Goal: Task Accomplishment & Management: Manage account settings

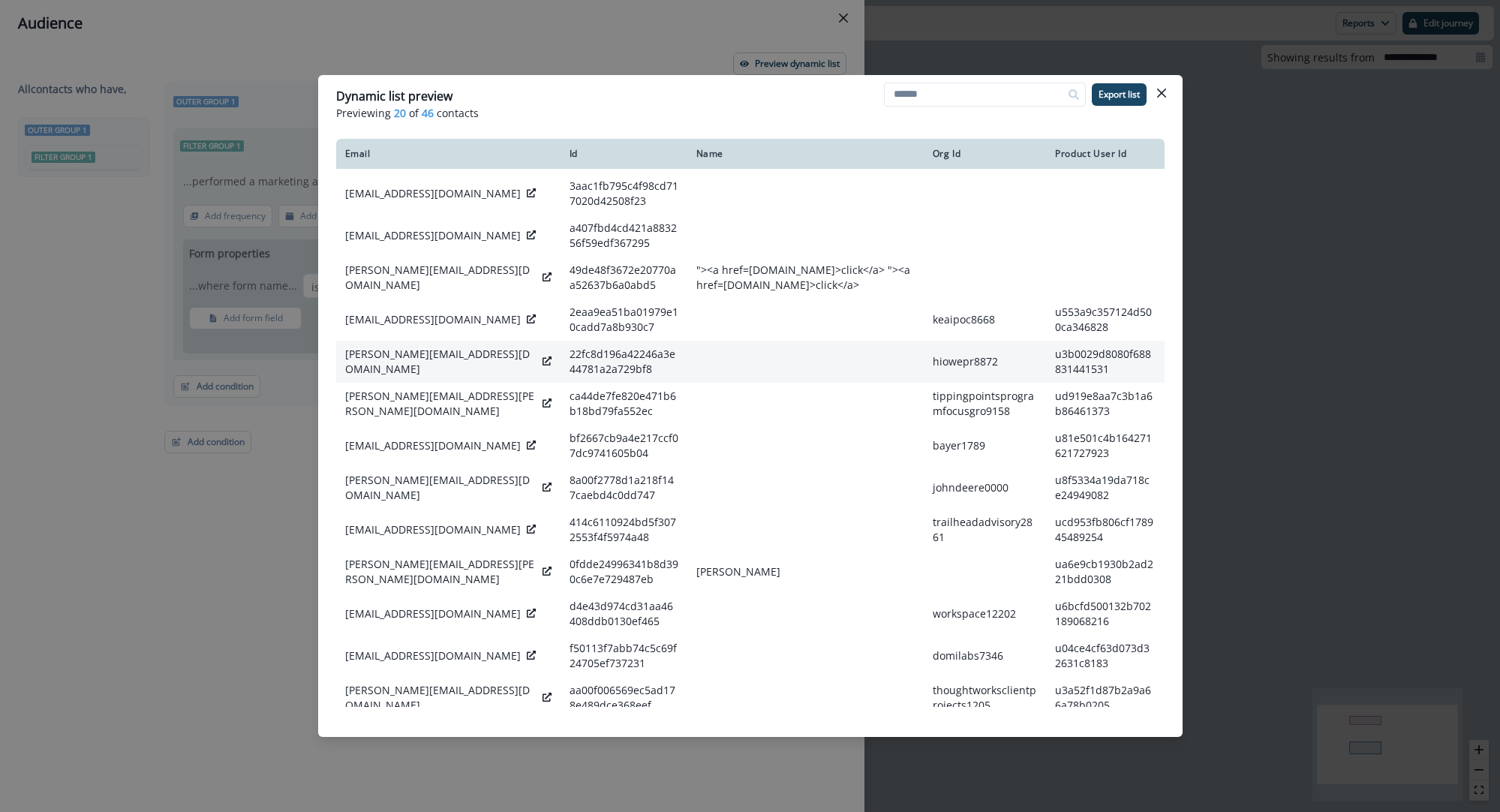
scroll to position [250, 0]
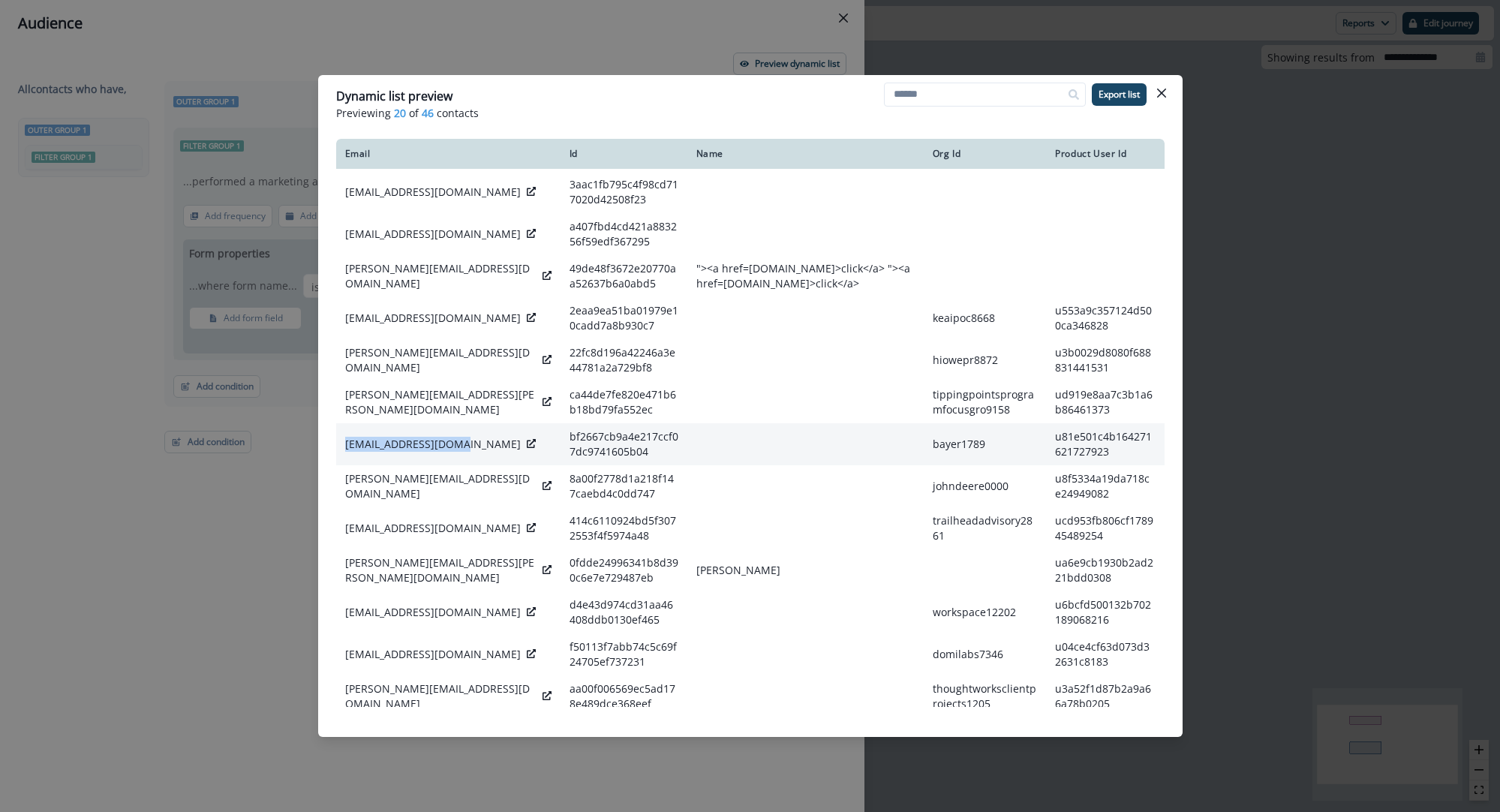
drag, startPoint x: 342, startPoint y: 451, endPoint x: 457, endPoint y: 459, distance: 115.3
click at [457, 459] on td "rshah@bluerocktx.com" at bounding box center [448, 444] width 225 height 42
copy p "rshah@bluerocktx.com"
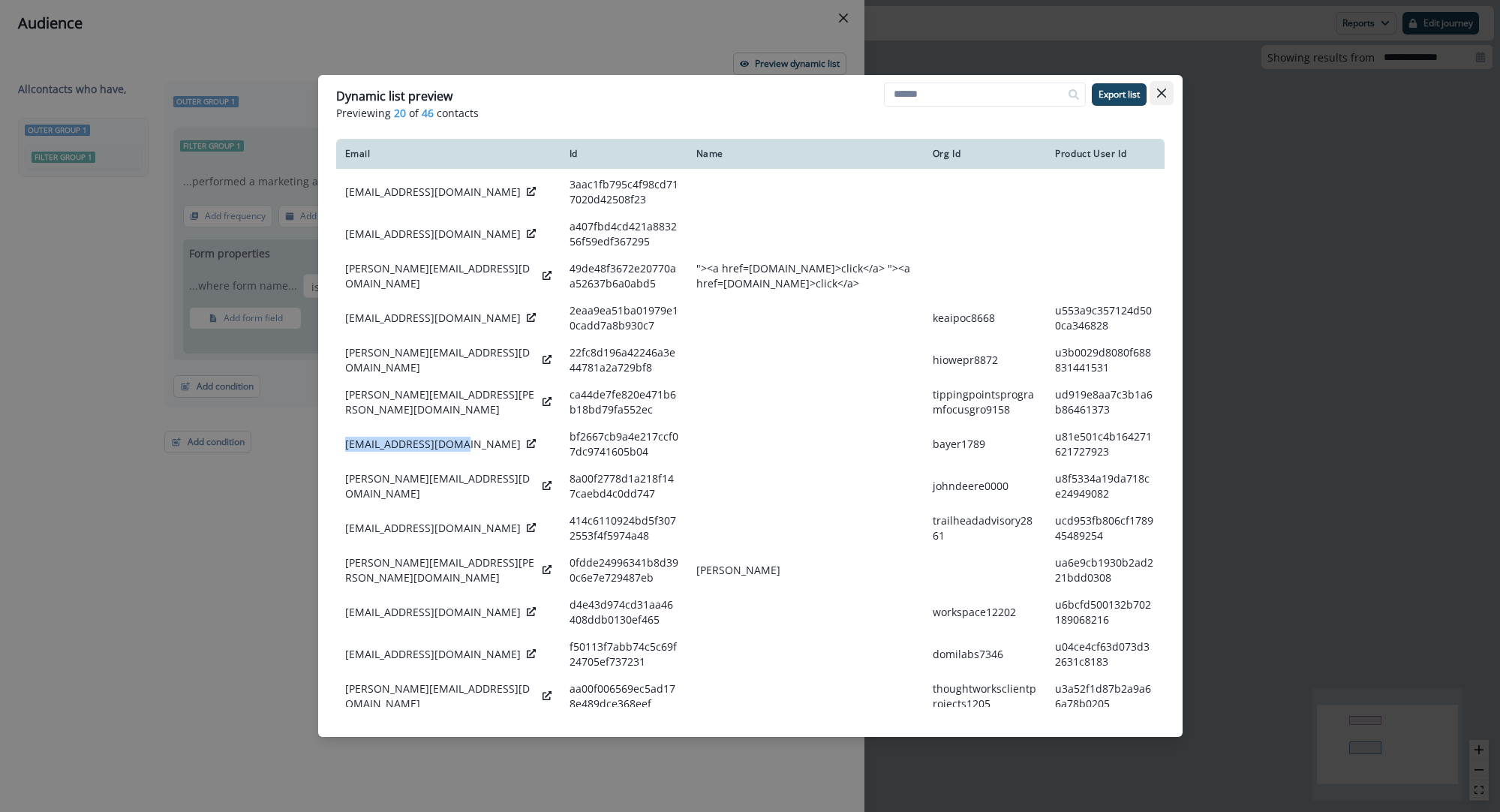
click at [1162, 91] on icon "Close" at bounding box center [1161, 93] width 9 height 9
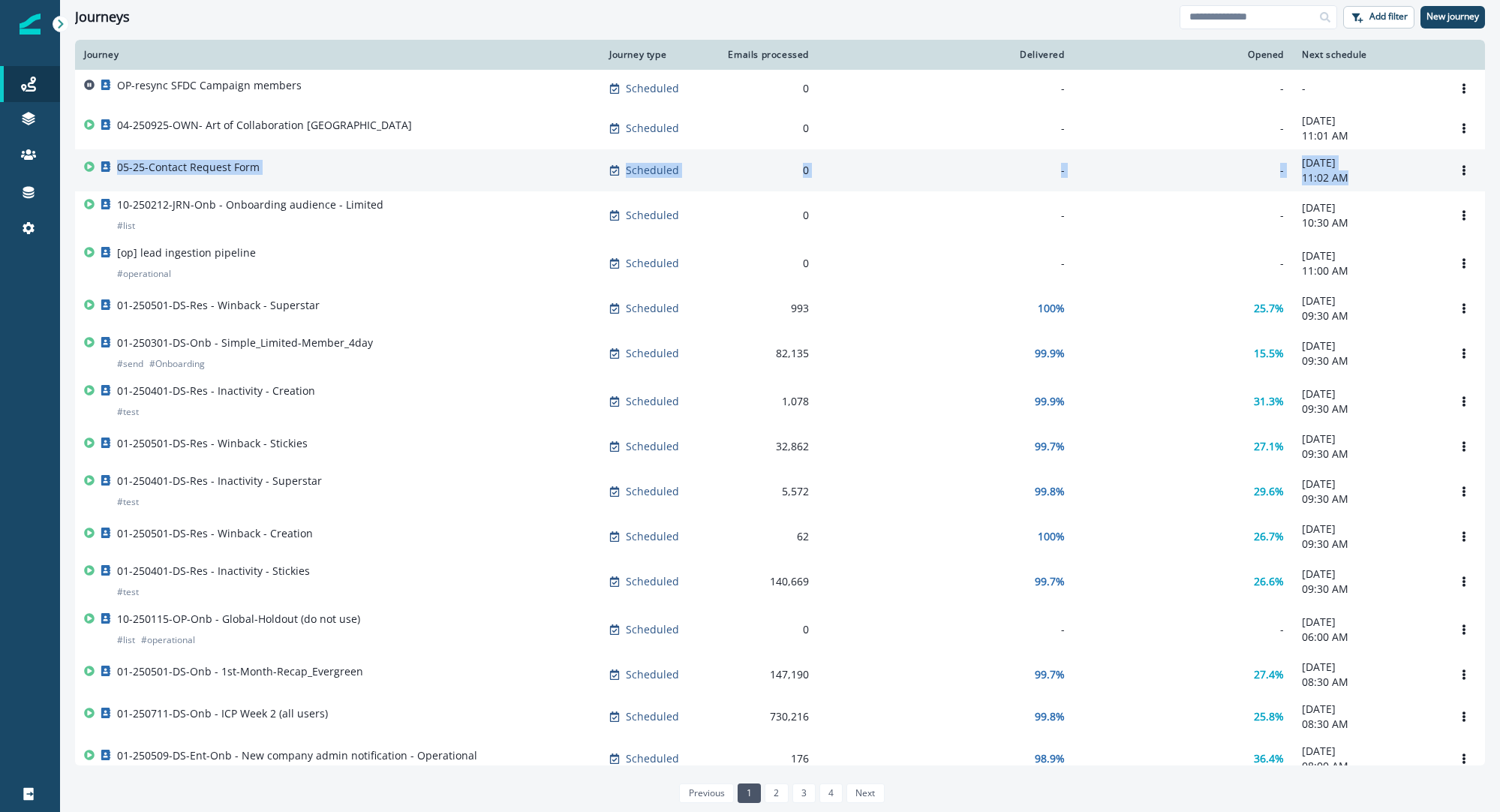
click at [158, 170] on p "05-25-Contact Request Form" at bounding box center [188, 167] width 142 height 15
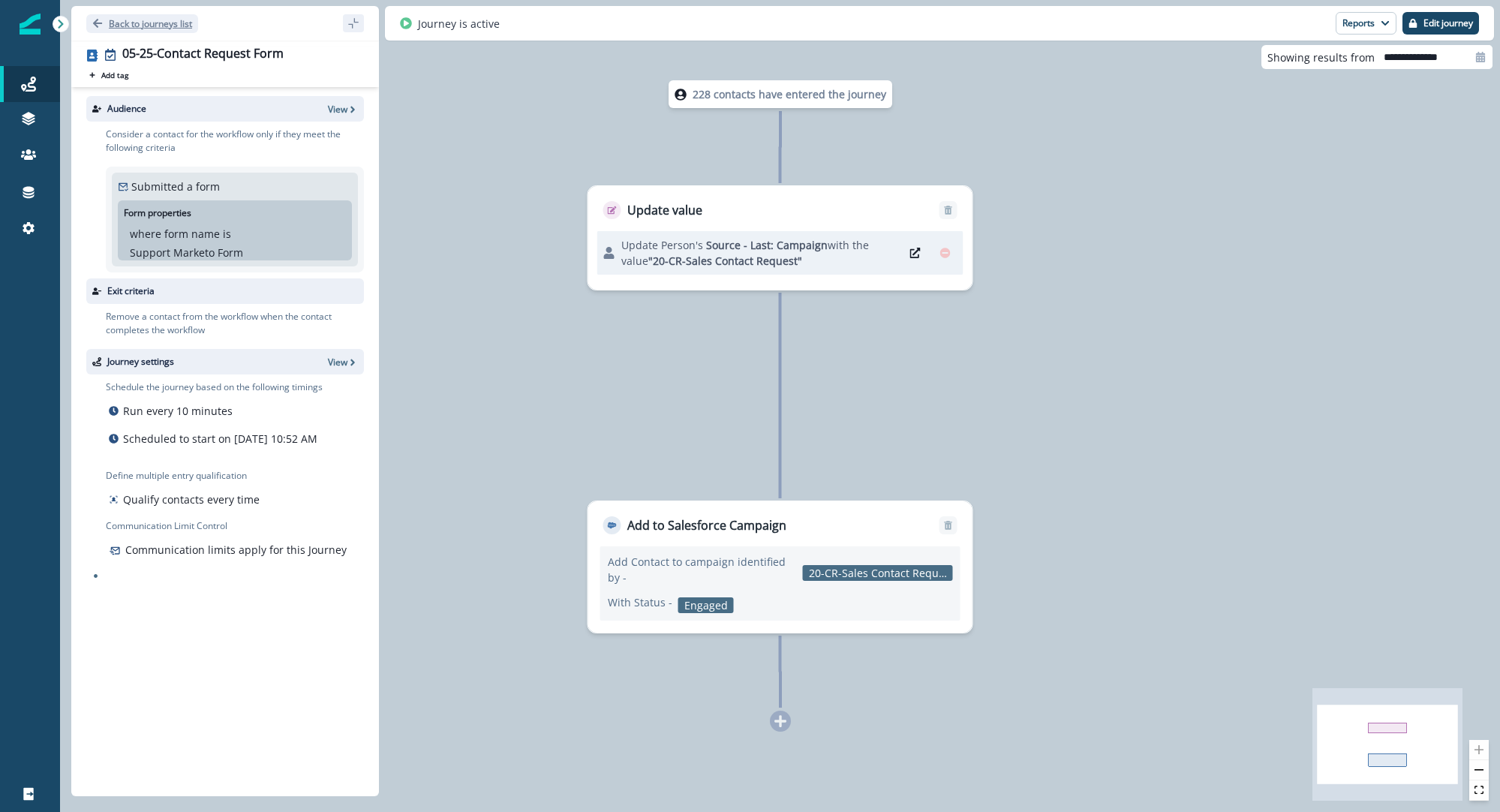
click at [181, 28] on p "Back to journeys list" at bounding box center [150, 24] width 83 height 13
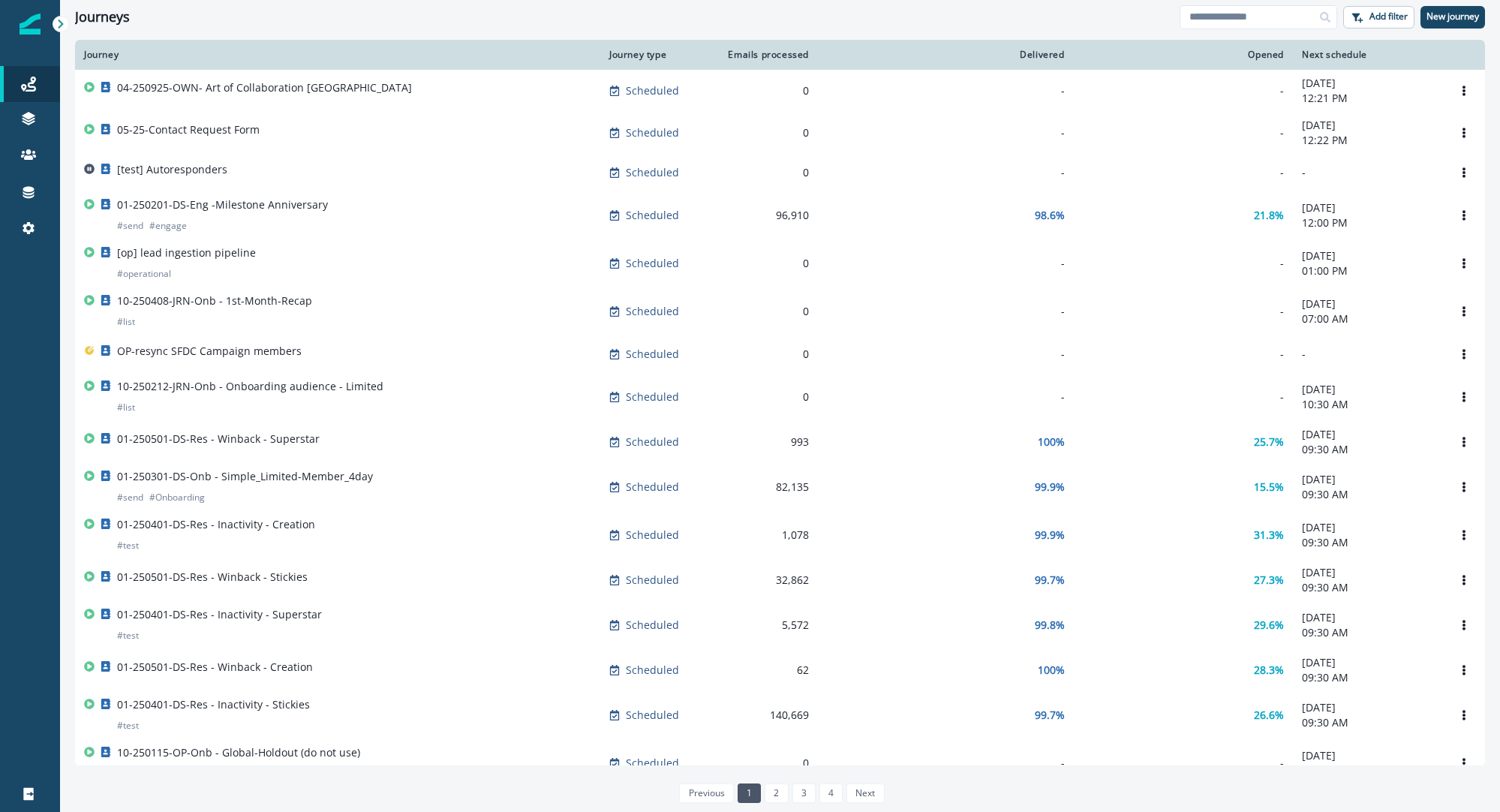
click at [1467, 138] on icon "Options" at bounding box center [1464, 132] width 10 height 10
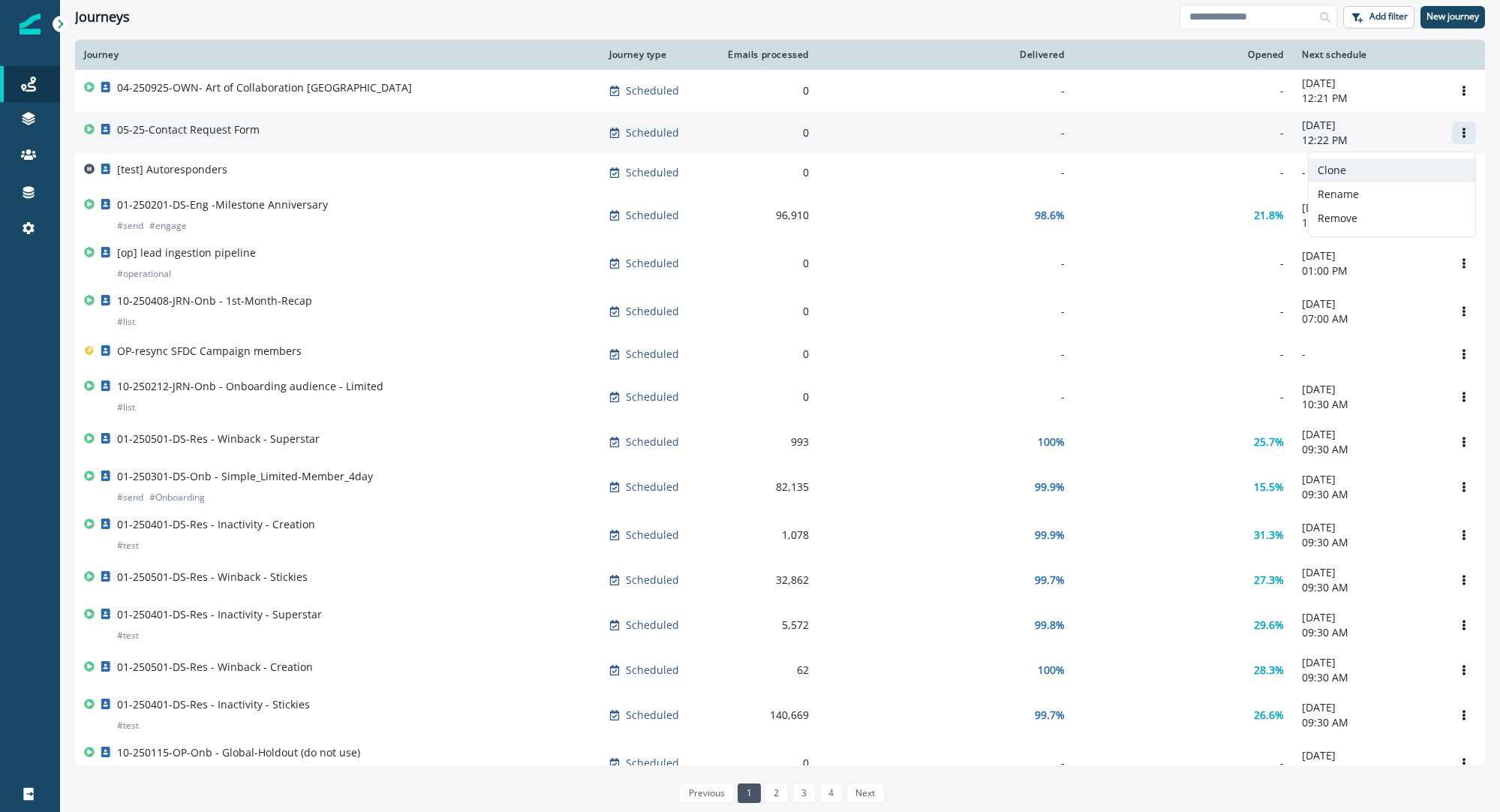
click at [1343, 176] on button "Clone" at bounding box center [1392, 170] width 167 height 24
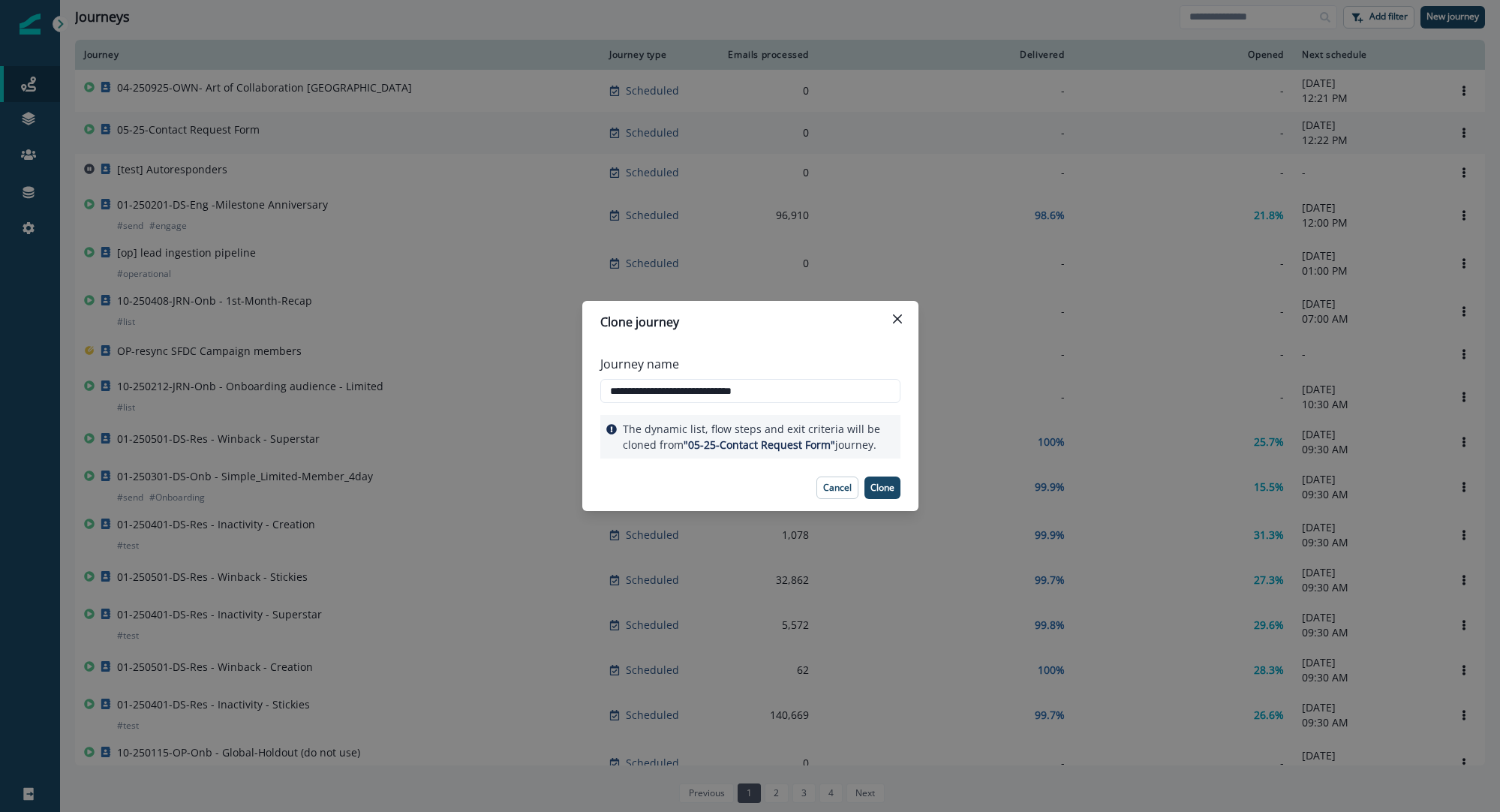
drag, startPoint x: 798, startPoint y: 387, endPoint x: 553, endPoint y: 389, distance: 245.0
click at [553, 389] on div "**********" at bounding box center [750, 406] width 1500 height 812
paste input "**"
type input "**********"
click at [879, 492] on p "Clone" at bounding box center [882, 487] width 24 height 10
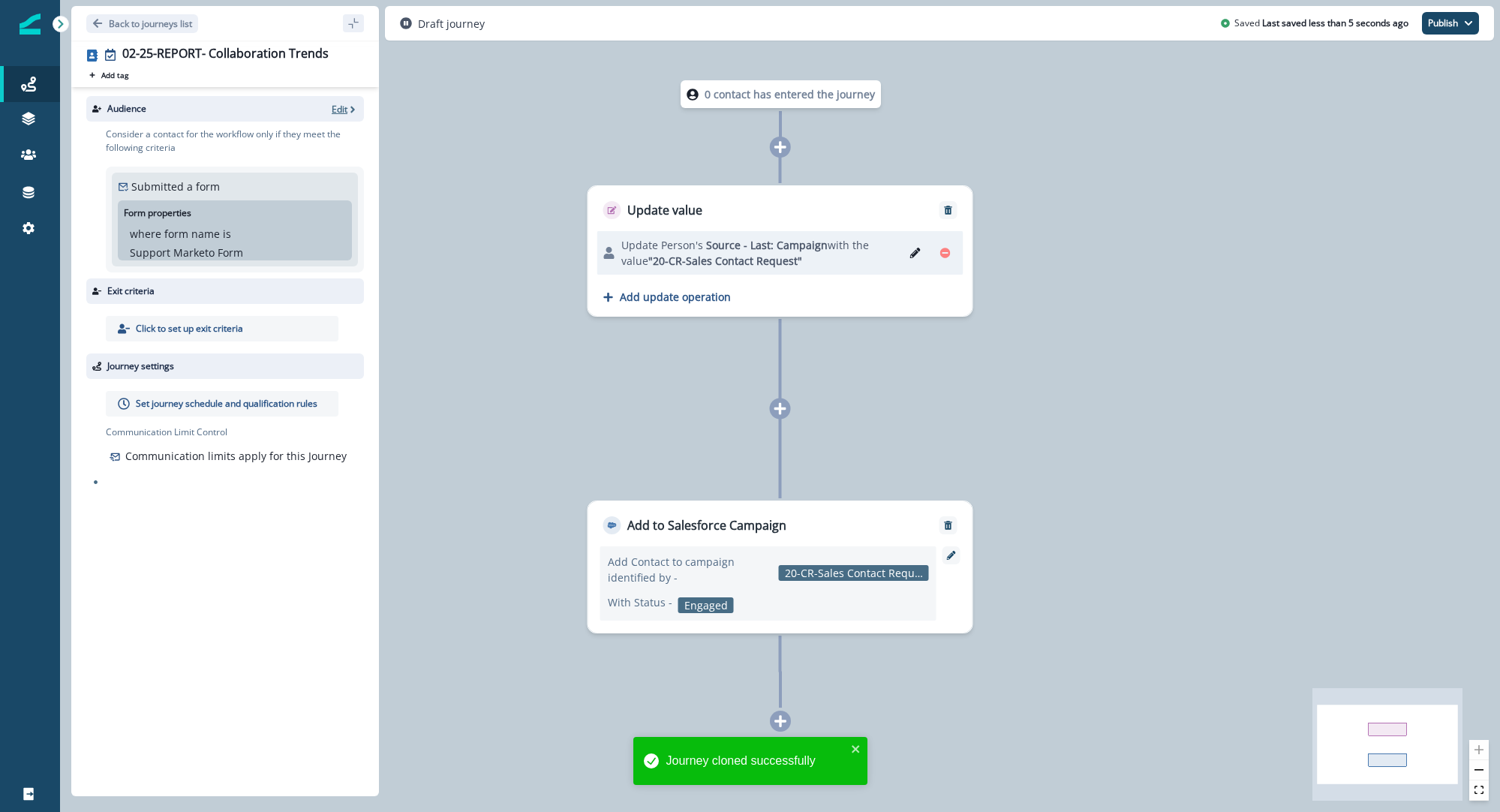
click at [347, 108] on icon "button" at bounding box center [352, 109] width 10 height 10
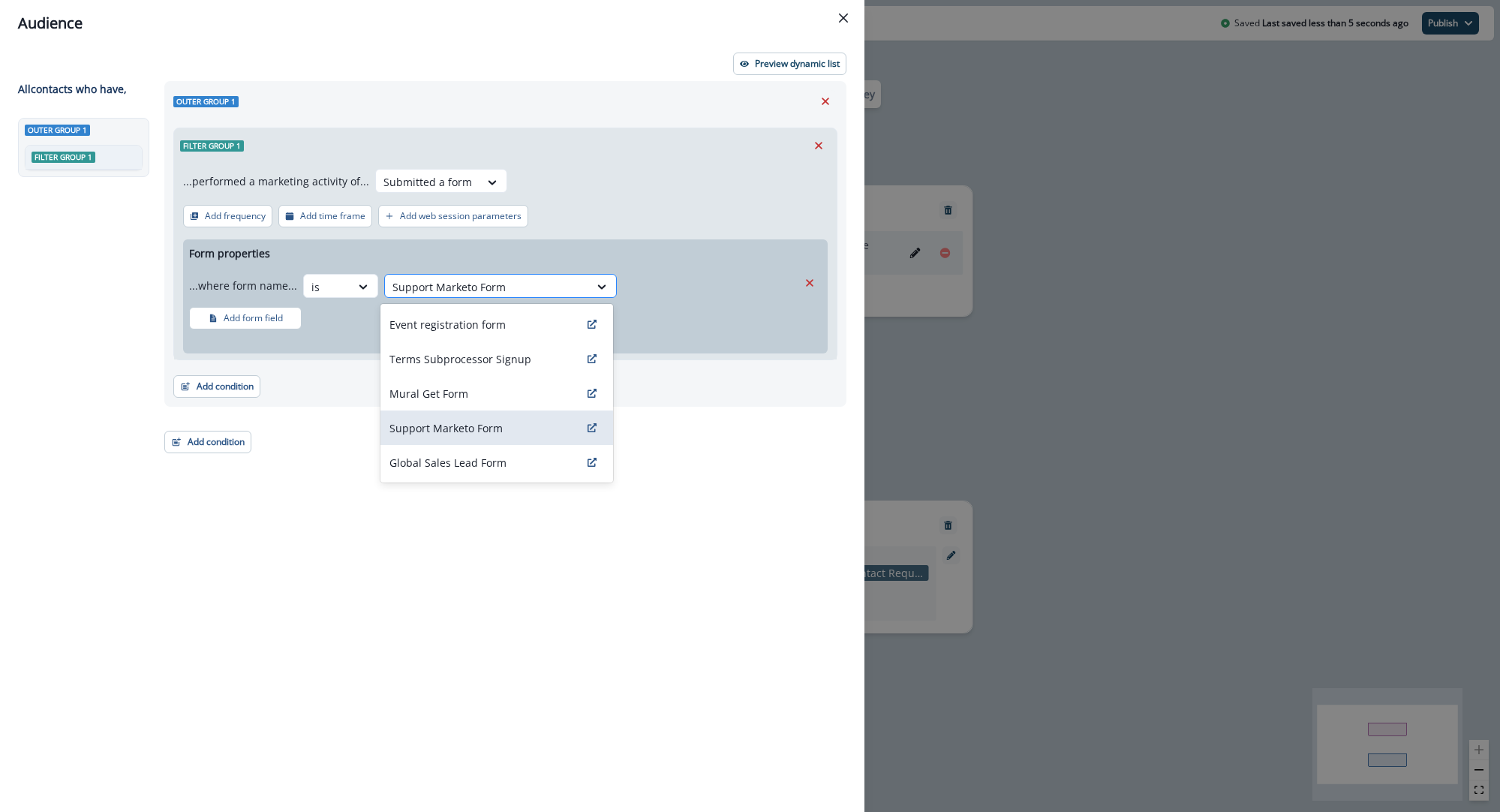
click at [430, 290] on div at bounding box center [486, 287] width 189 height 19
click at [488, 395] on div "Mural Get Form" at bounding box center [497, 394] width 232 height 35
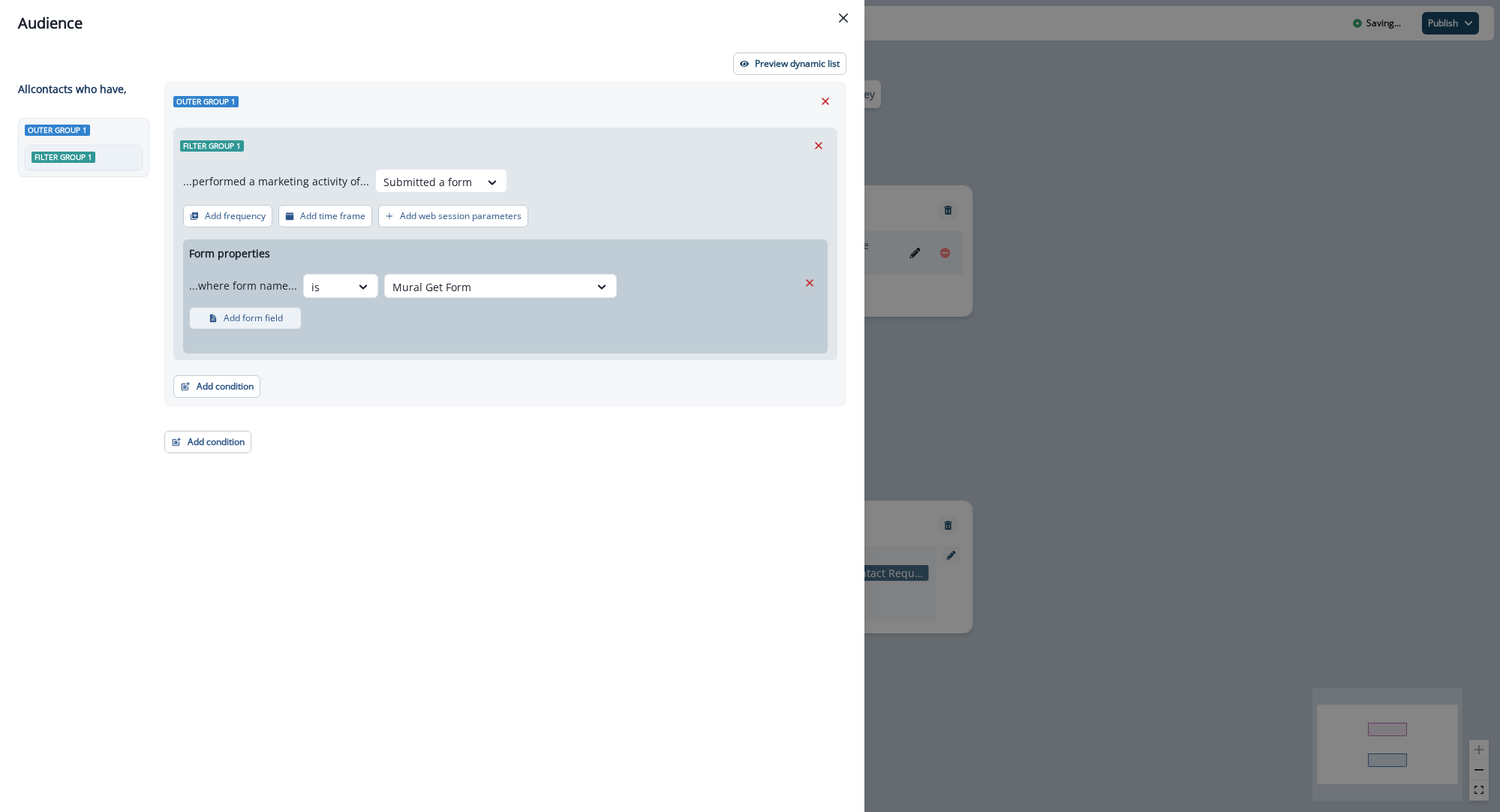
click at [214, 319] on icon "button" at bounding box center [213, 319] width 6 height 8
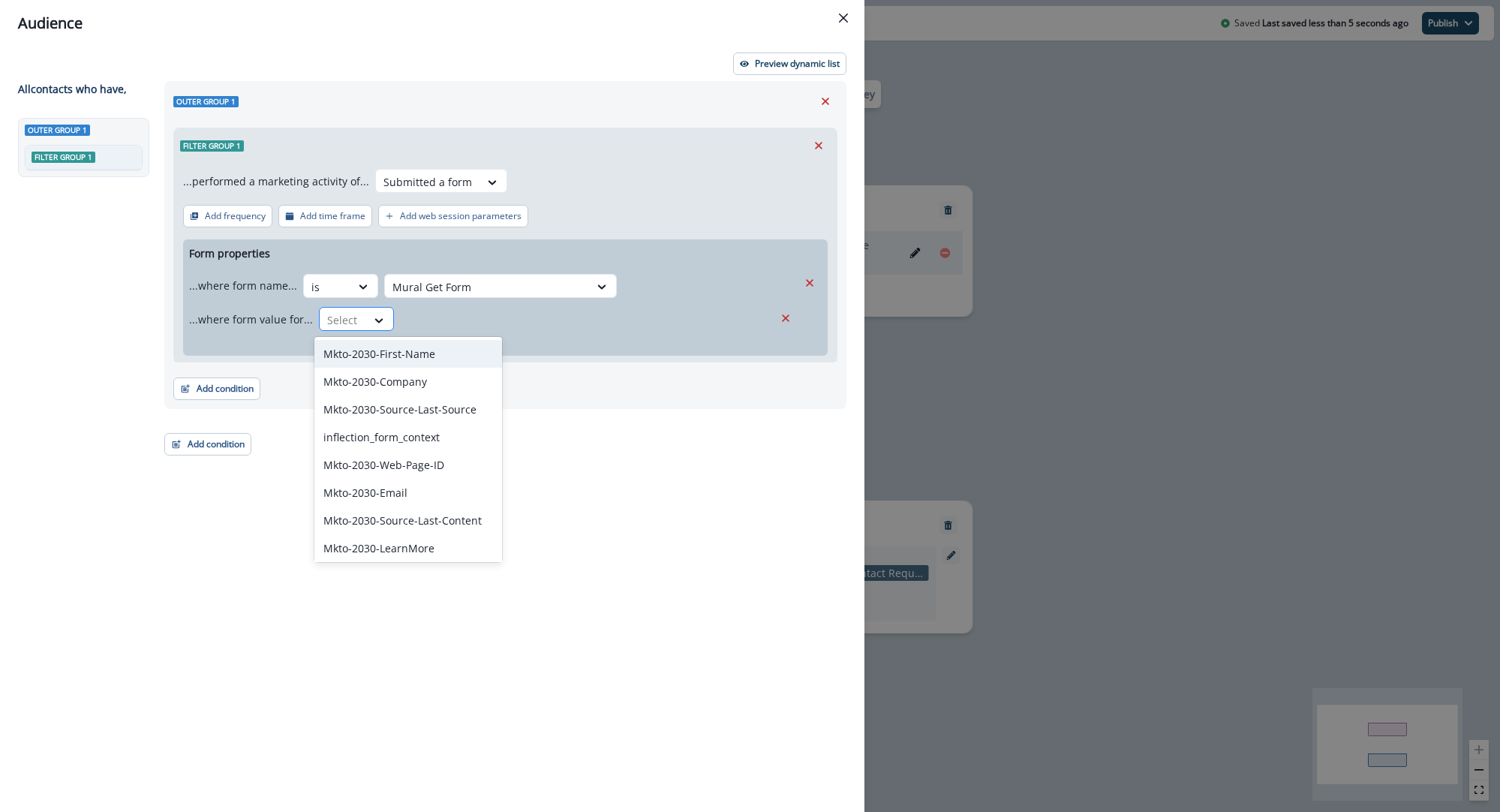
click at [356, 315] on div "Select" at bounding box center [342, 319] width 47 height 25
click at [398, 471] on div "Mkto-2030-Web-Page-ID" at bounding box center [408, 464] width 187 height 28
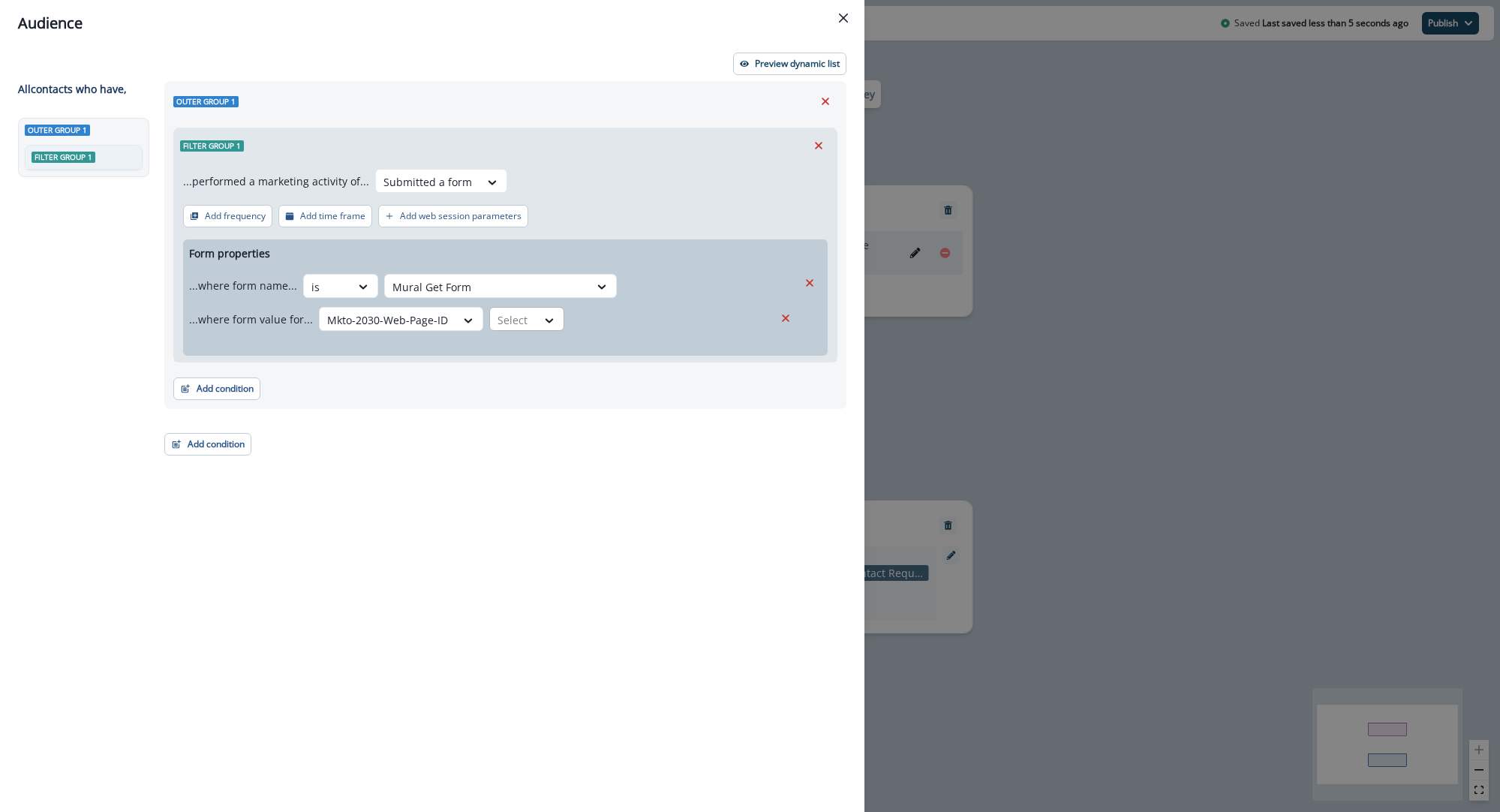
click at [523, 323] on div at bounding box center [513, 320] width 32 height 19
click at [562, 547] on div "equal to" at bounding box center [542, 545] width 118 height 28
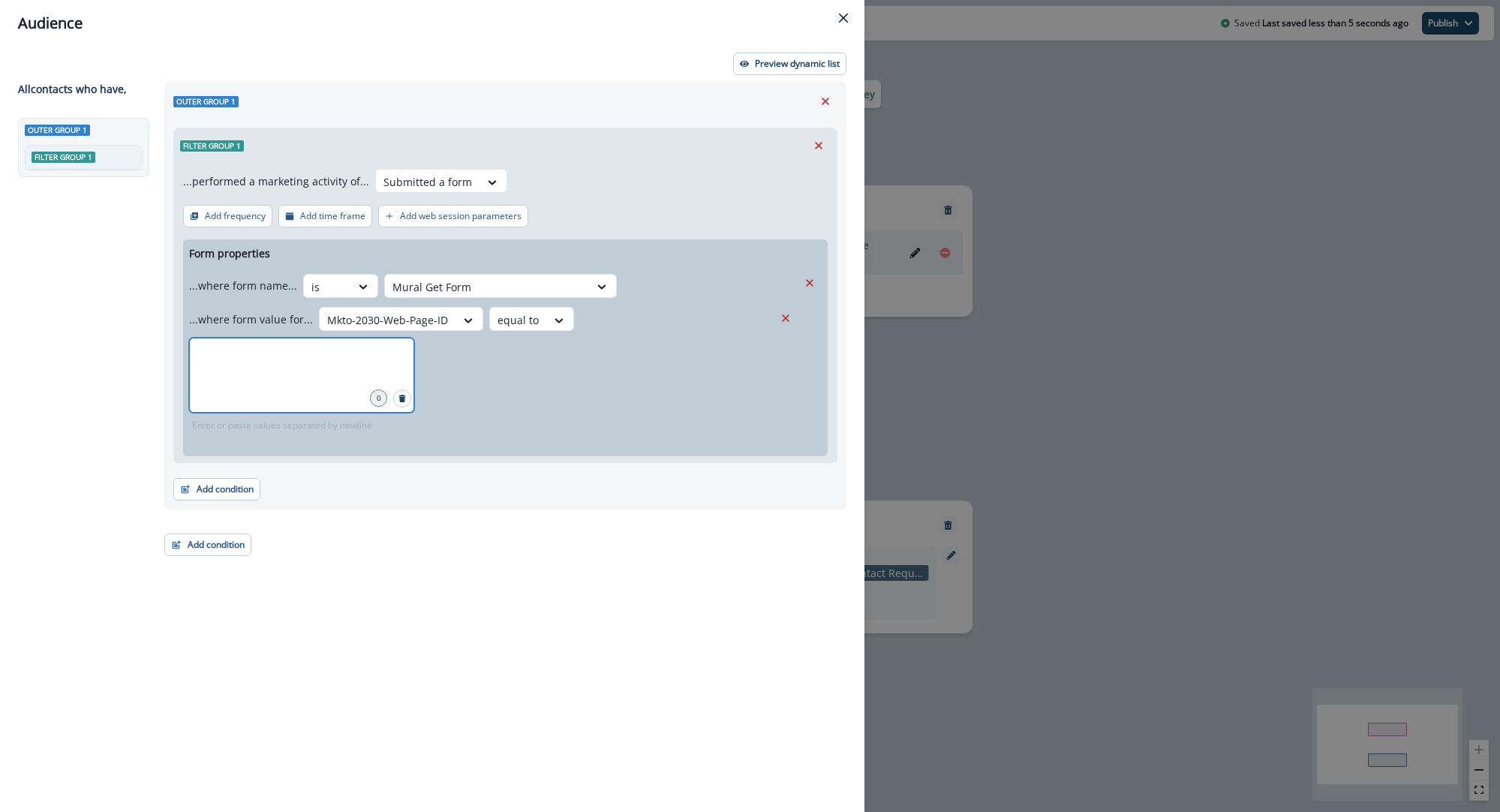
click at [302, 368] on input "text" at bounding box center [301, 357] width 221 height 30
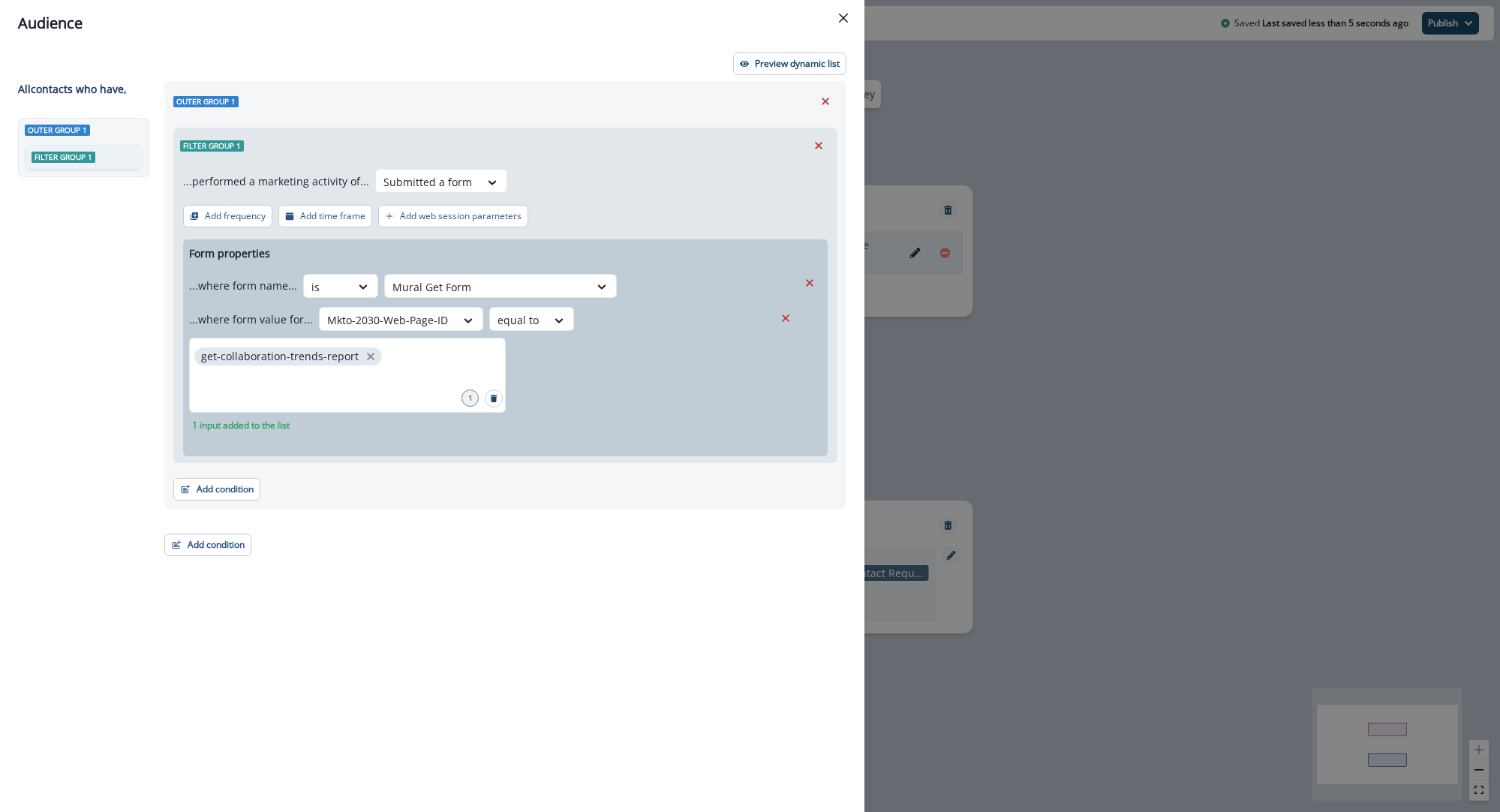
click at [405, 542] on div "Outer group 1 Filter group 1 ...performed a marketing activity of... Submitted …" at bounding box center [501, 419] width 691 height 676
click at [775, 67] on p "Preview dynamic list" at bounding box center [797, 63] width 85 height 10
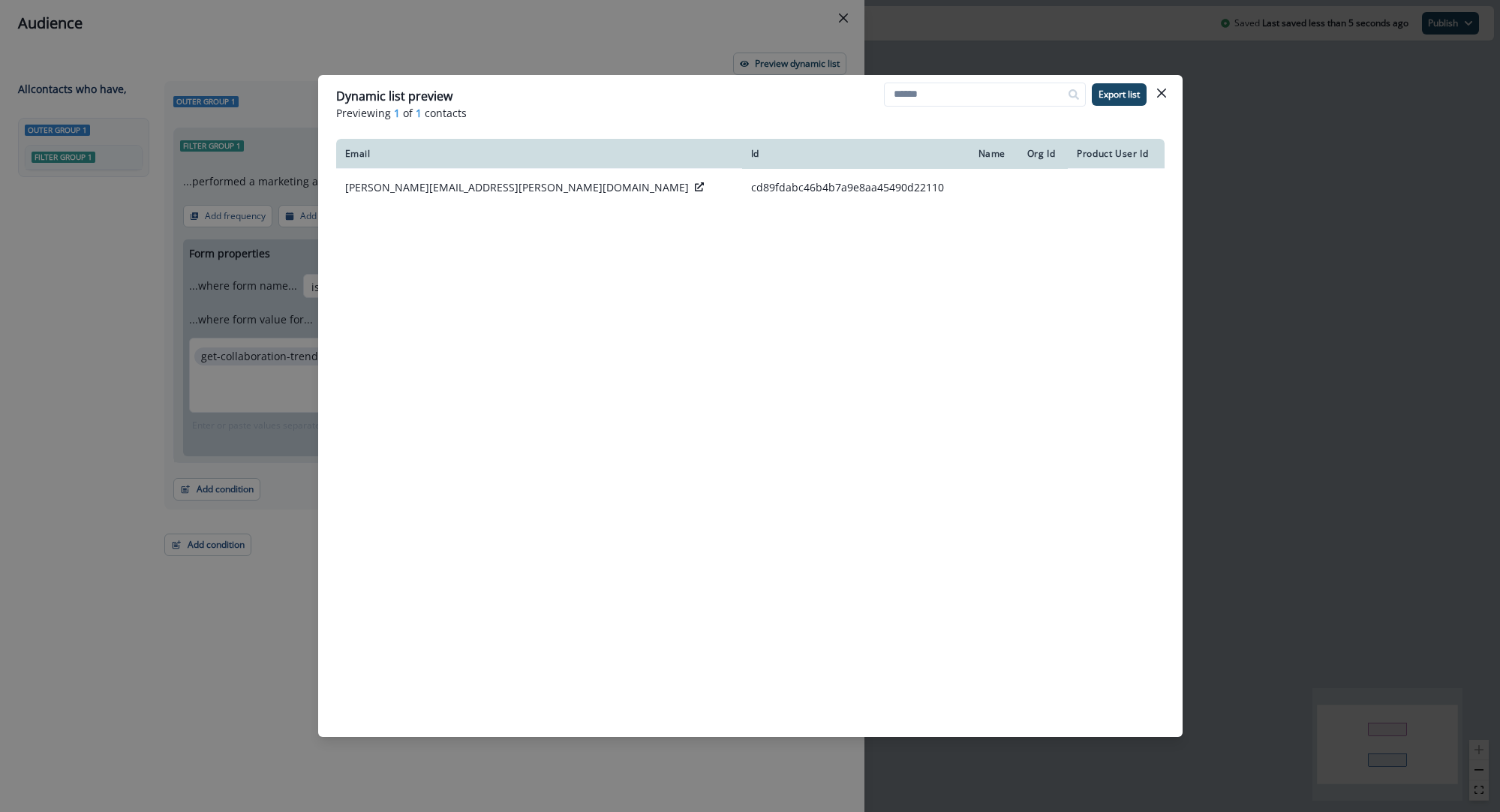
drag, startPoint x: 1161, startPoint y: 93, endPoint x: 1033, endPoint y: 131, distance: 133.5
click at [1161, 93] on icon "Close" at bounding box center [1161, 93] width 9 height 9
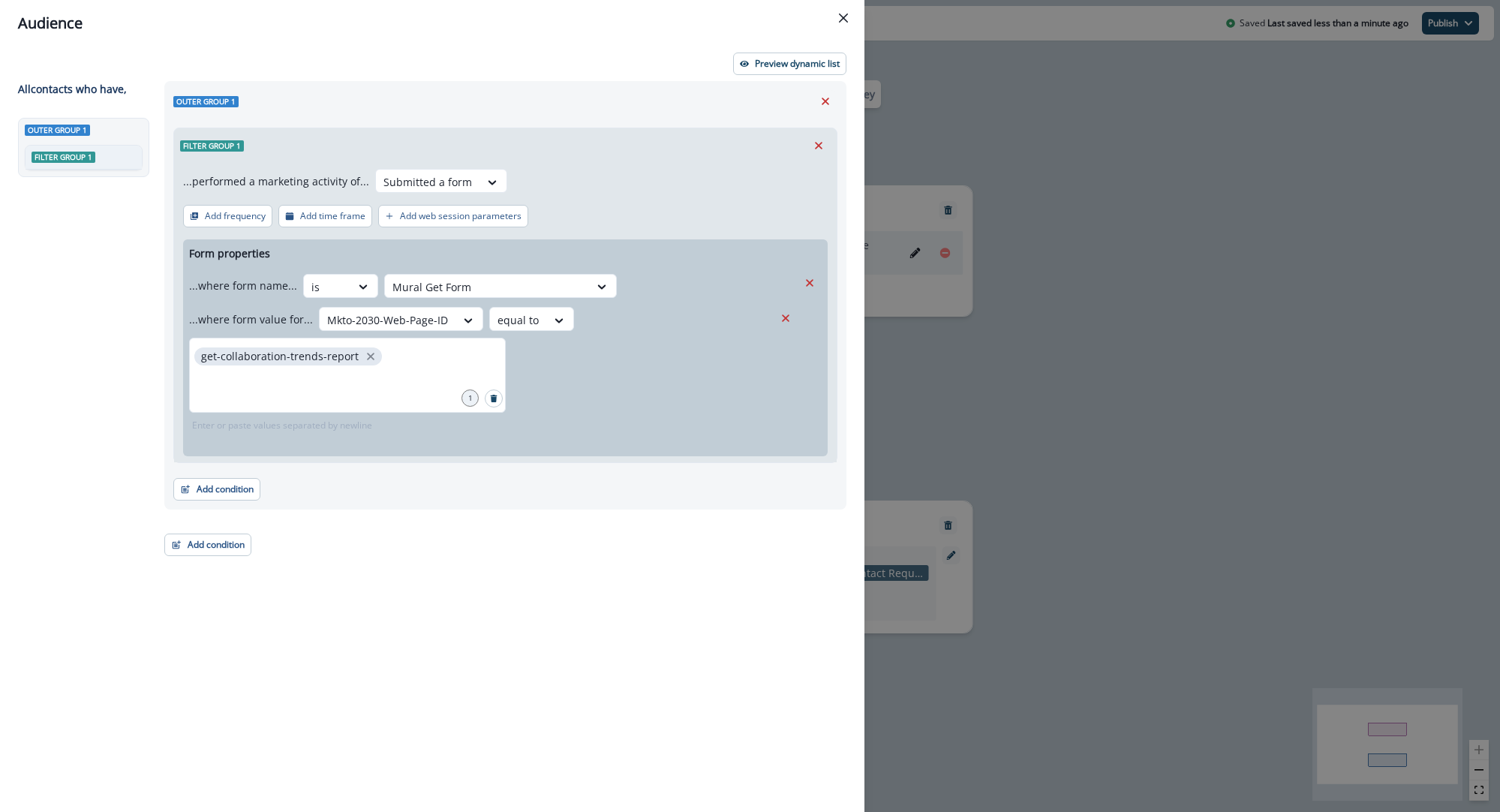
click at [846, 9] on button "Close" at bounding box center [844, 18] width 24 height 24
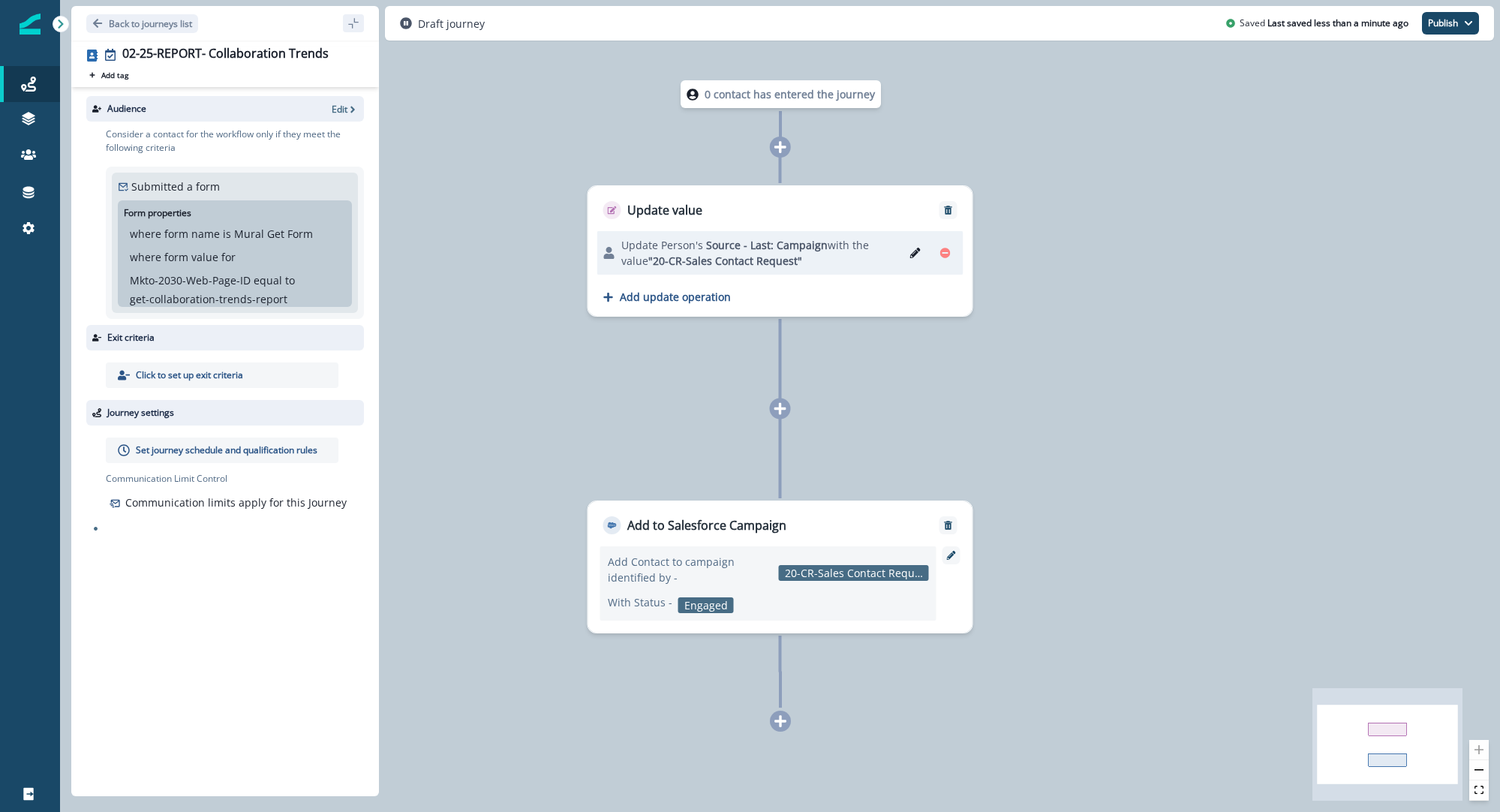
click at [199, 445] on p "Set journey schedule and qualification rules" at bounding box center [227, 450] width 182 height 13
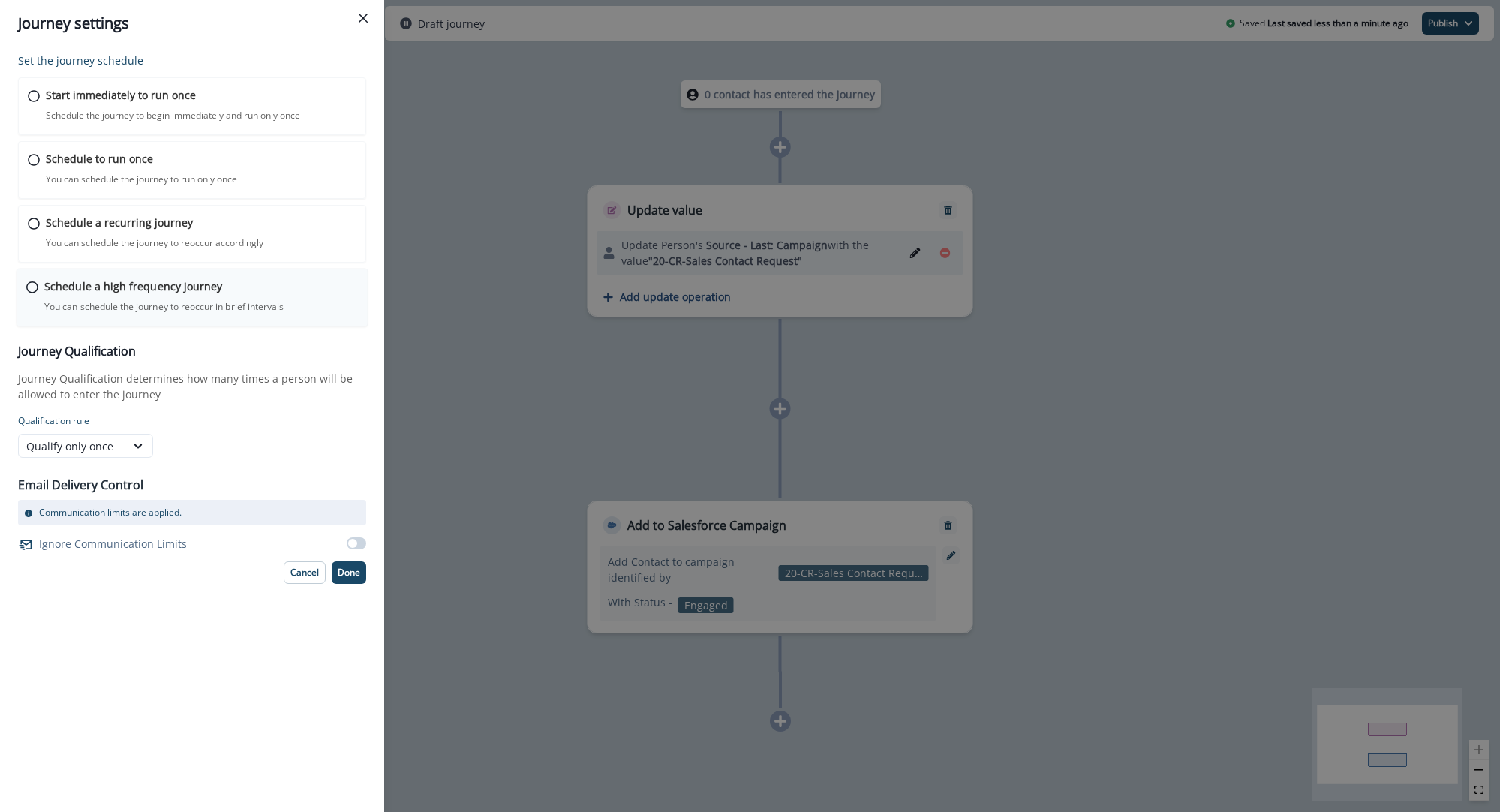
click at [33, 288] on icon at bounding box center [32, 287] width 12 height 12
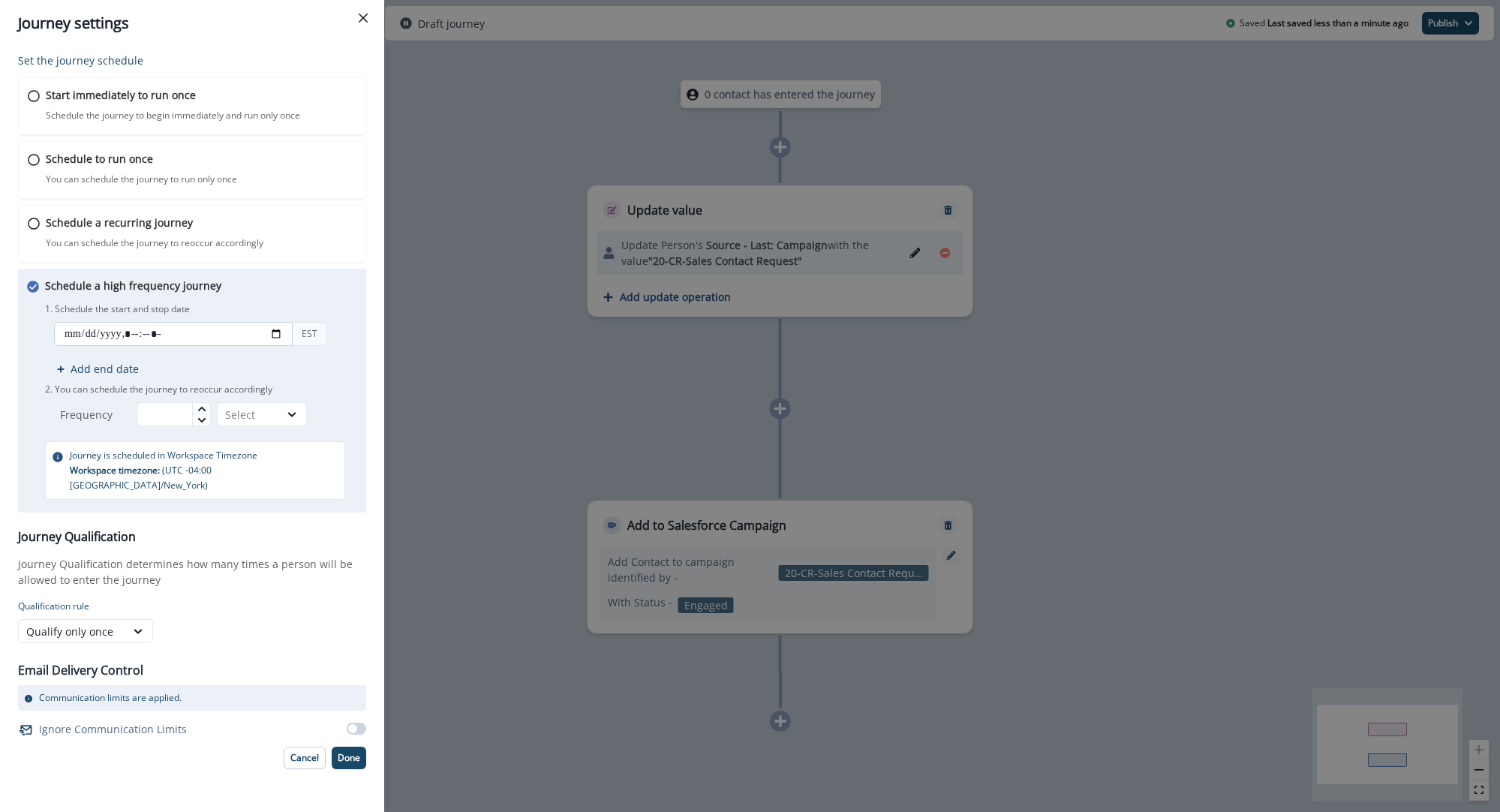
click at [119, 332] on input "datetime-local" at bounding box center [173, 334] width 239 height 24
click at [278, 335] on input "datetime-local" at bounding box center [173, 334] width 239 height 24
type input "**********"
click at [361, 480] on div "Schedule a high frequency journey You can schedule the journey to reoccur in br…" at bounding box center [192, 391] width 348 height 244
drag, startPoint x: 171, startPoint y: 420, endPoint x: 187, endPoint y: 414, distance: 17.1
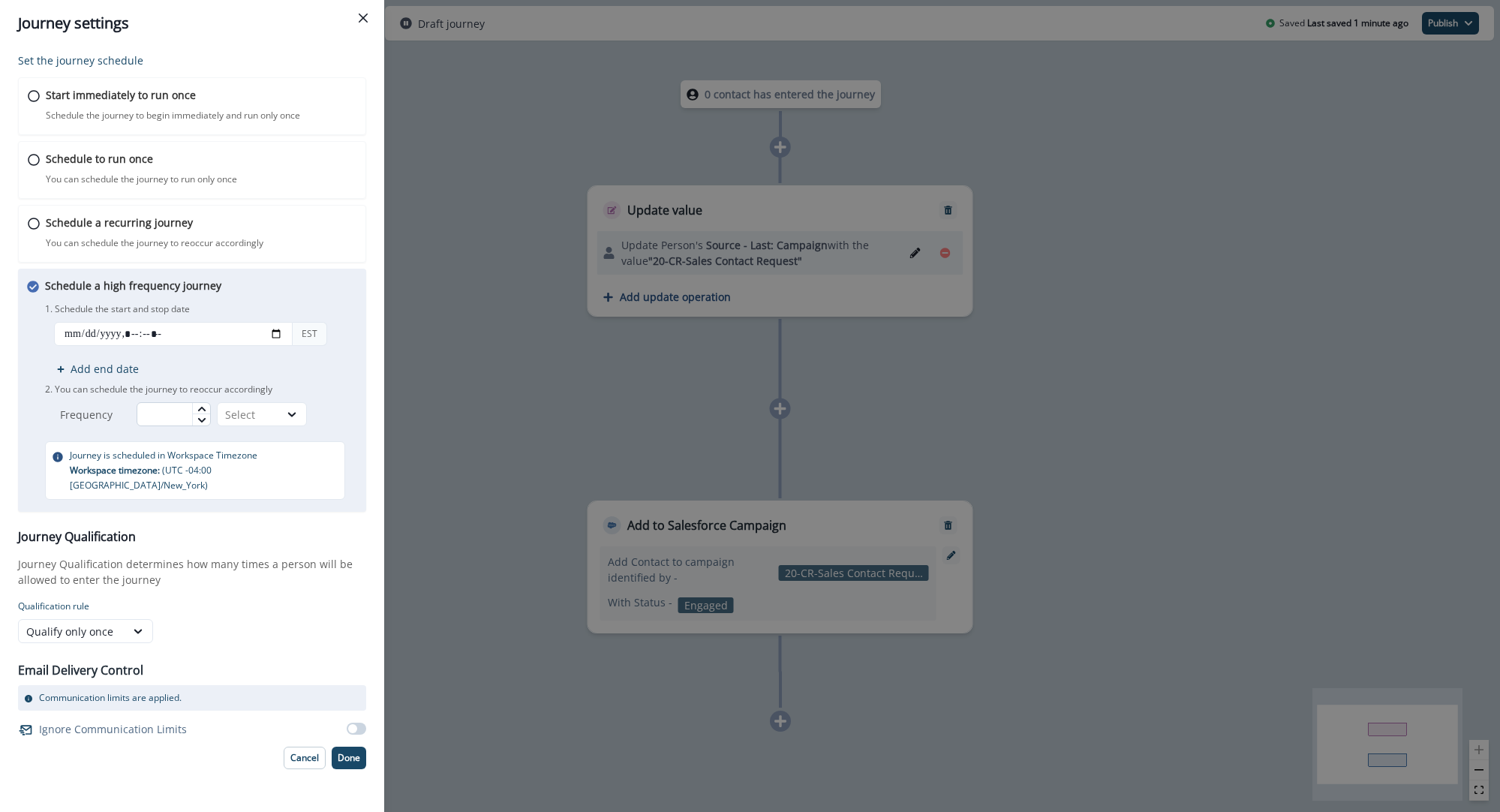
click at [174, 420] on input "text" at bounding box center [174, 414] width 74 height 24
type input "**"
click at [239, 413] on div "Select" at bounding box center [248, 414] width 47 height 16
click at [257, 447] on div "Minutes" at bounding box center [265, 449] width 90 height 28
click at [345, 753] on p "Done" at bounding box center [349, 757] width 22 height 10
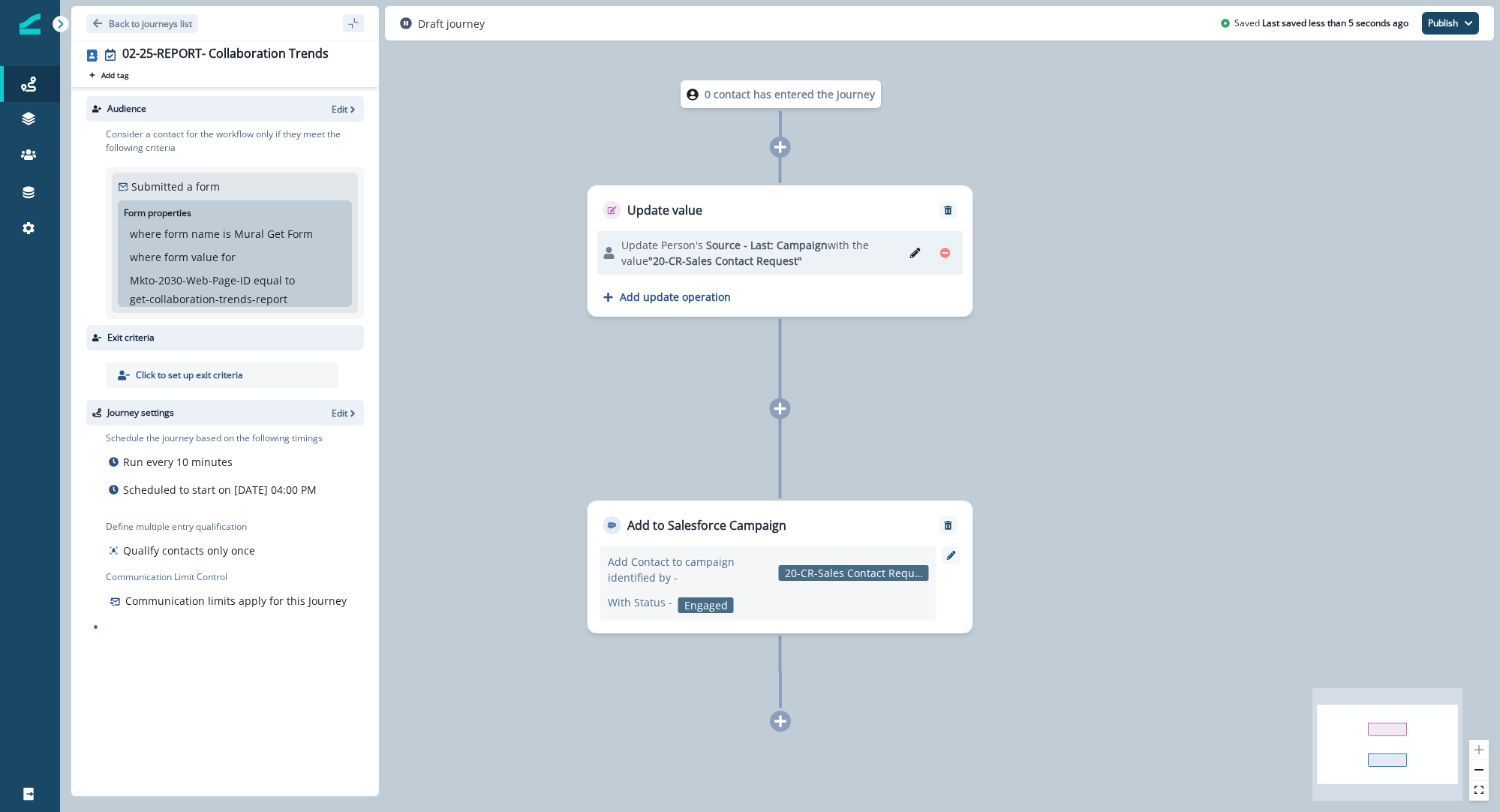
click at [918, 252] on icon "Edit" at bounding box center [915, 252] width 10 height 10
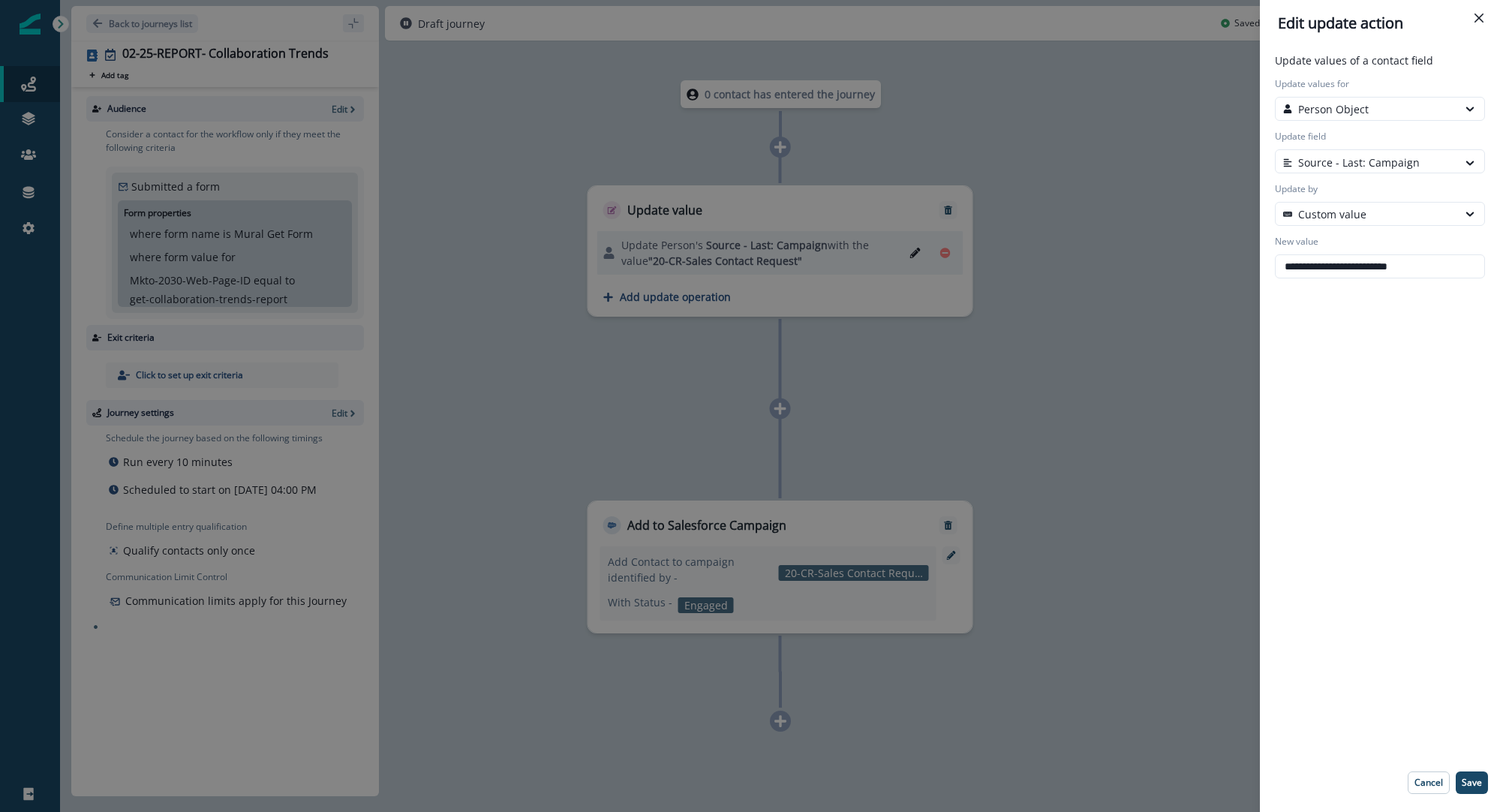
drag, startPoint x: 1454, startPoint y: 270, endPoint x: 1234, endPoint y: 272, distance: 220.0
click at [1234, 272] on div "**********" at bounding box center [750, 406] width 1500 height 812
paste input "text"
type input "**********"
click at [1477, 784] on p "Save" at bounding box center [1472, 782] width 21 height 10
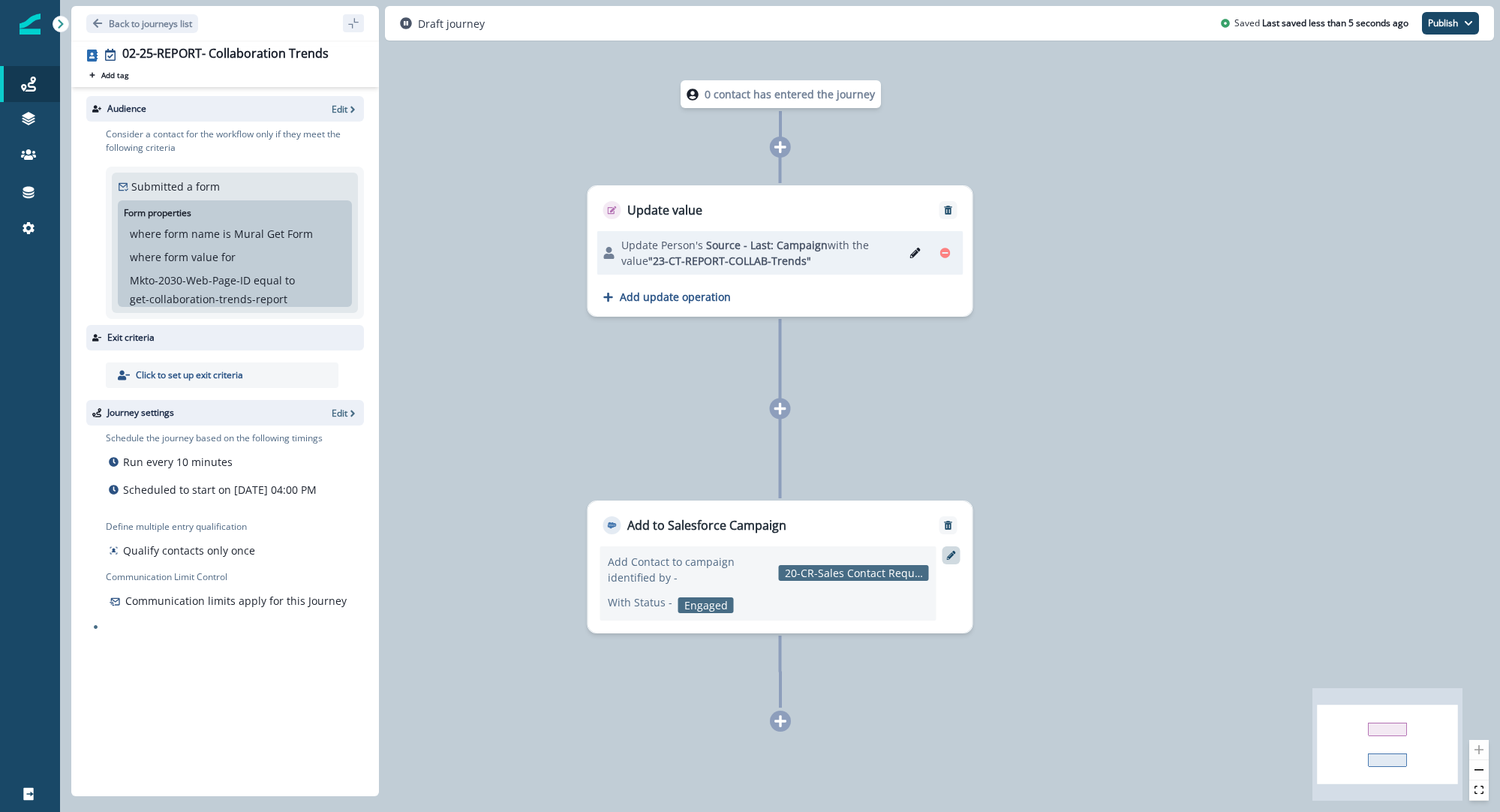
click at [954, 553] on icon at bounding box center [951, 555] width 9 height 9
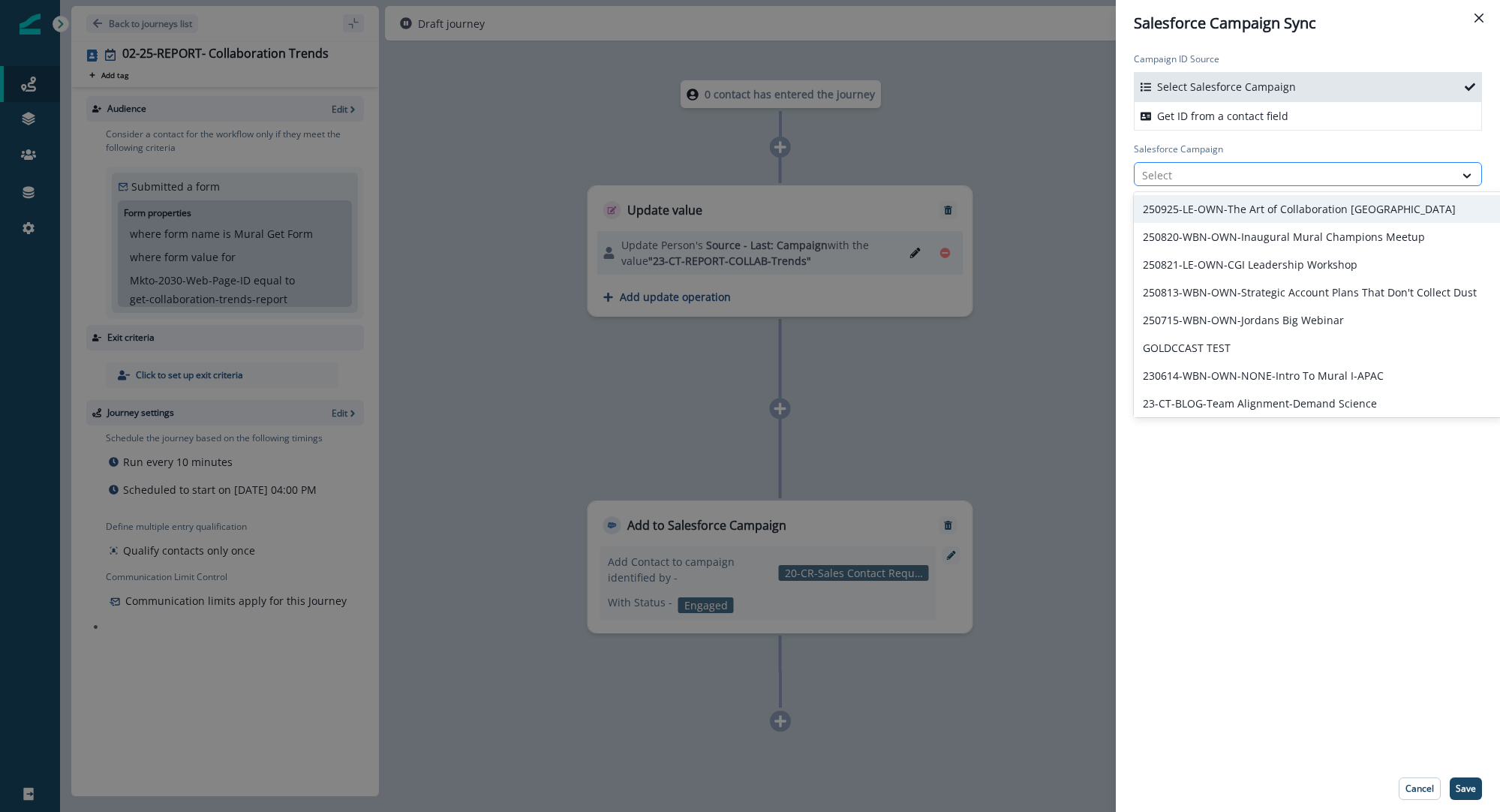
click at [1221, 172] on div at bounding box center [1294, 176] width 304 height 19
paste input "**********"
type input "**********"
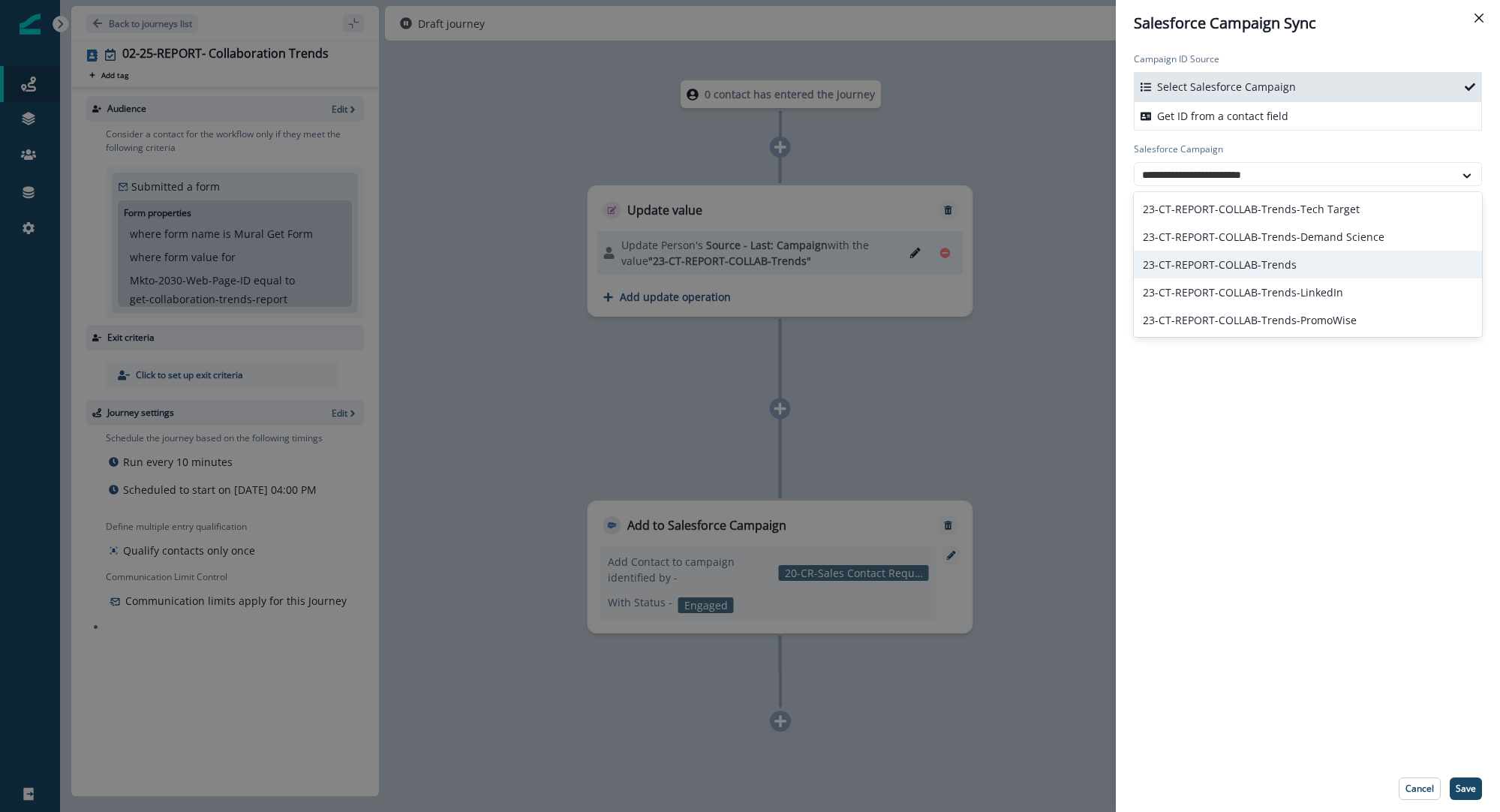
click at [1227, 255] on div "23-CT-REPORT-COLLAB-Trends" at bounding box center [1308, 264] width 348 height 28
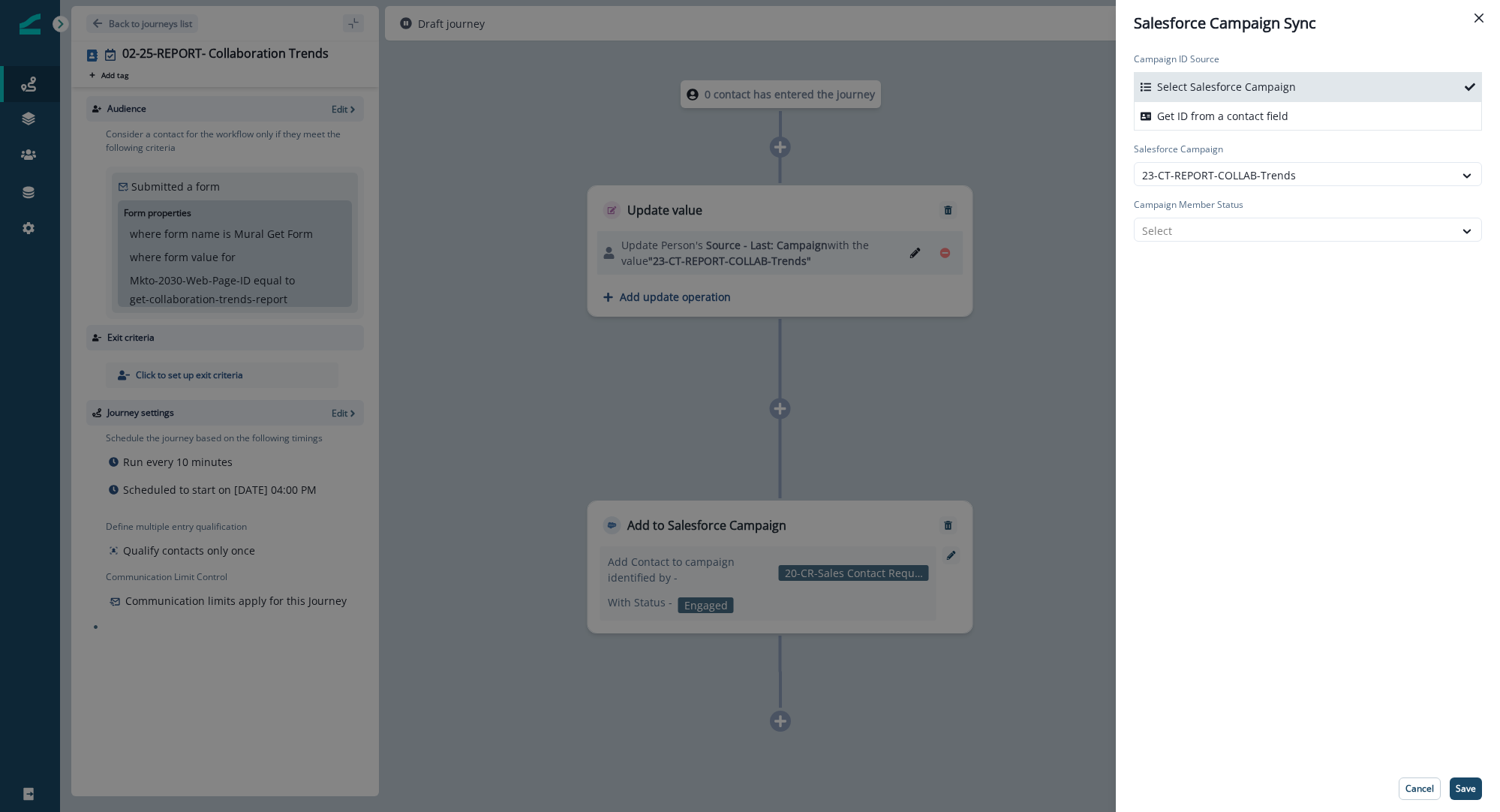
click at [1227, 255] on div "Campaign ID Source Select Salesforce Campaign Get ID from a contact field Sales…" at bounding box center [1308, 406] width 384 height 719
click at [1221, 226] on div at bounding box center [1294, 231] width 304 height 19
click at [1205, 282] on div "Engaged" at bounding box center [1308, 292] width 348 height 28
click at [1481, 785] on footer "Cancel Save" at bounding box center [1308, 788] width 384 height 47
click at [1474, 786] on p "Save" at bounding box center [1466, 788] width 21 height 10
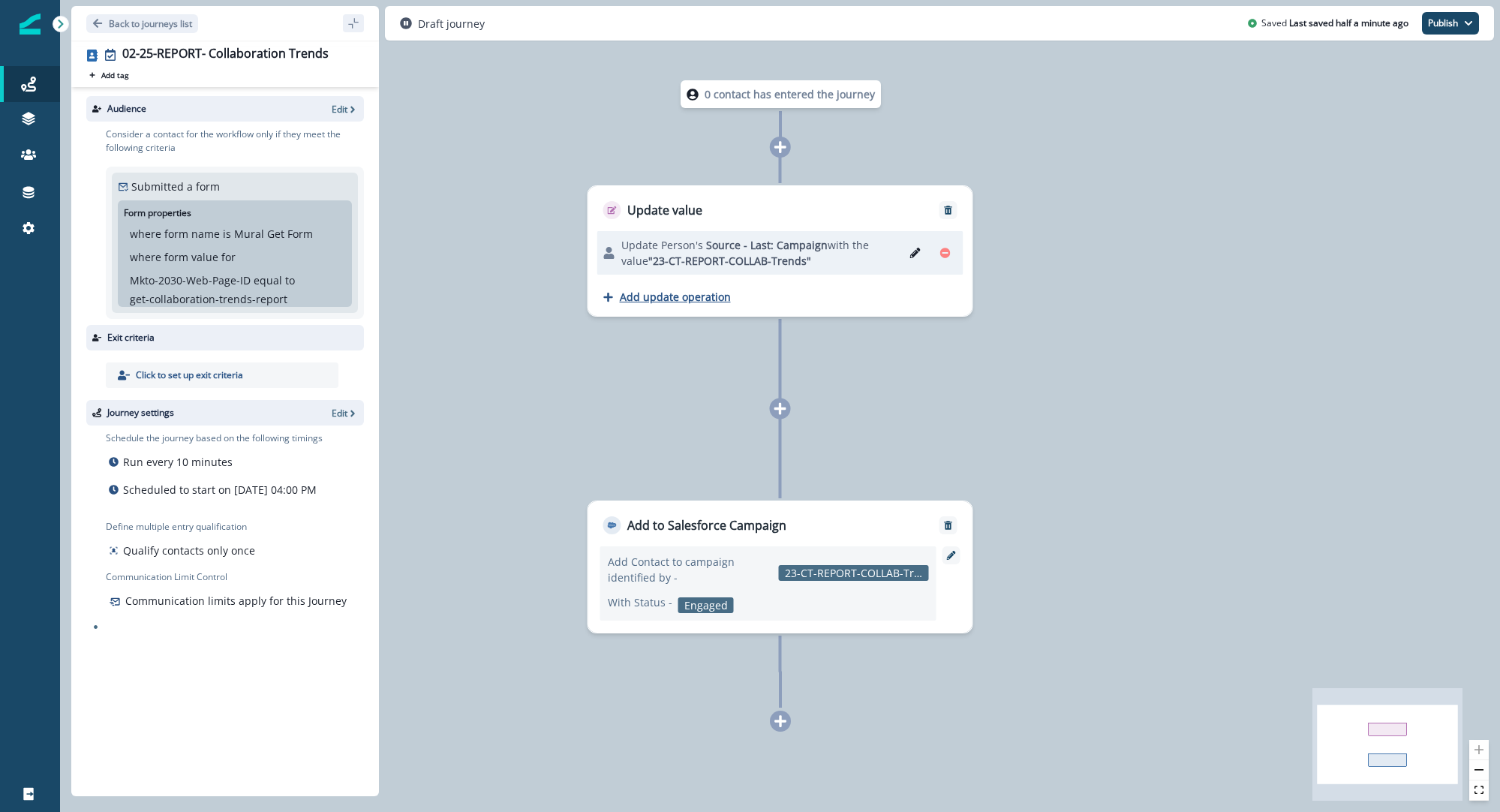
click at [683, 300] on p "Add update operation" at bounding box center [675, 296] width 111 height 14
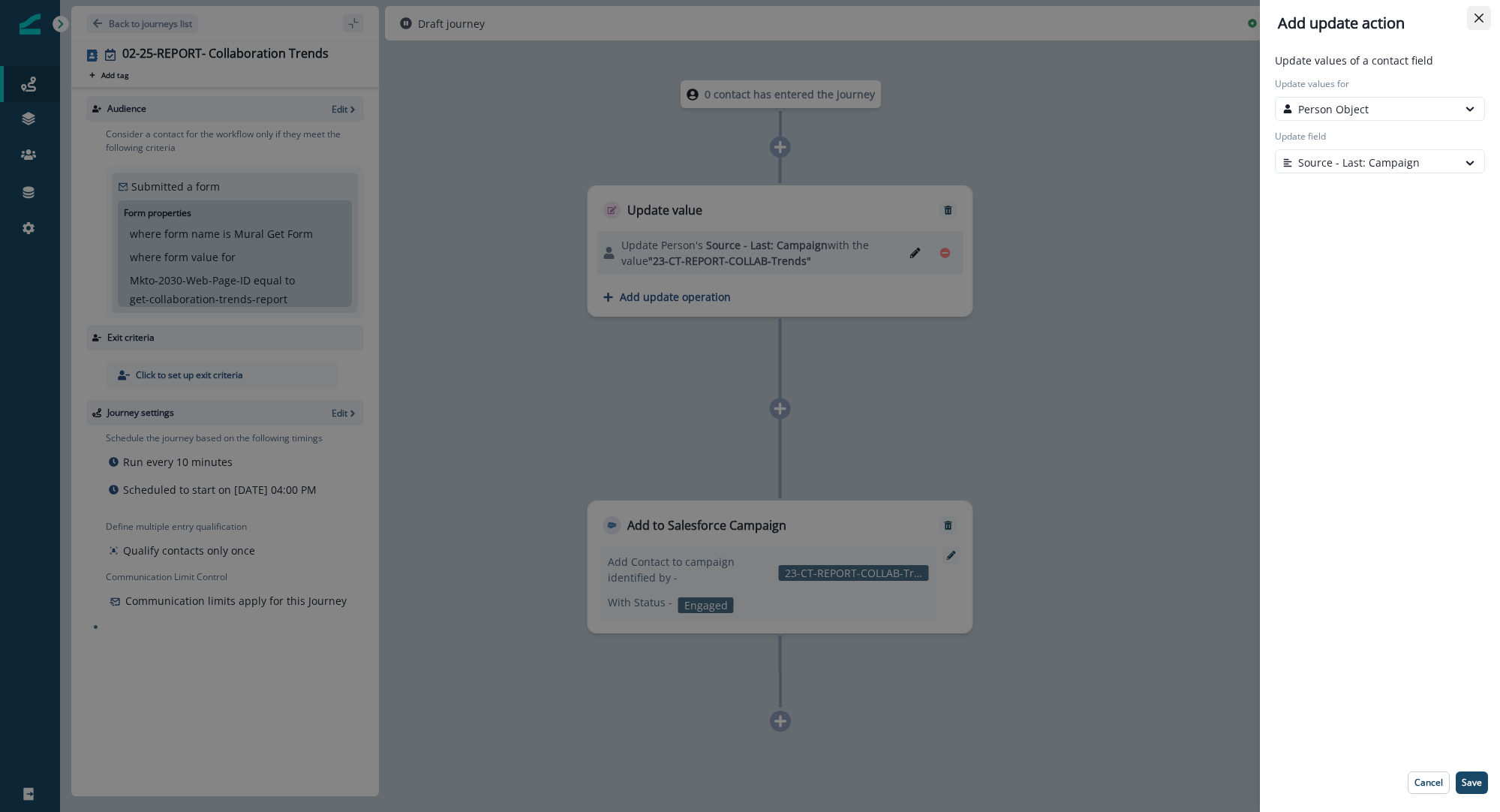
click at [1485, 9] on button "Close" at bounding box center [1479, 18] width 24 height 24
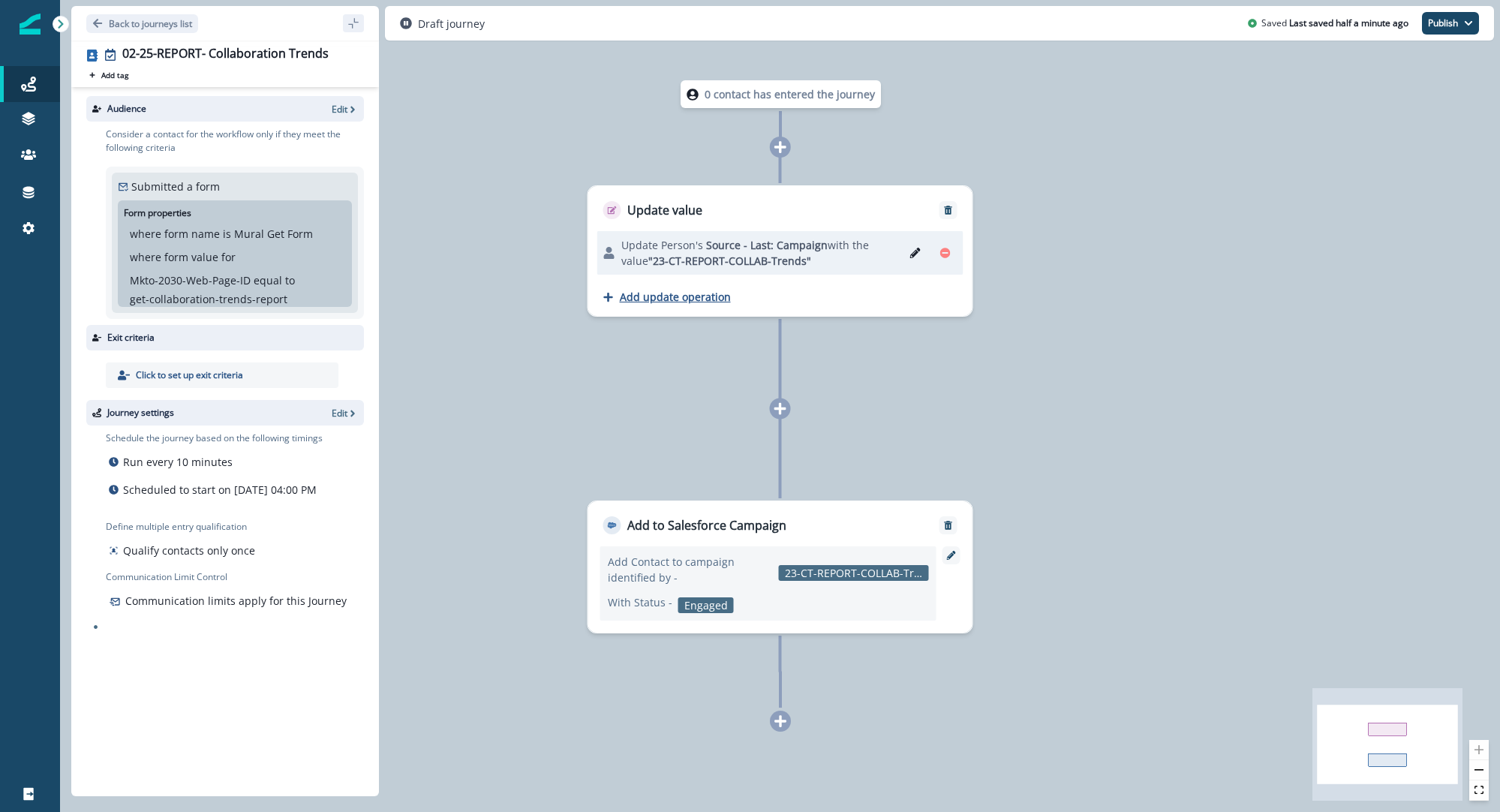
click at [663, 303] on p "Add update operation" at bounding box center [675, 296] width 111 height 14
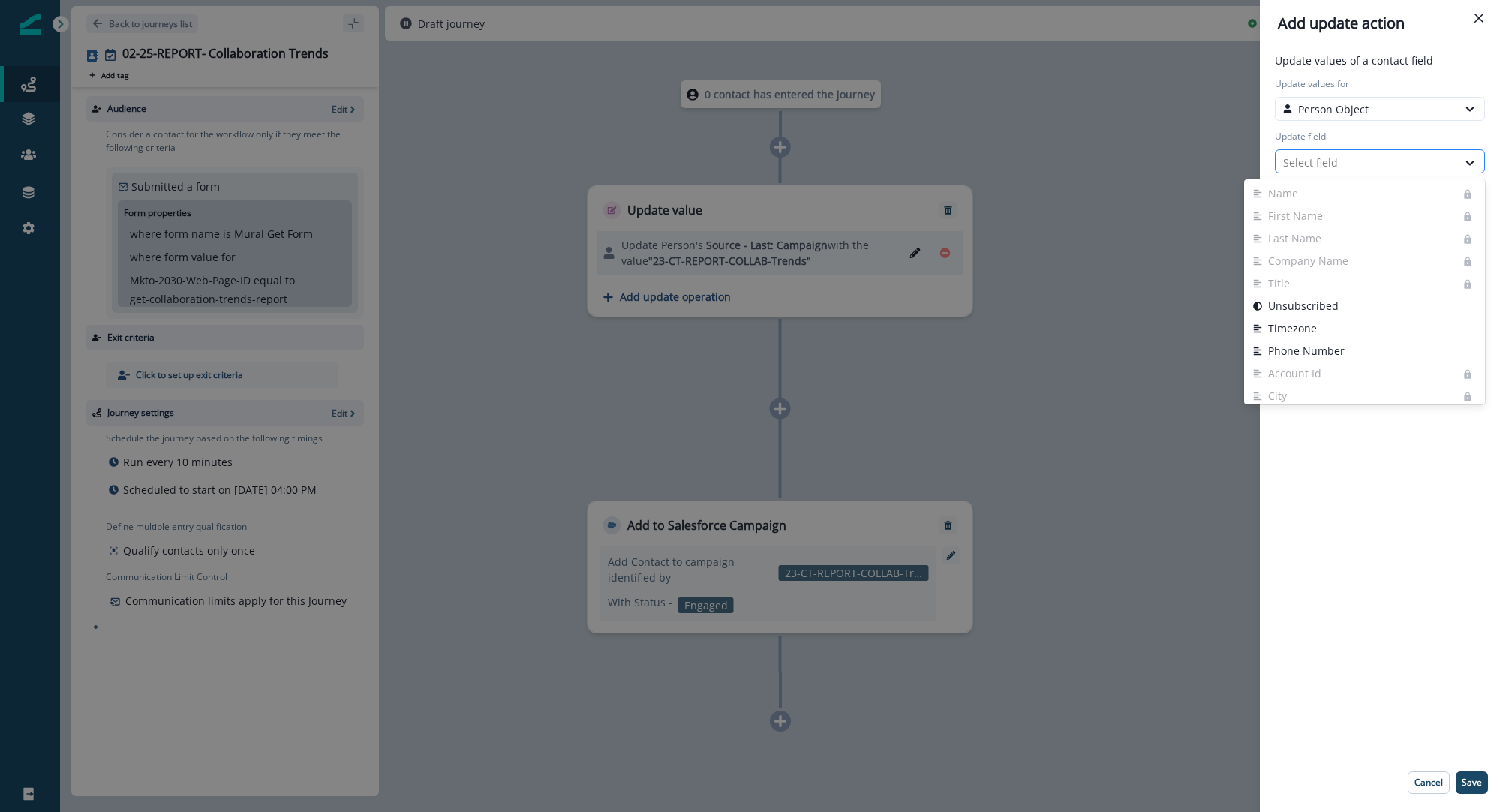
click at [1359, 163] on div at bounding box center [1366, 163] width 167 height 19
type input "*******"
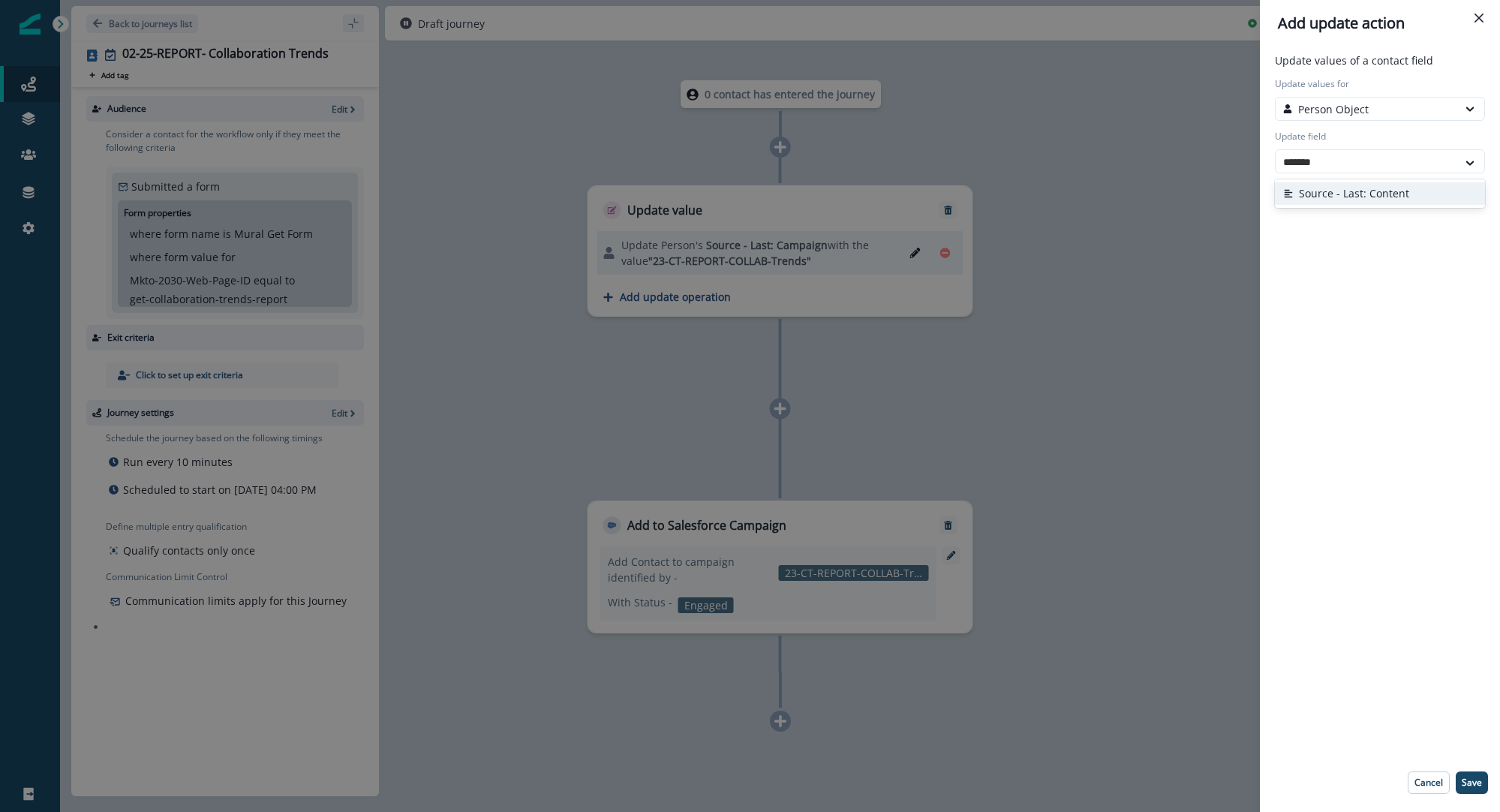
click at [1453, 199] on button "Source - Last: Content" at bounding box center [1381, 194] width 210 height 22
click at [1411, 218] on div "Select action" at bounding box center [1366, 214] width 167 height 16
click at [1397, 270] on button "Custom value" at bounding box center [1381, 269] width 210 height 22
click at [1373, 265] on input "New value" at bounding box center [1381, 266] width 210 height 24
paste input "**********"
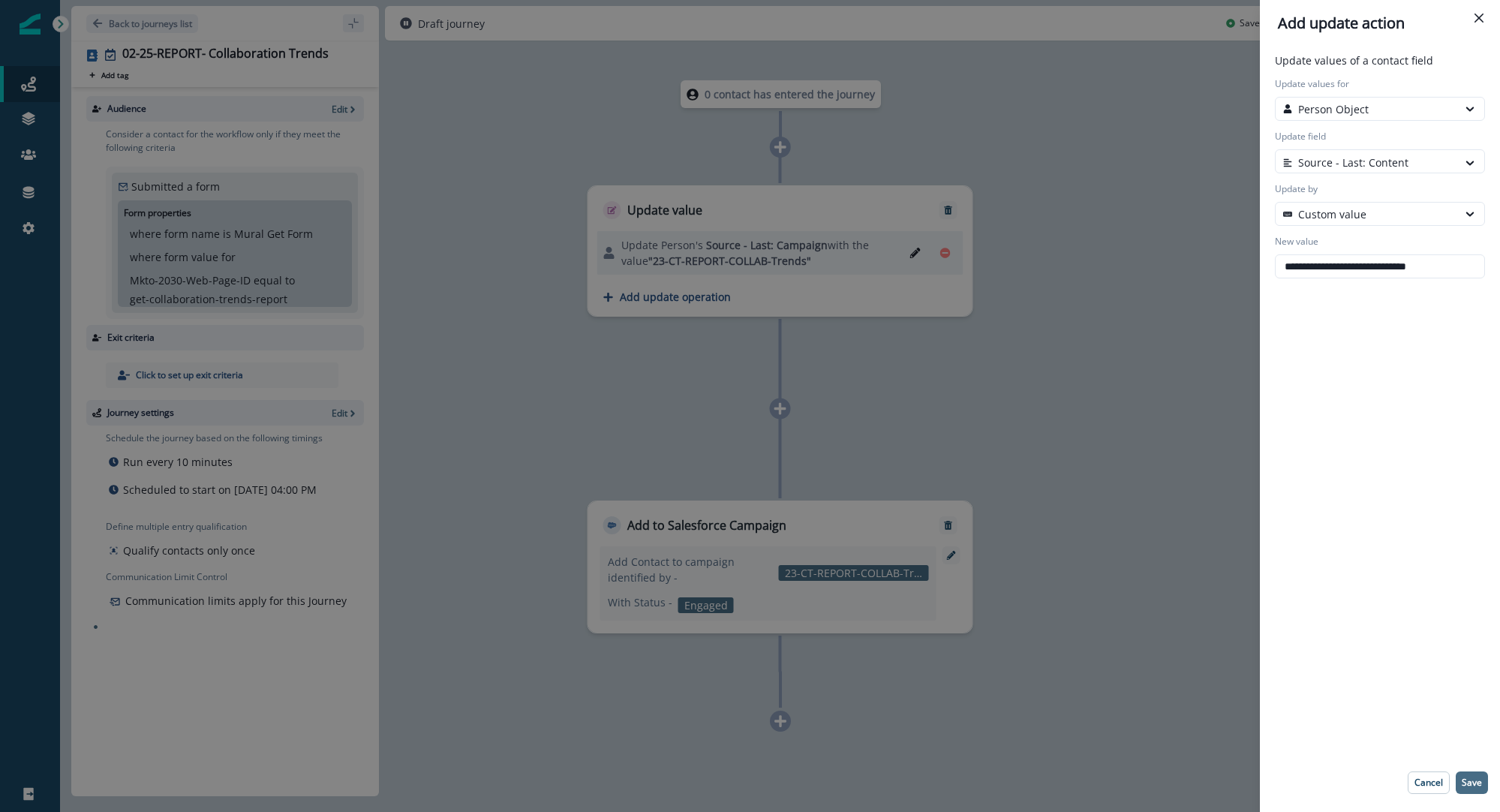
type input "**********"
click at [1472, 783] on p "Save" at bounding box center [1472, 782] width 21 height 10
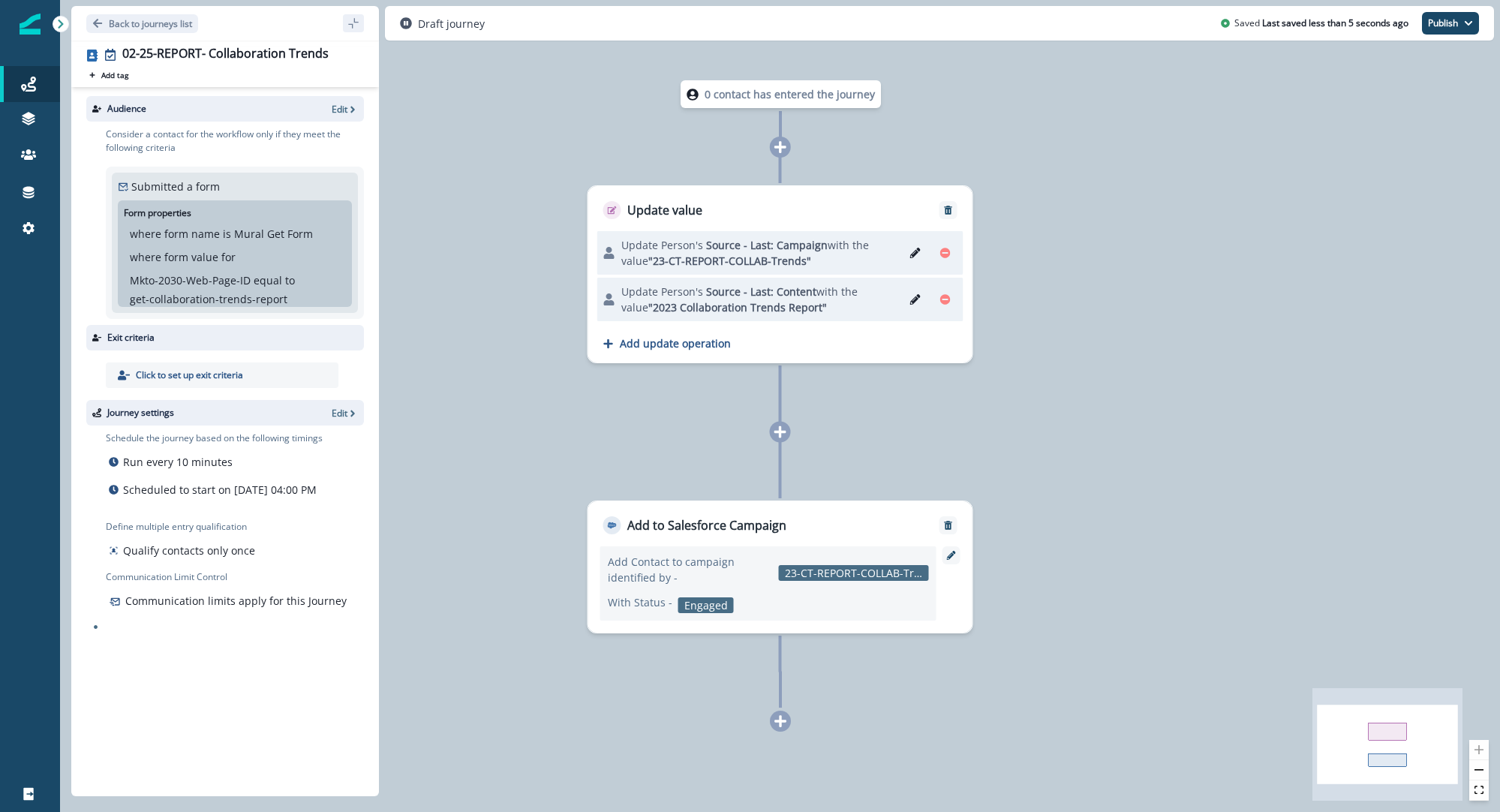
click at [778, 434] on icon at bounding box center [780, 432] width 13 height 13
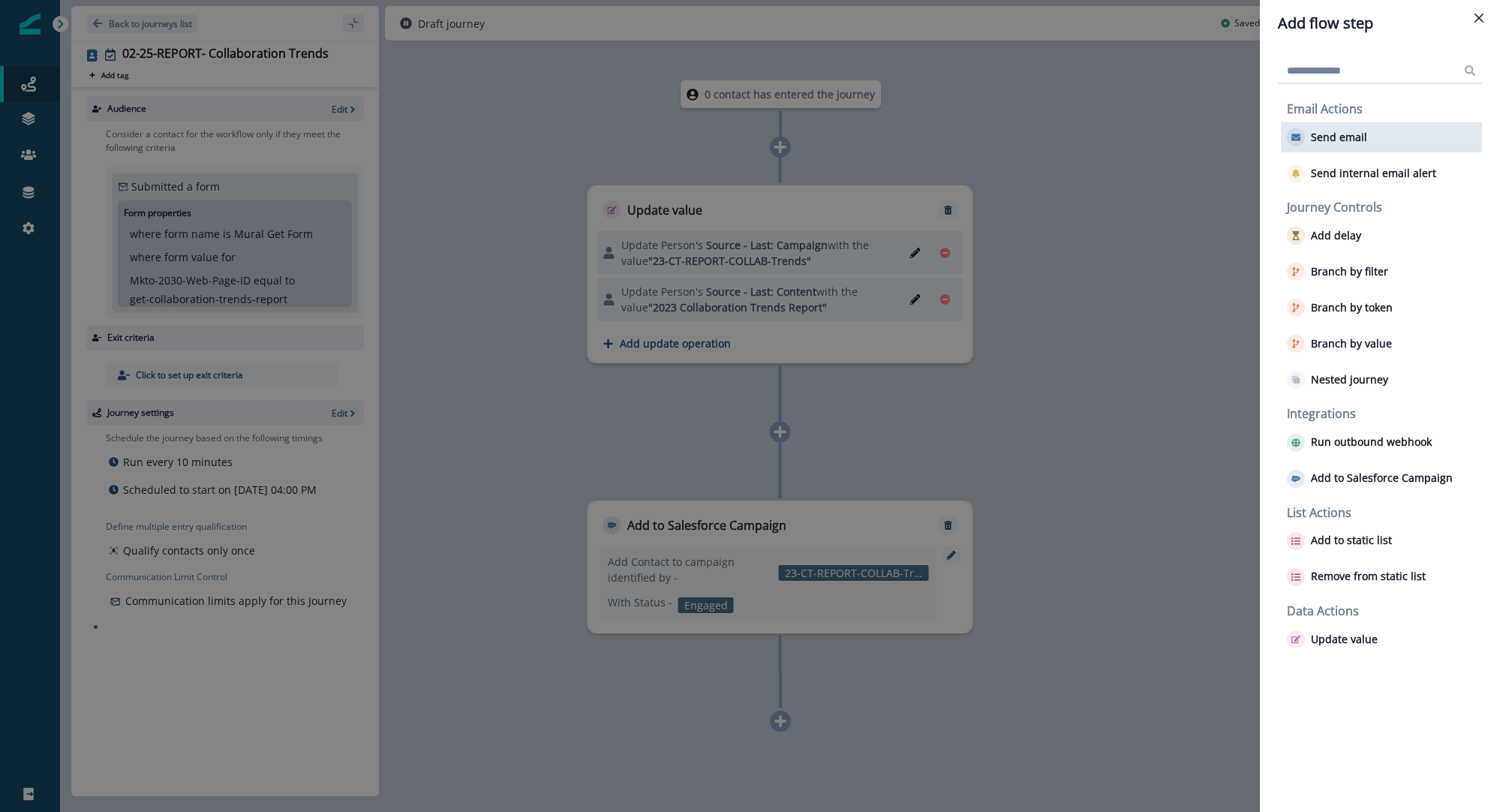
click at [1366, 142] on div "Send email" at bounding box center [1381, 138] width 201 height 30
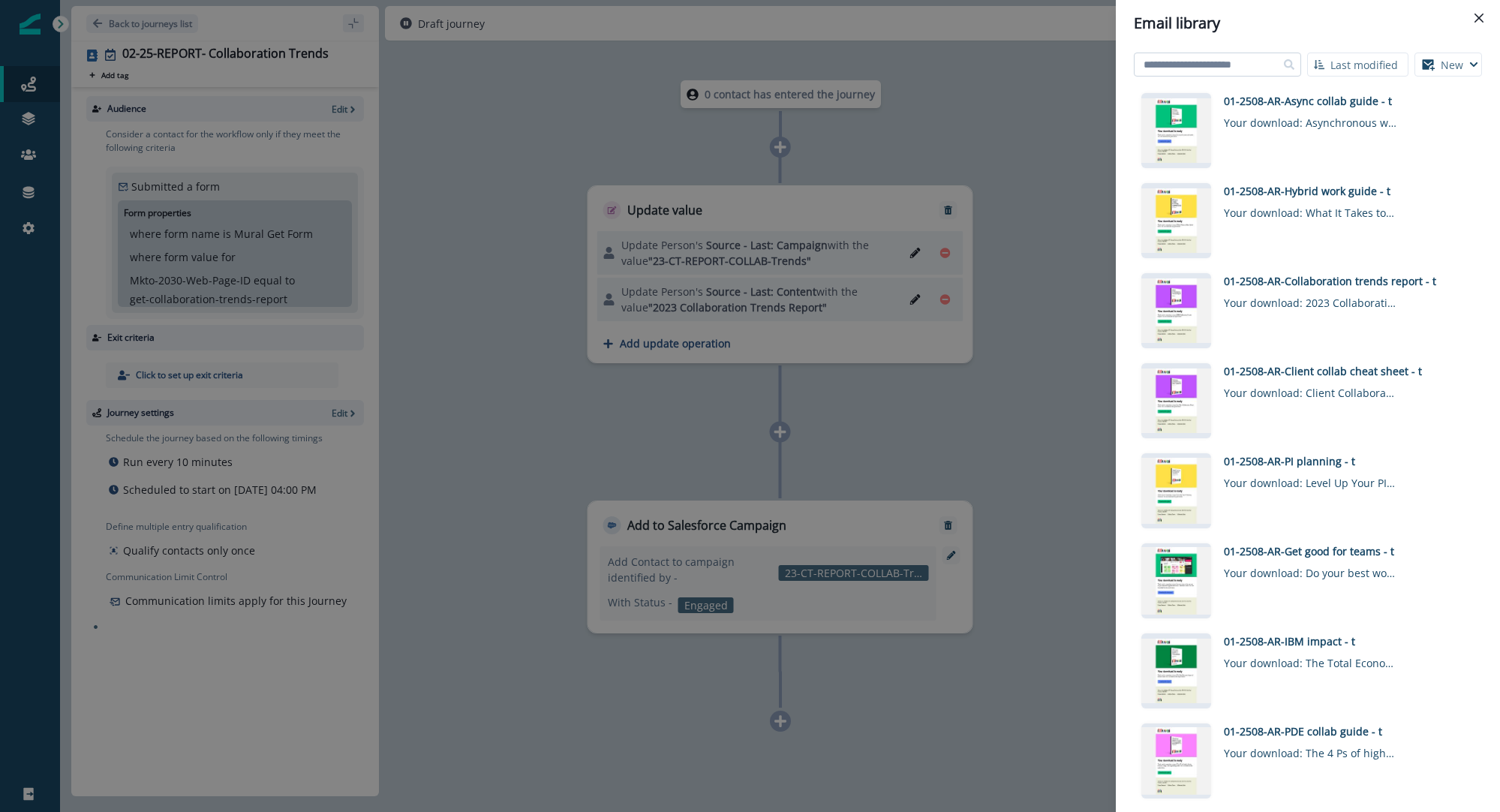
click at [1205, 59] on input at bounding box center [1218, 64] width 168 height 24
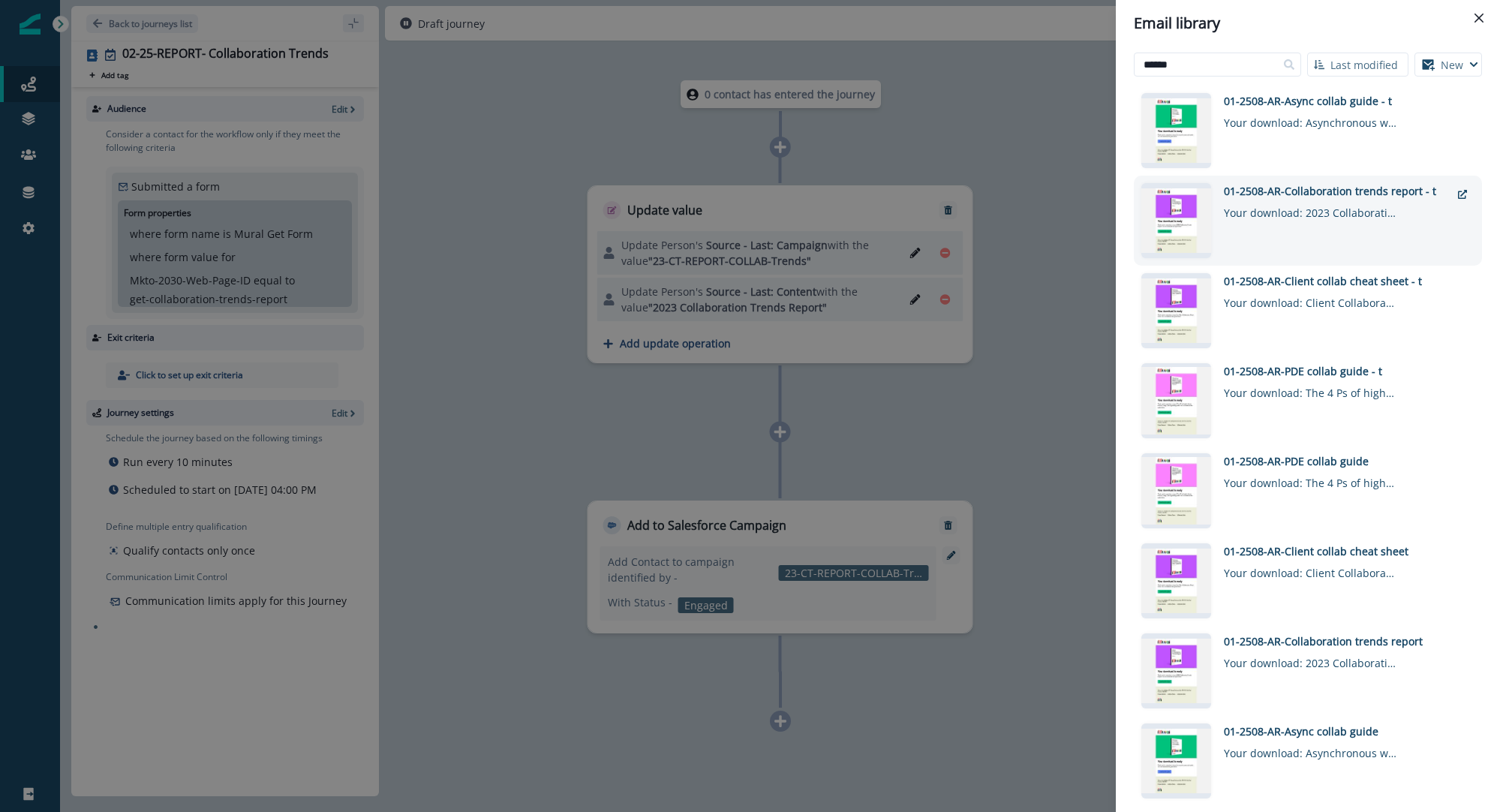
type input "******"
click at [1265, 196] on div "01-2508-AR-Collaboration trends report - t" at bounding box center [1337, 191] width 227 height 16
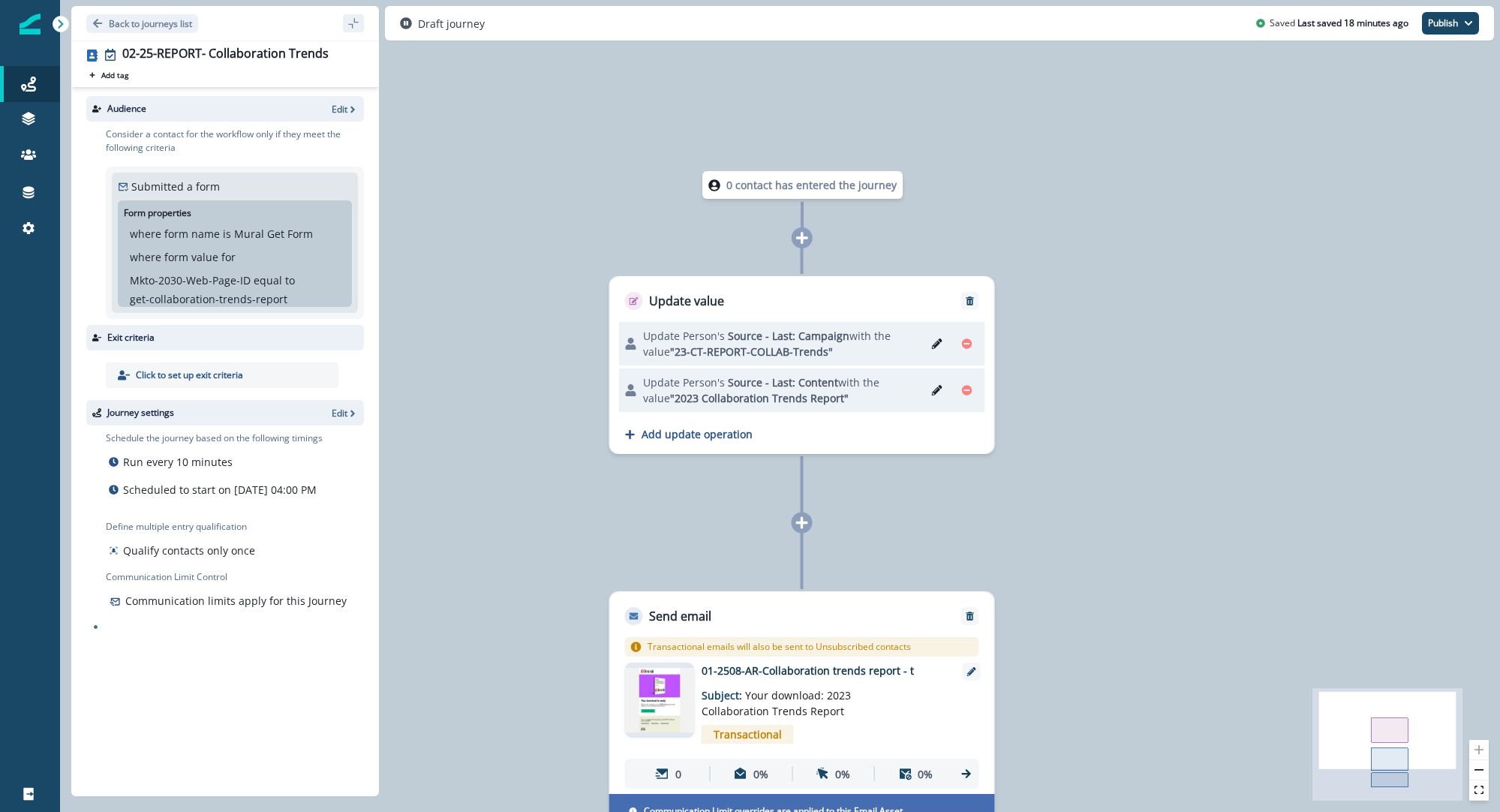
drag, startPoint x: 123, startPoint y: 25, endPoint x: 758, endPoint y: 121, distance: 642.2
click at [758, 121] on div "Back to journeys list 02-25-REPORT- Collaboration Trends Add tag Search or crea…" at bounding box center [780, 406] width 1441 height 812
click at [350, 108] on icon "button" at bounding box center [352, 109] width 10 height 10
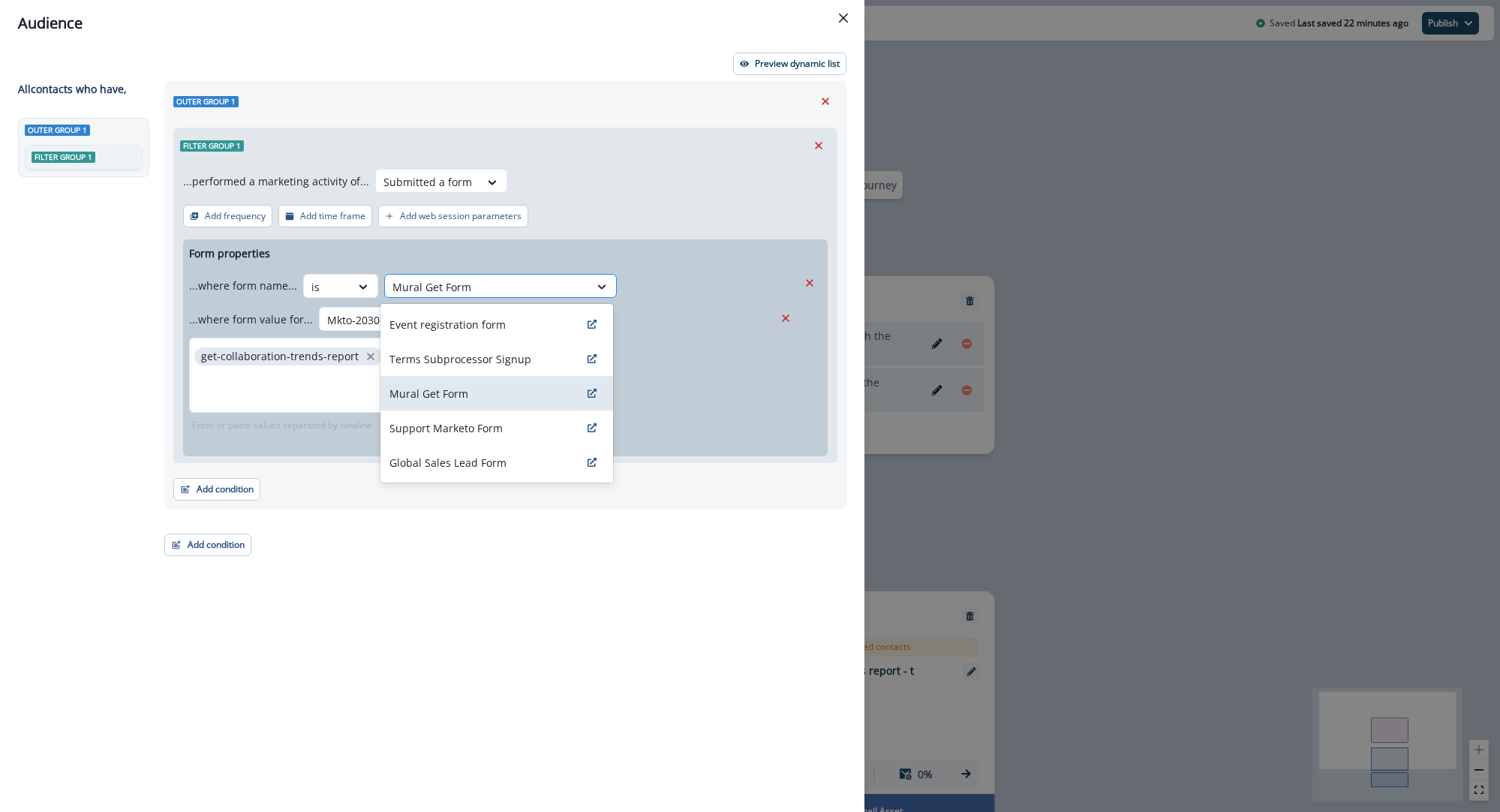
click at [604, 286] on icon at bounding box center [602, 286] width 13 height 15
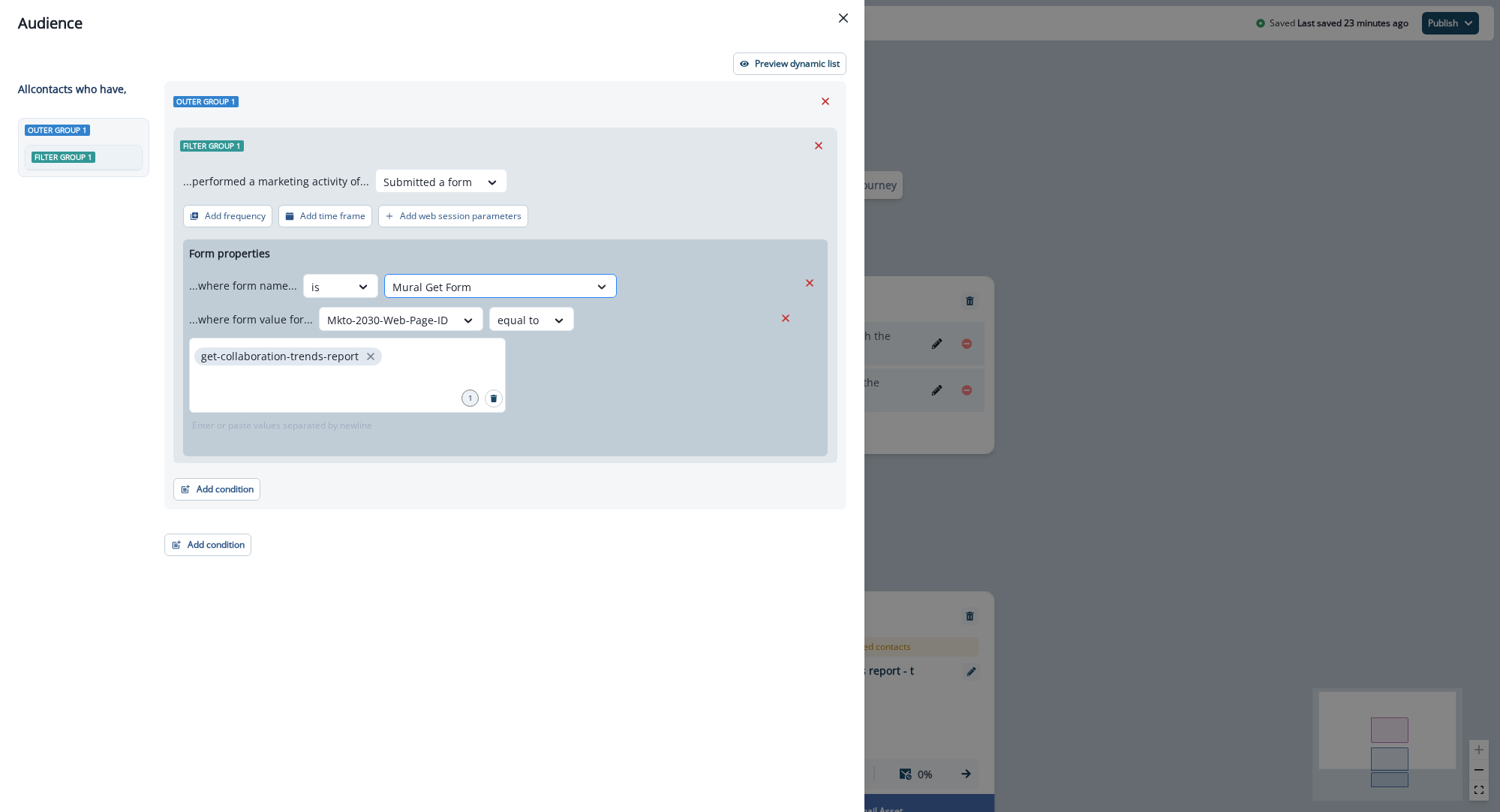
click at [596, 288] on icon at bounding box center [602, 286] width 13 height 15
click at [247, 319] on p "...where form value for..." at bounding box center [251, 319] width 124 height 16
click at [826, 68] on p "Preview dynamic list" at bounding box center [797, 63] width 85 height 10
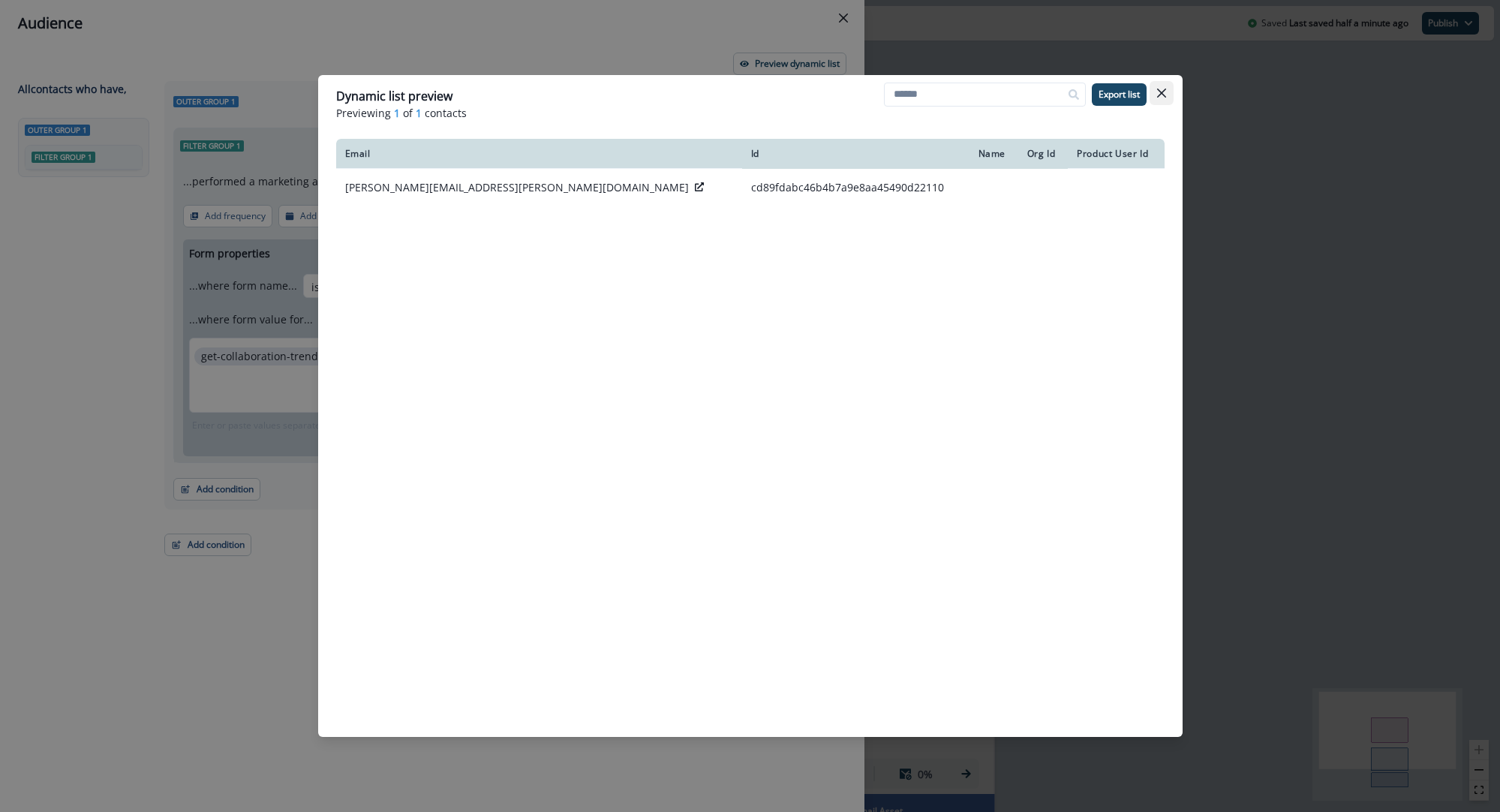
click at [1166, 96] on button "Close" at bounding box center [1162, 93] width 24 height 24
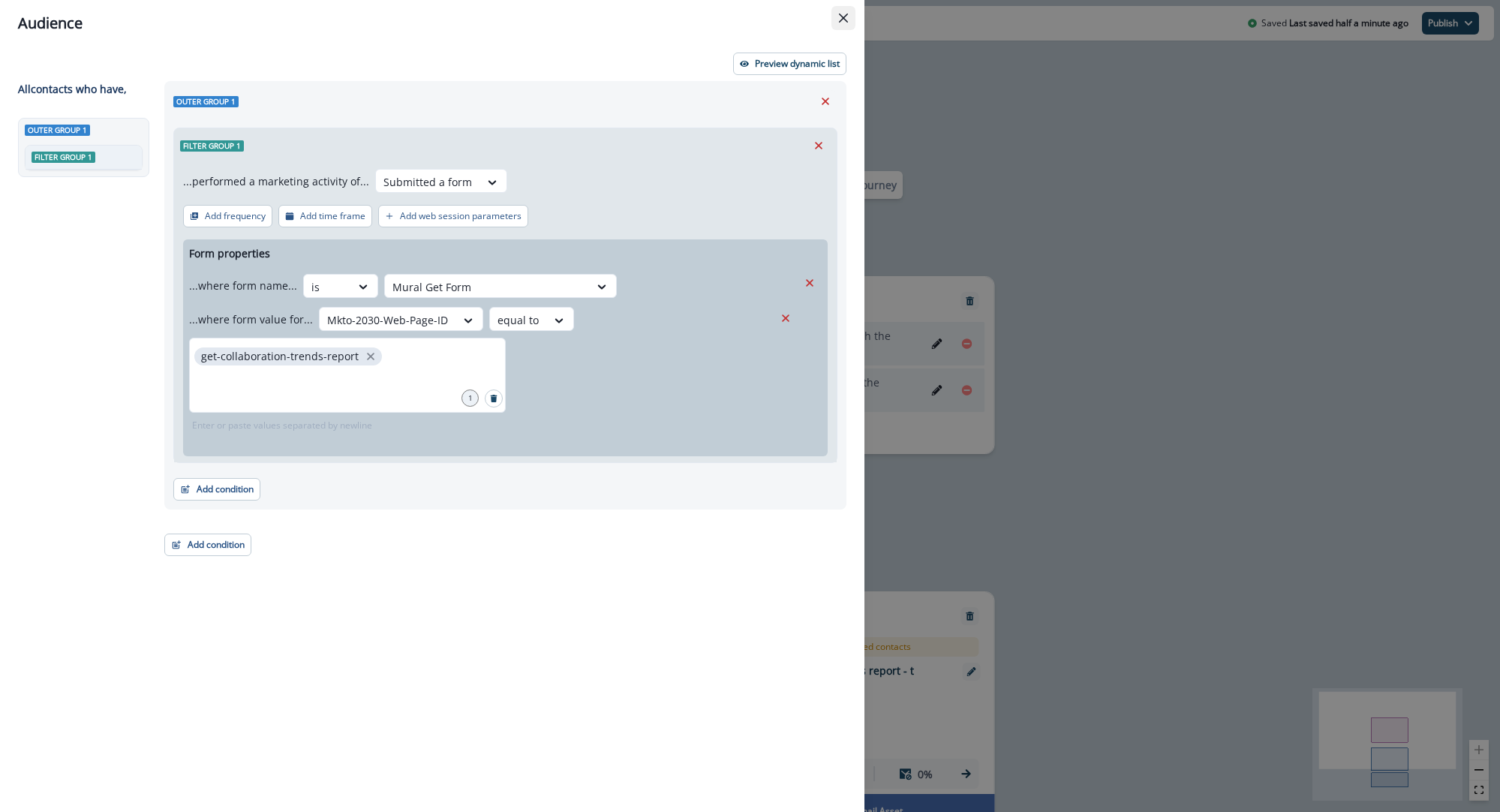
click at [849, 13] on button "Close" at bounding box center [844, 18] width 24 height 24
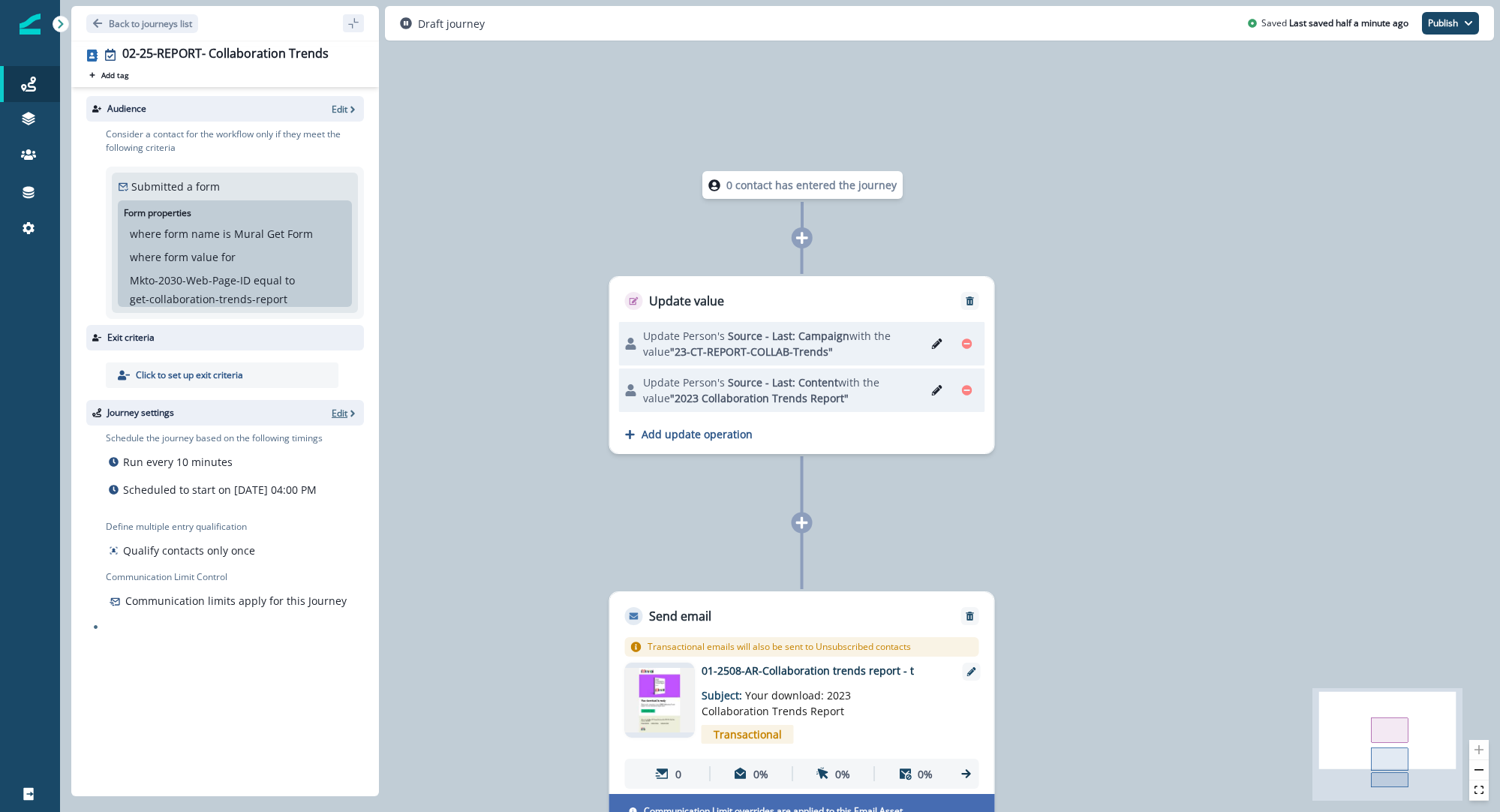
click at [345, 412] on p "Edit" at bounding box center [340, 413] width 16 height 13
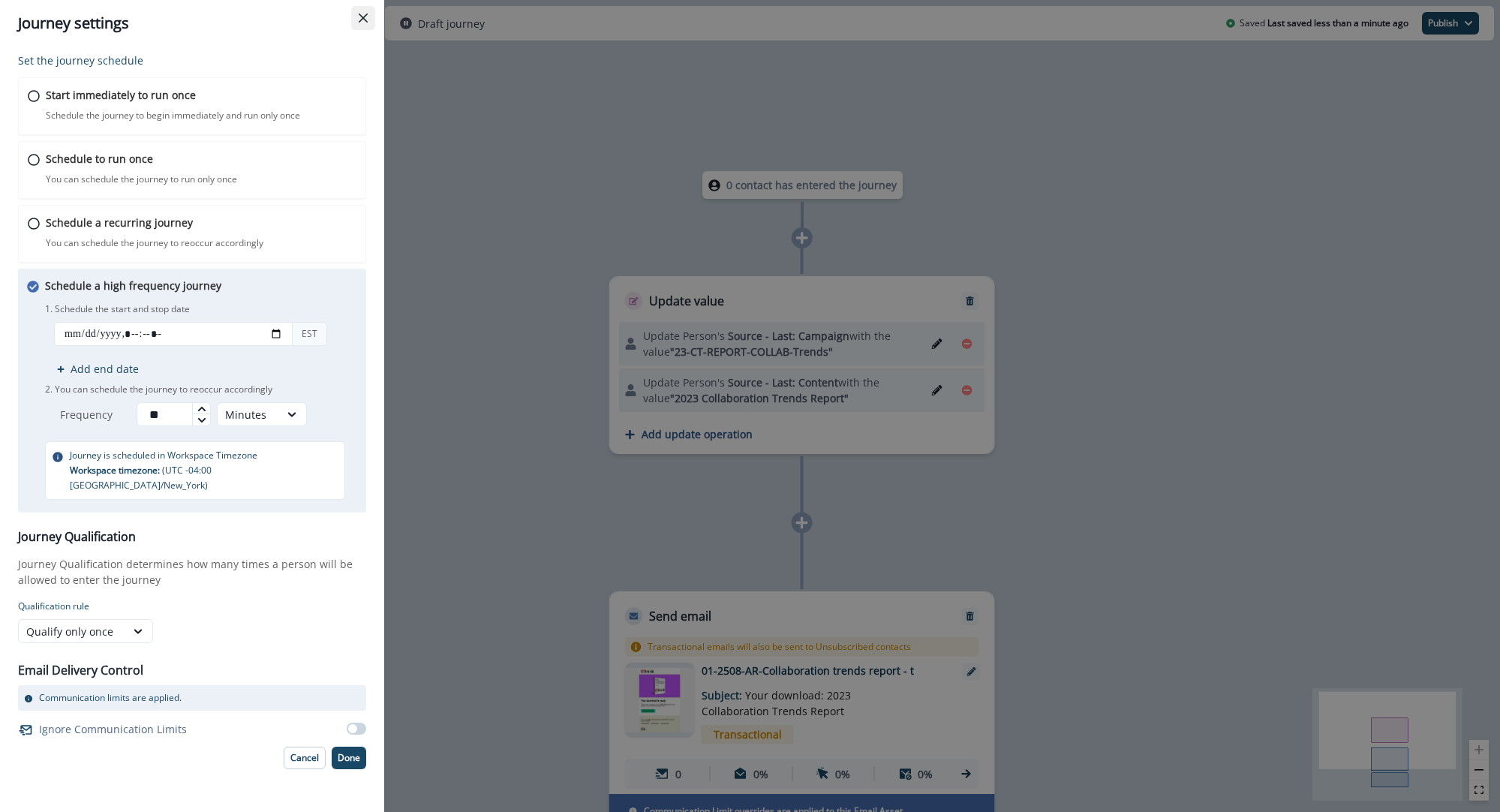
click at [365, 19] on icon "Close" at bounding box center [363, 17] width 9 height 9
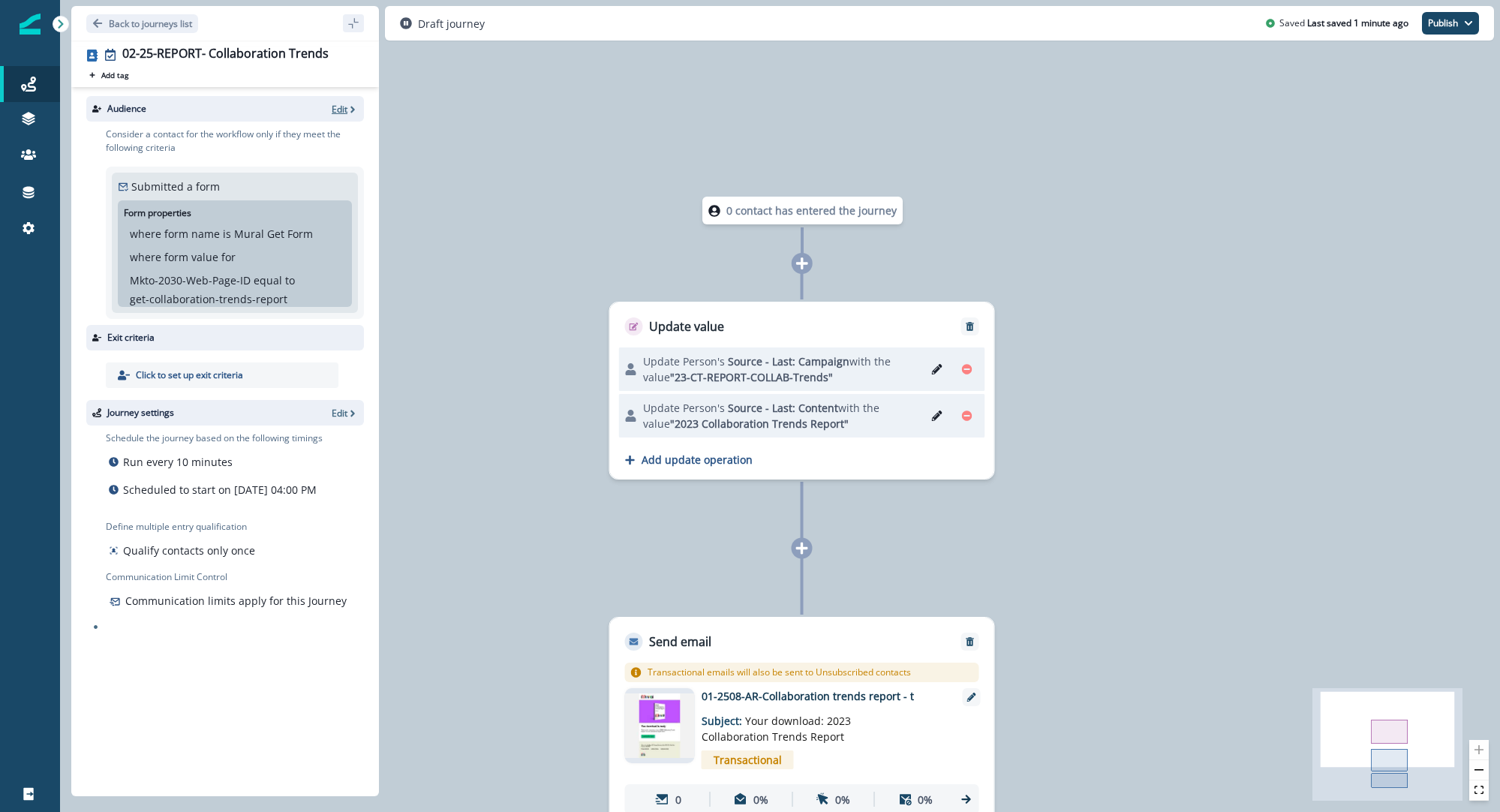
click at [337, 111] on p "Edit" at bounding box center [340, 109] width 16 height 13
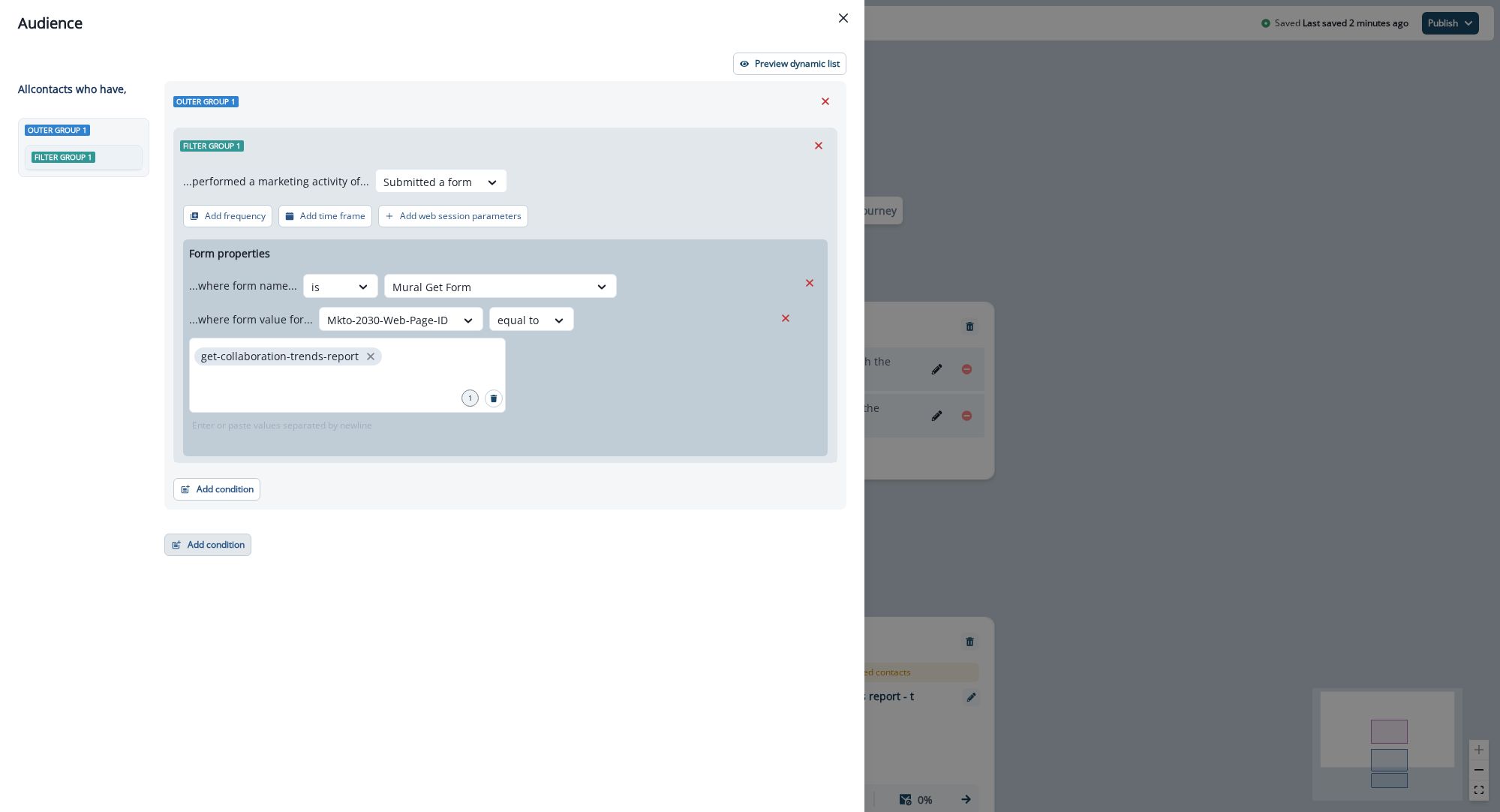
click at [229, 546] on button "Add condition" at bounding box center [208, 545] width 87 height 22
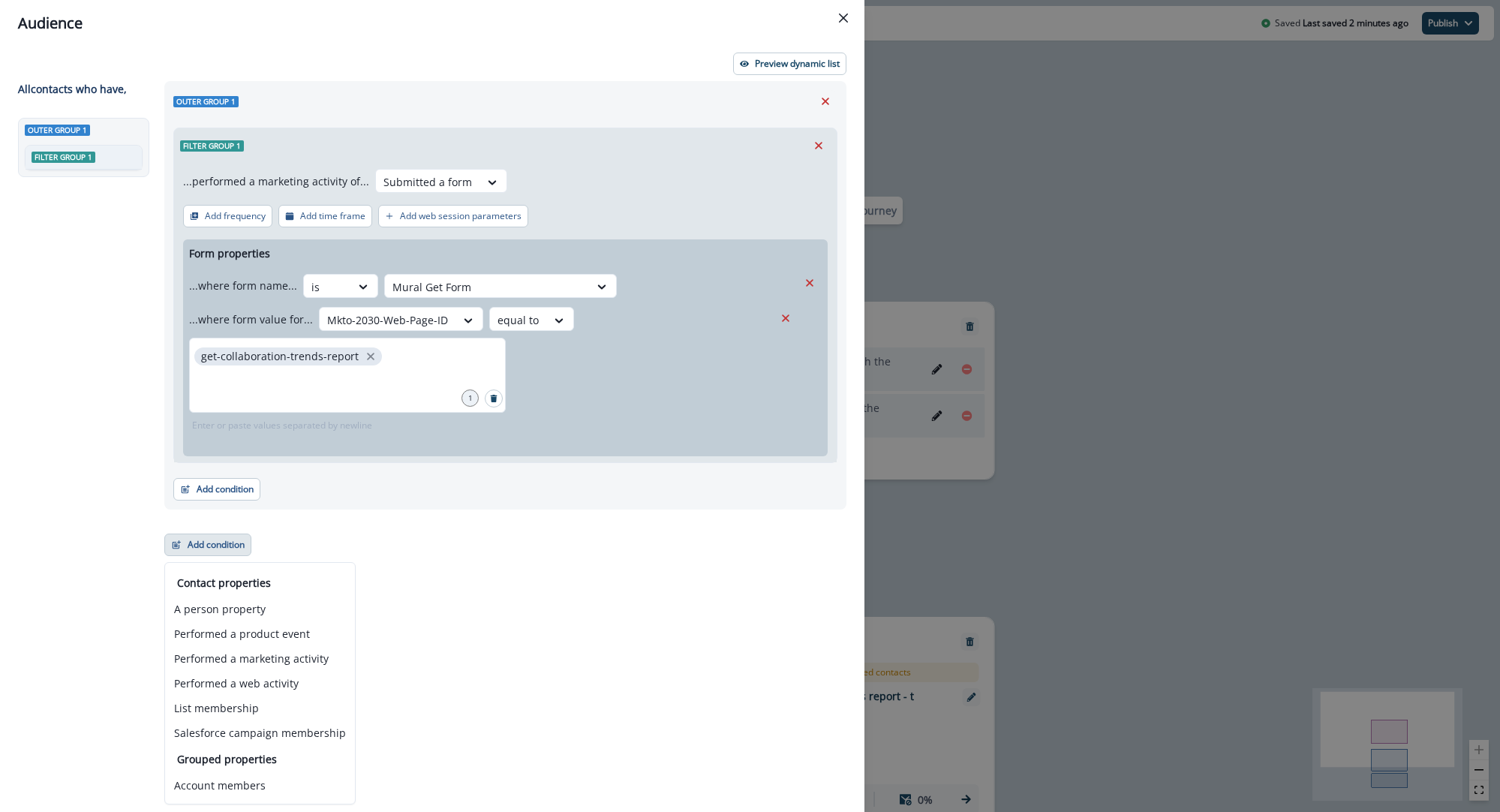
drag, startPoint x: 451, startPoint y: 614, endPoint x: 436, endPoint y: 616, distance: 15.1
click at [451, 614] on div "Outer group 1 Filter group 1 ...performed a marketing activity of... Submitted …" at bounding box center [501, 419] width 691 height 676
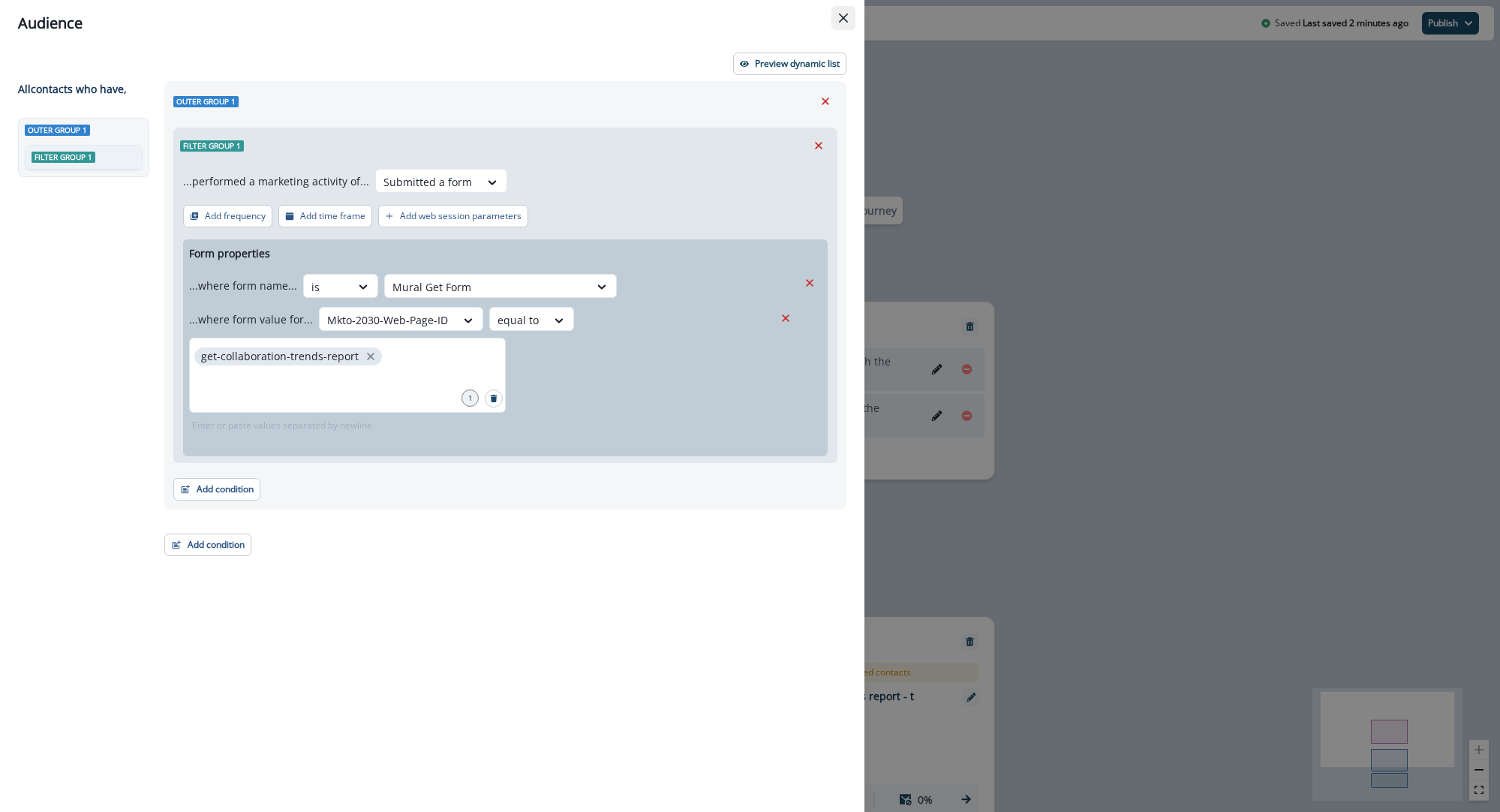
click at [844, 6] on button "Close" at bounding box center [844, 18] width 24 height 24
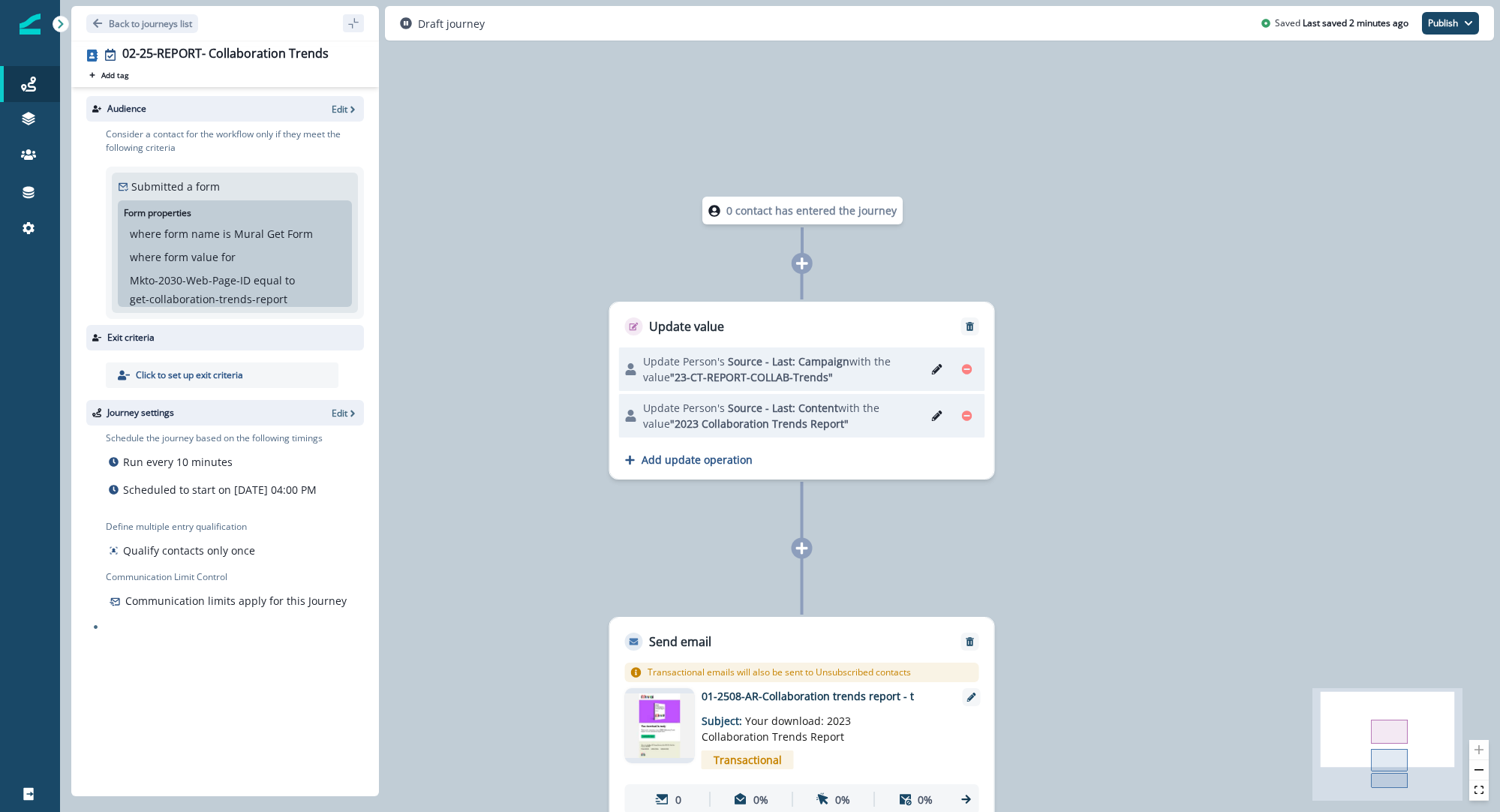
click at [350, 117] on div "Audience Edit" at bounding box center [225, 108] width 278 height 25
click at [347, 108] on icon "button" at bounding box center [352, 109] width 10 height 10
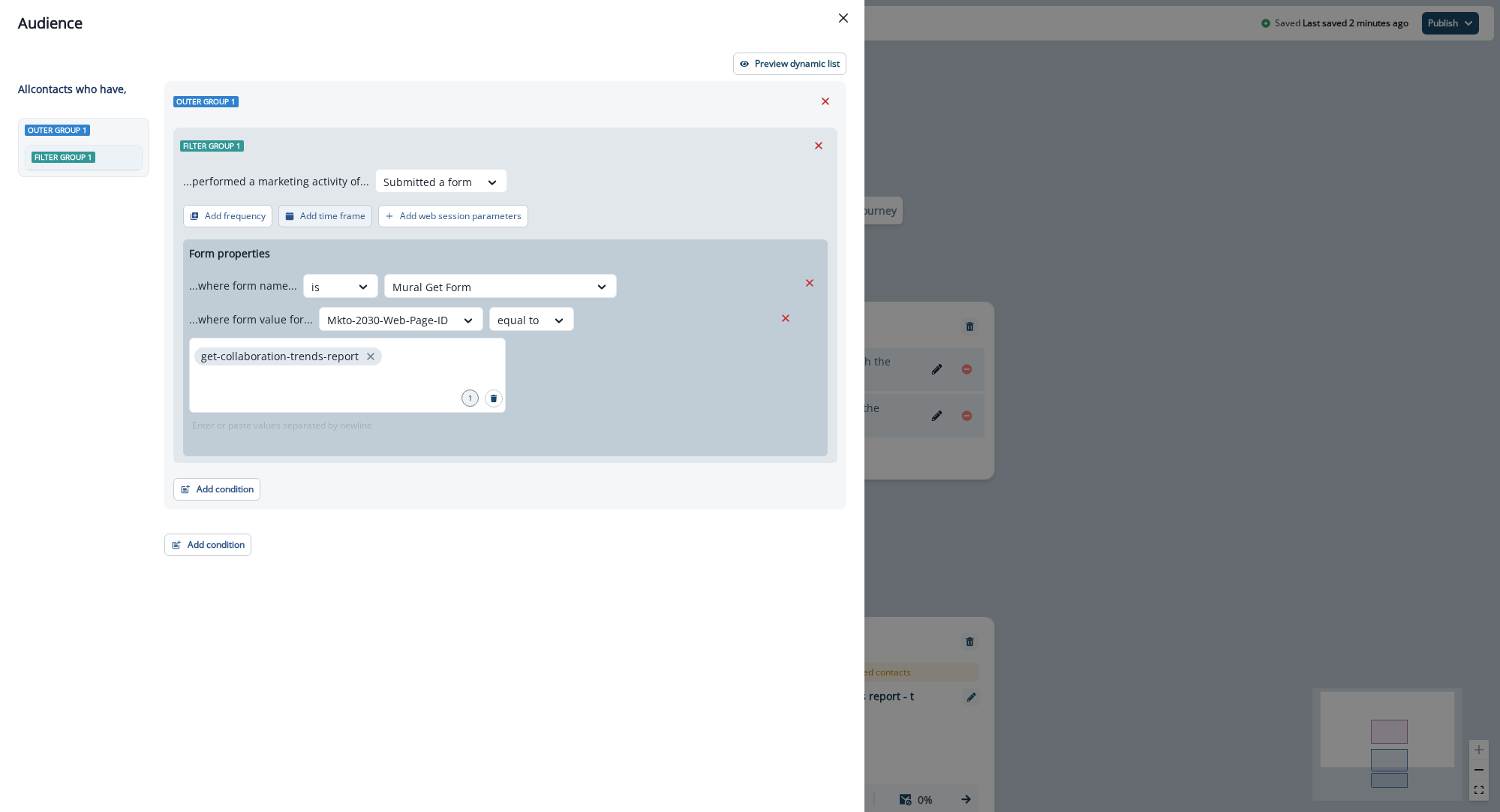
click at [322, 222] on button "Add time frame" at bounding box center [325, 216] width 94 height 22
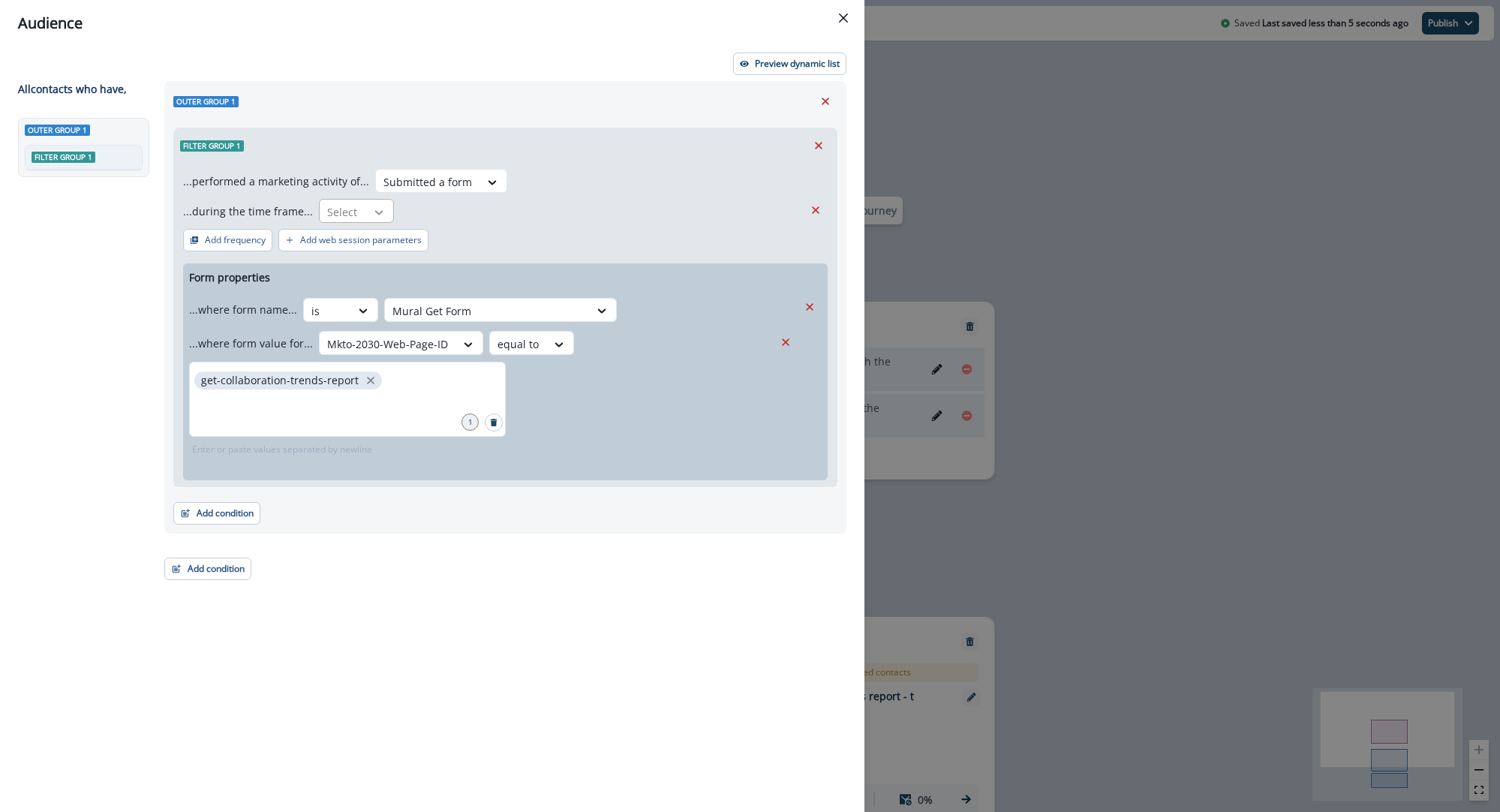
click at [372, 212] on icon at bounding box center [379, 212] width 13 height 15
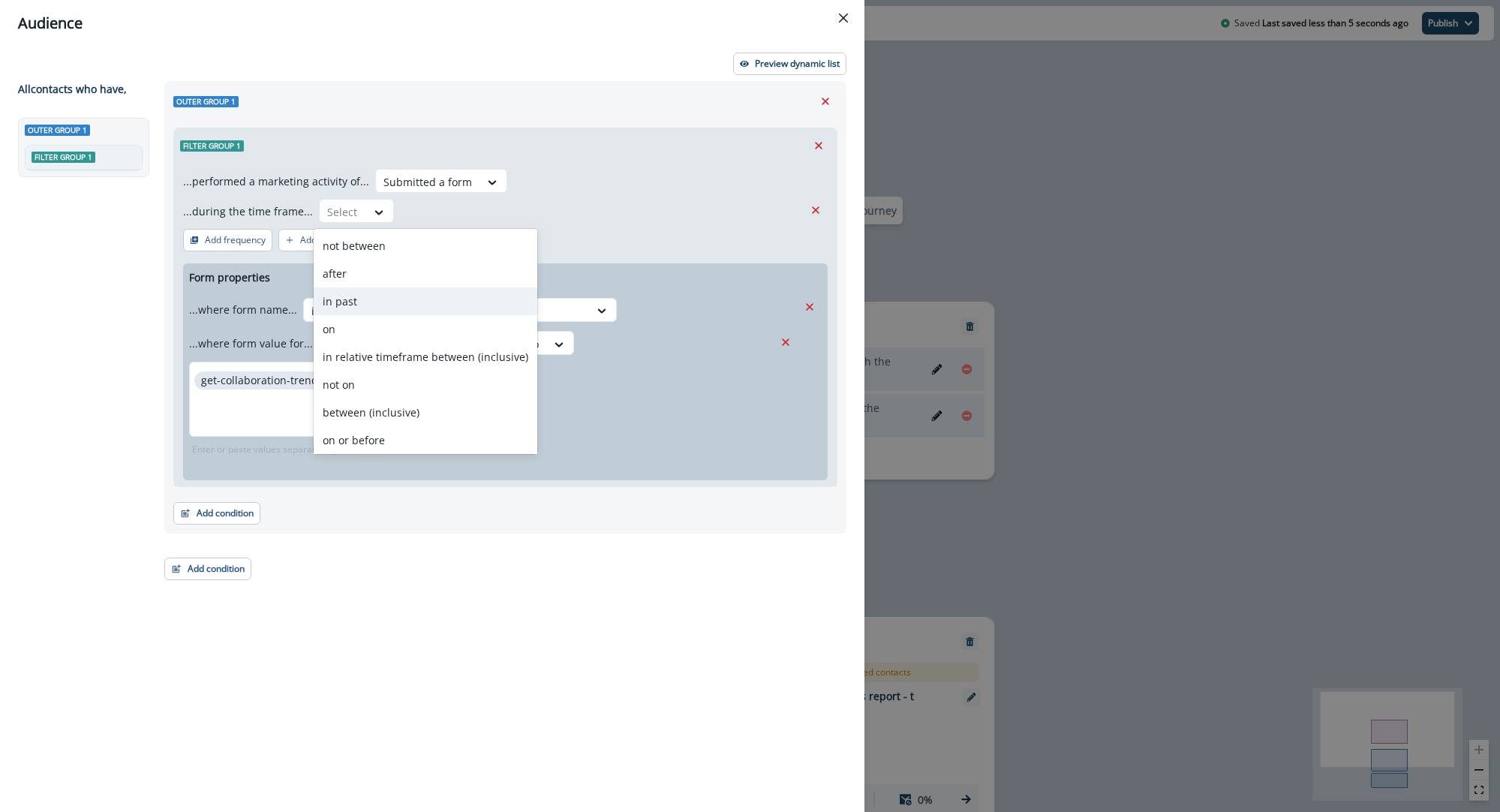
click at [361, 298] on div "in past" at bounding box center [425, 301] width 224 height 28
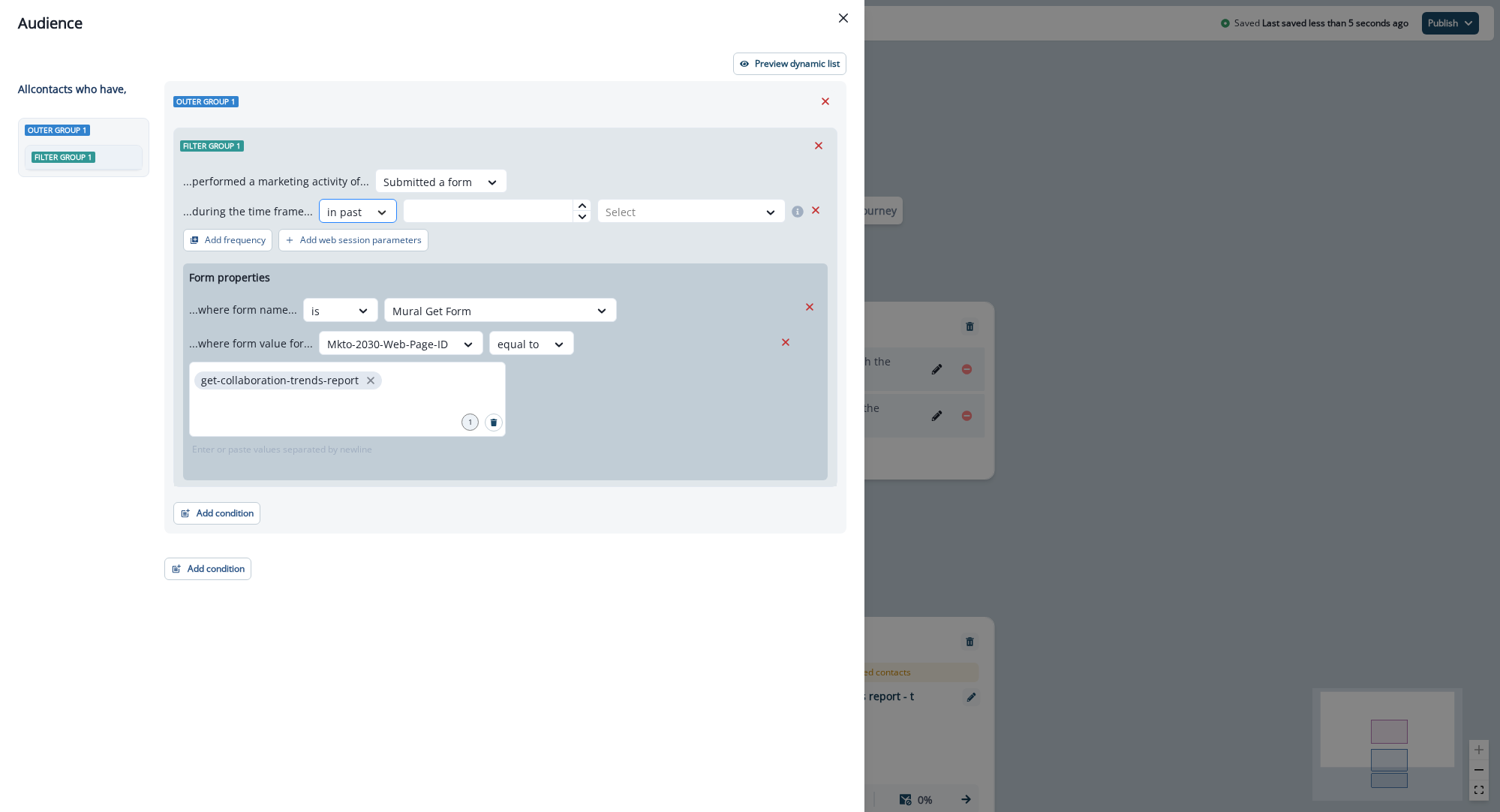
click at [369, 206] on div at bounding box center [382, 212] width 25 height 15
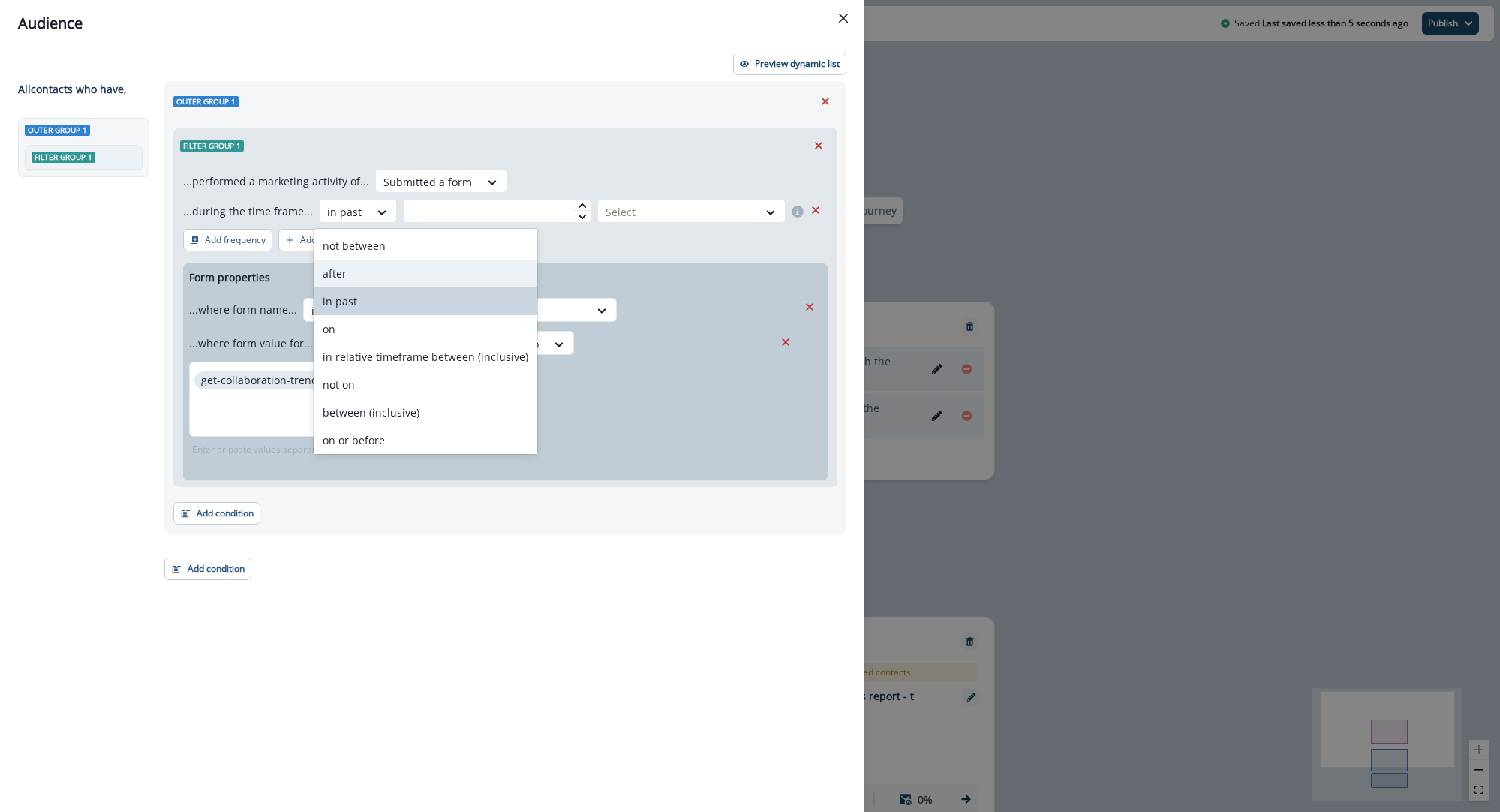
click at [367, 273] on div "after" at bounding box center [425, 273] width 224 height 28
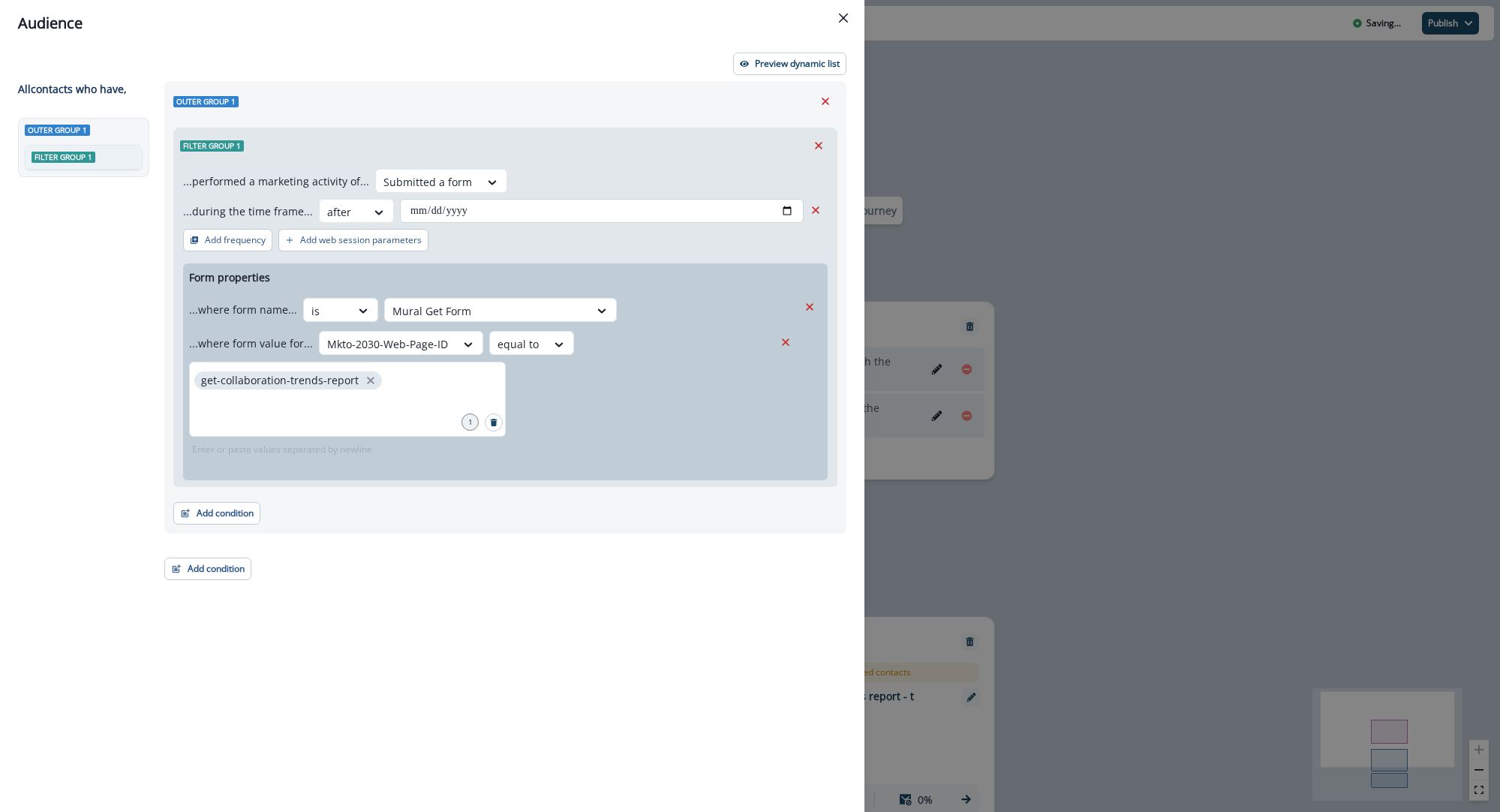
click at [788, 211] on input "date" at bounding box center [602, 211] width 404 height 24
type input "**********"
click at [761, 584] on div "**********" at bounding box center [501, 419] width 691 height 676
click at [787, 62] on p "Preview dynamic list" at bounding box center [797, 63] width 85 height 10
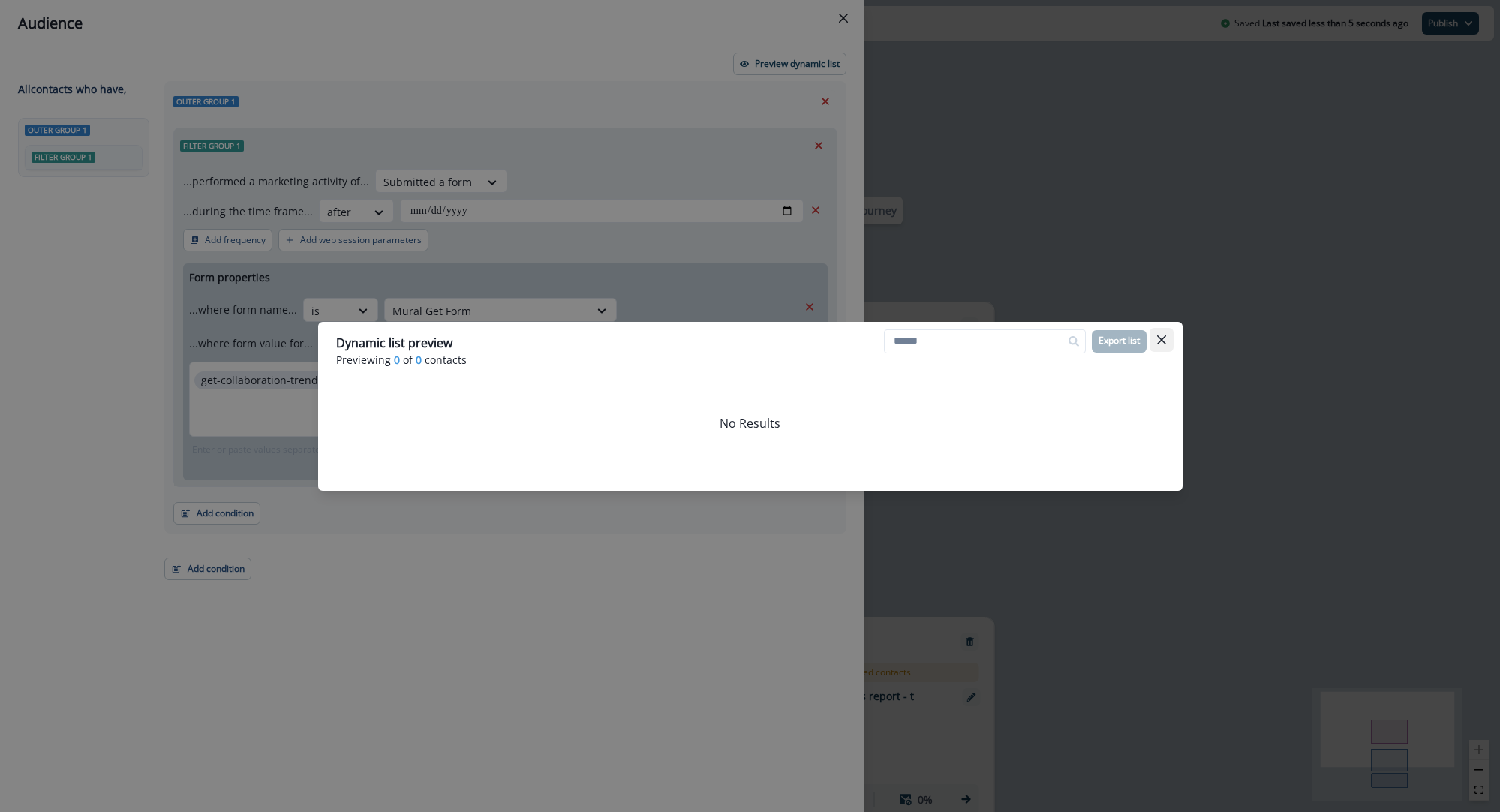
click at [1165, 338] on icon "Close" at bounding box center [1162, 339] width 9 height 9
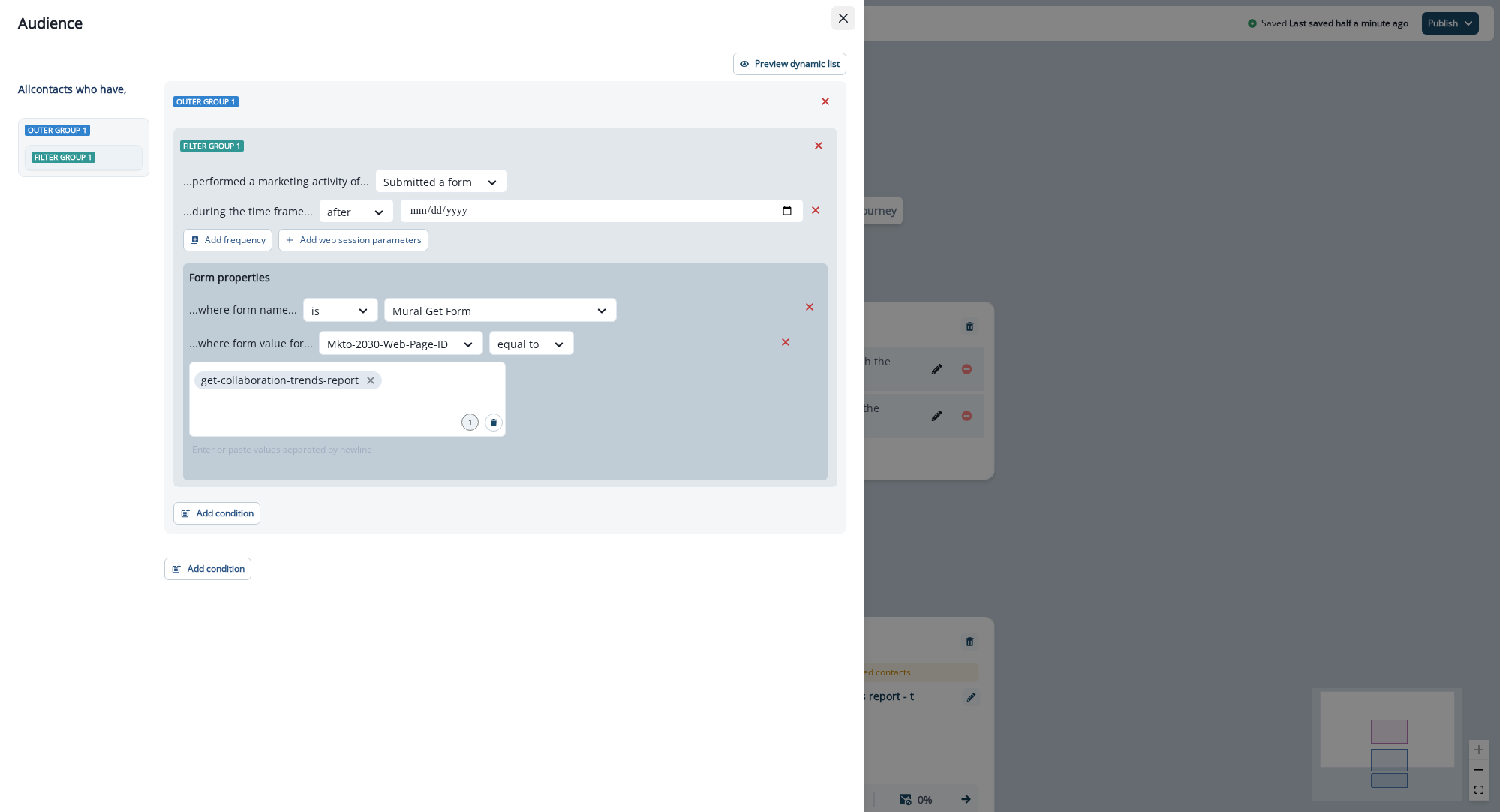
click at [844, 17] on icon "Close" at bounding box center [843, 17] width 9 height 9
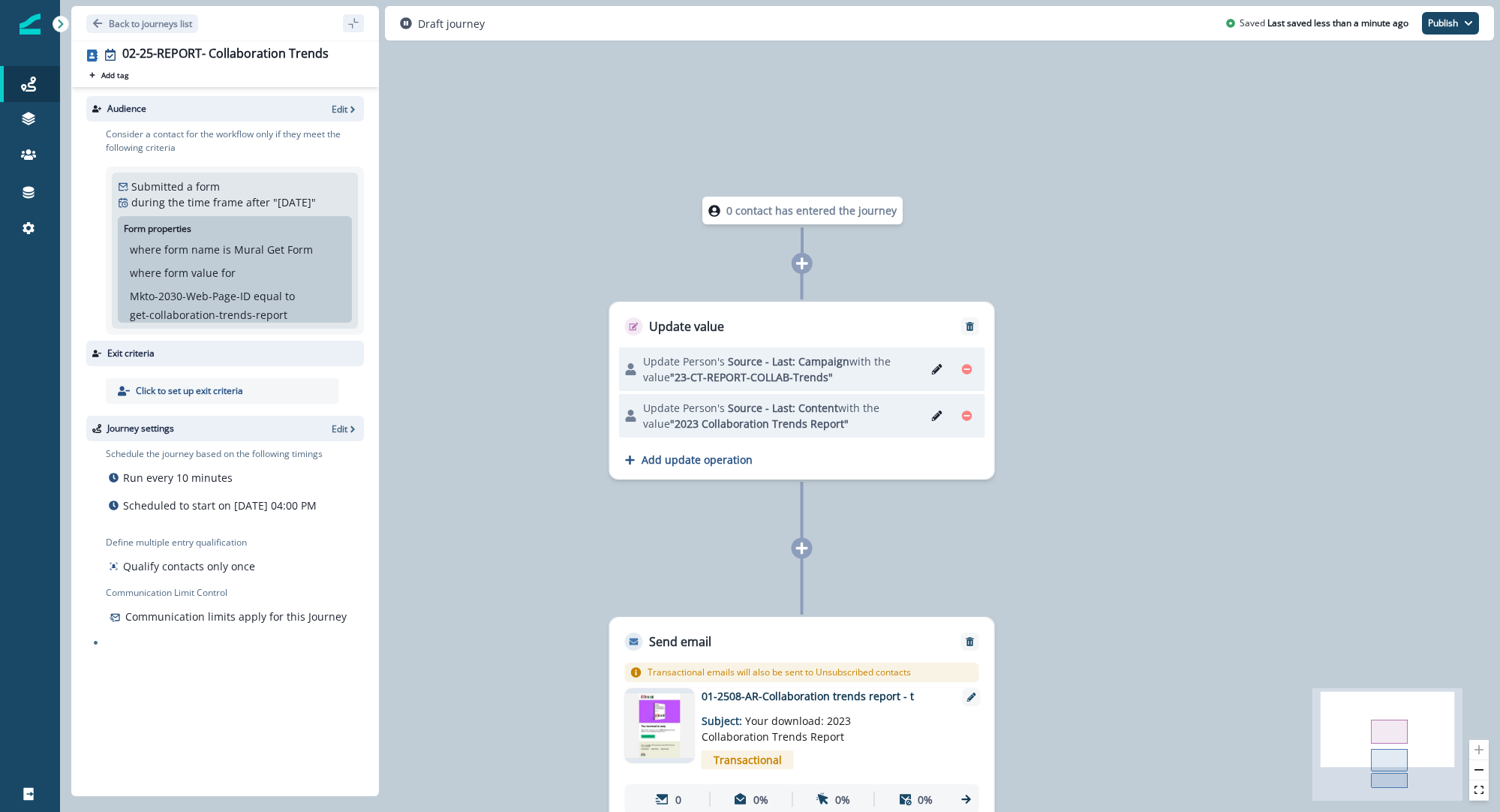
drag, startPoint x: 343, startPoint y: 581, endPoint x: 294, endPoint y: 554, distance: 55.9
click at [293, 554] on div "Schedule the journey based on the following timings Run every 10 minutes Schedu…" at bounding box center [235, 512] width 259 height 130
click at [206, 625] on p "Communication limits apply for this Journey" at bounding box center [236, 617] width 221 height 16
click at [338, 421] on div "Journey settings Edit" at bounding box center [225, 429] width 278 height 25
click at [336, 432] on p "Edit" at bounding box center [340, 429] width 16 height 13
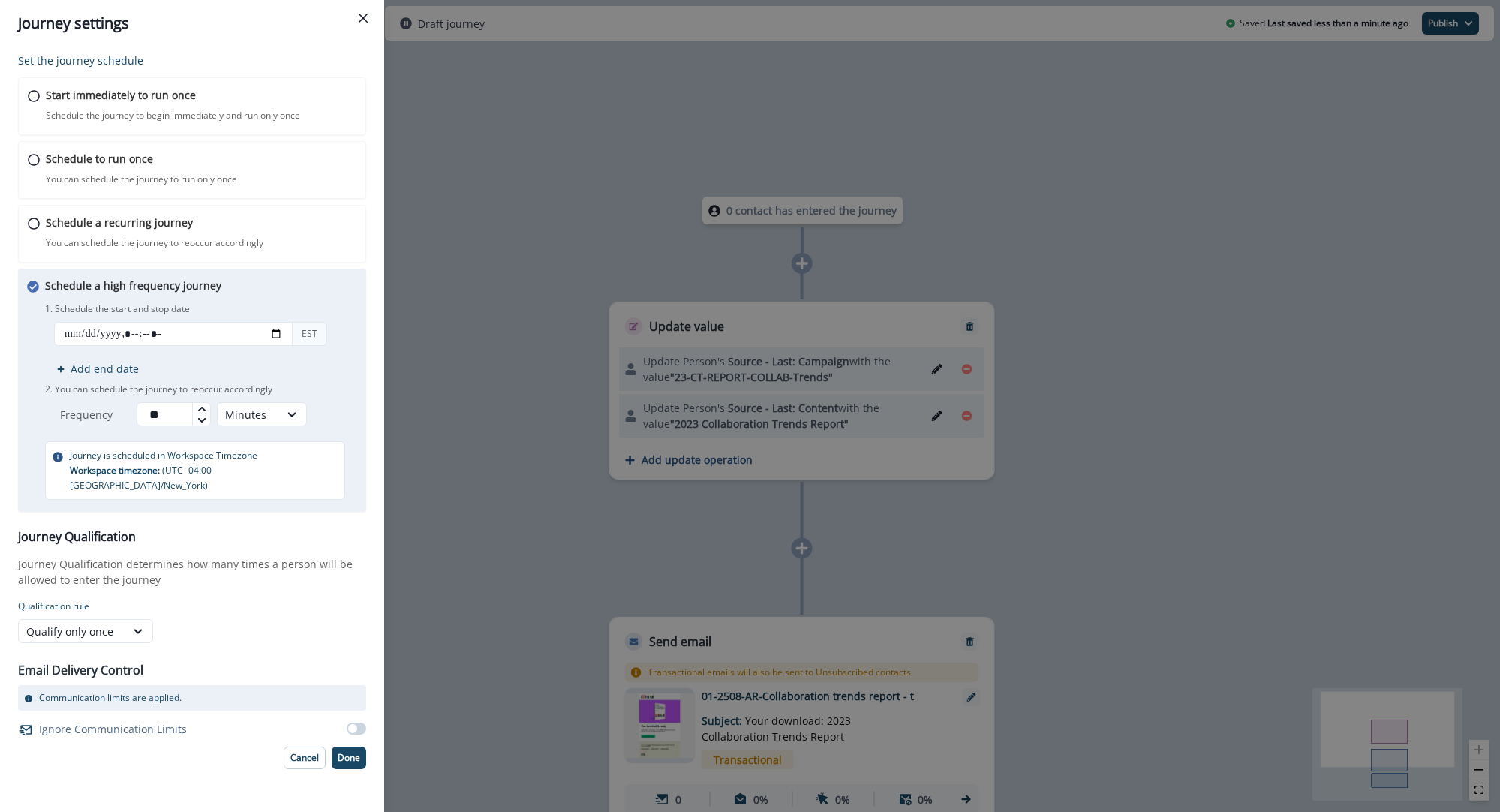
click at [119, 690] on div "Communication limits are applied." at bounding box center [192, 698] width 348 height 25
drag, startPoint x: 123, startPoint y: 681, endPoint x: 167, endPoint y: 682, distance: 44.0
click at [124, 691] on p "Communication limits are applied." at bounding box center [110, 697] width 142 height 13
click at [356, 724] on span at bounding box center [352, 728] width 9 height 9
click at [356, 753] on p "Done" at bounding box center [349, 757] width 22 height 10
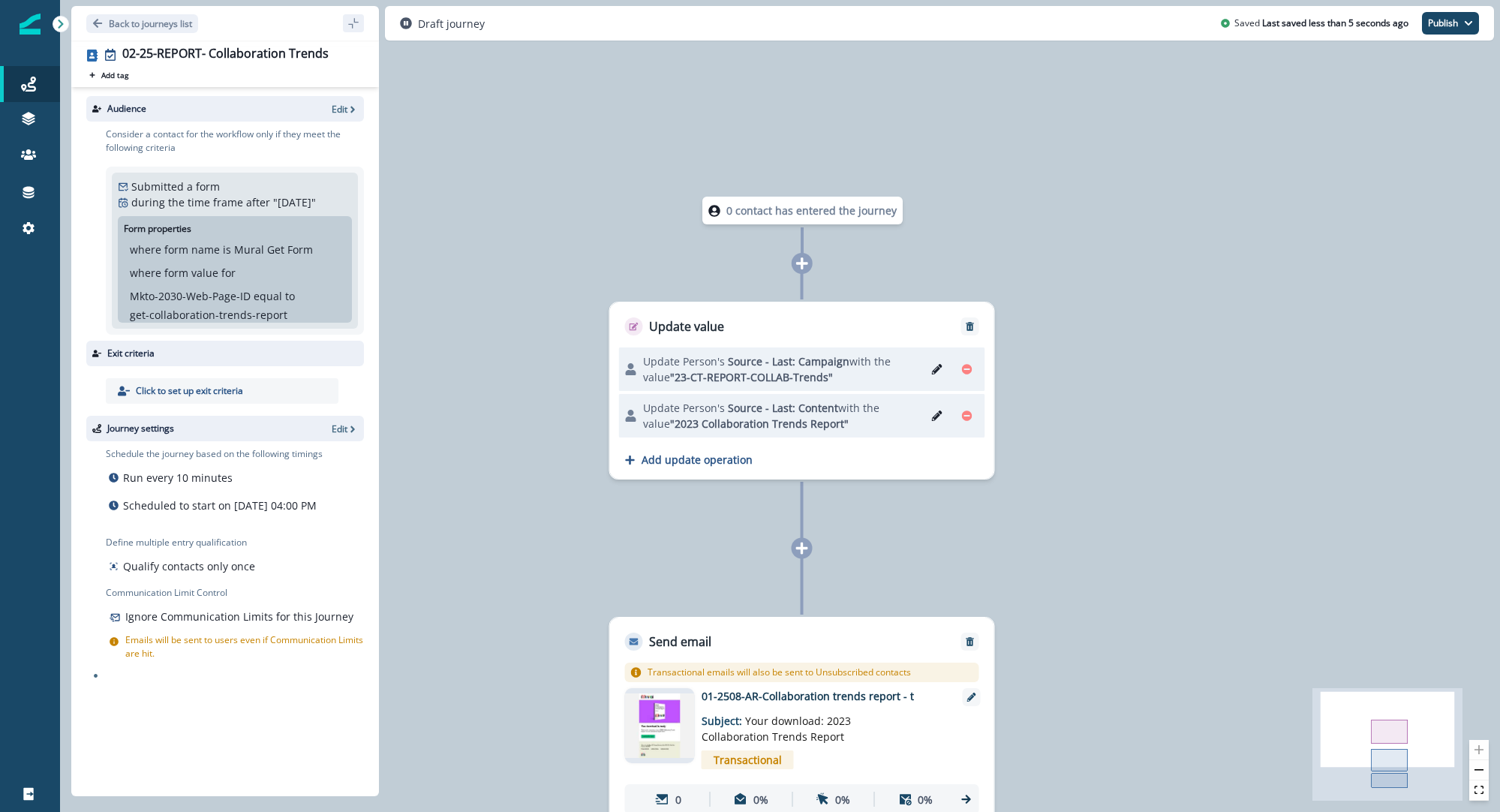
drag, startPoint x: 229, startPoint y: 650, endPoint x: 238, endPoint y: 672, distance: 23.8
click at [238, 660] on p "Emails will be sent to users even if Communication Limits are hit." at bounding box center [245, 647] width 239 height 27
click at [248, 710] on div "Audience Edit Consider a contact for the workflow only if they meet the followi…" at bounding box center [225, 438] width 308 height 703
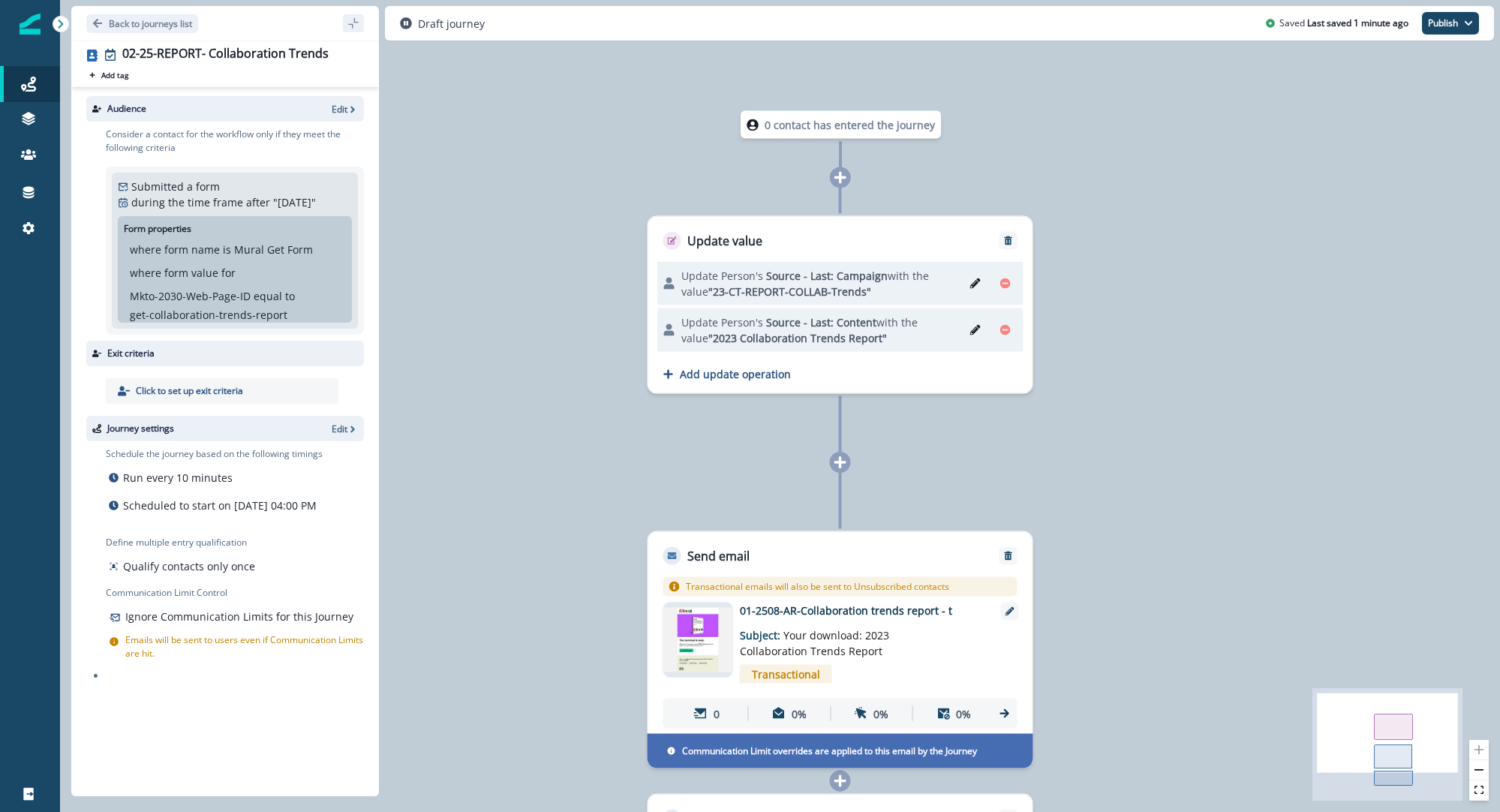
click at [584, 441] on div "0 contact has entered the journey Update value Update Person's Source - Last: C…" at bounding box center [780, 406] width 1441 height 812
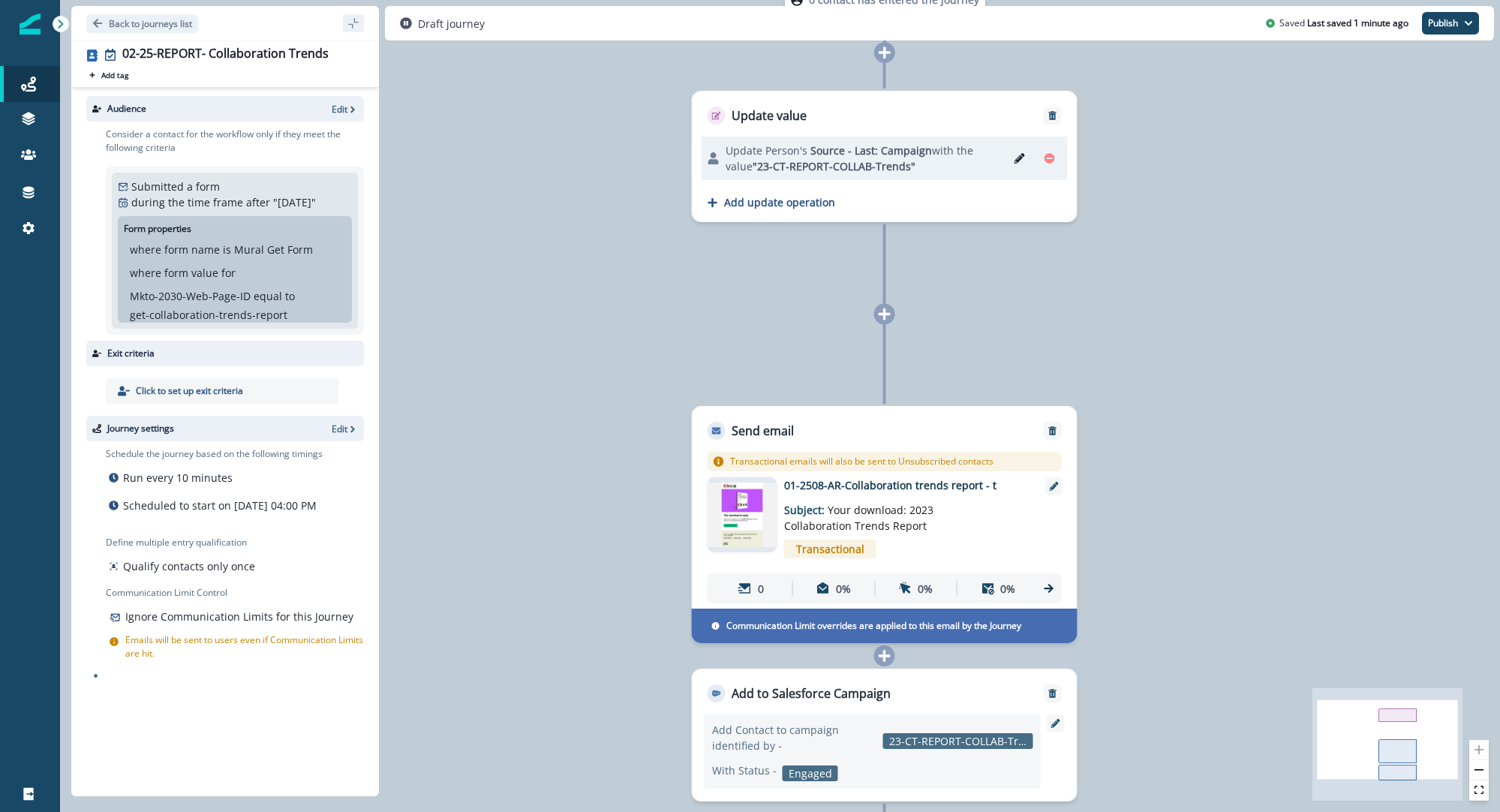
drag, startPoint x: 730, startPoint y: 168, endPoint x: 877, endPoint y: 172, distance: 147.1
click at [877, 172] on span ""23-CT-REPORT-COLLAB-Trends"" at bounding box center [834, 166] width 163 height 14
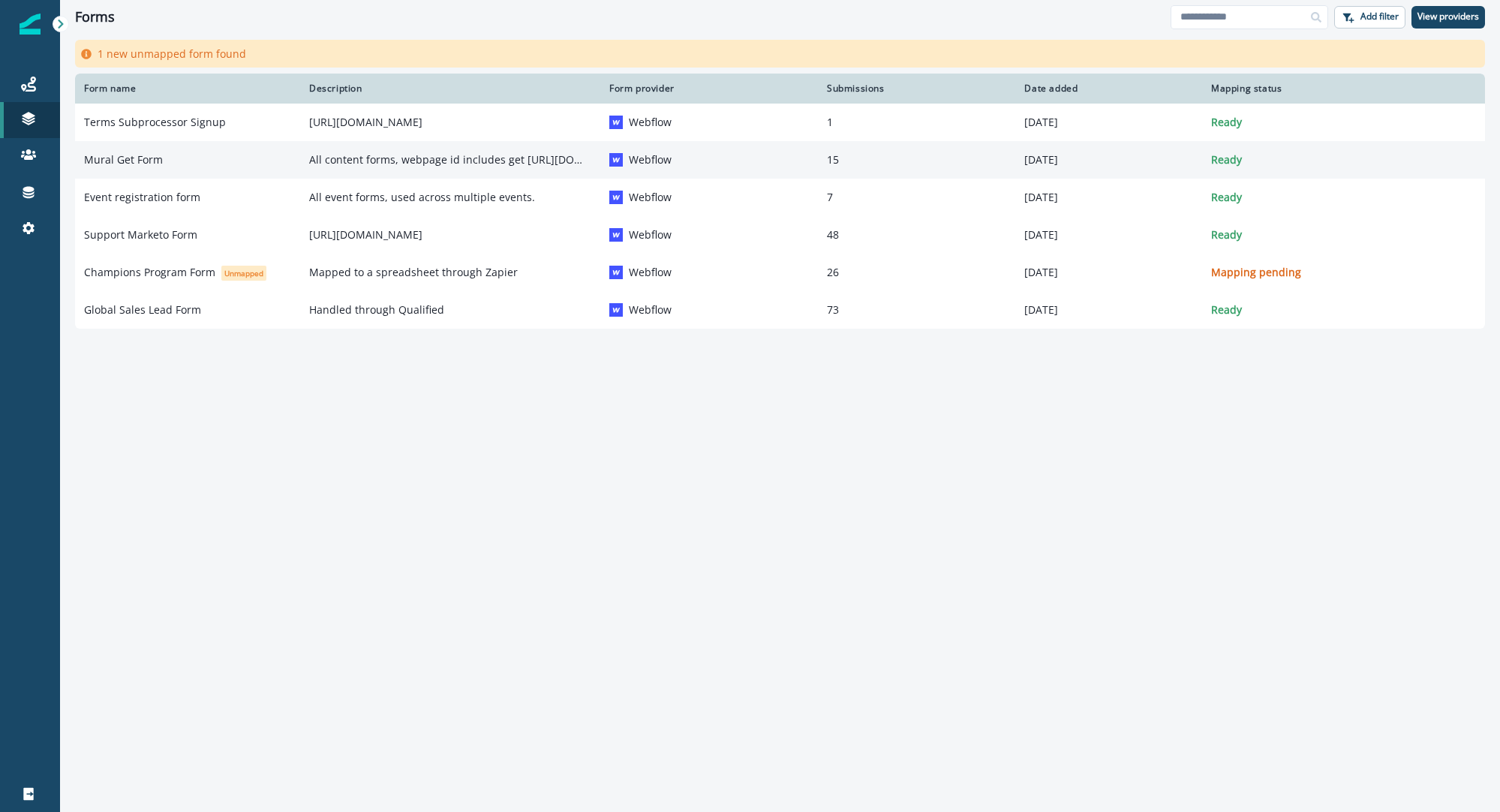
click at [126, 160] on p "Mural Get Form" at bounding box center [123, 160] width 79 height 15
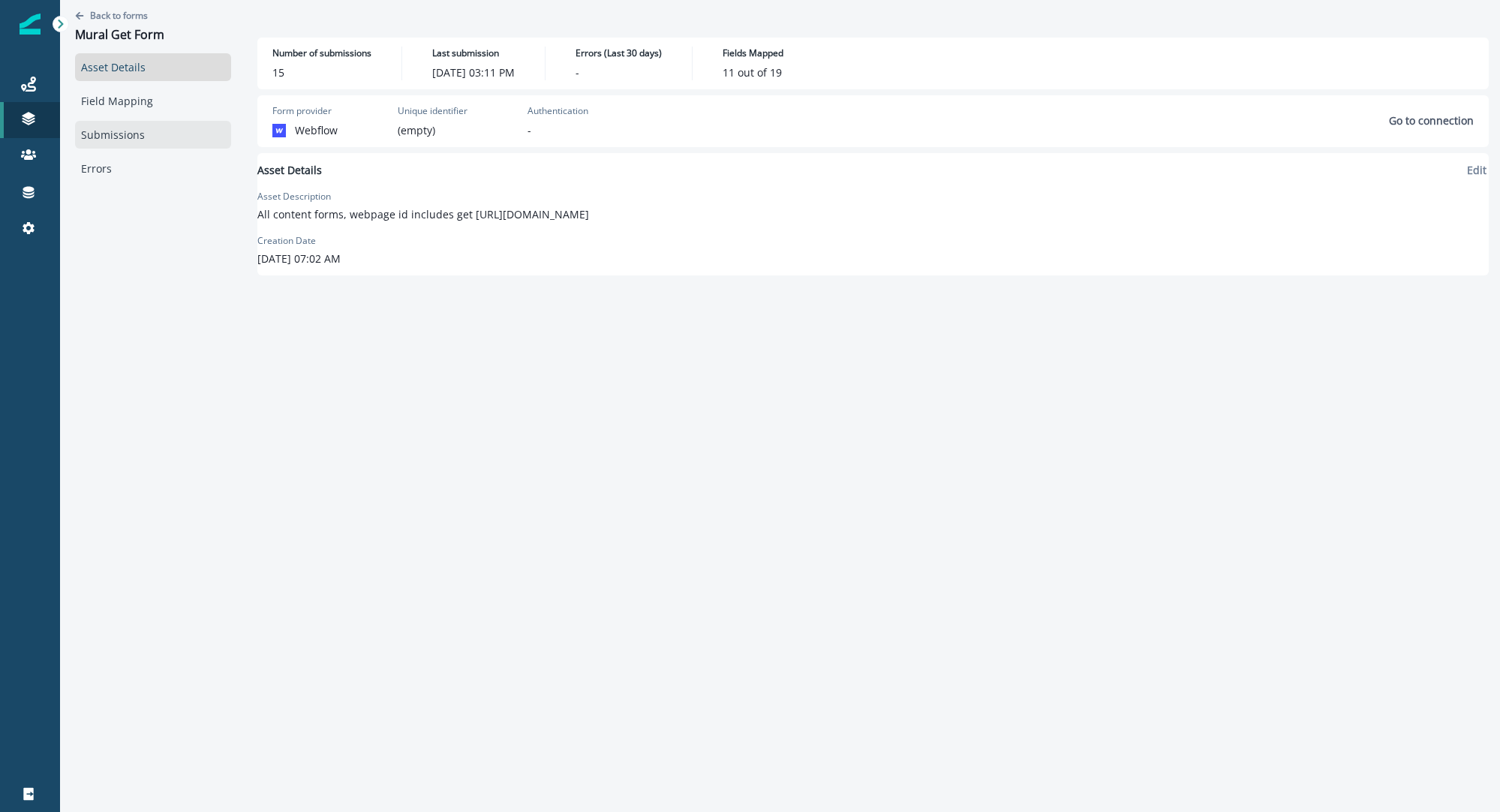
click at [82, 135] on link "Submissions" at bounding box center [153, 134] width 156 height 28
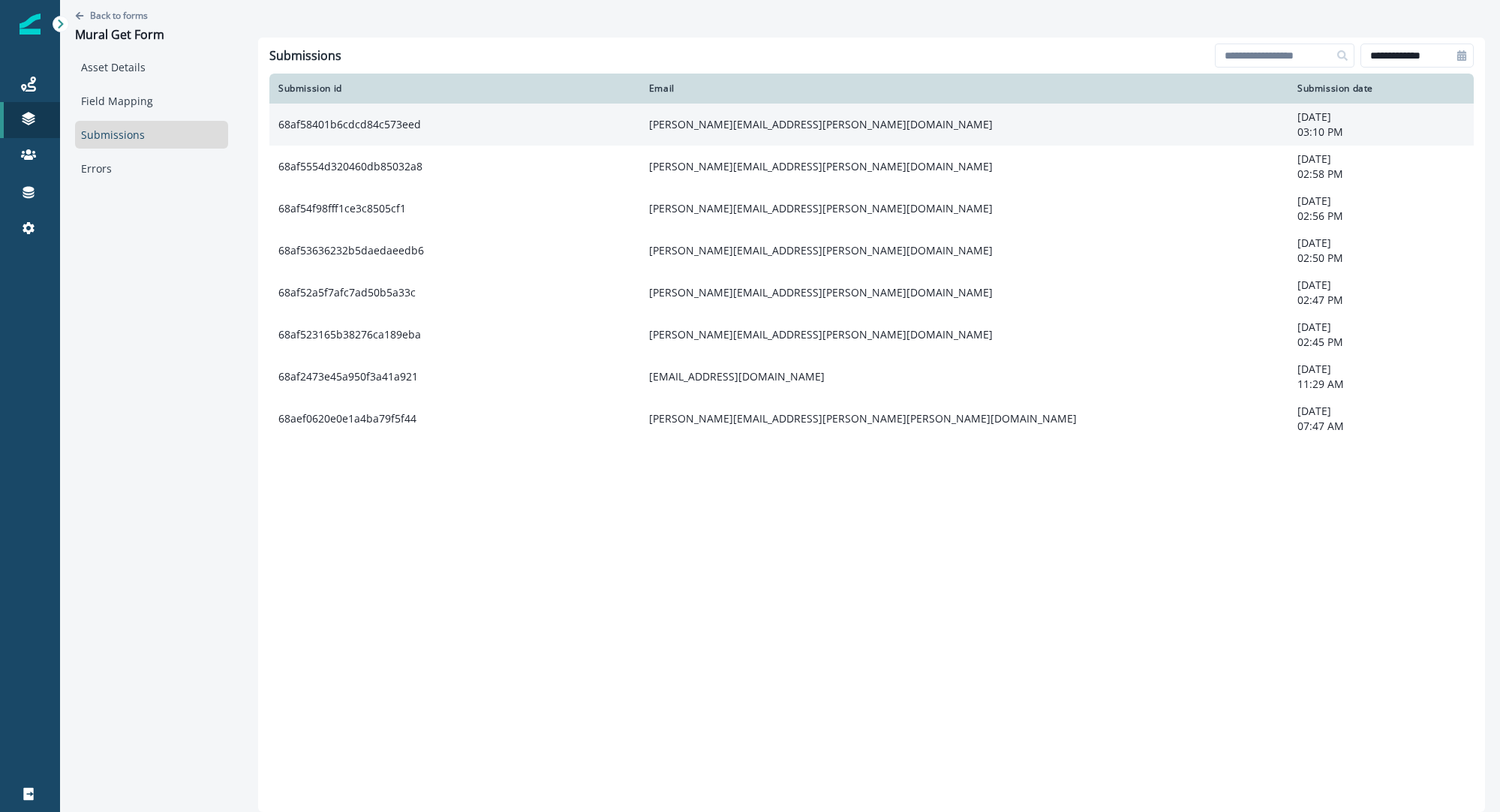
click at [792, 127] on td "eugenia.bruguera@allianz.com" at bounding box center [965, 124] width 648 height 42
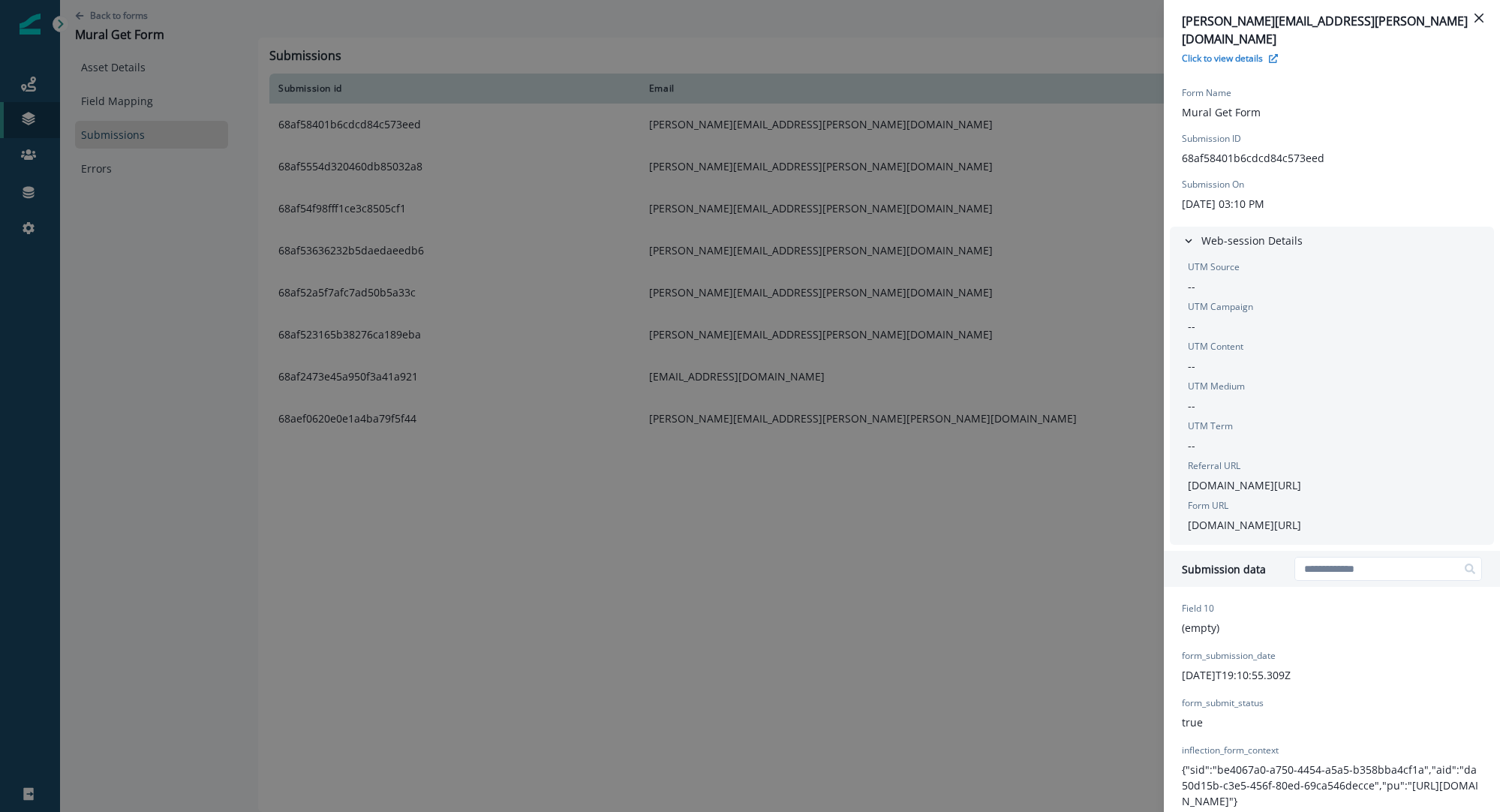
scroll to position [50, 0]
drag, startPoint x: 1434, startPoint y: 504, endPoint x: 1175, endPoint y: 506, distance: 259.0
click at [1175, 506] on div "UTM Source -- UTM Campaign -- UTM Content -- UTM Medium -- UTM Term -- Referral…" at bounding box center [1332, 396] width 324 height 290
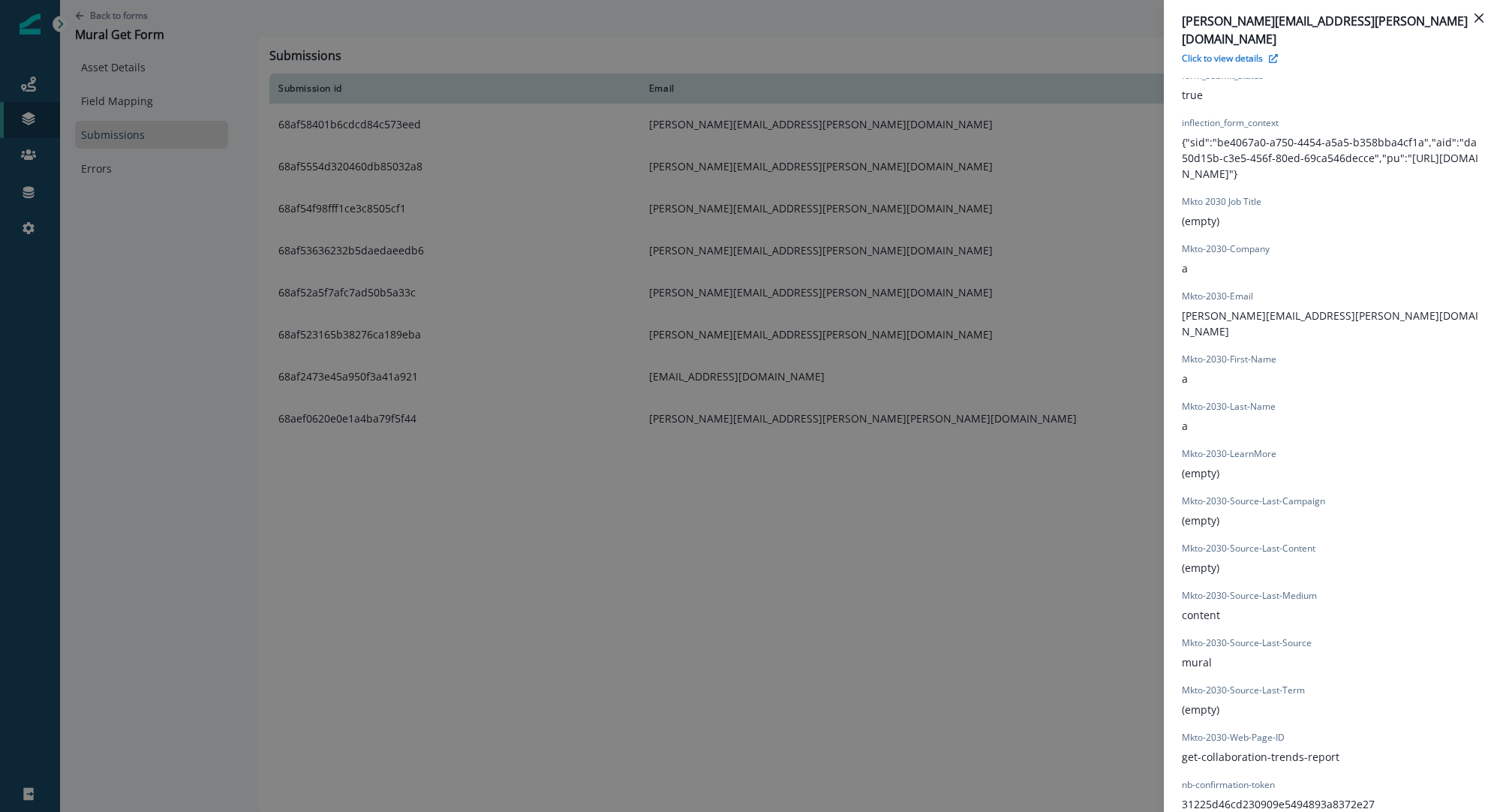
scroll to position [744, 0]
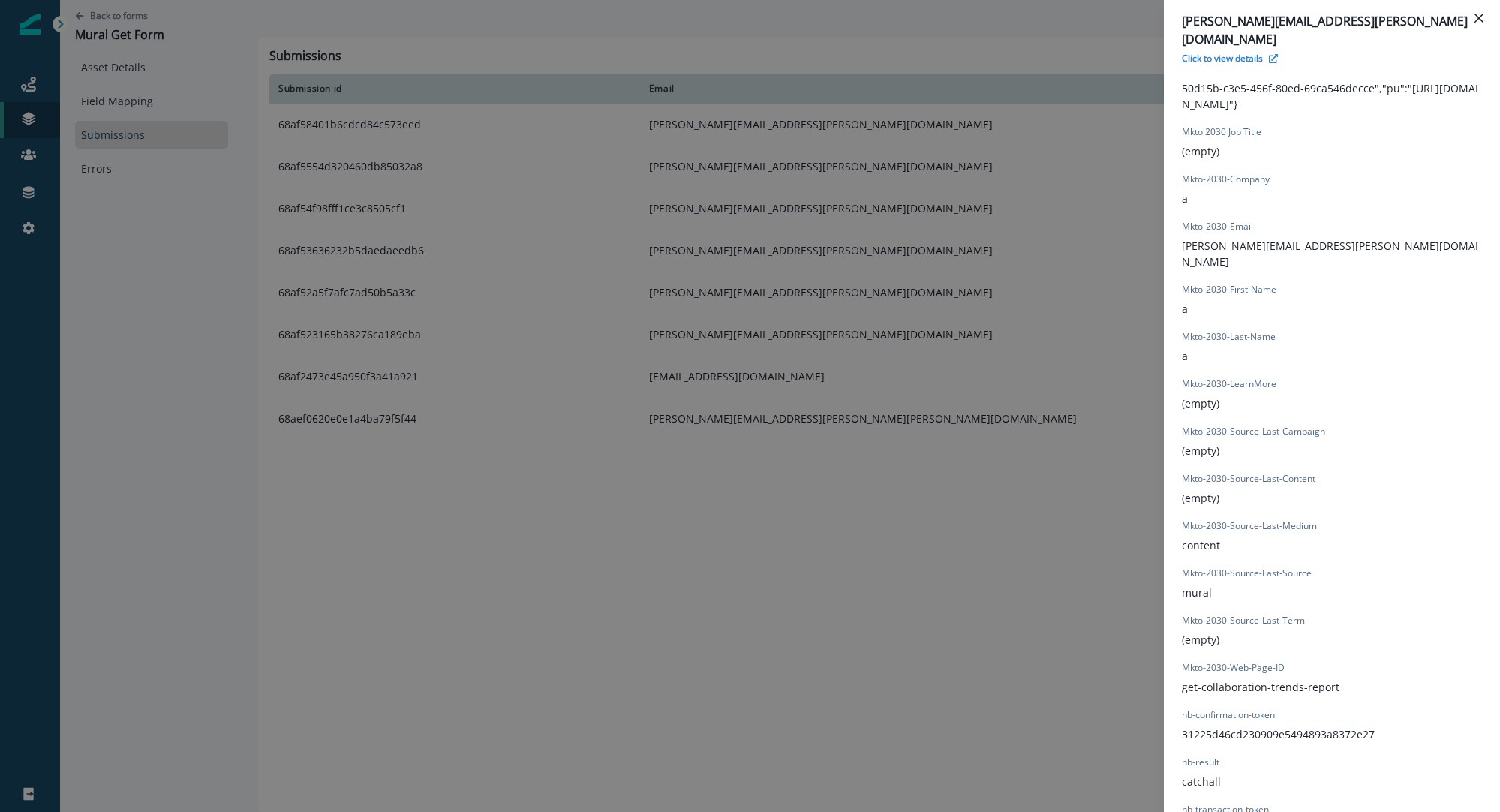
drag, startPoint x: 1350, startPoint y: 656, endPoint x: 1181, endPoint y: 658, distance: 169.0
click at [1181, 658] on div "Field 10 (empty) form_submission_date 2025-08-27T19:10:55.309Z form_submit_stat…" at bounding box center [1332, 371] width 336 height 950
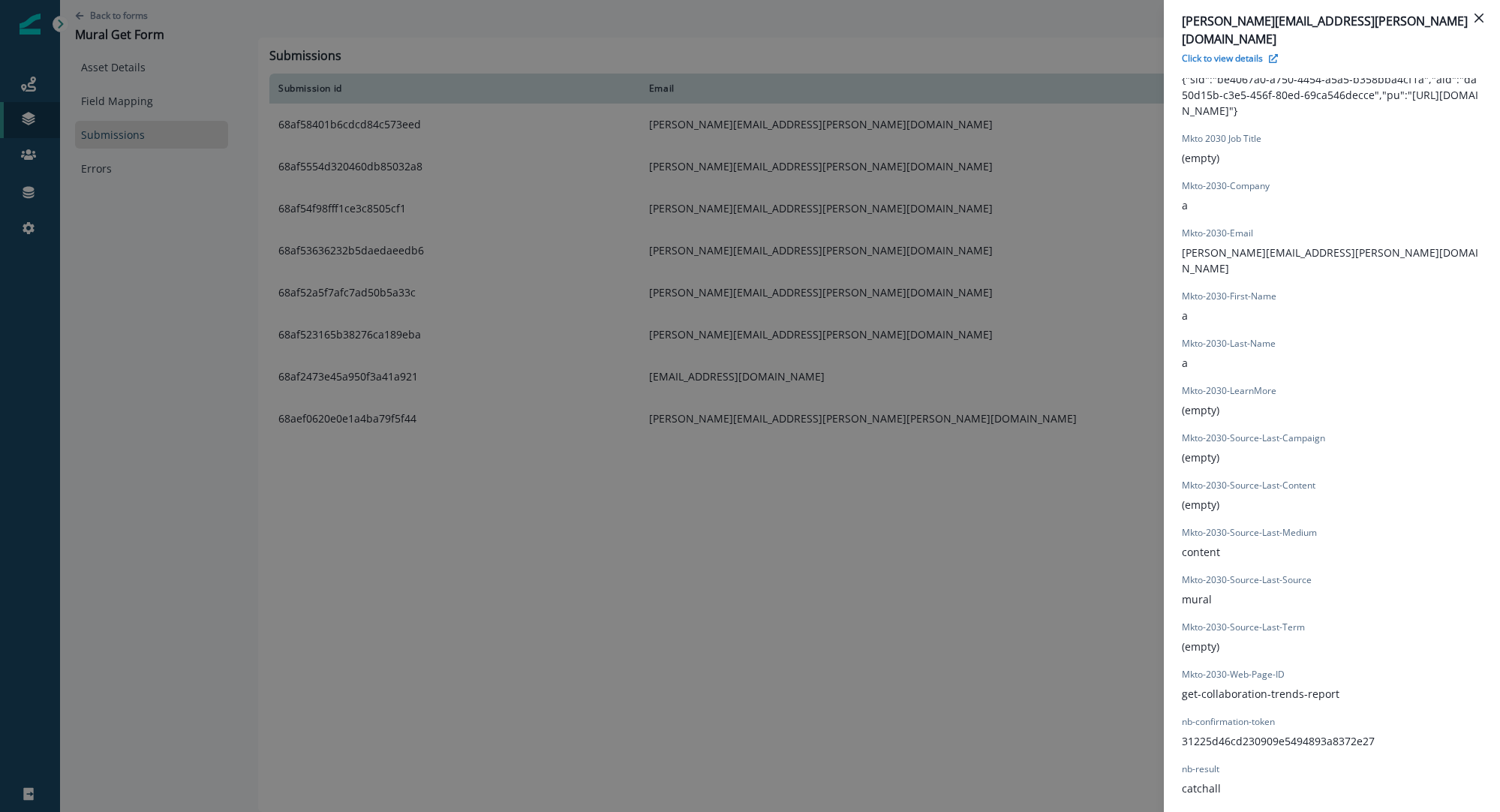
scroll to position [740, 0]
drag, startPoint x: 1253, startPoint y: 648, endPoint x: 1271, endPoint y: 650, distance: 18.1
click at [1253, 665] on div "Mkto-2030-Web-Page-ID get-collaboration-trends-report" at bounding box center [1260, 682] width 157 height 34
drag, startPoint x: 1341, startPoint y: 656, endPoint x: 1226, endPoint y: 660, distance: 115.1
click at [1226, 660] on div "Field 10 (empty) form_submission_date 2025-08-27T19:10:55.309Z form_submit_stat…" at bounding box center [1332, 374] width 300 height 932
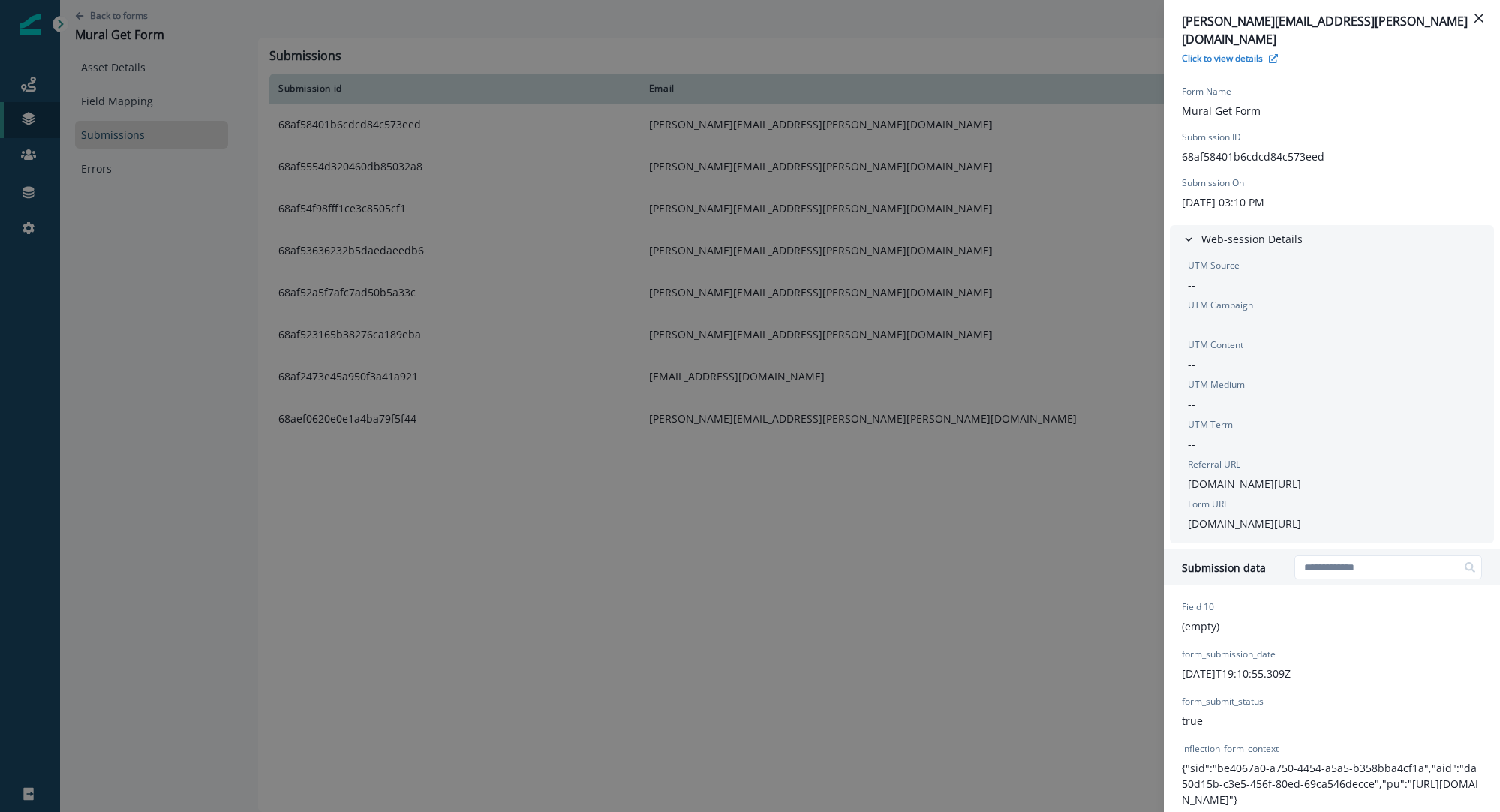
scroll to position [0, 0]
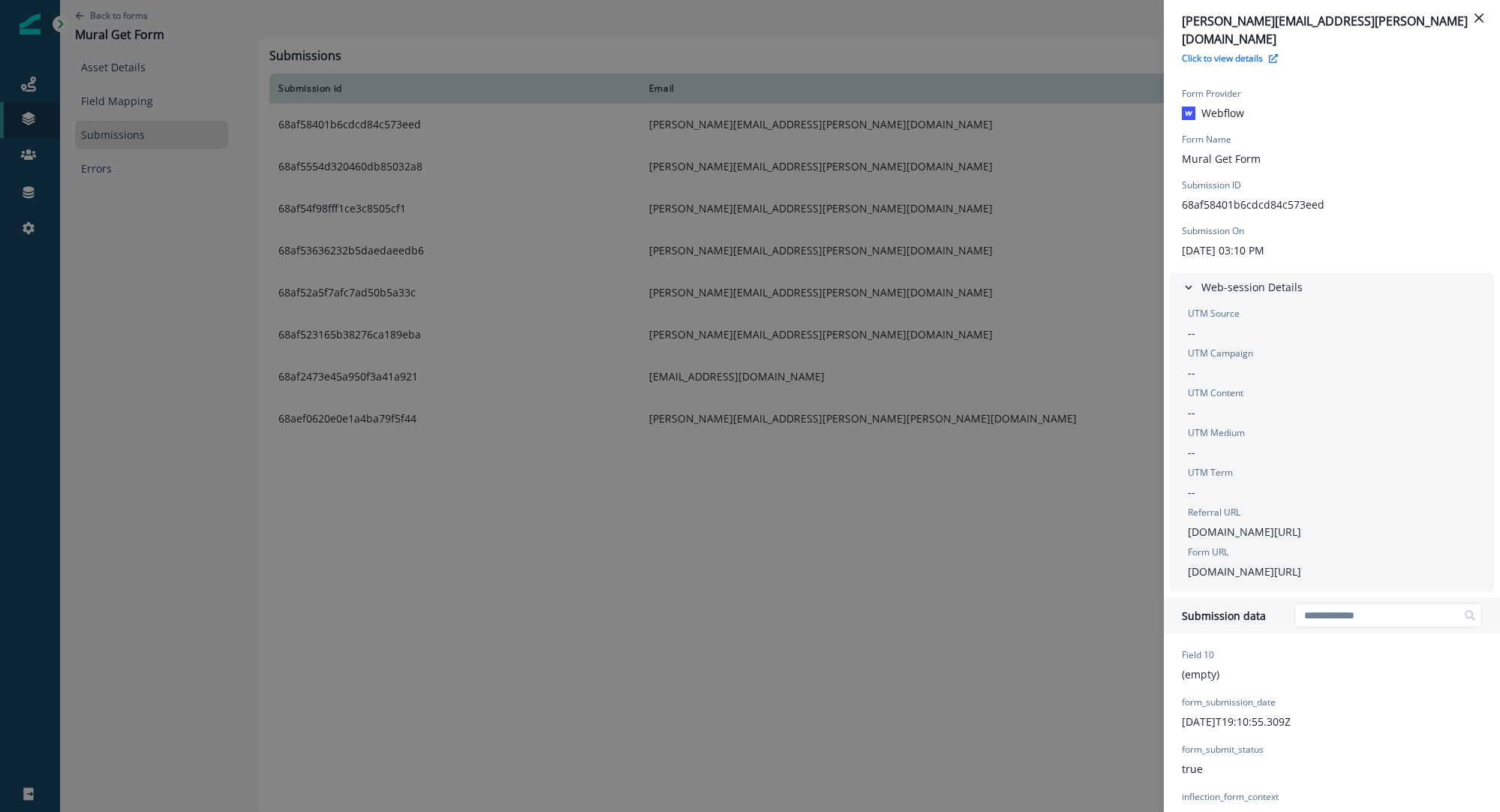
drag, startPoint x: 1264, startPoint y: 141, endPoint x: 1181, endPoint y: 121, distance: 85.4
click at [1181, 121] on div "Form Provider Webflow Form Name Mural Get Form Submission ID 68af58401b6cdcd84c…" at bounding box center [1332, 172] width 336 height 189
copy div "Form Name Mural Get Form"
drag, startPoint x: 1426, startPoint y: 550, endPoint x: 1283, endPoint y: 561, distance: 143.4
click at [1283, 561] on div "UTM Source -- UTM Campaign -- UTM Content -- UTM Medium -- UTM Term -- Referral…" at bounding box center [1332, 443] width 300 height 273
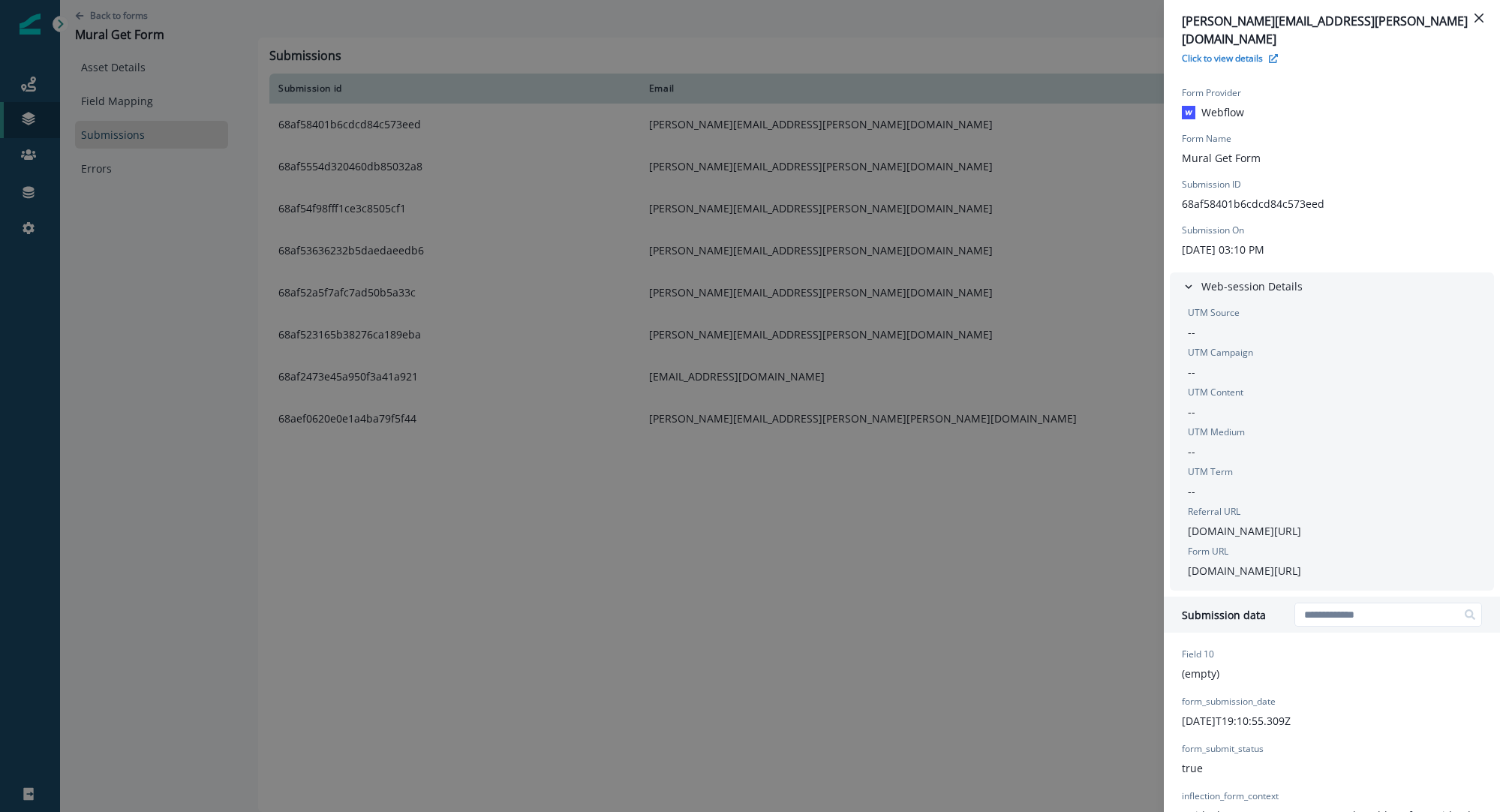
scroll to position [2, 0]
copy p "collaboration-trends-report"
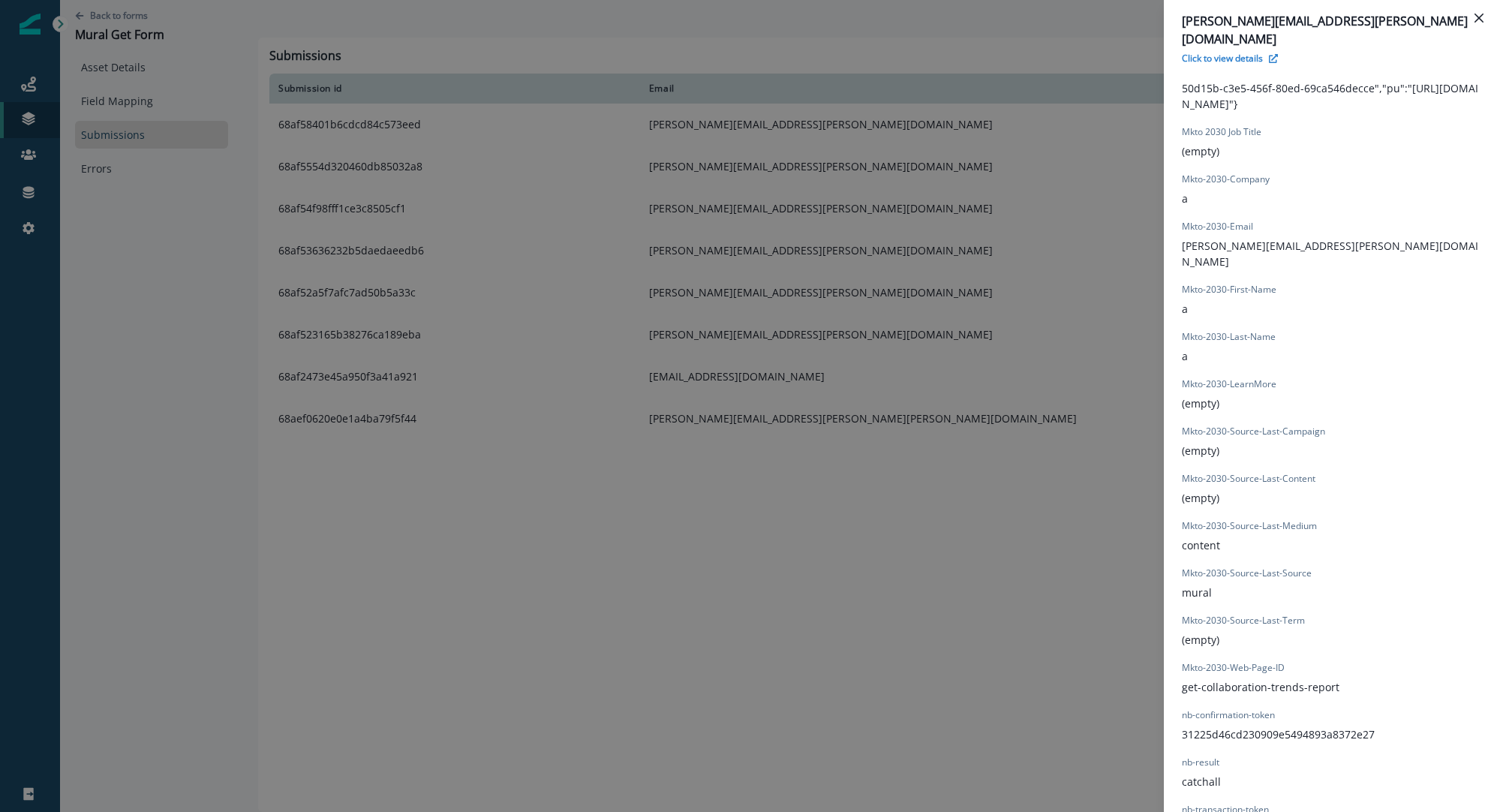
scroll to position [743, 0]
drag, startPoint x: 1338, startPoint y: 651, endPoint x: 1182, endPoint y: 659, distance: 156.2
click at [1182, 659] on div "Field 10 (empty) form_submission_date 2025-08-27T19:10:55.309Z form_submit_stat…" at bounding box center [1332, 371] width 300 height 932
copy p "get-collaboration-trends-report"
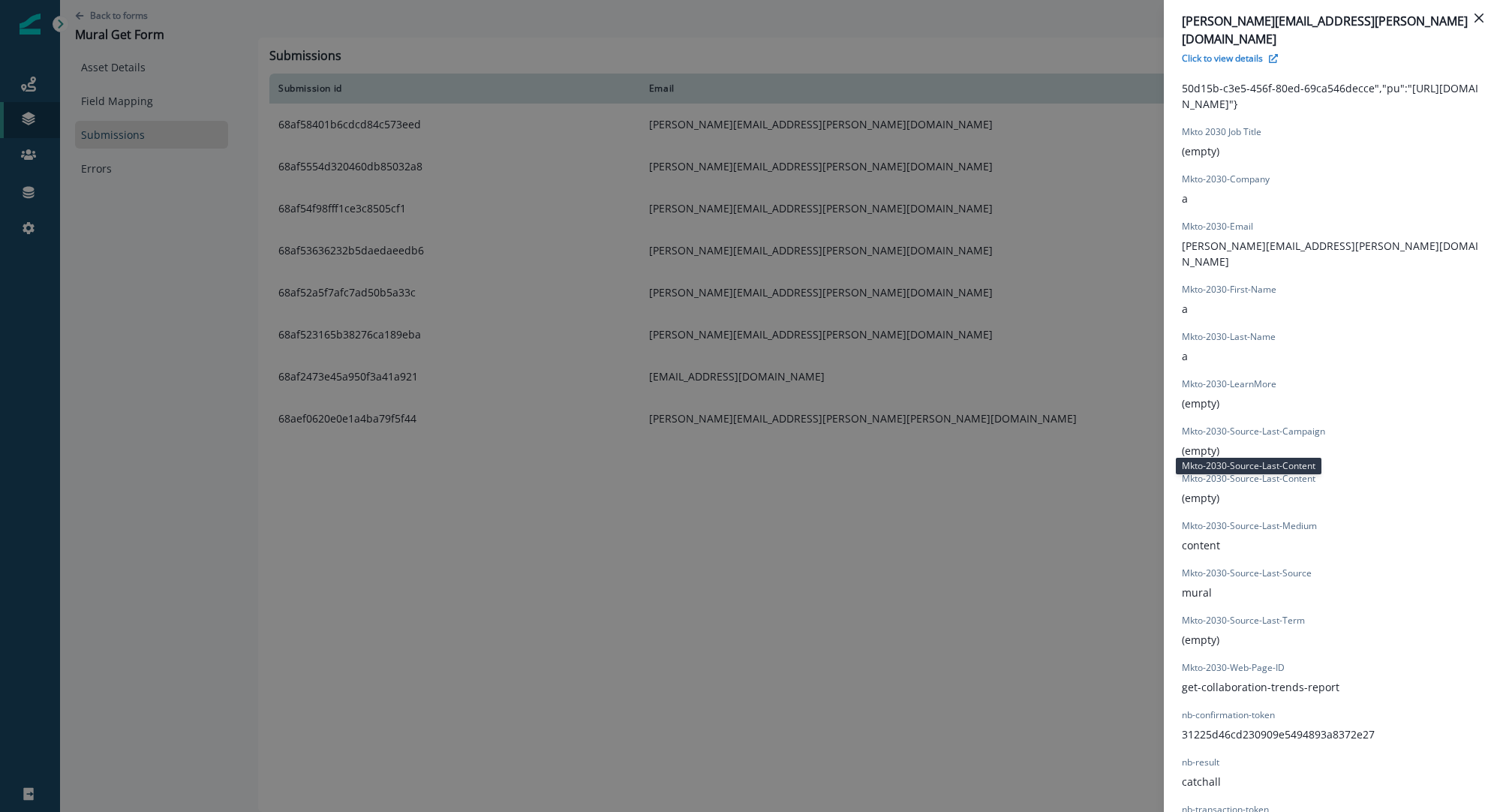
drag, startPoint x: 1282, startPoint y: 451, endPoint x: 1319, endPoint y: 451, distance: 37.0
click at [1319, 451] on div "Field 10 (empty) form_submission_date 2025-08-27T19:10:55.309Z form_submit_stat…" at bounding box center [1332, 370] width 300 height 932
click at [1318, 451] on div "Field 10 (empty) form_submission_date 2025-08-27T19:10:55.309Z form_submit_stat…" at bounding box center [1332, 370] width 300 height 932
drag, startPoint x: 1319, startPoint y: 444, endPoint x: 1283, endPoint y: 446, distance: 36.1
click at [1283, 446] on div "Field 10 (empty) form_submission_date 2025-08-27T19:10:55.309Z form_submit_stat…" at bounding box center [1332, 370] width 300 height 932
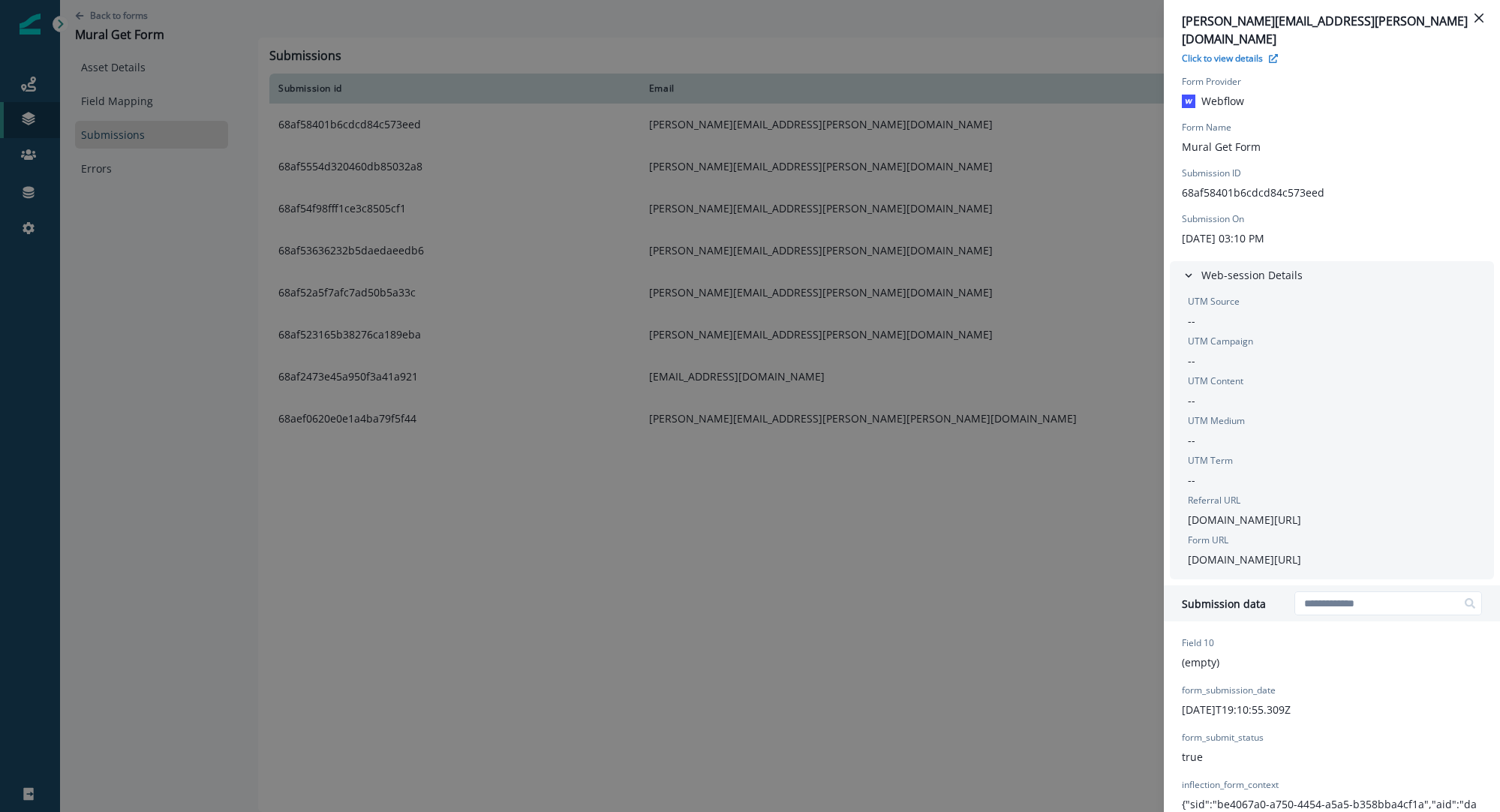
scroll to position [2, 0]
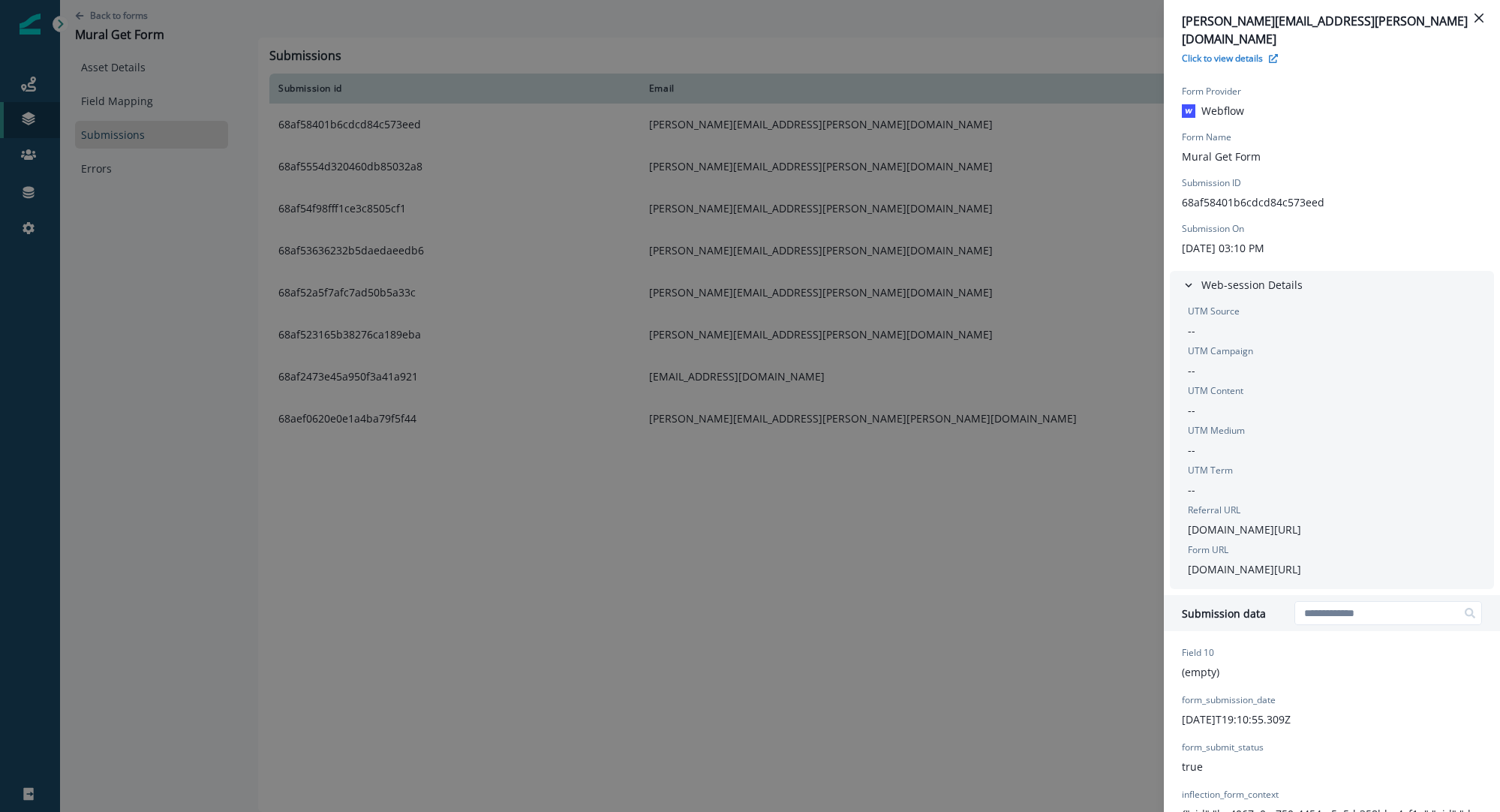
drag, startPoint x: 1419, startPoint y: 548, endPoint x: 1181, endPoint y: 552, distance: 238.0
click at [1180, 553] on div "UTM Source -- UTM Campaign -- UTM Content -- UTM Medium -- UTM Term -- Referral…" at bounding box center [1332, 444] width 324 height 290
drag, startPoint x: 1482, startPoint y: 12, endPoint x: 1468, endPoint y: 11, distance: 14.0
click at [1481, 12] on button "Close" at bounding box center [1479, 18] width 24 height 24
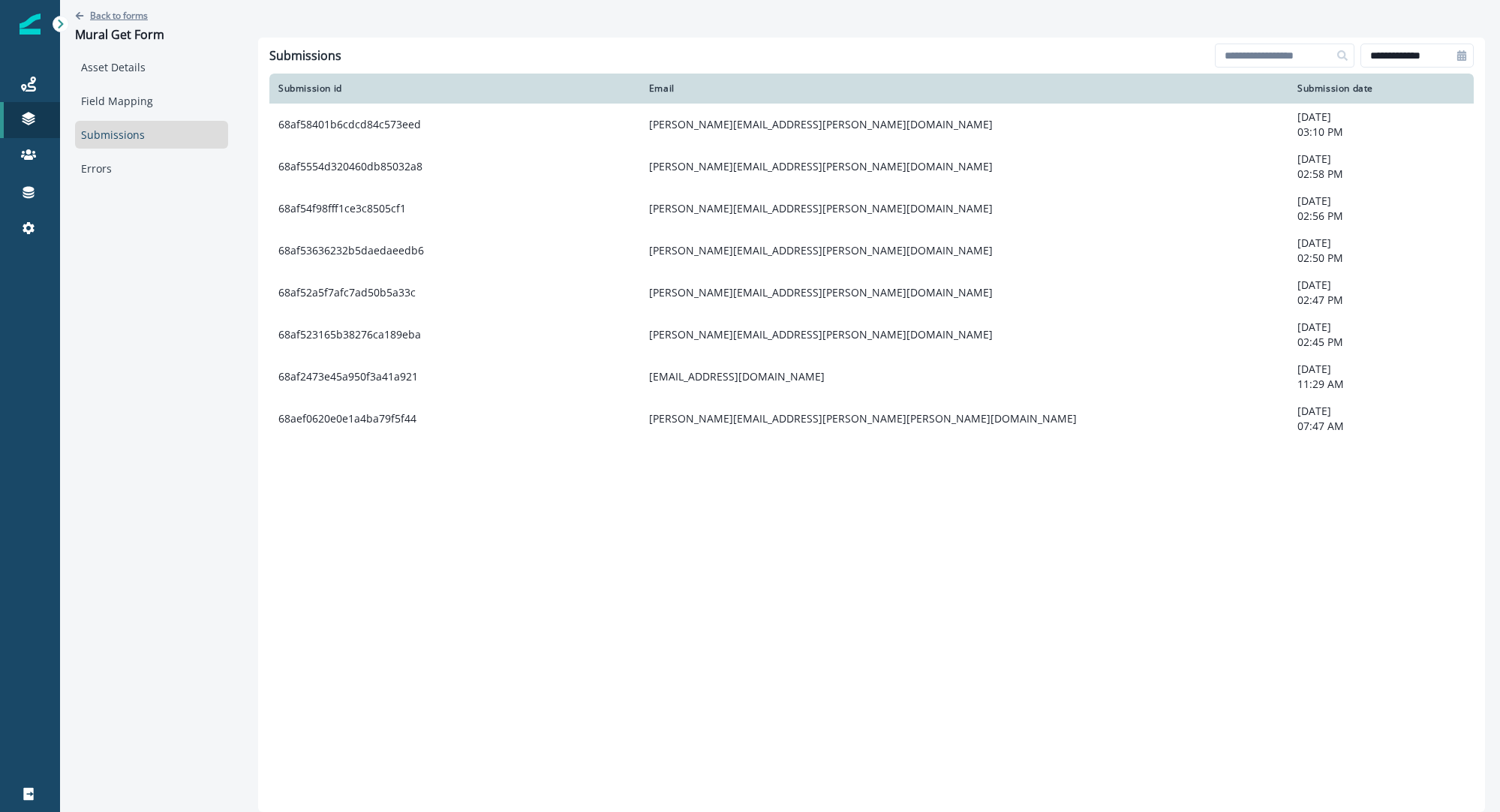
click at [98, 19] on p "Back to forms" at bounding box center [119, 15] width 58 height 13
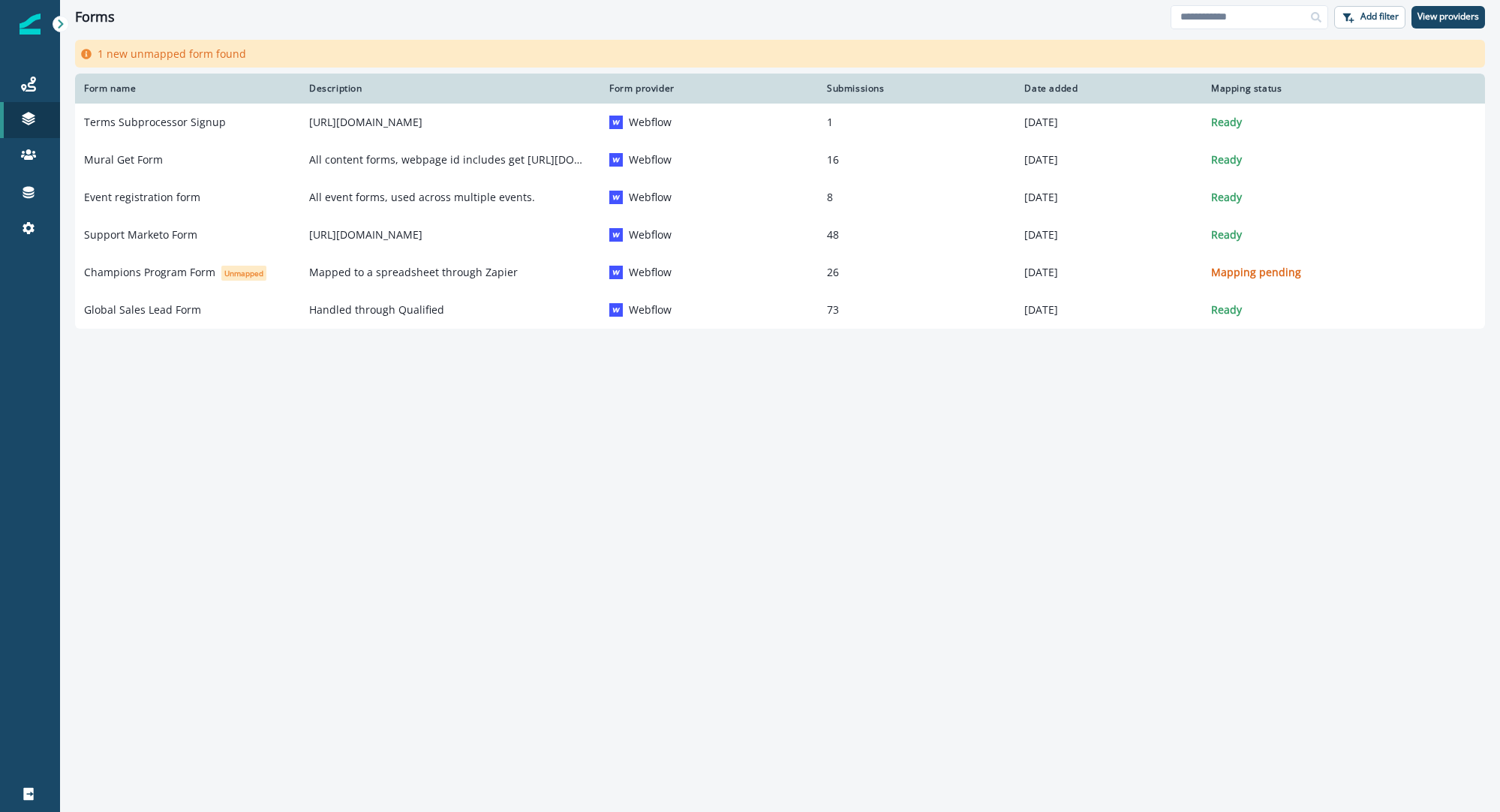
click at [776, 529] on div "Form name Description Form provider Submissions Date added Mapping status Terms…" at bounding box center [780, 423] width 1441 height 700
click at [519, 510] on div "Form name Description Form provider Submissions Date added Mapping status Terms…" at bounding box center [780, 423] width 1441 height 700
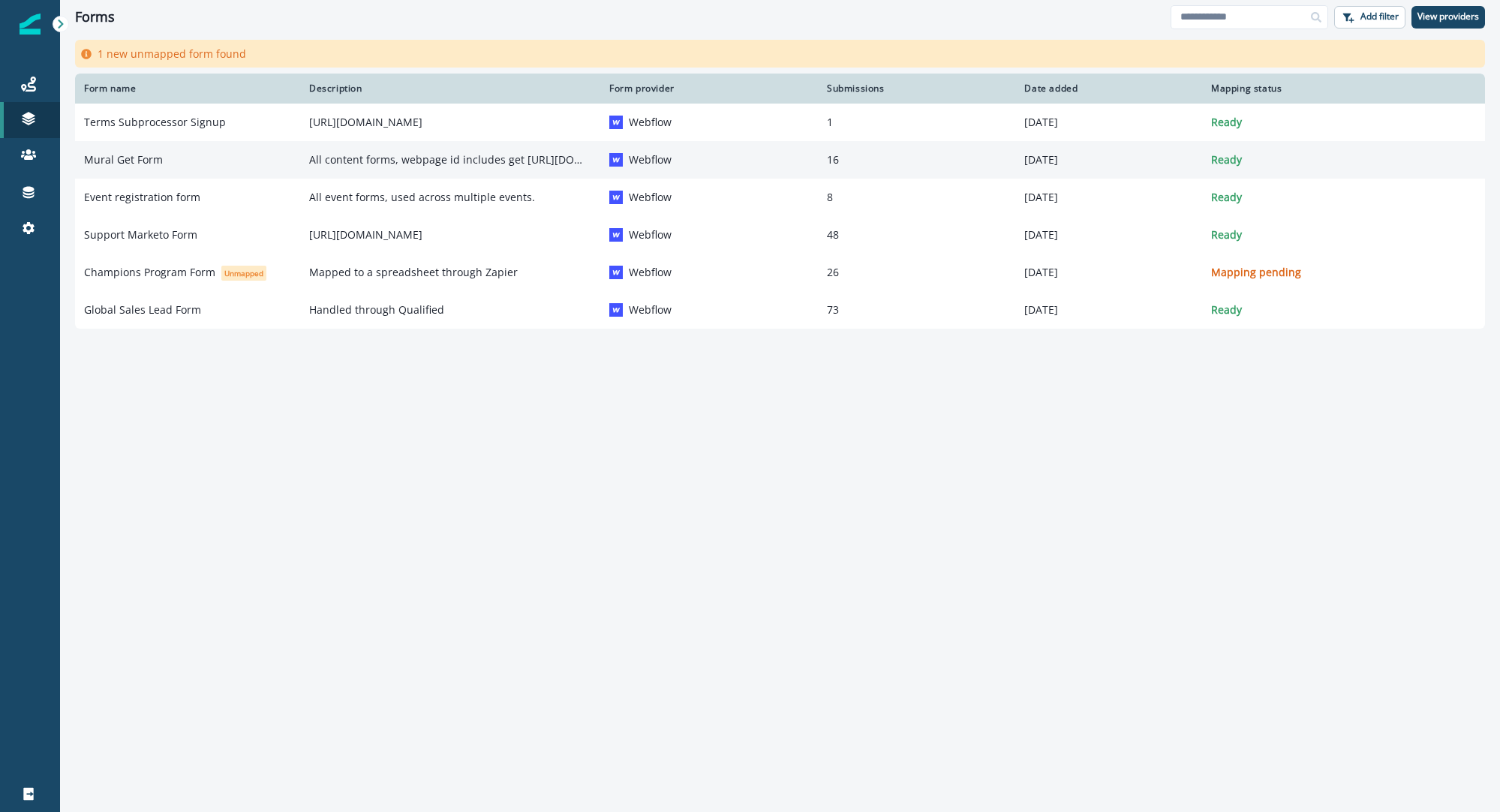
click at [136, 160] on p "Mural Get Form" at bounding box center [123, 160] width 79 height 15
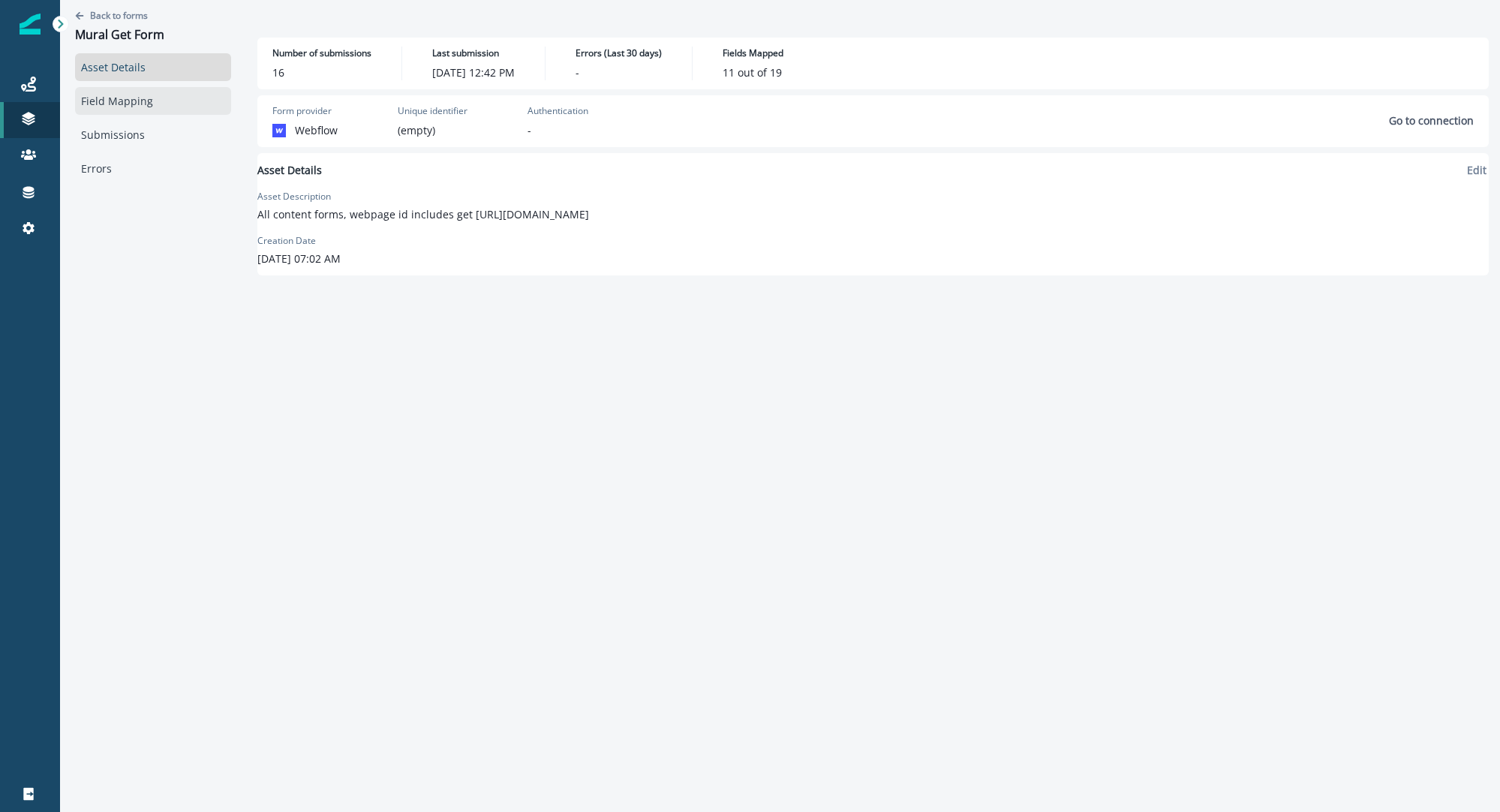
click at [141, 102] on link "Field Mapping" at bounding box center [153, 100] width 156 height 28
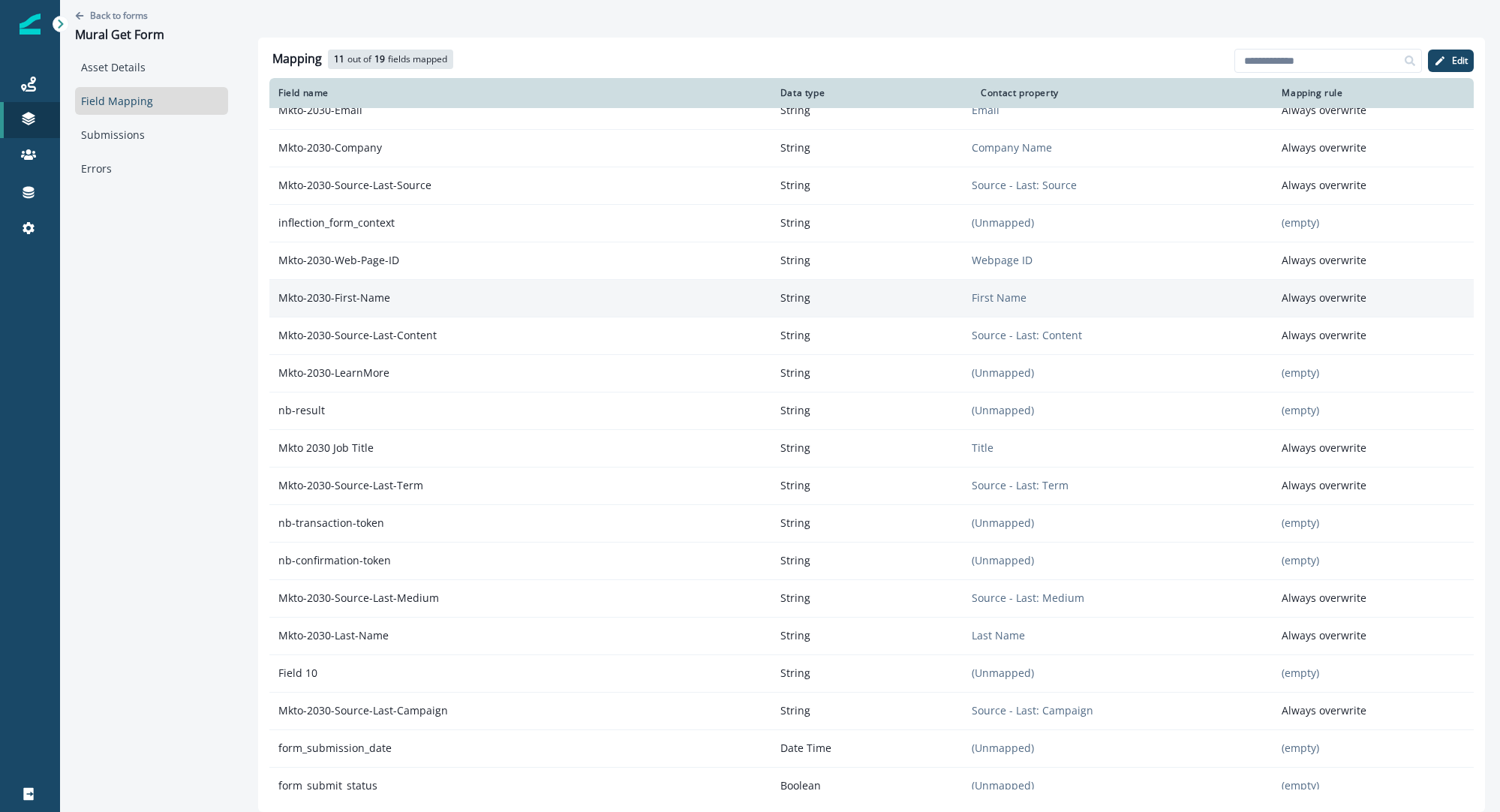
scroll to position [20, 0]
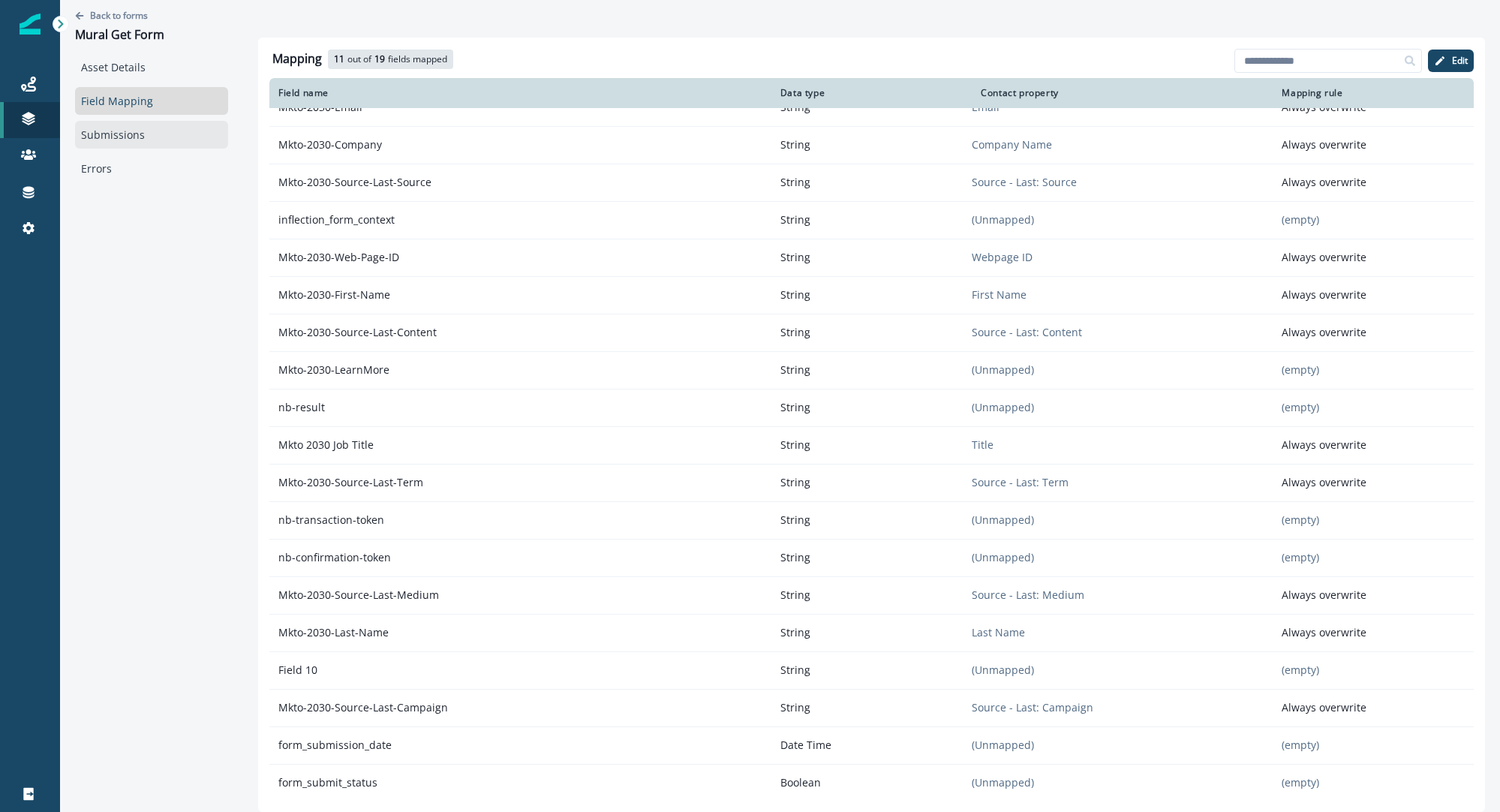
click at [130, 143] on link "Submissions" at bounding box center [152, 134] width 153 height 28
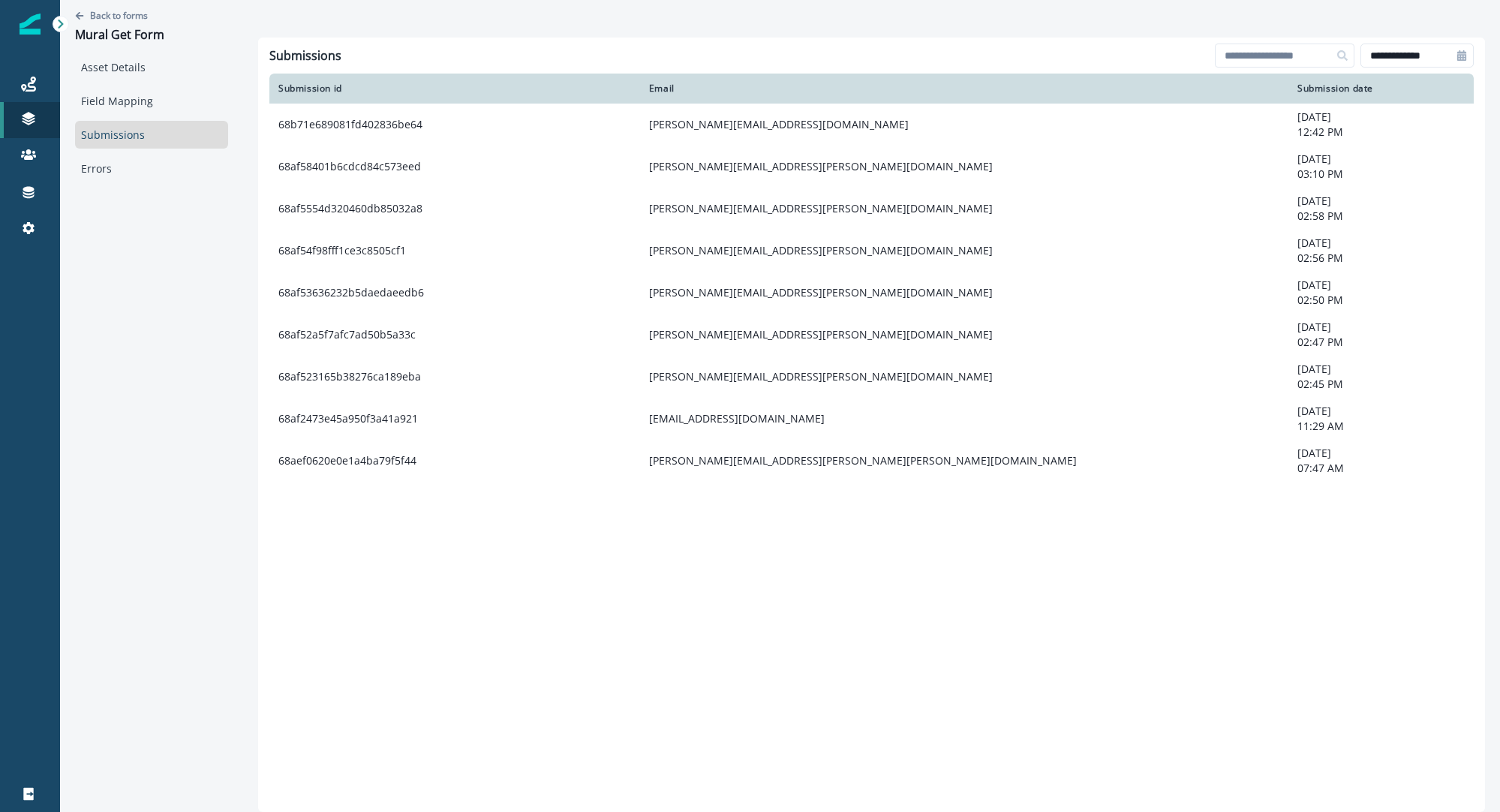
click at [842, 573] on div "**********" at bounding box center [872, 425] width 1227 height 775
click at [815, 587] on div "**********" at bounding box center [872, 425] width 1227 height 775
drag, startPoint x: 1449, startPoint y: 44, endPoint x: 1445, endPoint y: 56, distance: 12.6
click at [1449, 44] on div "**********" at bounding box center [871, 59] width 1204 height 30
drag, startPoint x: 1445, startPoint y: 58, endPoint x: 1437, endPoint y: 57, distance: 8.1
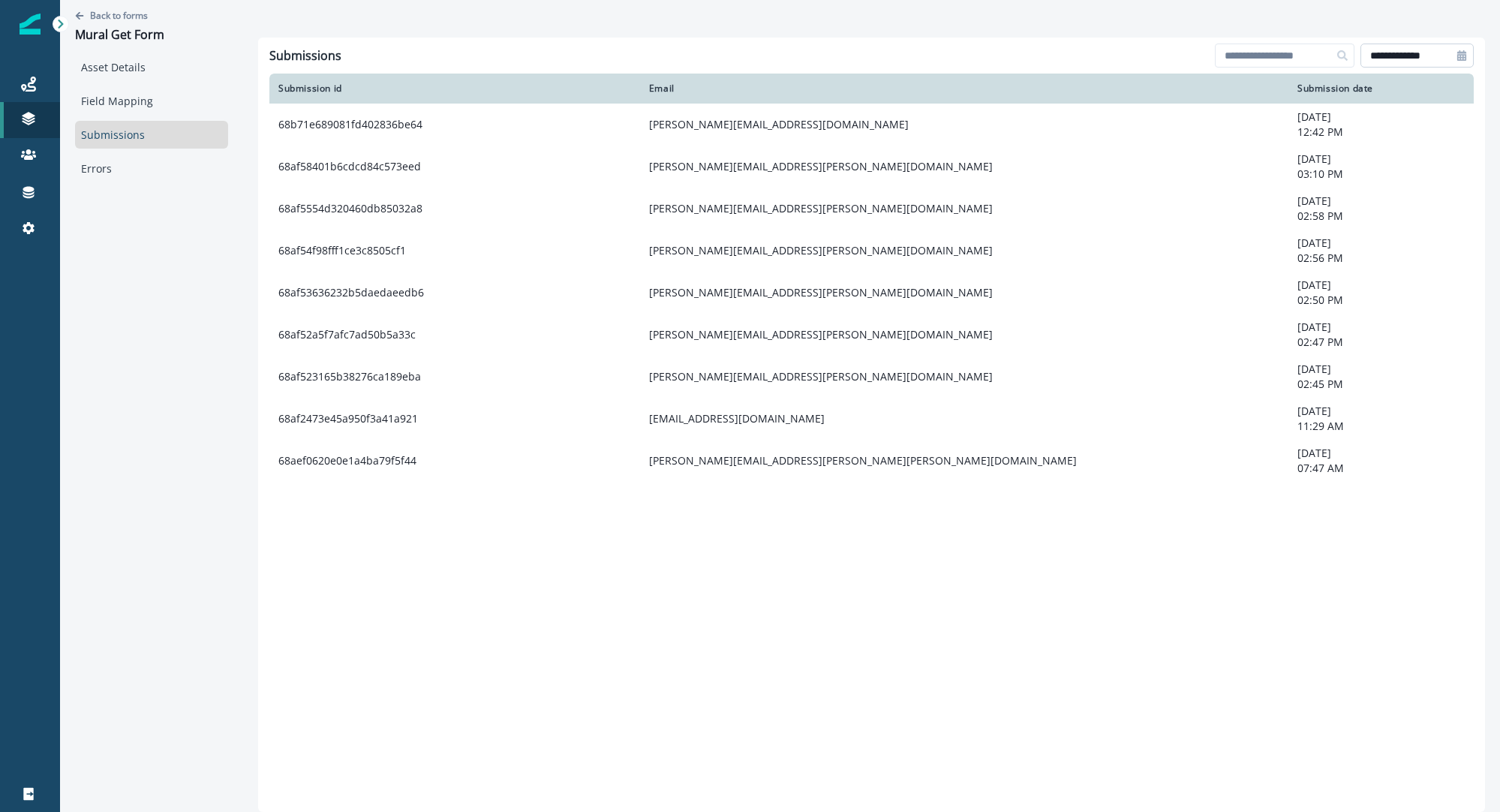
click at [1444, 59] on input "**********" at bounding box center [1417, 55] width 113 height 24
select select "*"
select select "****"
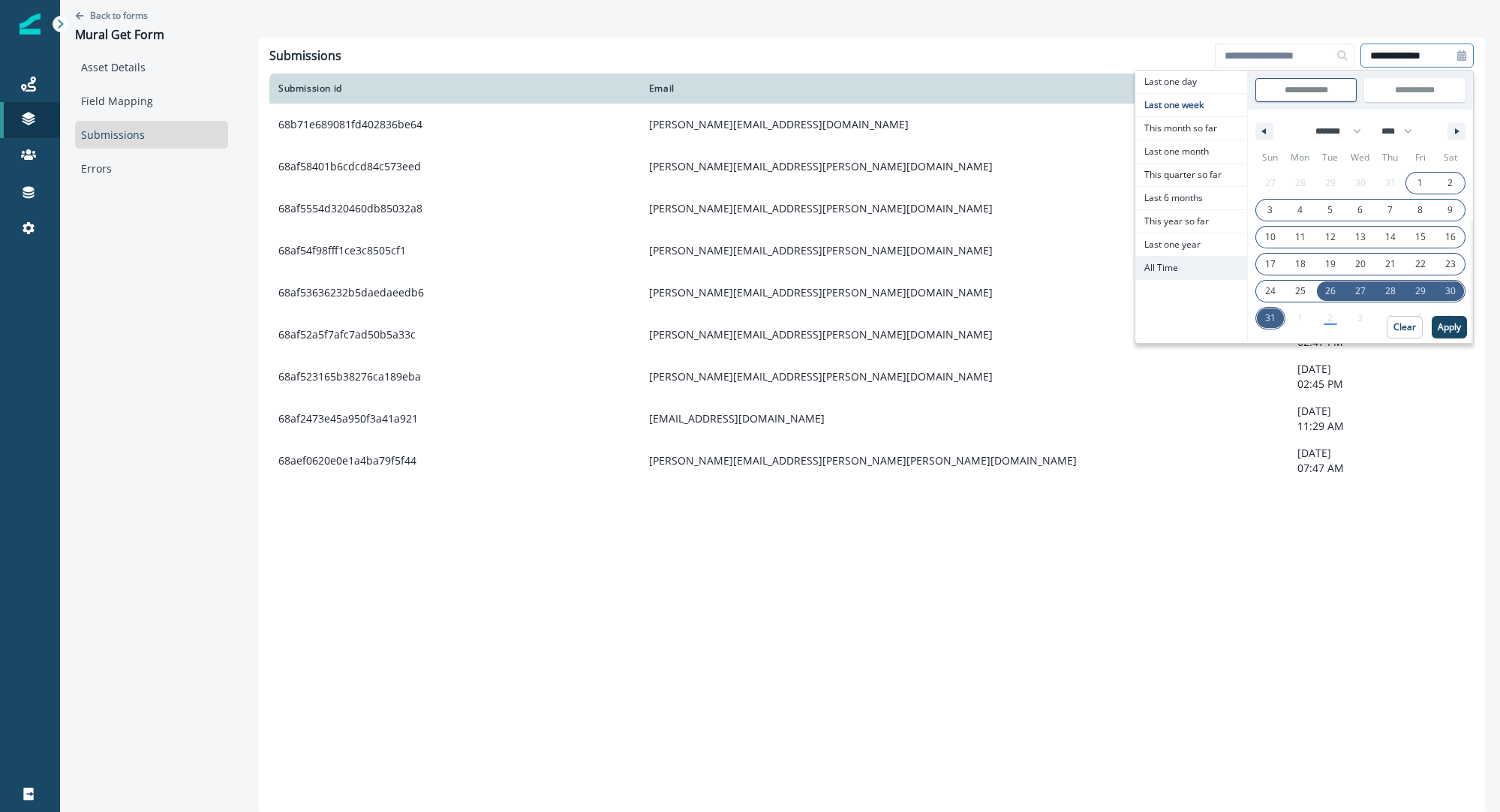
click at [1189, 276] on span "All Time" at bounding box center [1191, 268] width 111 height 22
type input "********"
type input "**********"
select select "**"
select select "****"
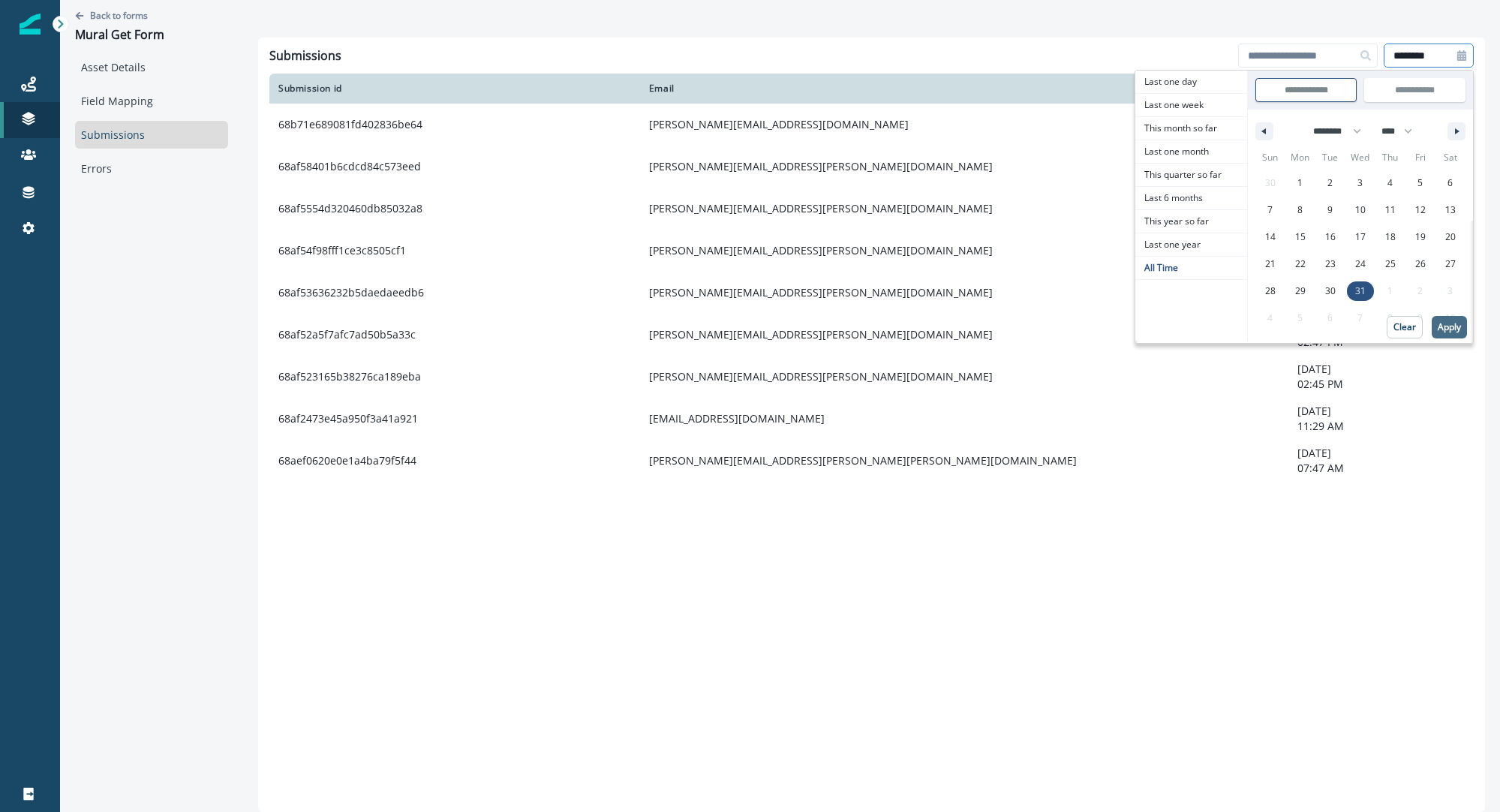
click at [1449, 330] on p "Apply" at bounding box center [1449, 327] width 23 height 10
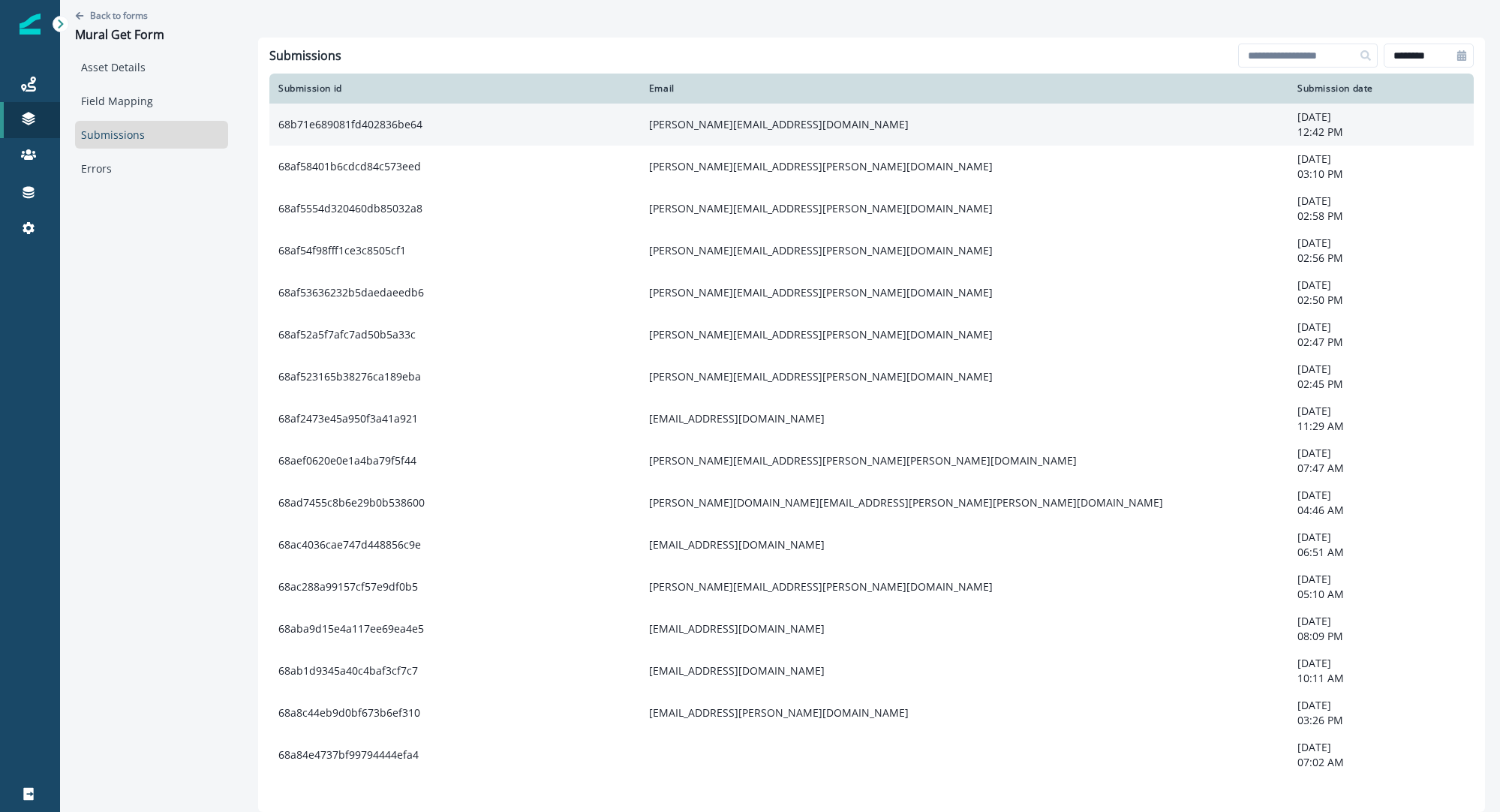
click at [740, 127] on td "susanne@legacyreeffoundation.org" at bounding box center [965, 124] width 648 height 42
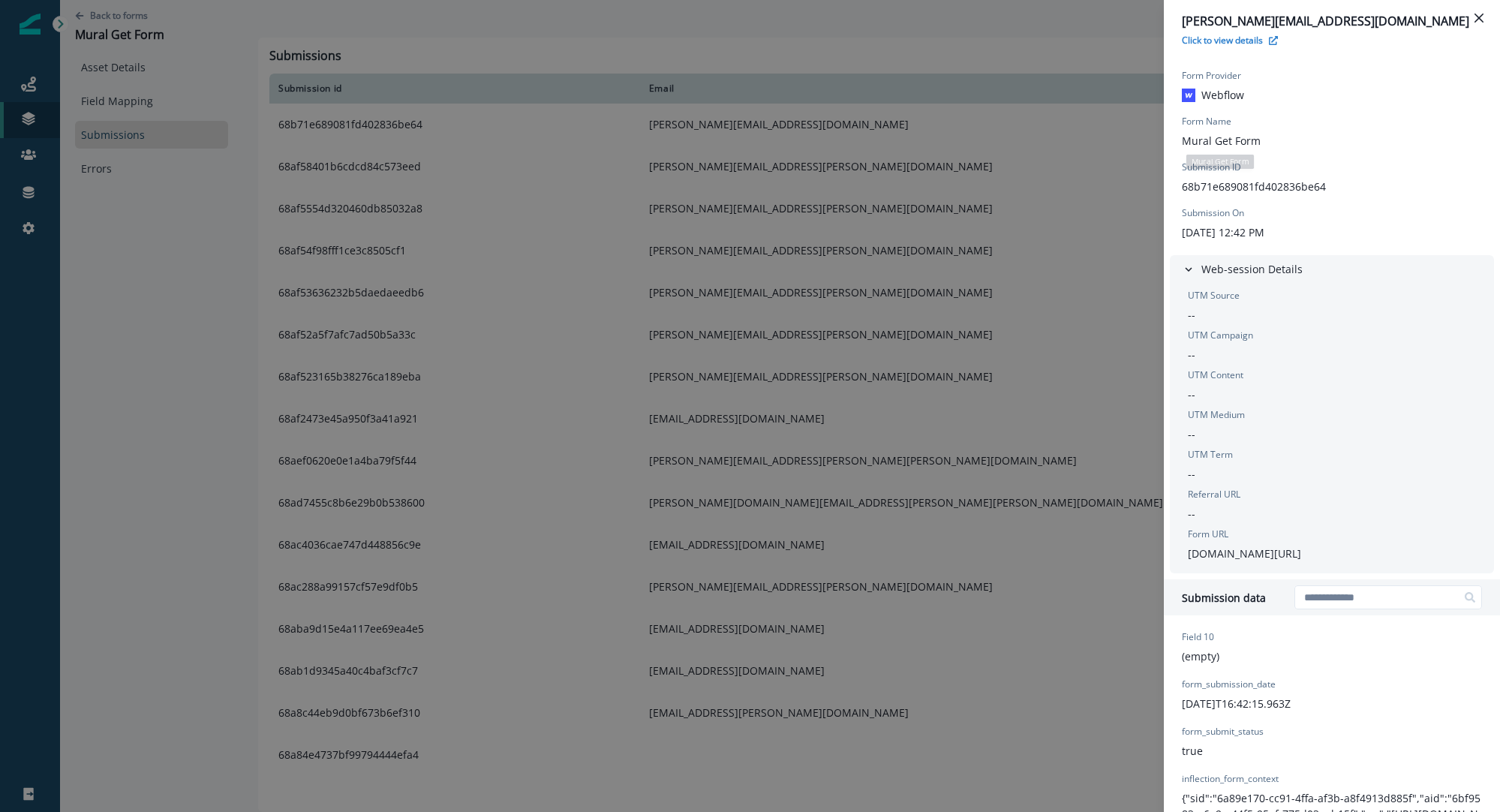
drag, startPoint x: 1180, startPoint y: 142, endPoint x: 1264, endPoint y: 151, distance: 84.5
click at [1264, 151] on div "Form Provider Webflow Form Name Mural Get Form Submission ID 68b71e689081fd4028…" at bounding box center [1332, 154] width 336 height 189
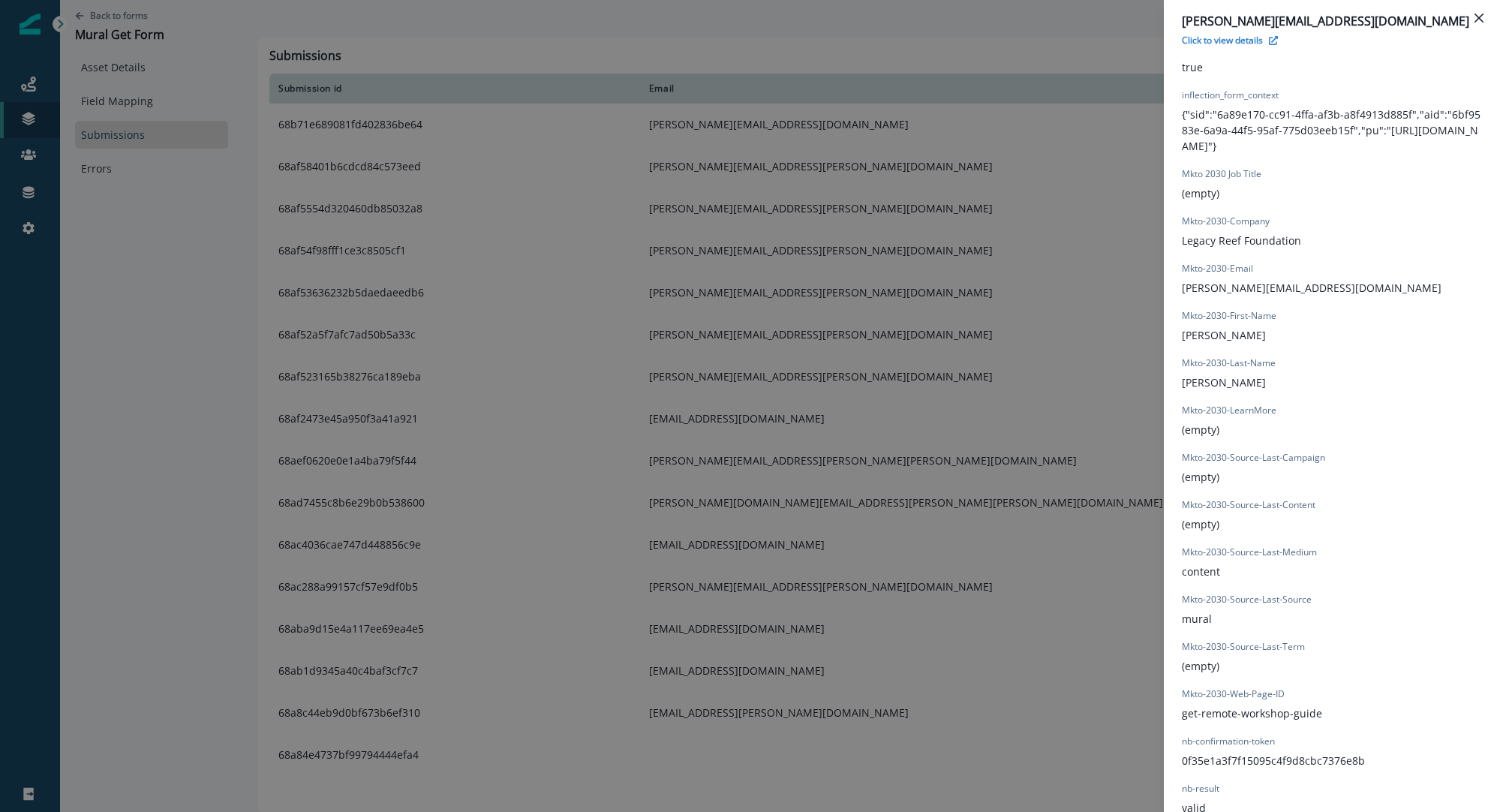
scroll to position [744, 0]
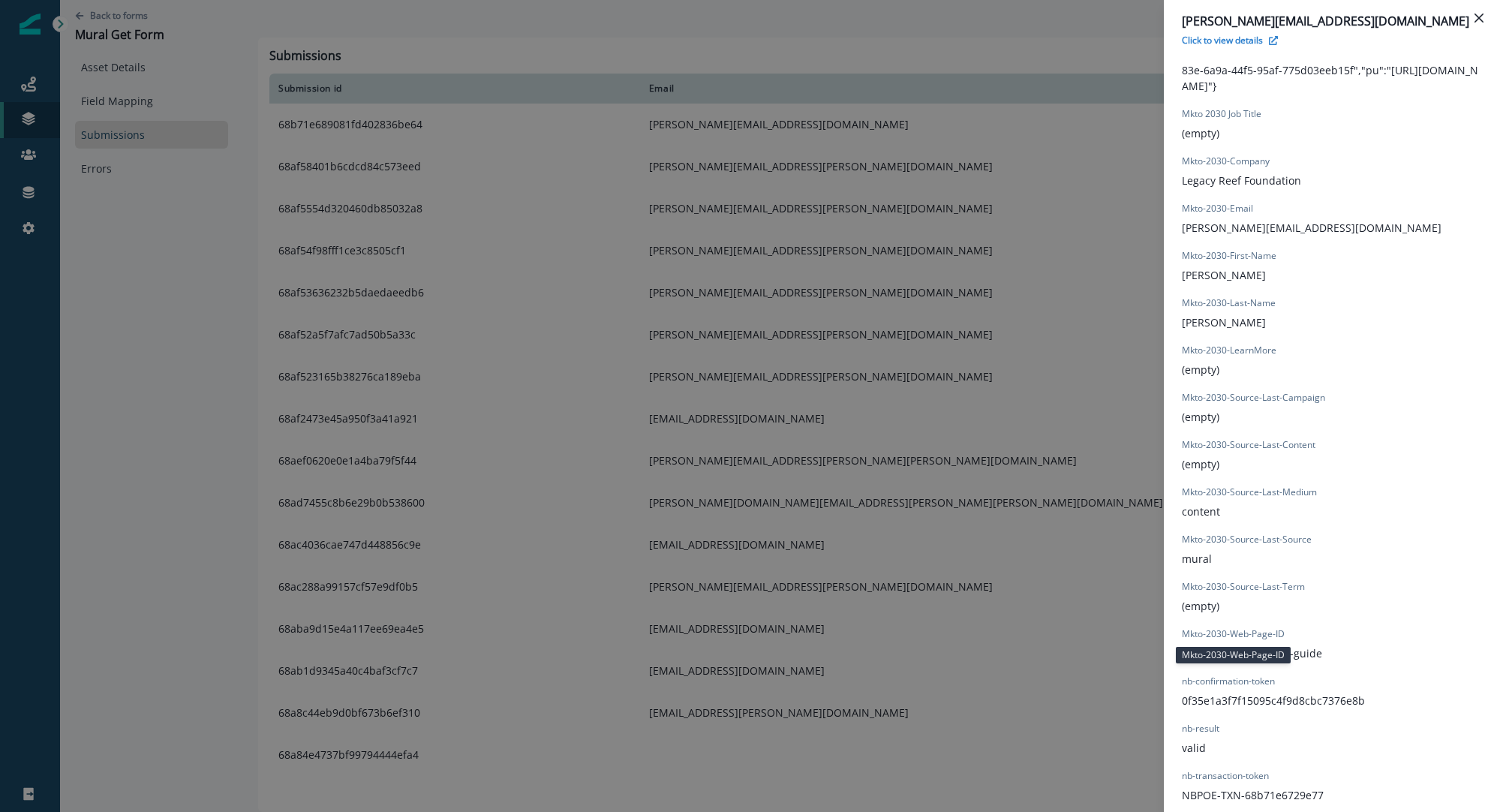
drag, startPoint x: 1231, startPoint y: 635, endPoint x: 1287, endPoint y: 640, distance: 56.2
click at [1287, 640] on div "Mkto-2030-Web-Page-ID get-remote-workshop-guide" at bounding box center [1253, 644] width 141 height 34
click at [1241, 643] on div "Mkto-2030-Web-Page-ID get-remote-workshop-guide" at bounding box center [1253, 644] width 141 height 34
drag, startPoint x: 1182, startPoint y: 651, endPoint x: 1337, endPoint y: 656, distance: 155.1
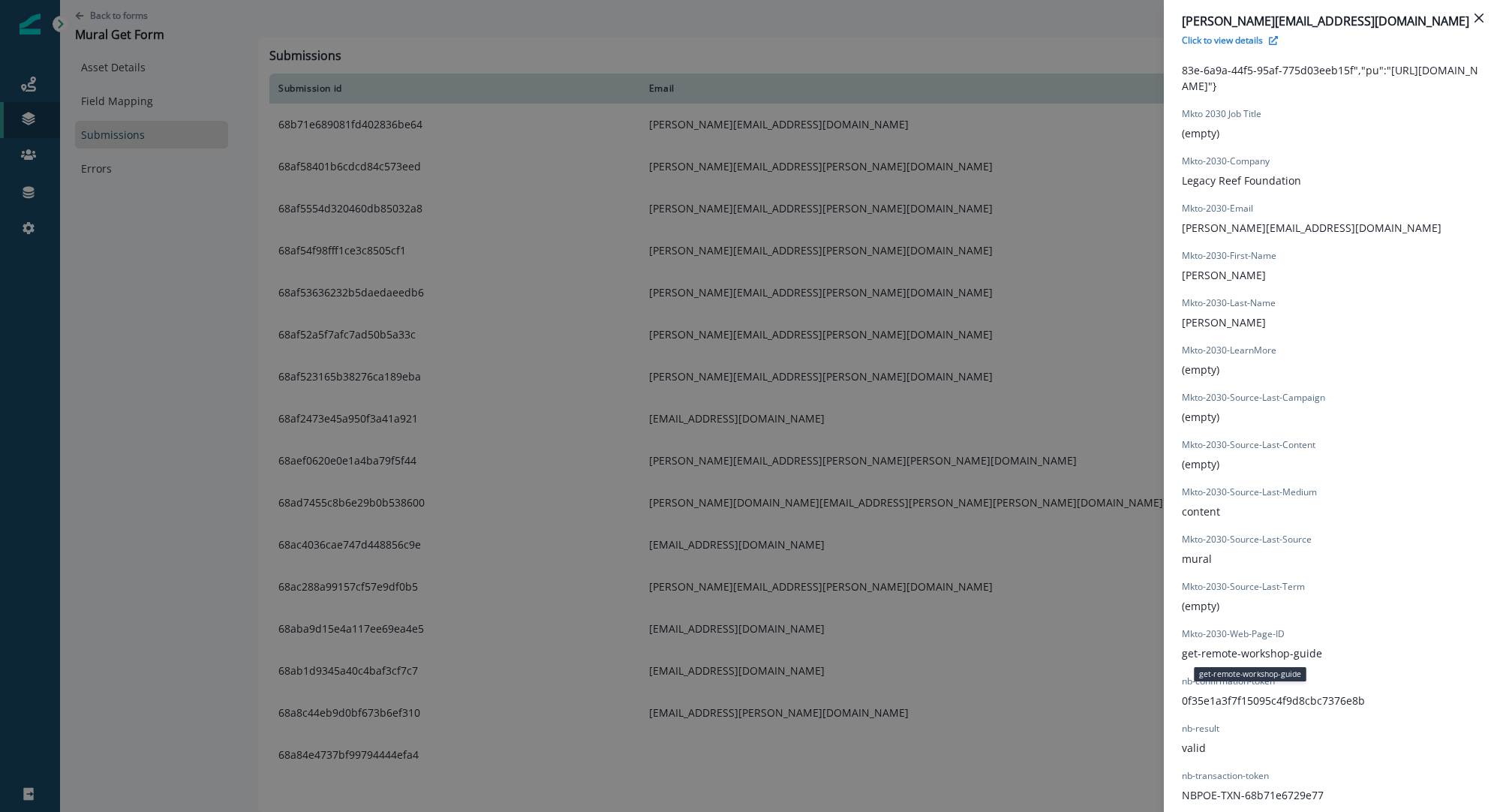
click at [1337, 656] on div "Field 10 (empty) form_submission_date 2025-09-02T16:42:15.963Z form_submit_stat…" at bounding box center [1332, 345] width 300 height 916
drag, startPoint x: 1337, startPoint y: 656, endPoint x: 1176, endPoint y: 653, distance: 161.0
click at [1176, 653] on div "Field 10 (empty) form_submission_date 2025-09-02T16:42:15.963Z form_submit_stat…" at bounding box center [1332, 345] width 336 height 935
click at [1194, 646] on p "get-remote-workshop-guide" at bounding box center [1253, 653] width 141 height 16
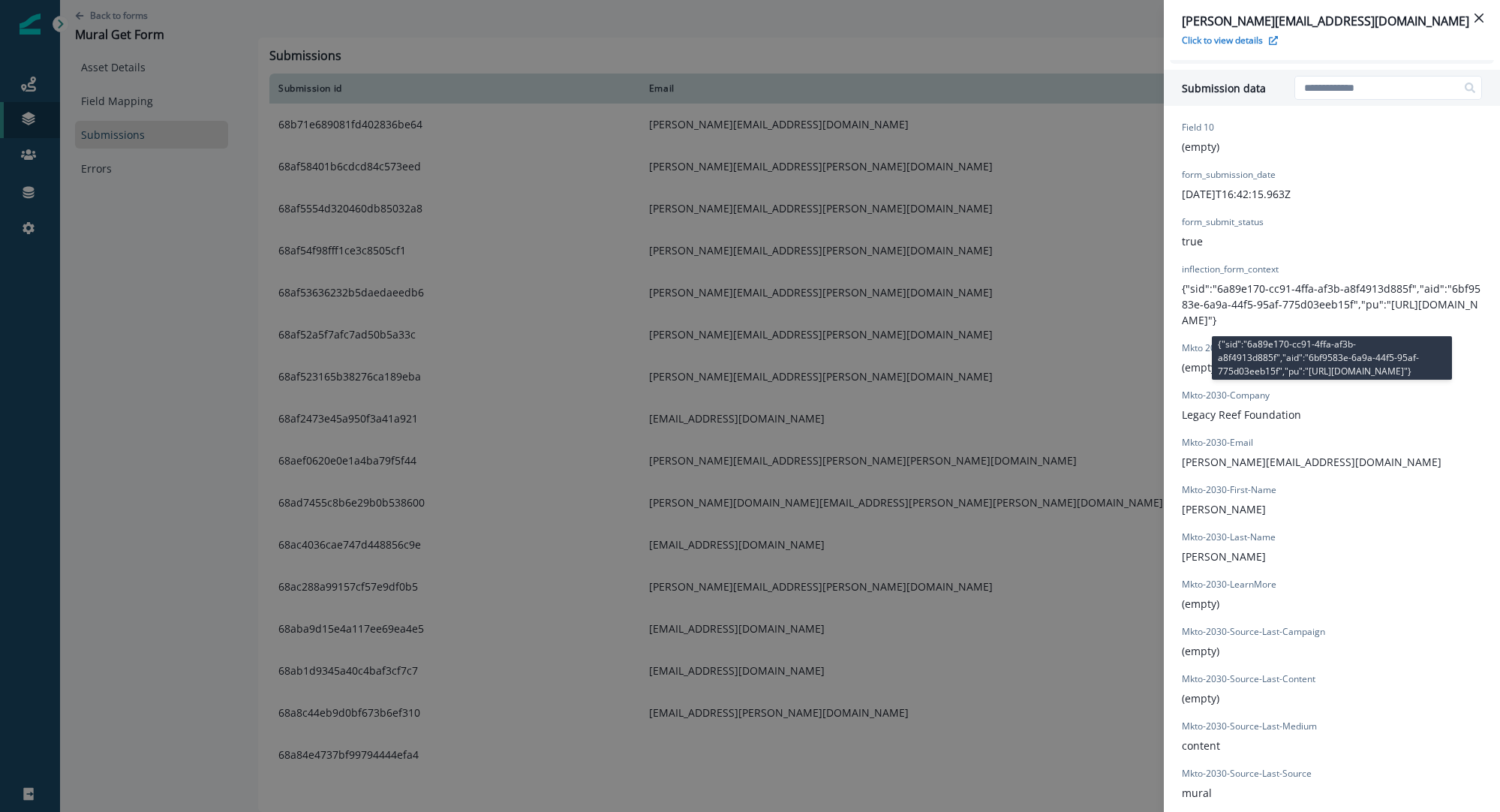
scroll to position [508, 0]
click at [1482, 16] on icon "Close" at bounding box center [1479, 17] width 9 height 9
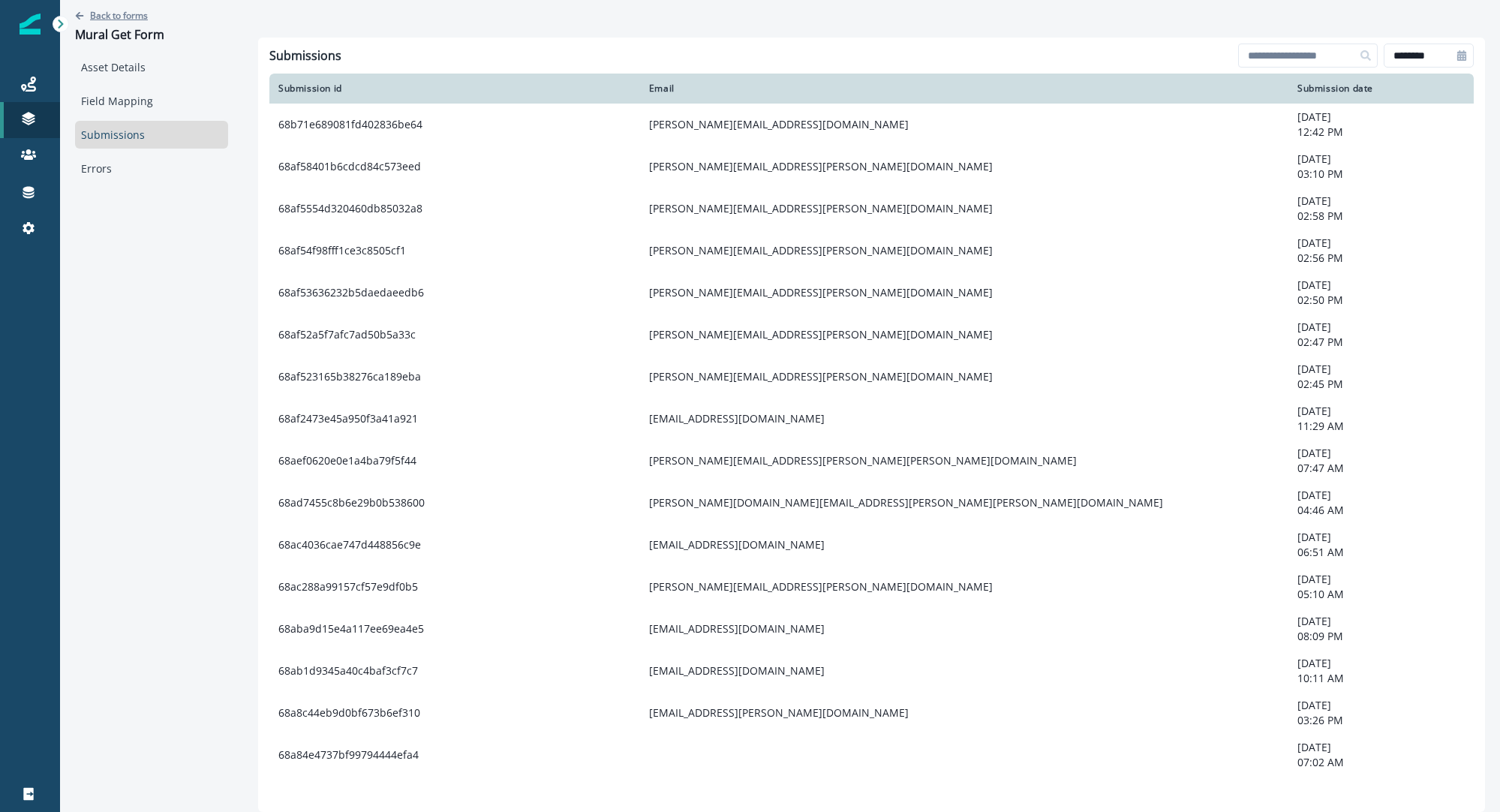
click at [119, 14] on p "Back to forms" at bounding box center [119, 15] width 58 height 13
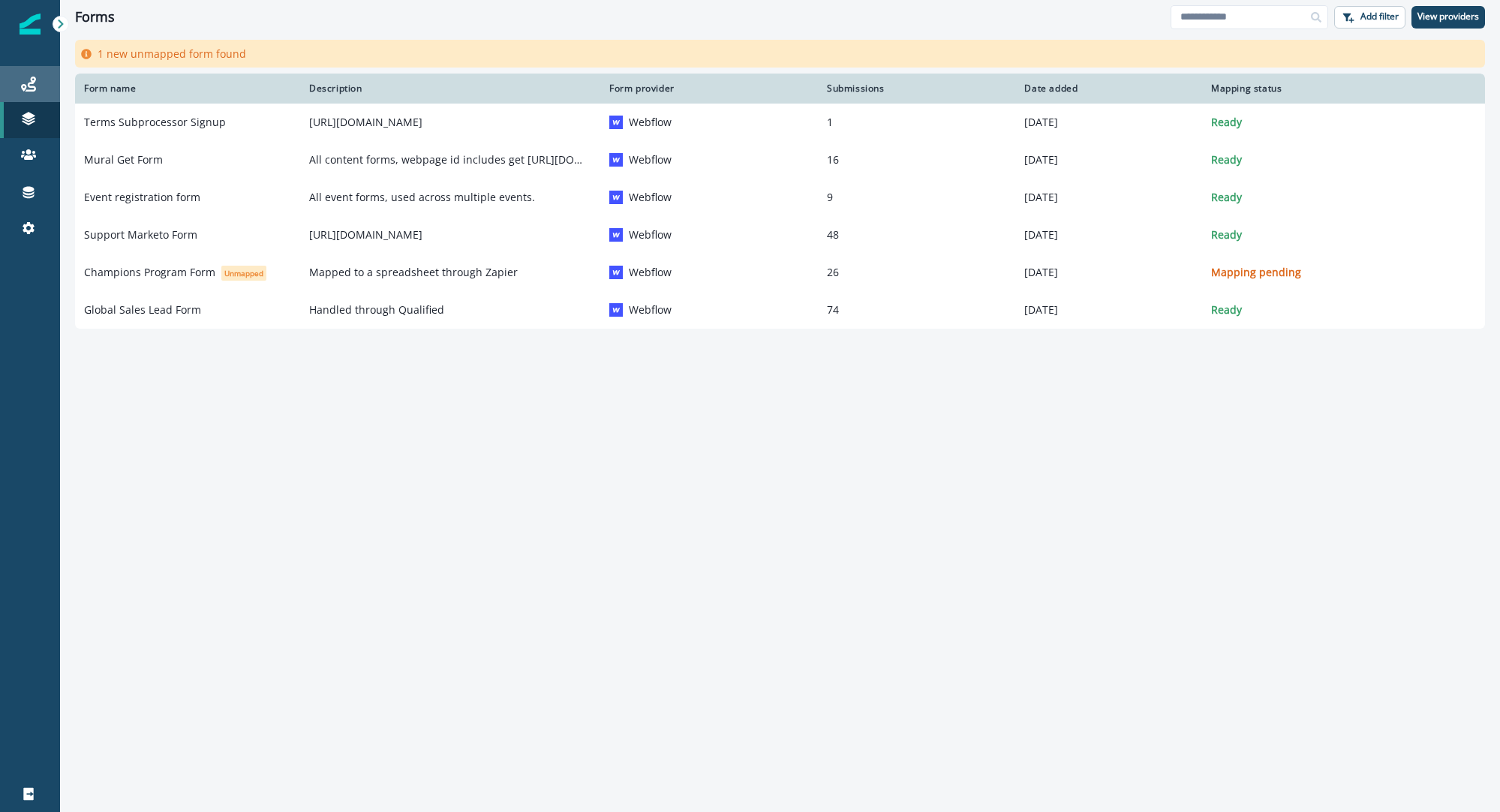
click at [28, 86] on icon at bounding box center [28, 84] width 15 height 15
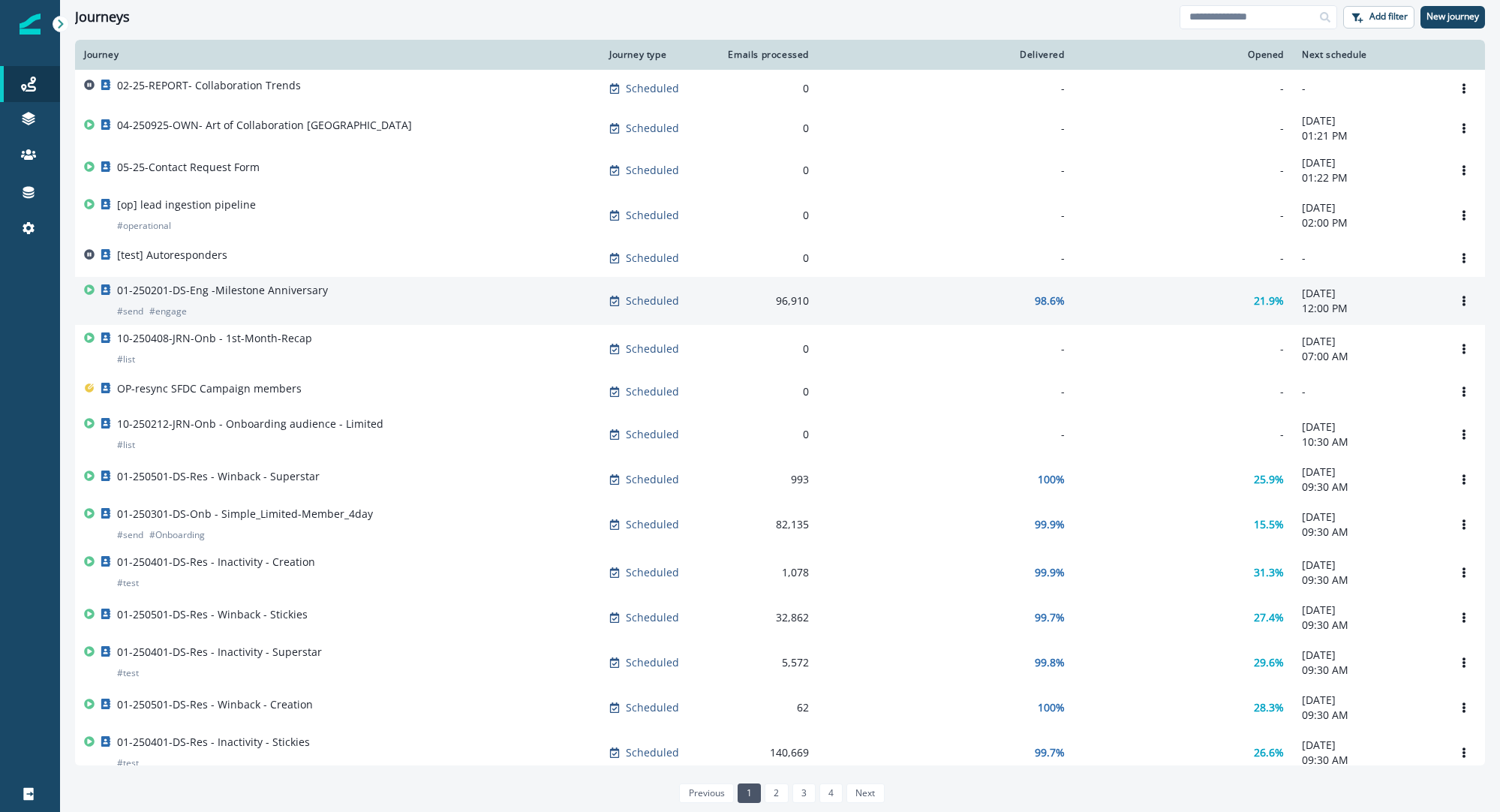
scroll to position [1, 0]
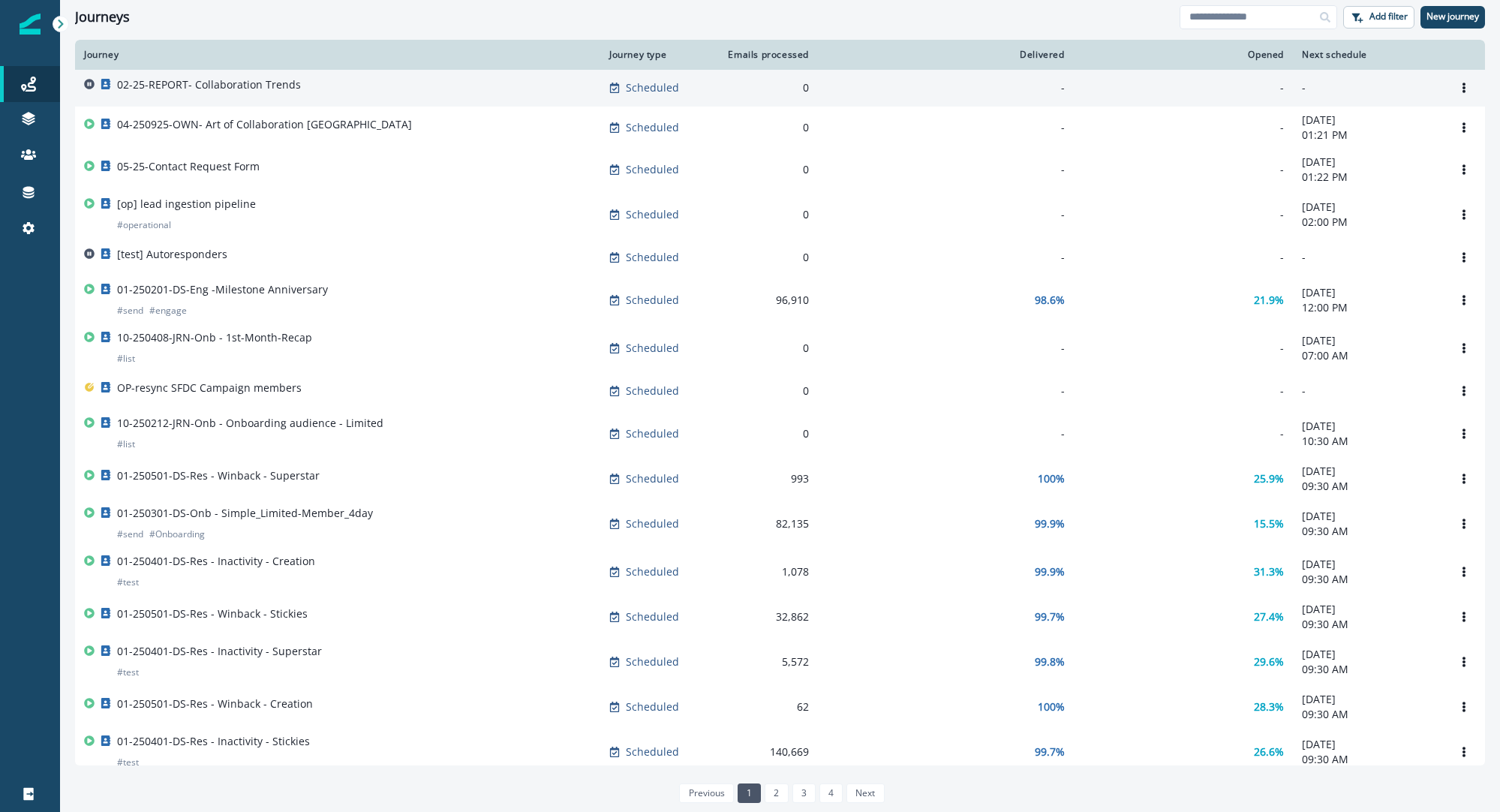
click at [378, 90] on div "02-25-REPORT- Collaboration Trends" at bounding box center [338, 88] width 508 height 21
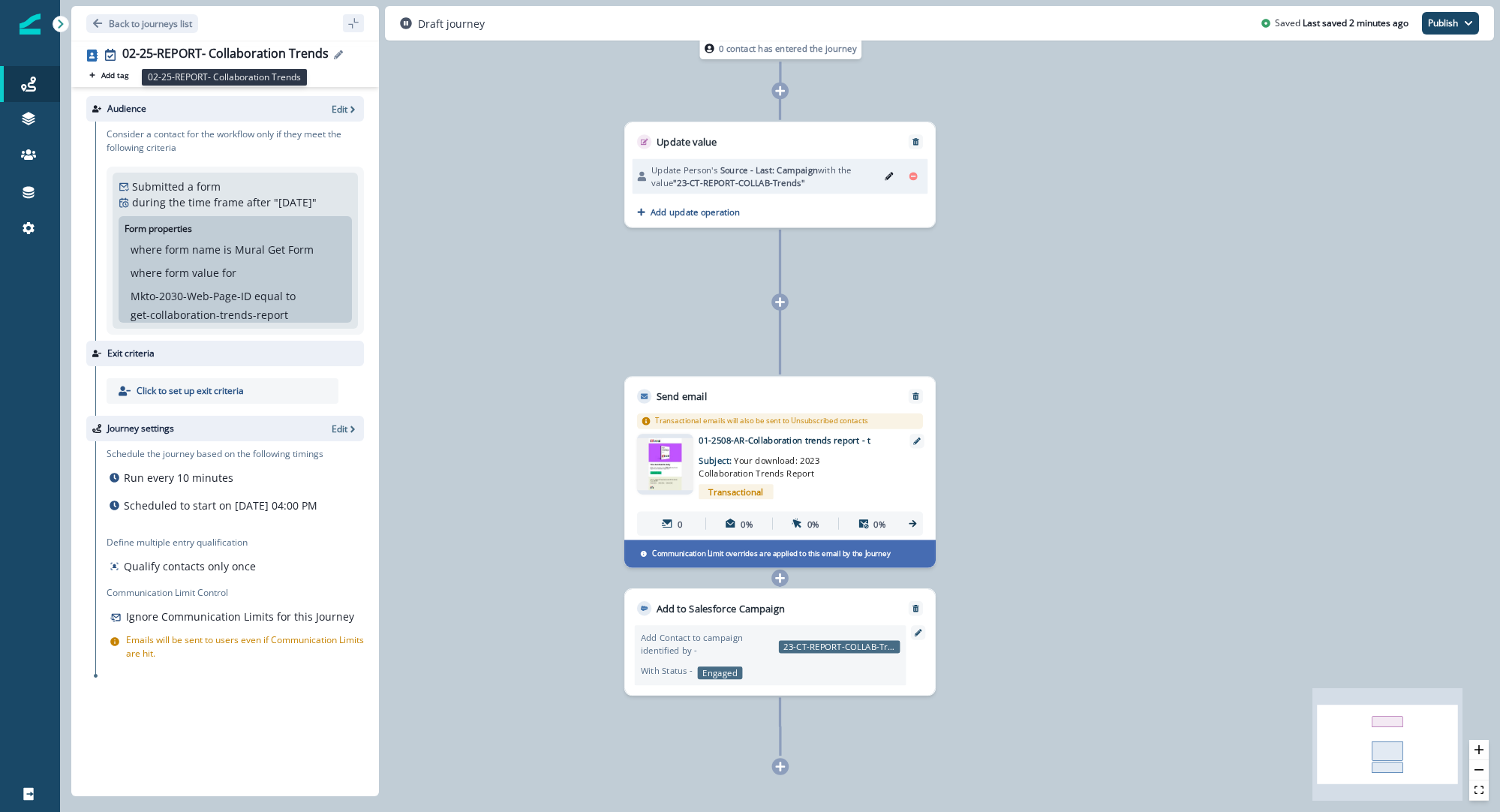
click at [162, 53] on div "02-25-REPORT- Collaboration Trends" at bounding box center [225, 55] width 206 height 17
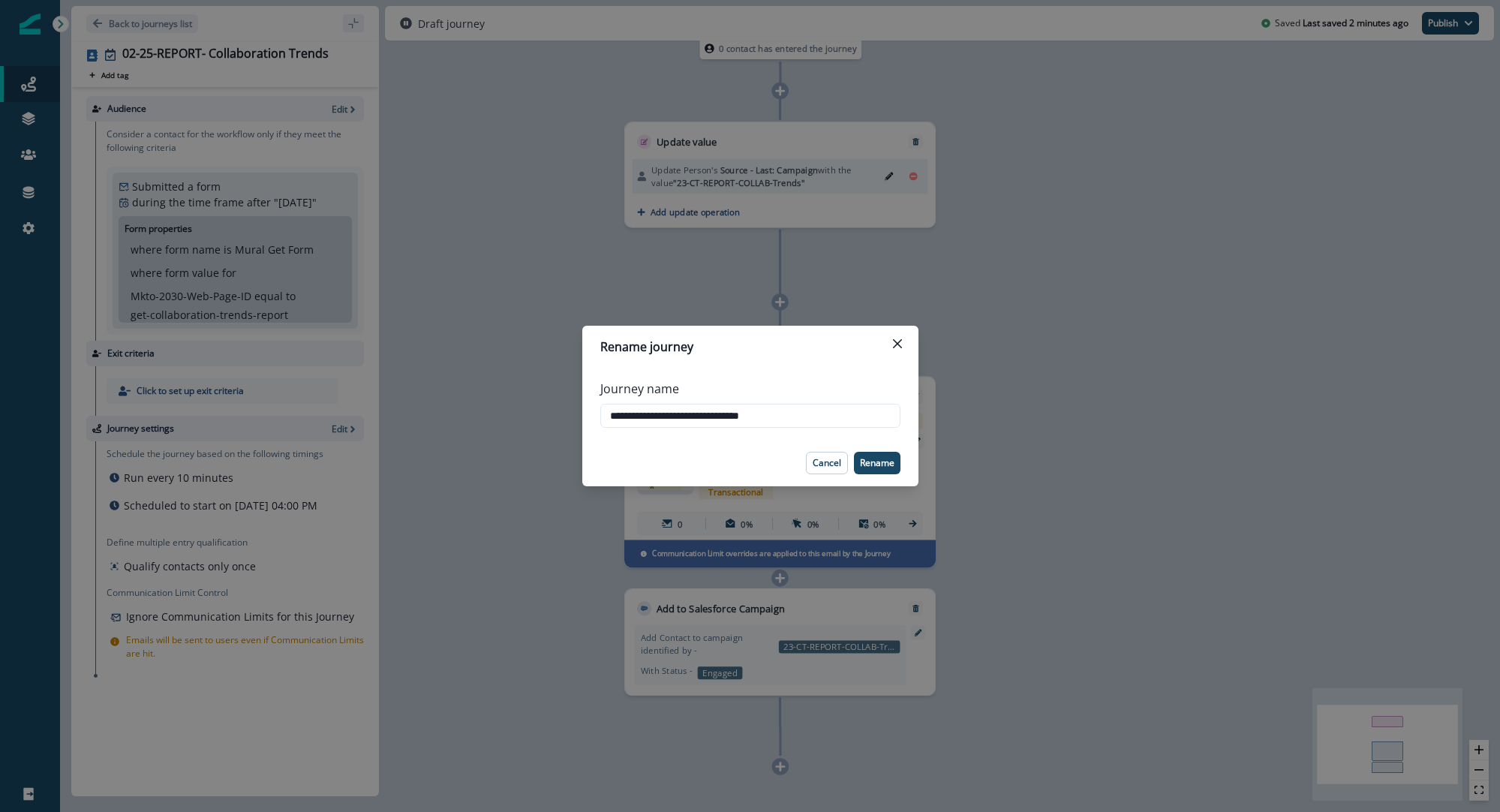
drag, startPoint x: 687, startPoint y: 415, endPoint x: 792, endPoint y: 362, distance: 117.6
click at [688, 414] on input "**********" at bounding box center [750, 416] width 300 height 24
click at [860, 419] on input "**********" at bounding box center [750, 416] width 300 height 24
type input "**********"
click at [878, 466] on p "Rename" at bounding box center [878, 463] width 35 height 10
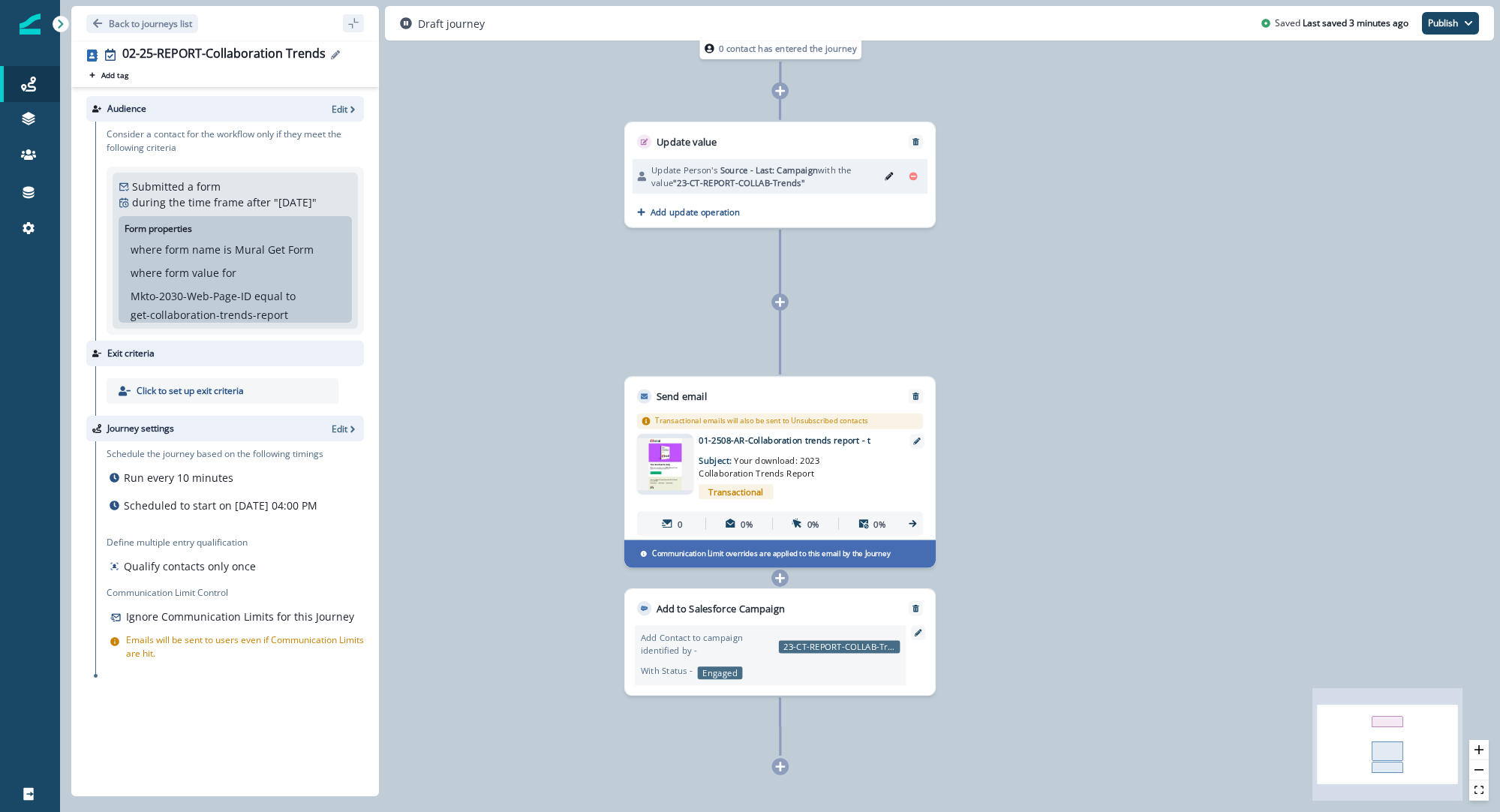
click at [266, 48] on div "02-25-REPORT-Collaboration Trends Add tag Search or create tags Audience Edit C…" at bounding box center [225, 418] width 308 height 756
click at [263, 51] on div "02-25-REPORT-Collaboration Trends" at bounding box center [224, 55] width 203 height 17
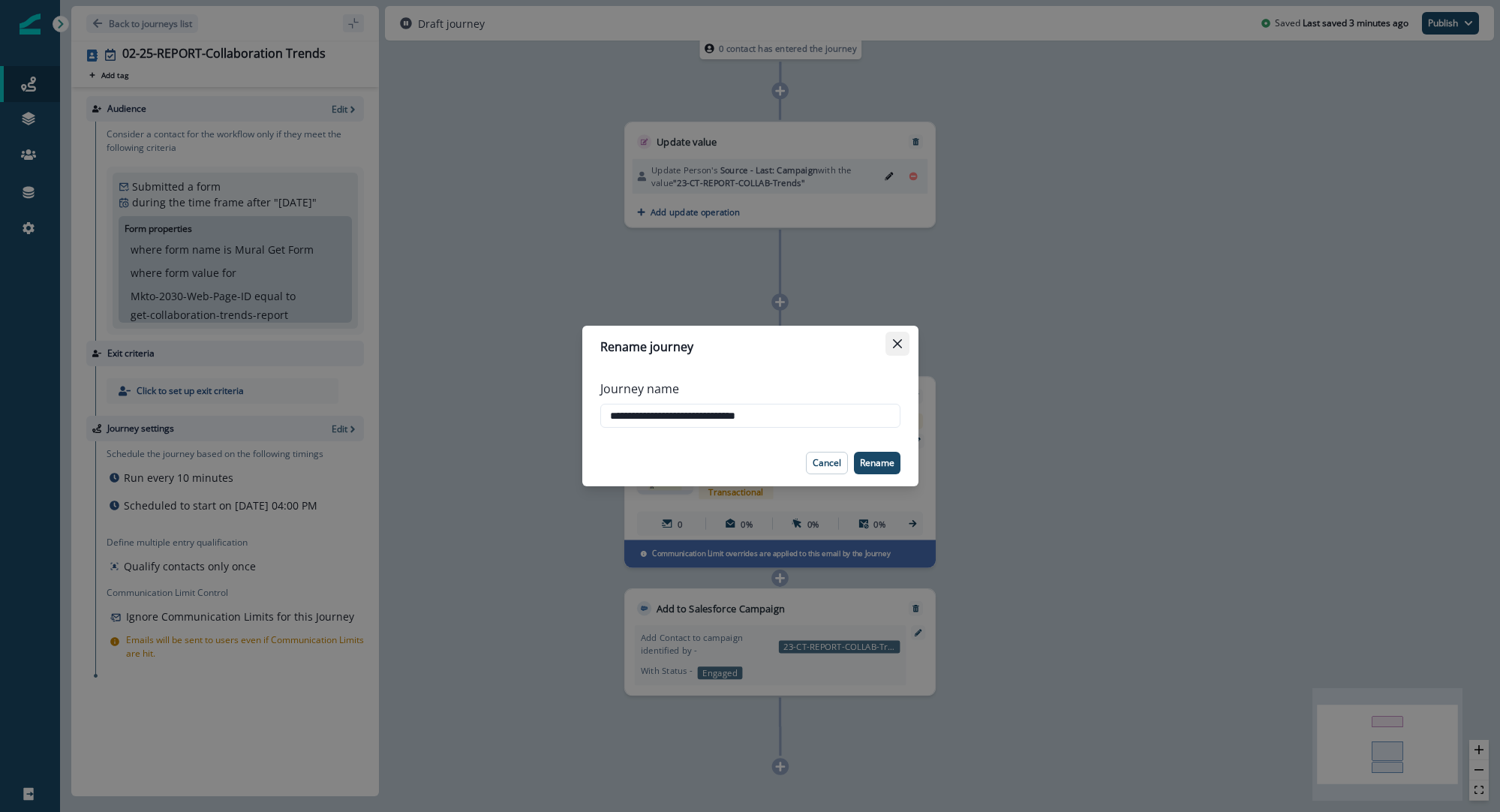
click at [892, 338] on button "Close" at bounding box center [897, 344] width 24 height 24
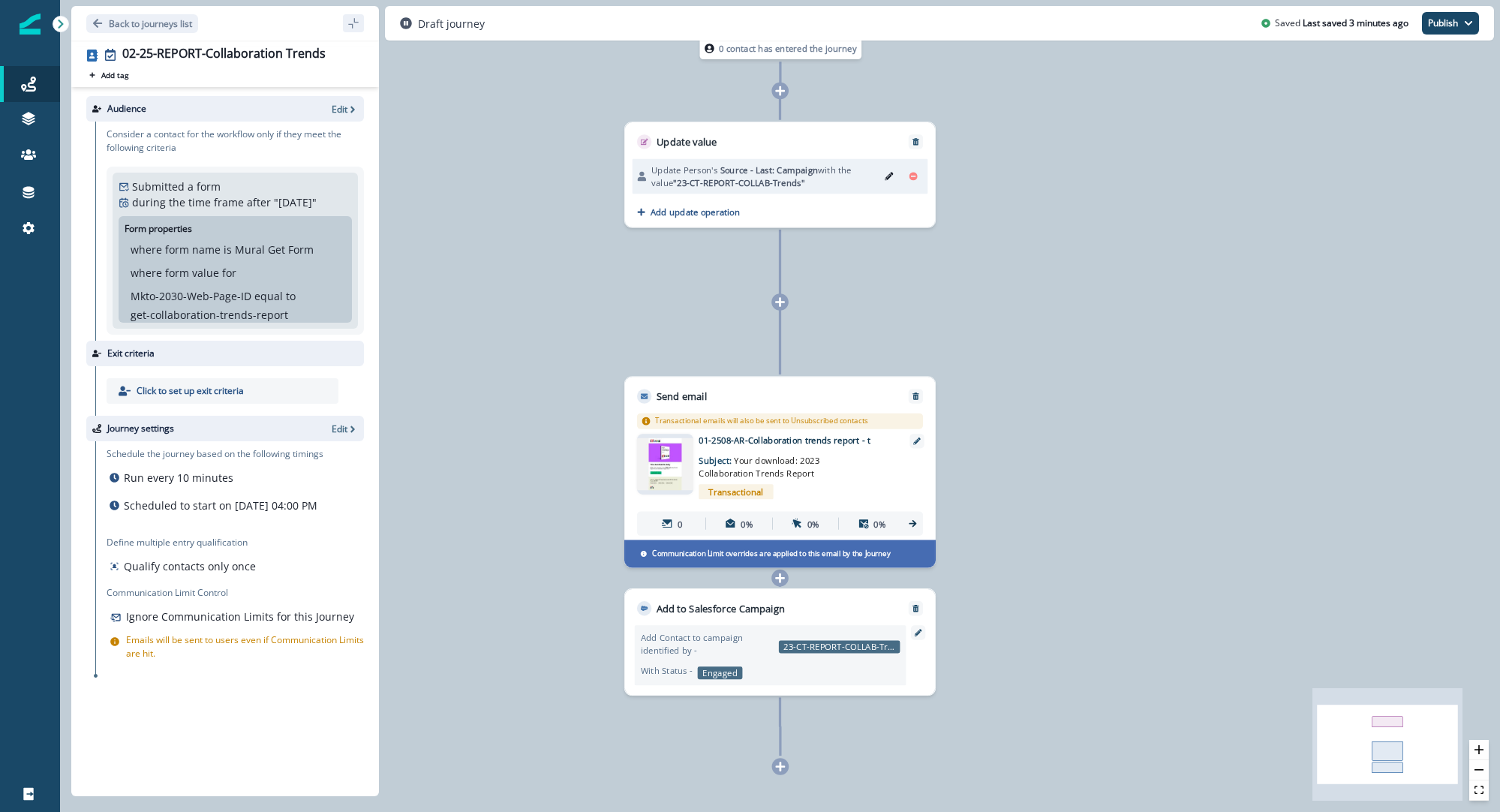
click at [750, 178] on span ""23-CT-REPORT-COLLAB-Trends"" at bounding box center [739, 183] width 131 height 11
click at [888, 176] on icon "Edit" at bounding box center [889, 176] width 8 height 8
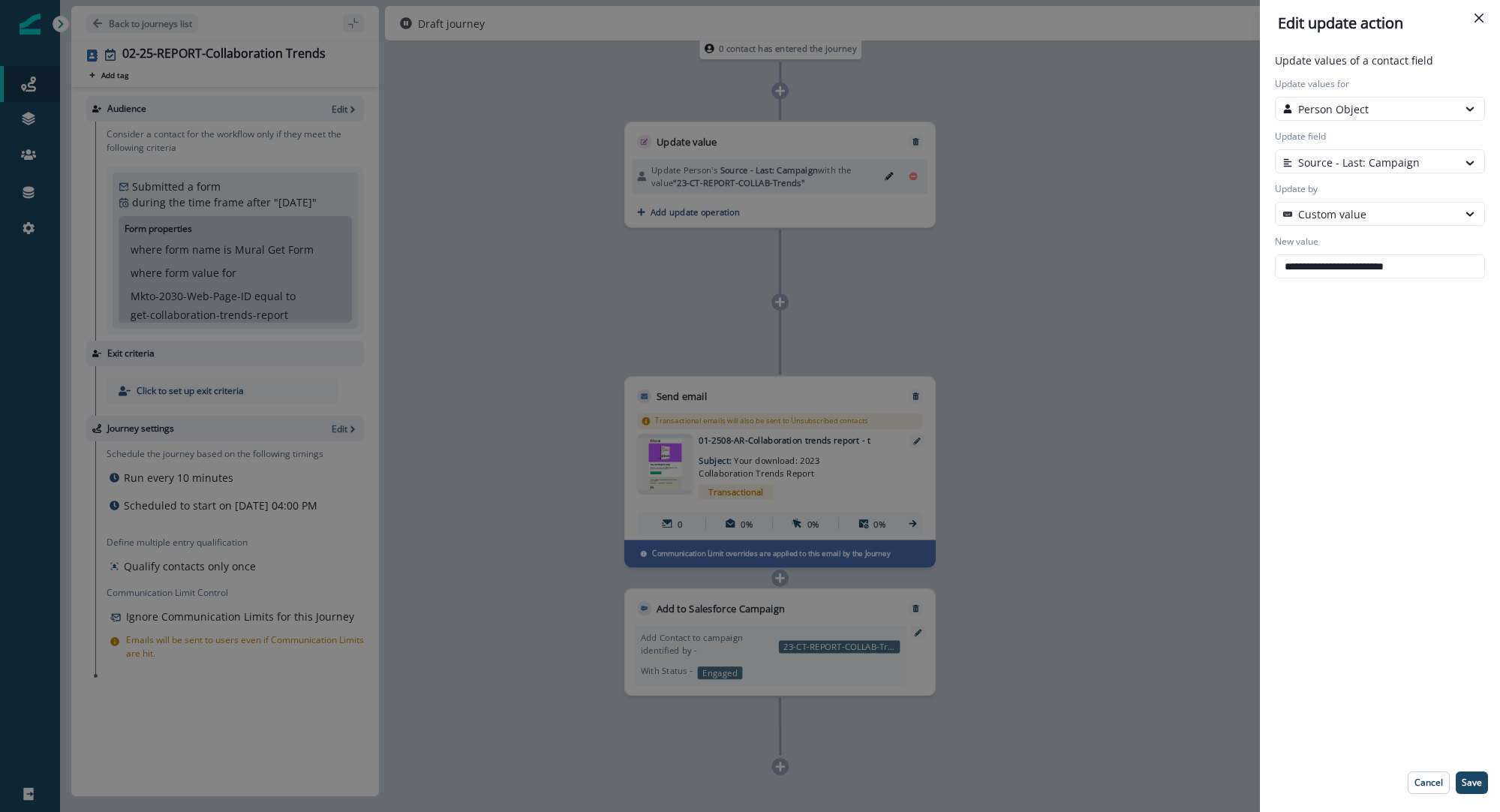
drag, startPoint x: 1453, startPoint y: 269, endPoint x: 1215, endPoint y: 276, distance: 238.1
click at [1215, 276] on div "**********" at bounding box center [750, 406] width 1500 height 812
drag, startPoint x: 1219, startPoint y: 269, endPoint x: 1266, endPoint y: 280, distance: 48.3
click at [1219, 269] on div "**********" at bounding box center [750, 406] width 1500 height 812
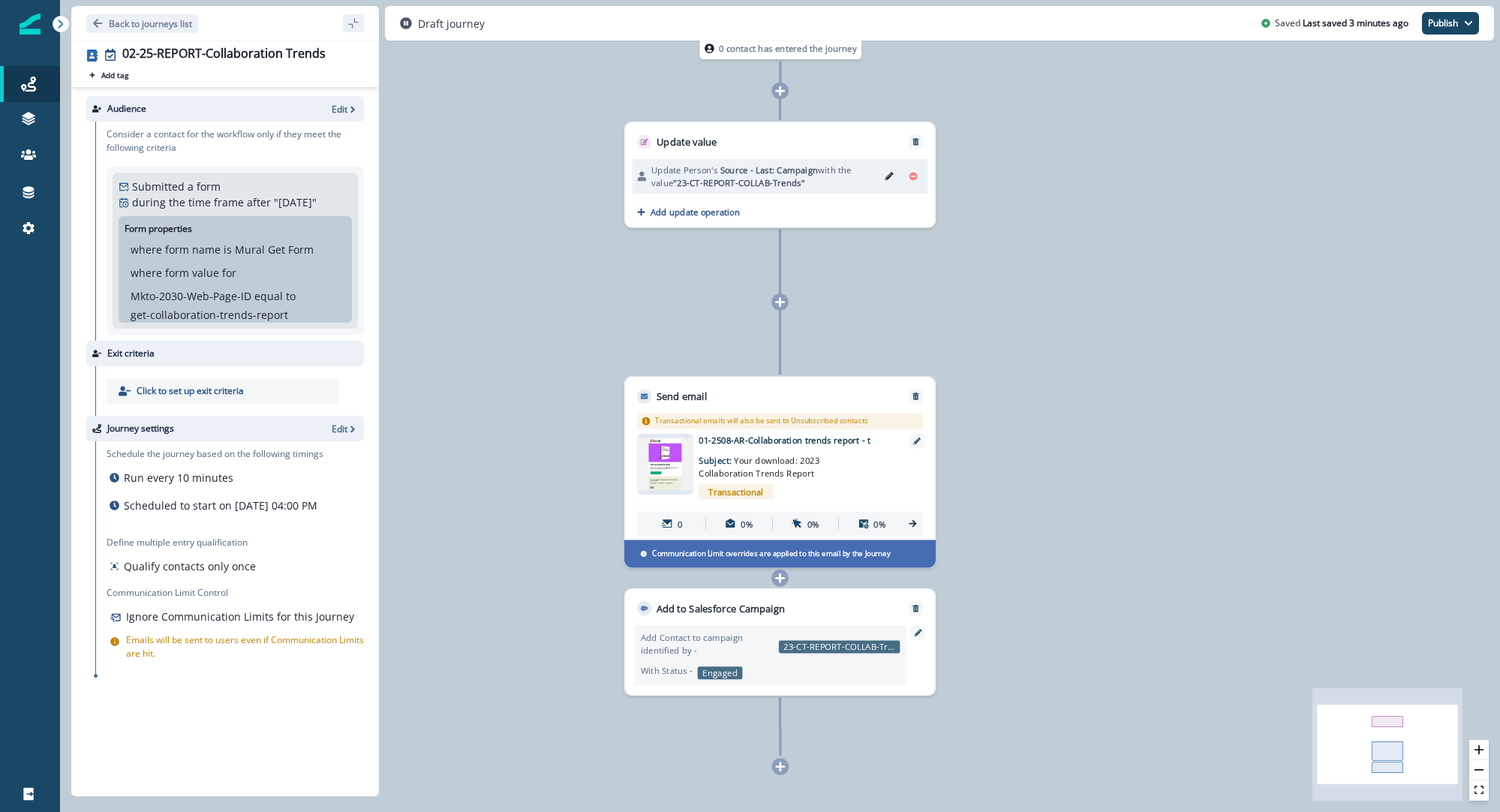
click at [894, 174] on button "Edit" at bounding box center [889, 176] width 20 height 18
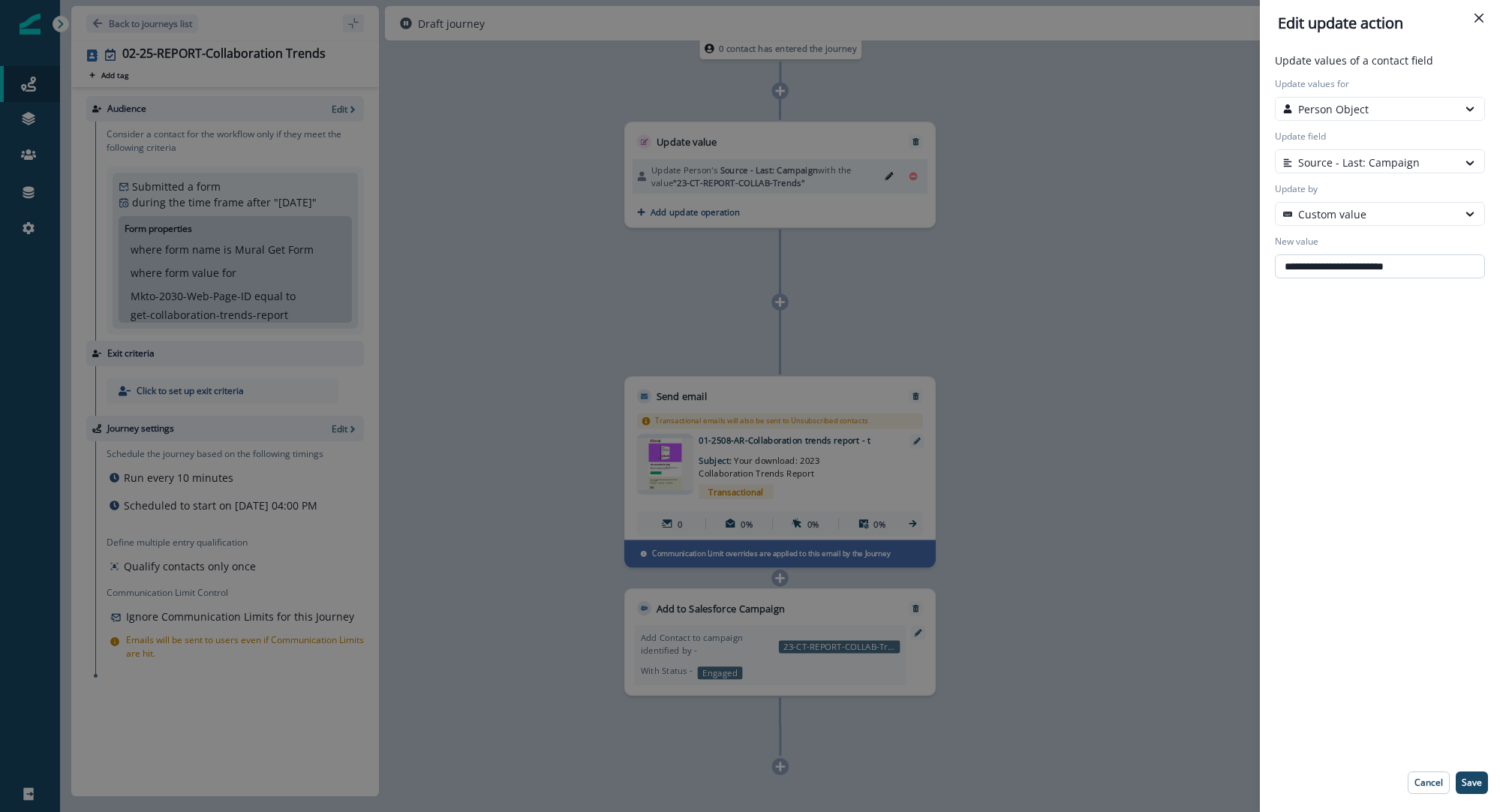
click at [1343, 259] on input "**********" at bounding box center [1381, 266] width 210 height 24
click at [1438, 786] on p "Cancel" at bounding box center [1429, 782] width 28 height 10
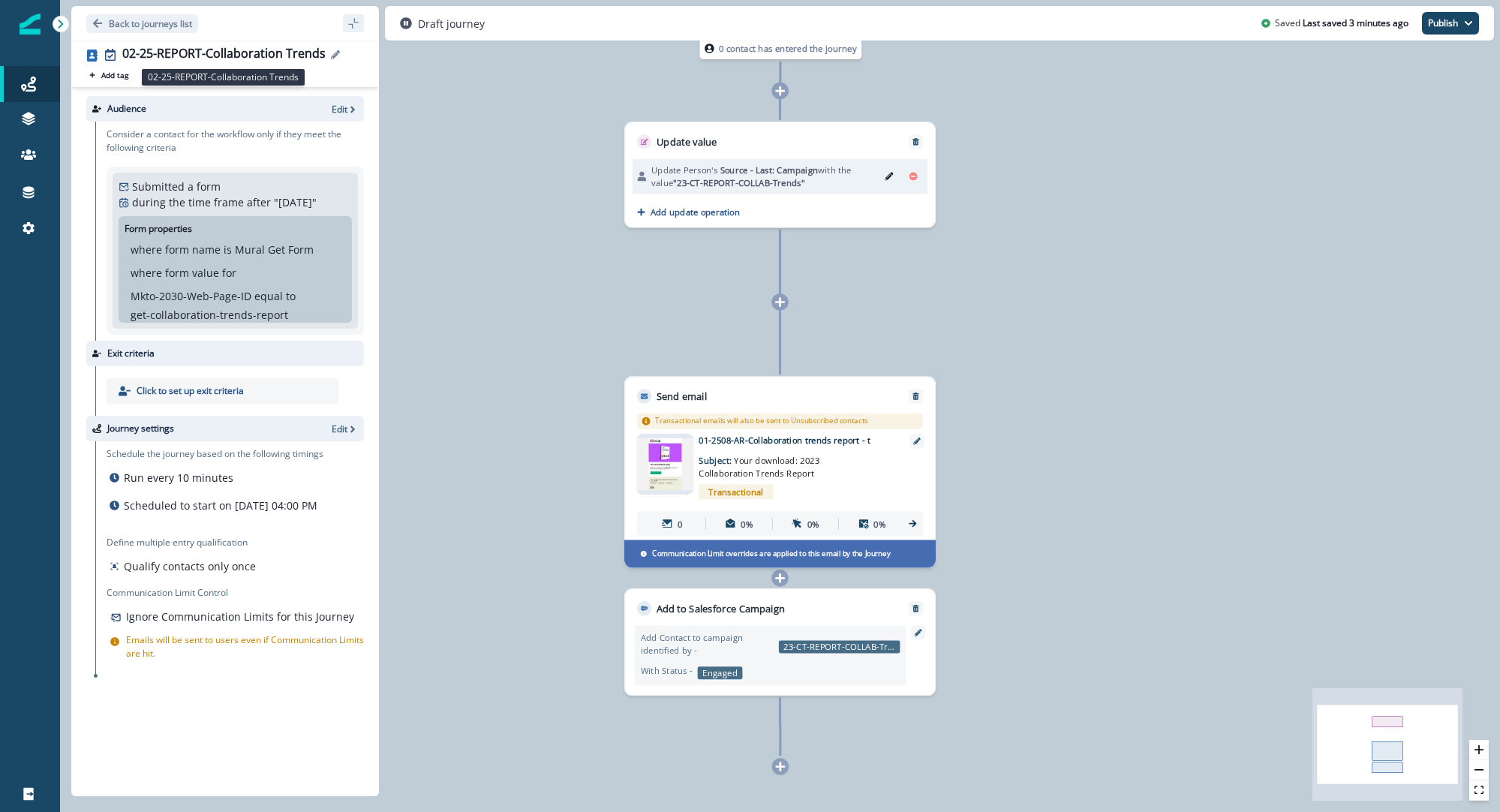
click at [308, 54] on div "02-25-REPORT-Collaboration Trends" at bounding box center [224, 55] width 203 height 17
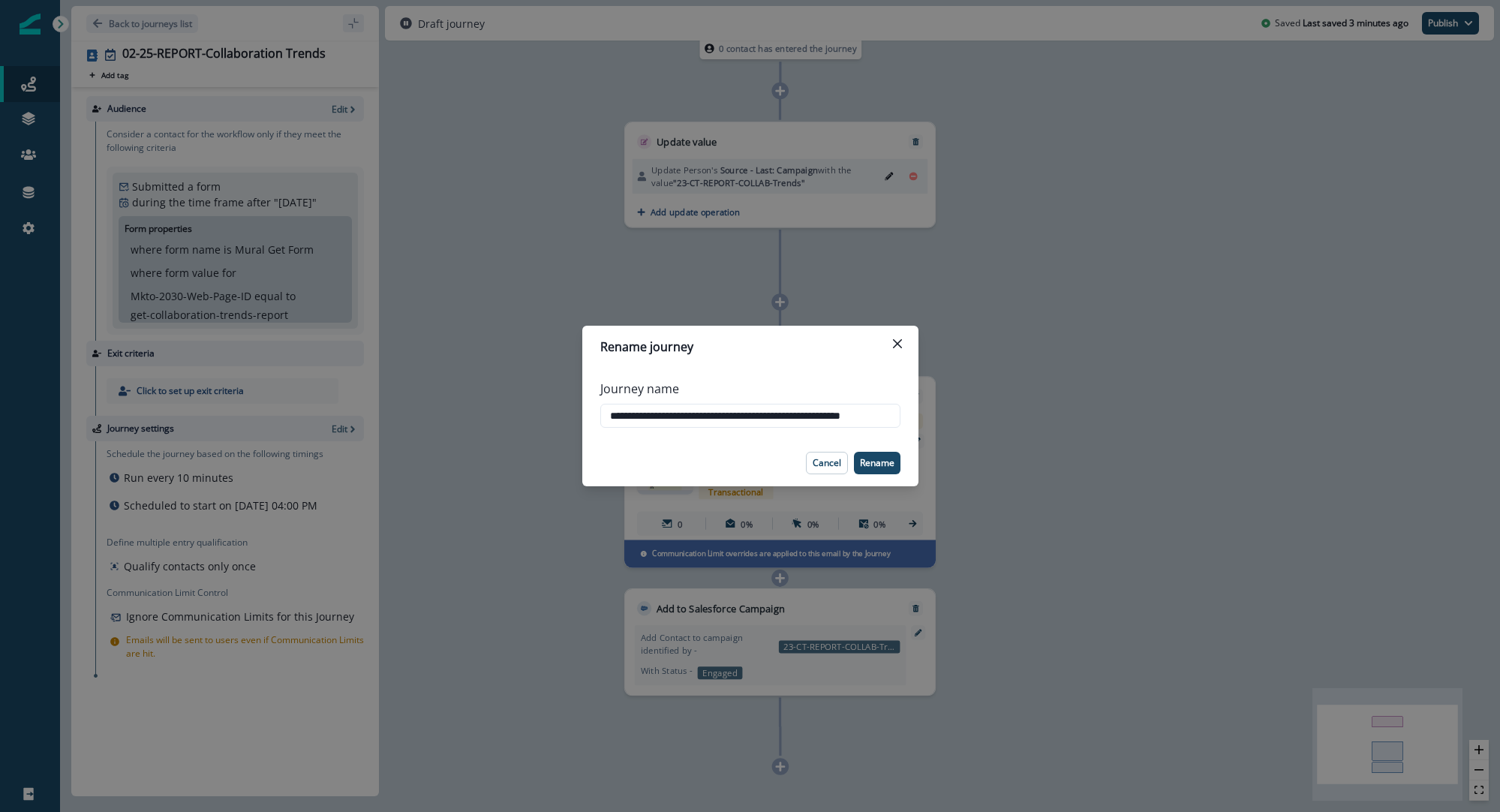
scroll to position [0, 51]
type input "**********"
click at [829, 463] on p "Cancel" at bounding box center [827, 463] width 28 height 10
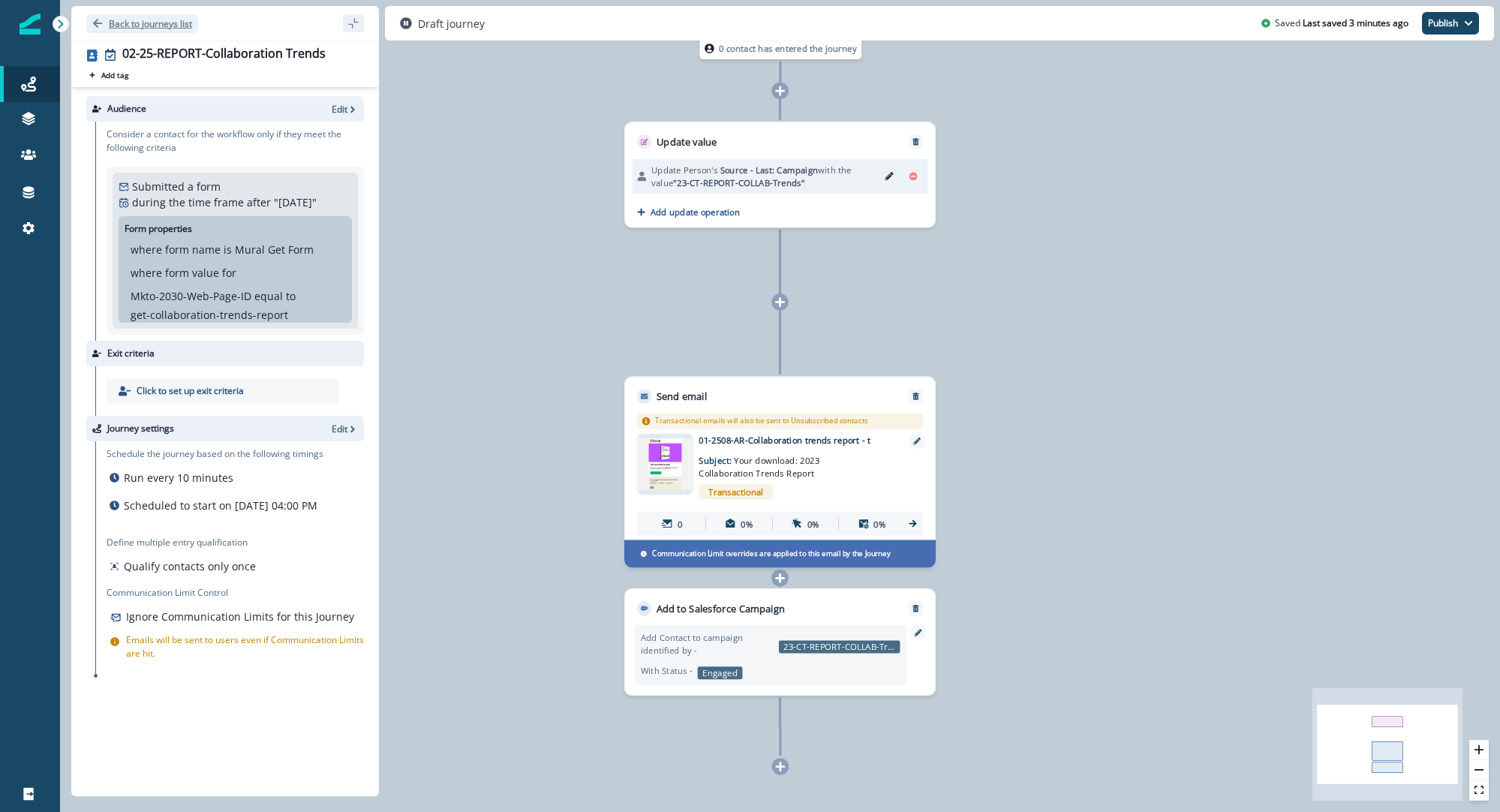
click at [142, 18] on p "Back to journeys list" at bounding box center [150, 24] width 83 height 13
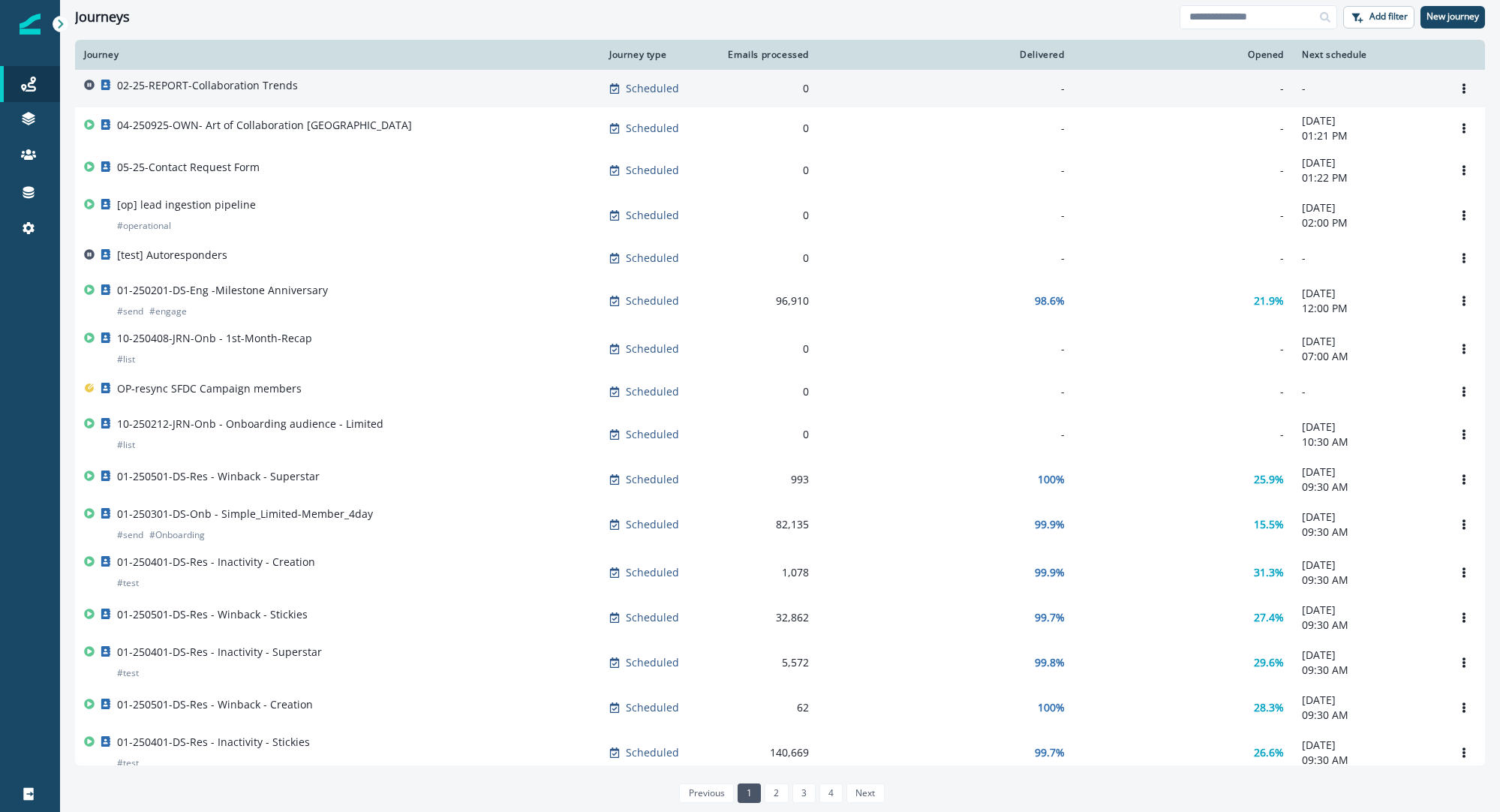
click at [190, 88] on p "02-25-REPORT-Collaboration Trends" at bounding box center [207, 85] width 181 height 15
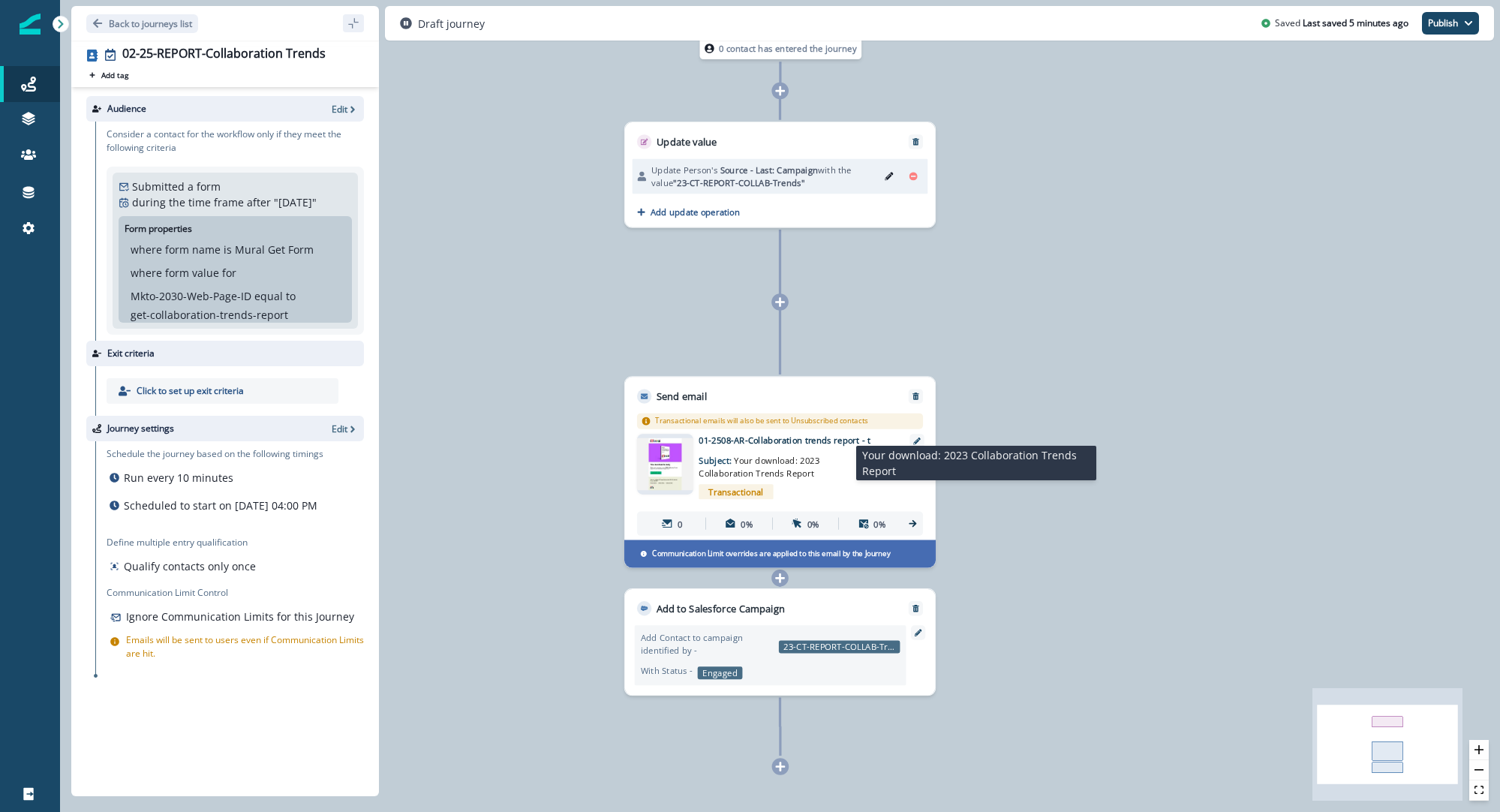
click at [791, 451] on p "Subject: Your download: 2023 Collaboration Trends Report" at bounding box center [775, 463] width 152 height 33
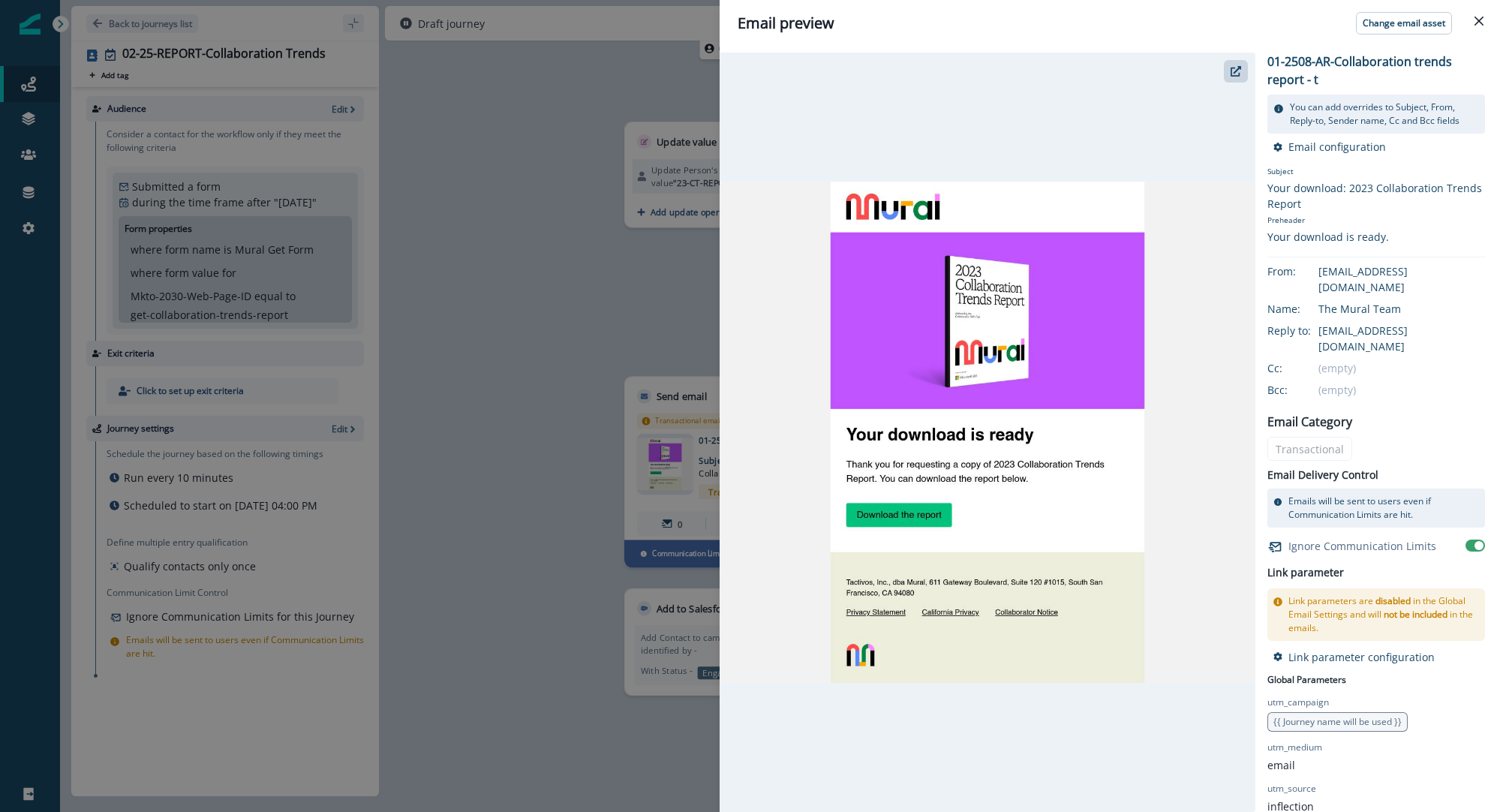
click at [1338, 62] on p "01-2508-AR-Collaboration trends report - t" at bounding box center [1376, 70] width 217 height 36
click at [1339, 62] on p "01-2508-AR-Collaboration trends report - t" at bounding box center [1376, 70] width 217 height 36
drag, startPoint x: 1336, startPoint y: 62, endPoint x: 1339, endPoint y: 70, distance: 8.5
click at [1339, 70] on p "01-2508-AR-Collaboration trends report - t" at bounding box center [1376, 70] width 217 height 36
click at [1327, 87] on p "01-2508-AR-Collaboration trends report - t" at bounding box center [1376, 70] width 217 height 36
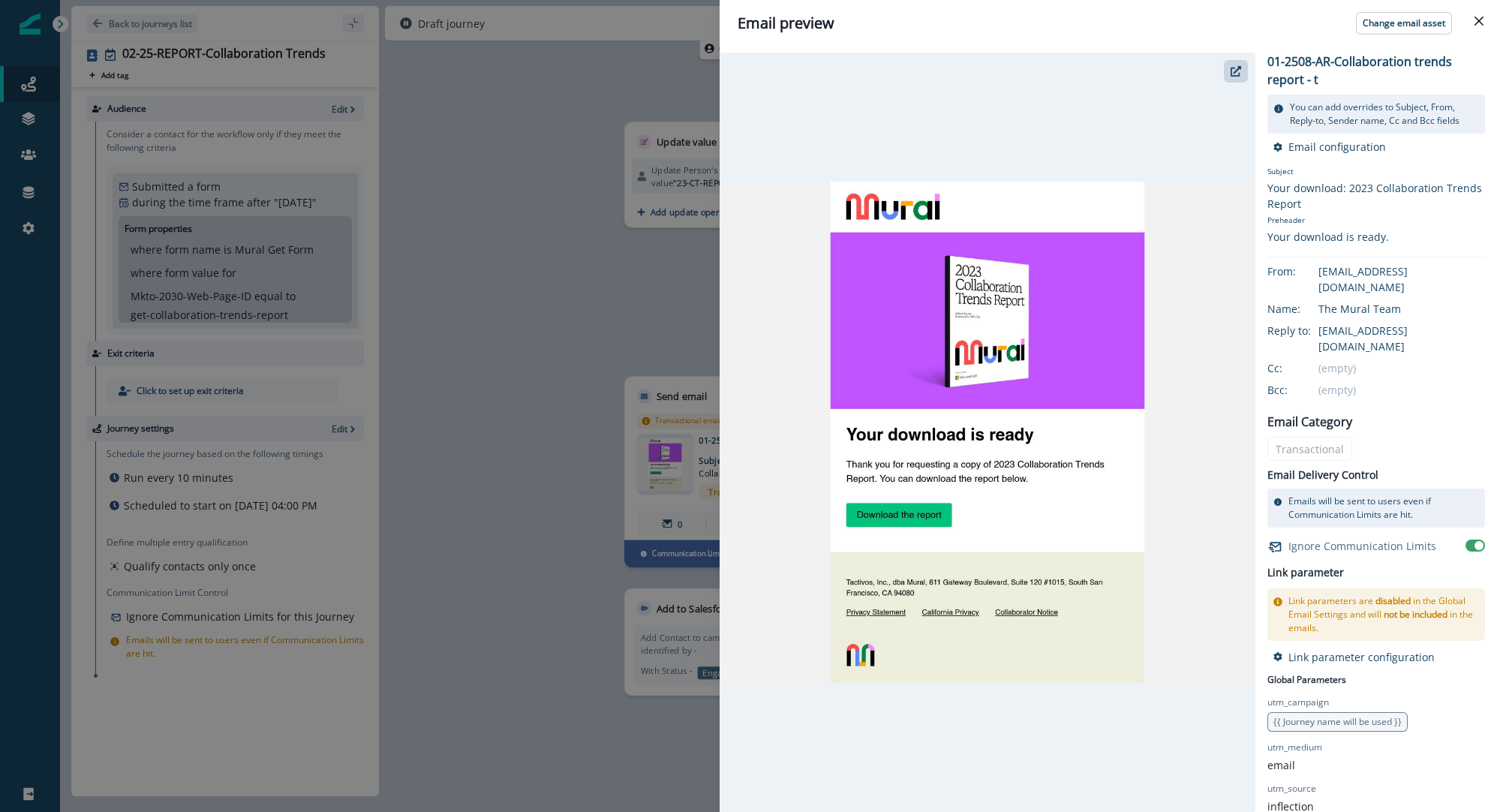
click at [1298, 83] on p "01-2508-AR-Collaboration trends report - t" at bounding box center [1376, 70] width 217 height 36
drag, startPoint x: 1304, startPoint y: 80, endPoint x: 1338, endPoint y: 56, distance: 41.6
click at [1338, 56] on p "01-2508-AR-Collaboration trends report - t" at bounding box center [1376, 70] width 217 height 36
drag, startPoint x: 1273, startPoint y: 66, endPoint x: 1285, endPoint y: 66, distance: 12.0
click at [1285, 66] on p "01-2508-AR-Collaboration trends report - t" at bounding box center [1376, 70] width 217 height 36
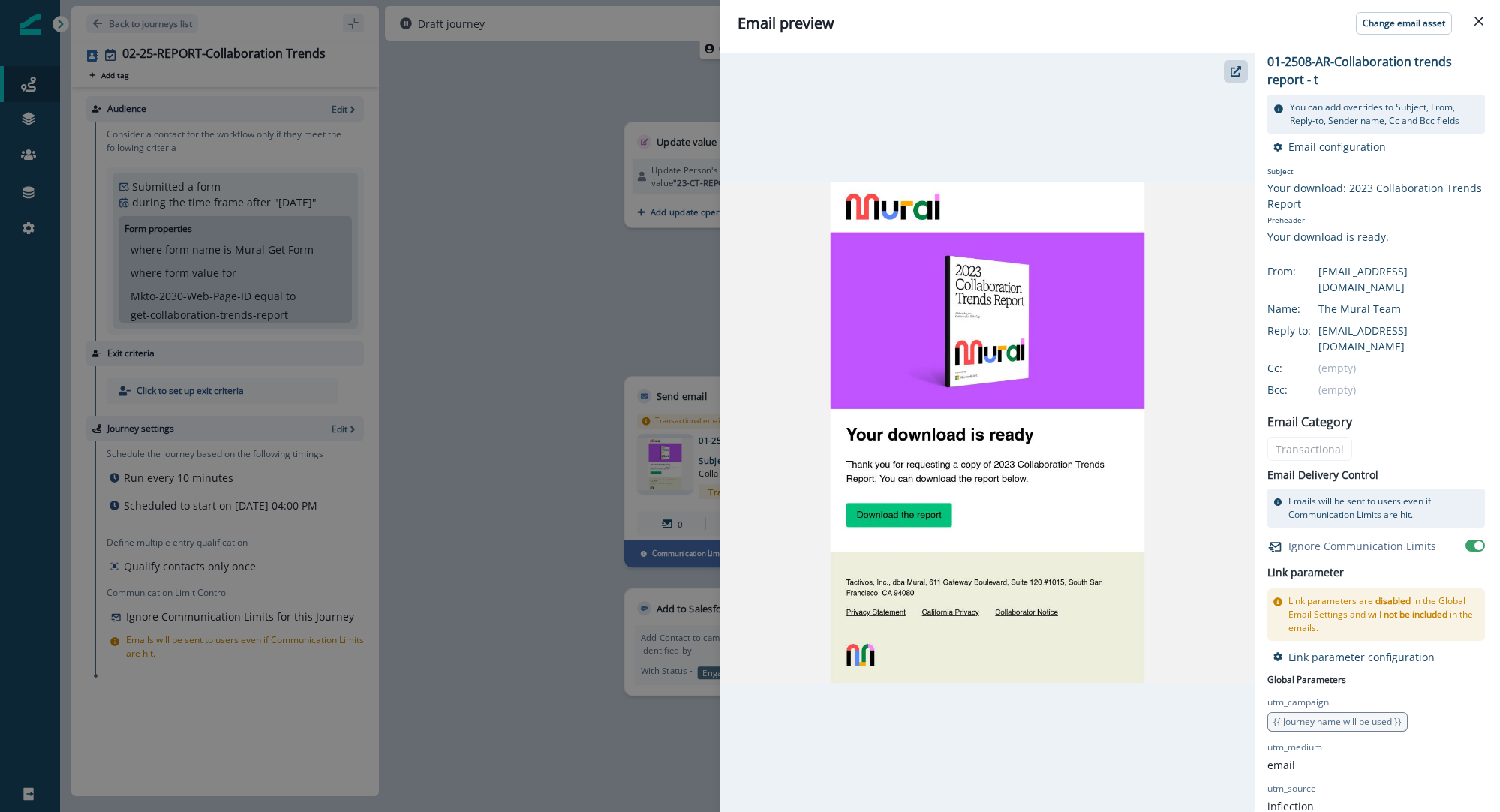
click at [1285, 66] on p "01-2508-AR-Collaboration trends report - t" at bounding box center [1376, 70] width 217 height 36
drag, startPoint x: 1282, startPoint y: 63, endPoint x: 1264, endPoint y: 64, distance: 18.0
click at [1264, 64] on div "01-2508-AR-Collaboration trends report - t You can add overrides to Subject, Fr…" at bounding box center [1102, 432] width 765 height 760
drag, startPoint x: 1296, startPoint y: 62, endPoint x: 1317, endPoint y: 62, distance: 21.0
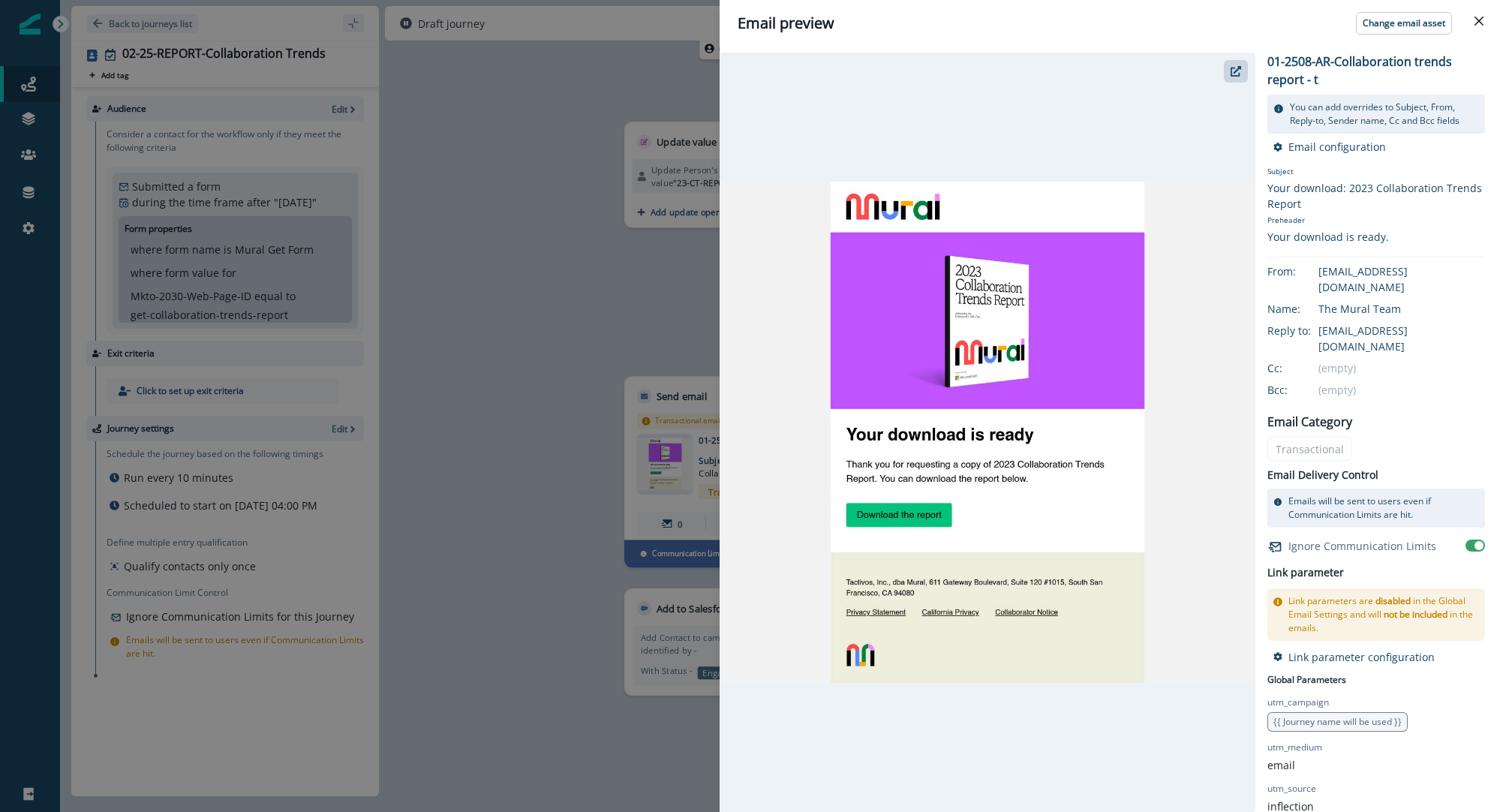
click at [1317, 62] on p "01-2508-AR-Collaboration trends report - t" at bounding box center [1376, 70] width 217 height 36
click at [1317, 61] on p "01-2508-AR-Collaboration trends report - t" at bounding box center [1376, 70] width 217 height 36
click at [1321, 57] on p "01-2508-AR-Collaboration trends report - t" at bounding box center [1376, 70] width 217 height 36
drag, startPoint x: 1331, startPoint y: 56, endPoint x: 1319, endPoint y: 62, distance: 13.4
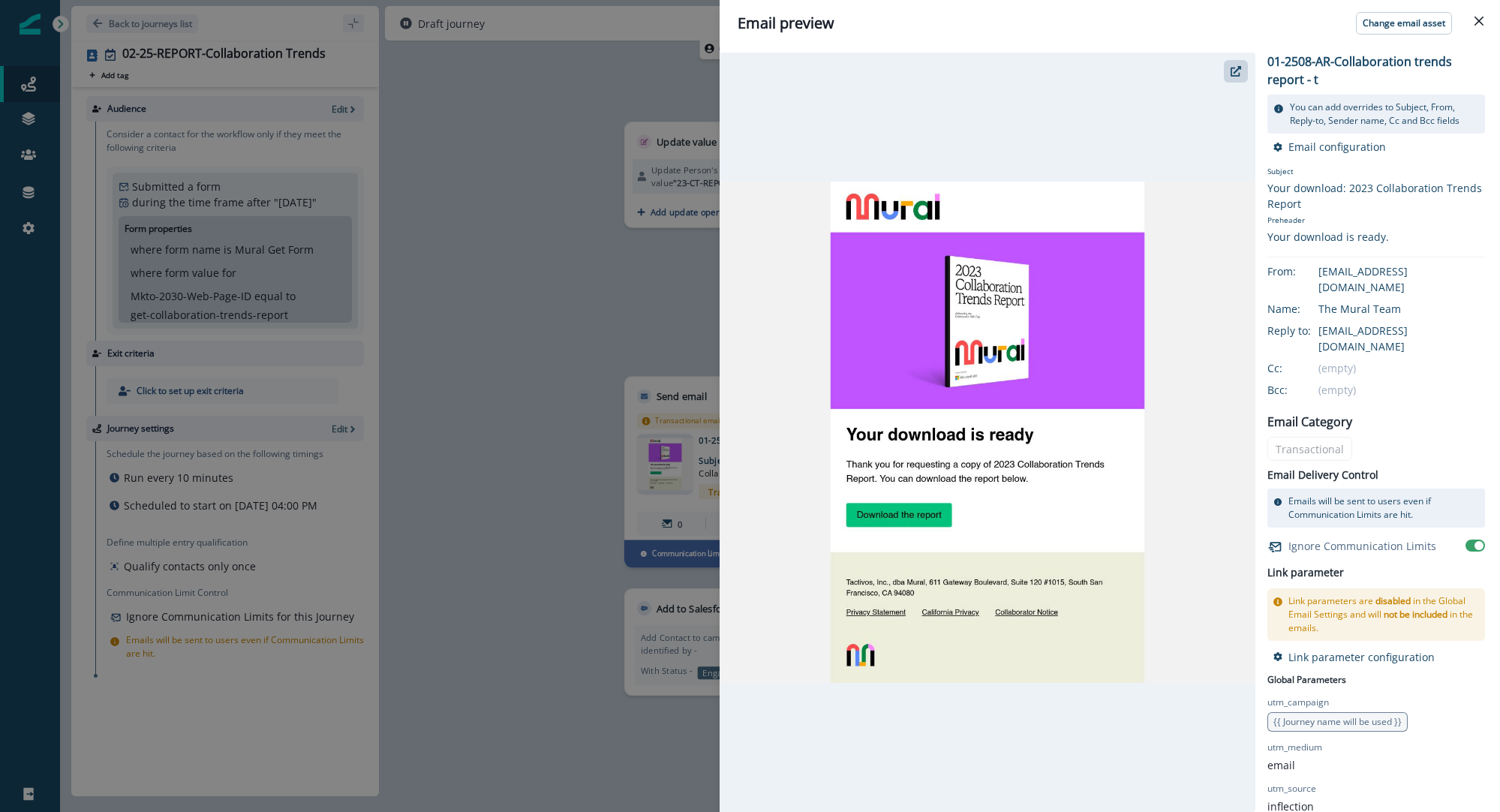
click at [1322, 61] on p "01-2508-AR-Collaboration trends report - t" at bounding box center [1376, 70] width 217 height 36
click at [1317, 62] on p "01-2508-AR-Collaboration trends report - t" at bounding box center [1376, 70] width 217 height 36
drag, startPoint x: 1317, startPoint y: 62, endPoint x: 1334, endPoint y: 62, distance: 17.0
click at [1334, 62] on p "01-2508-AR-Collaboration trends report - t" at bounding box center [1376, 70] width 217 height 36
drag, startPoint x: 1352, startPoint y: 63, endPoint x: 1339, endPoint y: 62, distance: 13.0
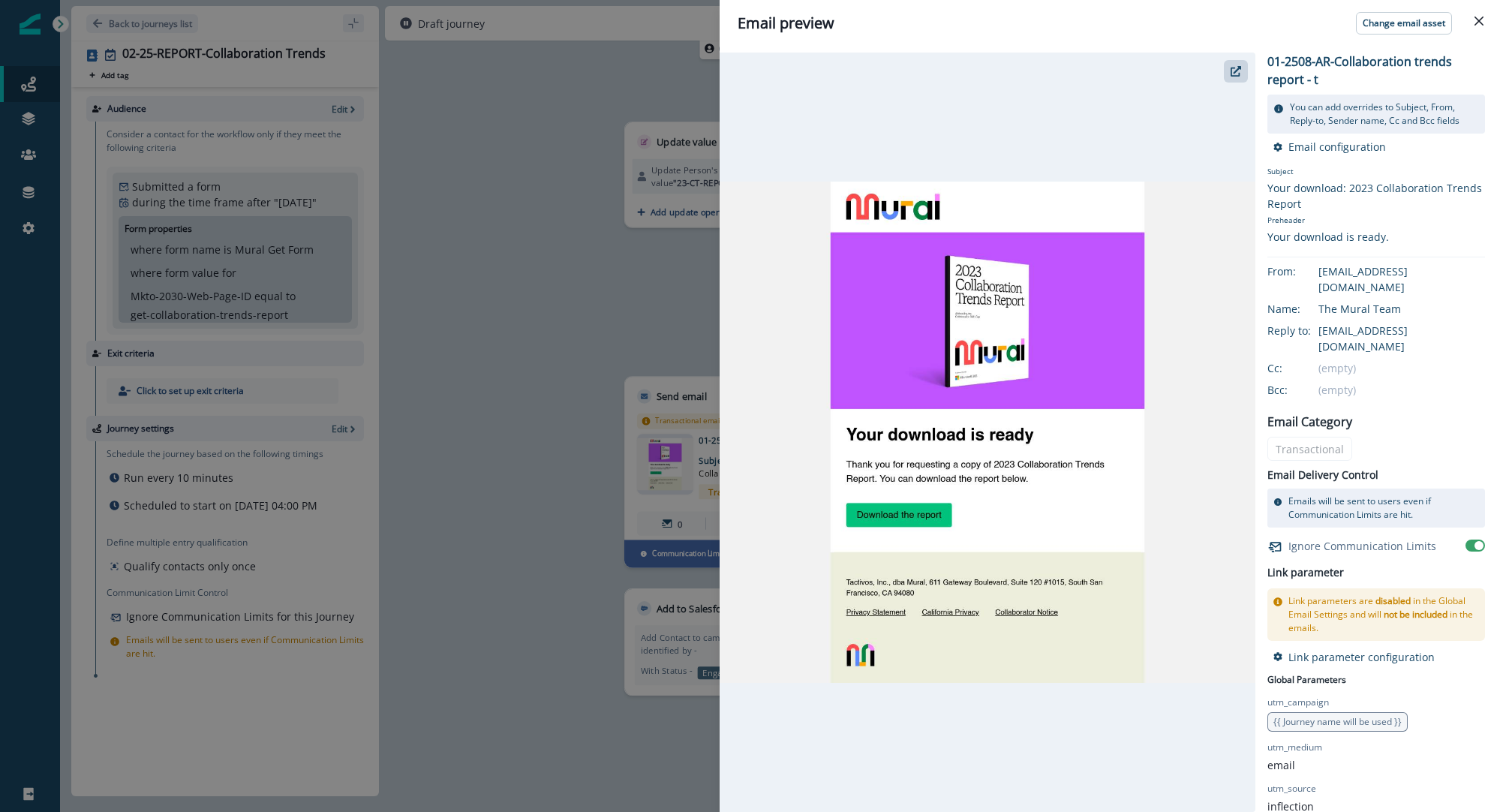
click at [1352, 63] on p "01-2508-AR-Collaboration trends report - t" at bounding box center [1376, 70] width 217 height 36
drag, startPoint x: 1339, startPoint y: 62, endPoint x: 1386, endPoint y: 78, distance: 49.6
click at [1386, 78] on p "01-2508-AR-Collaboration trends report - t" at bounding box center [1376, 70] width 217 height 36
drag, startPoint x: 1305, startPoint y: 81, endPoint x: 1258, endPoint y: 62, distance: 50.7
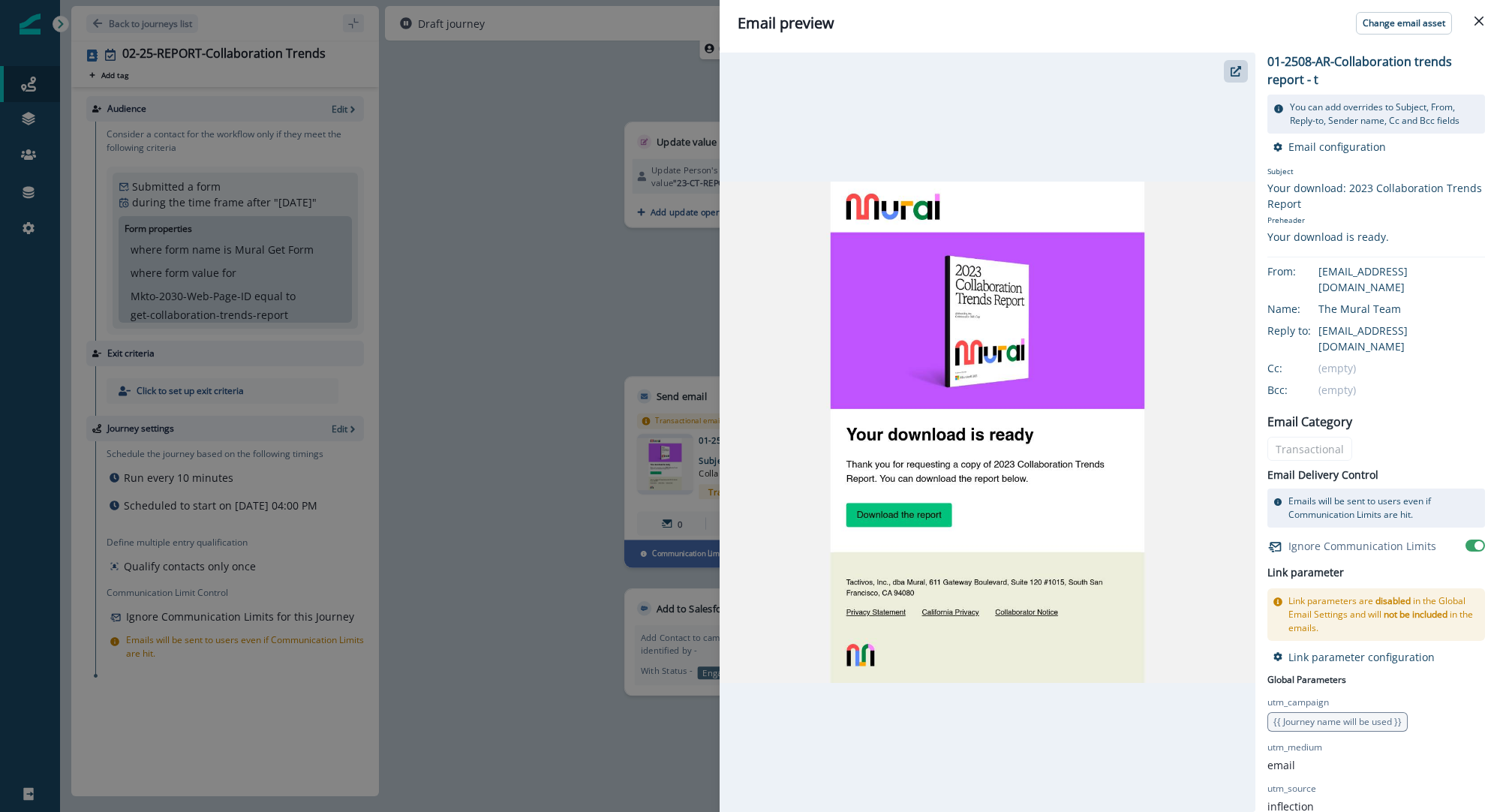
click at [1258, 62] on div "01-2508-AR-Collaboration trends report - t You can add overrides to Subject, Fr…" at bounding box center [1102, 432] width 765 height 760
click at [1273, 62] on p "01-2508-AR-Collaboration trends report - t" at bounding box center [1376, 70] width 217 height 36
drag, startPoint x: 1268, startPoint y: 59, endPoint x: 1305, endPoint y: 78, distance: 41.6
click at [1306, 78] on p "01-2508-AR-Collaboration trends report - t" at bounding box center [1376, 70] width 217 height 36
copy p "01-2508-AR-Collaboration trends report"
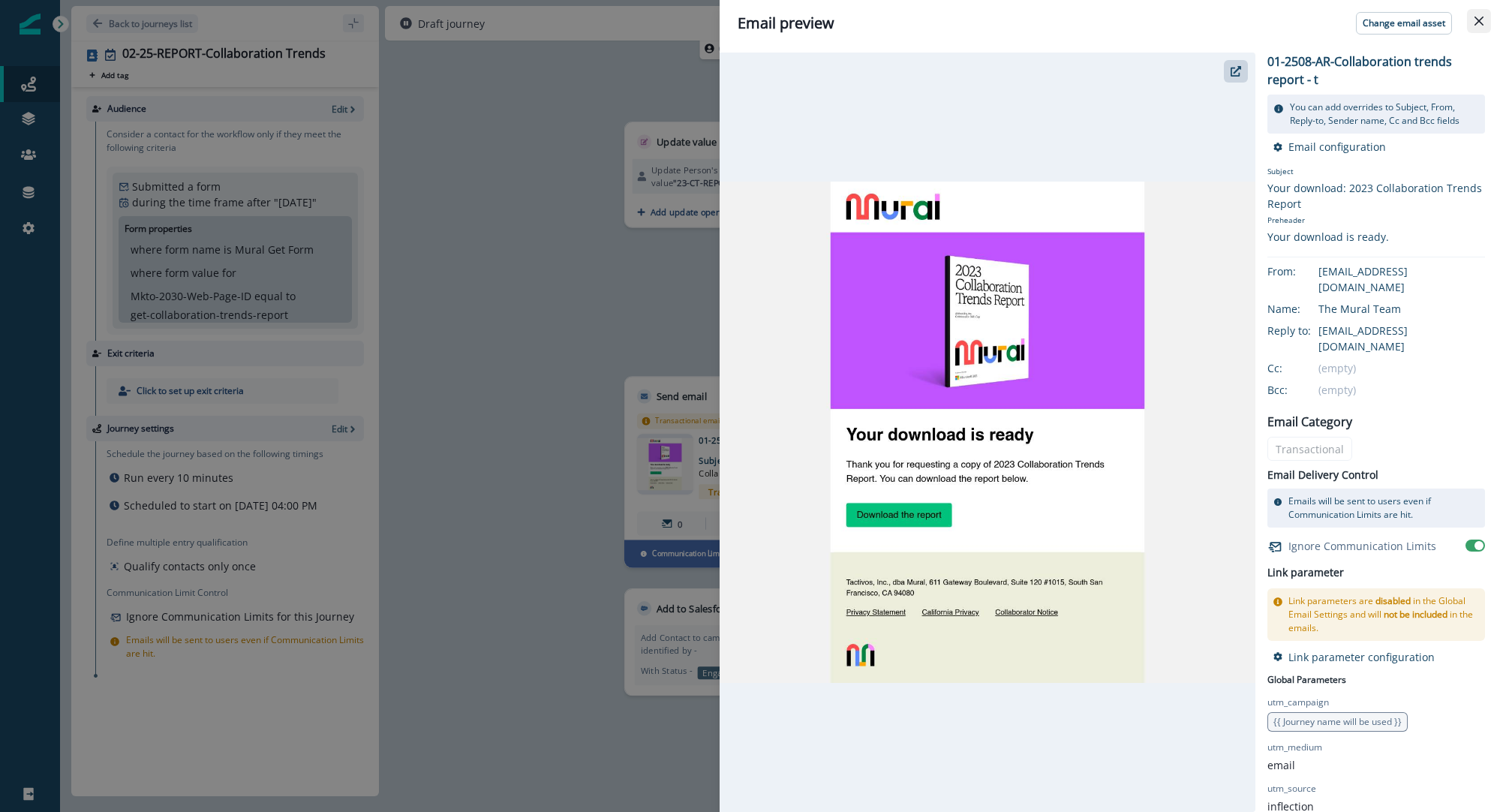
click at [1475, 21] on icon "Close" at bounding box center [1479, 21] width 9 height 9
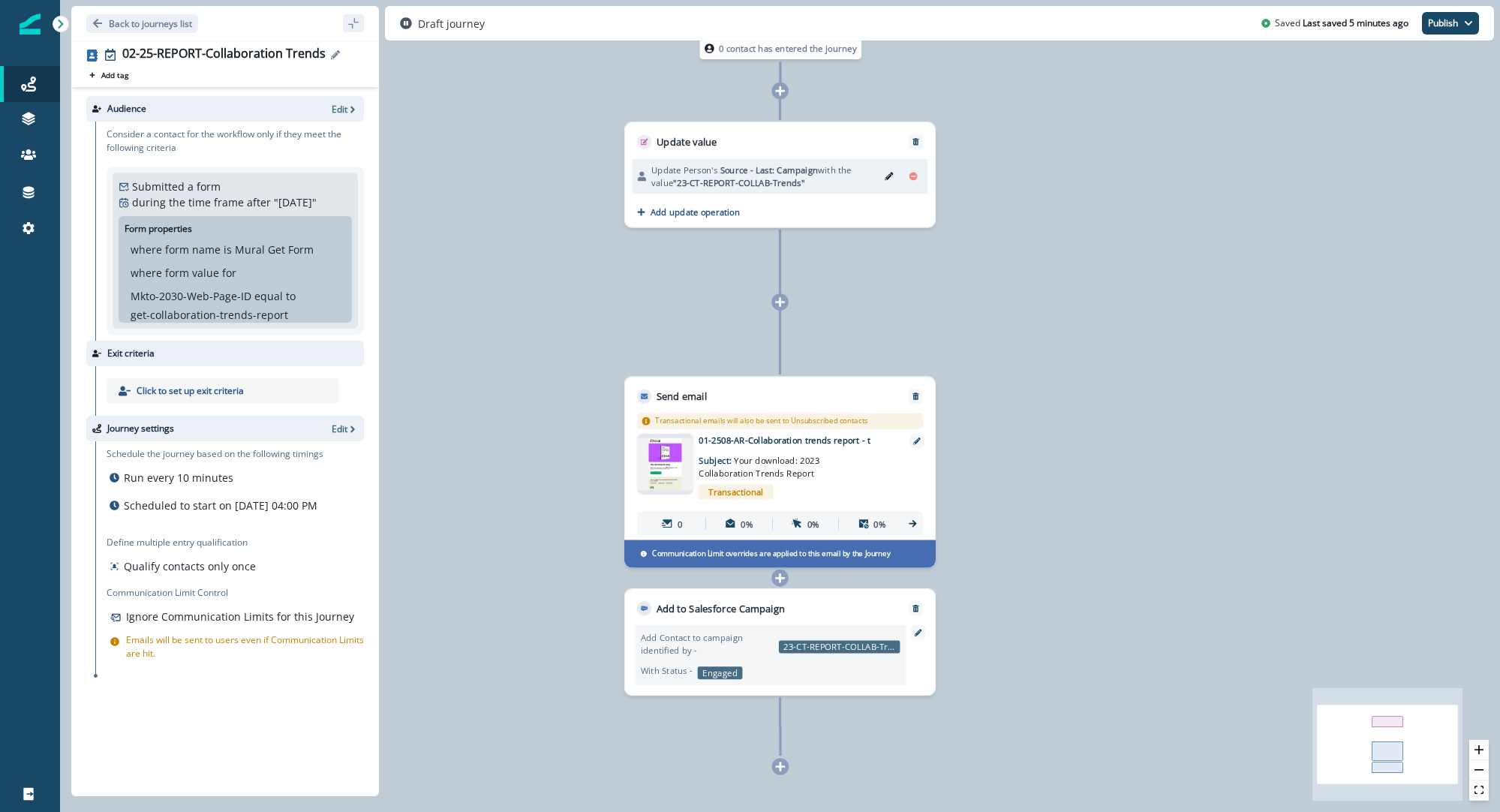
click at [163, 56] on div "02-25-REPORT-Collaboration Trends" at bounding box center [224, 55] width 203 height 17
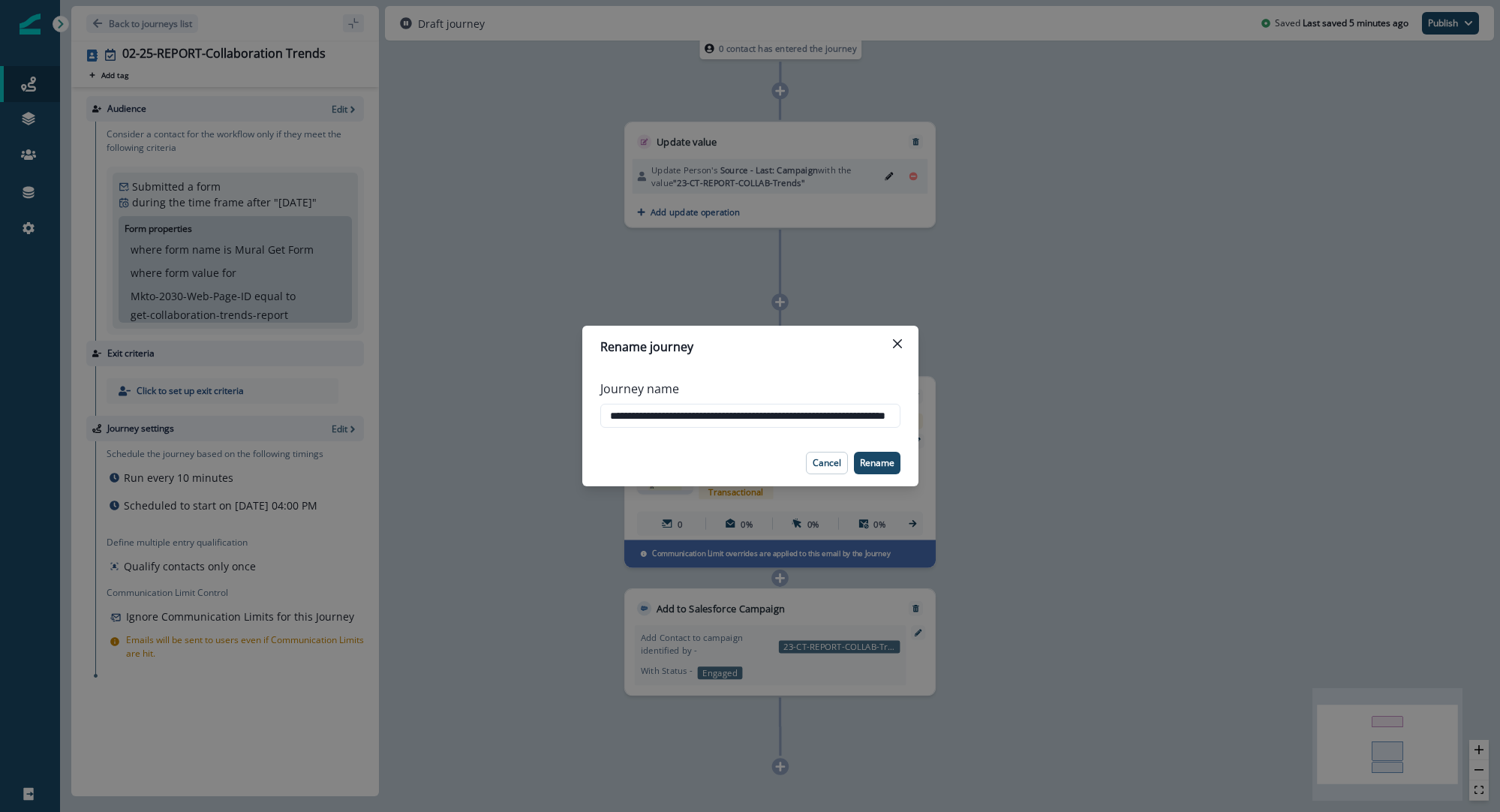
scroll to position [0, 95]
drag, startPoint x: 704, startPoint y: 417, endPoint x: 750, endPoint y: 403, distance: 48.1
click at [705, 417] on input "**********" at bounding box center [750, 416] width 300 height 24
drag, startPoint x: 736, startPoint y: 417, endPoint x: 723, endPoint y: 416, distance: 13.0
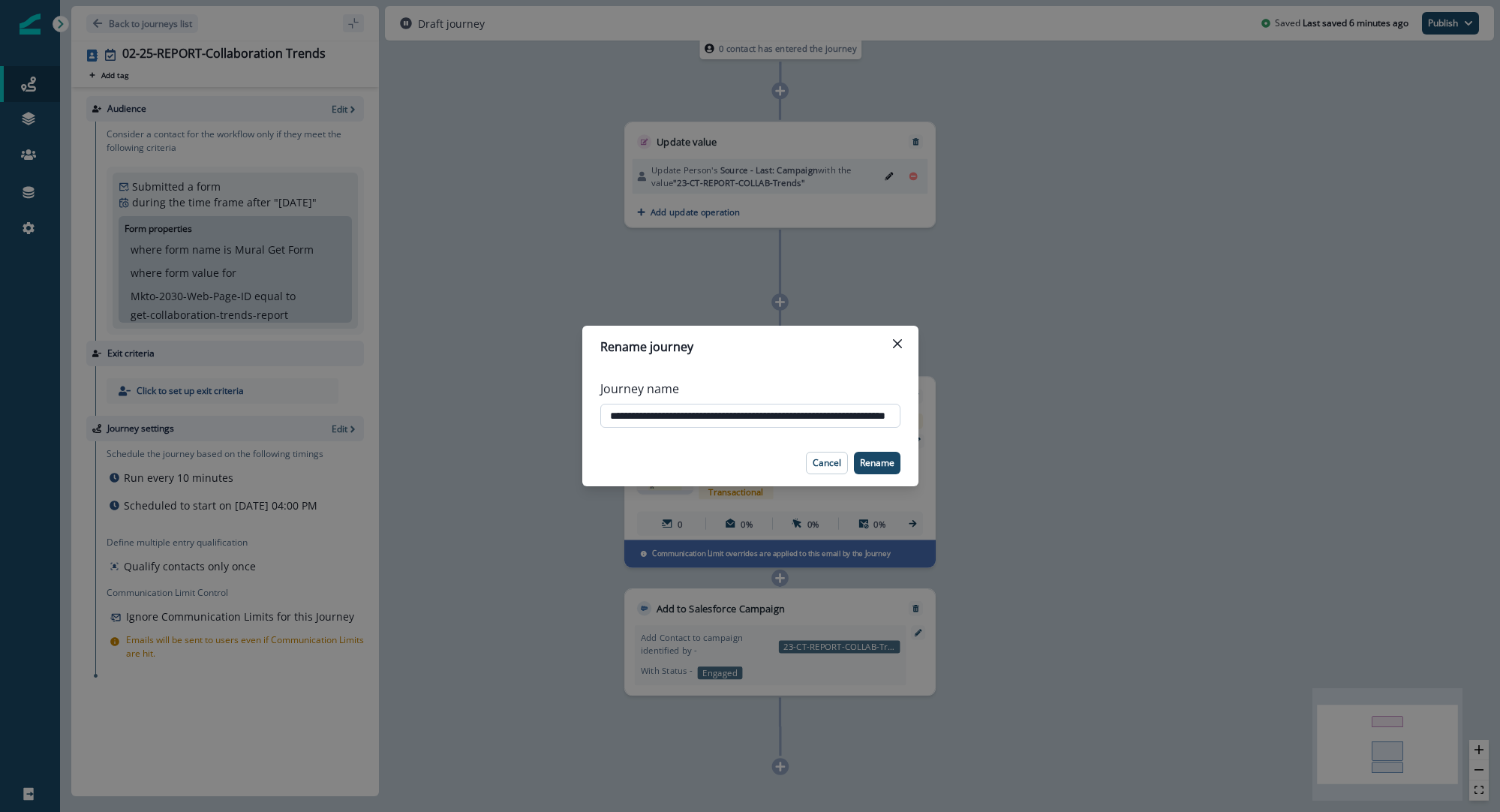
click at [723, 416] on input "**********" at bounding box center [750, 416] width 300 height 24
click at [748, 415] on input "**********" at bounding box center [750, 416] width 300 height 24
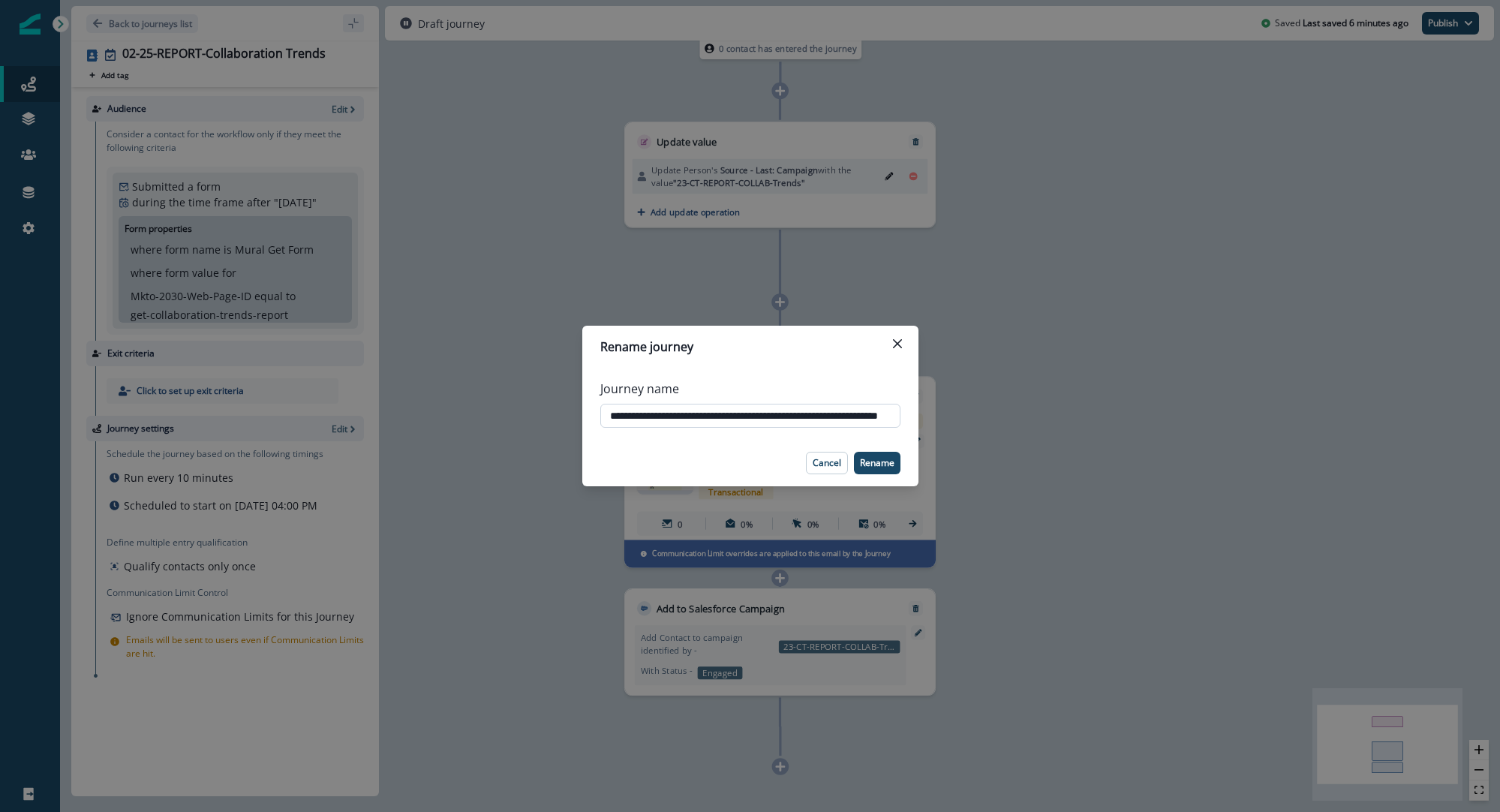
click at [790, 415] on input "**********" at bounding box center [750, 416] width 300 height 24
drag, startPoint x: 791, startPoint y: 415, endPoint x: 598, endPoint y: 420, distance: 193.1
click at [598, 420] on div "**********" at bounding box center [750, 403] width 336 height 72
drag, startPoint x: 670, startPoint y: 414, endPoint x: 640, endPoint y: 417, distance: 30.1
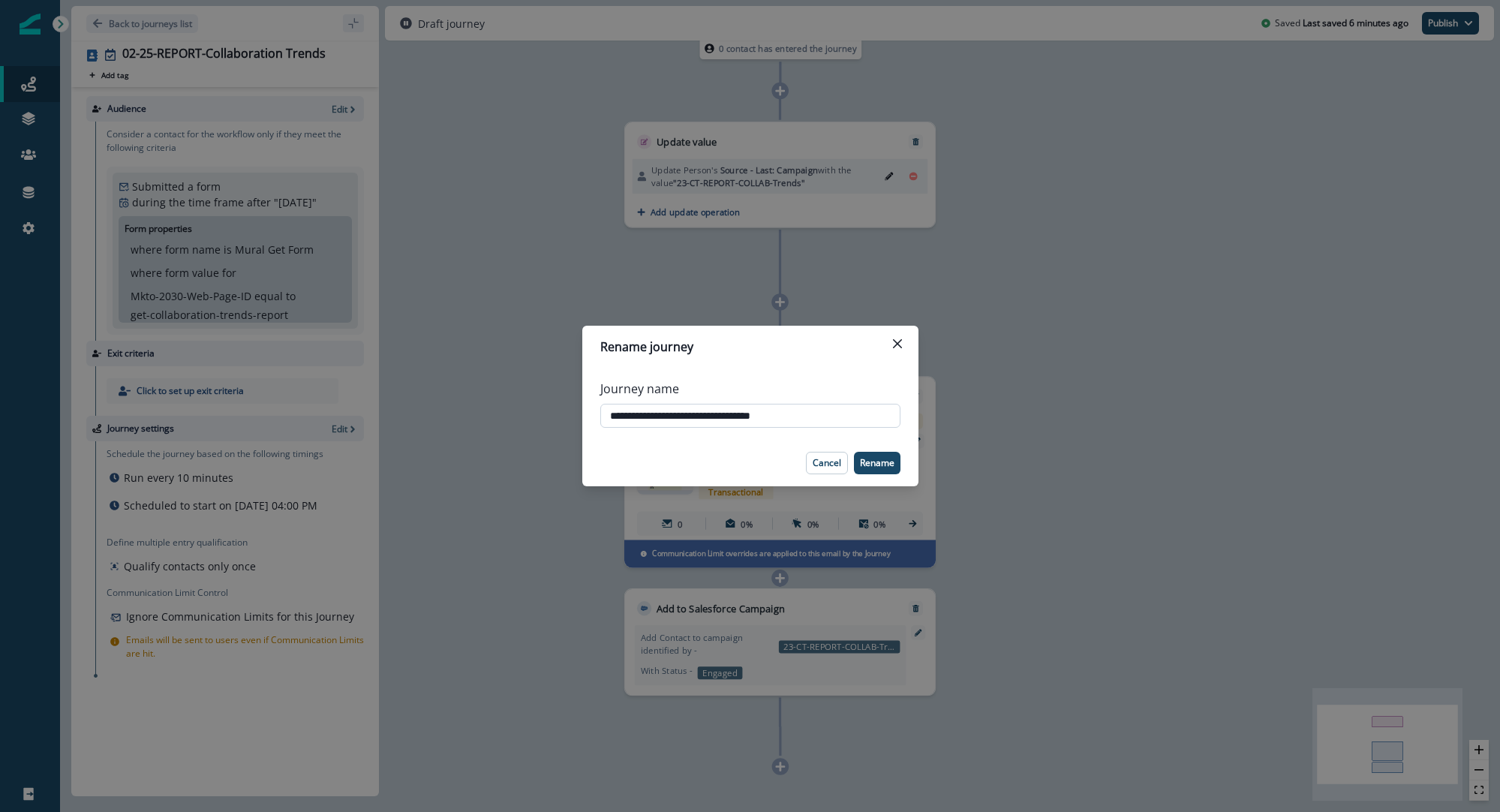
click at [669, 414] on input "**********" at bounding box center [750, 416] width 300 height 24
click at [639, 417] on input "**********" at bounding box center [750, 416] width 300 height 24
click at [647, 415] on input "**********" at bounding box center [750, 416] width 300 height 24
click at [646, 417] on input "**********" at bounding box center [750, 416] width 300 height 24
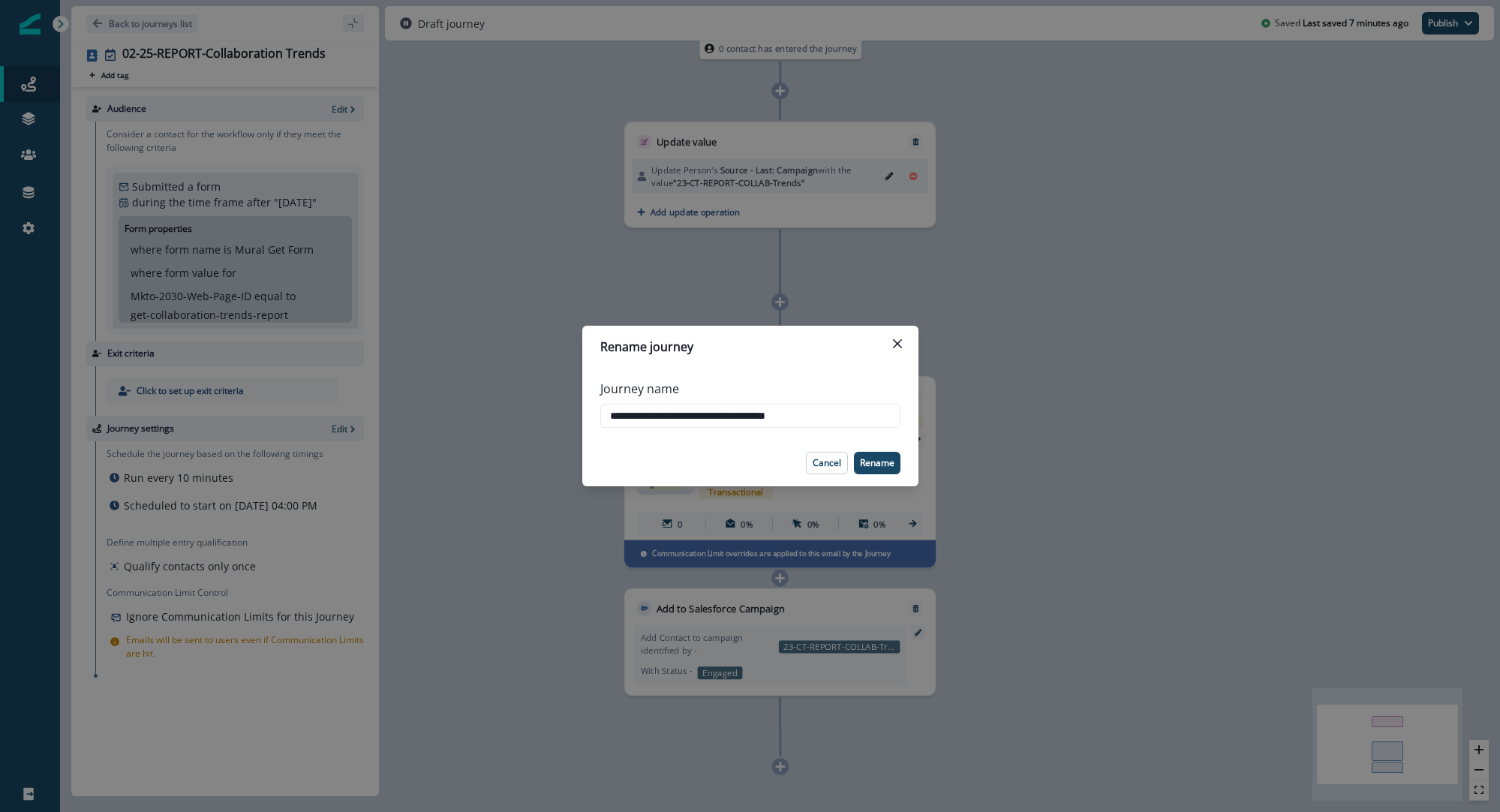
type input "**********"
click at [721, 440] on footer "Cancel Rename" at bounding box center [750, 463] width 336 height 47
drag, startPoint x: 833, startPoint y: 466, endPoint x: 764, endPoint y: 437, distance: 74.8
click at [833, 466] on p "Cancel" at bounding box center [827, 463] width 28 height 10
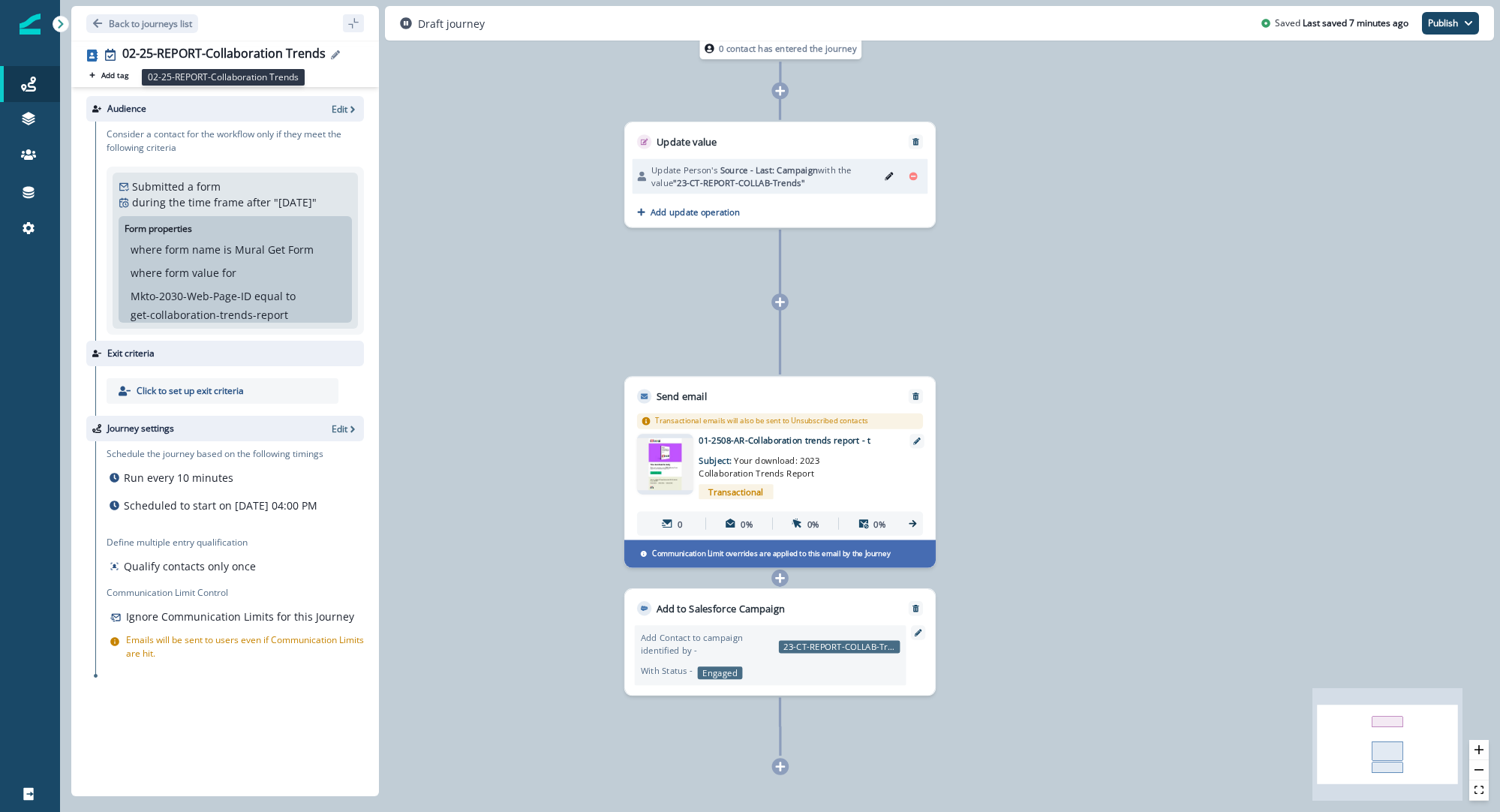
click at [142, 53] on div "02-25-REPORT-Collaboration Trends" at bounding box center [224, 55] width 203 height 17
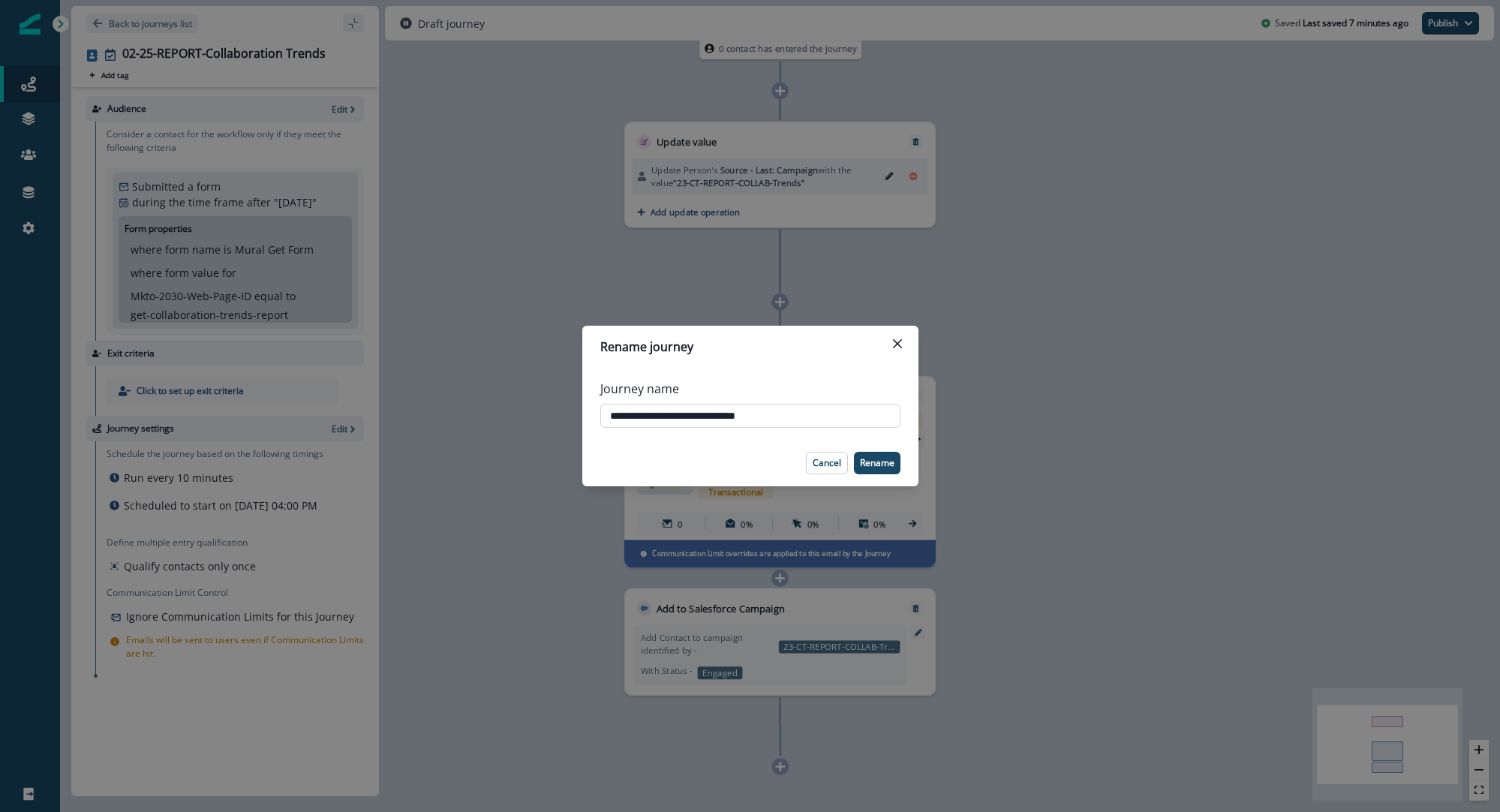
click at [633, 418] on input "**********" at bounding box center [750, 416] width 300 height 24
click at [812, 408] on input "**********" at bounding box center [750, 416] width 300 height 24
type input "**********"
click at [843, 400] on div "**********" at bounding box center [750, 404] width 300 height 60
click at [880, 466] on p "Rename" at bounding box center [878, 463] width 35 height 10
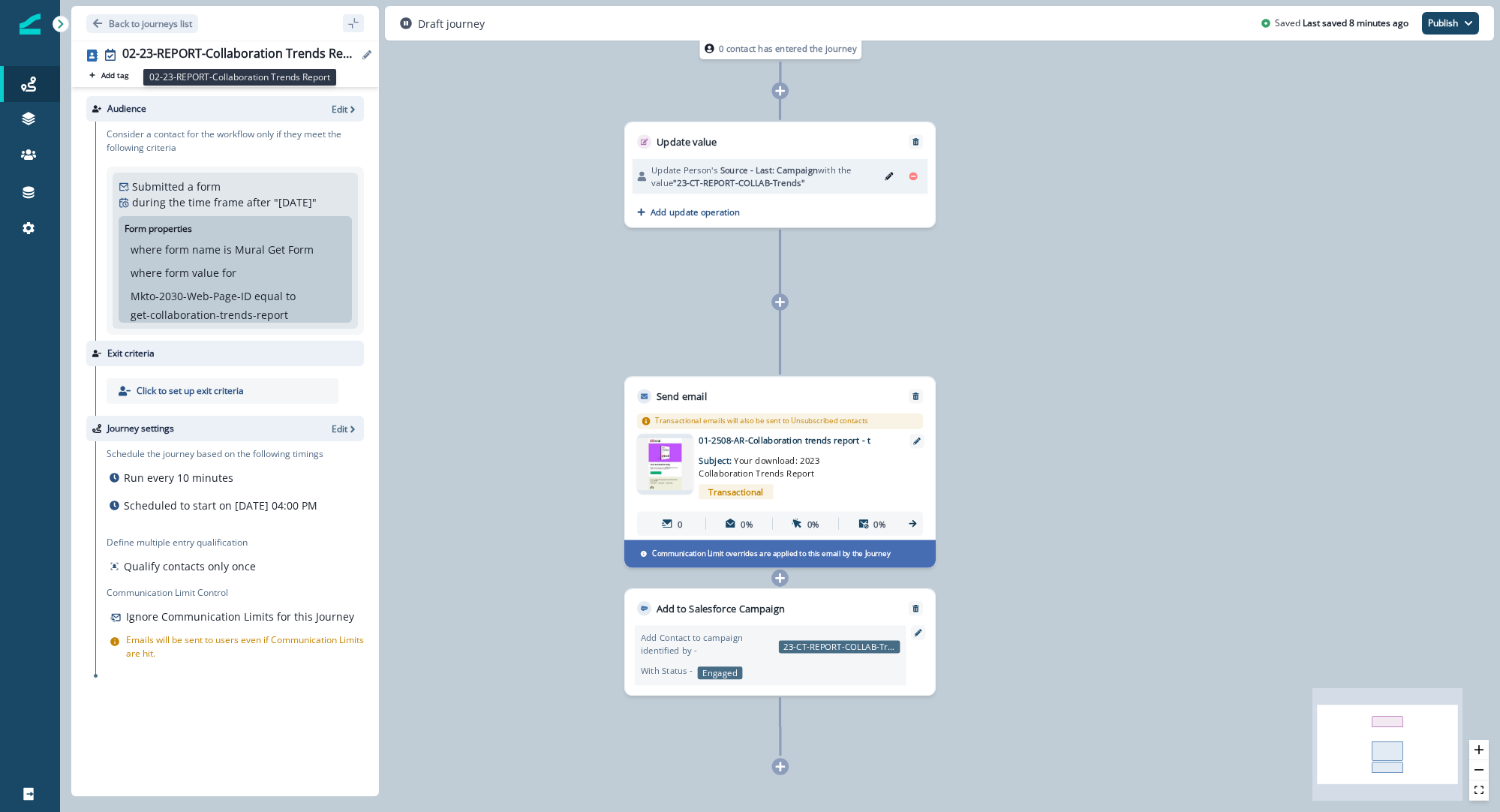
click at [236, 51] on div "02-23-REPORT-Collaboration Trends Report" at bounding box center [240, 55] width 236 height 17
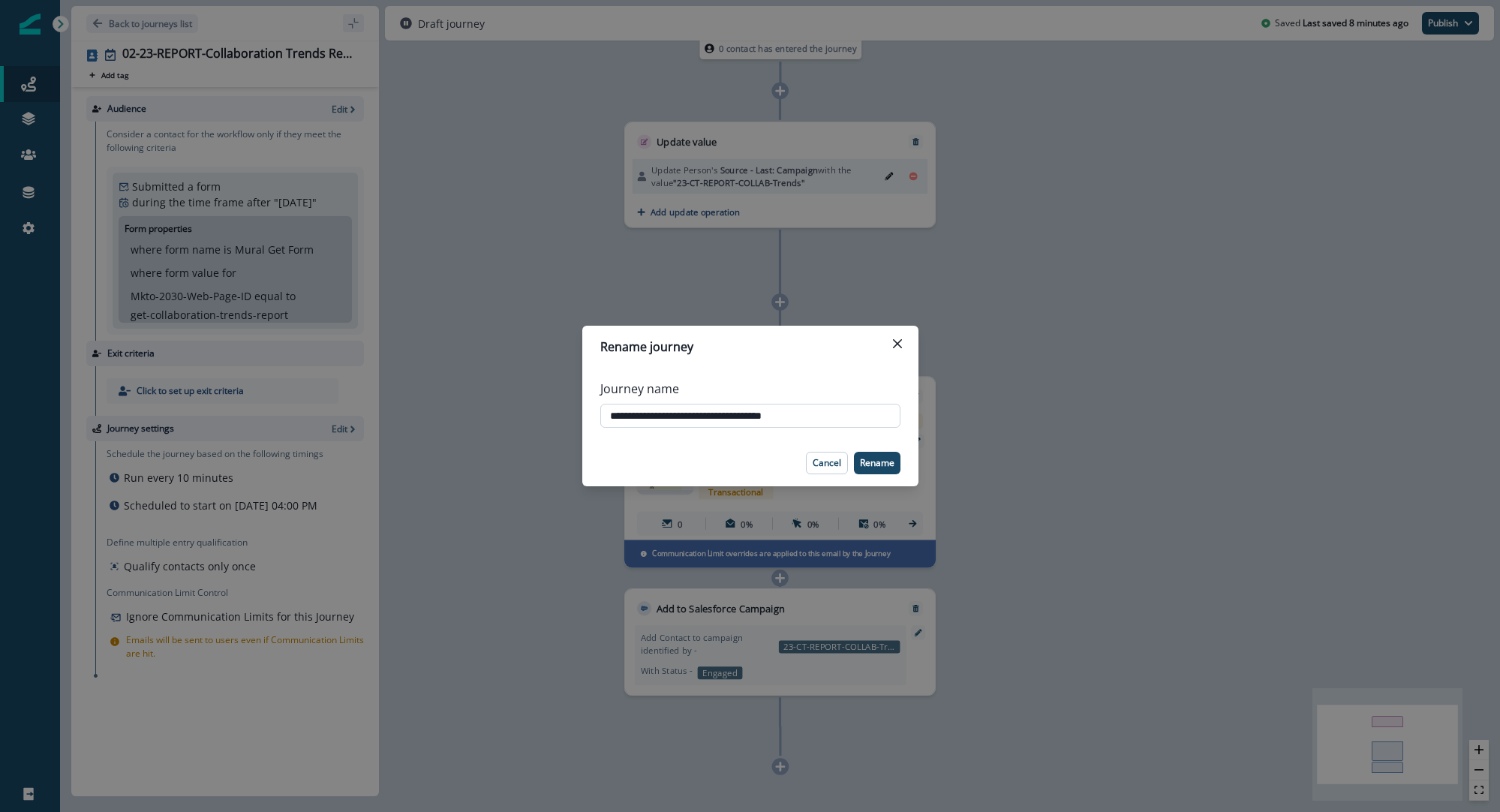
click at [658, 418] on input "**********" at bounding box center [750, 416] width 300 height 24
click at [644, 414] on input "**********" at bounding box center [750, 416] width 300 height 24
type input "**********"
click at [889, 463] on p "Rename" at bounding box center [878, 463] width 35 height 10
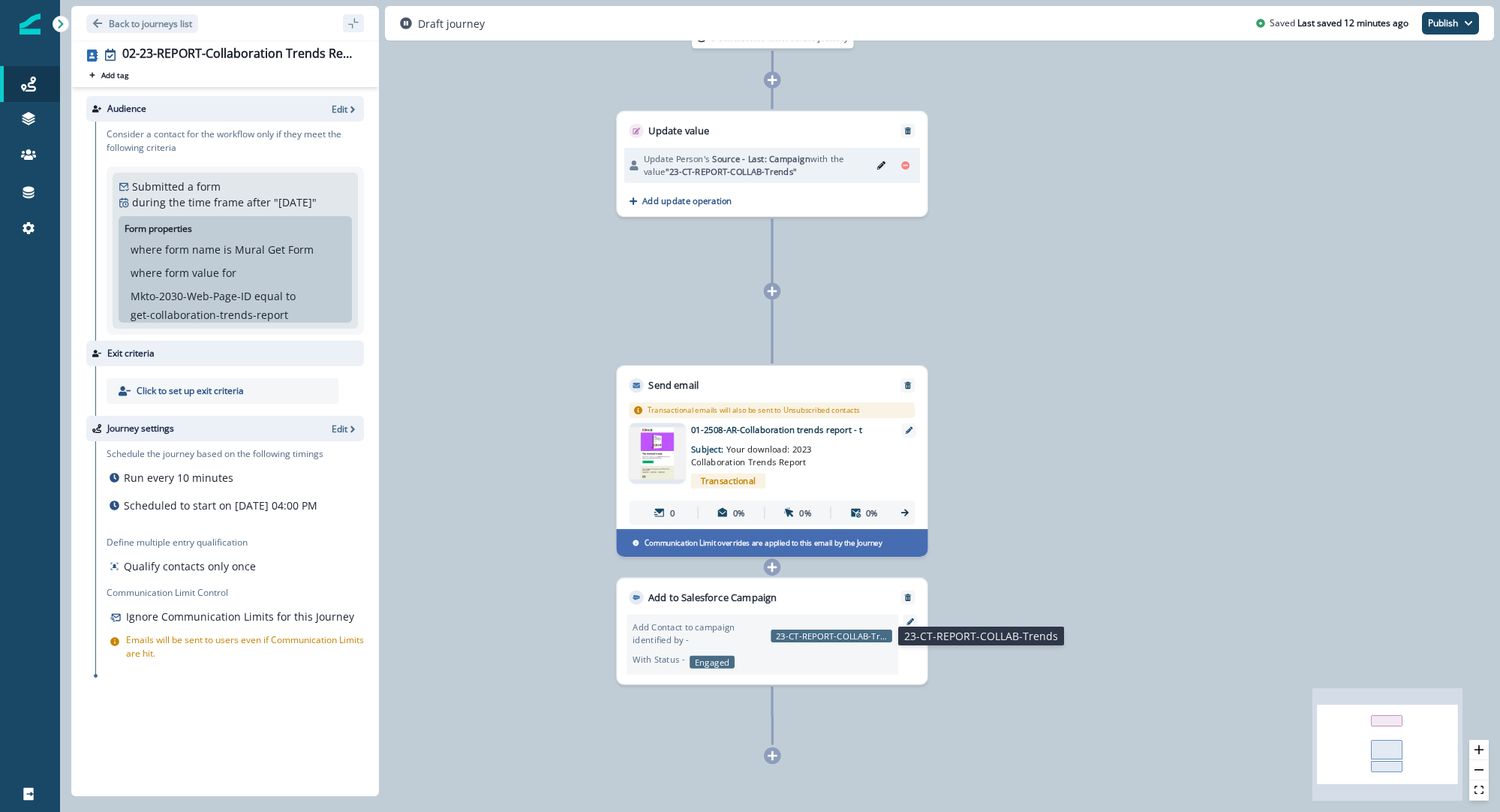
click at [861, 638] on p "23-CT-REPORT-COLLAB-Trends" at bounding box center [832, 636] width 122 height 13
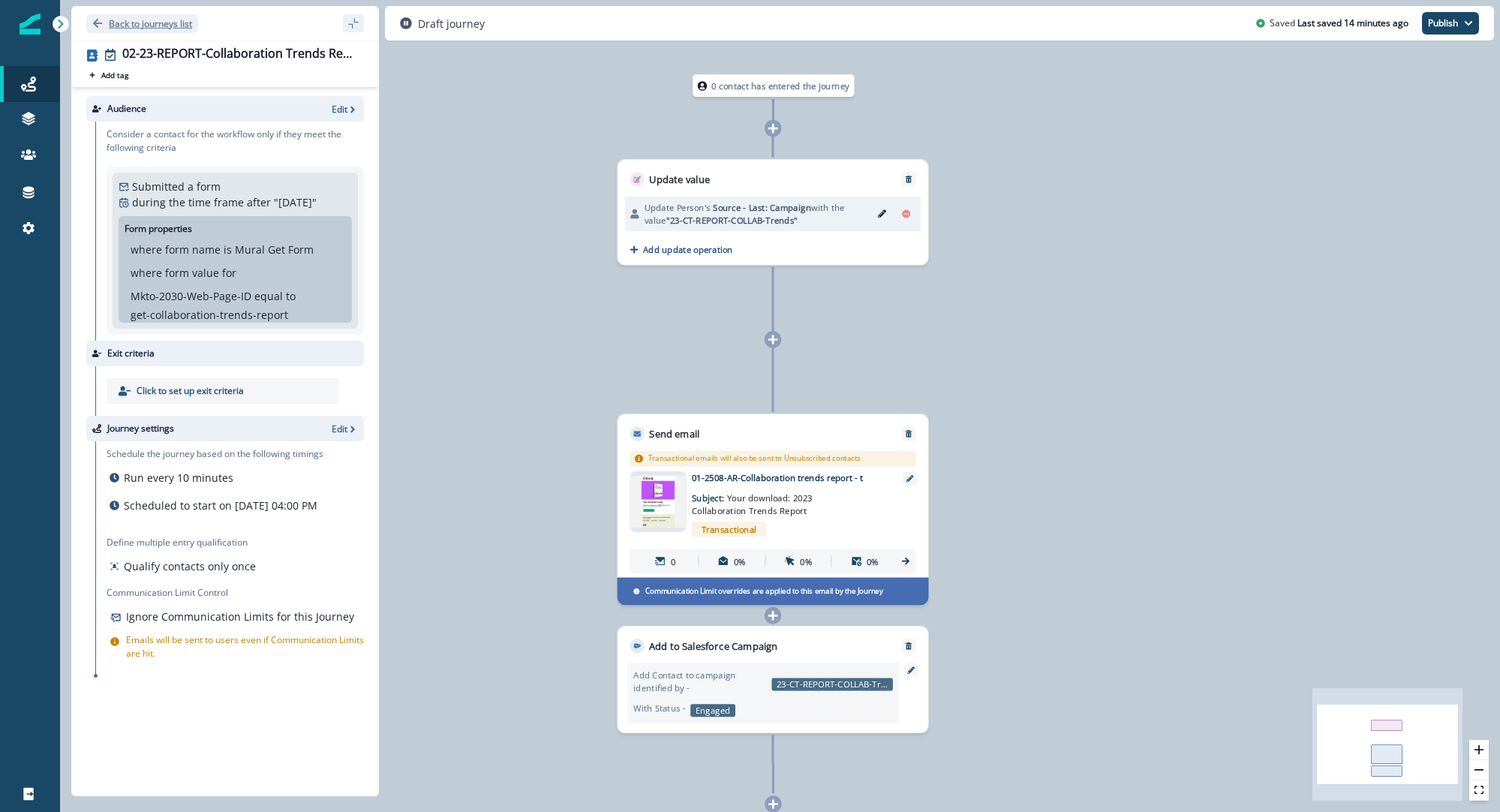
click at [157, 23] on p "Back to journeys list" at bounding box center [150, 24] width 83 height 13
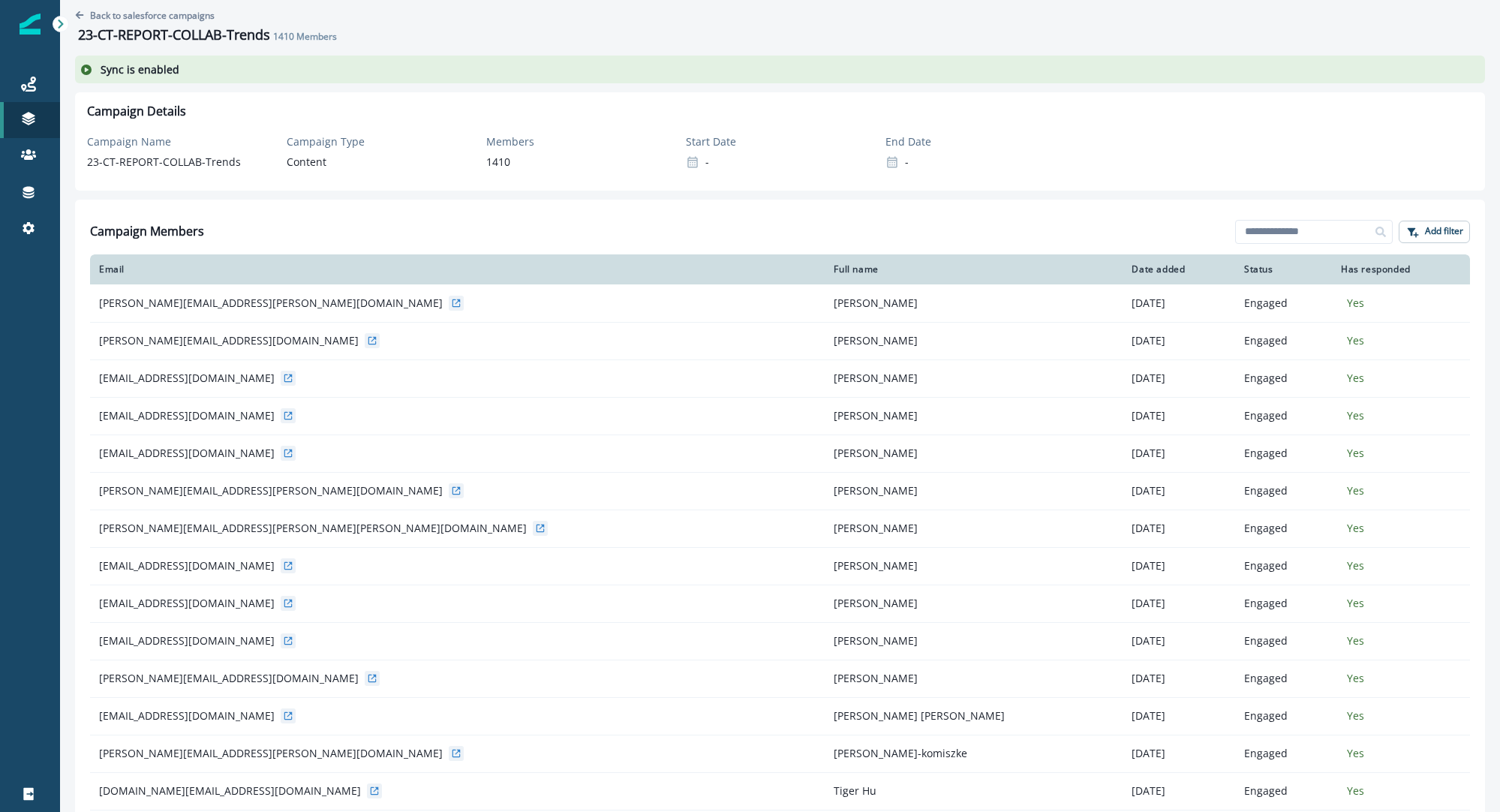
drag, startPoint x: 142, startPoint y: 17, endPoint x: 213, endPoint y: 157, distance: 157.0
click at [236, 139] on div "Back to salesforce campaigns 23-CT-REPORT-COLLAB-Trends 1410 Members Sync is en…" at bounding box center [780, 406] width 1441 height 812
drag, startPoint x: 244, startPoint y: 164, endPoint x: 77, endPoint y: 166, distance: 167.0
click at [77, 166] on div "Campaign Details Campaign Name 23-CT-REPORT-COLLAB-Trends Campaign Type Content…" at bounding box center [780, 142] width 1411 height 98
copy p "23-CT-REPORT-COLLAB-Trends"
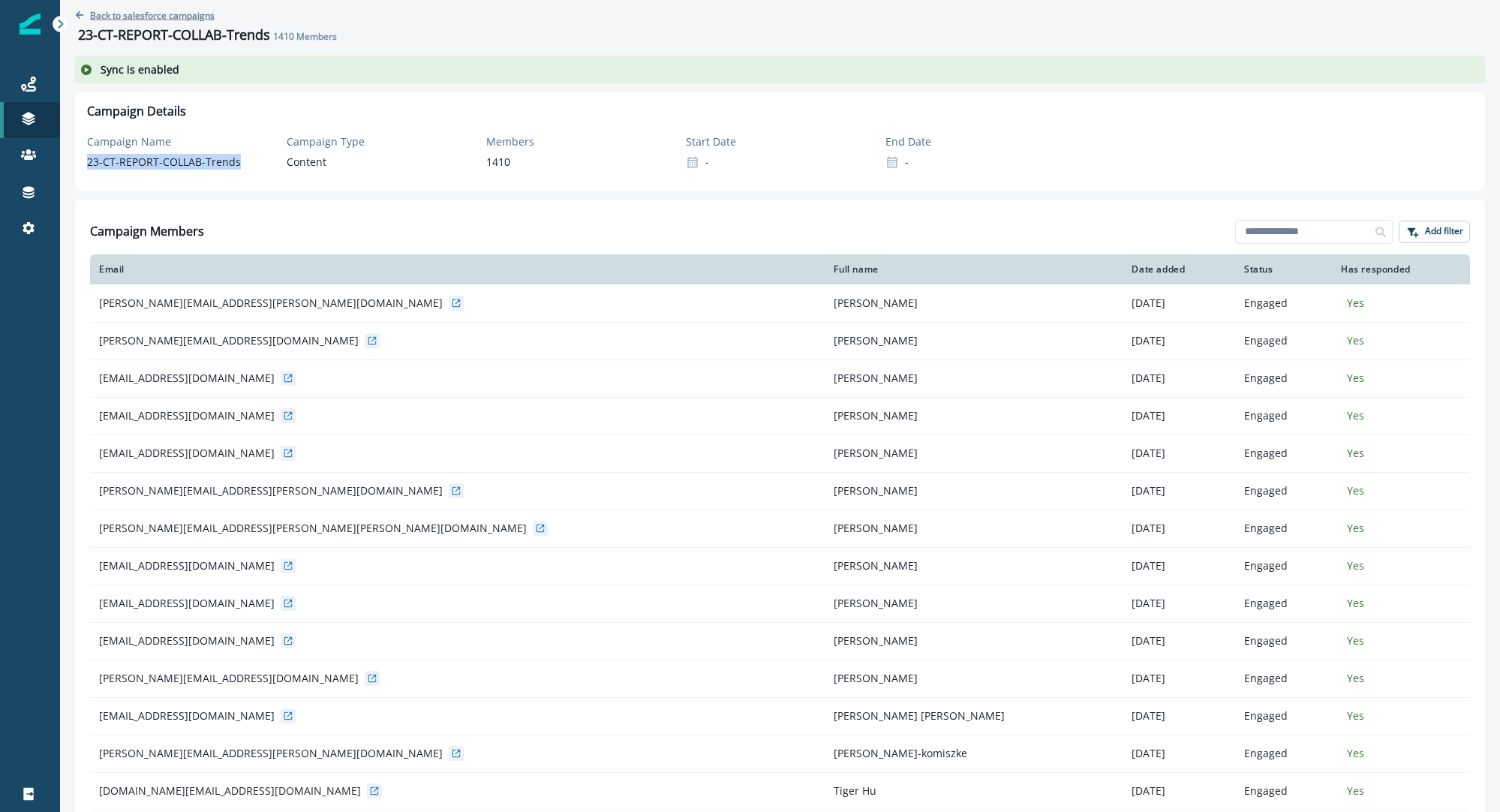
click at [176, 9] on p "Back to salesforce campaigns" at bounding box center [153, 15] width 125 height 13
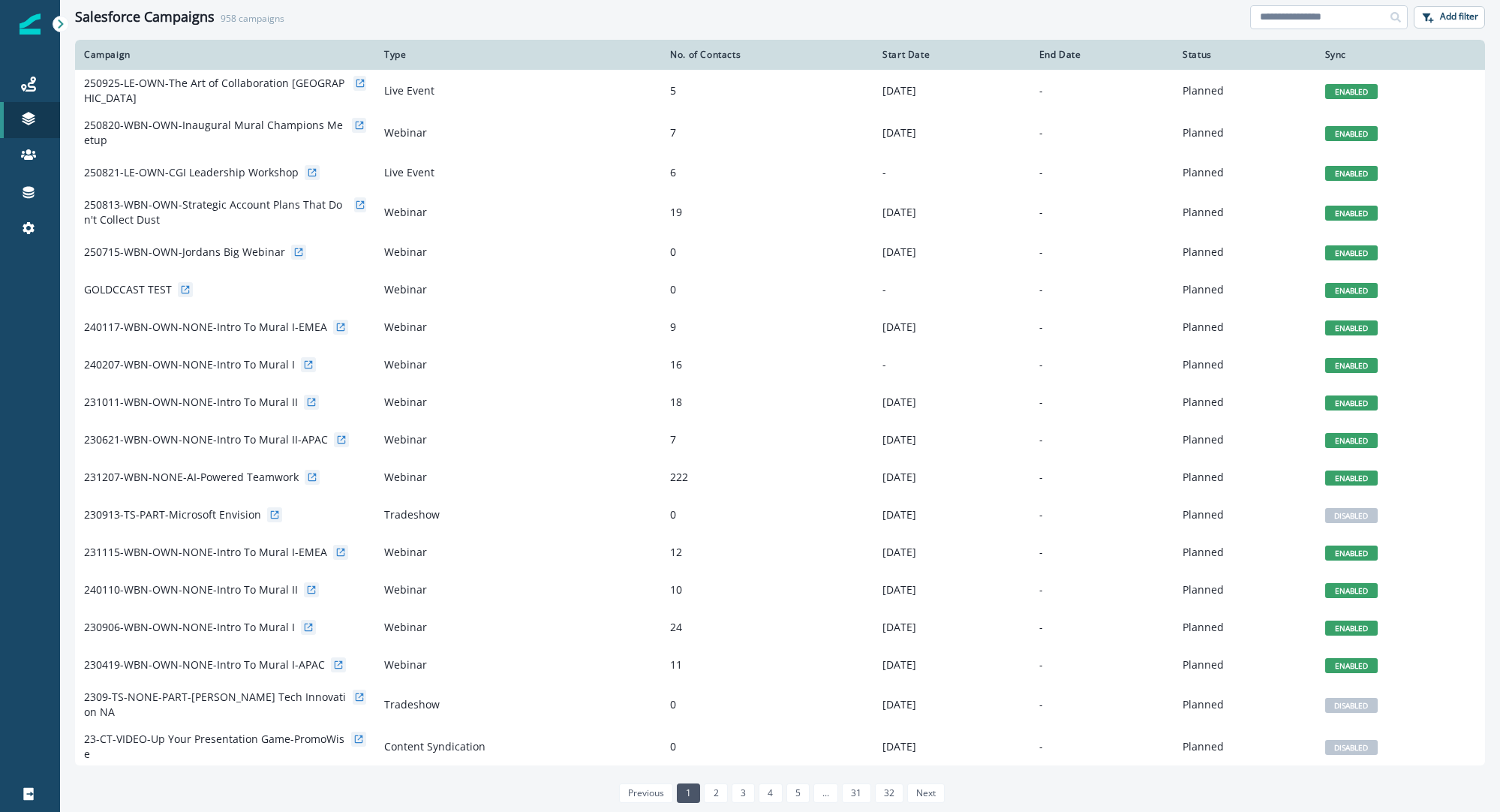
click at [1360, 18] on input at bounding box center [1328, 17] width 157 height 24
type input "***"
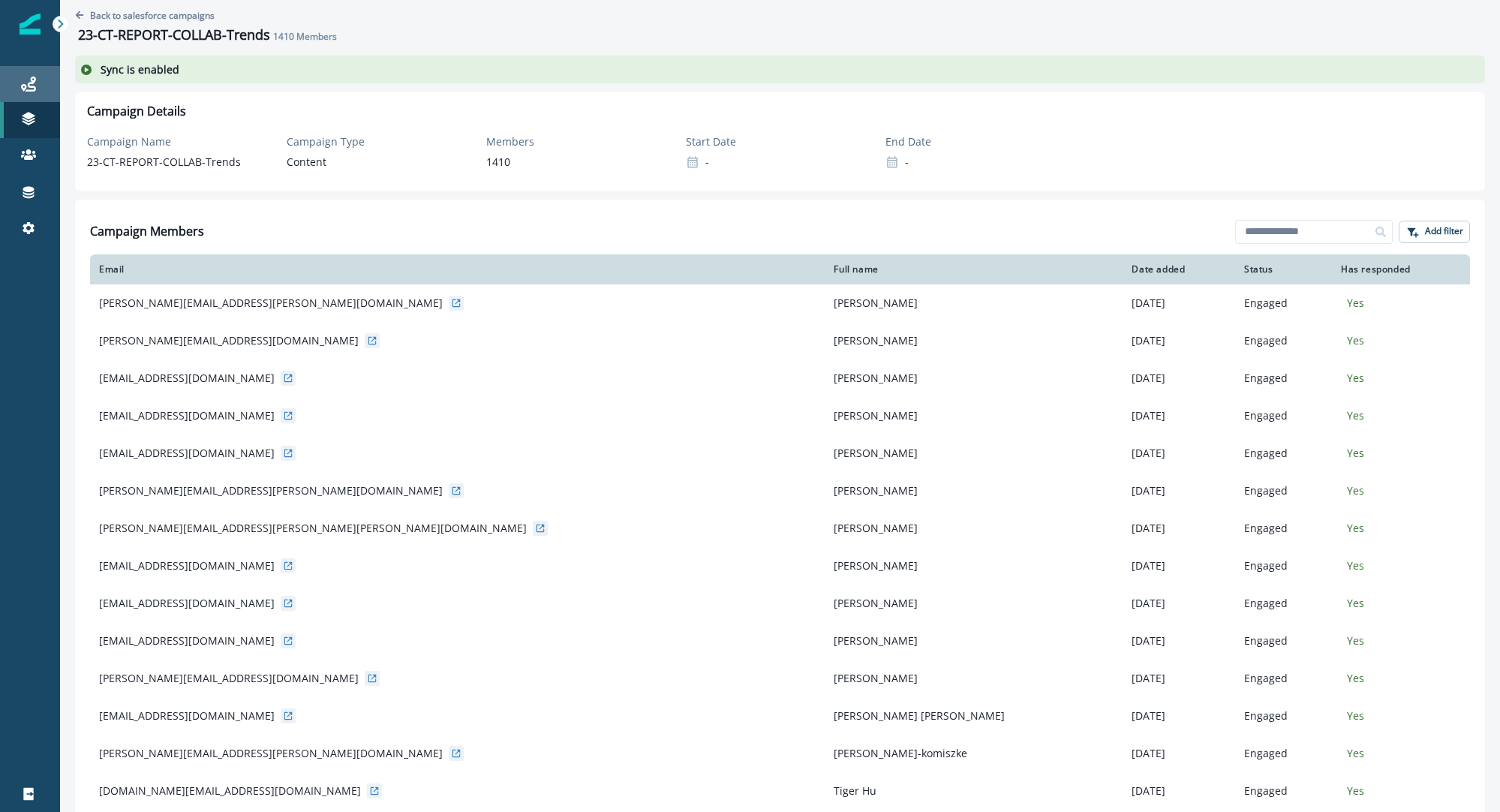
click at [33, 95] on link "Journeys" at bounding box center [30, 85] width 60 height 36
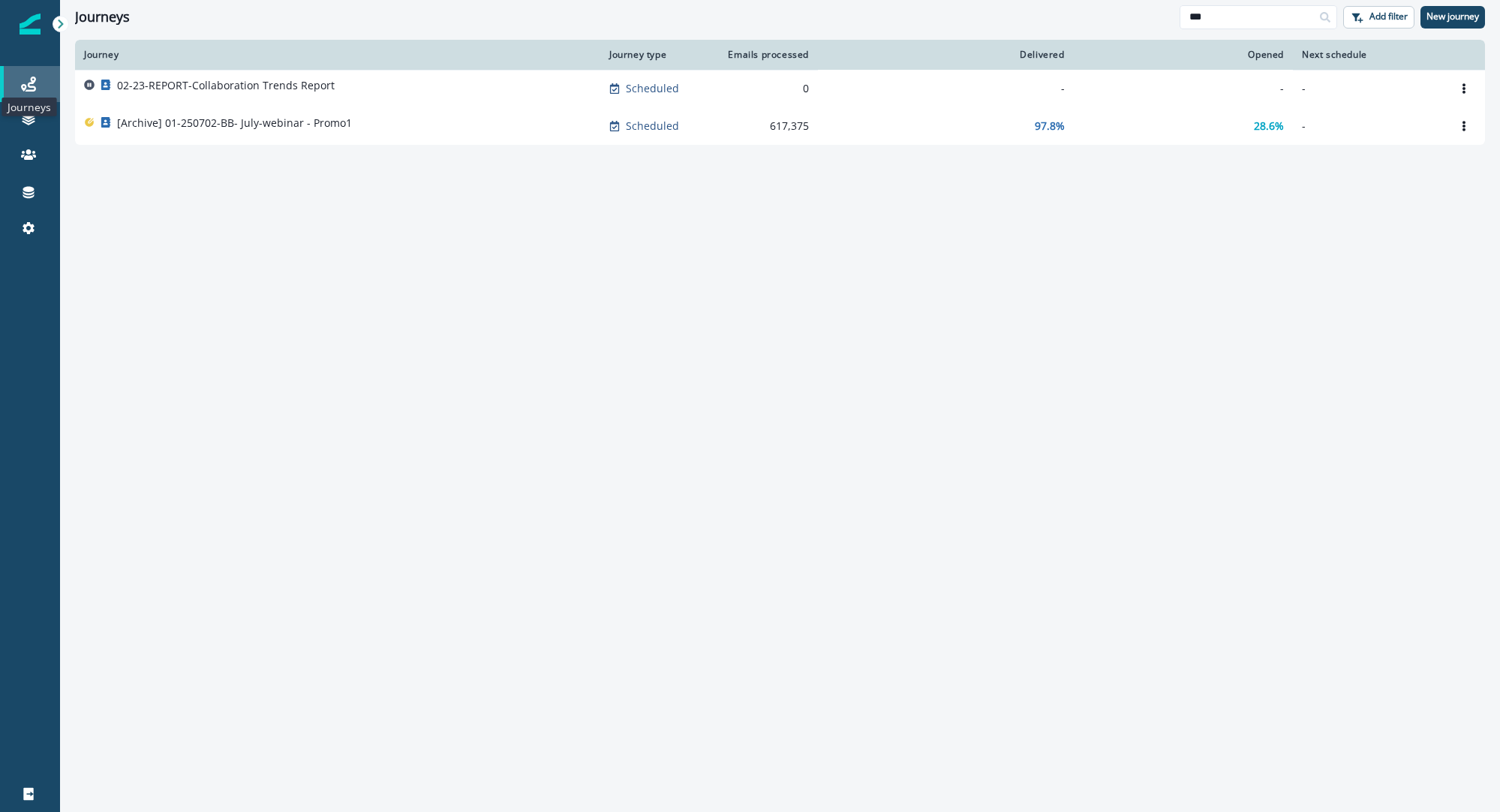
type input "***"
click at [35, 81] on icon at bounding box center [28, 84] width 15 height 15
click at [28, 87] on icon at bounding box center [28, 84] width 15 height 15
click at [1296, 15] on input "***" at bounding box center [1258, 17] width 157 height 24
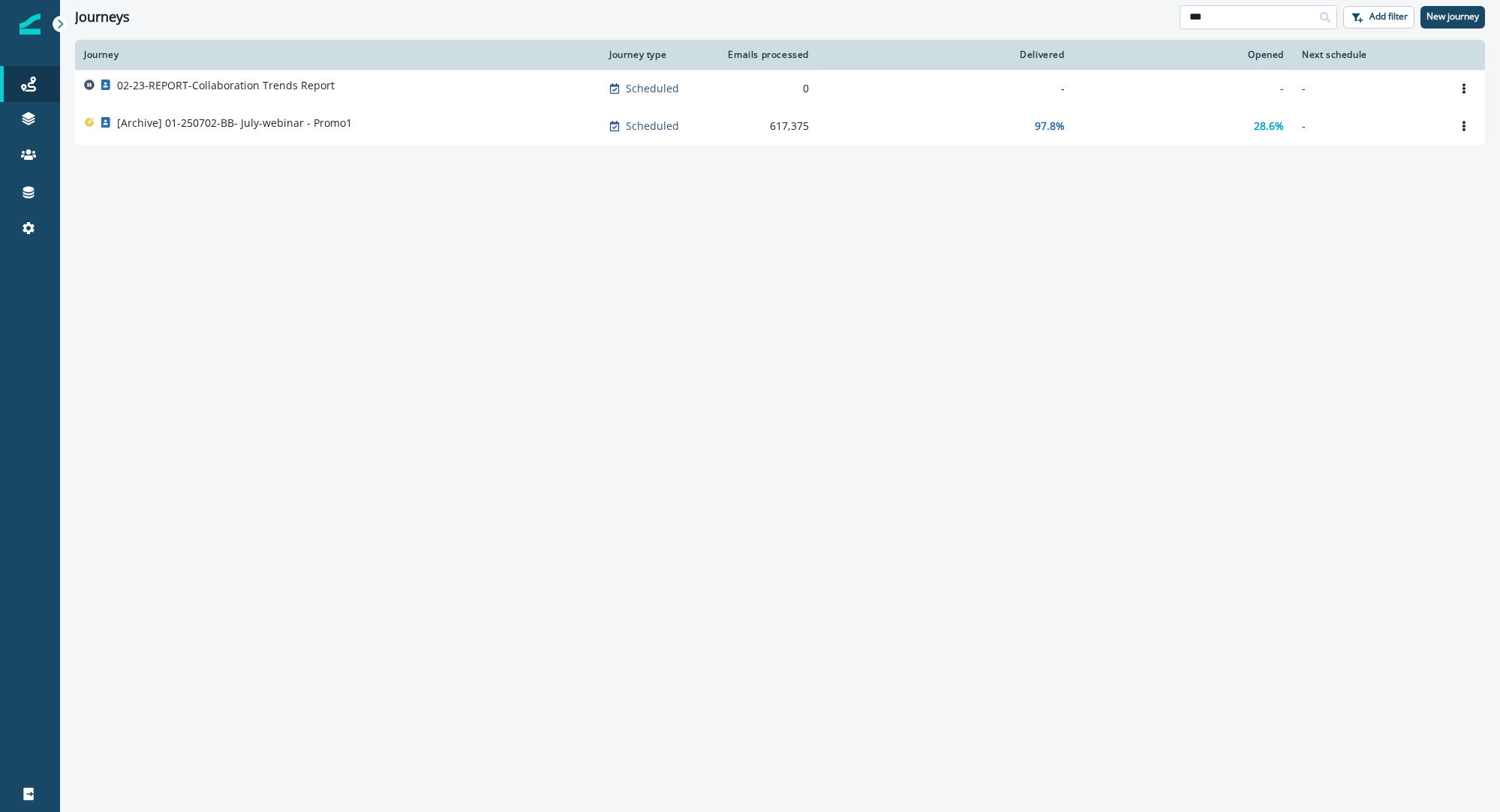
click at [1296, 15] on input "***" at bounding box center [1258, 17] width 157 height 24
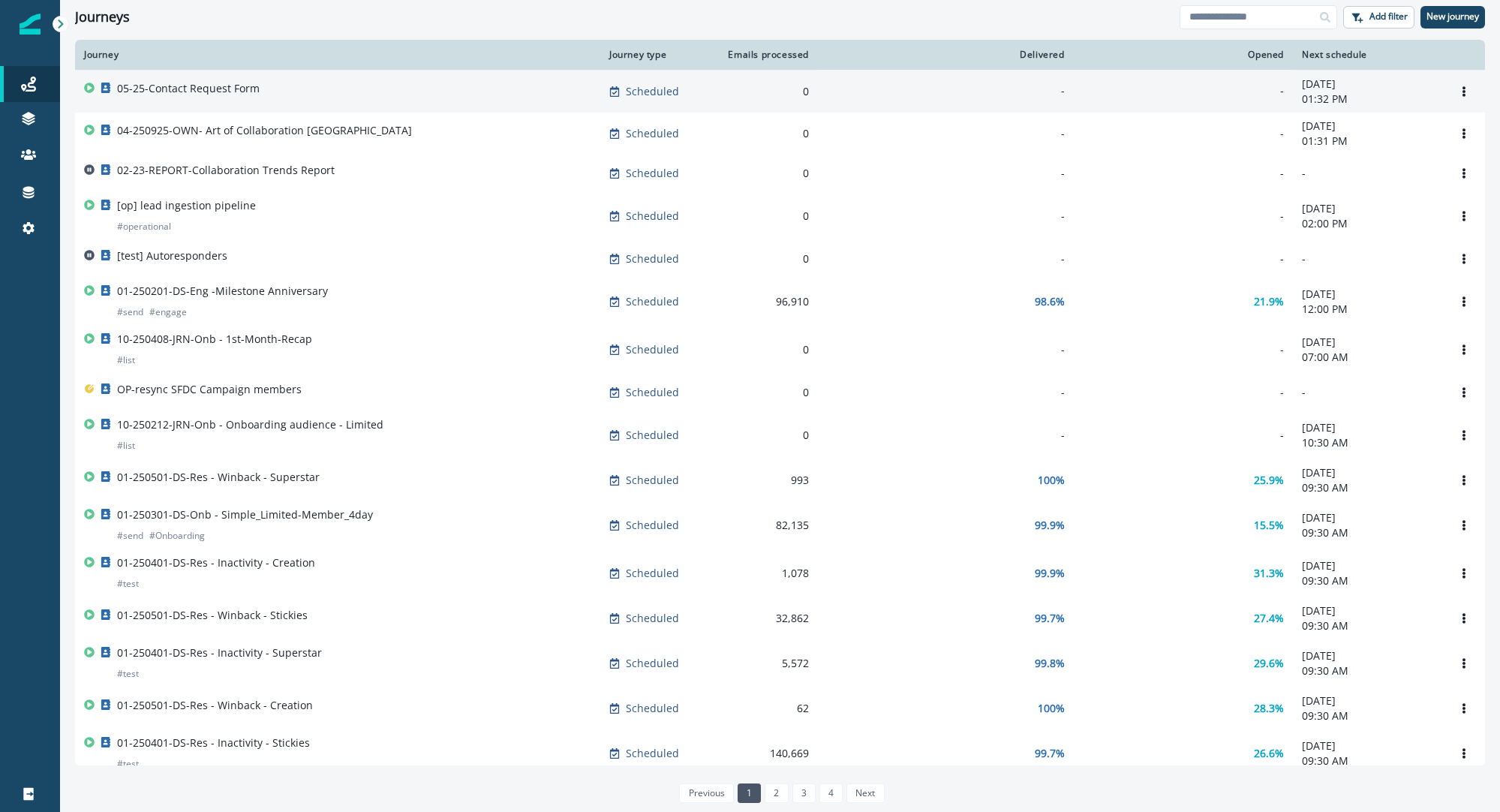
click at [217, 85] on p "05-25-Contact Request Form" at bounding box center [188, 89] width 142 height 15
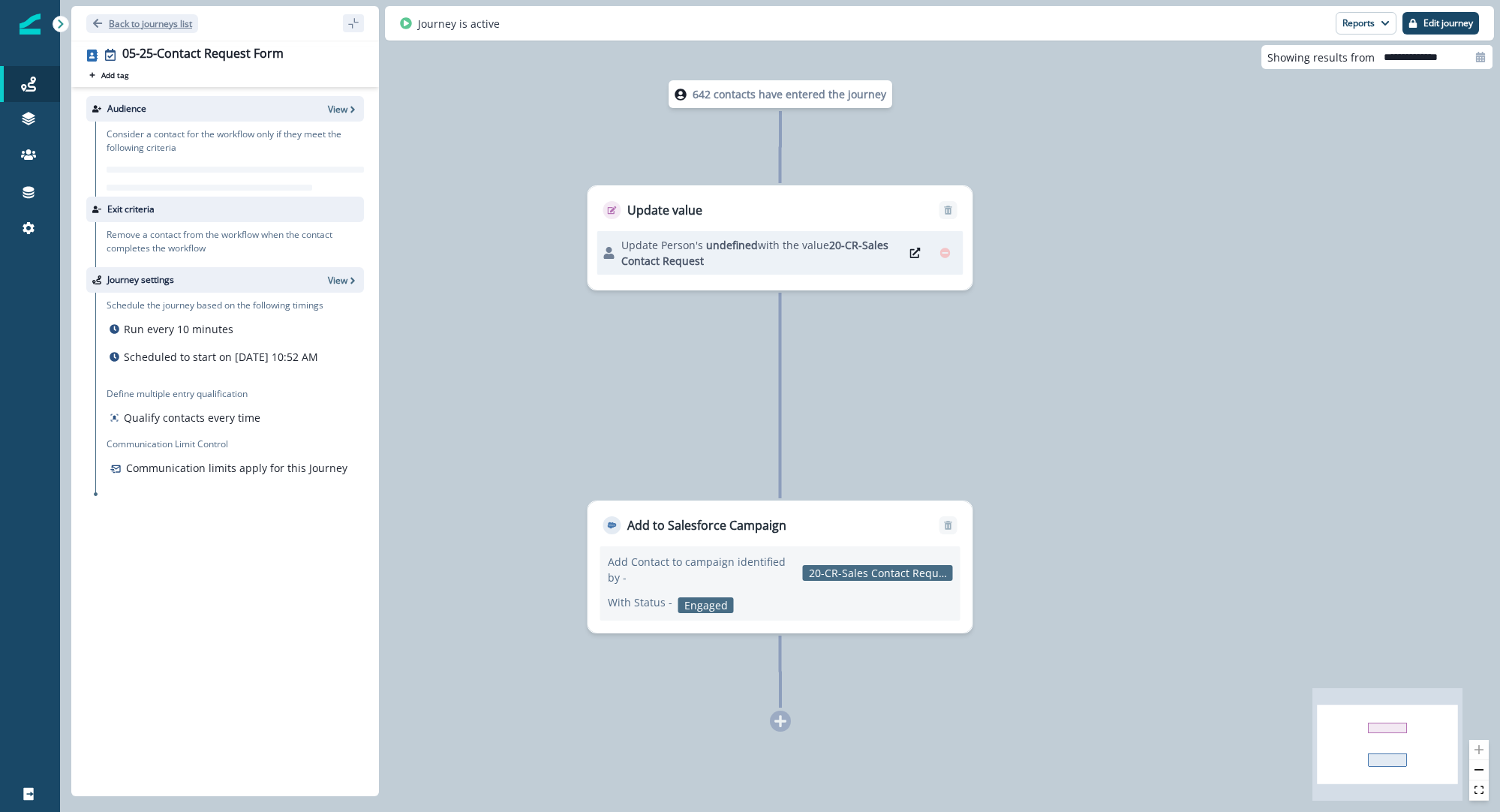
click at [127, 22] on p "Back to journeys list" at bounding box center [150, 24] width 83 height 13
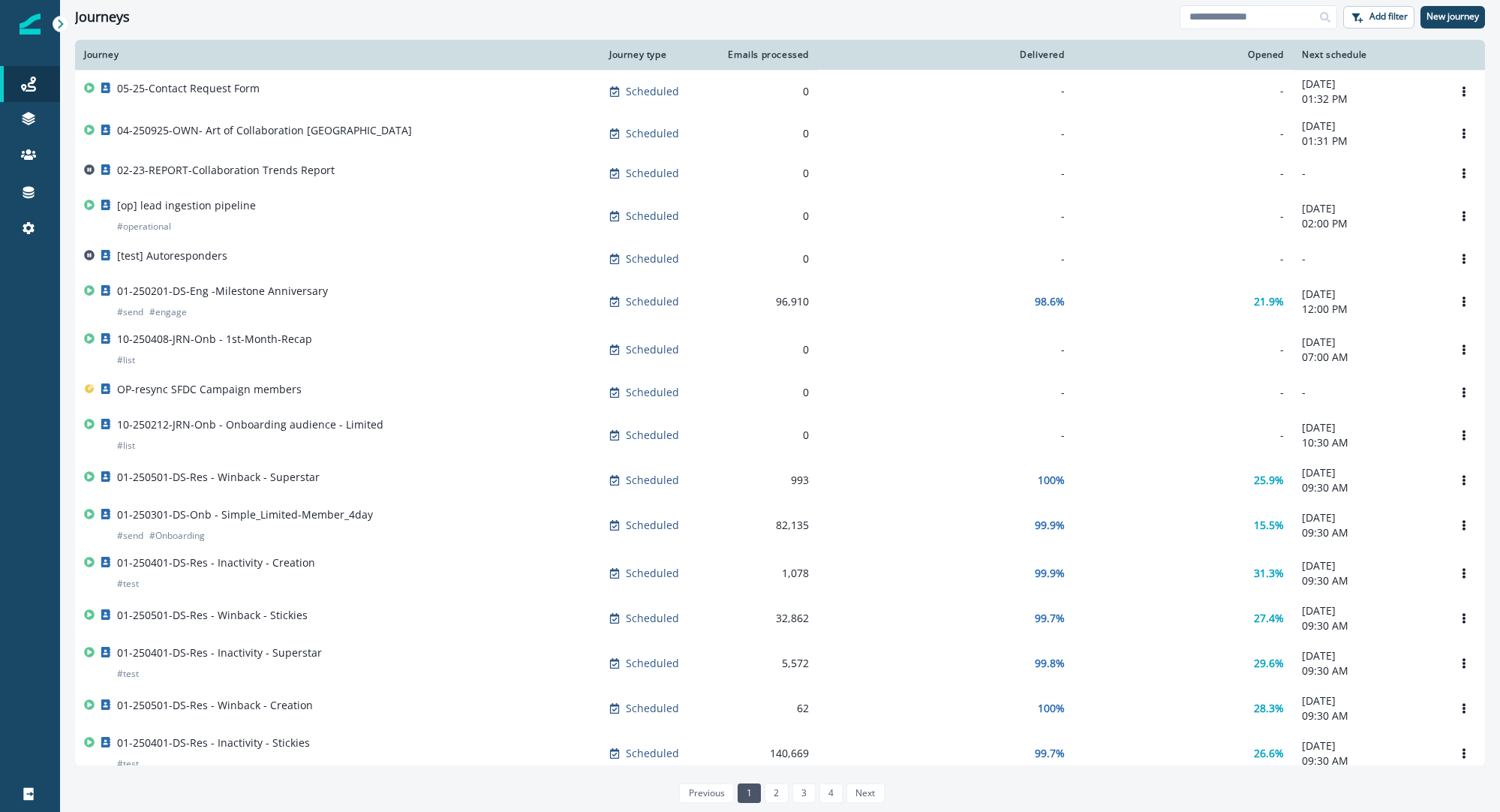
click at [255, 170] on p "02-23-REPORT-Collaboration Trends Report" at bounding box center [225, 170] width 217 height 15
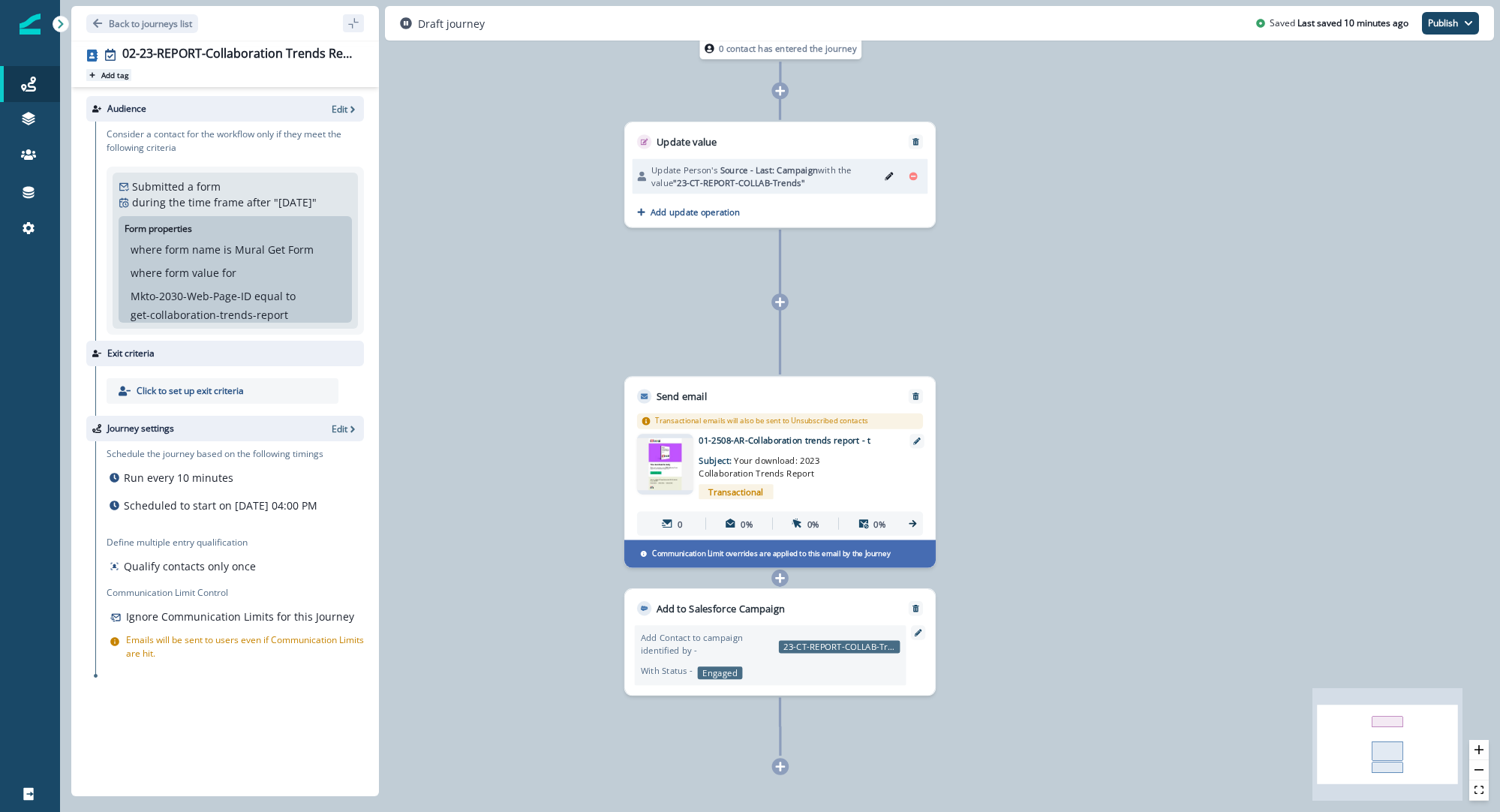
click at [117, 77] on p "Add tag" at bounding box center [115, 74] width 27 height 9
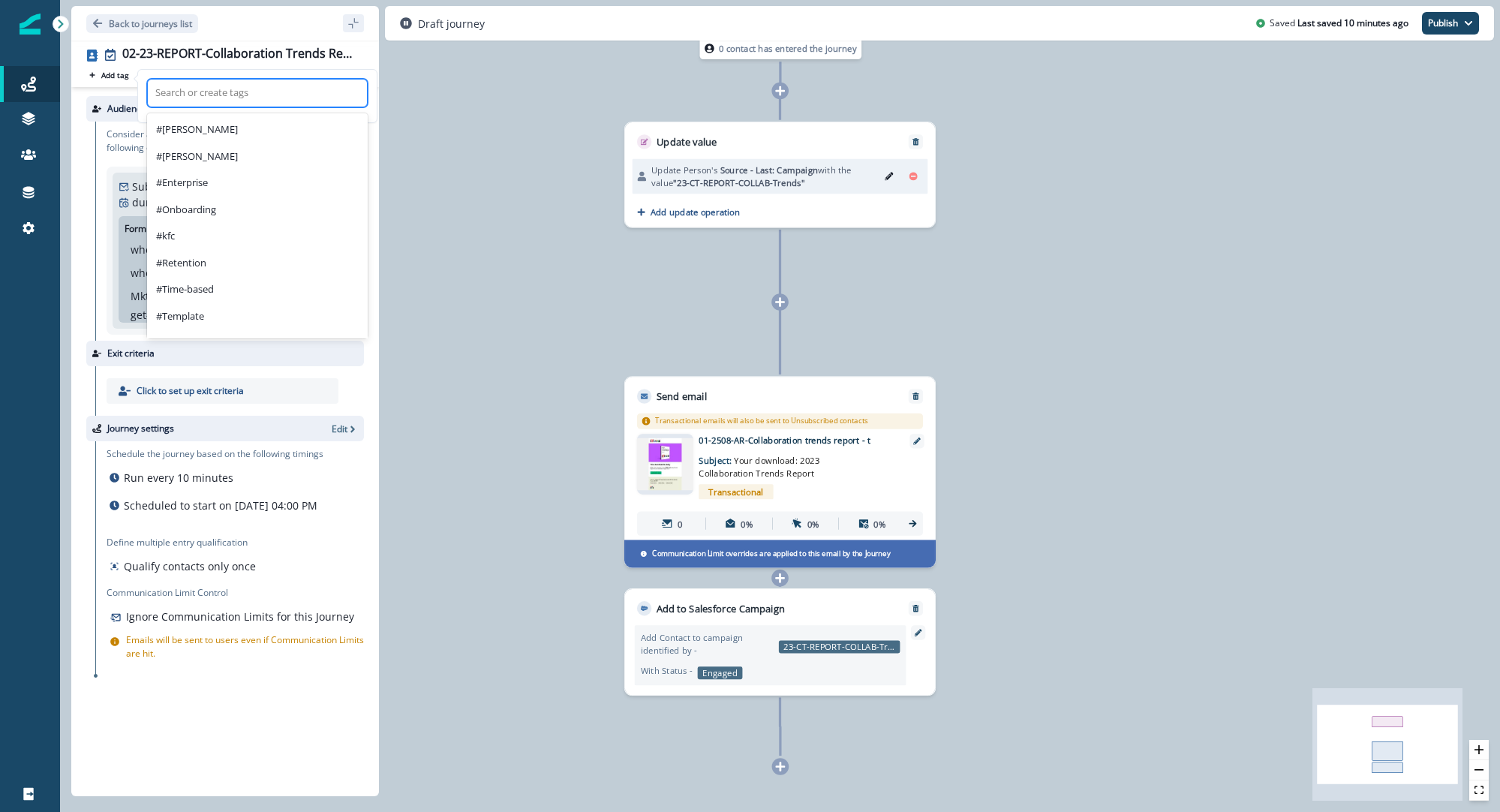
click at [220, 96] on div at bounding box center [257, 93] width 204 height 18
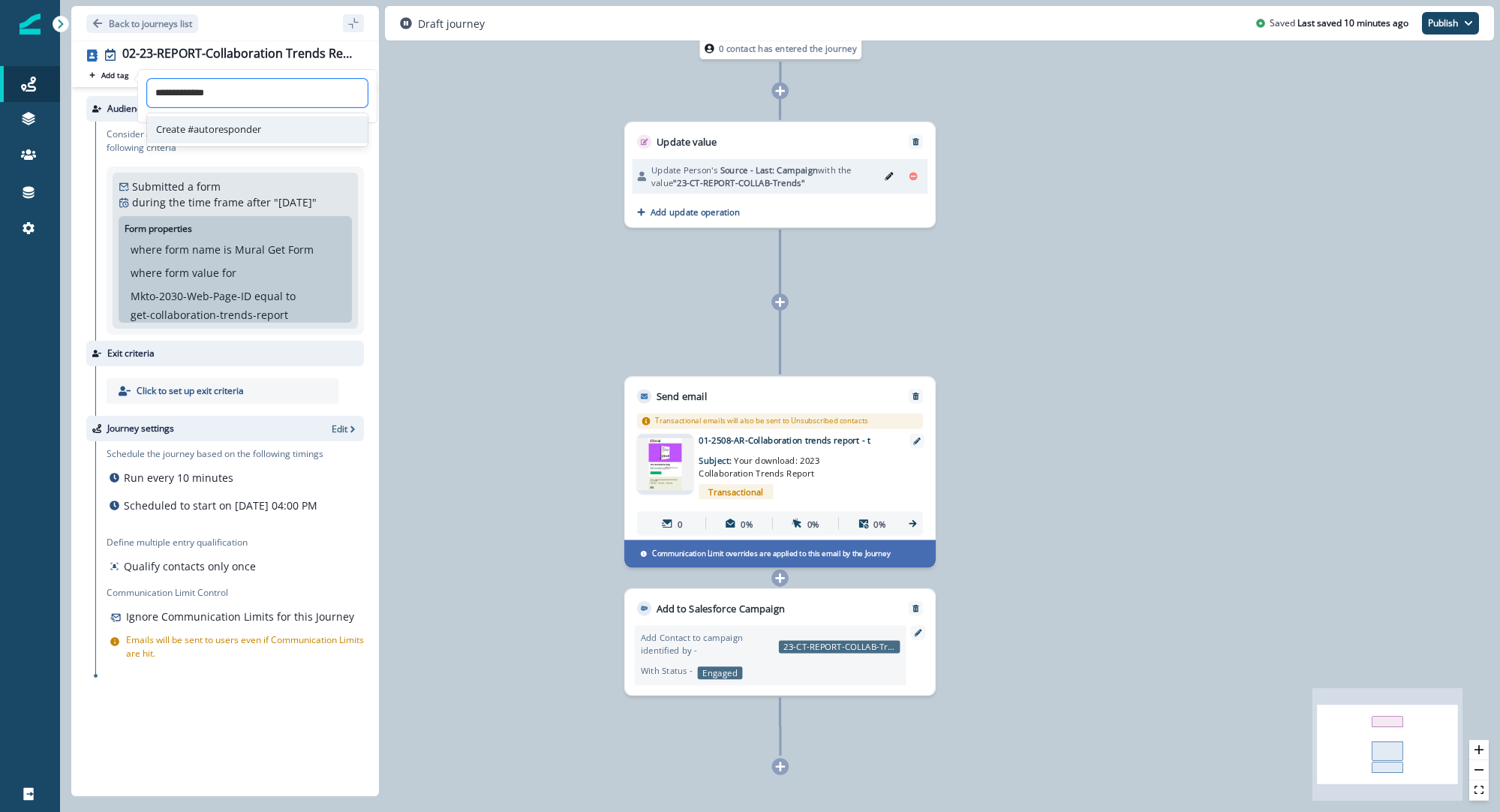
click at [222, 122] on div "Create #autoresponder" at bounding box center [257, 130] width 221 height 27
type input "**********"
click at [144, 19] on p "Back to journeys list" at bounding box center [150, 24] width 83 height 13
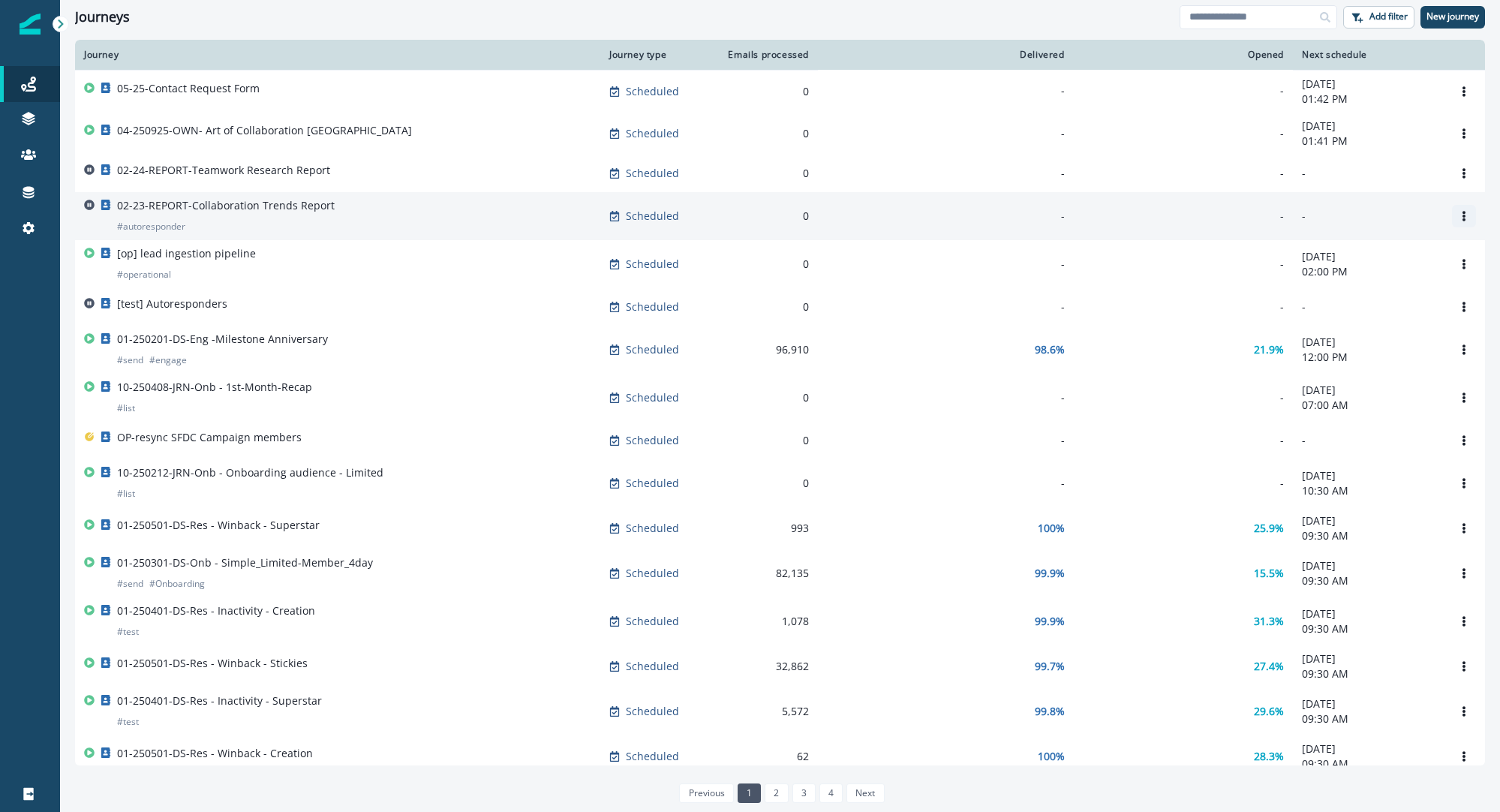
click at [1464, 217] on icon "Options" at bounding box center [1464, 216] width 3 height 10
click at [1415, 255] on button "Clone" at bounding box center [1392, 254] width 167 height 24
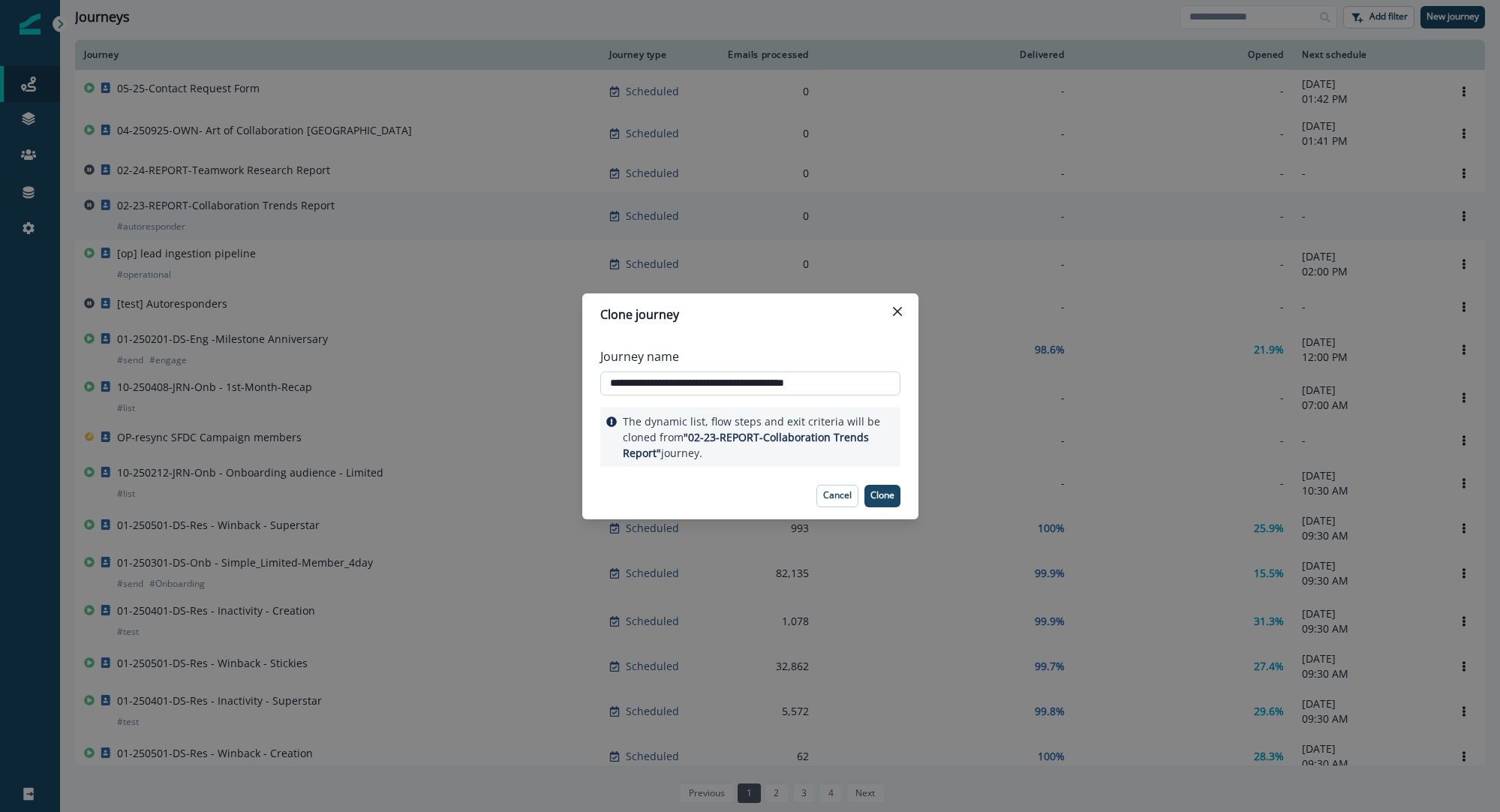
click at [637, 379] on input "**********" at bounding box center [750, 383] width 300 height 24
click at [661, 387] on input "**********" at bounding box center [750, 383] width 300 height 24
drag, startPoint x: 673, startPoint y: 381, endPoint x: 886, endPoint y: 383, distance: 213.0
click at [886, 383] on input "**********" at bounding box center [750, 383] width 300 height 24
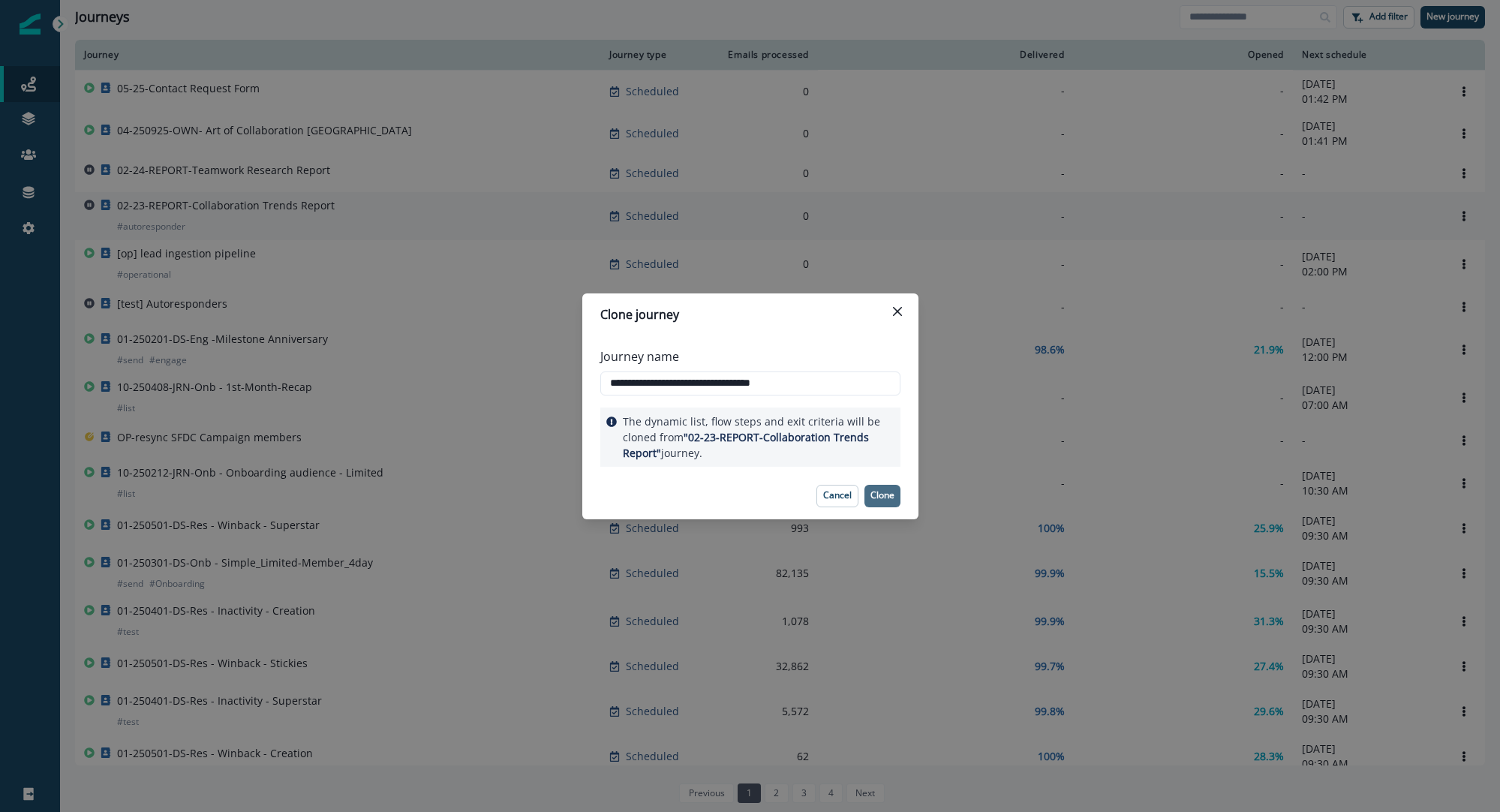
type input "**********"
click at [884, 493] on p "Clone" at bounding box center [882, 495] width 24 height 10
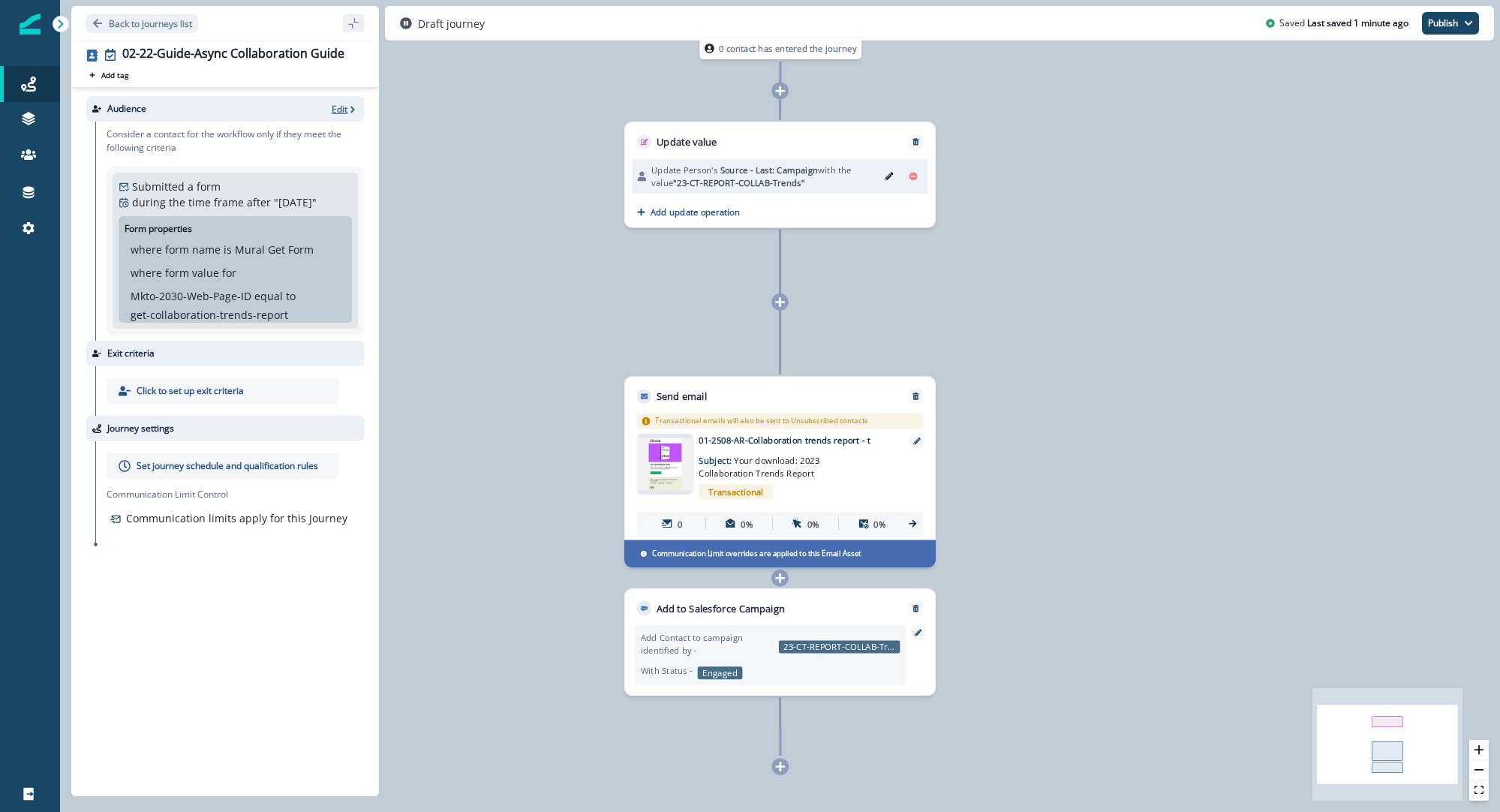
click at [338, 107] on p "Edit" at bounding box center [340, 109] width 16 height 13
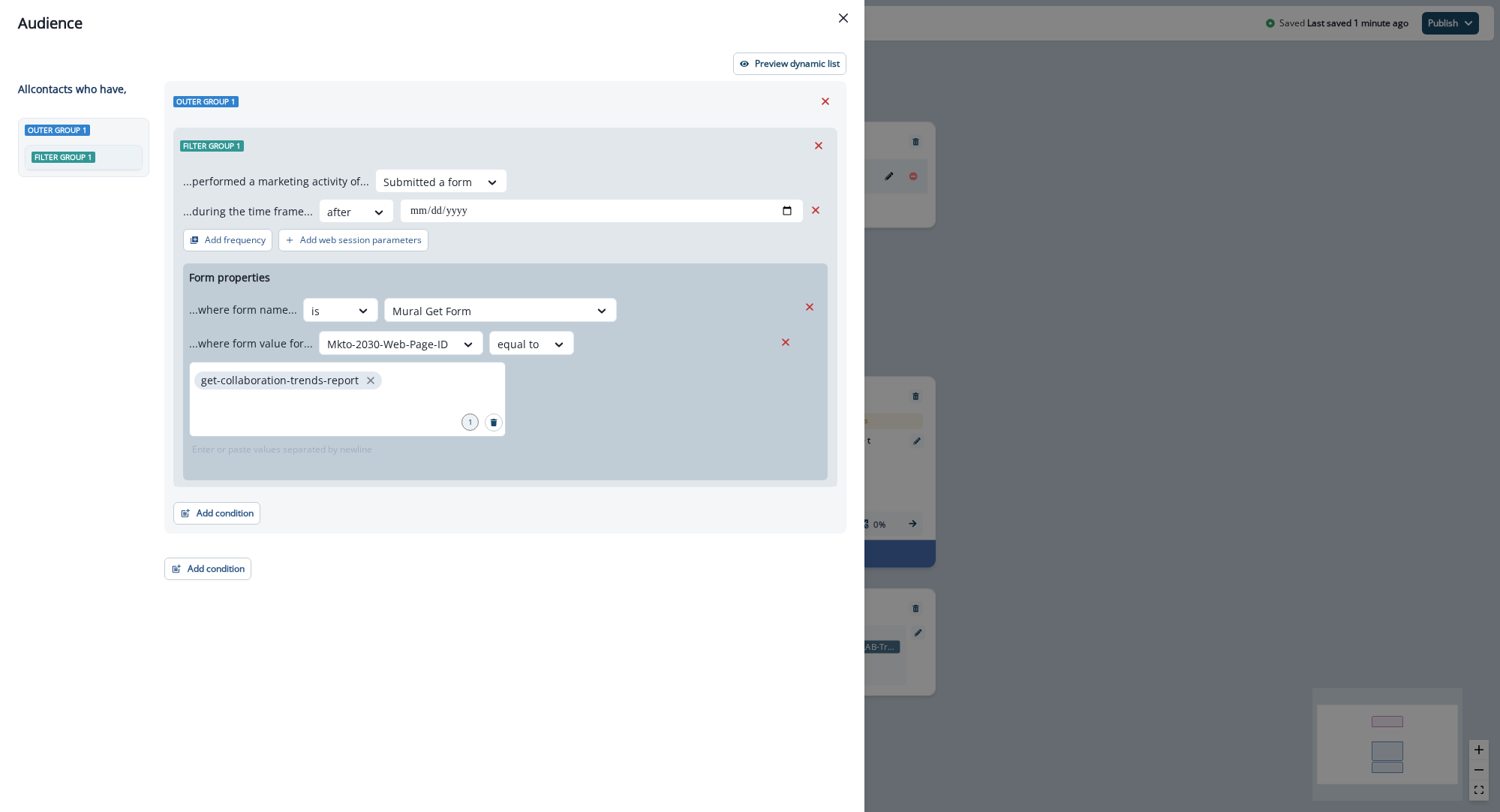
click at [395, 394] on div "get-collaboration-trends-report" at bounding box center [347, 399] width 317 height 75
click at [367, 380] on icon "close" at bounding box center [370, 380] width 7 height 7
click at [769, 70] on button "Preview dynamic list" at bounding box center [789, 63] width 113 height 22
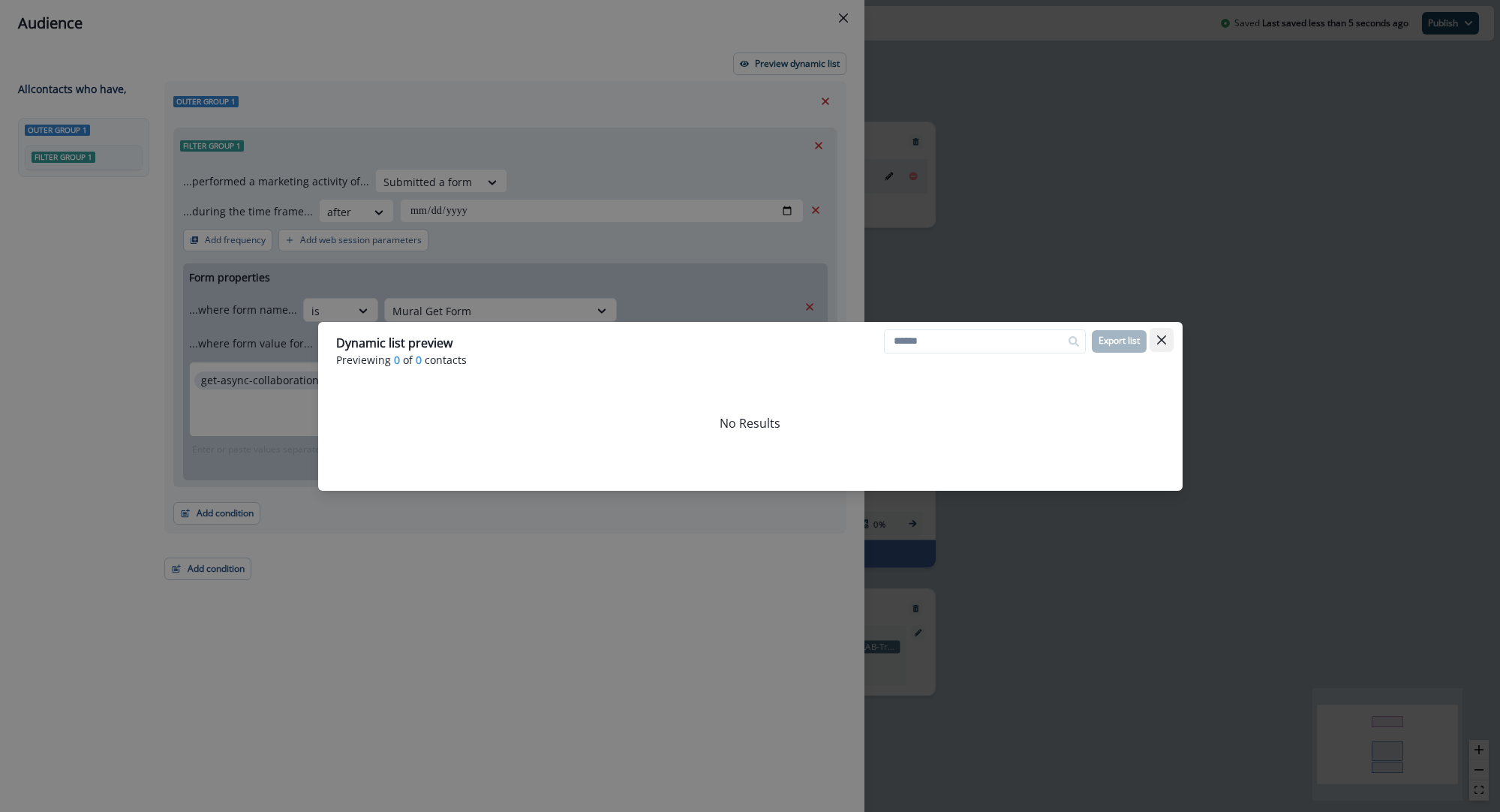
click at [1169, 340] on button "Close" at bounding box center [1162, 340] width 24 height 24
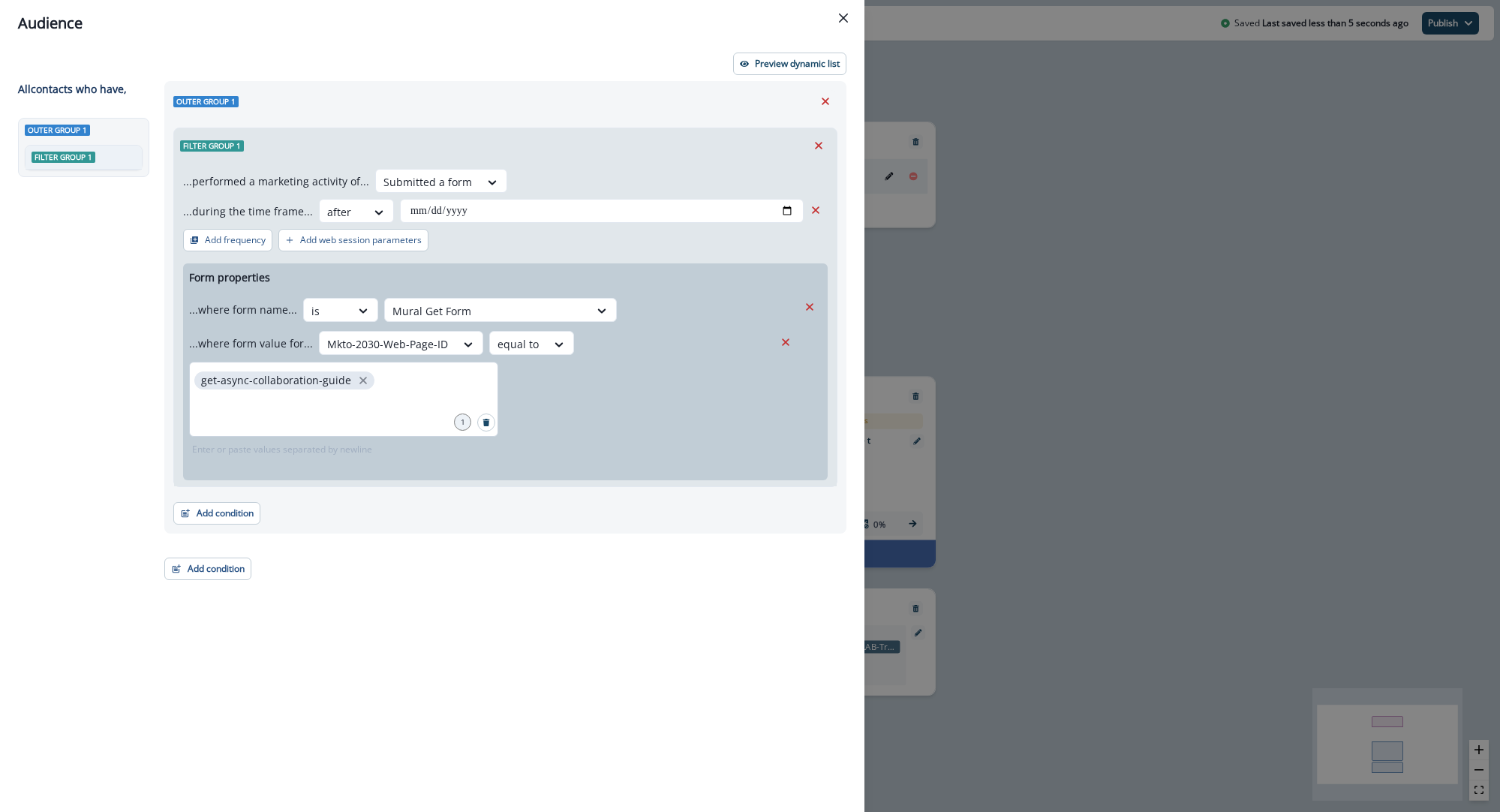
click at [847, 25] on button "Close" at bounding box center [844, 18] width 24 height 24
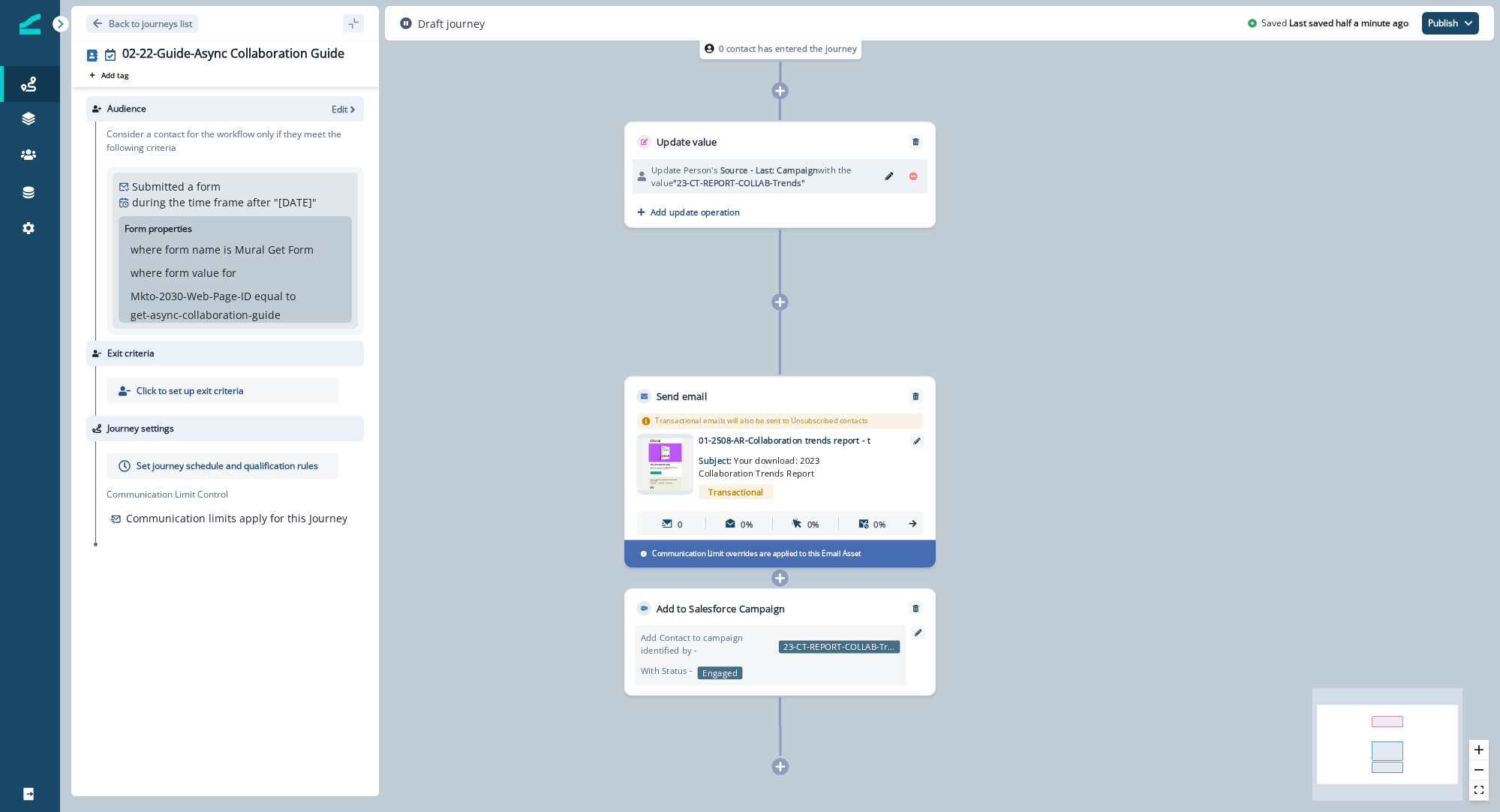
click at [177, 464] on p "Set journey schedule and qualification rules" at bounding box center [228, 466] width 182 height 13
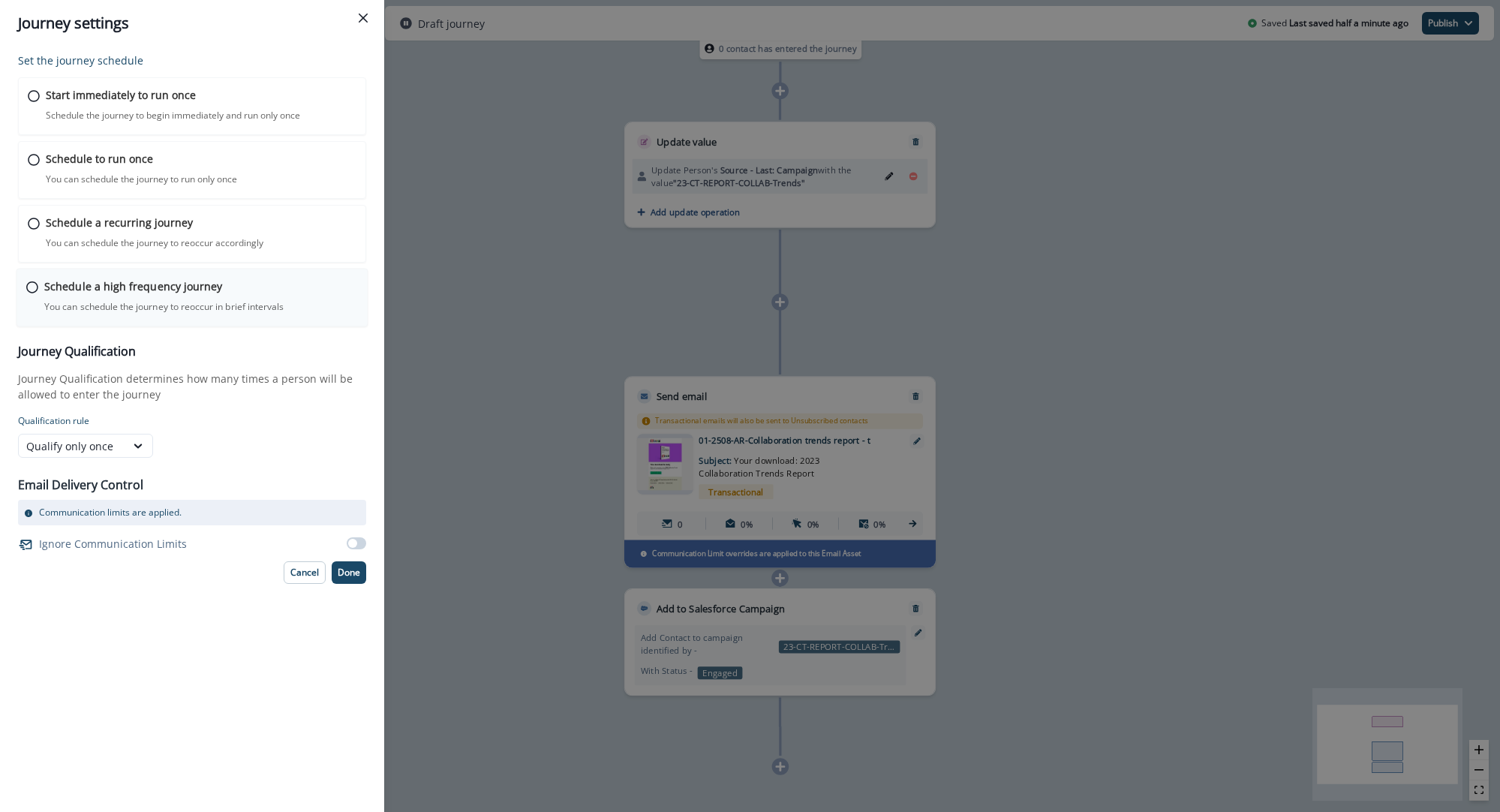
click at [24, 288] on div "Schedule a high frequency journey You can schedule the journey to reoccur in br…" at bounding box center [192, 298] width 352 height 59
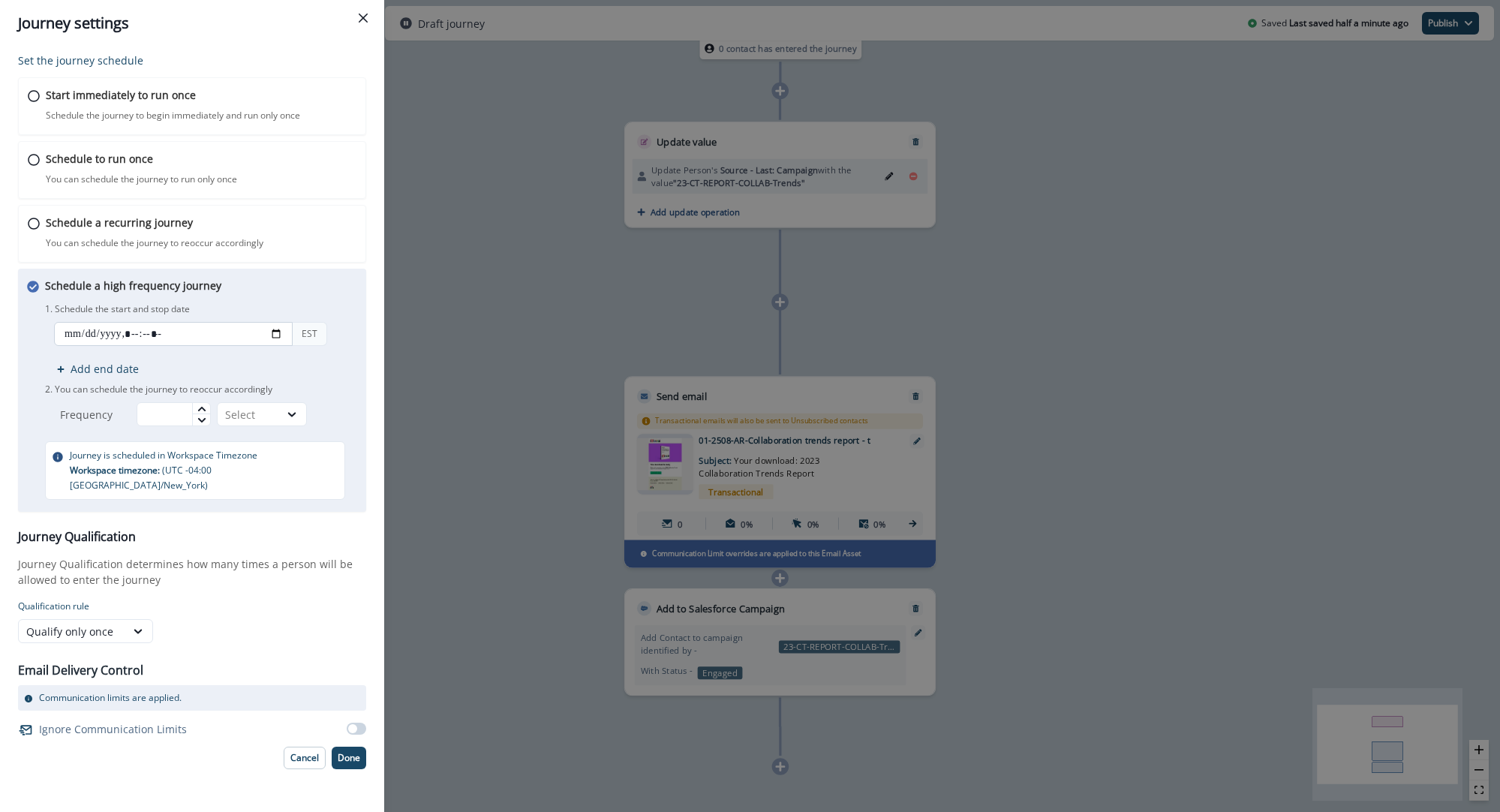
click at [106, 334] on input "datetime-local" at bounding box center [173, 334] width 239 height 24
click at [273, 335] on input "datetime-local" at bounding box center [173, 334] width 239 height 24
type input "**********"
click at [323, 297] on div "Schedule a high frequency journey You can schedule the journey to reoccur in br…" at bounding box center [201, 388] width 312 height 222
click at [356, 724] on span at bounding box center [352, 728] width 9 height 9
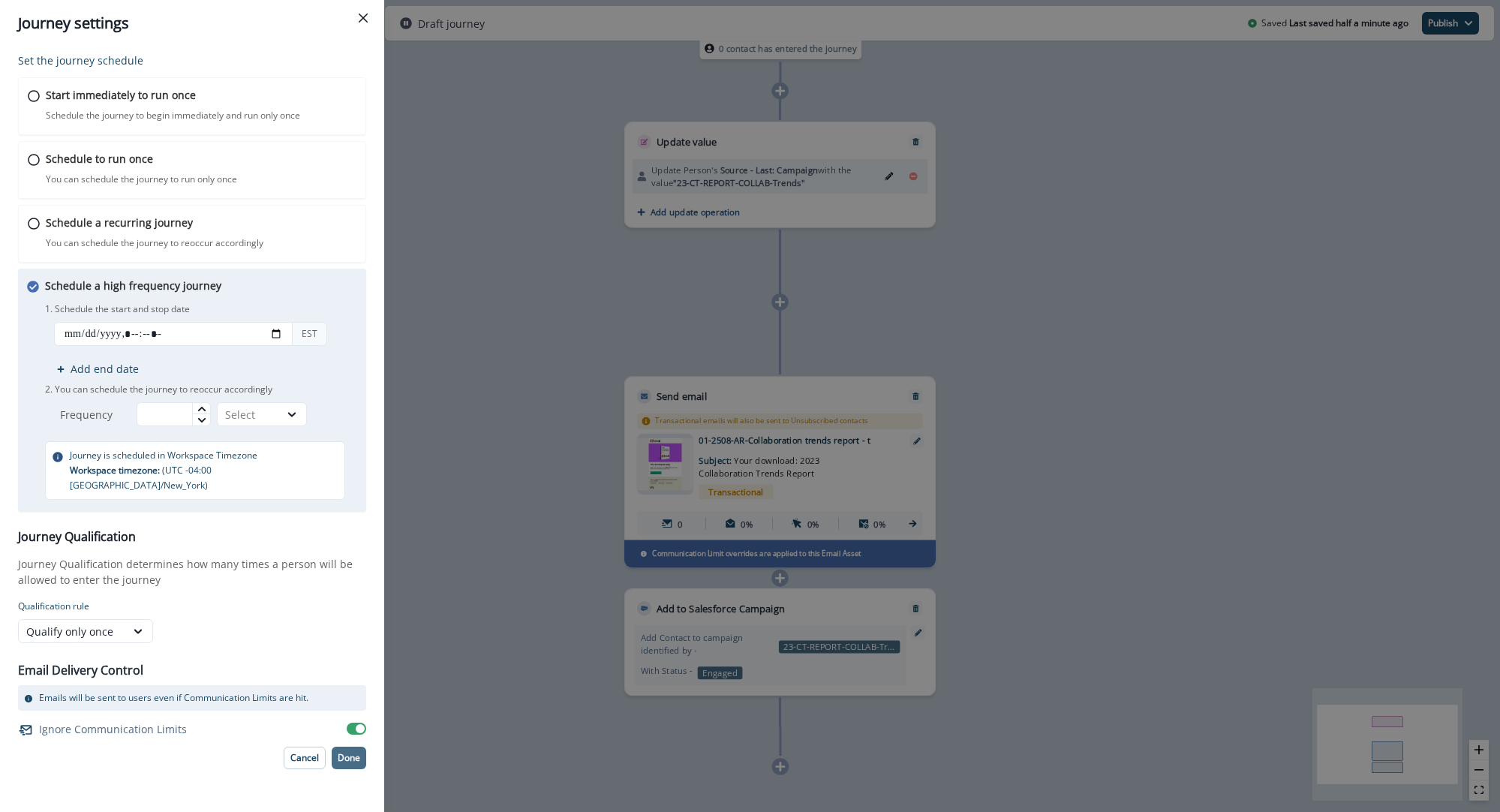
click at [357, 753] on p "Done" at bounding box center [349, 757] width 22 height 10
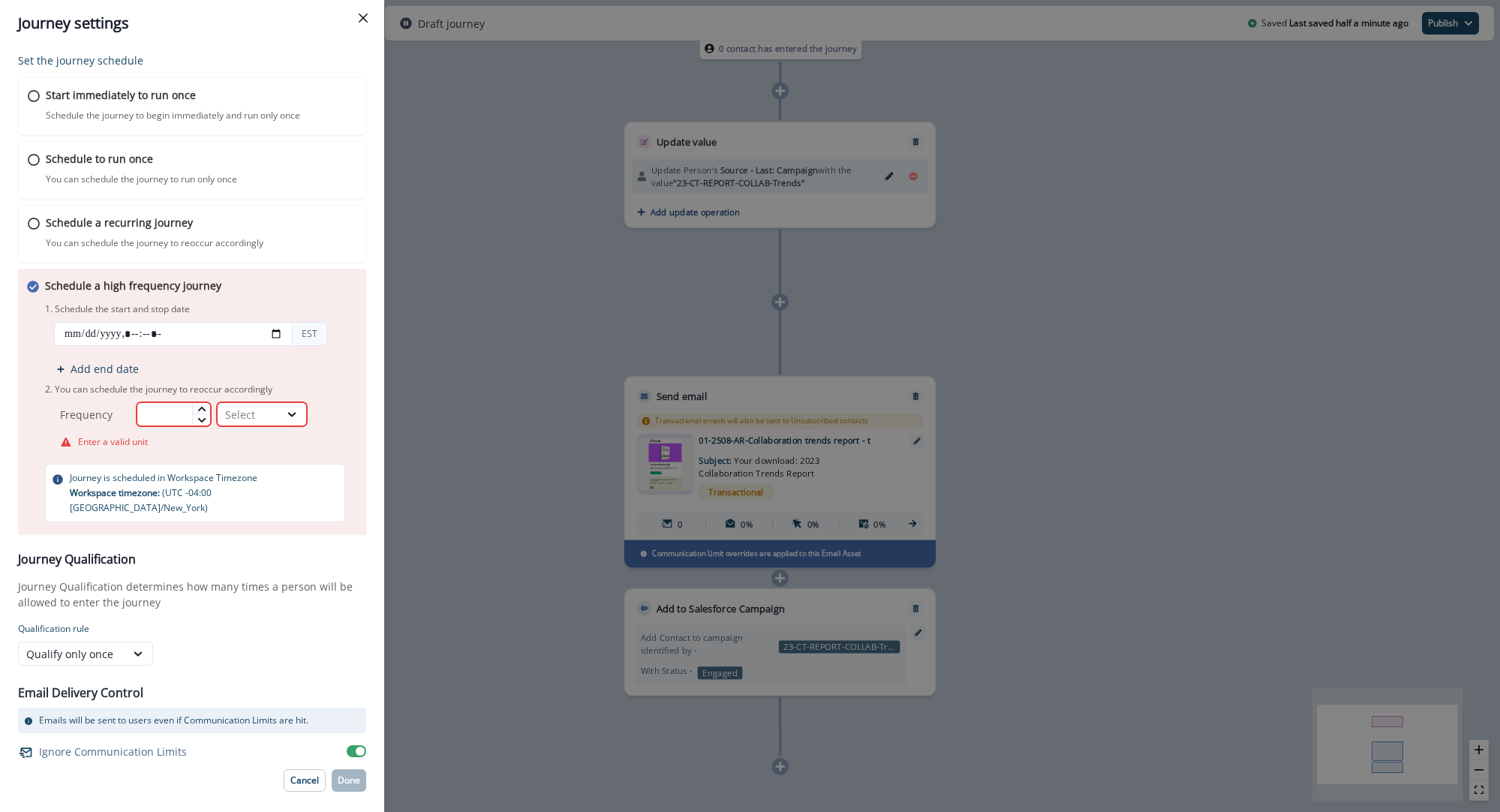
drag, startPoint x: 184, startPoint y: 413, endPoint x: 195, endPoint y: 408, distance: 12.1
click at [184, 413] on input "text" at bounding box center [174, 414] width 74 height 24
click at [203, 407] on icon at bounding box center [201, 409] width 7 height 5
type input "**"
click at [254, 417] on div "Select" at bounding box center [248, 414] width 47 height 16
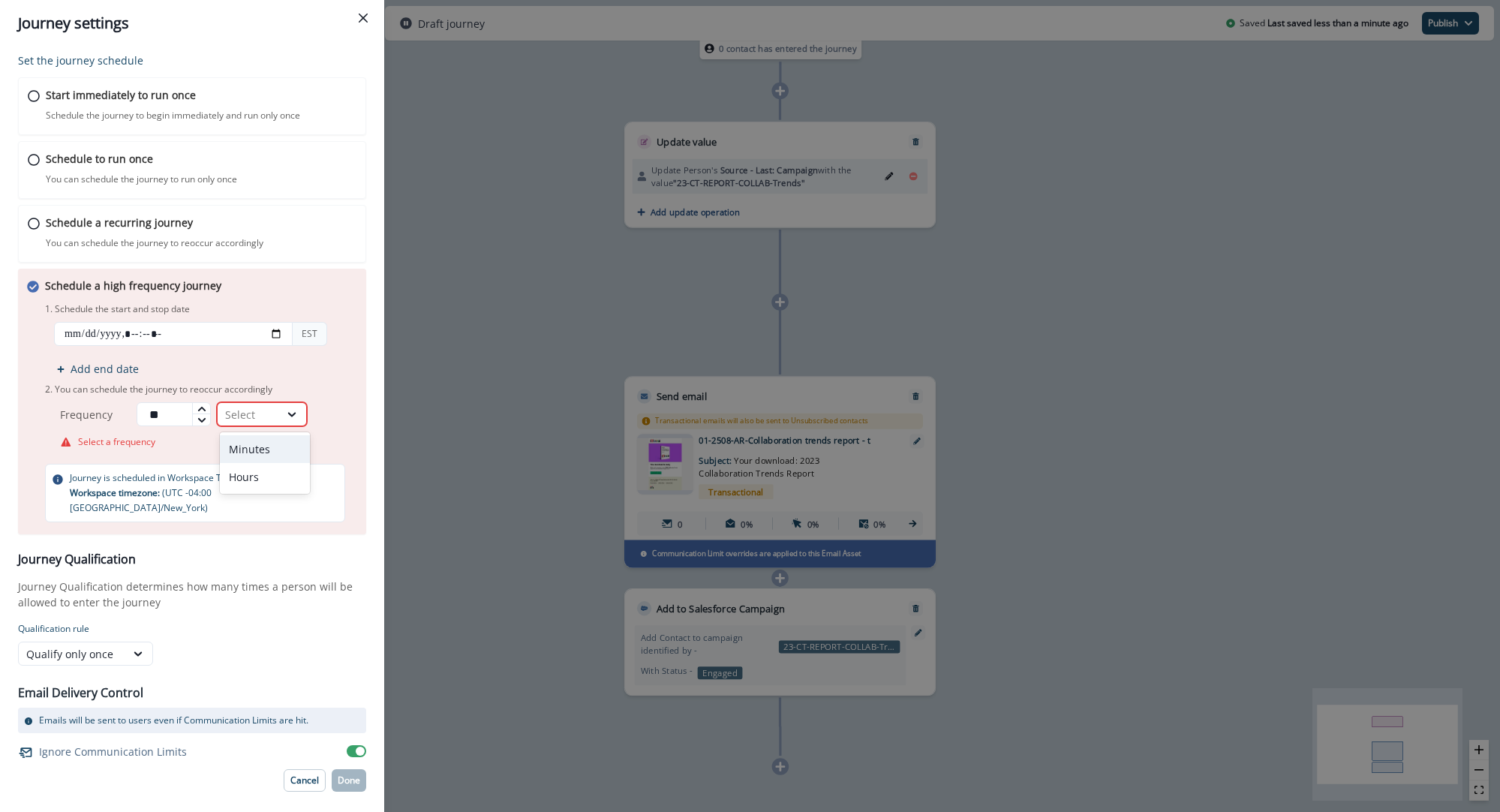
click at [260, 442] on div "Minutes" at bounding box center [265, 449] width 90 height 28
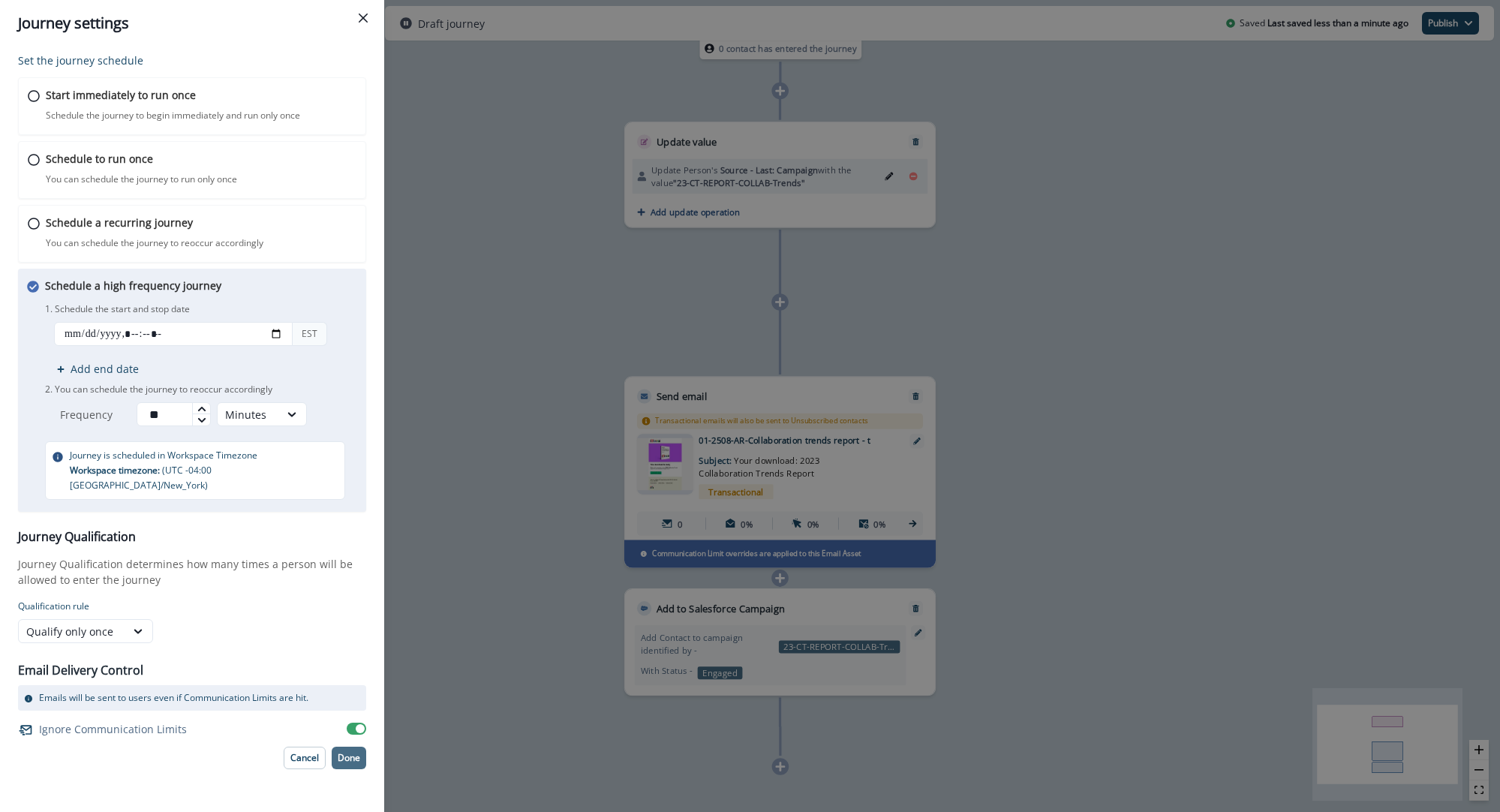
click at [353, 753] on p "Done" at bounding box center [349, 757] width 22 height 10
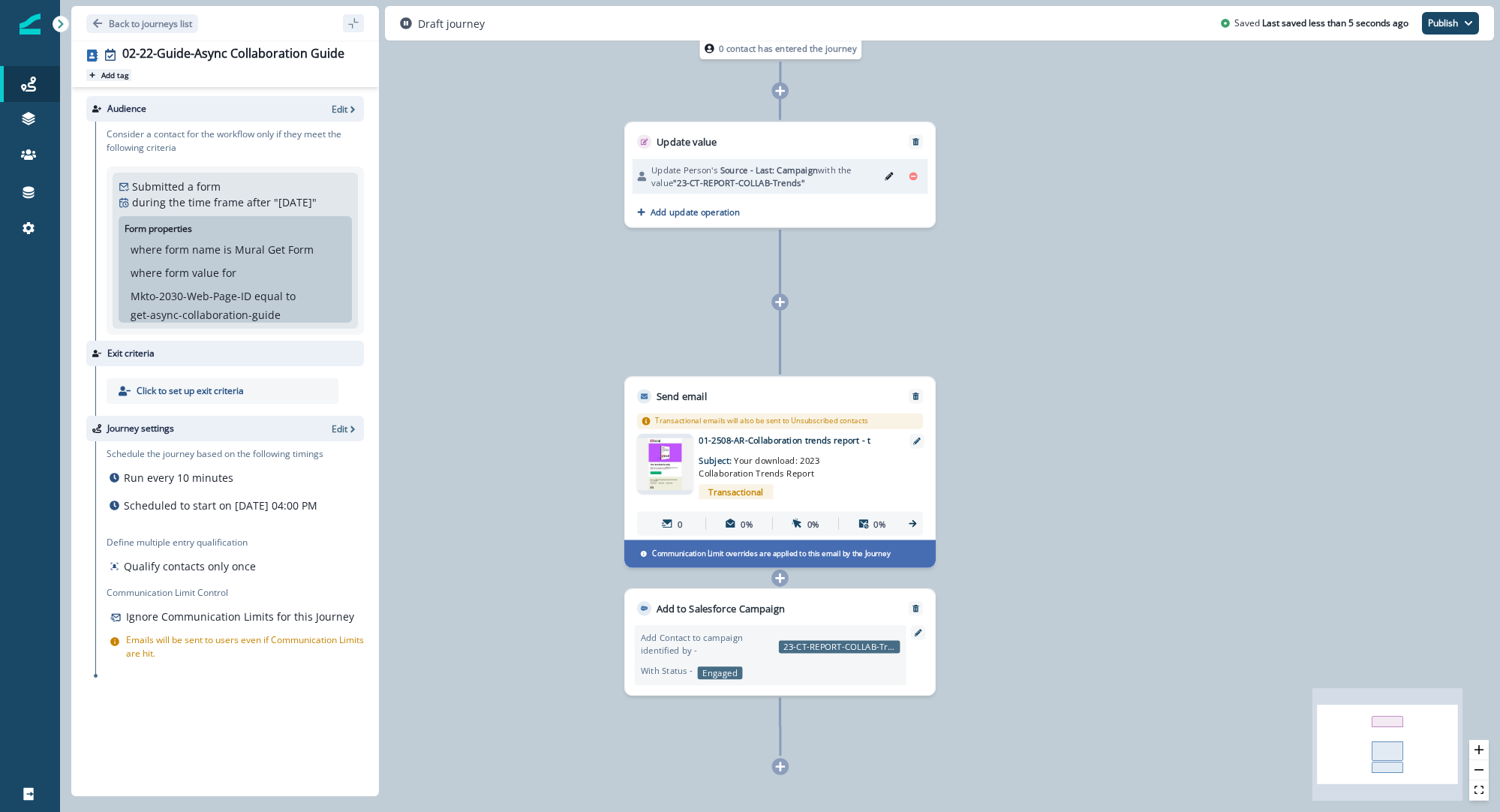
click at [117, 77] on p "Add tag" at bounding box center [115, 74] width 27 height 9
click at [175, 85] on div at bounding box center [257, 93] width 204 height 18
type input "****"
click at [172, 124] on div "#autoresponder" at bounding box center [257, 130] width 221 height 27
click at [838, 181] on p "Update Person's Source - Last: Campaign with the value "23-CT-REPORT-COLLAB-Tre…" at bounding box center [763, 176] width 223 height 25
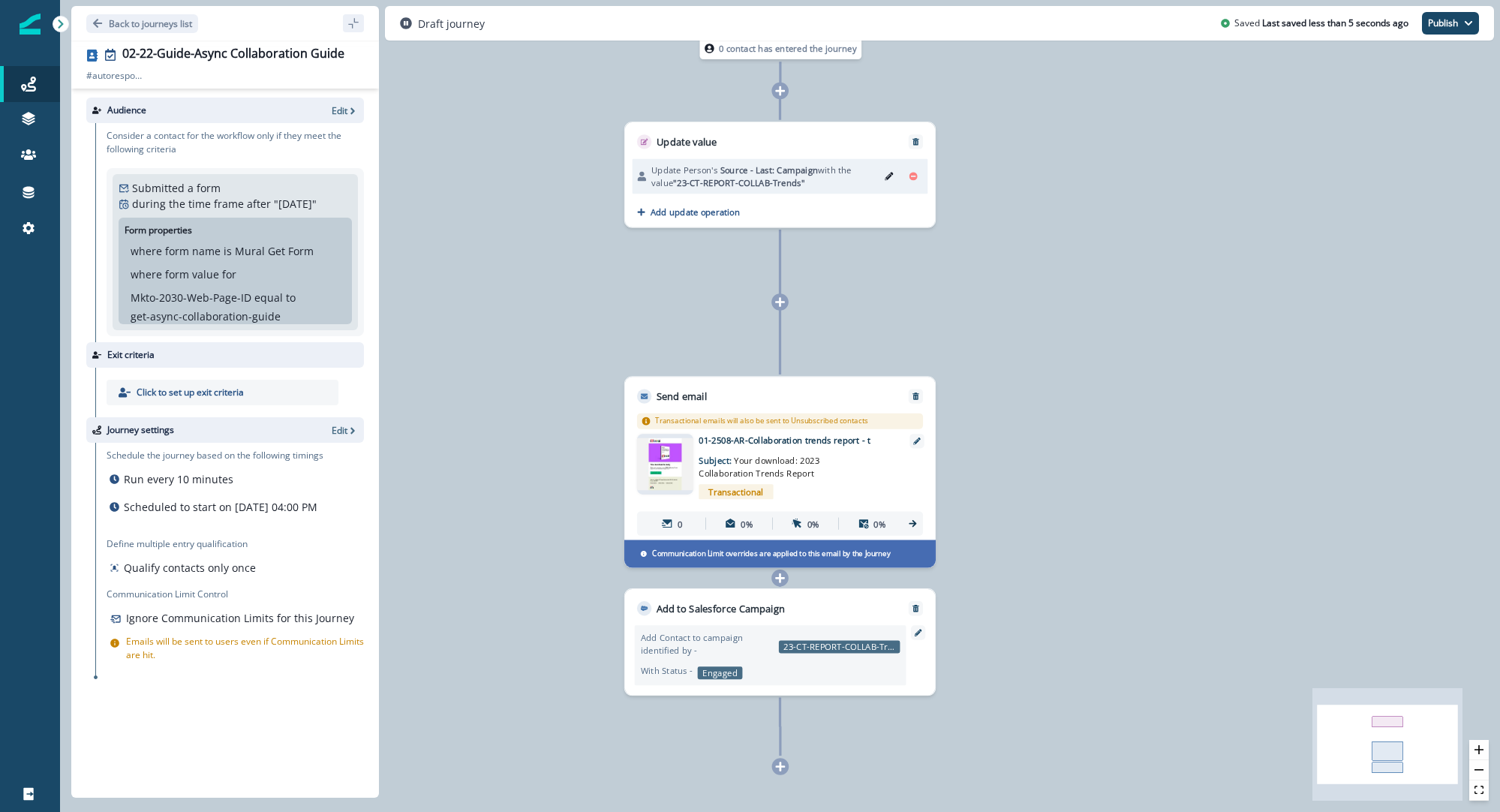
click at [886, 176] on icon "Edit" at bounding box center [889, 176] width 8 height 8
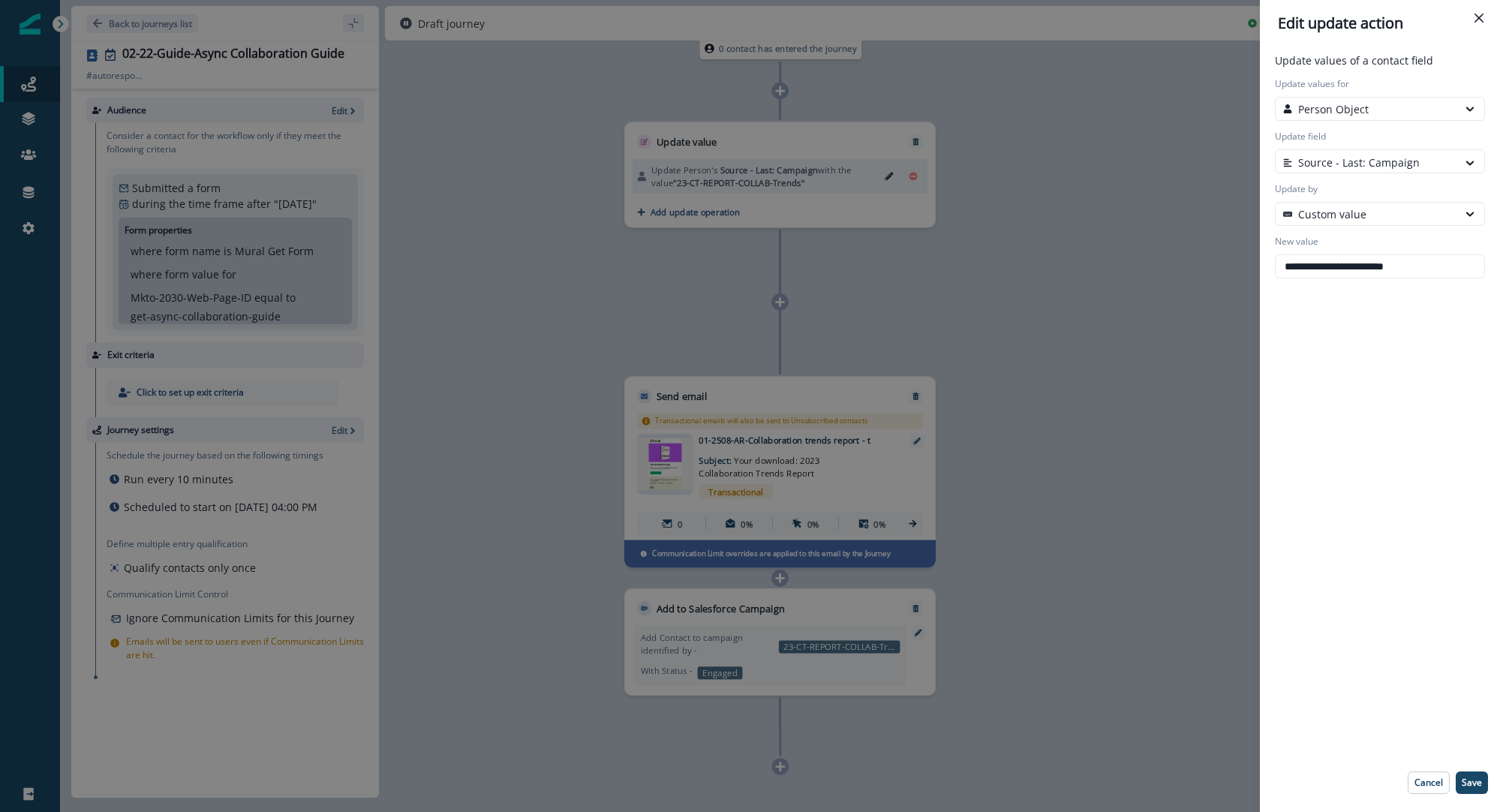
click at [1416, 248] on div "**********" at bounding box center [1380, 256] width 216 height 43
drag, startPoint x: 1442, startPoint y: 270, endPoint x: 1249, endPoint y: 271, distance: 193.0
click at [1249, 271] on div "**********" at bounding box center [750, 406] width 1500 height 812
paste input "text"
type input "**********"
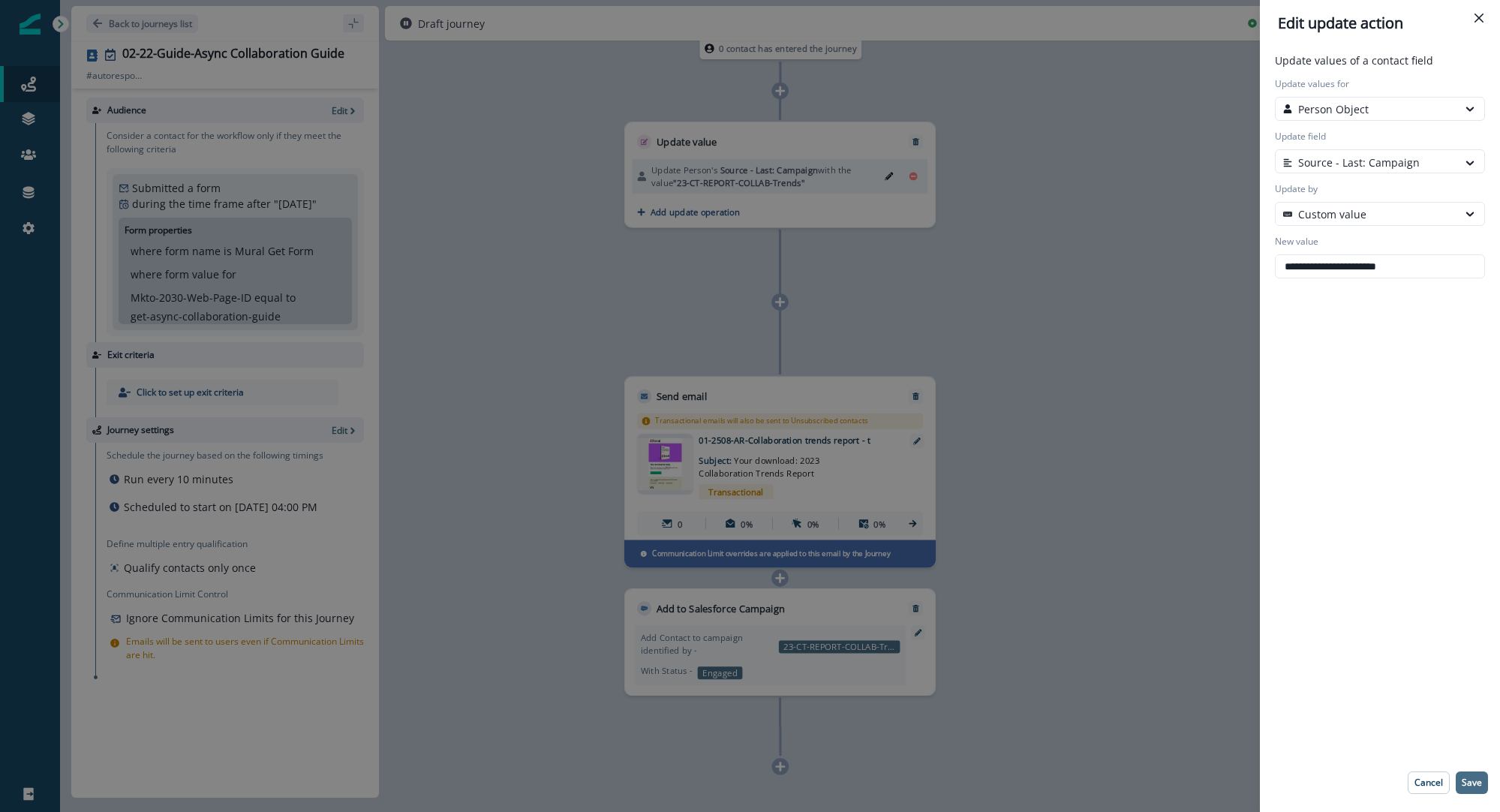
click at [1467, 780] on p "Save" at bounding box center [1472, 782] width 21 height 10
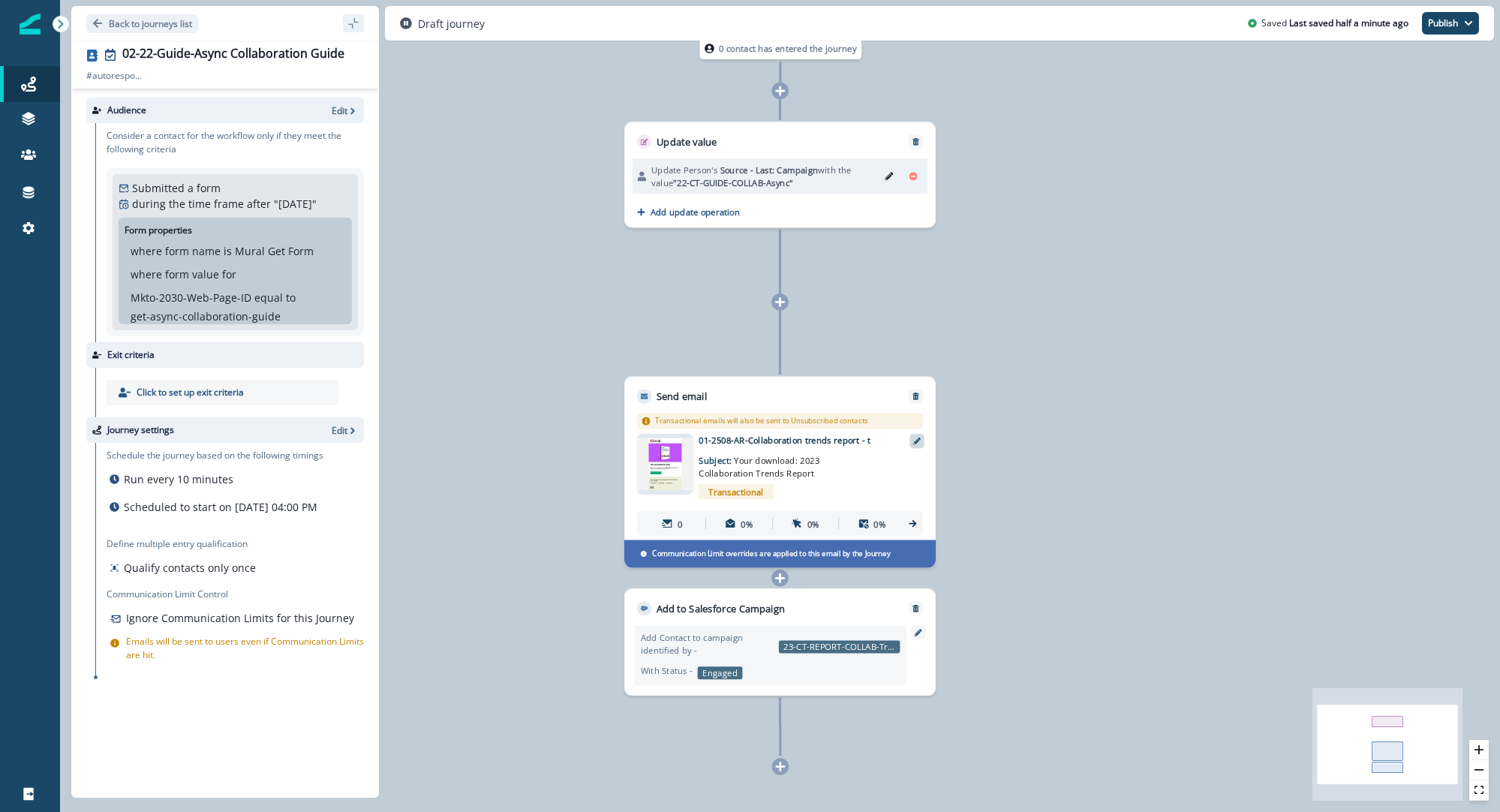
click at [920, 439] on icon at bounding box center [916, 440] width 7 height 7
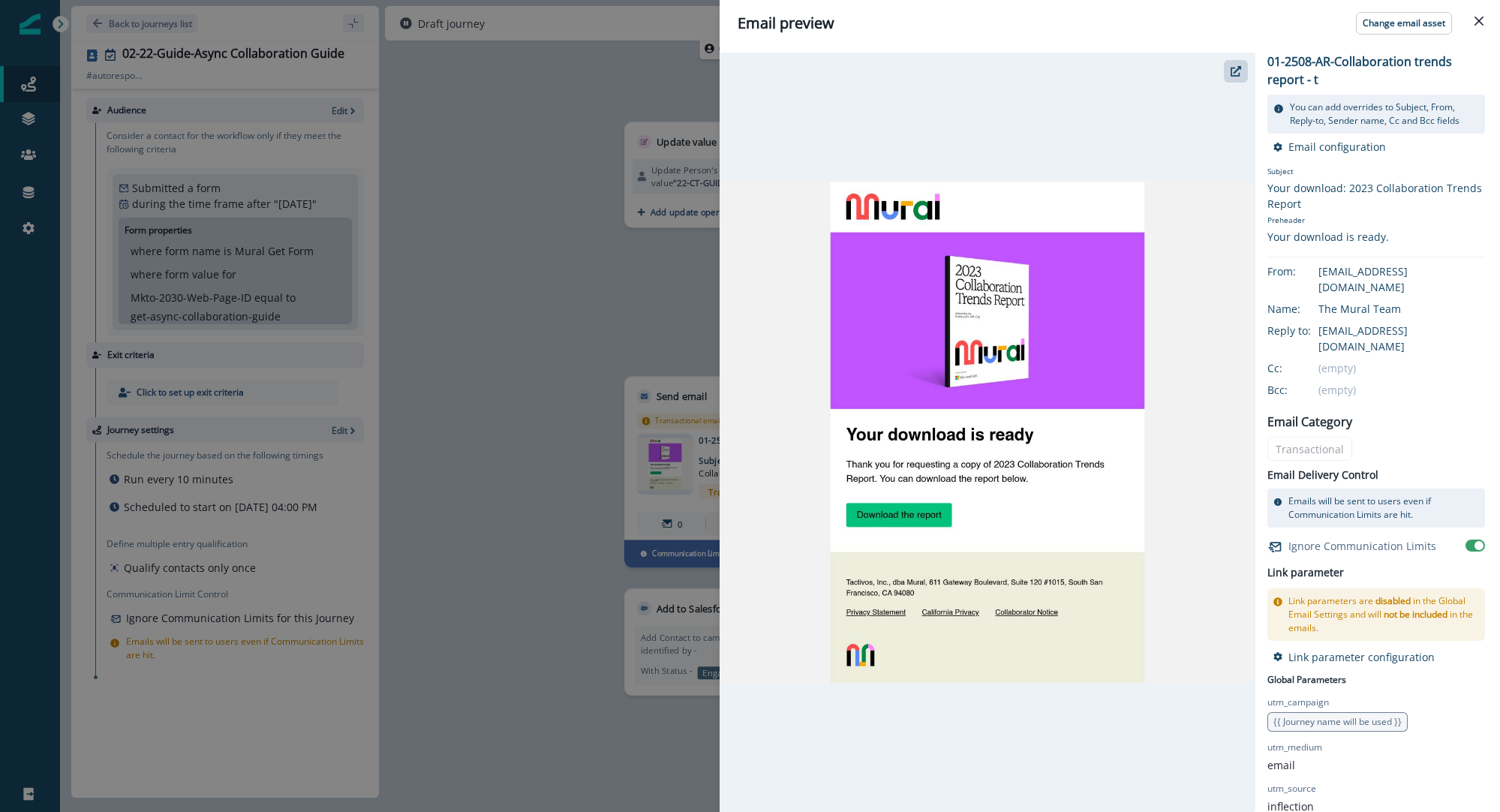
drag, startPoint x: 1475, startPoint y: 22, endPoint x: 1218, endPoint y: 111, distance: 272.0
click at [1475, 22] on icon "Close" at bounding box center [1479, 21] width 9 height 9
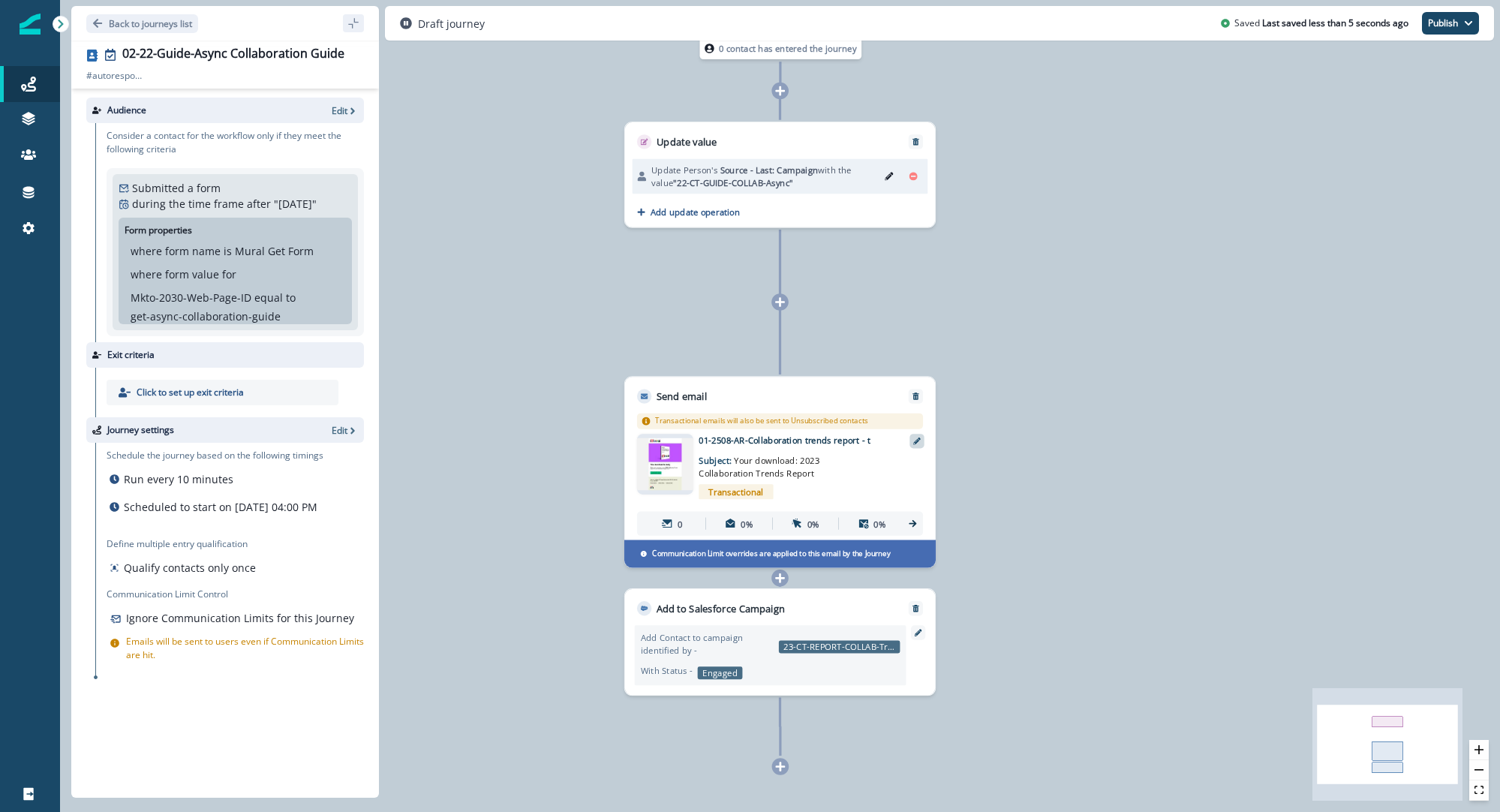
click at [912, 434] on div at bounding box center [916, 441] width 14 height 14
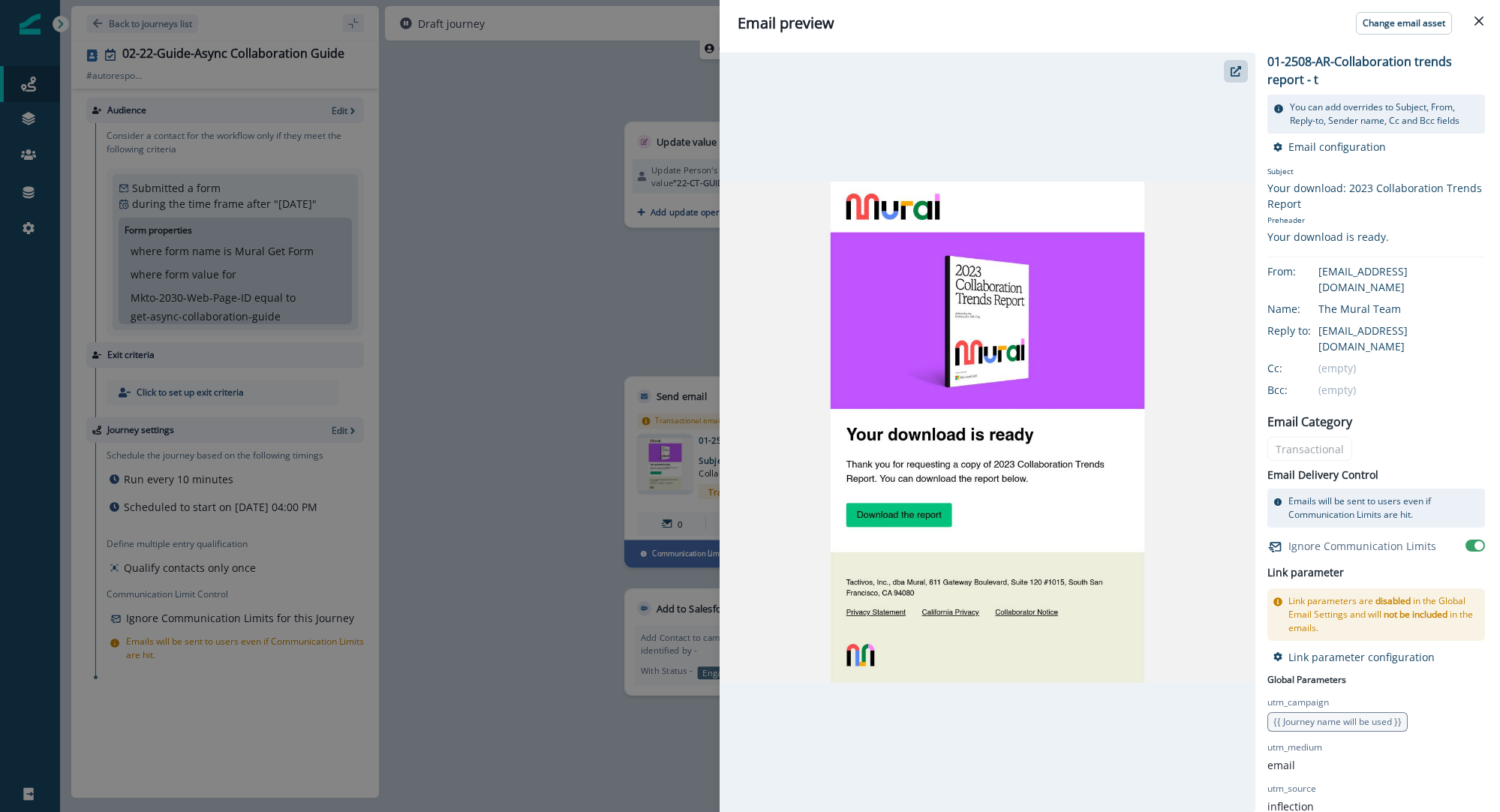
scroll to position [43, 0]
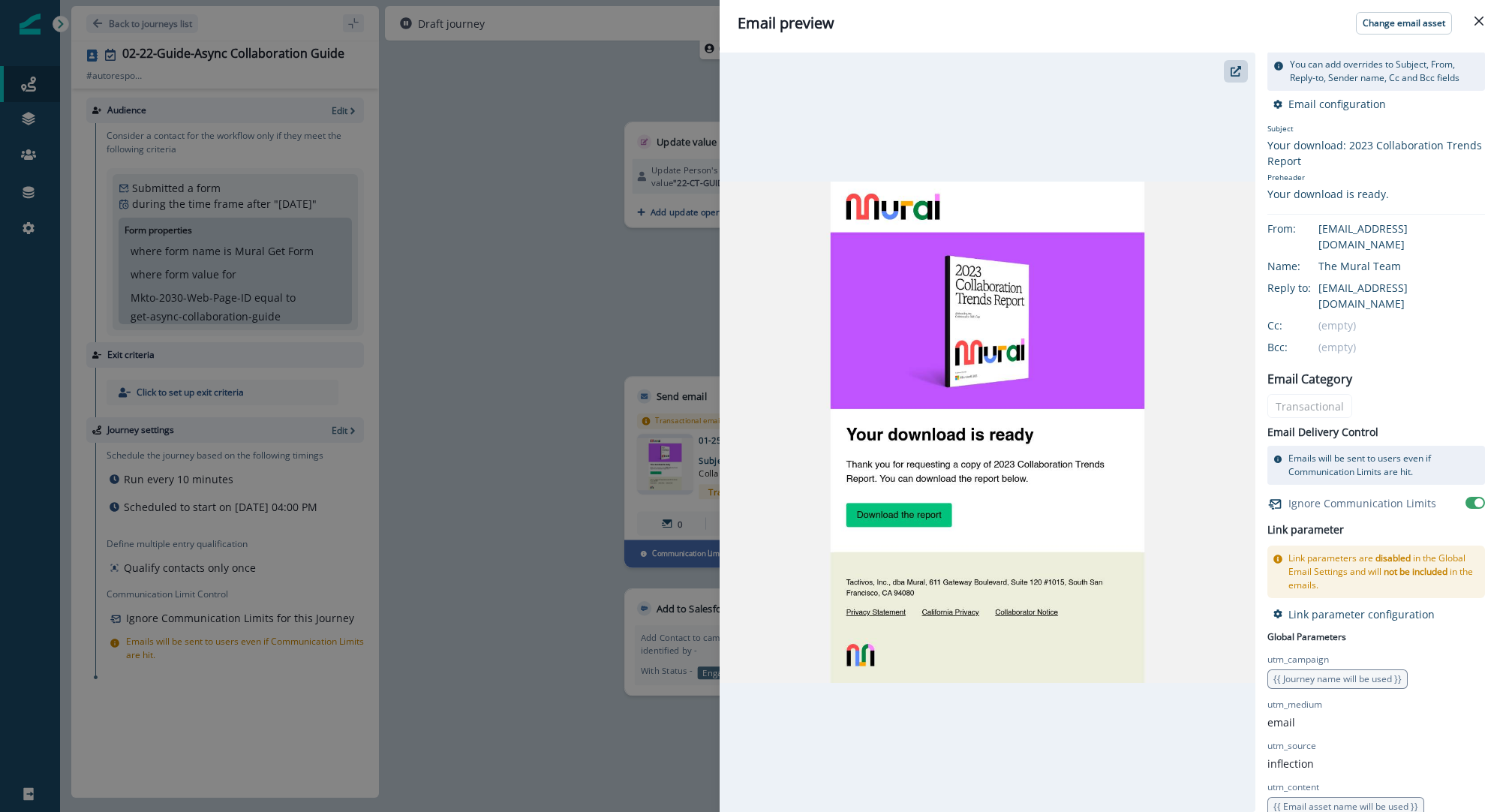
drag, startPoint x: 1485, startPoint y: 19, endPoint x: 1389, endPoint y: 86, distance: 117.1
click at [1484, 19] on button "Close" at bounding box center [1479, 21] width 24 height 24
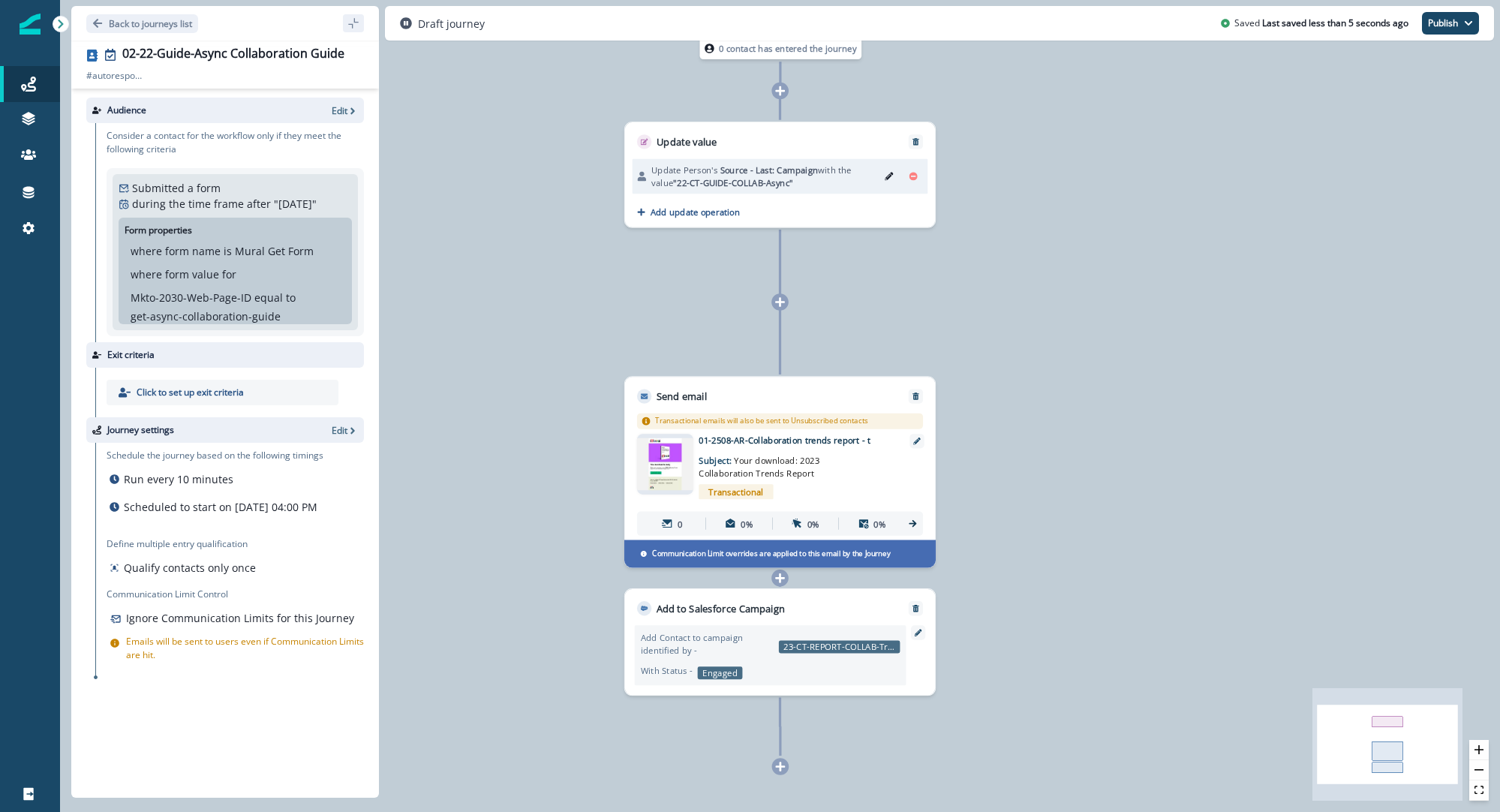
drag, startPoint x: 776, startPoint y: 394, endPoint x: 753, endPoint y: 401, distance: 24.0
click at [776, 395] on div "Send email" at bounding box center [780, 391] width 310 height 27
click at [686, 391] on p "Send email" at bounding box center [682, 396] width 51 height 14
click at [758, 463] on span "Your download: 2023 Collaboration Trends Report" at bounding box center [759, 466] width 121 height 24
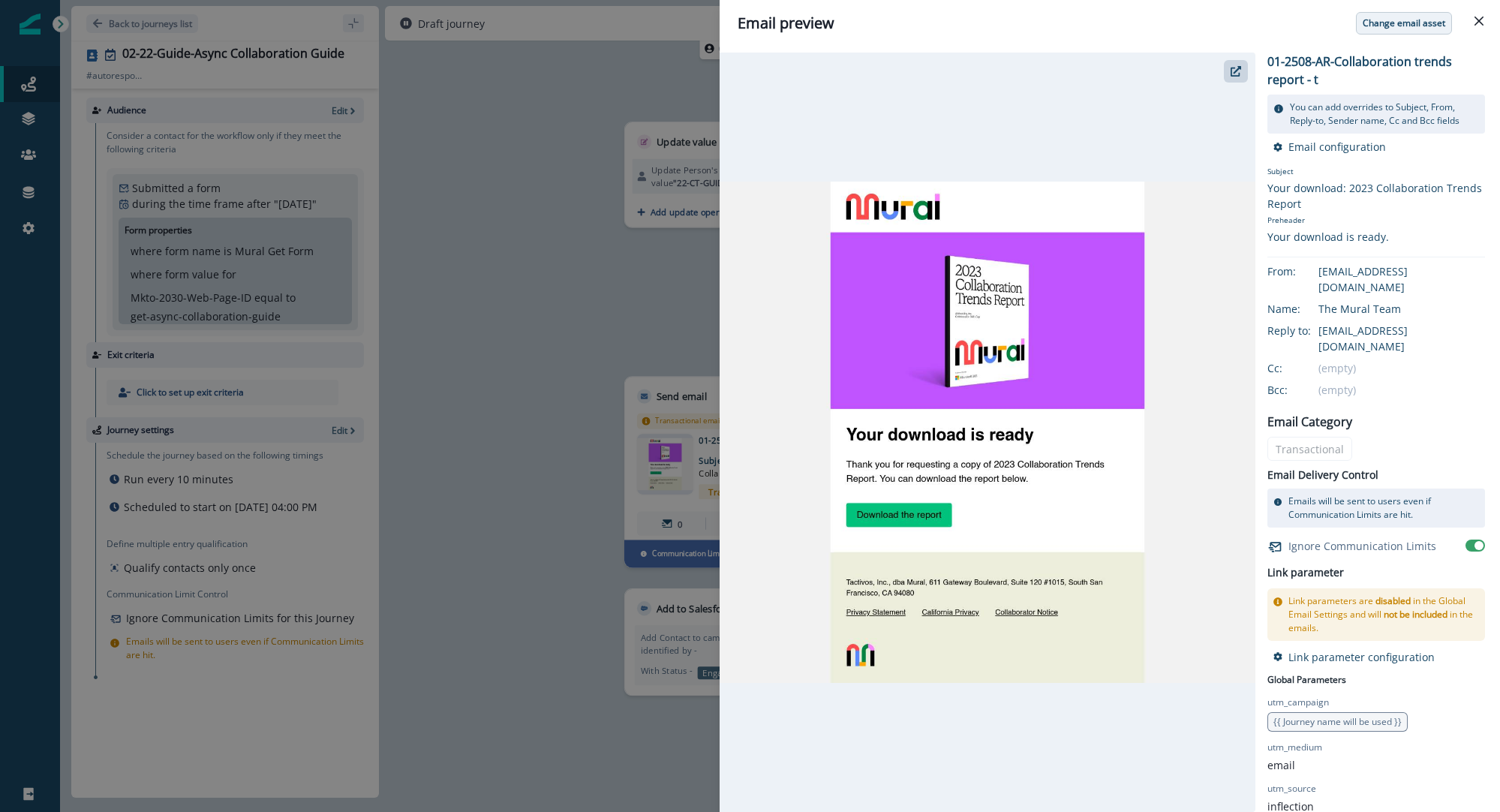
click at [1437, 22] on p "Change email asset" at bounding box center [1404, 23] width 82 height 10
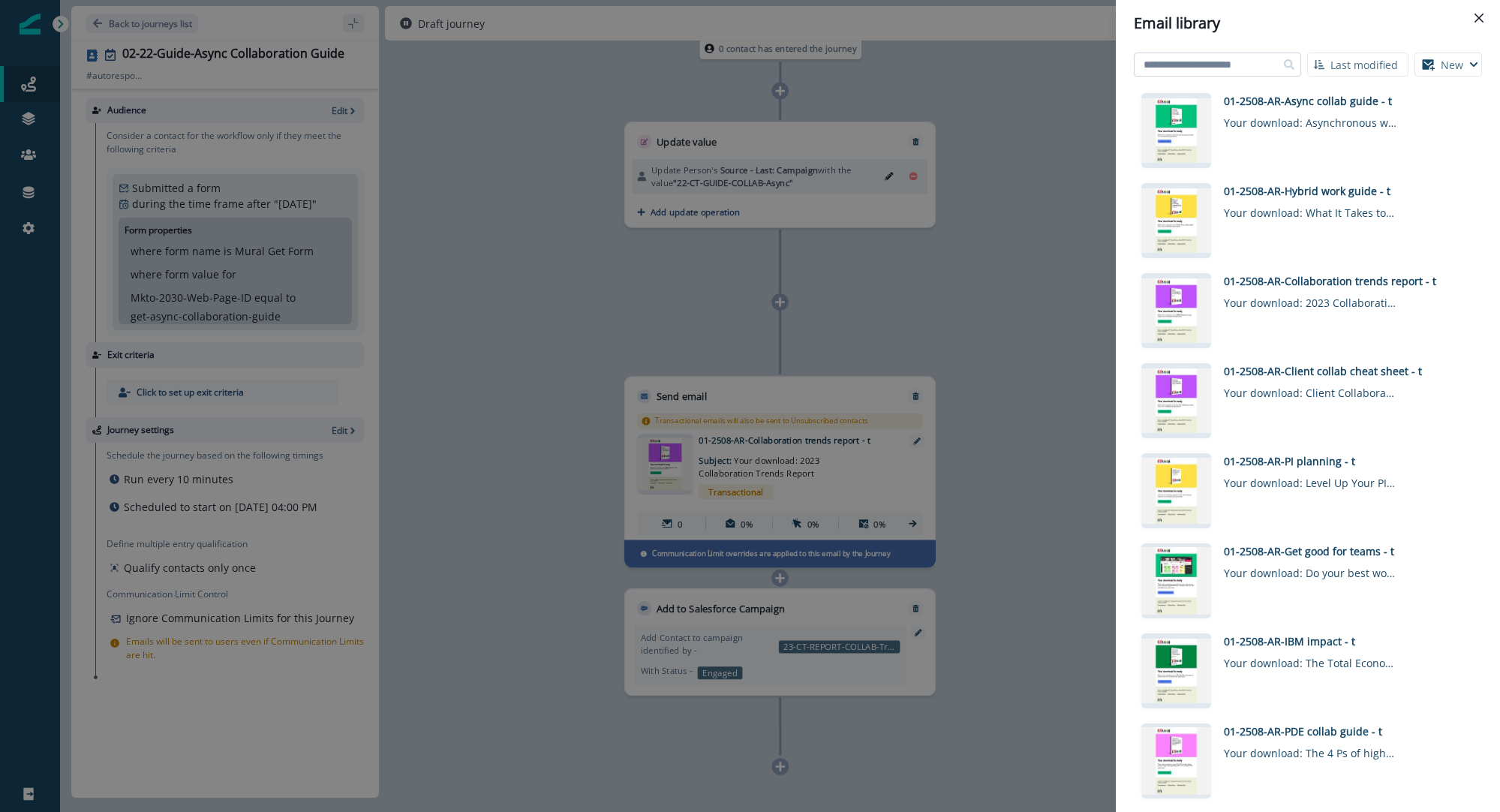
click at [1221, 67] on input at bounding box center [1218, 64] width 168 height 24
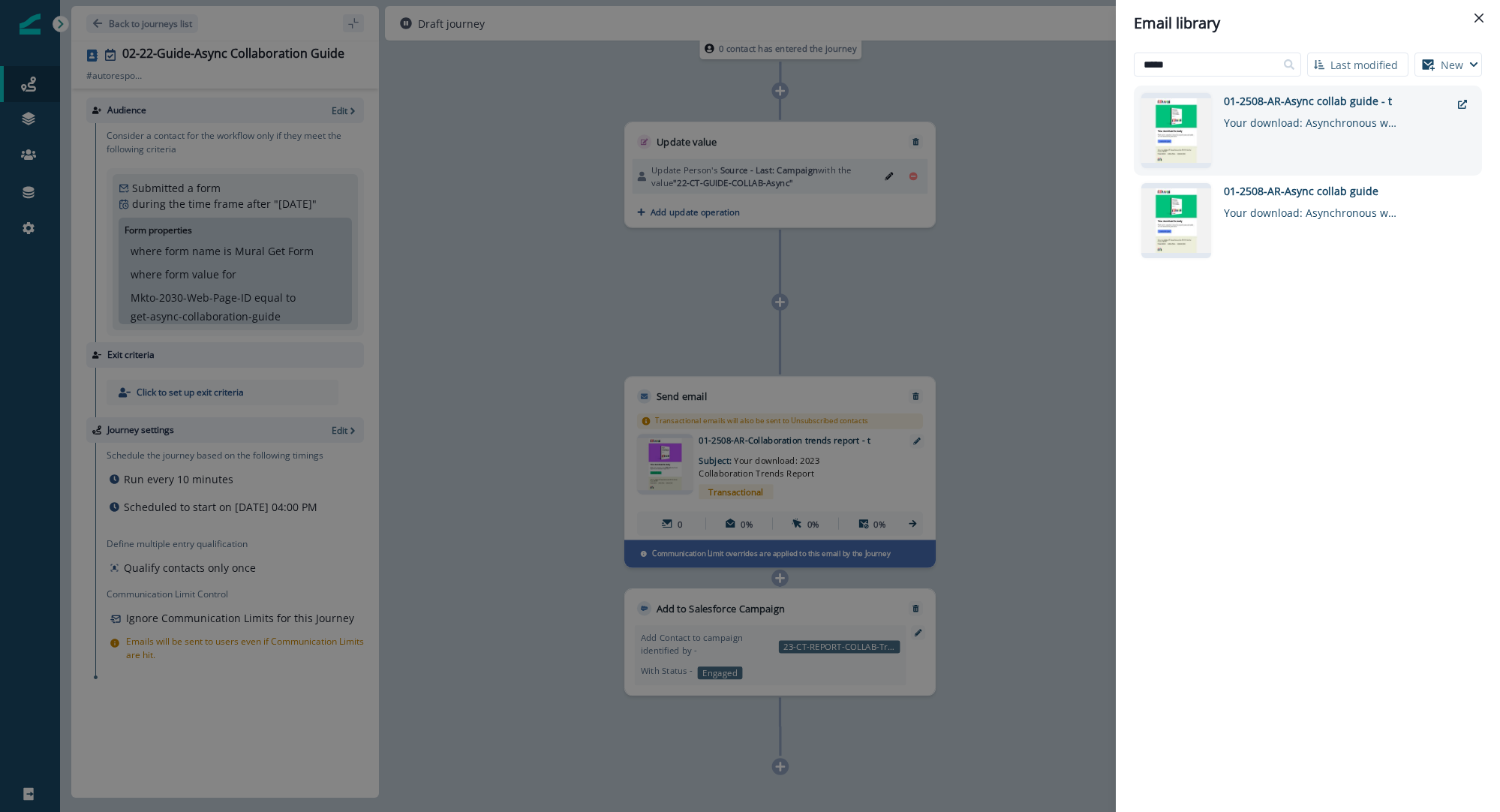
type input "*****"
click at [1241, 97] on div "01-2508-AR-Async collab guide - t" at bounding box center [1337, 101] width 227 height 16
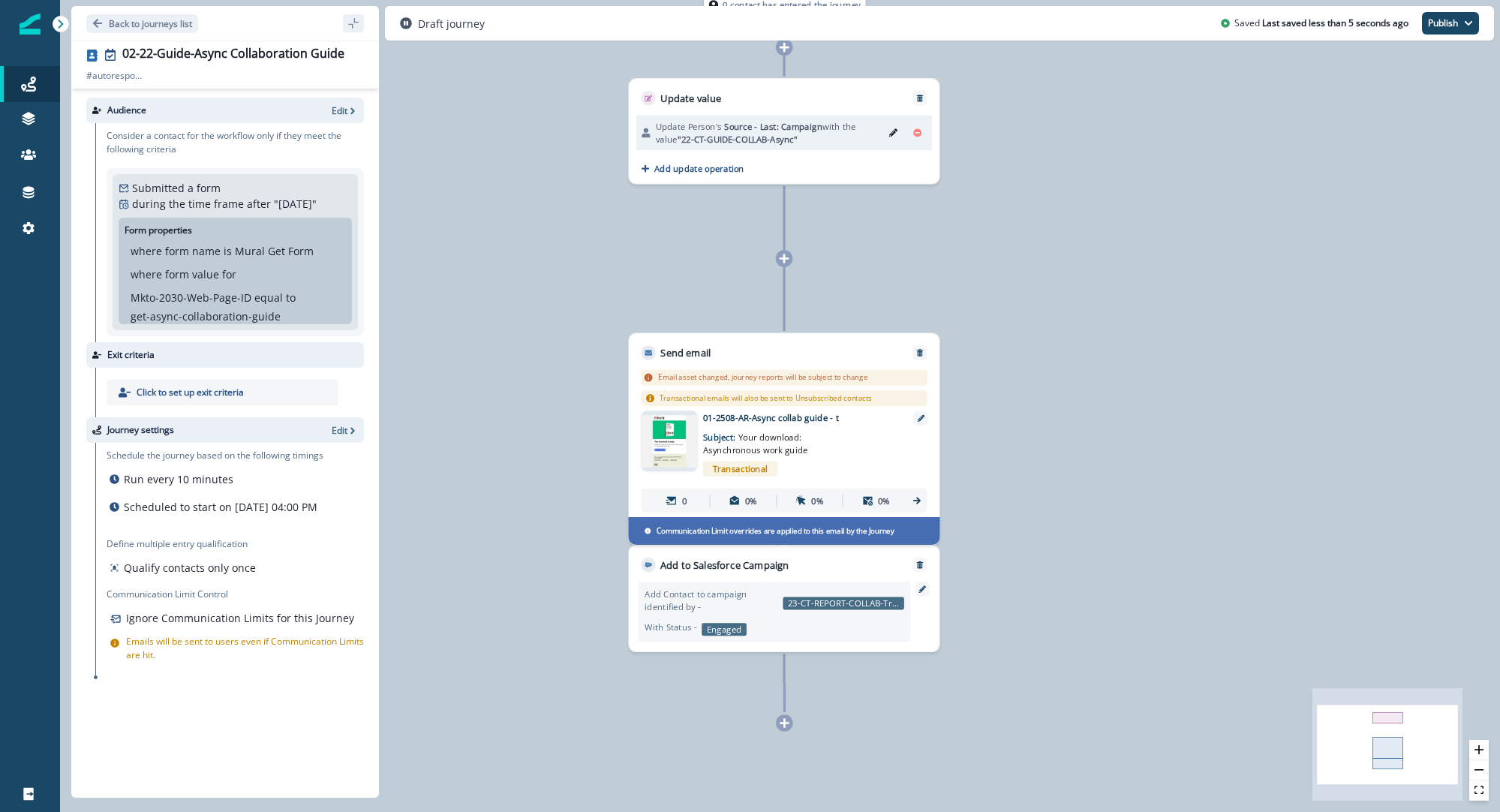
drag, startPoint x: 835, startPoint y: 563, endPoint x: 835, endPoint y: 574, distance: 11.0
click at [835, 574] on div "Add to Salesforce Campaign Add Contact to campaign identified by - 23-CT-REPORT…" at bounding box center [784, 599] width 310 height 106
click at [805, 566] on div "Add to Salesforce Campaign" at bounding box center [784, 559] width 310 height 27
click at [917, 589] on div at bounding box center [922, 589] width 14 height 14
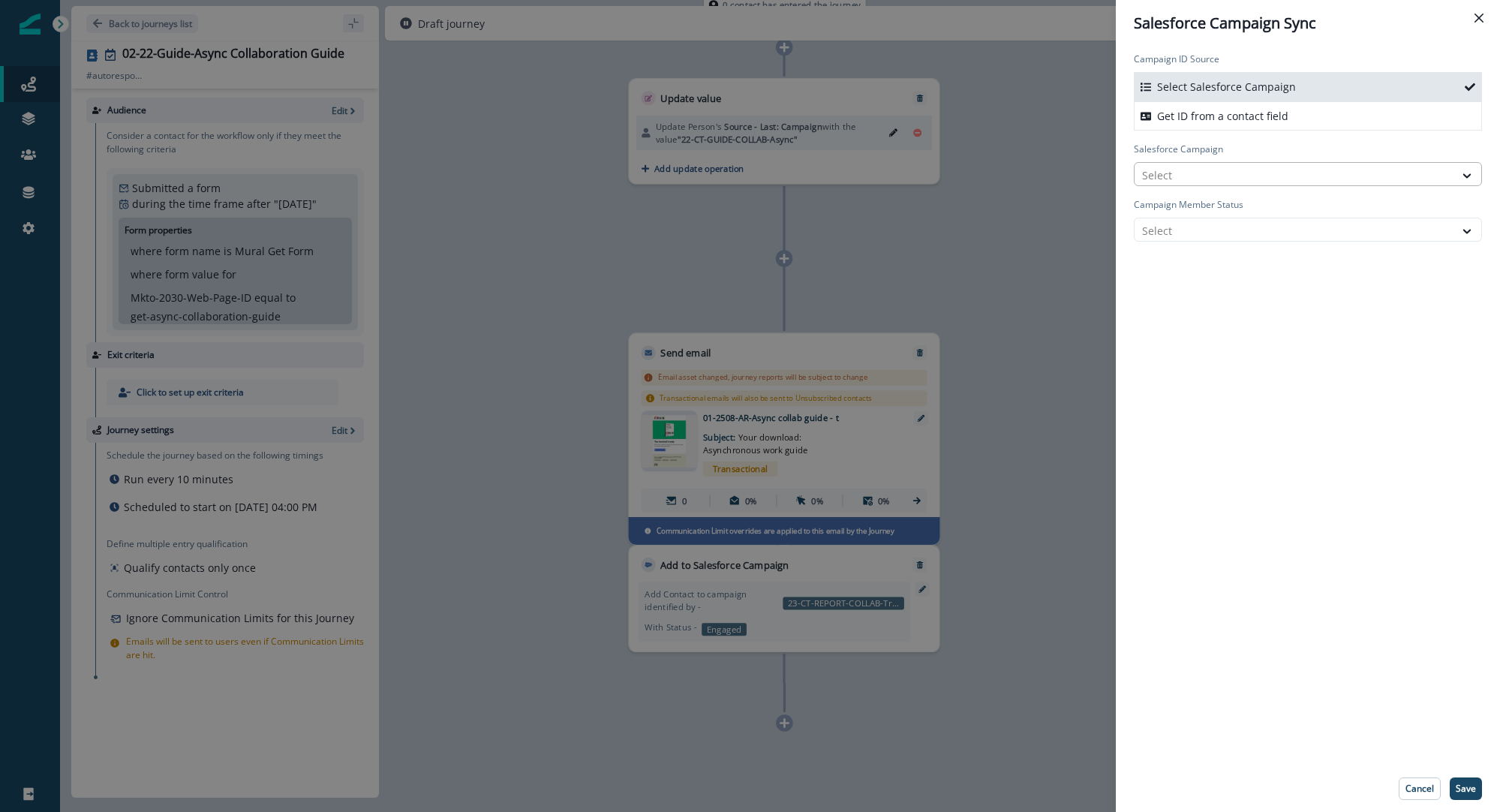
click at [1214, 179] on div at bounding box center [1294, 176] width 304 height 19
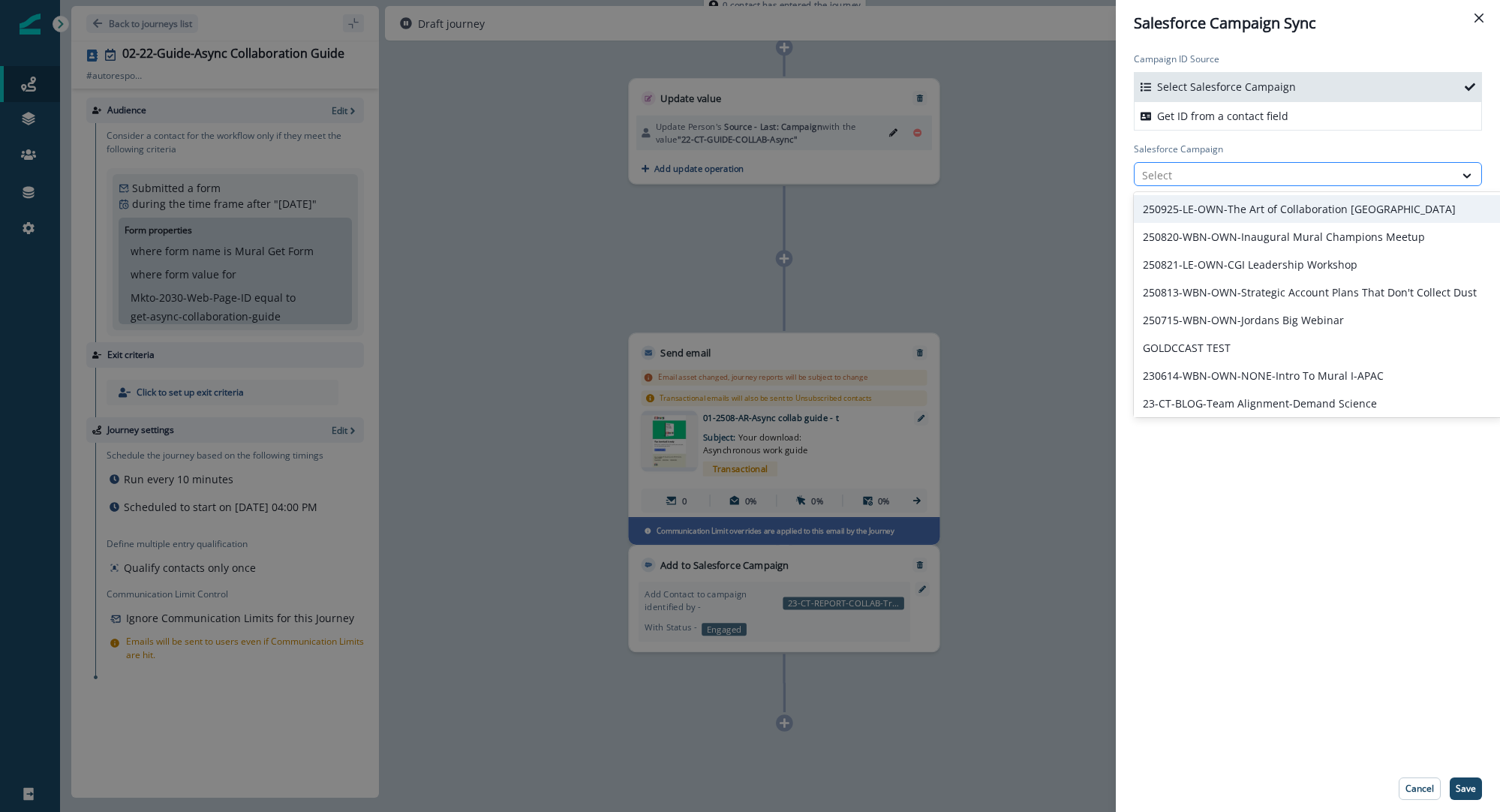
paste input "**********"
type input "**********"
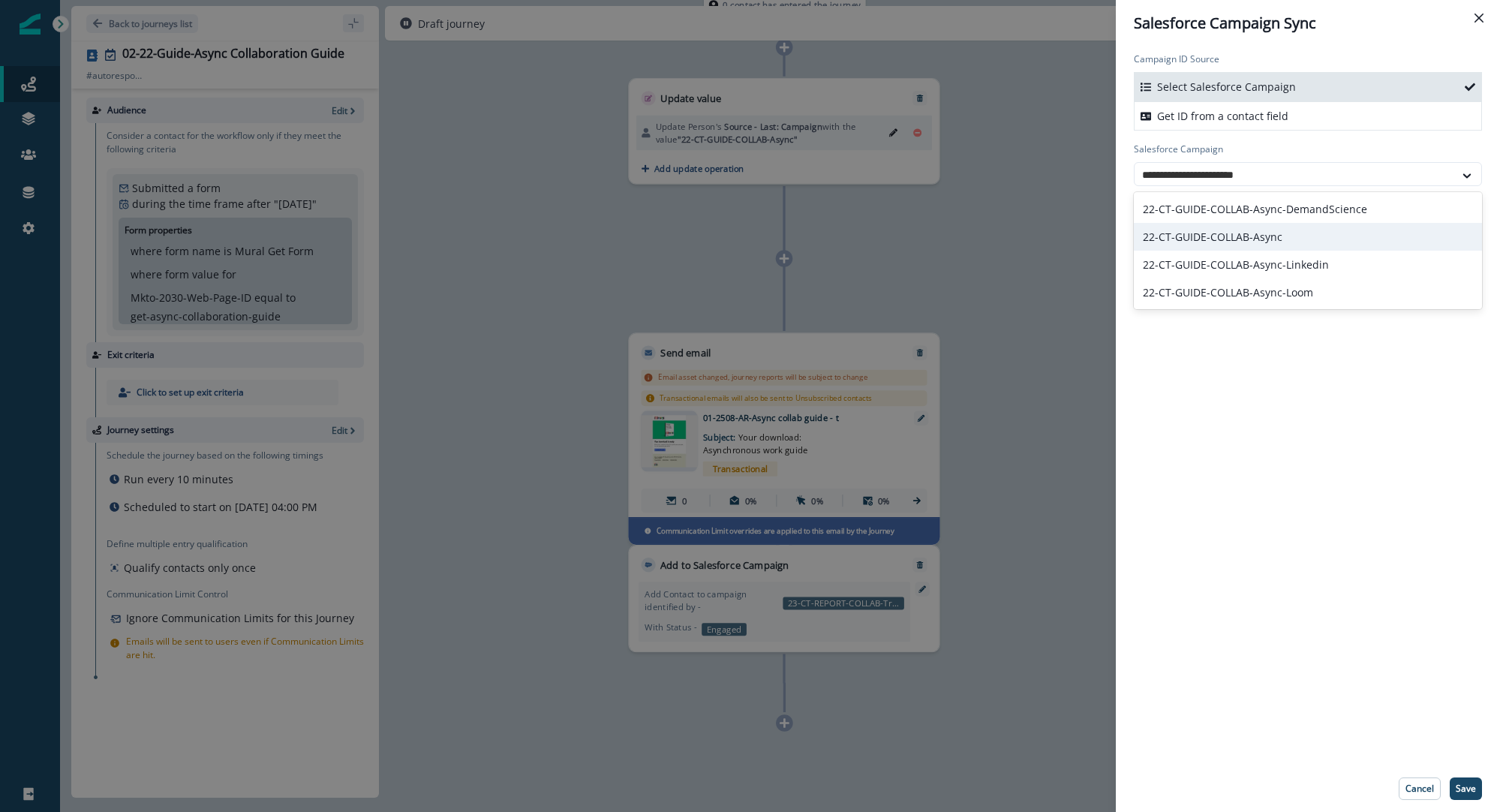
click at [1271, 236] on div "22-CT-GUIDE-COLLAB-Async" at bounding box center [1308, 236] width 348 height 28
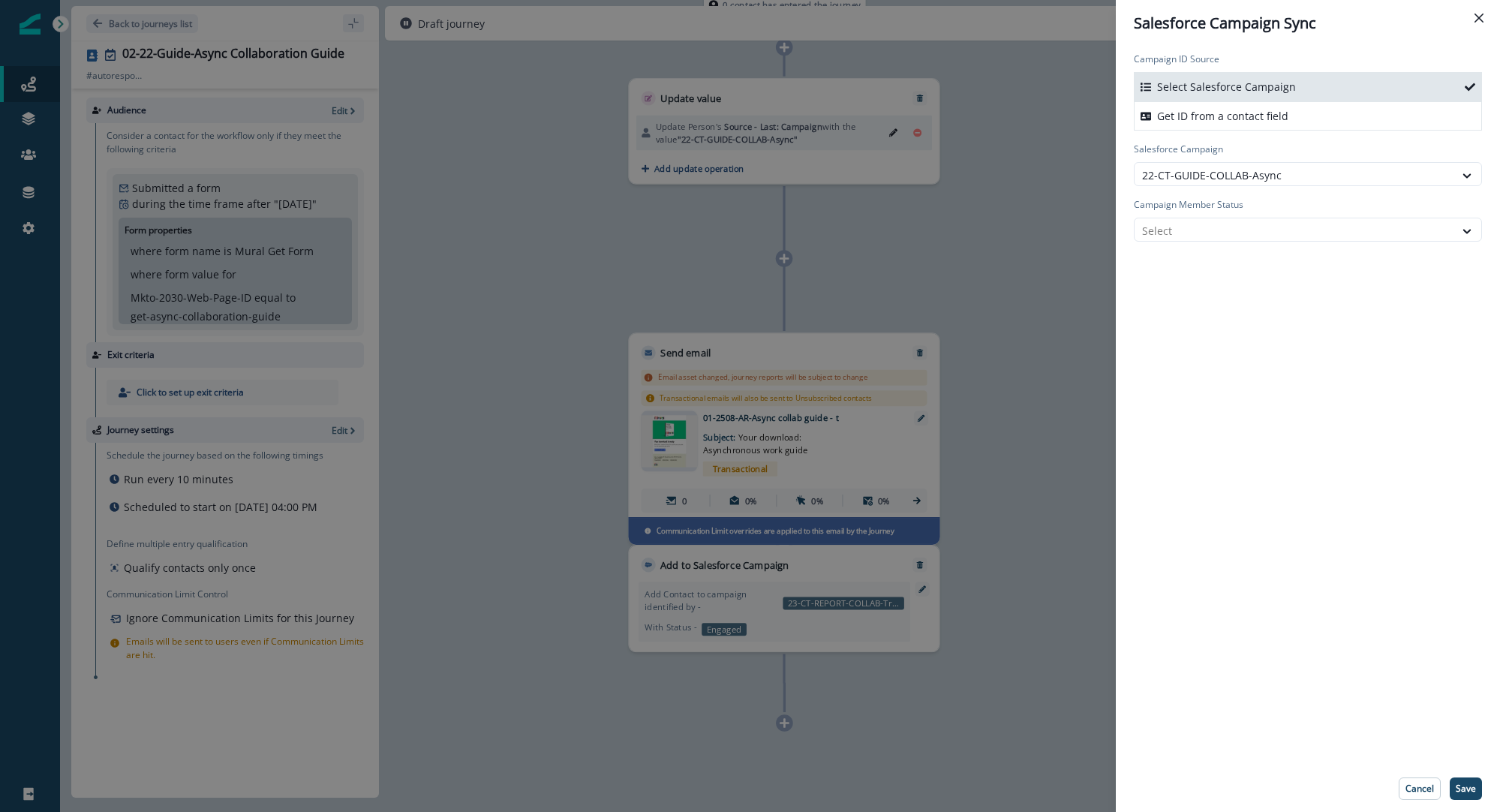
click at [1271, 236] on div at bounding box center [1294, 231] width 304 height 19
click at [1281, 290] on div "Engaged" at bounding box center [1308, 292] width 348 height 28
click at [1279, 289] on div "Campaign ID Source Select Salesforce Campaign Get ID from a contact field Sales…" at bounding box center [1308, 406] width 384 height 719
click at [1474, 796] on button "Save" at bounding box center [1466, 788] width 32 height 22
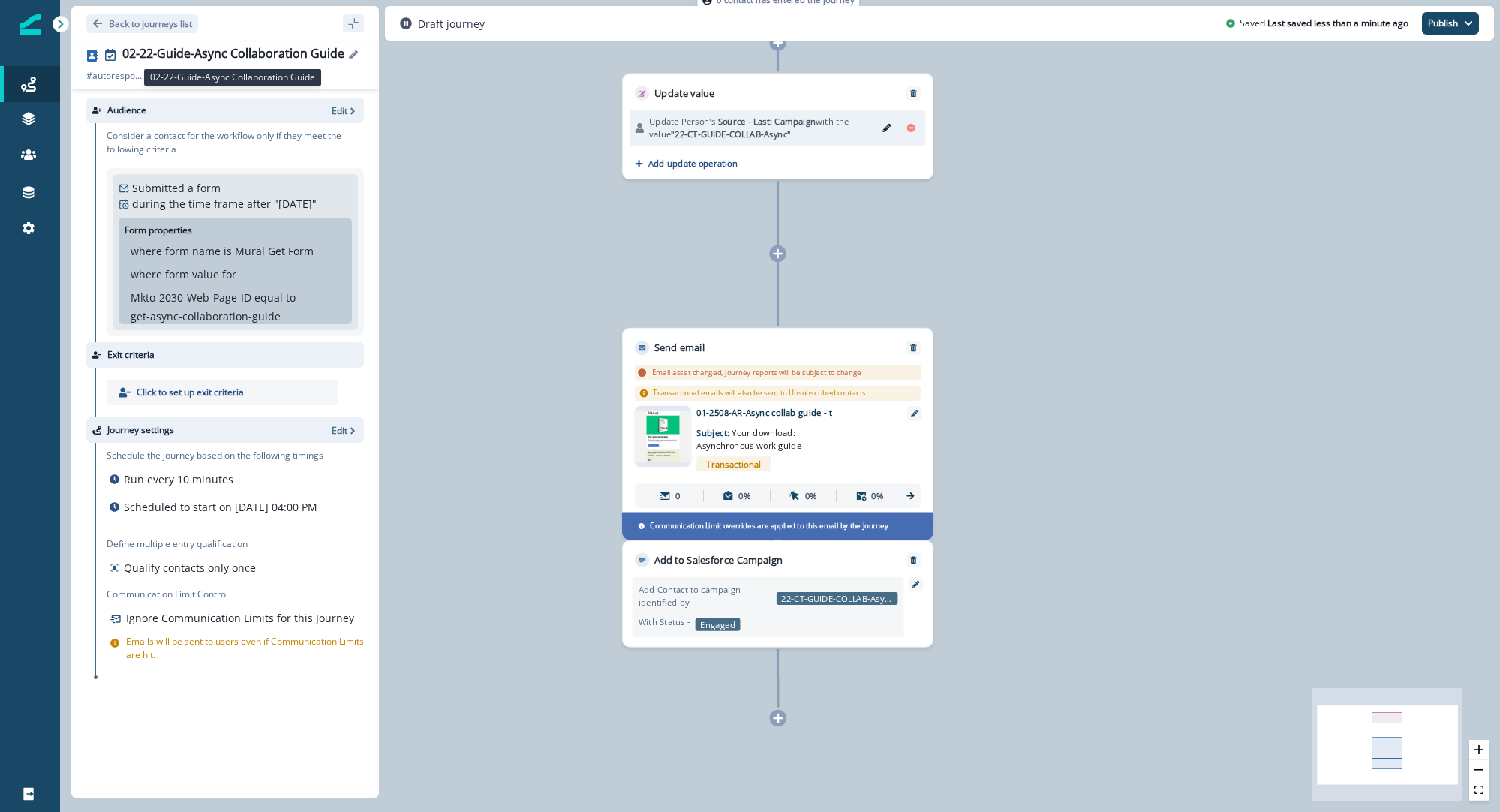
click at [274, 53] on div "02-22-Guide-Async Collaboration Guide" at bounding box center [233, 55] width 222 height 17
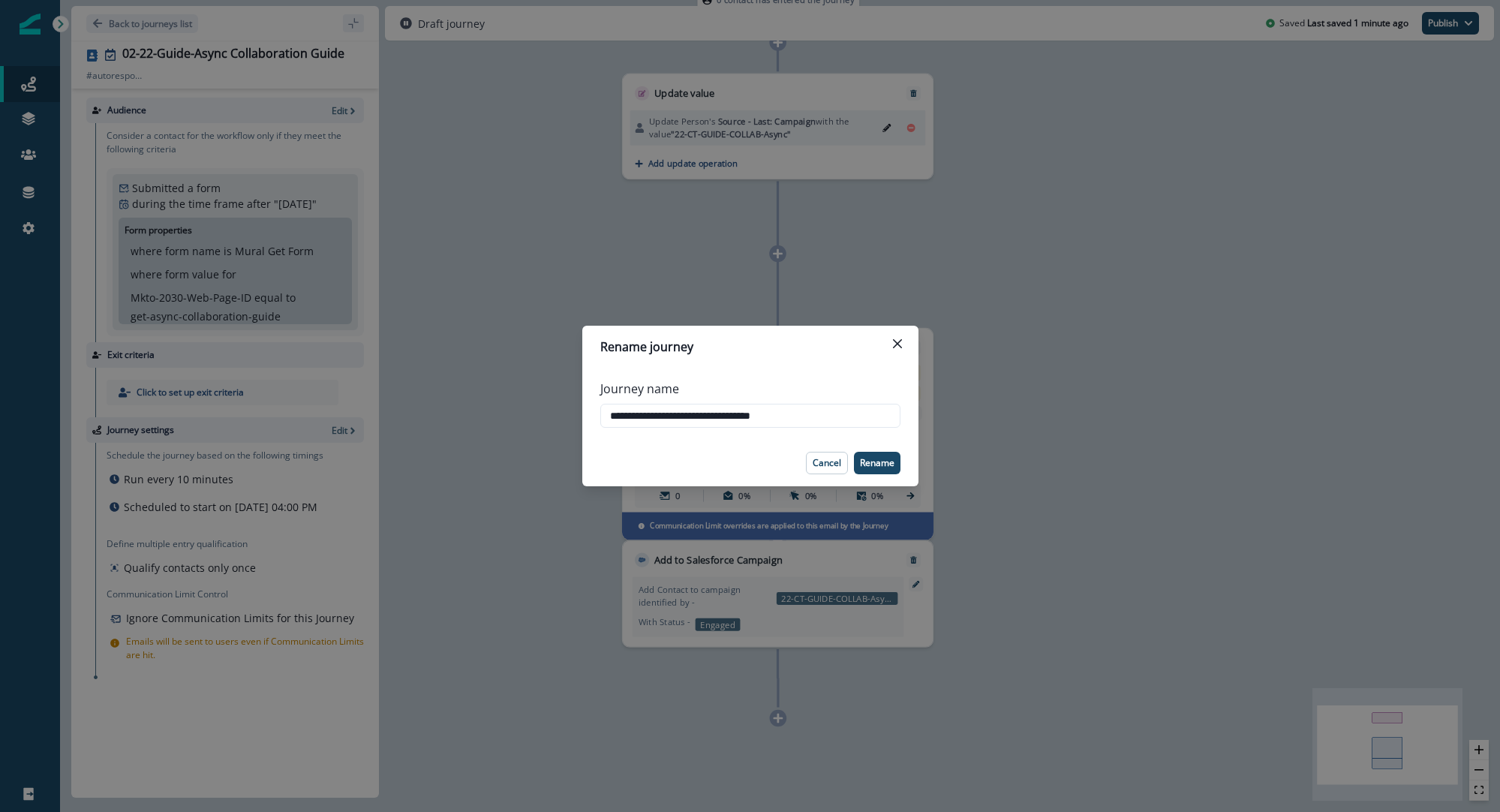
drag, startPoint x: 901, startPoint y: 334, endPoint x: 889, endPoint y: 333, distance: 12.0
click at [900, 334] on button "Close" at bounding box center [897, 344] width 24 height 24
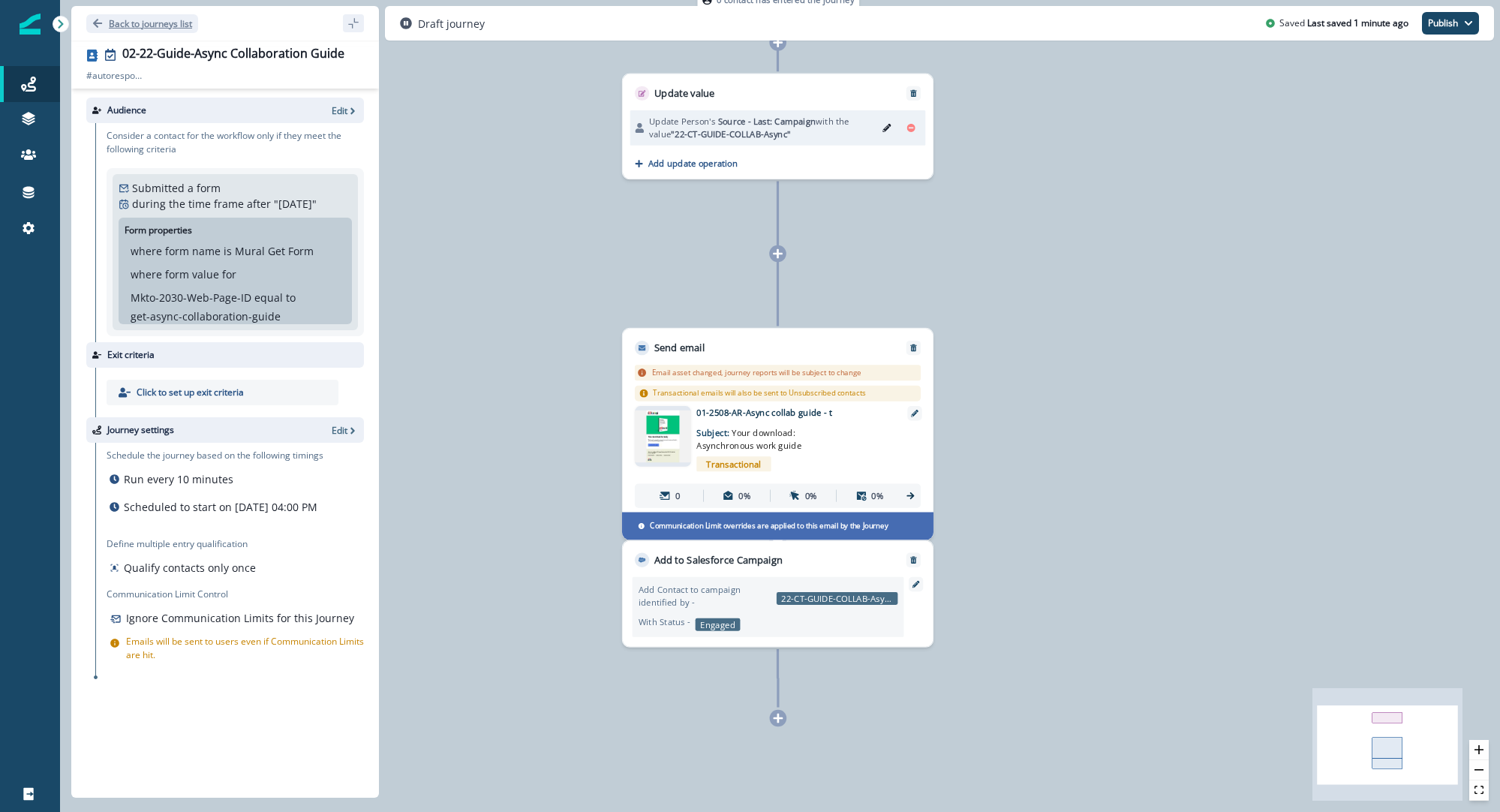
click at [184, 18] on p "Back to journeys list" at bounding box center [150, 24] width 83 height 13
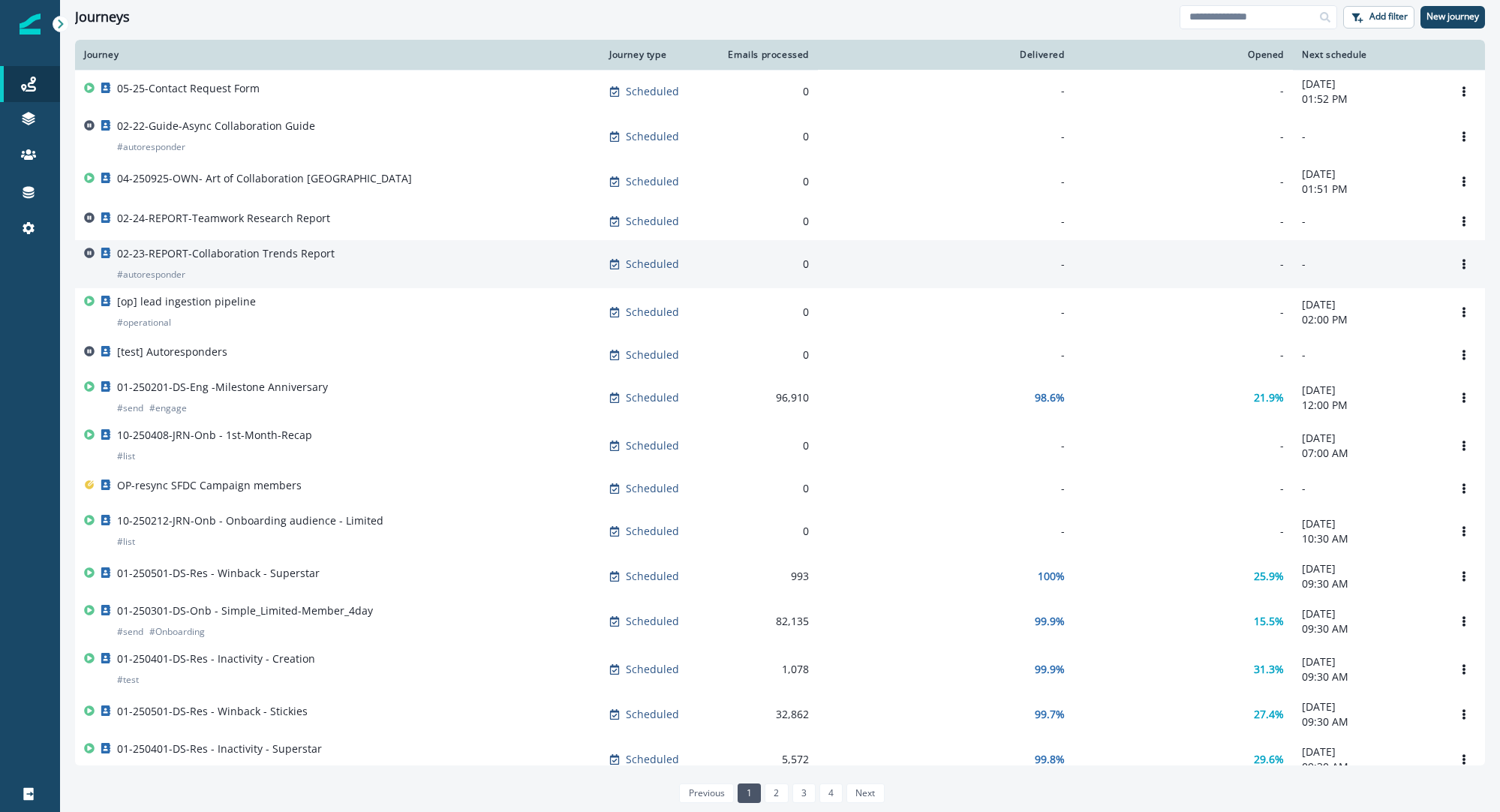
click at [270, 259] on p "02-23-REPORT-Collaboration Trends Report" at bounding box center [225, 253] width 217 height 15
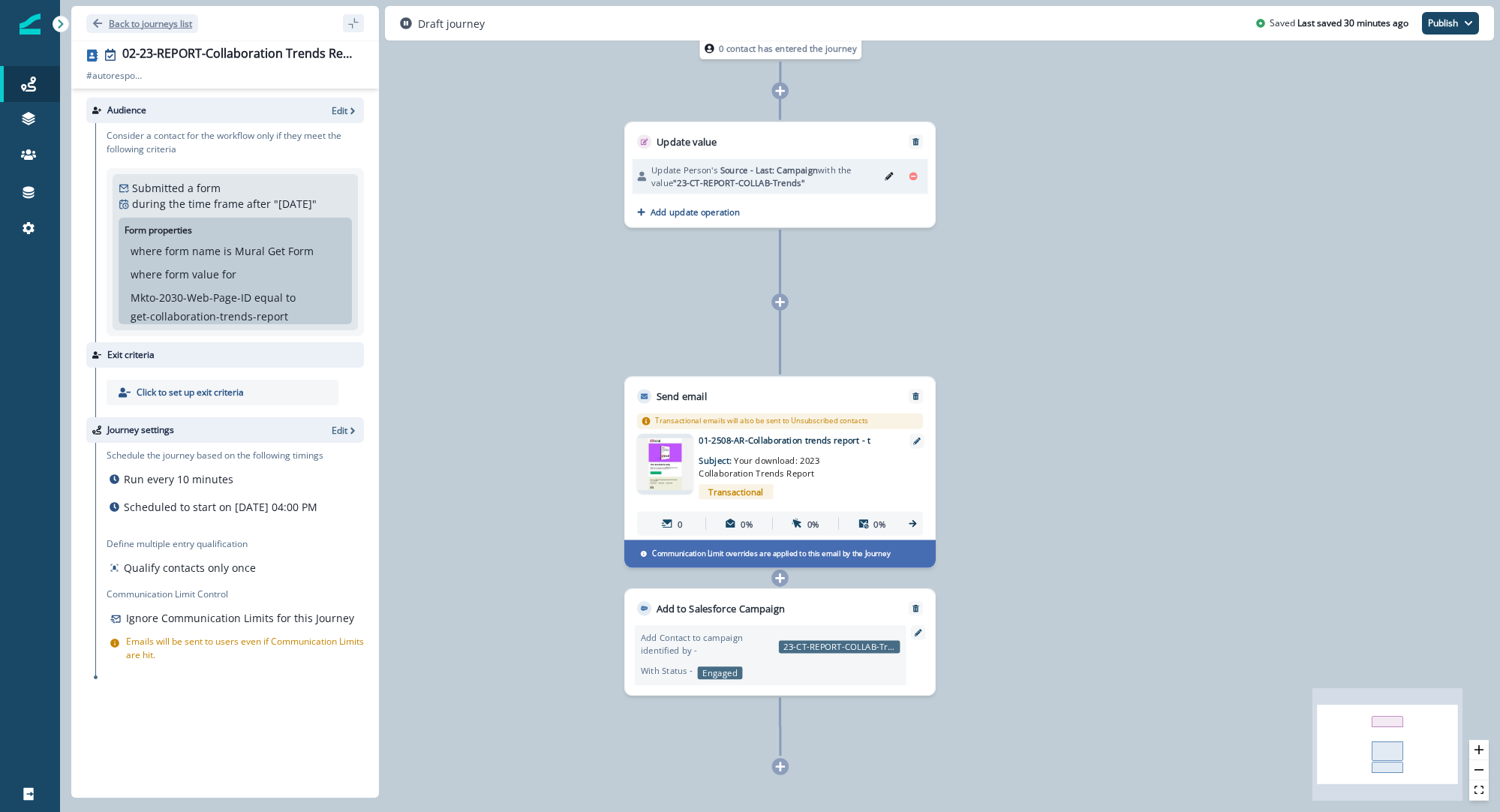
click at [155, 24] on p "Back to journeys list" at bounding box center [150, 24] width 83 height 13
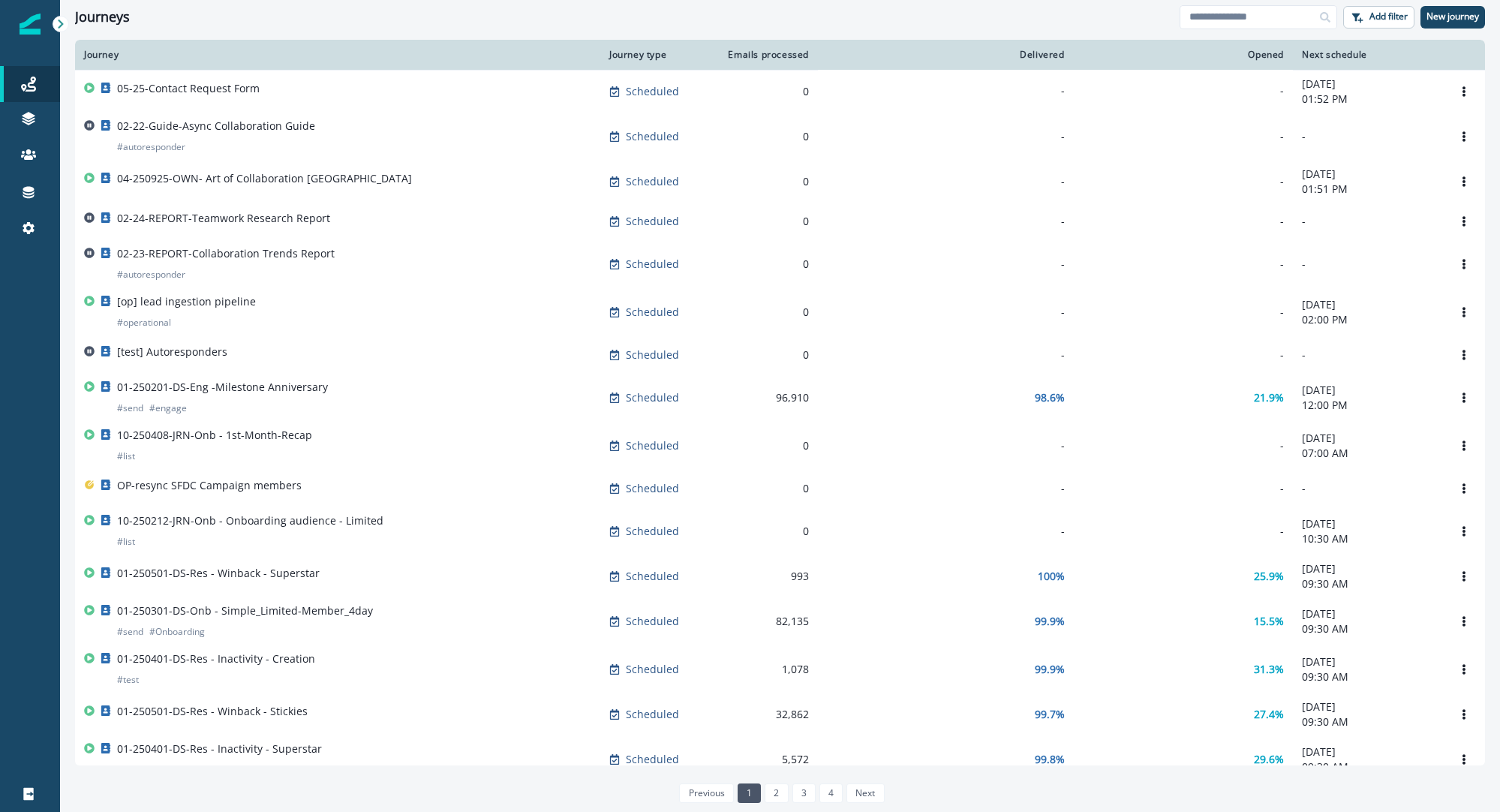
click at [229, 123] on p "02-22-Guide-Async Collaboration Guide" at bounding box center [216, 126] width 198 height 15
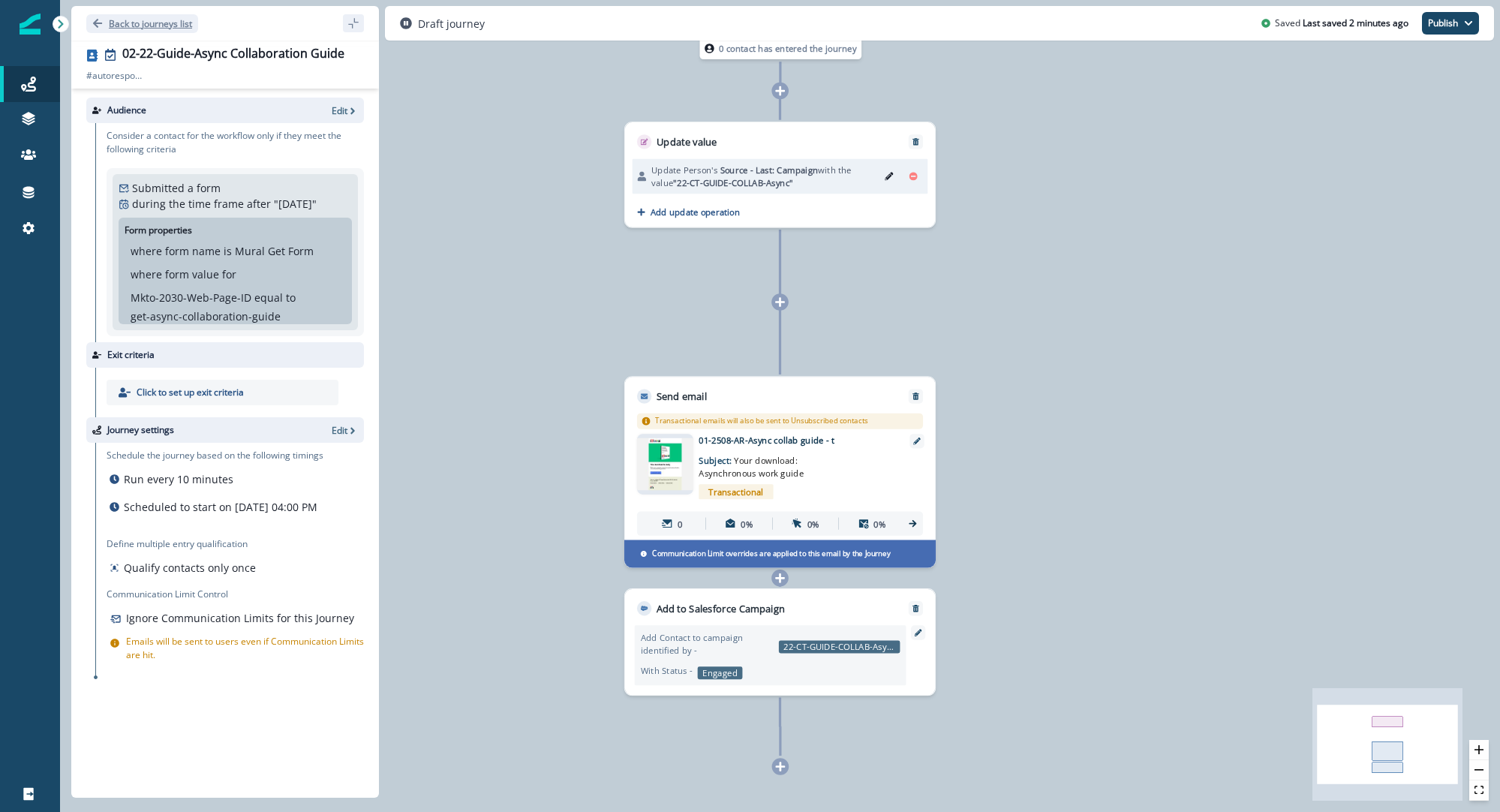
click at [113, 18] on p "Back to journeys list" at bounding box center [150, 24] width 83 height 13
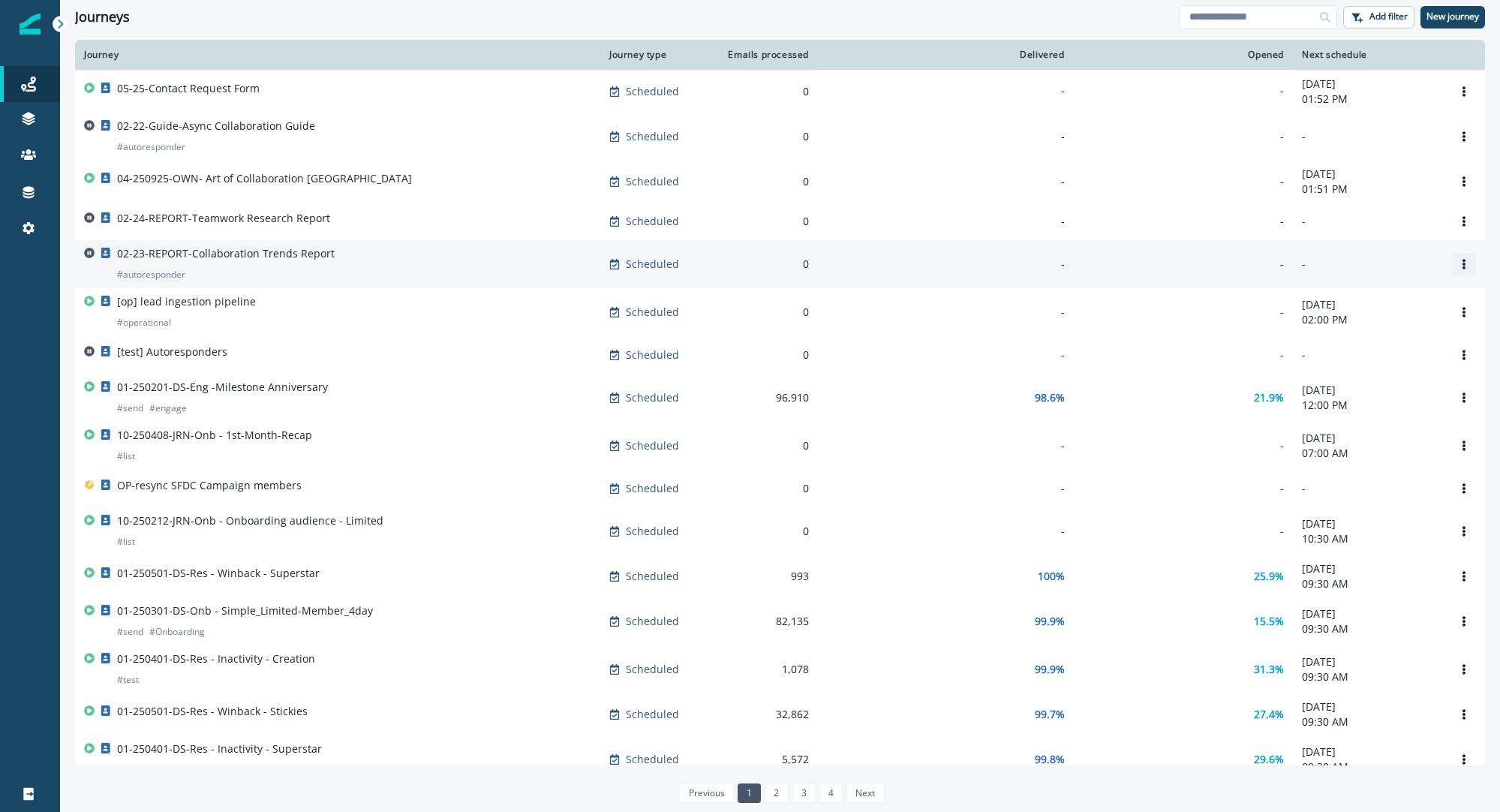
click at [1463, 262] on icon "Options" at bounding box center [1464, 263] width 3 height 10
click at [1324, 302] on button "Clone" at bounding box center [1392, 302] width 167 height 24
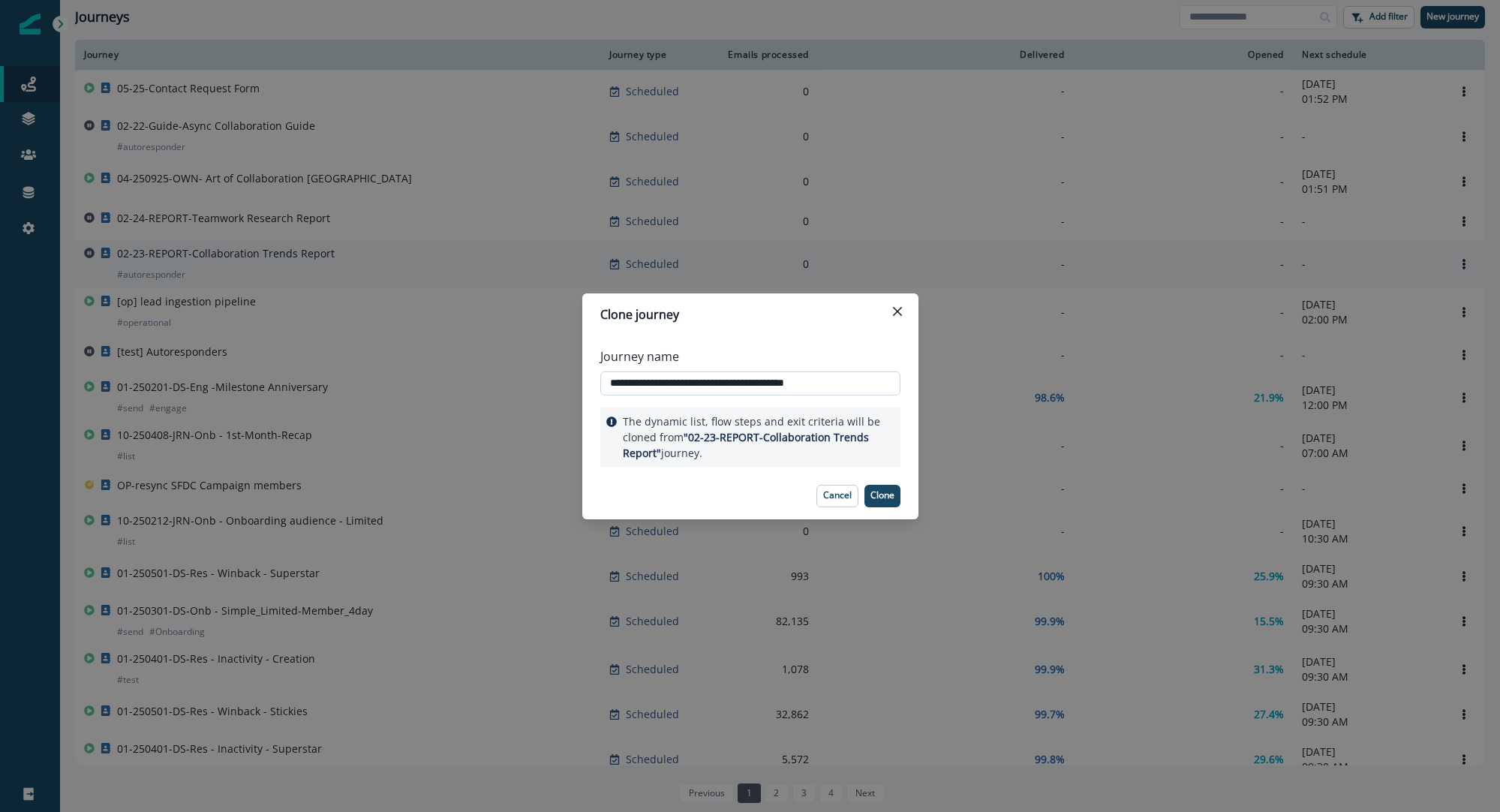
click at [636, 383] on input "**********" at bounding box center [750, 383] width 300 height 24
click at [658, 380] on input "**********" at bounding box center [750, 383] width 300 height 24
click at [678, 386] on input "**********" at bounding box center [750, 383] width 300 height 24
drag, startPoint x: 775, startPoint y: 386, endPoint x: 917, endPoint y: 393, distance: 142.2
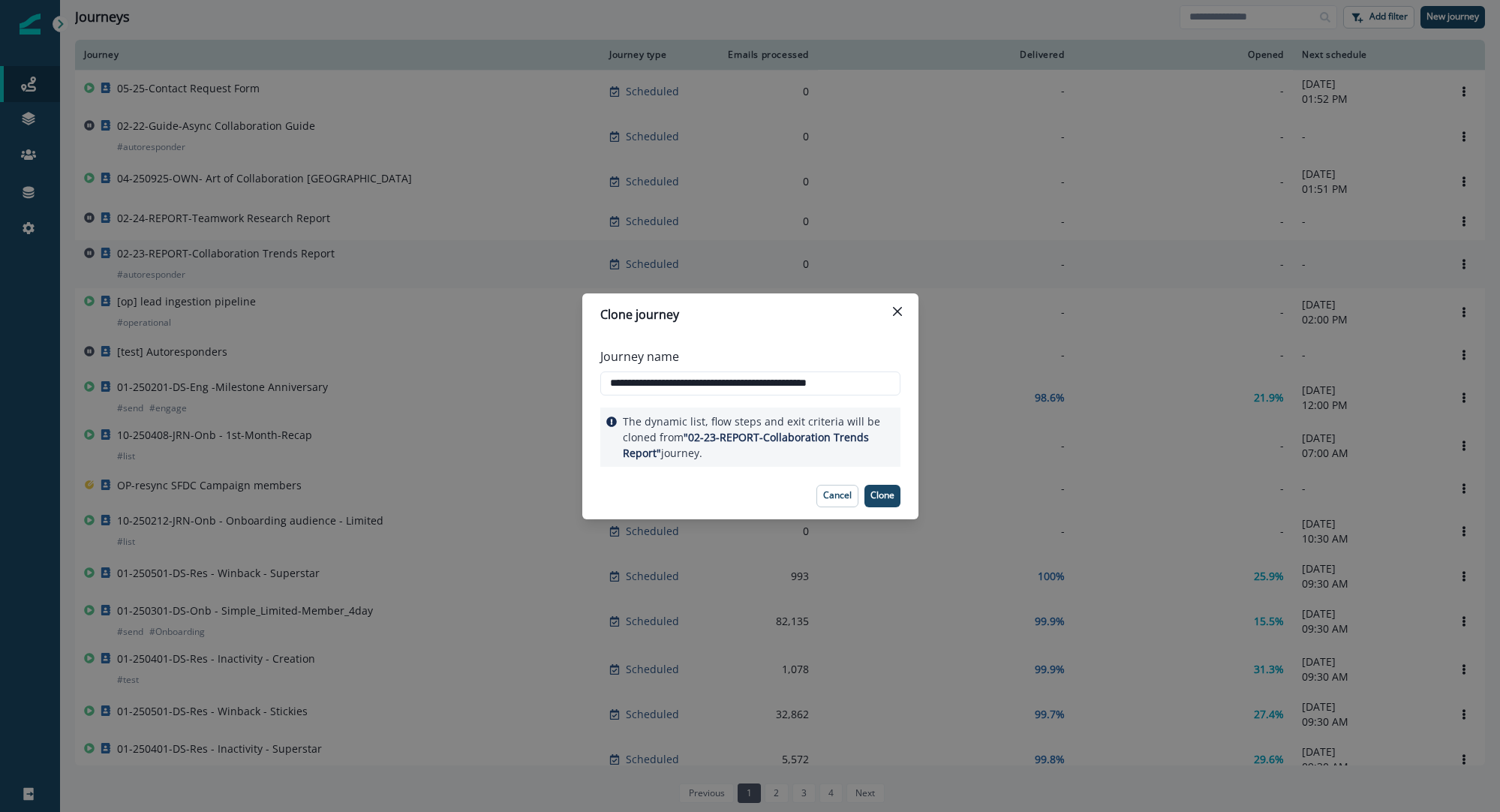
click at [917, 393] on div "**********" at bounding box center [750, 404] width 336 height 138
type input "**********"
click at [886, 499] on p "Clone" at bounding box center [882, 495] width 24 height 10
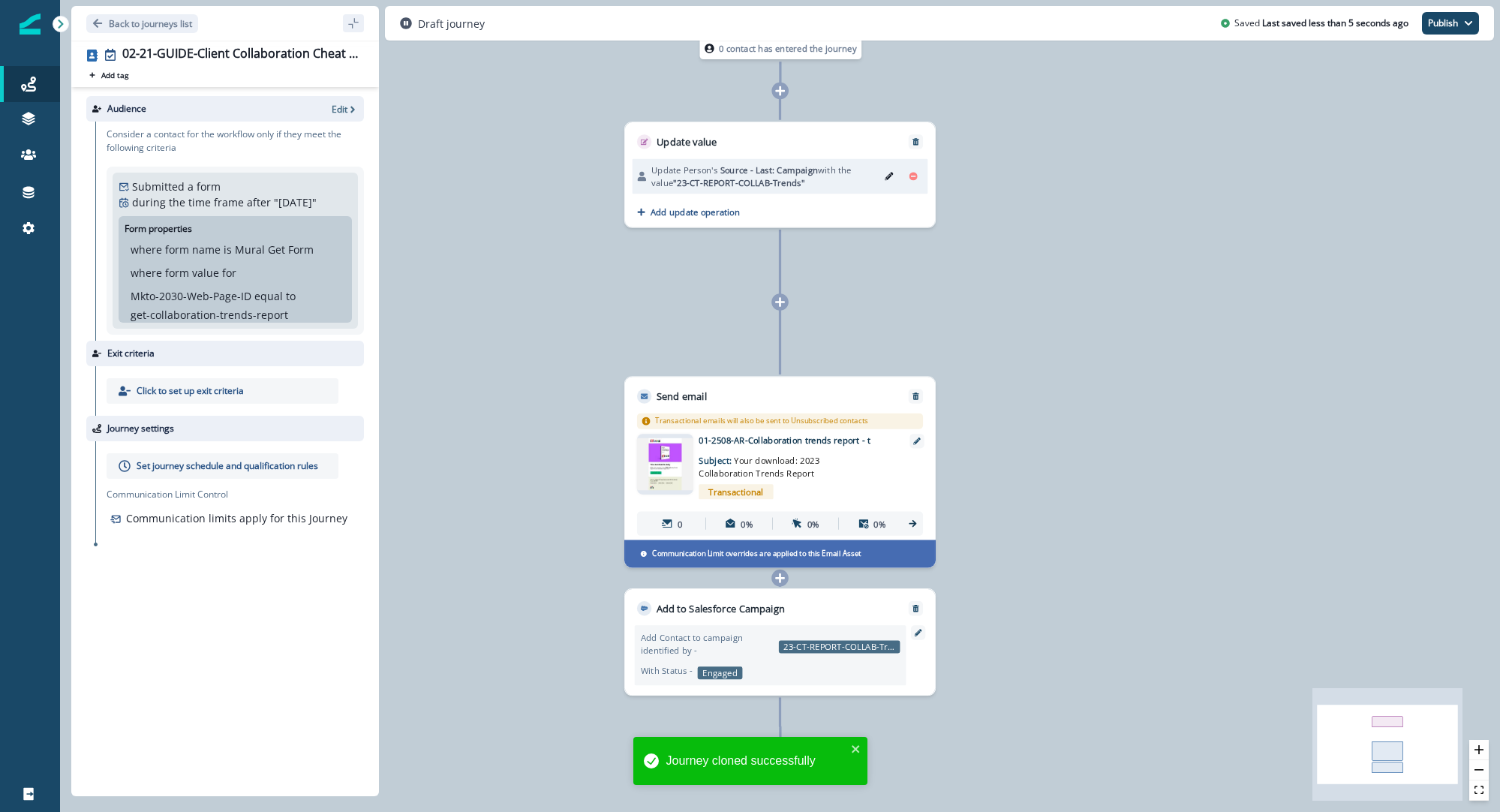
click at [350, 115] on div "Audience Edit" at bounding box center [225, 108] width 278 height 25
click at [350, 111] on icon "button" at bounding box center [353, 109] width 5 height 7
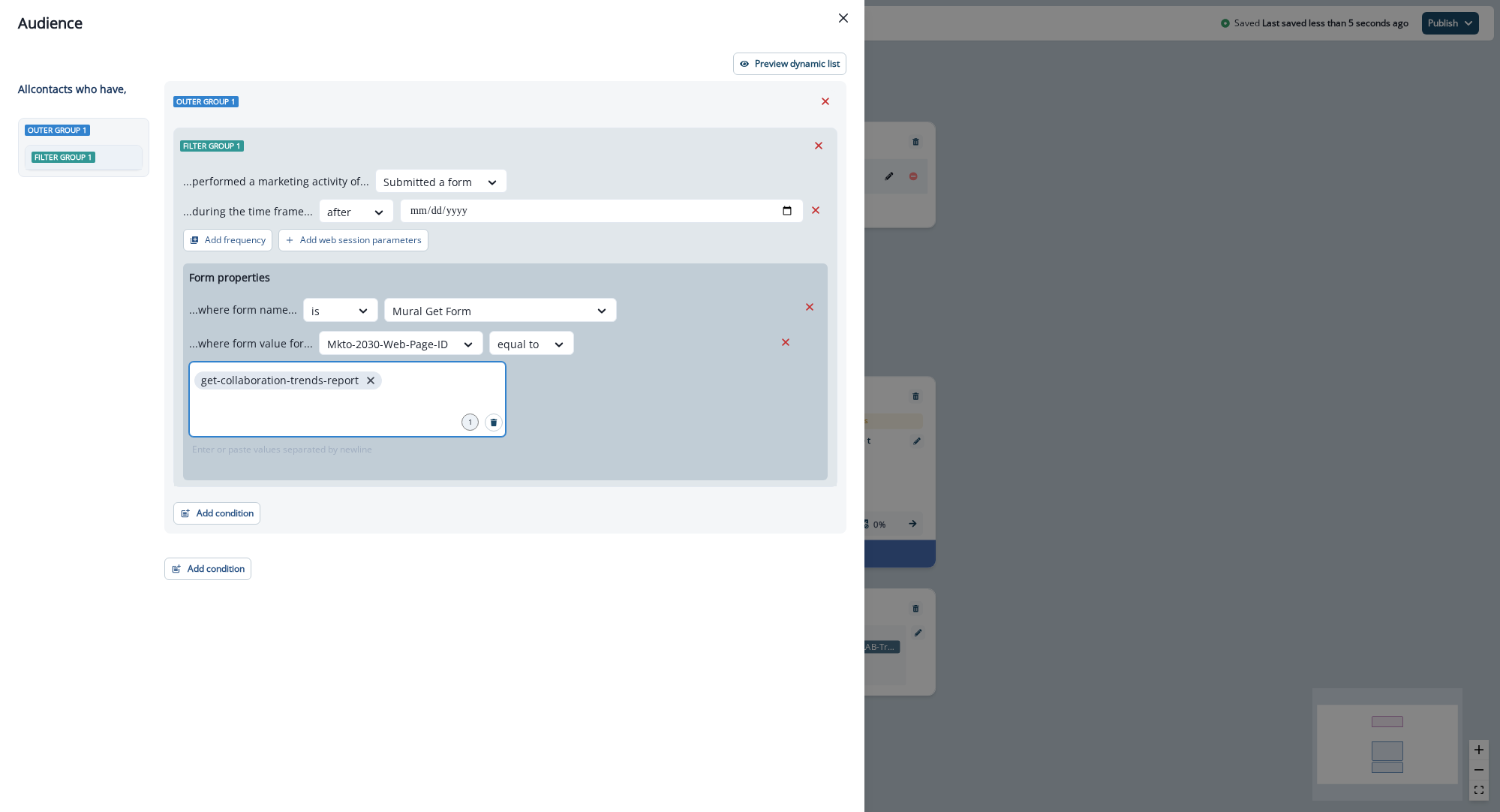
click at [368, 386] on icon "close" at bounding box center [370, 380] width 13 height 13
click at [410, 564] on div "**********" at bounding box center [501, 419] width 691 height 676
click at [755, 67] on p "Preview dynamic list" at bounding box center [797, 63] width 85 height 10
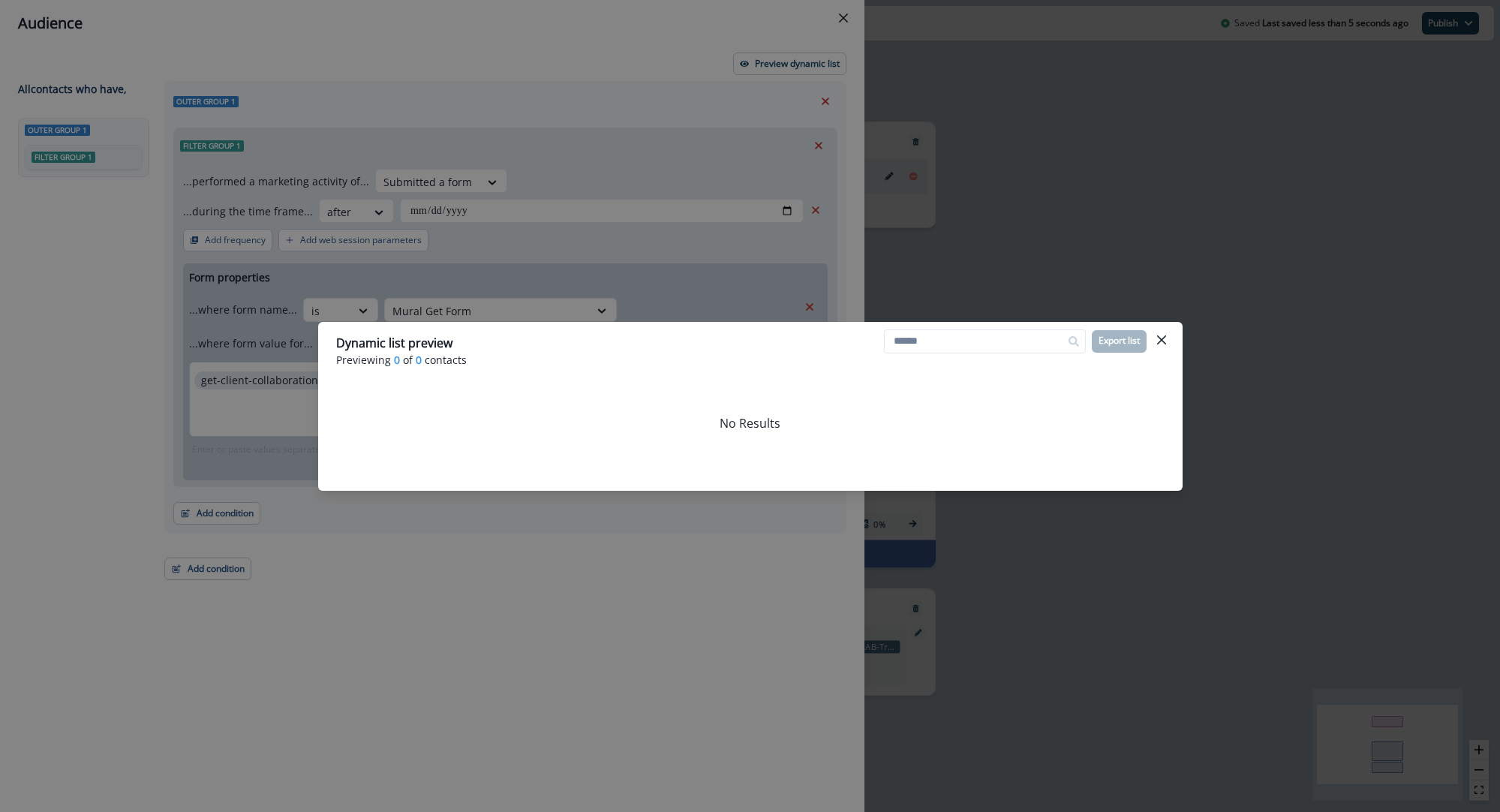
click at [1160, 355] on p "Previewing 0 of 0 contacts" at bounding box center [750, 360] width 829 height 16
click at [1157, 344] on icon "Close" at bounding box center [1161, 338] width 9 height 9
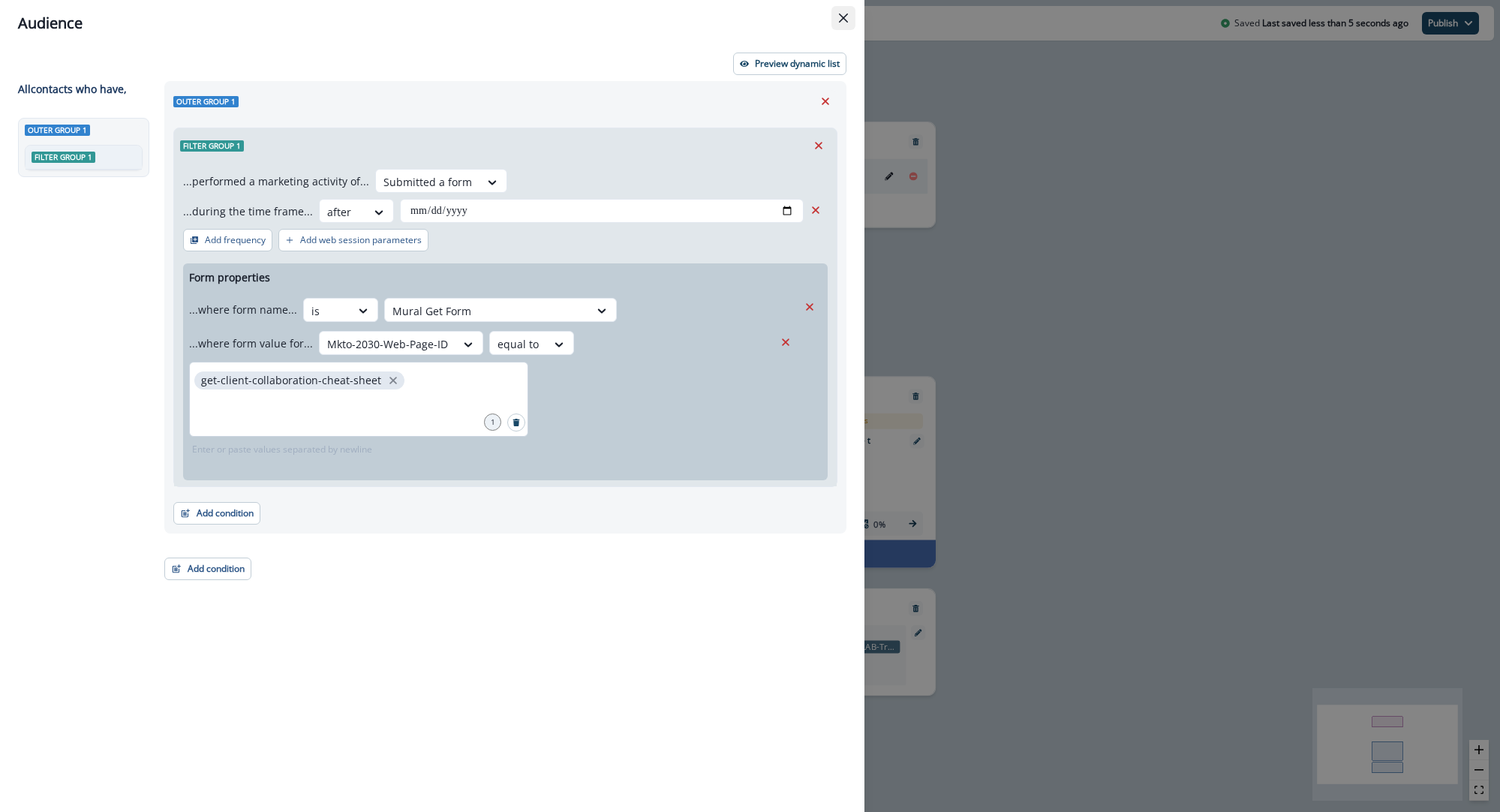
click at [844, 20] on icon "Close" at bounding box center [843, 17] width 9 height 9
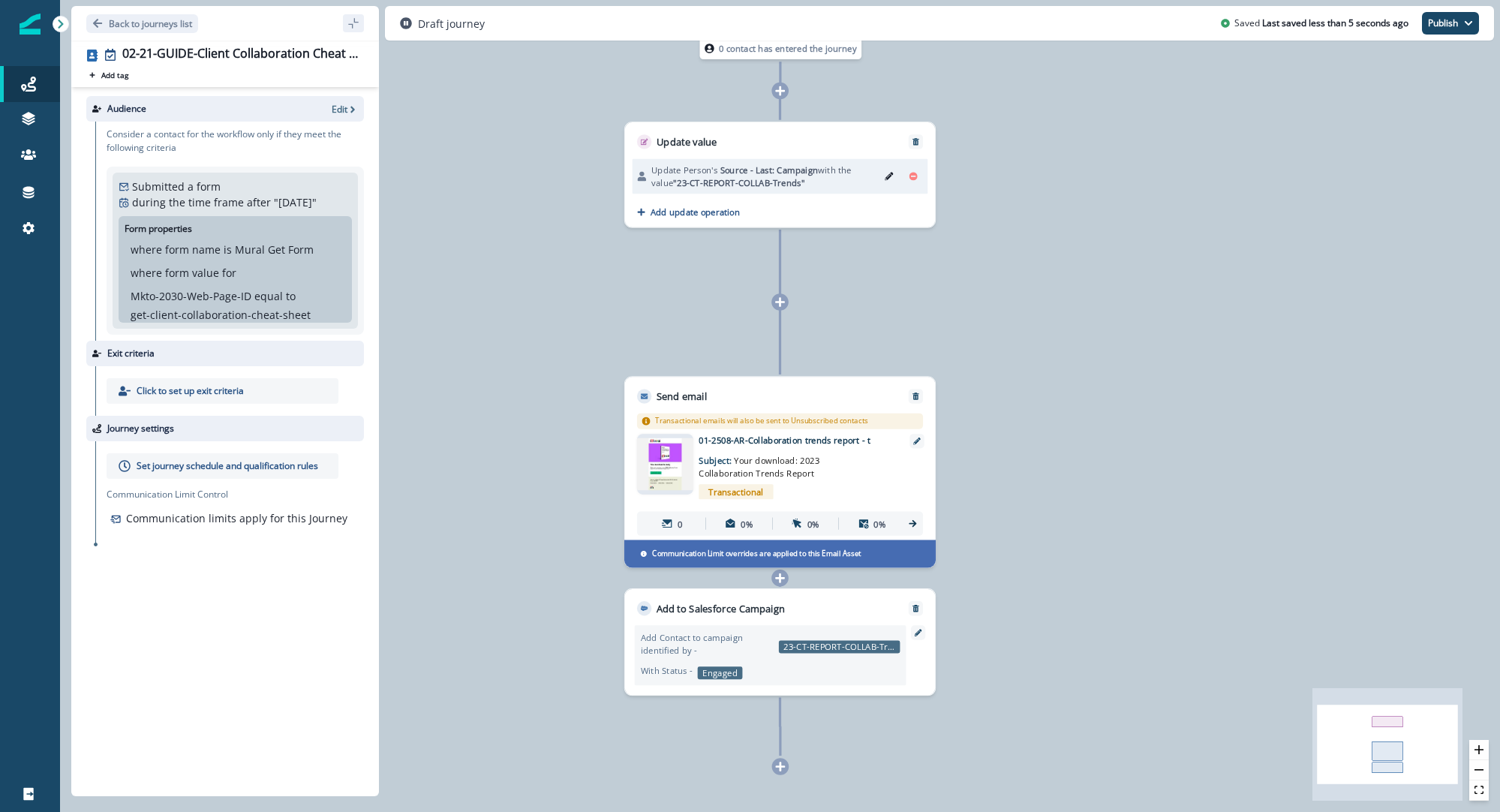
click at [203, 391] on p "Click to set up exit criteria" at bounding box center [191, 391] width 108 height 13
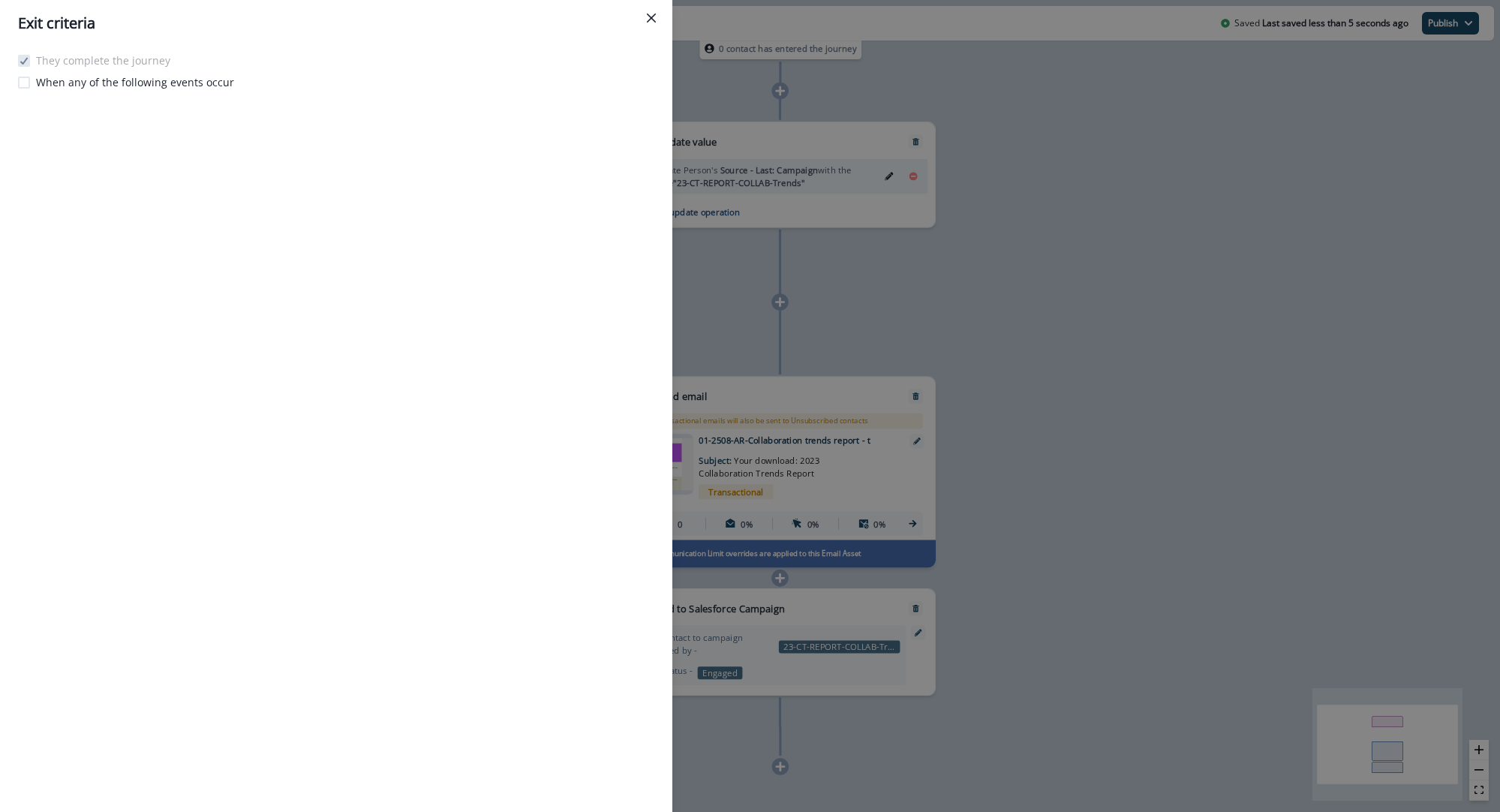
drag, startPoint x: 650, startPoint y: 22, endPoint x: 470, endPoint y: 108, distance: 199.5
click at [649, 22] on button "Close" at bounding box center [652, 18] width 24 height 24
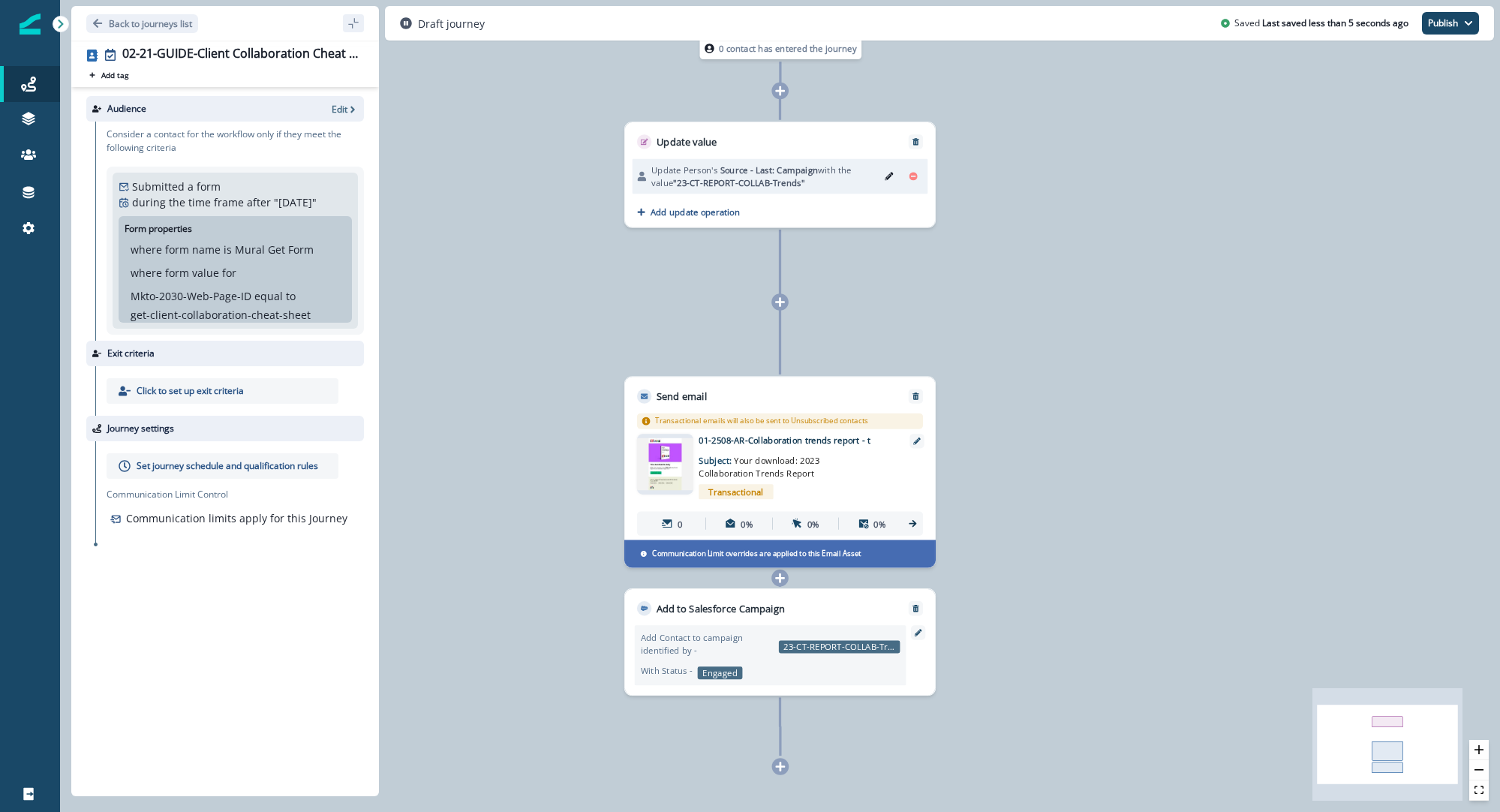
click at [207, 466] on p "Set journey schedule and qualification rules" at bounding box center [228, 466] width 182 height 13
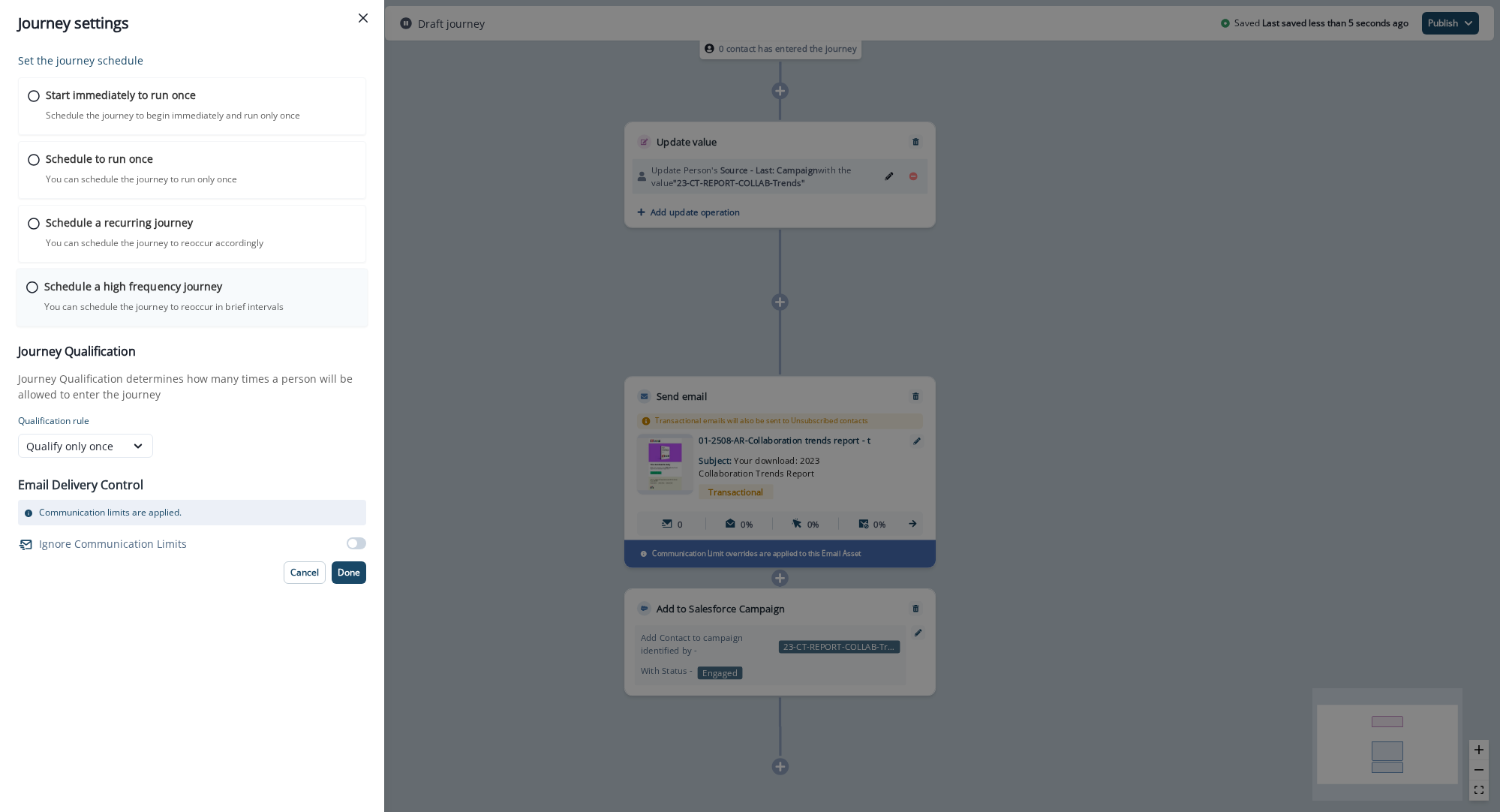
click at [20, 285] on div "Schedule a high frequency journey You can schedule the journey to reoccur in br…" at bounding box center [192, 298] width 352 height 59
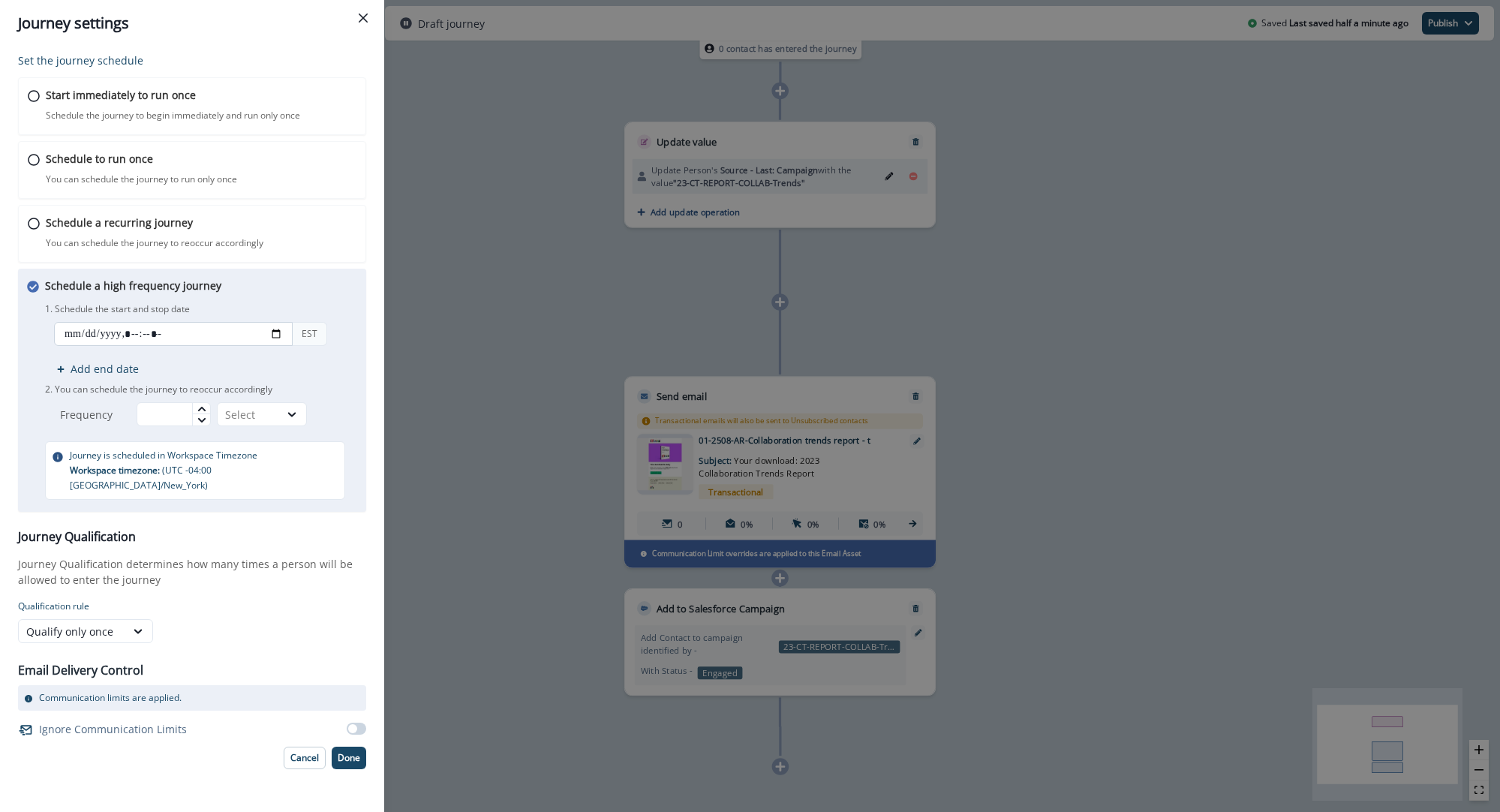
click at [117, 332] on input "datetime-local" at bounding box center [173, 334] width 239 height 24
click at [285, 334] on input "datetime-local" at bounding box center [173, 334] width 239 height 24
click at [187, 334] on input "datetime-local" at bounding box center [173, 334] width 239 height 24
drag, startPoint x: 85, startPoint y: 333, endPoint x: 191, endPoint y: 338, distance: 106.1
click at [86, 333] on input "datetime-local" at bounding box center [173, 334] width 239 height 24
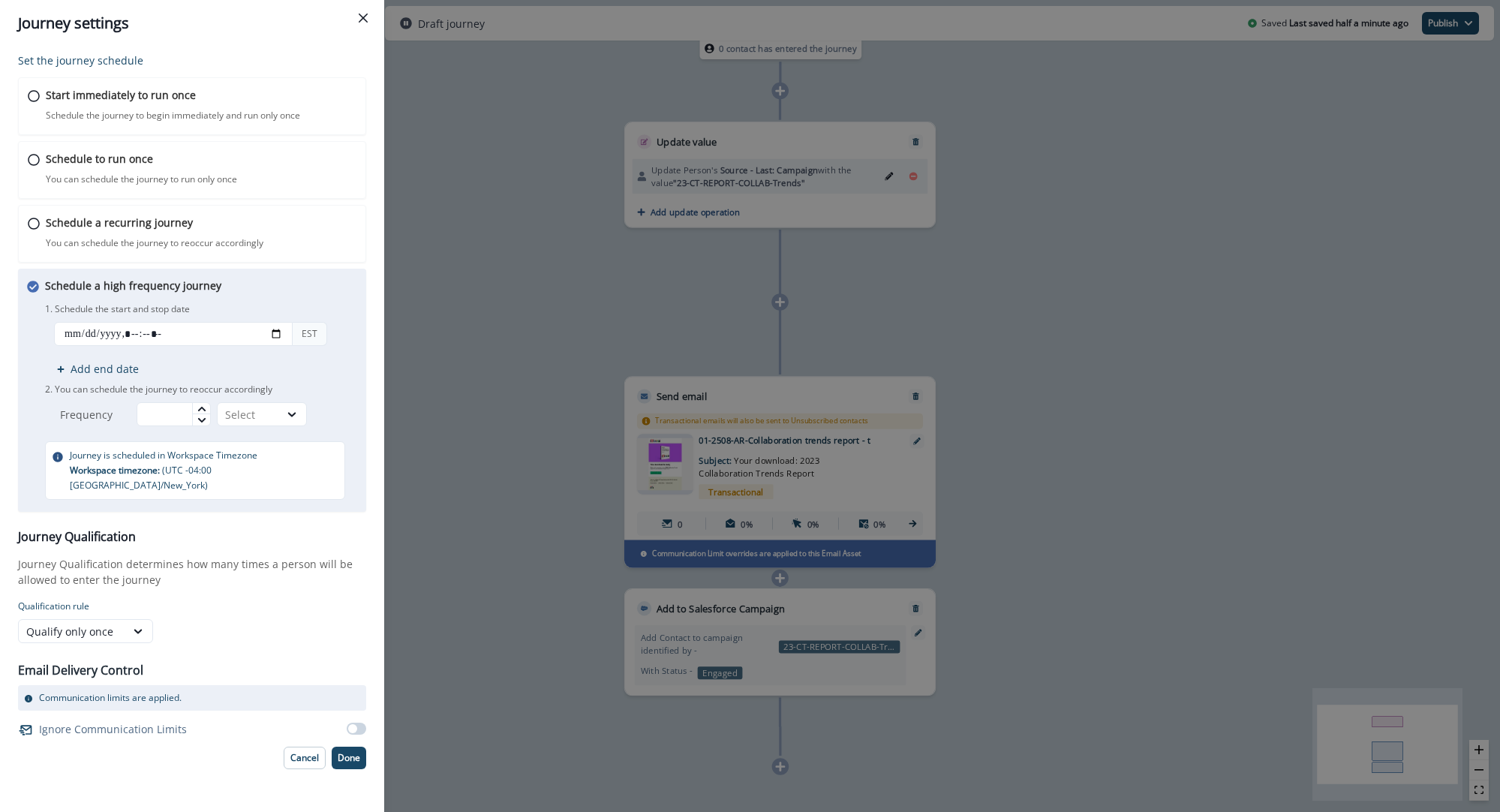
click at [364, 333] on div "Schedule a high frequency journey You can schedule the journey to reoccur in br…" at bounding box center [192, 391] width 348 height 244
click at [98, 330] on input "datetime-local" at bounding box center [173, 334] width 239 height 24
click at [268, 335] on input "datetime-local" at bounding box center [173, 334] width 239 height 24
click at [159, 402] on div "1. Schedule the start and stop date EST Add end date 2. You can schedule the jo…" at bounding box center [201, 363] width 312 height 127
click at [80, 334] on input "datetime-local" at bounding box center [173, 334] width 239 height 24
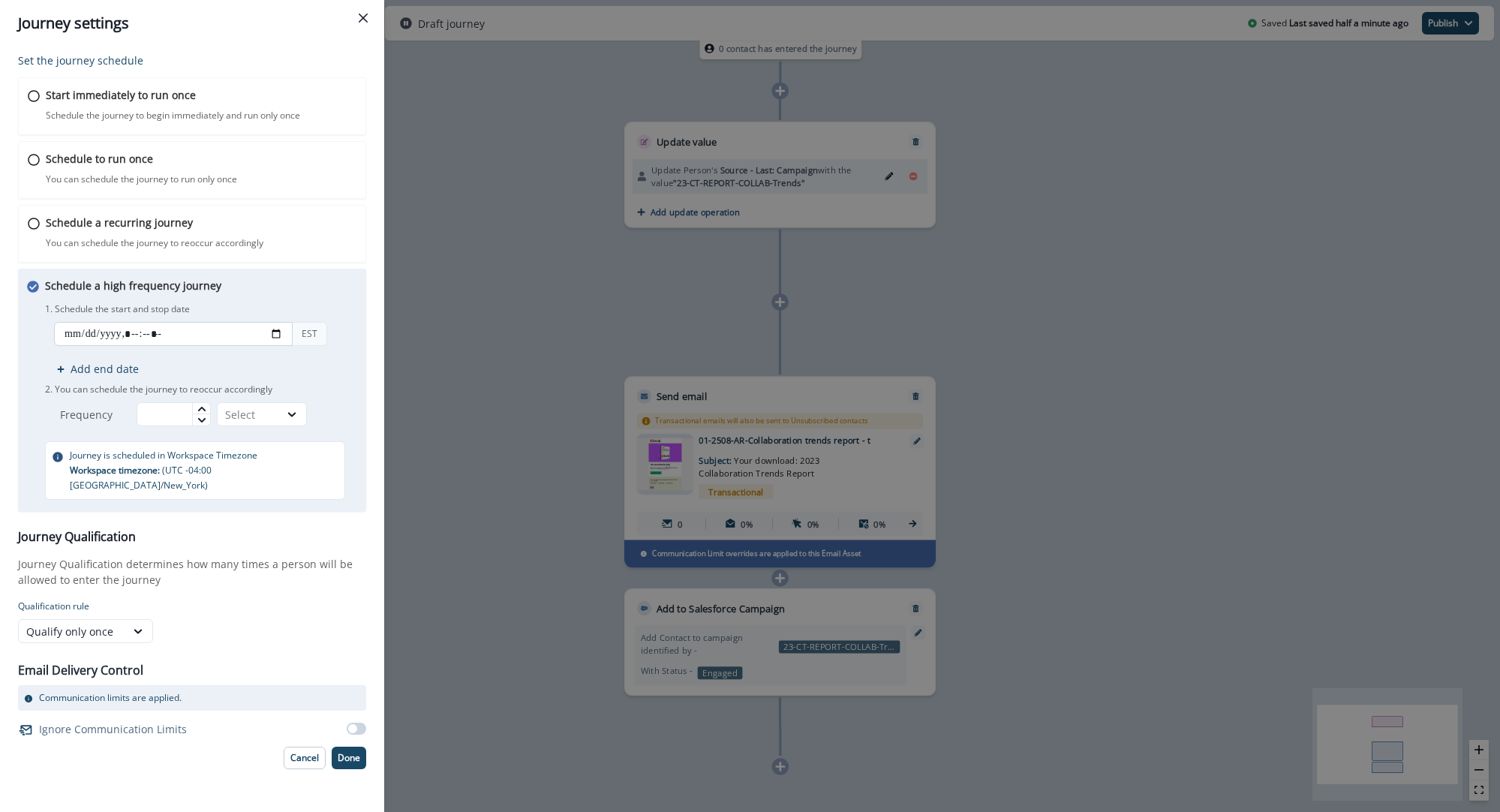
type input "**********"
click at [203, 410] on icon at bounding box center [202, 409] width 9 height 9
type input "**"
drag, startPoint x: 288, startPoint y: 427, endPoint x: 288, endPoint y: 418, distance: 9.0
click at [288, 424] on div "Schedule a high frequency journey You can schedule the journey to reoccur in br…" at bounding box center [201, 388] width 312 height 222
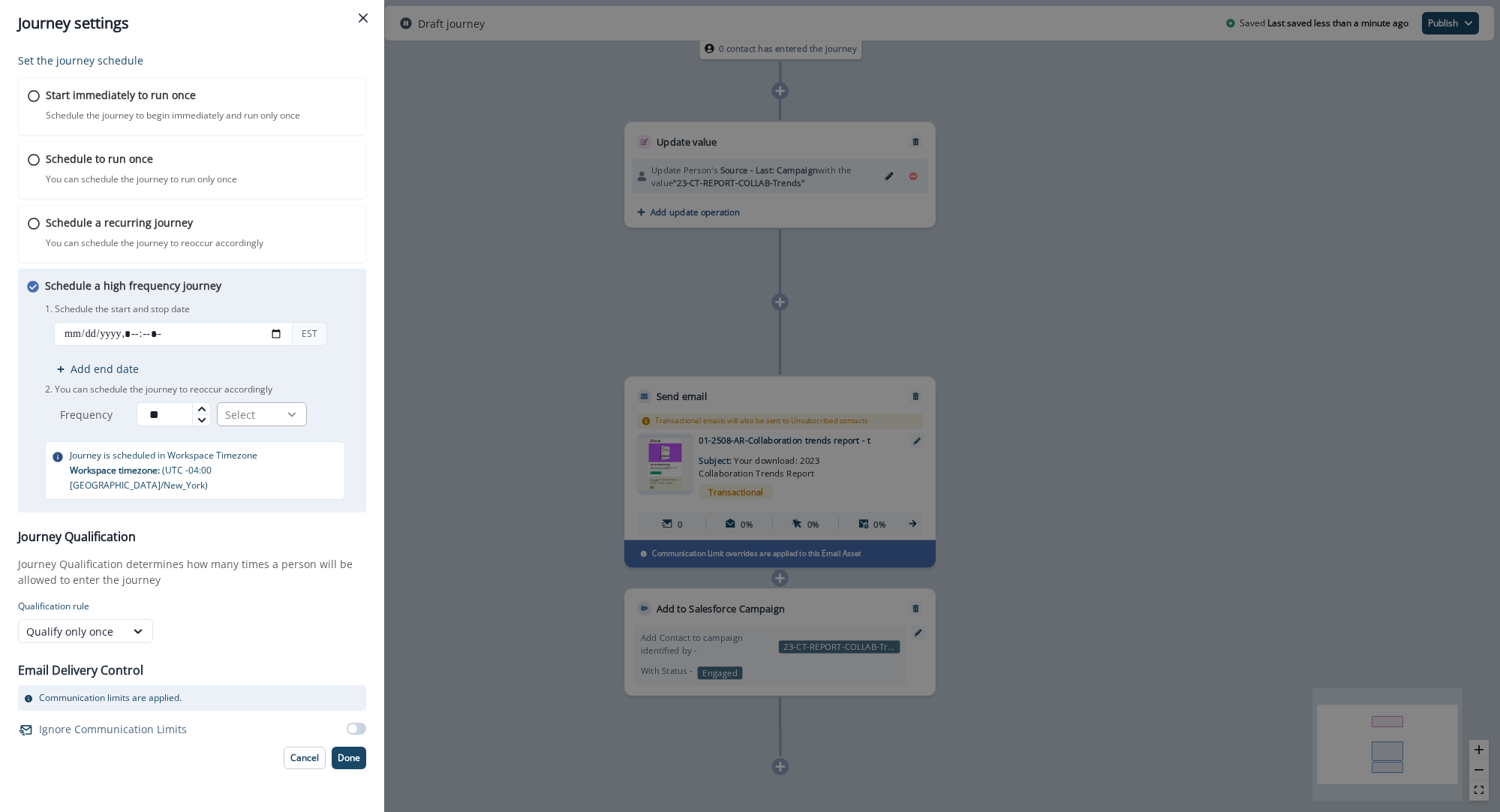
click at [288, 417] on icon at bounding box center [292, 414] width 13 height 15
click at [276, 451] on div "Minutes" at bounding box center [265, 449] width 90 height 28
click at [350, 724] on span at bounding box center [352, 728] width 9 height 9
drag, startPoint x: 351, startPoint y: 745, endPoint x: 338, endPoint y: 726, distance: 23.0
click at [351, 753] on p "Done" at bounding box center [349, 757] width 22 height 10
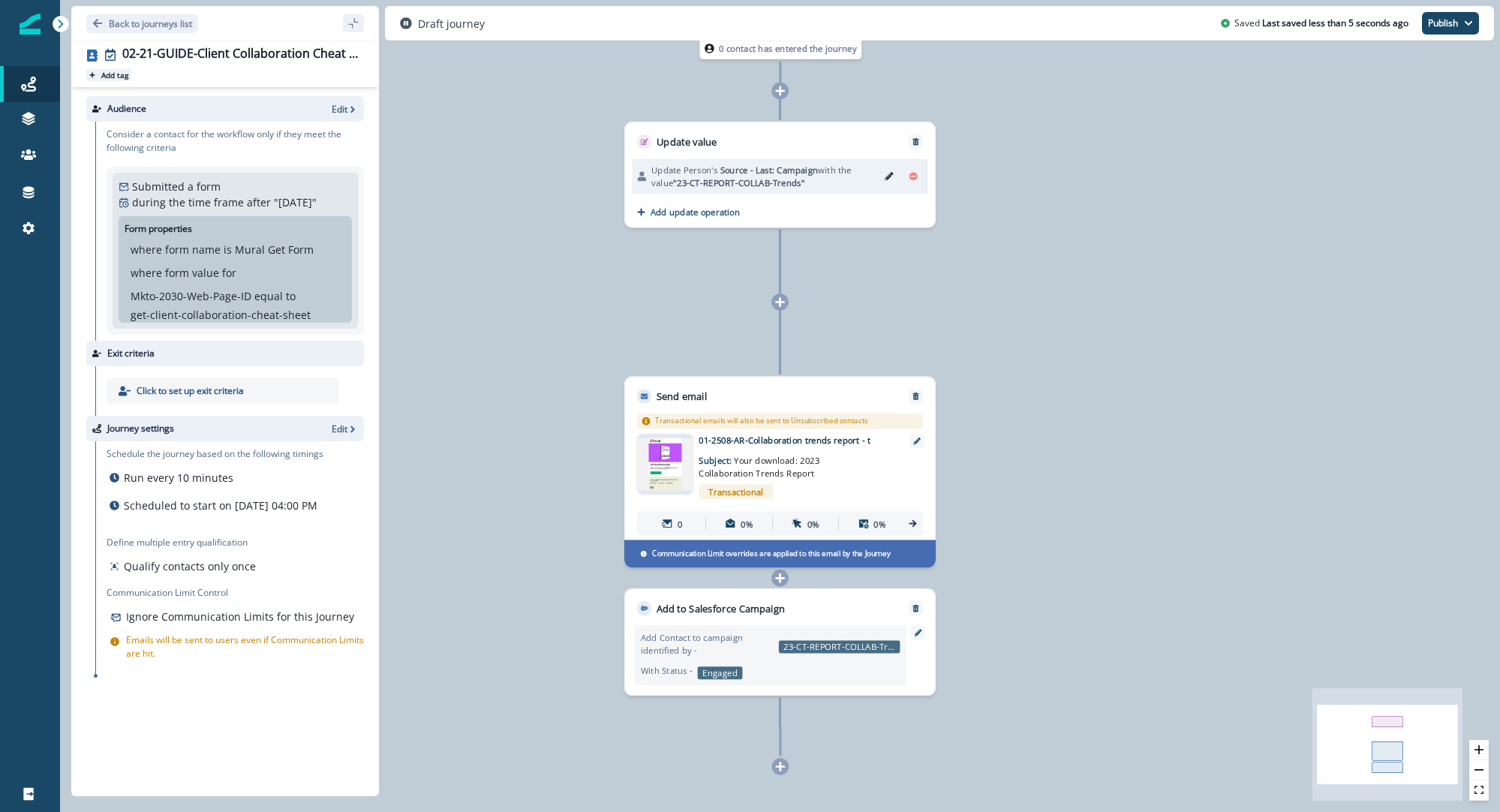
click at [115, 79] on p "Add tag" at bounding box center [115, 74] width 27 height 9
click at [177, 98] on div at bounding box center [257, 93] width 204 height 18
type input "****"
click at [184, 142] on div "#autoresponder" at bounding box center [257, 130] width 221 height 27
click at [894, 176] on button "Edit" at bounding box center [889, 176] width 20 height 18
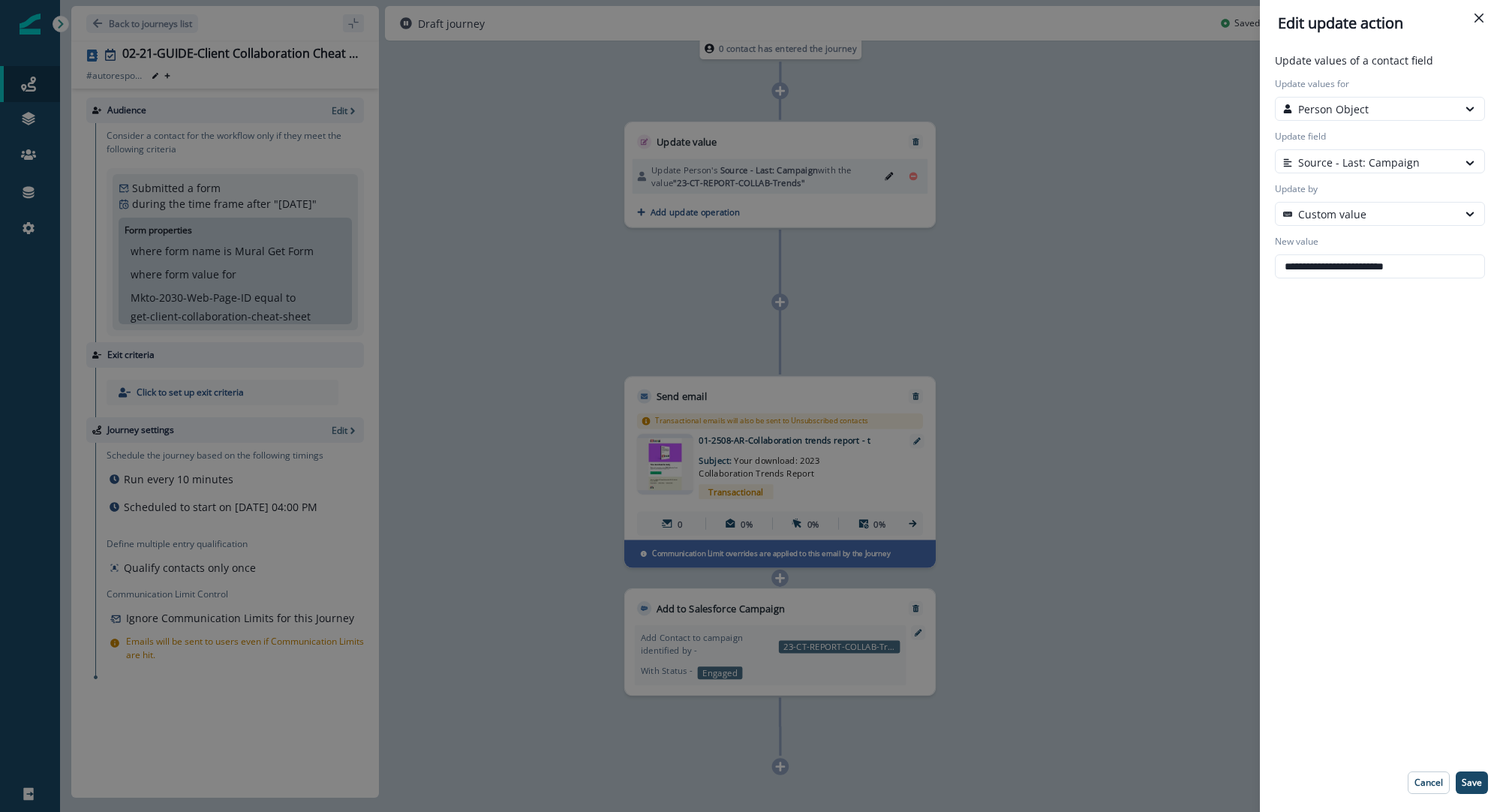
drag, startPoint x: 1441, startPoint y: 266, endPoint x: 1222, endPoint y: 269, distance: 219.0
click at [1222, 269] on div "**********" at bounding box center [750, 406] width 1500 height 812
paste input "**********"
type input "**********"
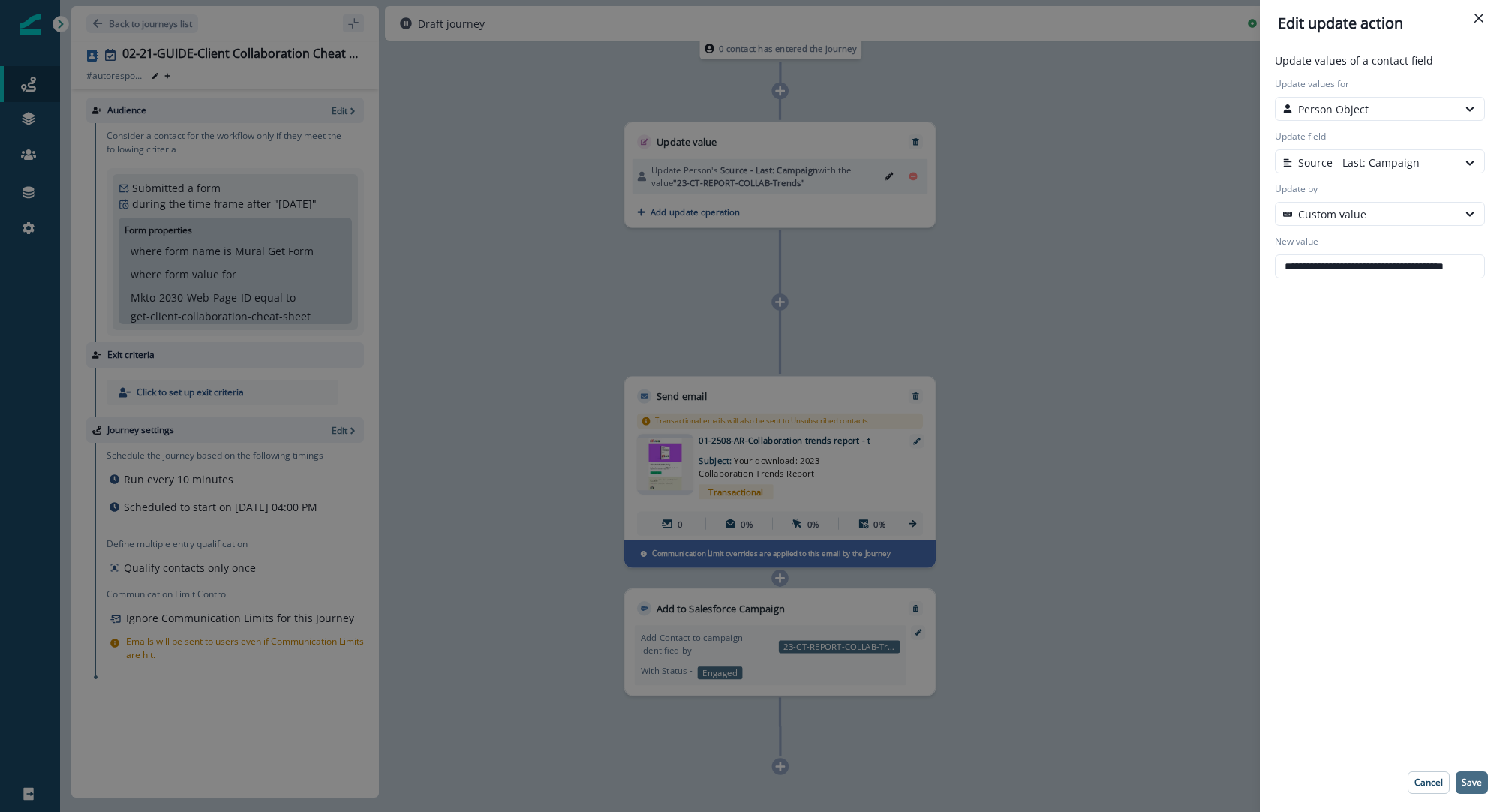
scroll to position [0, 0]
click at [1478, 787] on p "Save" at bounding box center [1472, 782] width 21 height 10
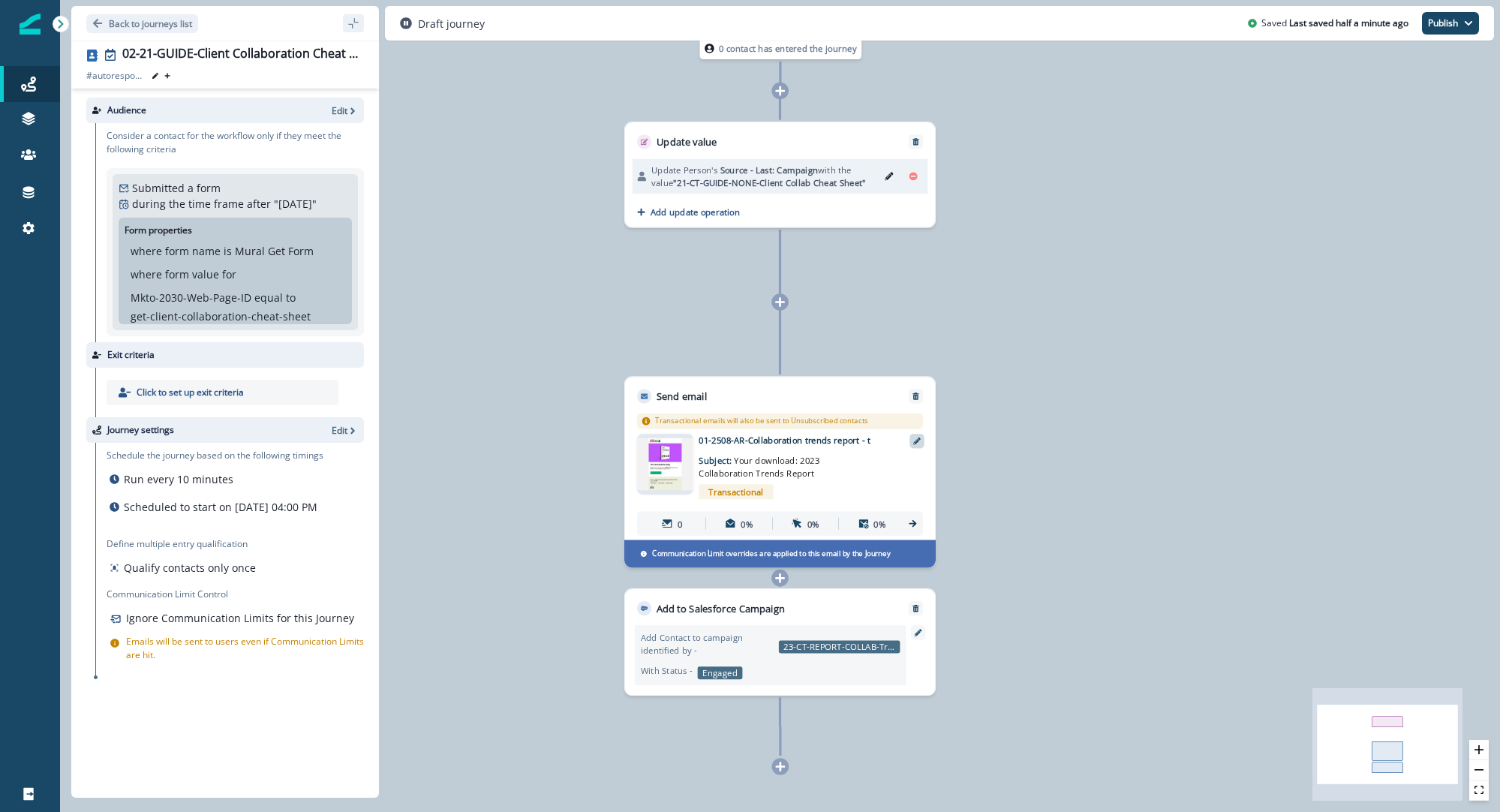
click at [914, 441] on icon at bounding box center [916, 440] width 7 height 7
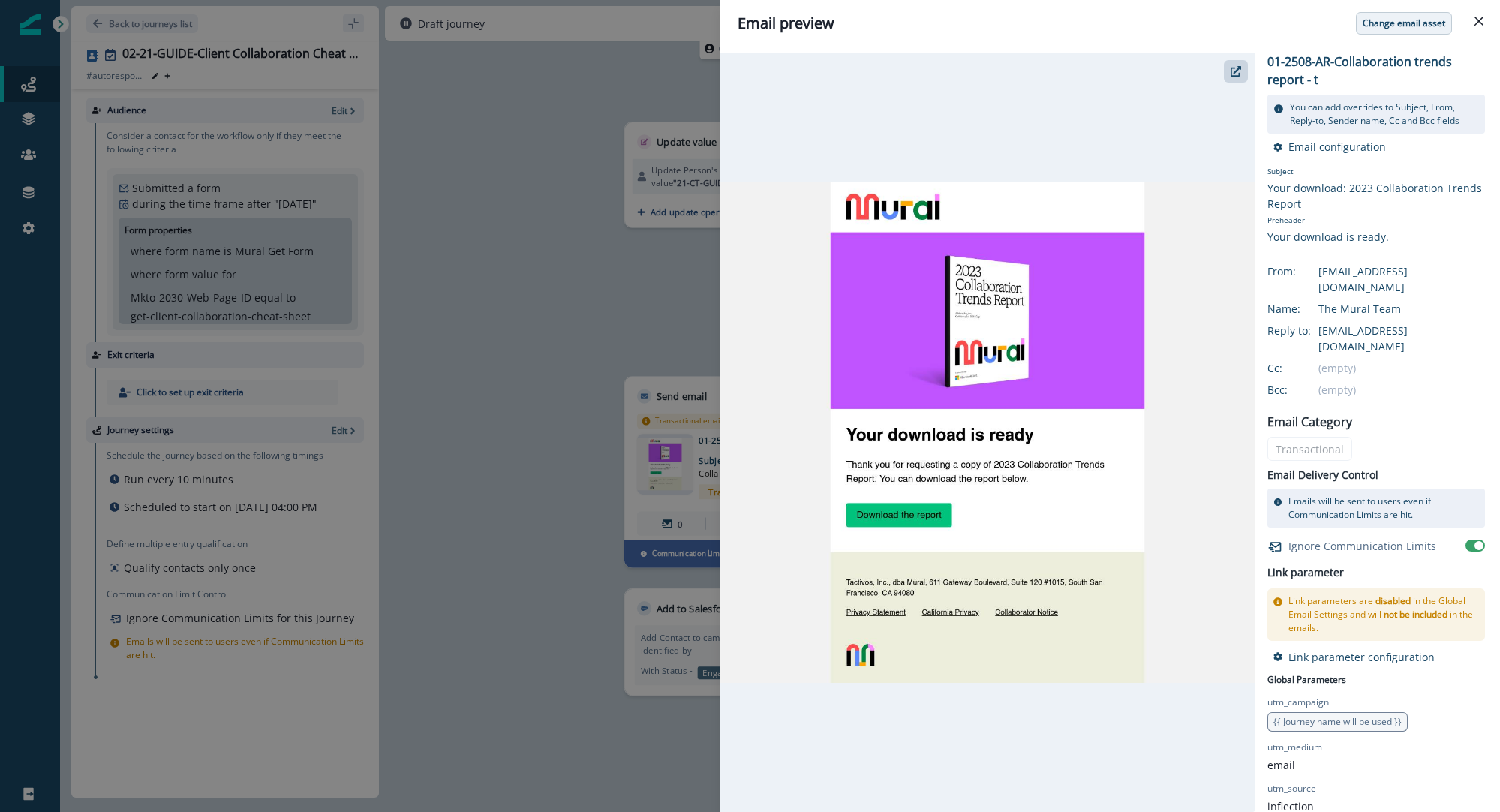
click at [1387, 24] on p "Change email asset" at bounding box center [1404, 23] width 82 height 10
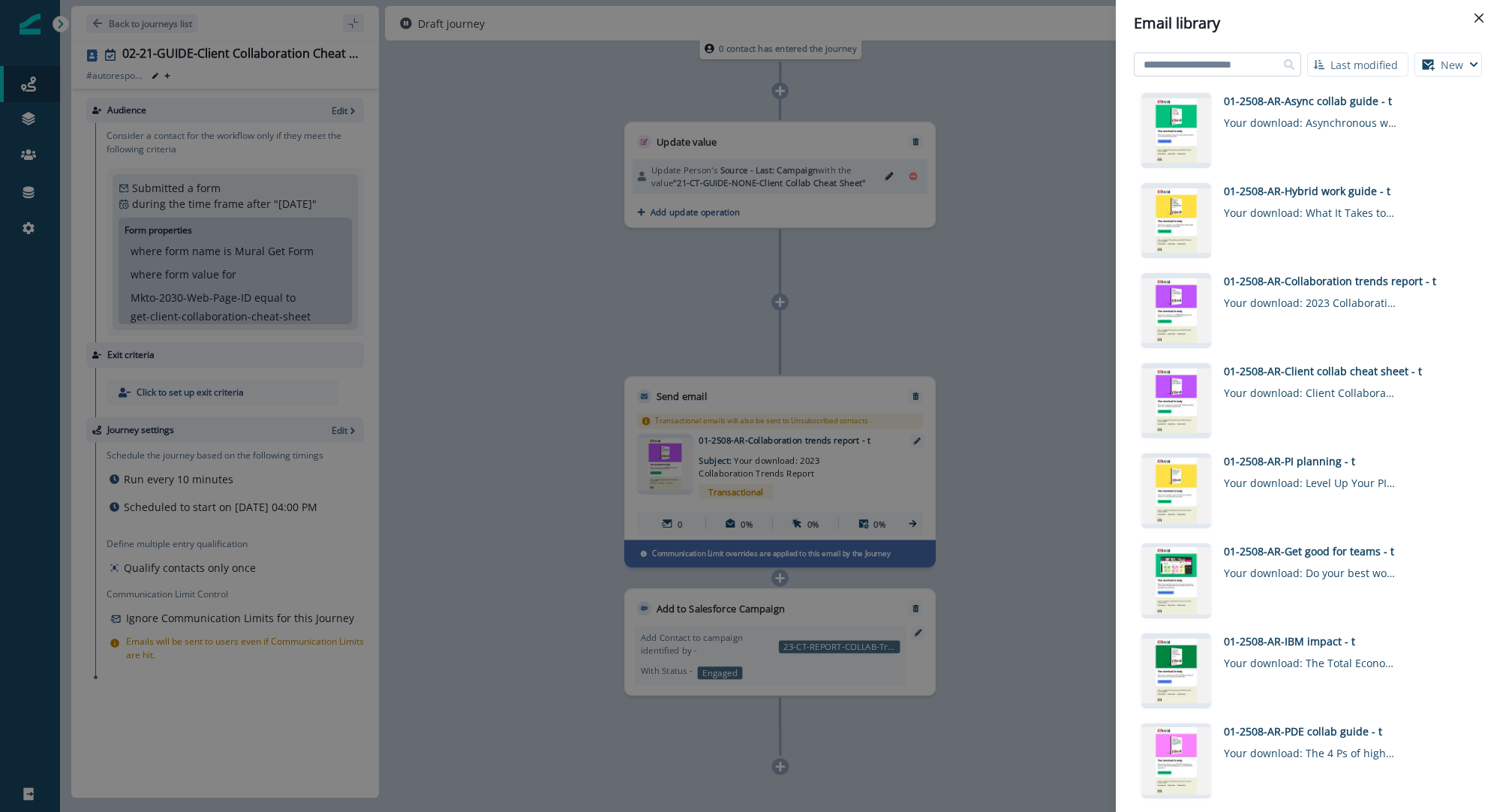
click at [1264, 69] on input at bounding box center [1218, 64] width 168 height 24
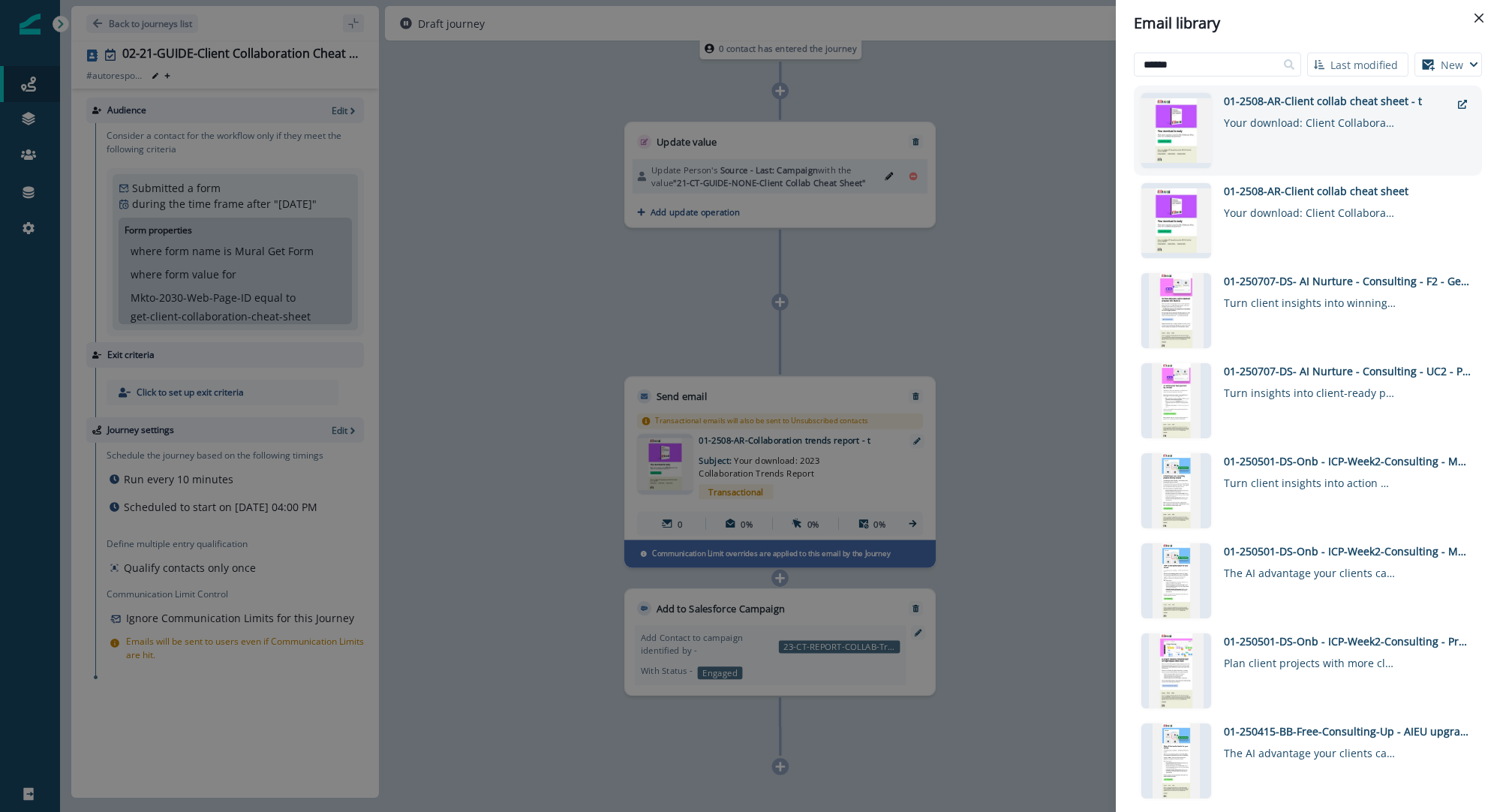
type input "******"
click at [1272, 106] on div "01-2508-AR-Client collab cheat sheet - t" at bounding box center [1337, 101] width 227 height 16
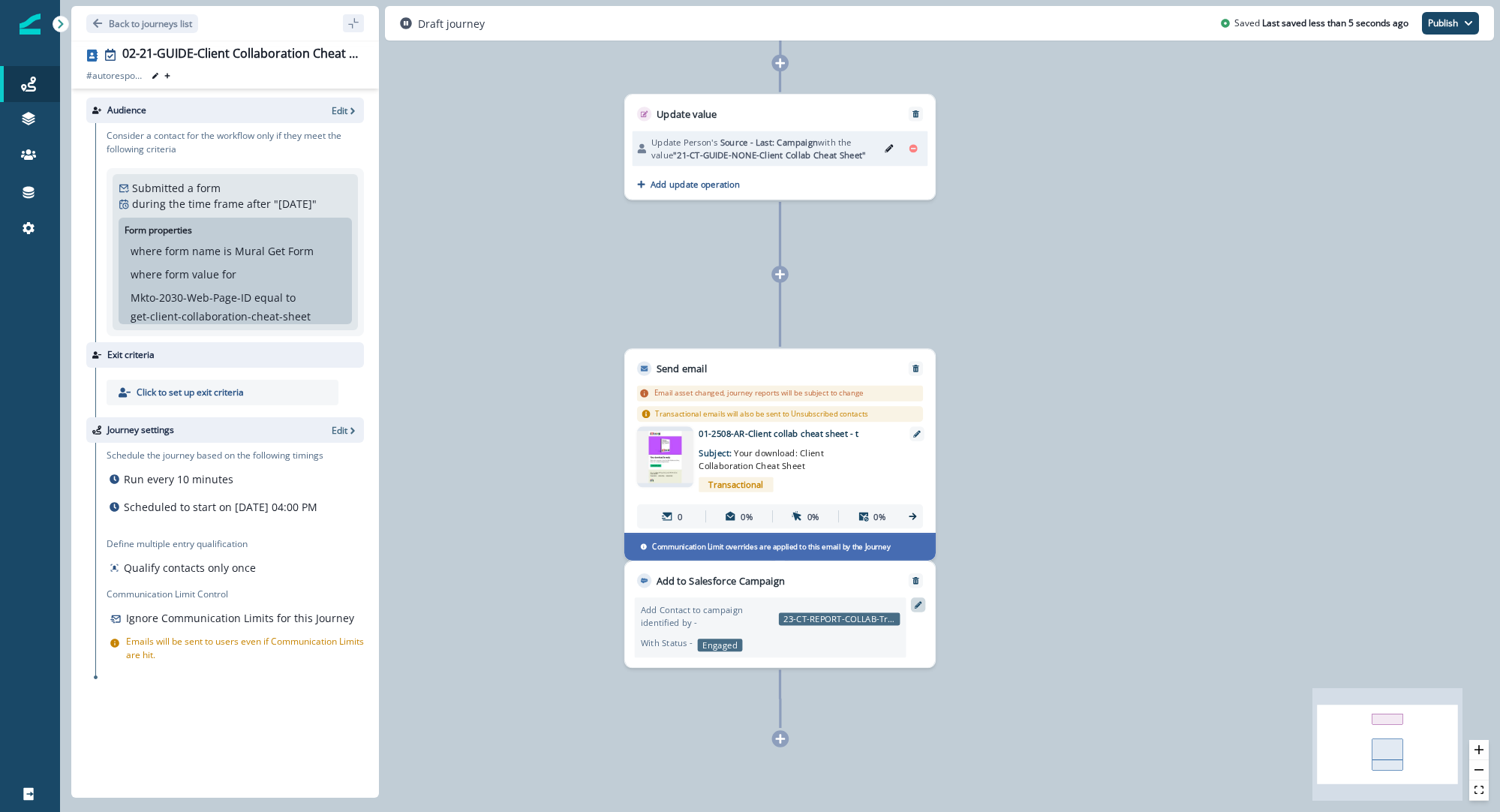
click at [920, 609] on div at bounding box center [918, 605] width 14 height 14
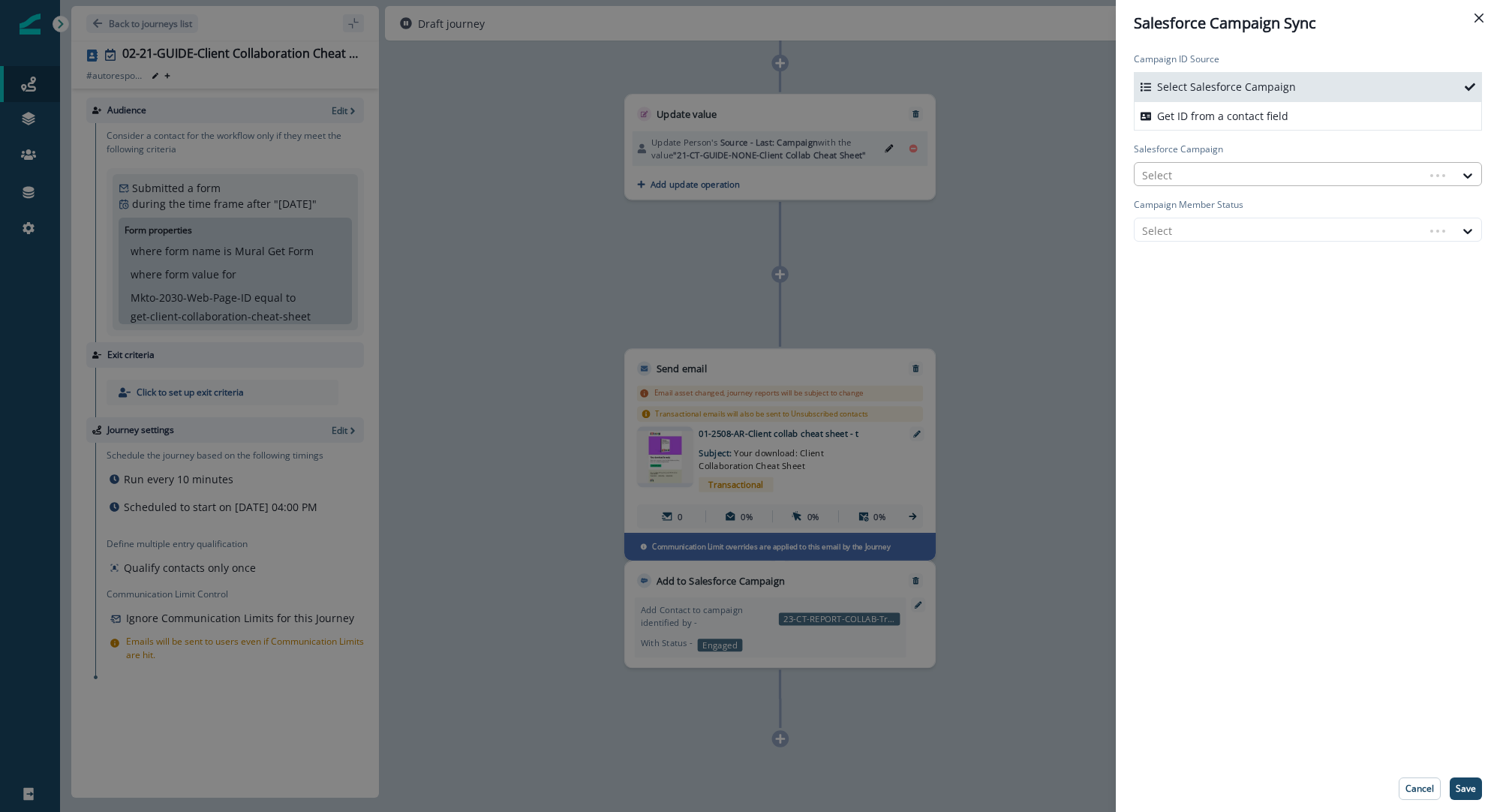
drag, startPoint x: 1179, startPoint y: 169, endPoint x: 1177, endPoint y: 176, distance: 7.3
click at [1179, 169] on div at bounding box center [1279, 176] width 274 height 19
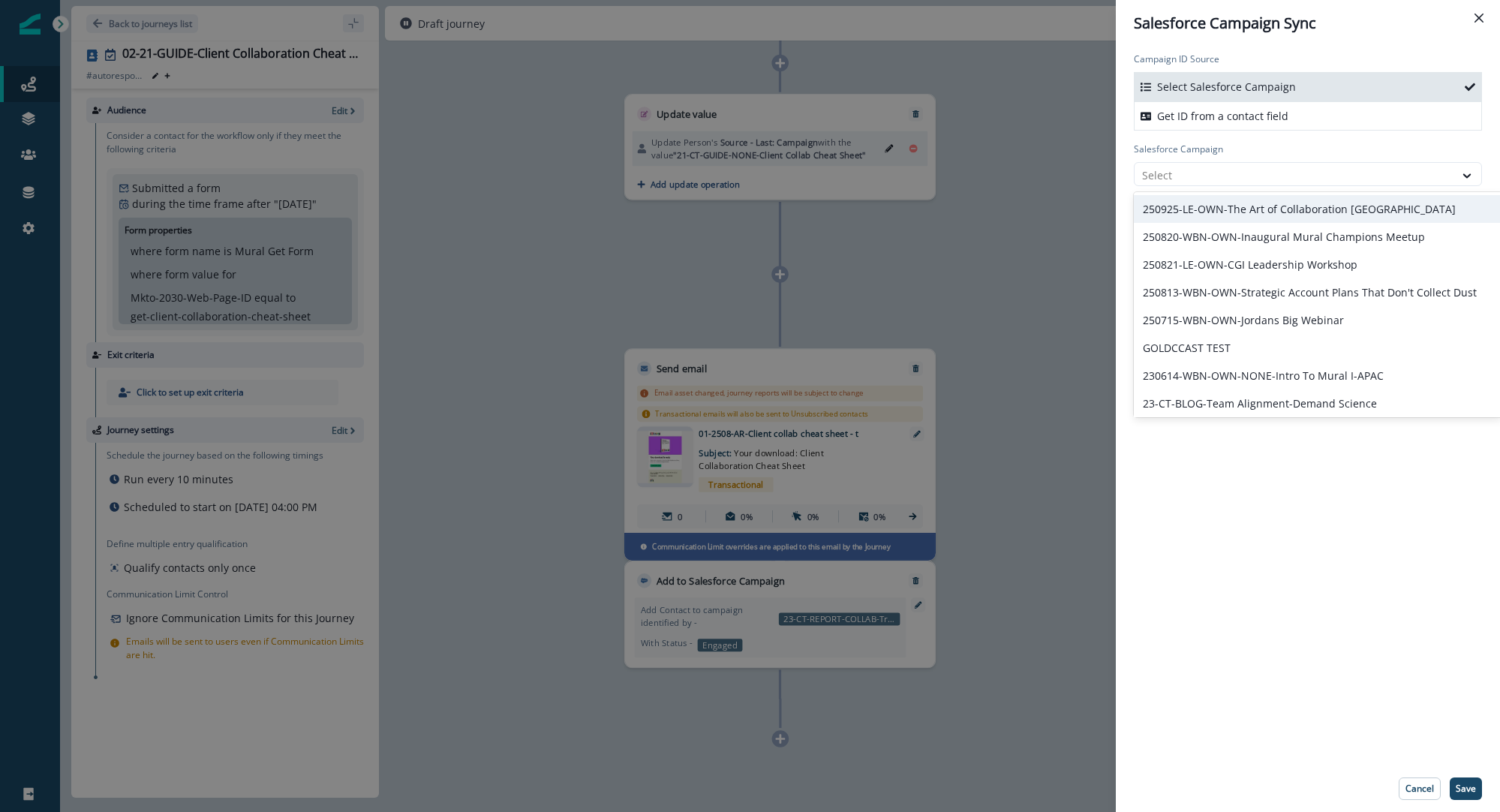
paste input "**********"
type input "**********"
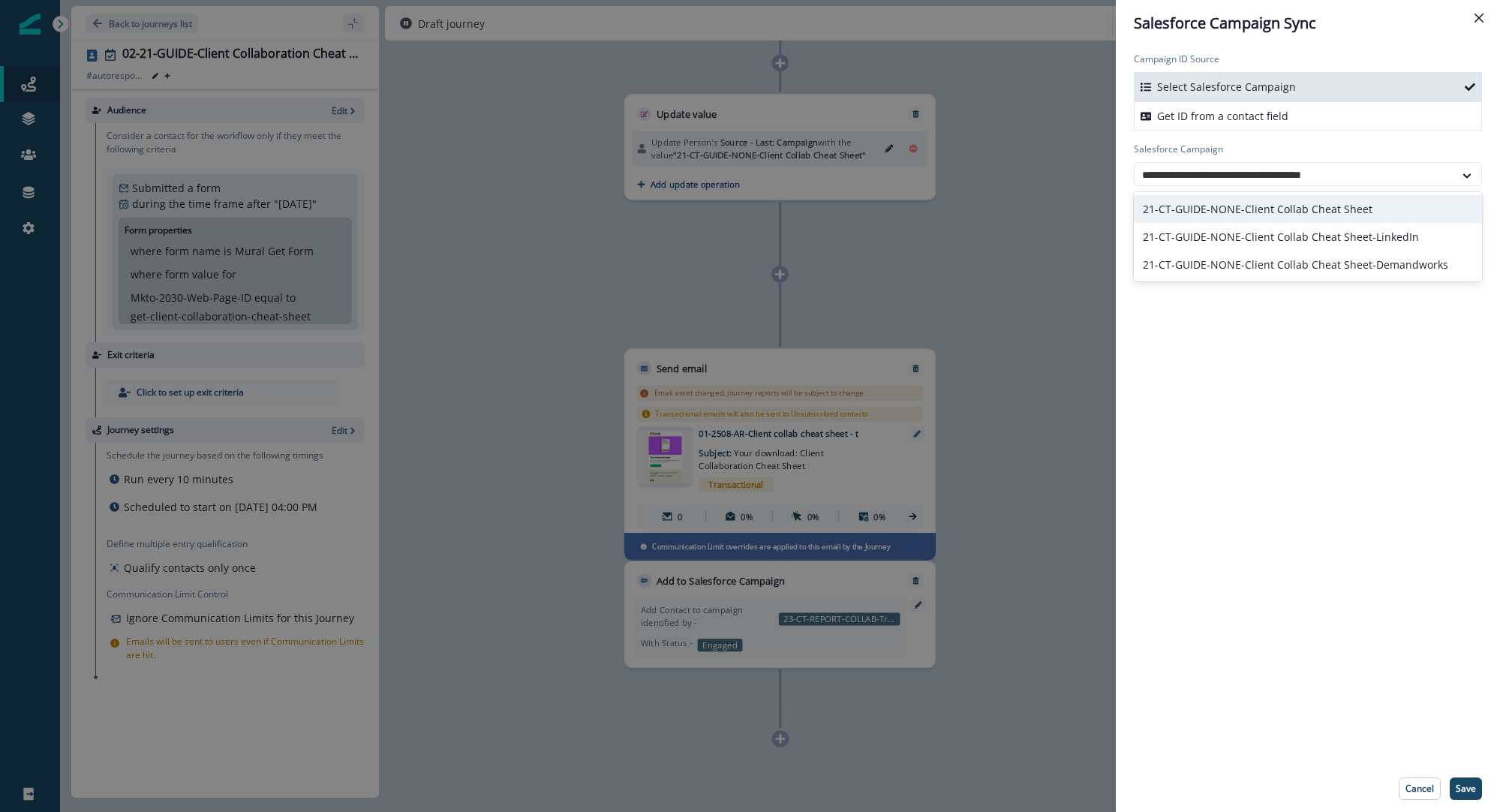
click at [1177, 198] on div "21-CT-GUIDE-NONE-Client Collab Cheat Sheet" at bounding box center [1308, 209] width 348 height 28
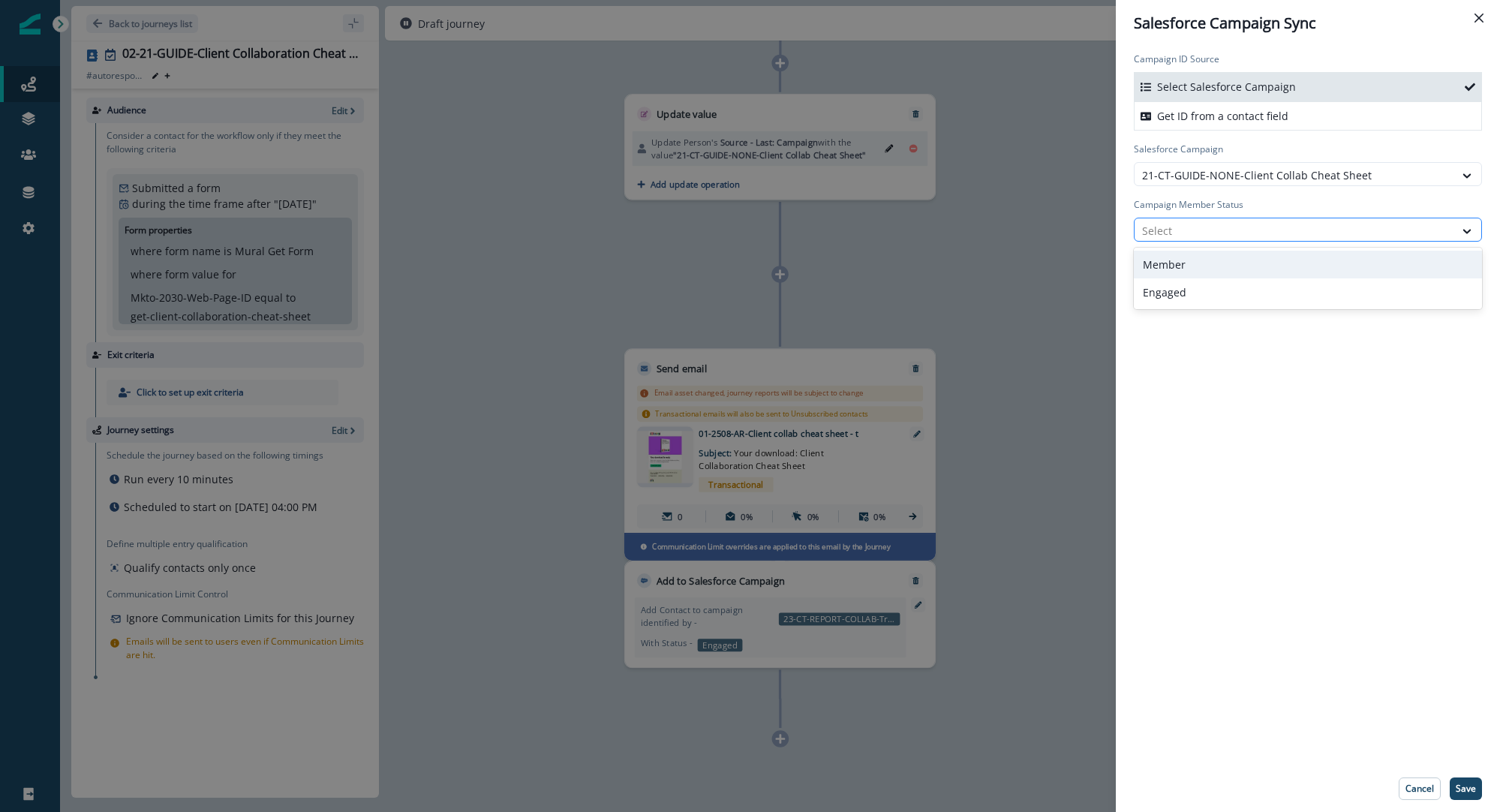
click at [1178, 229] on div at bounding box center [1294, 231] width 304 height 19
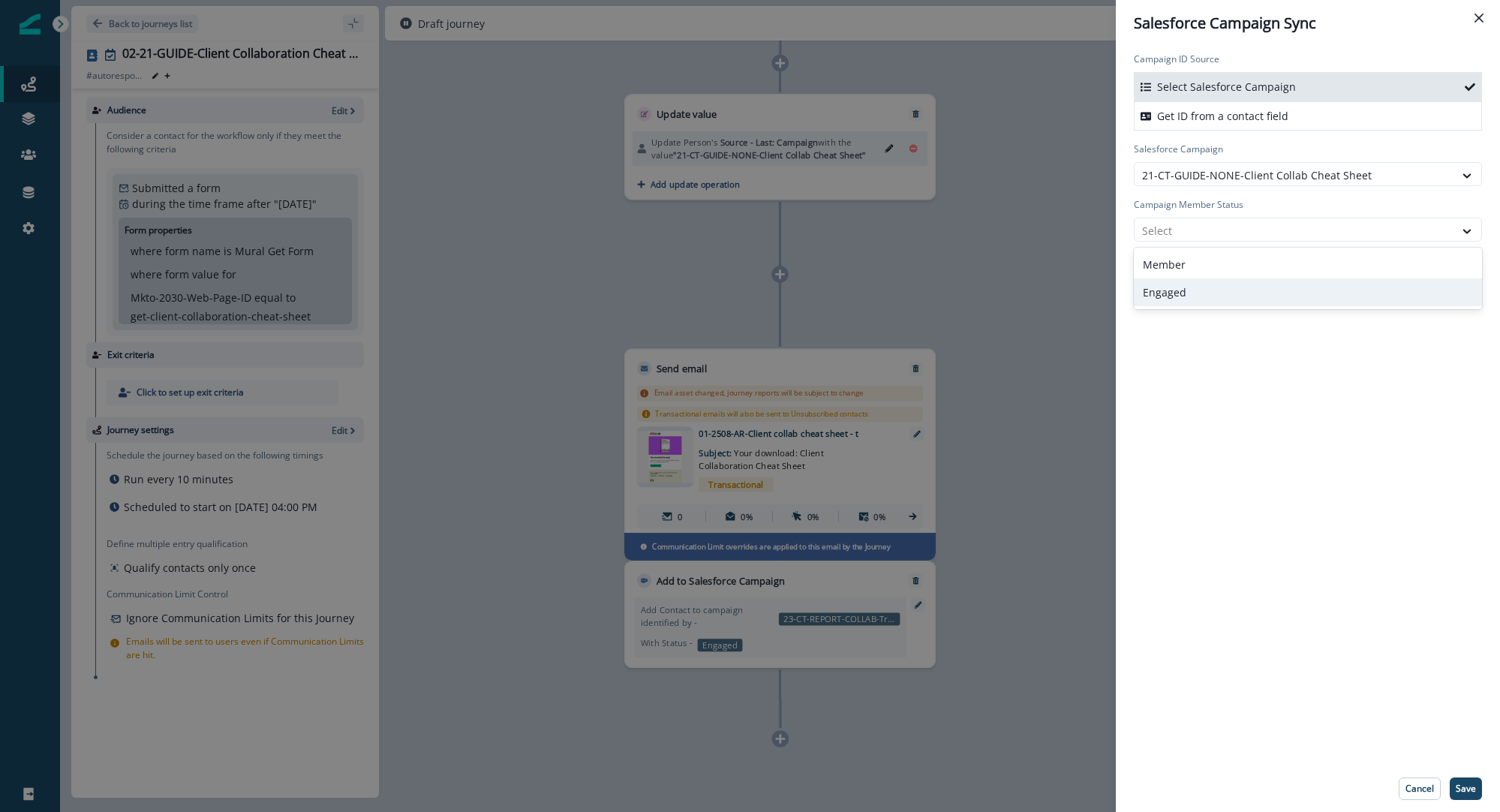
click at [1193, 297] on div "Engaged" at bounding box center [1308, 292] width 348 height 28
click at [1185, 303] on div "Campaign ID Source Select Salesforce Campaign Get ID from a contact field Sales…" at bounding box center [1308, 406] width 384 height 719
click at [1472, 784] on p "Save" at bounding box center [1466, 788] width 21 height 10
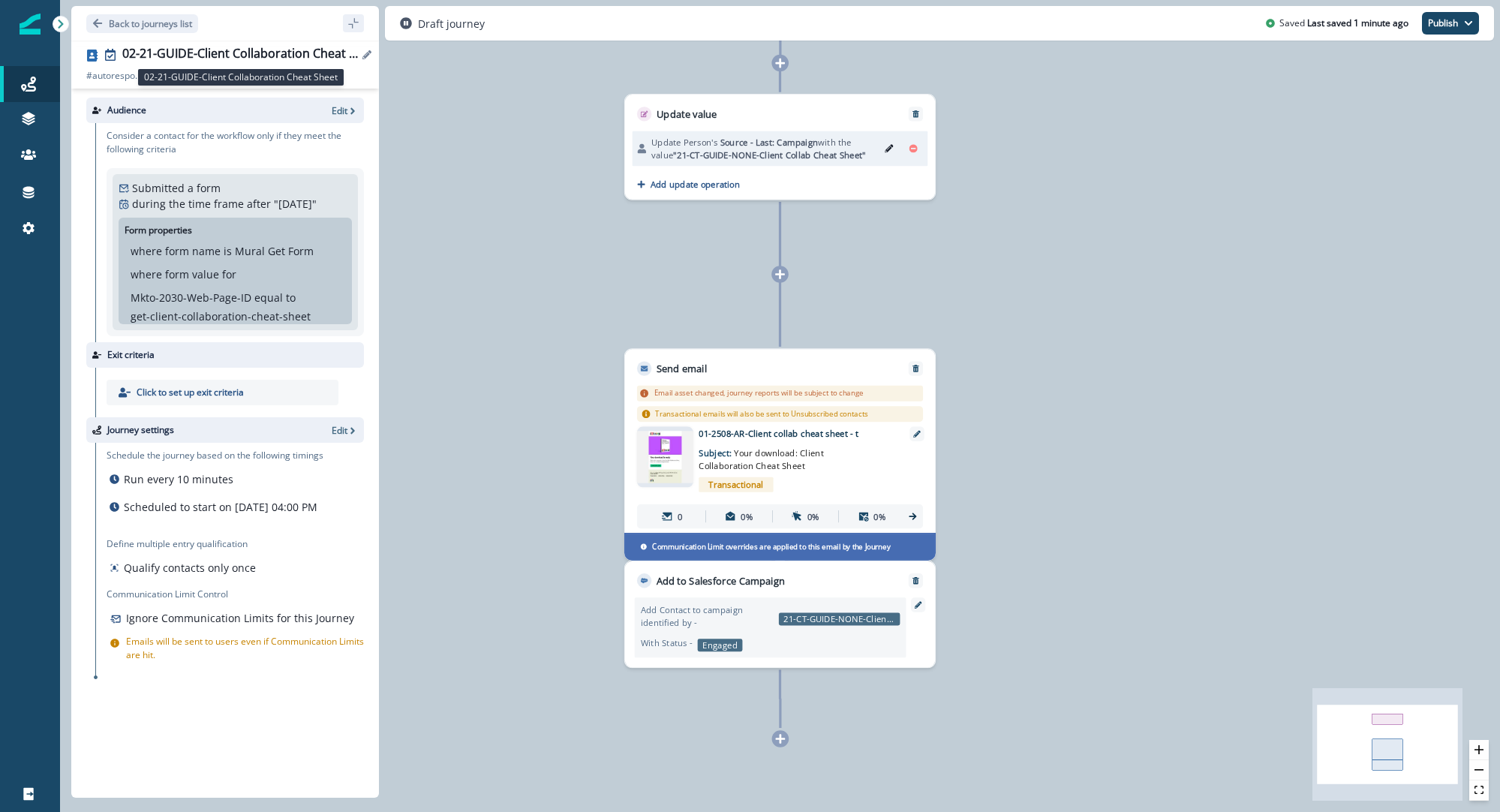
click at [288, 55] on div "02-21-GUIDE-Client Collaboration Cheat Sheet" at bounding box center [240, 55] width 236 height 17
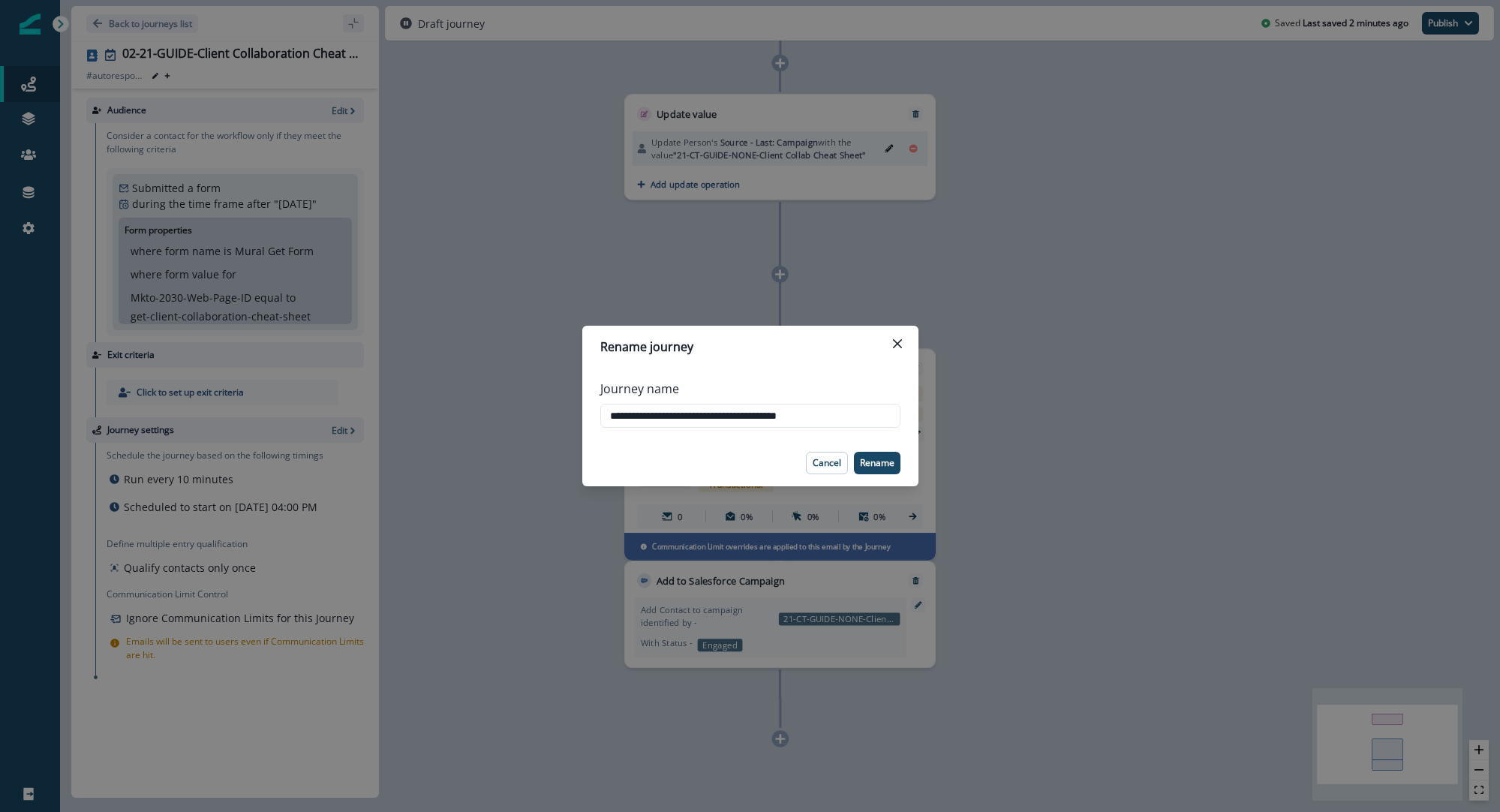
click at [169, 30] on div "**********" at bounding box center [750, 406] width 1500 height 812
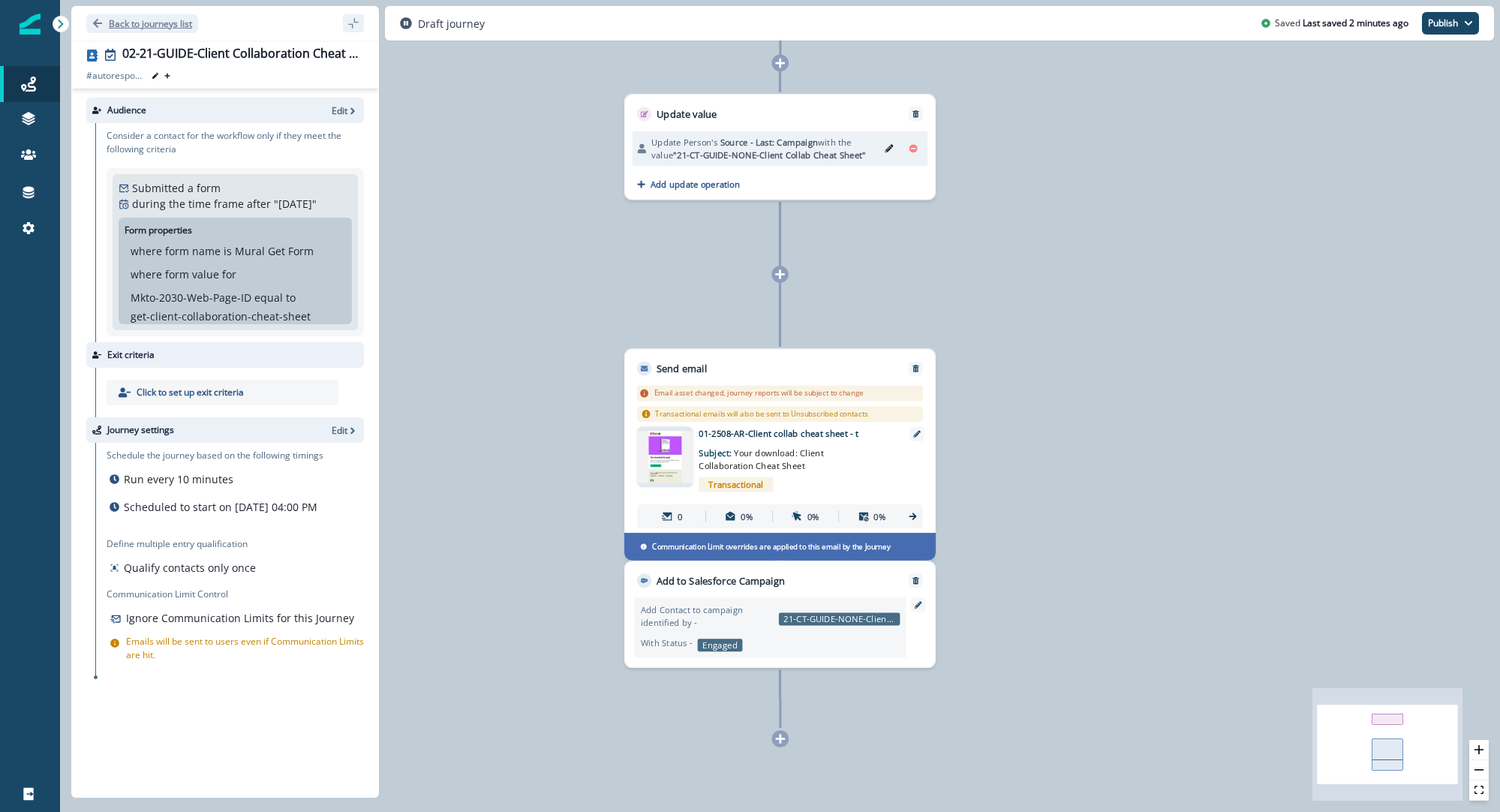
click at [169, 30] on button "Back to journeys list" at bounding box center [142, 24] width 111 height 19
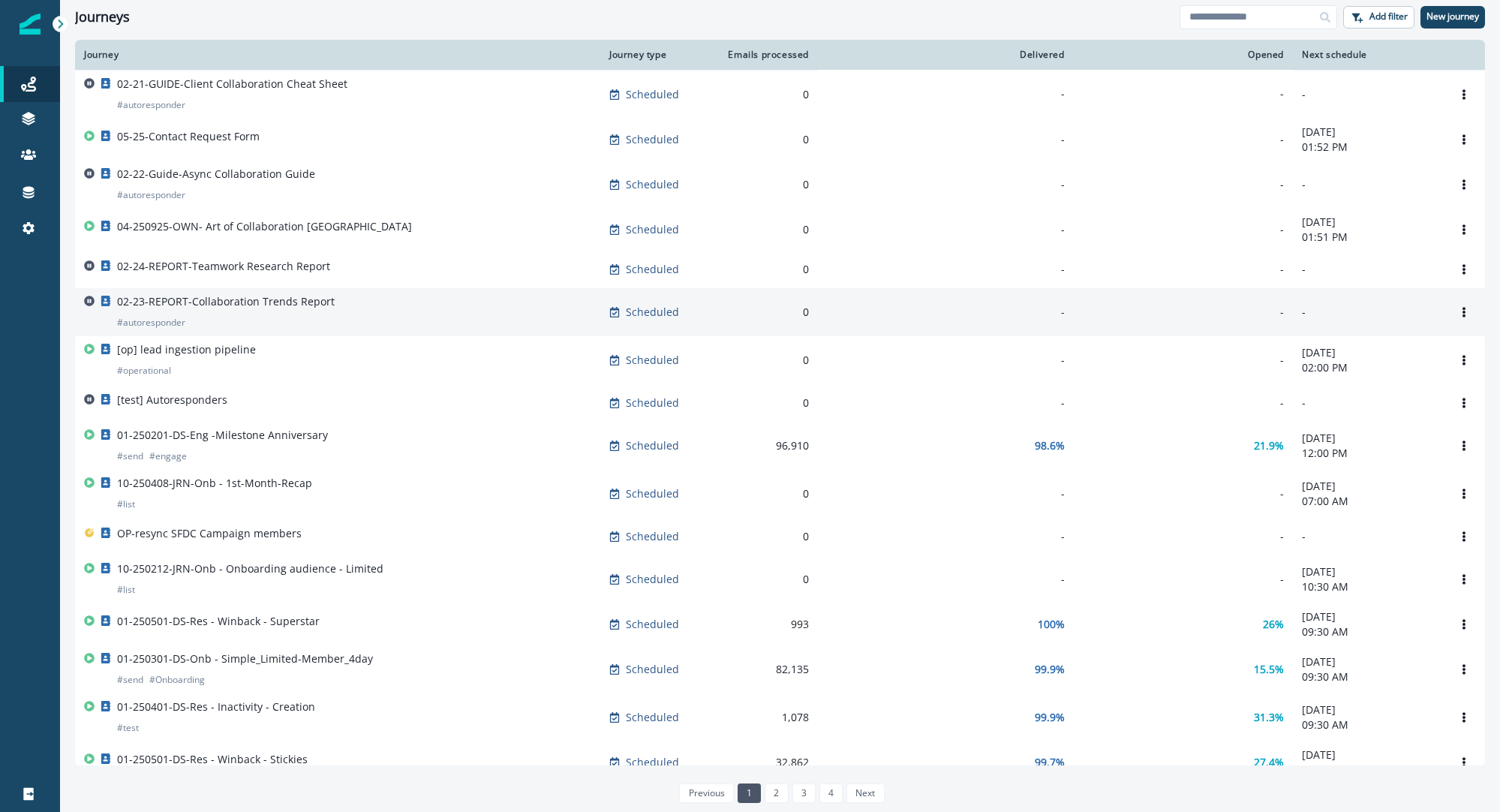
click at [244, 307] on p "02-23-REPORT-Collaboration Trends Report" at bounding box center [225, 301] width 217 height 15
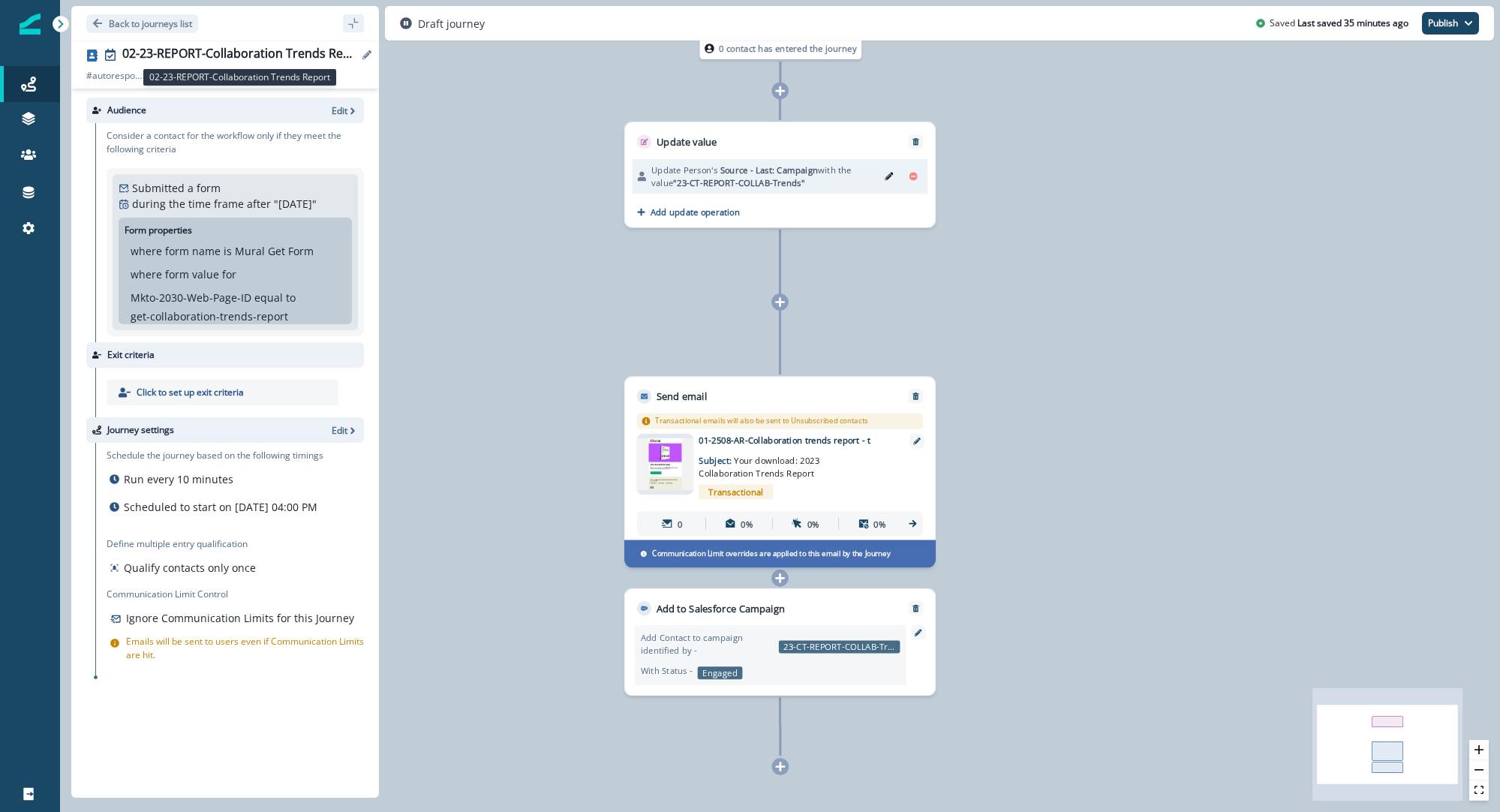
click at [191, 51] on div "02-23-REPORT-Collaboration Trends Report" at bounding box center [240, 55] width 236 height 17
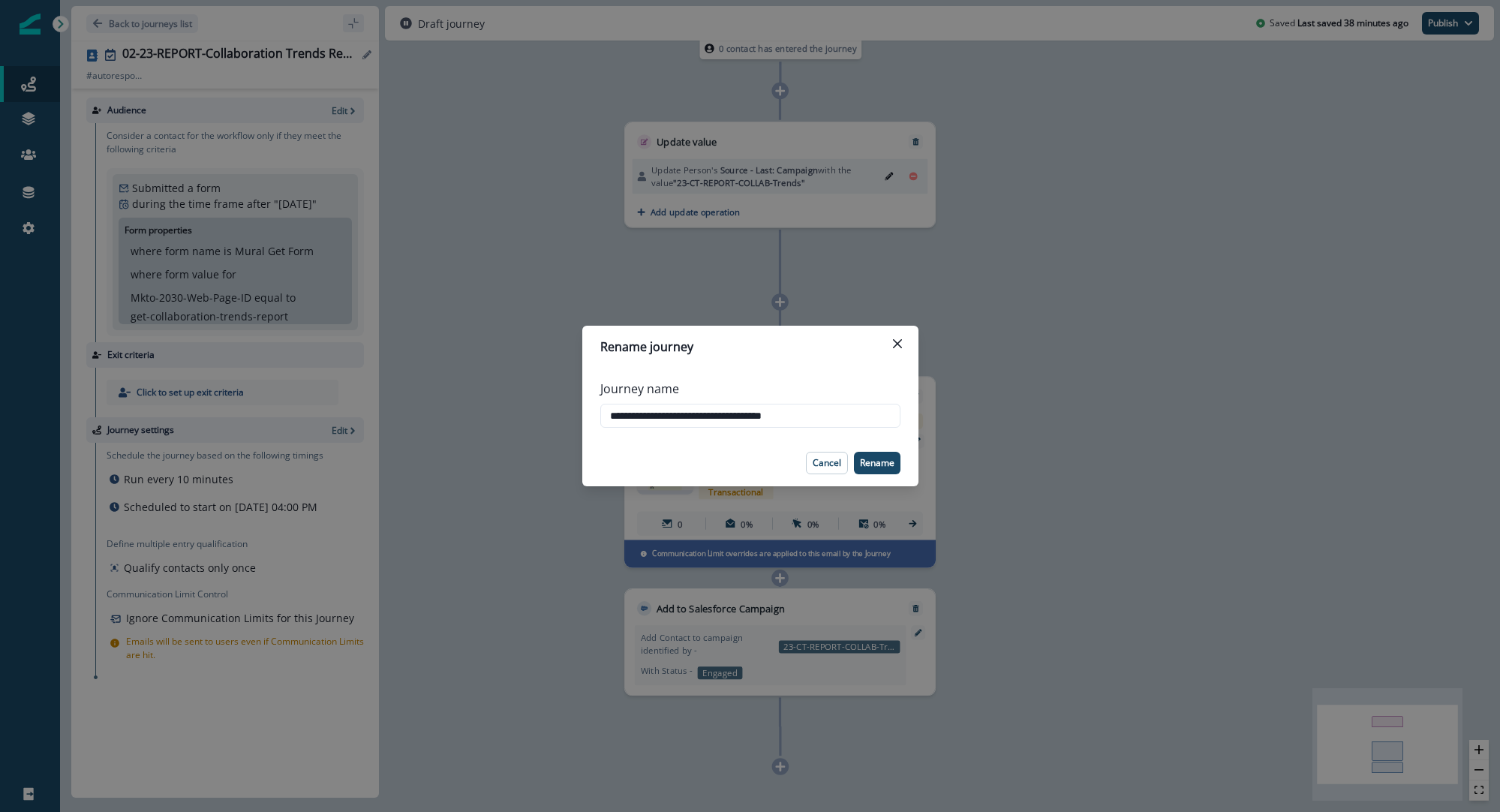
click at [177, 55] on div "**********" at bounding box center [750, 406] width 1500 height 812
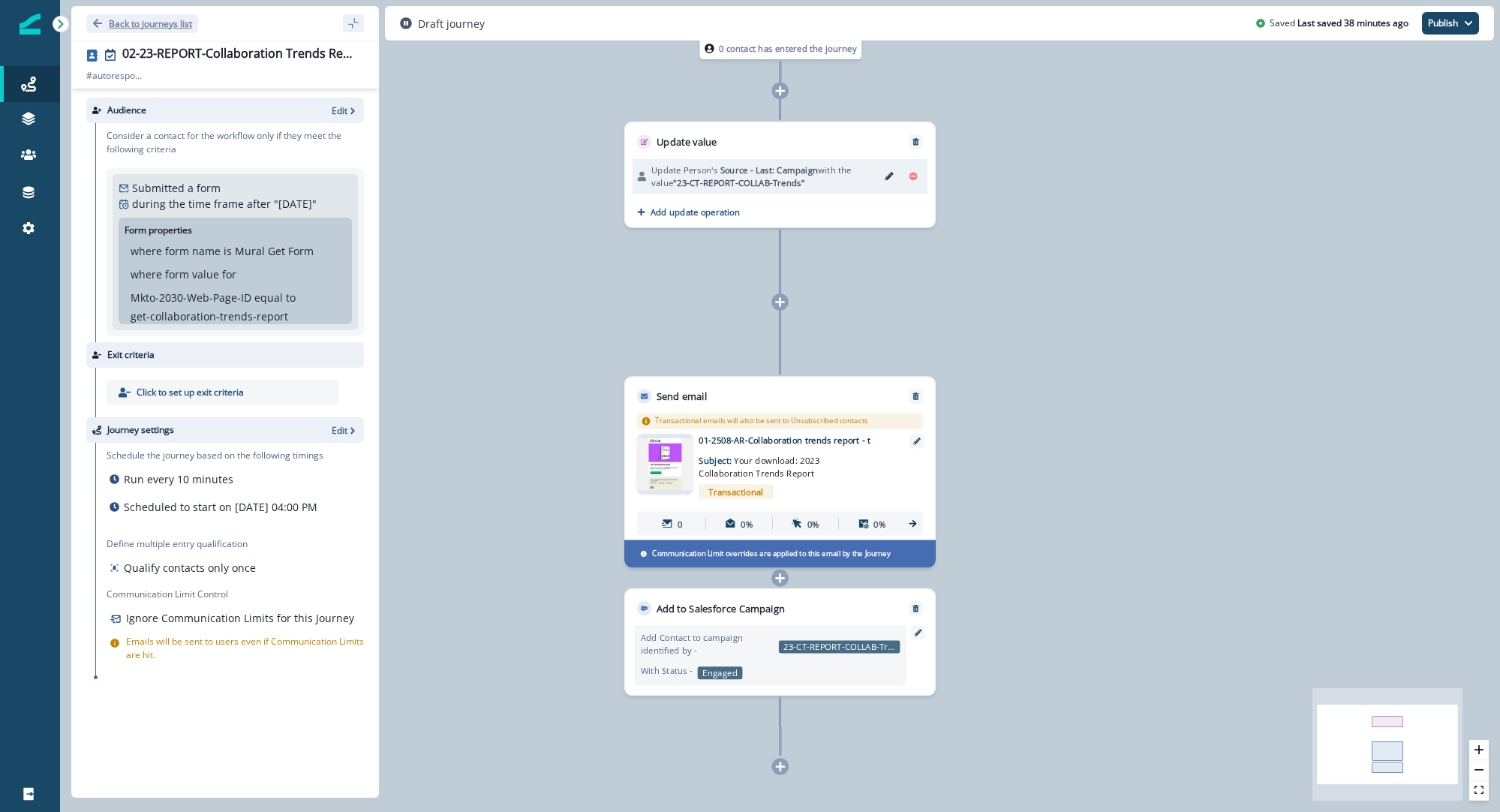
click at [164, 28] on p "Back to journeys list" at bounding box center [150, 24] width 83 height 13
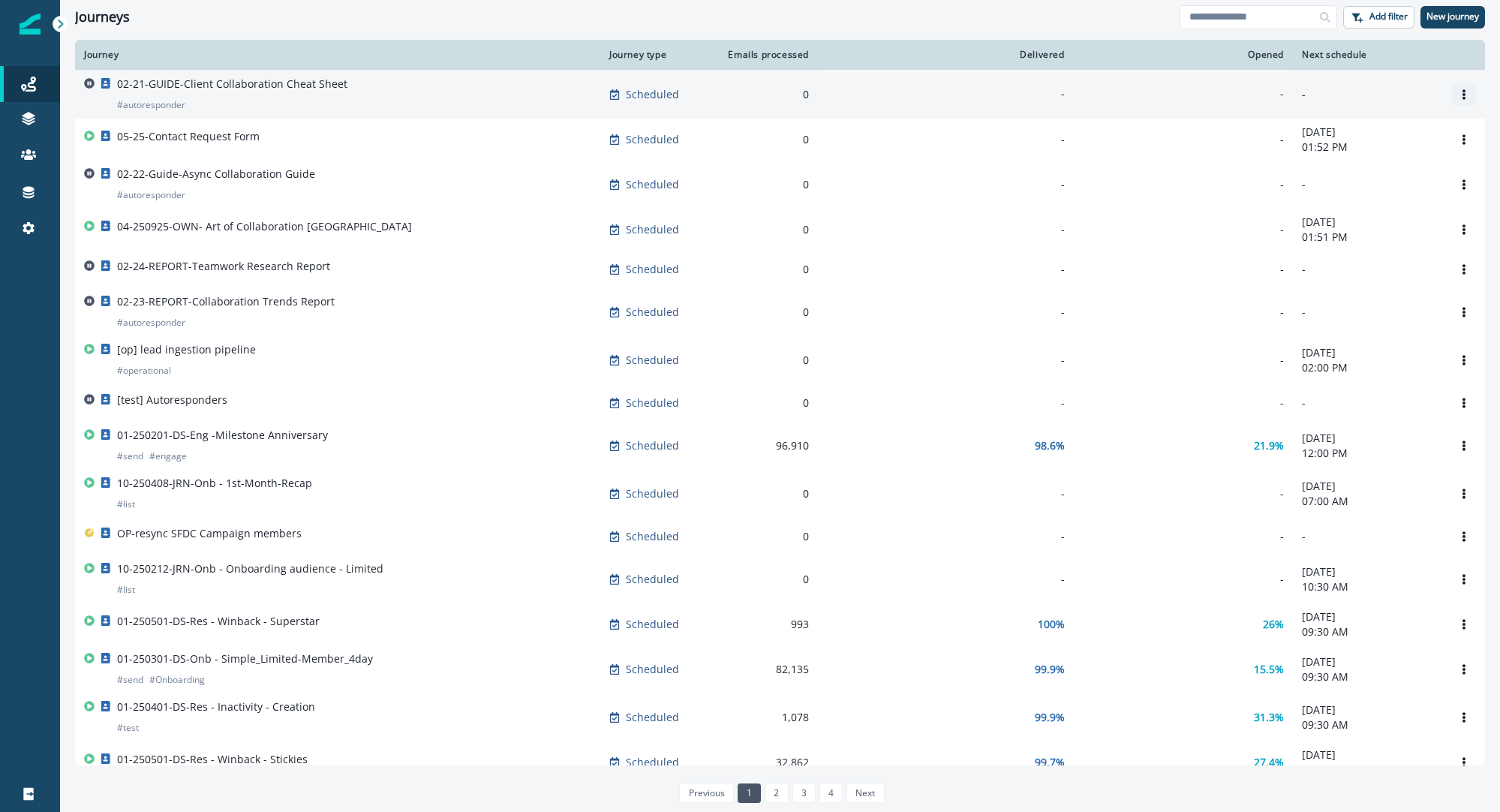
click at [1472, 96] on button "Options" at bounding box center [1464, 94] width 24 height 22
click at [1375, 127] on button "Clone" at bounding box center [1392, 130] width 167 height 24
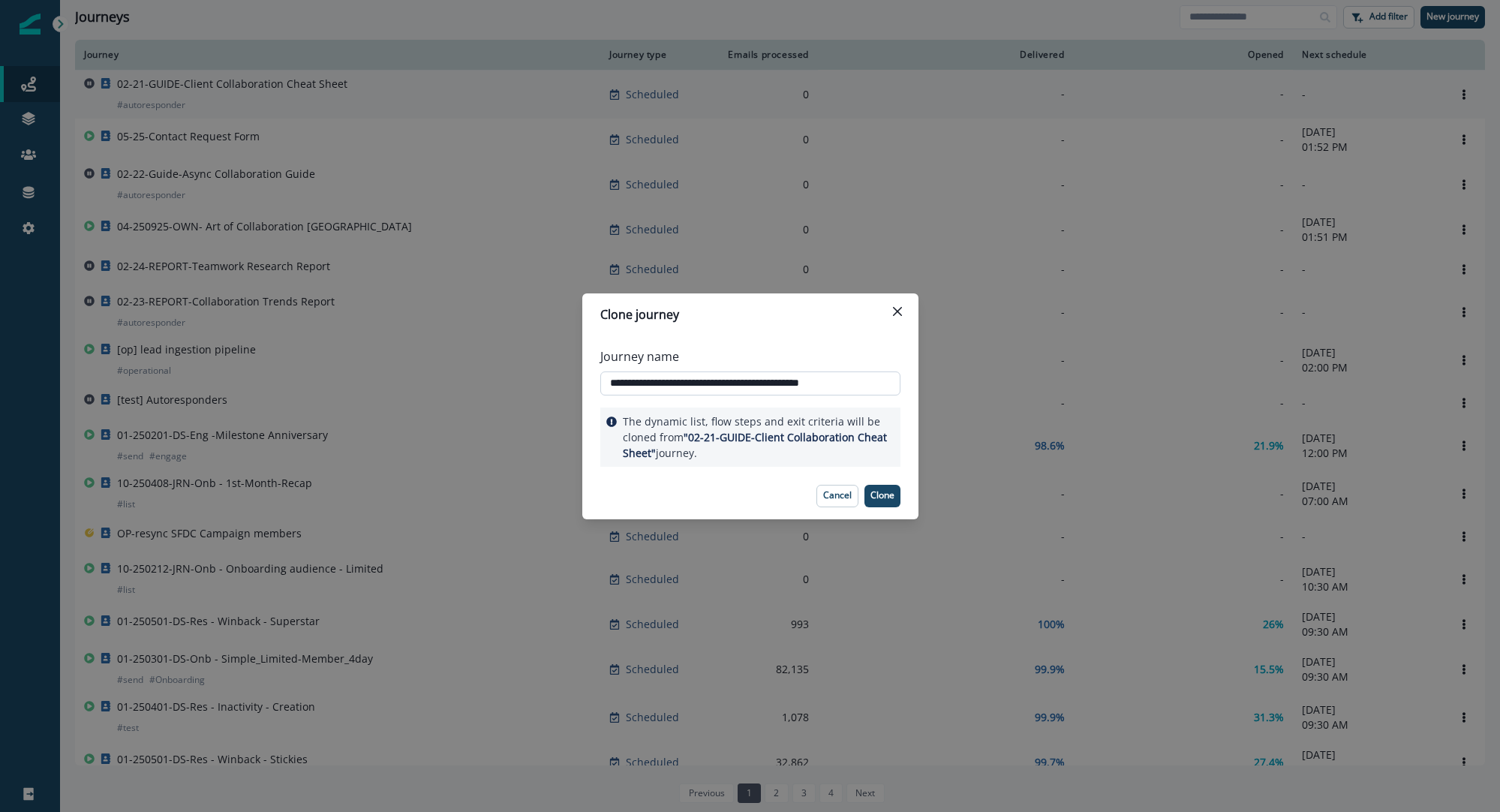
click at [636, 385] on input "**********" at bounding box center [750, 383] width 300 height 24
drag, startPoint x: 675, startPoint y: 382, endPoint x: 883, endPoint y: 398, distance: 208.6
click at [883, 398] on div "**********" at bounding box center [750, 372] width 300 height 60
paste input "text"
drag, startPoint x: 685, startPoint y: 384, endPoint x: 743, endPoint y: 369, distance: 59.9
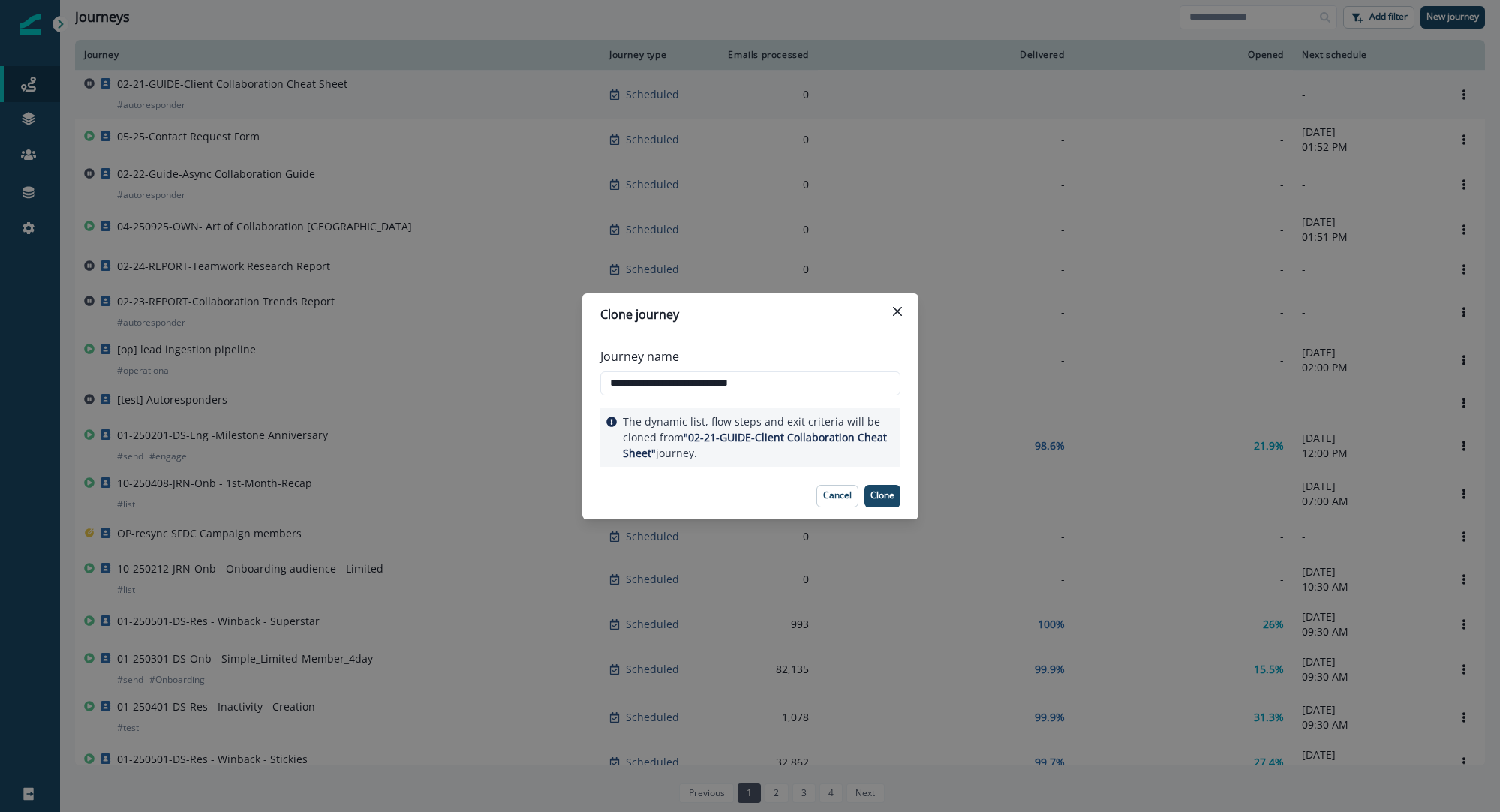
click at [686, 384] on input "**********" at bounding box center [750, 383] width 300 height 24
type input "**********"
click at [880, 494] on p "Clone" at bounding box center [882, 495] width 24 height 10
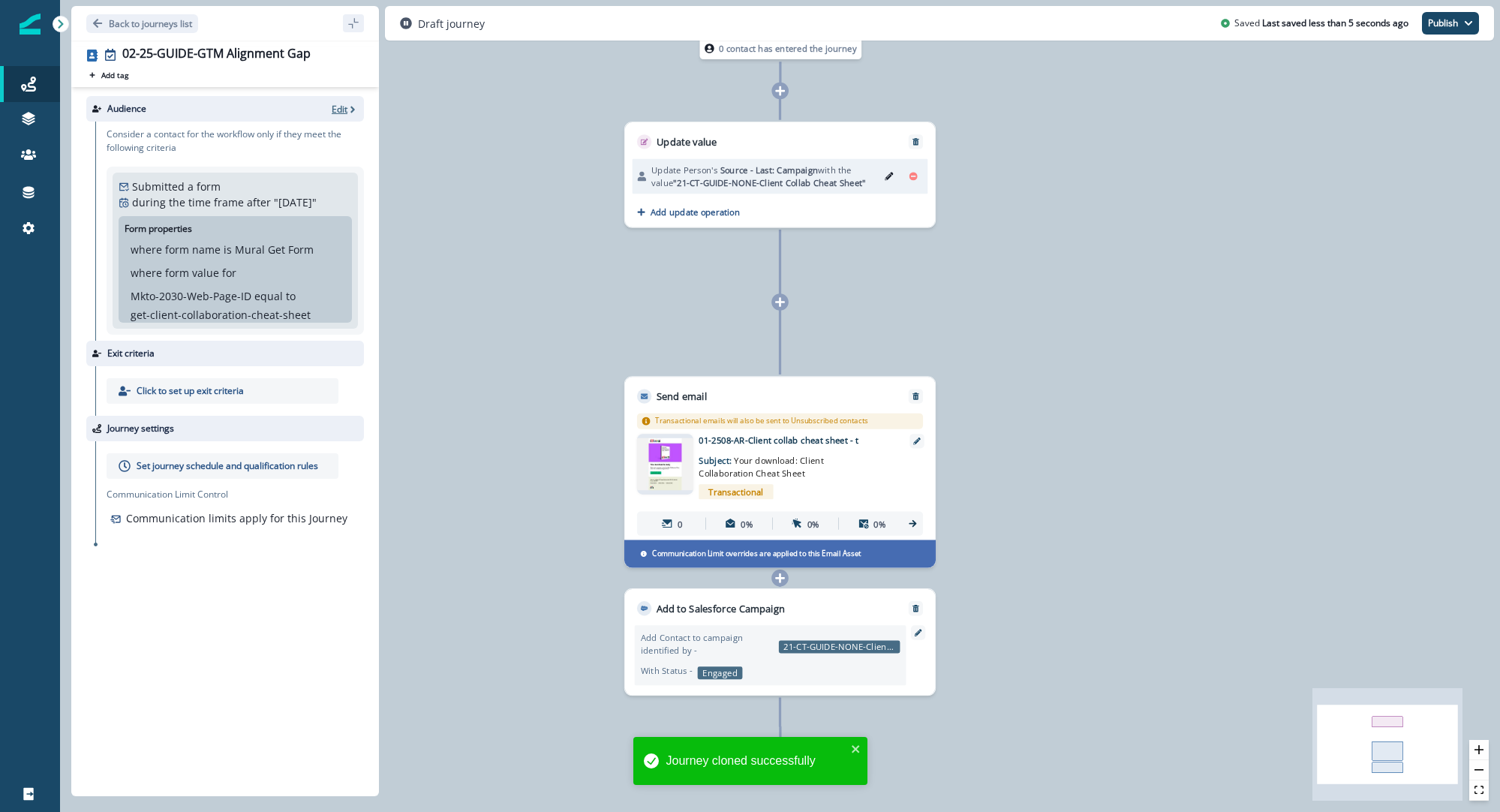
click at [346, 104] on p "Edit" at bounding box center [340, 109] width 16 height 13
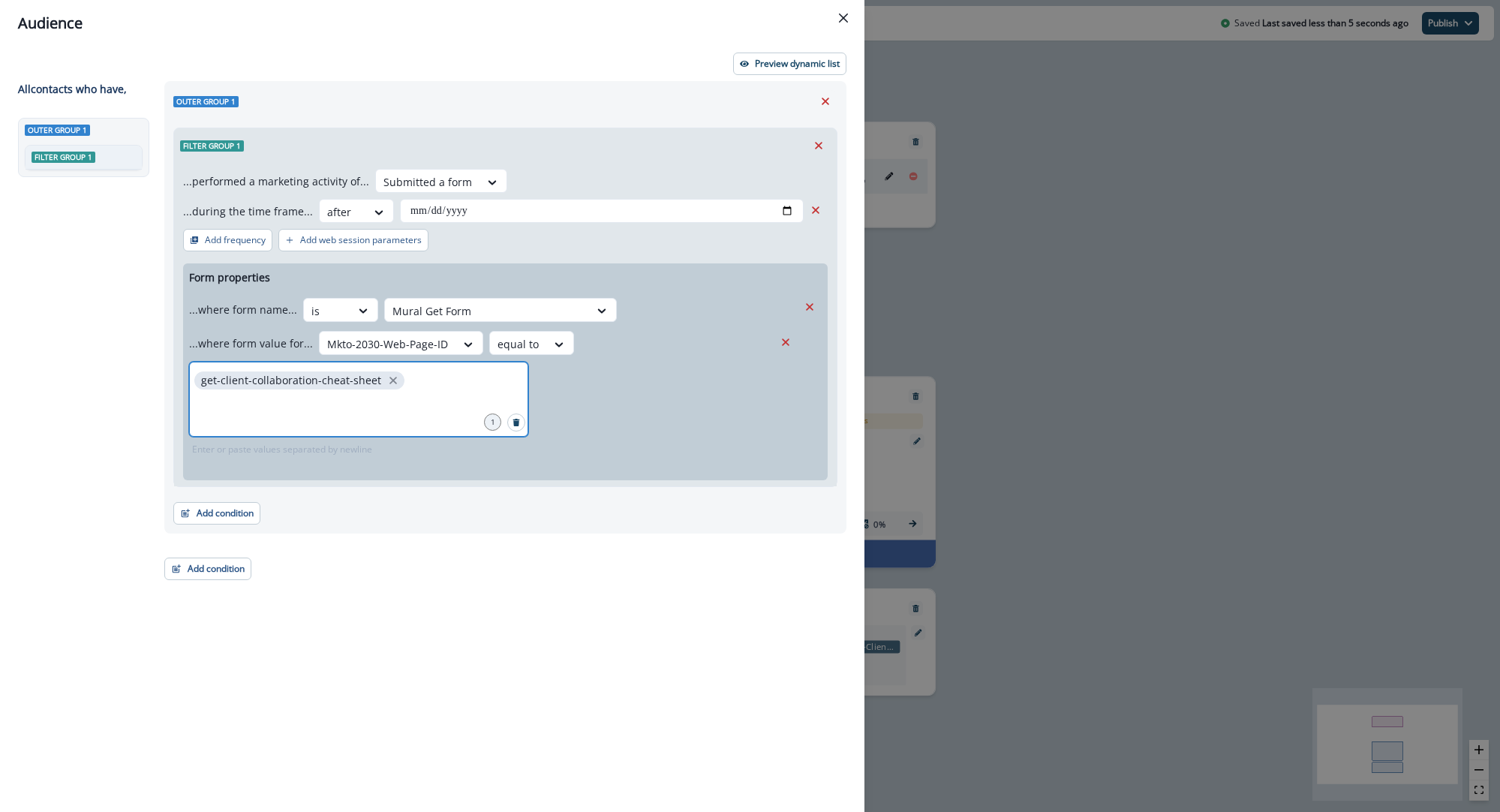
click at [390, 379] on icon "close" at bounding box center [393, 380] width 7 height 7
click at [402, 621] on div "**********" at bounding box center [501, 419] width 691 height 676
click at [845, 9] on button "Close" at bounding box center [844, 18] width 24 height 24
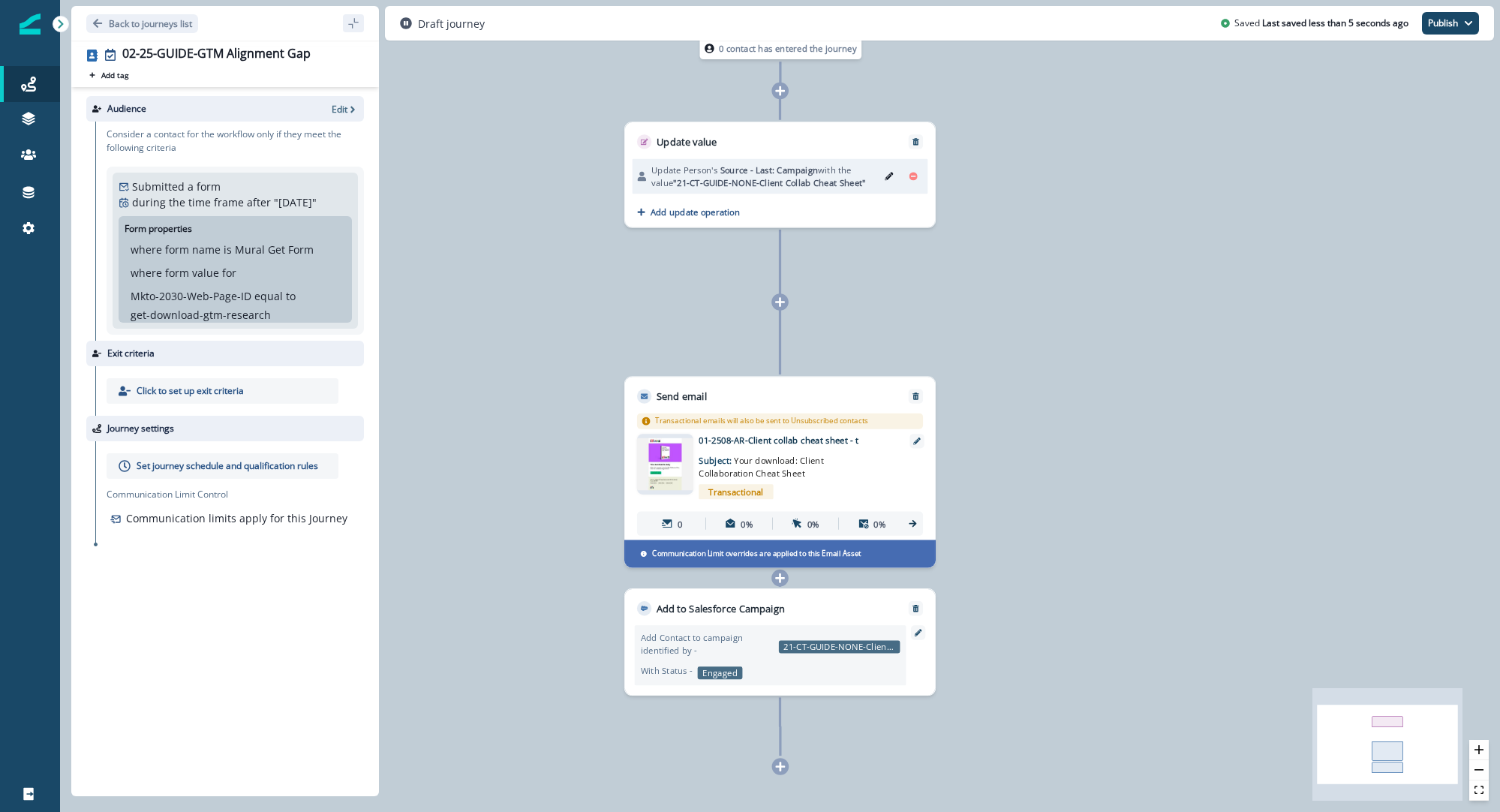
click at [167, 466] on p "Set journey schedule and qualification rules" at bounding box center [228, 466] width 182 height 13
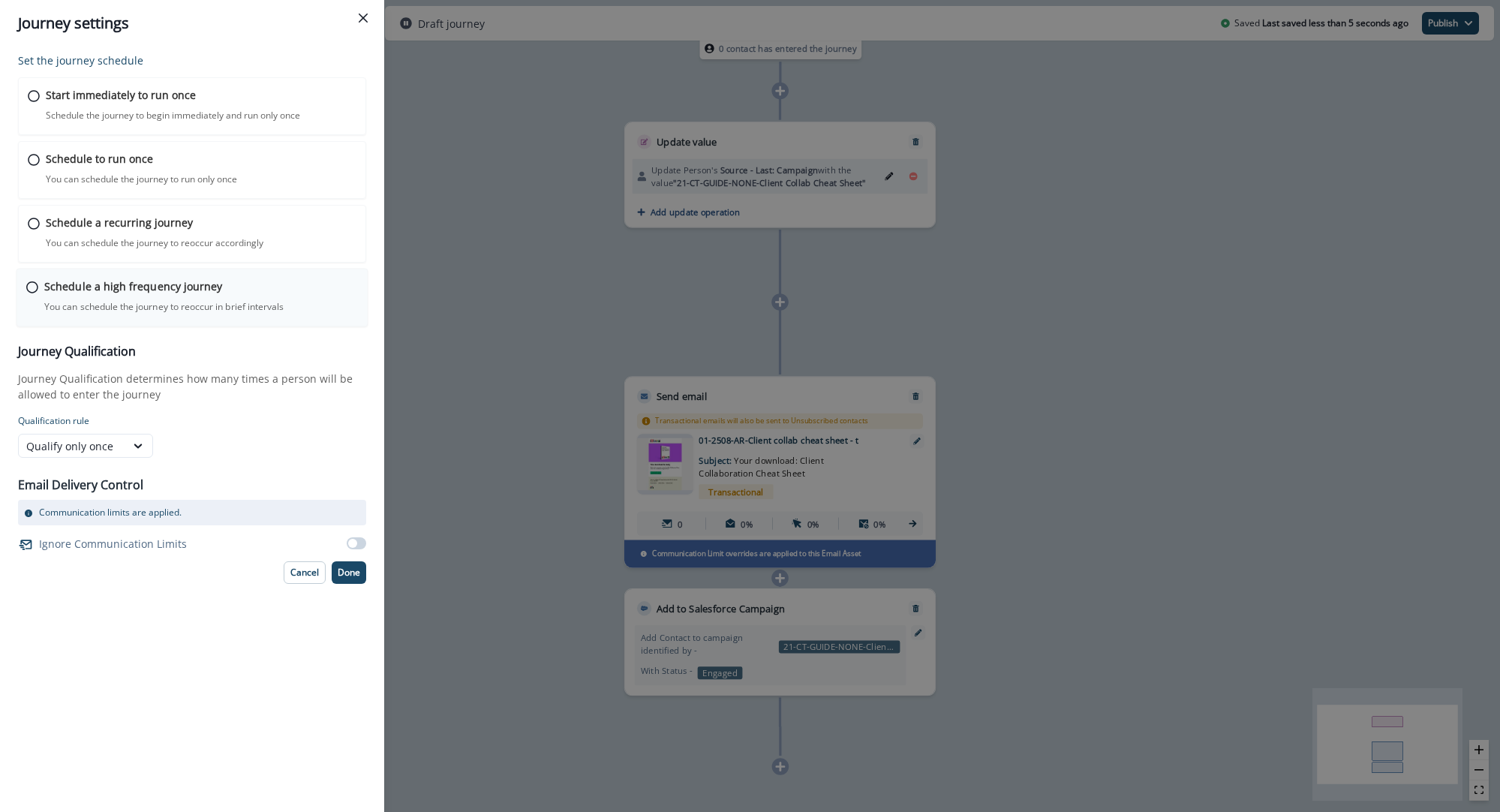
click at [32, 287] on icon at bounding box center [32, 287] width 12 height 12
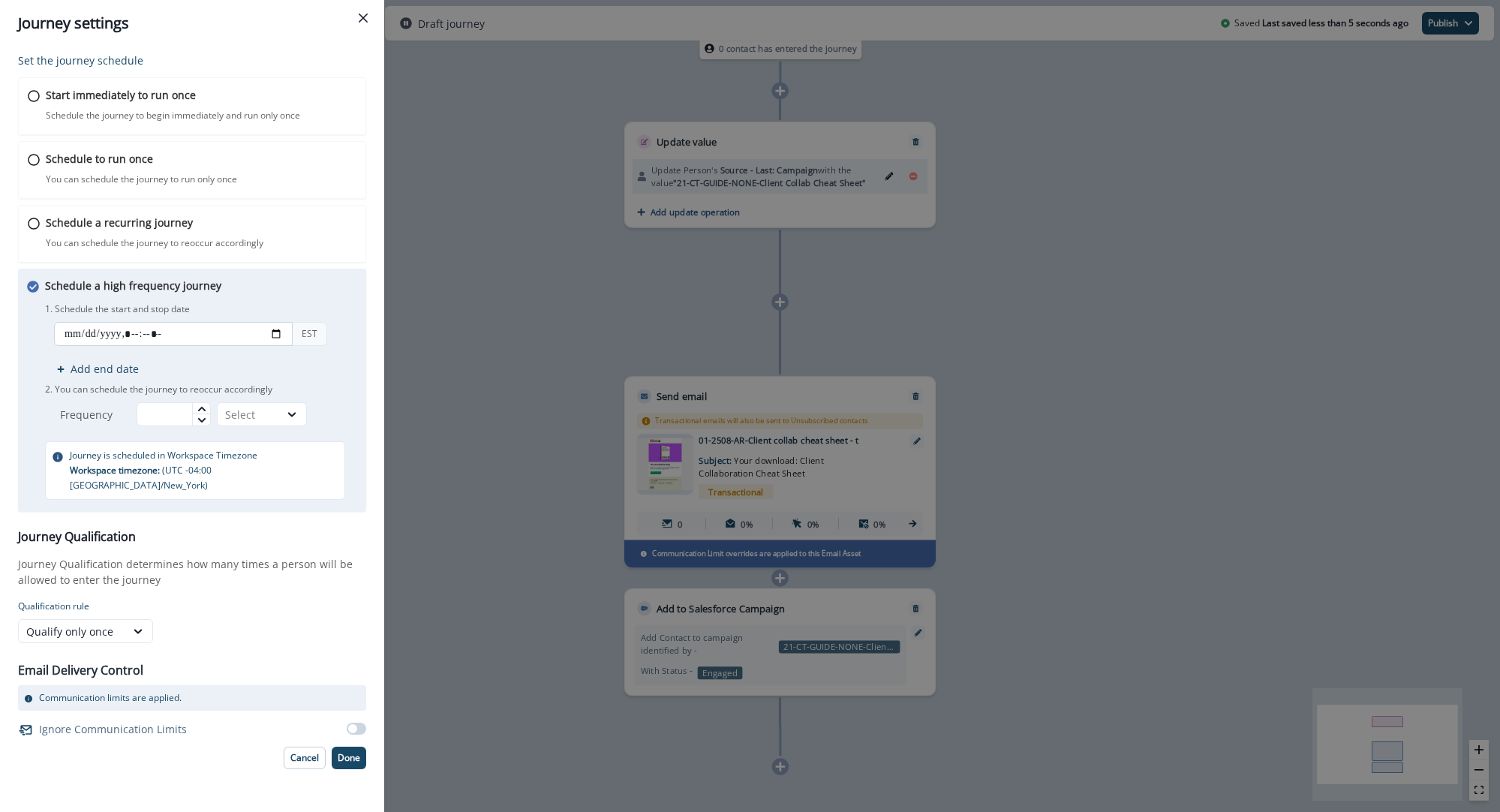
click at [278, 334] on input "datetime-local" at bounding box center [173, 334] width 239 height 24
click at [217, 334] on input "datetime-local" at bounding box center [173, 334] width 239 height 24
click at [274, 334] on input "datetime-local" at bounding box center [173, 334] width 239 height 24
type input "**********"
click at [335, 296] on div "Schedule a high frequency journey You can schedule the journey to reoccur in br…" at bounding box center [201, 388] width 312 height 222
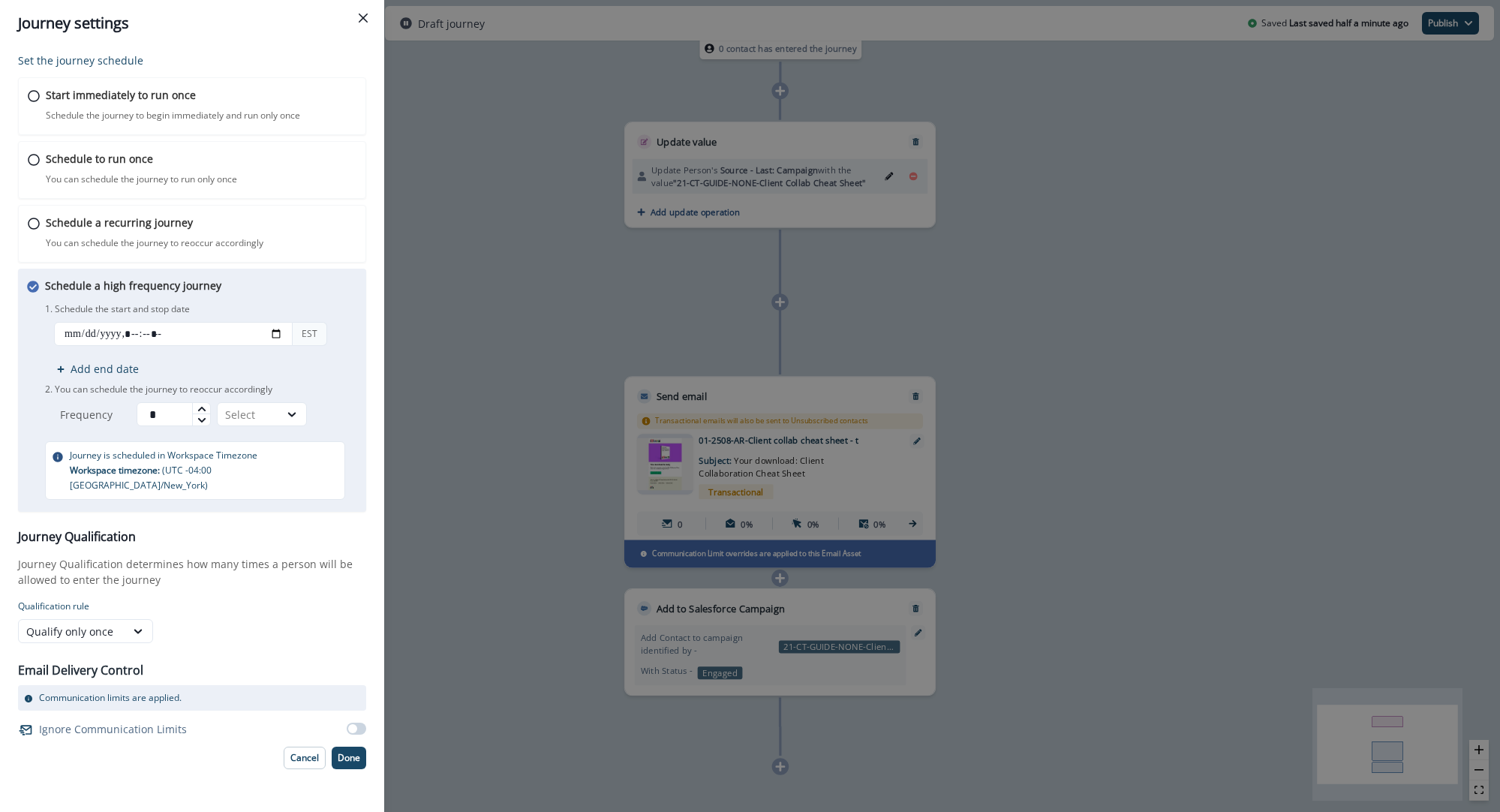
click at [205, 410] on icon at bounding box center [201, 409] width 7 height 5
type input "**"
click at [225, 409] on div "Select" at bounding box center [248, 415] width 62 height 19
click at [295, 448] on div "Minutes" at bounding box center [265, 449] width 90 height 28
click at [353, 724] on span at bounding box center [352, 728] width 9 height 9
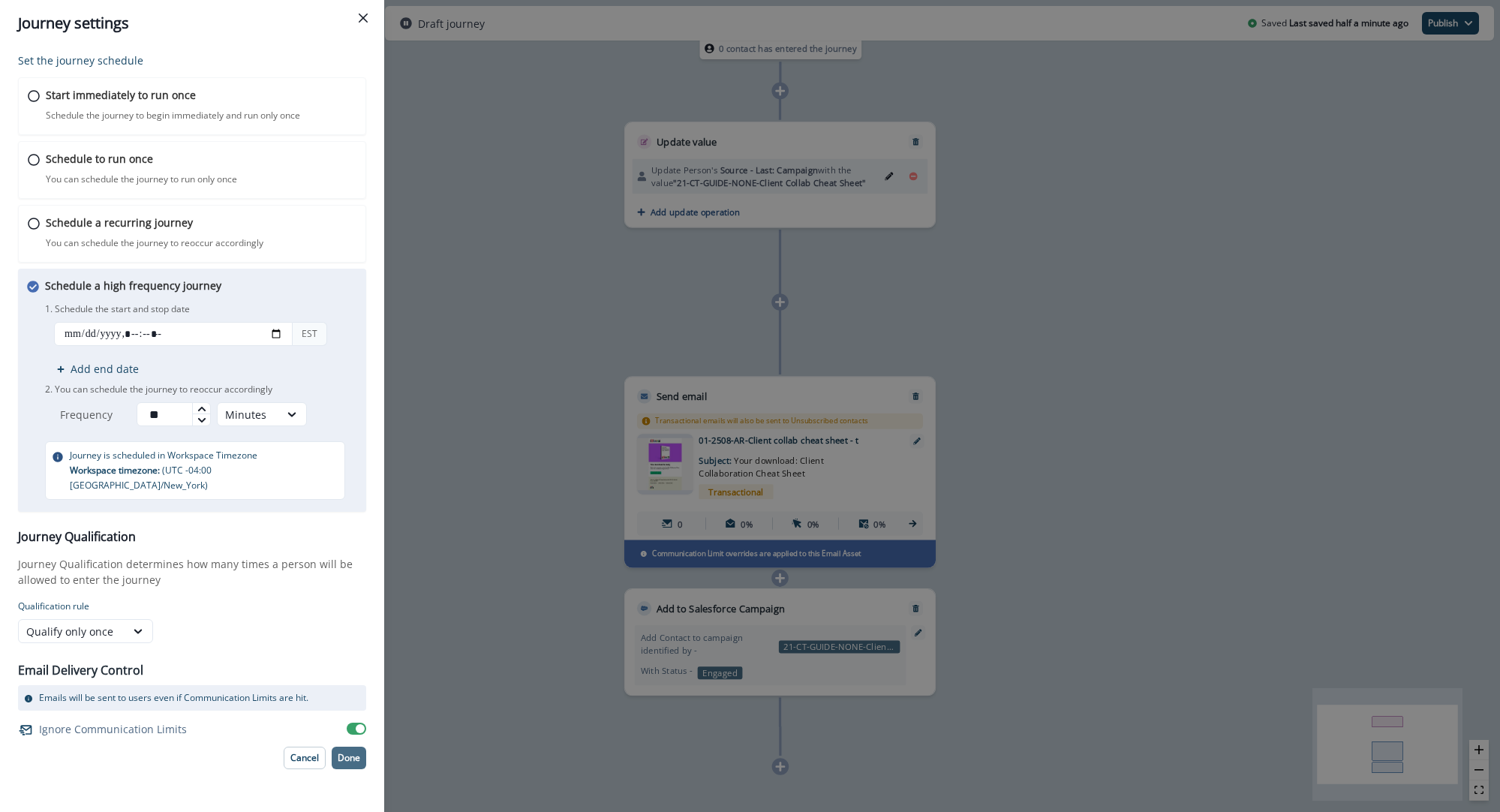
click at [357, 753] on p "Done" at bounding box center [349, 757] width 22 height 10
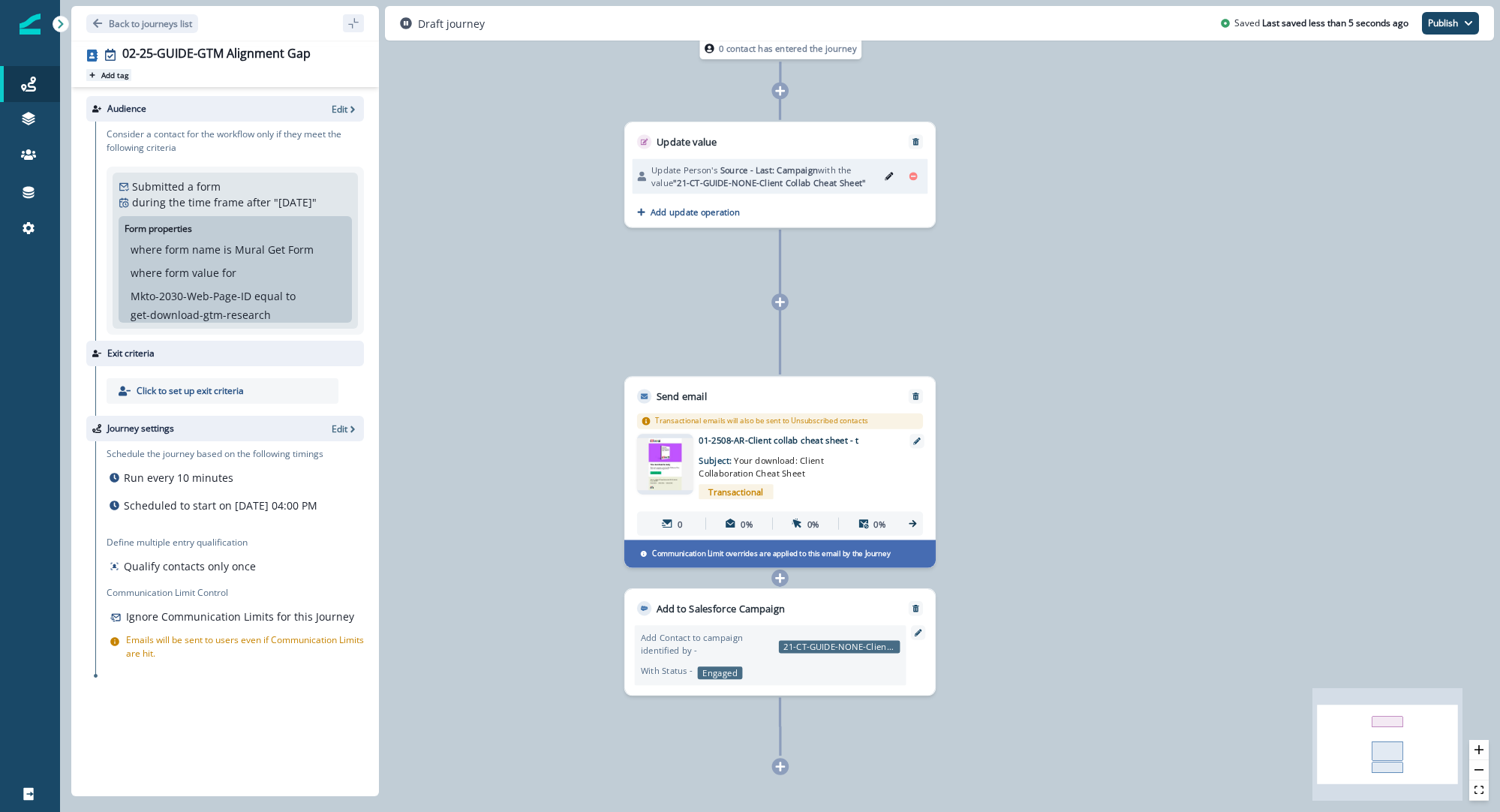
click at [127, 80] on p "Add tag" at bounding box center [115, 74] width 27 height 9
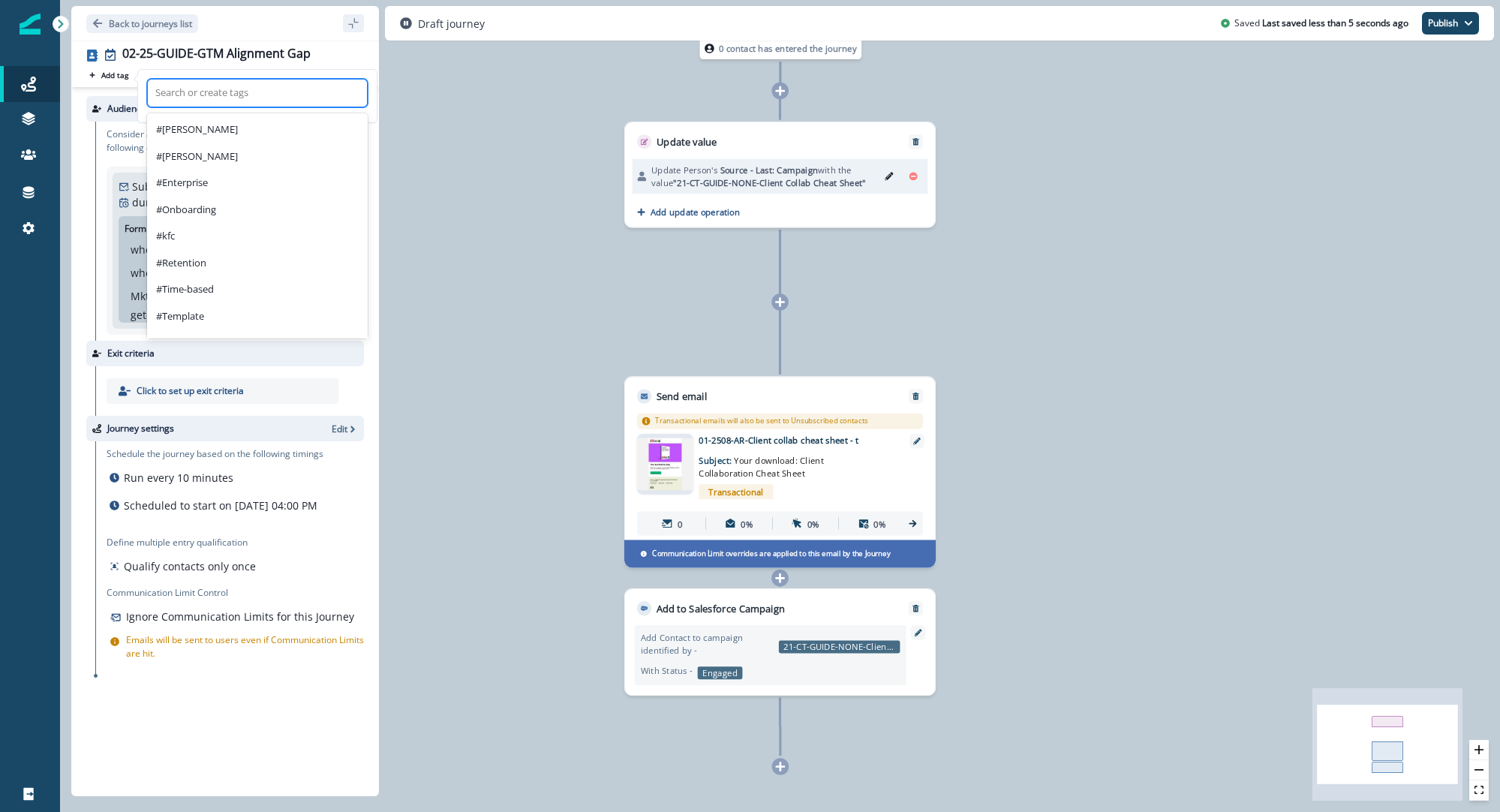
click at [193, 99] on div at bounding box center [257, 93] width 204 height 18
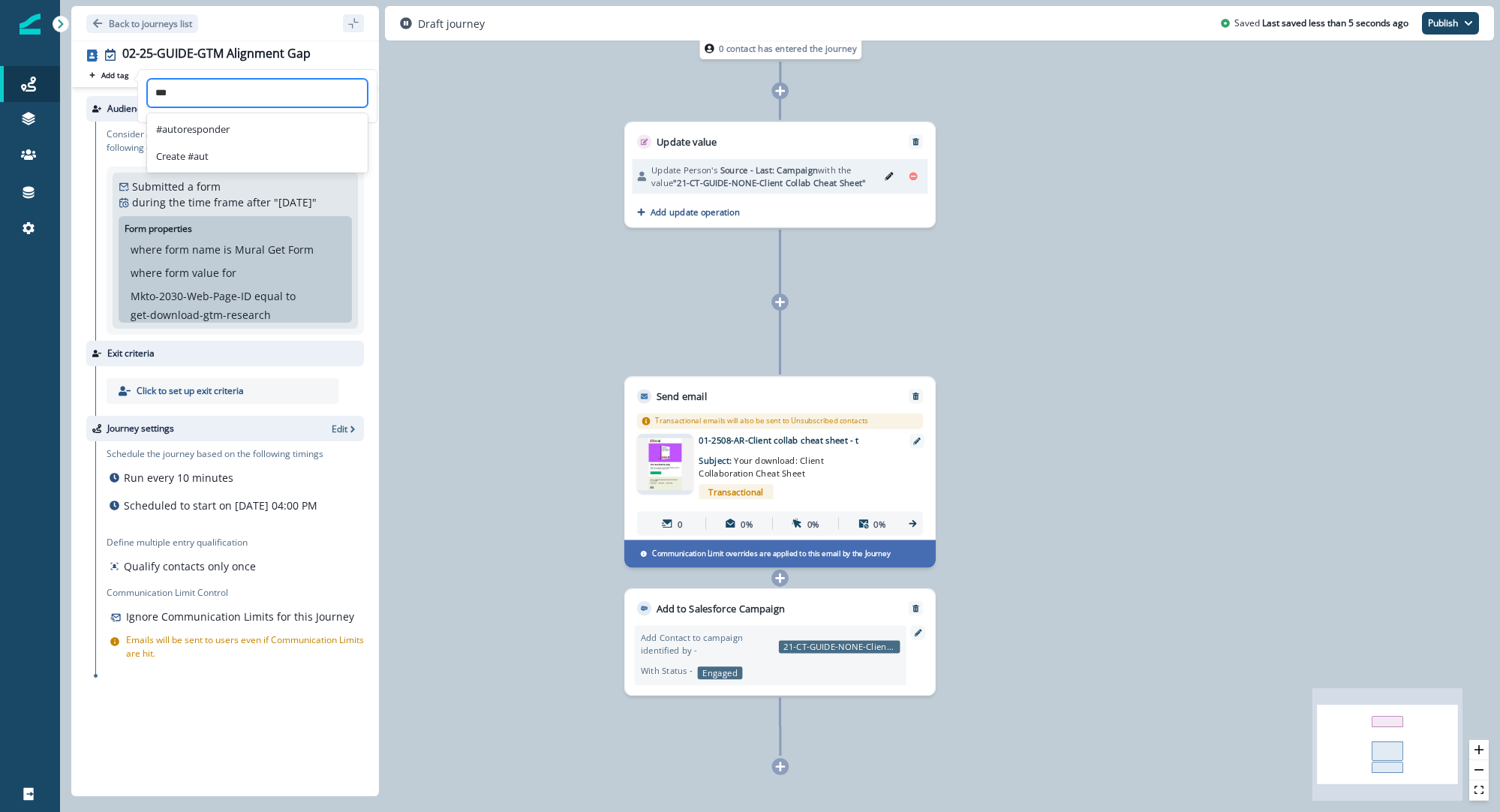
type input "****"
click at [185, 124] on div "#autoresponder" at bounding box center [257, 130] width 221 height 27
click at [886, 177] on icon "Edit" at bounding box center [889, 176] width 8 height 8
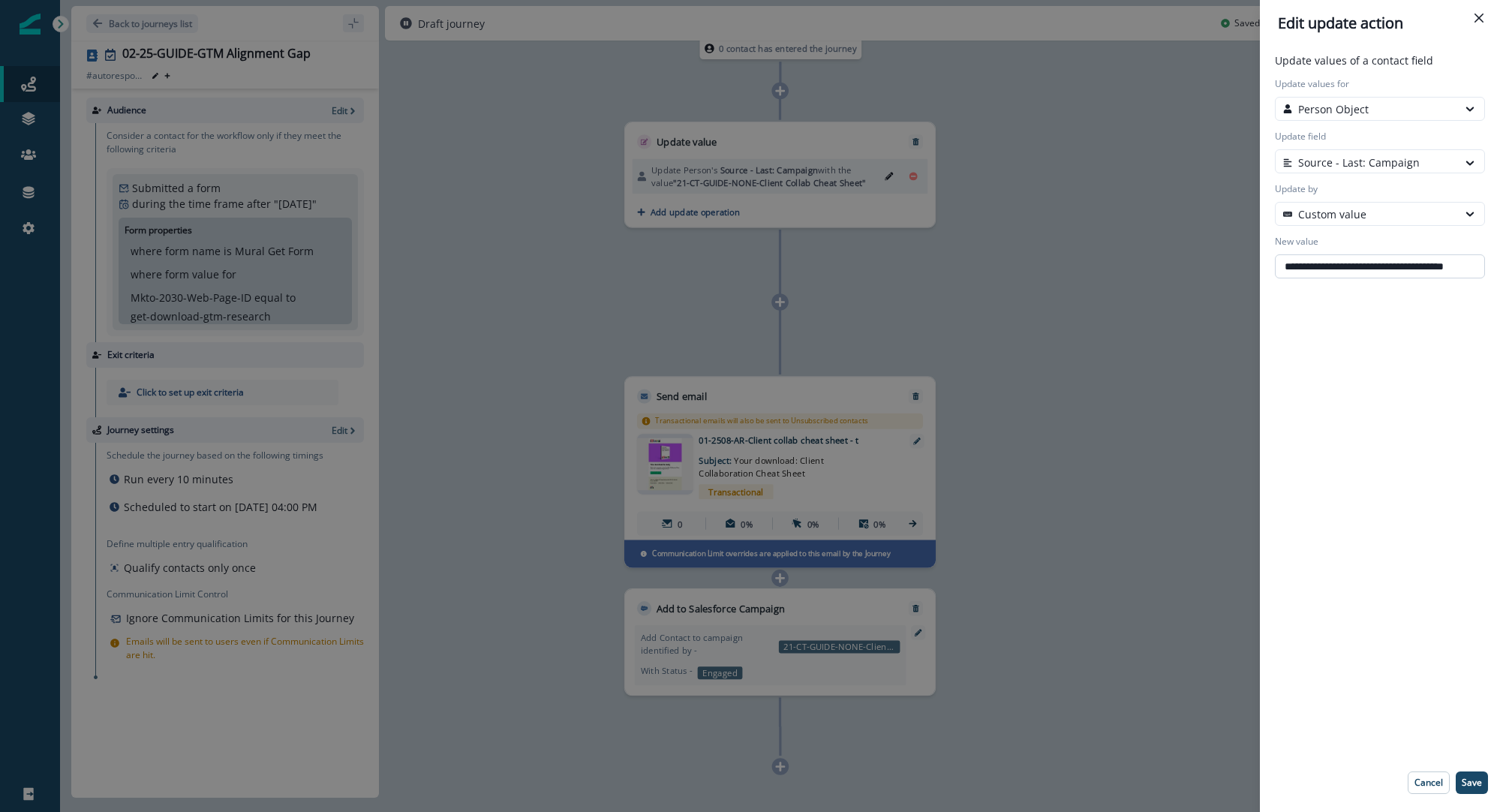
click at [1331, 269] on input "**********" at bounding box center [1381, 266] width 210 height 24
paste input "text"
type input "**********"
click at [1474, 784] on p "Save" at bounding box center [1472, 782] width 21 height 10
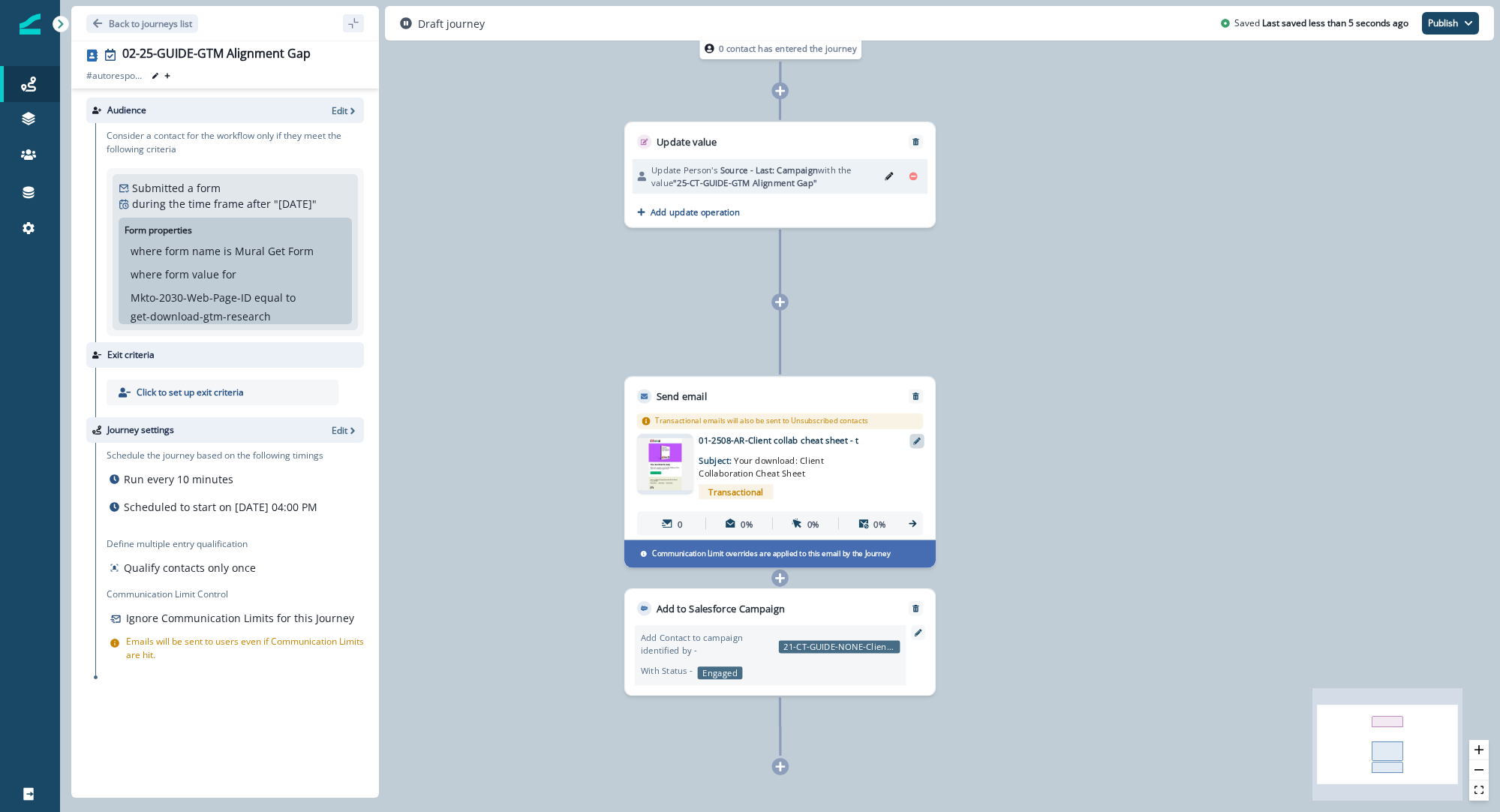
click at [918, 443] on icon at bounding box center [916, 440] width 7 height 7
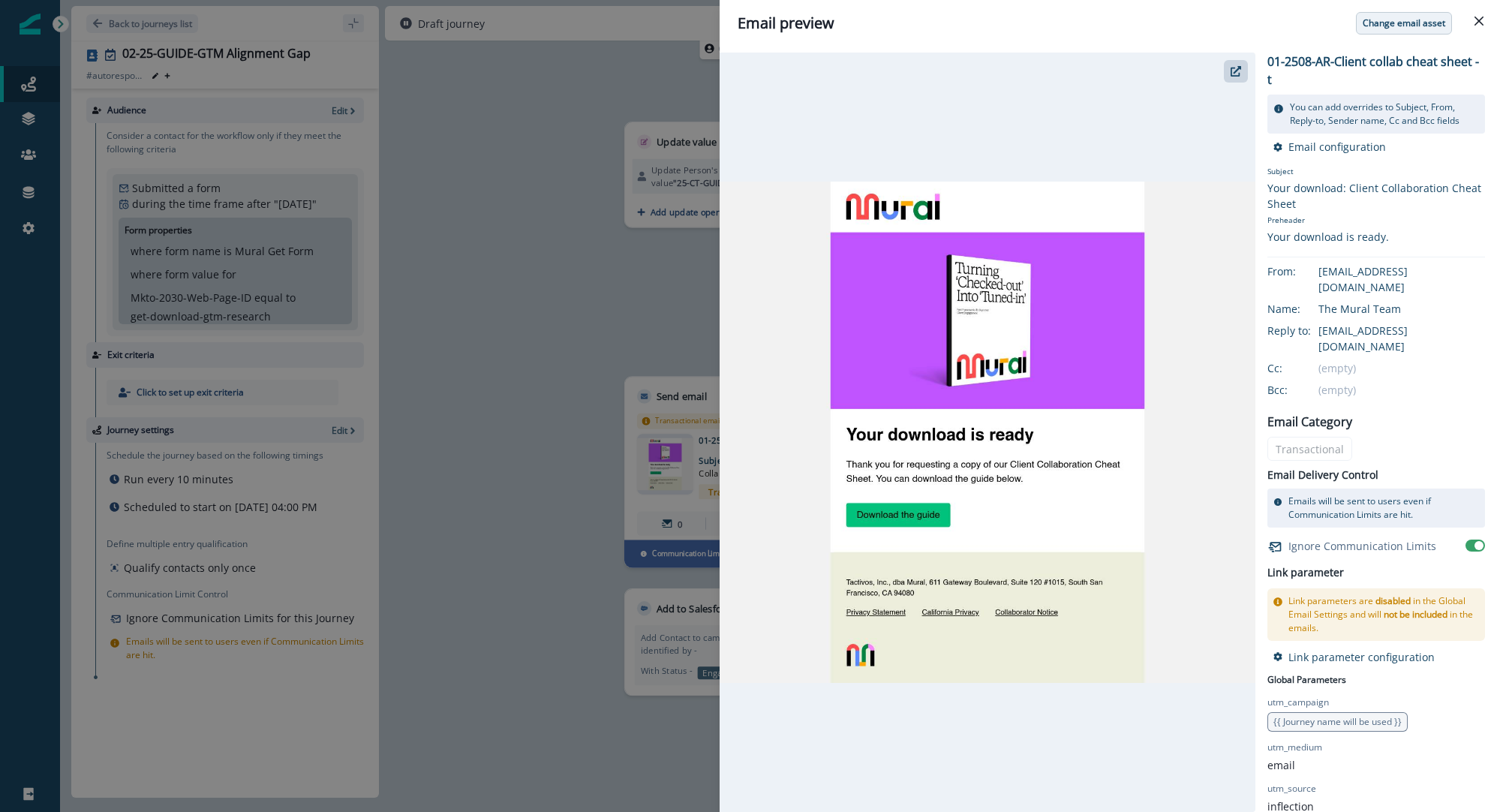
click at [1407, 28] on p "Change email asset" at bounding box center [1404, 23] width 82 height 10
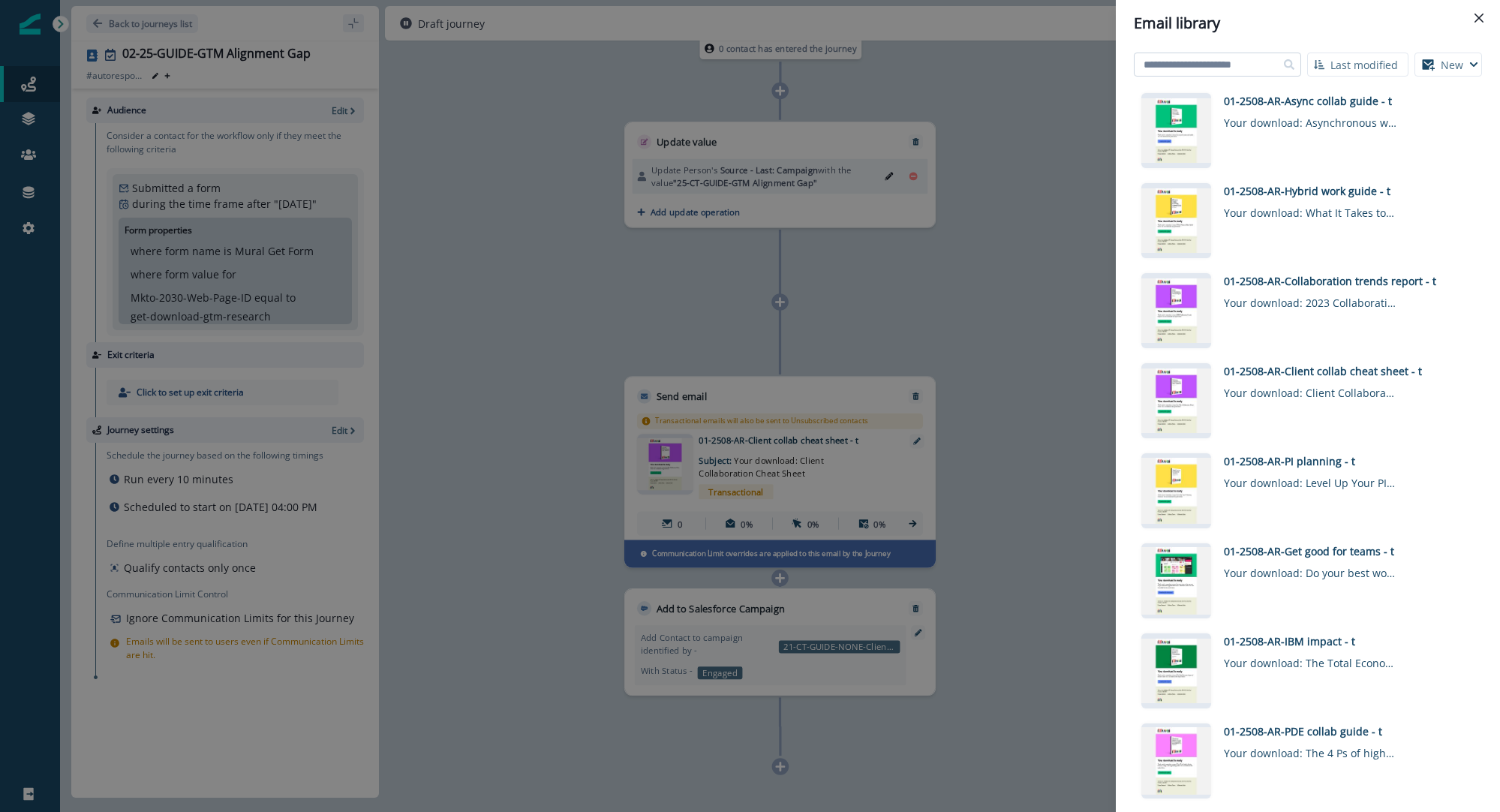
click at [1244, 66] on input at bounding box center [1218, 64] width 168 height 24
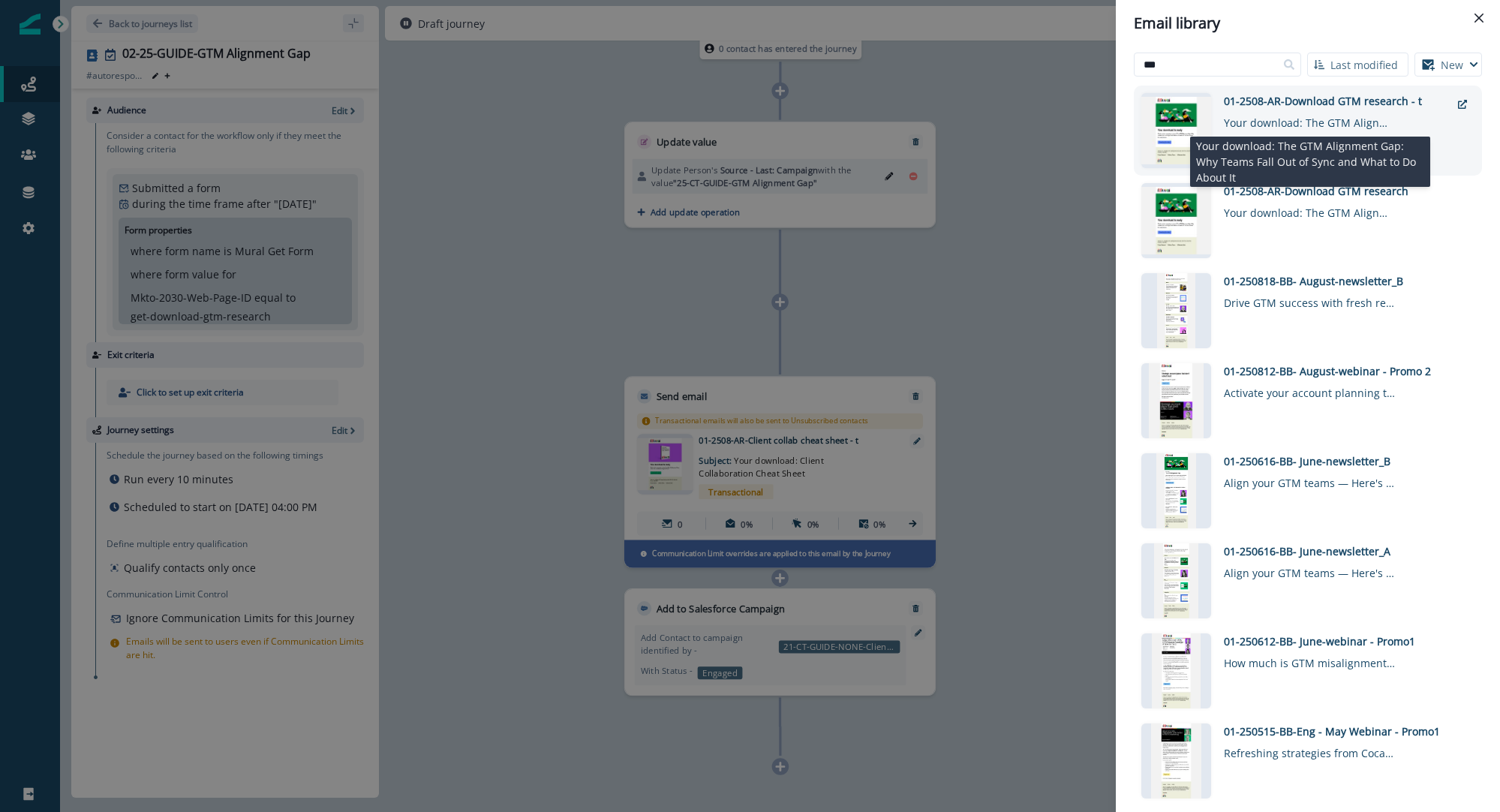
type input "***"
click at [1385, 124] on div "Your download: The GTM Alignment Gap: Why Teams Fall Out of Sync and What to Do…" at bounding box center [1310, 120] width 172 height 22
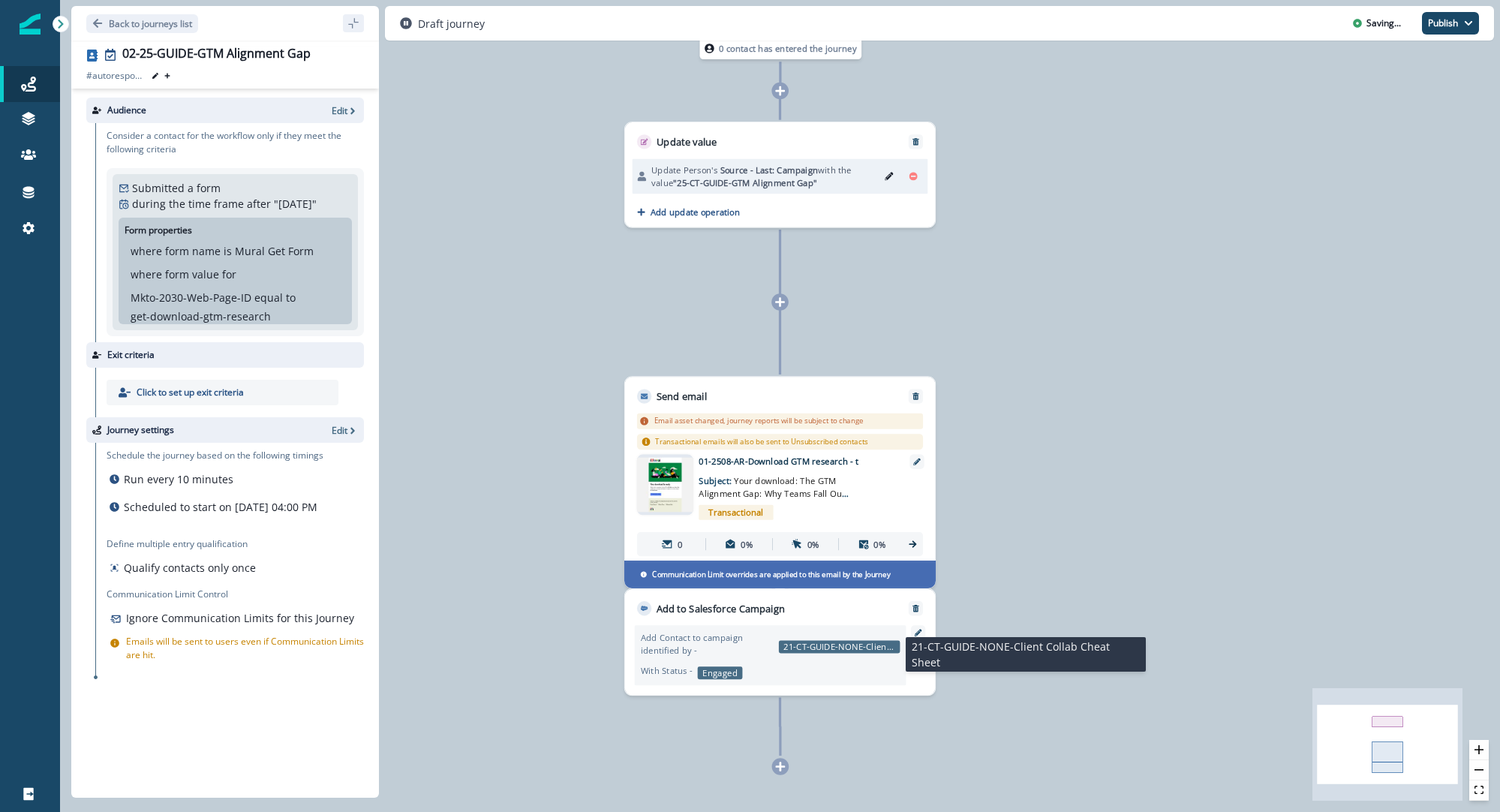
click at [838, 646] on p "21-CT-GUIDE-NONE-Client Collab Cheat Sheet" at bounding box center [840, 647] width 122 height 13
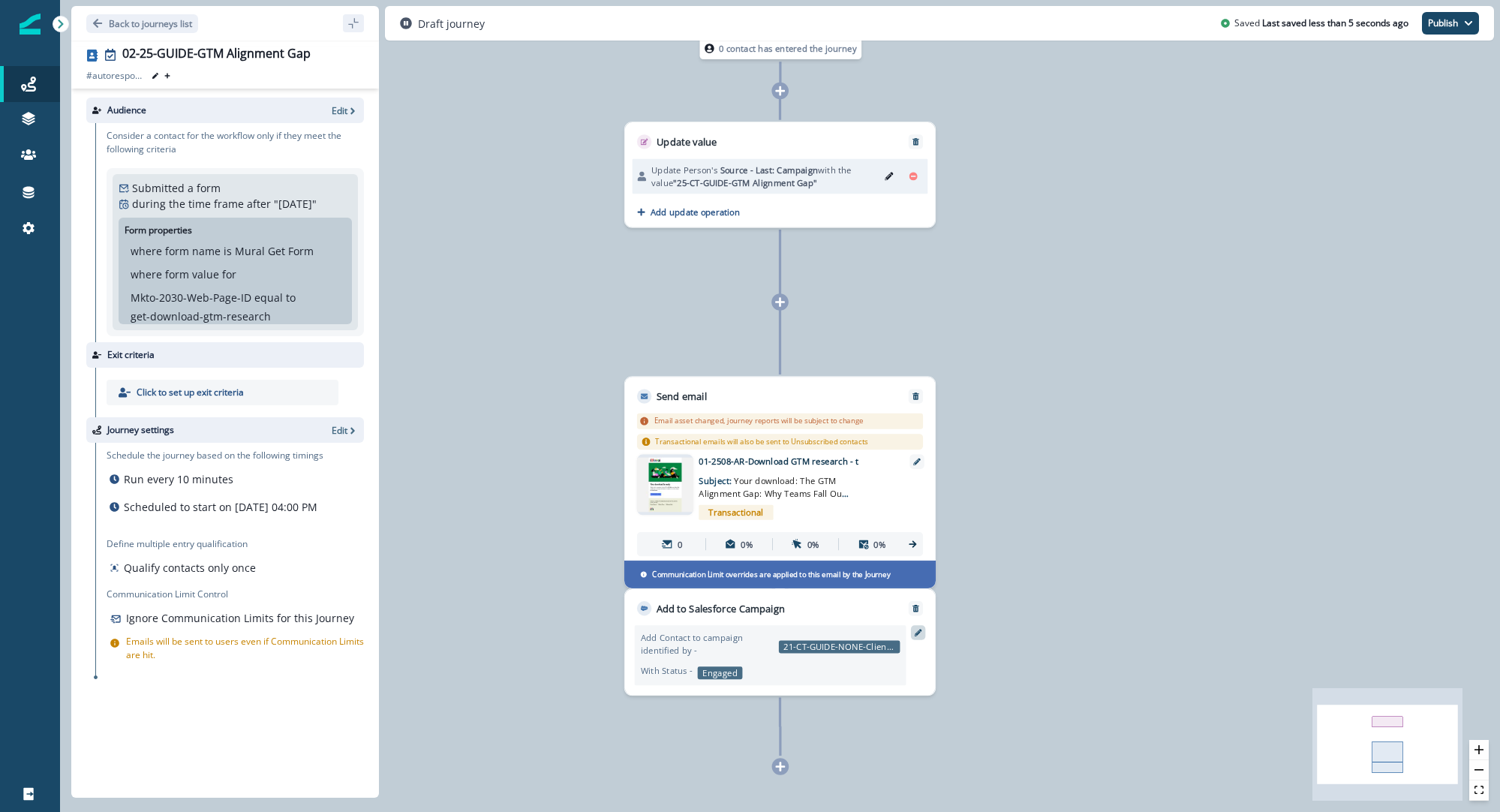
click at [919, 633] on icon at bounding box center [918, 632] width 7 height 7
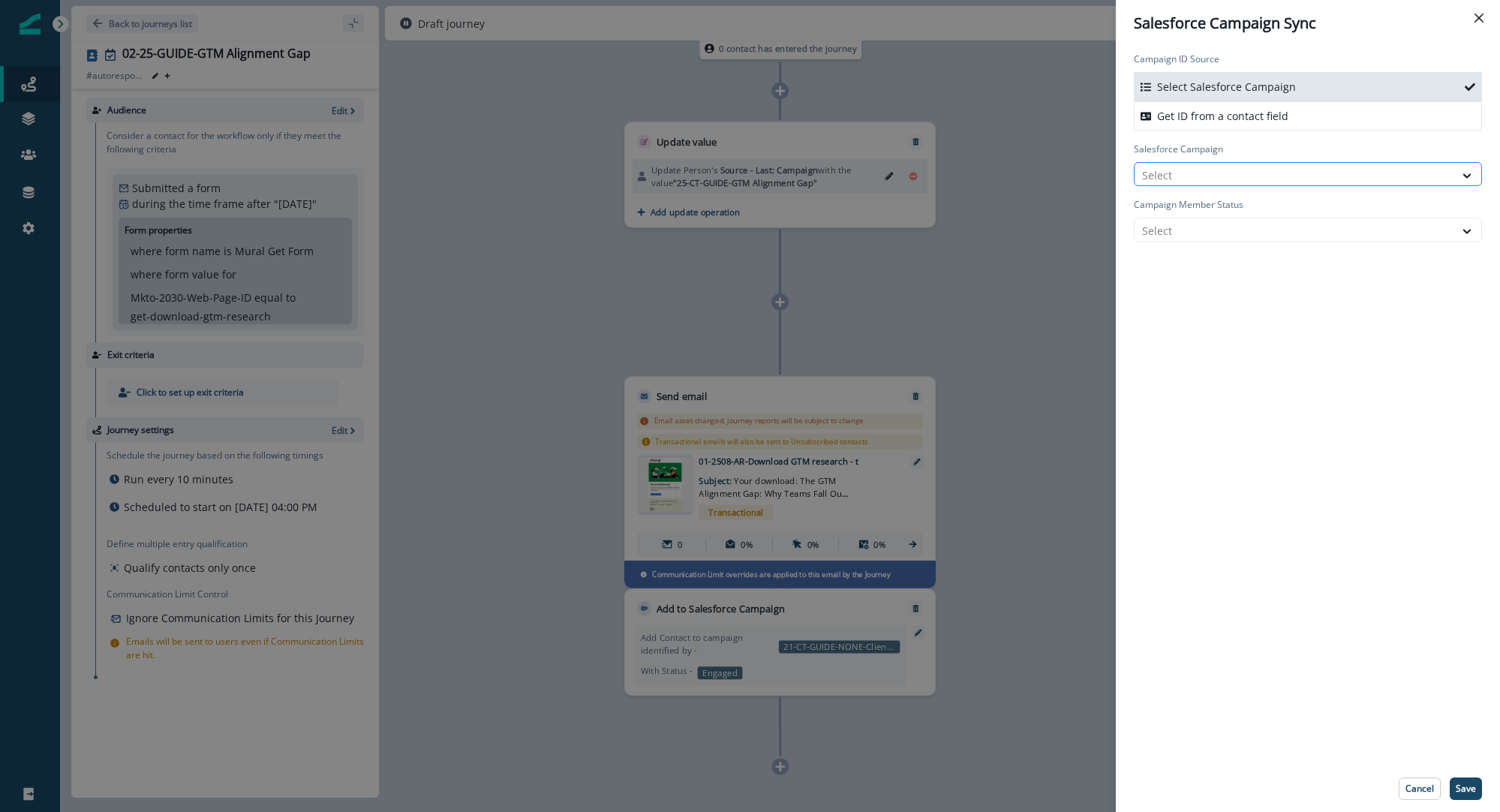
click at [1197, 172] on div at bounding box center [1294, 176] width 304 height 19
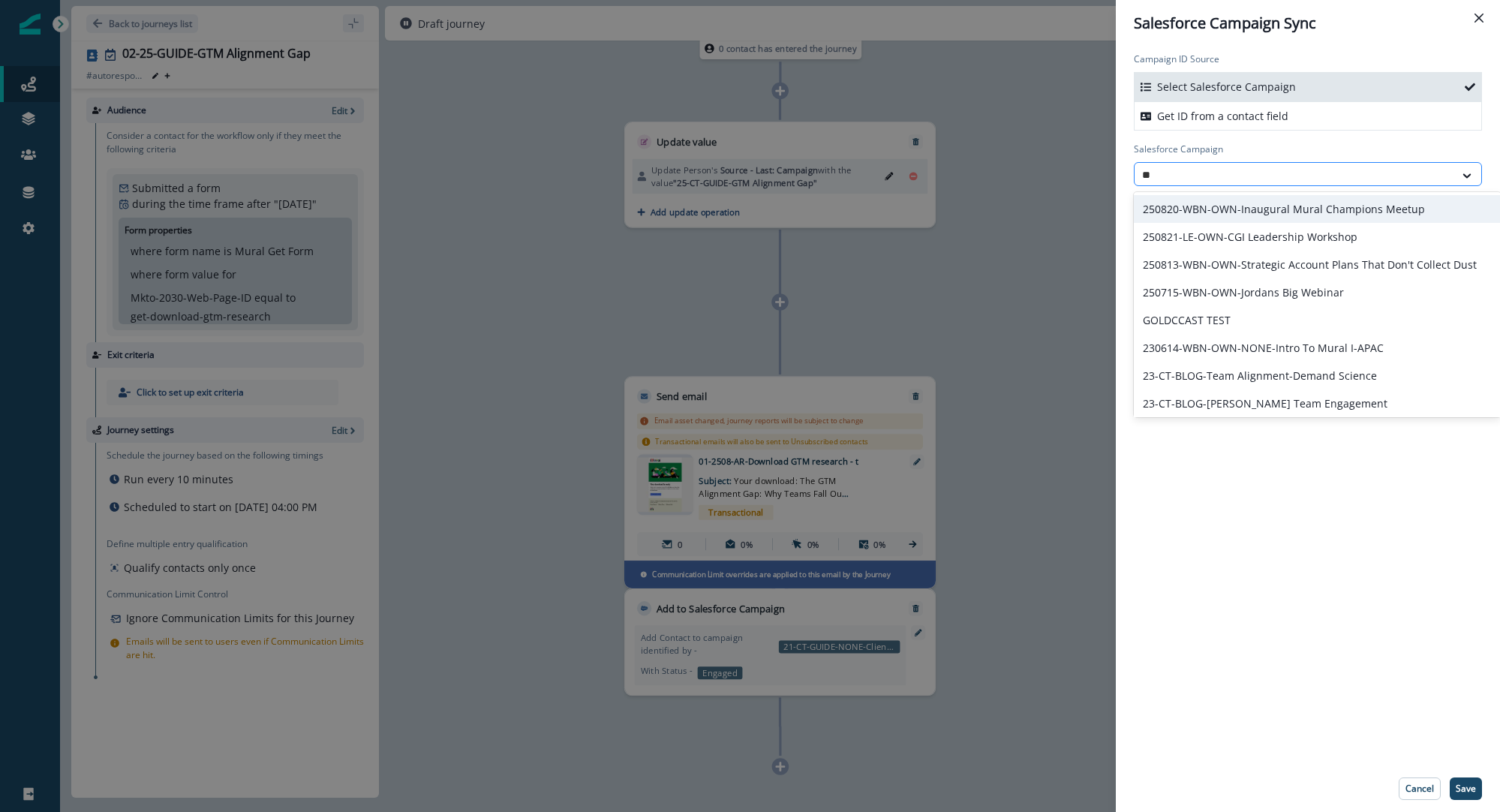
type input "***"
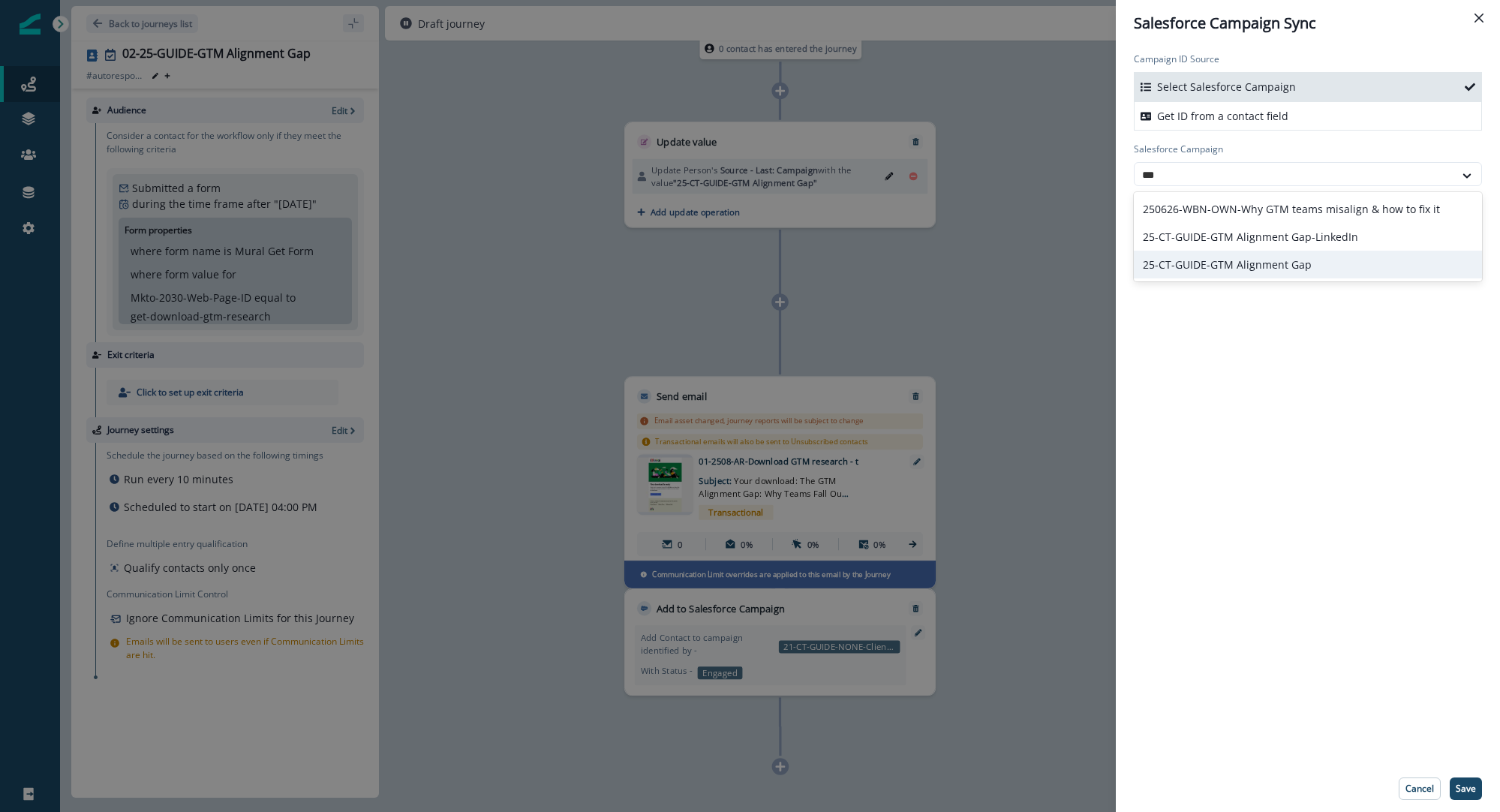
click at [1234, 267] on div "25-CT-GUIDE-GTM Alignment Gap" at bounding box center [1308, 264] width 348 height 28
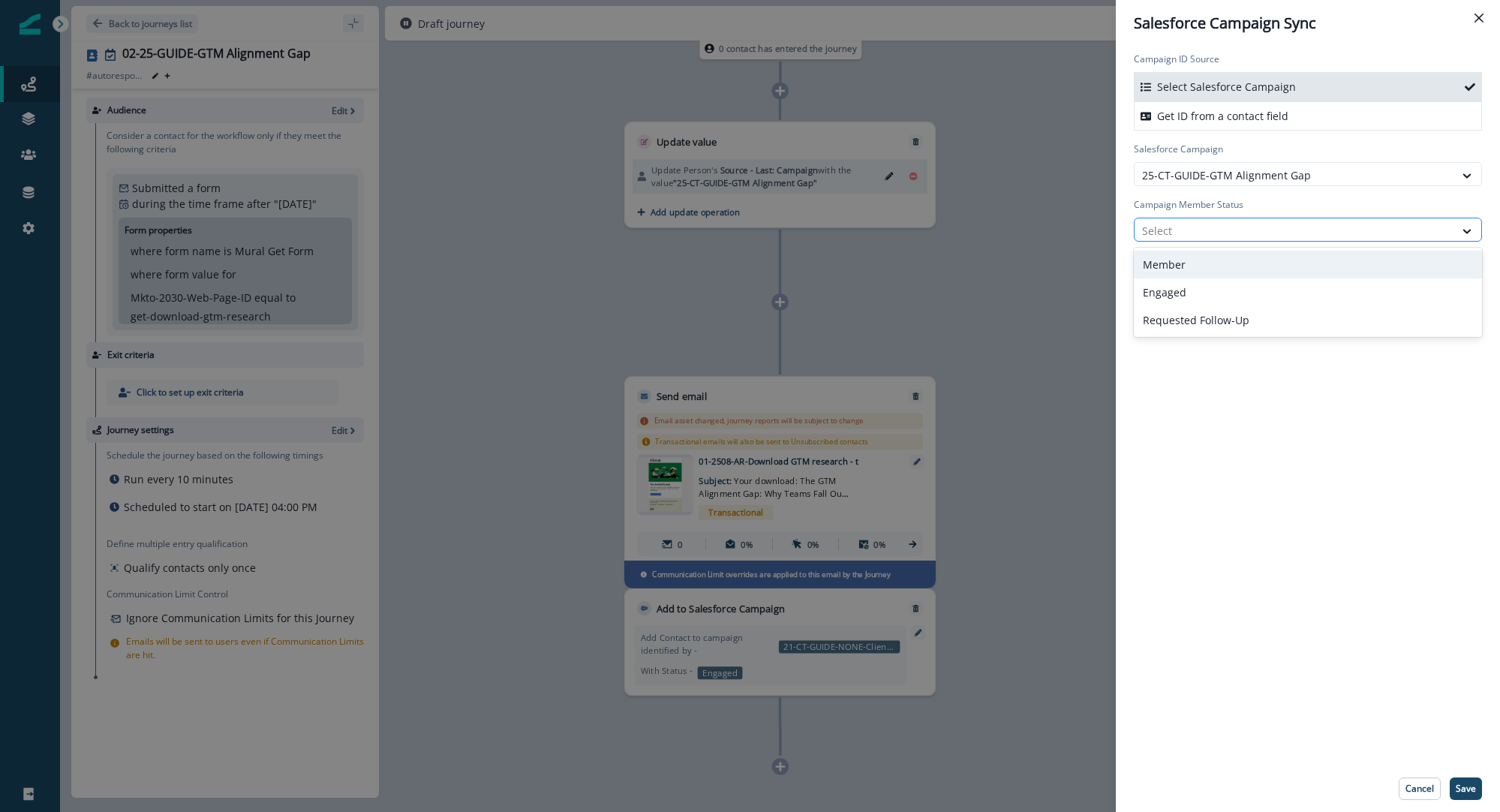
click at [1232, 231] on div at bounding box center [1294, 231] width 304 height 19
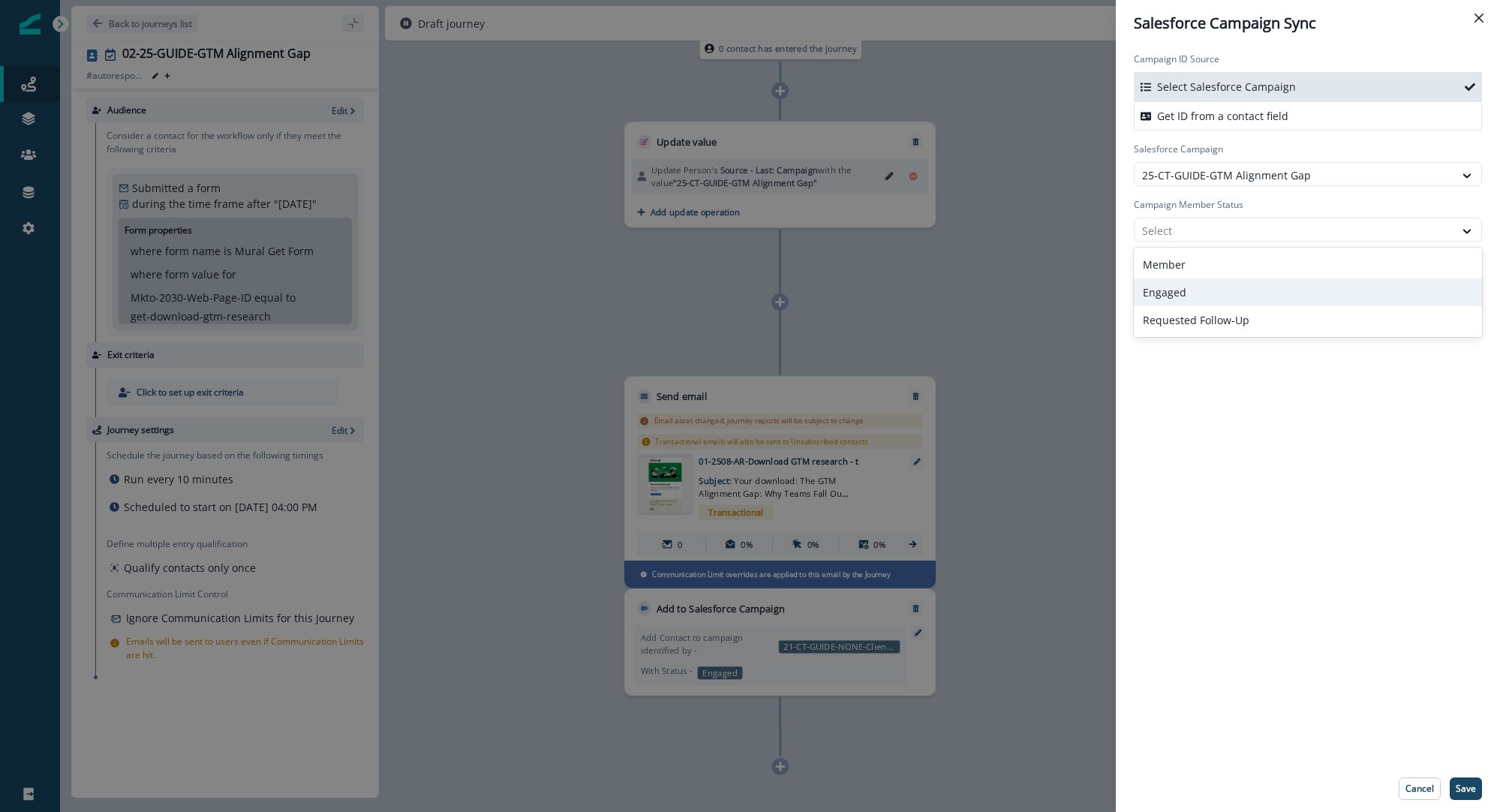
click at [1223, 288] on div "Engaged" at bounding box center [1308, 292] width 348 height 28
drag, startPoint x: 1219, startPoint y: 287, endPoint x: 1478, endPoint y: 537, distance: 360.0
click at [1219, 287] on div "Campaign ID Source Select Salesforce Campaign Get ID from a contact field Sales…" at bounding box center [1308, 406] width 384 height 719
click at [1464, 784] on p "Save" at bounding box center [1466, 788] width 21 height 10
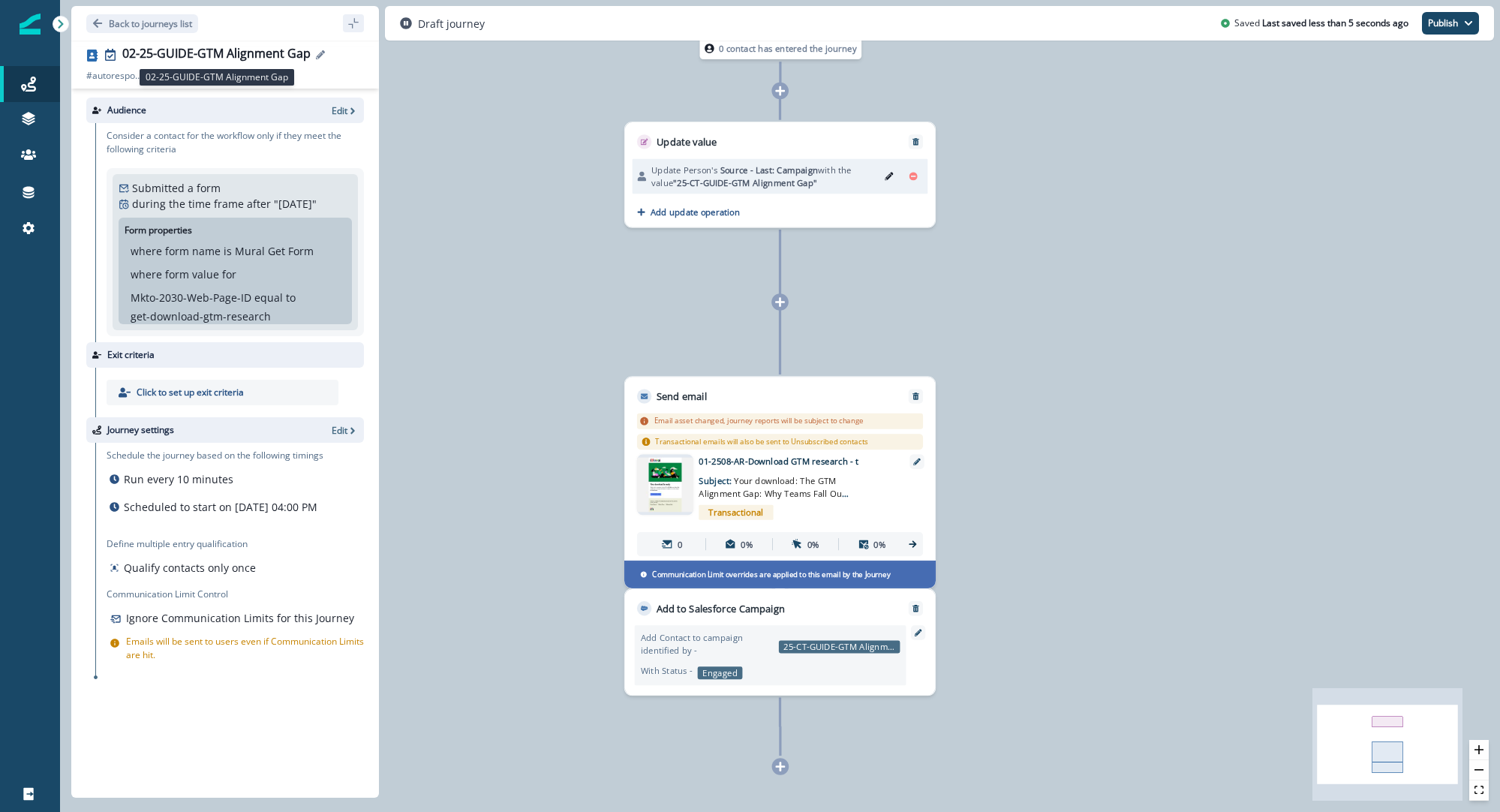
click at [165, 49] on div "02-25-GUIDE-GTM Alignment Gap" at bounding box center [217, 55] width 188 height 17
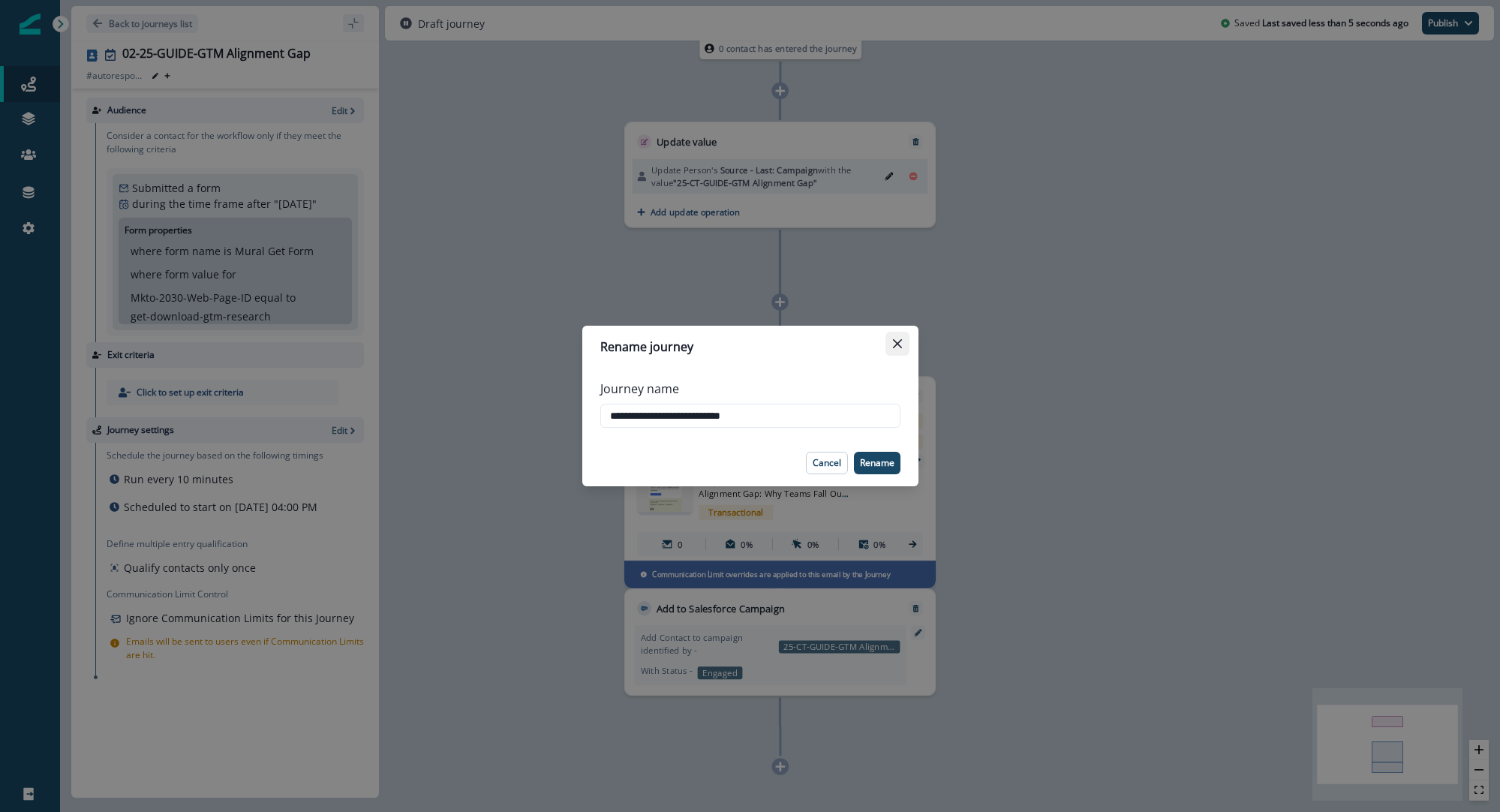
click at [899, 342] on icon "Close" at bounding box center [897, 343] width 9 height 9
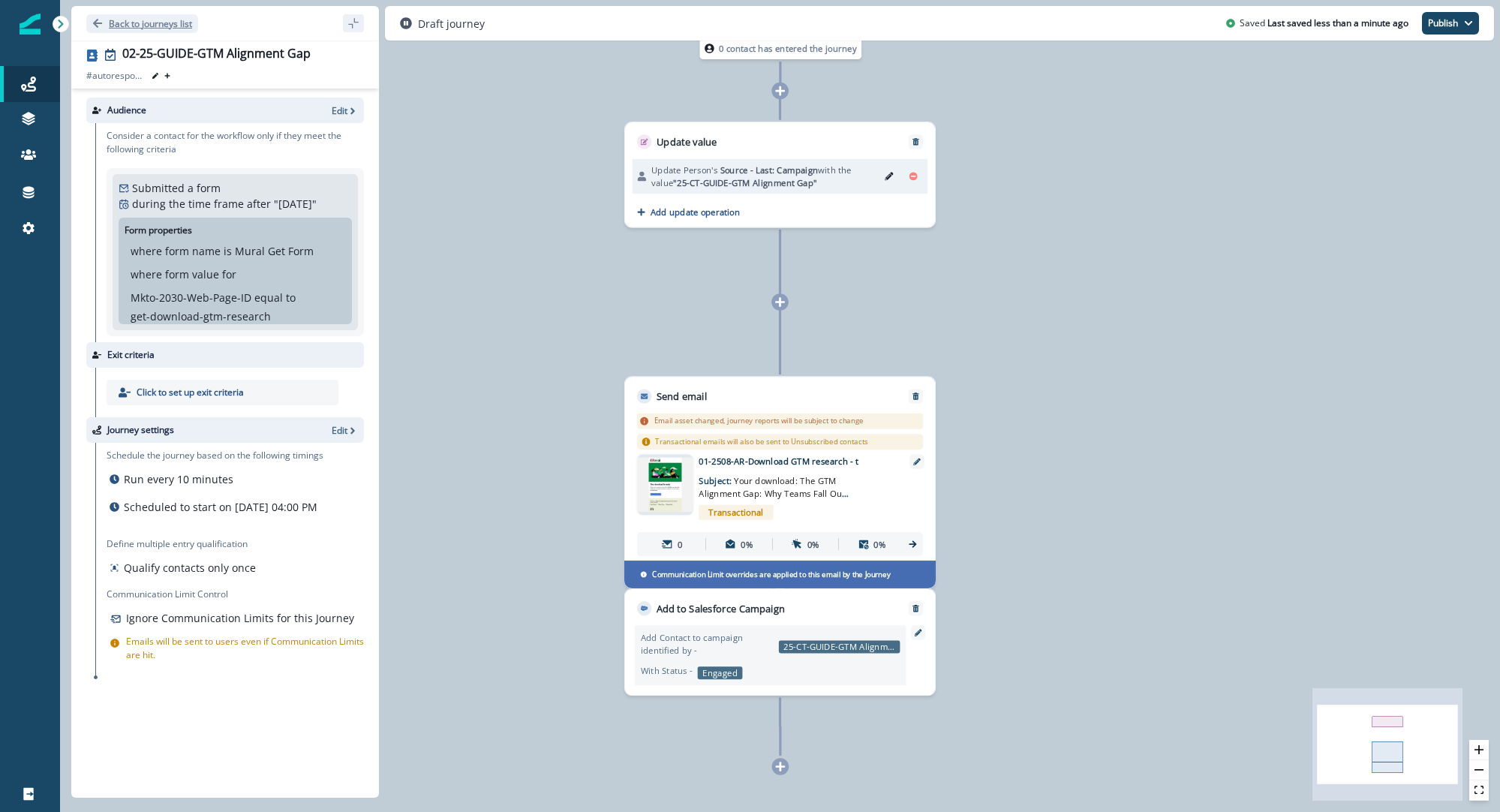
click at [143, 17] on p "Back to journeys list" at bounding box center [150, 24] width 83 height 13
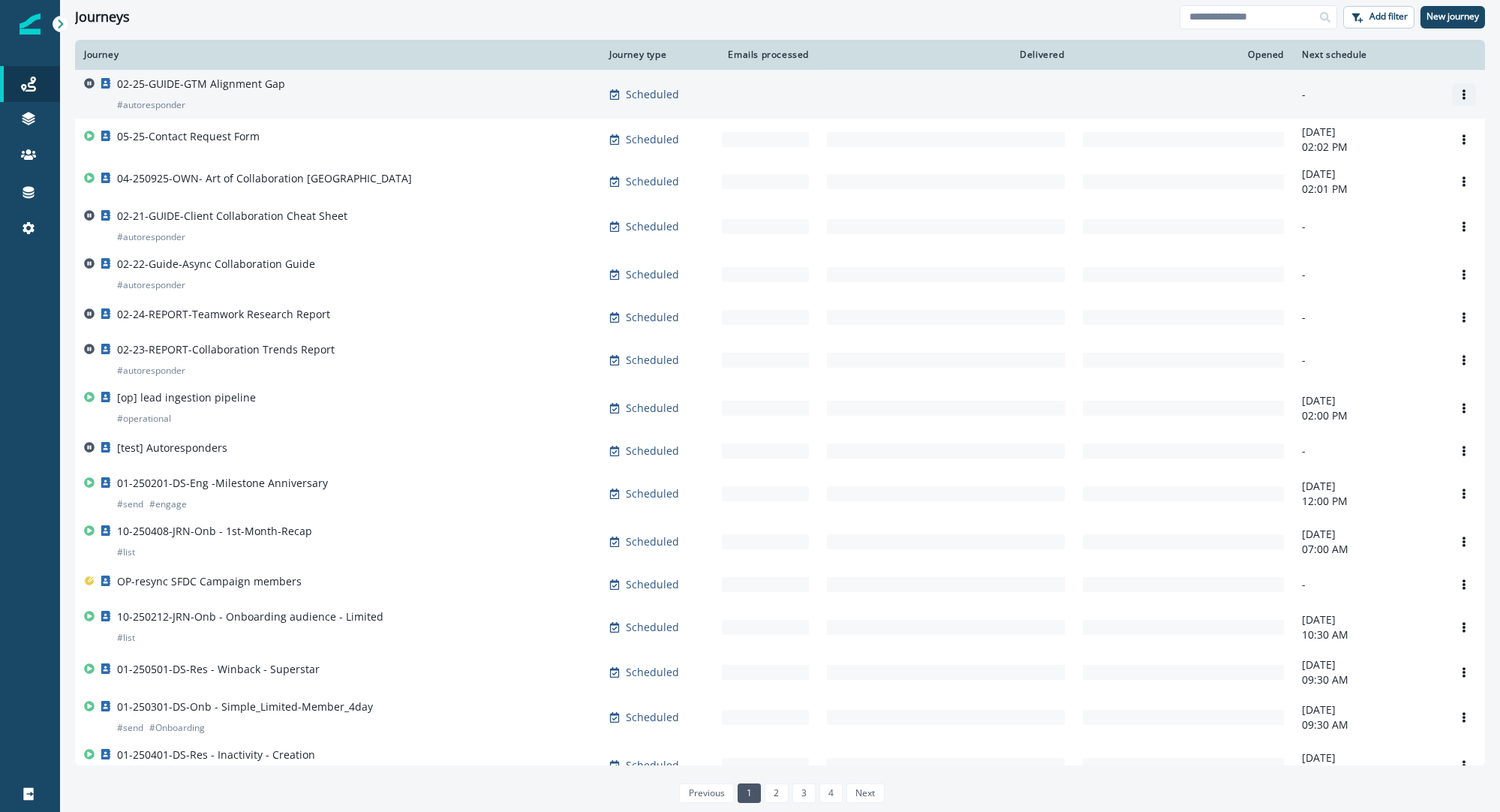
click at [1464, 92] on icon "Options" at bounding box center [1464, 94] width 10 height 10
click at [1472, 97] on button "Options" at bounding box center [1464, 94] width 24 height 22
click at [1400, 123] on button "Clone" at bounding box center [1392, 130] width 167 height 24
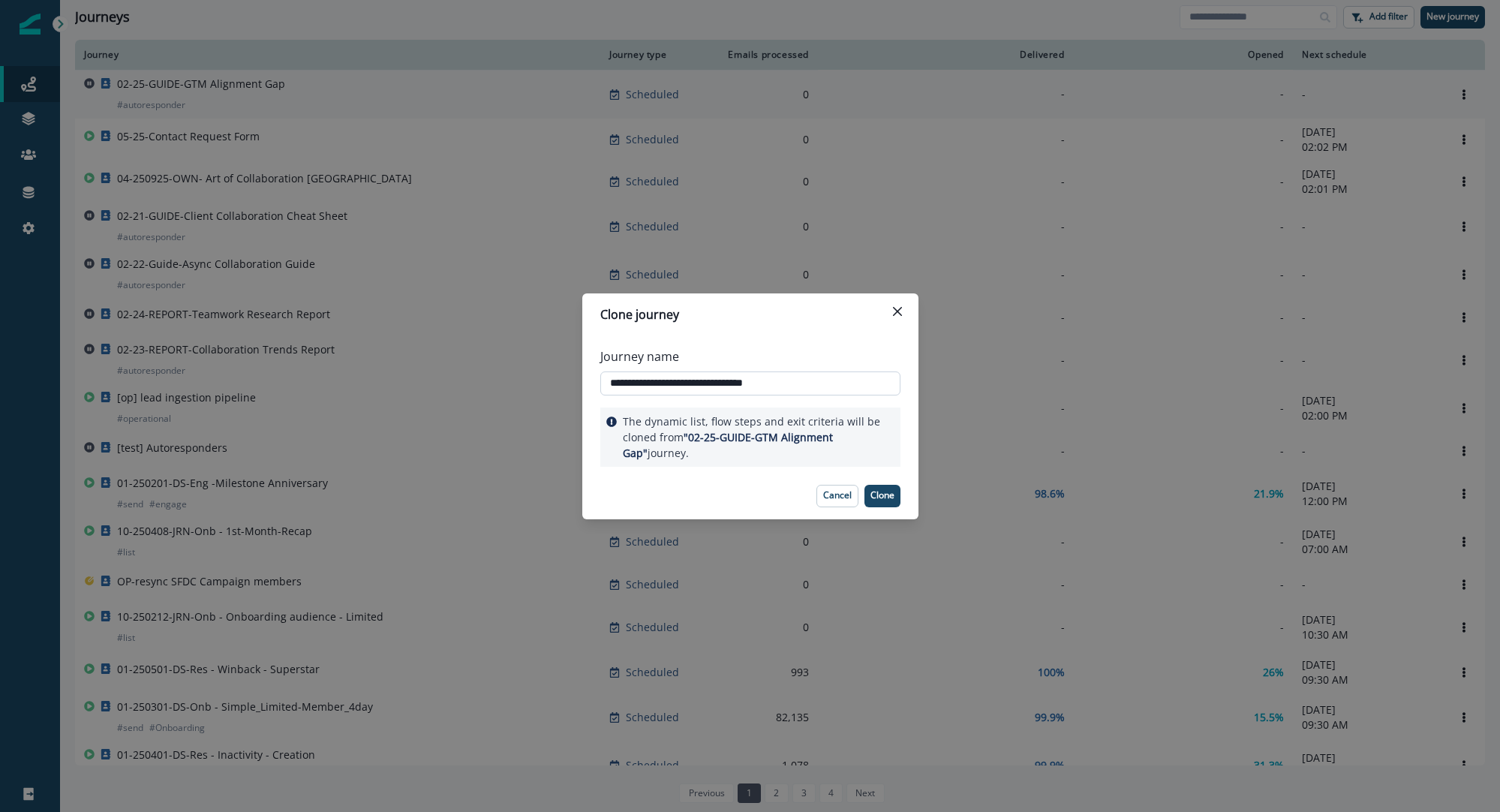
click at [633, 380] on input "**********" at bounding box center [750, 383] width 300 height 24
drag, startPoint x: 677, startPoint y: 383, endPoint x: 819, endPoint y: 397, distance: 142.7
click at [819, 397] on div "**********" at bounding box center [750, 372] width 300 height 60
paste input "text"
type input "**********"
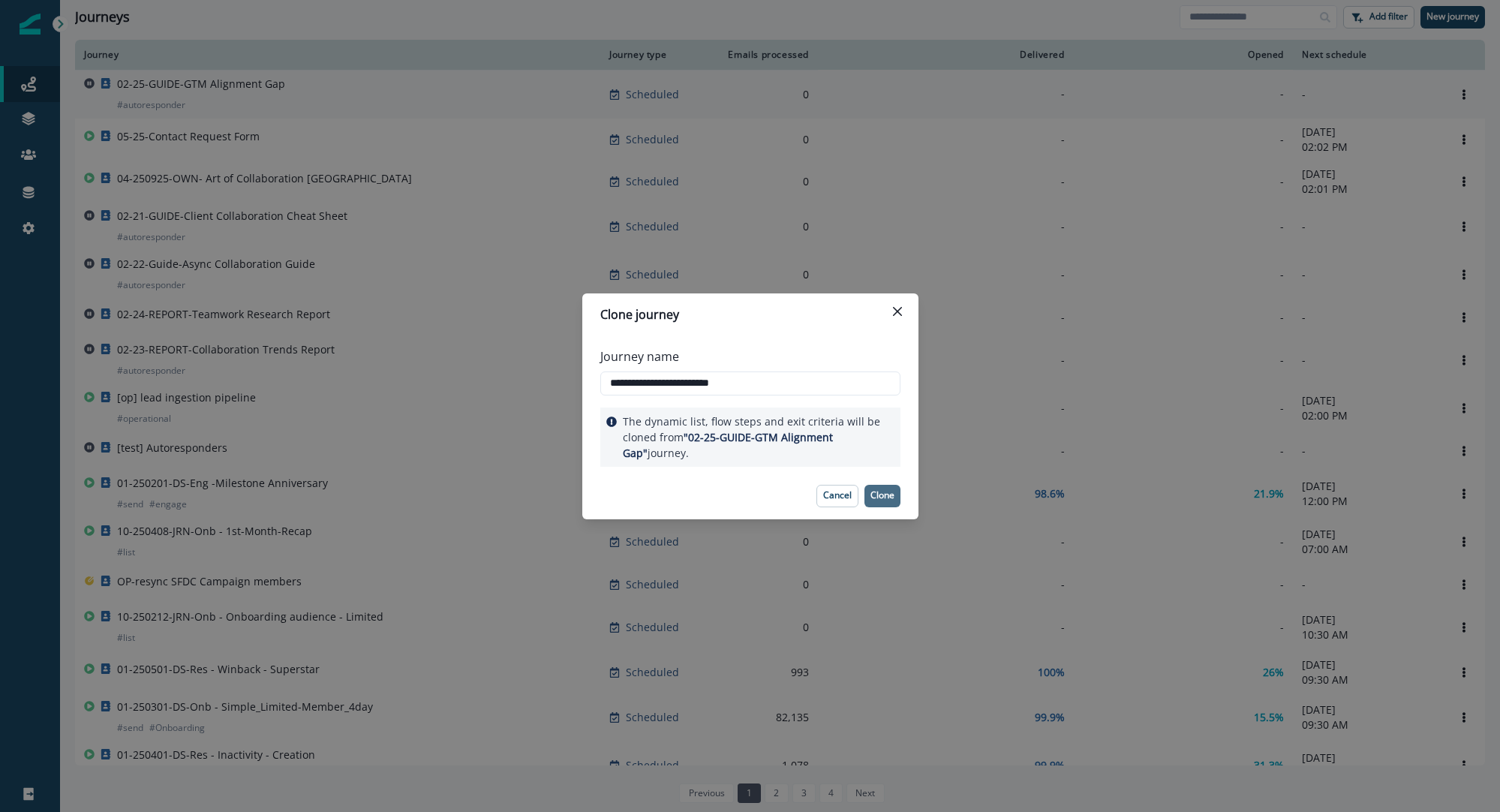
click at [883, 495] on p "Clone" at bounding box center [882, 495] width 24 height 10
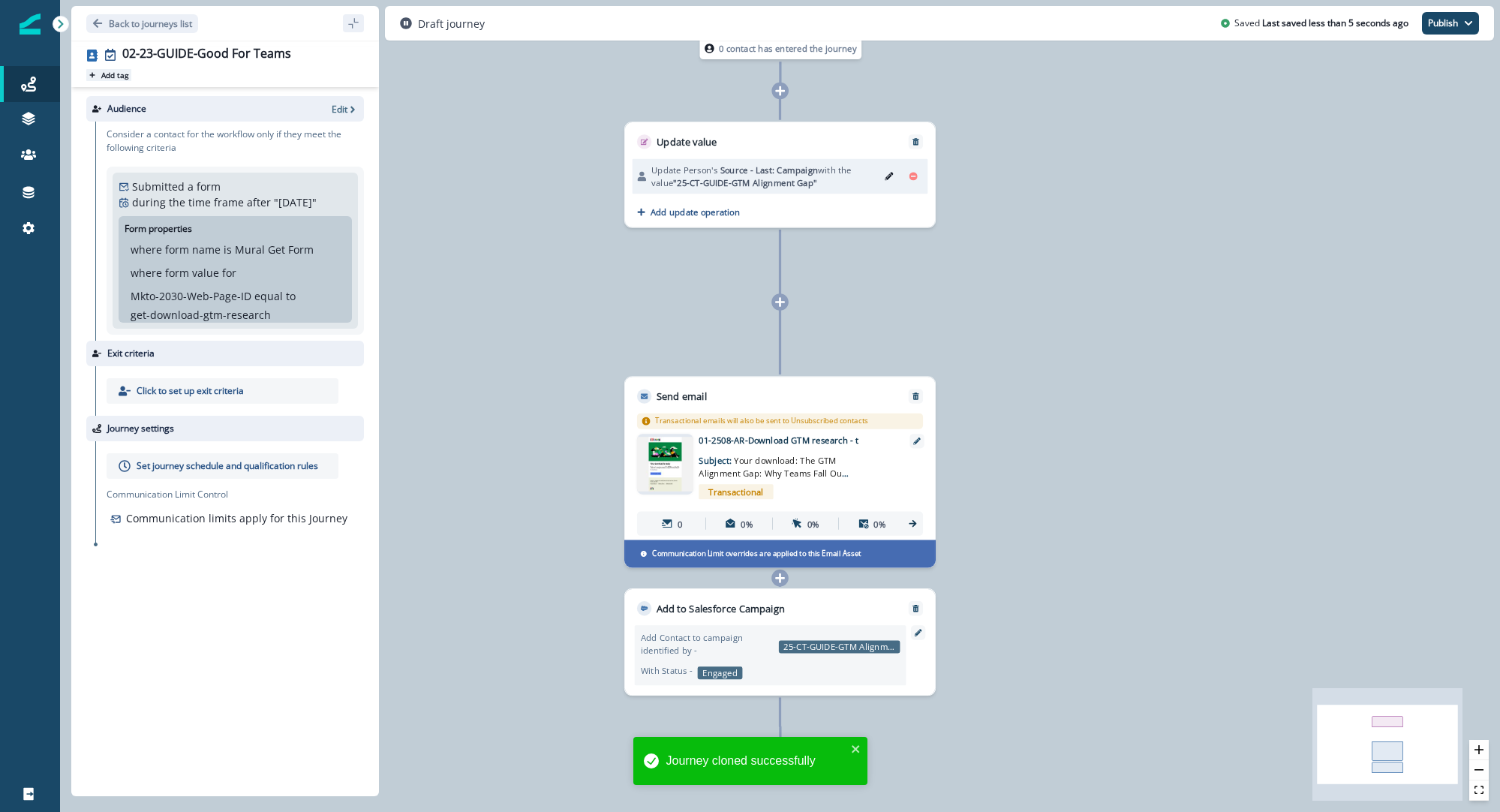
click at [101, 74] on p "Add tag" at bounding box center [115, 74] width 27 height 9
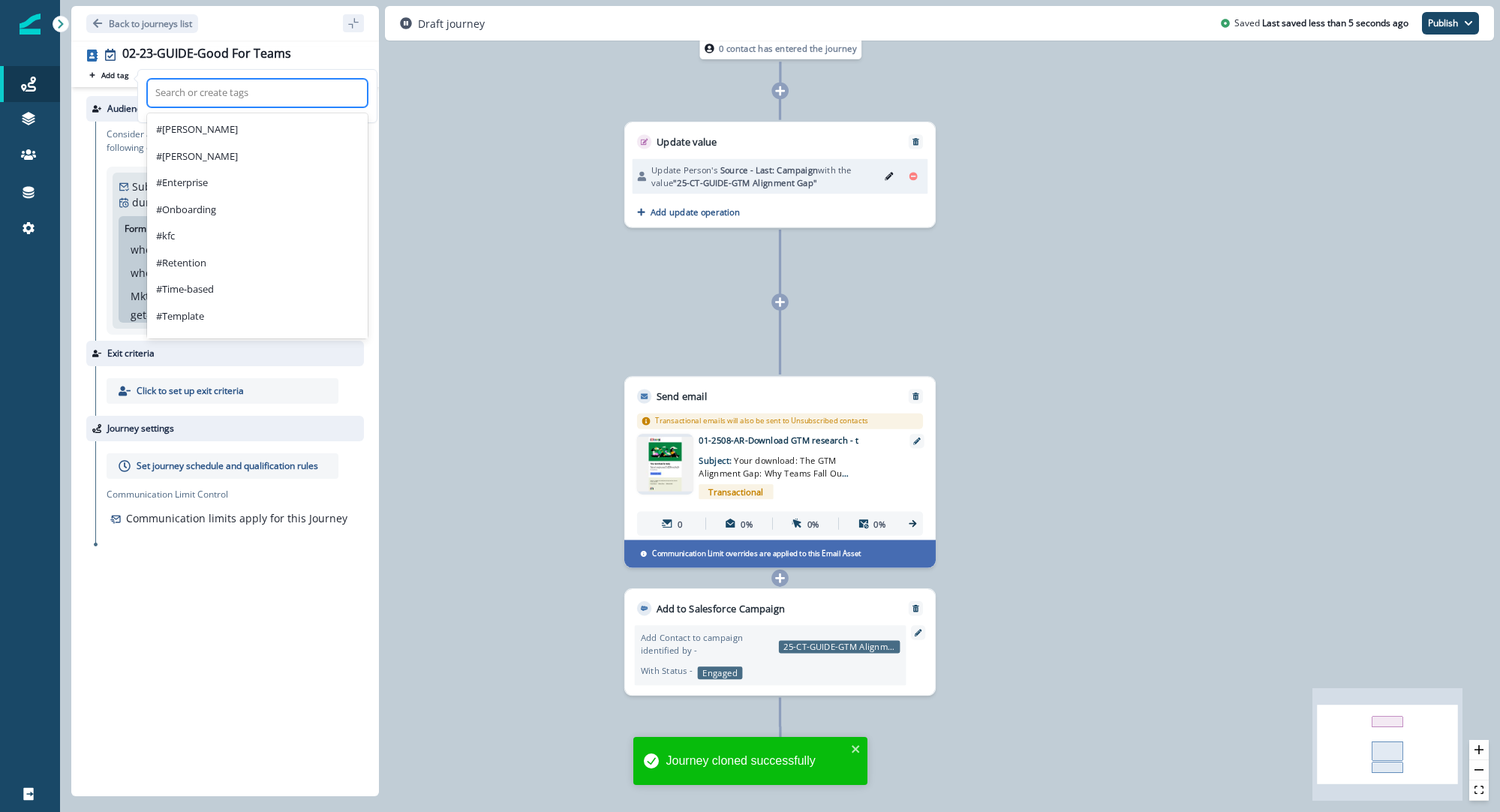
click at [195, 99] on div at bounding box center [257, 93] width 204 height 18
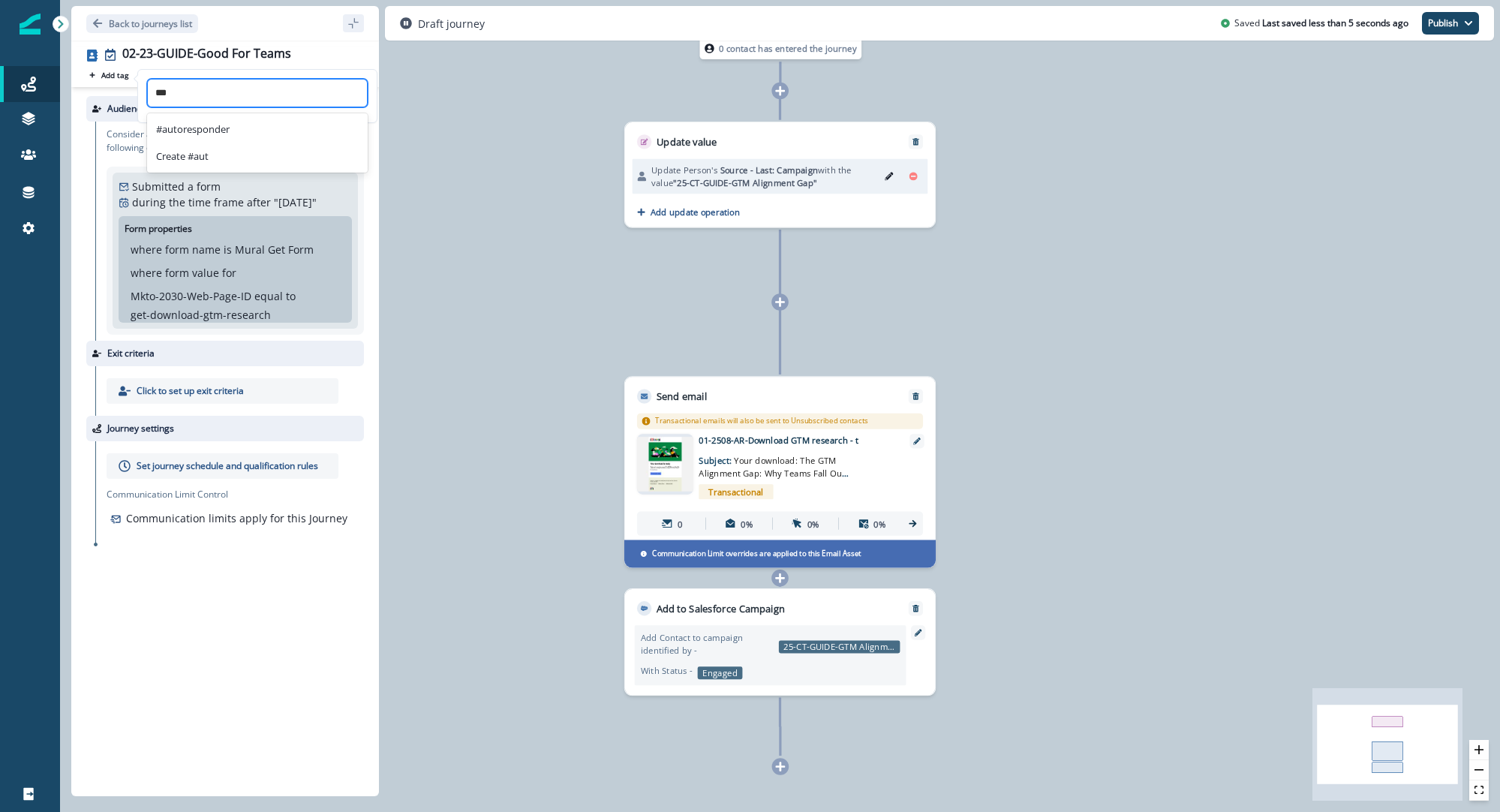
type input "****"
click at [202, 128] on div "#autoresponder" at bounding box center [257, 130] width 221 height 27
click at [347, 114] on icon "button" at bounding box center [352, 111] width 10 height 10
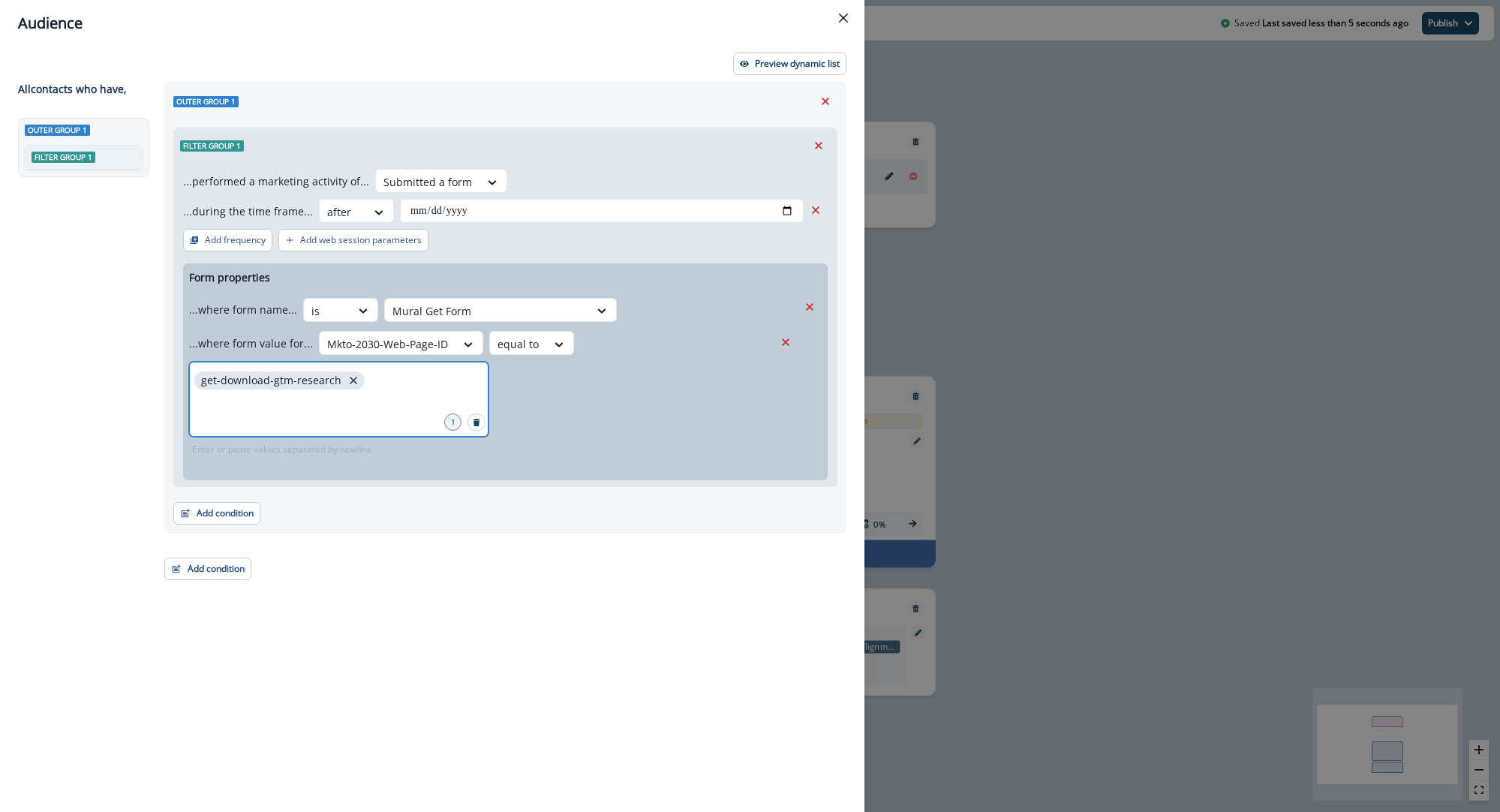
click at [347, 385] on icon "close" at bounding box center [353, 380] width 13 height 13
click at [805, 25] on div "Audience" at bounding box center [433, 23] width 829 height 22
click at [842, 19] on icon "Close" at bounding box center [843, 17] width 9 height 9
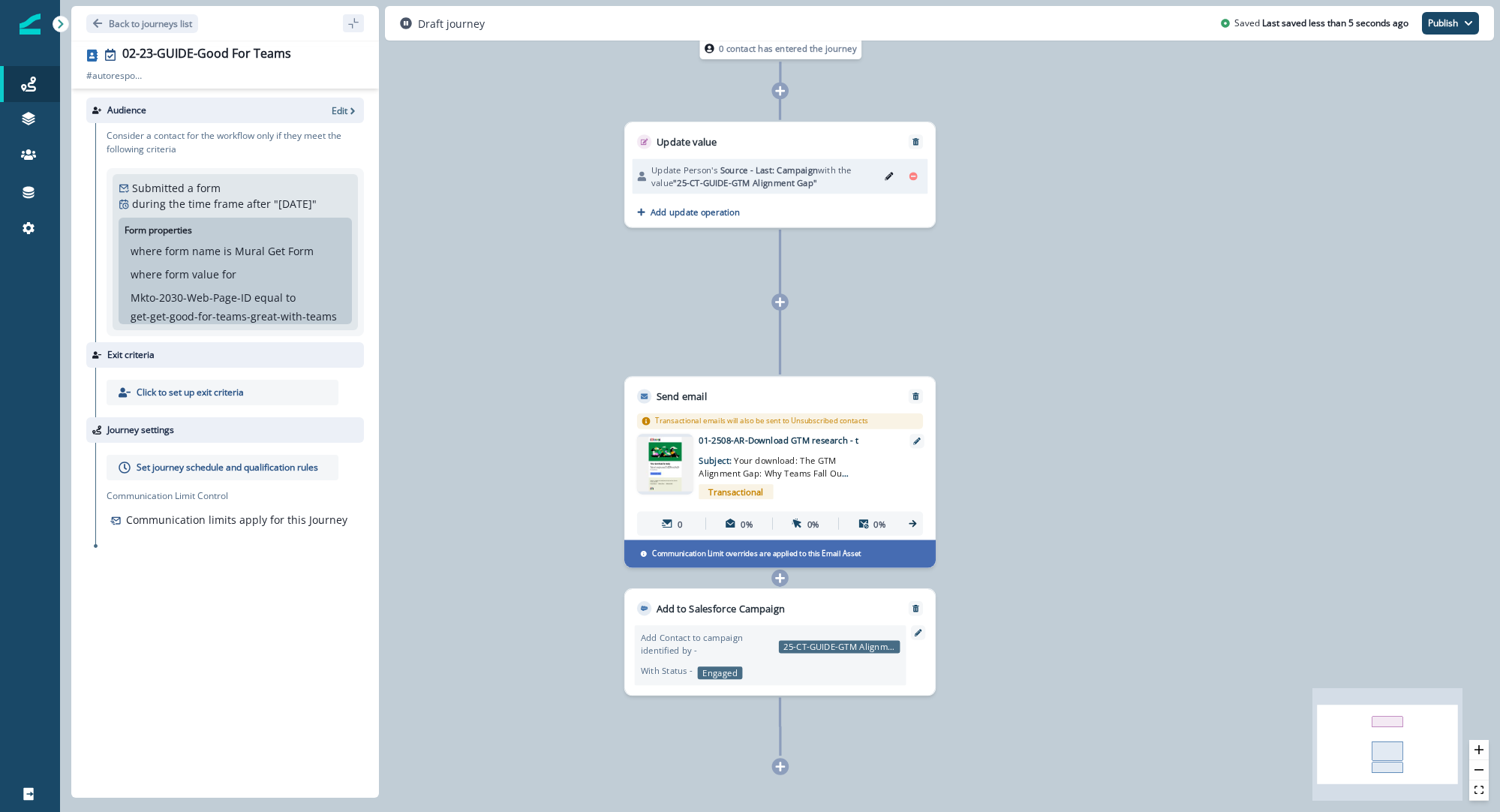
click at [179, 467] on p "Set journey schedule and qualification rules" at bounding box center [228, 467] width 182 height 13
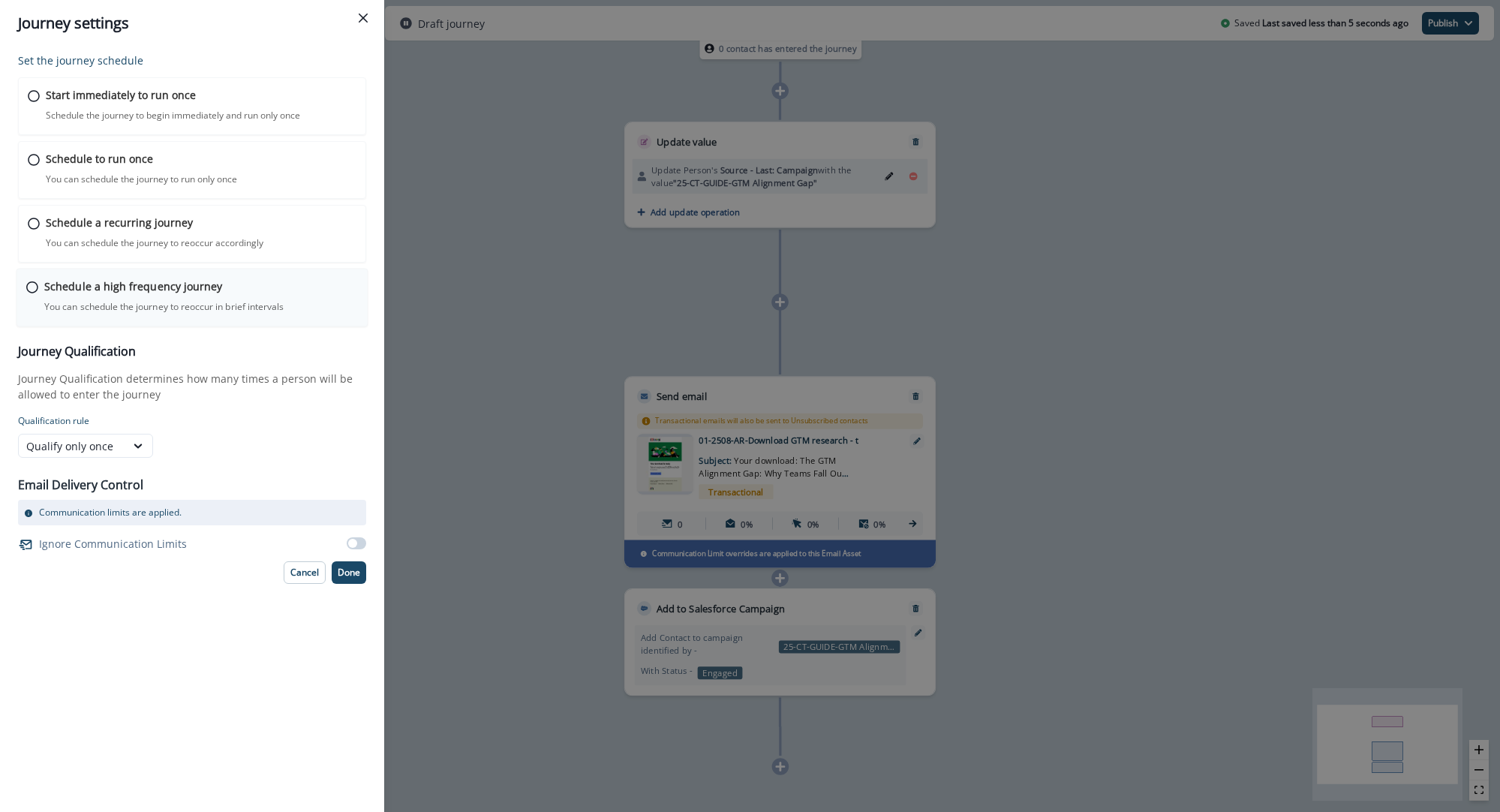
click at [32, 287] on icon at bounding box center [32, 287] width 12 height 12
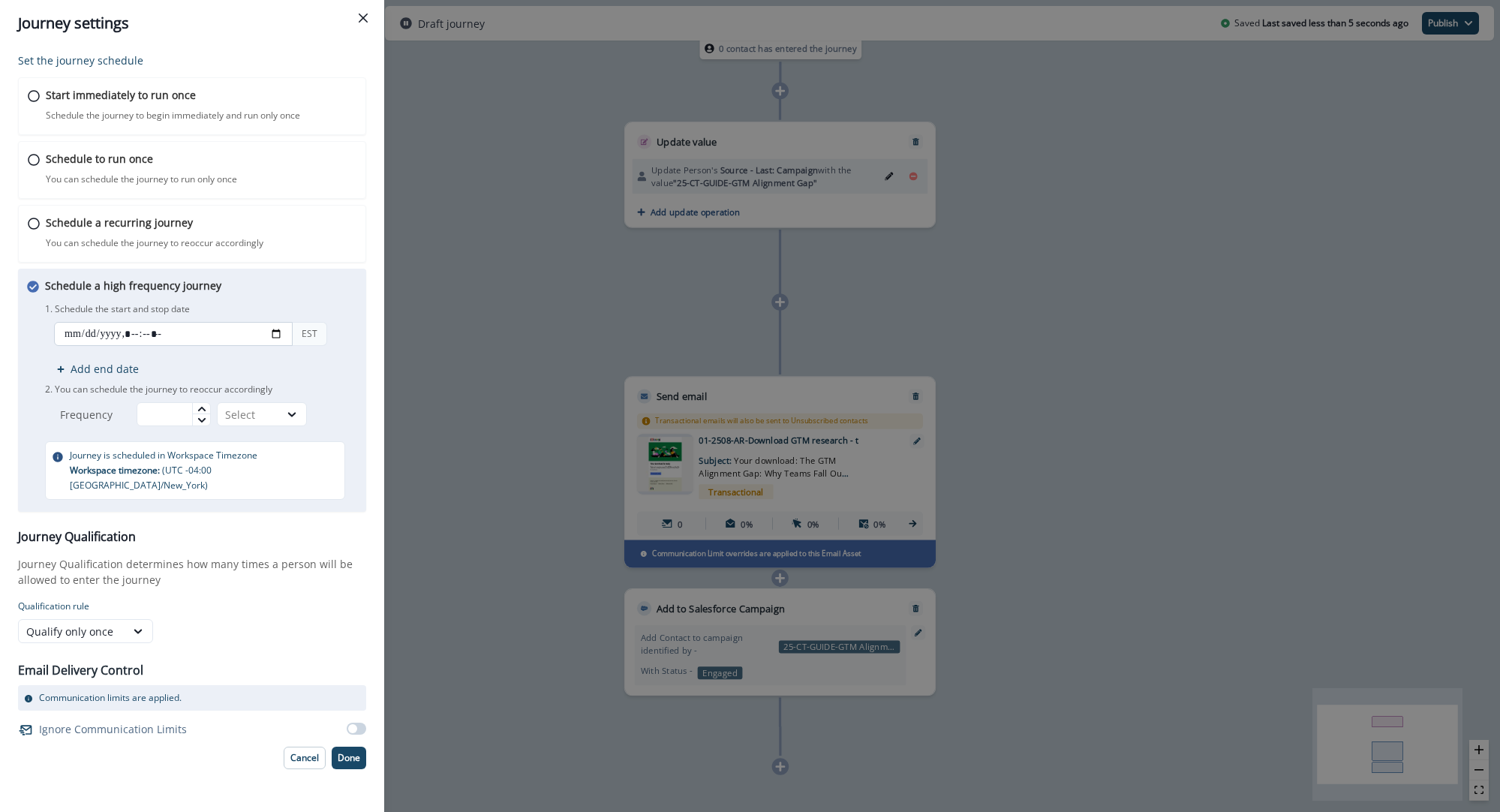
click at [281, 337] on input "datetime-local" at bounding box center [173, 334] width 239 height 24
type input "**********"
click at [342, 315] on p "1. Schedule the start and stop date" at bounding box center [201, 309] width 312 height 13
drag, startPoint x: 179, startPoint y: 414, endPoint x: 167, endPoint y: 410, distance: 12.6
click at [179, 414] on input "text" at bounding box center [174, 414] width 74 height 24
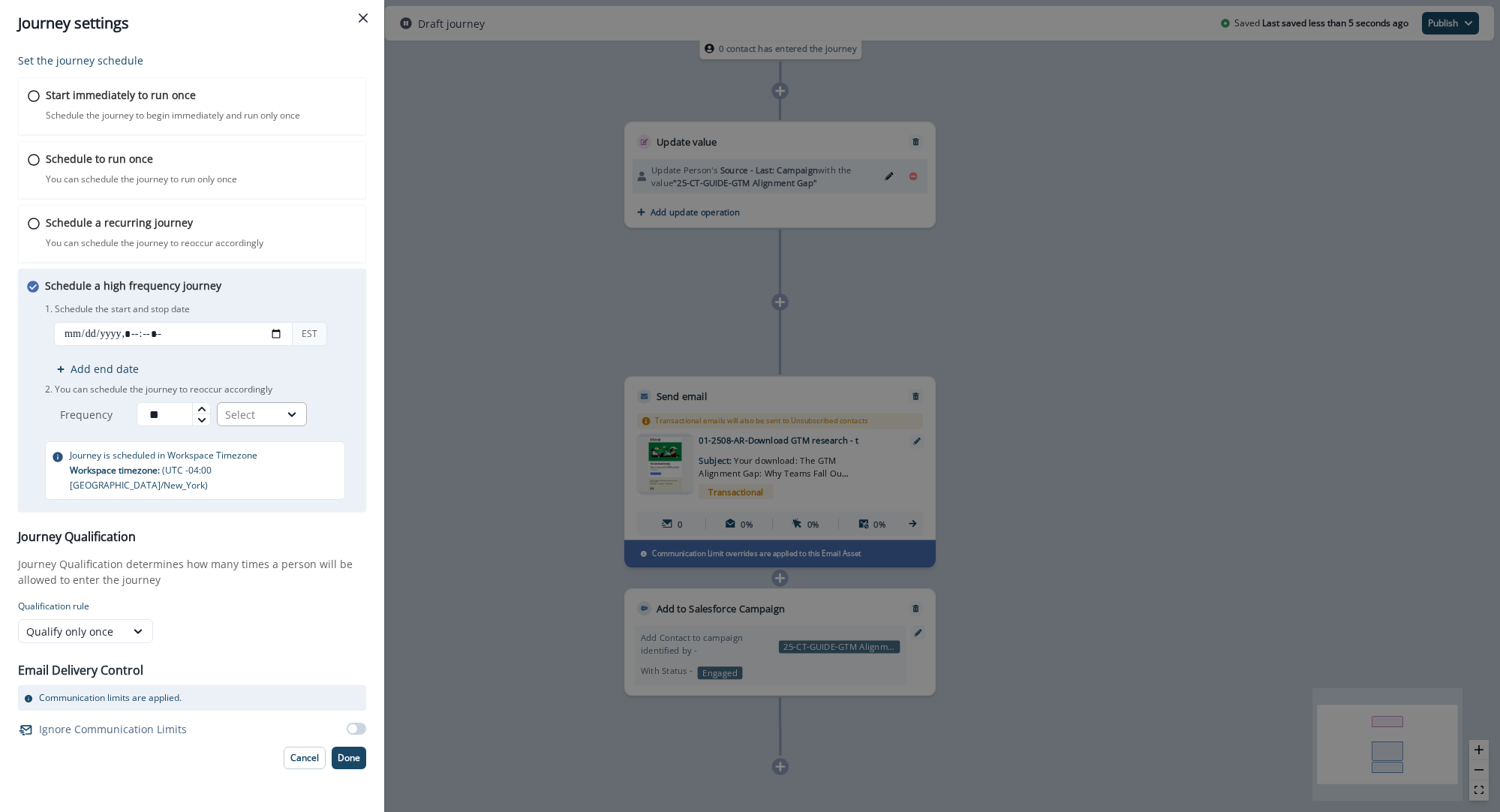
type input "**"
click at [279, 411] on div "Select" at bounding box center [248, 415] width 62 height 19
click at [278, 451] on div "Minutes" at bounding box center [265, 449] width 90 height 28
click at [356, 723] on span at bounding box center [357, 728] width 20 height 12
click at [356, 753] on p "Done" at bounding box center [349, 757] width 22 height 10
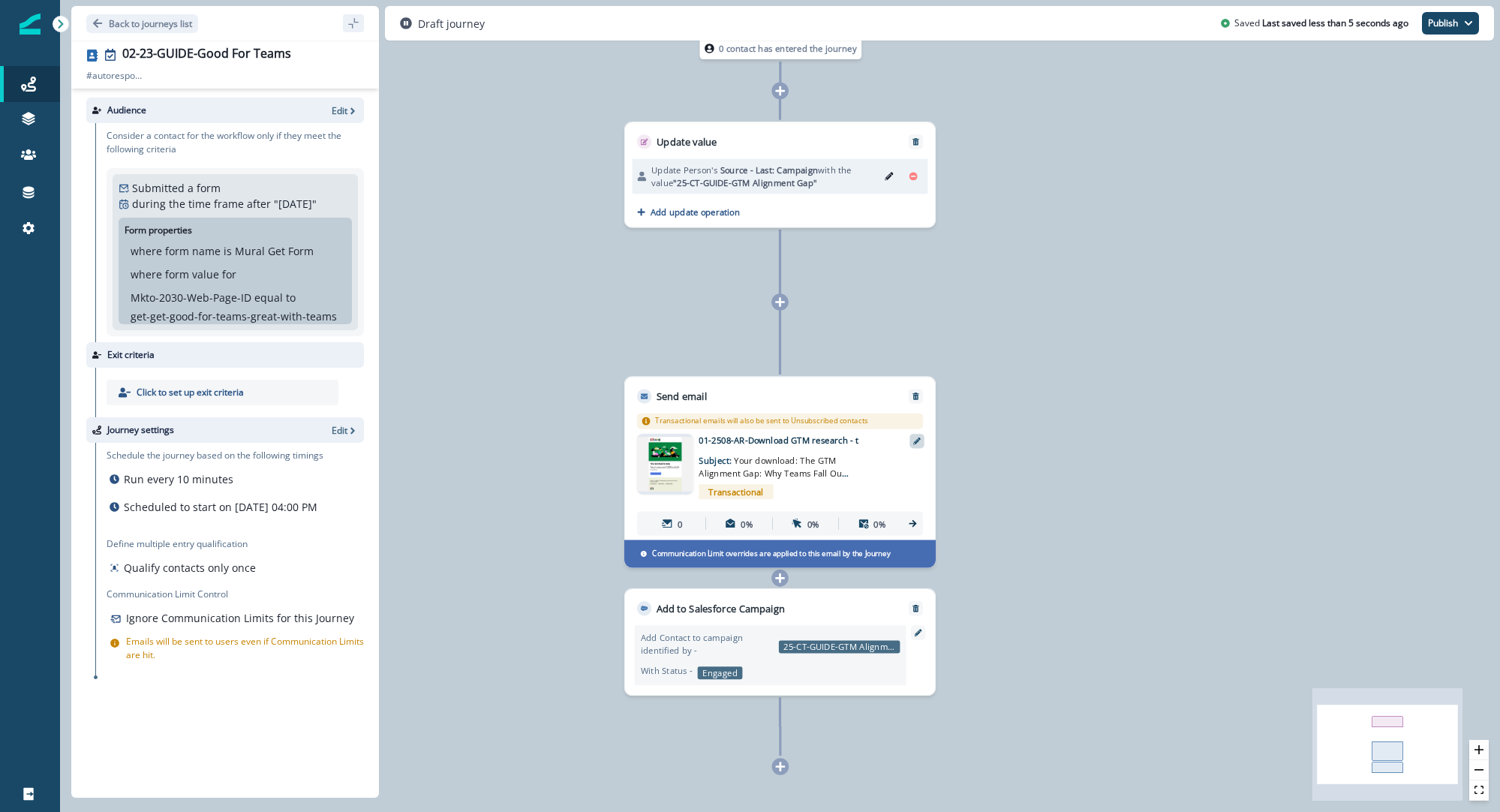
click at [919, 444] on icon at bounding box center [916, 440] width 7 height 7
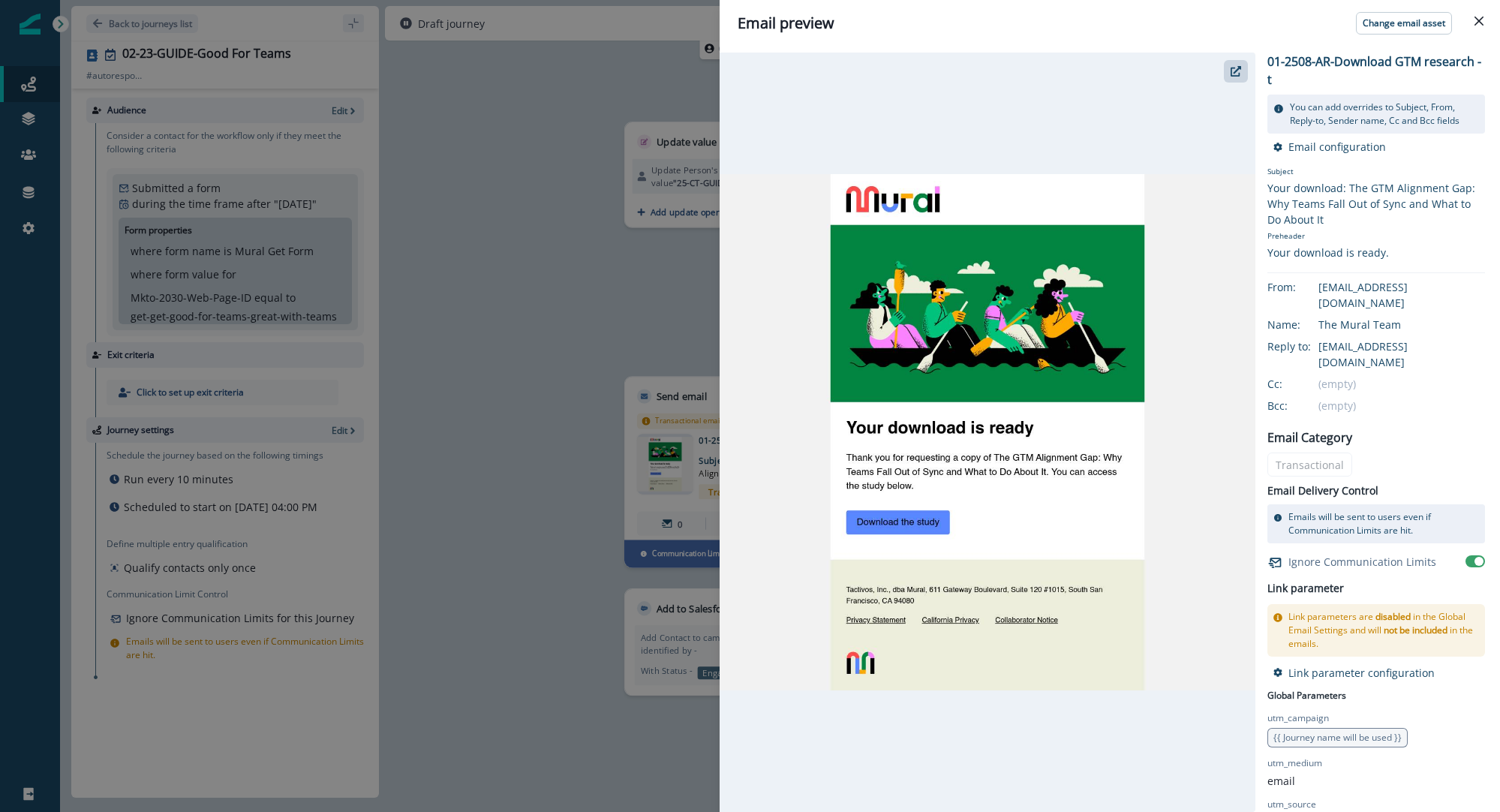
click at [610, 210] on div "Email preview Change email asset 01-2508-AR-Download GTM research - t You can a…" at bounding box center [750, 406] width 1500 height 812
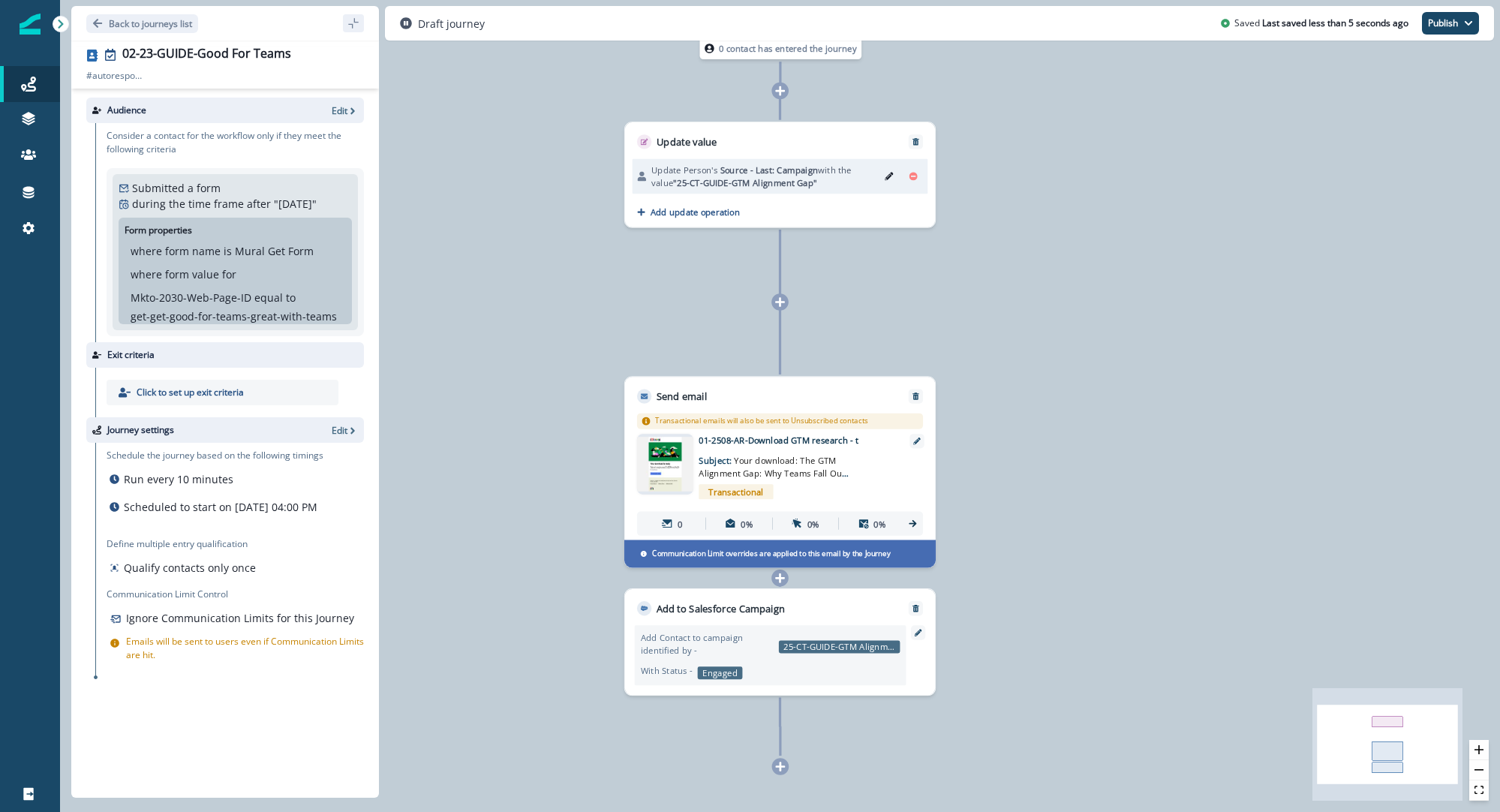
click at [892, 175] on icon "Edit" at bounding box center [889, 176] width 8 height 8
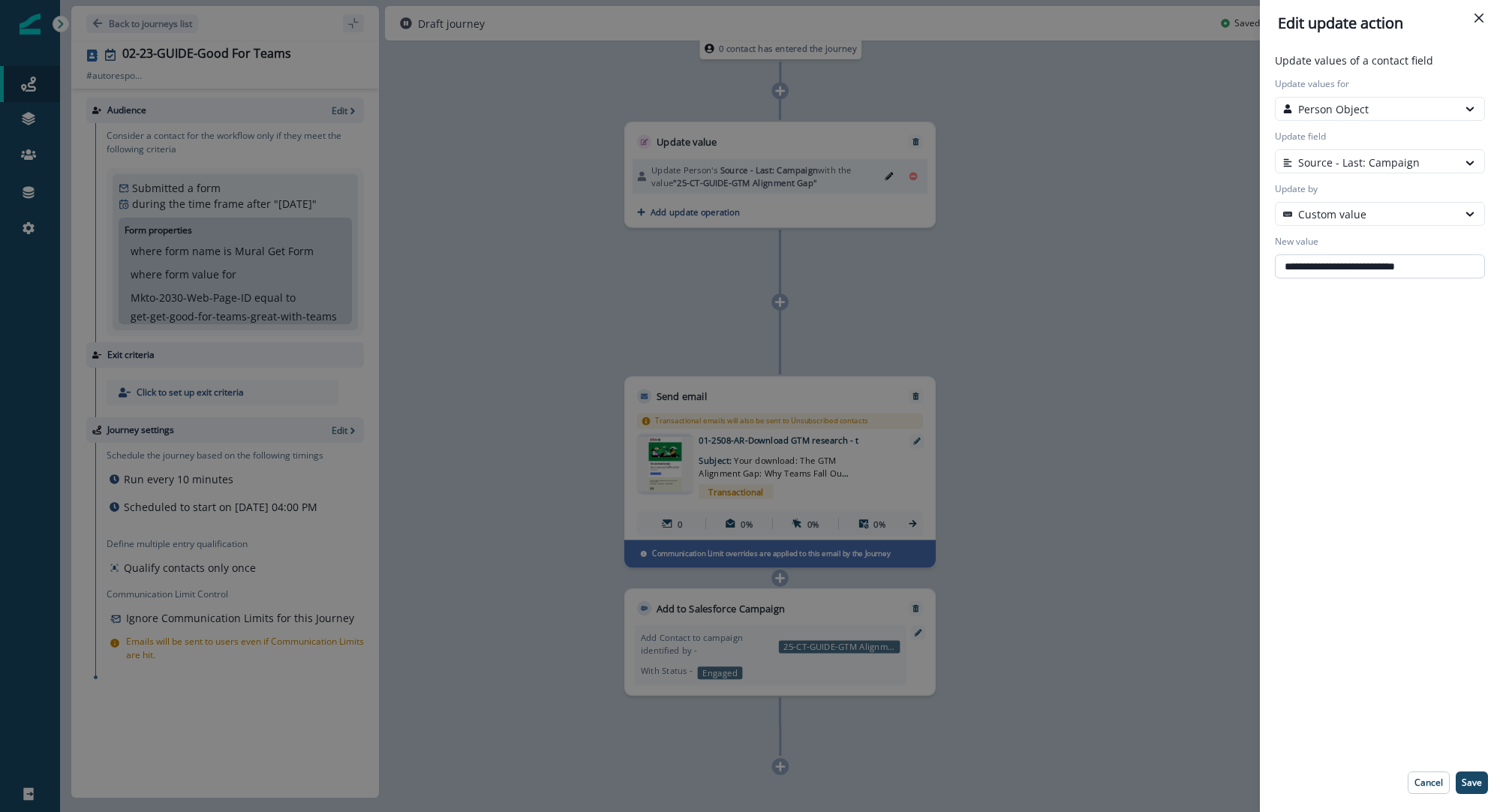
click at [1339, 264] on input "**********" at bounding box center [1381, 266] width 210 height 24
paste input "**"
type input "**********"
click at [1478, 784] on p "Save" at bounding box center [1472, 782] width 21 height 10
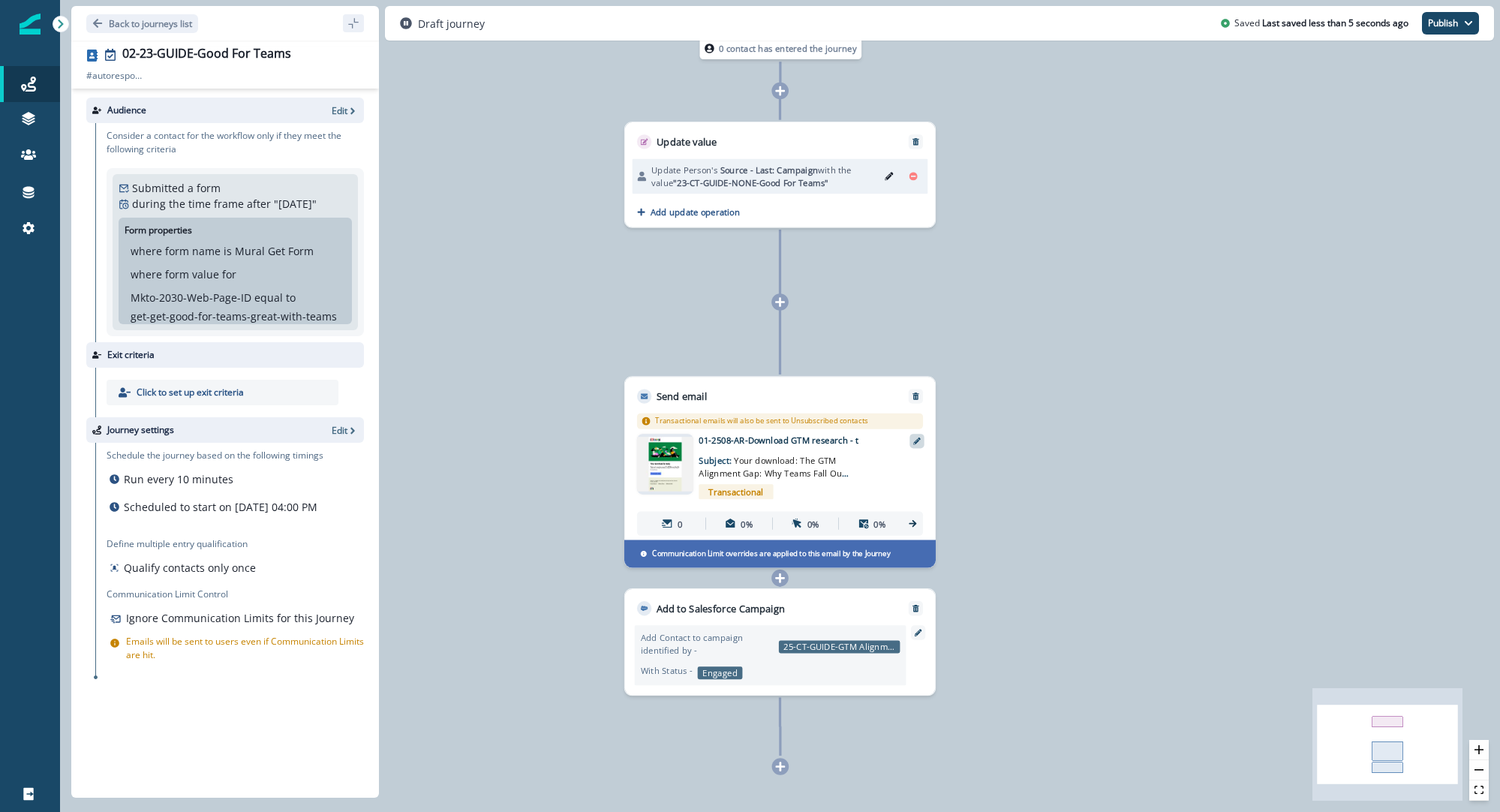
click at [919, 442] on icon at bounding box center [916, 440] width 7 height 7
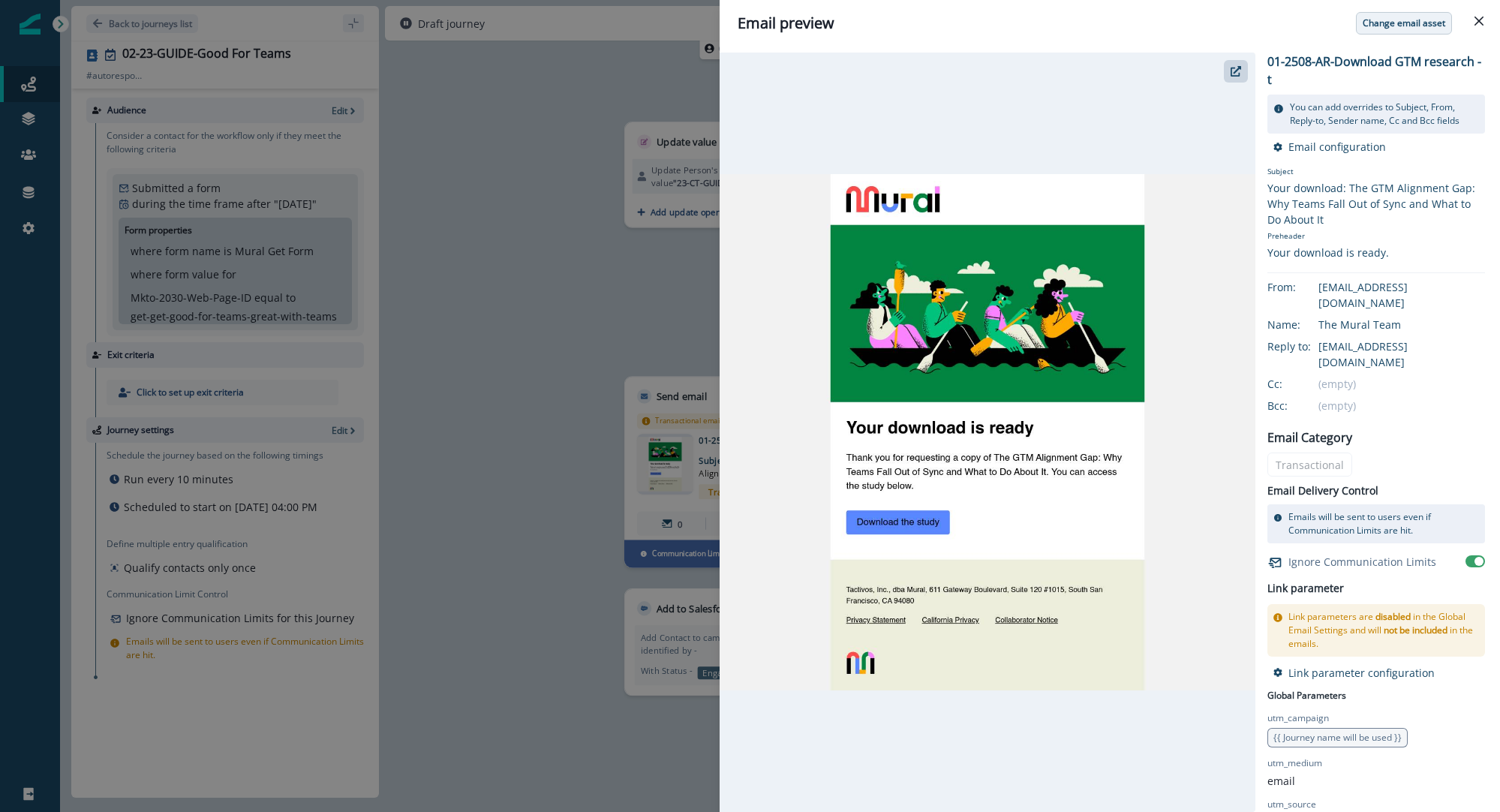
click at [1384, 19] on p "Change email asset" at bounding box center [1404, 23] width 82 height 10
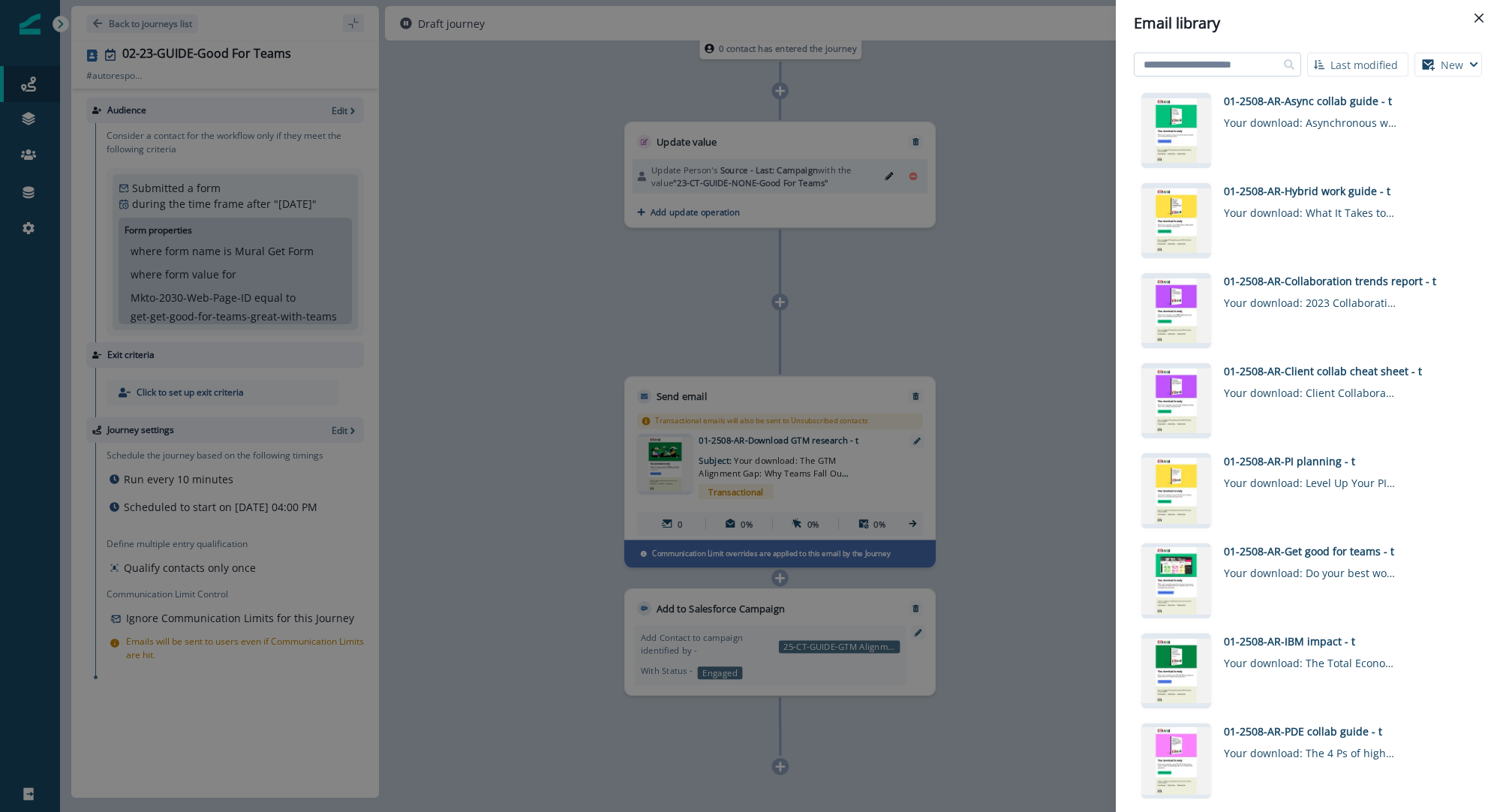
click at [1249, 67] on input at bounding box center [1218, 64] width 168 height 24
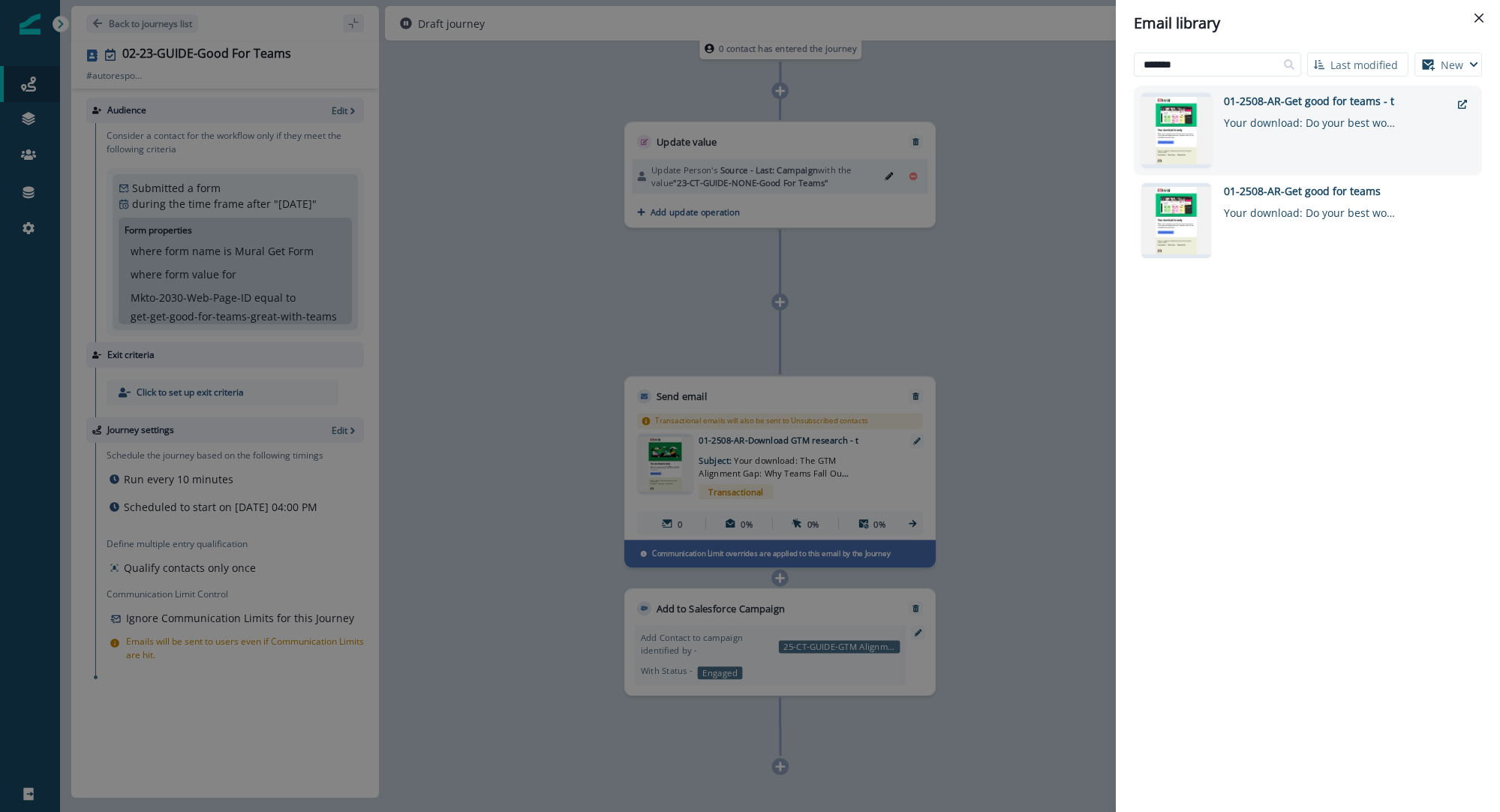
type input "*******"
click at [1264, 100] on div "01-2508-AR-Get good for teams - t" at bounding box center [1337, 101] width 227 height 16
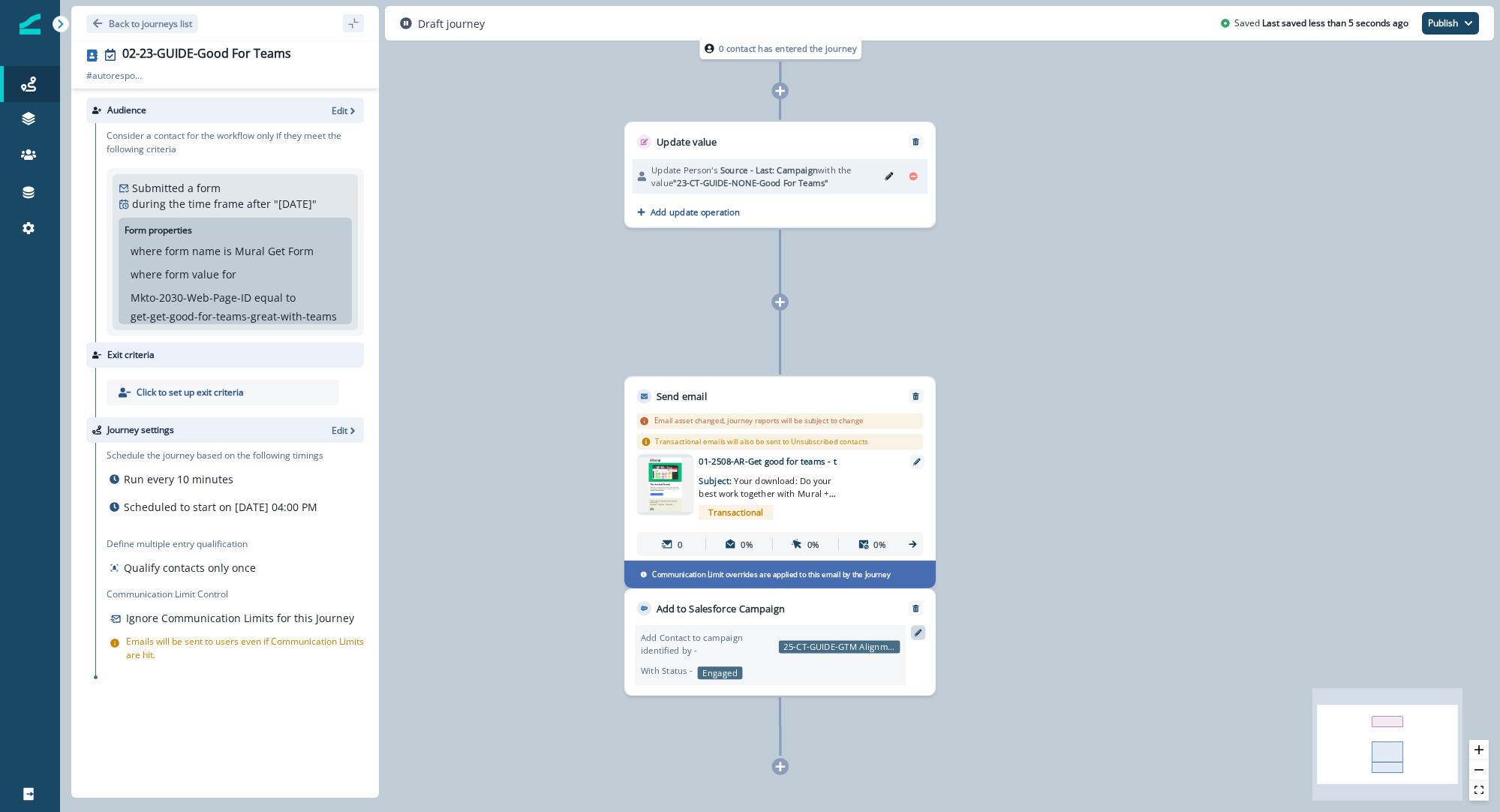
click at [916, 634] on icon at bounding box center [918, 632] width 7 height 7
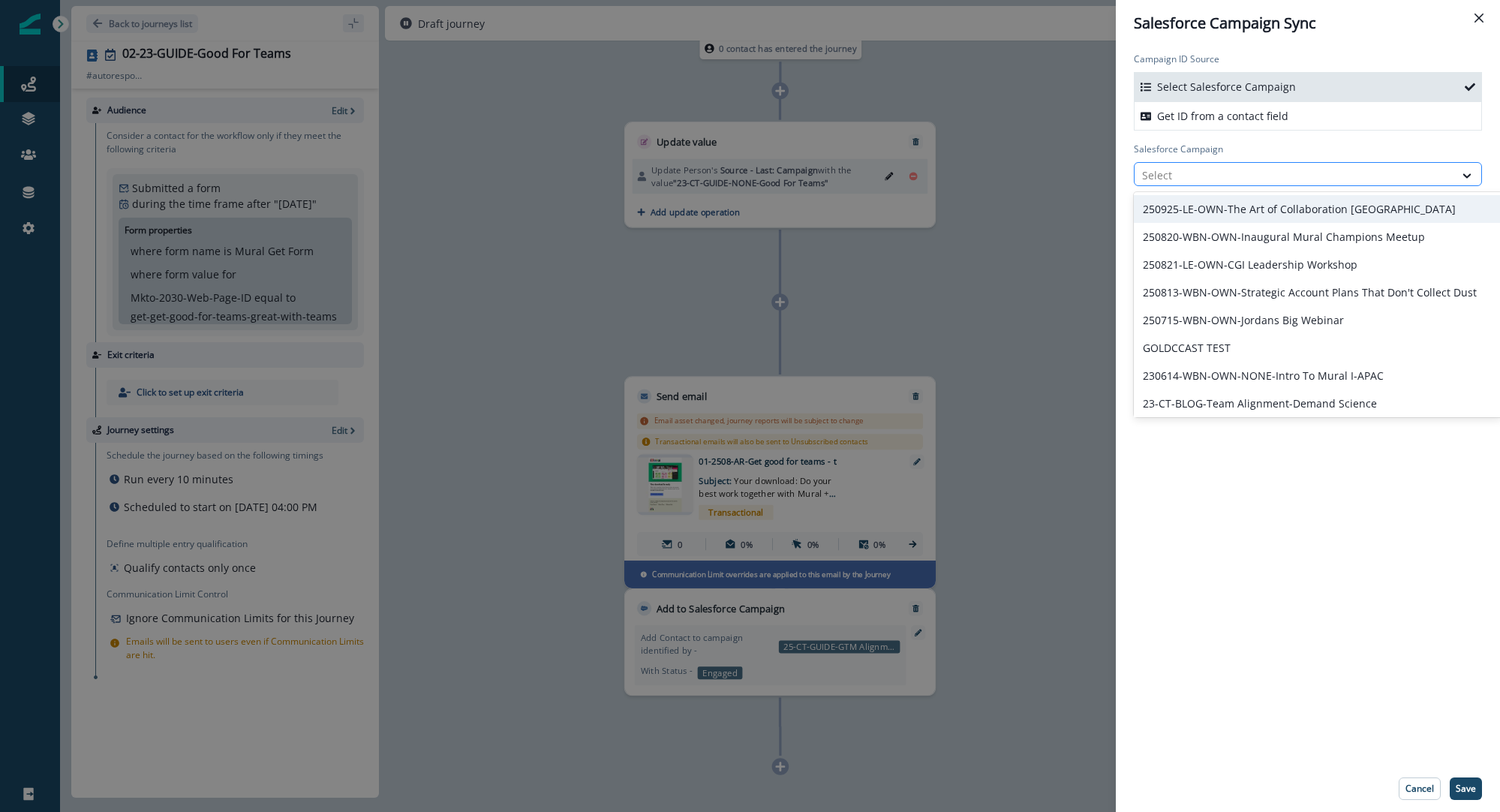
click at [1203, 171] on div at bounding box center [1294, 176] width 304 height 19
paste input "**********"
type input "**********"
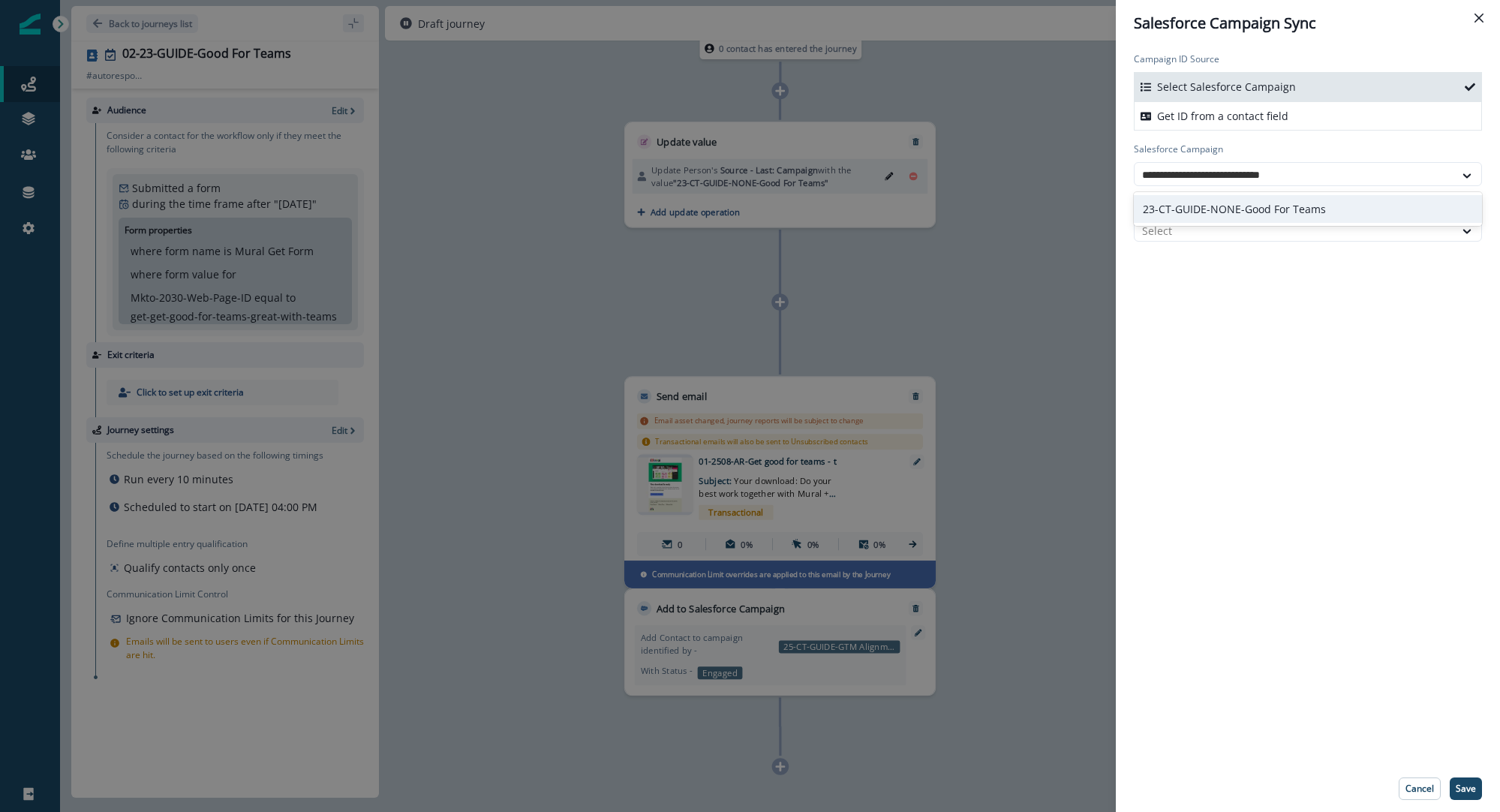
click at [1203, 210] on div "23-CT-GUIDE-NONE-Good For Teams" at bounding box center [1308, 209] width 348 height 28
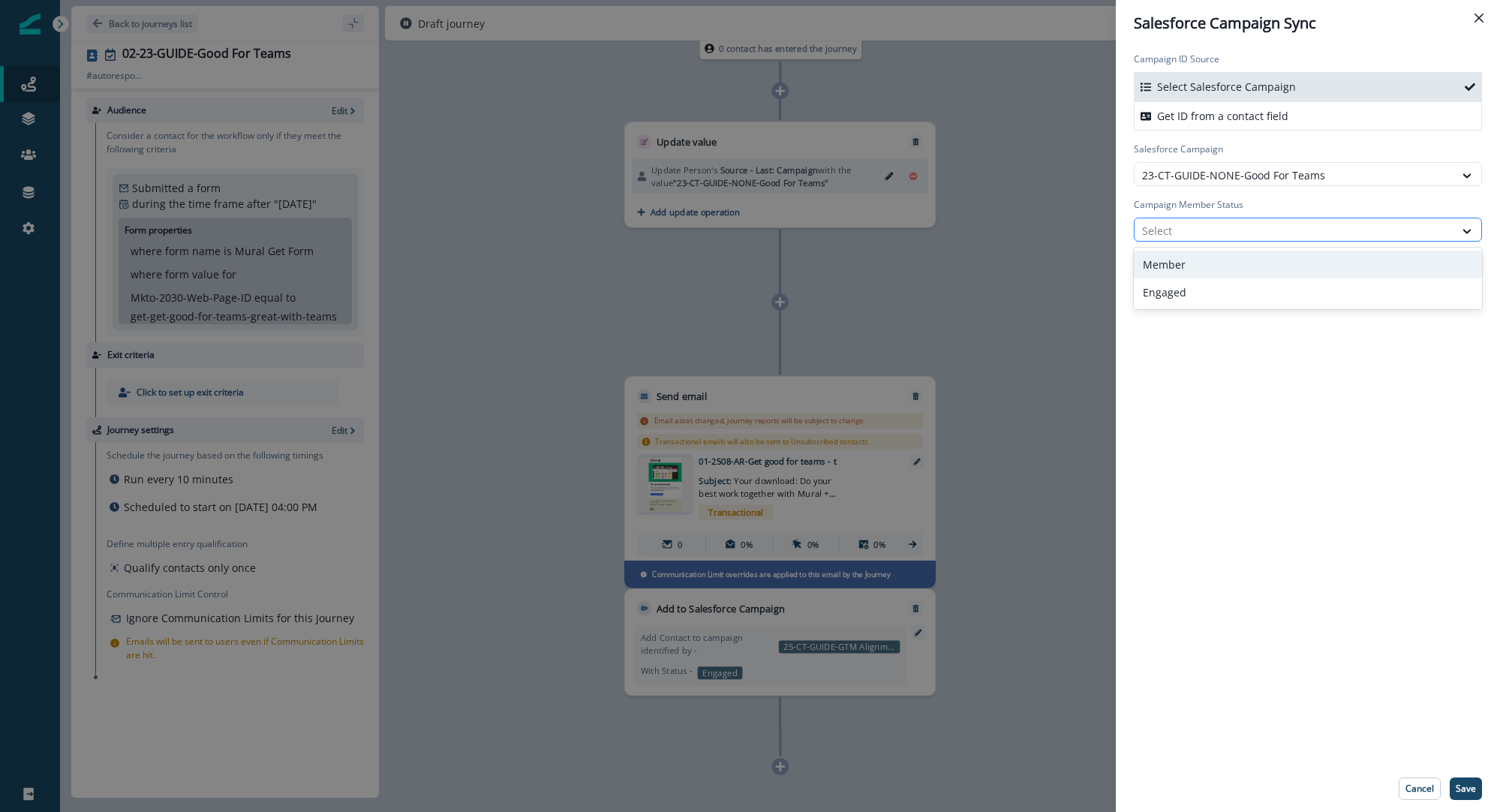
click at [1194, 234] on div at bounding box center [1294, 231] width 304 height 19
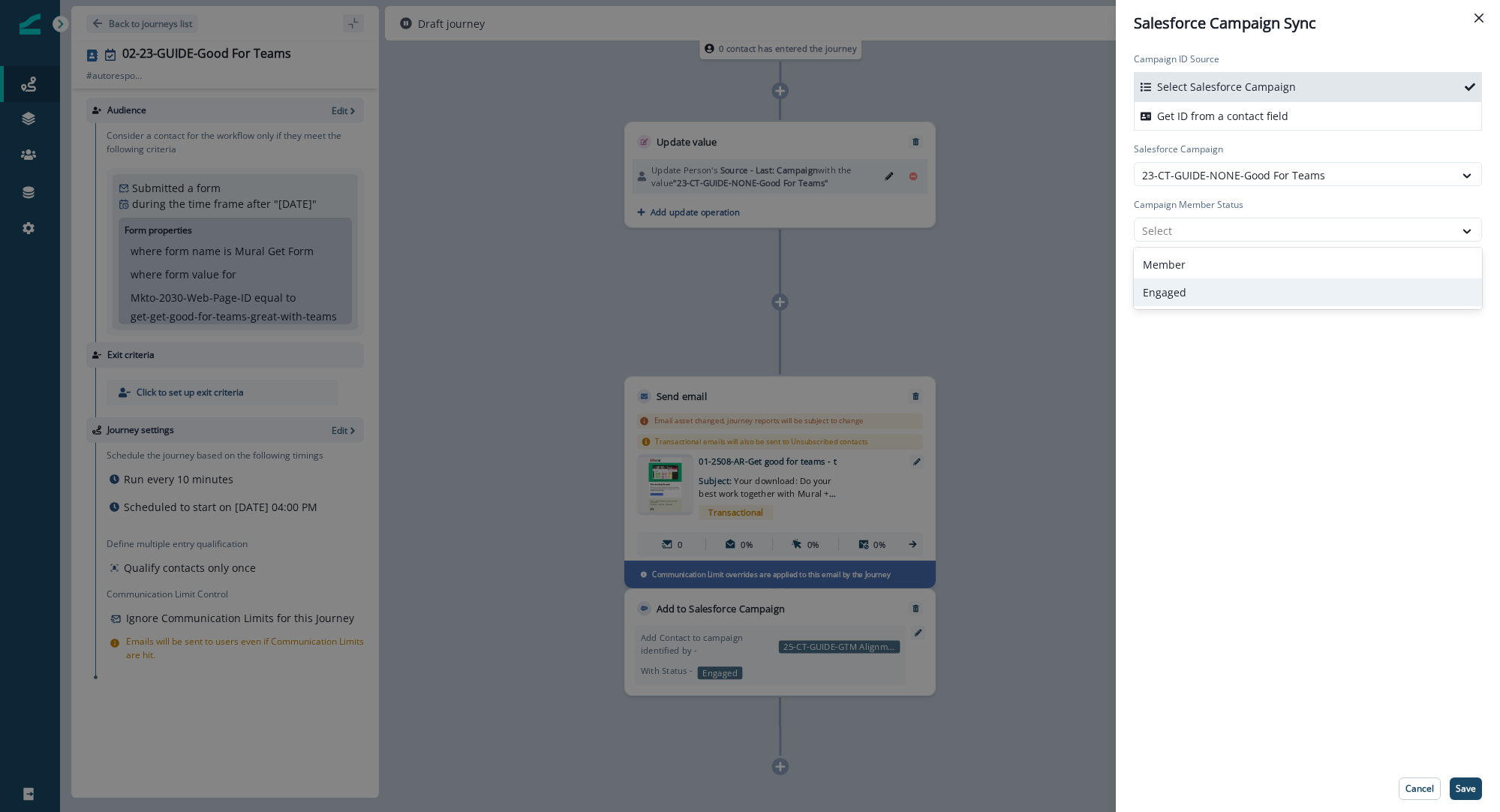
click at [1203, 299] on div "Engaged" at bounding box center [1308, 292] width 348 height 28
click at [1468, 791] on p "Save" at bounding box center [1466, 788] width 21 height 10
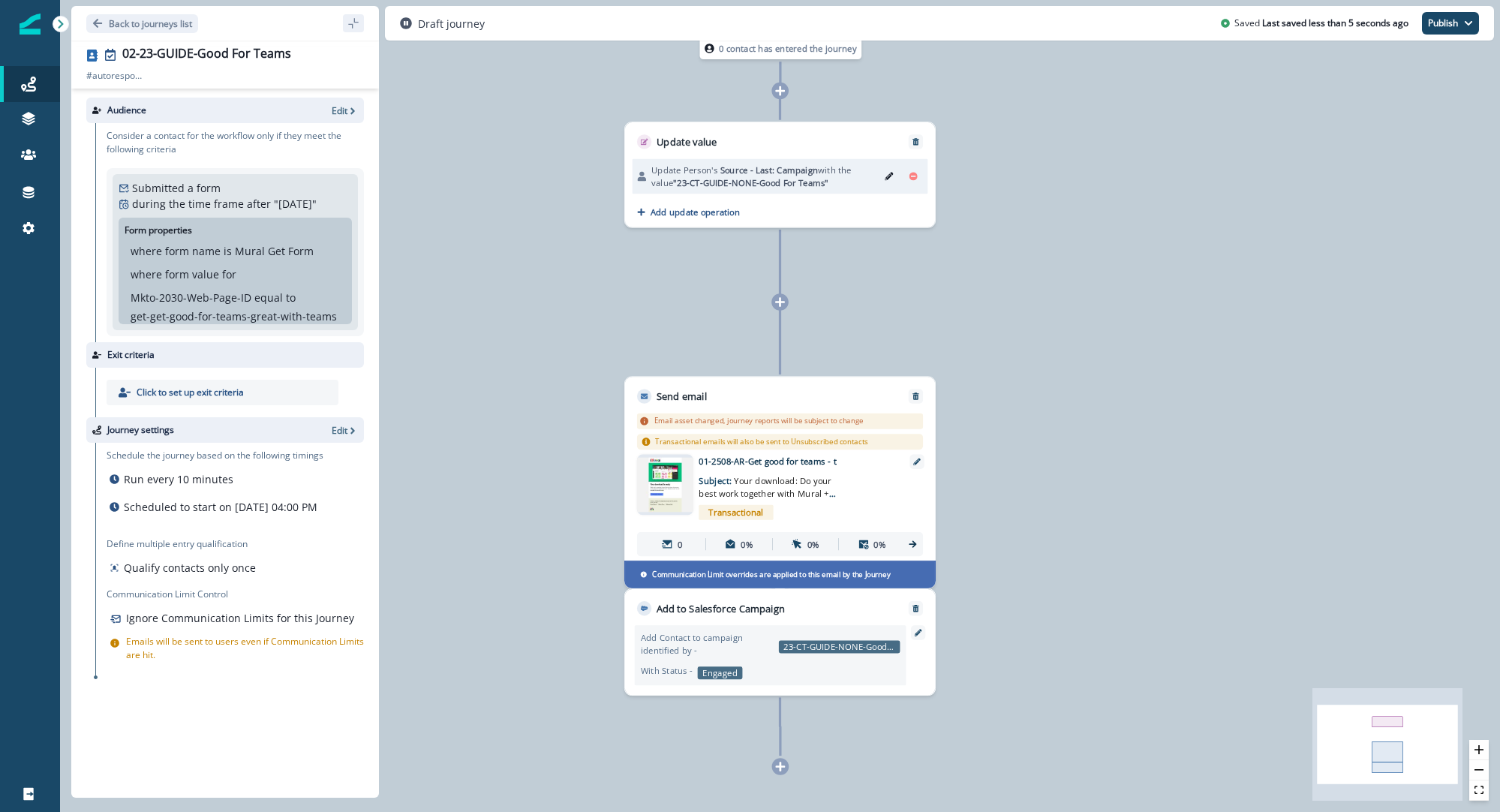
click at [179, 43] on div "02-23-GUIDE-Good For Teams # autoresponder # autoresponder Search or create tag…" at bounding box center [225, 419] width 308 height 757
click at [181, 54] on div "02-23-GUIDE-Good For Teams" at bounding box center [207, 55] width 169 height 17
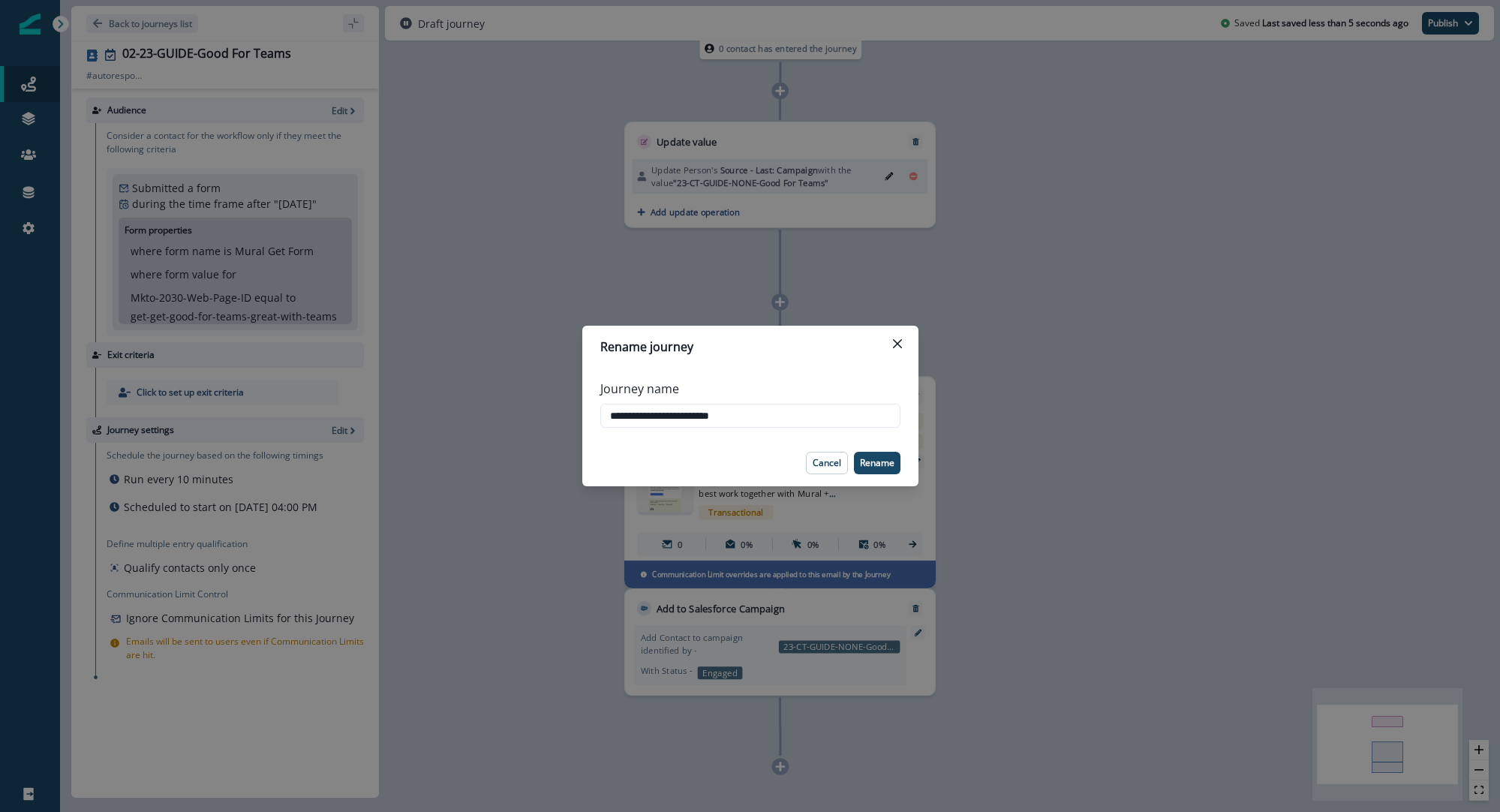
drag, startPoint x: 1023, startPoint y: 145, endPoint x: 968, endPoint y: 120, distance: 60.4
click at [1022, 144] on div "**********" at bounding box center [750, 406] width 1500 height 812
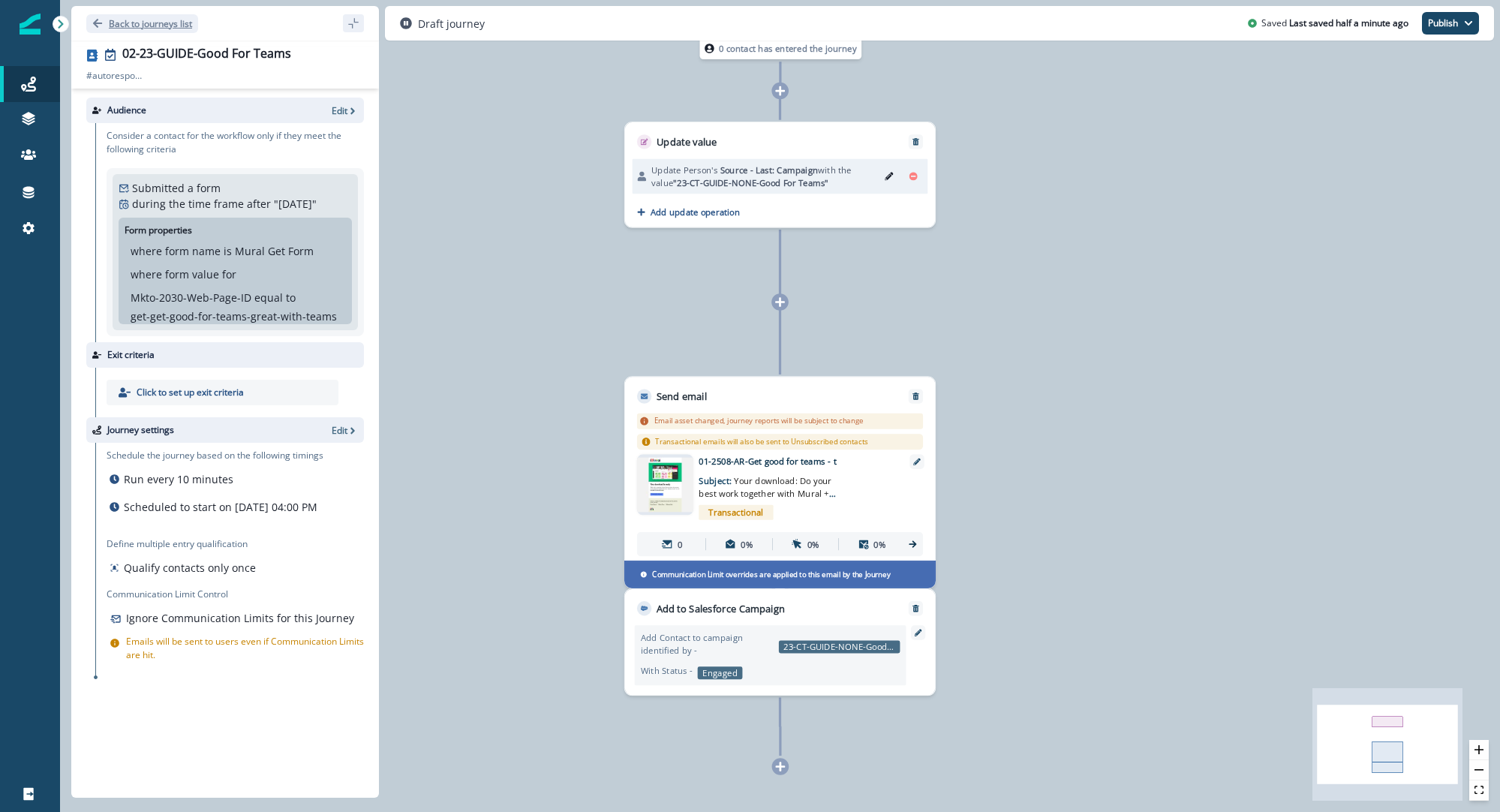
click at [154, 27] on p "Back to journeys list" at bounding box center [150, 24] width 83 height 13
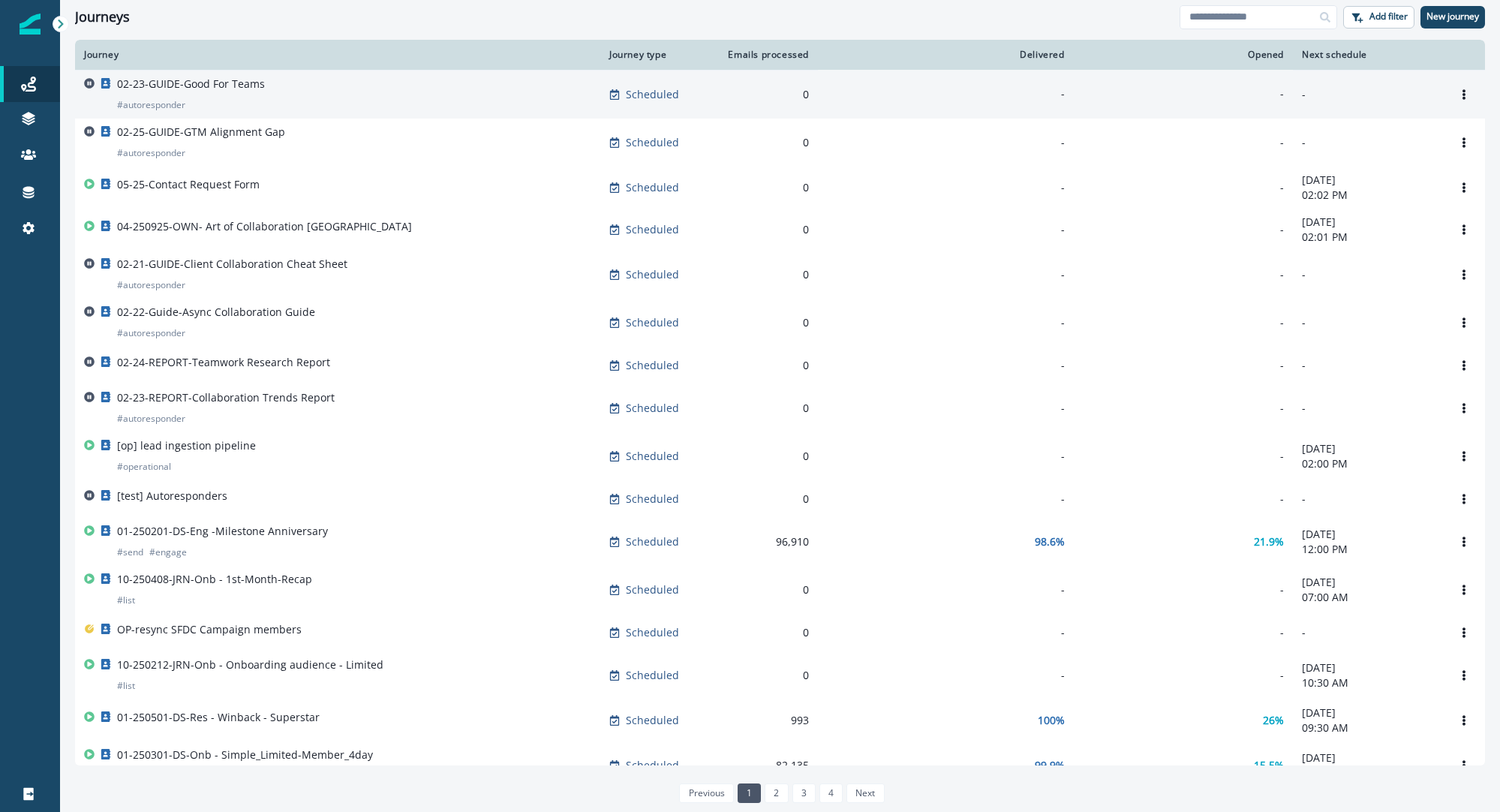
click at [214, 80] on p "02-23-GUIDE-Good For Teams" at bounding box center [191, 84] width 148 height 15
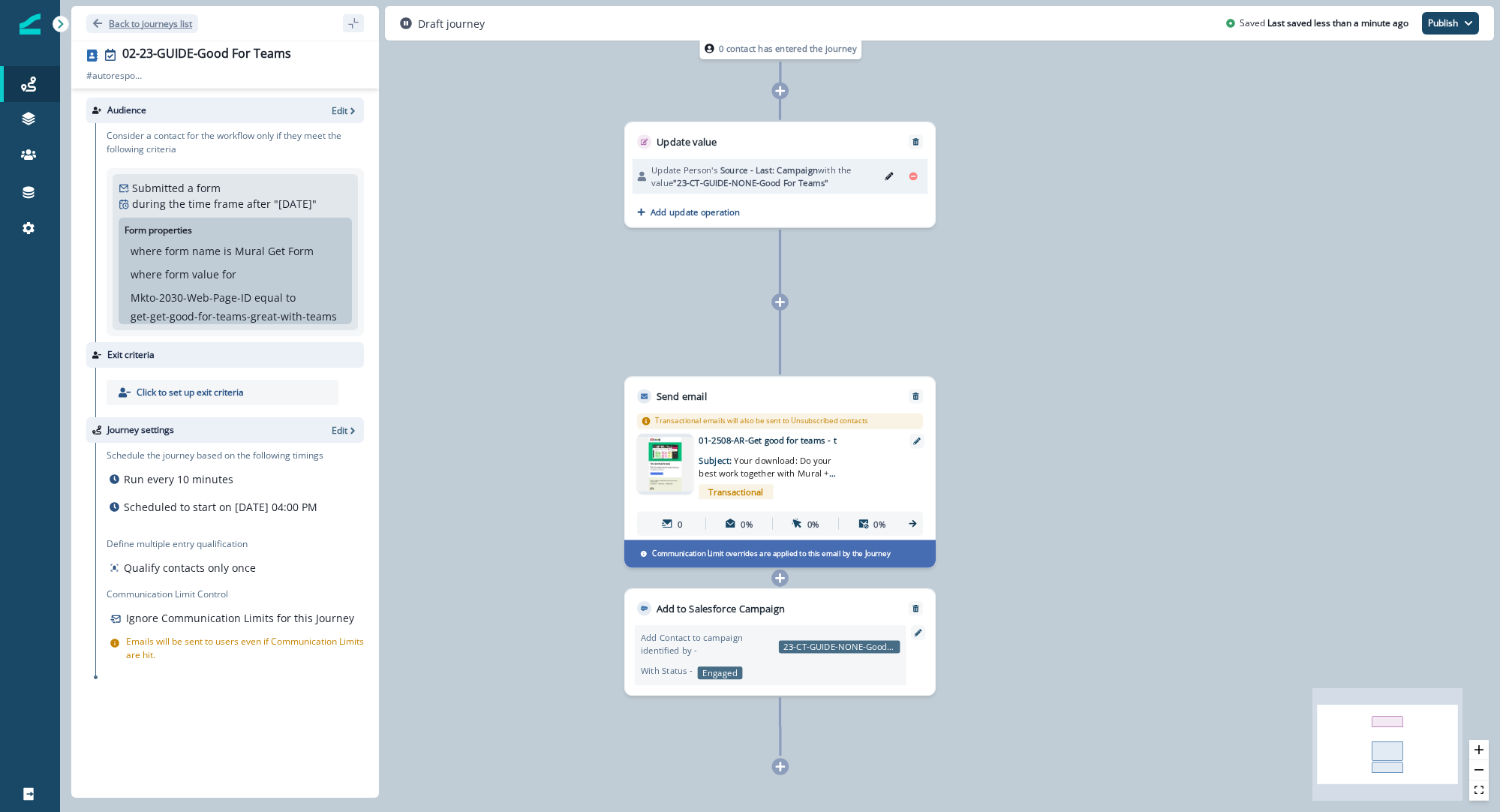
click at [142, 25] on p "Back to journeys list" at bounding box center [150, 24] width 83 height 13
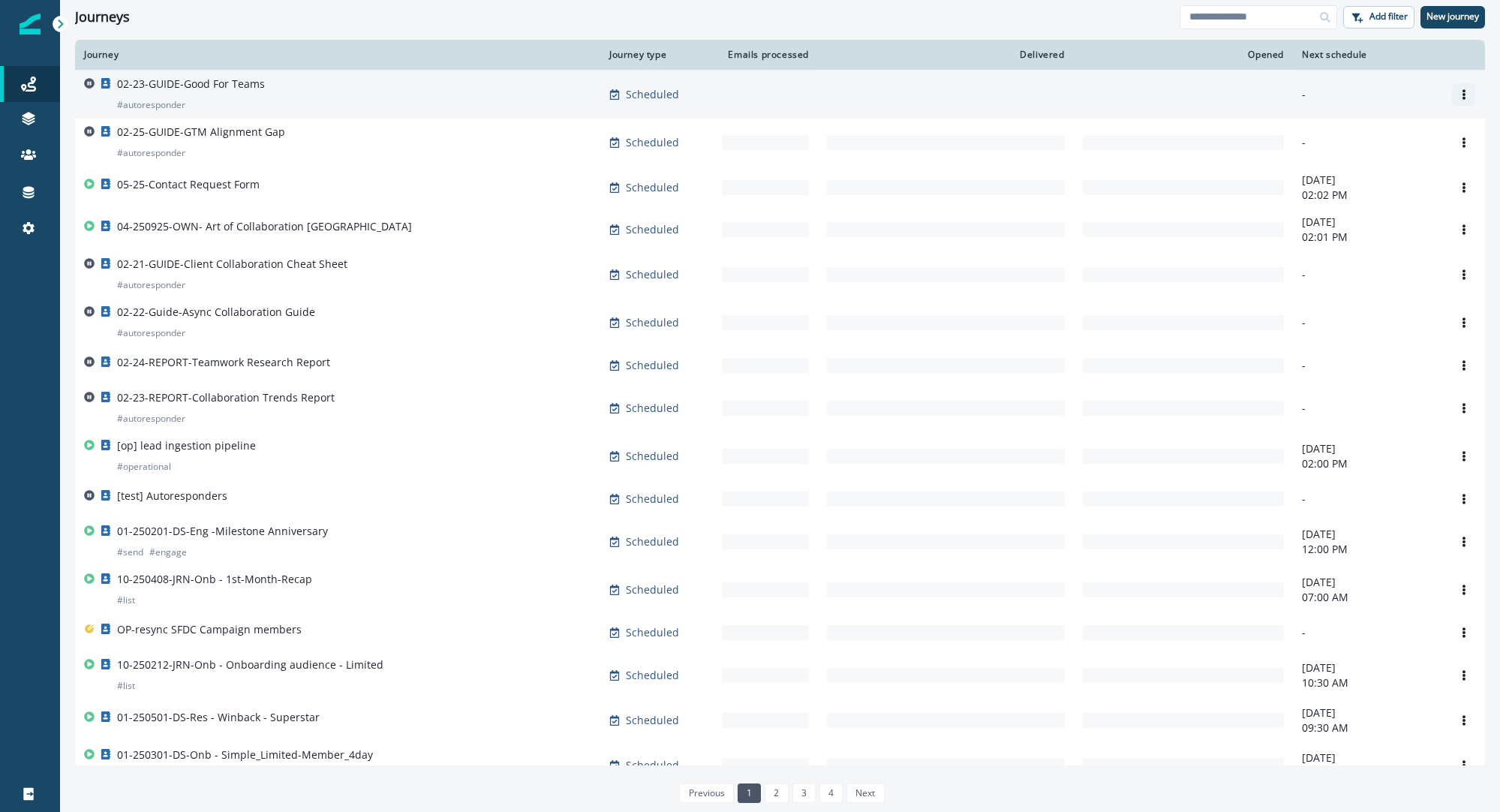
click at [1464, 99] on icon "Options" at bounding box center [1464, 94] width 10 height 10
click at [1468, 97] on icon "Options" at bounding box center [1464, 94] width 10 height 10
click at [1379, 130] on button "Clone" at bounding box center [1392, 130] width 167 height 24
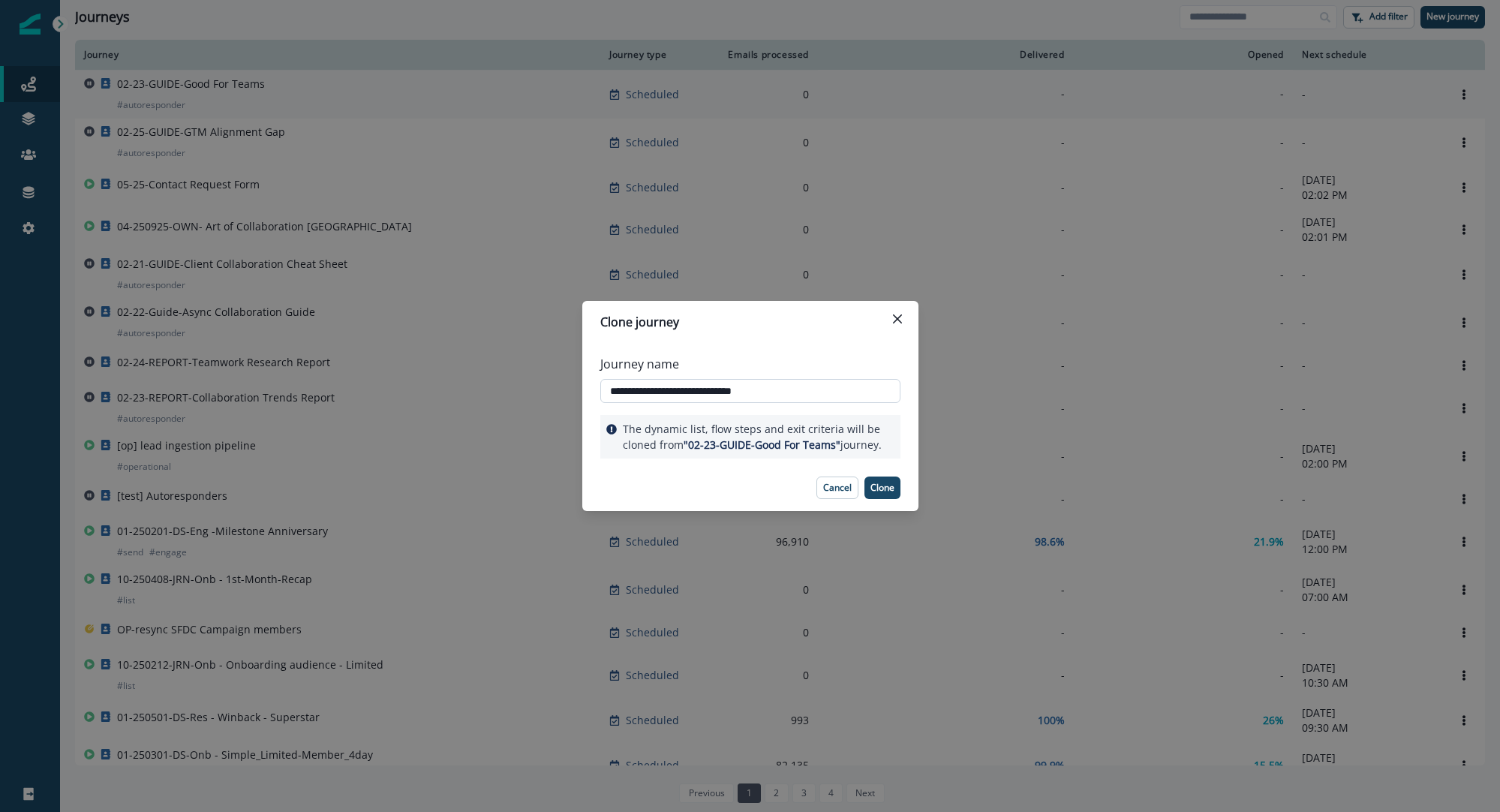
drag, startPoint x: 794, startPoint y: 391, endPoint x: 678, endPoint y: 395, distance: 116.1
click at [678, 395] on input "**********" at bounding box center [750, 391] width 300 height 24
type input "**********"
click at [890, 488] on p "Clone" at bounding box center [882, 487] width 24 height 10
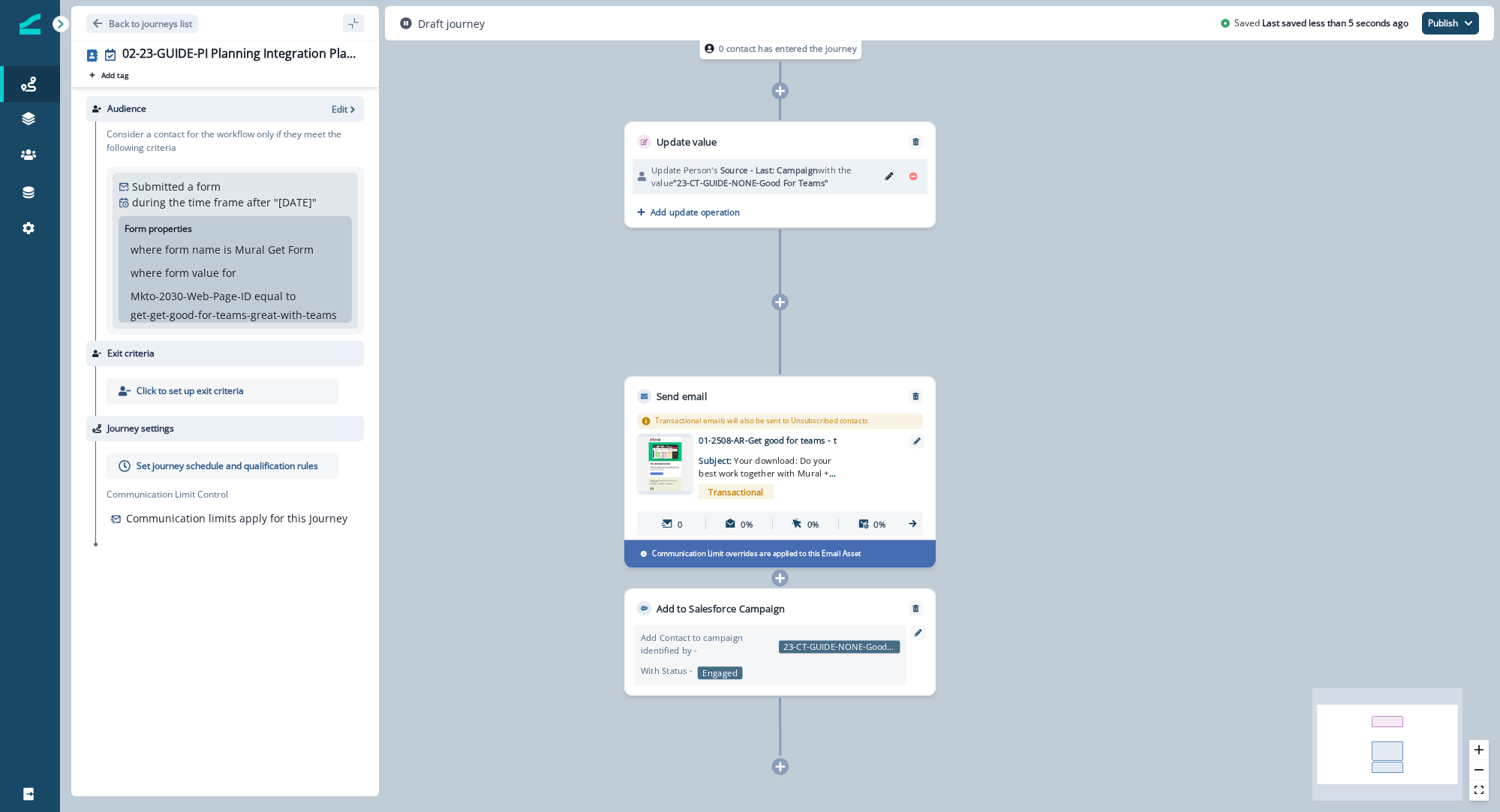
click at [247, 472] on p "Set journey schedule and qualification rules" at bounding box center [228, 466] width 182 height 13
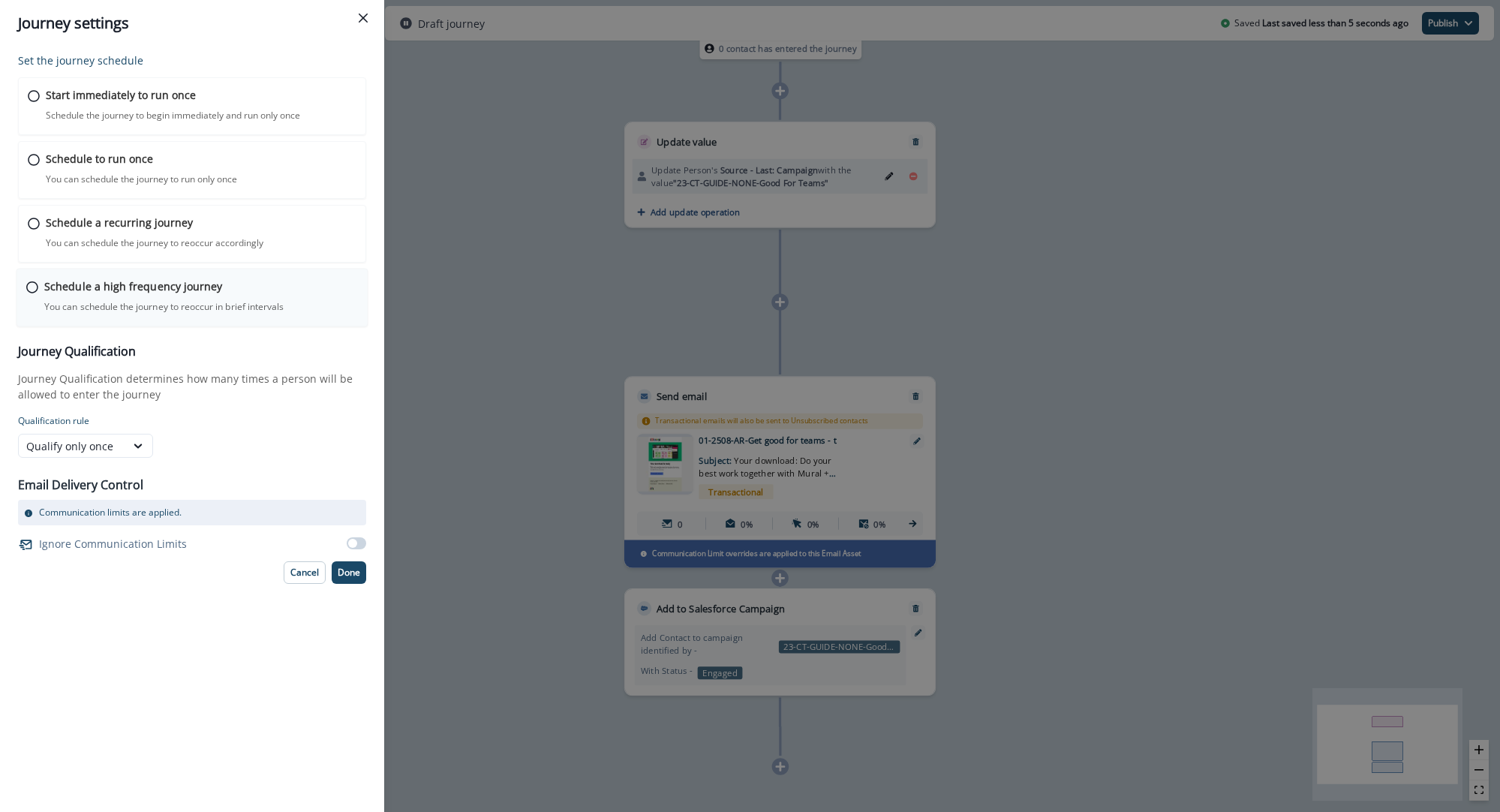
click at [37, 289] on icon at bounding box center [32, 287] width 12 height 12
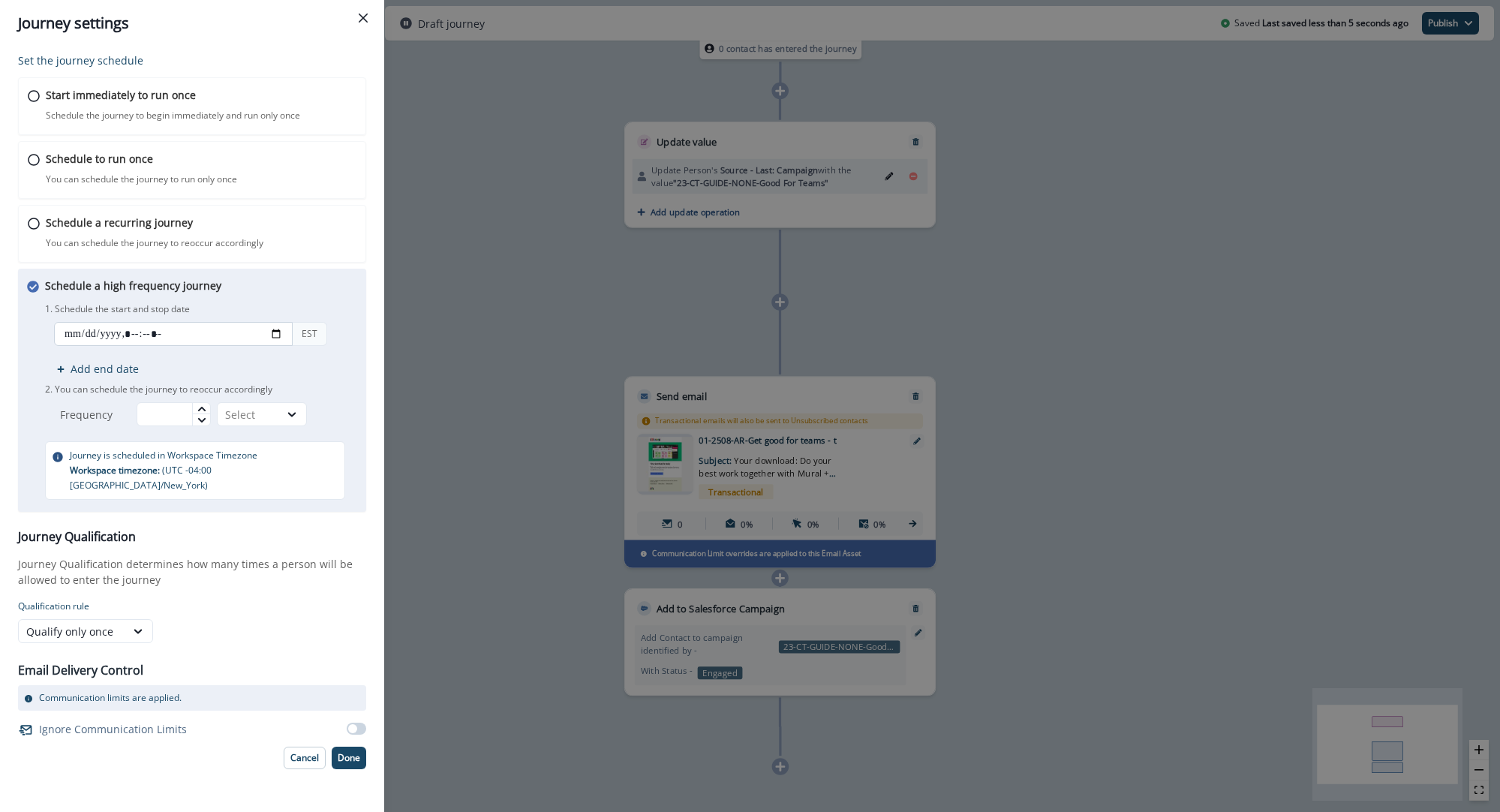
click at [274, 334] on input "datetime-local" at bounding box center [173, 334] width 239 height 24
type input "**********"
click at [337, 310] on p "1. Schedule the start and stop date" at bounding box center [201, 309] width 312 height 13
click at [171, 413] on input "text" at bounding box center [174, 414] width 74 height 24
type input "**"
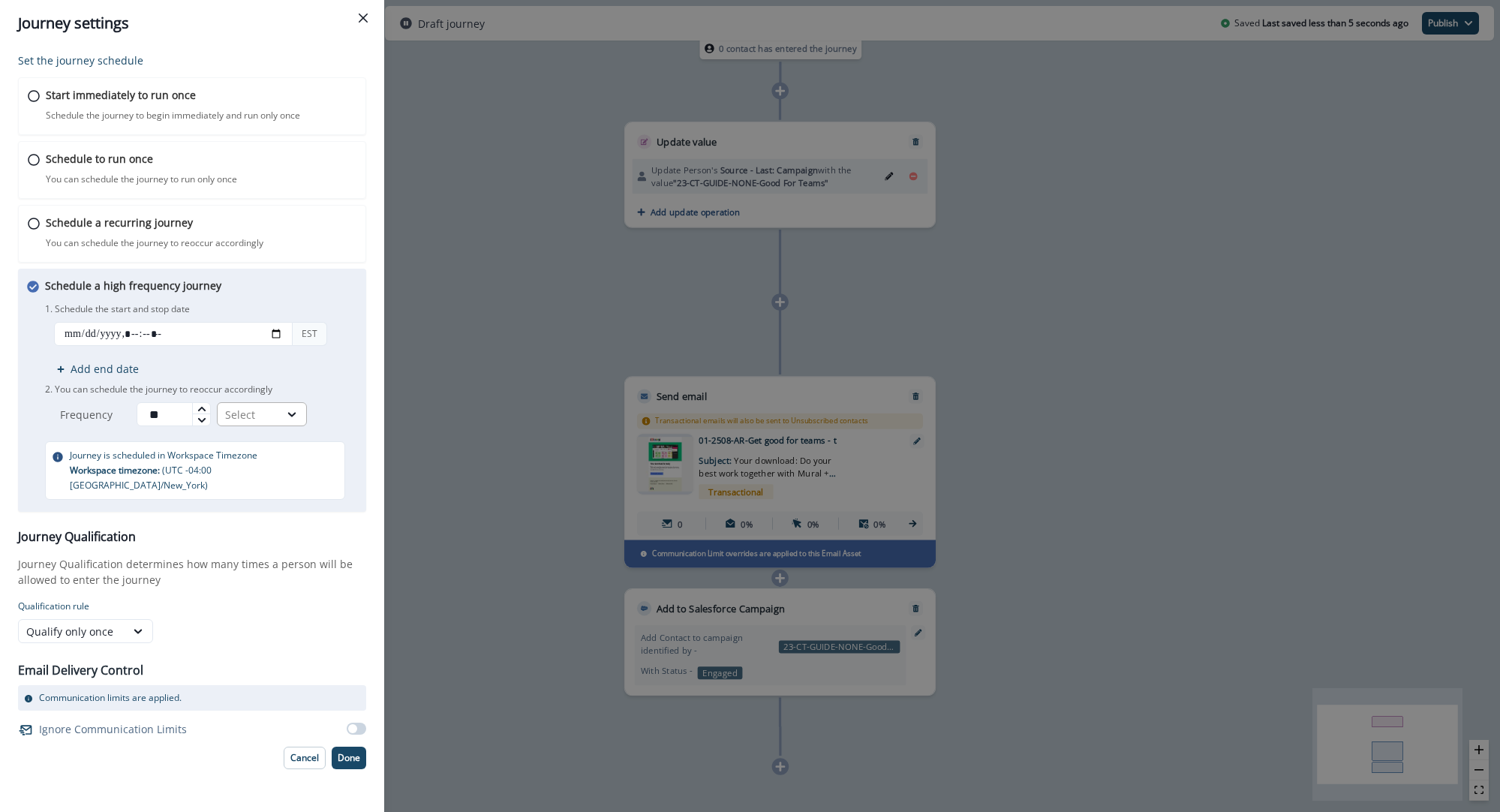
click at [274, 406] on div "Select" at bounding box center [248, 415] width 62 height 19
click at [275, 449] on div "Minutes" at bounding box center [265, 449] width 90 height 28
click at [354, 724] on span at bounding box center [352, 728] width 9 height 9
click at [354, 753] on p "Done" at bounding box center [349, 757] width 22 height 10
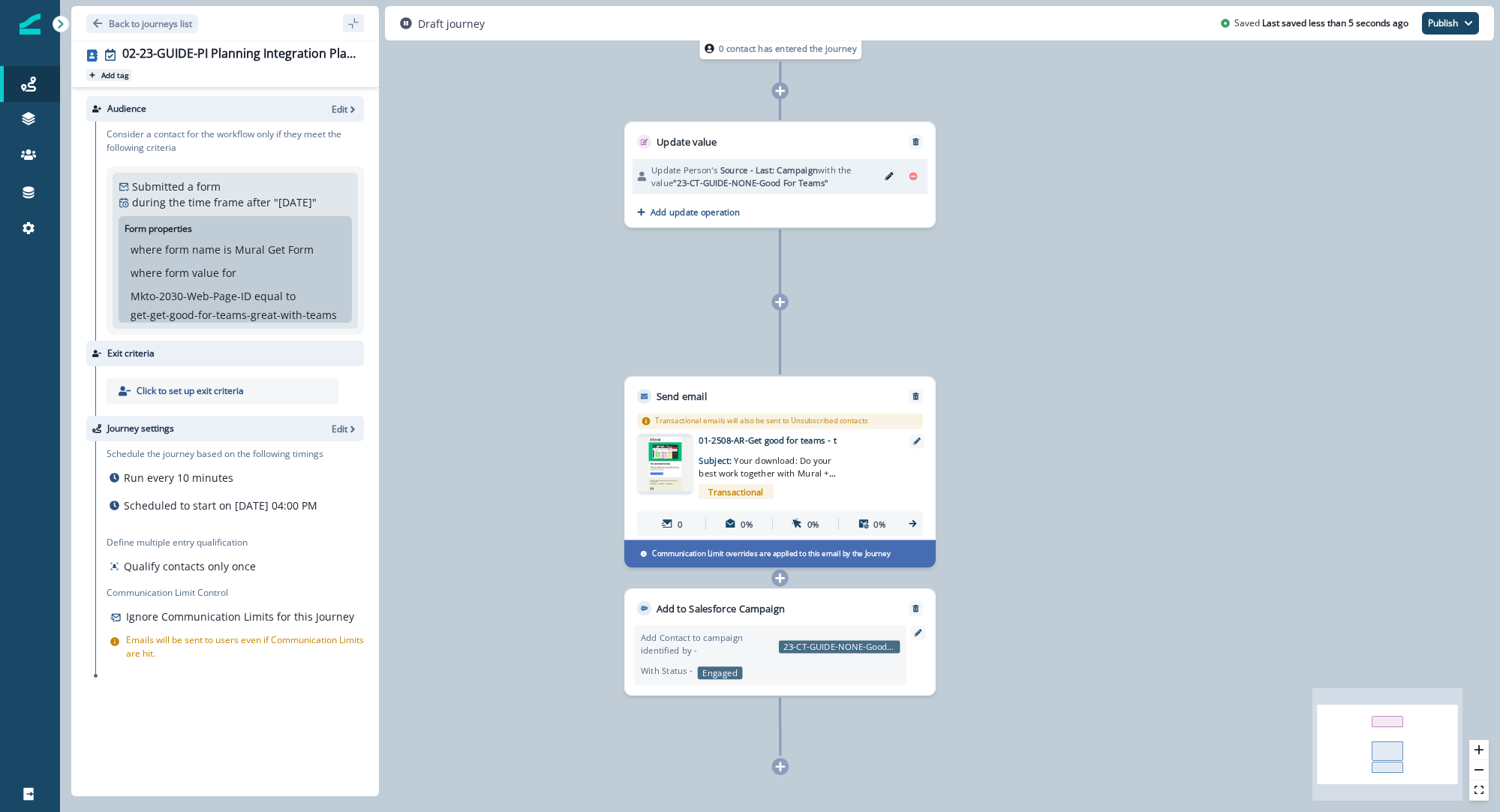
click at [116, 79] on p "Add tag" at bounding box center [115, 74] width 27 height 9
click at [207, 99] on div at bounding box center [257, 93] width 204 height 18
type input "****"
click at [207, 132] on div "#autoresponder" at bounding box center [257, 130] width 221 height 27
click at [890, 174] on icon "Edit" at bounding box center [889, 176] width 8 height 8
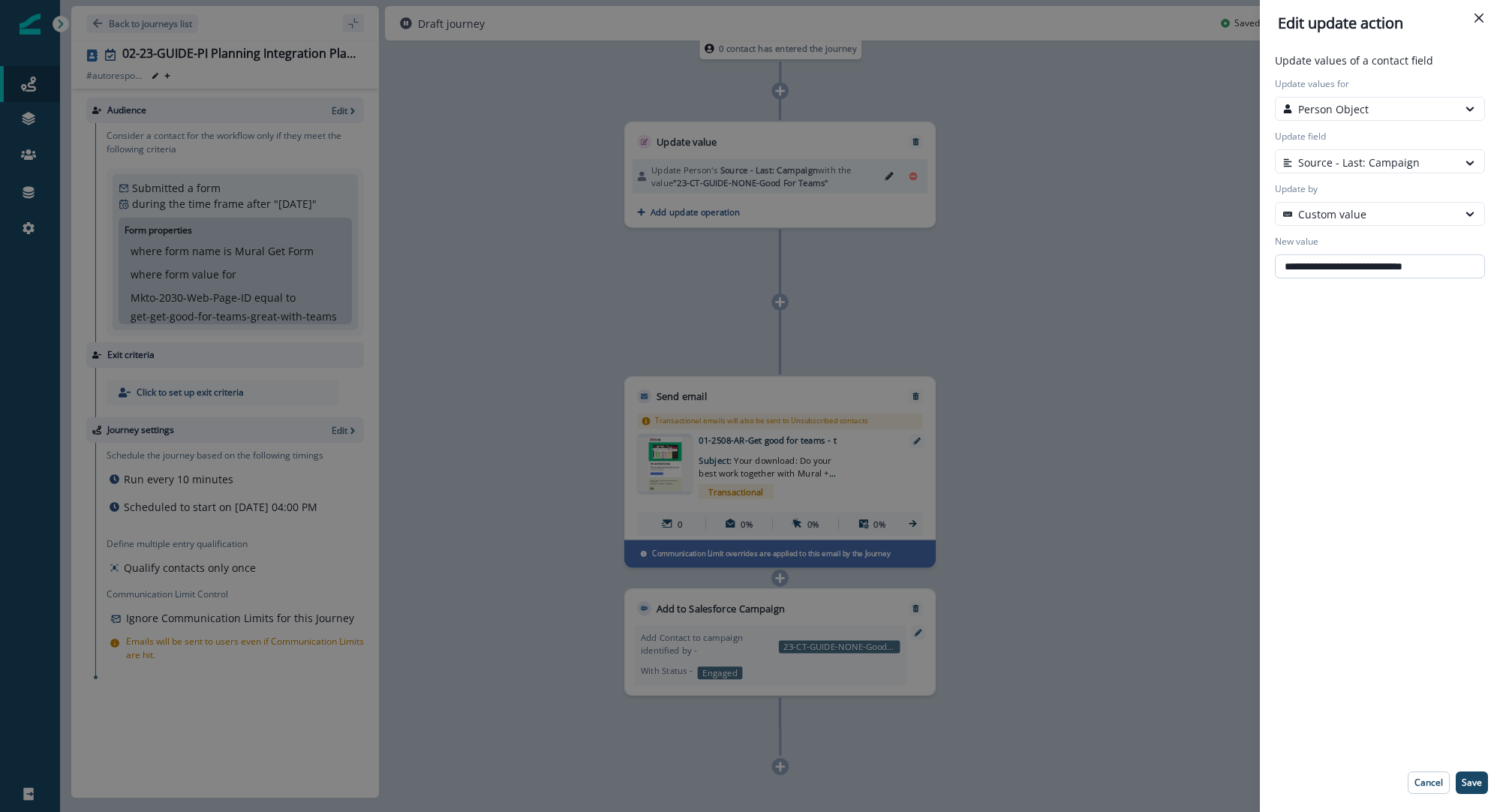
click at [1359, 274] on input "**********" at bounding box center [1381, 266] width 210 height 24
paste input "**********"
type input "**********"
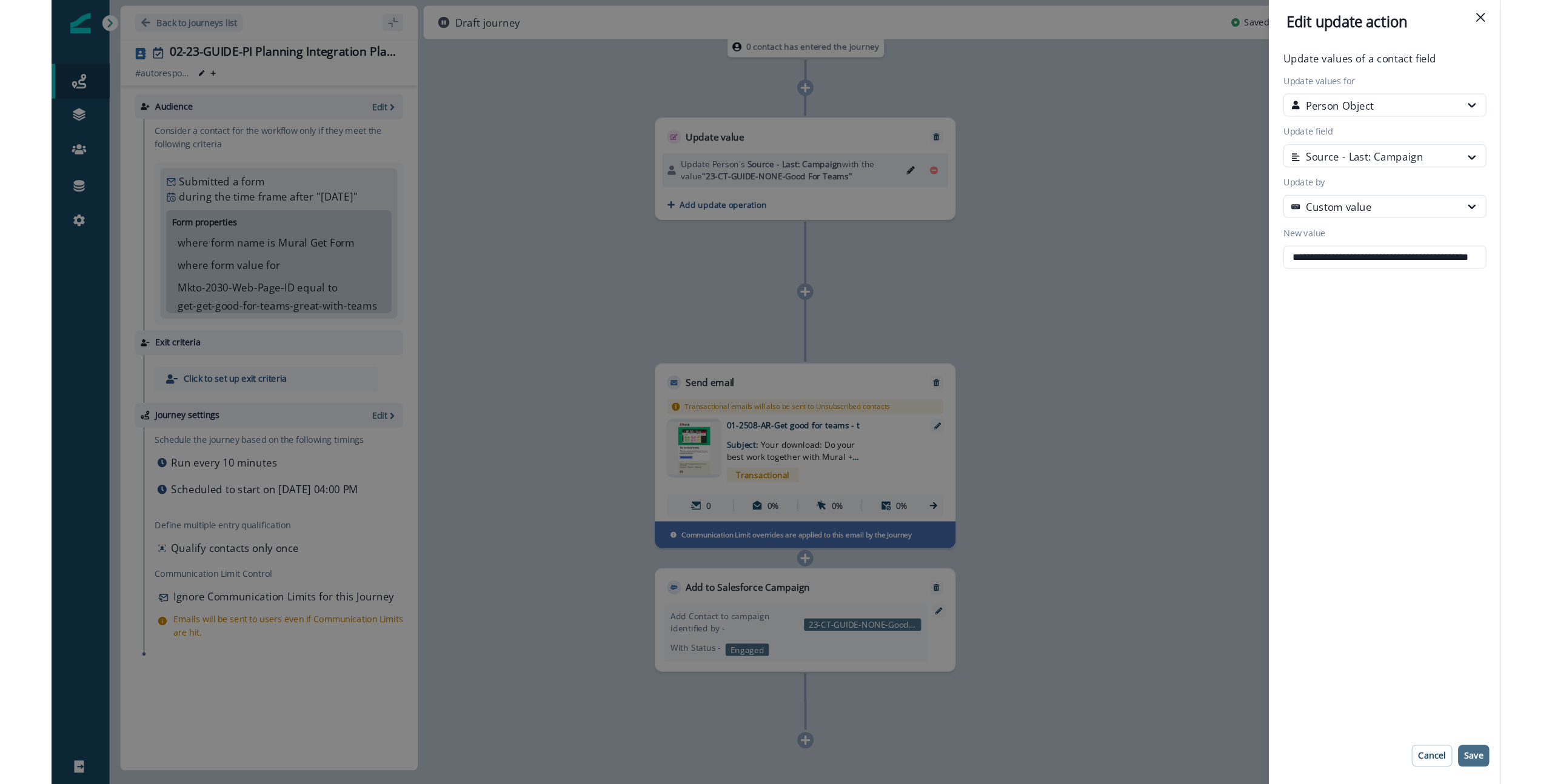
scroll to position [0, 0]
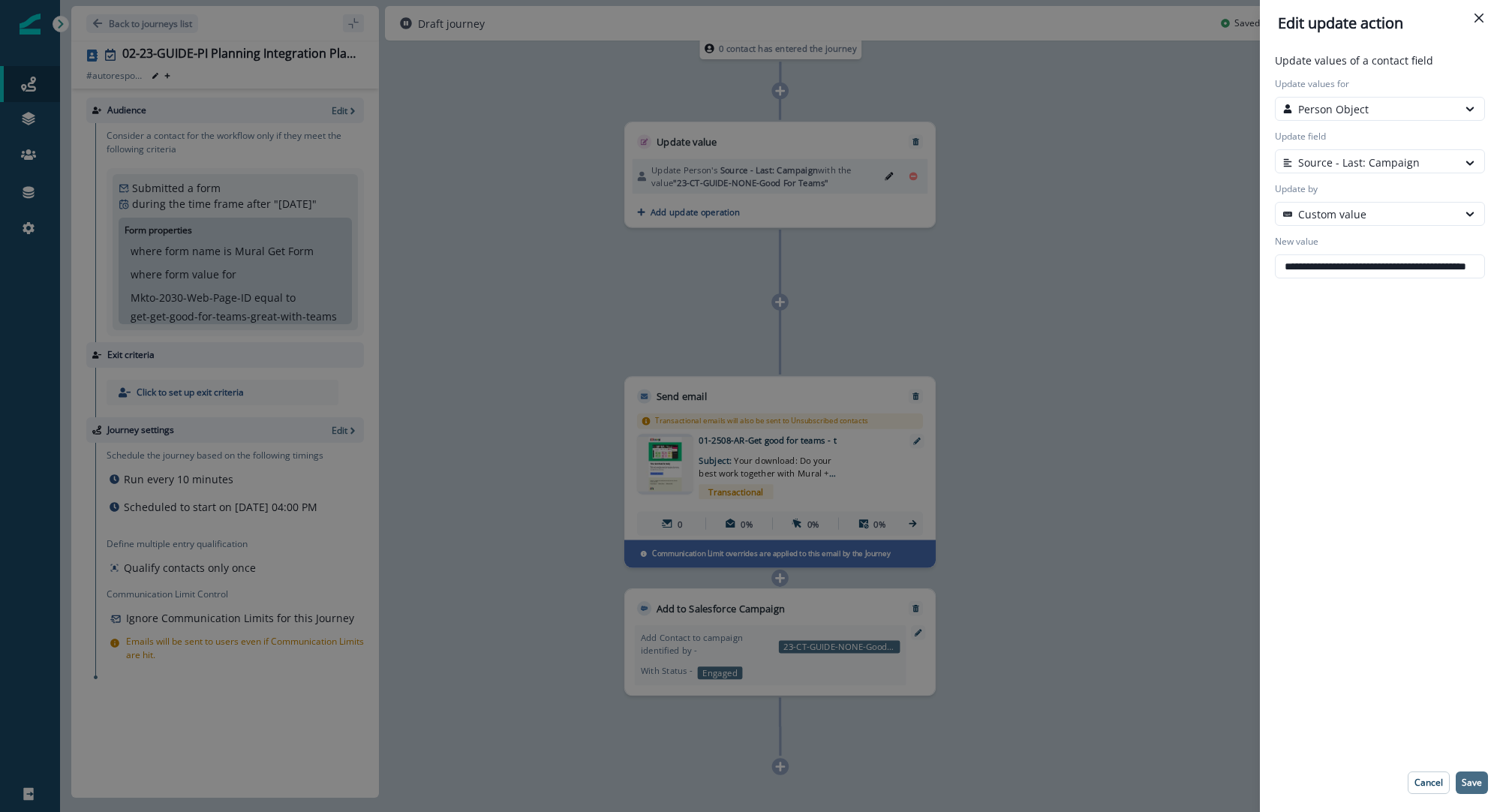
click at [1465, 783] on p "Save" at bounding box center [1472, 782] width 21 height 10
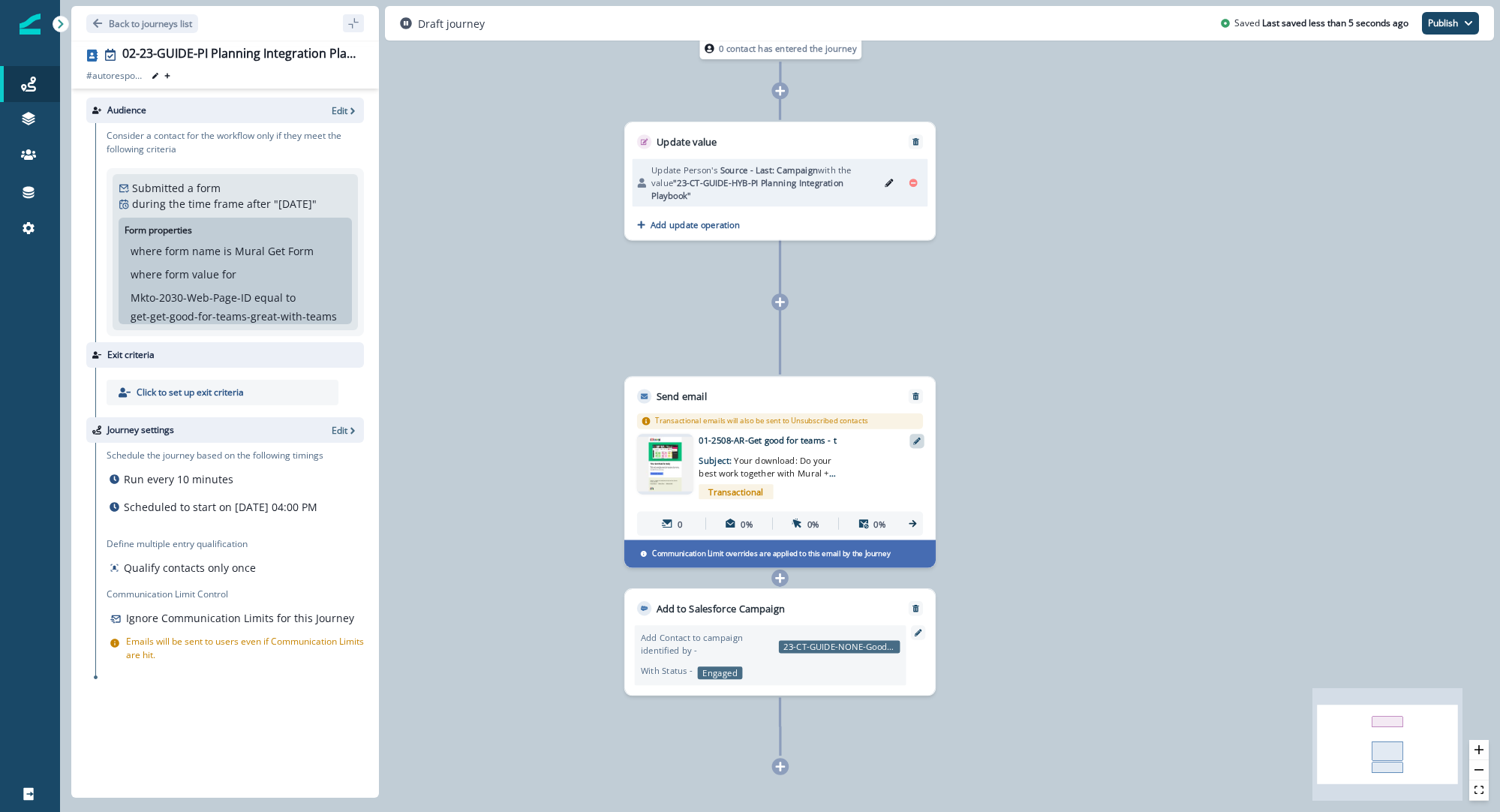
click at [917, 441] on icon at bounding box center [916, 440] width 7 height 7
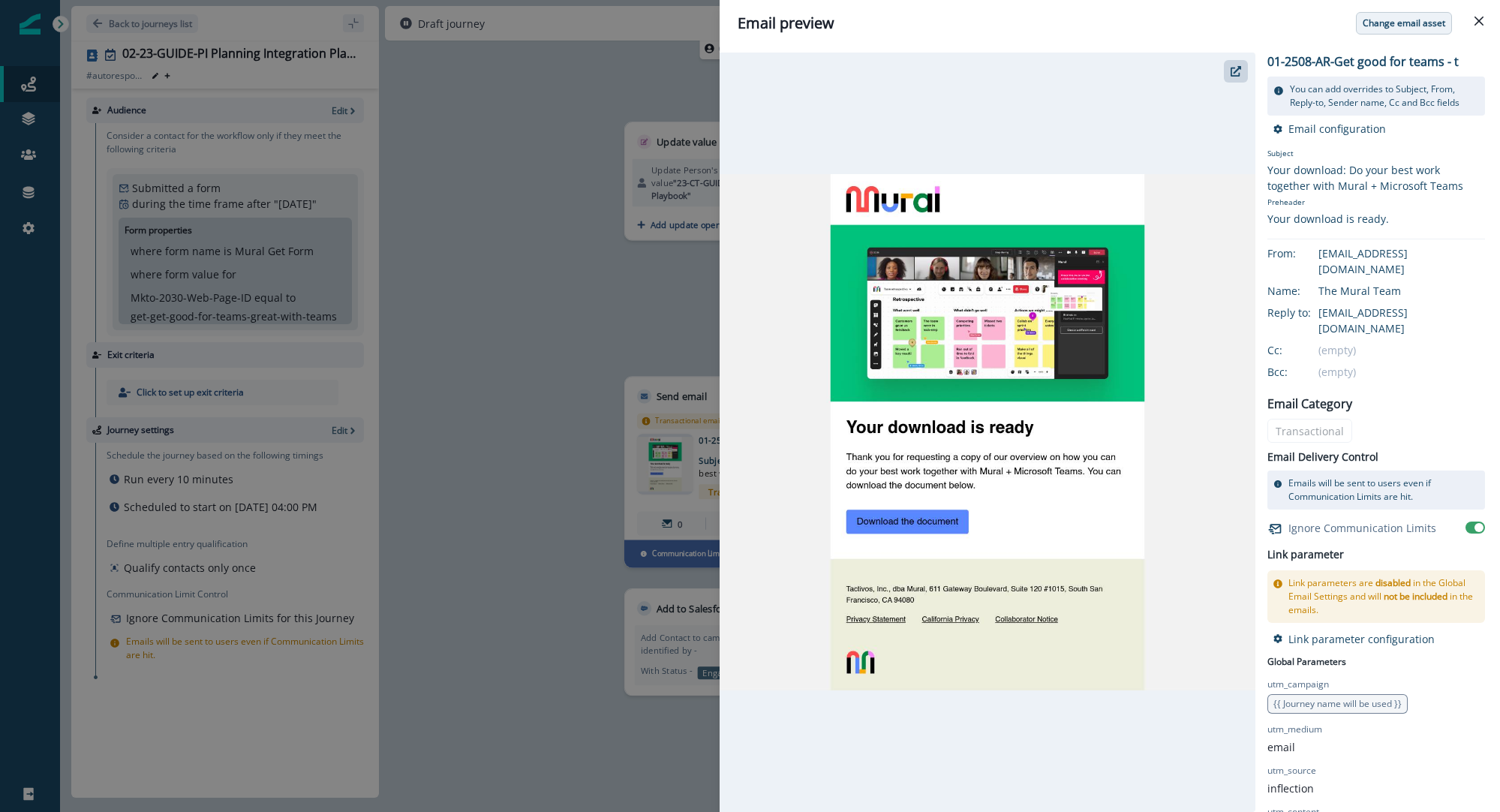
click at [1424, 28] on p "Change email asset" at bounding box center [1404, 23] width 82 height 10
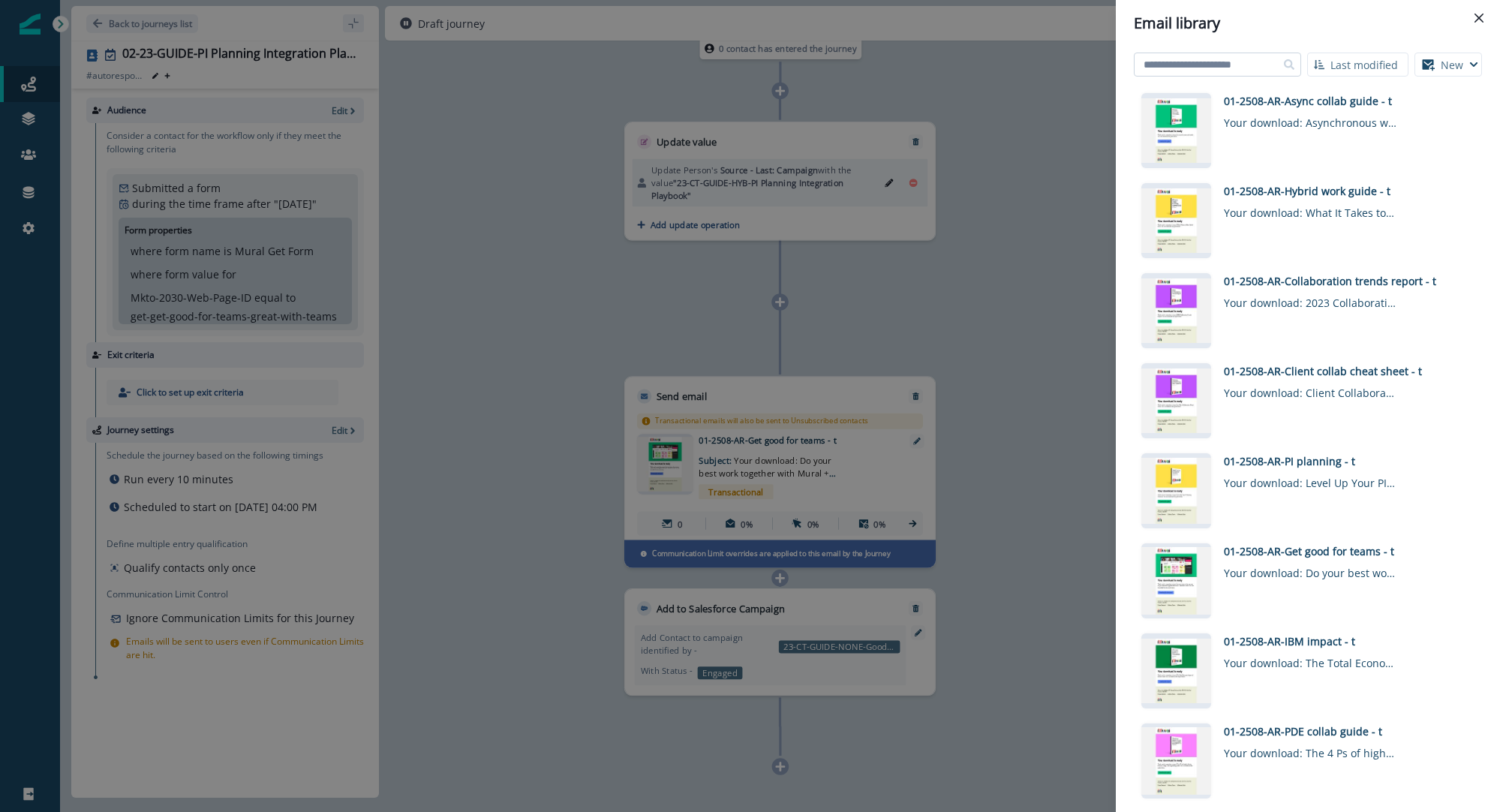
click at [1200, 74] on input at bounding box center [1218, 64] width 168 height 24
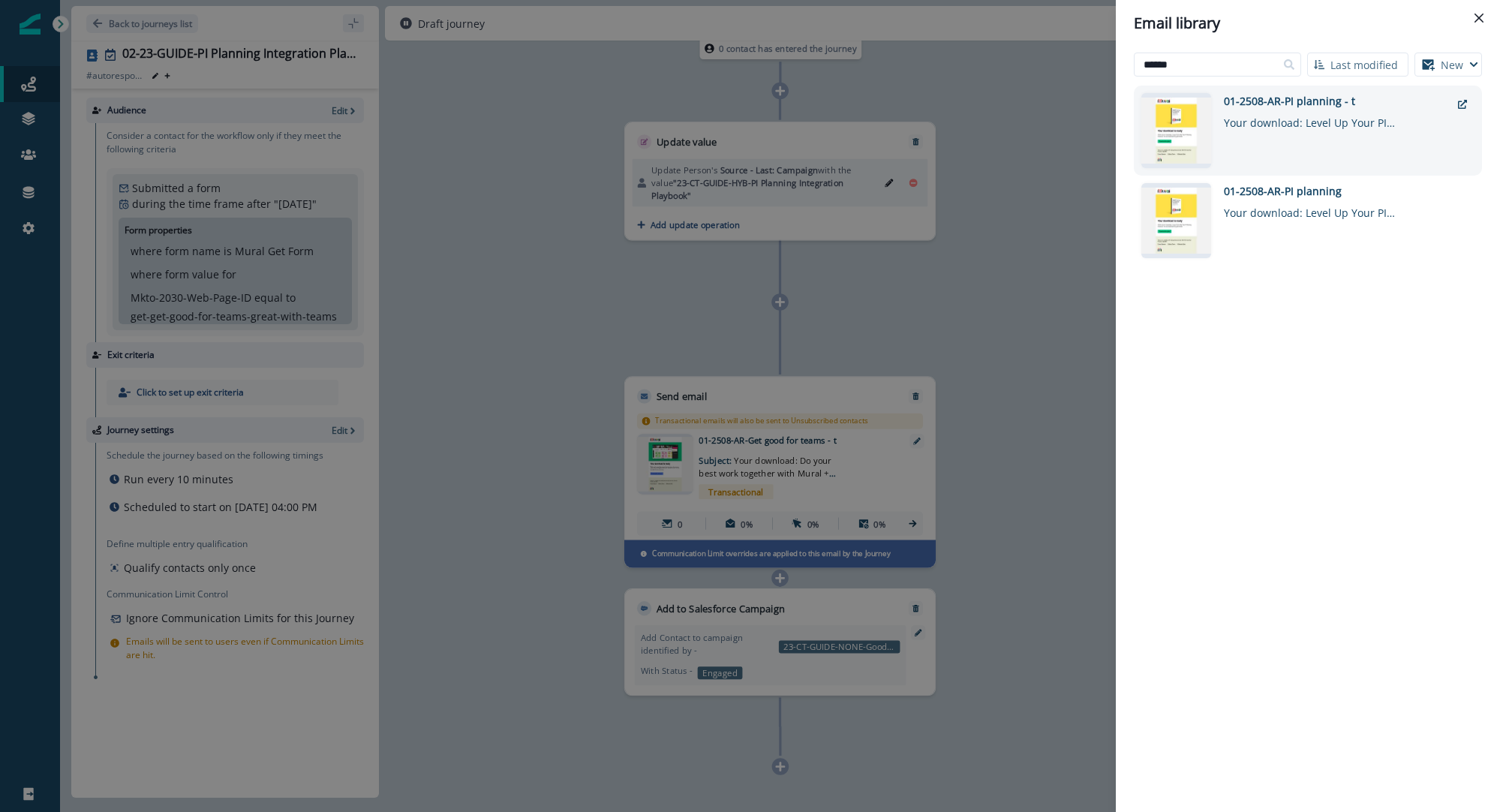
type input "******"
click at [1238, 105] on div "01-2508-AR-PI planning - t" at bounding box center [1337, 101] width 227 height 16
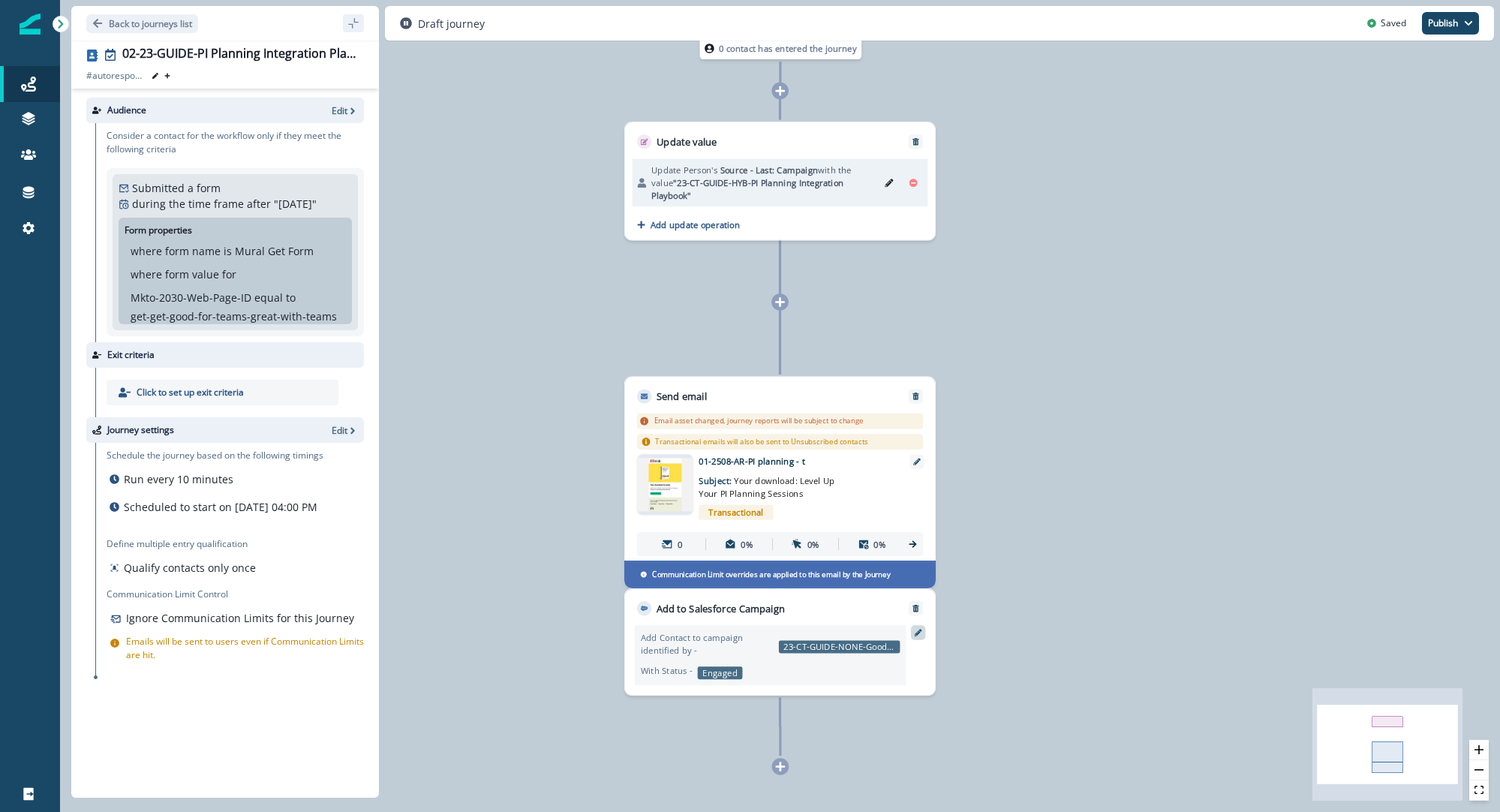
click at [920, 634] on icon at bounding box center [918, 632] width 7 height 7
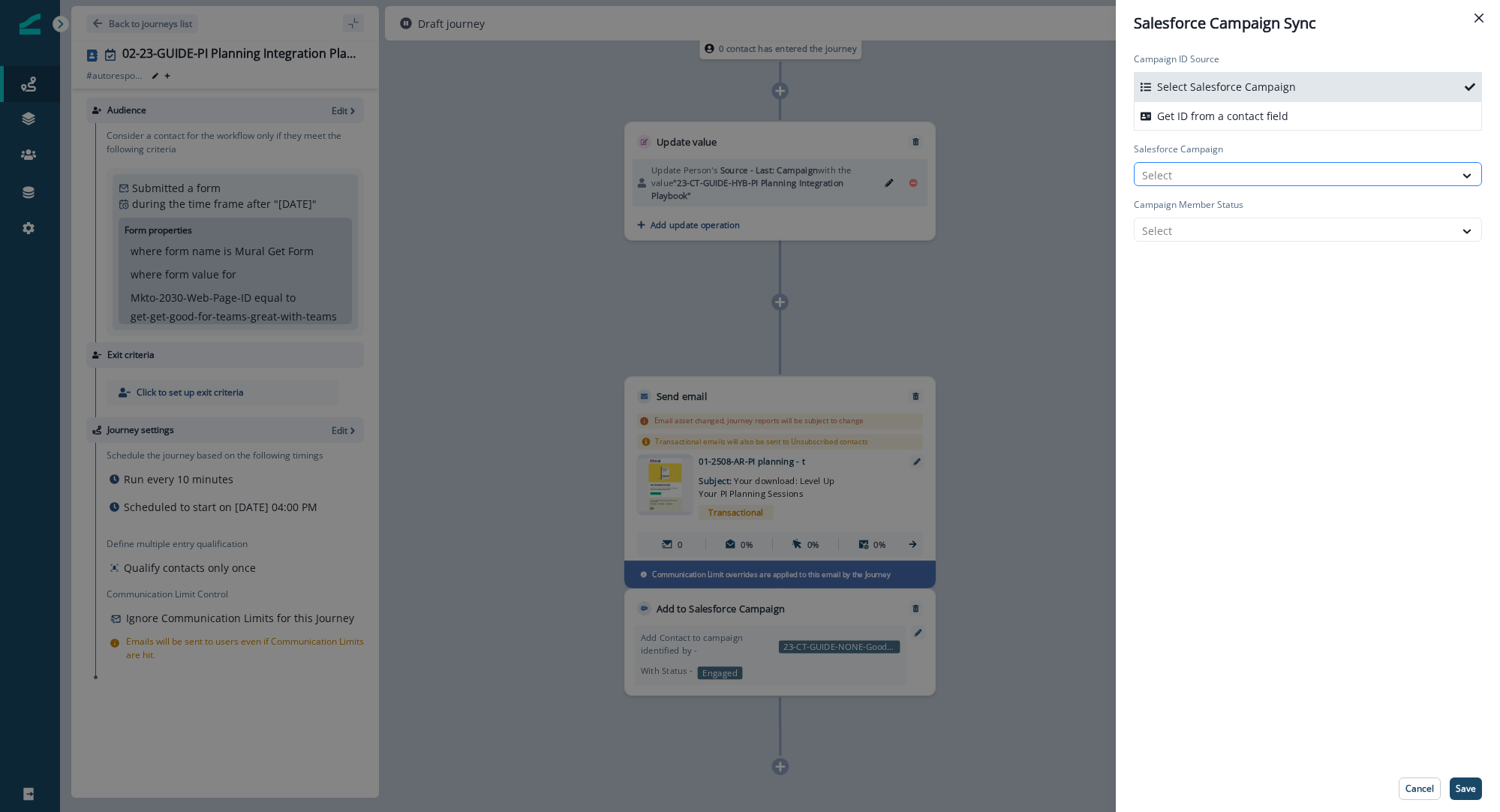
click at [1185, 174] on div at bounding box center [1294, 176] width 304 height 19
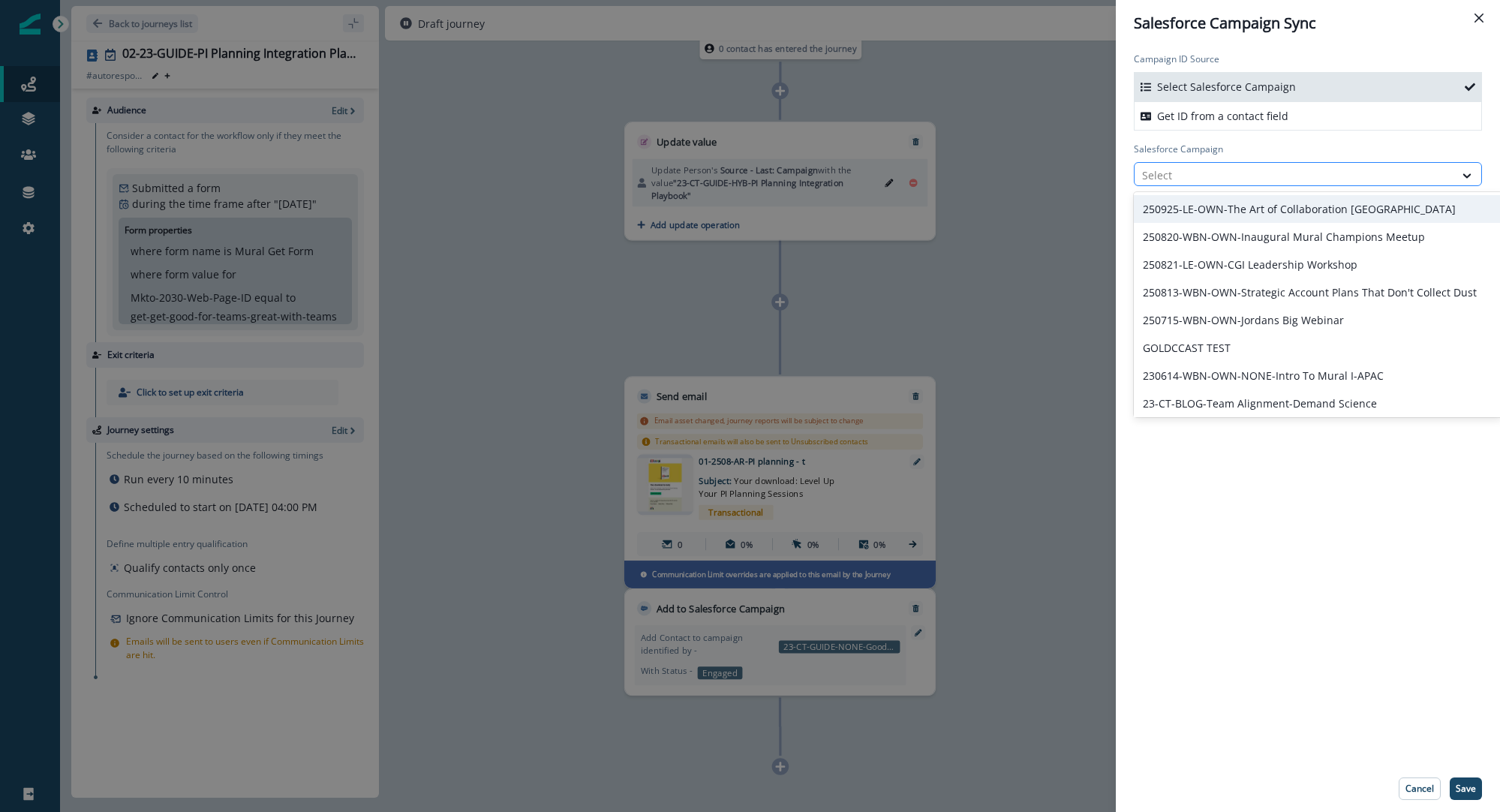
paste input "**********"
type input "**********"
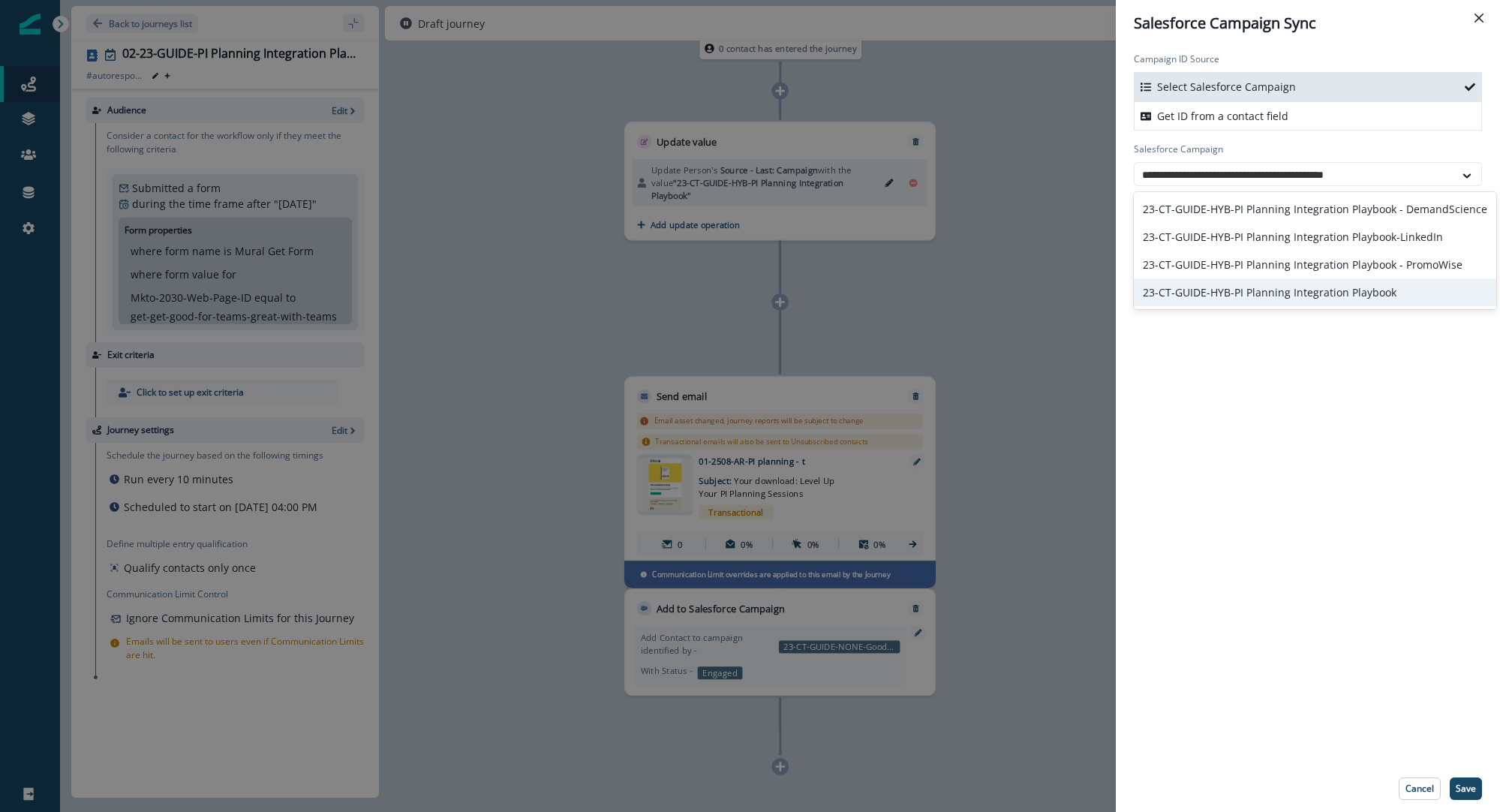
click at [1200, 290] on div "23-CT-GUIDE-HYB-PI Planning Integration Playbook" at bounding box center [1315, 292] width 362 height 28
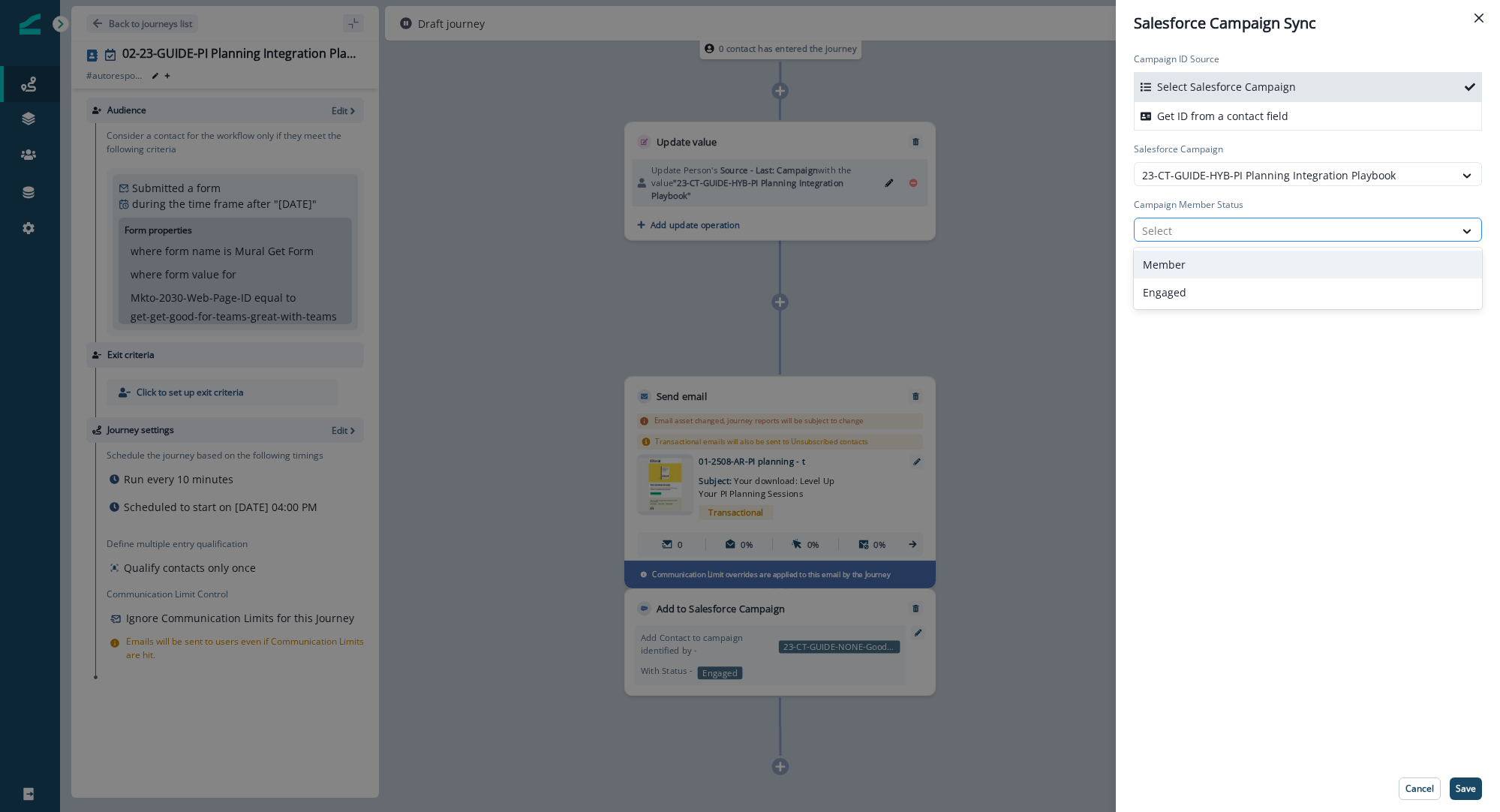
click at [1203, 230] on div at bounding box center [1294, 231] width 304 height 19
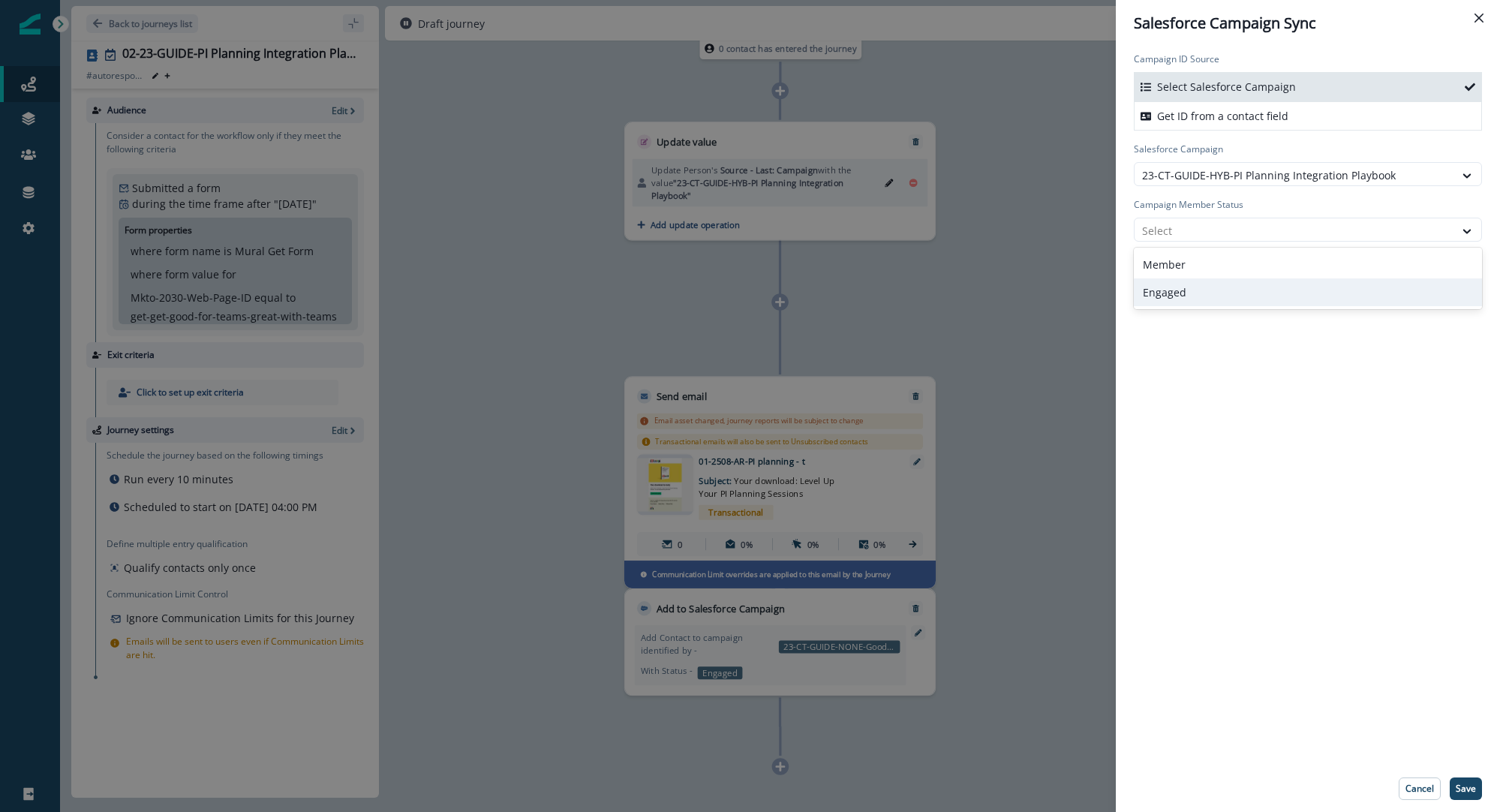
click at [1202, 288] on div "Engaged" at bounding box center [1308, 292] width 348 height 28
click at [1201, 281] on div "Campaign ID Source Select Salesforce Campaign Get ID from a contact field Sales…" at bounding box center [1308, 406] width 384 height 719
click at [1468, 786] on p "Save" at bounding box center [1466, 788] width 21 height 10
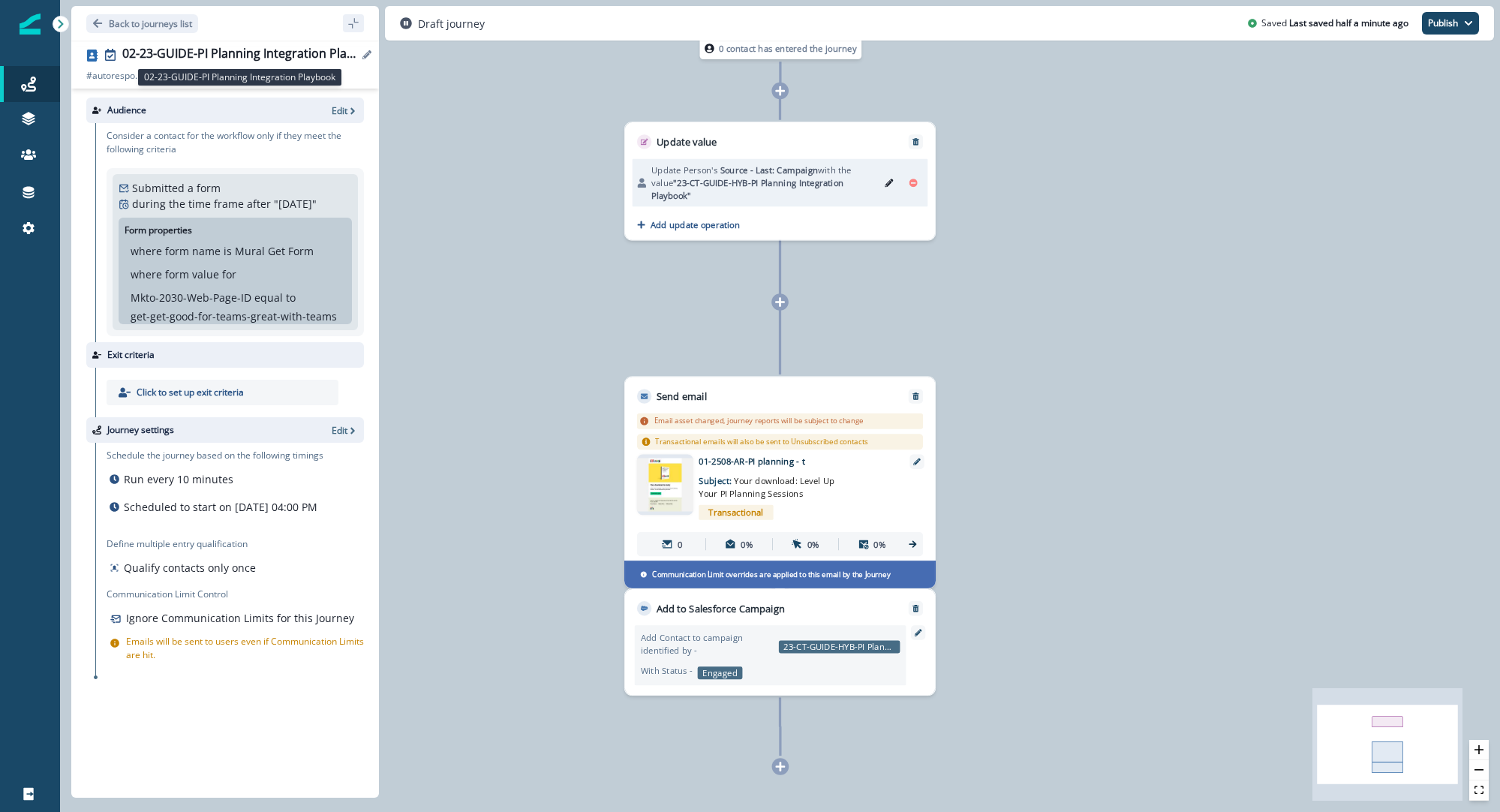
click at [204, 49] on div "02-23-GUIDE-PI Planning Integration Playbook" at bounding box center [240, 55] width 236 height 17
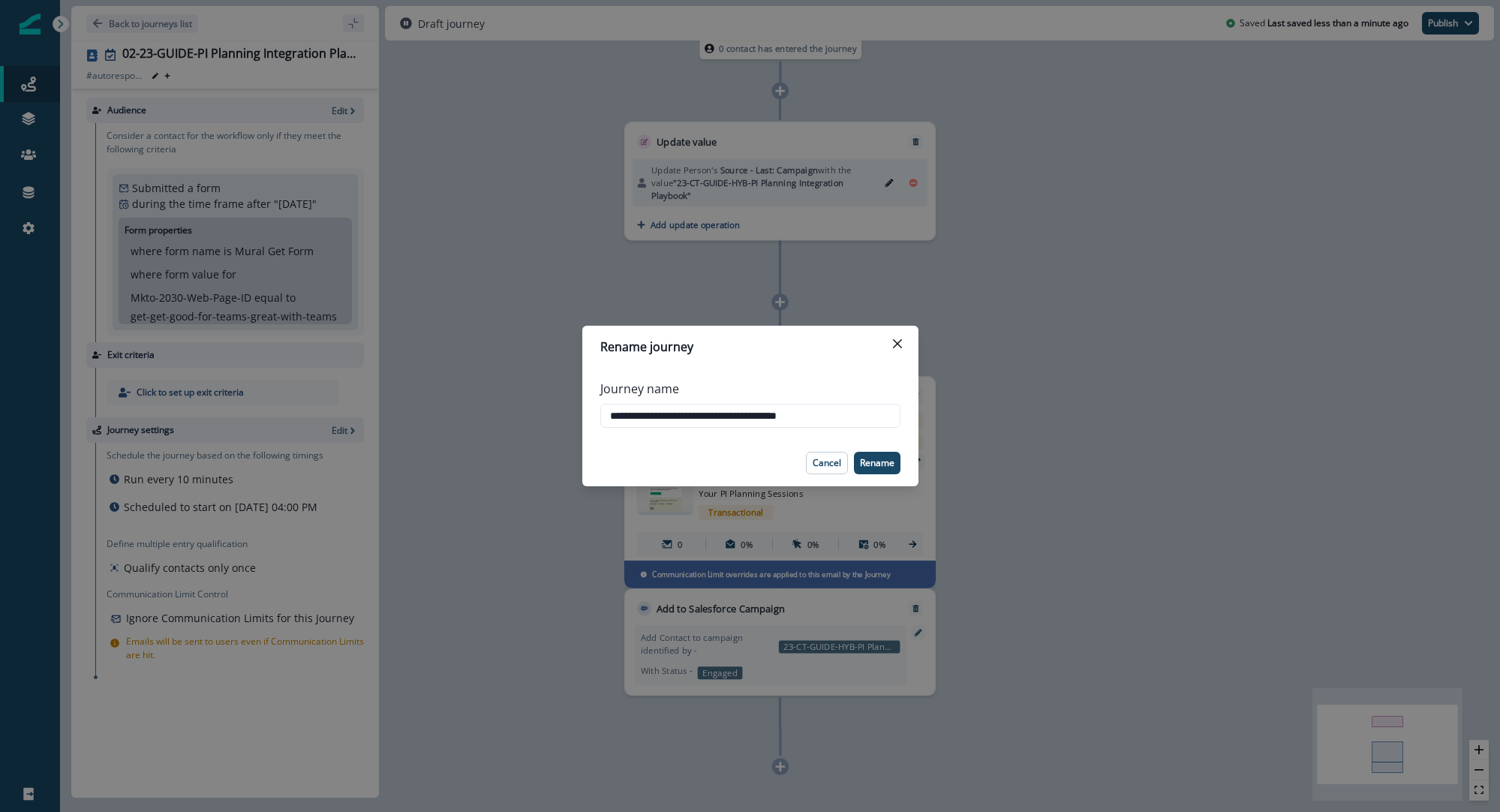
click at [150, 32] on div "**********" at bounding box center [750, 406] width 1500 height 812
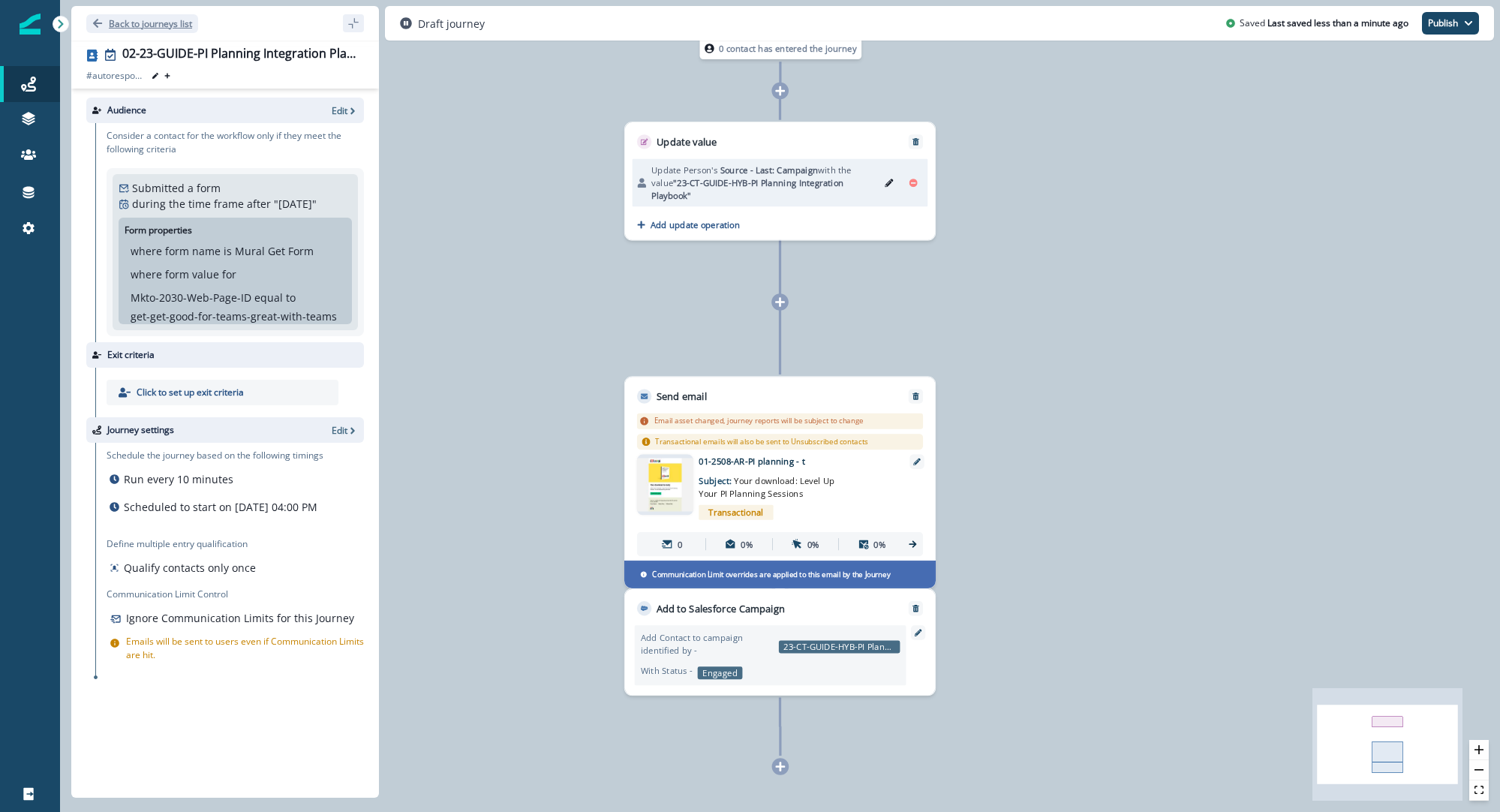
click at [153, 28] on p "Back to journeys list" at bounding box center [150, 24] width 83 height 13
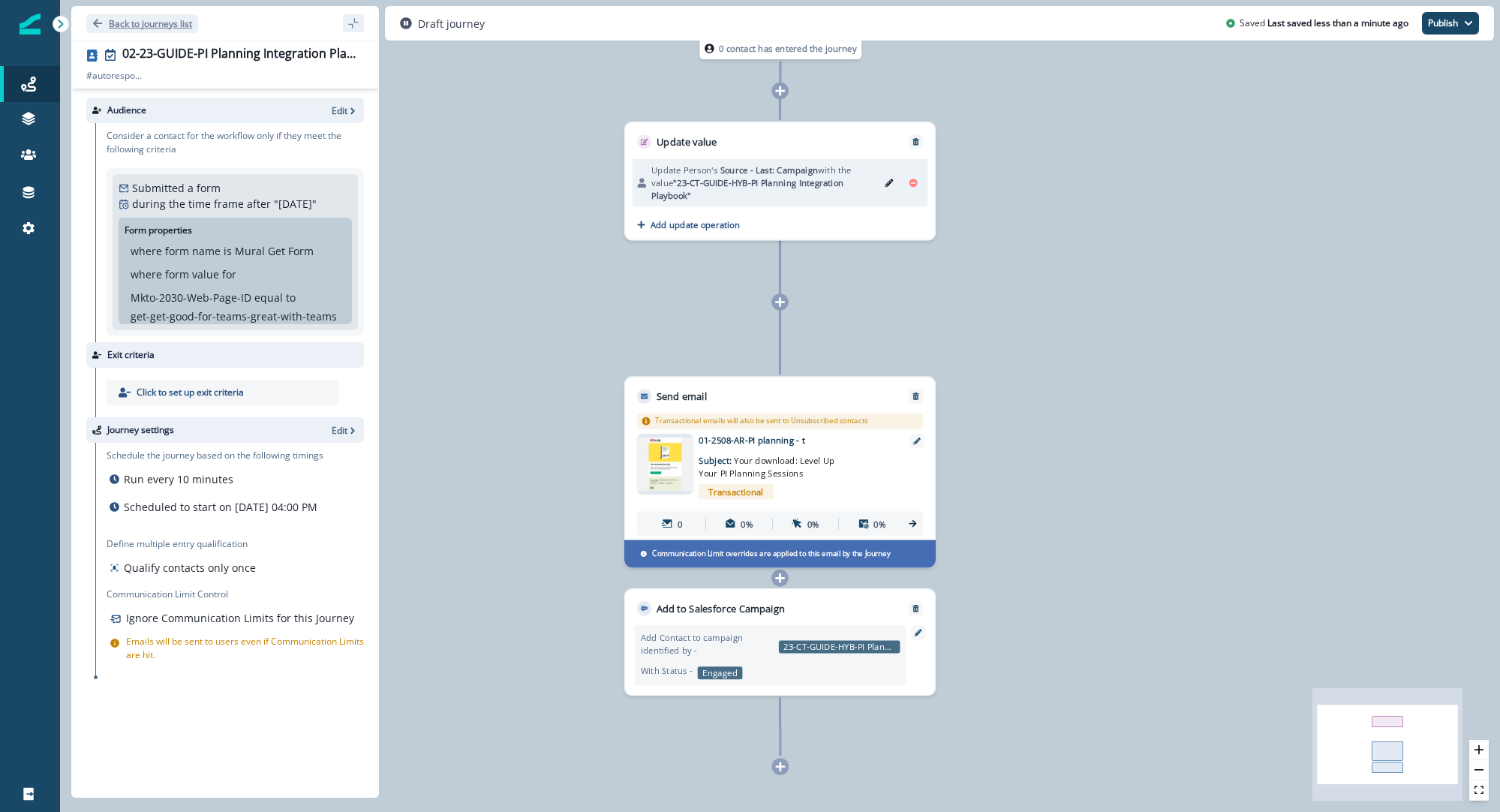
click at [163, 21] on p "Back to journeys list" at bounding box center [150, 24] width 83 height 13
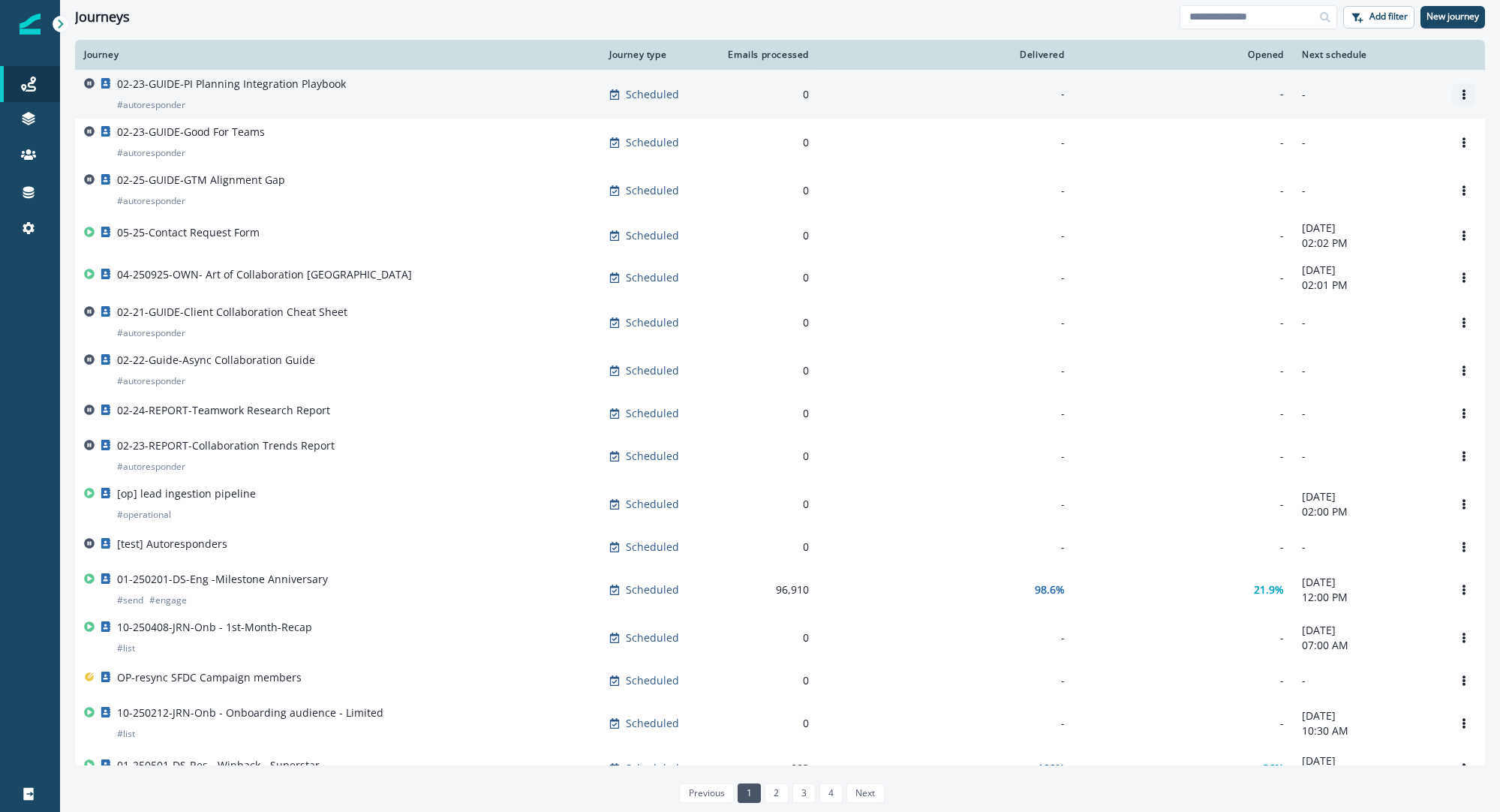
click at [1468, 96] on icon "Options" at bounding box center [1464, 94] width 10 height 10
click at [1366, 126] on button "Clone" at bounding box center [1392, 130] width 167 height 24
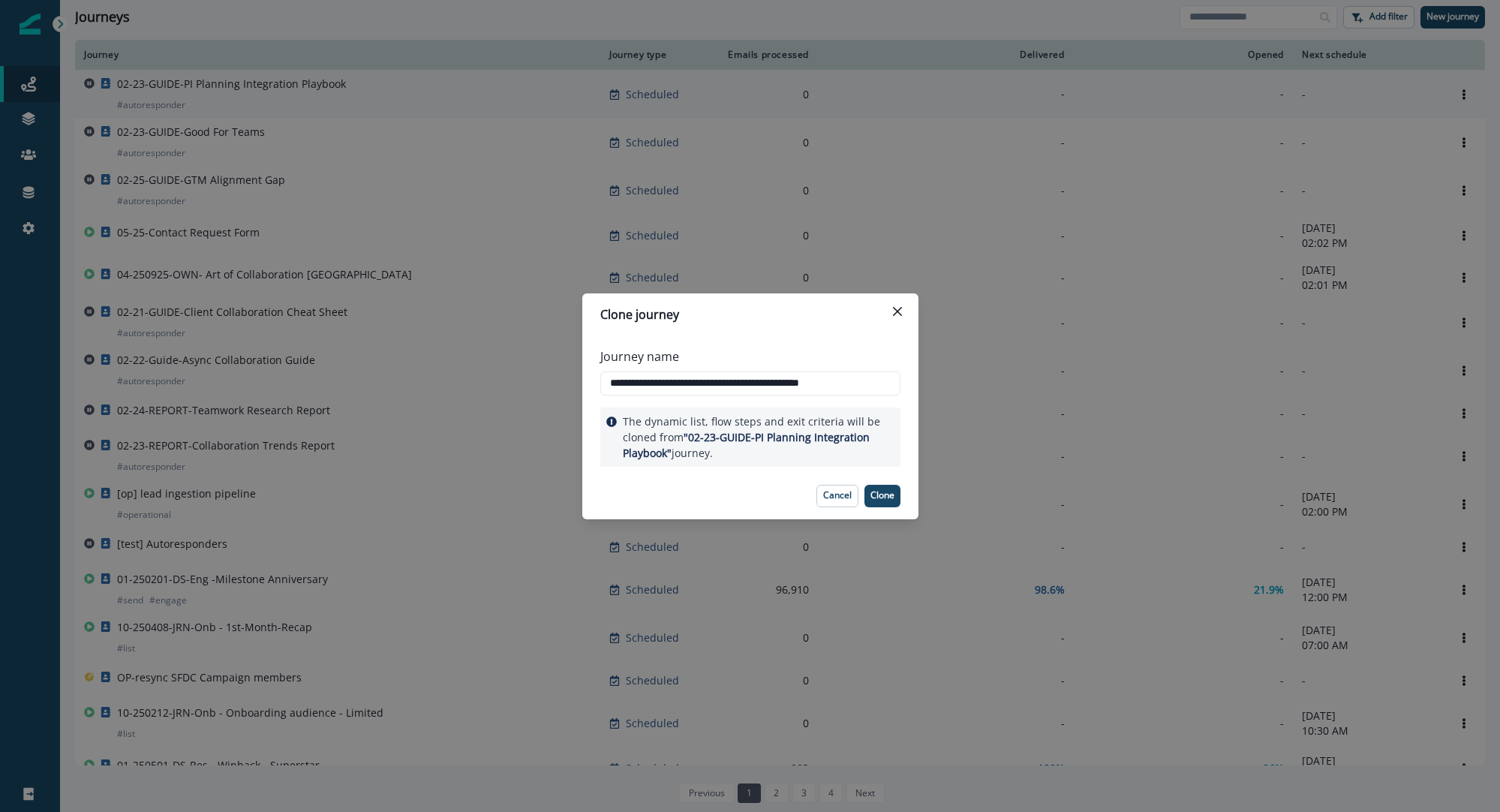
drag, startPoint x: 676, startPoint y: 382, endPoint x: 957, endPoint y: 357, distance: 282.1
click at [957, 357] on div "**********" at bounding box center [750, 406] width 1500 height 812
drag, startPoint x: 875, startPoint y: 384, endPoint x: 674, endPoint y: 385, distance: 201.0
click at [674, 385] on input "**********" at bounding box center [750, 383] width 300 height 24
click at [632, 381] on input "**********" at bounding box center [750, 383] width 300 height 24
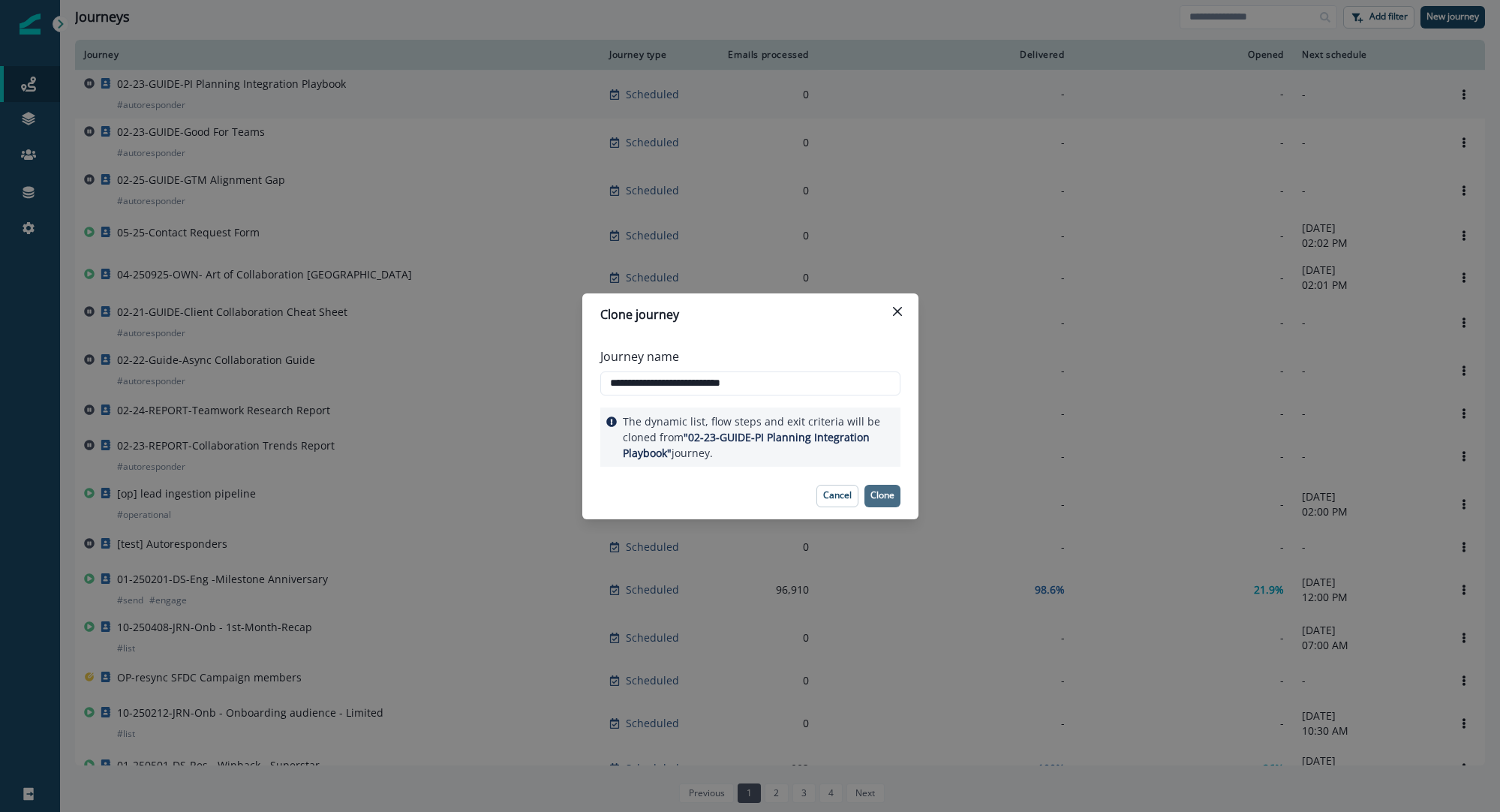
type input "**********"
click at [882, 499] on p "Clone" at bounding box center [882, 495] width 24 height 10
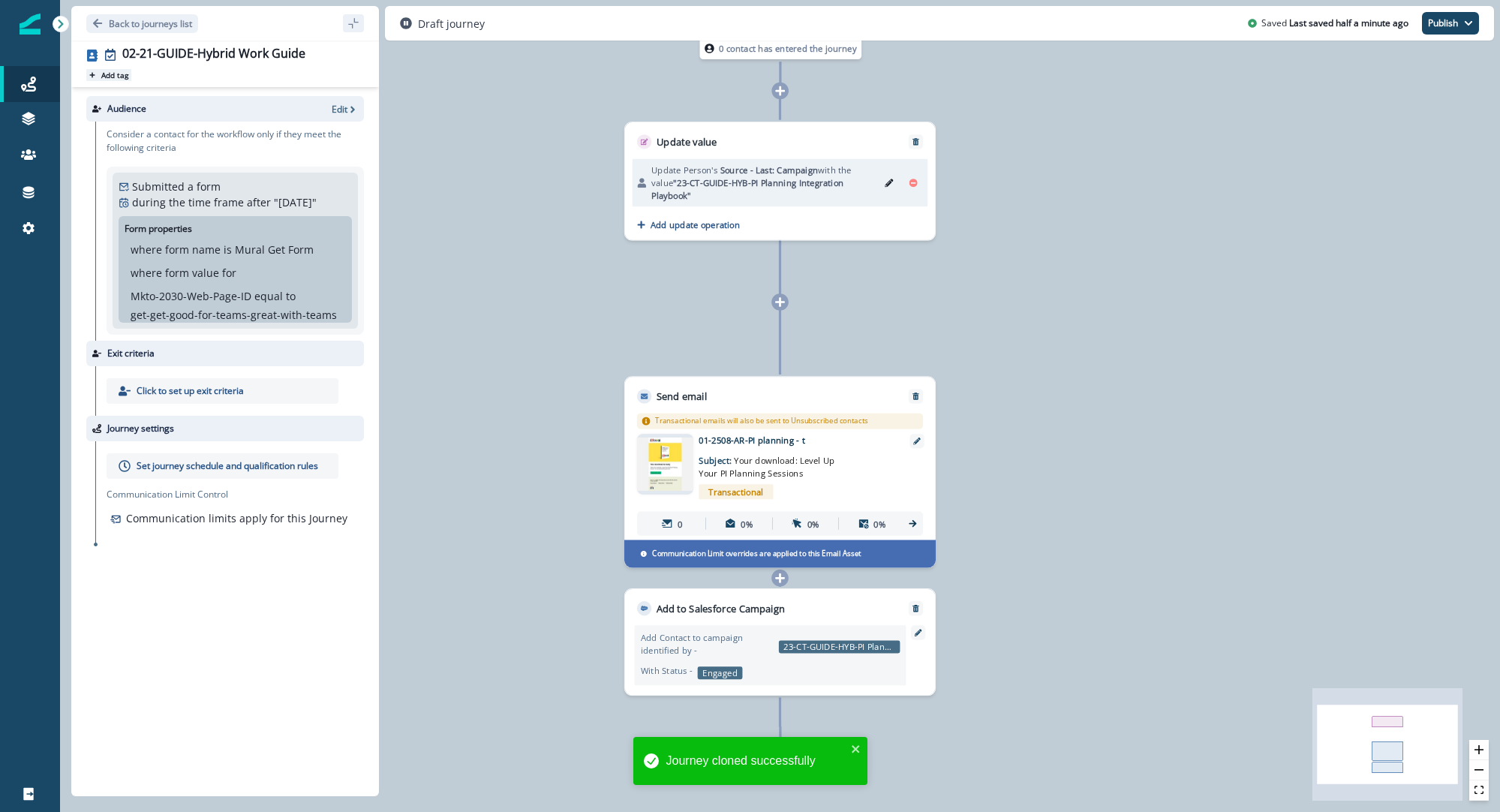
click at [112, 73] on p "Add tag" at bounding box center [115, 74] width 27 height 9
click at [225, 81] on div "Search or create tags" at bounding box center [257, 93] width 221 height 28
type input "****"
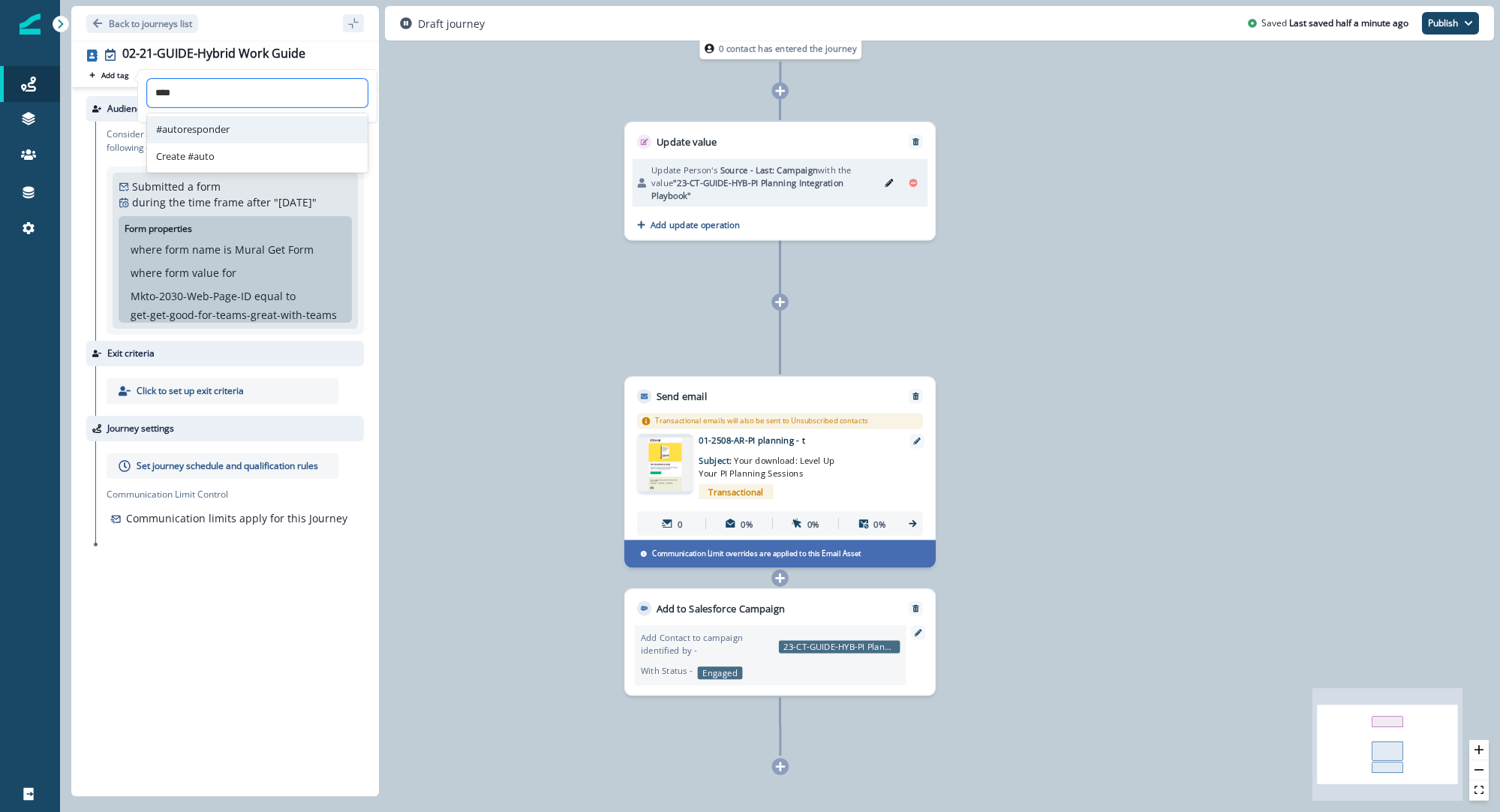
click at [232, 126] on div "#autoresponder" at bounding box center [257, 130] width 221 height 27
click at [345, 110] on p "Edit" at bounding box center [340, 111] width 16 height 13
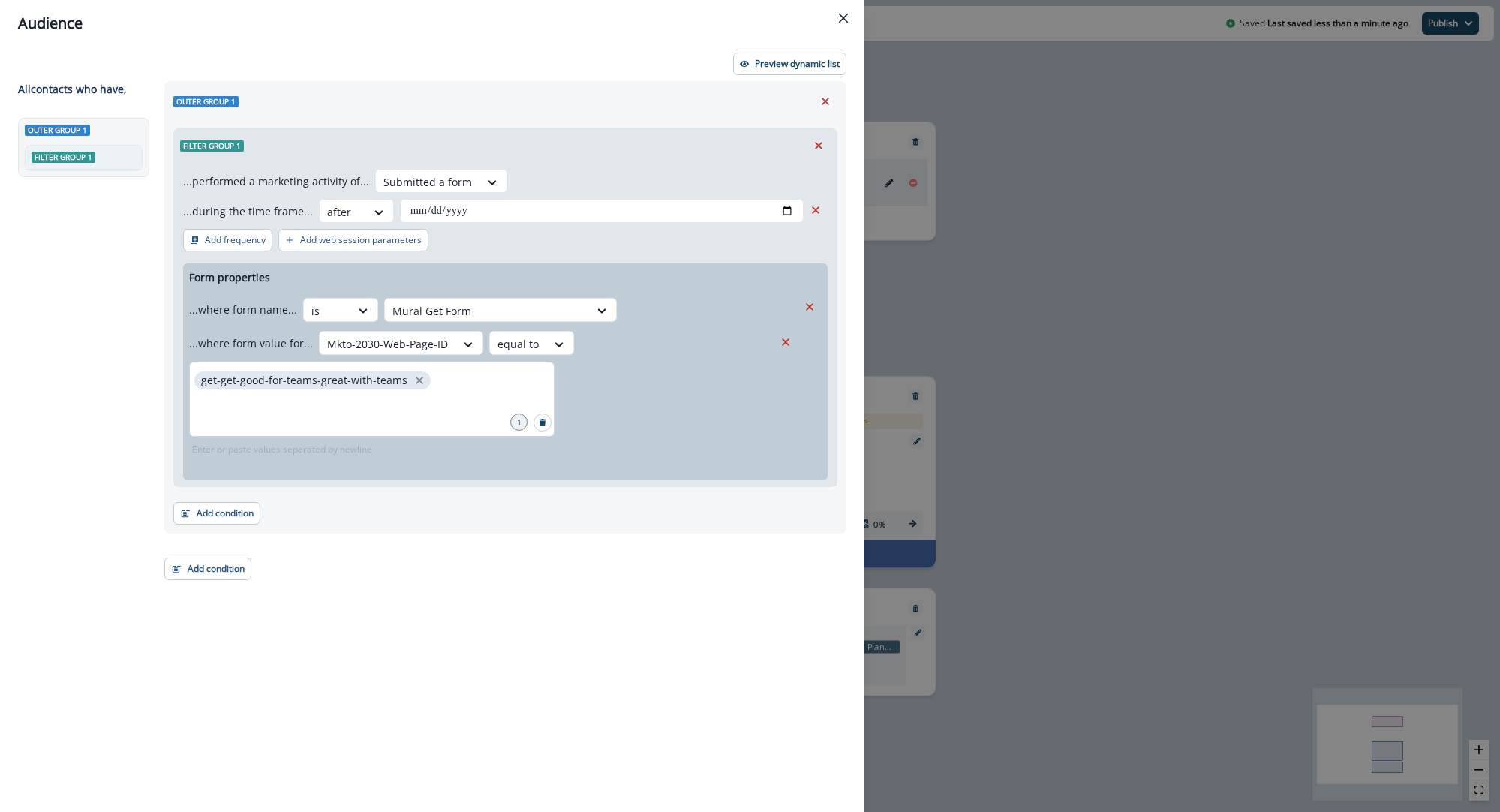
click at [420, 388] on div "get-get-good-for-teams-great-with-teams" at bounding box center [372, 399] width 365 height 75
click at [416, 379] on icon "close" at bounding box center [419, 380] width 13 height 13
click at [441, 632] on div "**********" at bounding box center [501, 419] width 691 height 676
click at [845, 15] on icon "Close" at bounding box center [843, 17] width 9 height 9
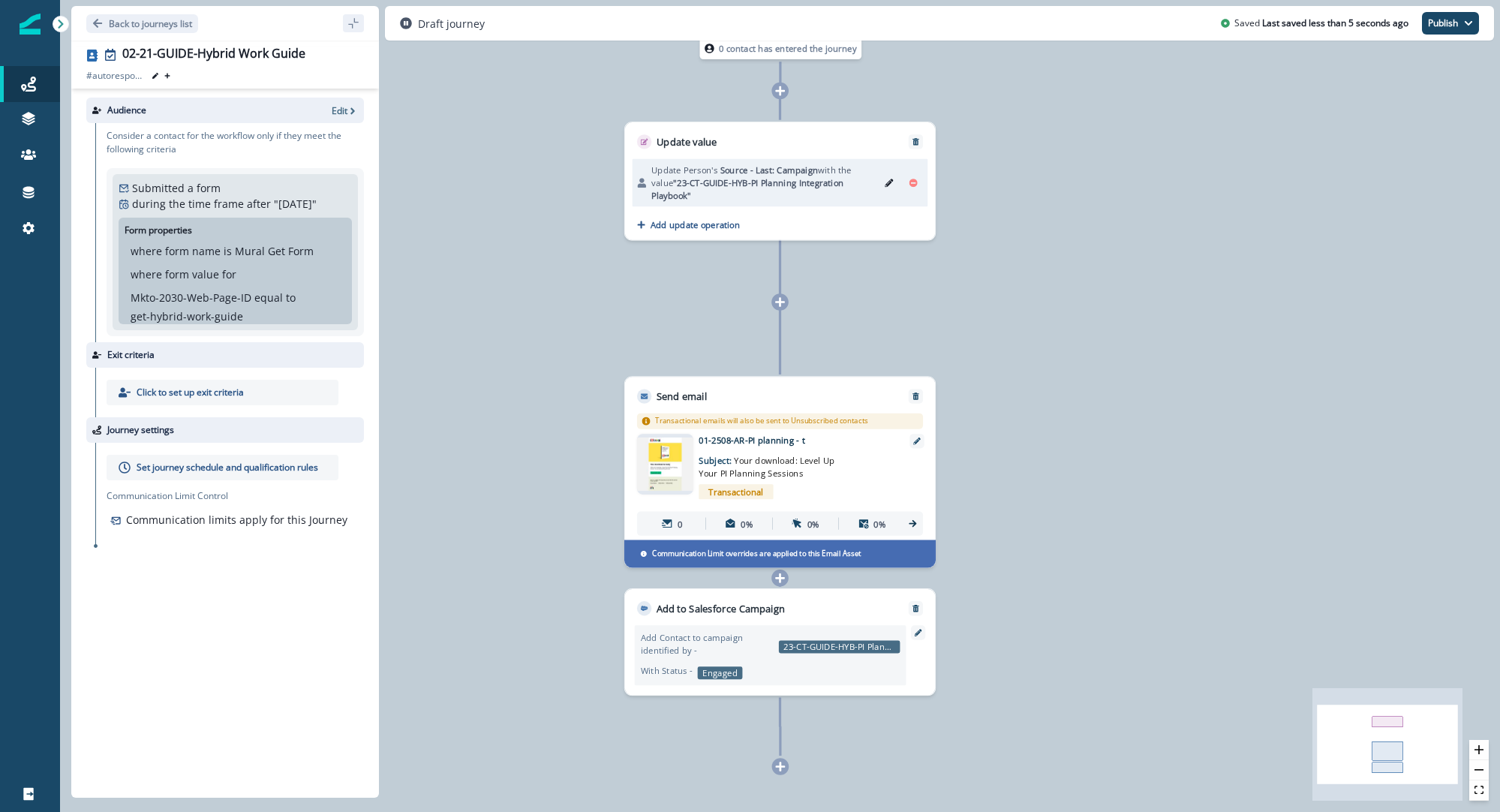
click at [186, 472] on p "Set journey schedule and qualification rules" at bounding box center [228, 467] width 182 height 13
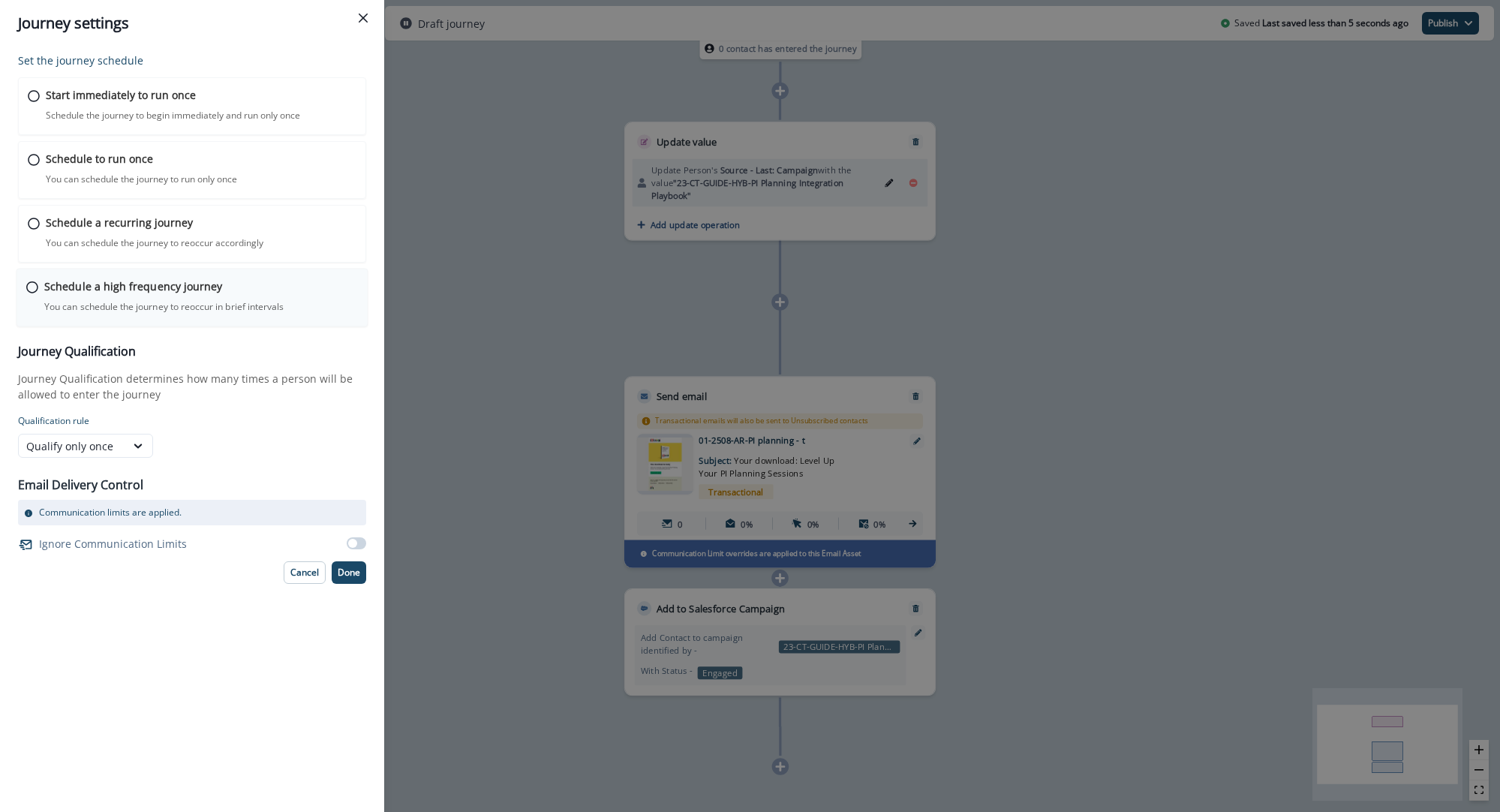
click at [49, 293] on p "Schedule a high frequency journey" at bounding box center [133, 286] width 178 height 16
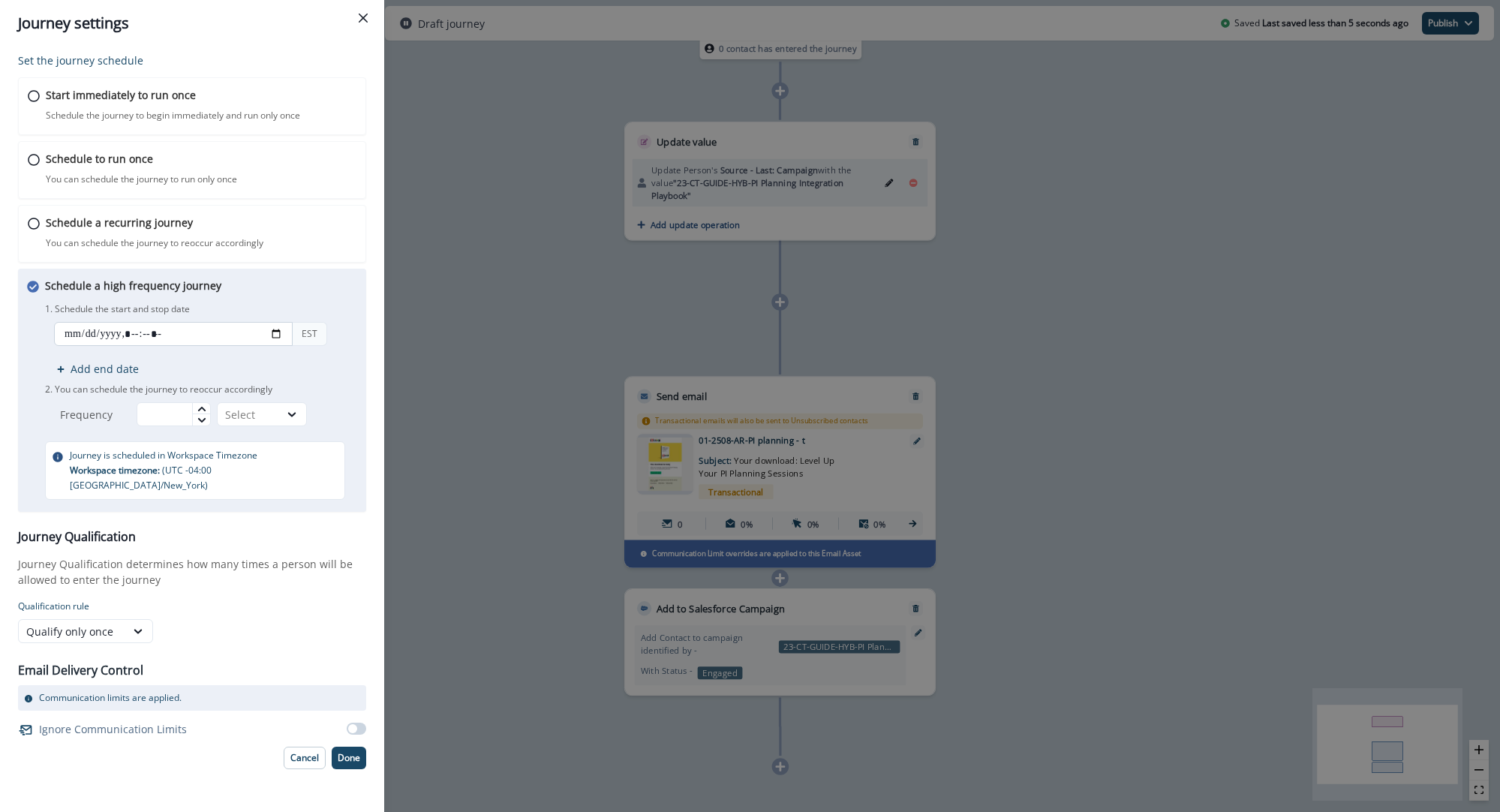
click at [279, 331] on input "datetime-local" at bounding box center [173, 334] width 239 height 24
type input "**********"
click at [339, 296] on div "Schedule a high frequency journey You can schedule the journey to reoccur in br…" at bounding box center [201, 388] width 312 height 222
click at [176, 414] on input "text" at bounding box center [174, 414] width 74 height 24
type input "**"
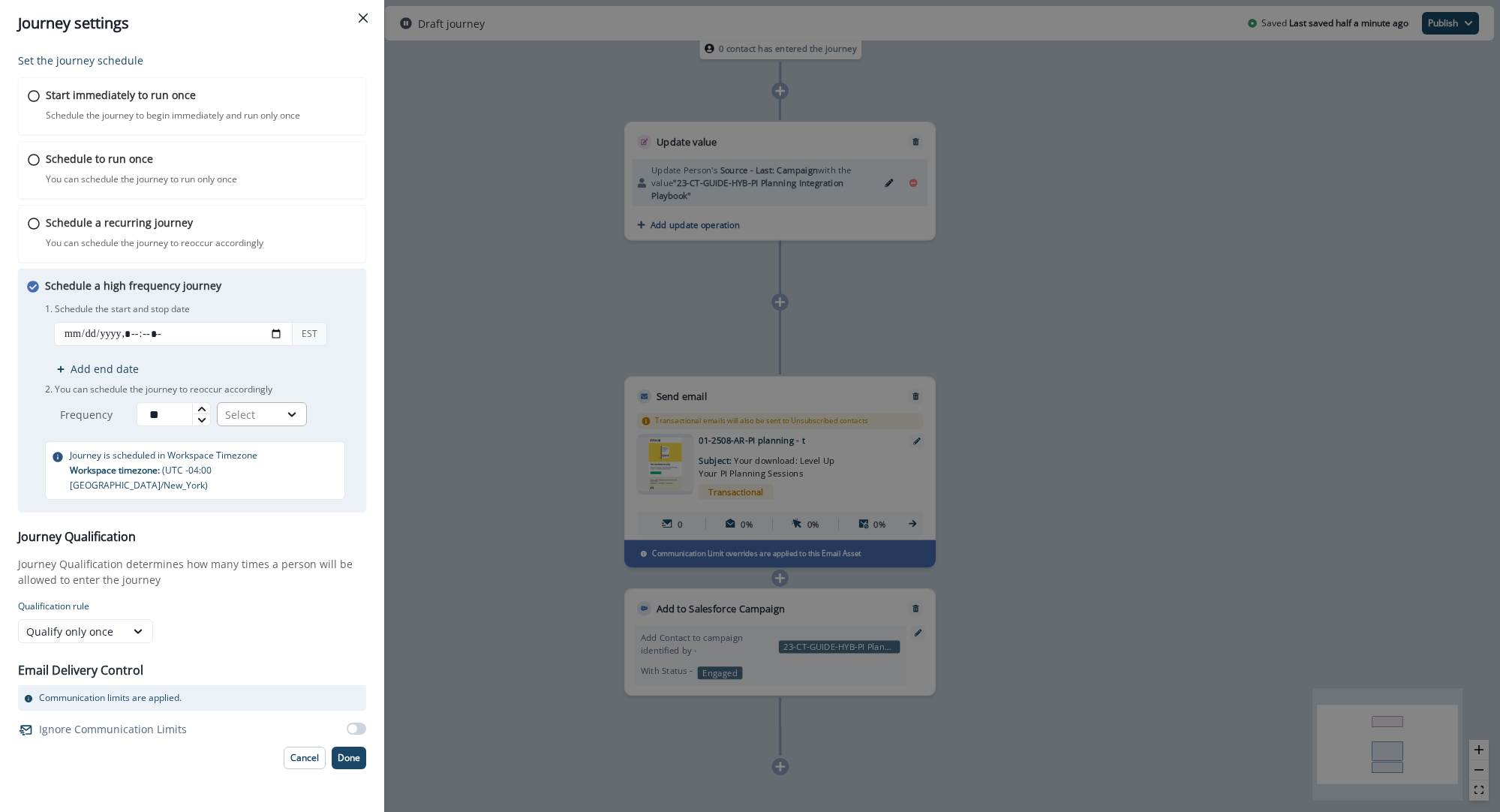
click at [257, 413] on div "Select" at bounding box center [248, 414] width 47 height 16
click at [260, 448] on div "Minutes" at bounding box center [265, 449] width 90 height 28
click at [353, 724] on span at bounding box center [352, 728] width 9 height 9
click at [348, 753] on p "Done" at bounding box center [349, 757] width 22 height 10
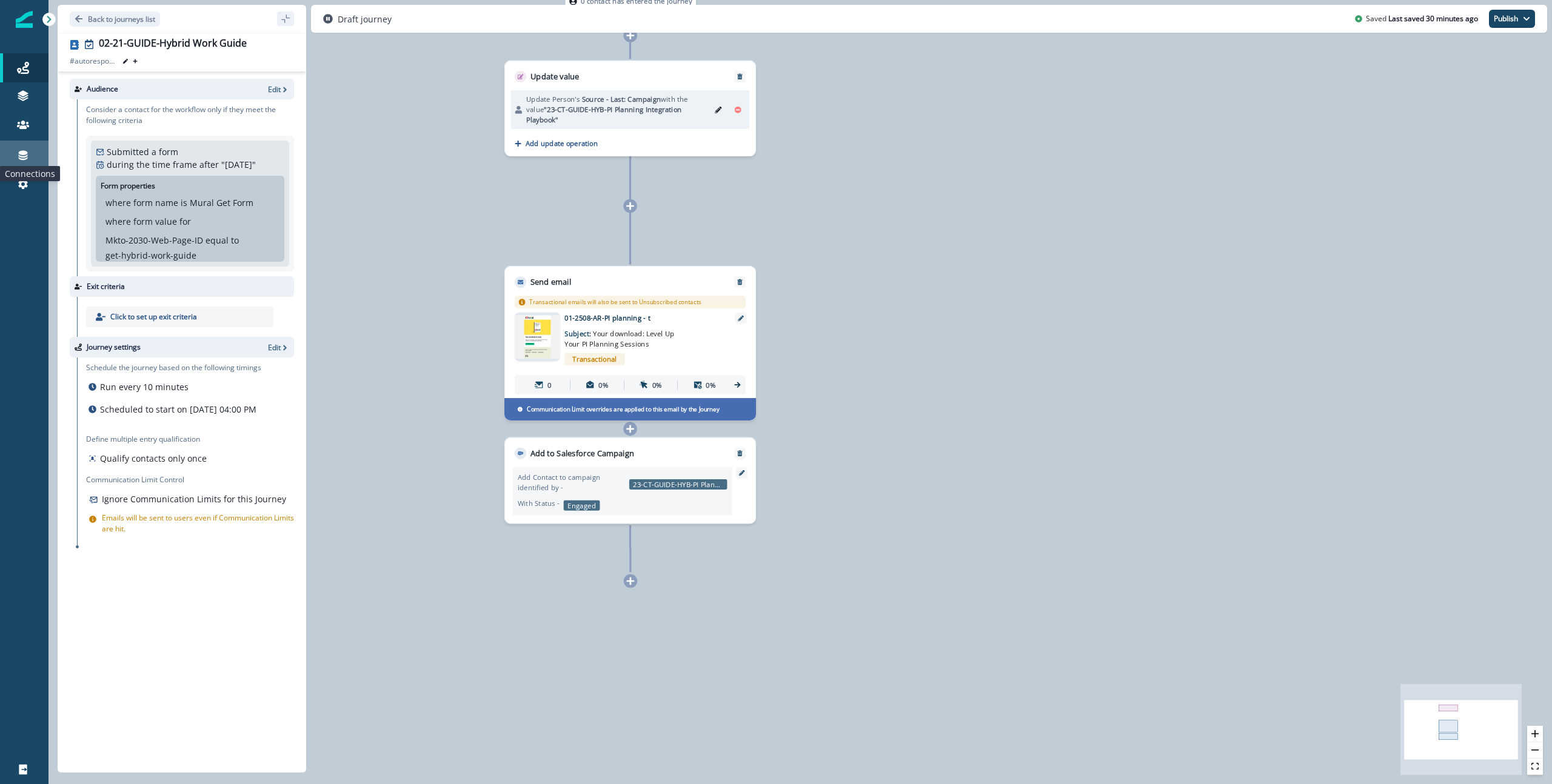
click at [23, 156] on icon at bounding box center [23, 155] width 9 height 10
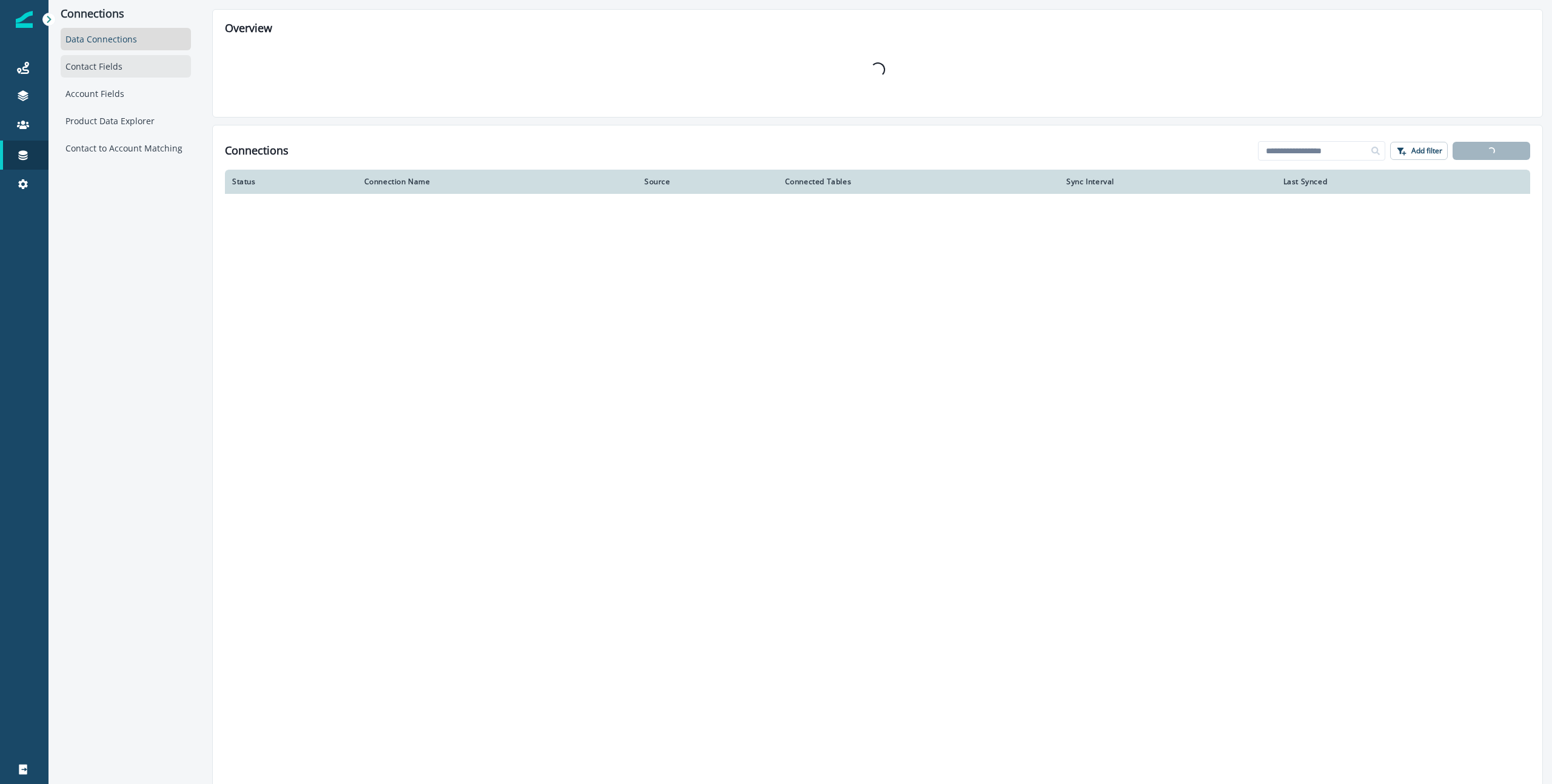
click at [83, 68] on div "Contact Fields" at bounding box center [126, 66] width 130 height 22
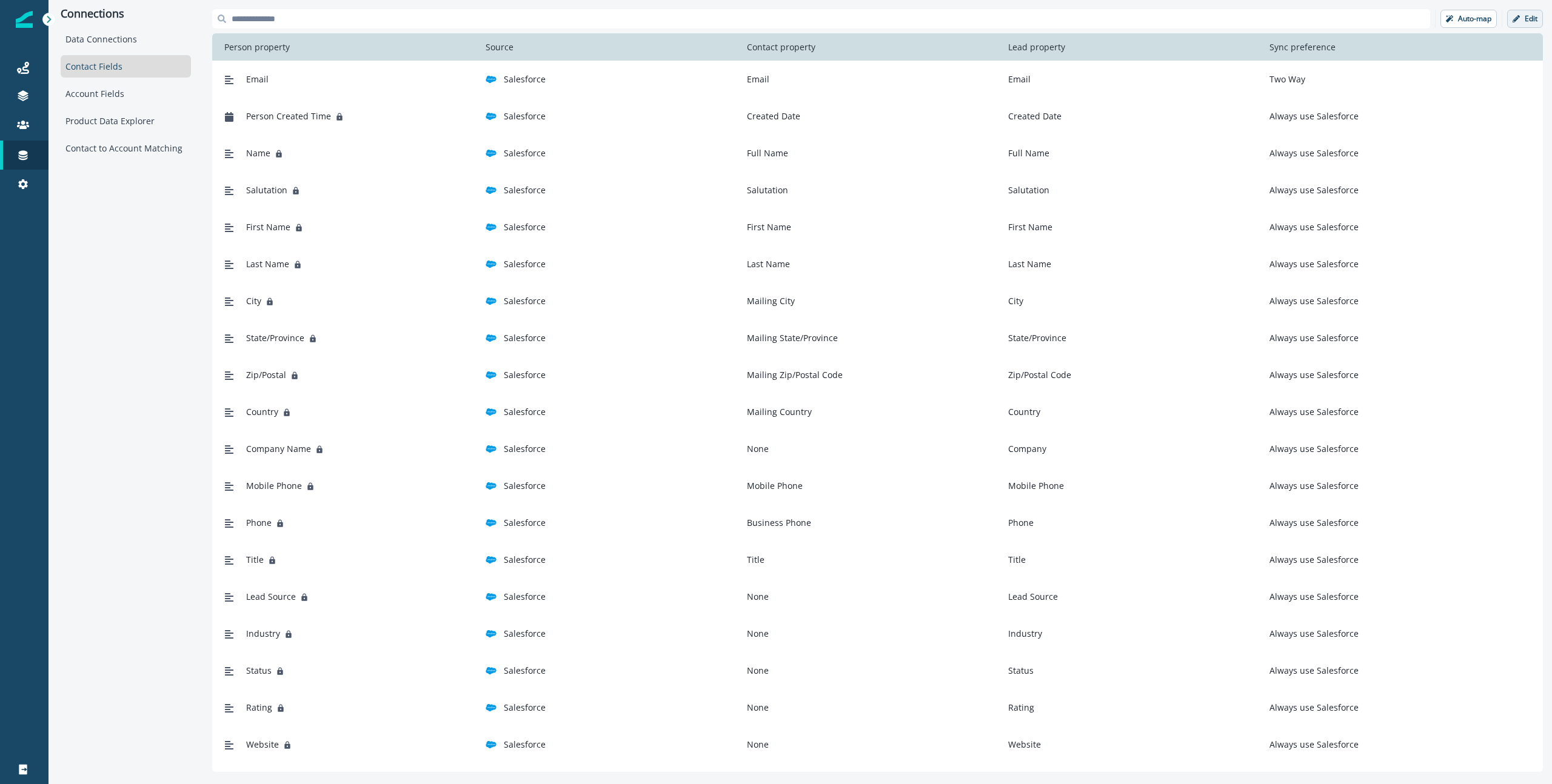
click at [1212, 22] on p "Edit" at bounding box center [1531, 19] width 13 height 8
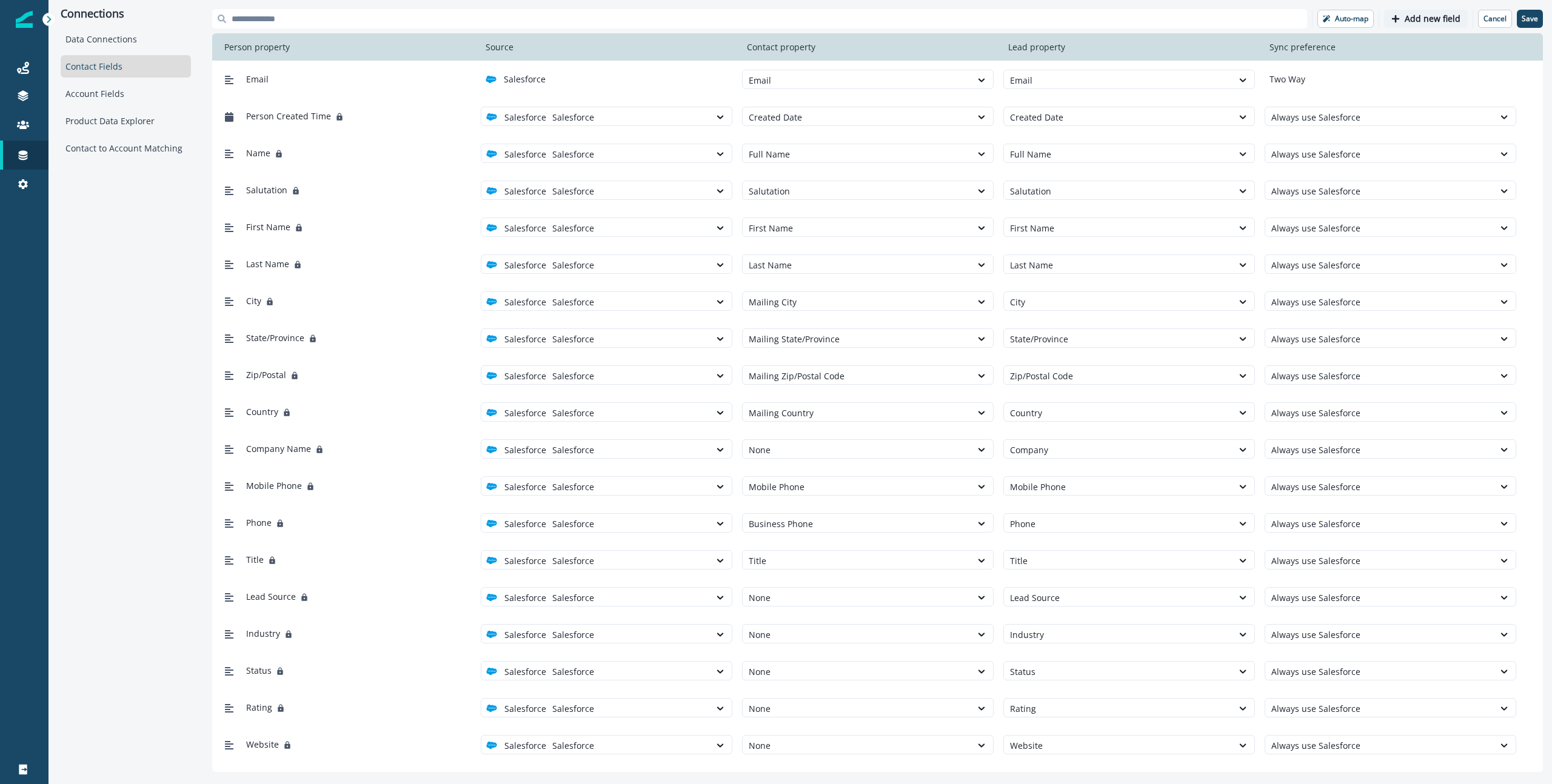
click at [1212, 18] on p "Add new field" at bounding box center [1432, 19] width 56 height 10
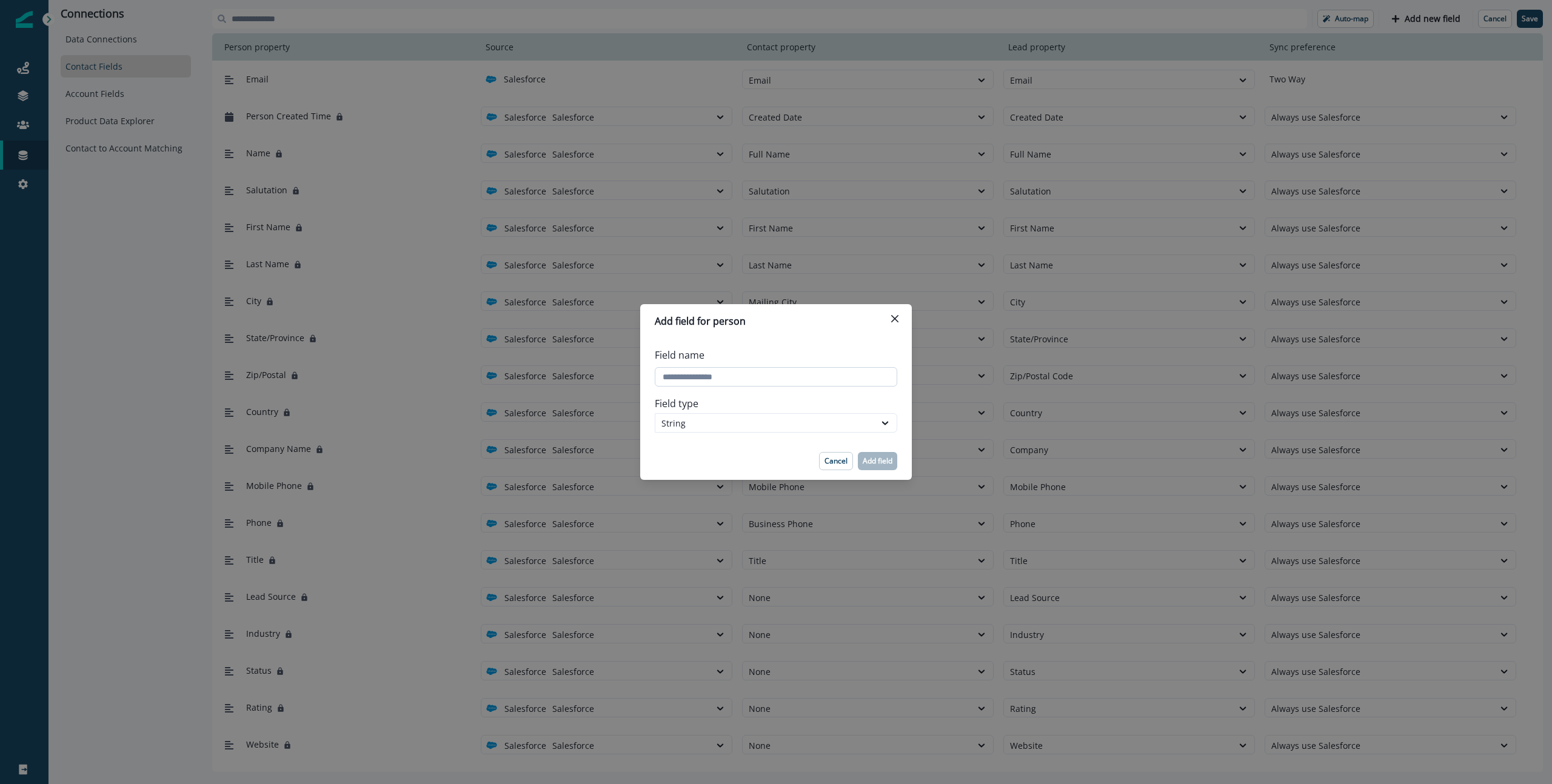
click at [694, 377] on input "Field name" at bounding box center [776, 377] width 243 height 19
type input "*"
type input "**********"
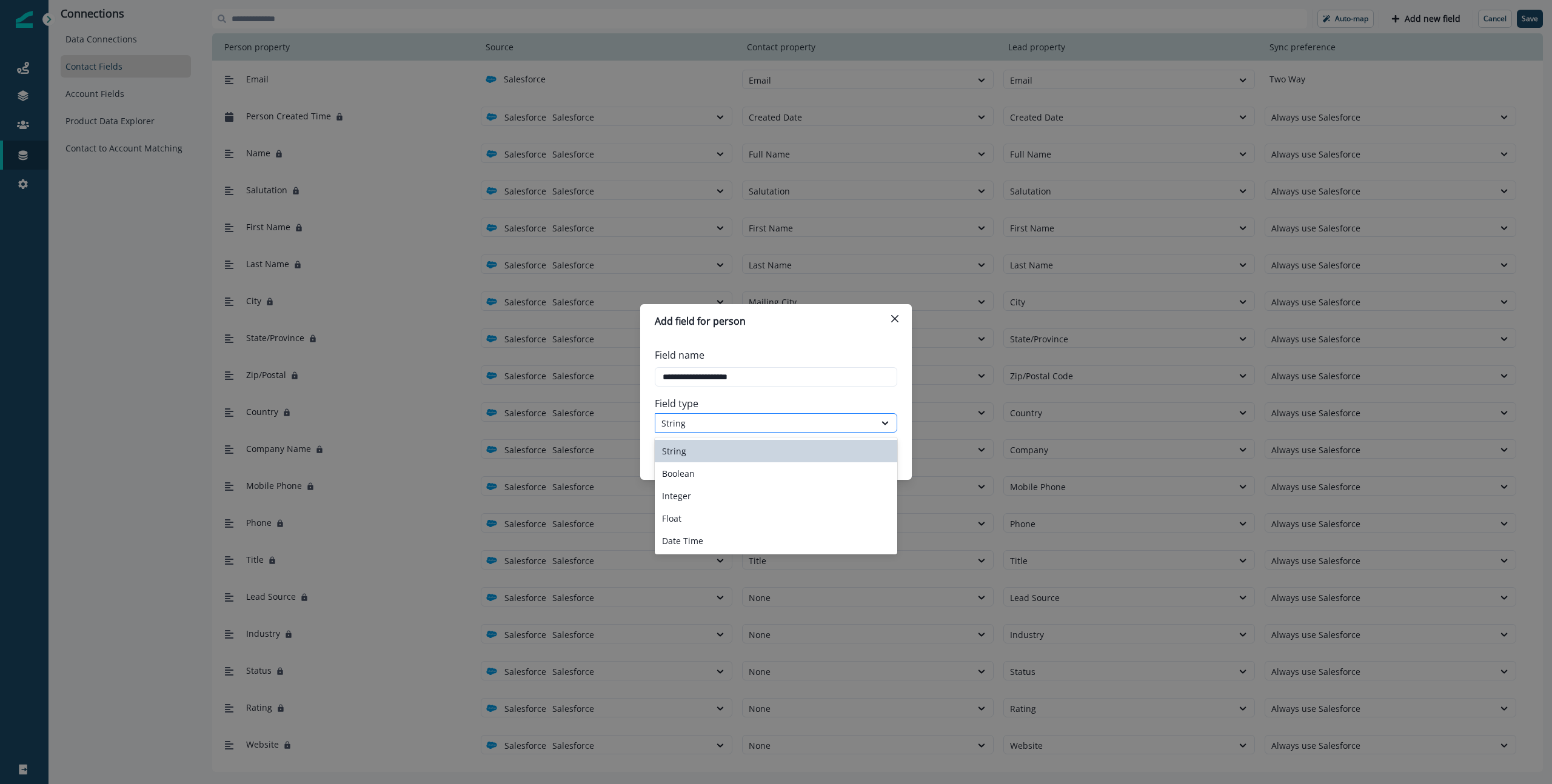
click at [819, 427] on div "String" at bounding box center [765, 423] width 208 height 13
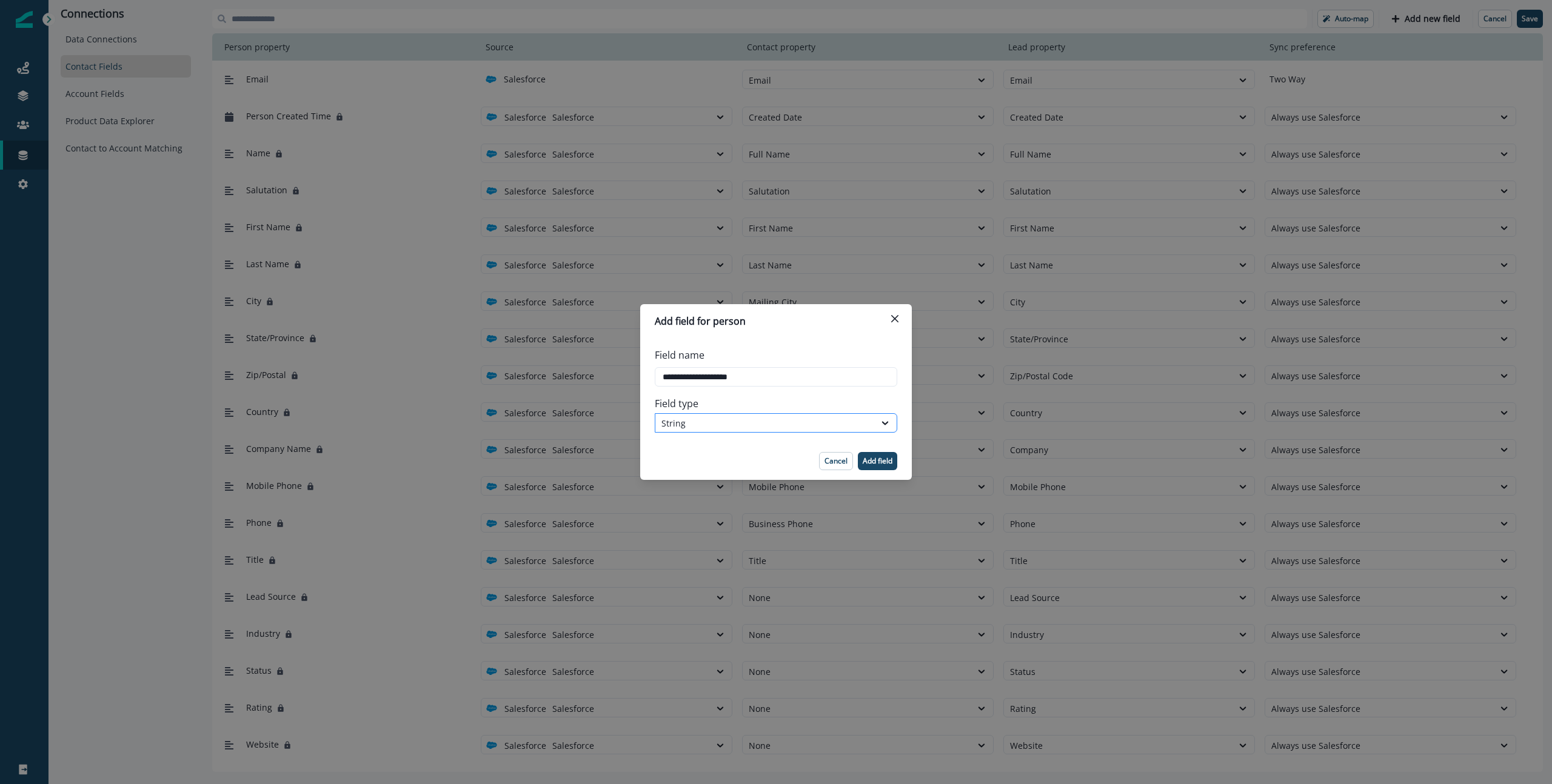
click at [821, 425] on div "String" at bounding box center [765, 423] width 208 height 13
click at [708, 462] on div "Cancel Add field" at bounding box center [776, 461] width 243 height 18
drag, startPoint x: 877, startPoint y: 466, endPoint x: 855, endPoint y: 412, distance: 58.3
click at [855, 412] on section "Add field for person Field name Field type String Cancel Add field" at bounding box center [775, 392] width 271 height 176
click at [844, 377] on input "Field name" at bounding box center [776, 377] width 243 height 19
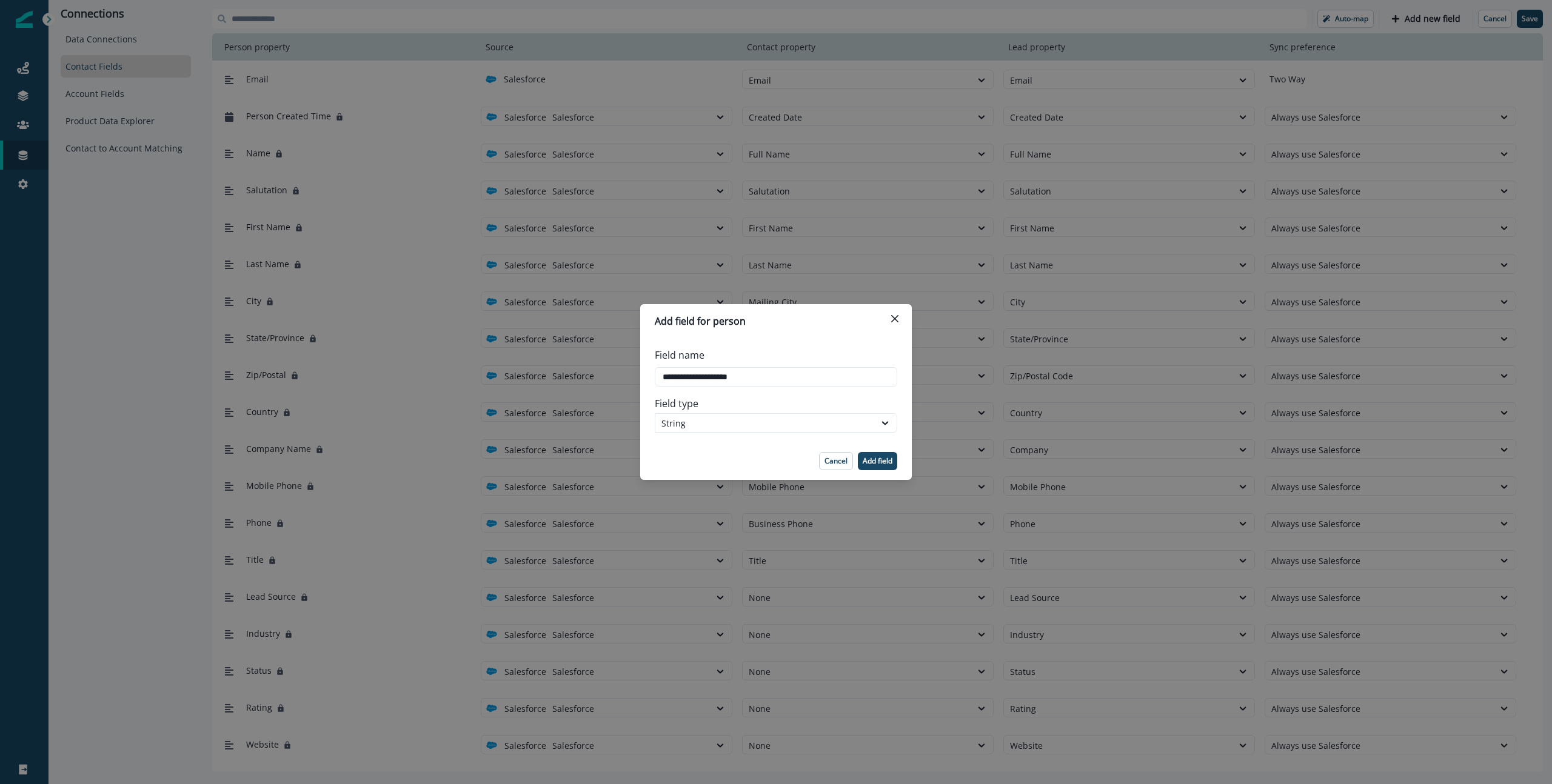
drag, startPoint x: 758, startPoint y: 457, endPoint x: 816, endPoint y: 460, distance: 58.1
click at [759, 457] on div "Cancel Add field" at bounding box center [776, 461] width 243 height 18
click at [883, 462] on p "Add field" at bounding box center [878, 461] width 30 height 8
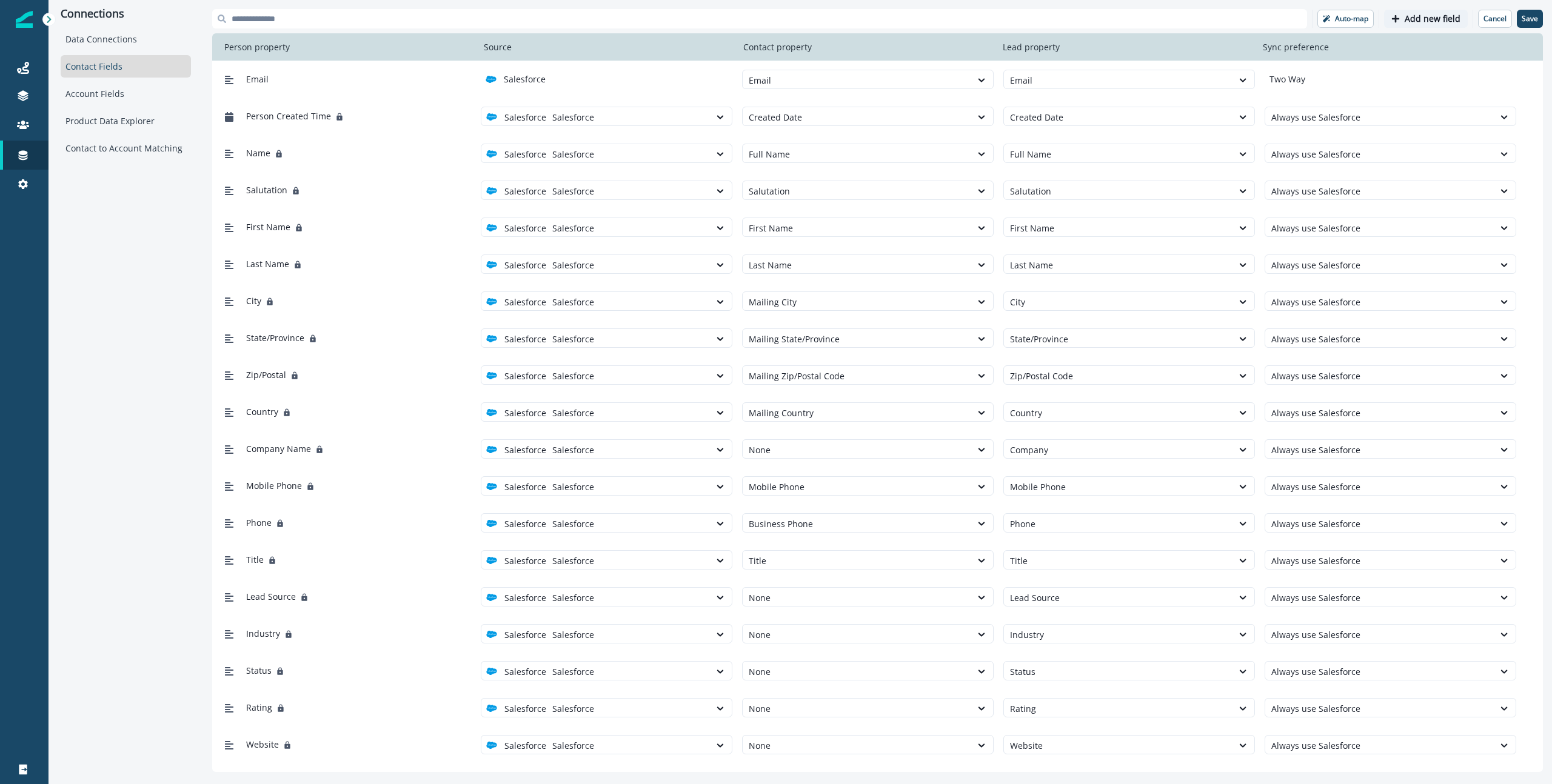
click at [1212, 22] on p "Add new field" at bounding box center [1432, 19] width 56 height 10
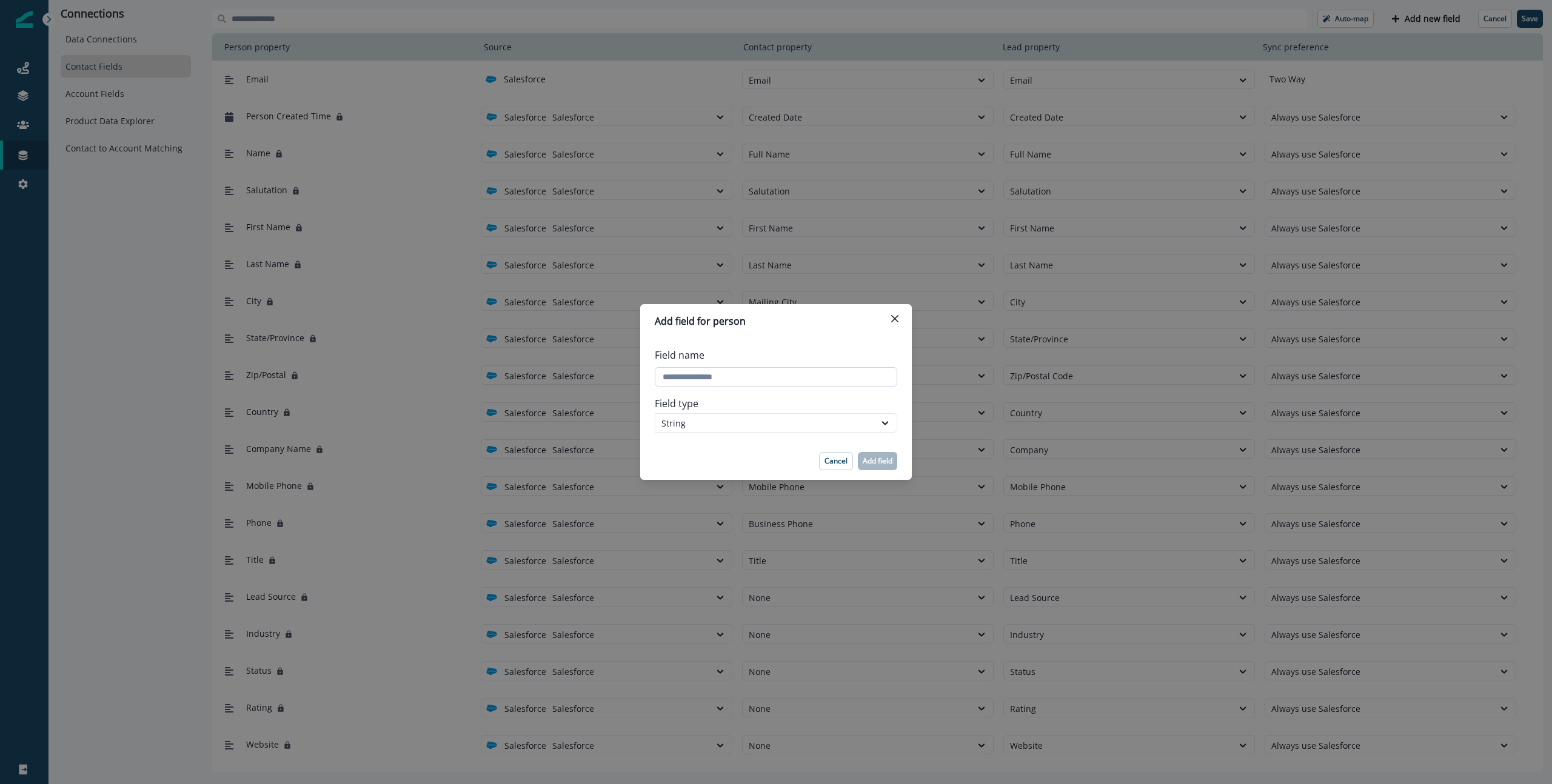
click at [864, 373] on input "Field name" at bounding box center [776, 377] width 243 height 19
paste input "**********"
type input "**********"
click at [871, 465] on p "Add field" at bounding box center [878, 461] width 30 height 8
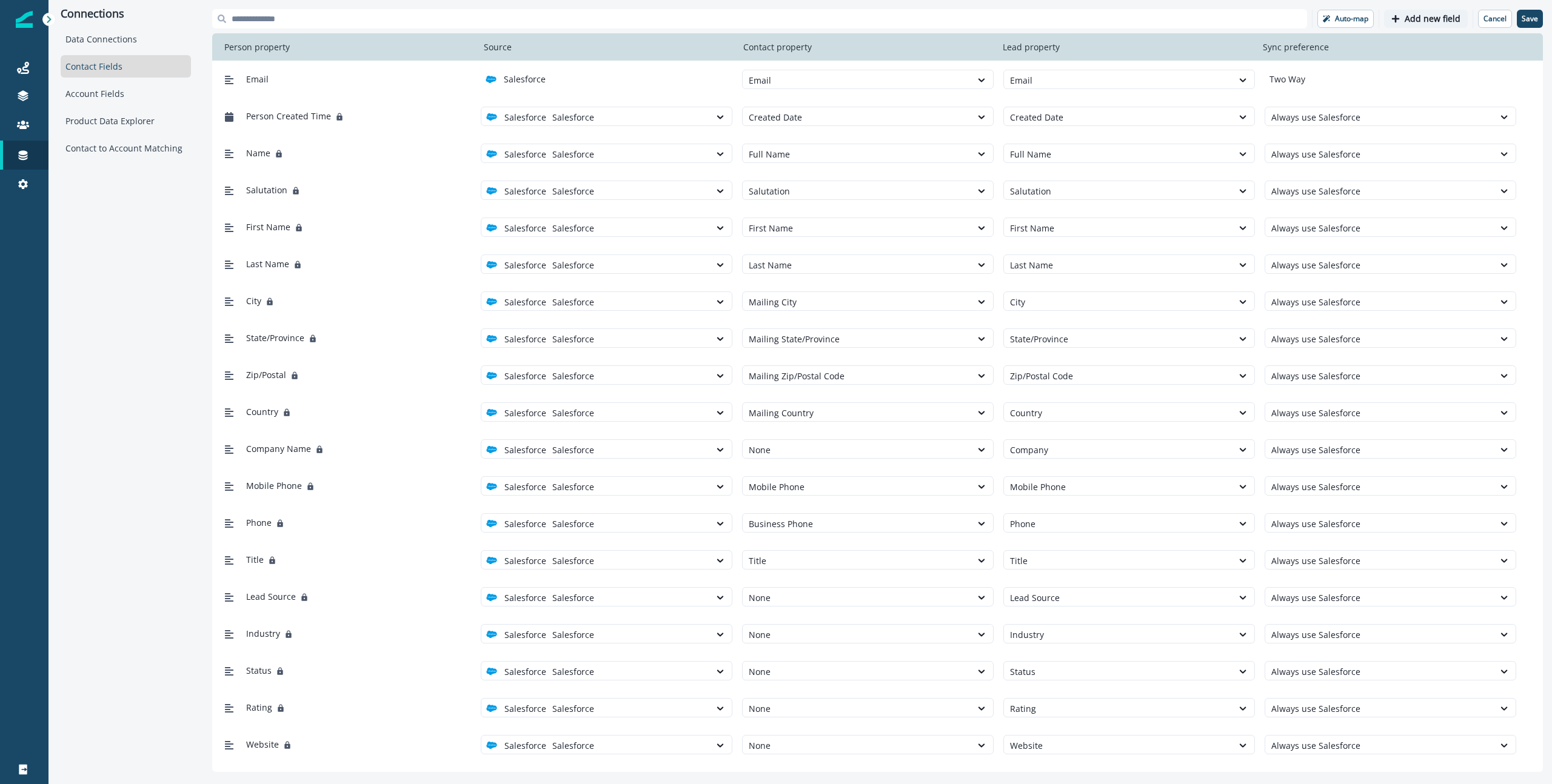
click at [1212, 18] on p "Add new field" at bounding box center [1432, 19] width 56 height 10
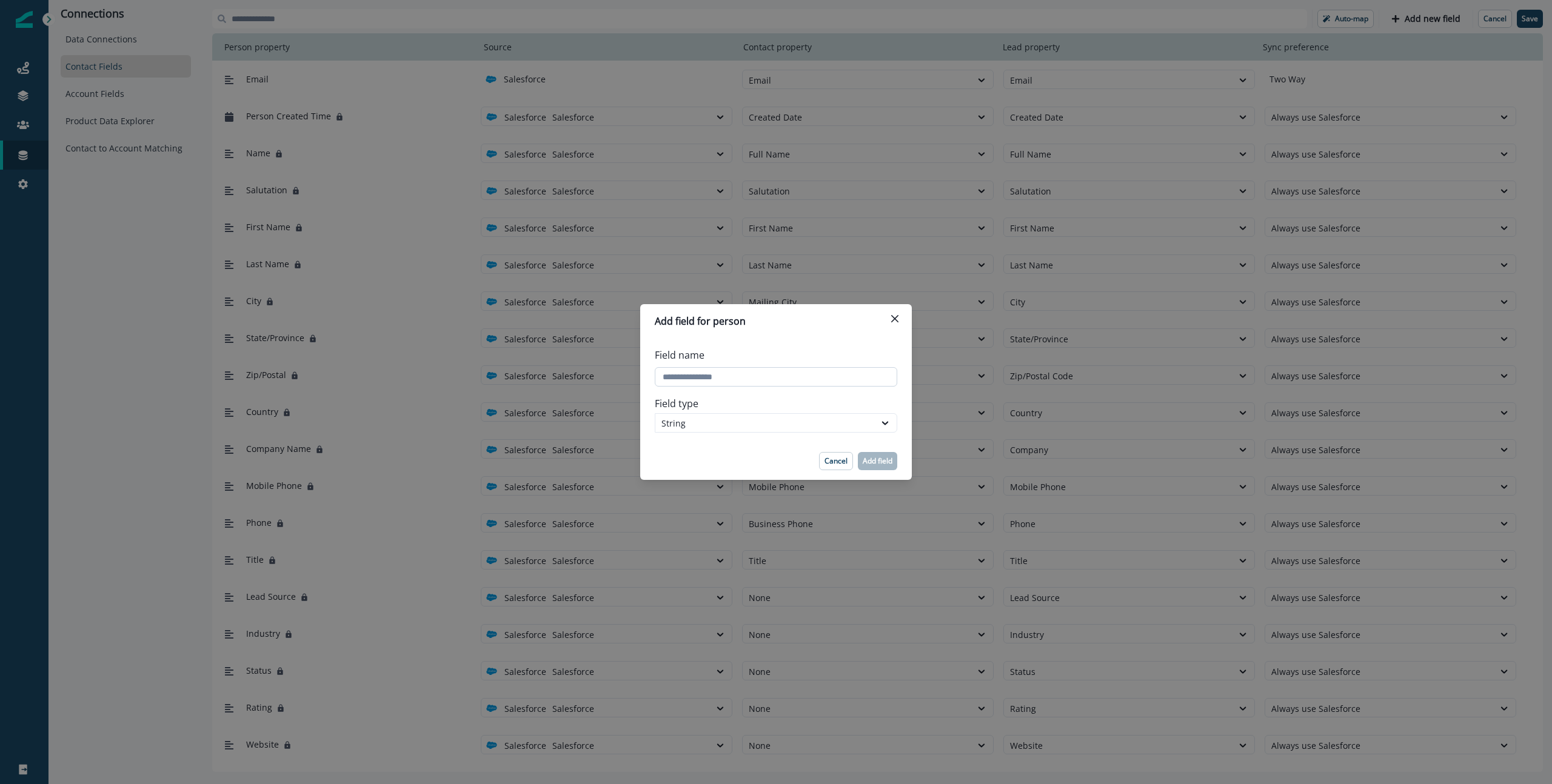
click at [826, 378] on input "Field name" at bounding box center [776, 377] width 243 height 19
paste input "**********"
type input "**********"
click at [878, 465] on p "Add field" at bounding box center [878, 461] width 30 height 8
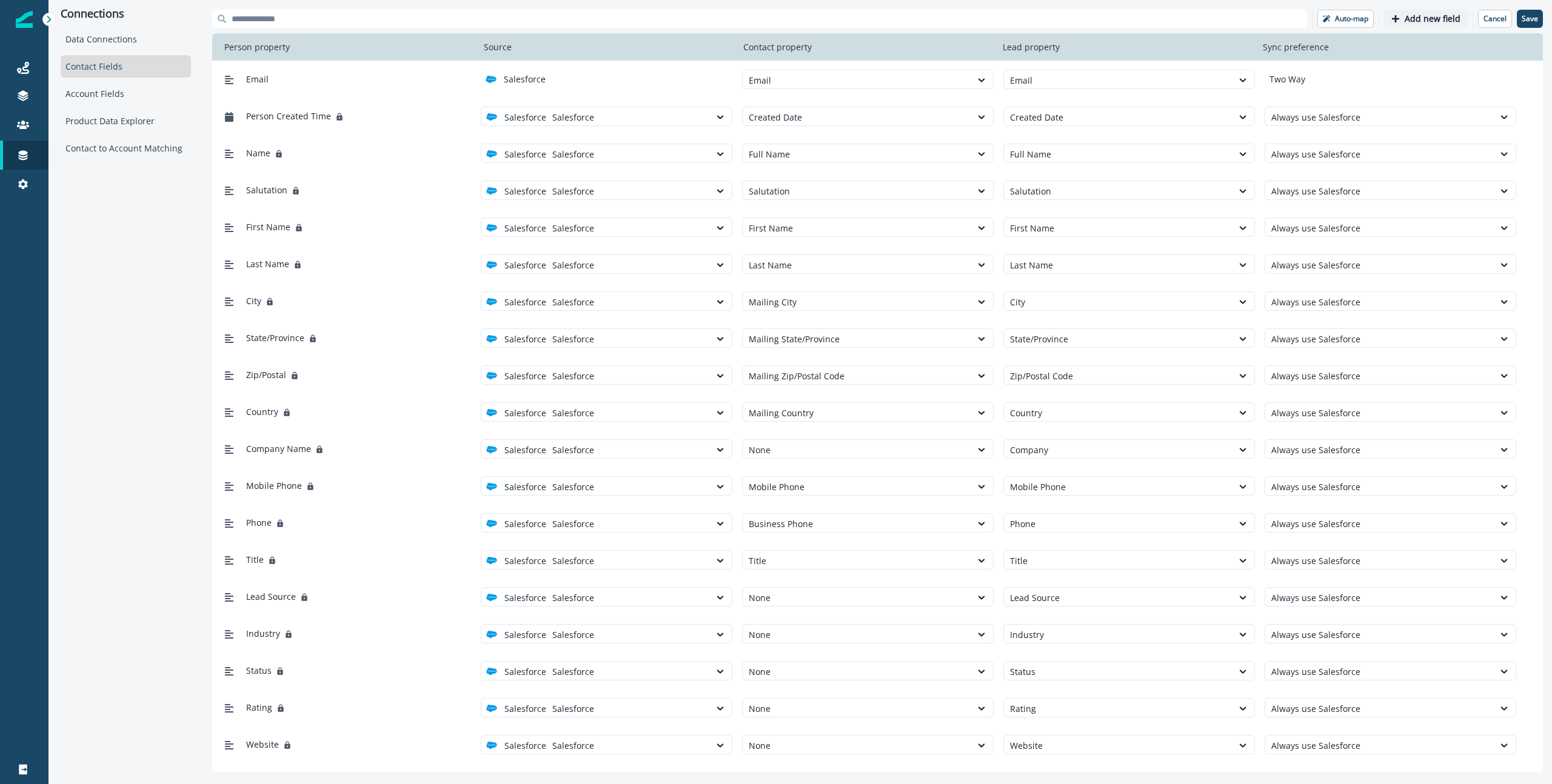
click at [1212, 19] on p "Add new field" at bounding box center [1432, 19] width 56 height 10
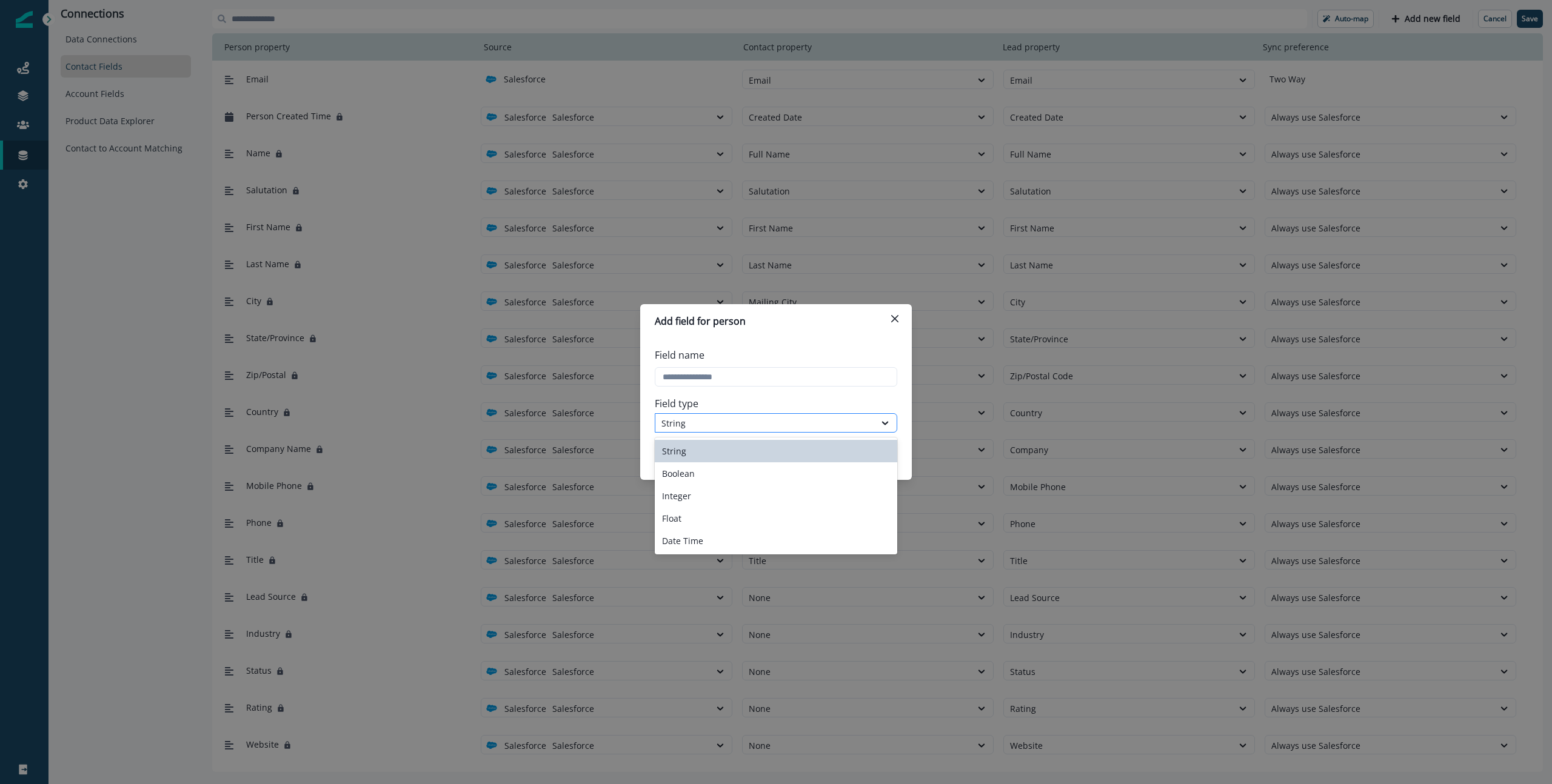
click at [728, 428] on div "String" at bounding box center [765, 423] width 208 height 13
click at [729, 381] on input "Field name" at bounding box center [776, 377] width 243 height 19
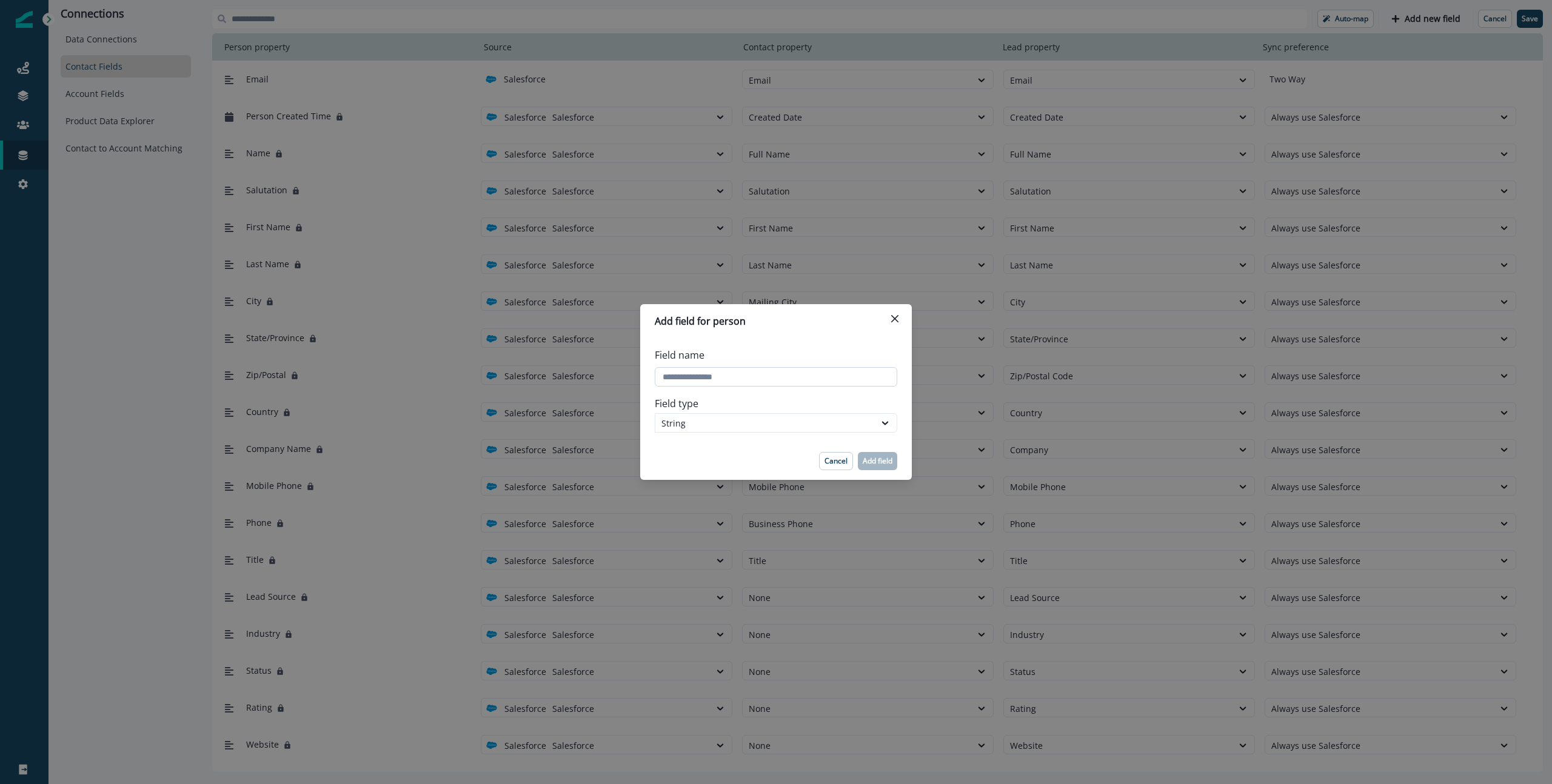
paste input "**********"
drag, startPoint x: 722, startPoint y: 378, endPoint x: 766, endPoint y: 380, distance: 44.0
click at [766, 380] on input "Field name" at bounding box center [776, 377] width 243 height 19
drag, startPoint x: 766, startPoint y: 380, endPoint x: 719, endPoint y: 380, distance: 47.0
click at [719, 380] on input "Field name" at bounding box center [776, 377] width 243 height 19
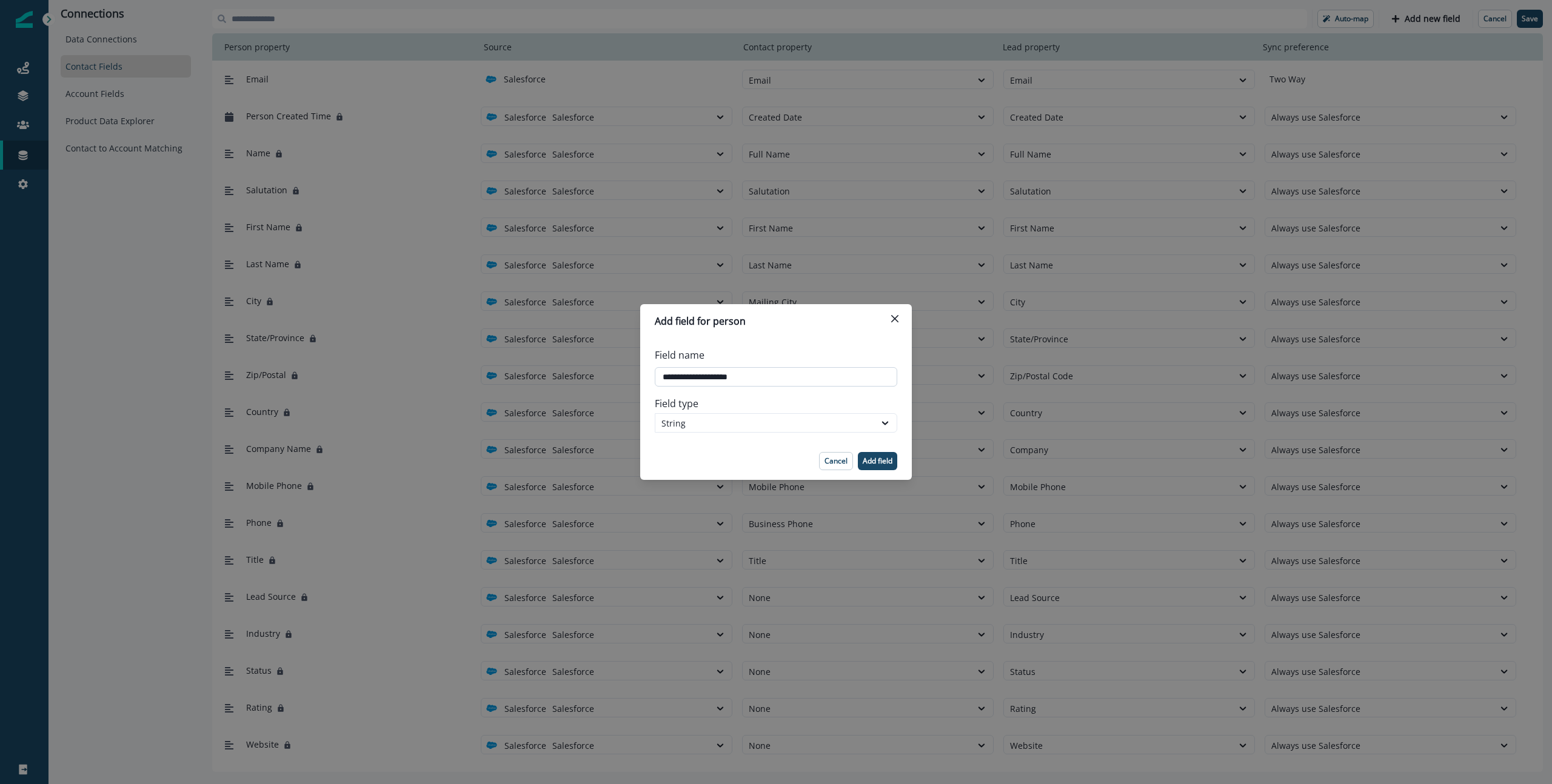
click at [731, 379] on input "Field name" at bounding box center [776, 377] width 243 height 19
click at [740, 384] on input "Field name" at bounding box center [776, 377] width 243 height 19
click at [734, 379] on input "Field name" at bounding box center [776, 377] width 243 height 19
type input "**********"
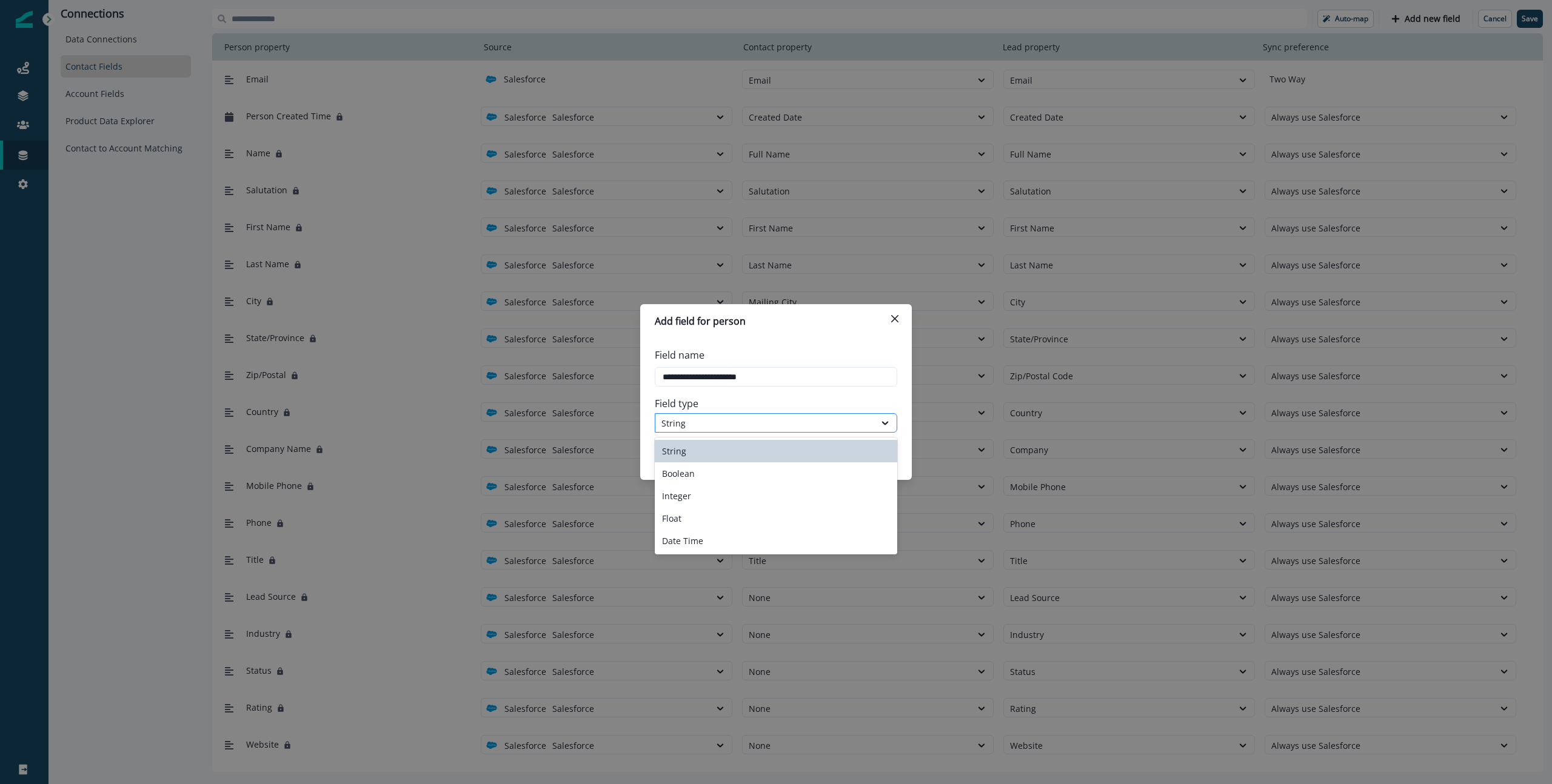
click at [780, 418] on div "String" at bounding box center [765, 423] width 208 height 13
click at [773, 472] on div "Boolean" at bounding box center [776, 473] width 243 height 22
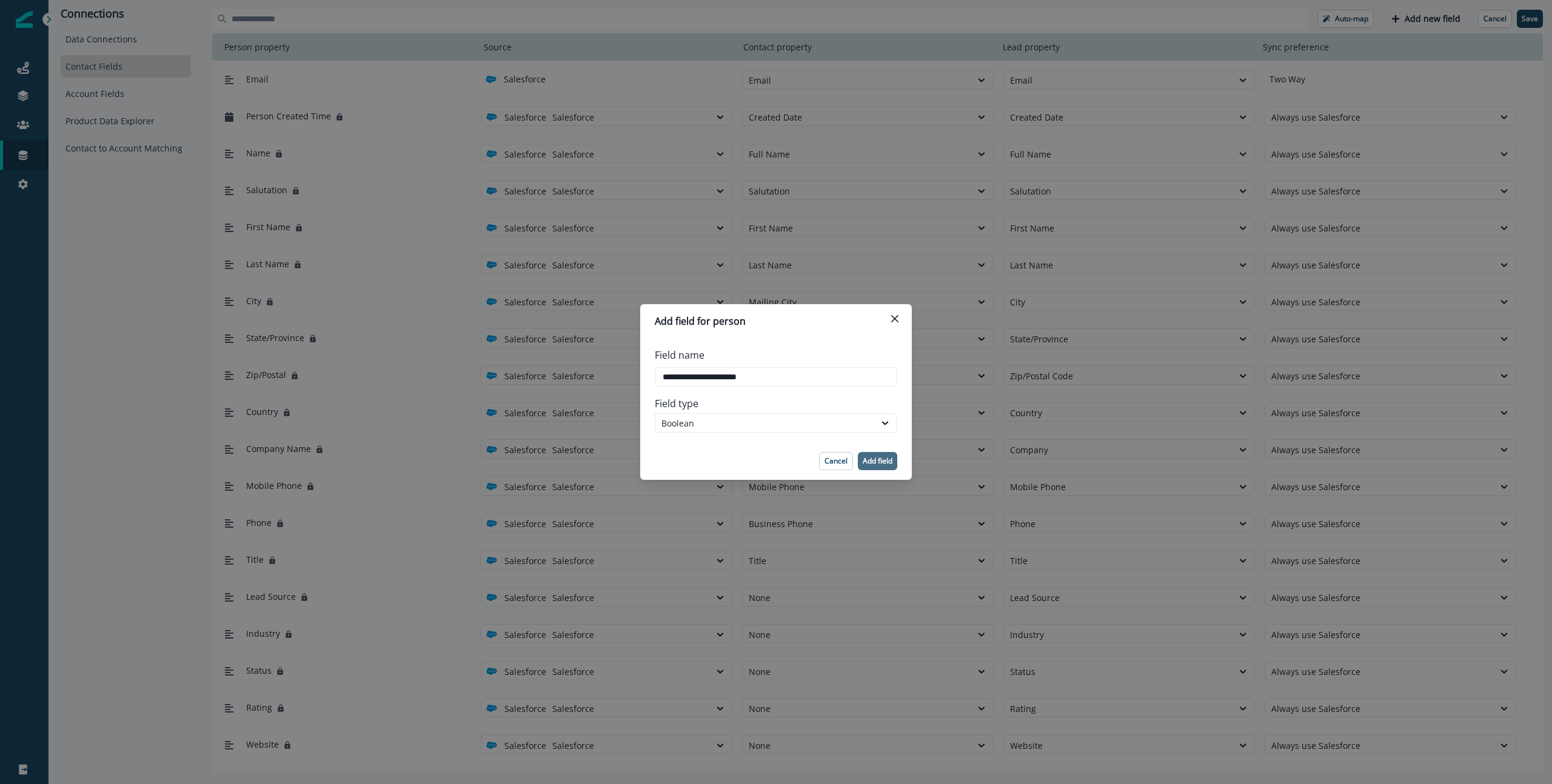
click at [878, 458] on p "Add field" at bounding box center [878, 461] width 30 height 8
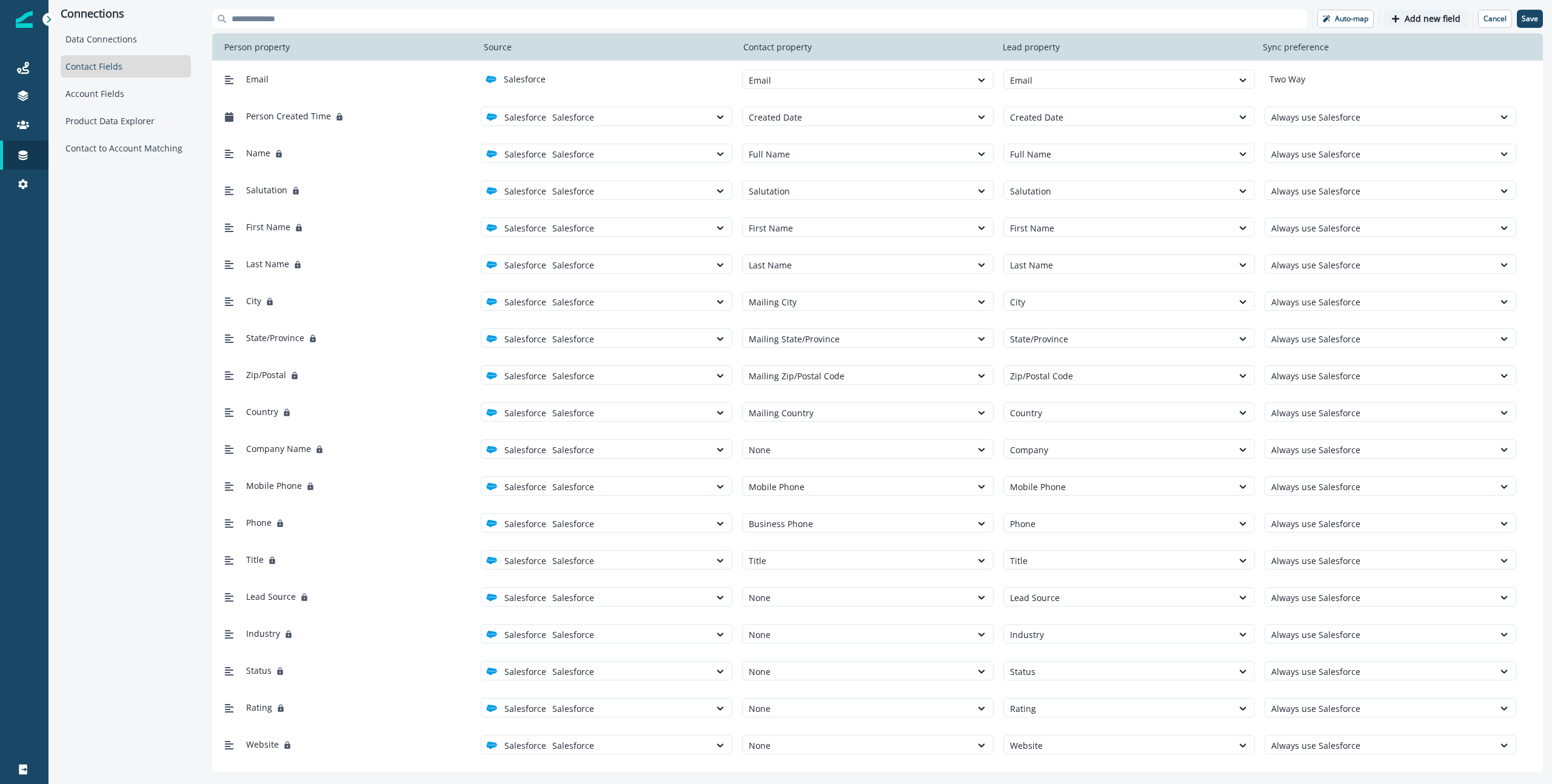
click at [1212, 14] on p "Add new field" at bounding box center [1432, 19] width 56 height 10
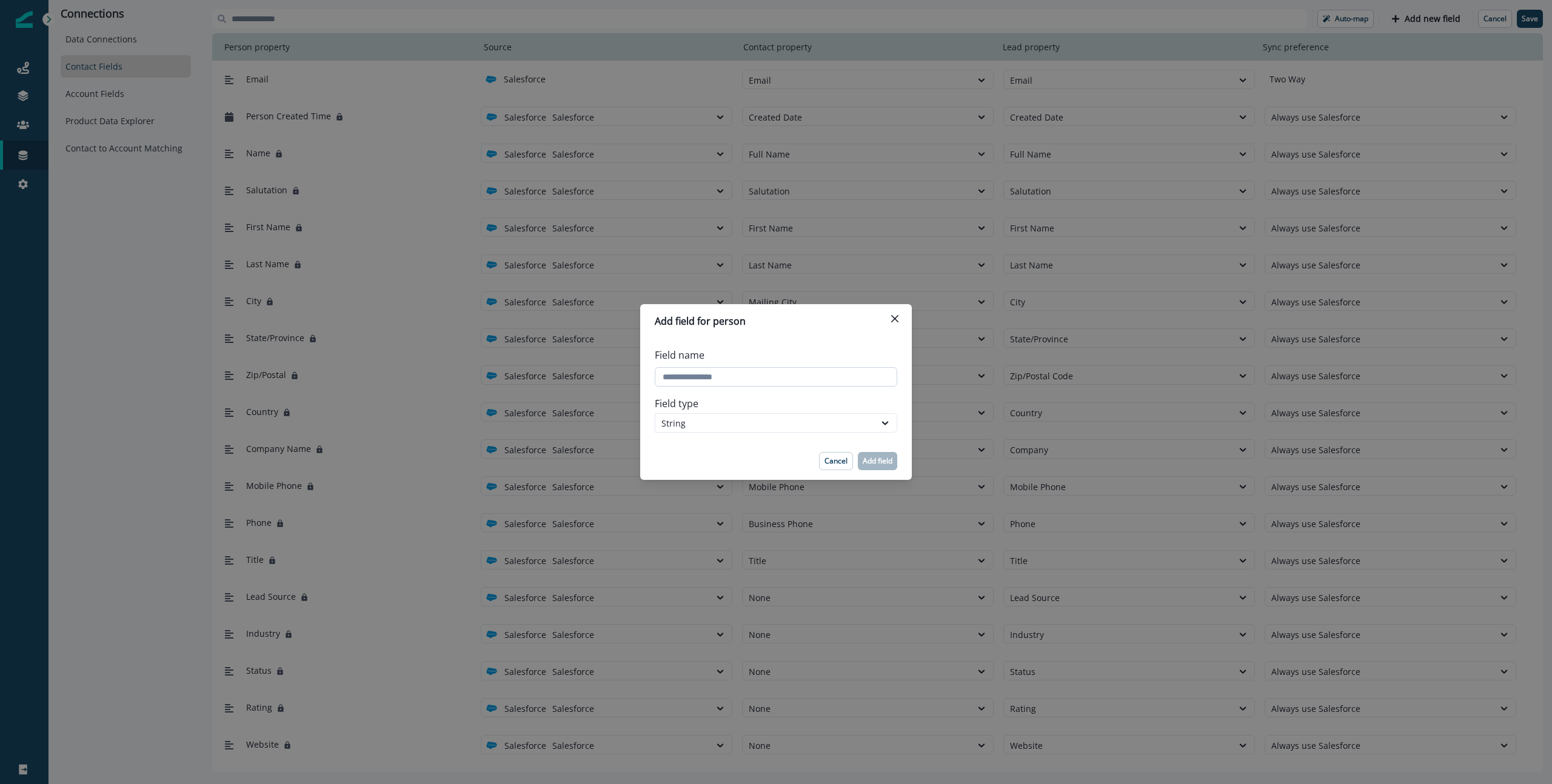
click at [824, 377] on input "Field name" at bounding box center [776, 377] width 243 height 19
paste input "**********"
type input "**********"
click at [839, 411] on div "Field type String" at bounding box center [776, 414] width 243 height 46
click at [837, 424] on div "String" at bounding box center [765, 423] width 208 height 13
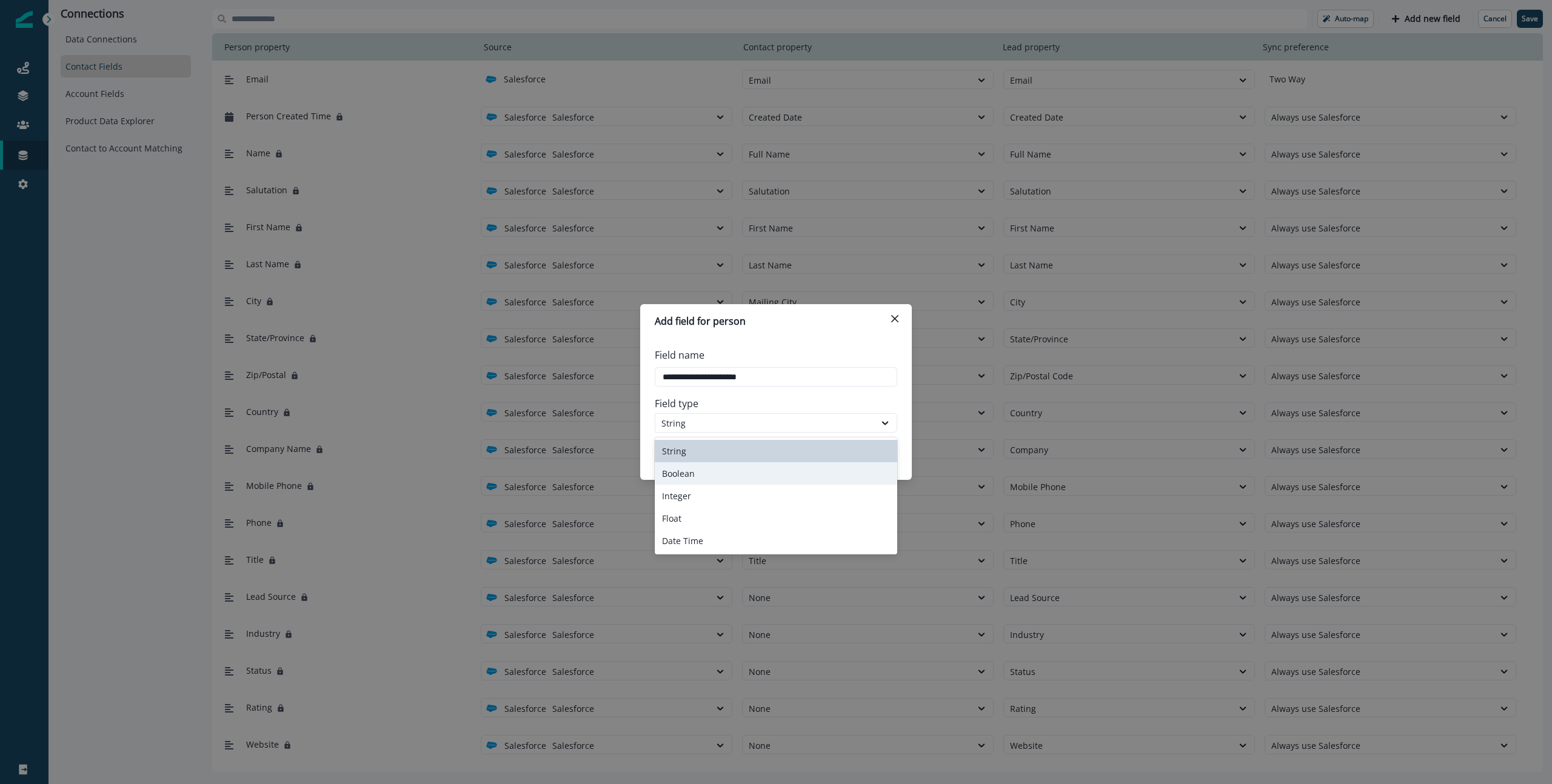
click at [837, 472] on div "Boolean" at bounding box center [776, 473] width 243 height 22
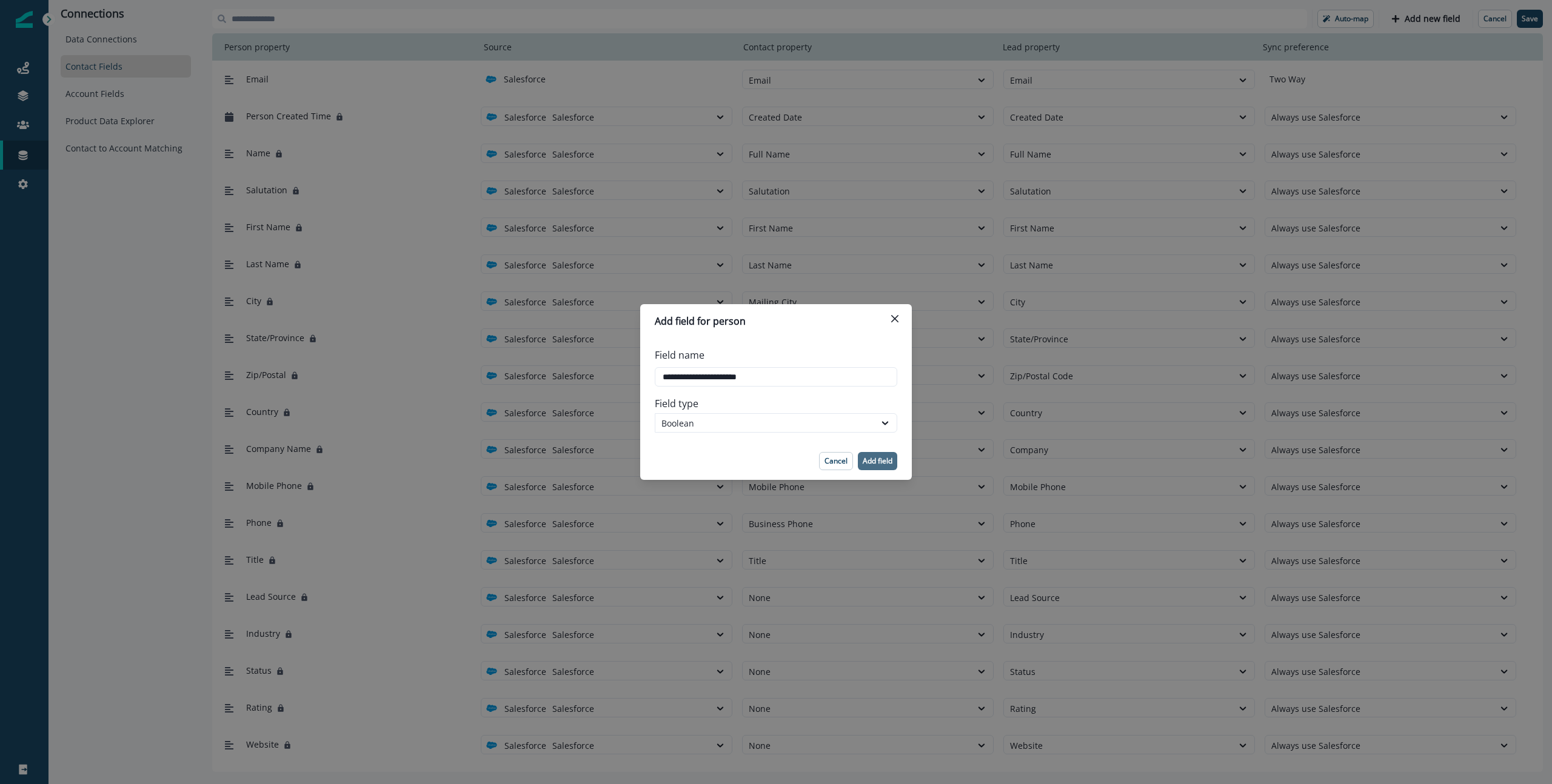
click at [865, 460] on p "Add field" at bounding box center [878, 461] width 30 height 8
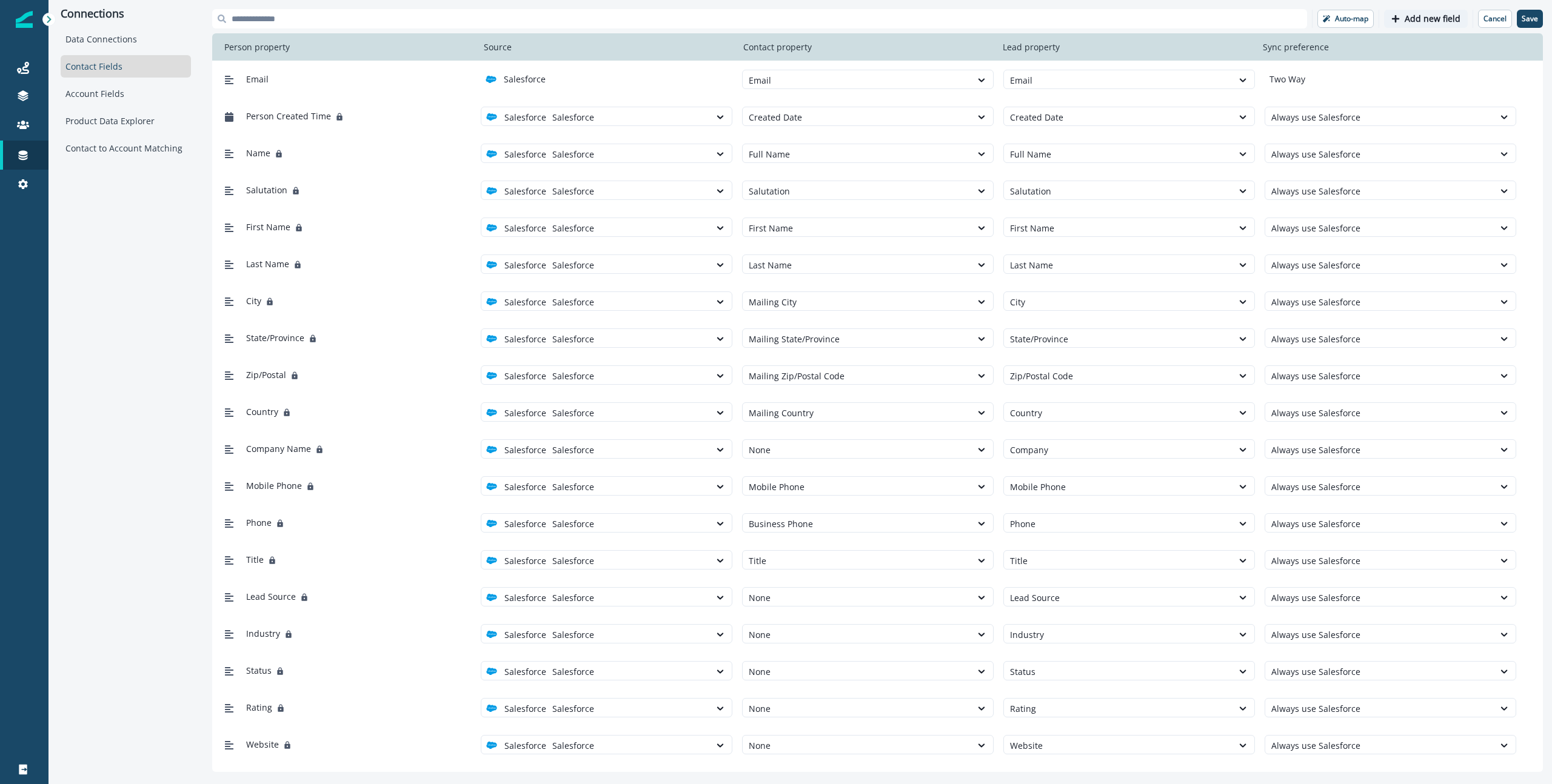
click at [1212, 18] on p "Add new field" at bounding box center [1432, 19] width 56 height 10
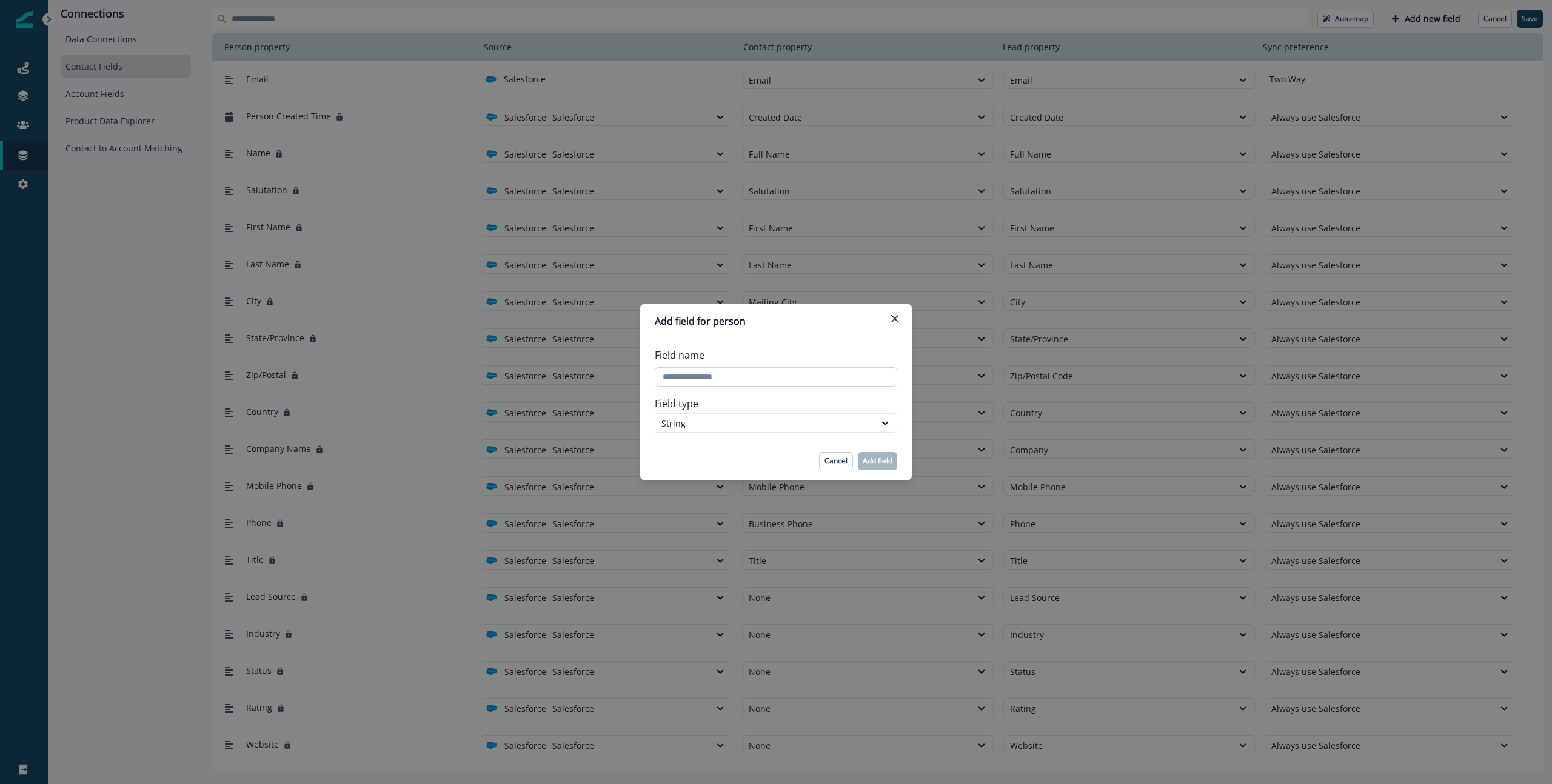
click at [798, 380] on input "Field name" at bounding box center [776, 377] width 243 height 19
paste input "**********"
type input "**********"
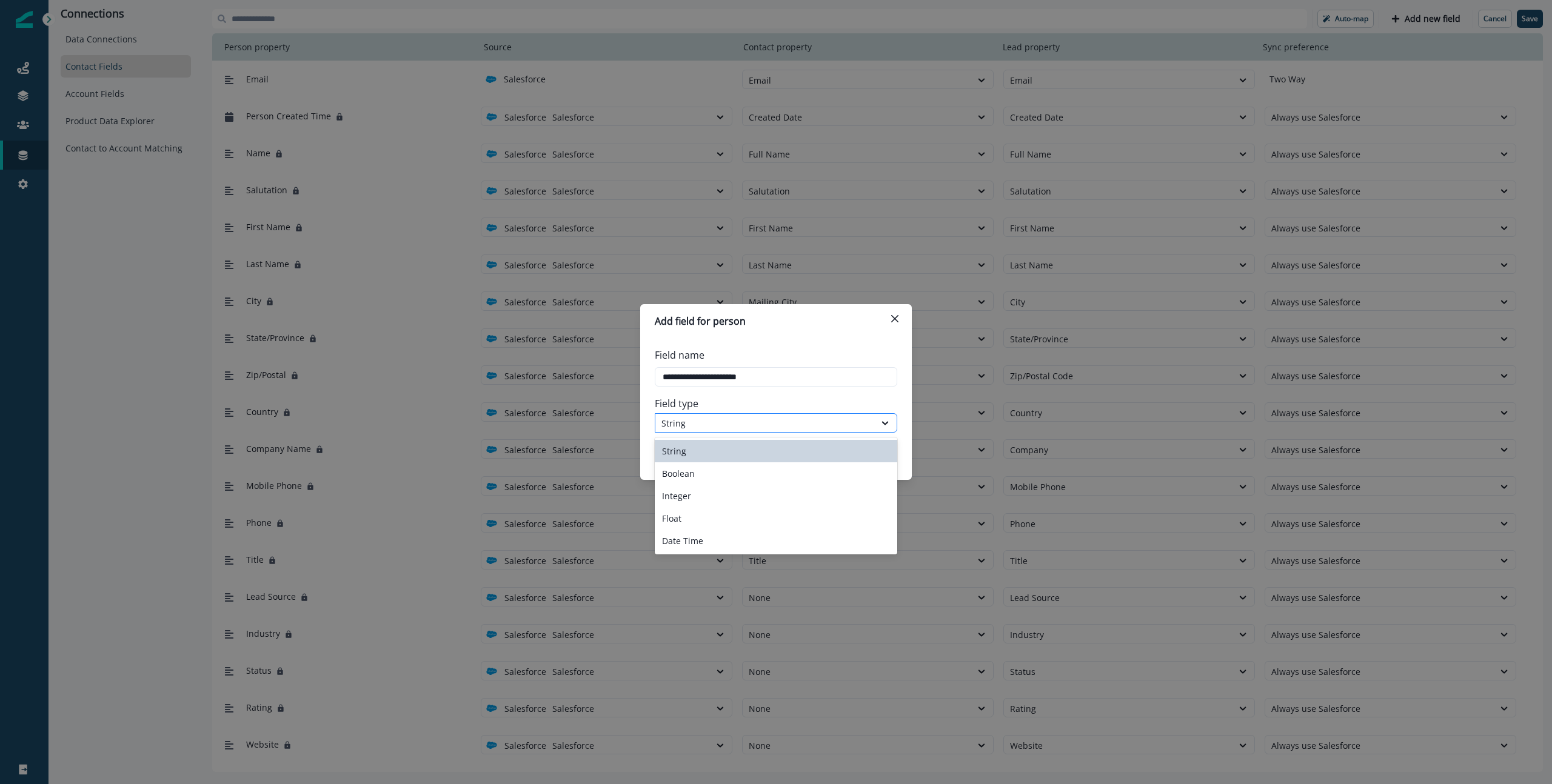
click at [842, 429] on div "String" at bounding box center [765, 423] width 208 height 13
click at [833, 474] on div "Boolean" at bounding box center [776, 473] width 243 height 22
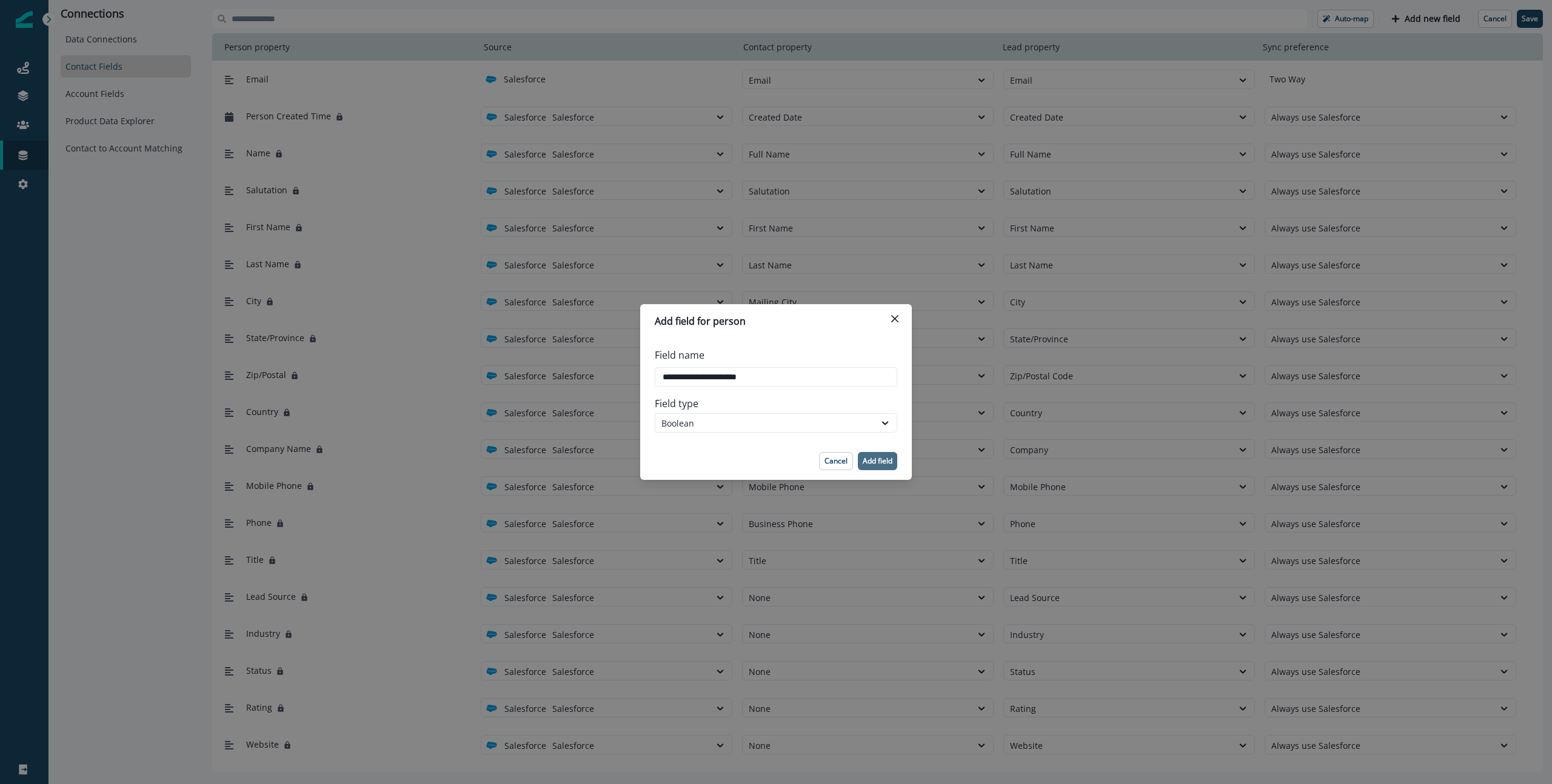
click at [882, 464] on p "Add field" at bounding box center [878, 461] width 30 height 8
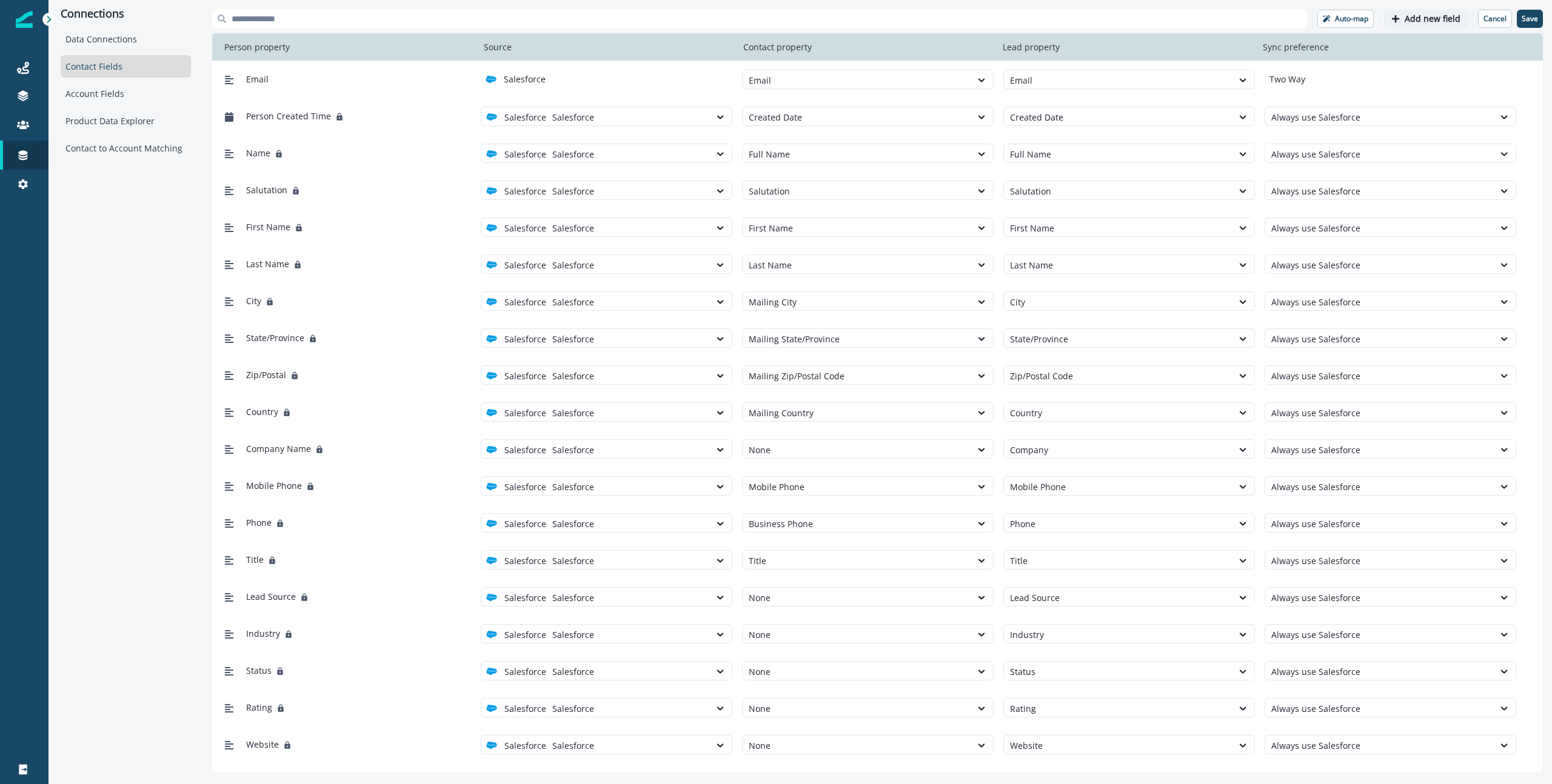
click at [1212, 19] on p "Add new field" at bounding box center [1432, 19] width 56 height 10
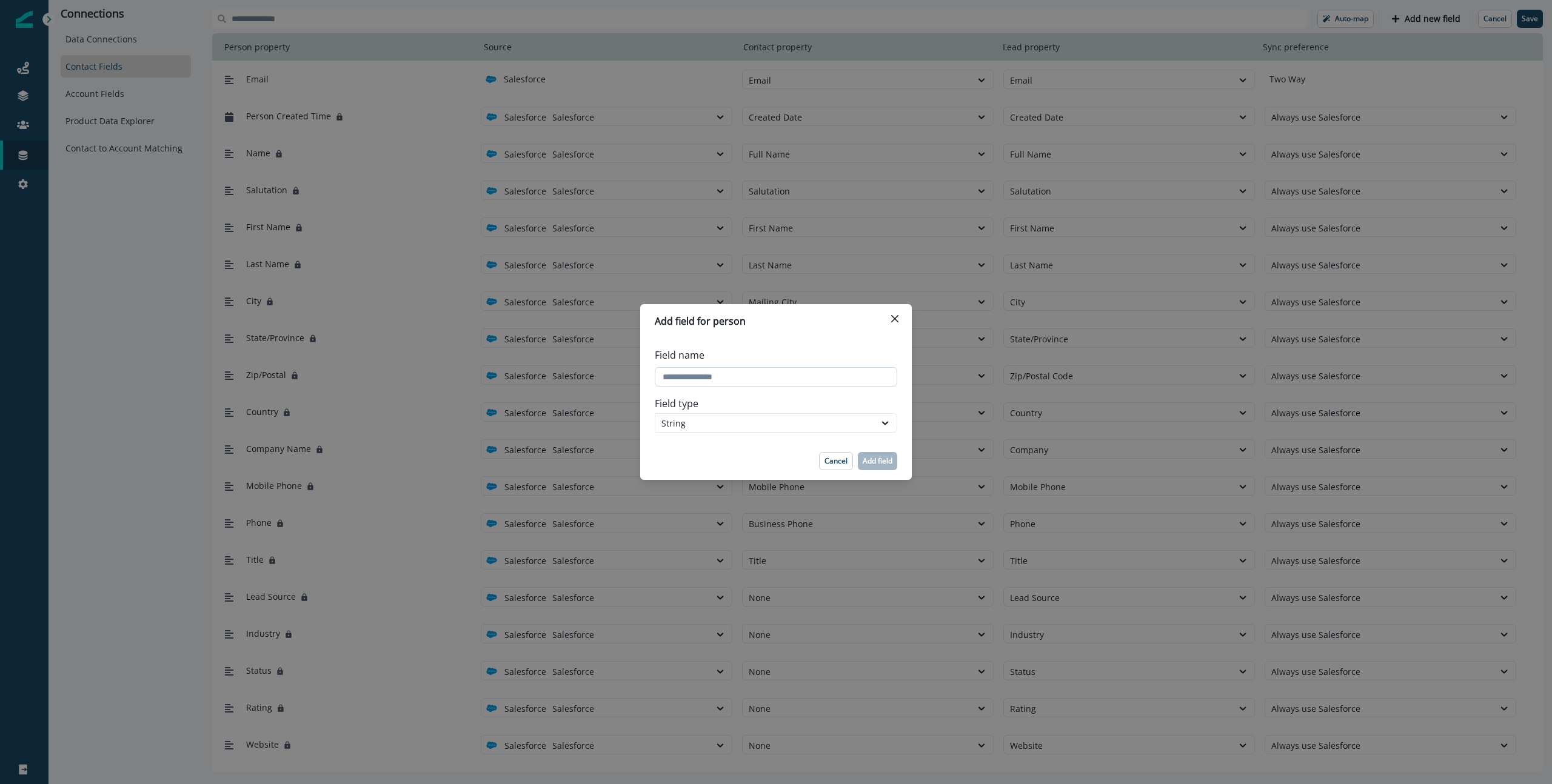
click at [811, 375] on input "Field name" at bounding box center [776, 377] width 243 height 19
paste input "**********"
drag, startPoint x: 720, startPoint y: 378, endPoint x: 752, endPoint y: 381, distance: 32.1
click at [752, 381] on input "Field name" at bounding box center [776, 377] width 243 height 19
type input "**********"
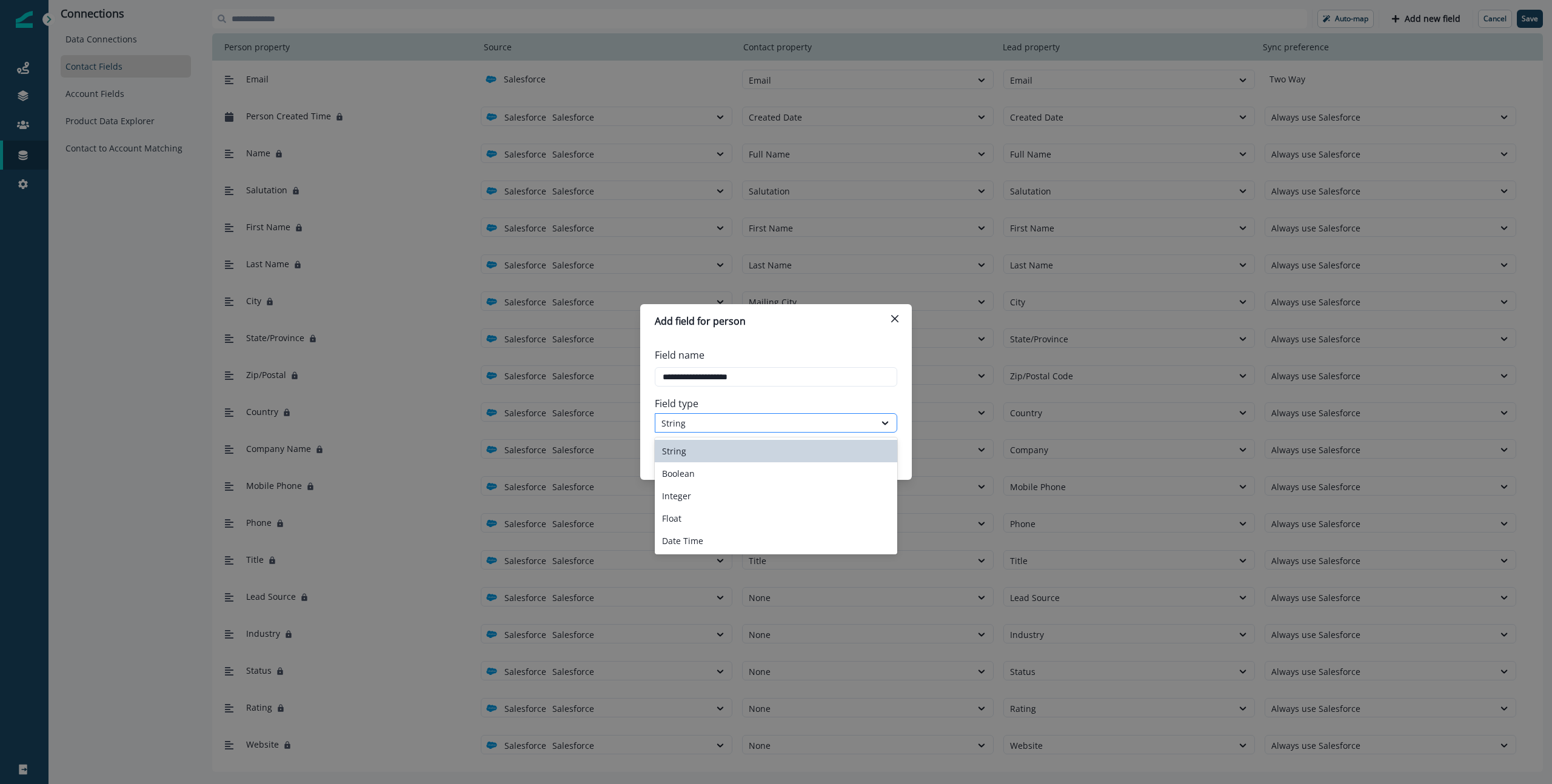
click at [729, 421] on div "String" at bounding box center [765, 423] width 208 height 13
click at [707, 534] on div "Date Time" at bounding box center [776, 541] width 243 height 22
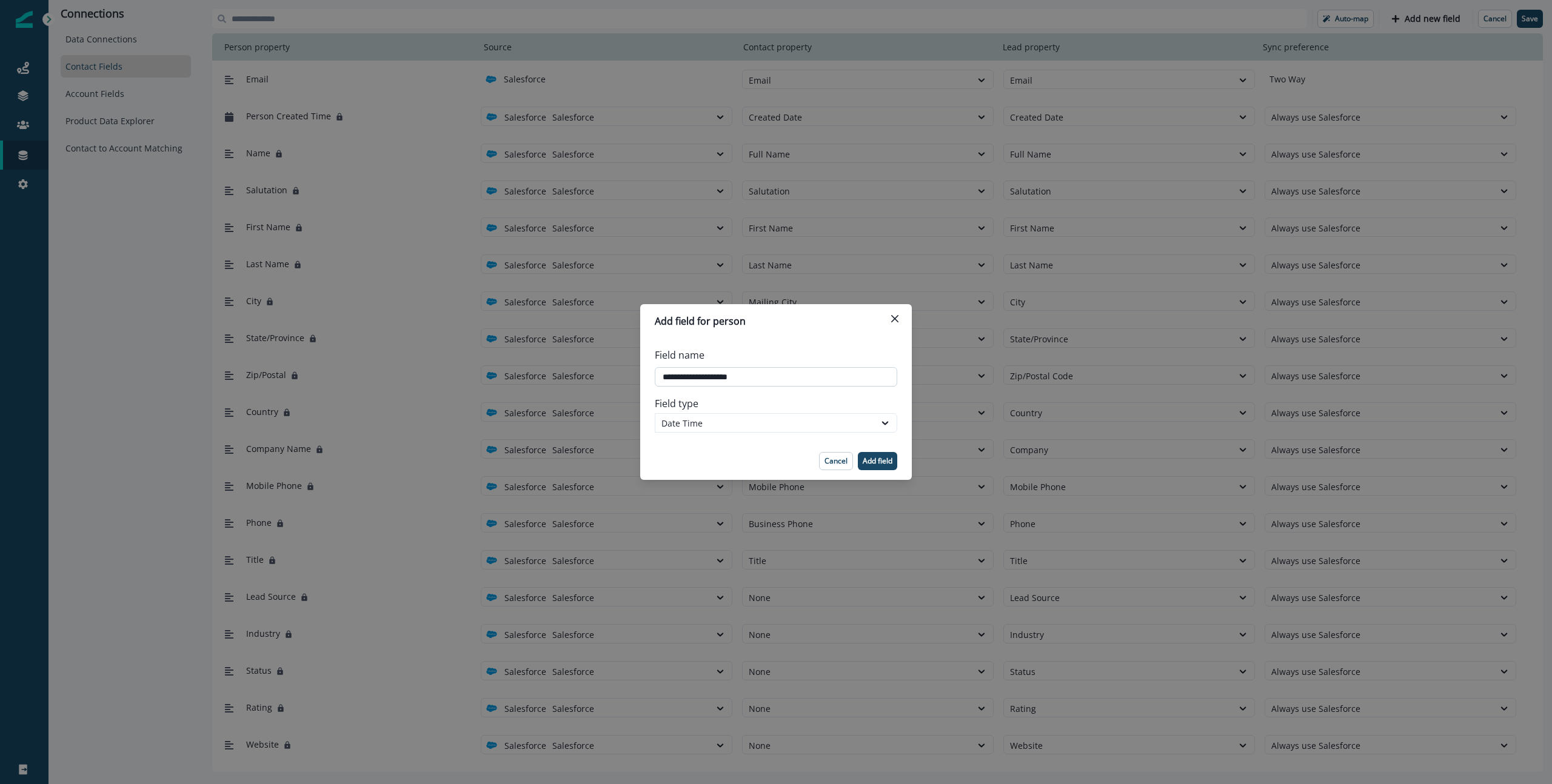
click at [754, 378] on input "Field name" at bounding box center [776, 377] width 243 height 19
click at [877, 460] on p "Add field" at bounding box center [878, 461] width 30 height 8
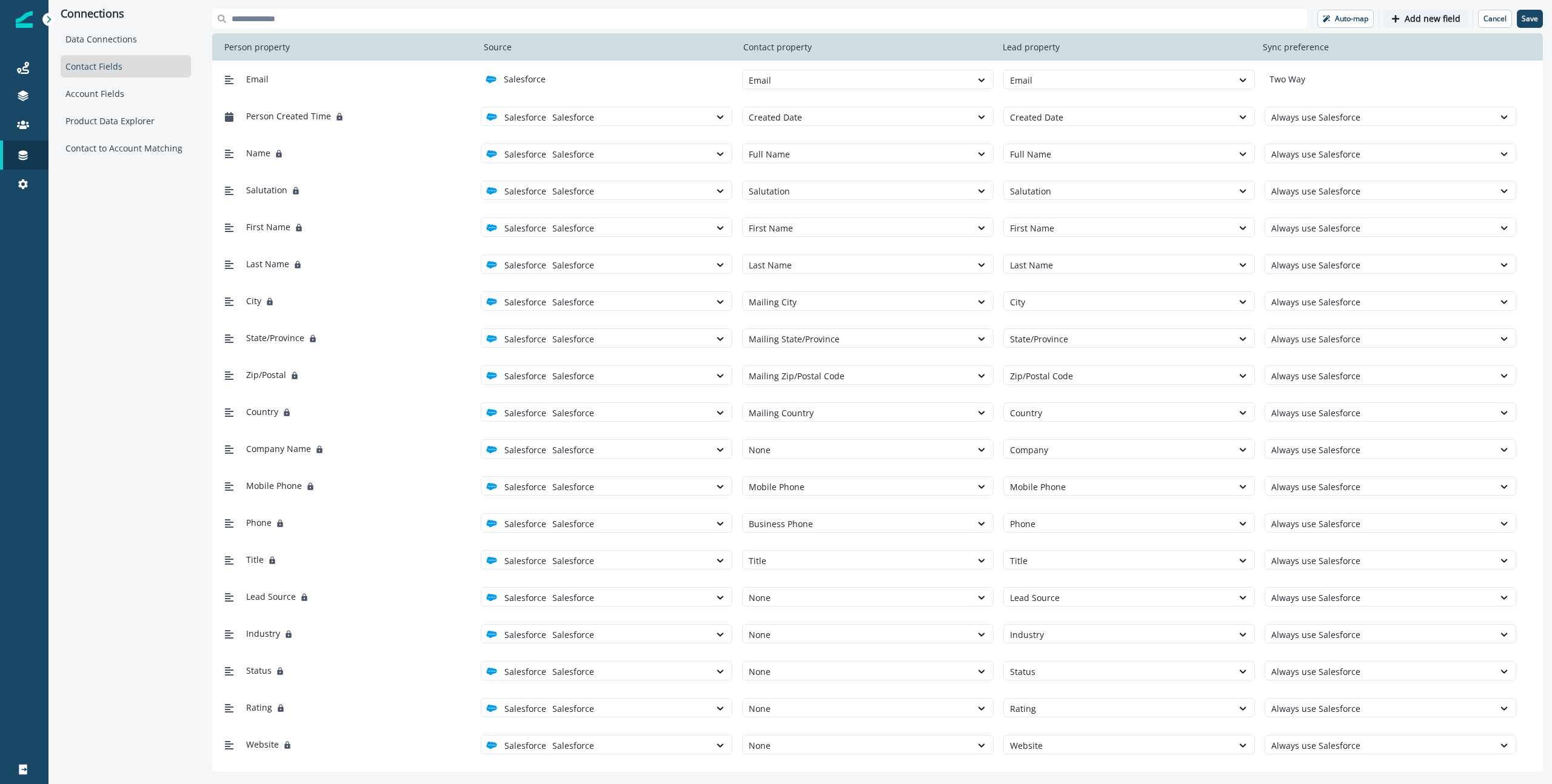
click at [1212, 15] on p "Add new field" at bounding box center [1432, 19] width 56 height 10
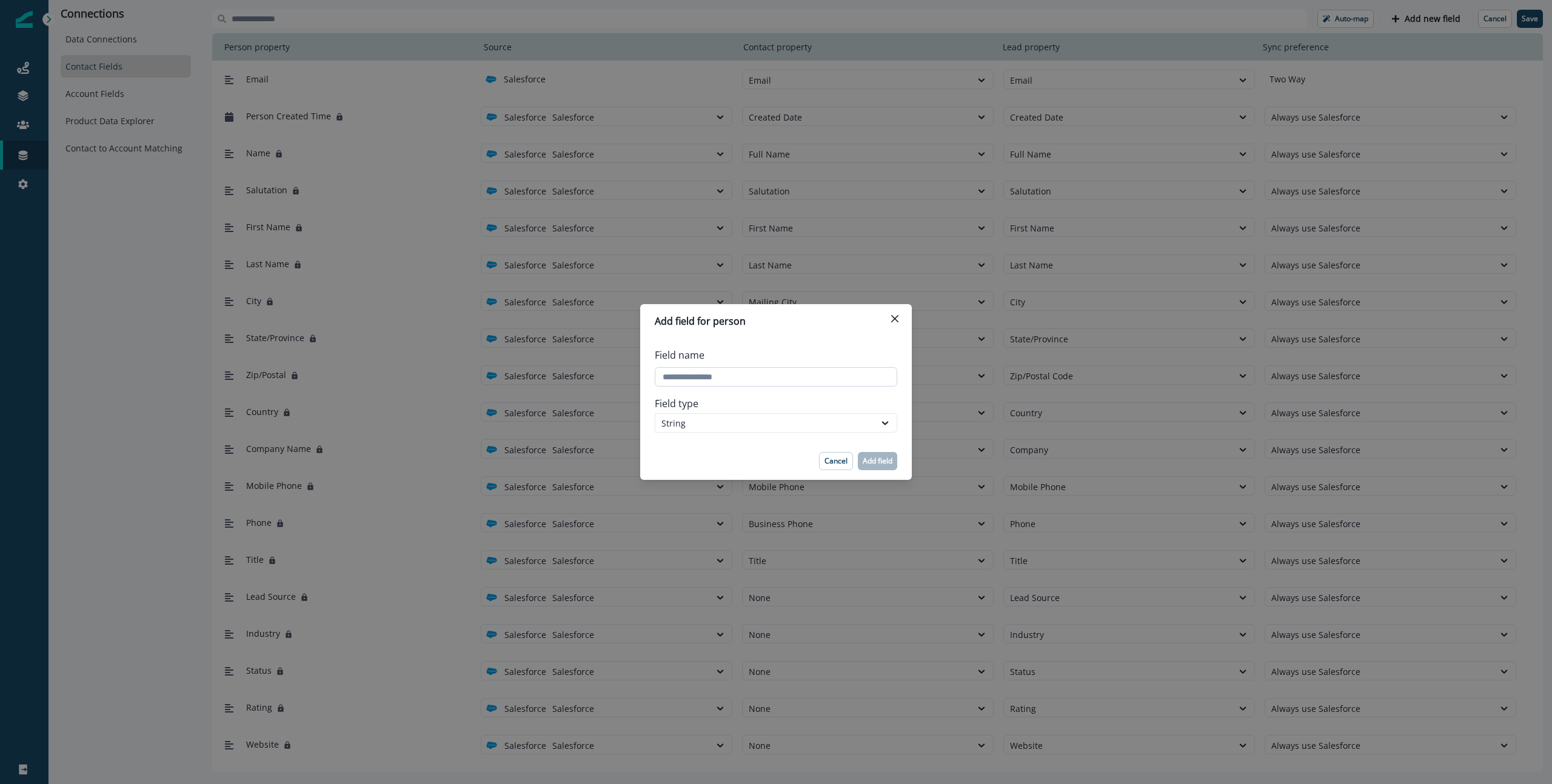
click at [765, 382] on input "Field name" at bounding box center [776, 377] width 243 height 19
paste input "**********"
type input "**********"
click at [745, 418] on div "String" at bounding box center [765, 423] width 208 height 13
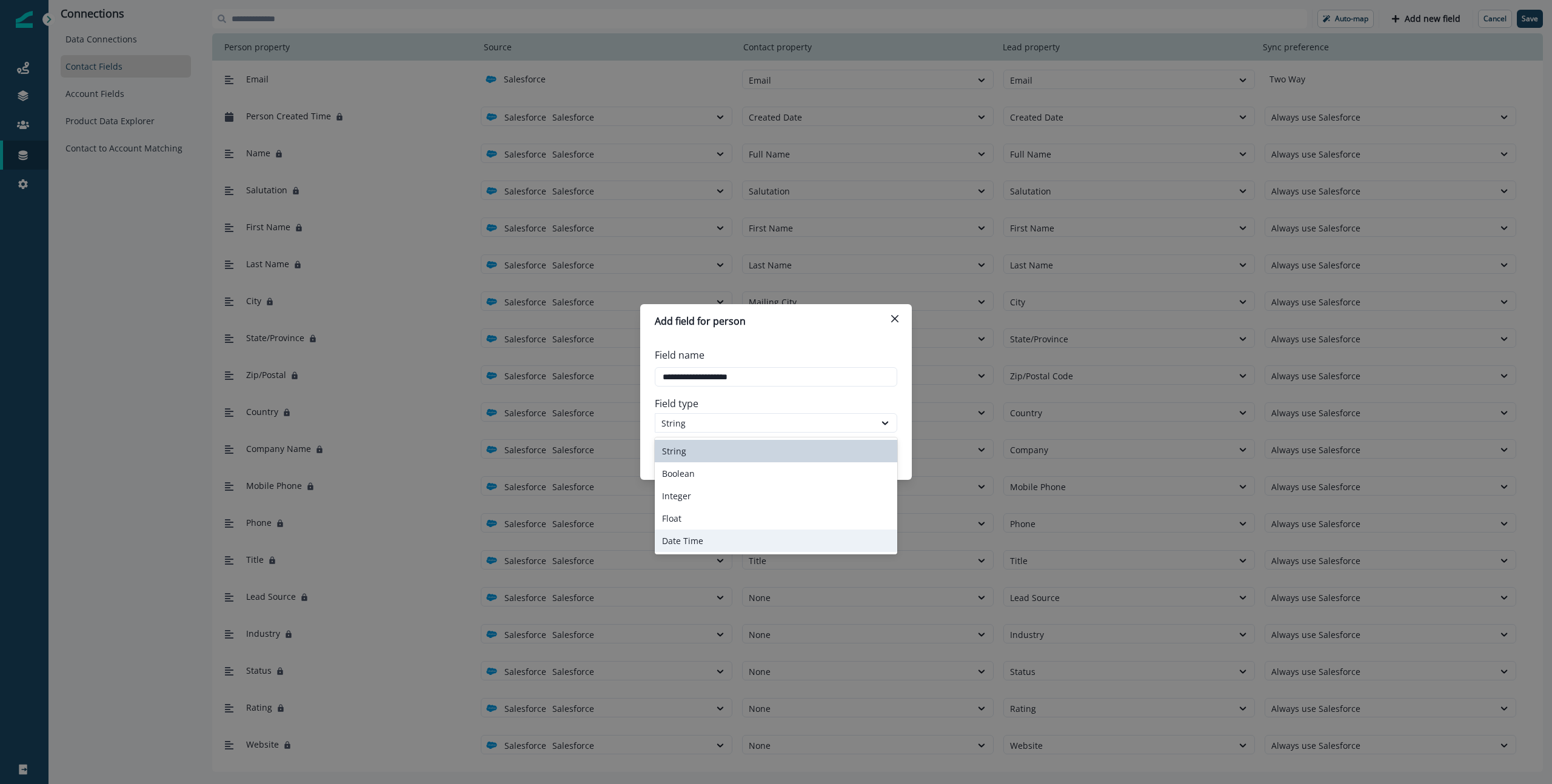
click at [750, 543] on div "Date Time" at bounding box center [776, 541] width 243 height 22
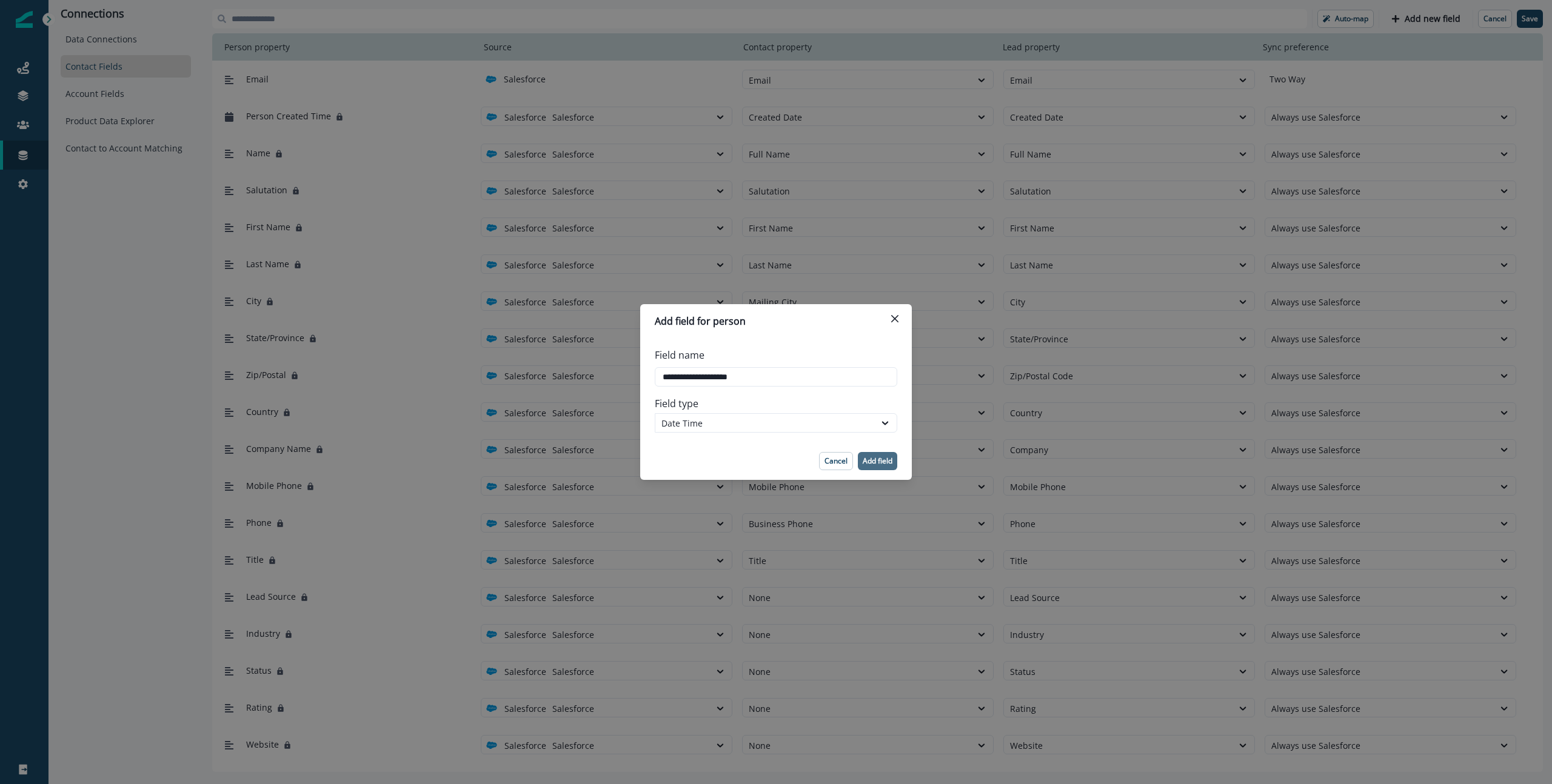
click at [872, 462] on p "Add field" at bounding box center [878, 461] width 30 height 8
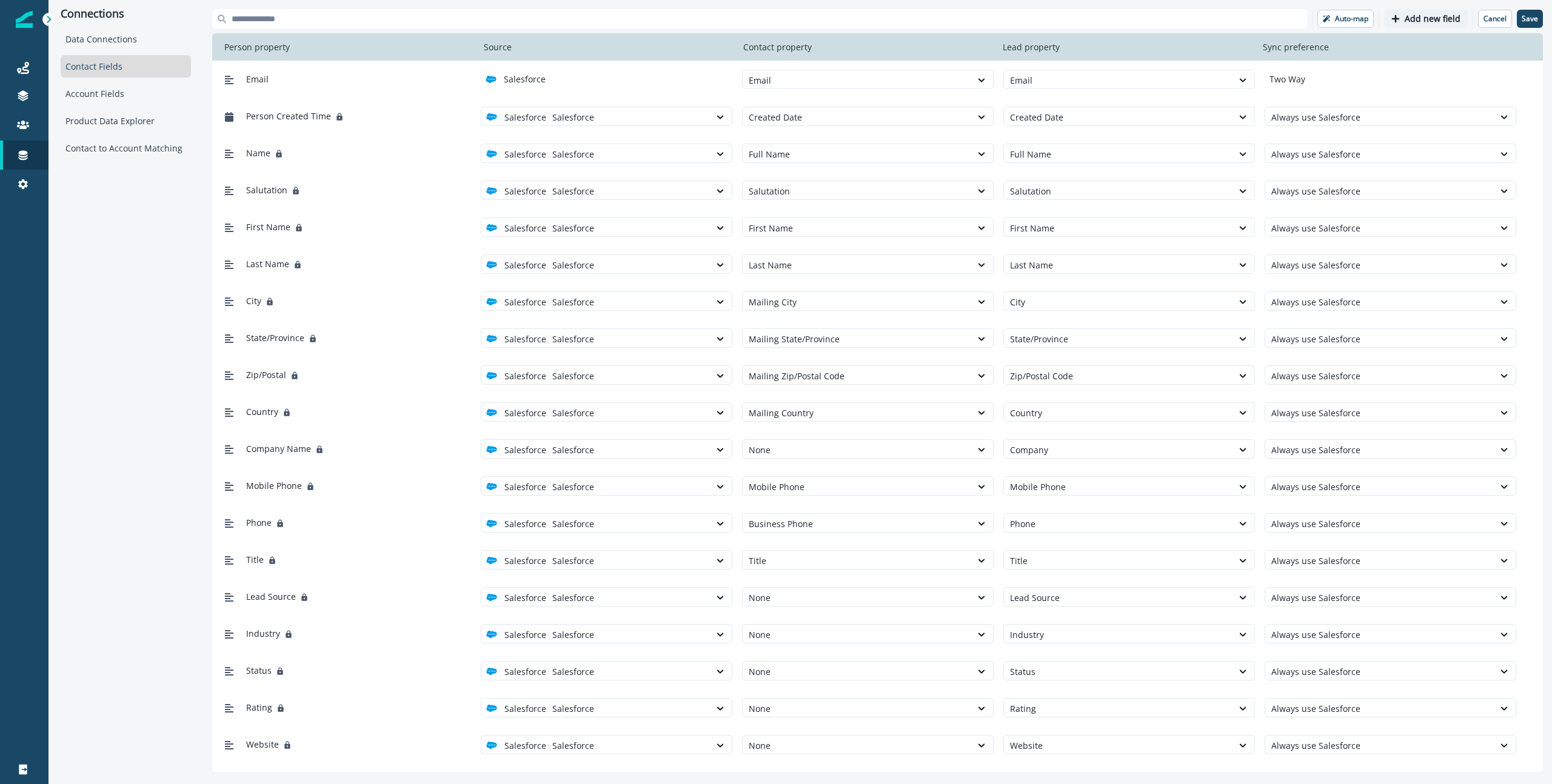
click at [1212, 22] on p "Add new field" at bounding box center [1432, 19] width 56 height 10
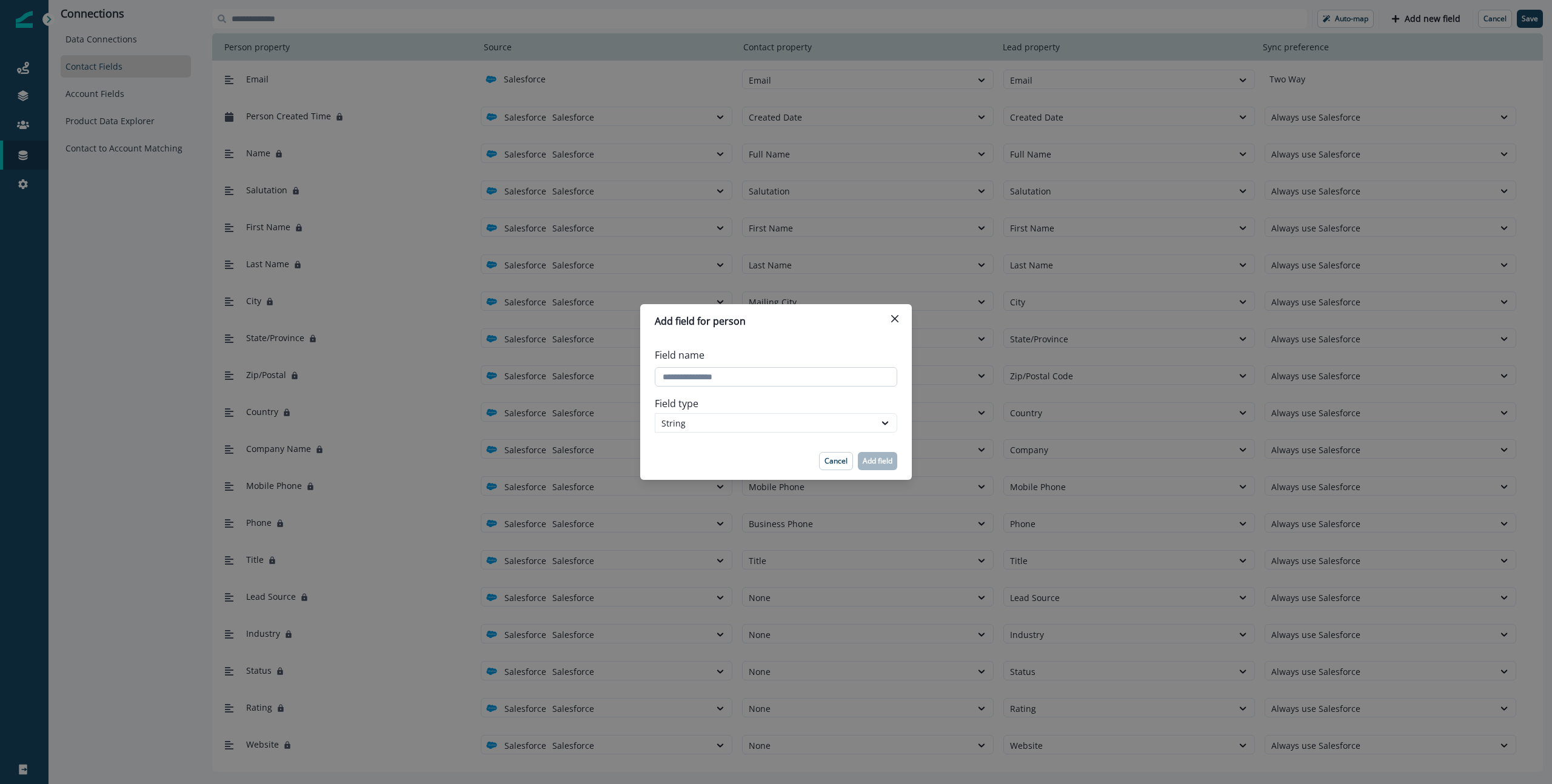
click at [716, 377] on input "Field name" at bounding box center [776, 377] width 243 height 19
paste input "**********"
type input "**********"
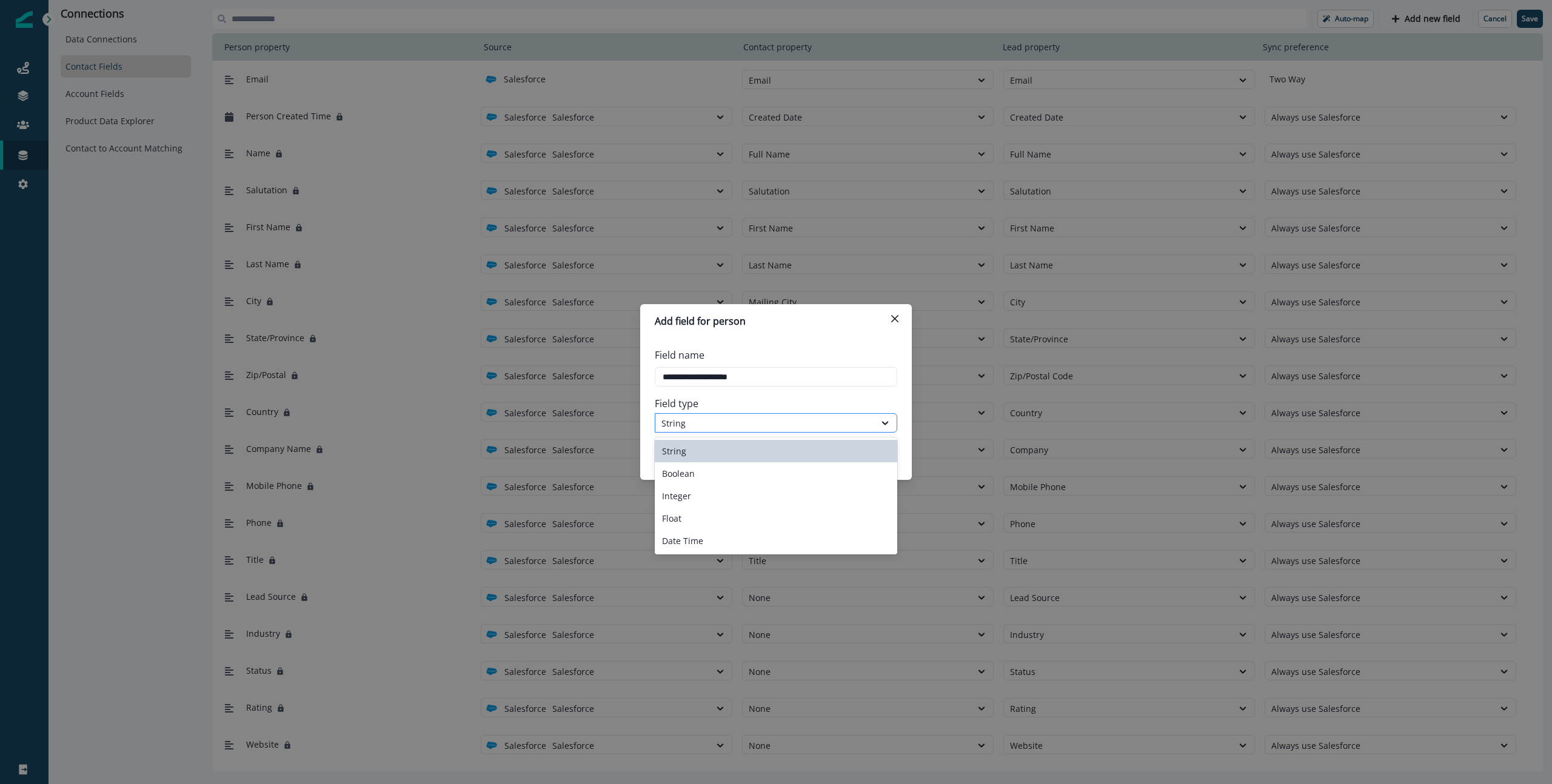
click at [733, 414] on div "String" at bounding box center [776, 423] width 243 height 19
click at [692, 539] on div "Date Time" at bounding box center [776, 541] width 243 height 22
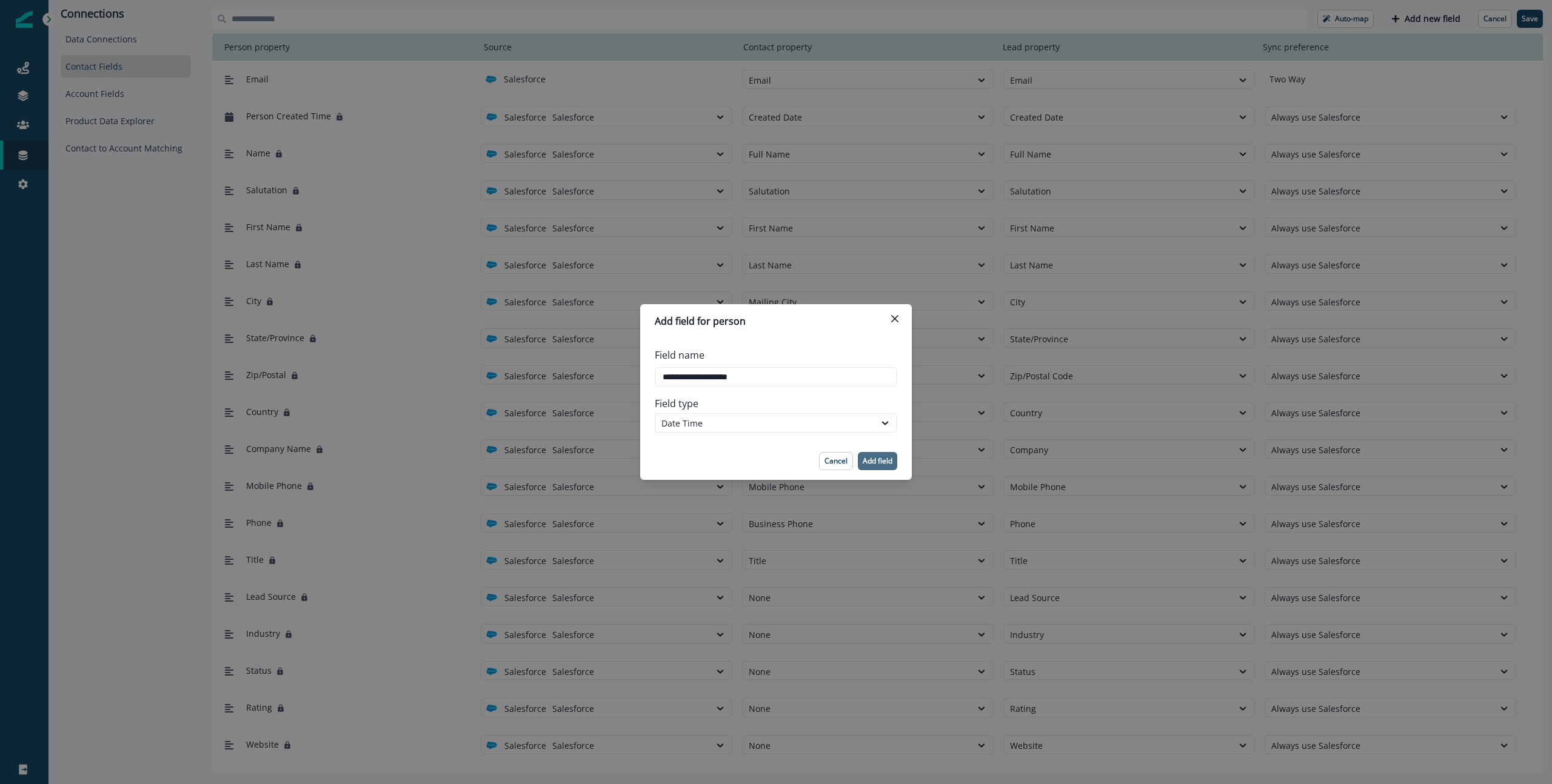
click at [875, 462] on p "Add field" at bounding box center [878, 461] width 30 height 8
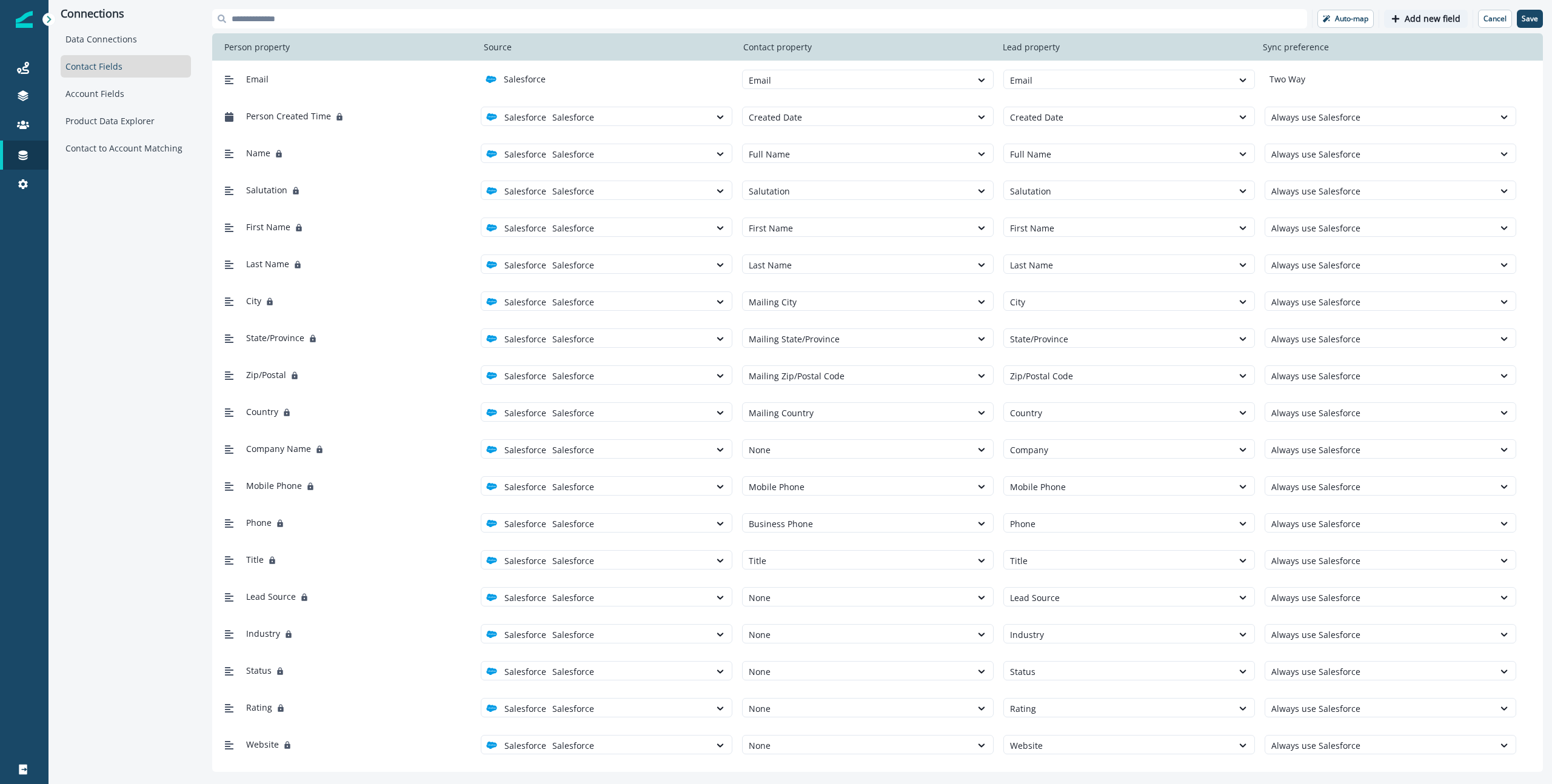
click at [1212, 18] on p "Add new field" at bounding box center [1432, 19] width 56 height 10
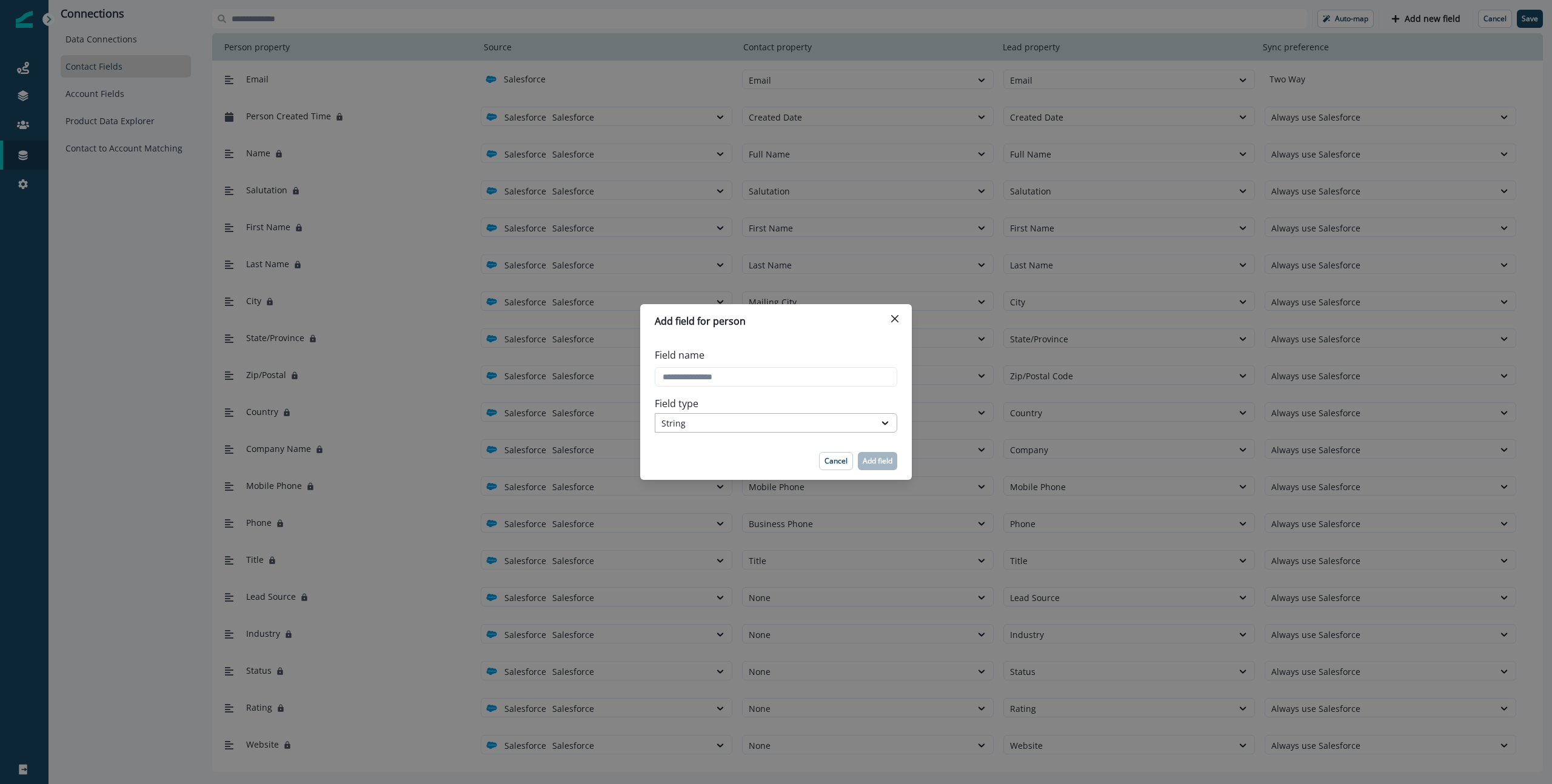
click at [786, 432] on div "String" at bounding box center [776, 423] width 243 height 19
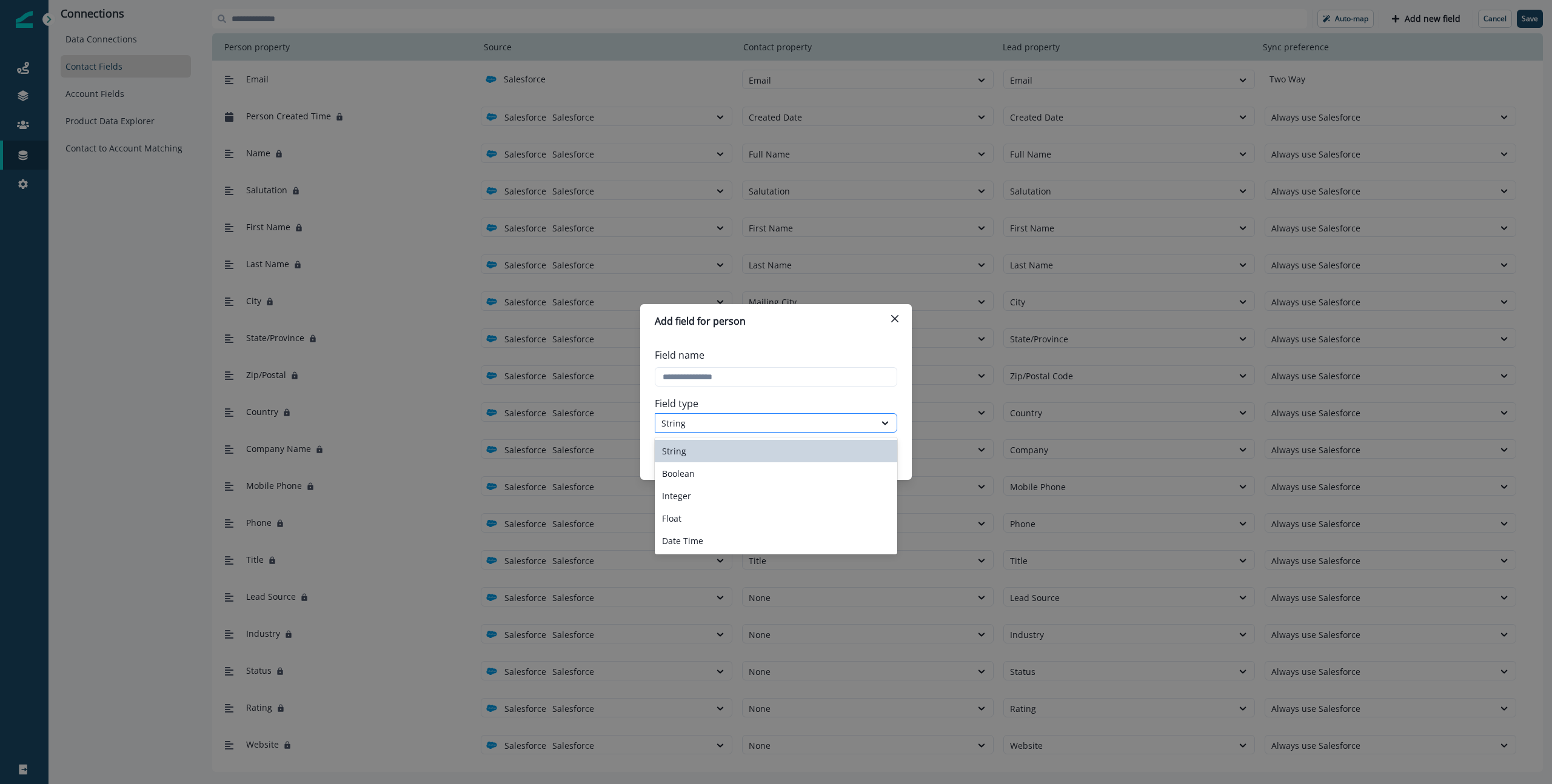
click at [738, 424] on div "String" at bounding box center [765, 423] width 208 height 13
click at [92, 394] on div "Add field for person Field name Field type Integer, 3 of 5. 5 results available…" at bounding box center [776, 392] width 1552 height 784
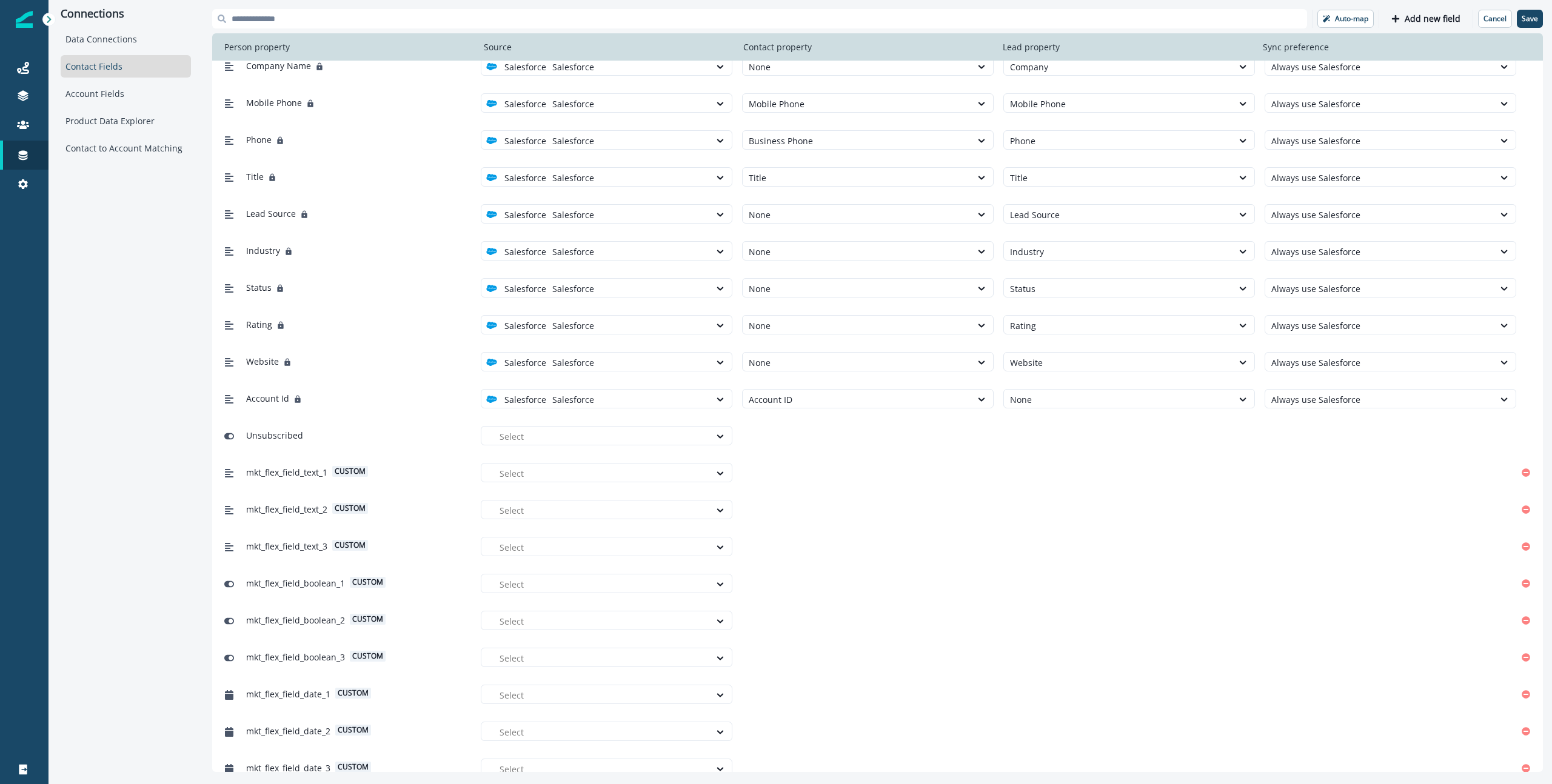
scroll to position [398, 0]
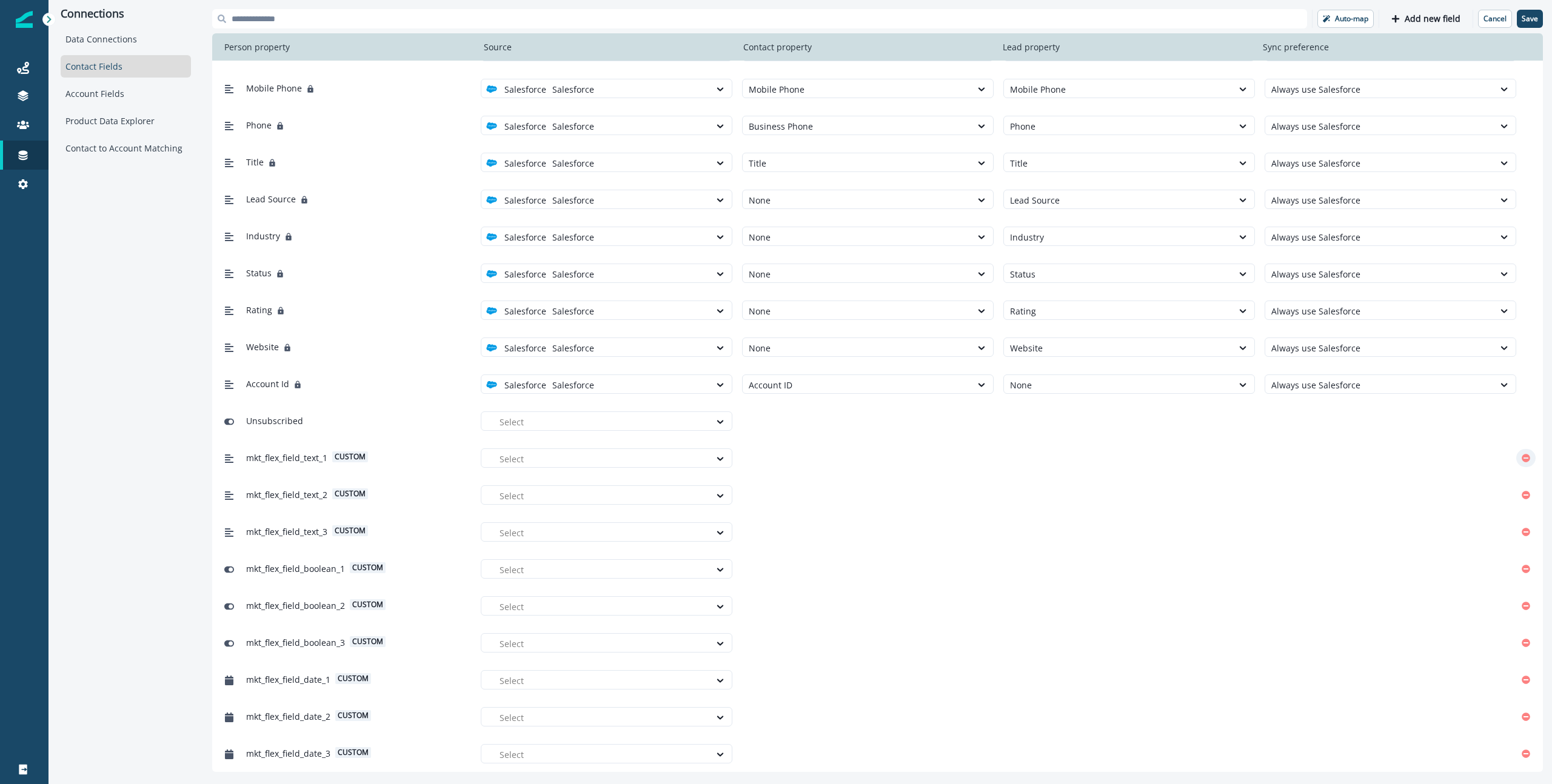
click at [1212, 457] on icon "Remove" at bounding box center [1526, 458] width 8 height 8
drag, startPoint x: 1528, startPoint y: 494, endPoint x: 1431, endPoint y: 472, distance: 99.5
click at [1212, 472] on div "State/Province Salesforce Salesforce Mailing State/Province State/Province Alwa…" at bounding box center [878, 236] width 1331 height 1072
click at [1212, 15] on button "Add new field" at bounding box center [1426, 19] width 84 height 18
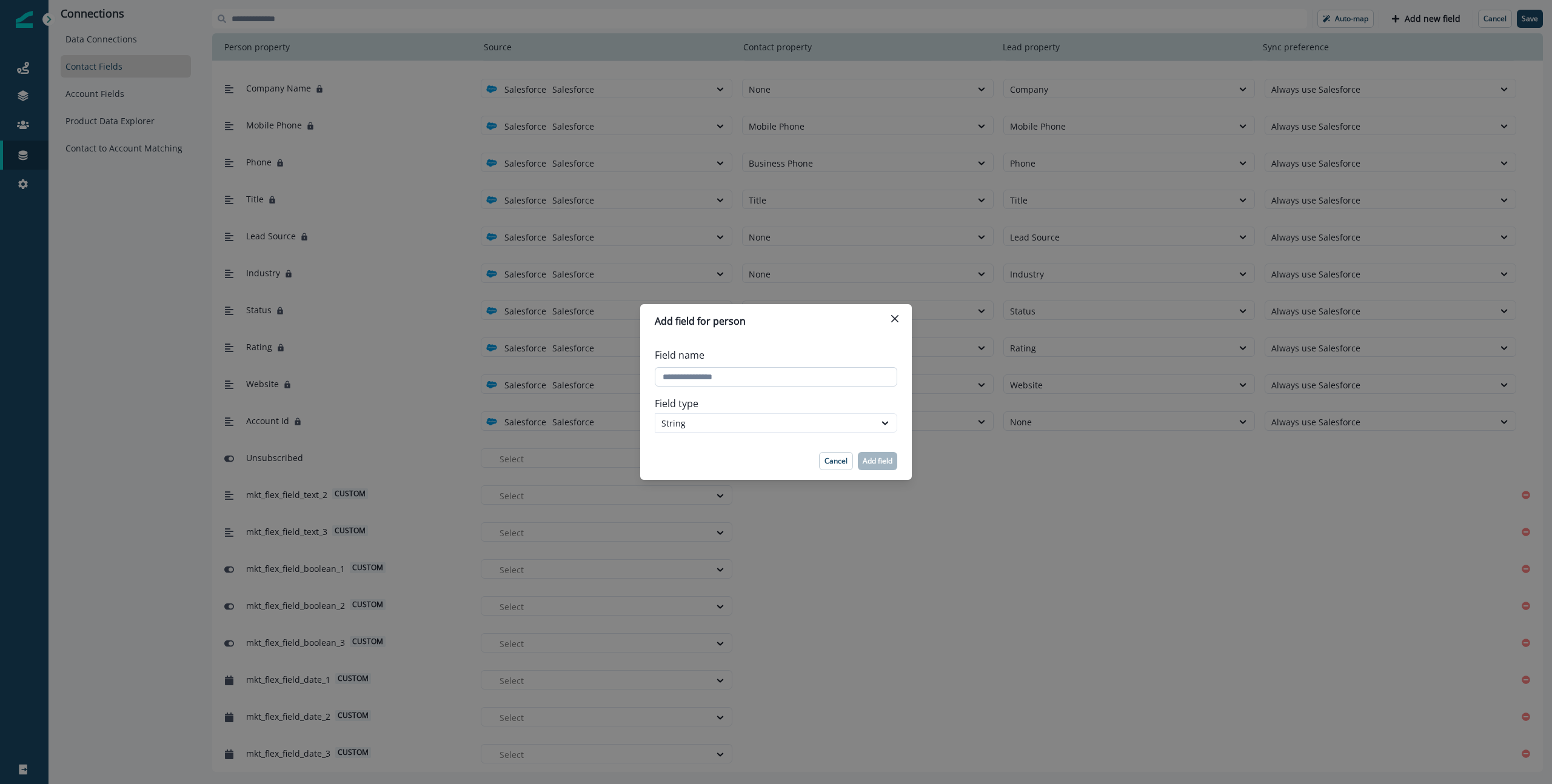
click at [735, 379] on input "Field name" at bounding box center [776, 377] width 243 height 19
type input "**********"
click at [880, 461] on p "Add field" at bounding box center [878, 461] width 30 height 8
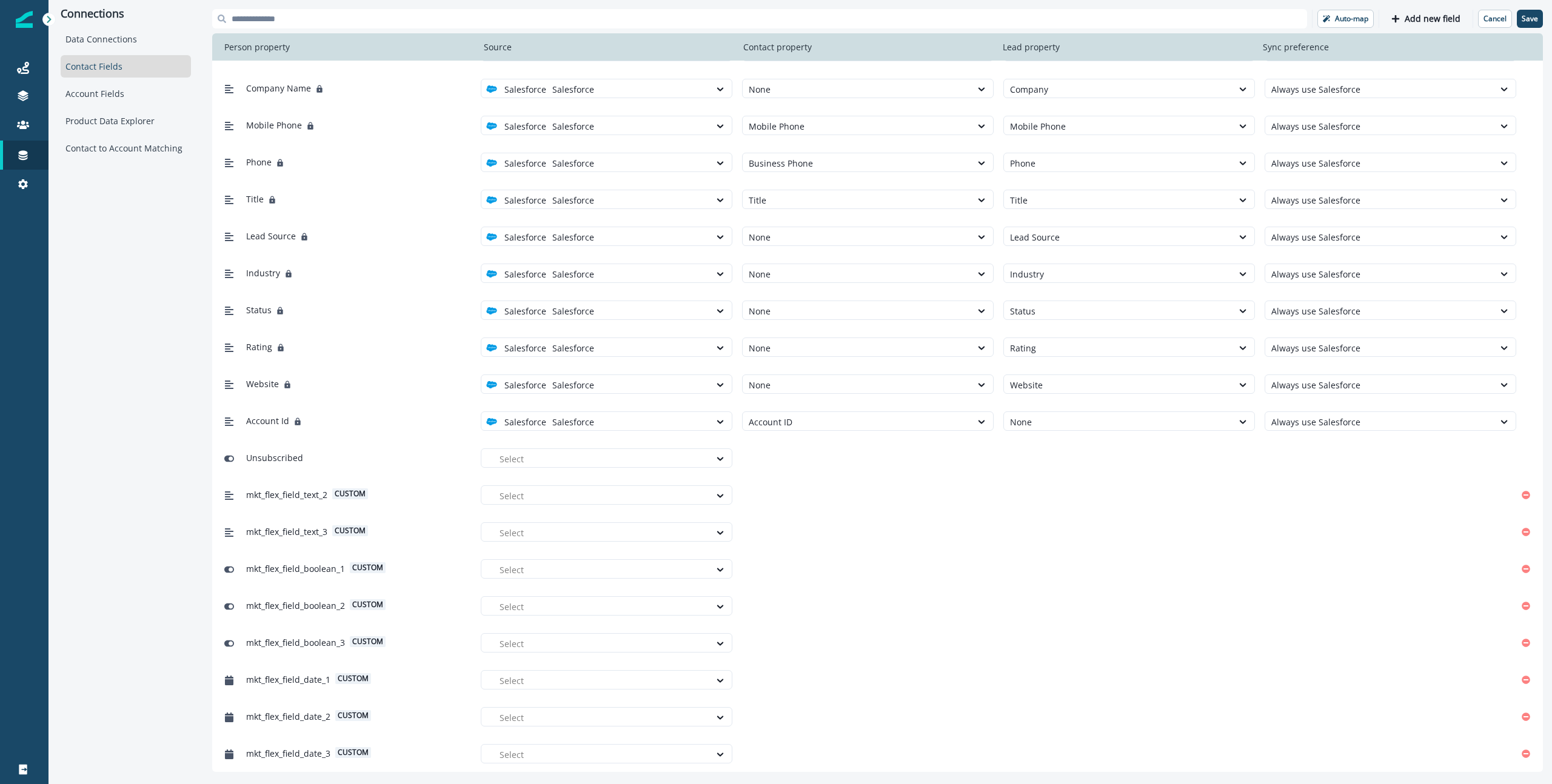
scroll to position [398, 0]
click at [1212, 17] on p "Save" at bounding box center [1530, 19] width 17 height 8
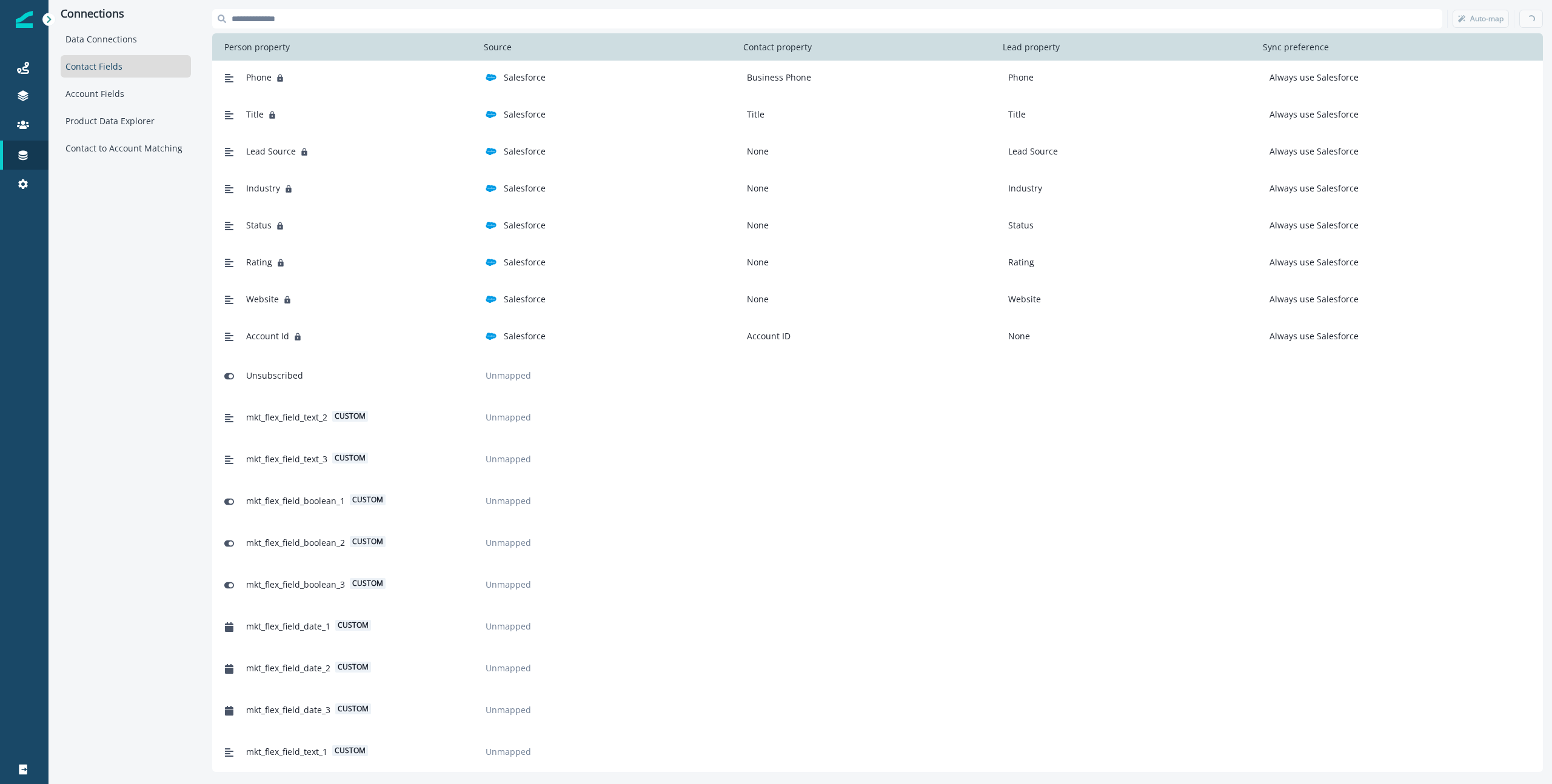
scroll to position [446, 0]
click at [26, 68] on icon at bounding box center [23, 68] width 12 height 12
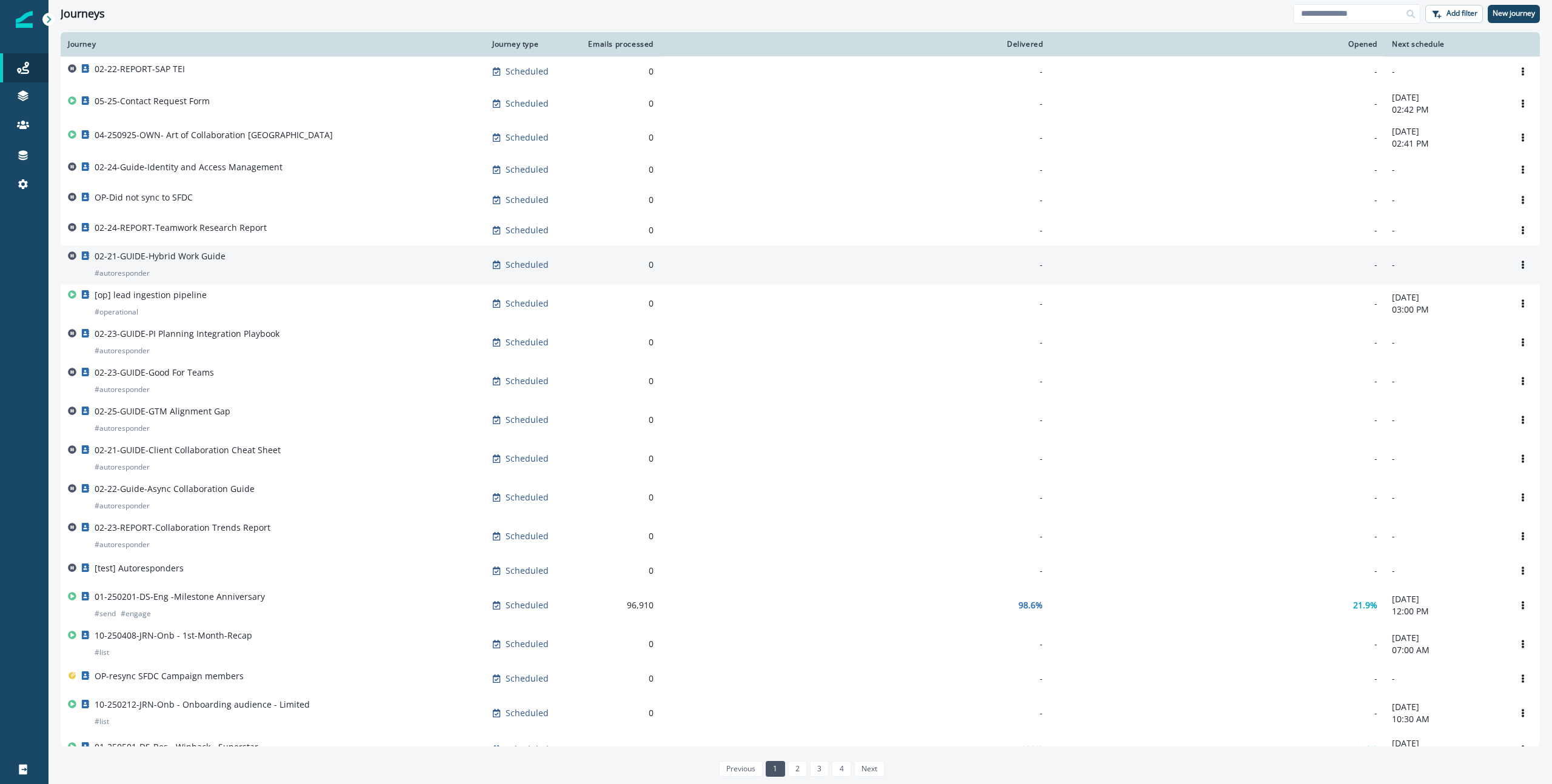
scroll to position [1, 0]
click at [206, 259] on p "02-21-GUIDE-Hybrid Work Guide" at bounding box center [160, 255] width 131 height 12
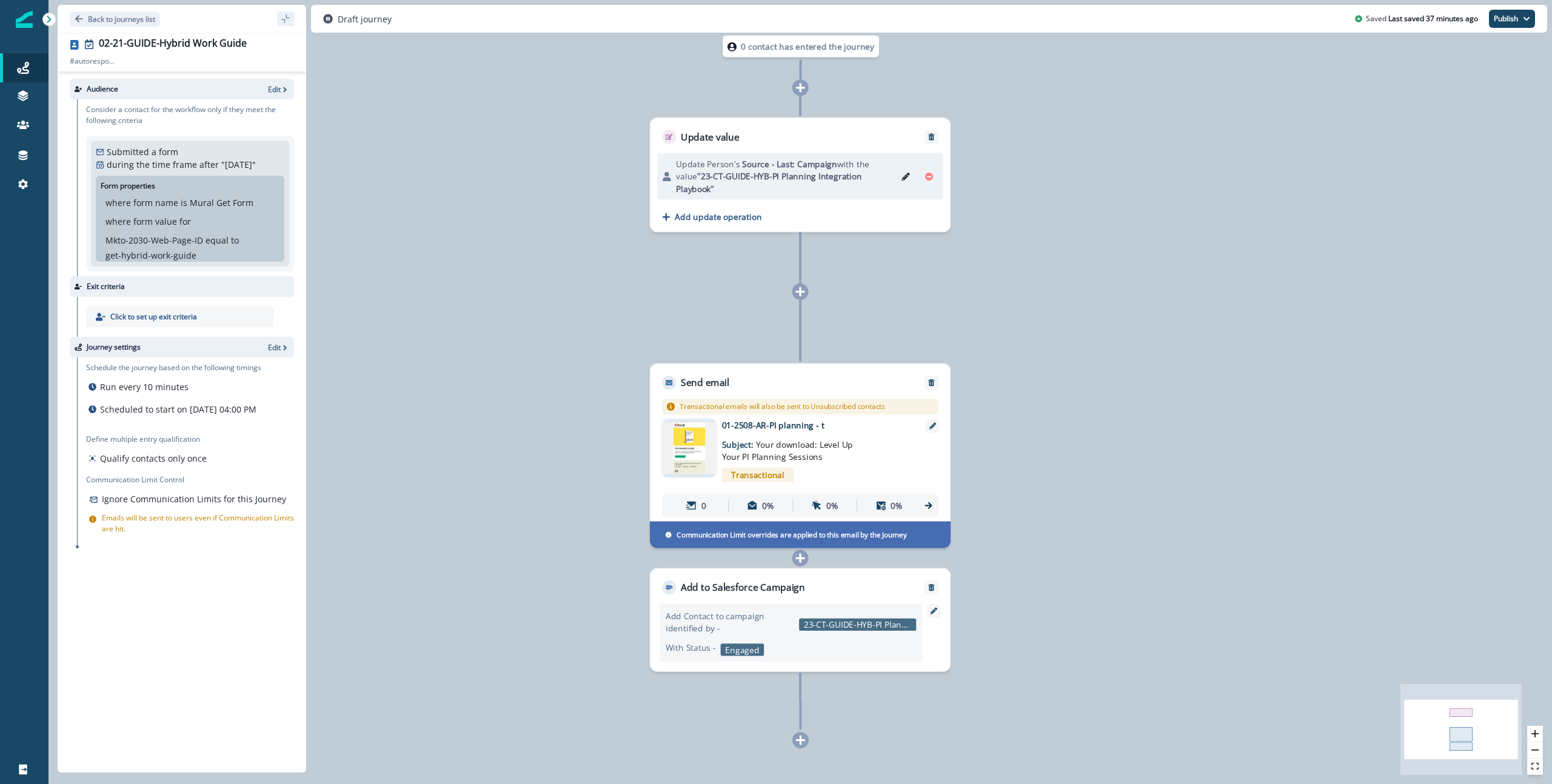
click at [901, 173] on icon "Edit" at bounding box center [905, 176] width 8 height 8
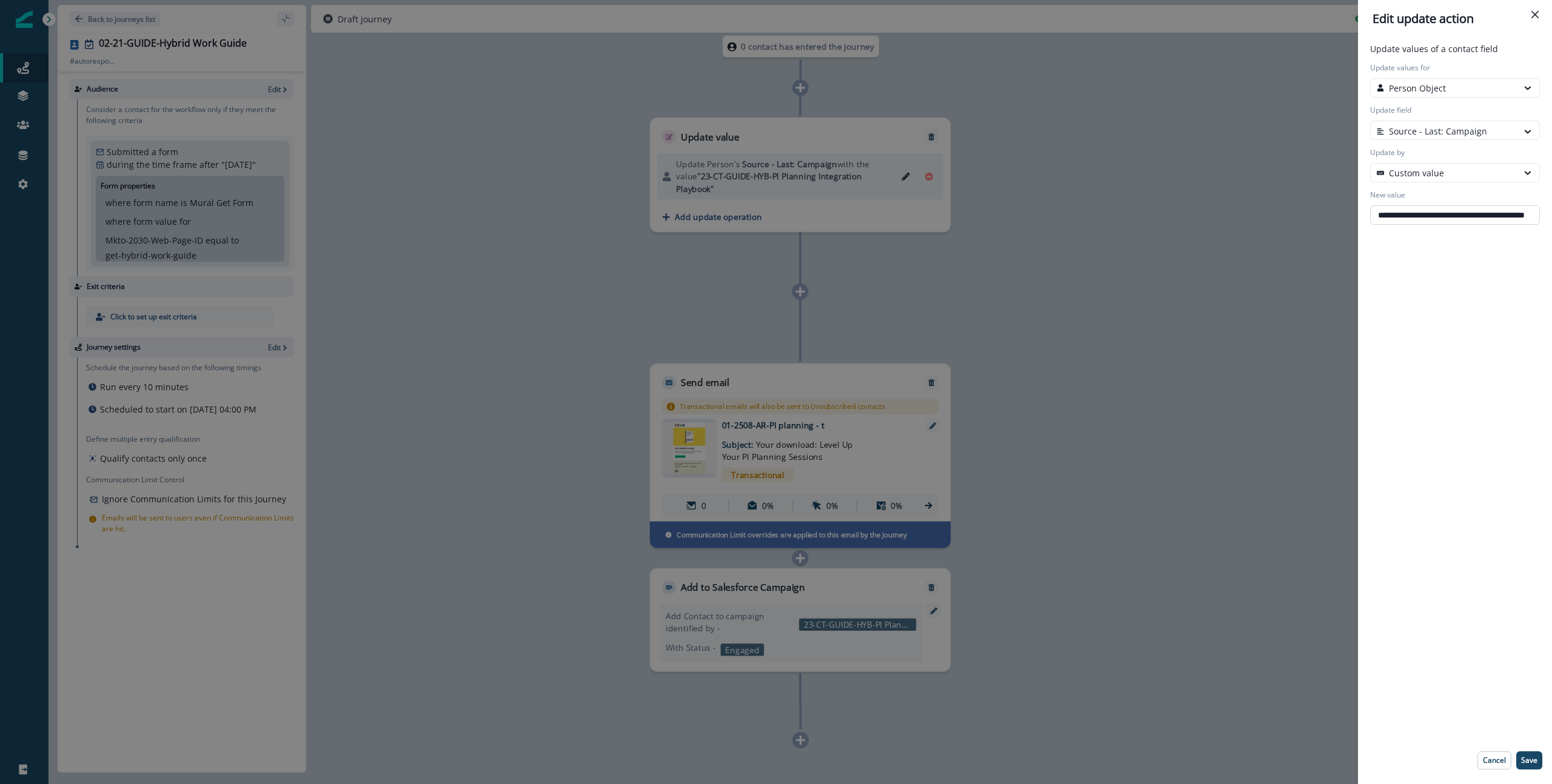
click at [1212, 215] on input "**********" at bounding box center [1455, 215] width 170 height 19
paste input "text"
type input "**********"
click at [1212, 655] on p "Save" at bounding box center [1530, 760] width 17 height 8
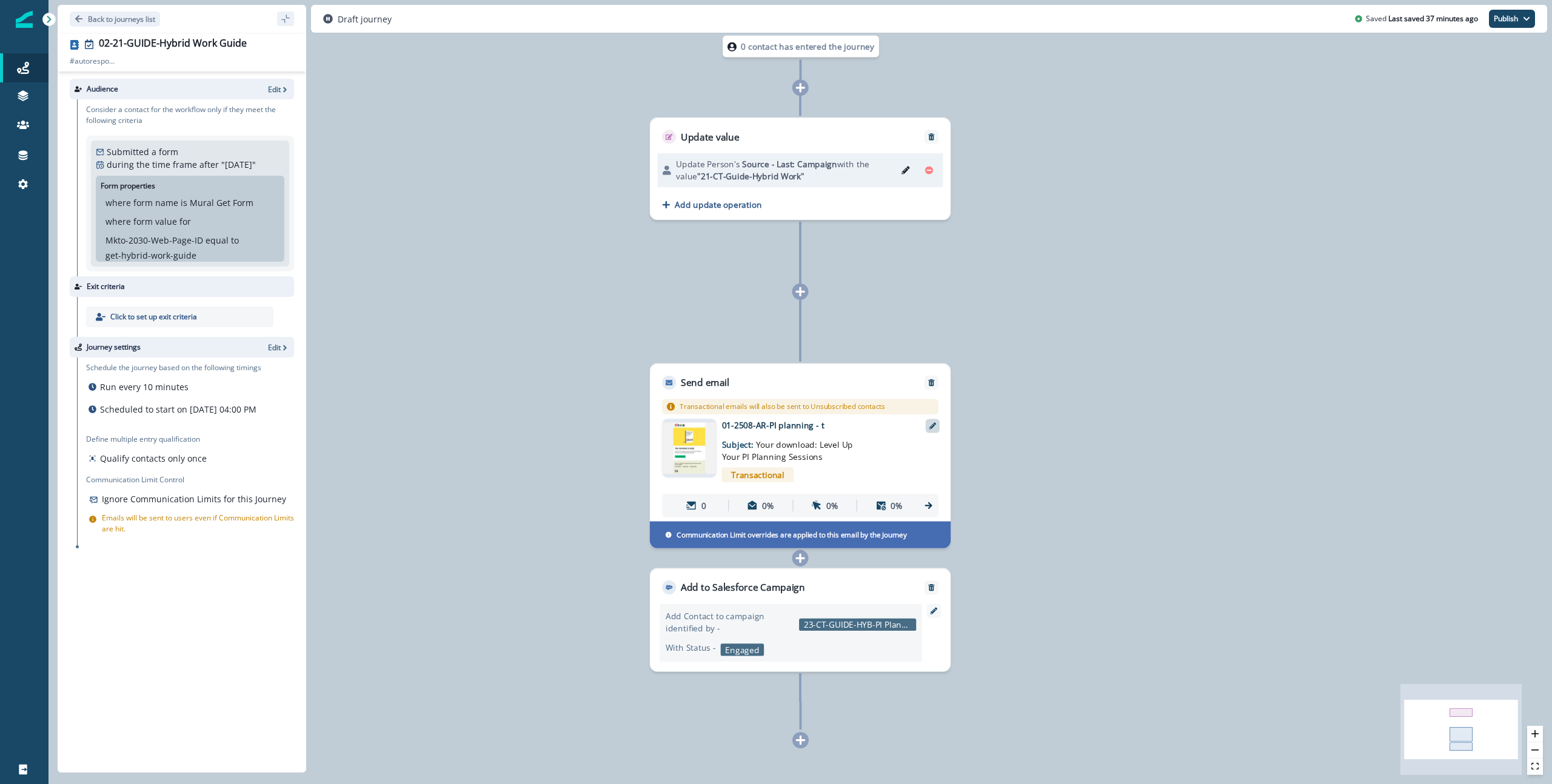
click at [933, 424] on icon at bounding box center [932, 426] width 7 height 7
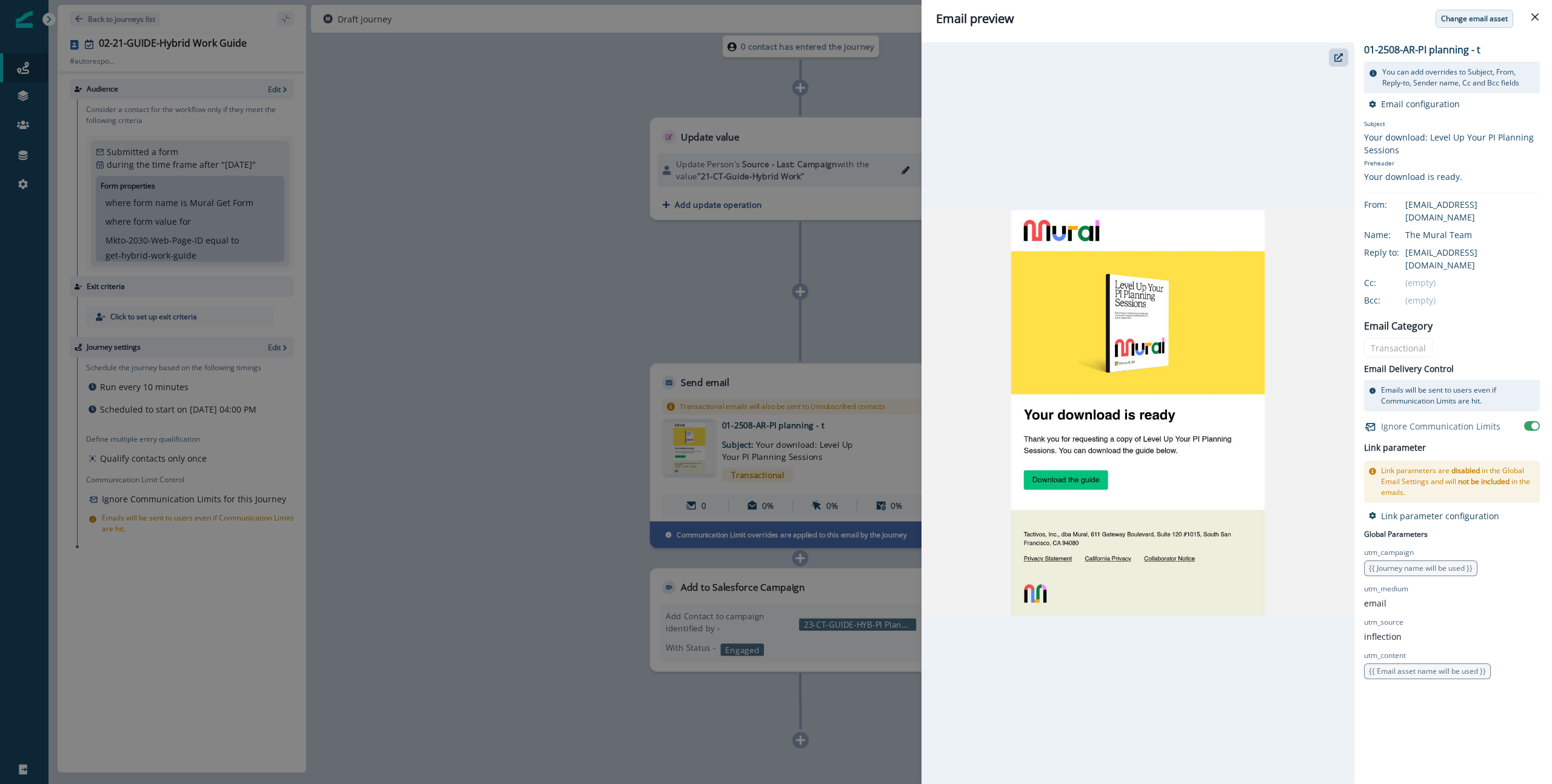
click at [1212, 14] on button "Change email asset" at bounding box center [1474, 19] width 77 height 18
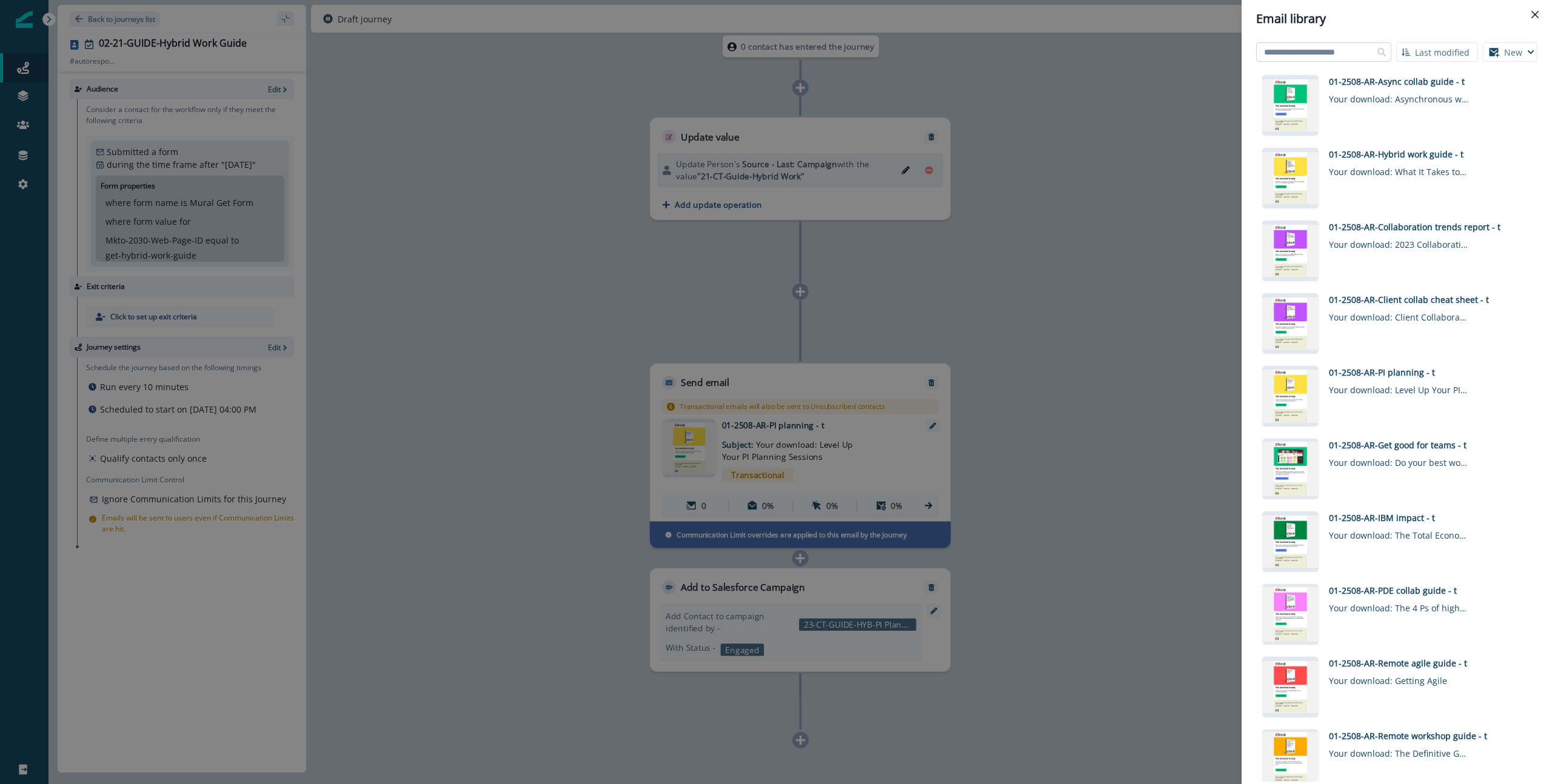
click at [1212, 59] on input at bounding box center [1324, 52] width 135 height 19
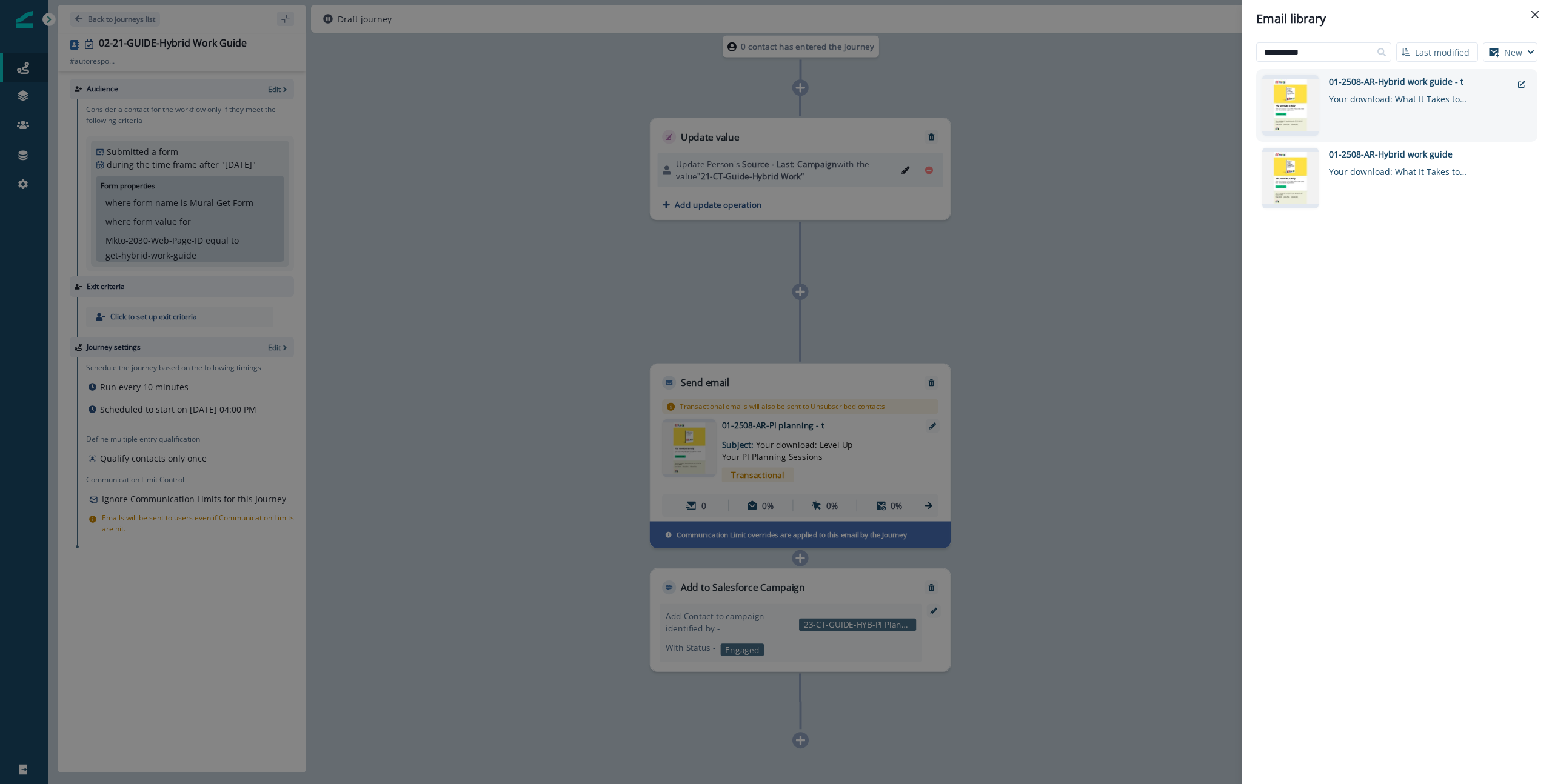
type input "**********"
click at [1212, 80] on div "01-2508-AR-Hybrid work guide - t" at bounding box center [1420, 82] width 183 height 13
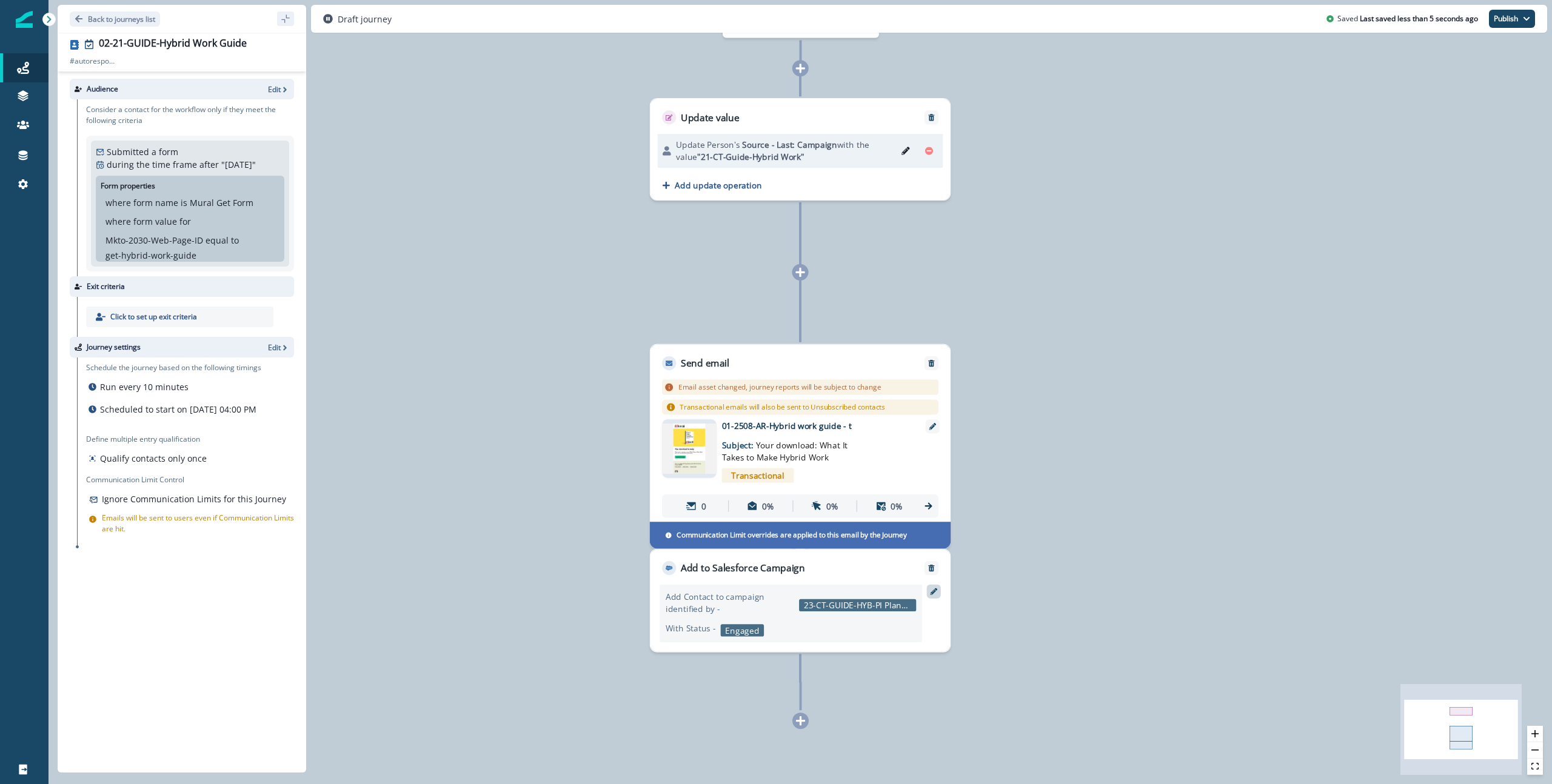
click at [932, 588] on icon at bounding box center [933, 591] width 7 height 7
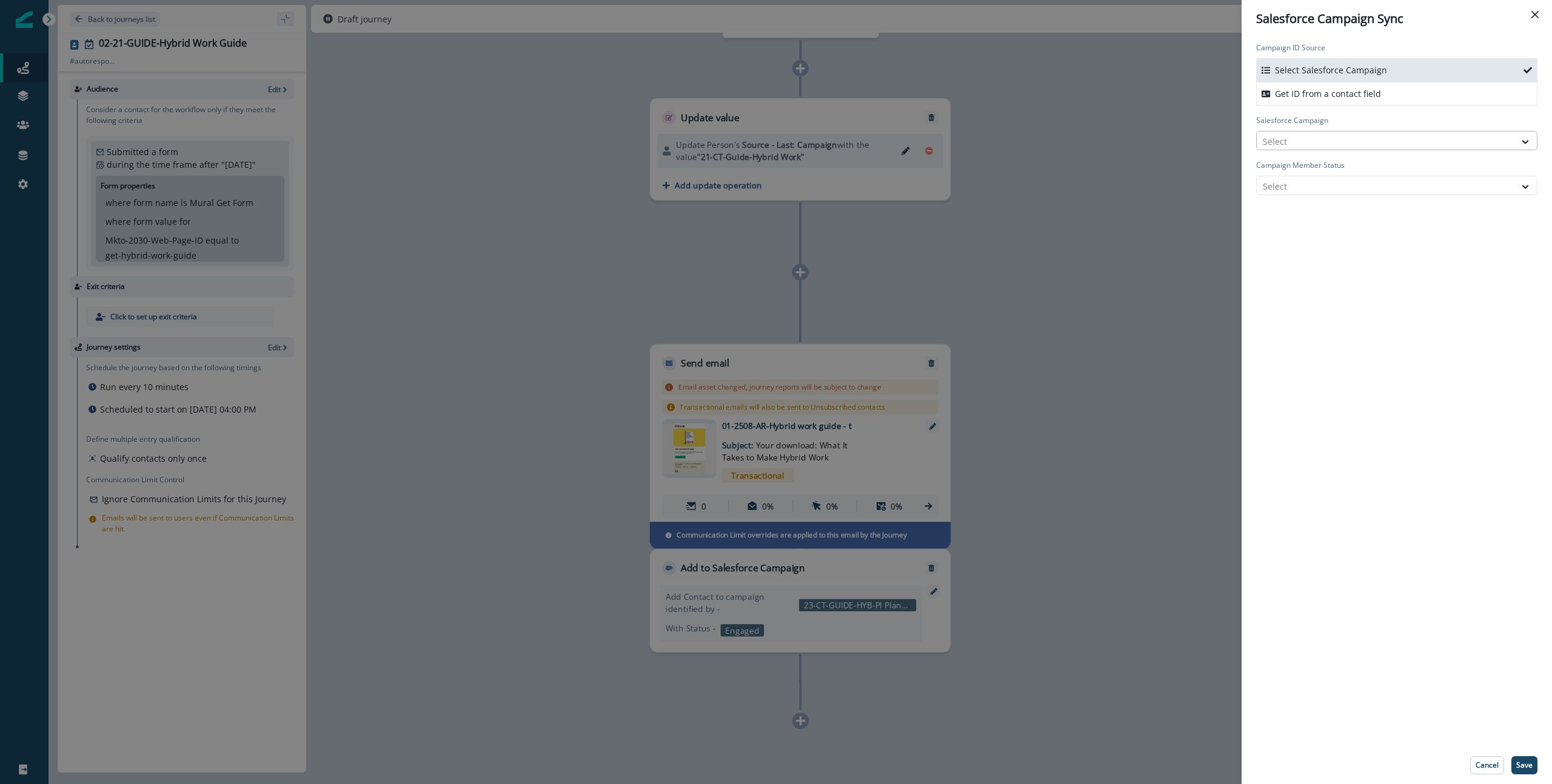
click at [1212, 140] on div at bounding box center [1385, 142] width 246 height 15
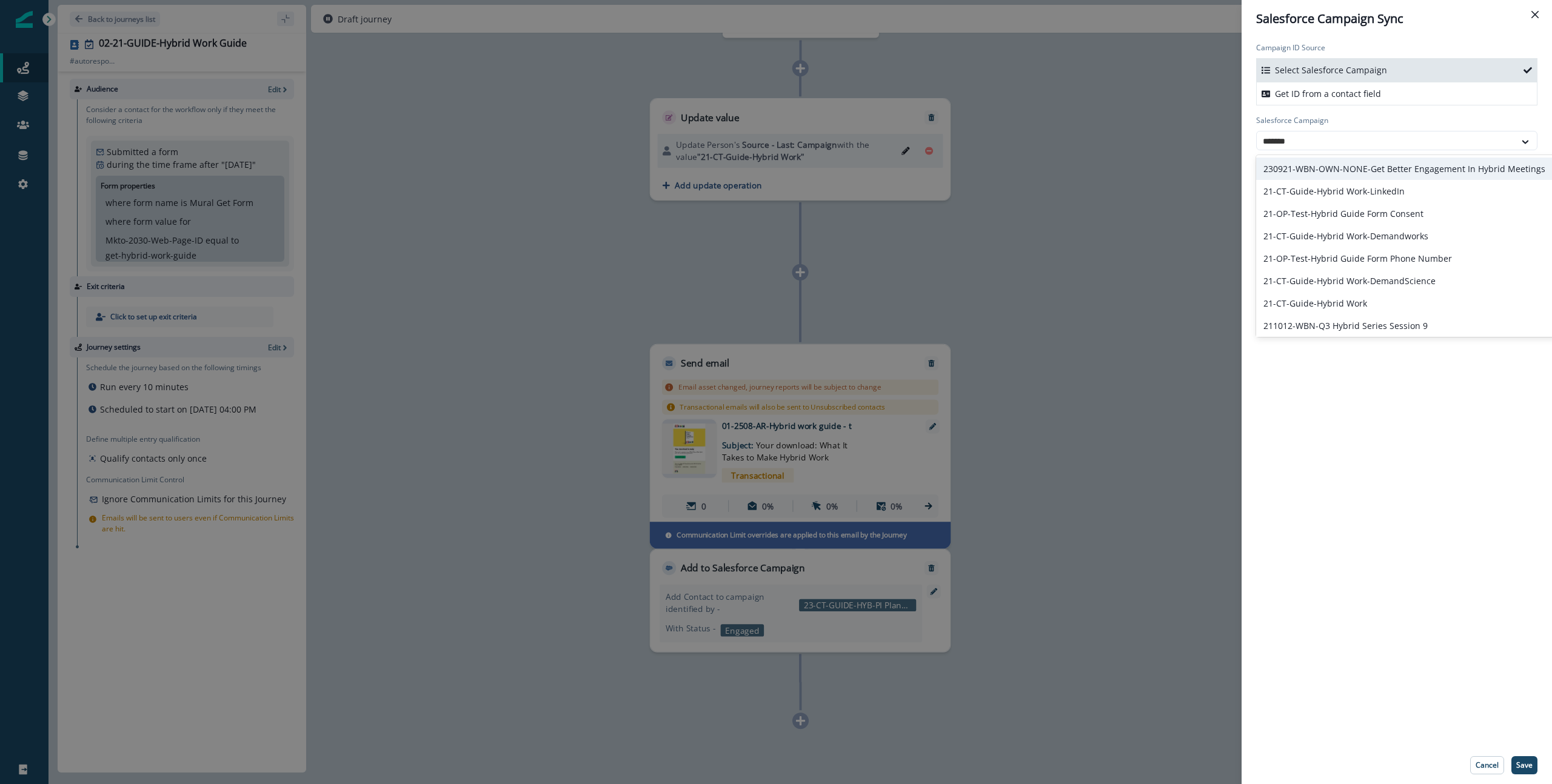
paste input "**********"
type input "**********"
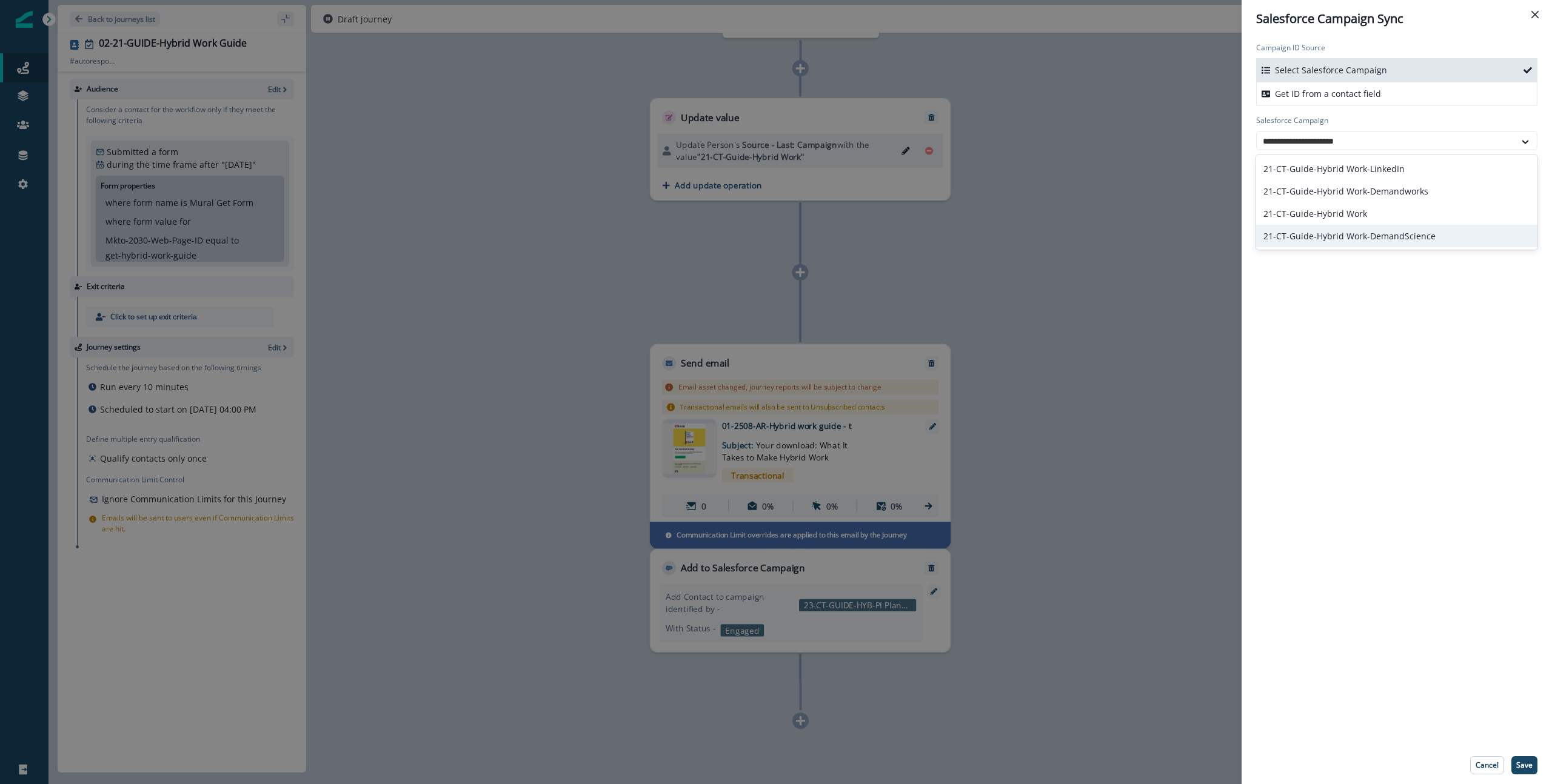
click at [1212, 232] on div "21-CT-Guide-Hybrid Work-DemandScience" at bounding box center [1397, 236] width 281 height 22
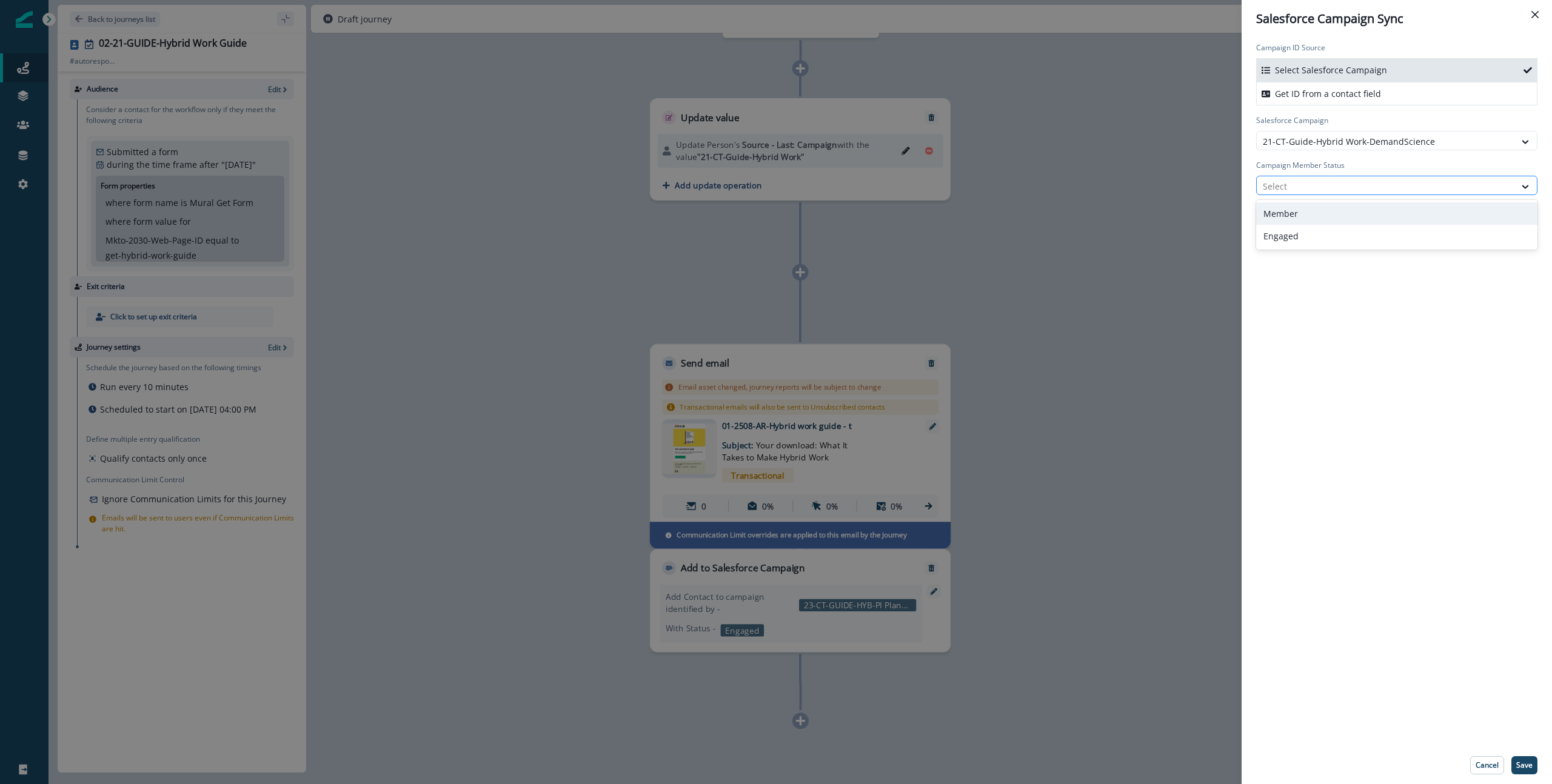
click at [1212, 185] on div at bounding box center [1385, 186] width 246 height 15
click at [1212, 234] on div "Engaged" at bounding box center [1397, 236] width 281 height 22
click at [1212, 655] on p "Save" at bounding box center [1525, 765] width 17 height 8
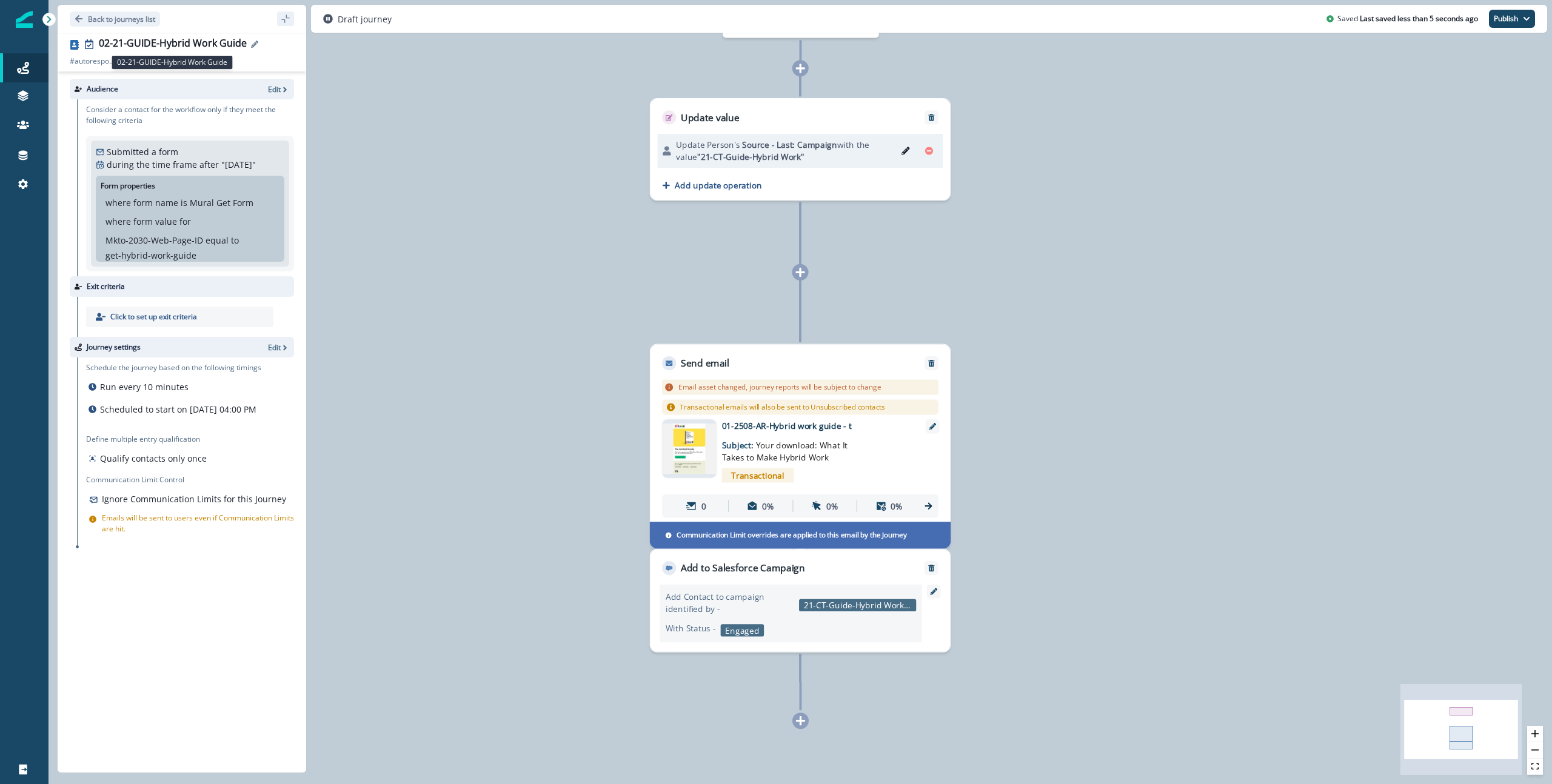
click at [222, 43] on div "02-21-GUIDE-Hybrid Work Guide" at bounding box center [173, 44] width 148 height 13
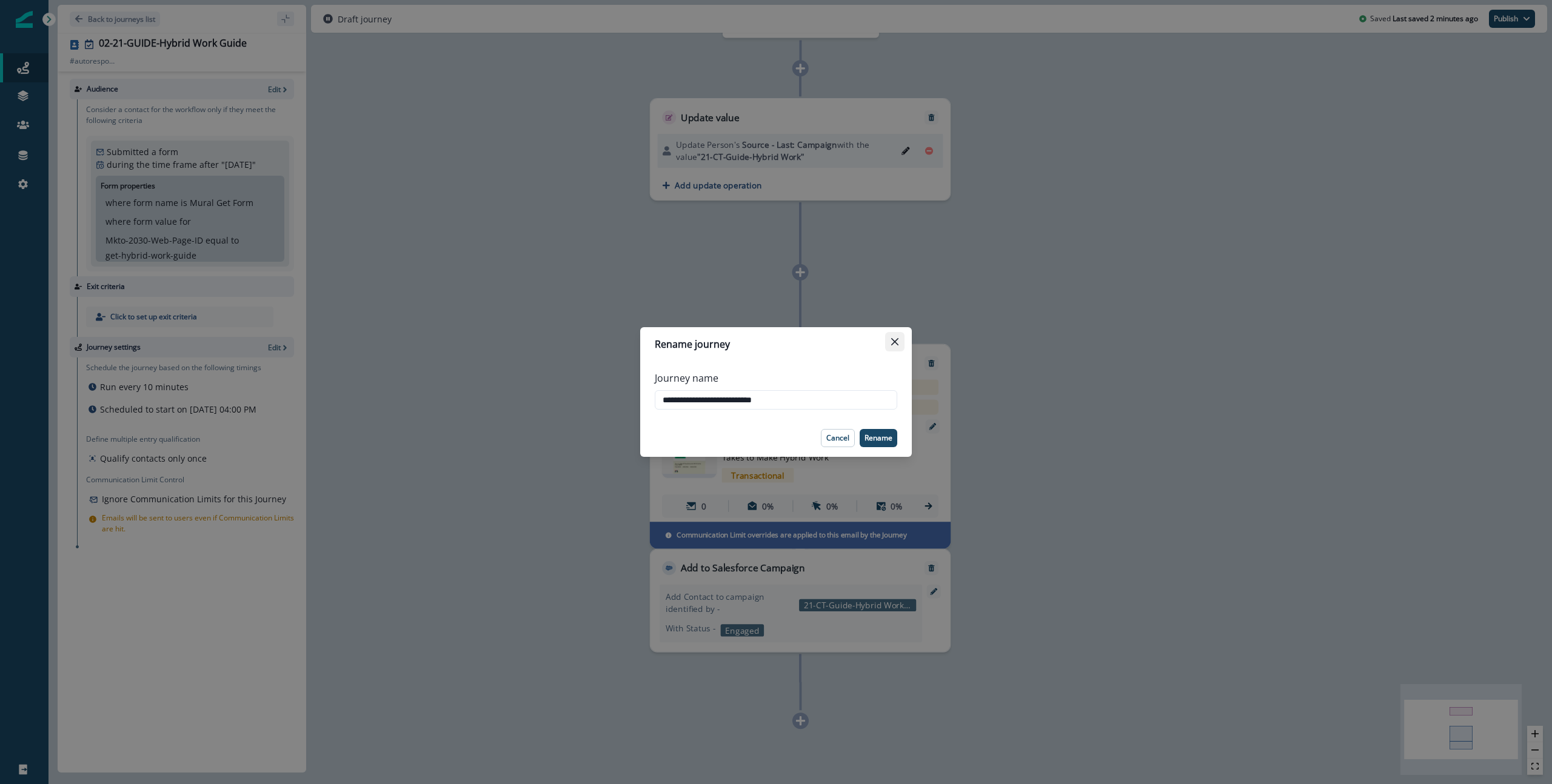
click at [895, 342] on icon "Close" at bounding box center [894, 342] width 7 height 7
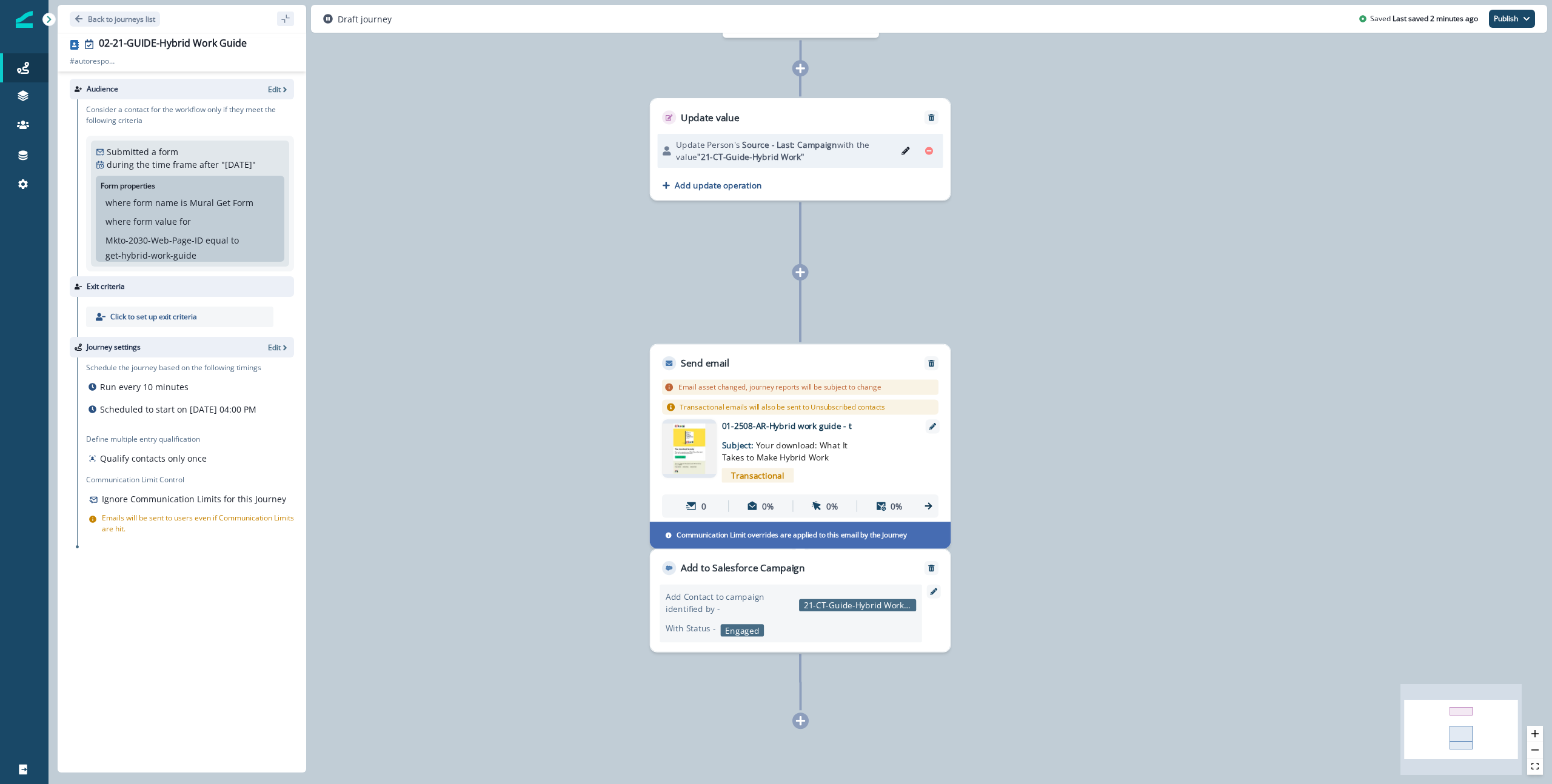
click at [114, 10] on div "Back to journeys list" at bounding box center [181, 19] width 248 height 28
click at [115, 19] on p "Back to journeys list" at bounding box center [121, 19] width 67 height 10
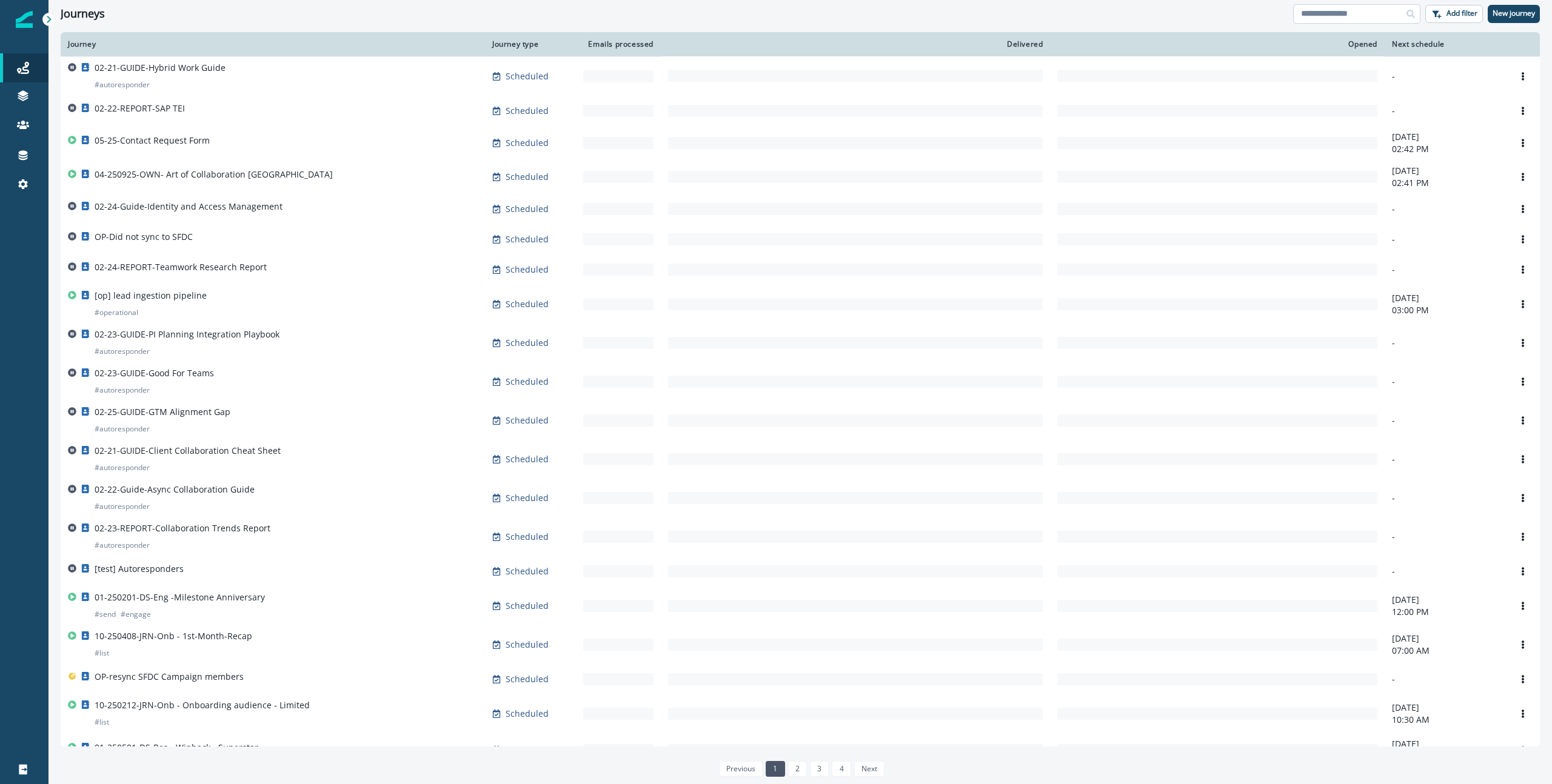
click at [1212, 17] on input at bounding box center [1357, 14] width 127 height 19
type input "*******"
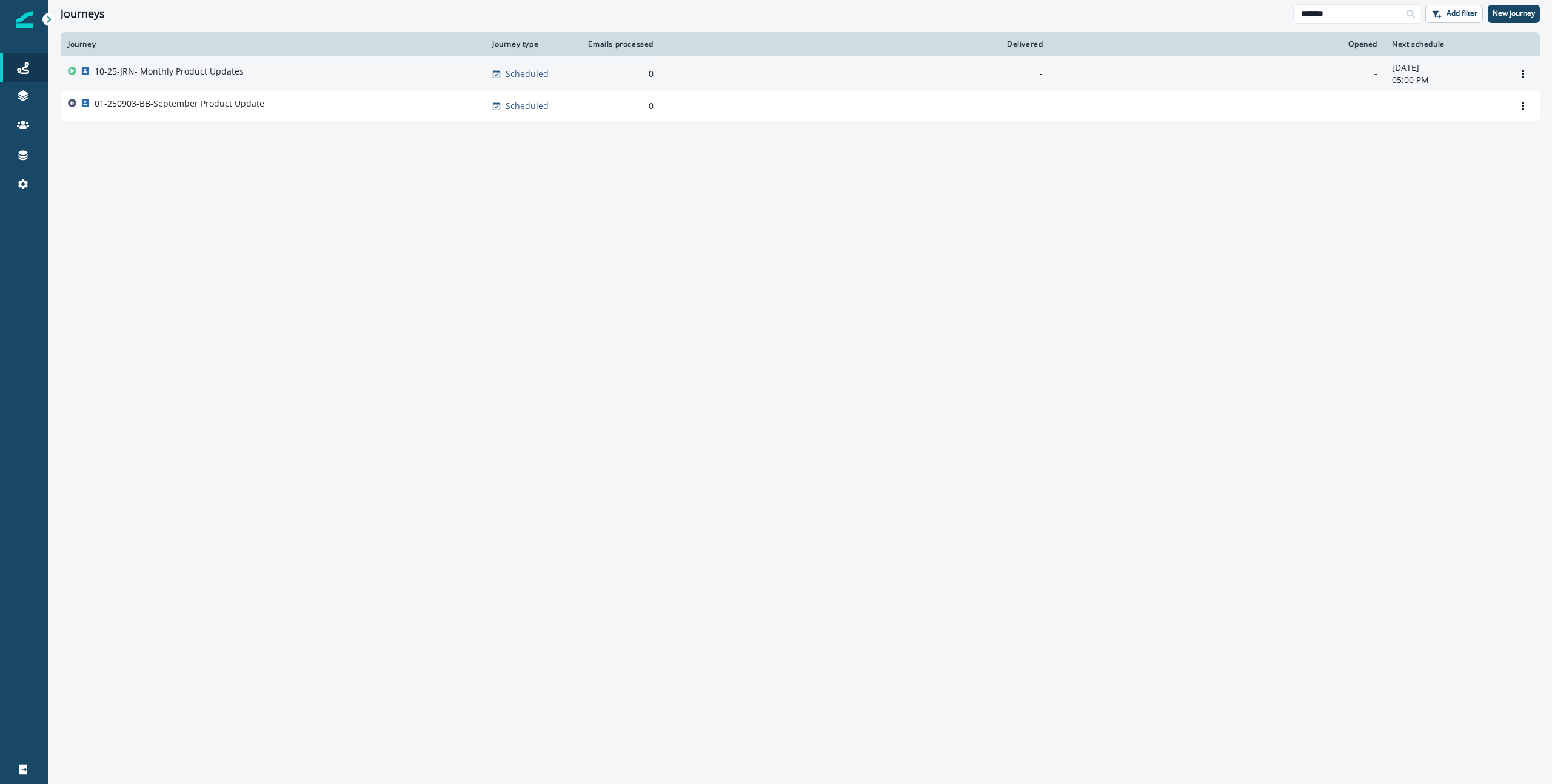
click at [165, 70] on p "10-25-JRN- Monthly Product Updates" at bounding box center [169, 72] width 149 height 12
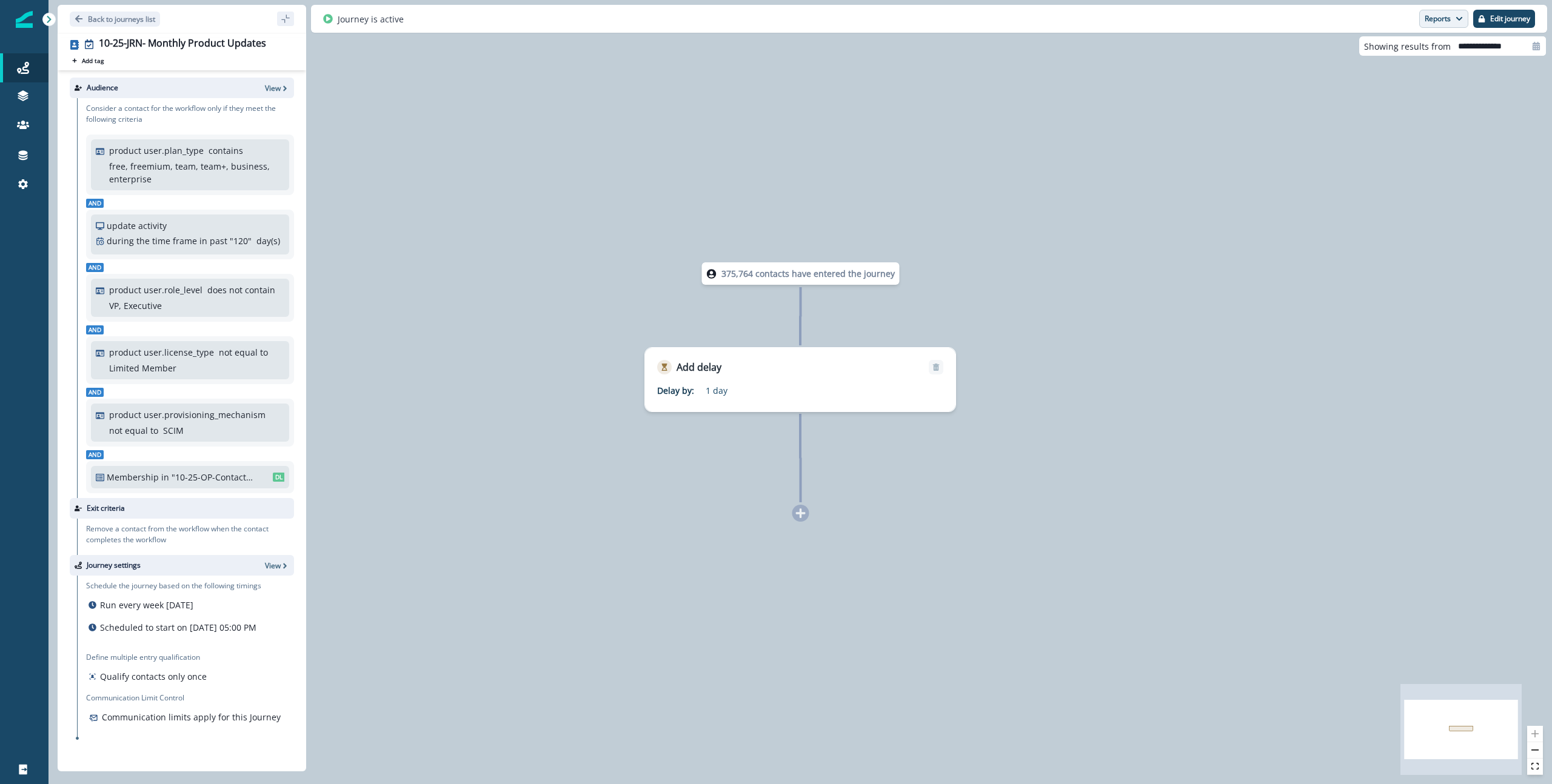
click at [1212, 18] on button "Reports" at bounding box center [1443, 19] width 49 height 18
click at [1212, 20] on button "Edit journey" at bounding box center [1504, 19] width 62 height 18
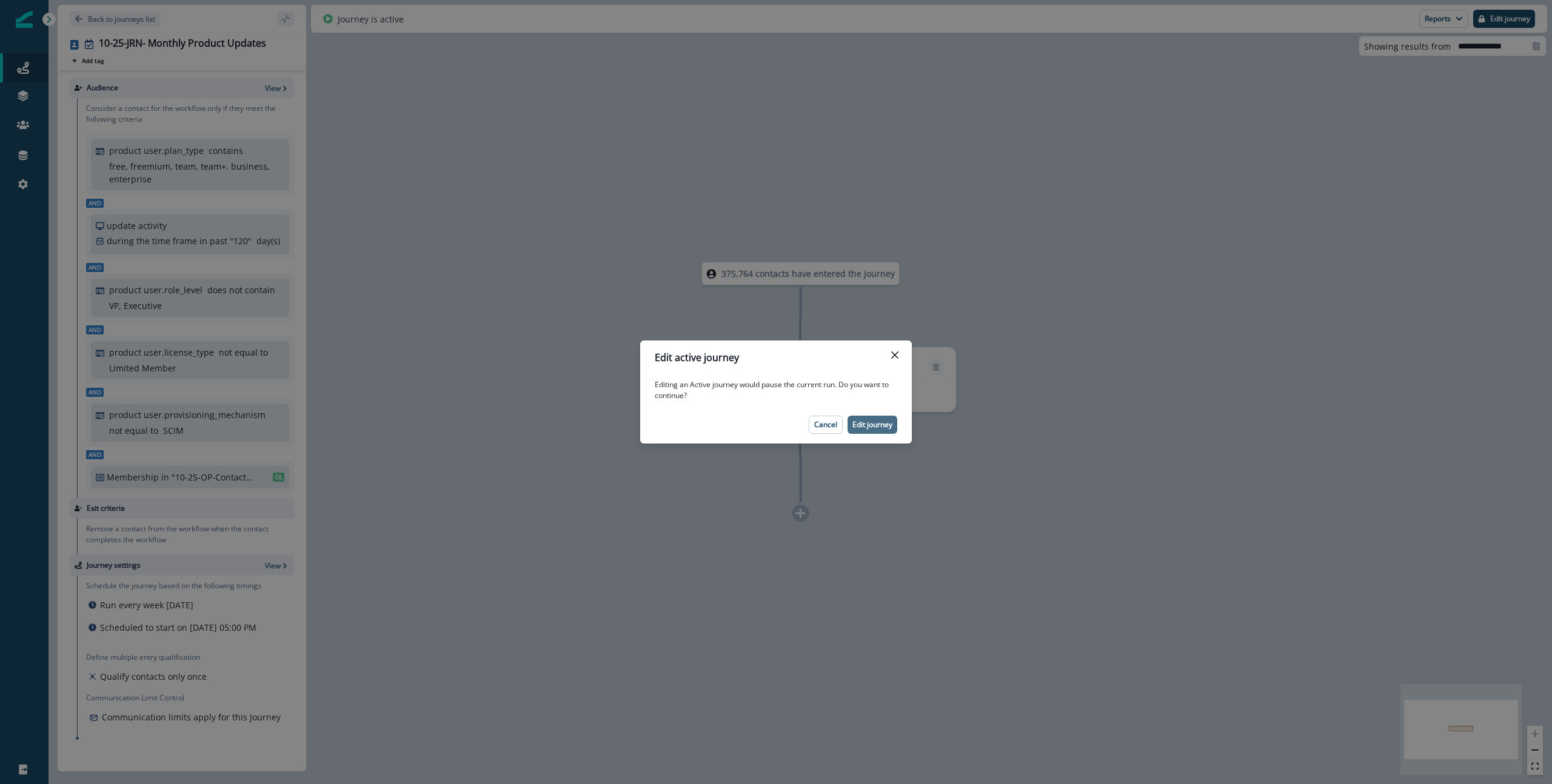
click at [857, 432] on button "Edit journey" at bounding box center [872, 425] width 50 height 18
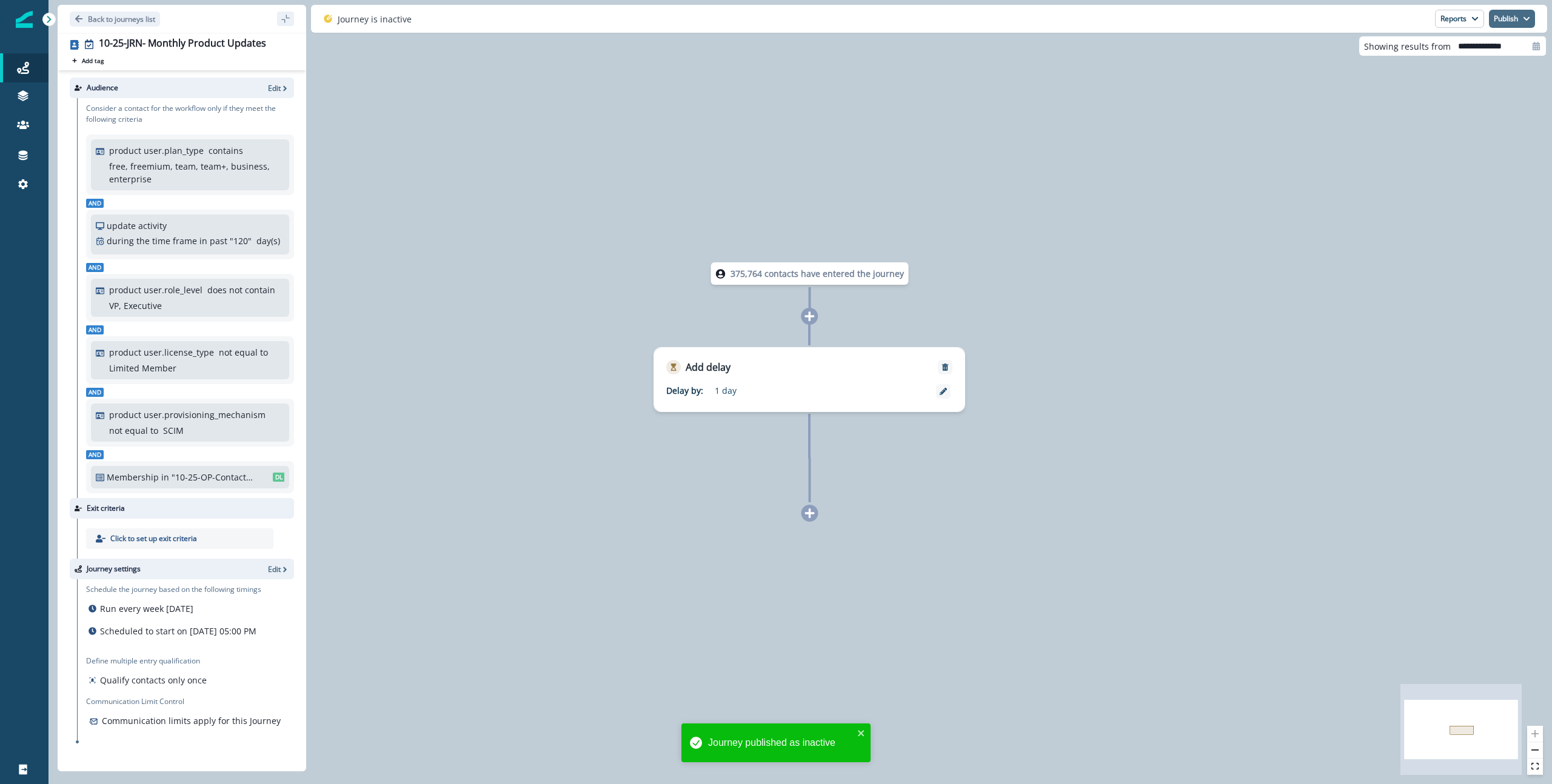
click at [1212, 26] on button "Publish" at bounding box center [1512, 19] width 46 height 18
drag, startPoint x: 1498, startPoint y: 44, endPoint x: 1279, endPoint y: 133, distance: 236.4
click at [1212, 143] on div "Back to journeys list 10-25-JRN- Monthly Product Updates Add tag Search or crea…" at bounding box center [800, 392] width 1503 height 784
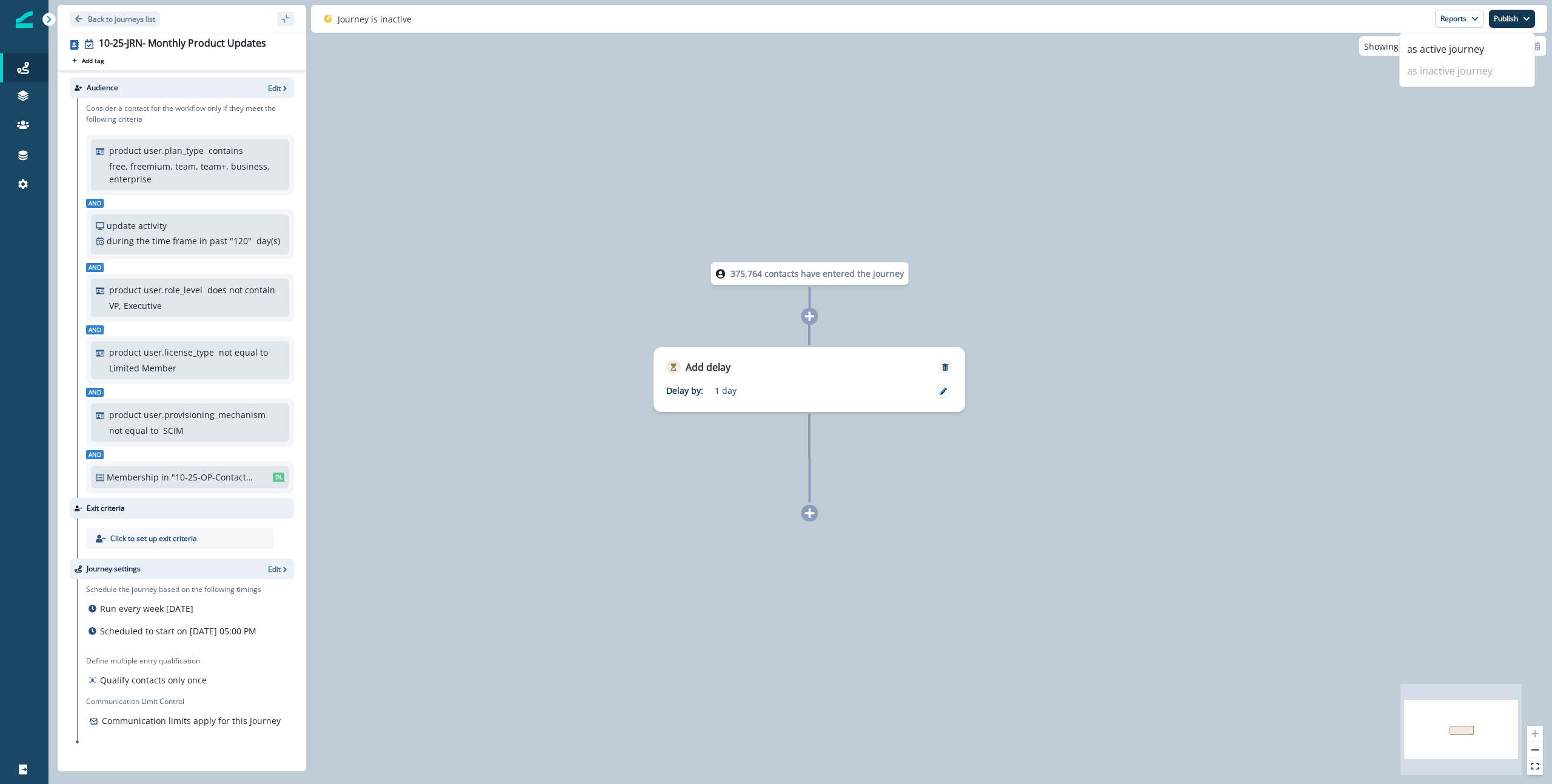
click at [1212, 176] on div "375,764 contacts have entered the journey Add delay Delay by: 1 day Delay detai…" at bounding box center [800, 392] width 1503 height 784
click at [137, 21] on p "Back to journeys list" at bounding box center [121, 19] width 67 height 10
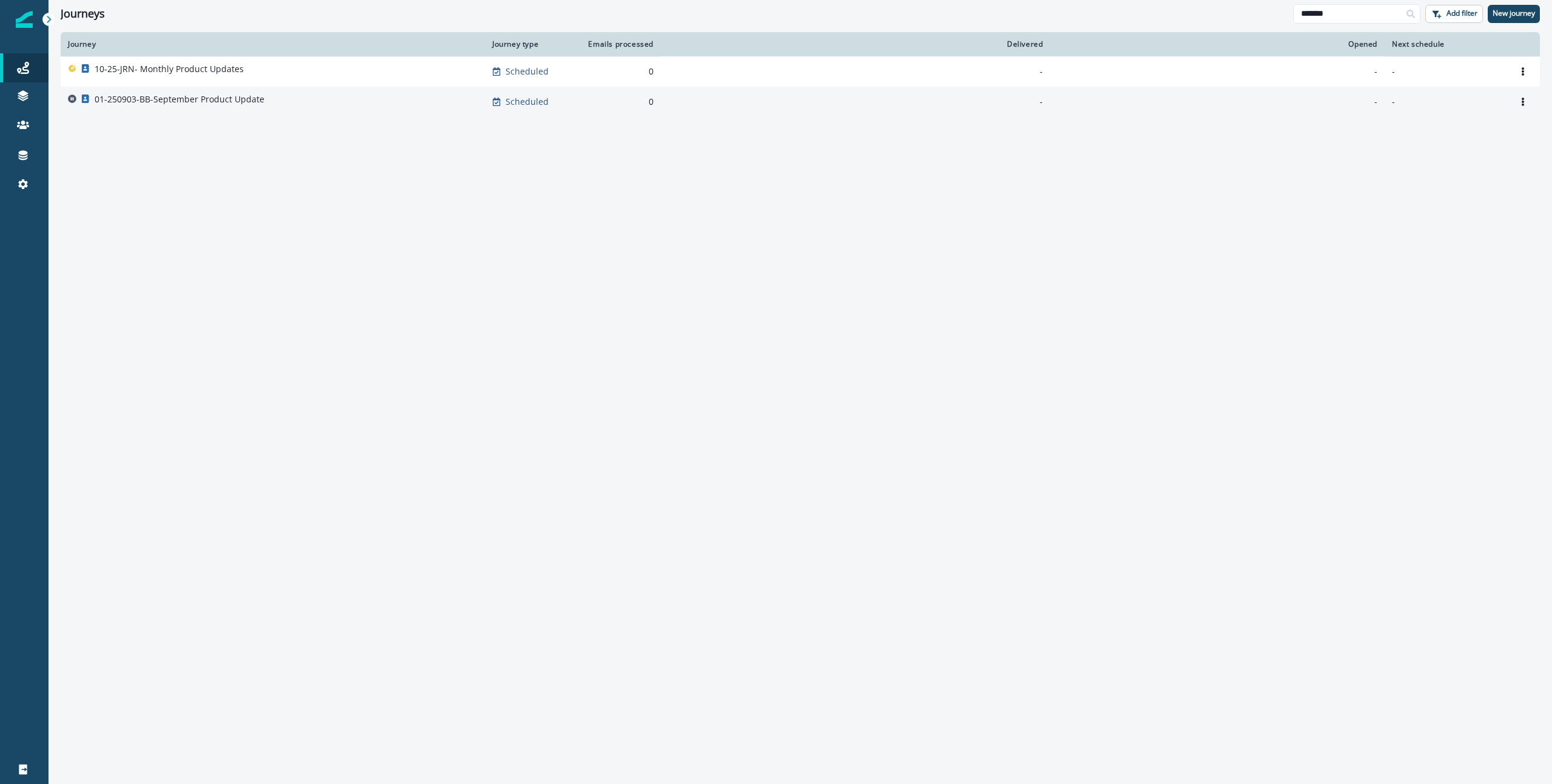
click at [248, 107] on div "01-250903-BB-September Product Update" at bounding box center [179, 102] width 170 height 17
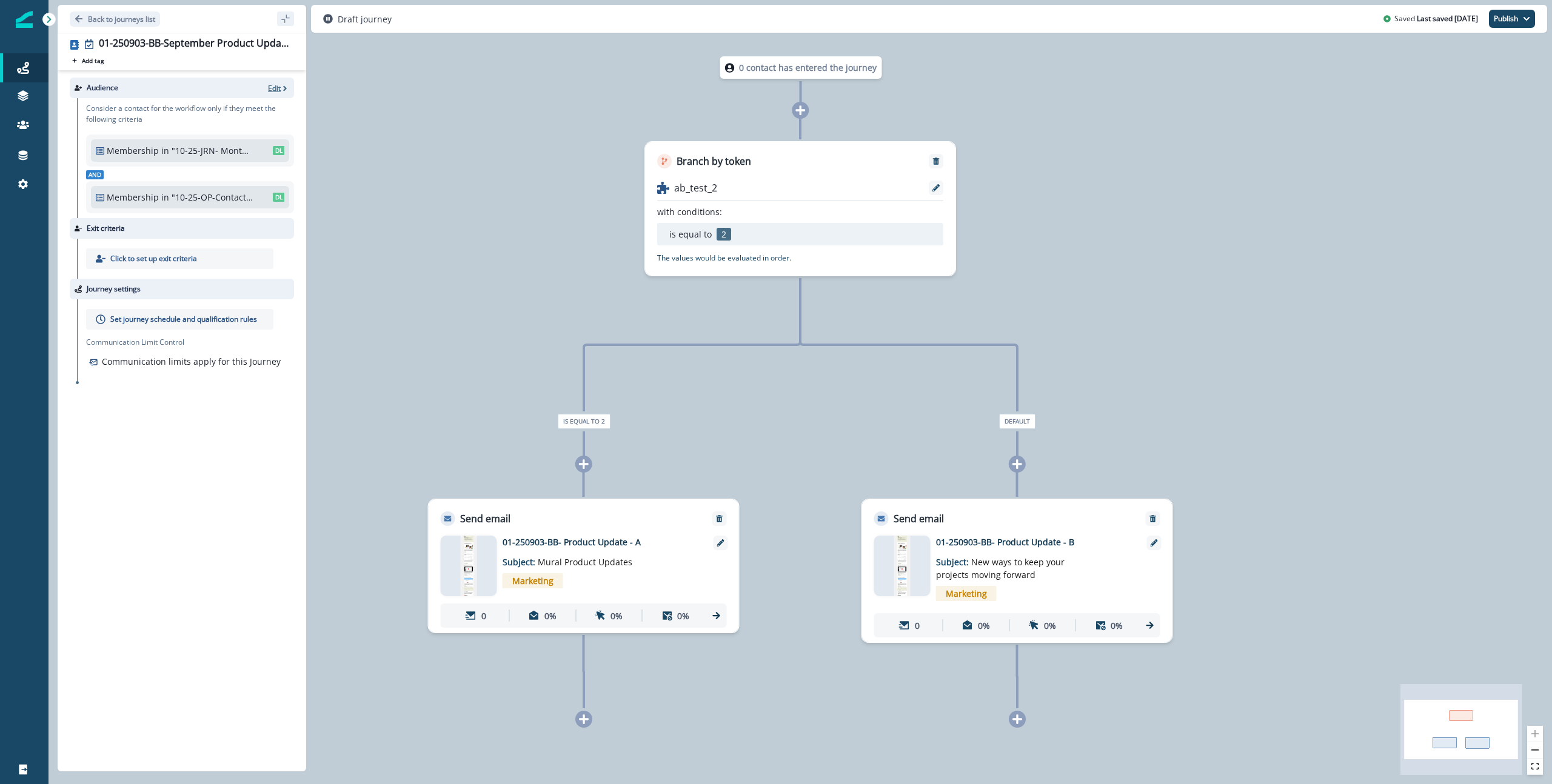
click at [272, 86] on p "Edit" at bounding box center [275, 88] width 13 height 10
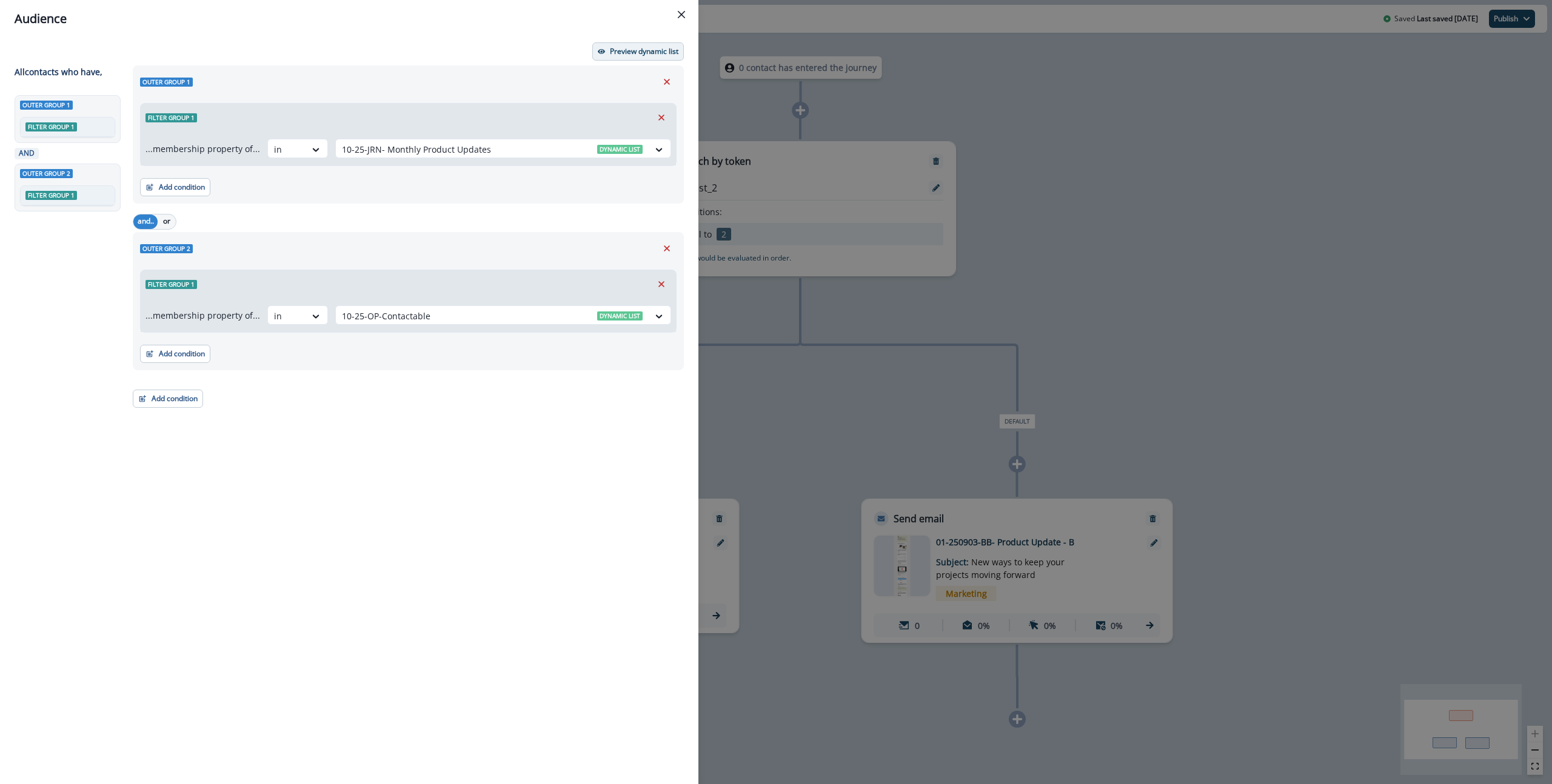
click at [615, 57] on button "Preview dynamic list" at bounding box center [637, 51] width 91 height 18
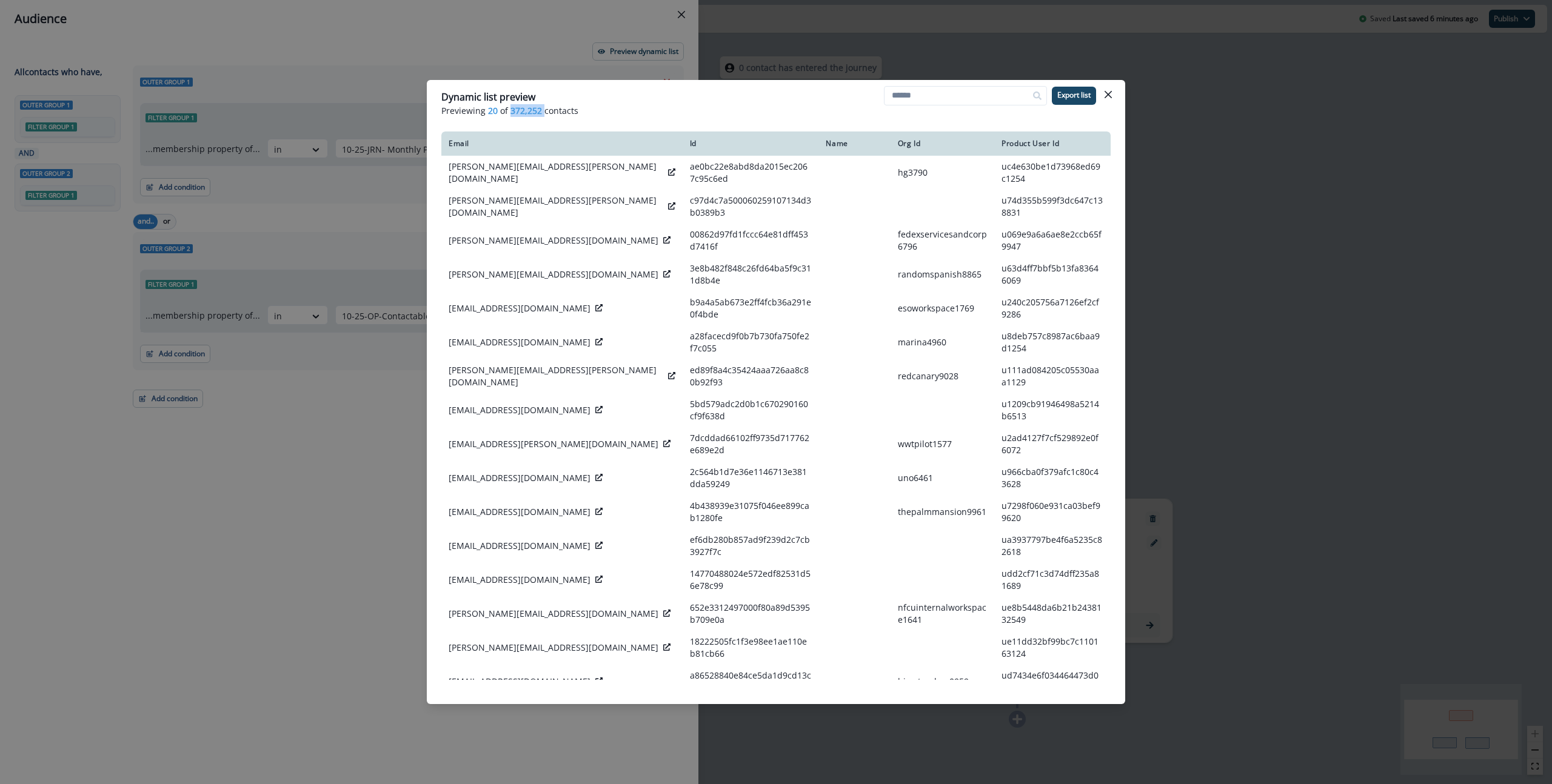
drag, startPoint x: 542, startPoint y: 114, endPoint x: 508, endPoint y: 112, distance: 34.1
click at [508, 112] on p "Previewing 20 of 372,252 contacts" at bounding box center [776, 110] width 669 height 13
copy span "372,252"
drag, startPoint x: 1109, startPoint y: 91, endPoint x: 914, endPoint y: 88, distance: 195.0
click at [1108, 91] on icon "Close" at bounding box center [1107, 94] width 7 height 7
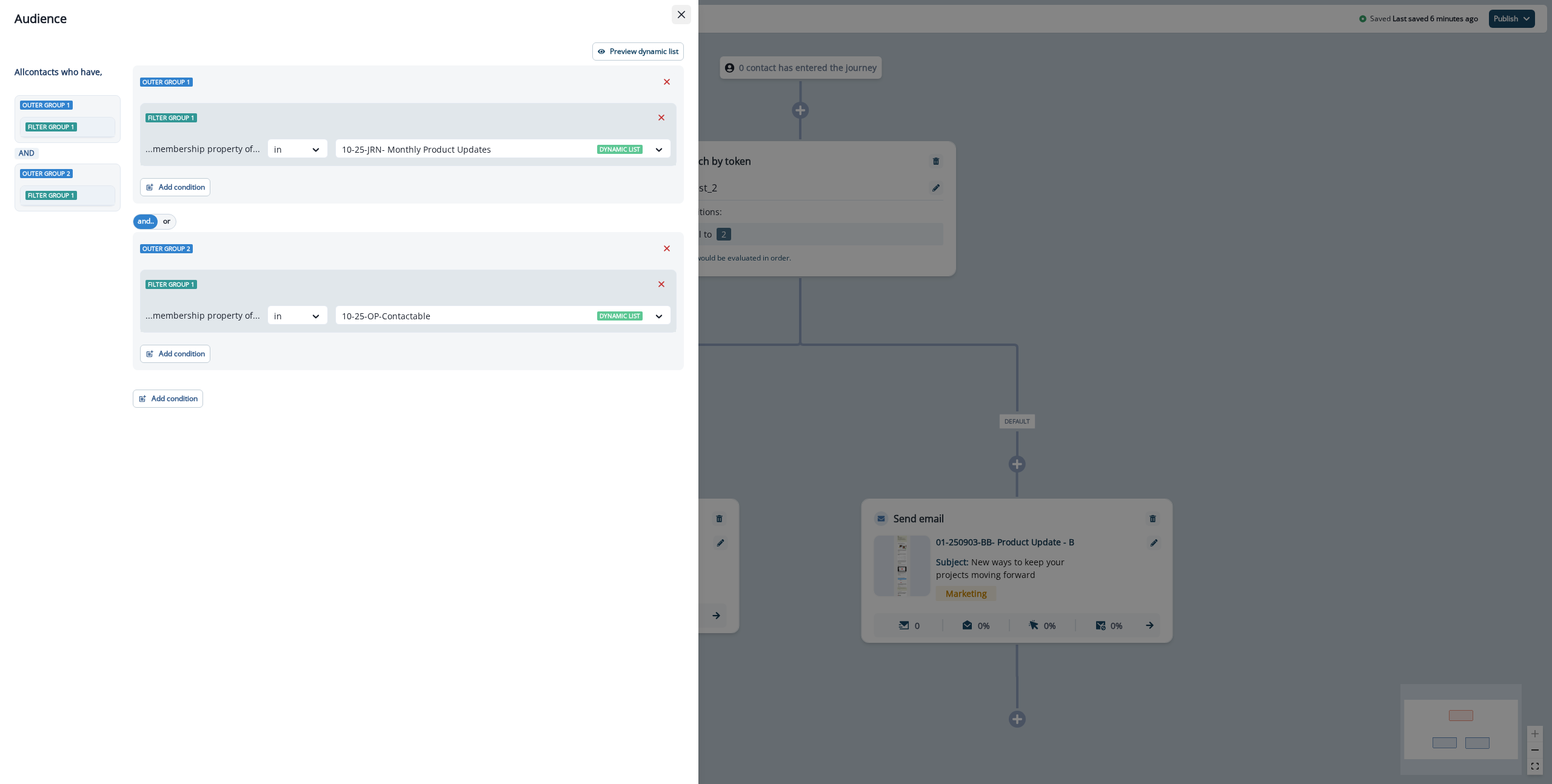
click at [680, 16] on icon "Close" at bounding box center [681, 14] width 7 height 7
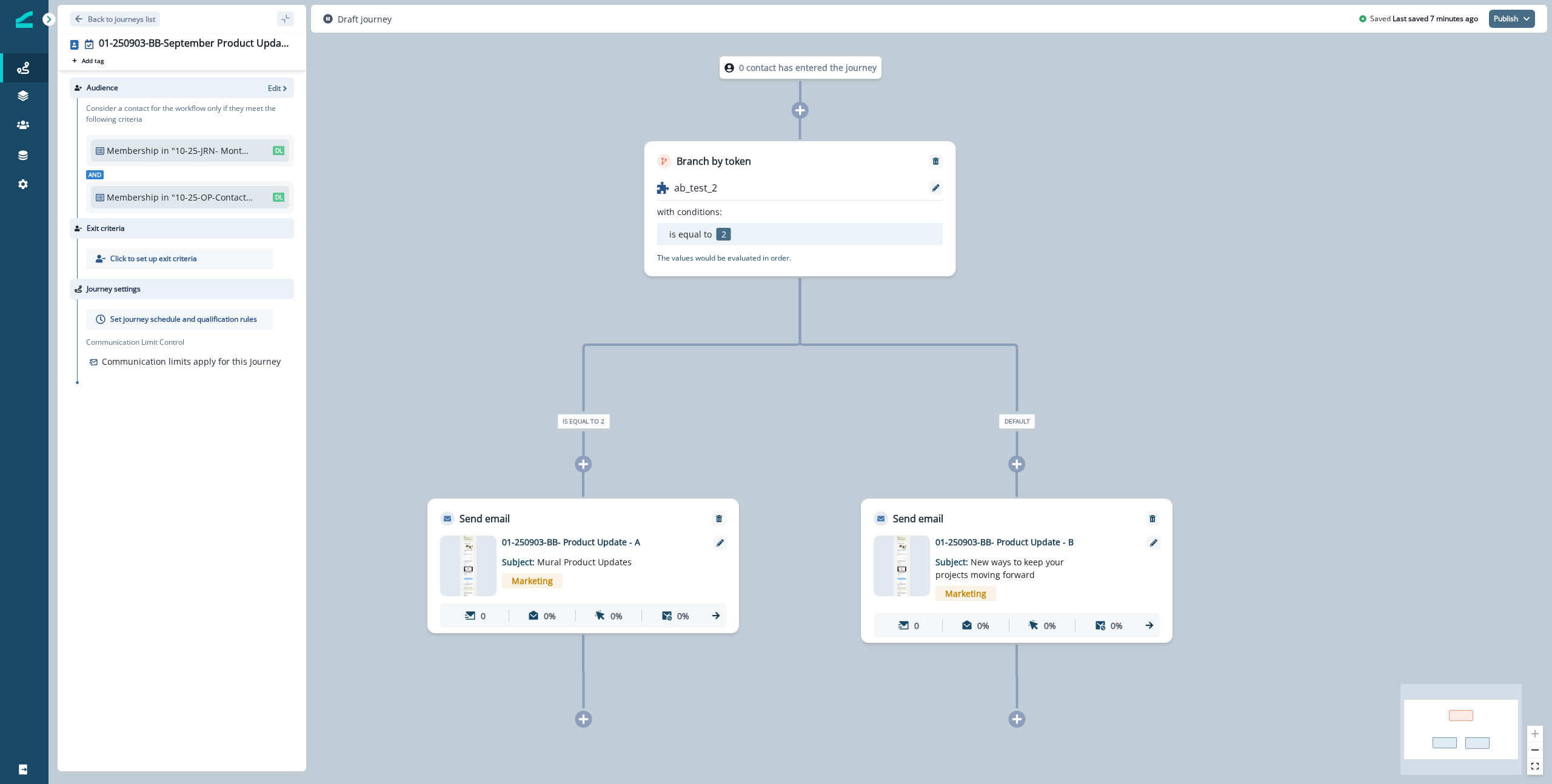
click at [1212, 19] on button "Publish" at bounding box center [1512, 19] width 46 height 18
click at [1212, 43] on button "as active journey" at bounding box center [1467, 49] width 135 height 22
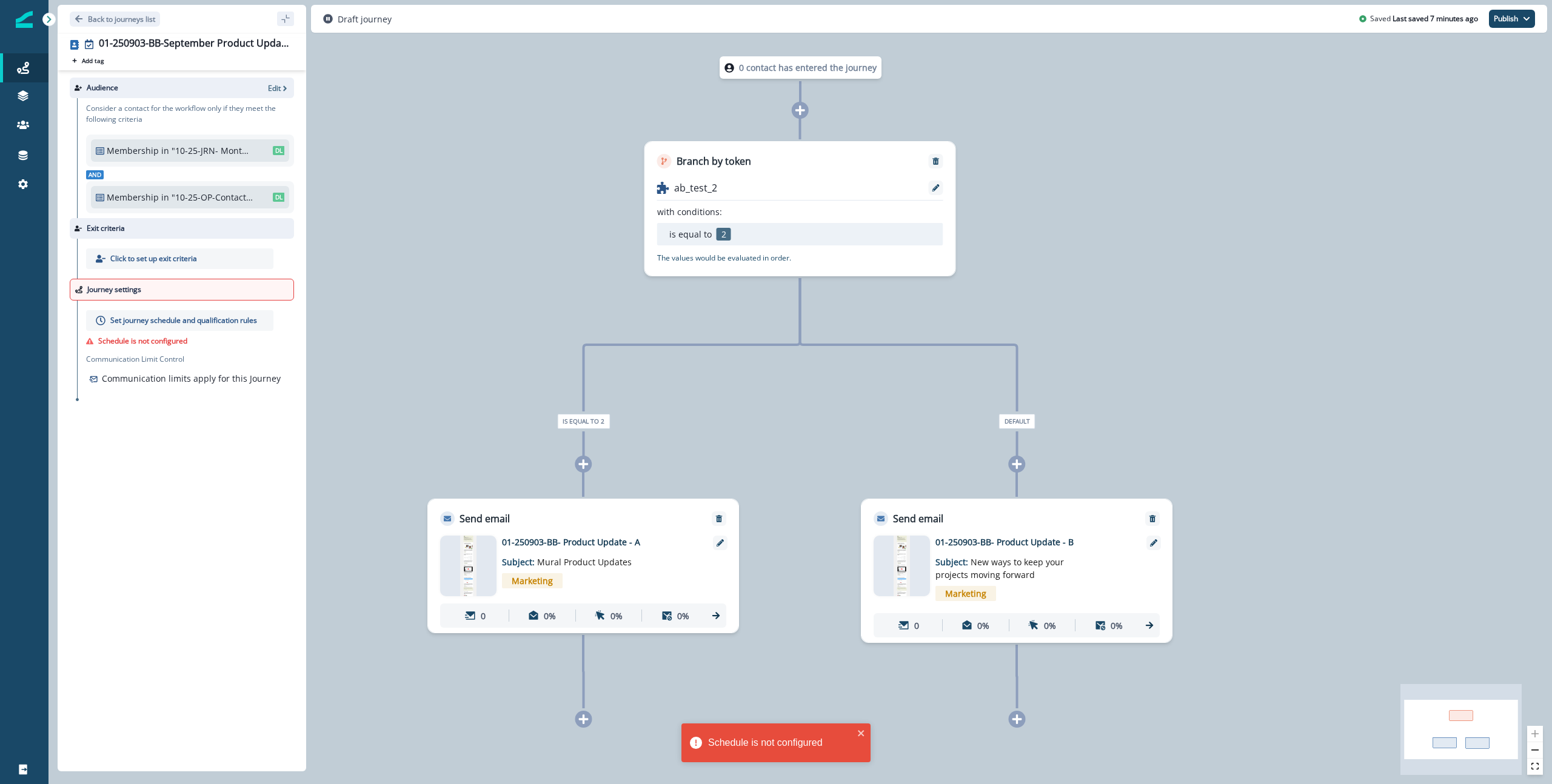
click at [164, 317] on p "Set journey schedule and qualification rules" at bounding box center [184, 320] width 147 height 11
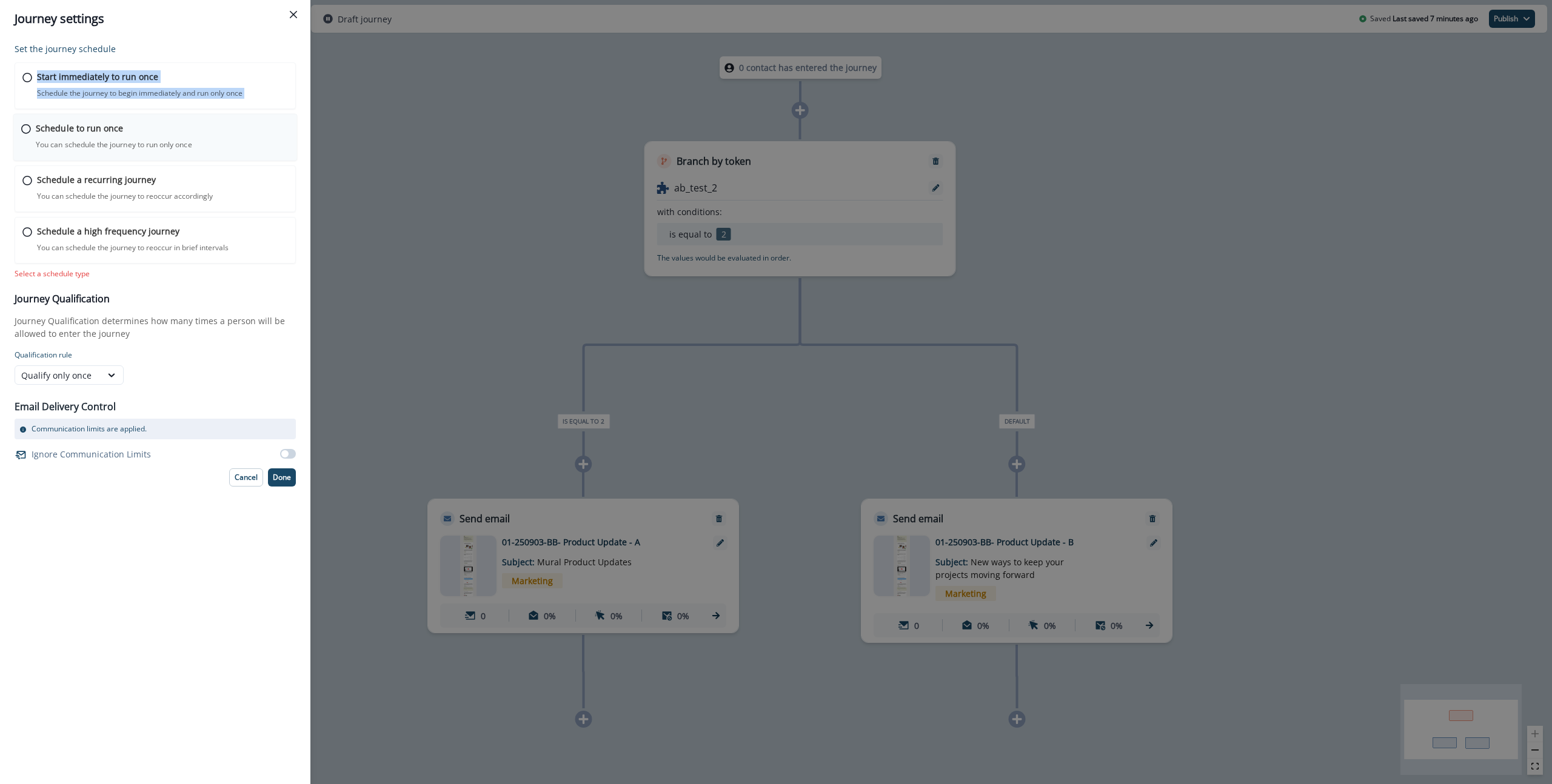
drag, startPoint x: 18, startPoint y: 76, endPoint x: 22, endPoint y: 139, distance: 63.1
click at [22, 139] on div "Start immediately to run once Schedule the journey to begin immediately and run…" at bounding box center [155, 163] width 281 height 201
click at [26, 135] on div "Schedule to run once You can schedule the journey to run only once Journey is s…" at bounding box center [155, 137] width 284 height 47
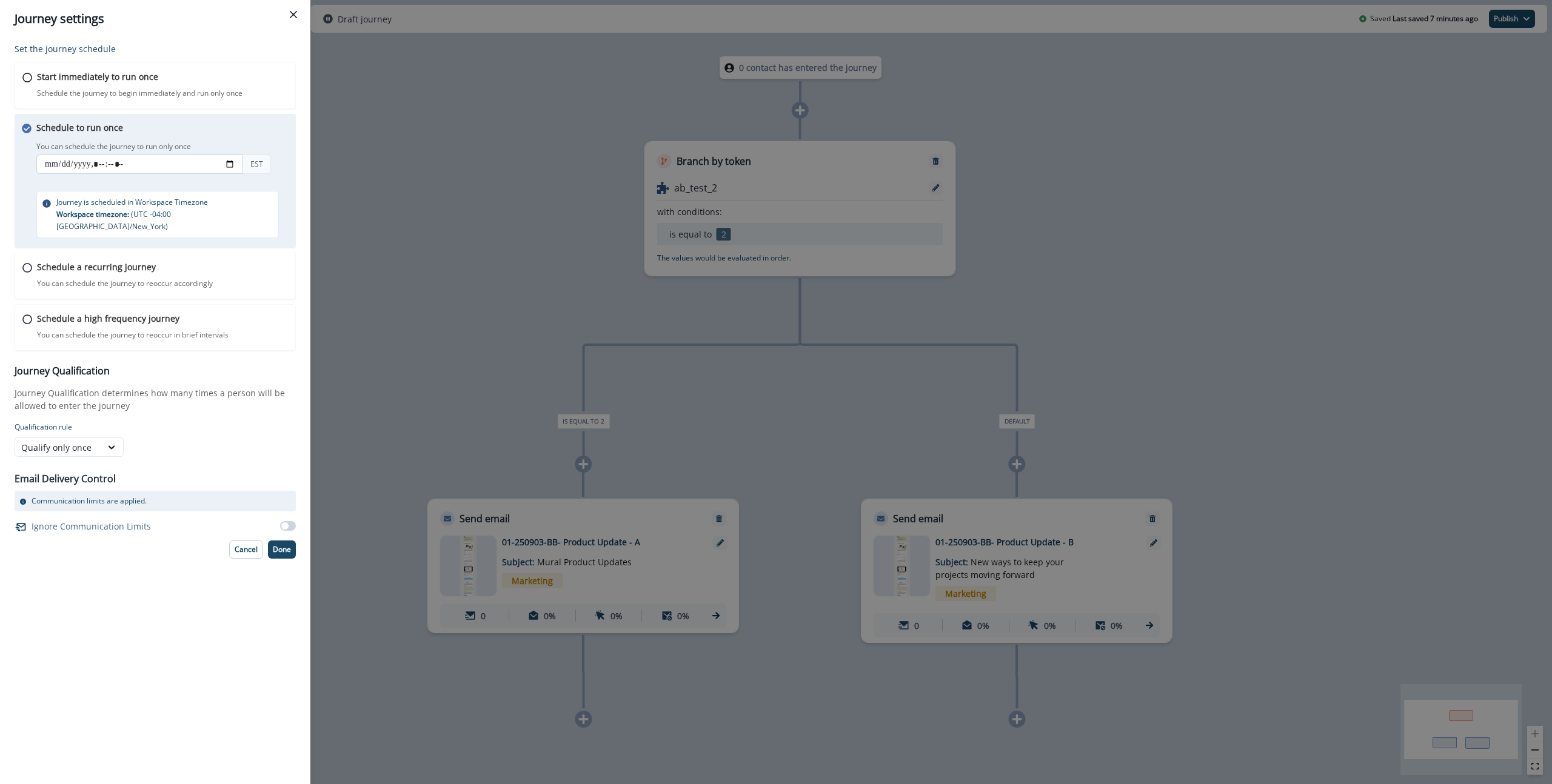
click at [233, 162] on input "datetime-local" at bounding box center [140, 164] width 207 height 19
type input "**********"
click at [286, 214] on div "Schedule to run once You can schedule the journey to run only once You can sche…" at bounding box center [167, 179] width 261 height 117
click at [281, 545] on p "Done" at bounding box center [282, 549] width 18 height 8
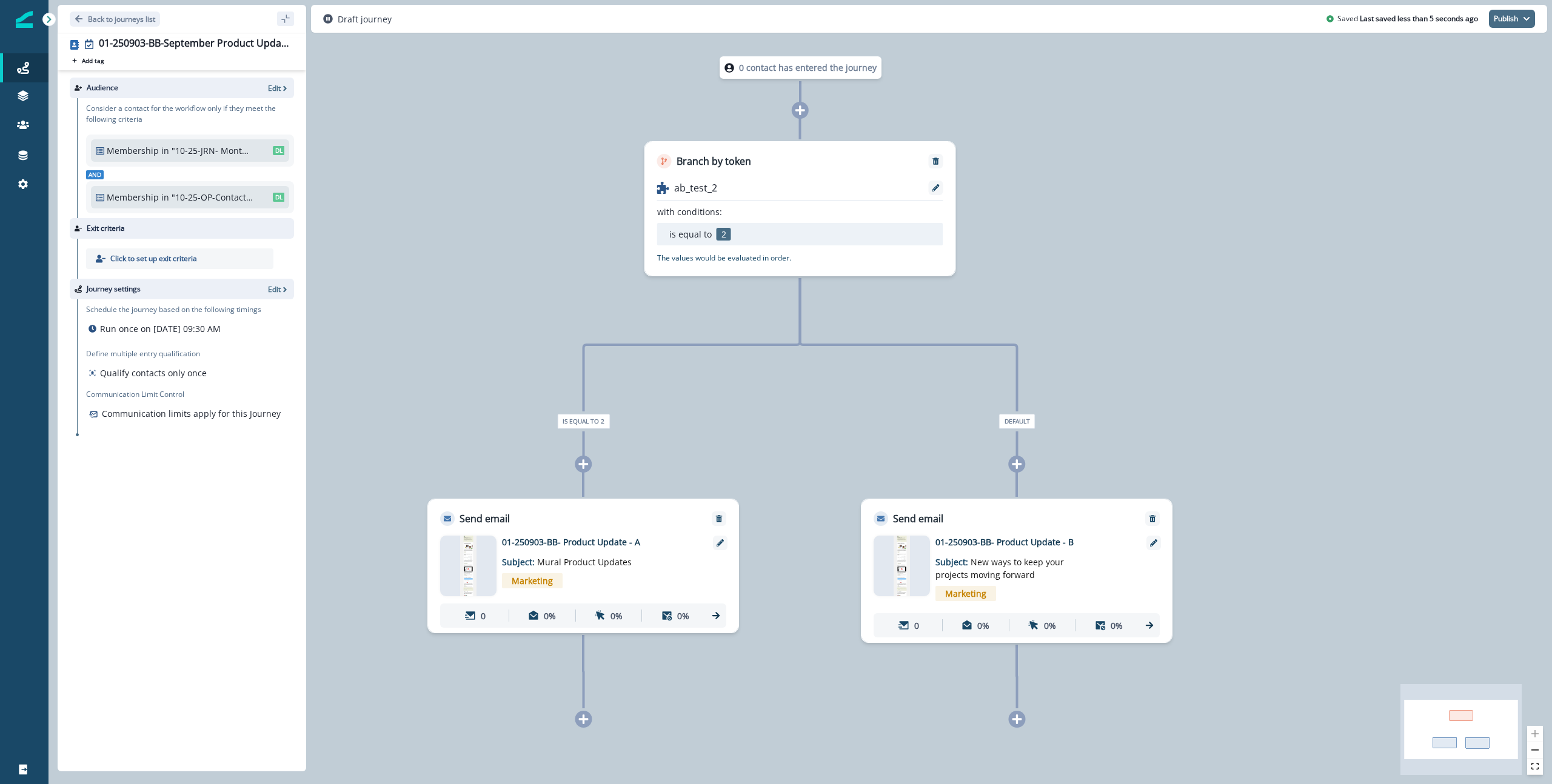
click at [1212, 11] on button "Publish" at bounding box center [1512, 19] width 46 height 18
click at [1212, 47] on button "as active journey" at bounding box center [1467, 49] width 135 height 22
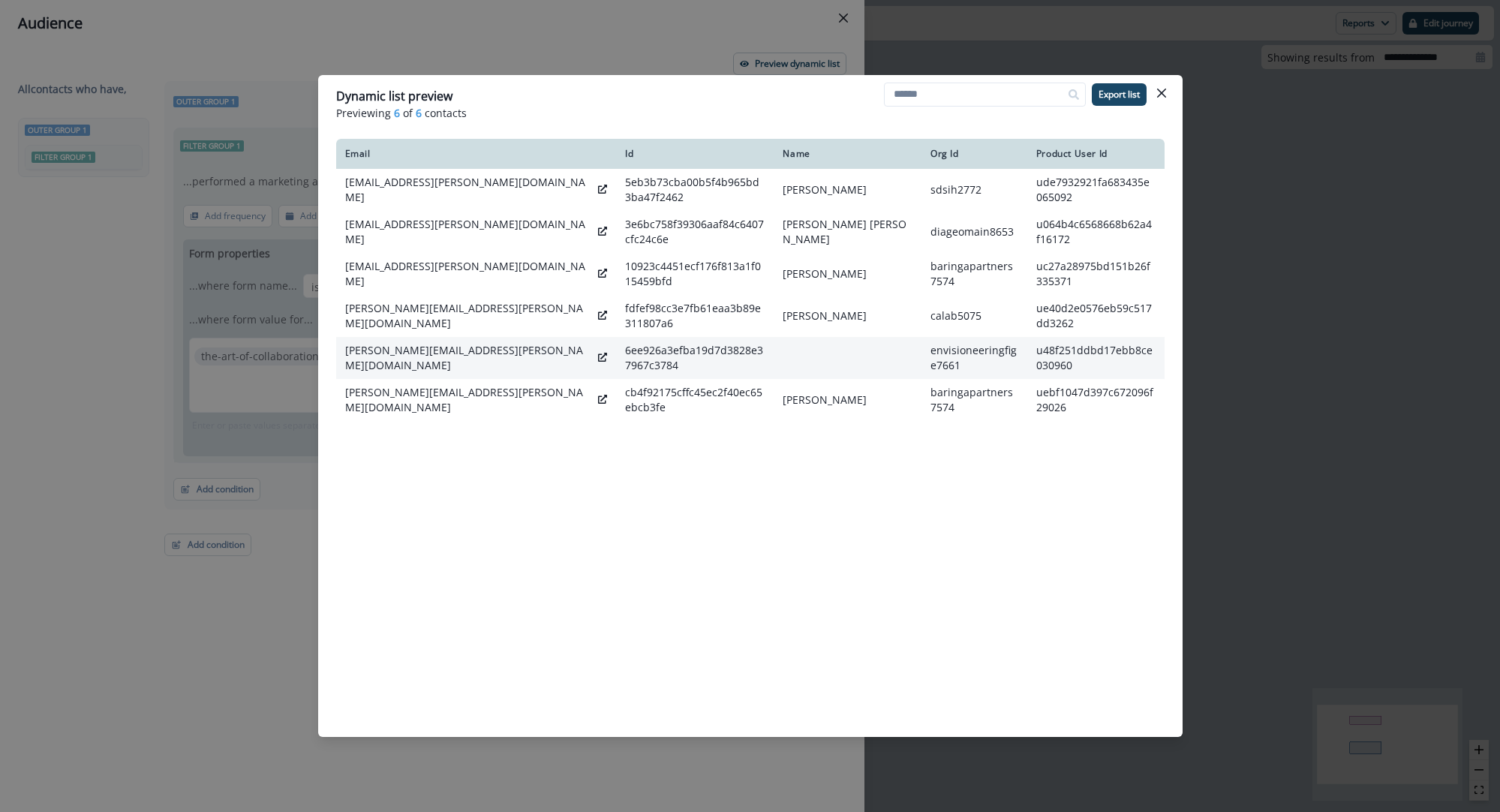
drag, startPoint x: 741, startPoint y: 354, endPoint x: 852, endPoint y: 361, distance: 111.2
click at [852, 360] on td at bounding box center [848, 357] width 148 height 42
click at [852, 361] on td at bounding box center [848, 357] width 148 height 42
drag, startPoint x: 827, startPoint y: 362, endPoint x: 391, endPoint y: 362, distance: 436.0
click at [391, 362] on tr "[PERSON_NAME][EMAIL_ADDRESS][PERSON_NAME][DOMAIN_NAME] 6ee926a3efba19d7d3828e37…" at bounding box center [750, 357] width 829 height 42
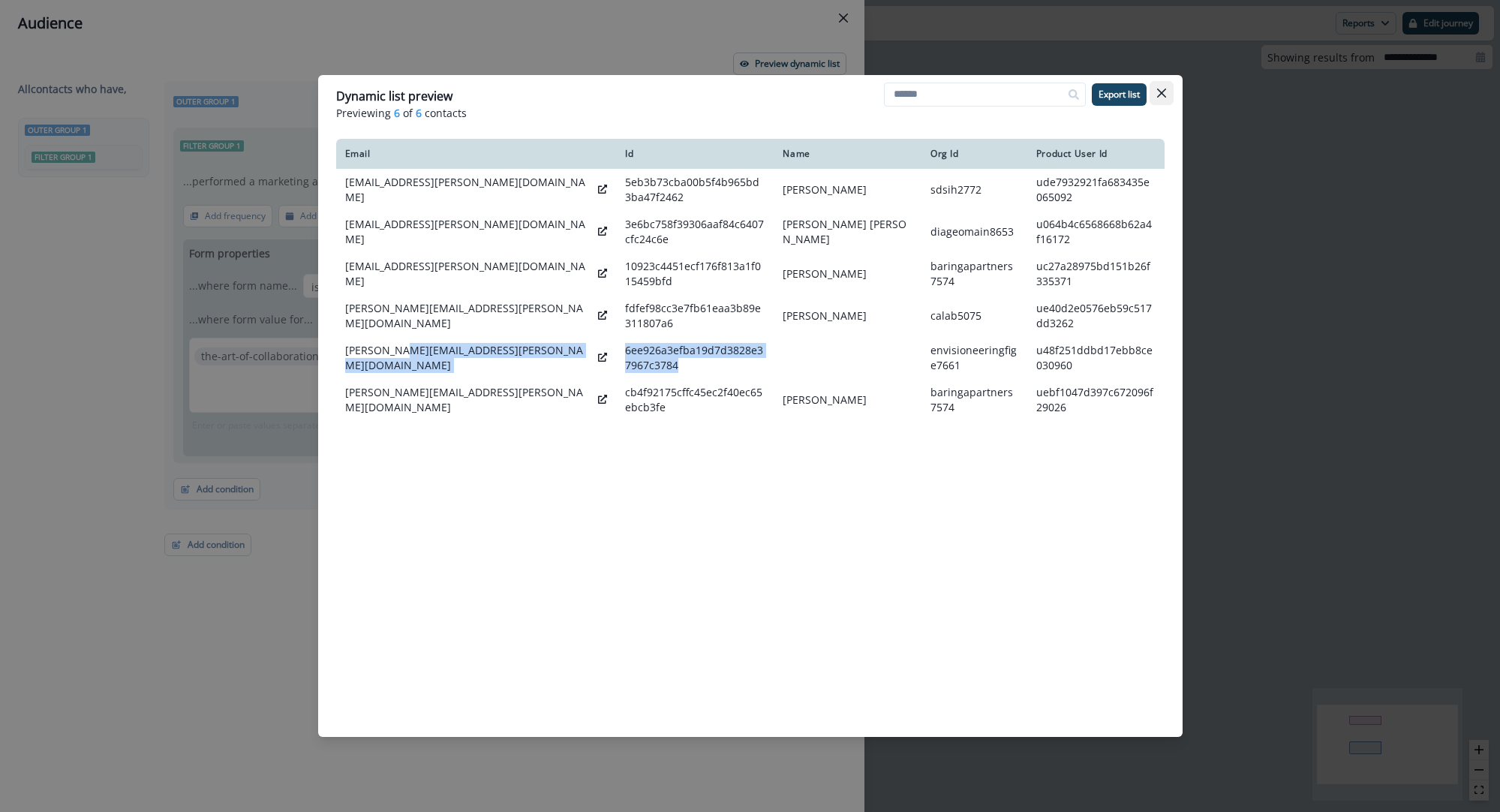
click at [1170, 95] on button "Close" at bounding box center [1162, 93] width 24 height 24
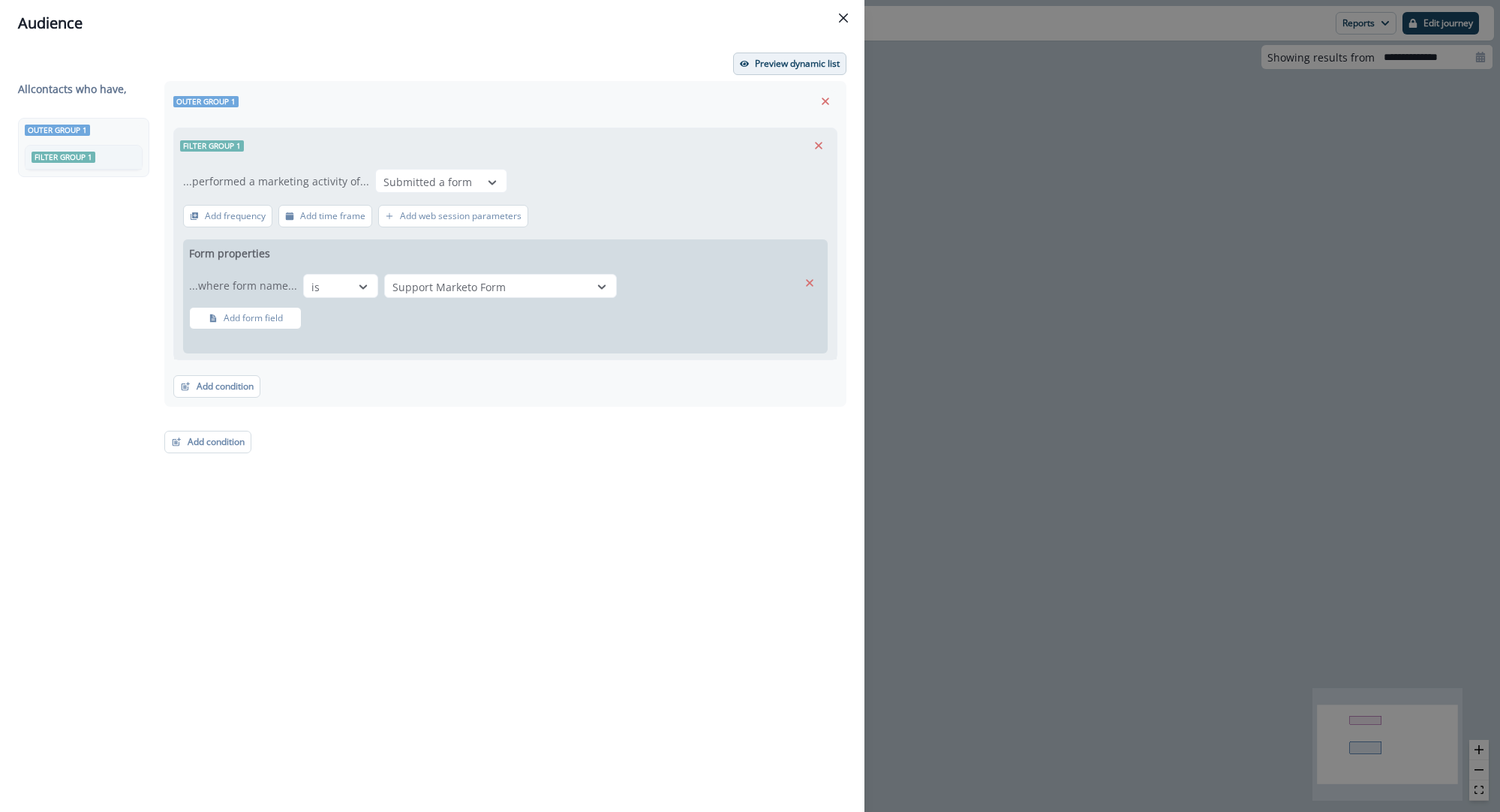
click at [827, 67] on p "Preview dynamic list" at bounding box center [797, 63] width 85 height 10
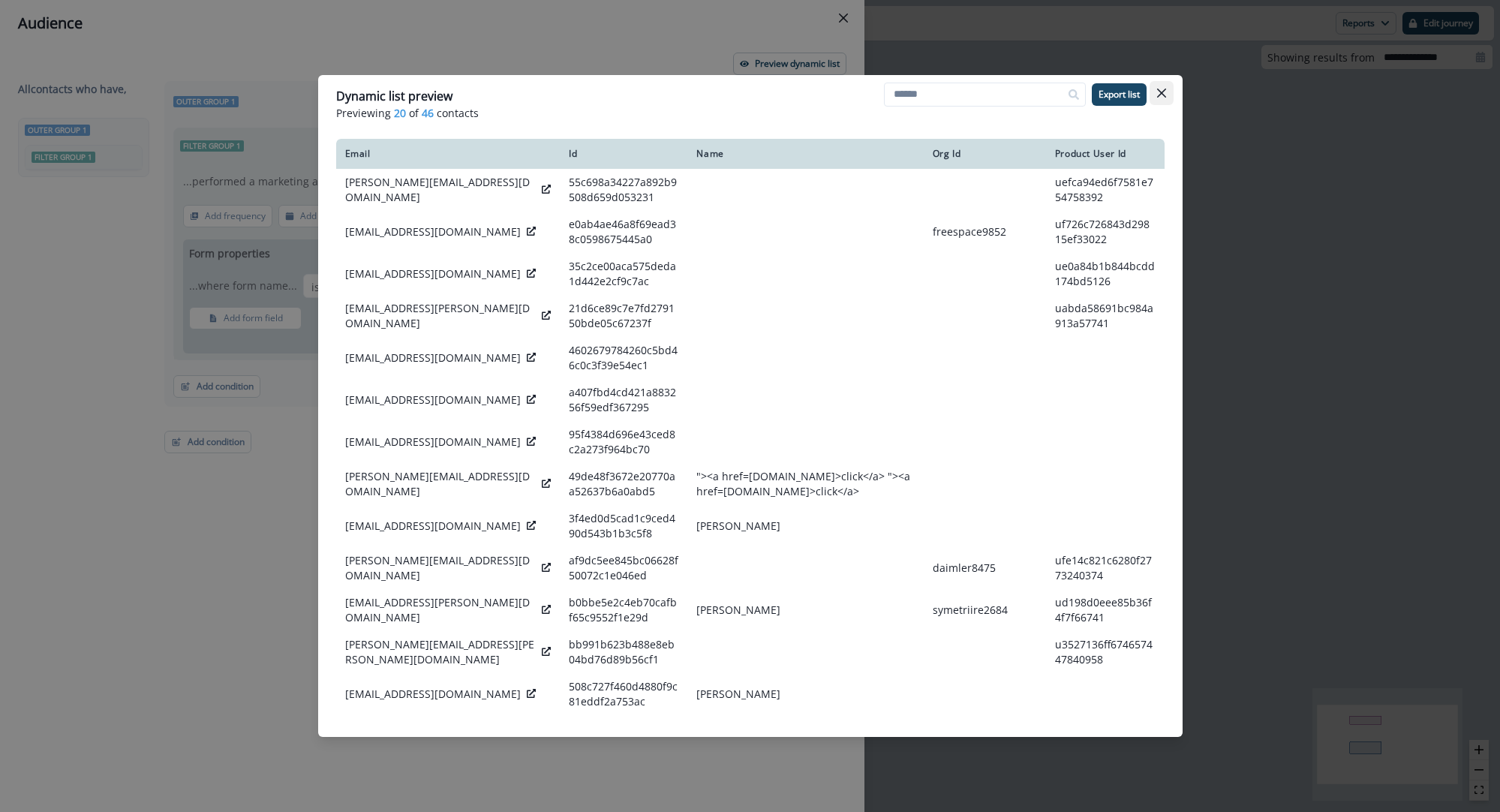
click at [1167, 92] on button "Close" at bounding box center [1162, 93] width 24 height 24
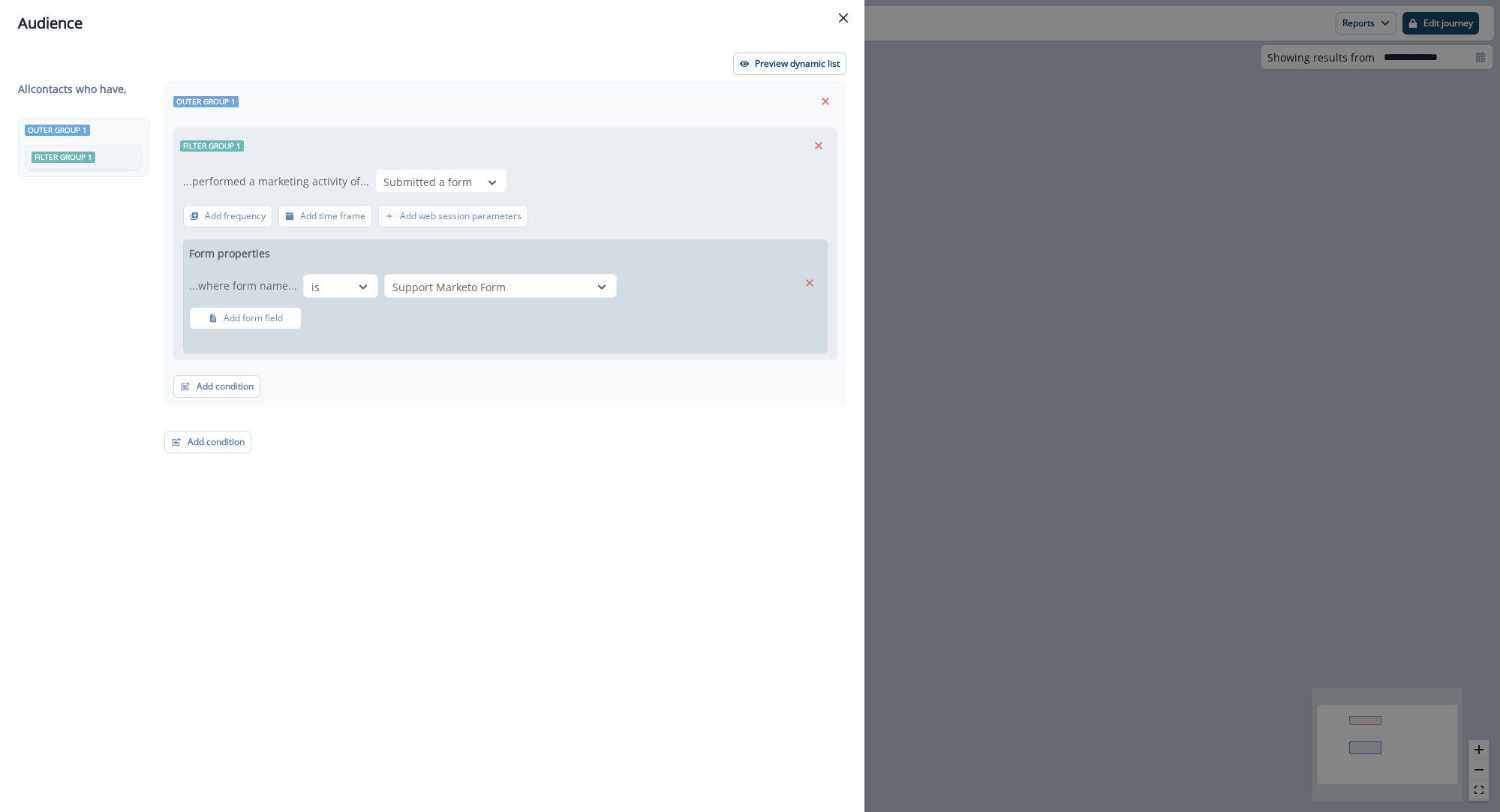
drag, startPoint x: 229, startPoint y: 386, endPoint x: 525, endPoint y: 406, distance: 296.7
click at [525, 406] on div "All contact s who have, Outer group 1 Filter group 1 Outer group 1 Filter group…" at bounding box center [433, 419] width 829 height 676
click at [841, 21] on icon "Close" at bounding box center [843, 17] width 9 height 9
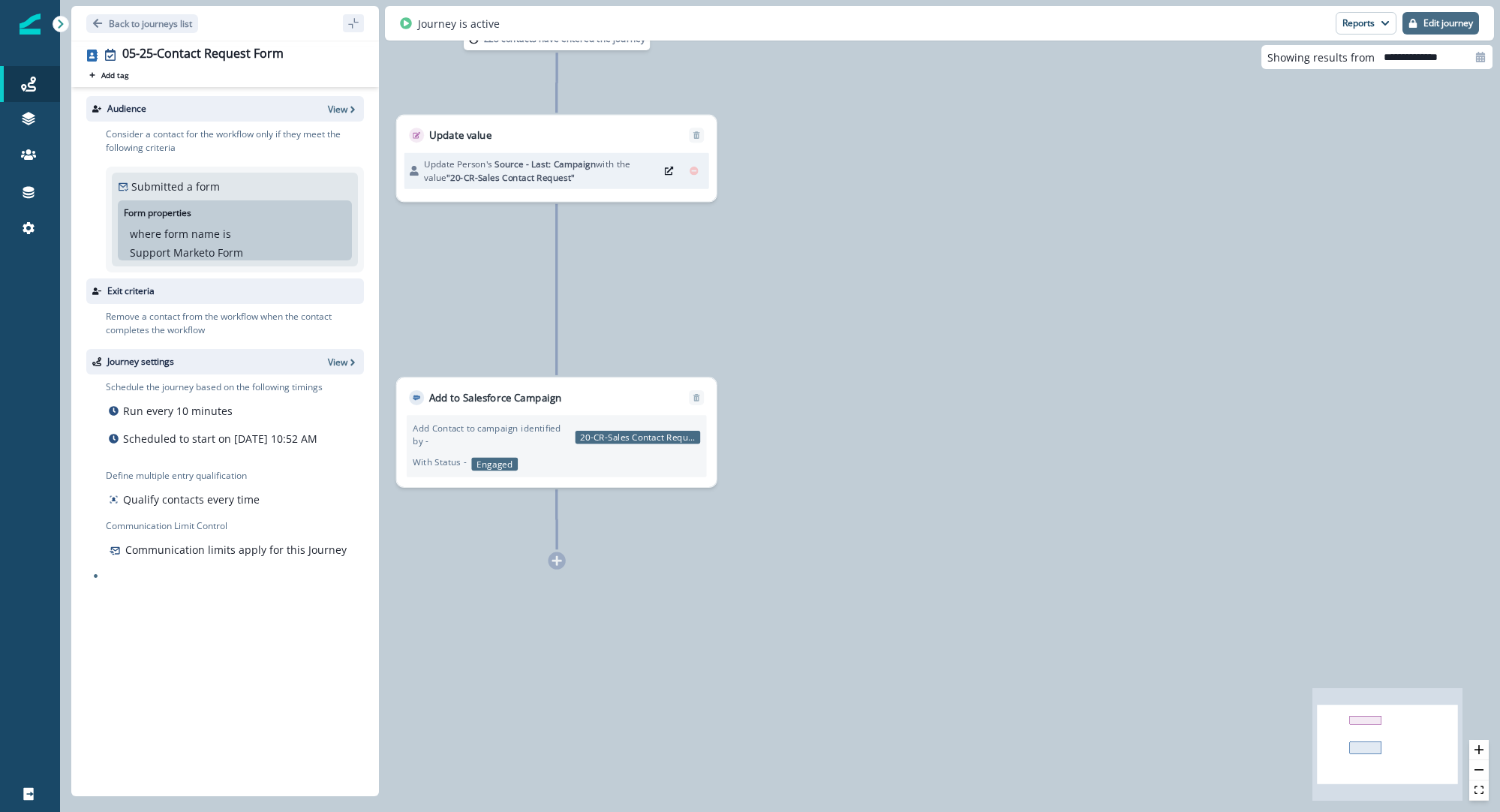
click at [1431, 19] on p "Edit journey" at bounding box center [1449, 23] width 50 height 10
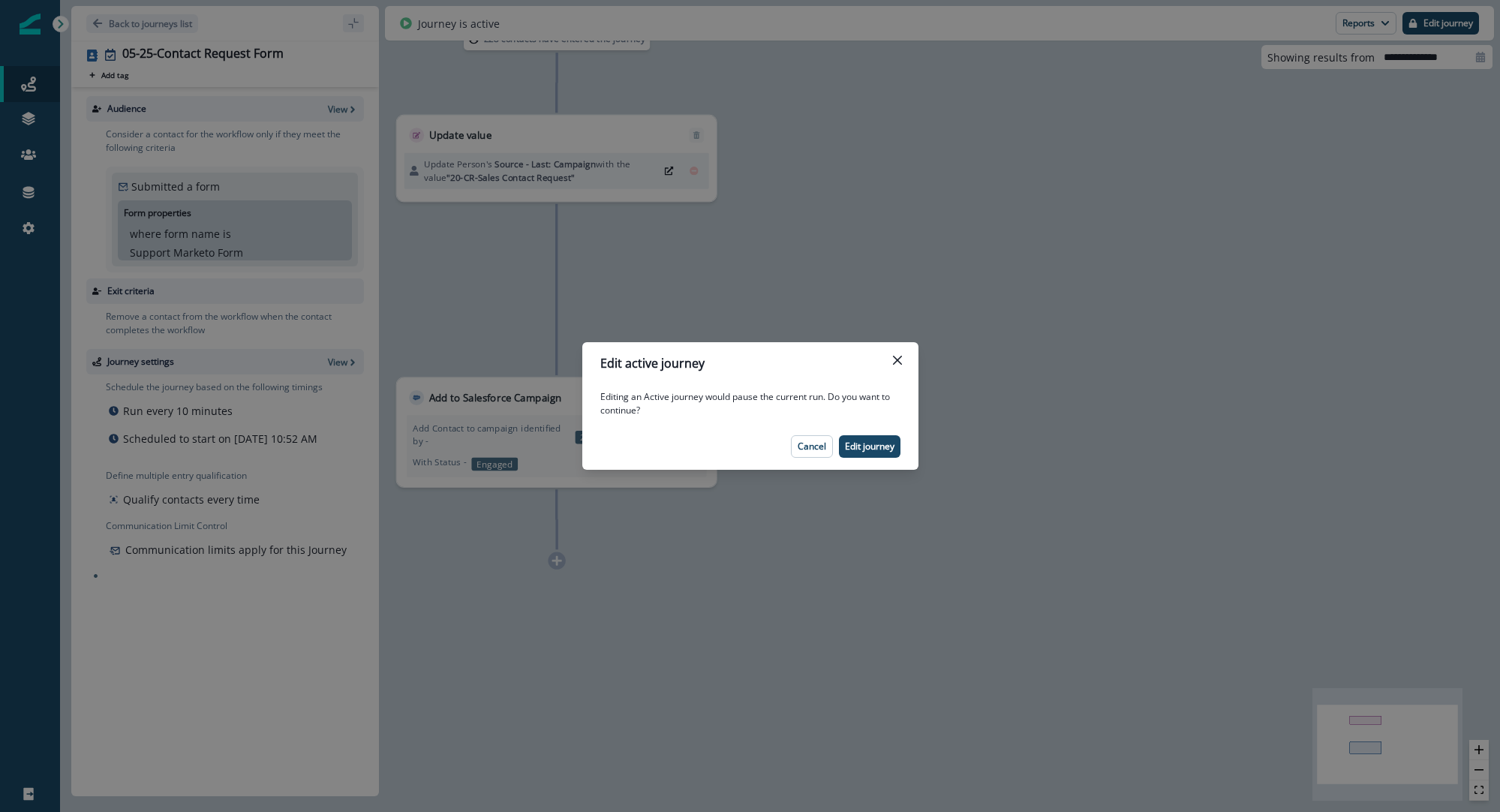
drag, startPoint x: 850, startPoint y: 448, endPoint x: 750, endPoint y: 509, distance: 117.1
click at [850, 448] on p "Edit journey" at bounding box center [870, 446] width 50 height 10
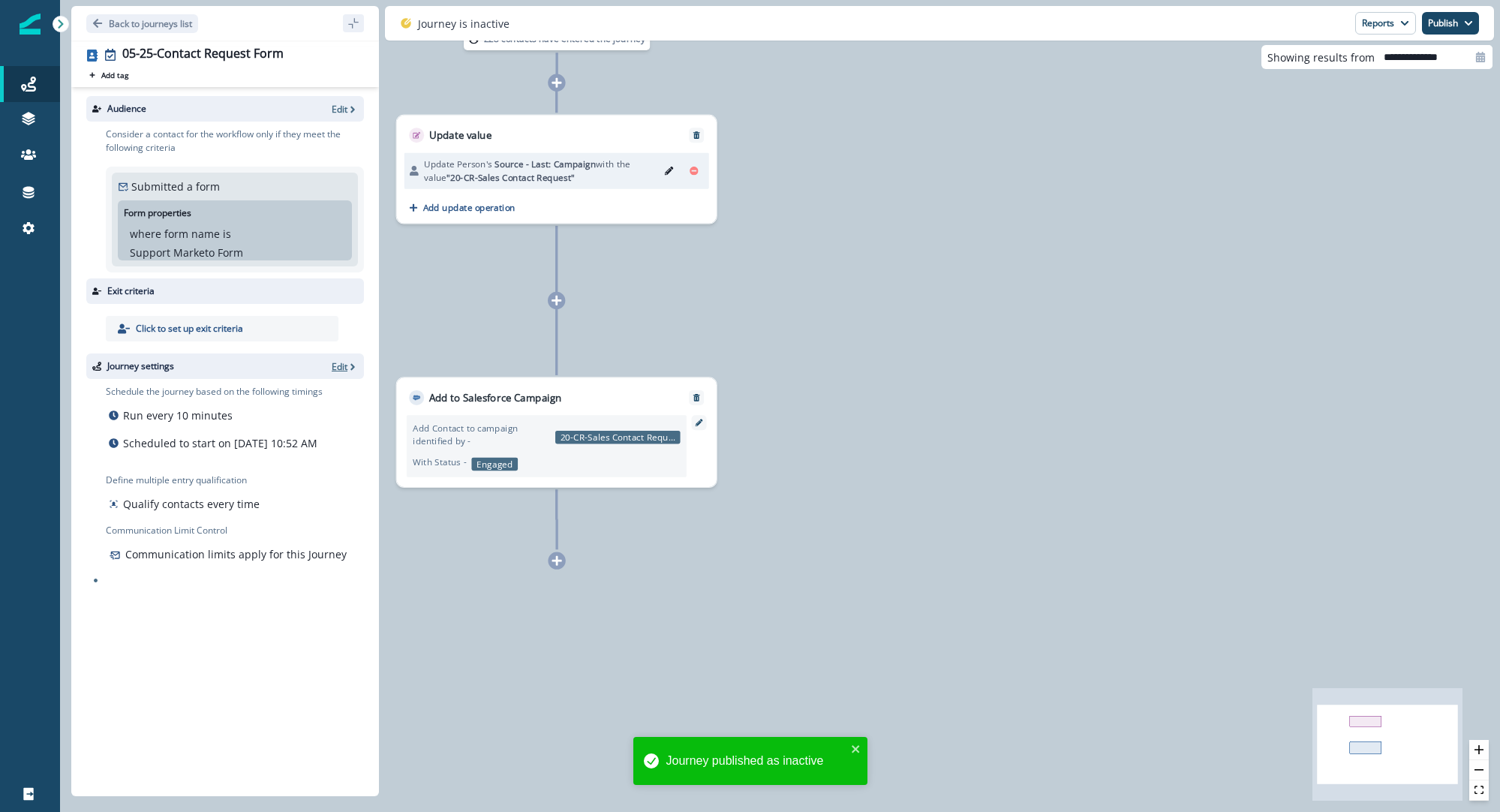
click at [346, 362] on p "Edit" at bounding box center [340, 367] width 16 height 13
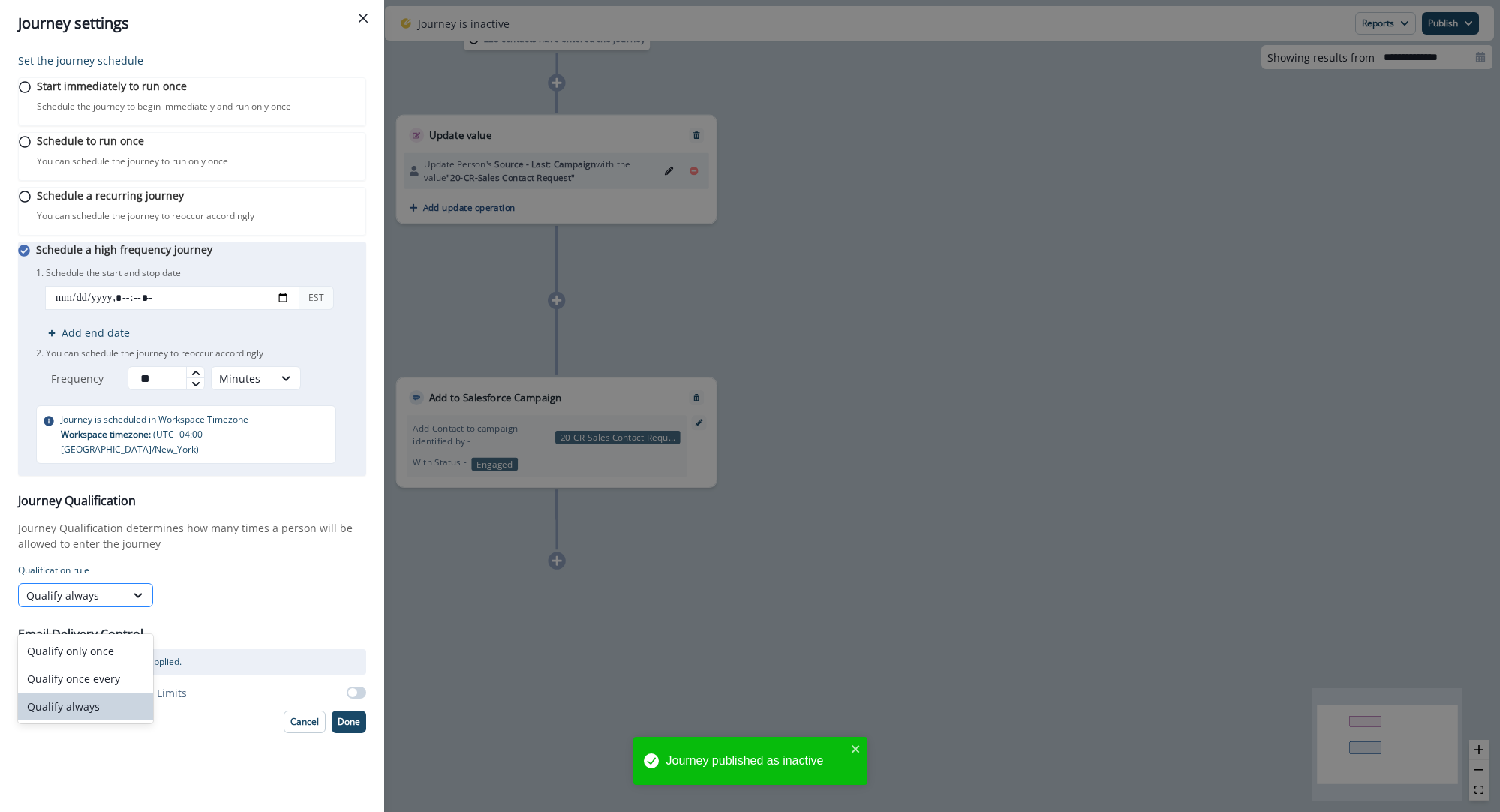
click at [130, 606] on div at bounding box center [139, 595] width 27 height 22
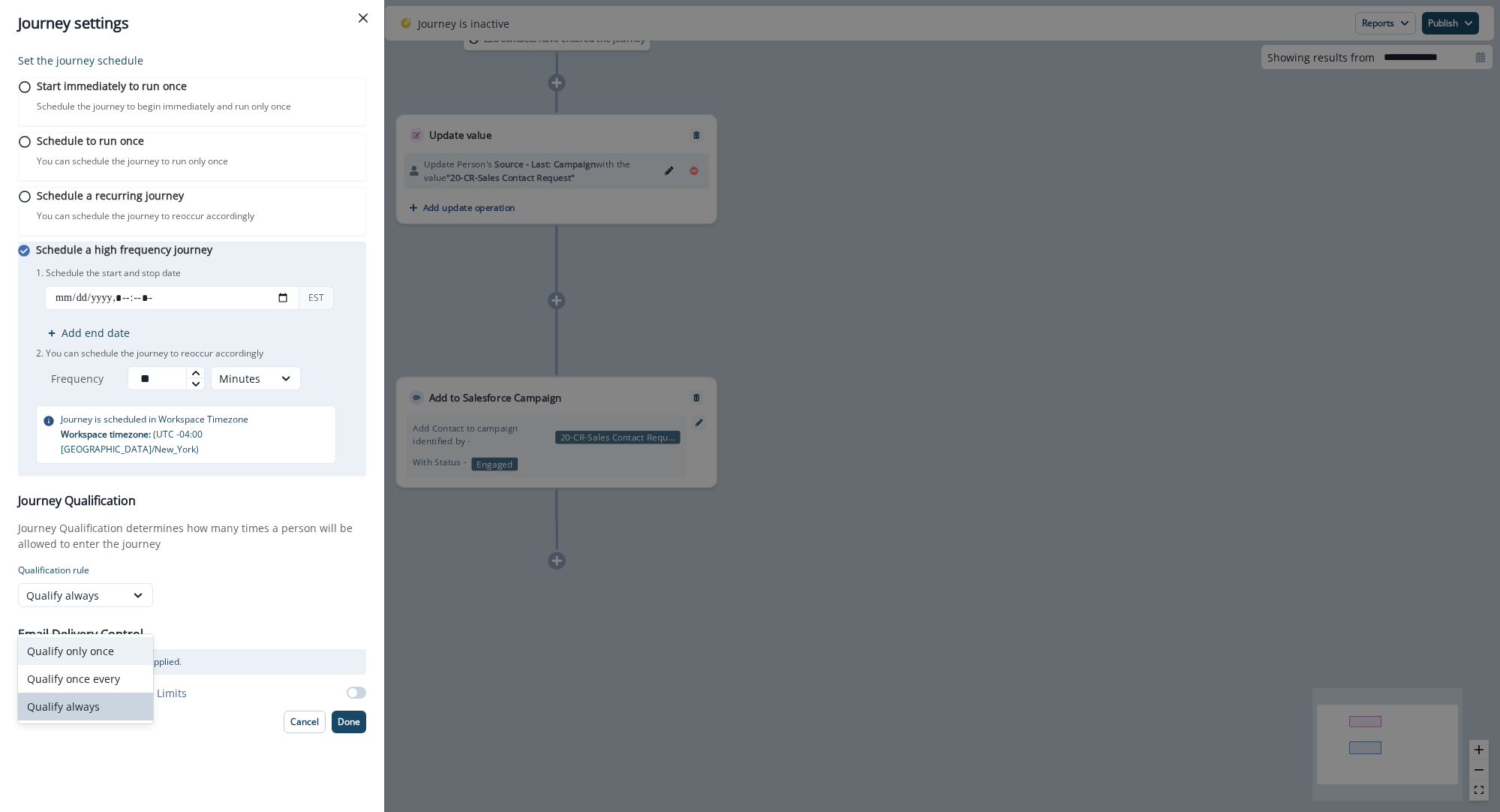
click at [121, 652] on div "Qualify only once" at bounding box center [85, 651] width 135 height 28
click at [350, 727] on p "Done" at bounding box center [349, 722] width 22 height 10
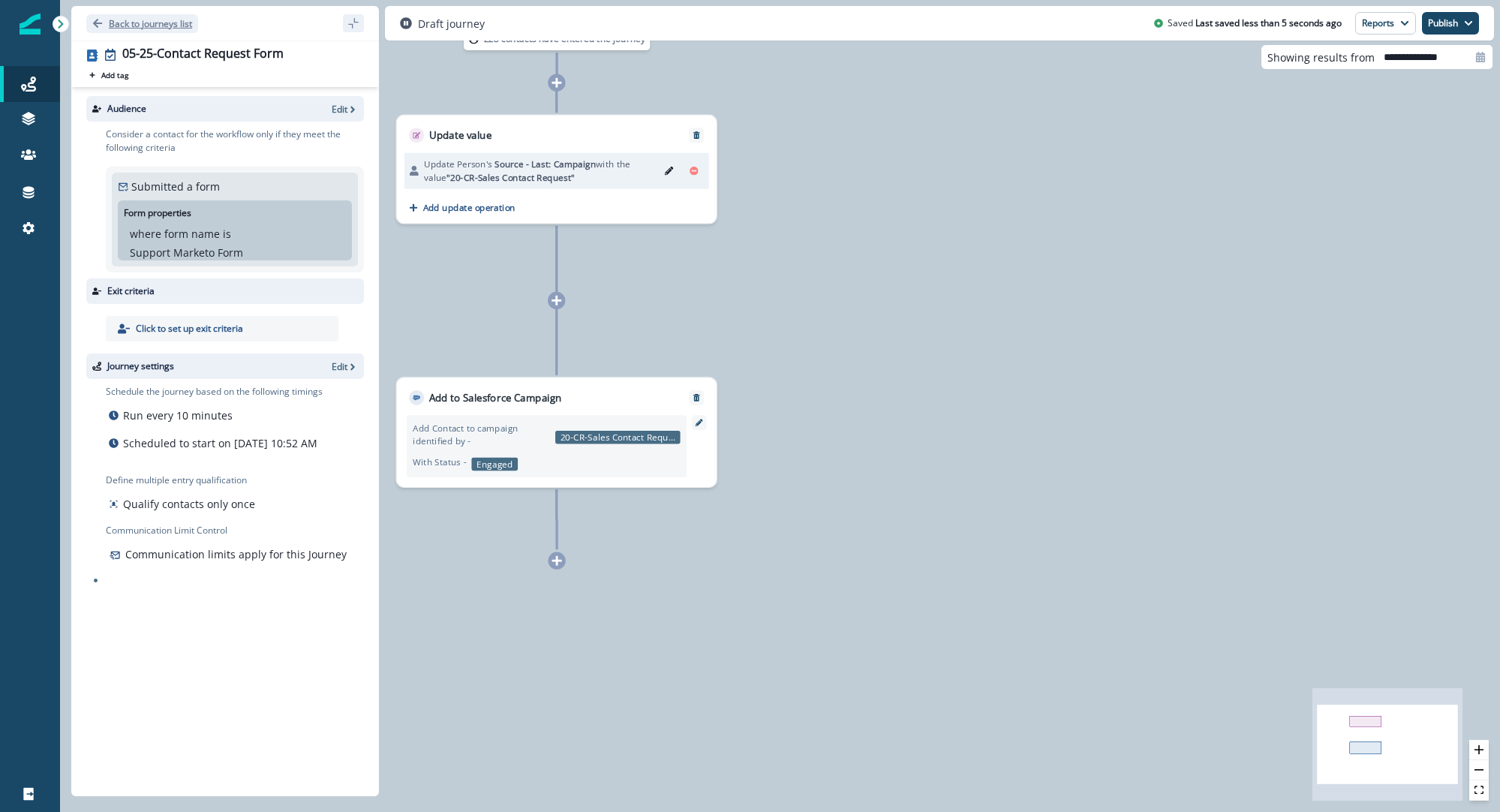
click at [170, 26] on p "Back to journeys list" at bounding box center [150, 24] width 83 height 13
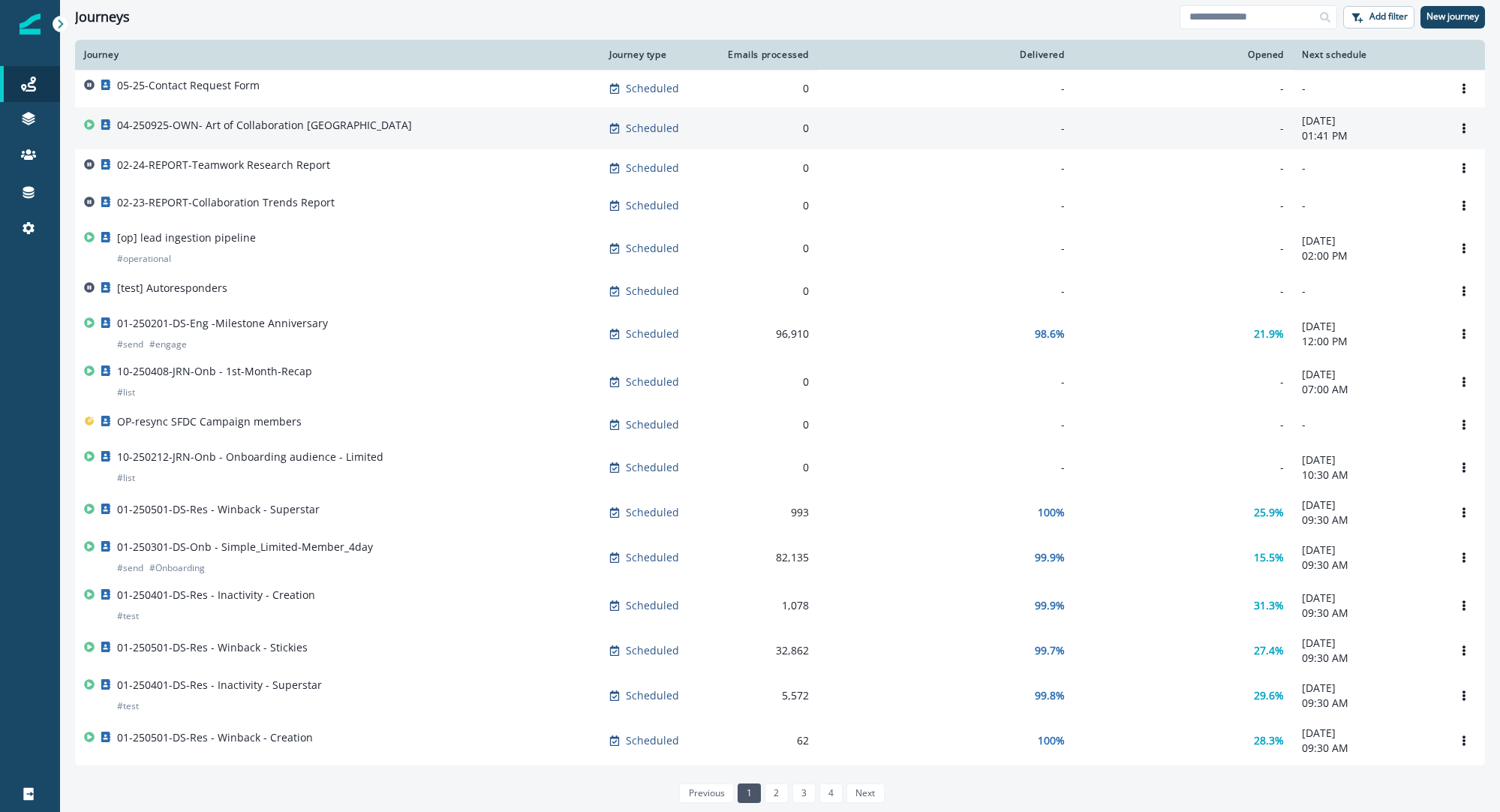
click at [263, 130] on p "04-250925-OWN- Art of Collaboration [GEOGRAPHIC_DATA]" at bounding box center [264, 125] width 295 height 15
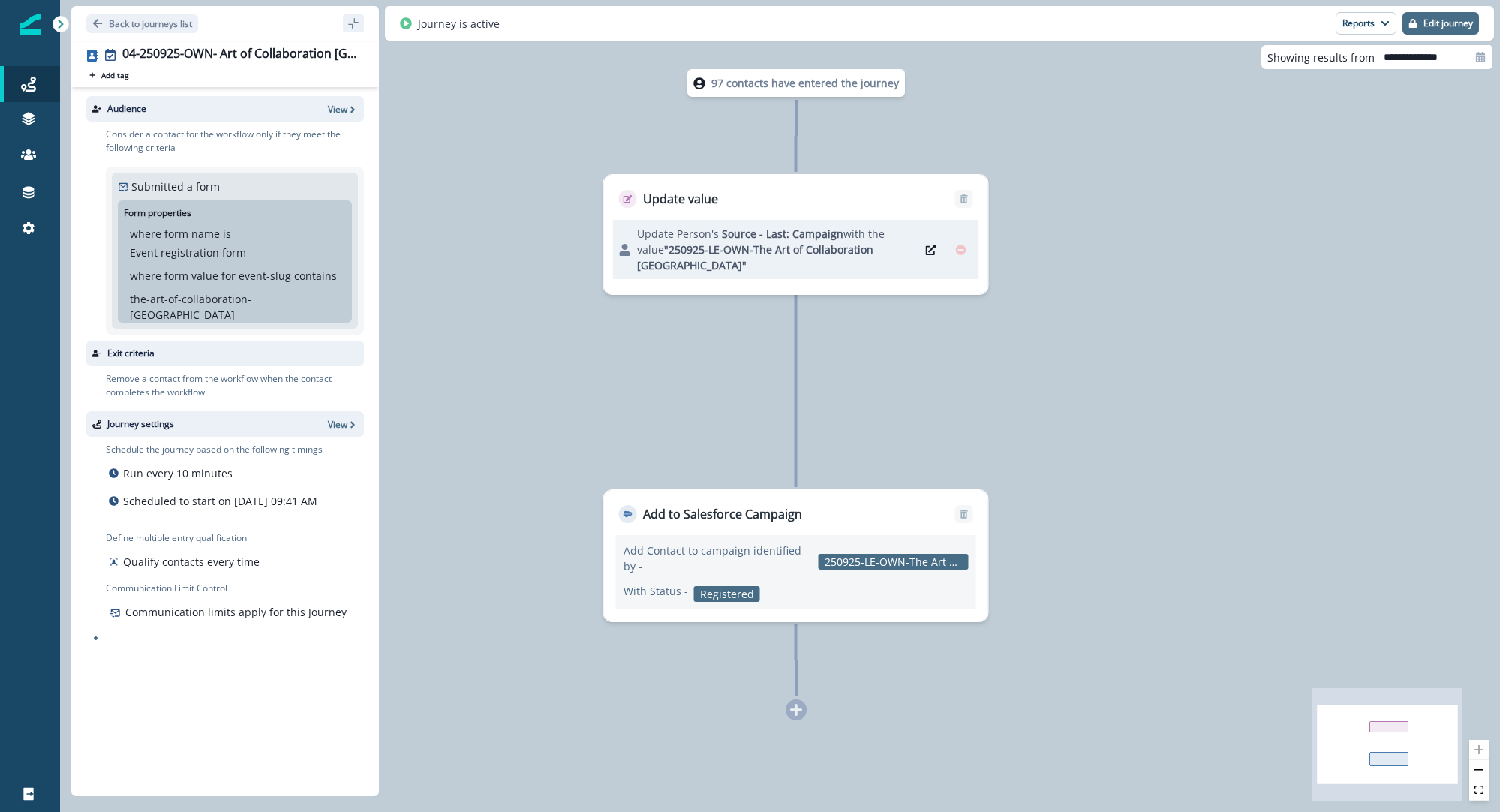
click at [1451, 25] on p "Edit journey" at bounding box center [1449, 23] width 50 height 10
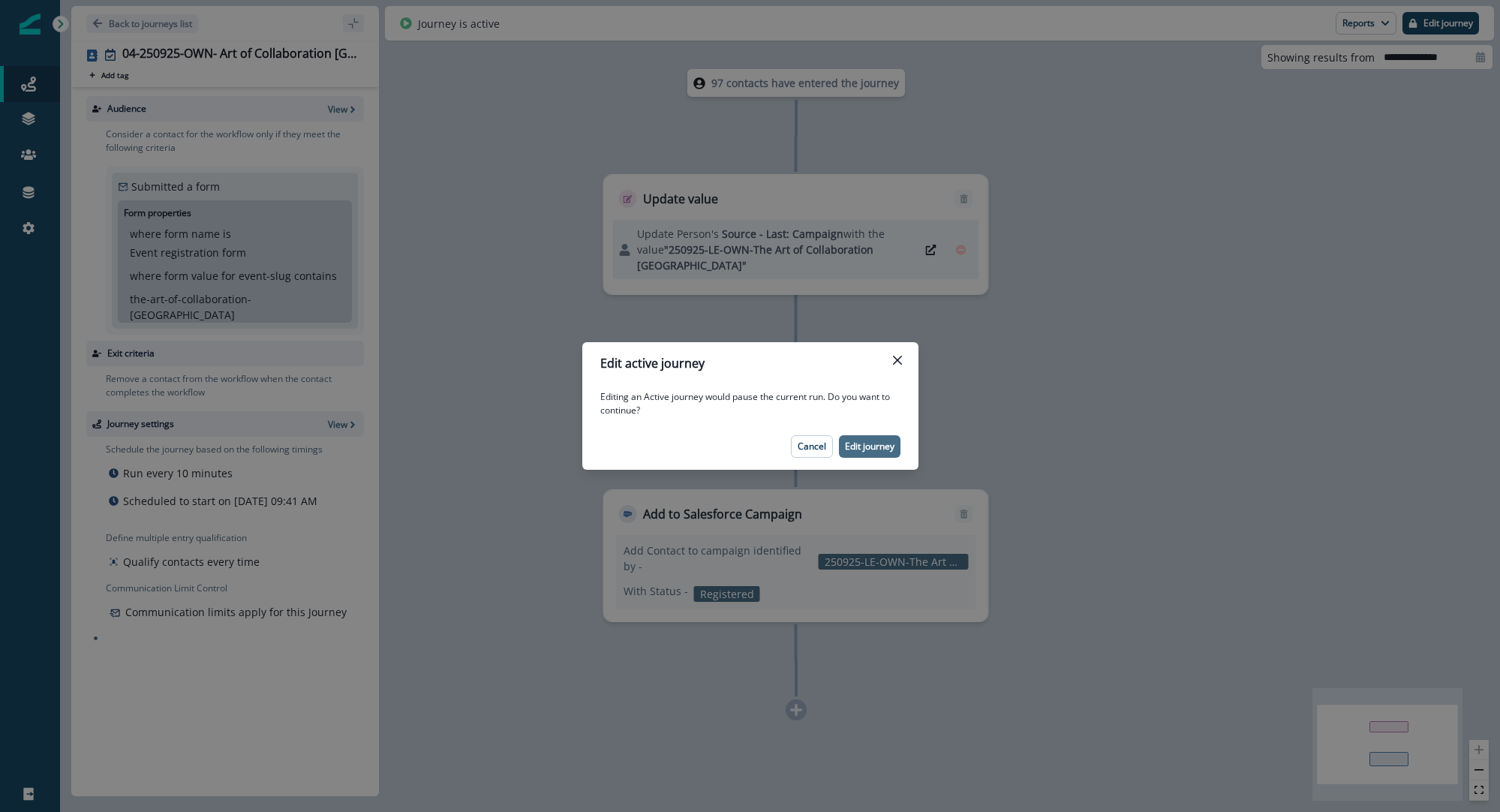
click at [861, 445] on p "Edit journey" at bounding box center [870, 446] width 50 height 10
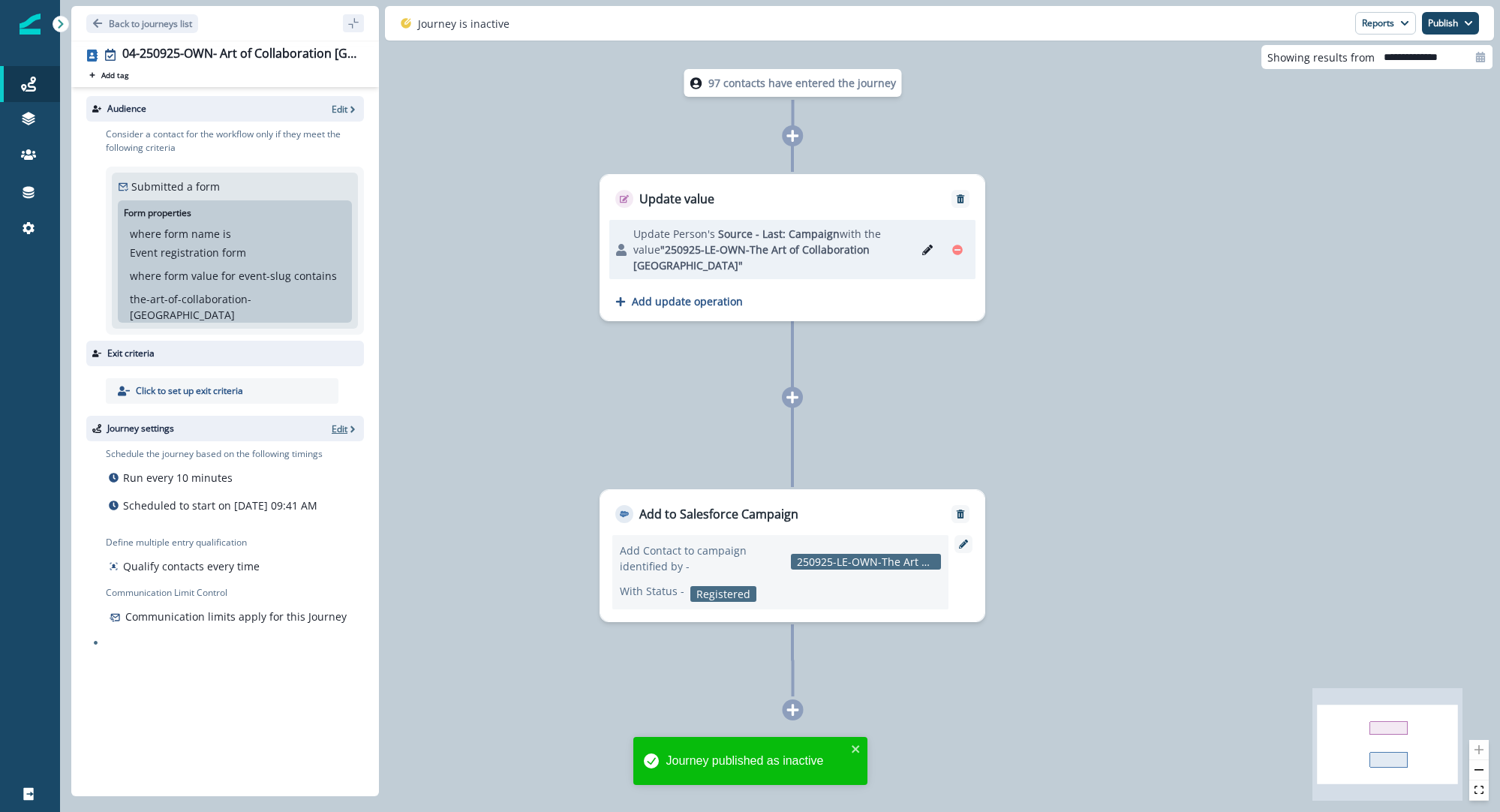
click at [338, 422] on p "Edit" at bounding box center [340, 429] width 16 height 13
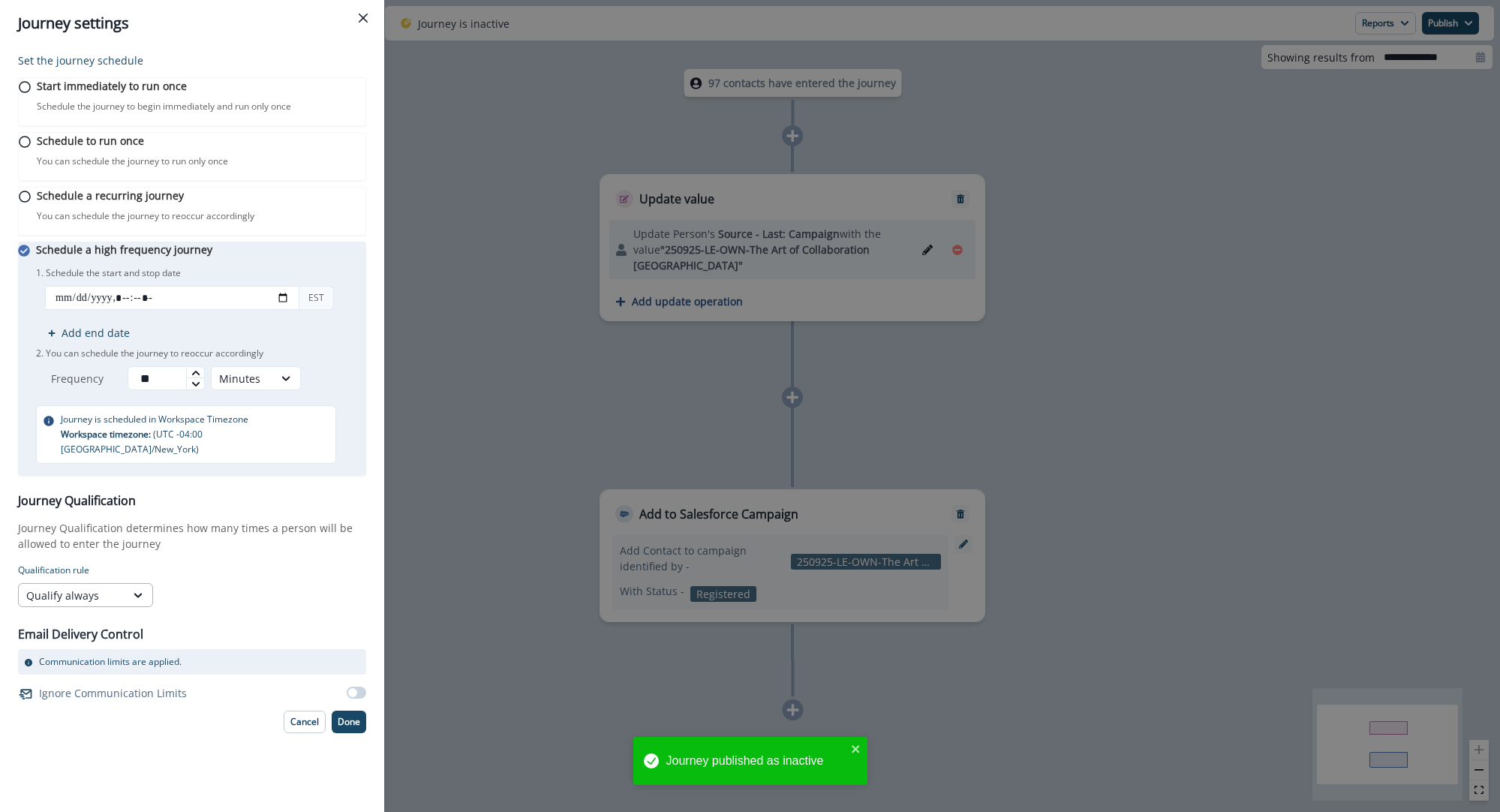
click at [105, 603] on div "Qualify always" at bounding box center [72, 595] width 92 height 16
click at [106, 645] on div "Qualify only once" at bounding box center [85, 651] width 135 height 28
click at [351, 727] on p "Done" at bounding box center [349, 722] width 22 height 10
click at [357, 727] on p "Done" at bounding box center [349, 722] width 22 height 10
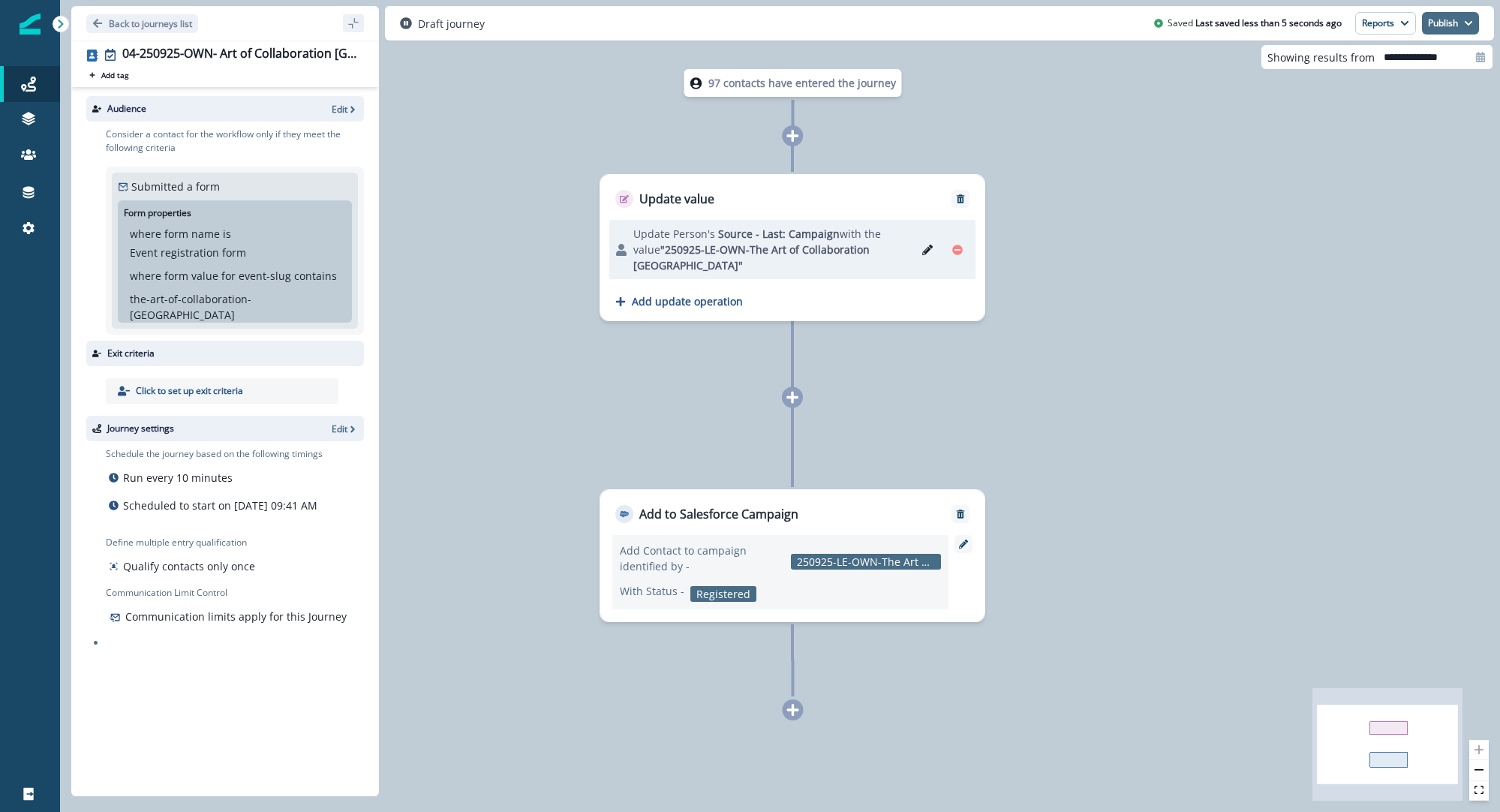
click at [1443, 18] on button "Publish" at bounding box center [1451, 23] width 57 height 22
drag, startPoint x: 1405, startPoint y: 50, endPoint x: 1396, endPoint y: 55, distance: 10.3
click at [1405, 50] on button "as active journey" at bounding box center [1395, 61] width 167 height 27
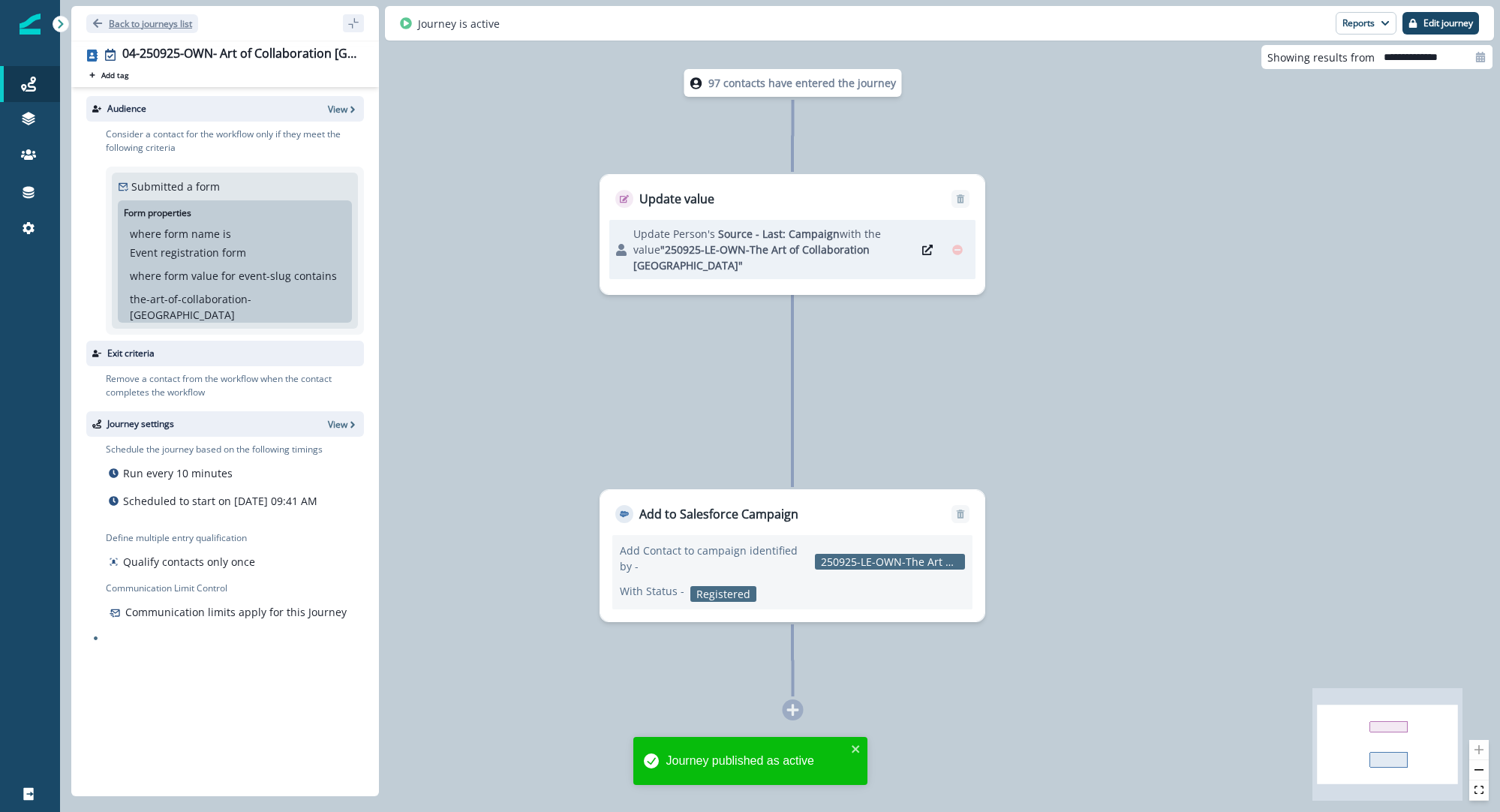
click at [134, 25] on p "Back to journeys list" at bounding box center [150, 24] width 83 height 13
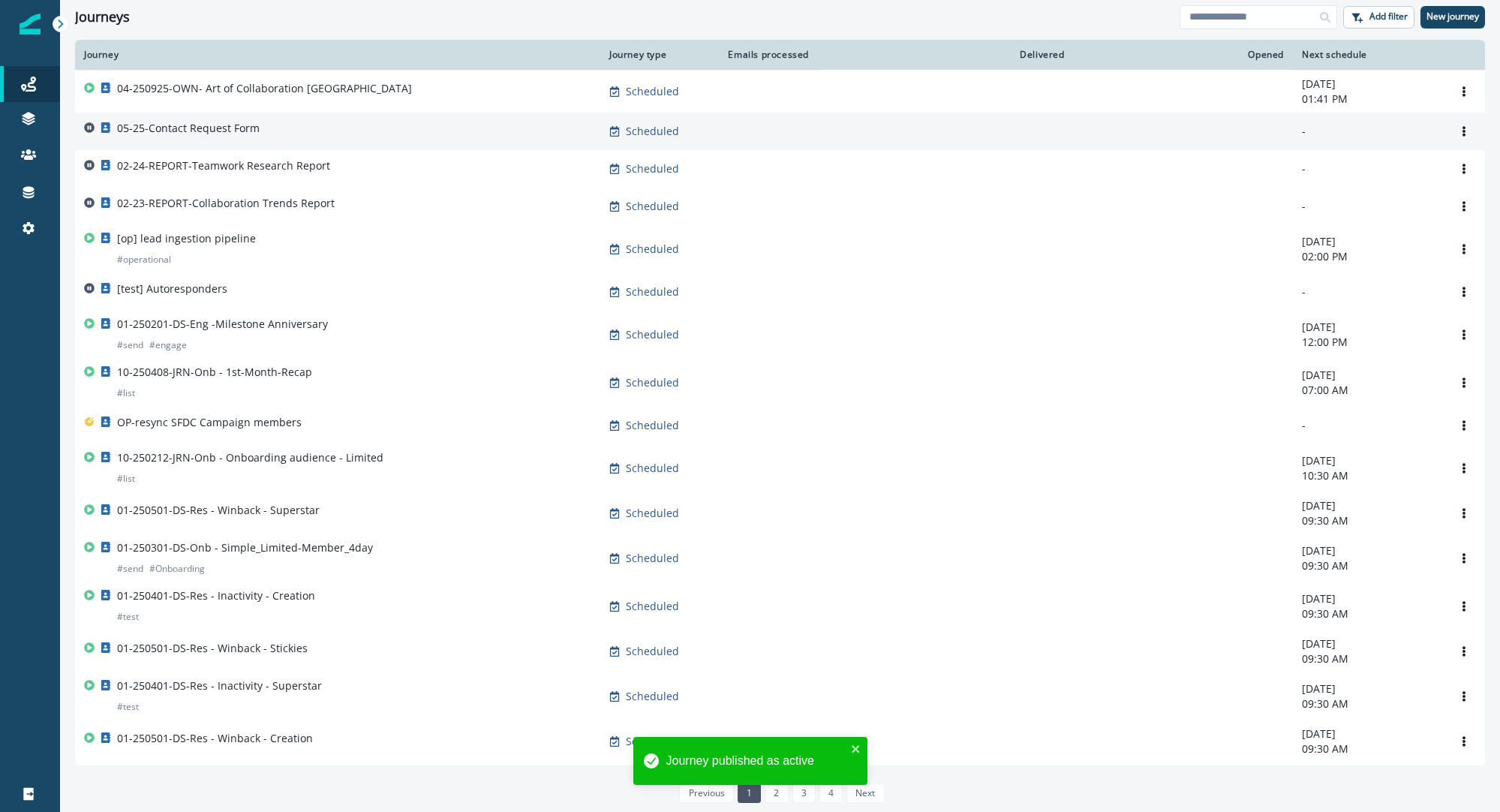
click at [218, 121] on p "05-25-Contact Request Form" at bounding box center [188, 128] width 142 height 15
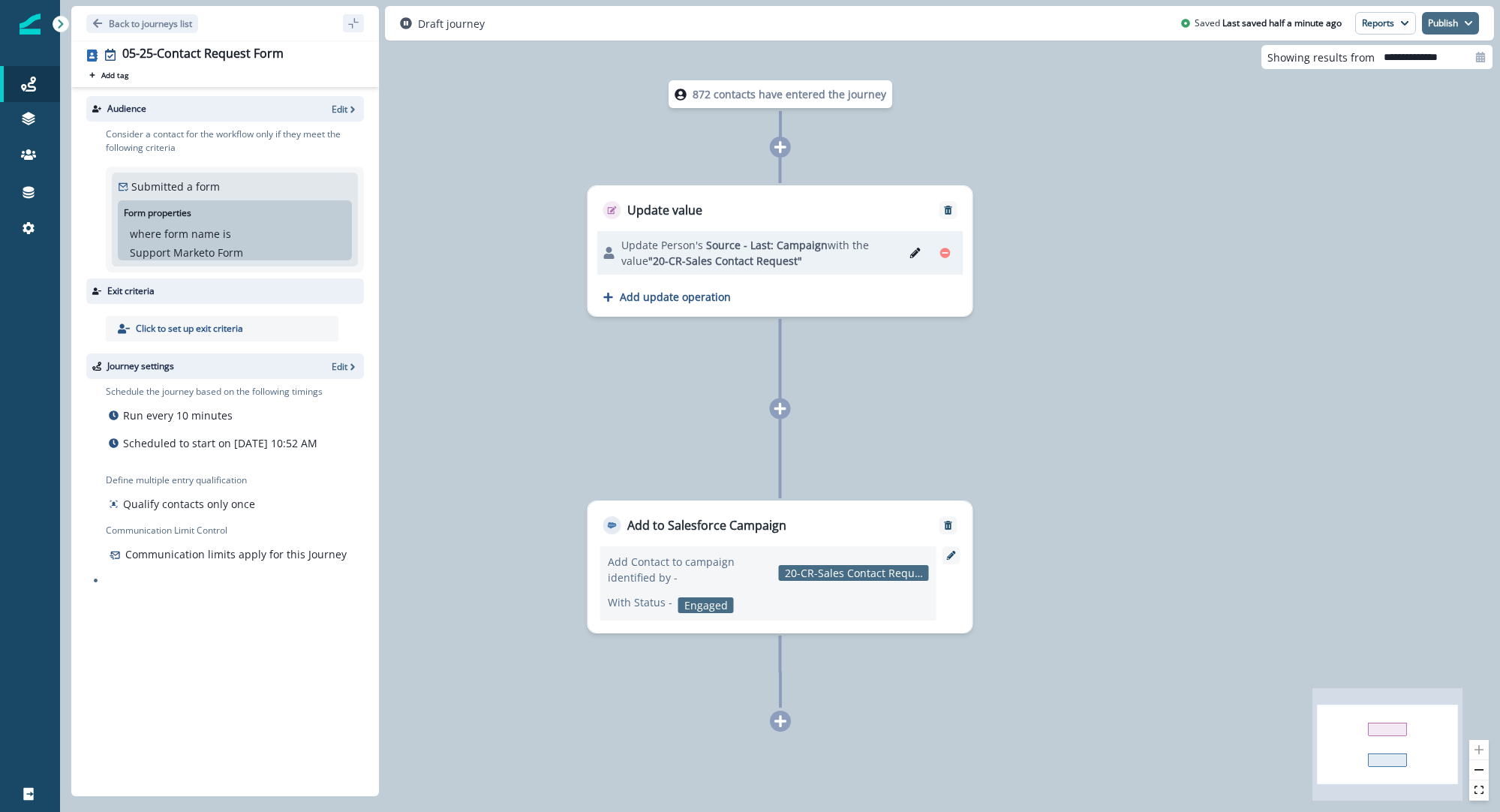
click at [1444, 29] on button "Publish" at bounding box center [1451, 23] width 57 height 22
click at [1393, 58] on button "as active journey" at bounding box center [1395, 61] width 167 height 27
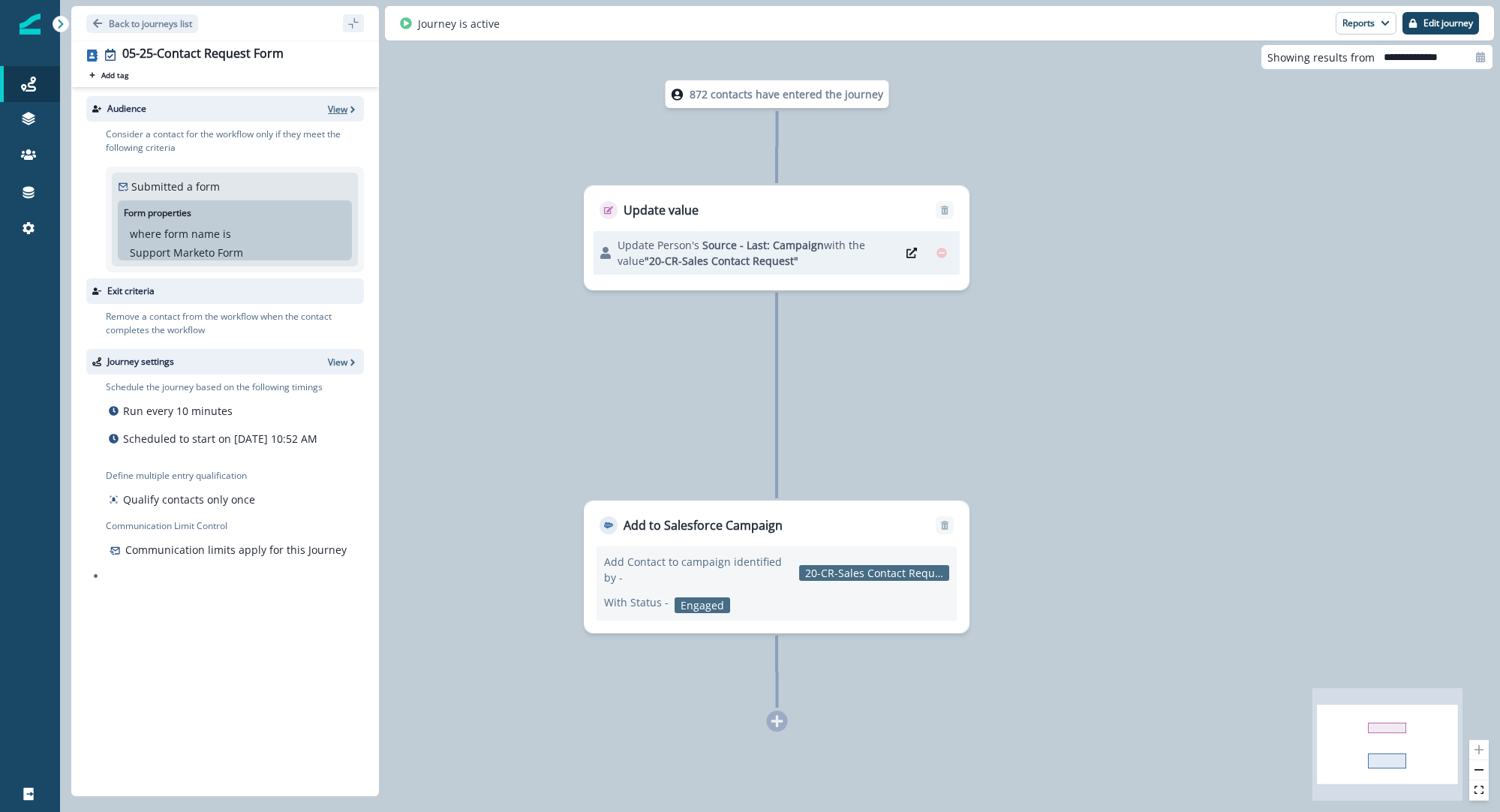
click at [331, 105] on p "View" at bounding box center [338, 109] width 20 height 13
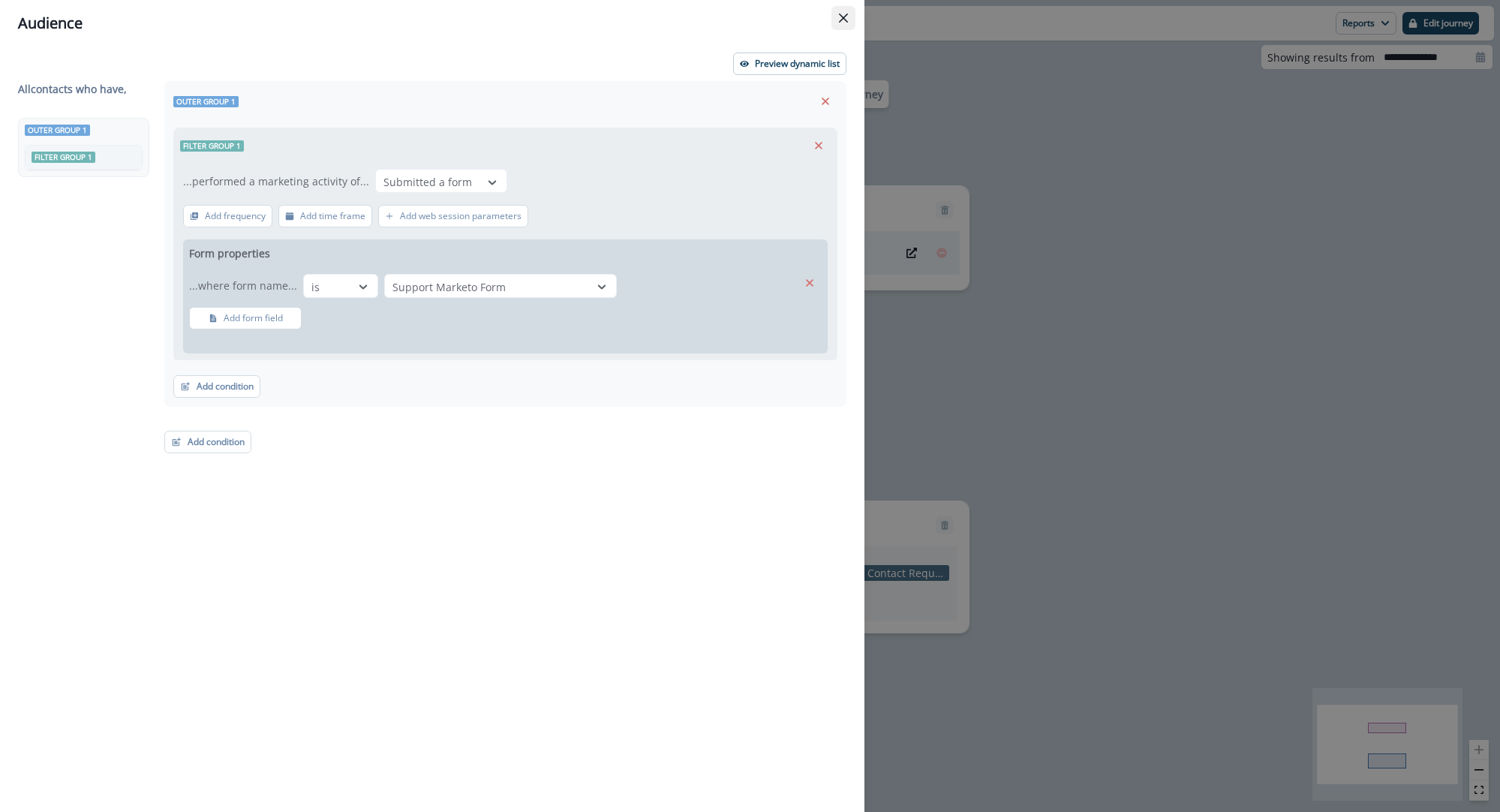
click at [841, 22] on button "Close" at bounding box center [844, 18] width 24 height 24
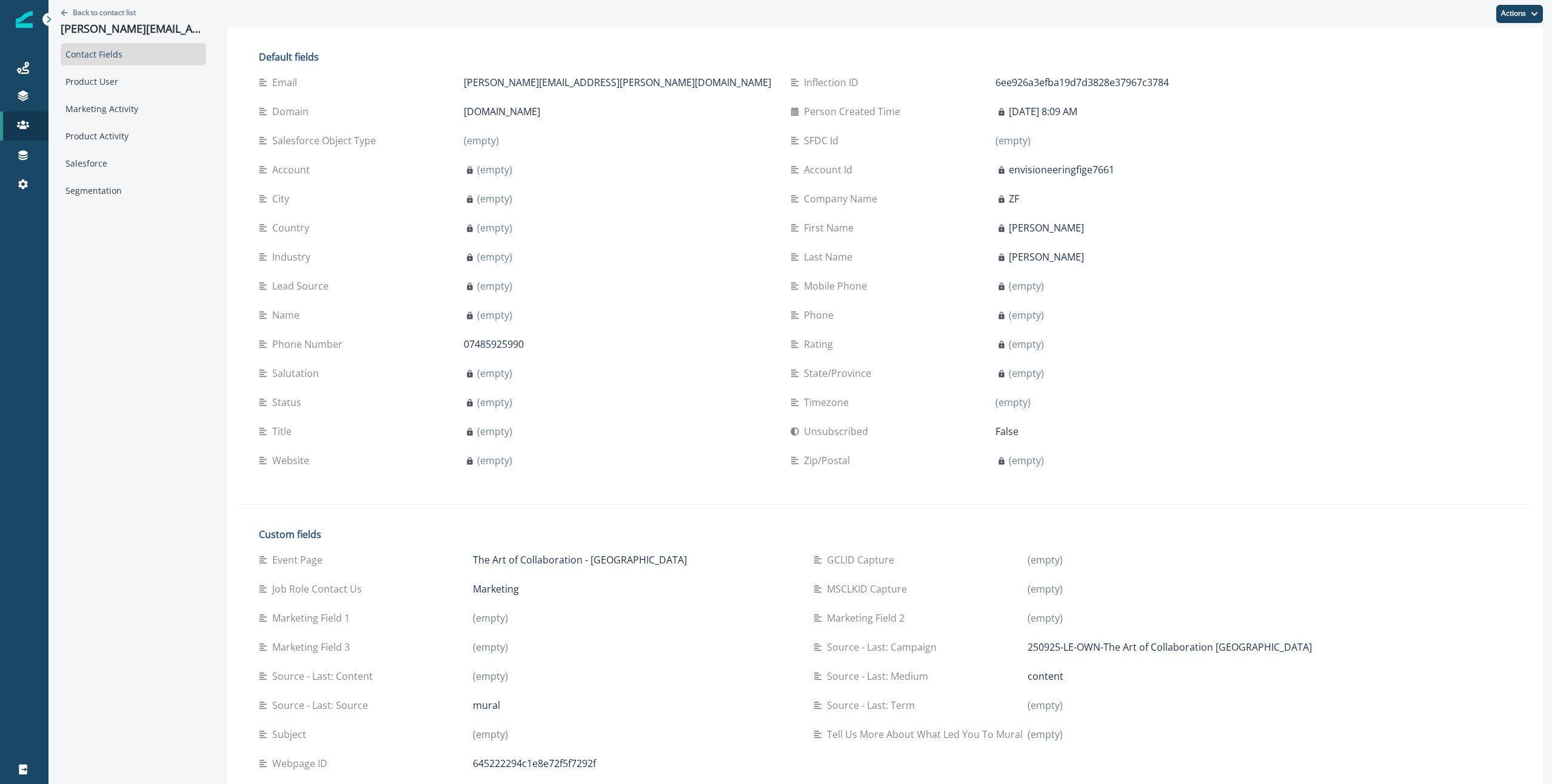
click at [1107, 269] on div "Default fields Email [PERSON_NAME][EMAIL_ADDRESS][PERSON_NAME][DOMAIN_NAME] Inf…" at bounding box center [885, 474] width 1291 height 868
drag, startPoint x: 586, startPoint y: 143, endPoint x: 722, endPoint y: 147, distance: 136.1
click at [791, 147] on div "SFDC Id (empty)" at bounding box center [1047, 140] width 512 height 15
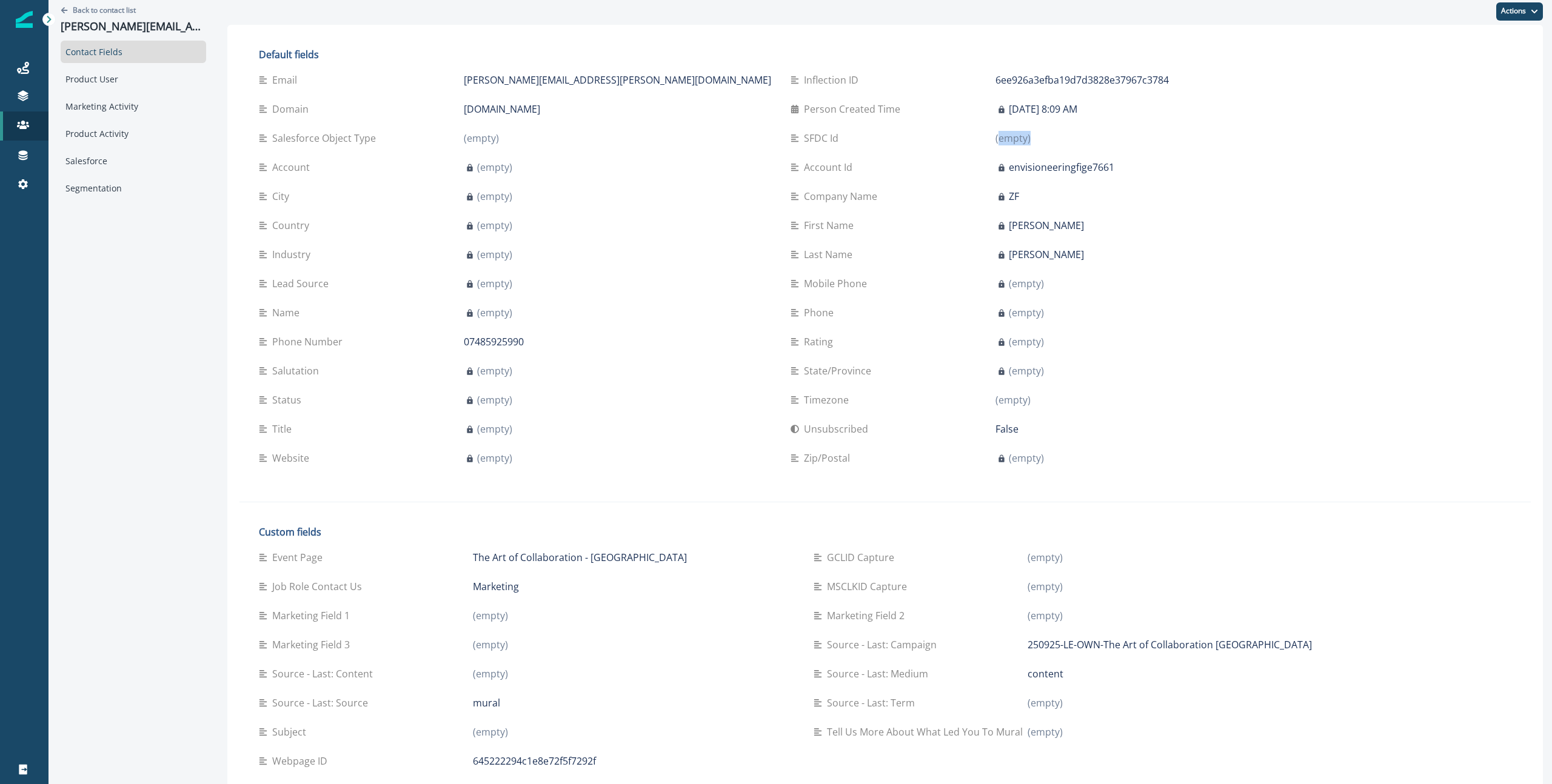
drag, startPoint x: 722, startPoint y: 143, endPoint x: 985, endPoint y: 60, distance: 275.8
click at [996, 142] on div "(empty)" at bounding box center [1149, 138] width 307 height 15
drag, startPoint x: 477, startPoint y: 83, endPoint x: 363, endPoint y: 77, distance: 114.2
click at [363, 77] on div "Email [PERSON_NAME][EMAIL_ADDRESS][PERSON_NAME][DOMAIN_NAME]" at bounding box center [515, 82] width 512 height 15
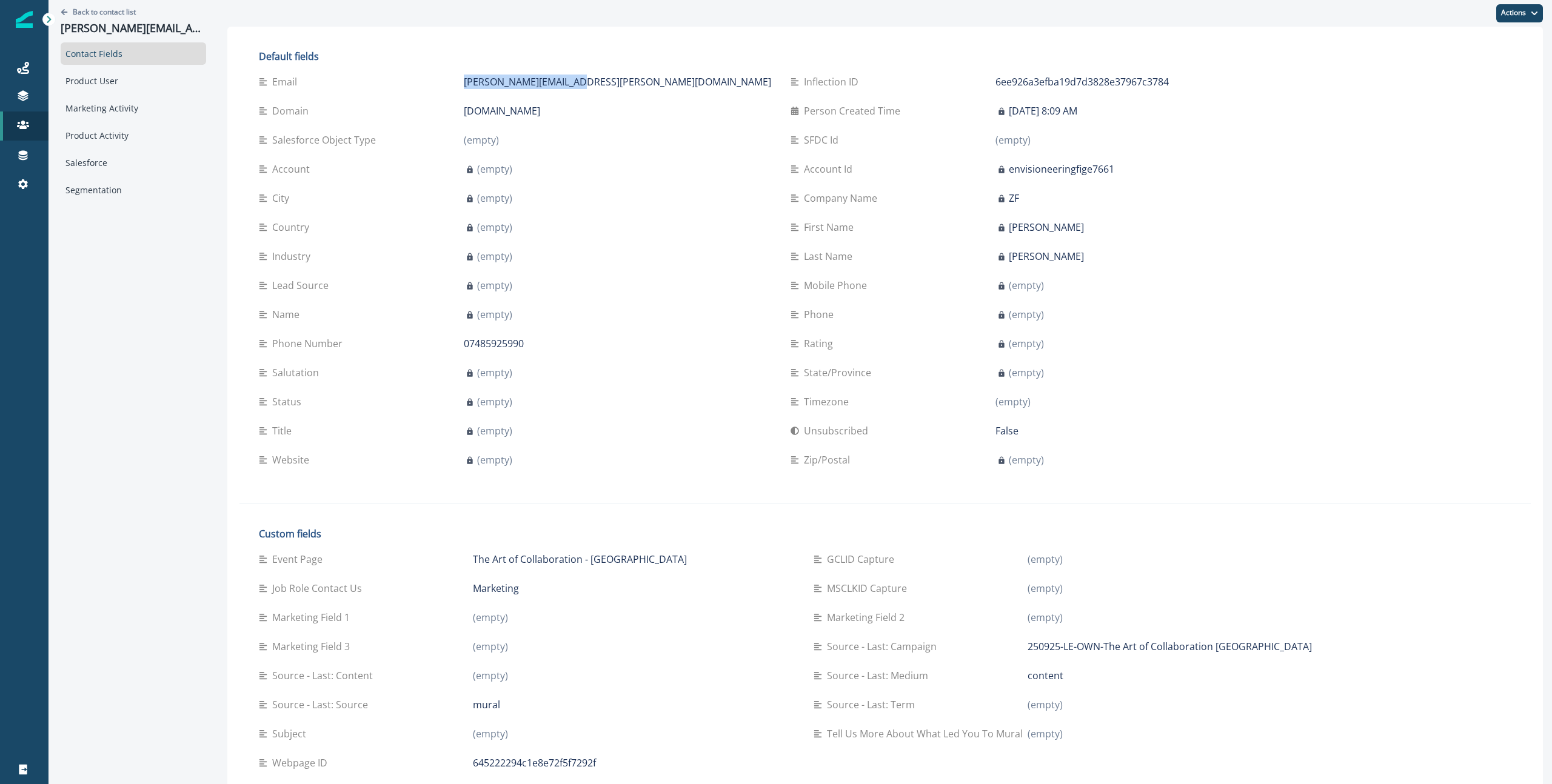
copy div "[PERSON_NAME][EMAIL_ADDRESS][PERSON_NAME][DOMAIN_NAME]"
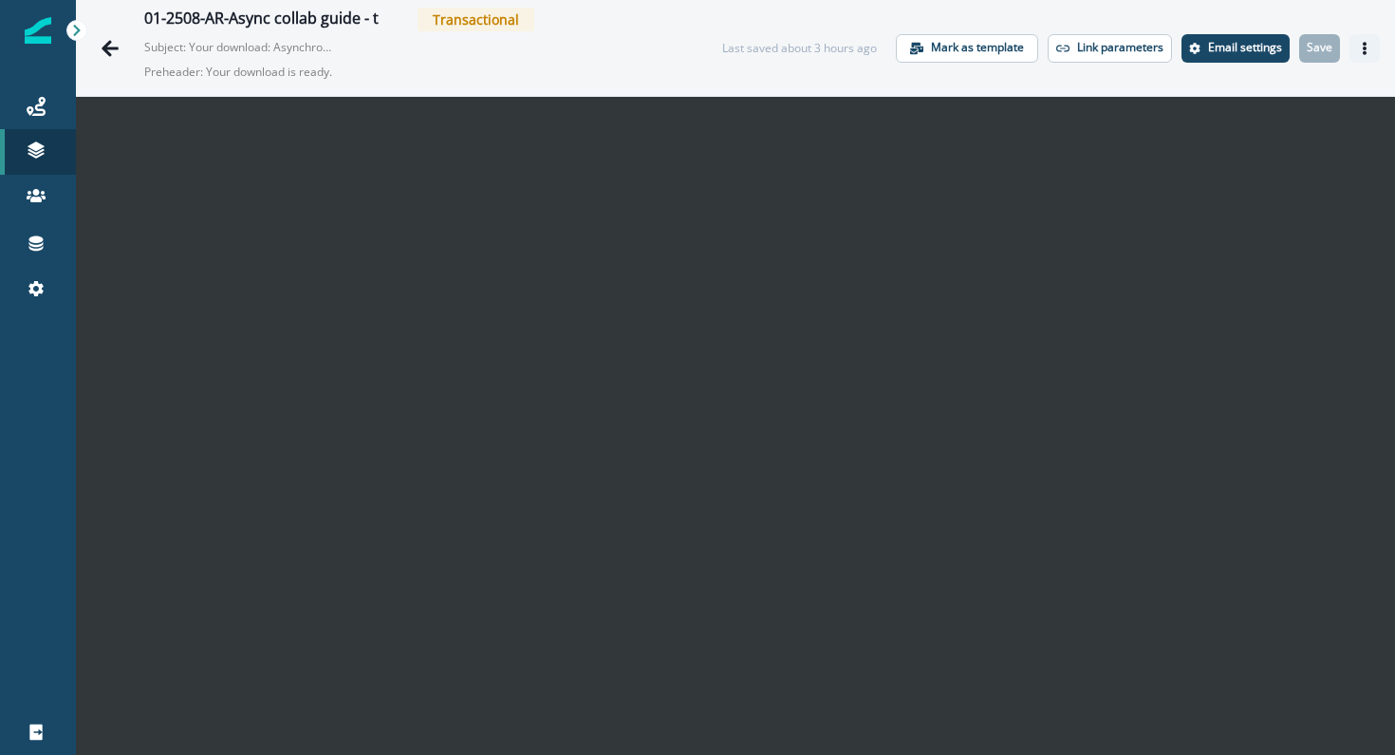
click at [1371, 48] on icon "Actions" at bounding box center [1364, 48] width 13 height 13
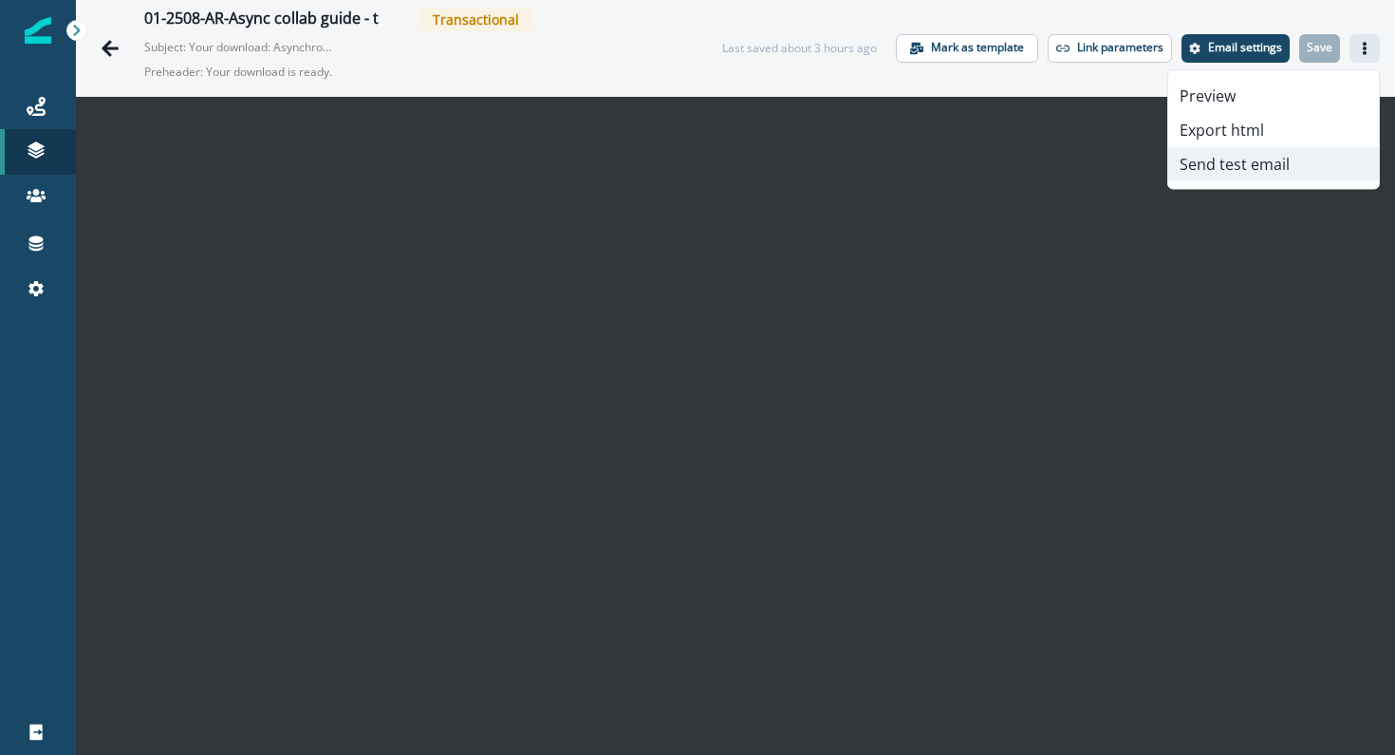
click at [1292, 160] on button "Send test email" at bounding box center [1273, 164] width 211 height 34
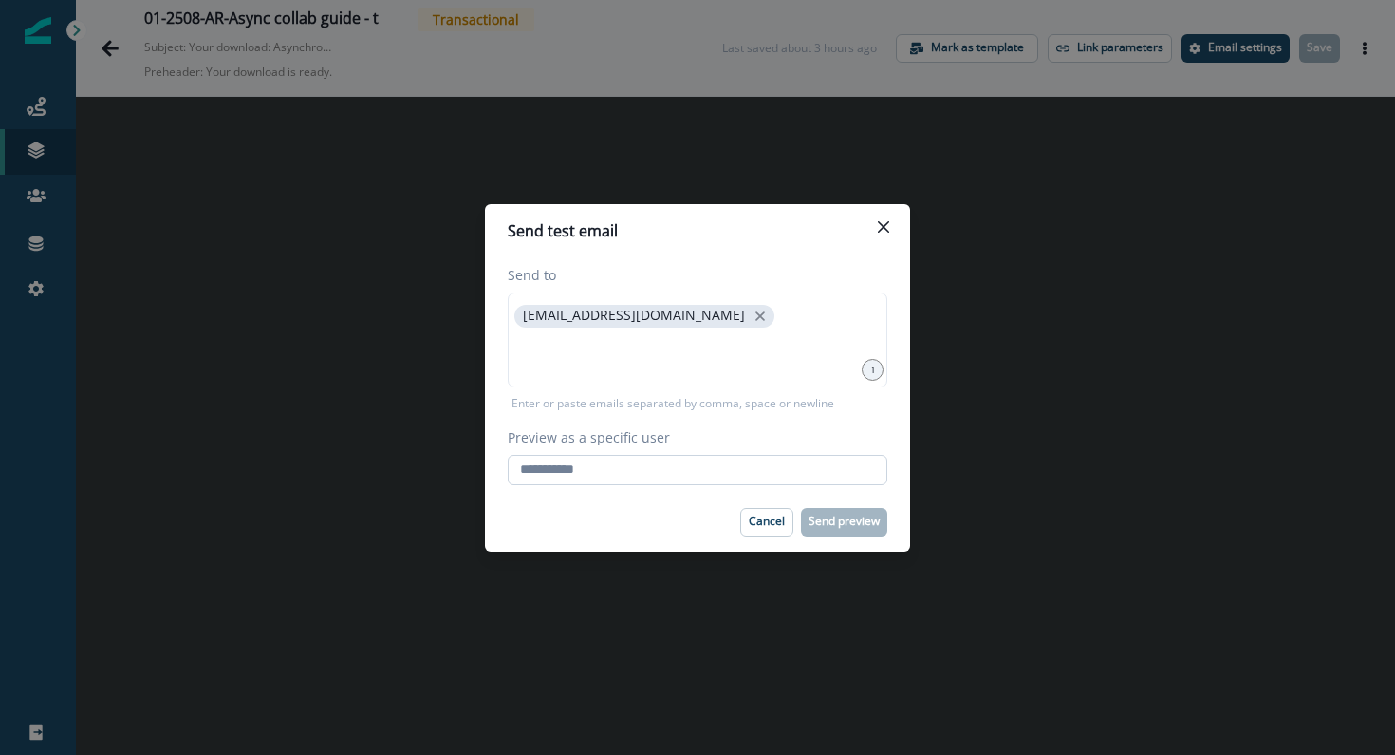
click at [584, 459] on input "Preview as a specific user" at bounding box center [698, 470] width 380 height 30
type input "**********"
click at [665, 532] on div "Cancel Send preview" at bounding box center [698, 522] width 380 height 28
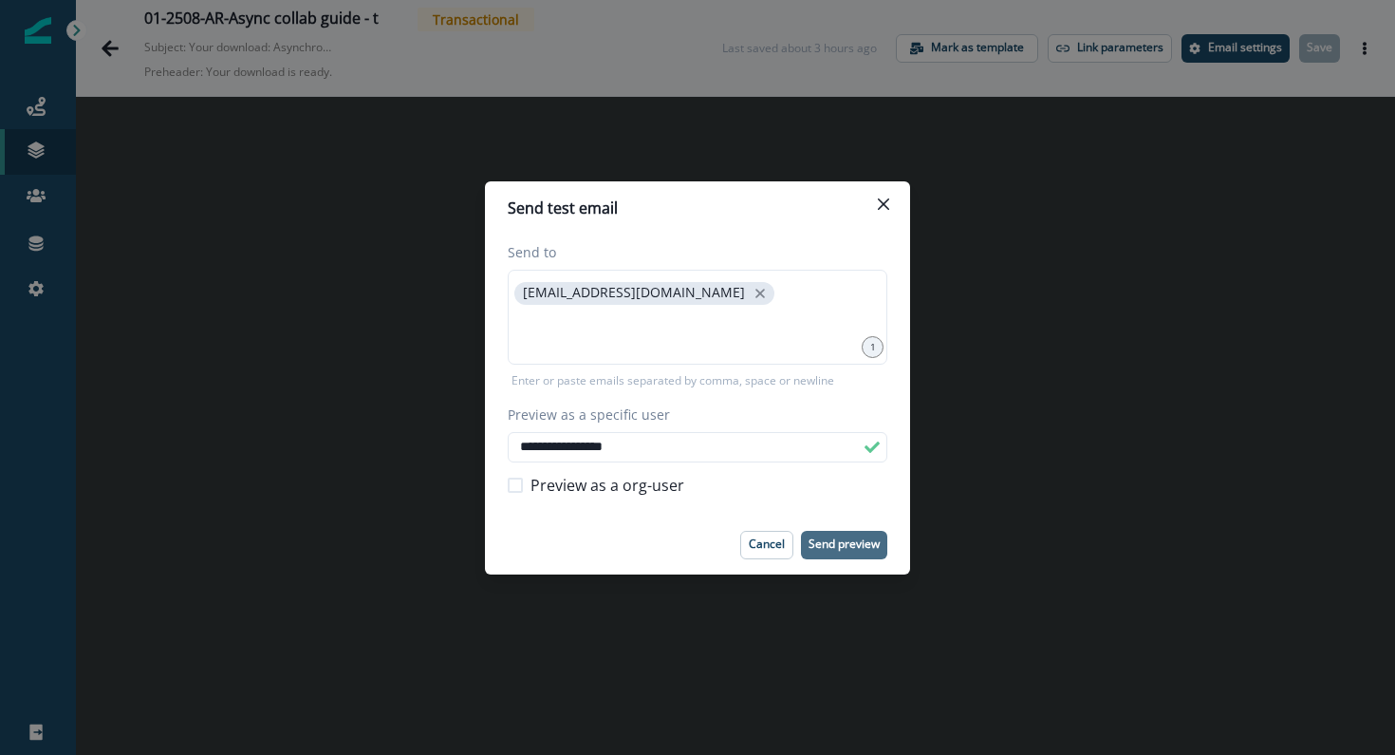
click at [857, 557] on button "Send preview" at bounding box center [844, 545] width 86 height 28
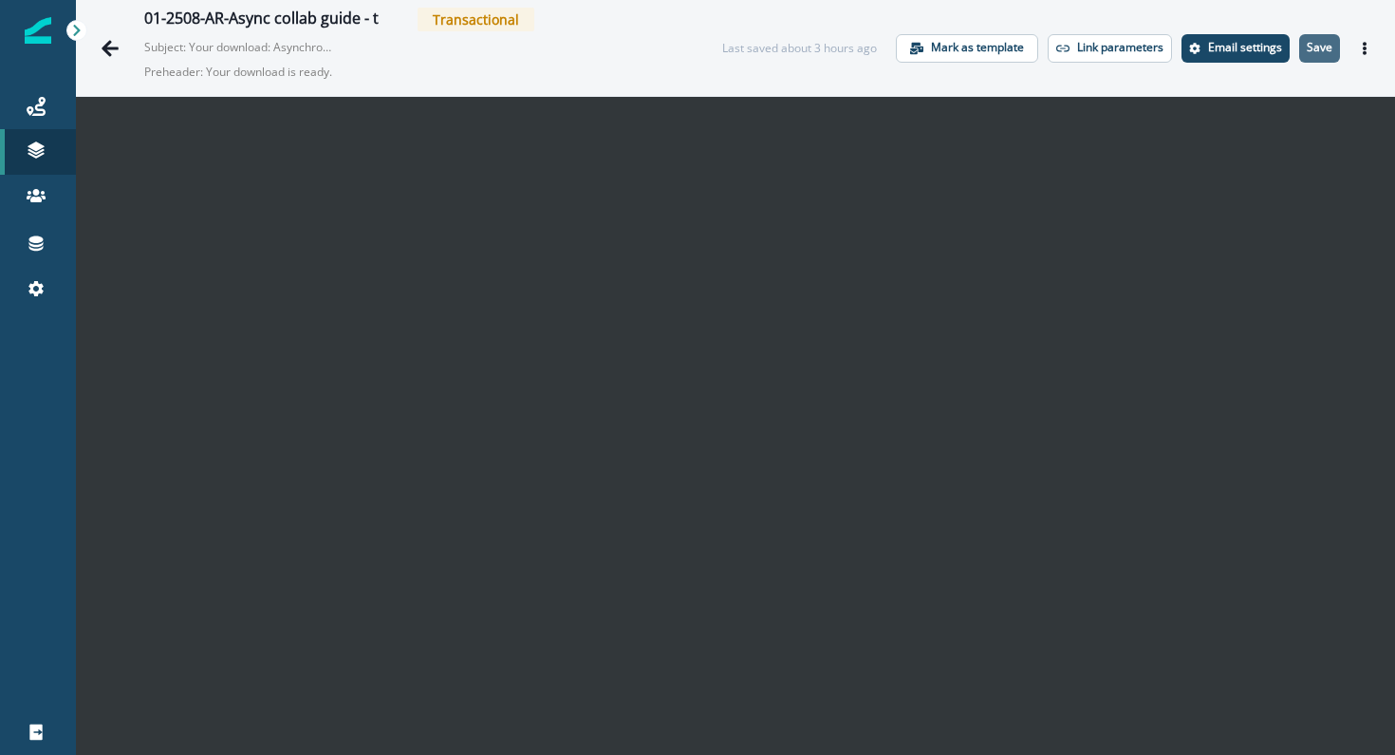
click at [1325, 49] on p "Save" at bounding box center [1320, 47] width 26 height 13
click at [1370, 57] on button "Actions" at bounding box center [1365, 48] width 30 height 28
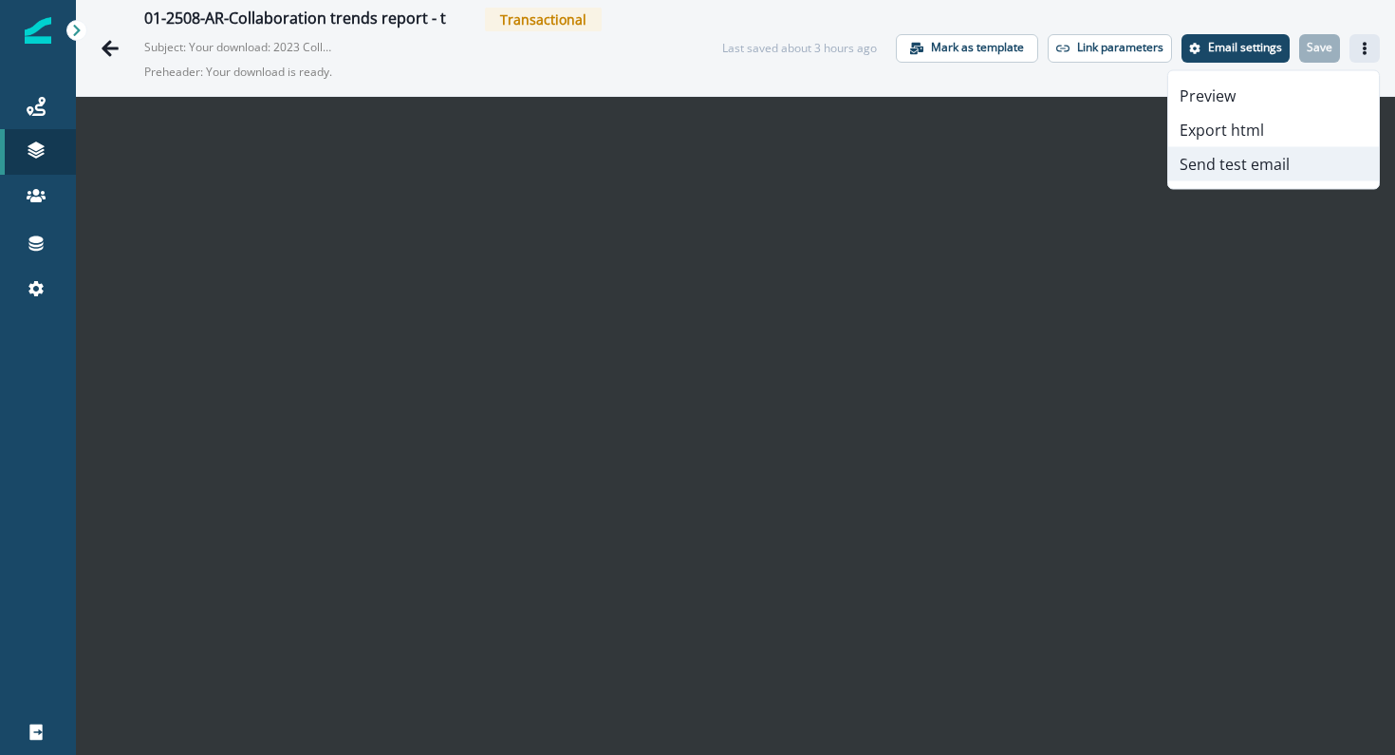
click at [1257, 155] on button "Send test email" at bounding box center [1273, 164] width 211 height 34
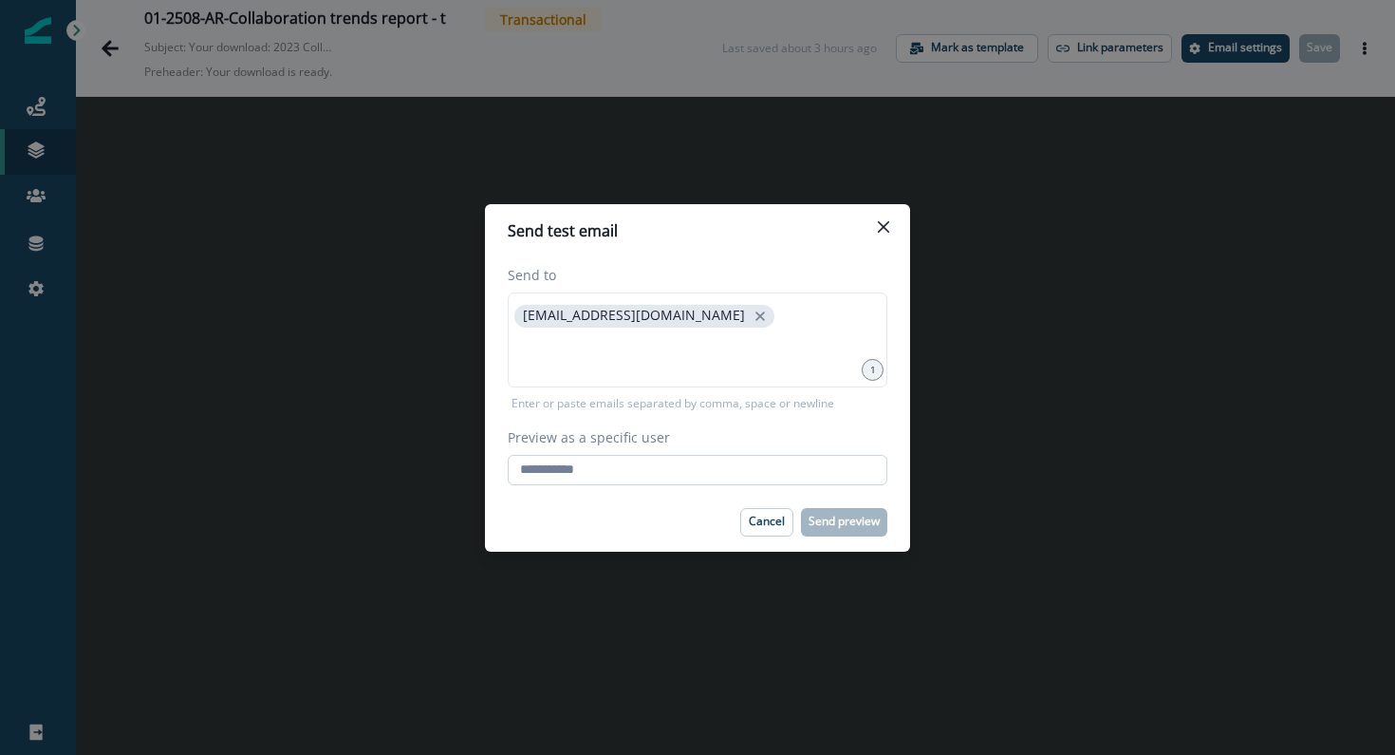
click at [699, 461] on input "Preview as a specific user" at bounding box center [698, 470] width 380 height 30
type input "**********"
click at [659, 528] on div "Cancel Send preview" at bounding box center [698, 522] width 380 height 28
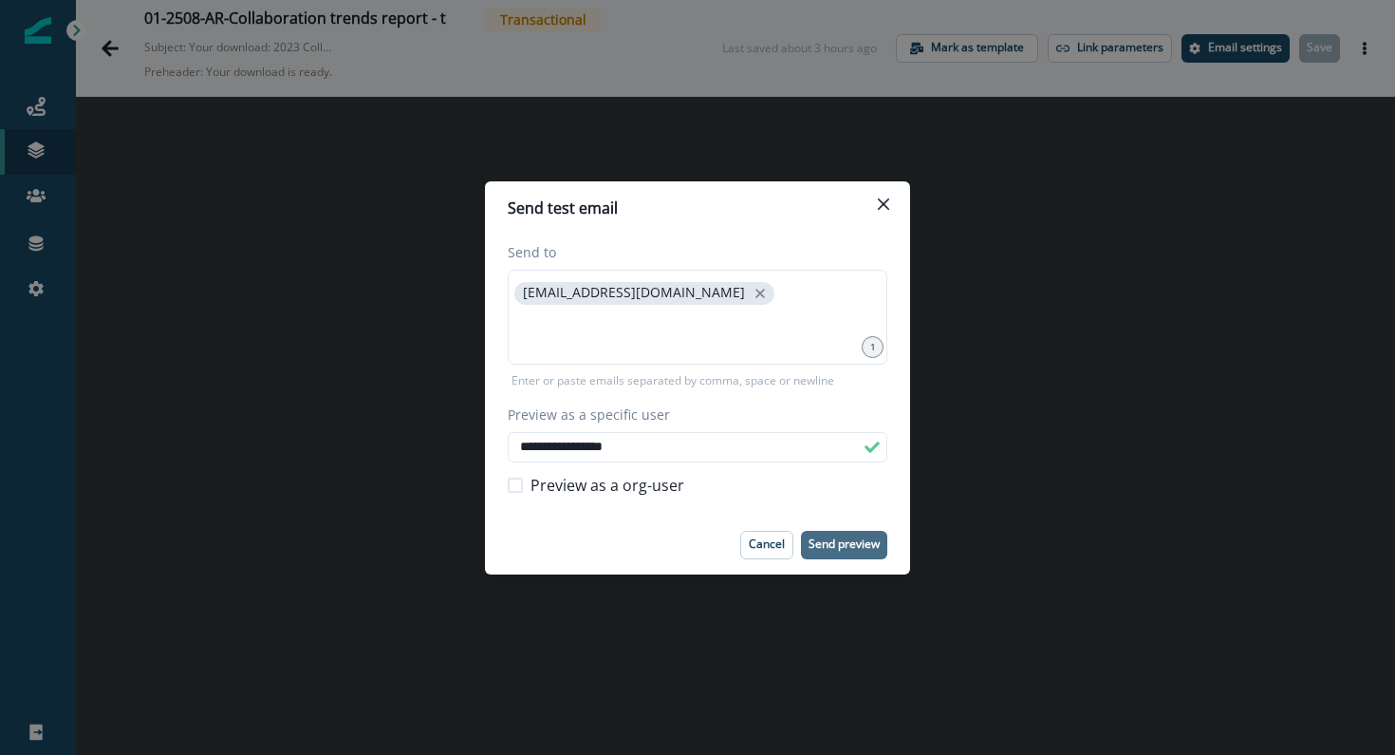
click at [833, 533] on button "Send preview" at bounding box center [844, 545] width 86 height 28
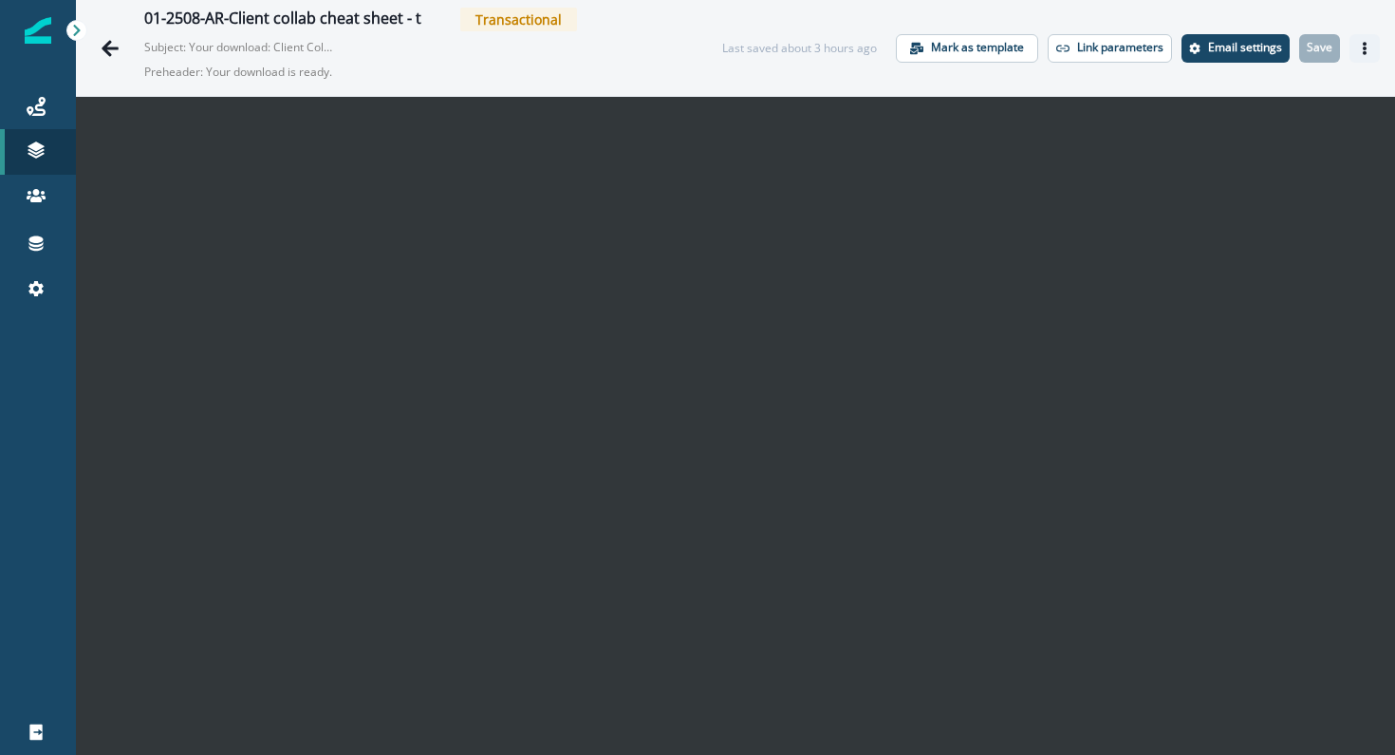
click at [1368, 36] on button "Actions" at bounding box center [1365, 48] width 30 height 28
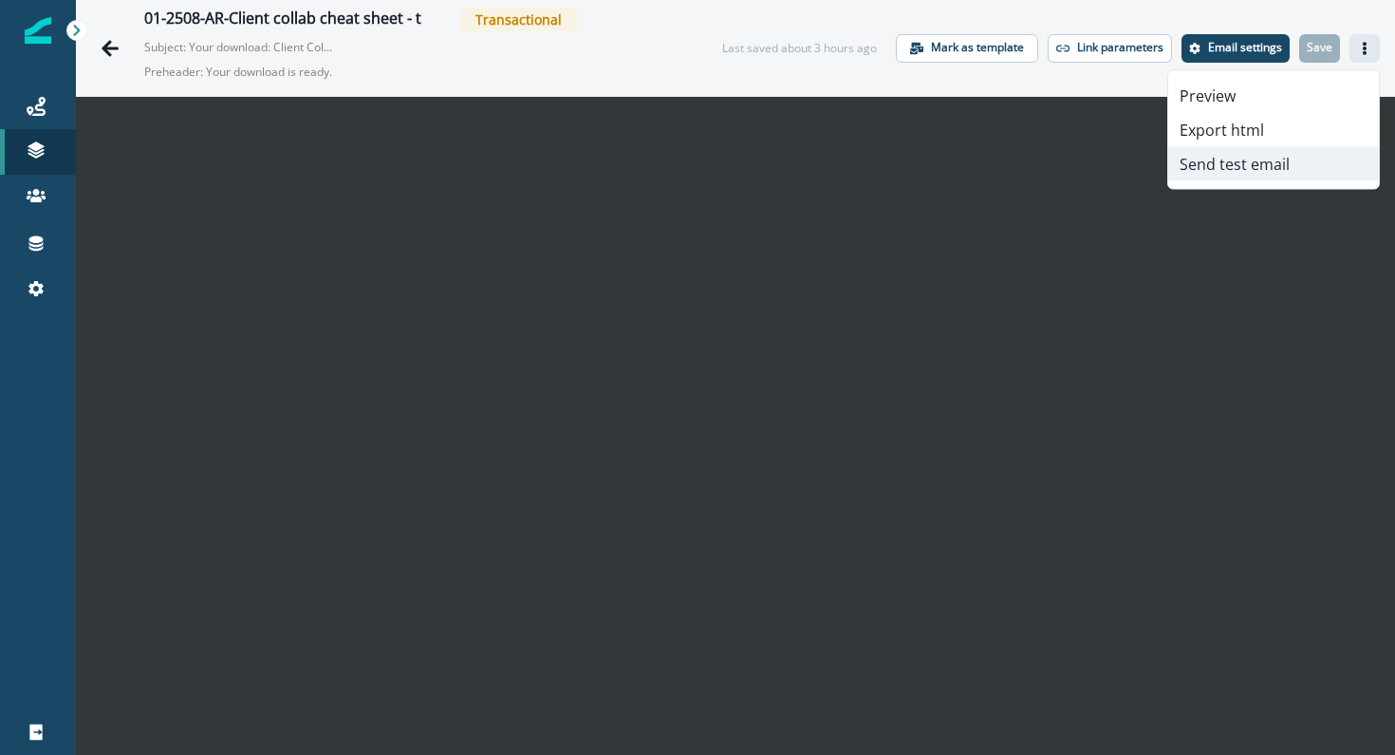
click at [1235, 160] on button "Send test email" at bounding box center [1273, 164] width 211 height 34
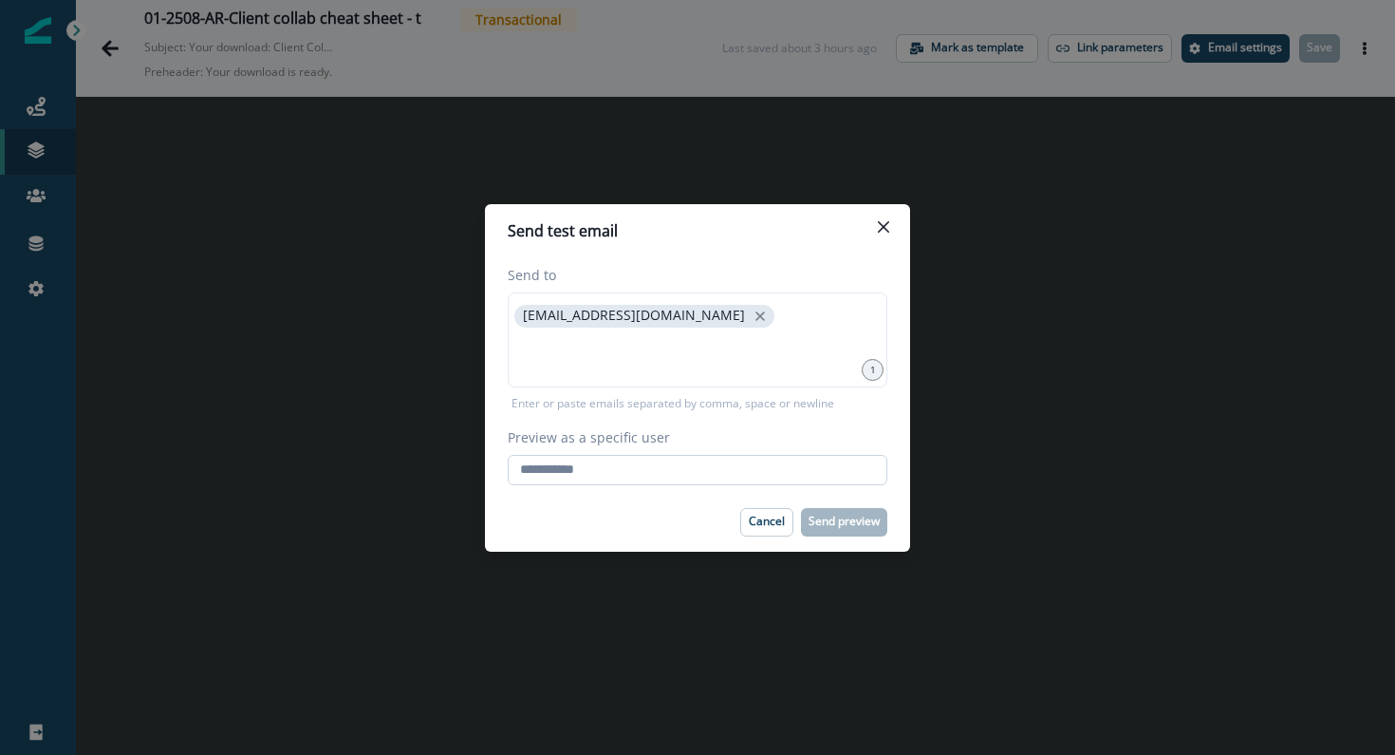
click at [592, 469] on input "Preview as a specific user" at bounding box center [698, 470] width 380 height 30
type input "**********"
click at [627, 511] on div "Cancel Send preview" at bounding box center [698, 522] width 380 height 28
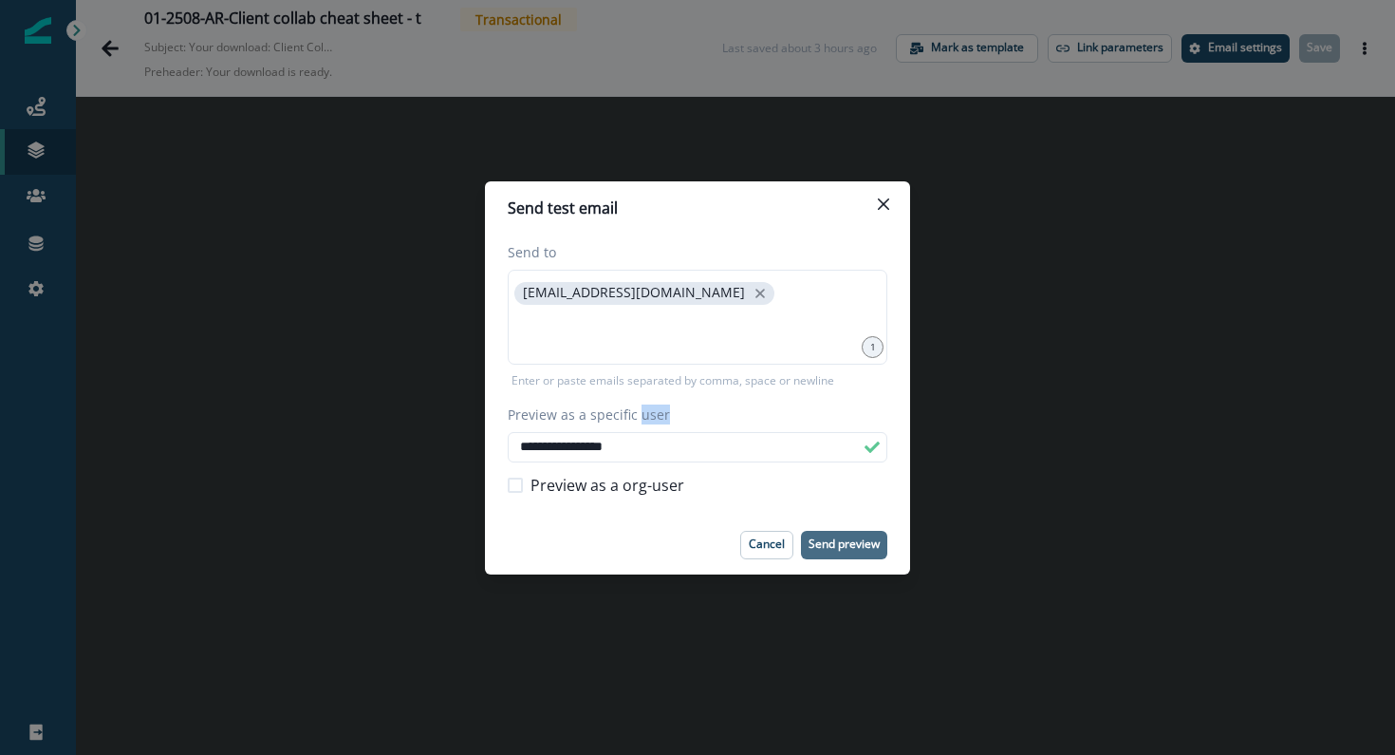
click at [829, 545] on p "Send preview" at bounding box center [844, 543] width 71 height 13
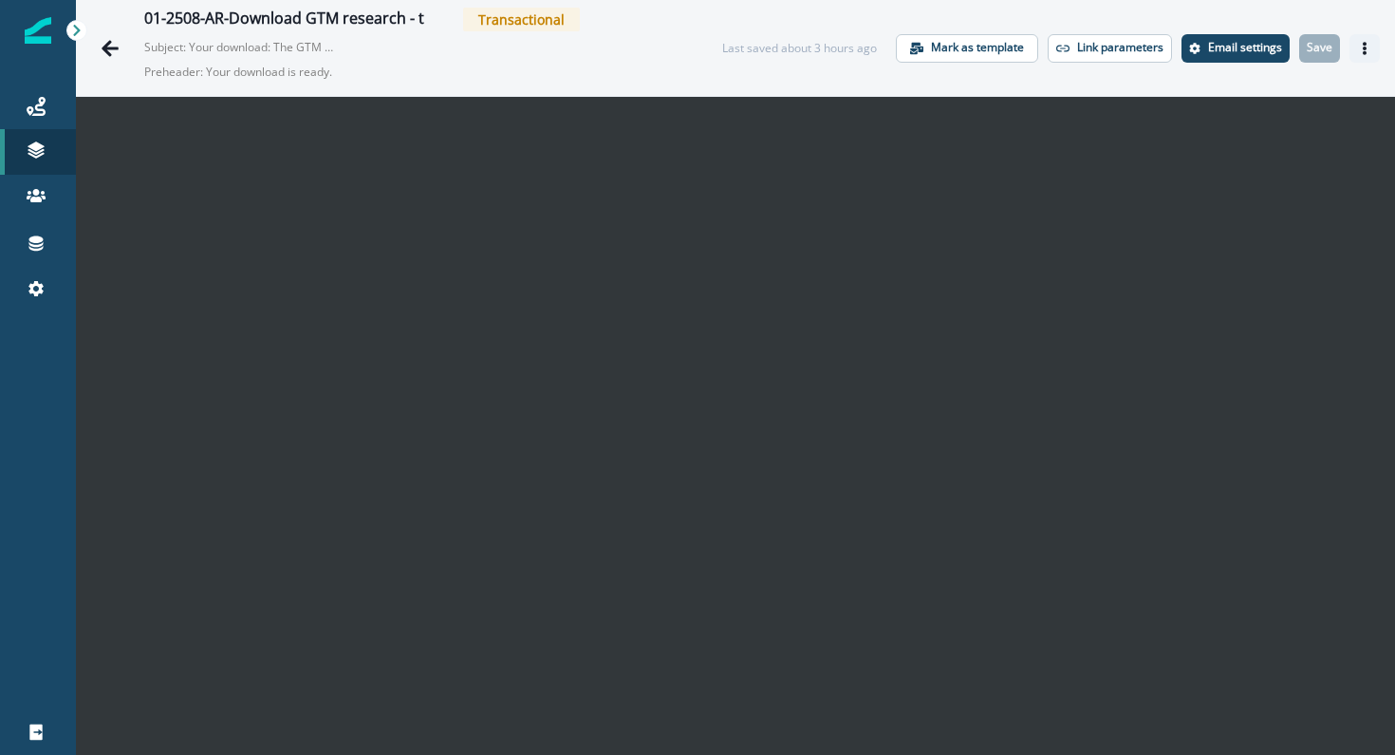
click at [1368, 47] on icon "Actions" at bounding box center [1364, 48] width 13 height 13
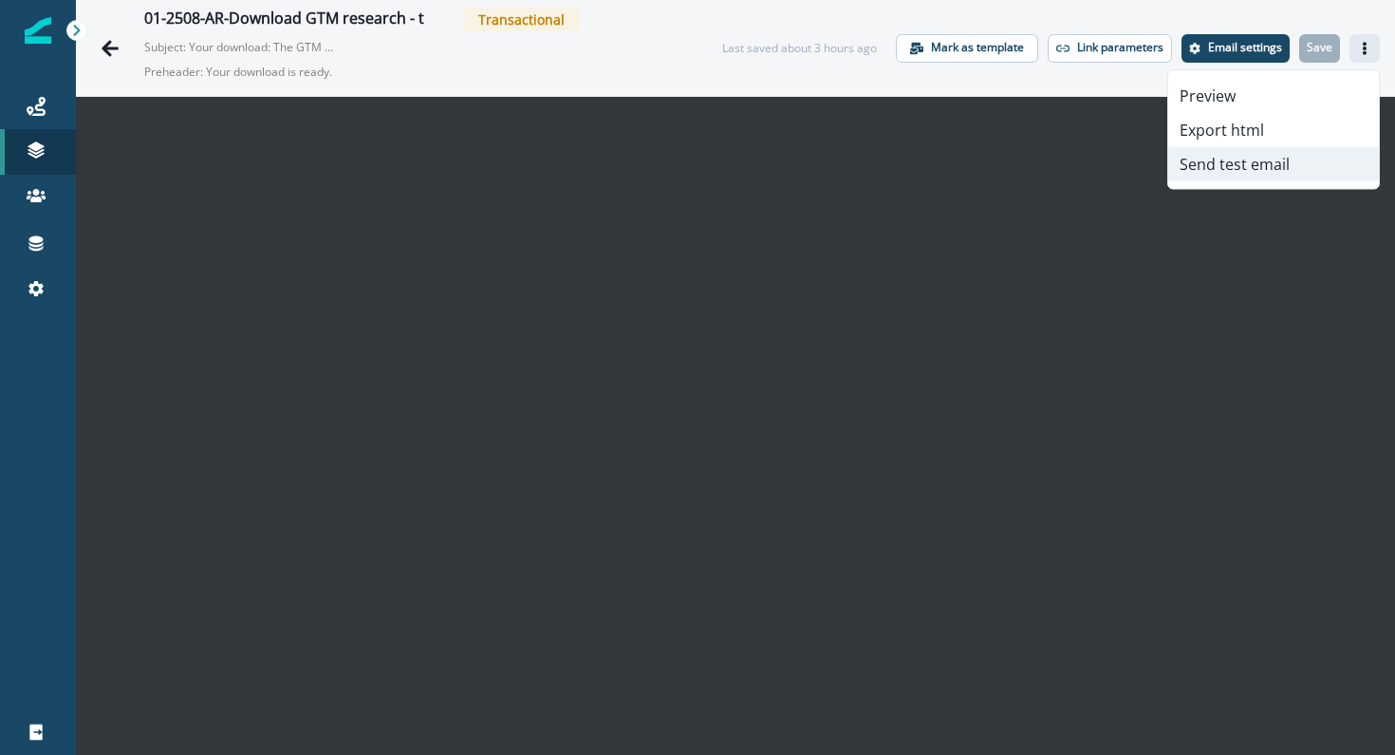
click at [1253, 168] on button "Send test email" at bounding box center [1273, 164] width 211 height 34
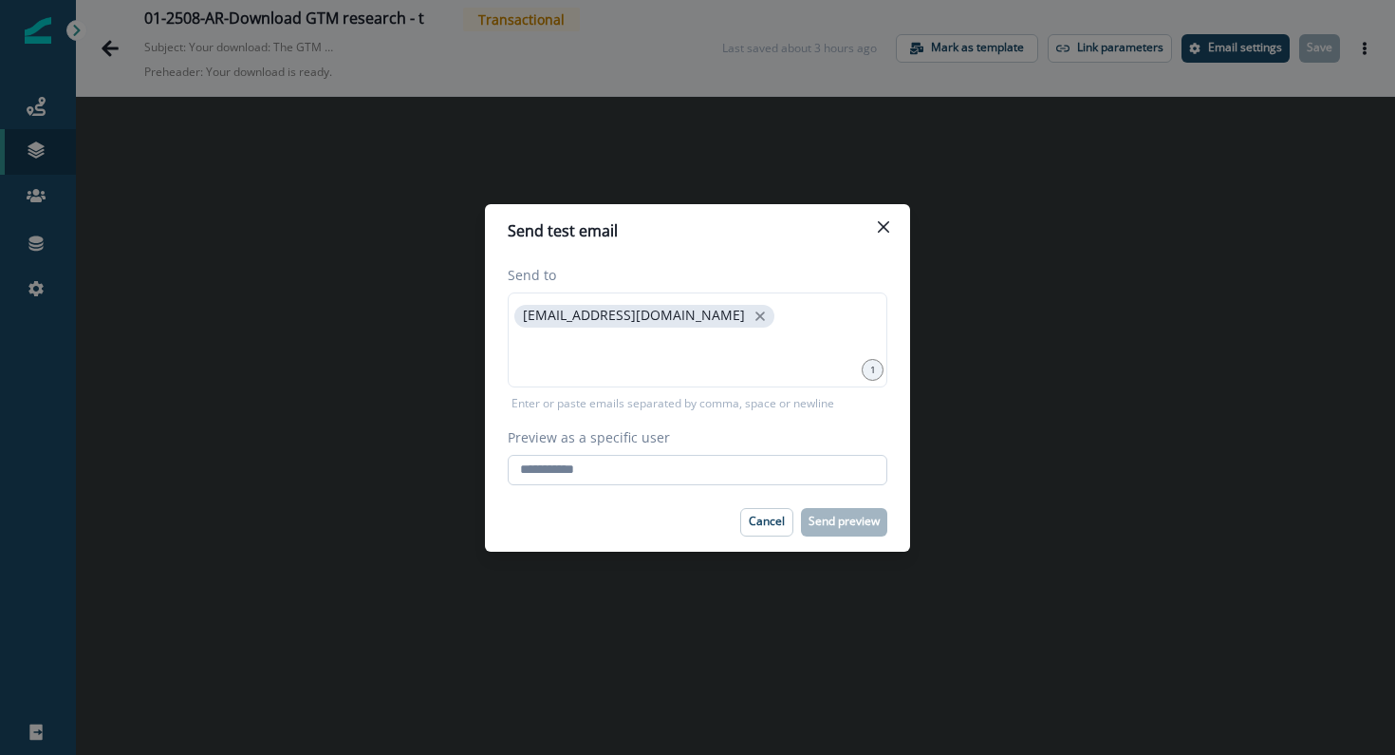
click at [628, 465] on input "Preview as a specific user" at bounding box center [698, 470] width 380 height 30
type input "**********"
click at [657, 511] on div "Cancel Send preview" at bounding box center [698, 522] width 380 height 28
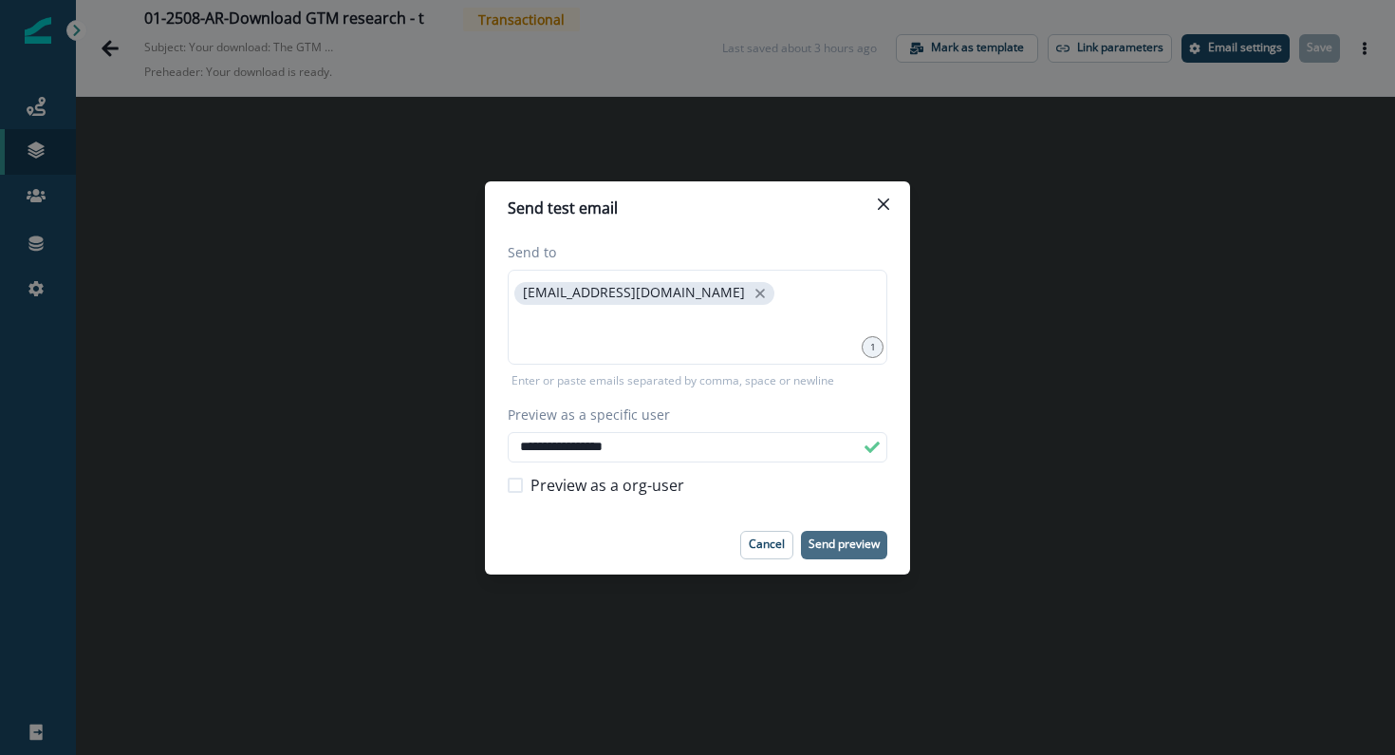
click at [852, 546] on p "Send preview" at bounding box center [844, 543] width 71 height 13
click at [885, 194] on button "Close" at bounding box center [884, 204] width 30 height 30
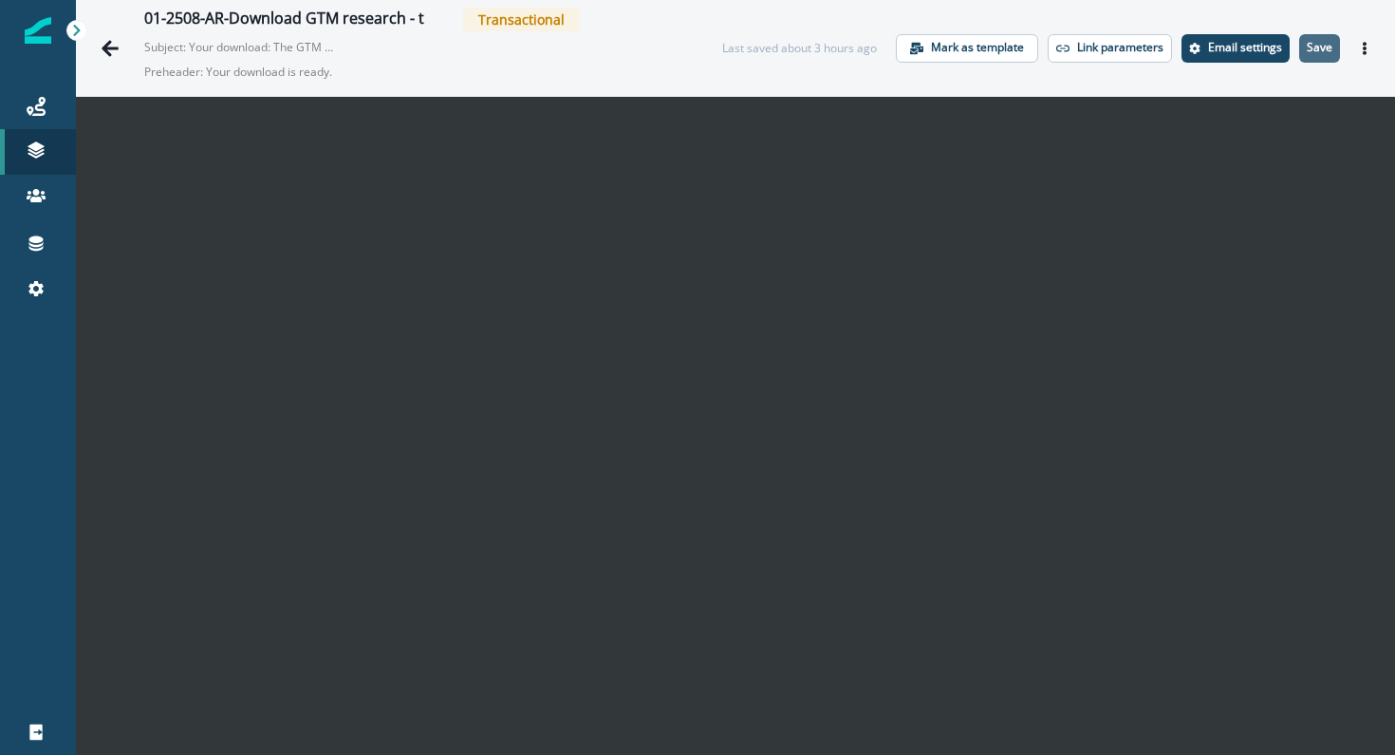
click at [1331, 49] on p "Save" at bounding box center [1320, 47] width 26 height 13
click at [1370, 47] on icon "Actions" at bounding box center [1364, 48] width 13 height 13
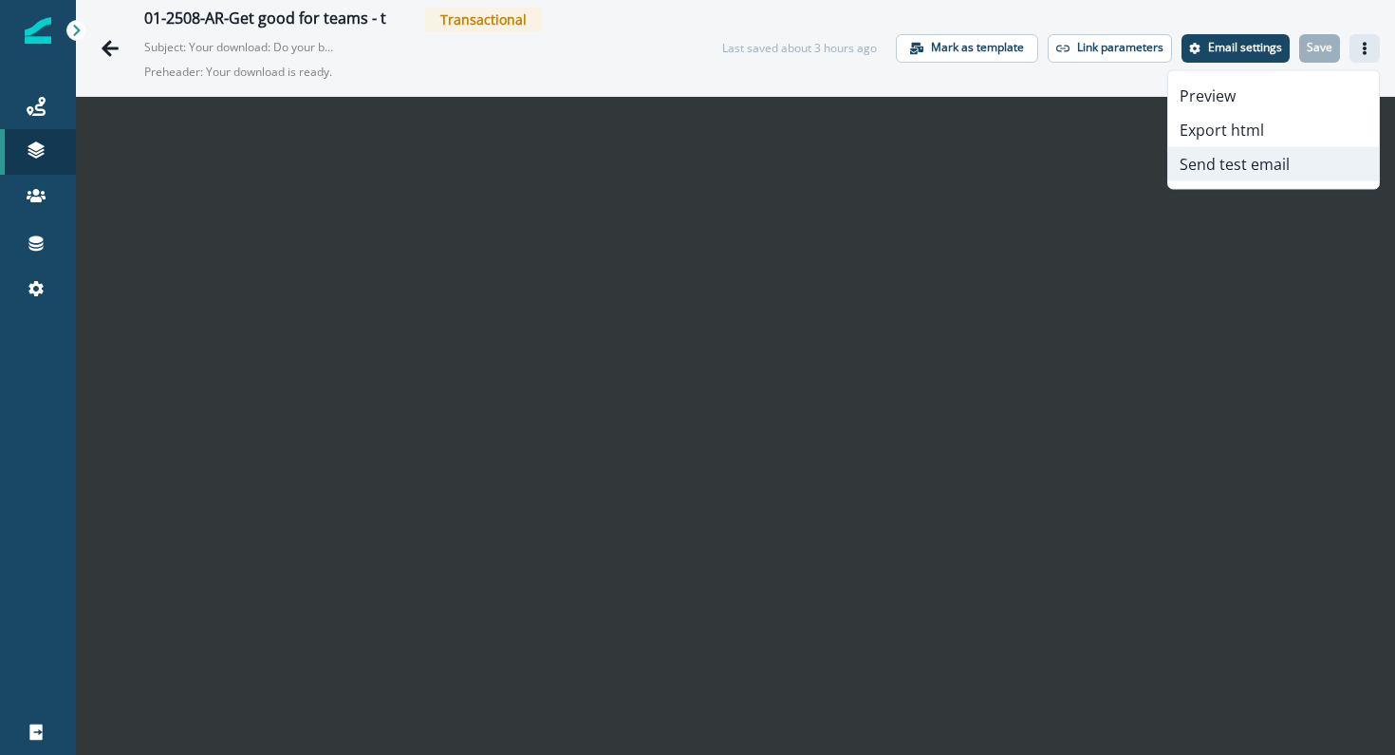
click at [1272, 167] on button "Send test email" at bounding box center [1273, 164] width 211 height 34
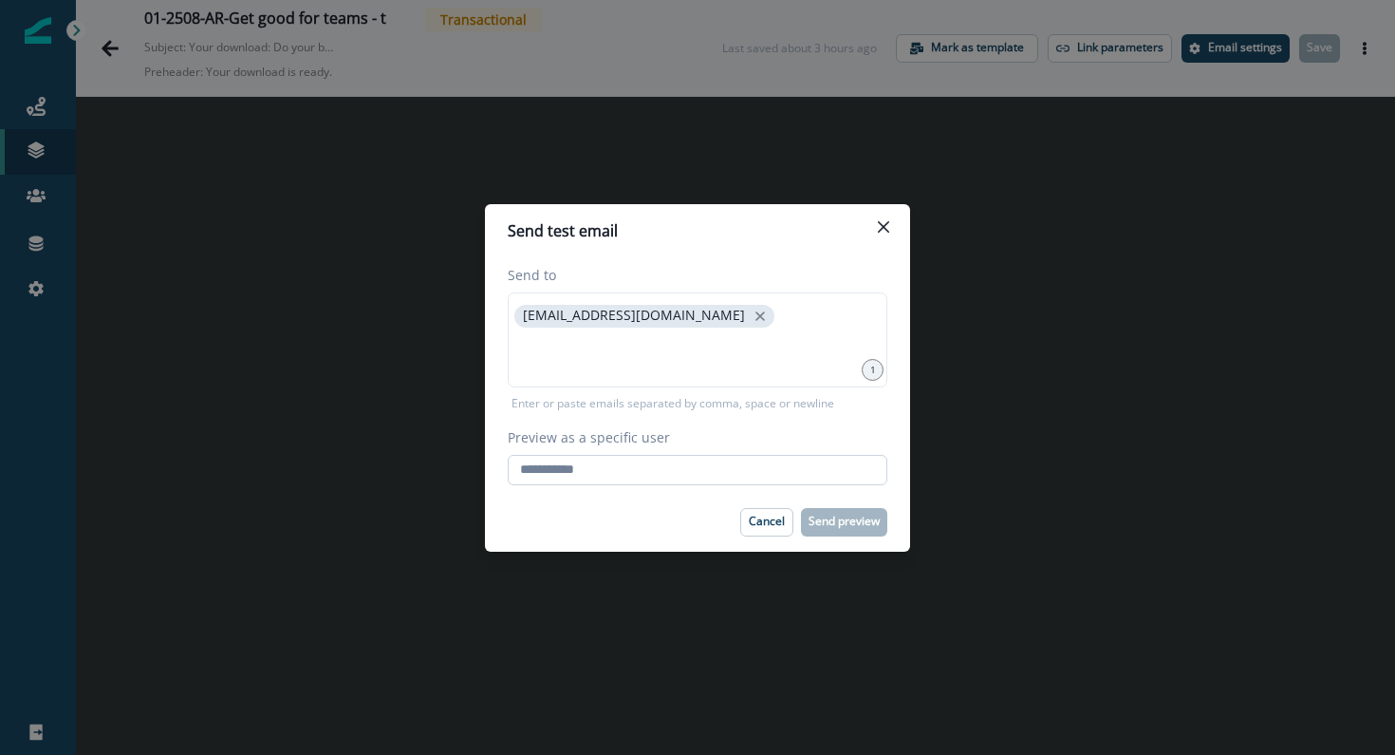
click at [600, 468] on input "Preview as a specific user" at bounding box center [698, 470] width 380 height 30
type input "**********"
click at [655, 516] on div "Cancel Send preview" at bounding box center [698, 522] width 380 height 28
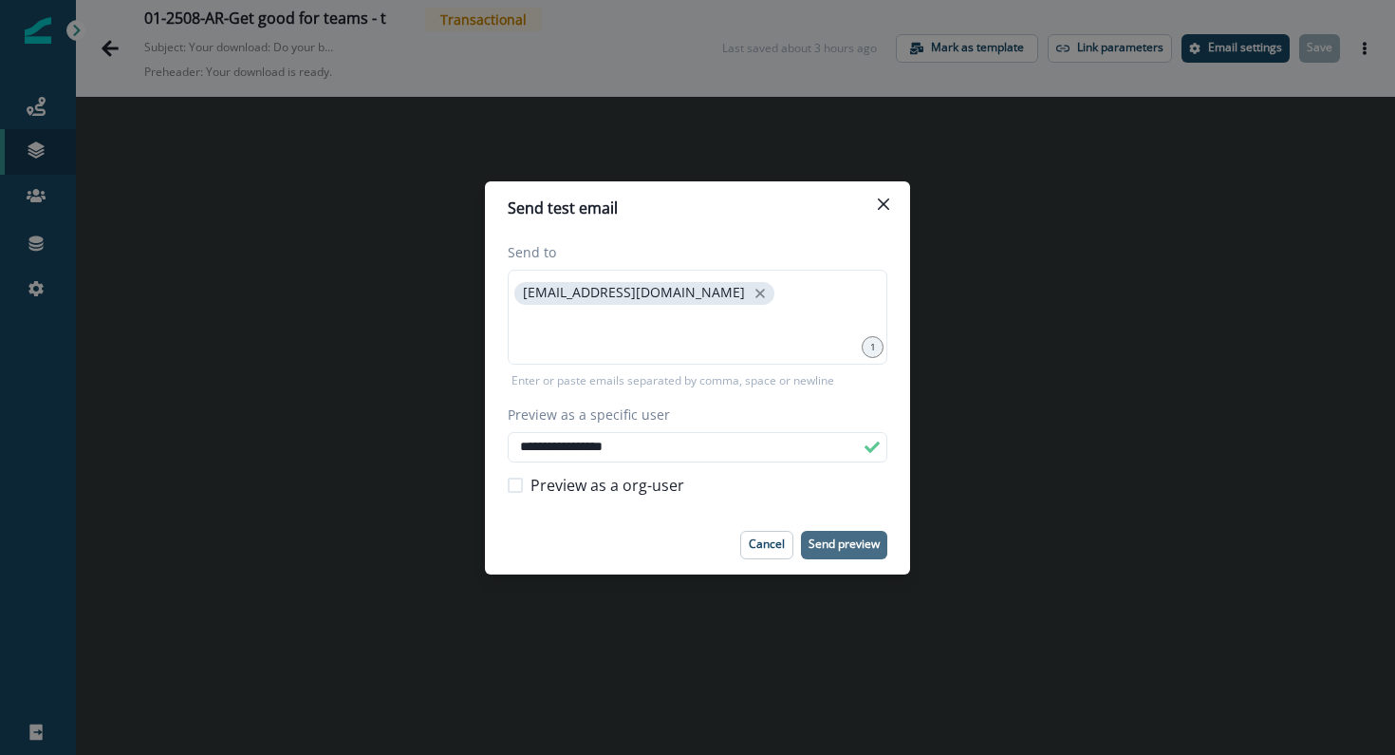
click at [835, 548] on p "Send preview" at bounding box center [844, 543] width 71 height 13
click at [882, 213] on button "Close" at bounding box center [884, 204] width 30 height 30
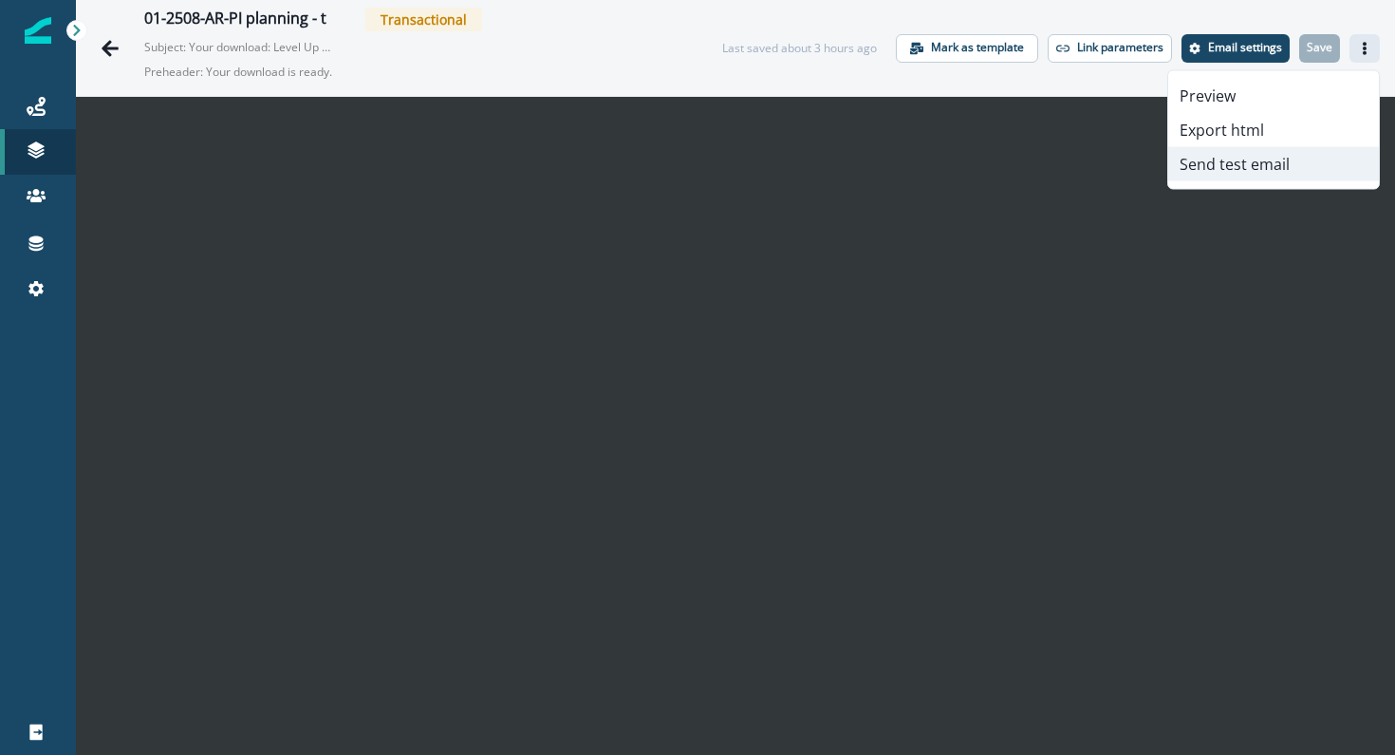
click at [1262, 157] on button "Send test email" at bounding box center [1273, 164] width 211 height 34
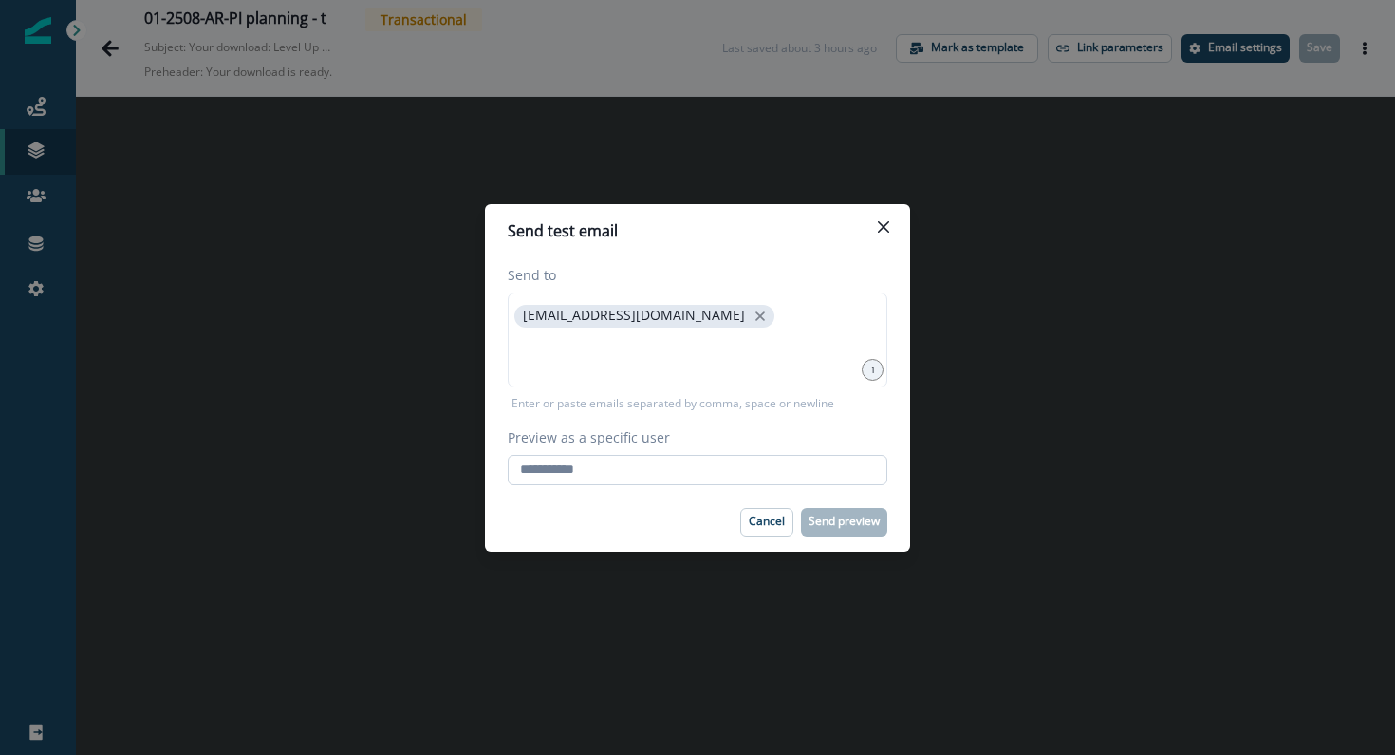
click at [839, 471] on input "Preview as a specific user" at bounding box center [698, 470] width 380 height 30
type input "**********"
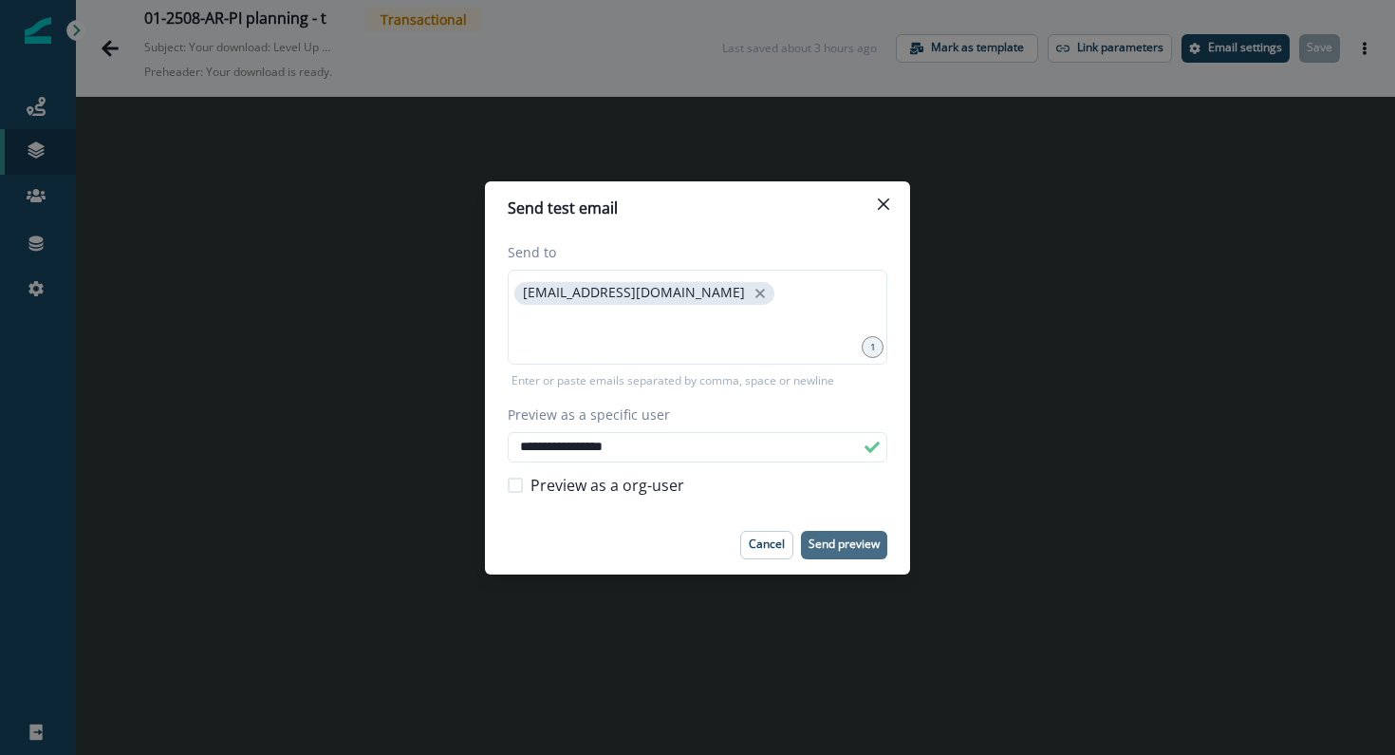
click at [818, 535] on button "Send preview" at bounding box center [844, 545] width 86 height 28
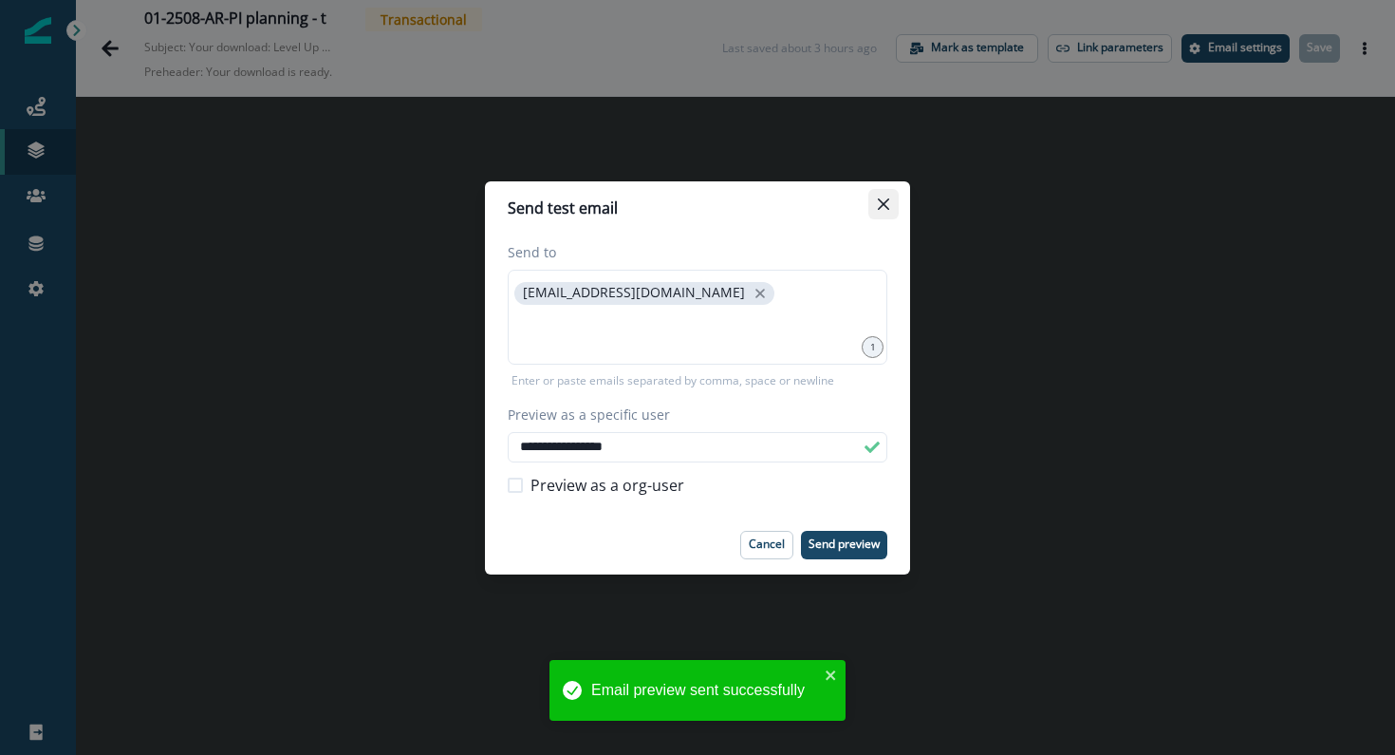
click at [879, 209] on icon "Close" at bounding box center [883, 202] width 11 height 11
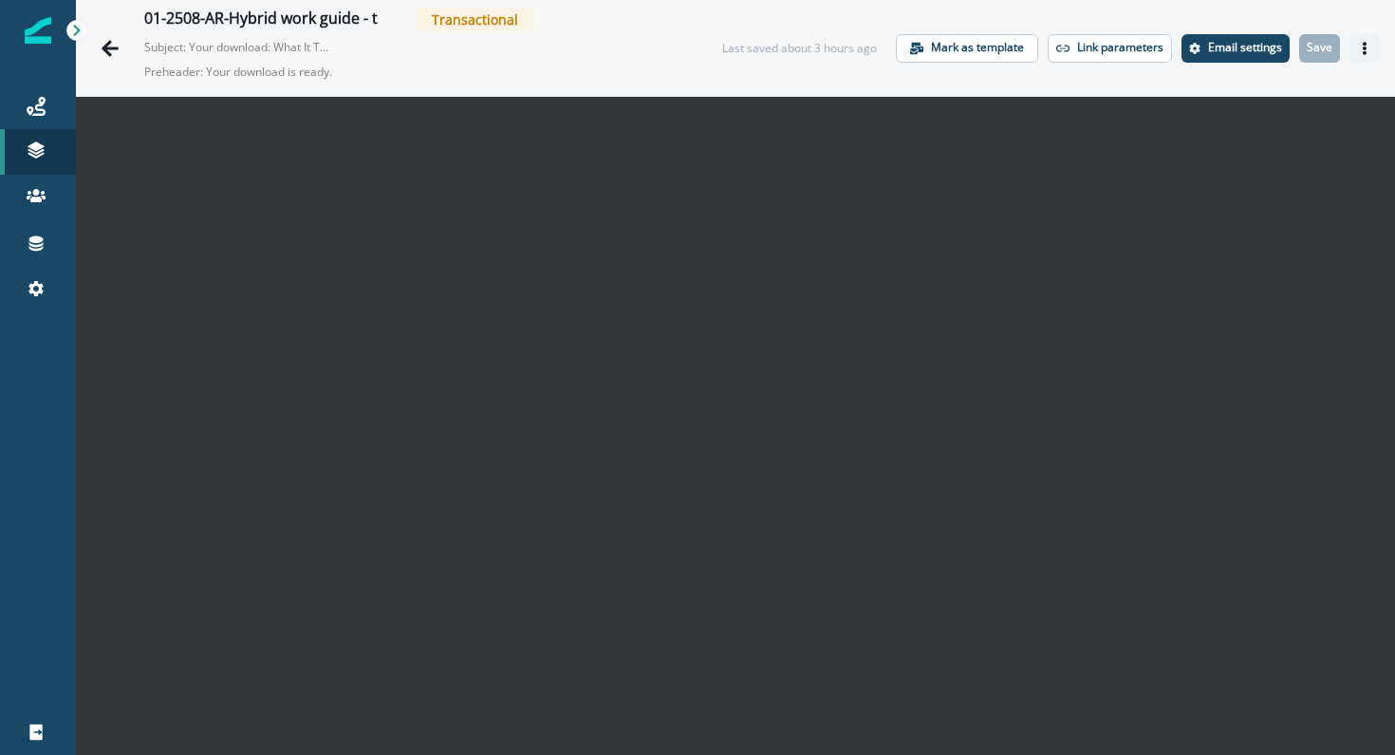
click at [1373, 40] on button "Actions" at bounding box center [1365, 48] width 30 height 28
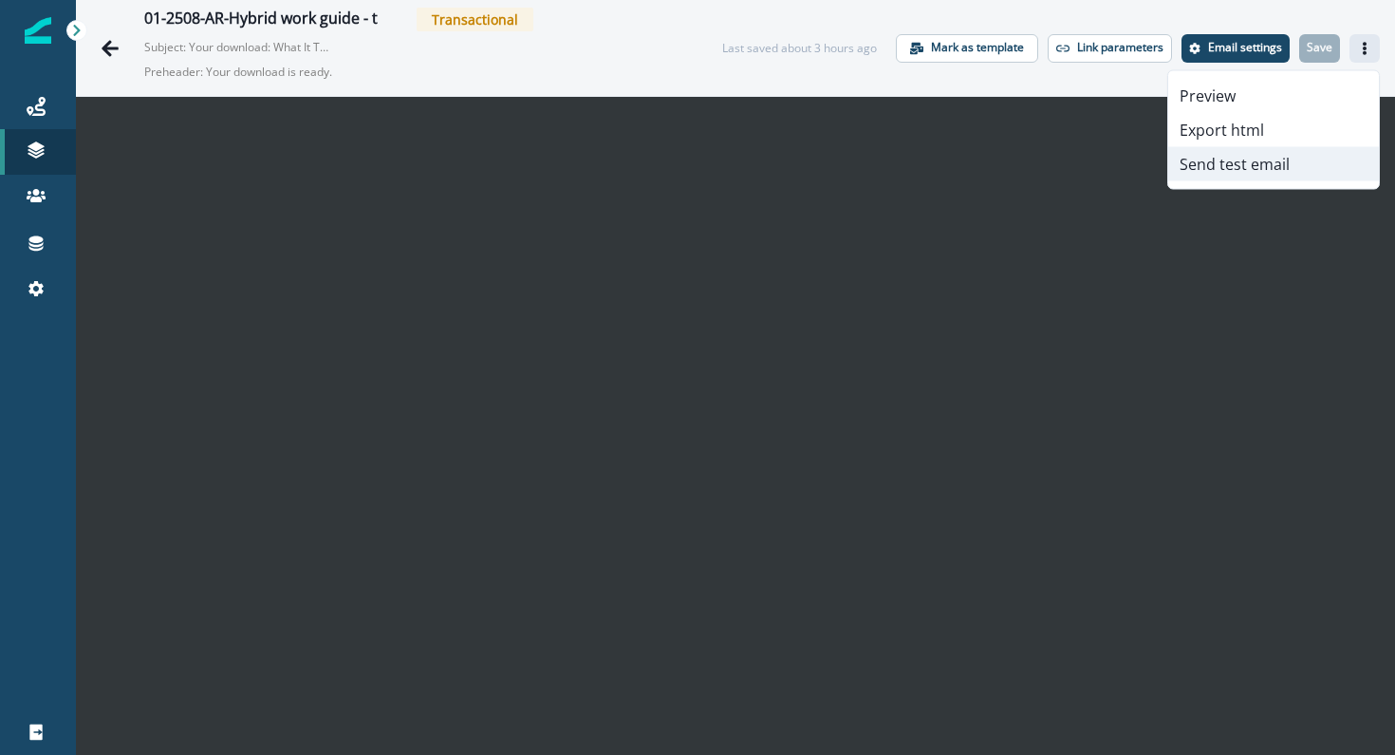
click at [1286, 159] on button "Send test email" at bounding box center [1273, 164] width 211 height 34
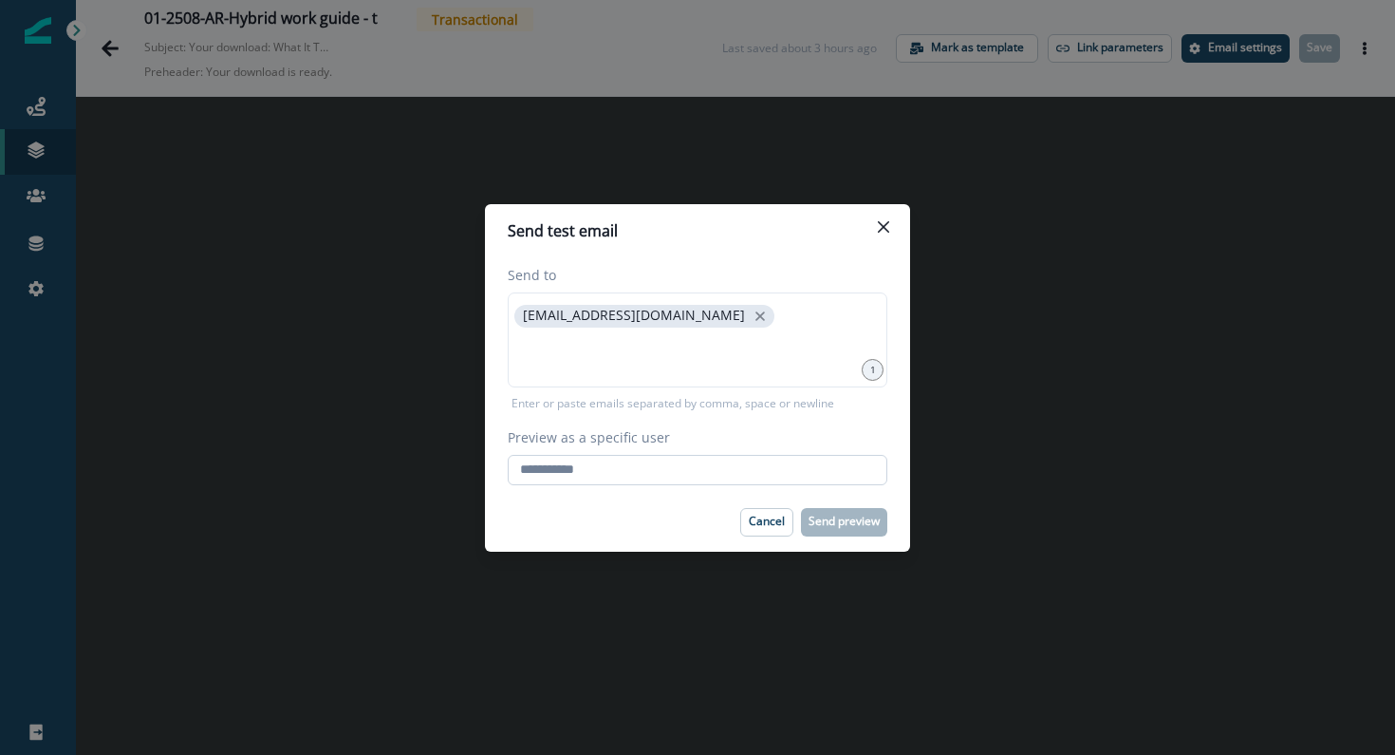
click at [757, 470] on input "Preview as a specific user" at bounding box center [698, 470] width 380 height 30
type input "**********"
click at [685, 514] on div "Cancel Send preview" at bounding box center [698, 522] width 380 height 28
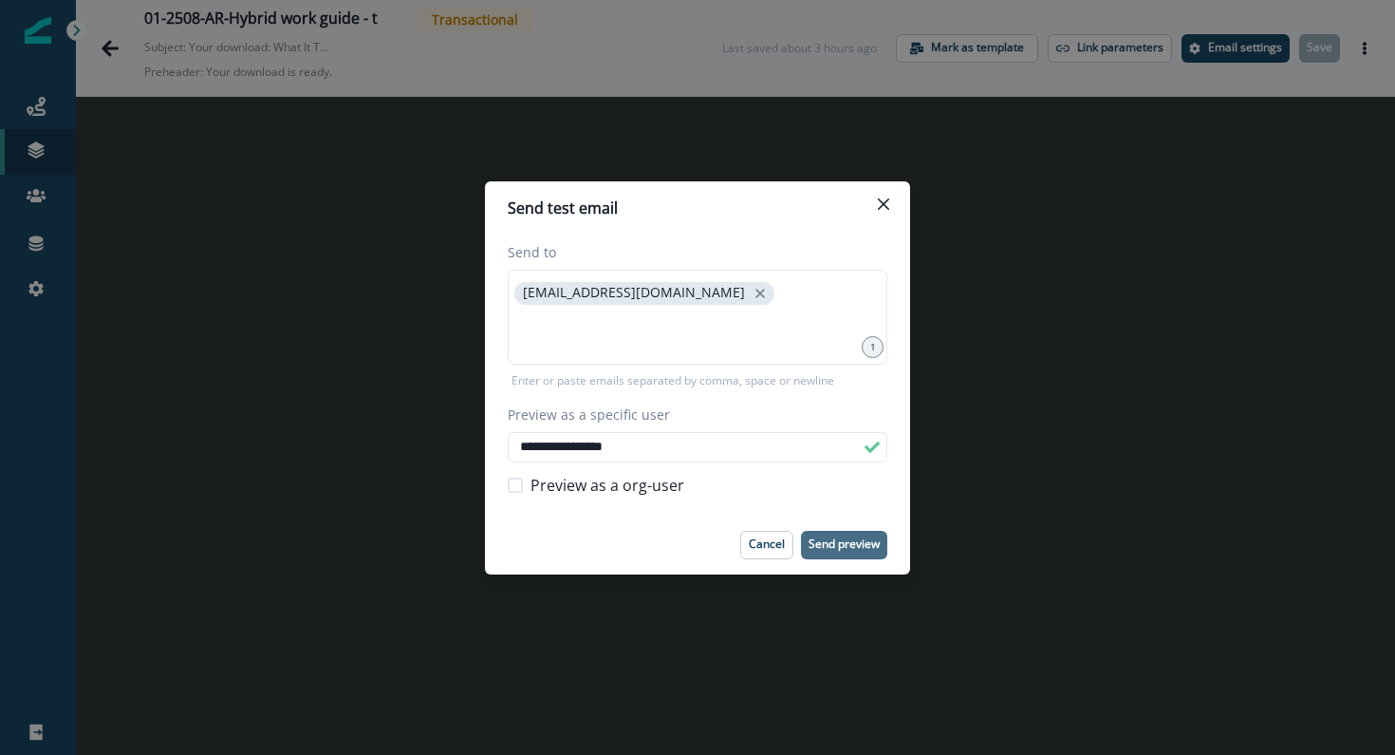
click at [826, 544] on p "Send preview" at bounding box center [844, 543] width 71 height 13
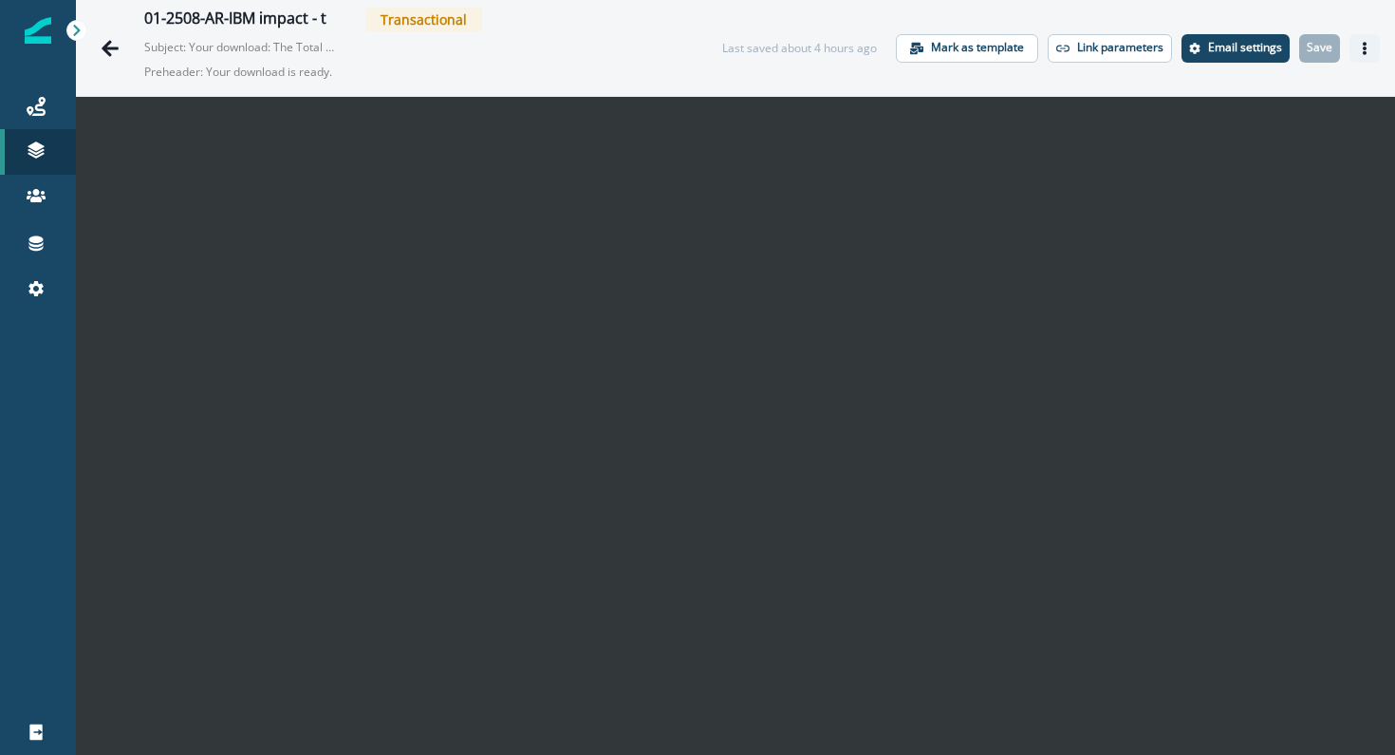
click at [1365, 45] on icon "Actions" at bounding box center [1364, 48] width 13 height 13
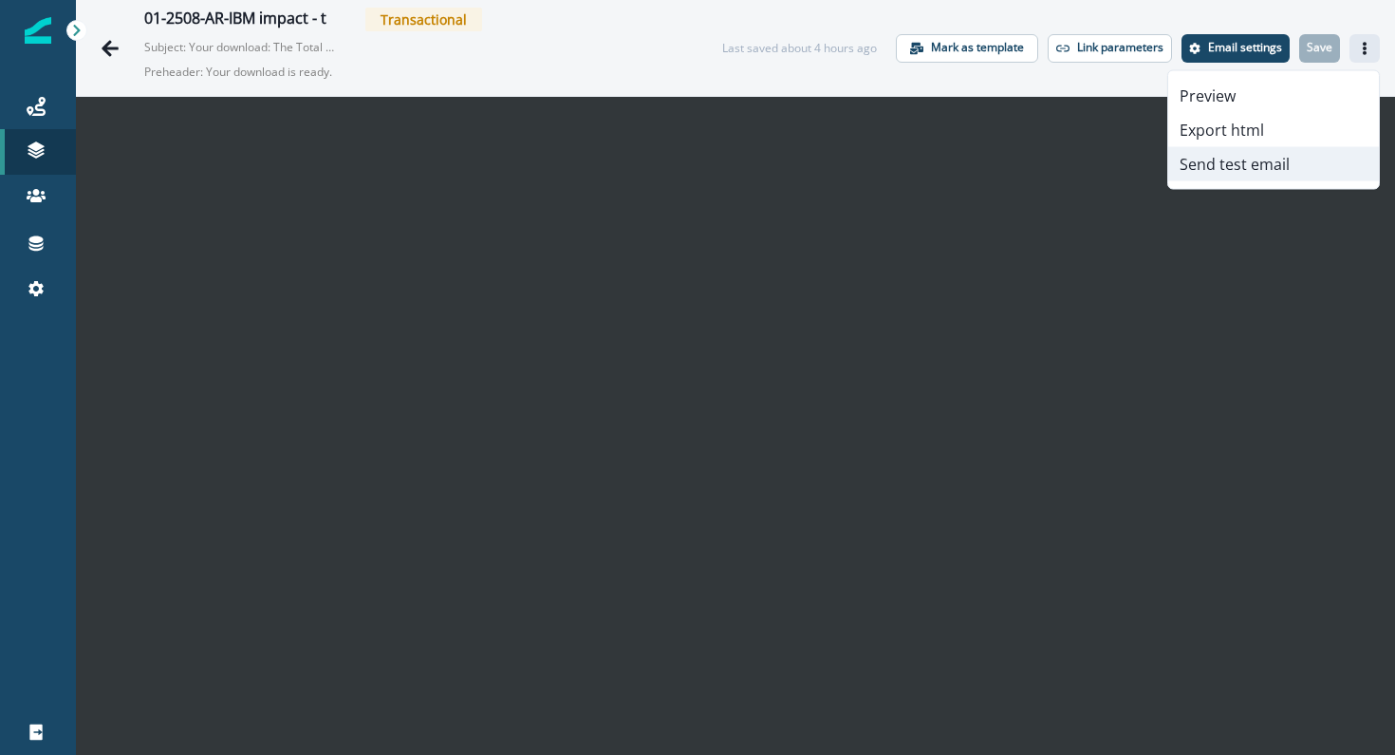
click at [1252, 159] on button "Send test email" at bounding box center [1273, 164] width 211 height 34
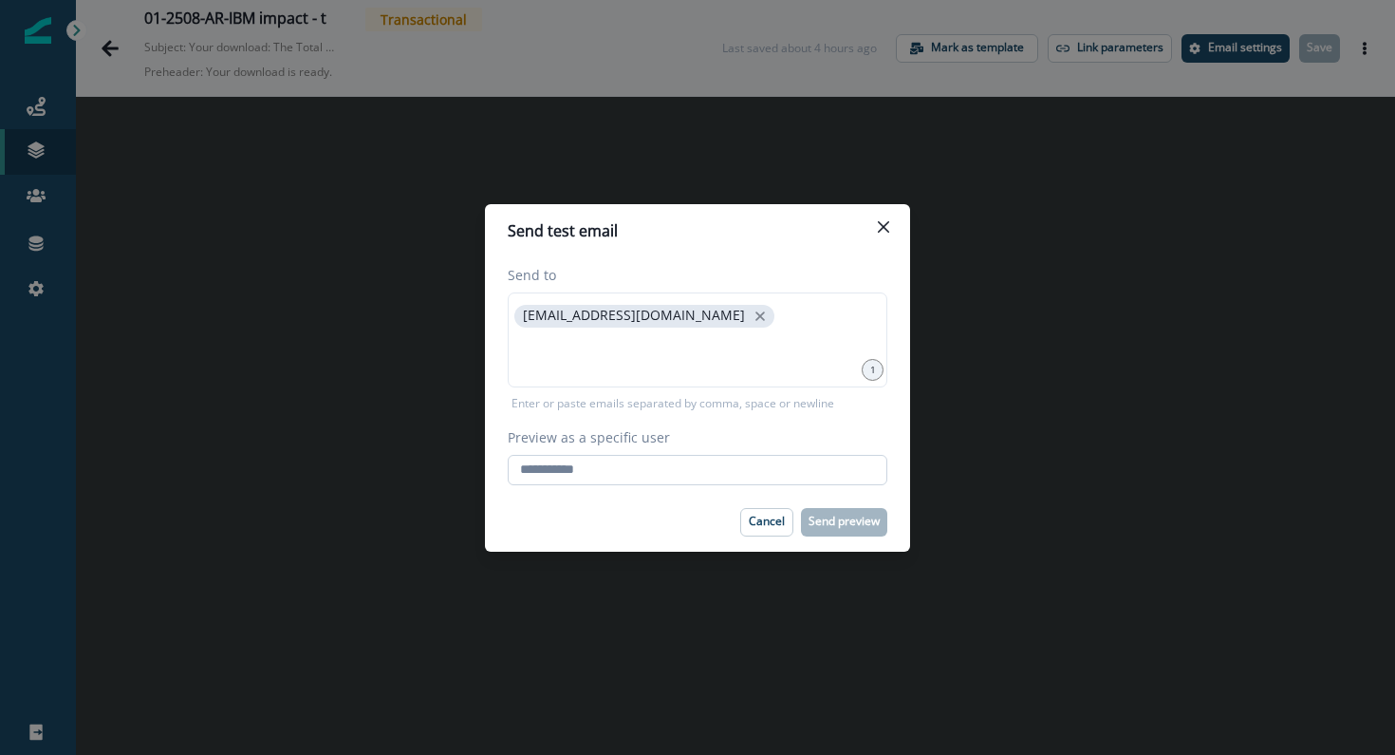
click at [619, 480] on input "Preview as a specific user" at bounding box center [698, 470] width 380 height 30
type input "**********"
click at [629, 509] on div "Cancel Send preview" at bounding box center [698, 522] width 380 height 28
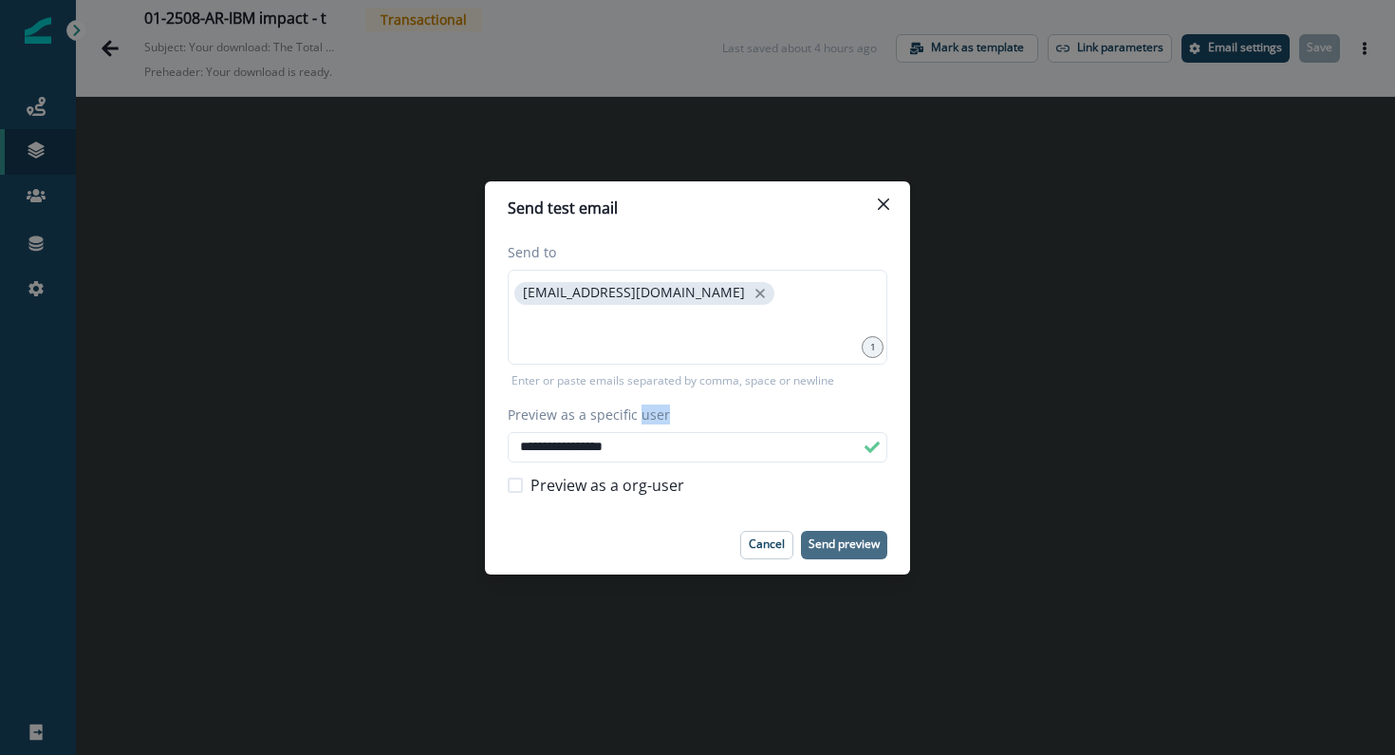
click at [823, 539] on p "Send preview" at bounding box center [844, 543] width 71 height 13
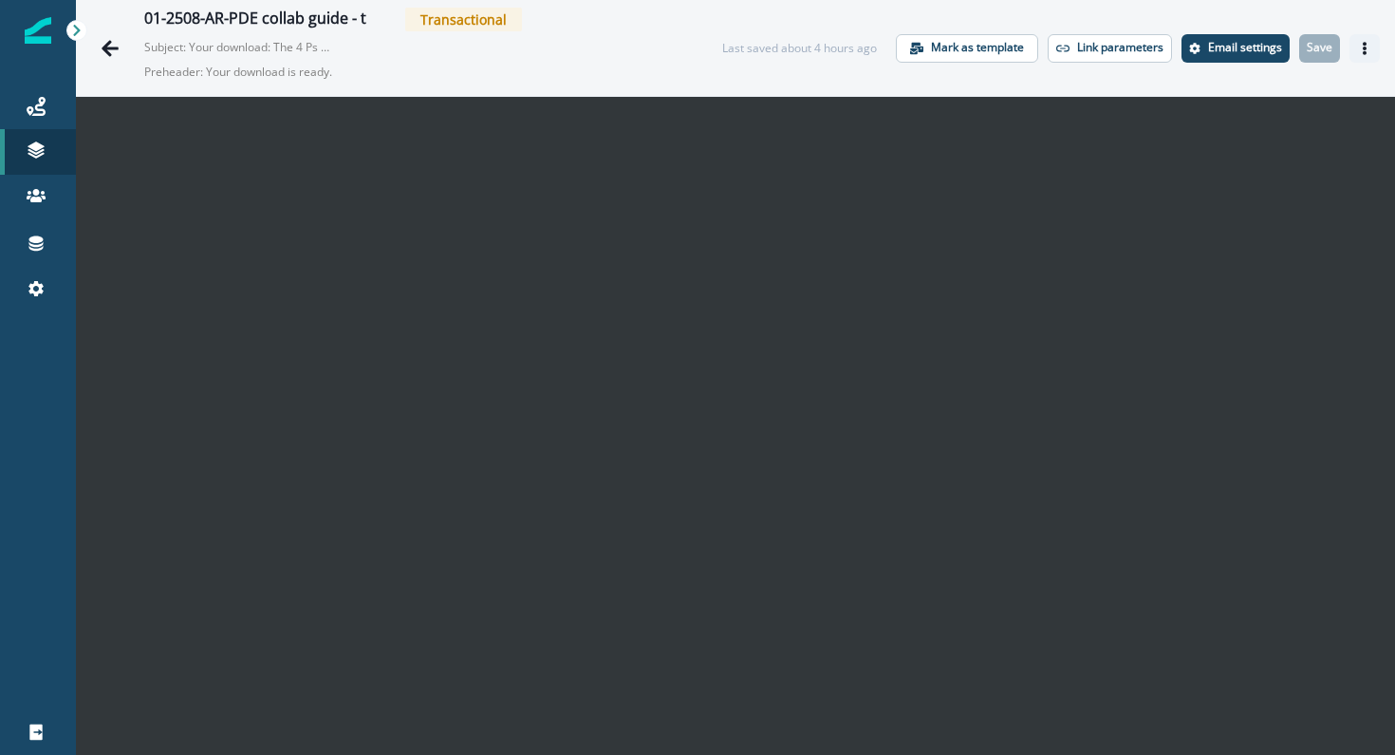
click at [1362, 47] on icon "Actions" at bounding box center [1364, 48] width 13 height 13
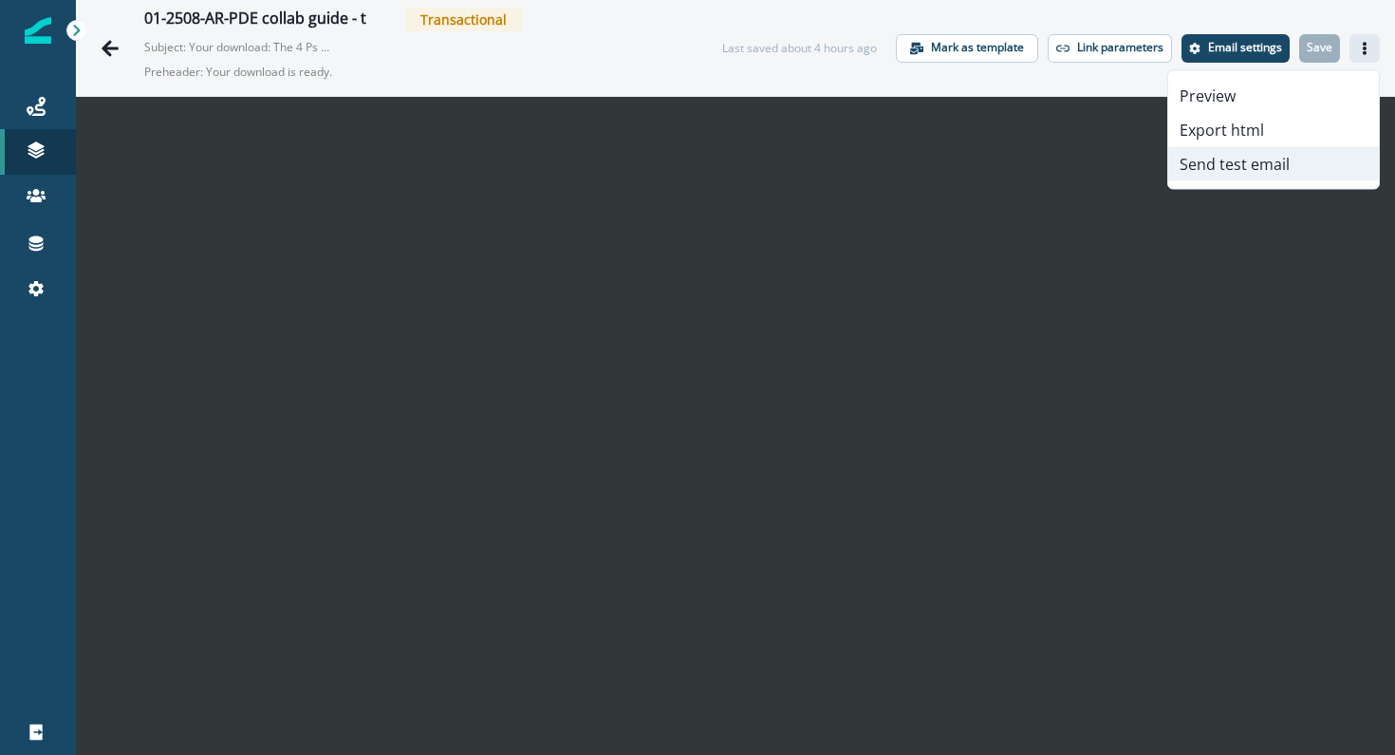
click at [1296, 159] on button "Send test email" at bounding box center [1273, 164] width 211 height 34
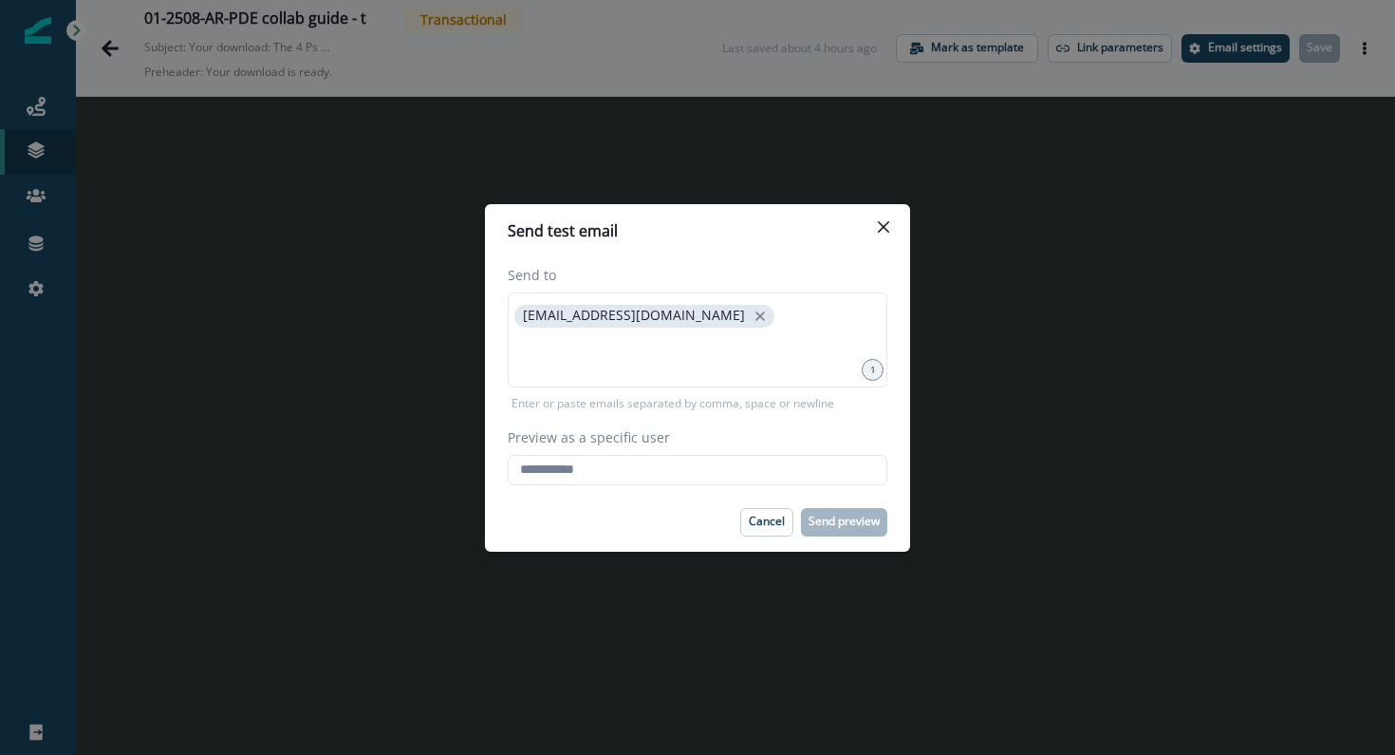
click at [663, 486] on div "Send to [EMAIL_ADDRESS][DOMAIN_NAME] 1 Enter or paste emails separated by comma…" at bounding box center [697, 374] width 425 height 235
click at [663, 481] on input "Preview as a specific user" at bounding box center [698, 470] width 380 height 30
type input "**********"
click at [670, 517] on div "Cancel Send preview" at bounding box center [698, 522] width 380 height 28
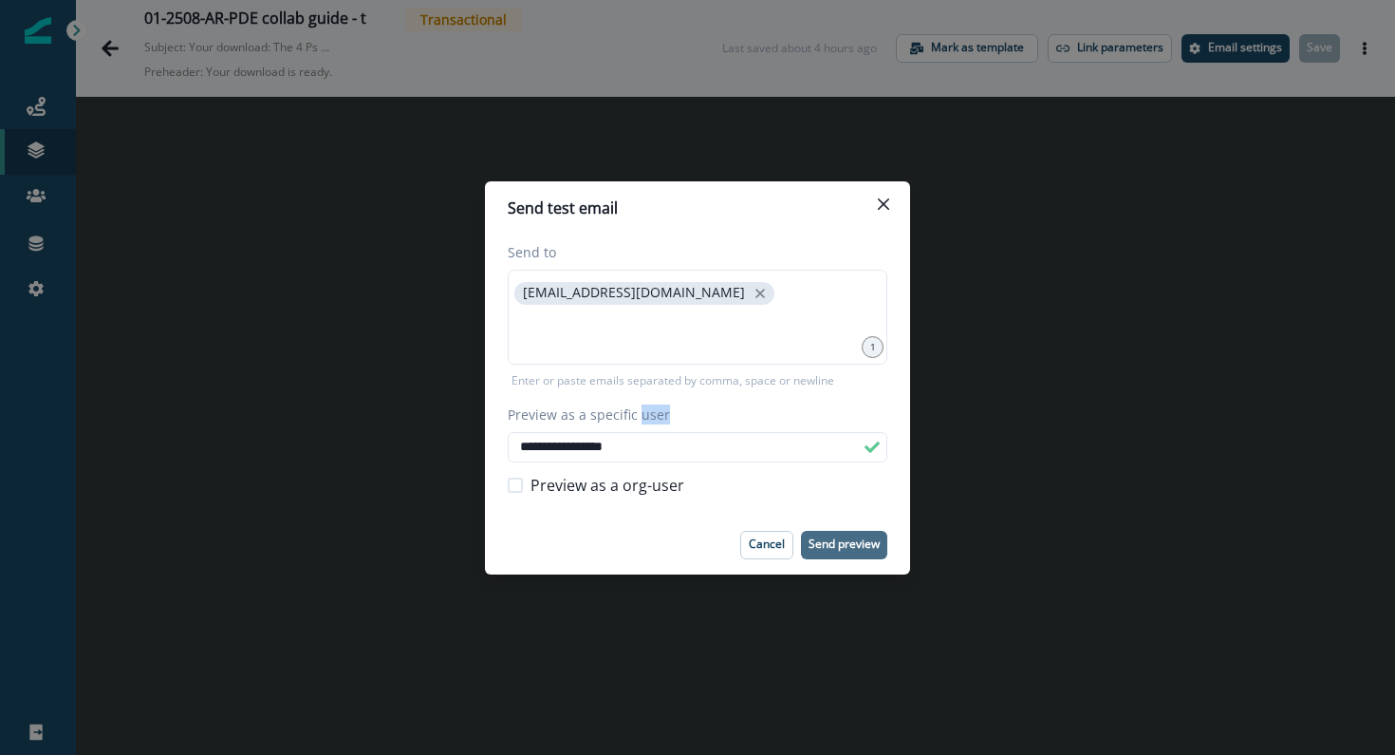
click at [829, 555] on button "Send preview" at bounding box center [844, 545] width 86 height 28
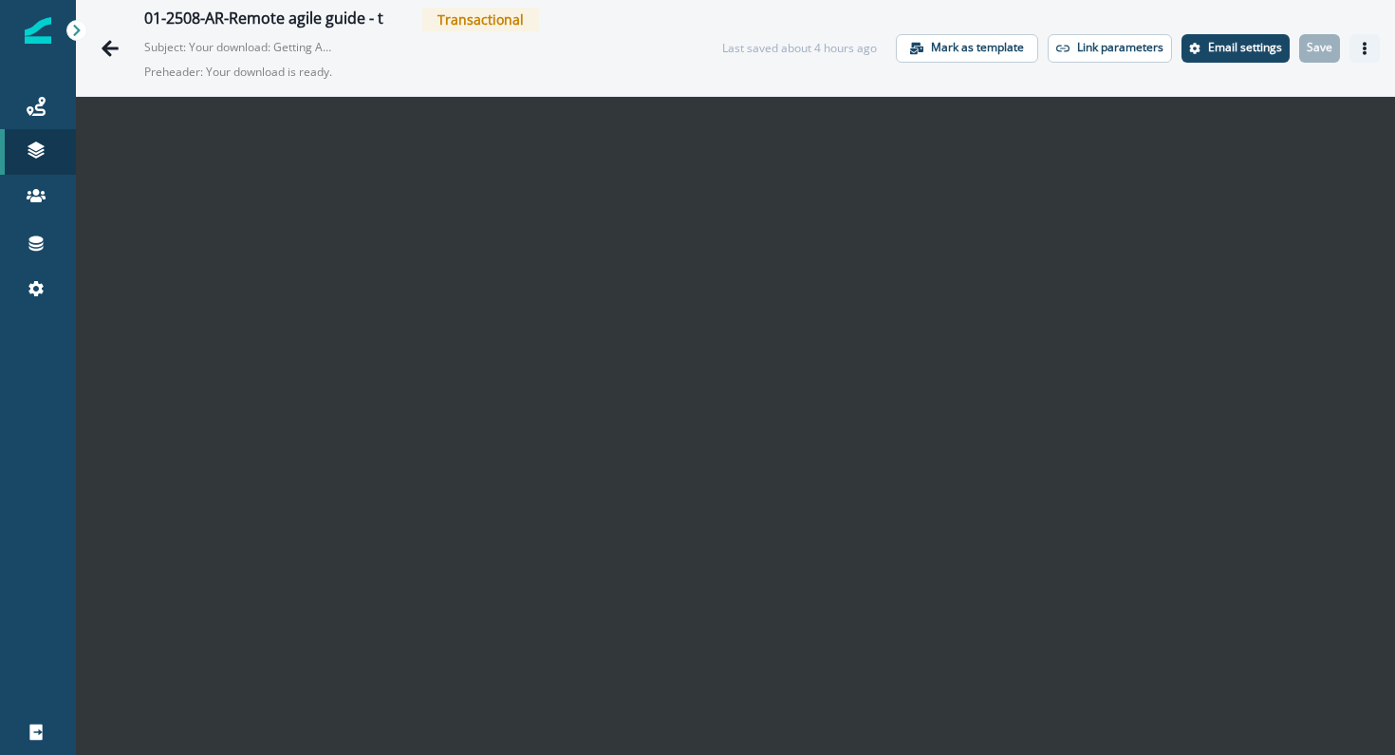
click at [1356, 42] on button "Actions" at bounding box center [1365, 48] width 30 height 28
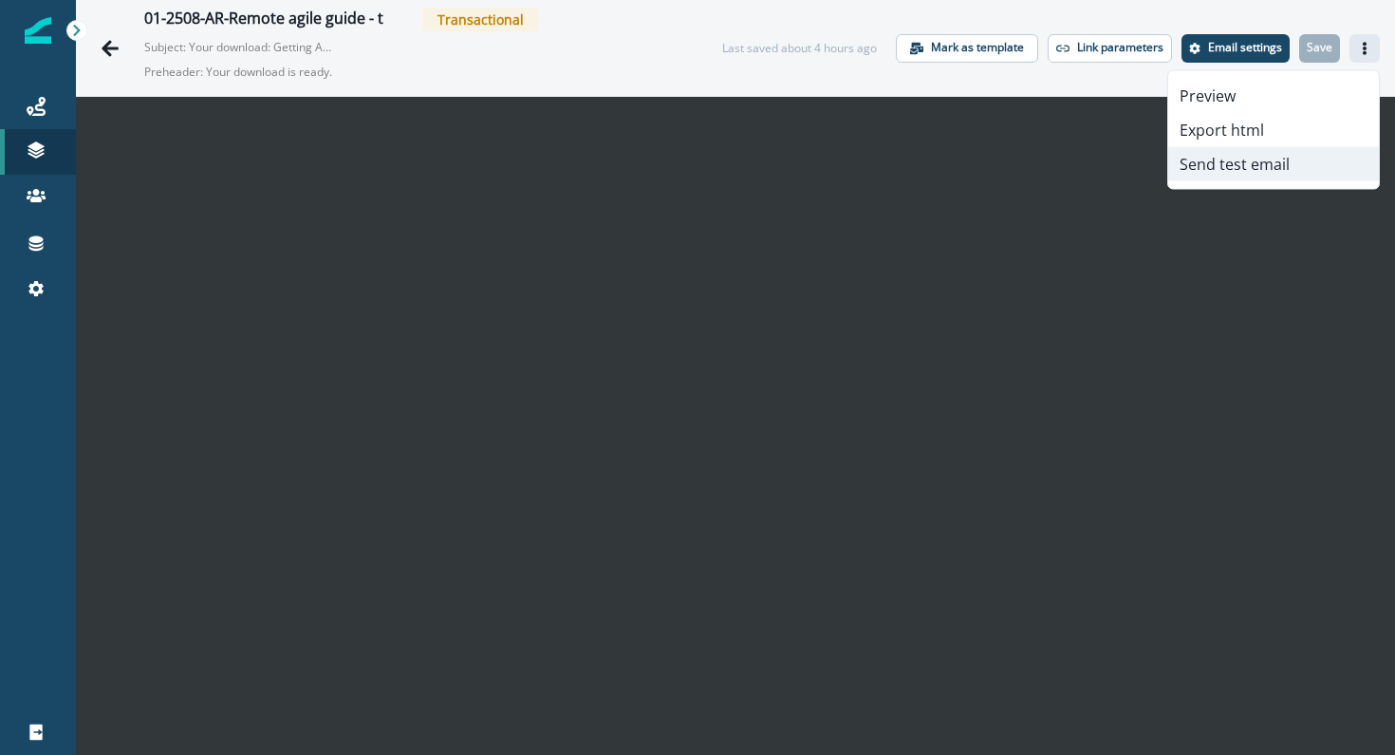
click at [1261, 160] on button "Send test email" at bounding box center [1273, 164] width 211 height 34
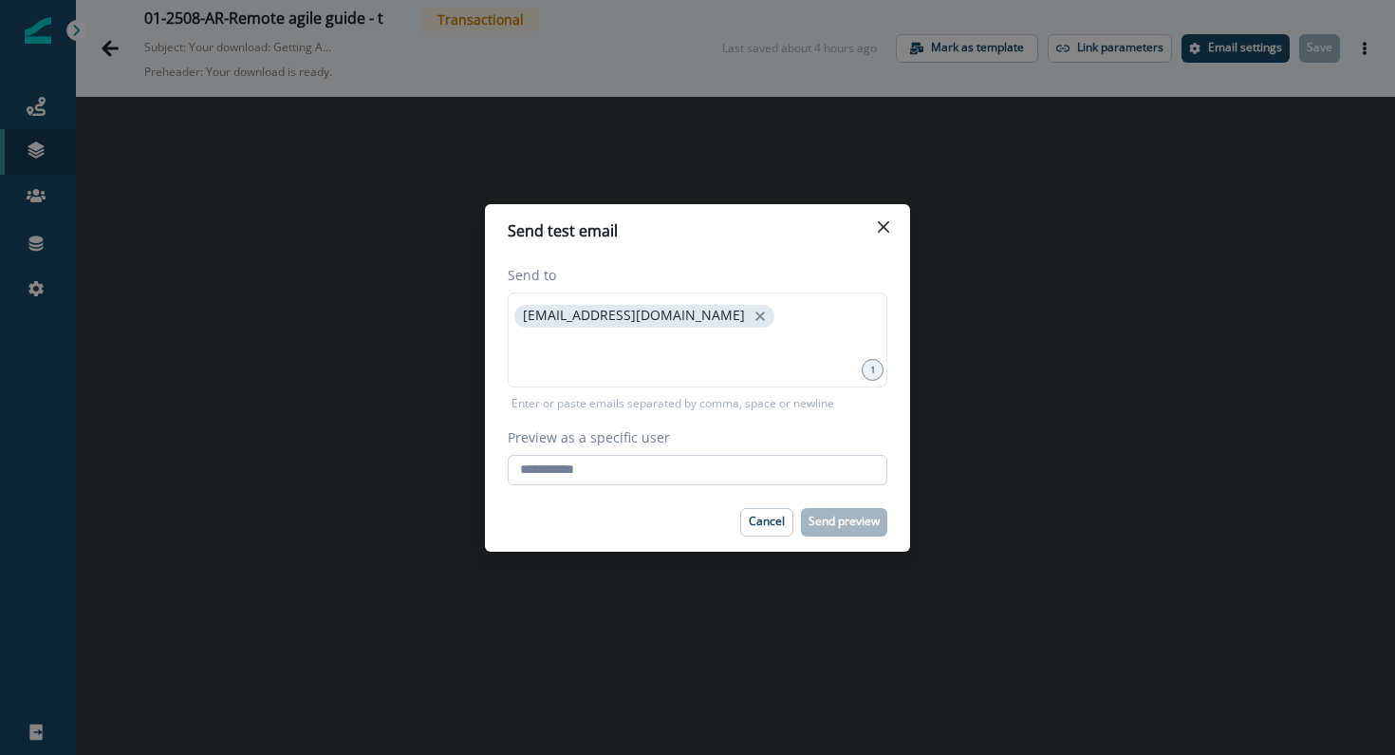
click at [603, 483] on input "Preview as a specific user" at bounding box center [698, 470] width 380 height 30
type input "**********"
click at [662, 511] on div "Cancel Send preview" at bounding box center [698, 522] width 380 height 28
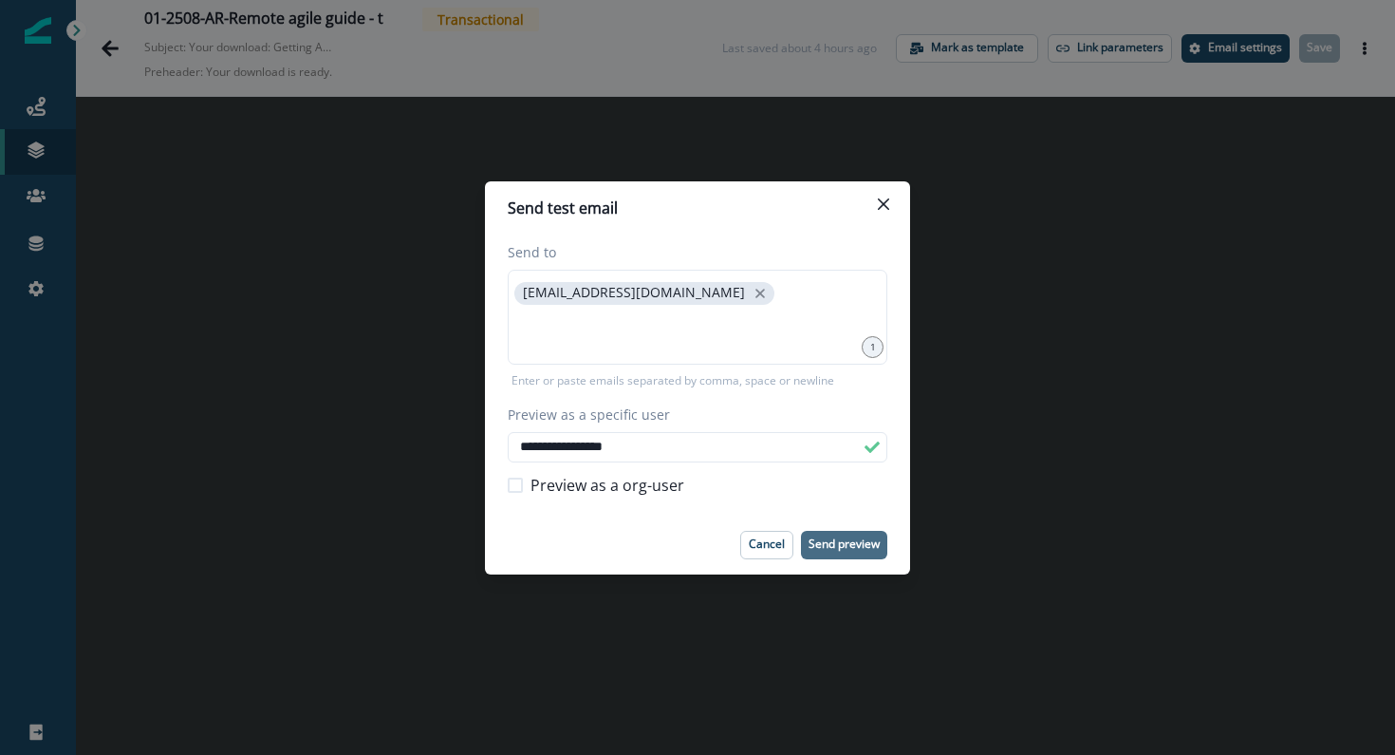
click at [842, 542] on p "Send preview" at bounding box center [844, 543] width 71 height 13
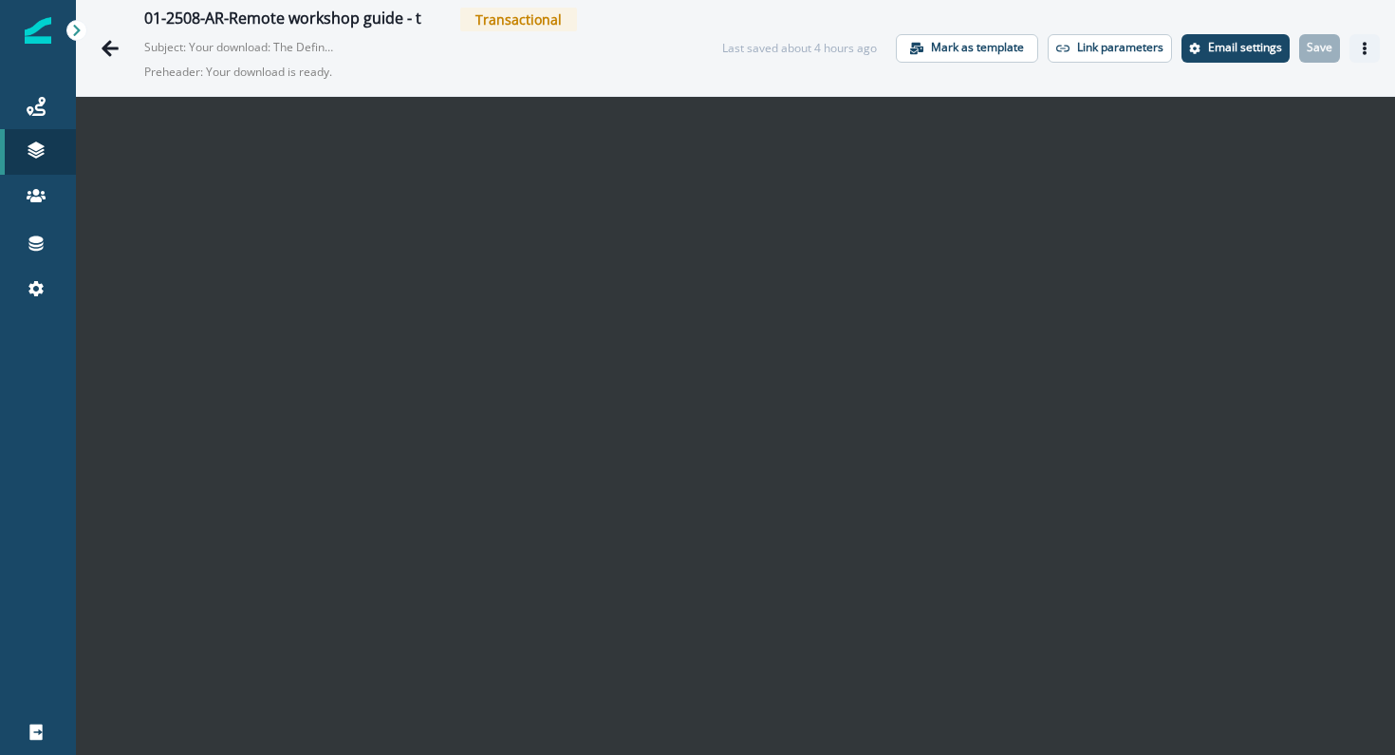
click at [1373, 50] on button "Actions" at bounding box center [1365, 48] width 30 height 28
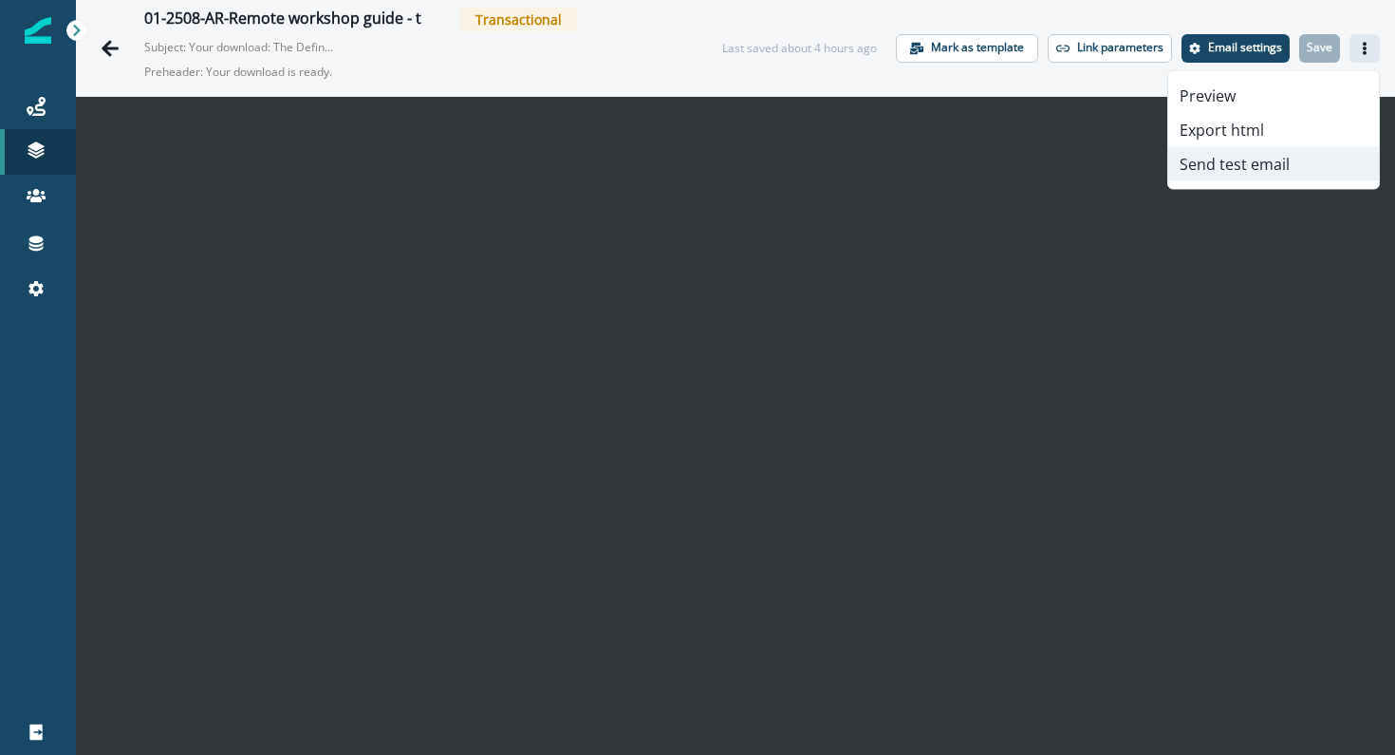
click at [1206, 160] on button "Send test email" at bounding box center [1273, 164] width 211 height 34
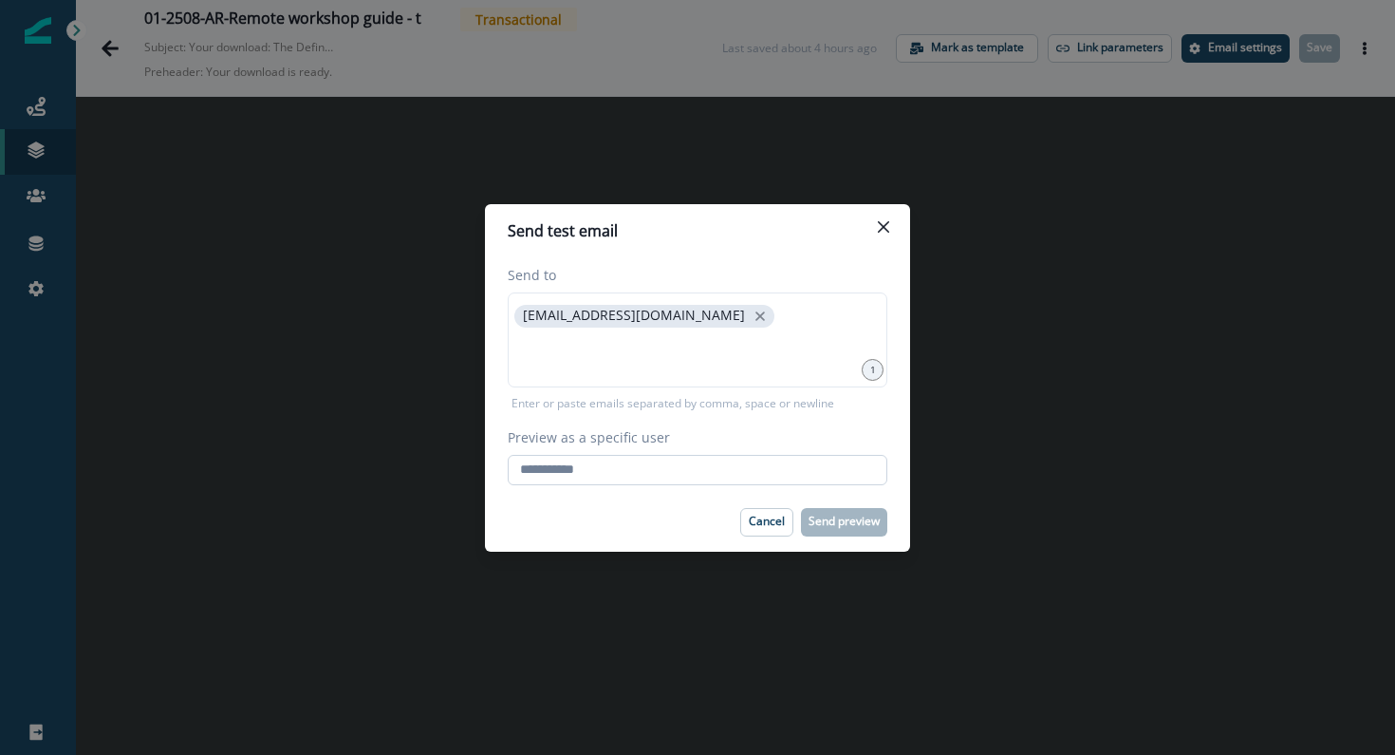
click at [662, 459] on input "Preview as a specific user" at bounding box center [698, 470] width 380 height 30
type input "**********"
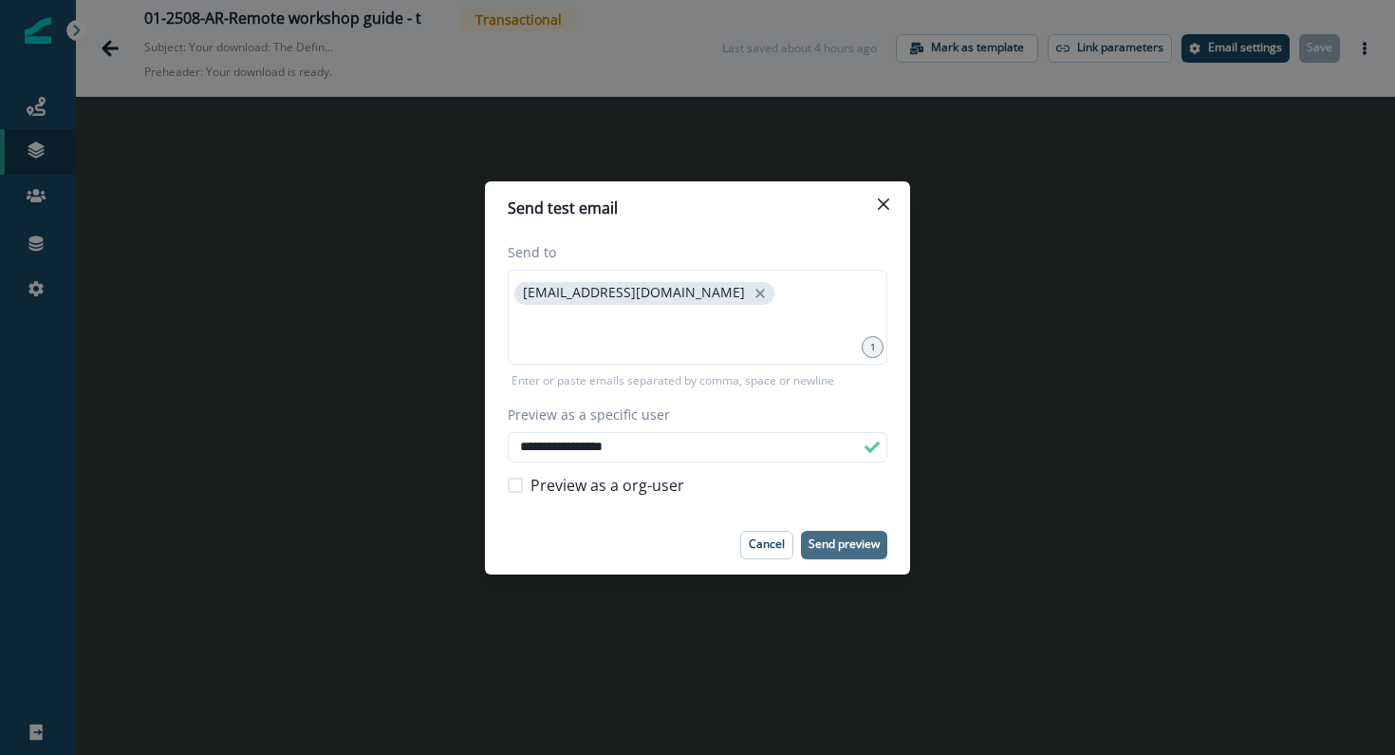
click at [836, 543] on p "Send preview" at bounding box center [844, 543] width 71 height 13
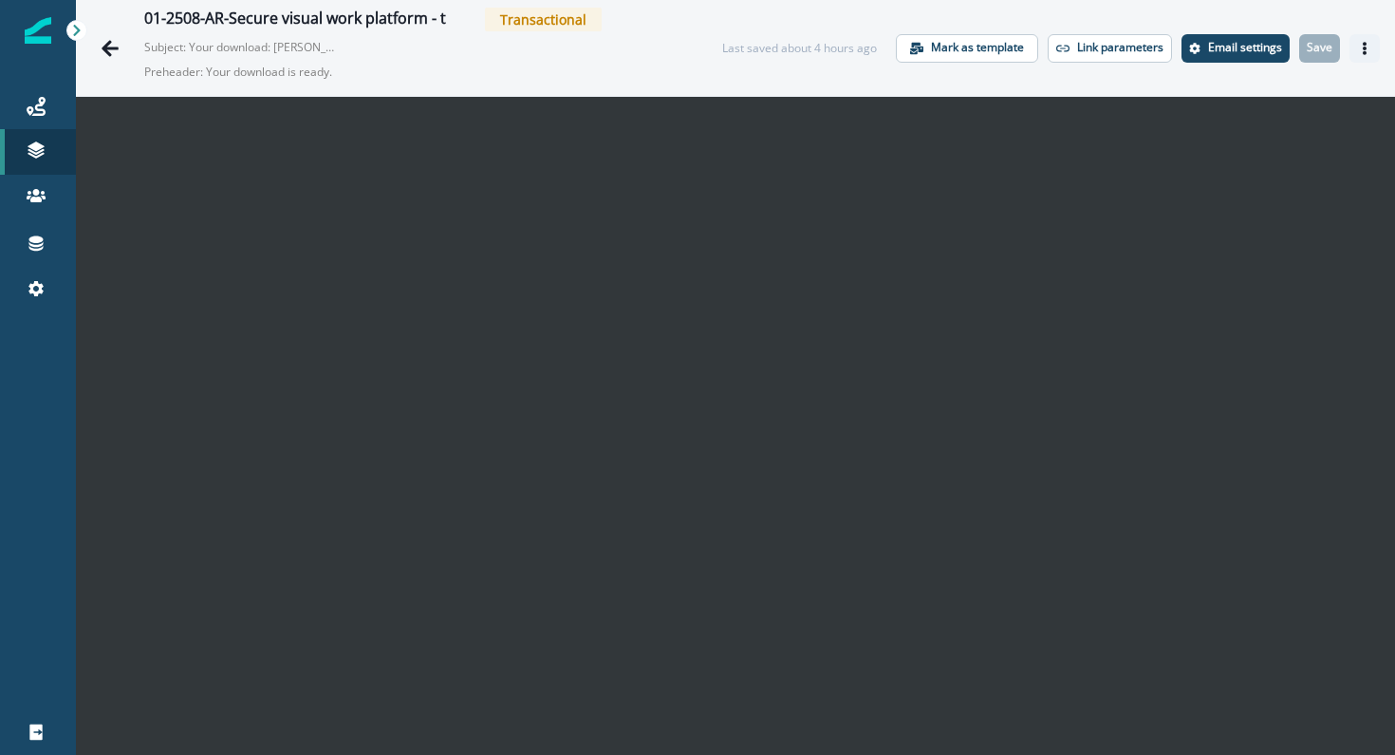
click at [1368, 47] on icon "Actions" at bounding box center [1364, 48] width 13 height 13
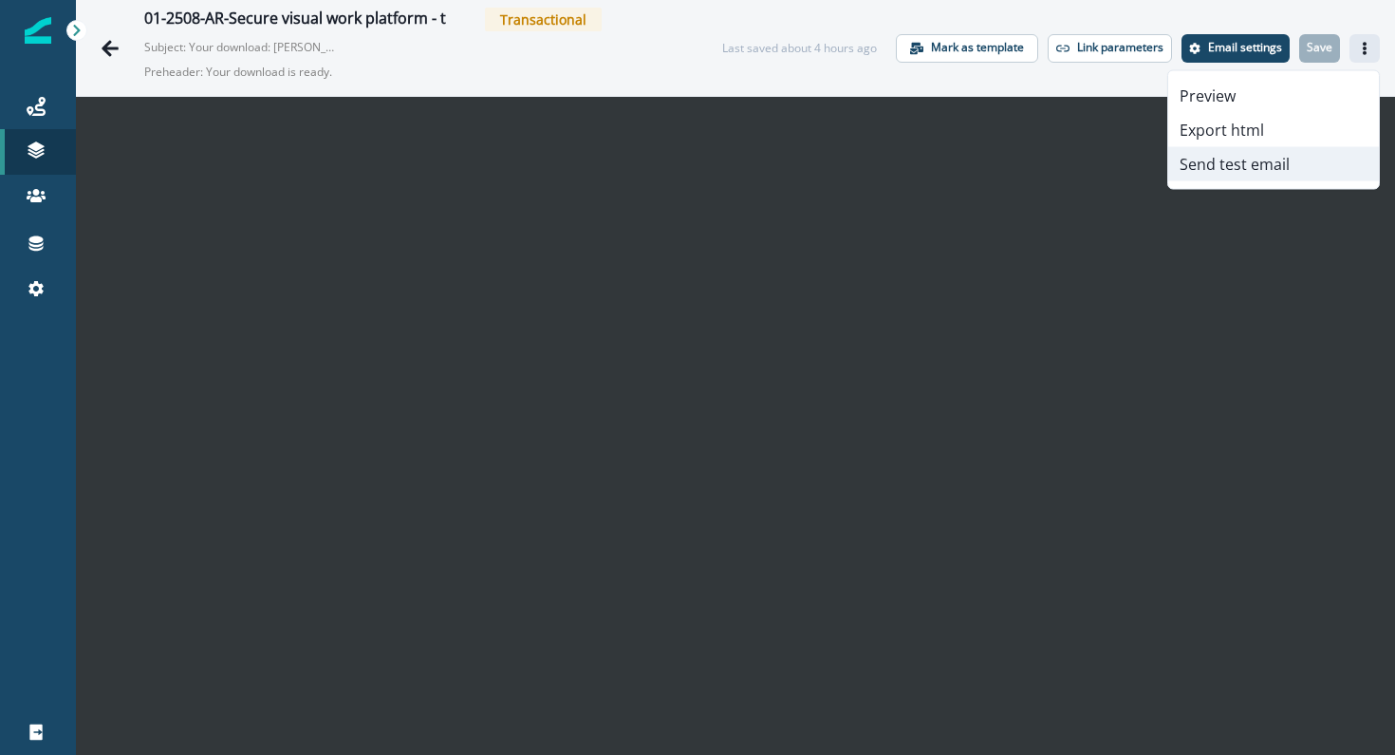
click at [1262, 157] on button "Send test email" at bounding box center [1273, 164] width 211 height 34
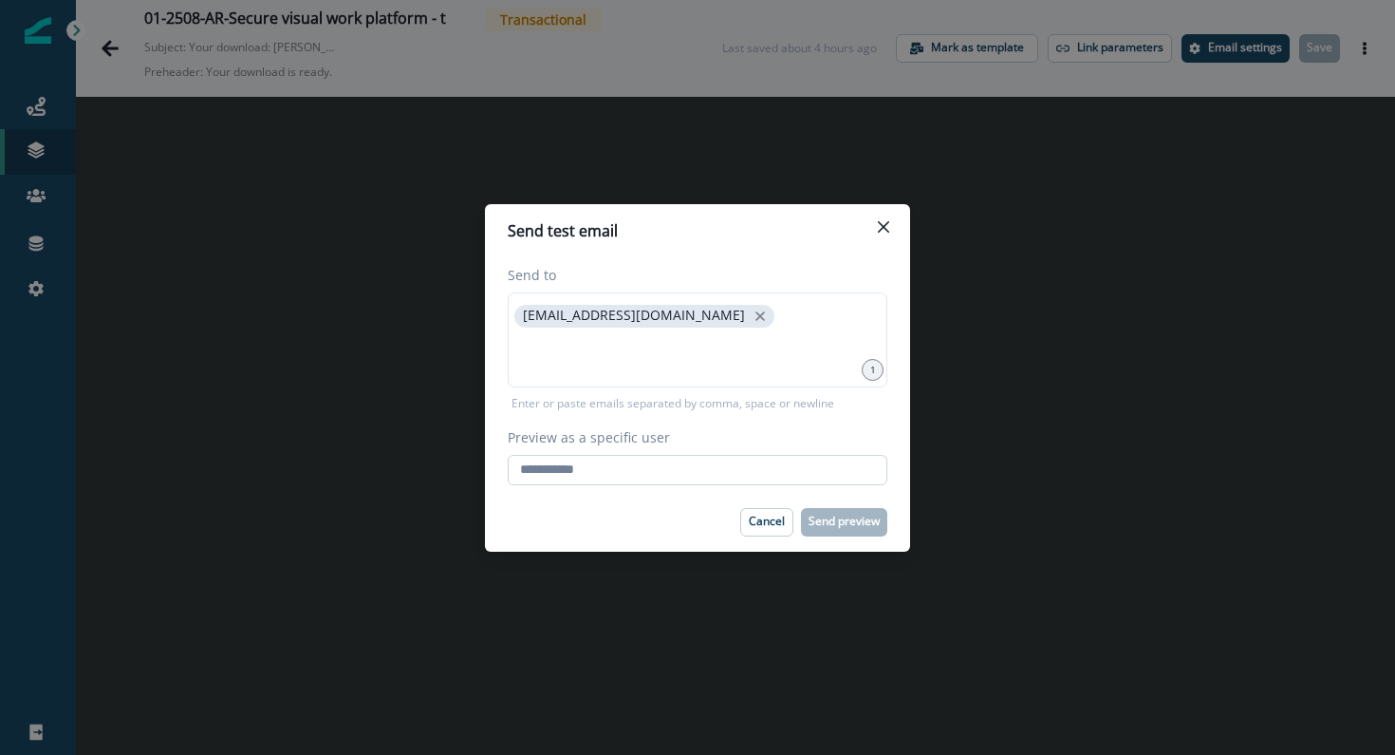
click at [724, 466] on input "Preview as a specific user" at bounding box center [698, 470] width 380 height 30
type input "**********"
click at [666, 514] on div "Cancel Send preview" at bounding box center [698, 522] width 380 height 28
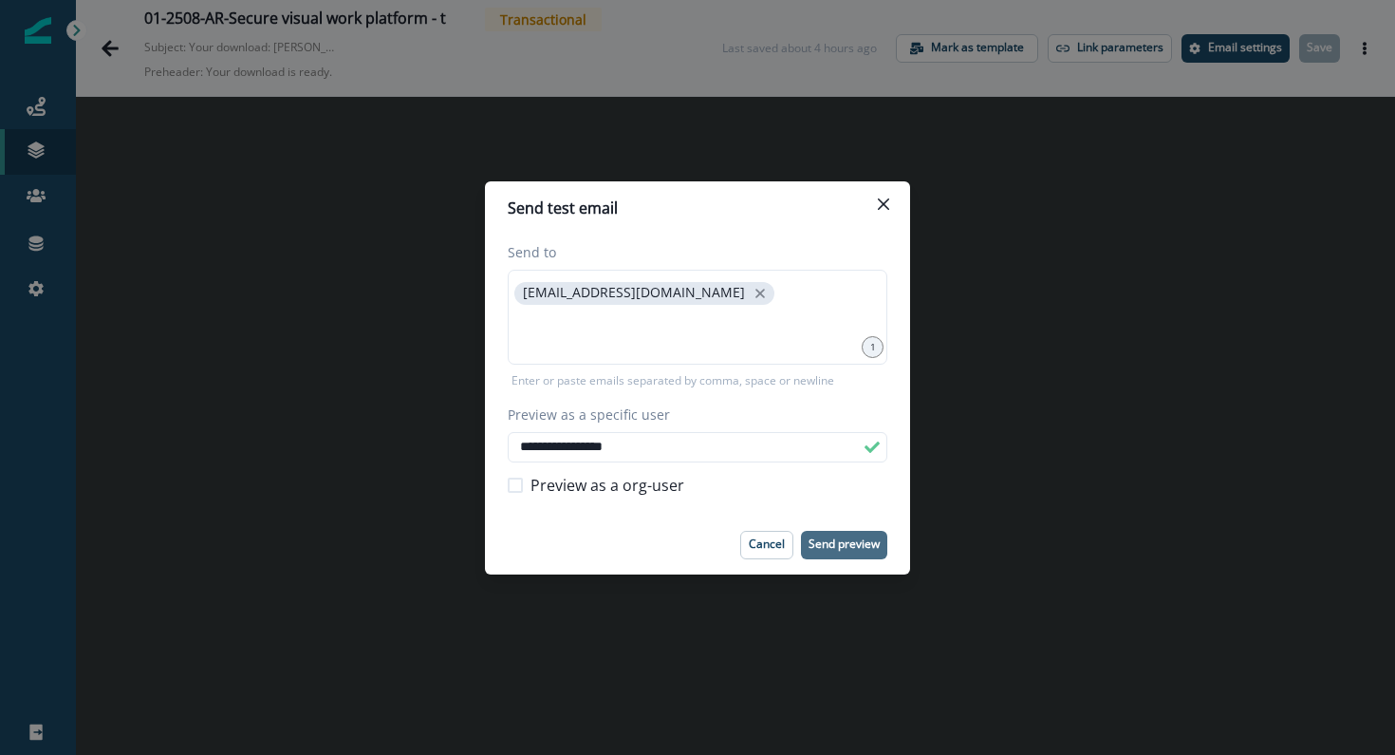
click at [844, 554] on button "Send preview" at bounding box center [844, 545] width 86 height 28
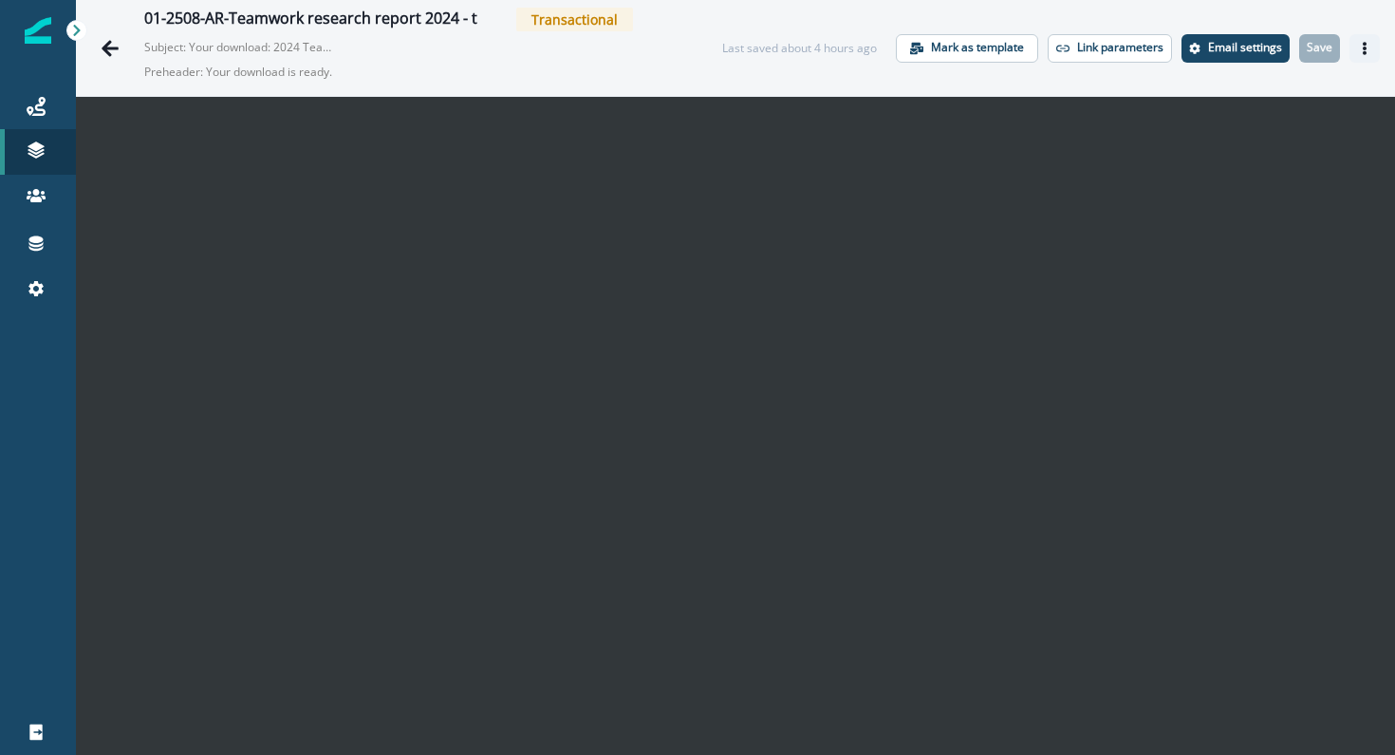
click at [1371, 47] on icon "Actions" at bounding box center [1364, 48] width 13 height 13
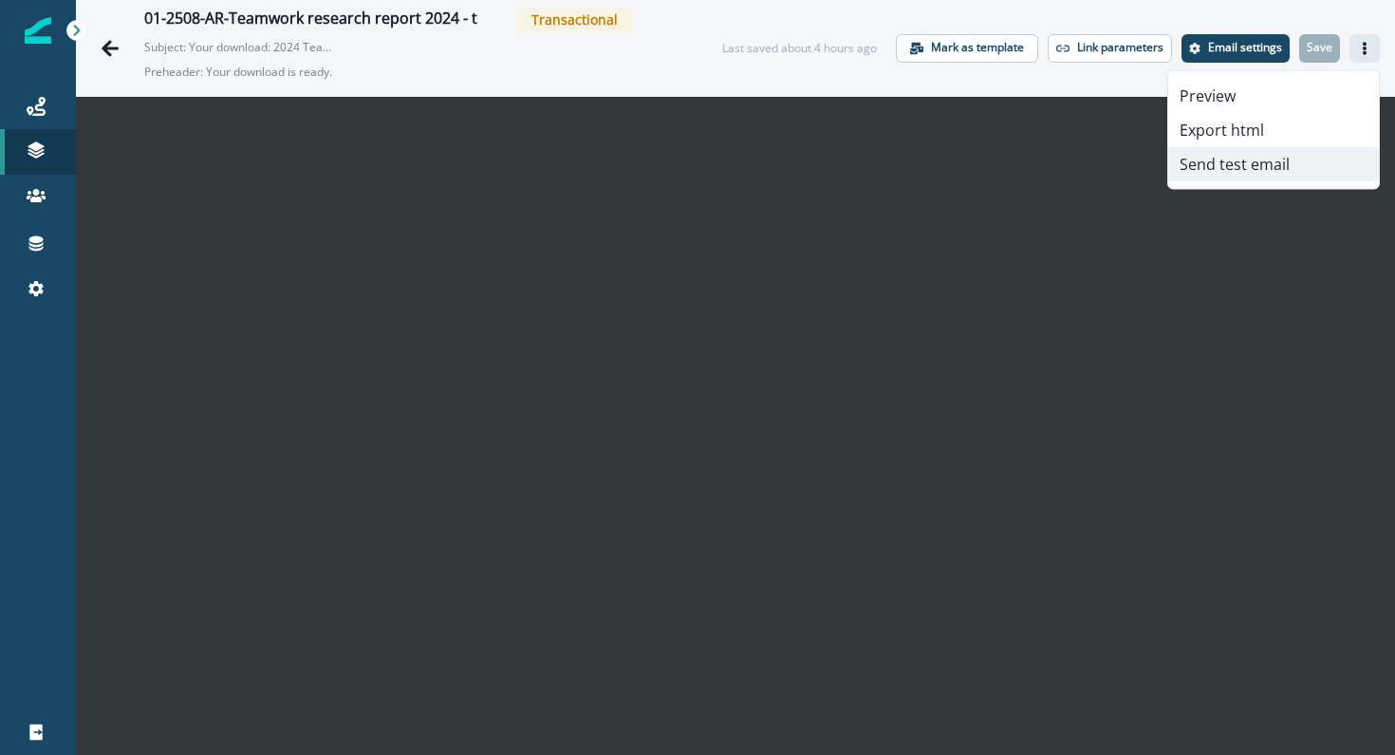
click at [1270, 165] on button "Send test email" at bounding box center [1273, 164] width 211 height 34
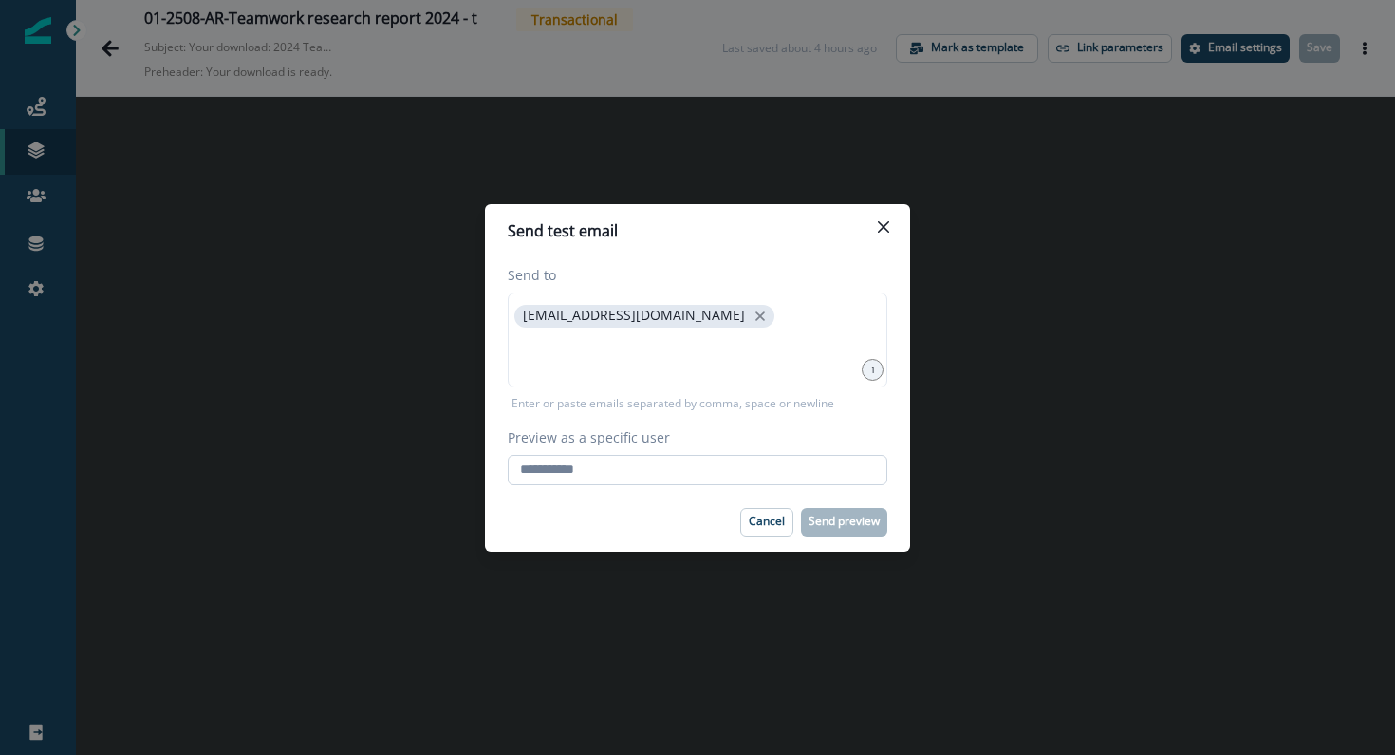
click at [606, 471] on input "Preview as a specific user" at bounding box center [698, 470] width 380 height 30
type input "**********"
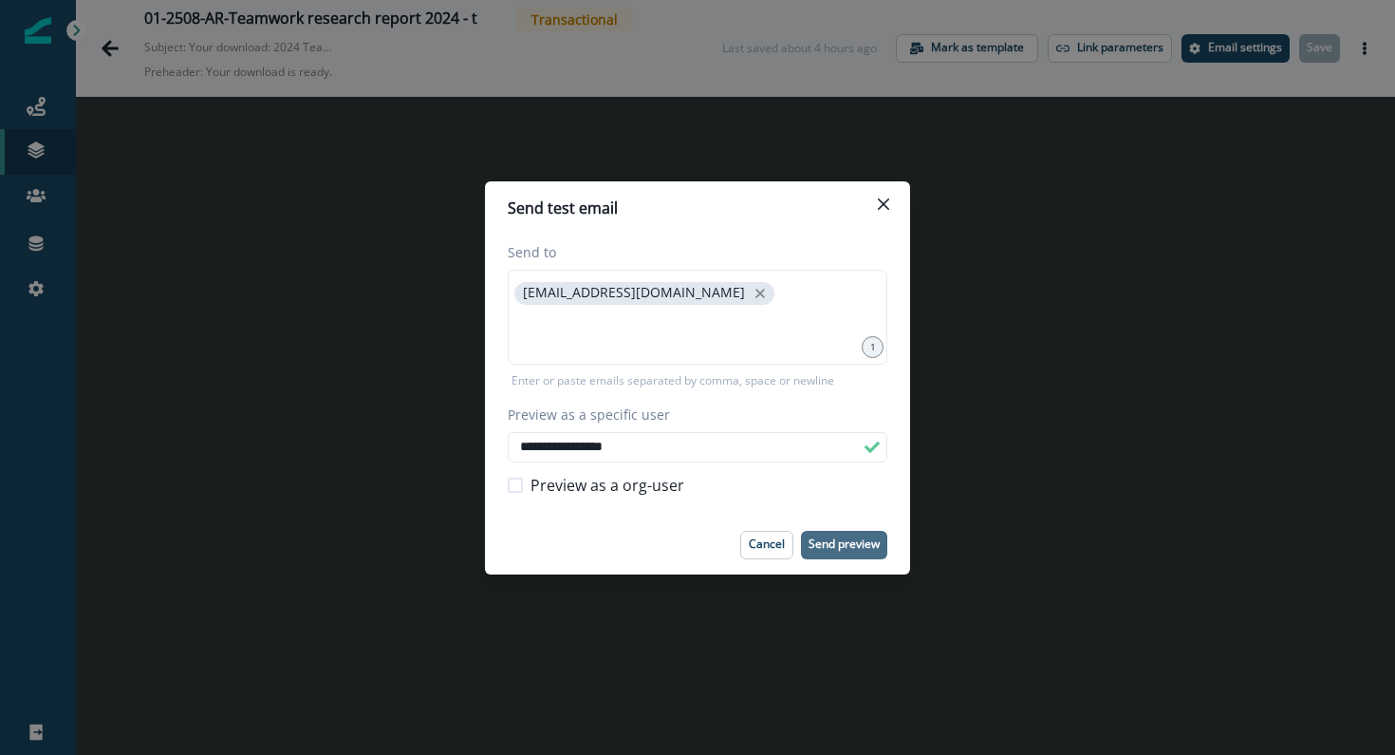
click at [832, 537] on p "Send preview" at bounding box center [844, 543] width 71 height 13
click at [887, 202] on icon "Close" at bounding box center [883, 203] width 11 height 11
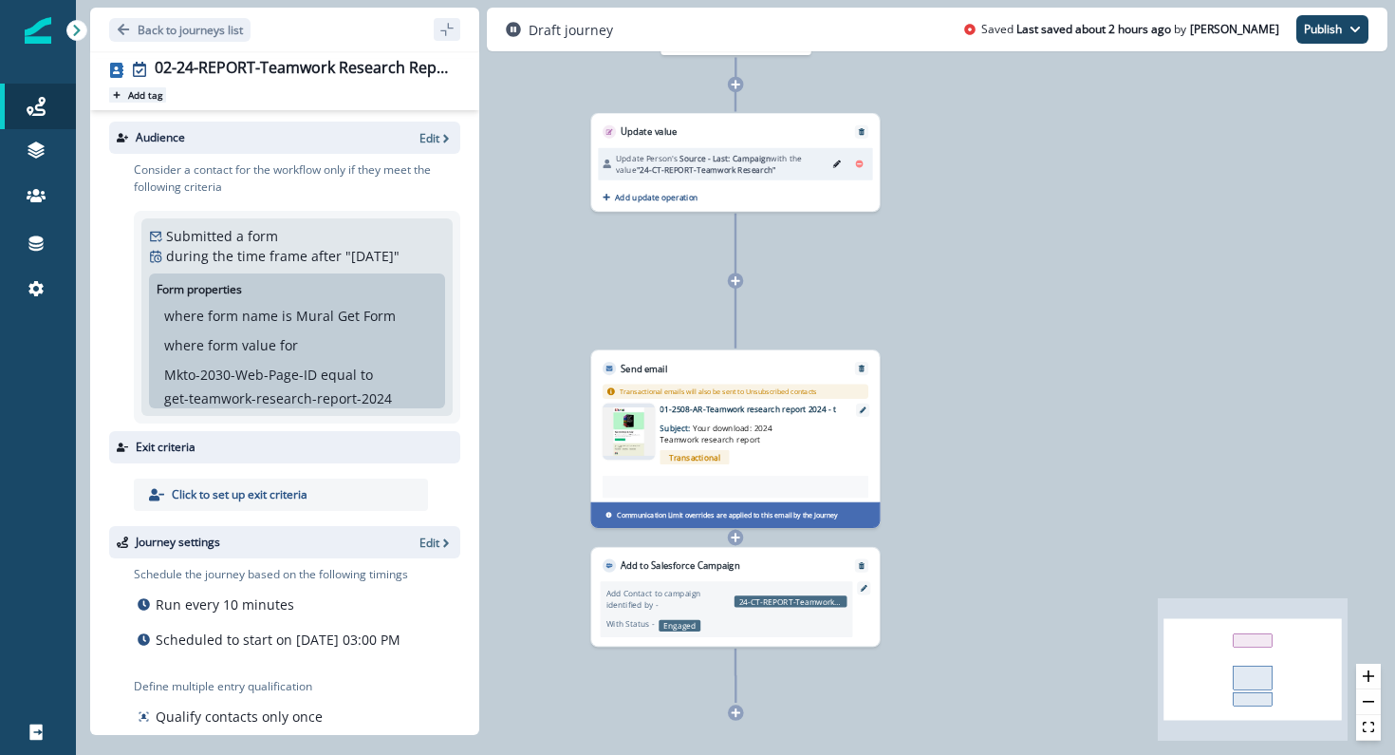
click at [159, 95] on p "Add tag" at bounding box center [145, 94] width 34 height 11
click at [204, 119] on div at bounding box center [325, 117] width 258 height 23
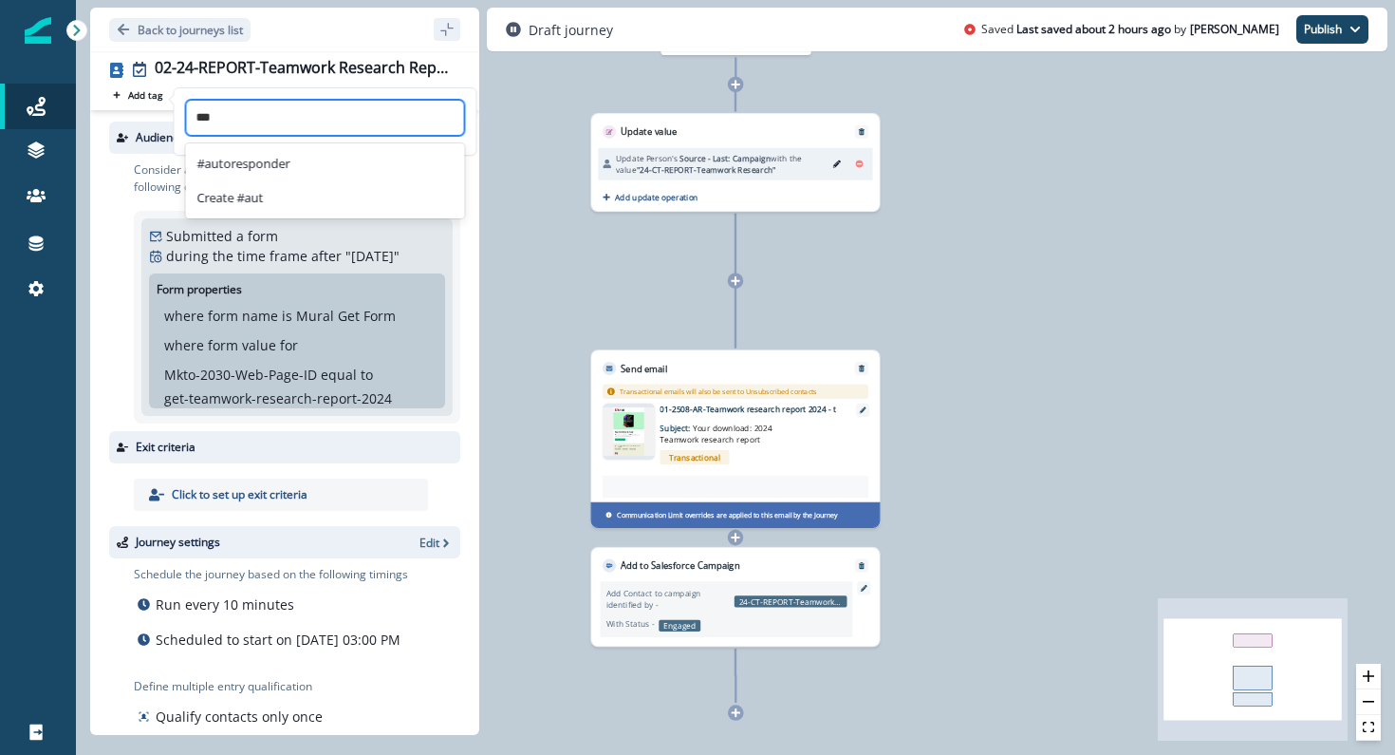
type input "****"
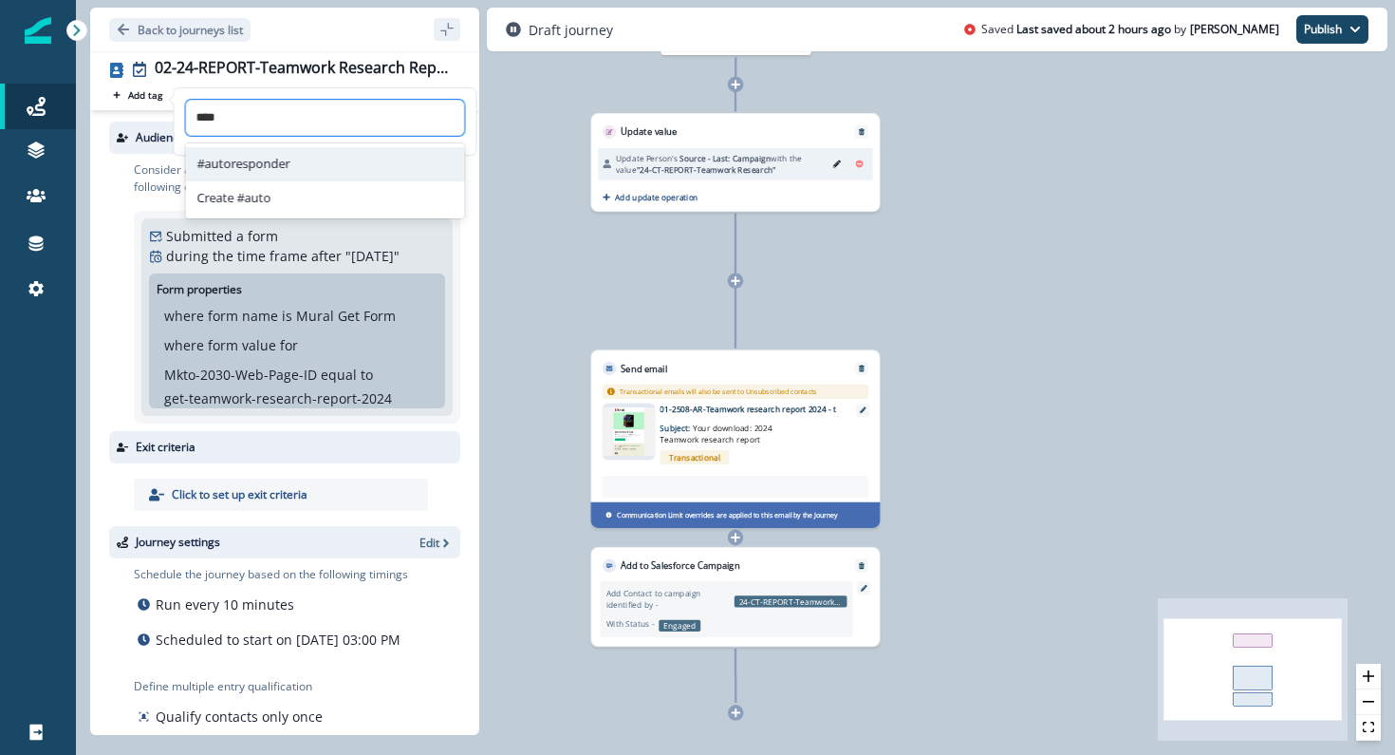
click at [211, 161] on div "#autoresponder" at bounding box center [325, 164] width 279 height 34
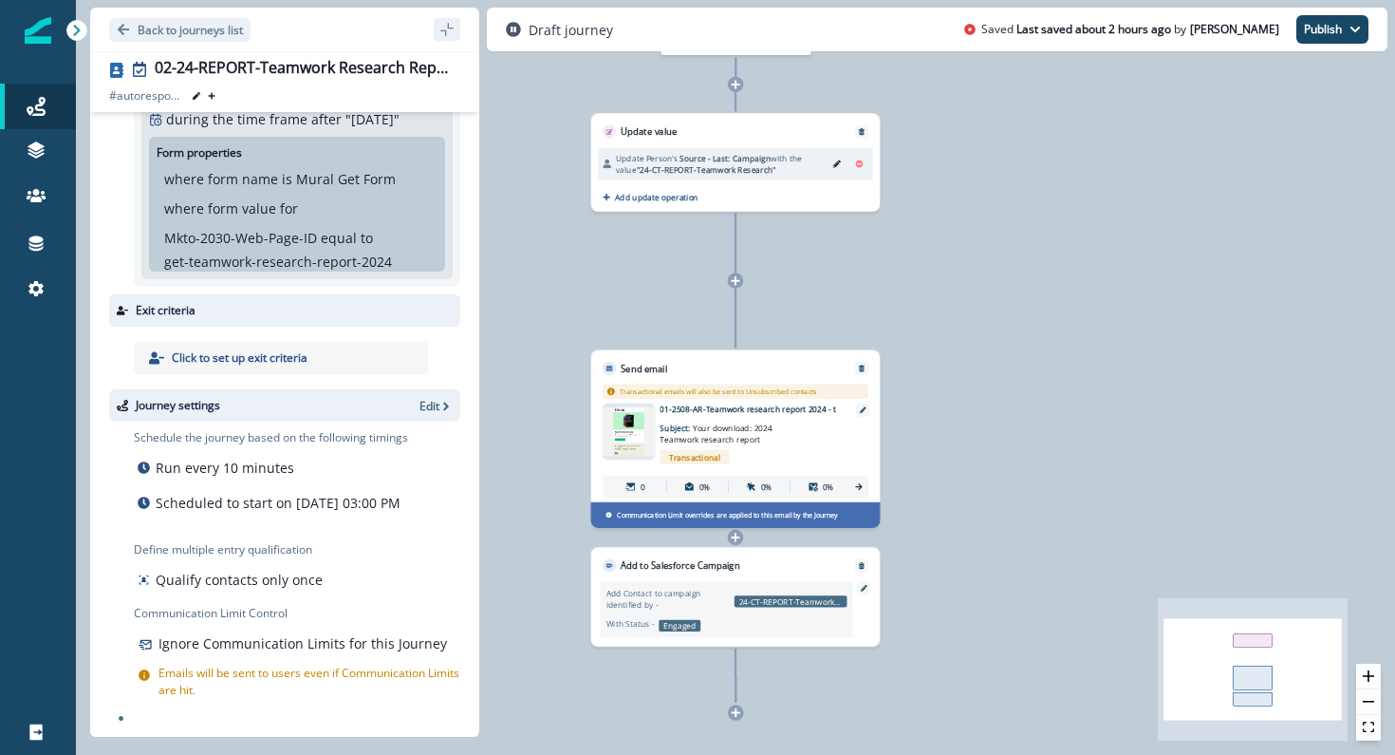
scroll to position [146, 0]
click at [638, 431] on img at bounding box center [629, 431] width 52 height 49
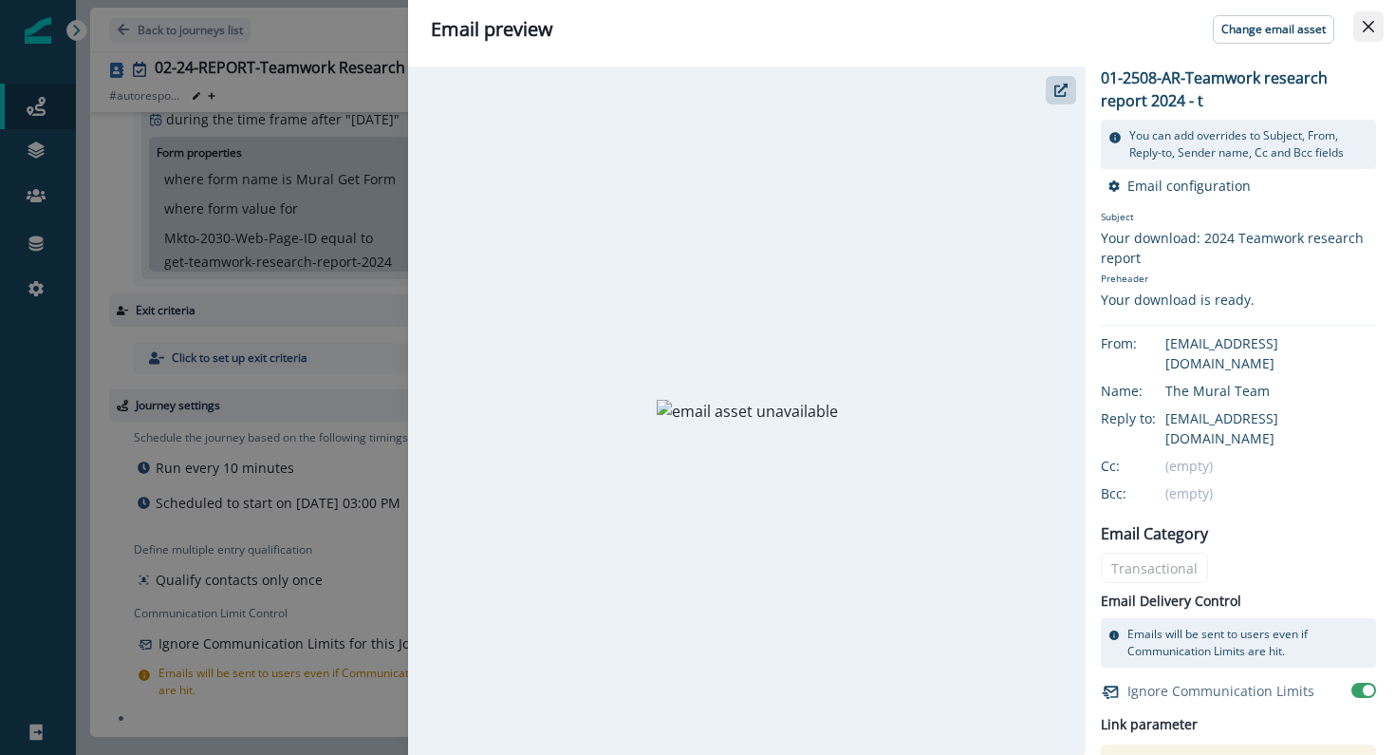
click at [1368, 26] on icon "Close" at bounding box center [1368, 26] width 11 height 11
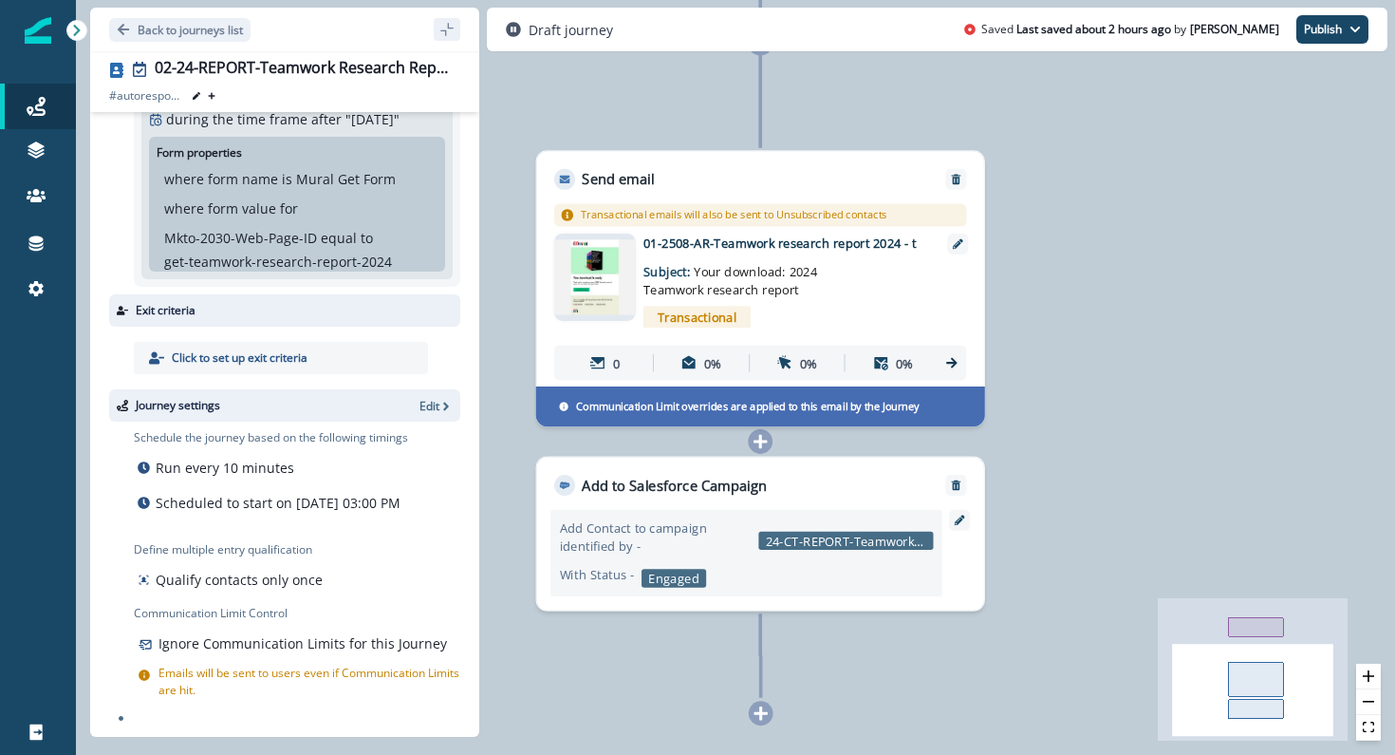
scroll to position [159, 0]
click at [433, 398] on p "Edit" at bounding box center [430, 406] width 20 height 16
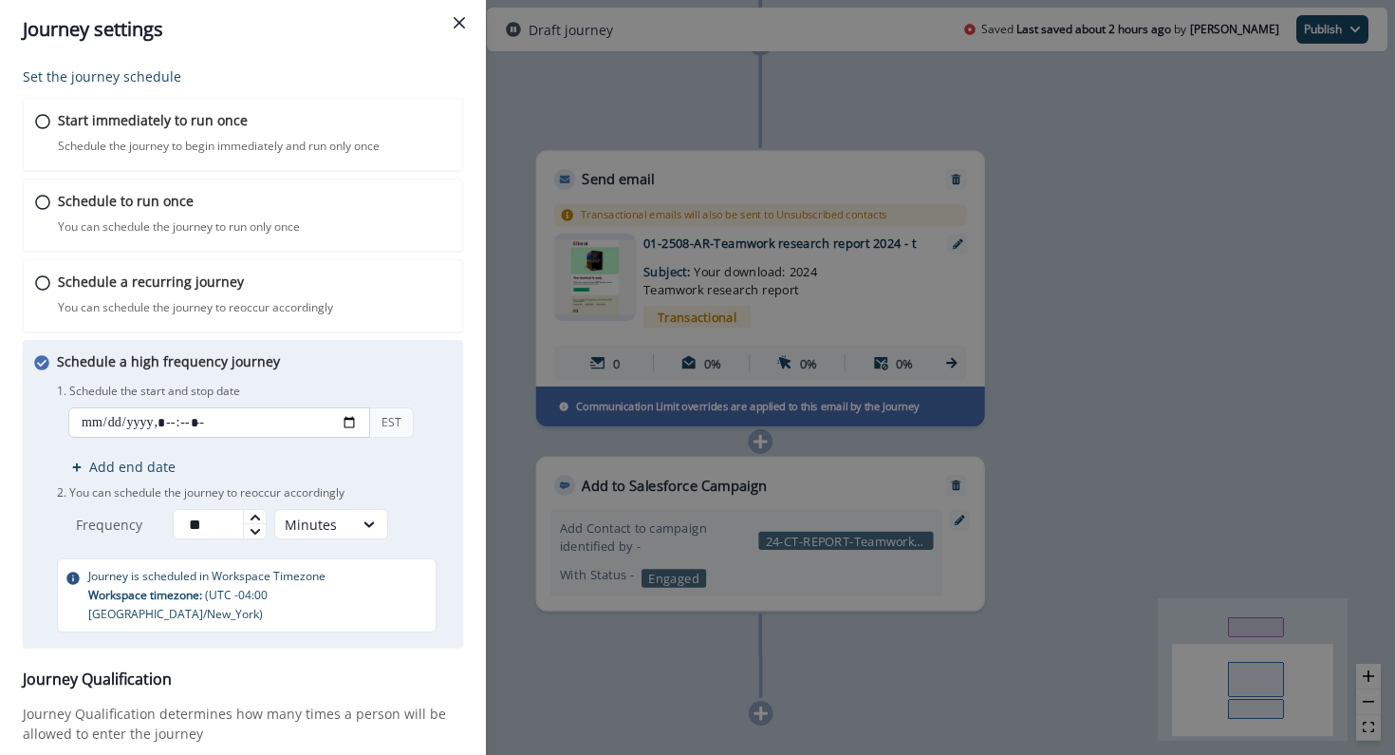
click at [280, 413] on input "datetime-local" at bounding box center [219, 422] width 302 height 30
click at [347, 424] on input "datetime-local" at bounding box center [219, 422] width 302 height 30
type input "**********"
click at [458, 421] on div "Schedule a high frequency journey You can schedule the journey to reoccur in br…" at bounding box center [243, 494] width 440 height 308
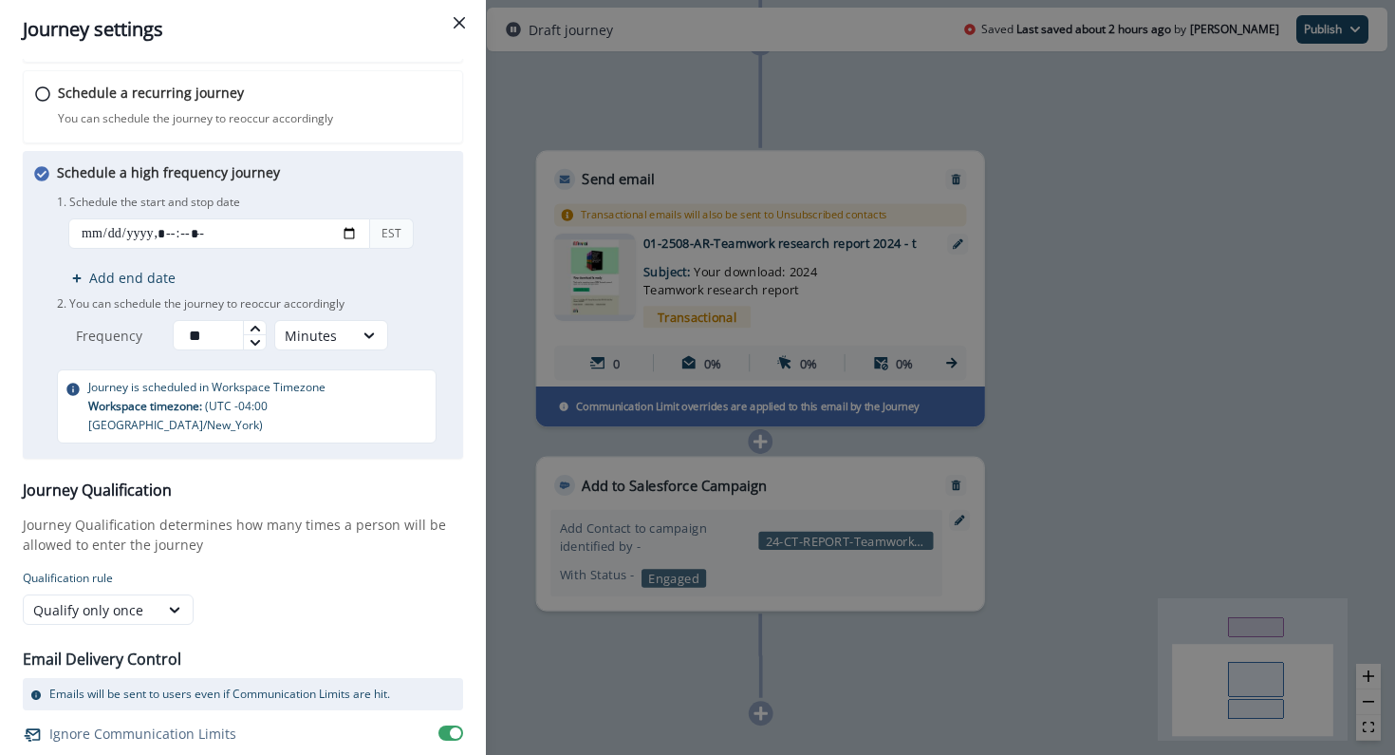
scroll to position [207, 0]
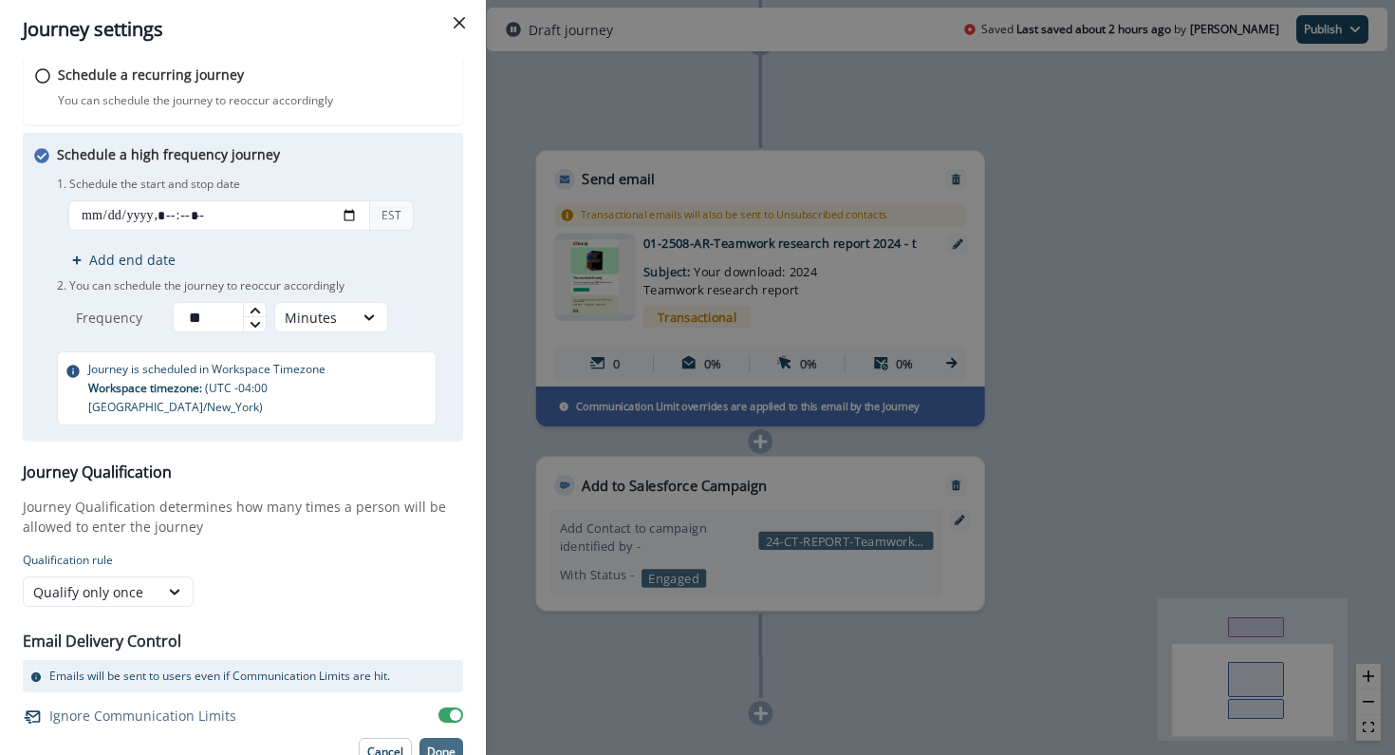
click at [444, 745] on p "Done" at bounding box center [441, 751] width 28 height 13
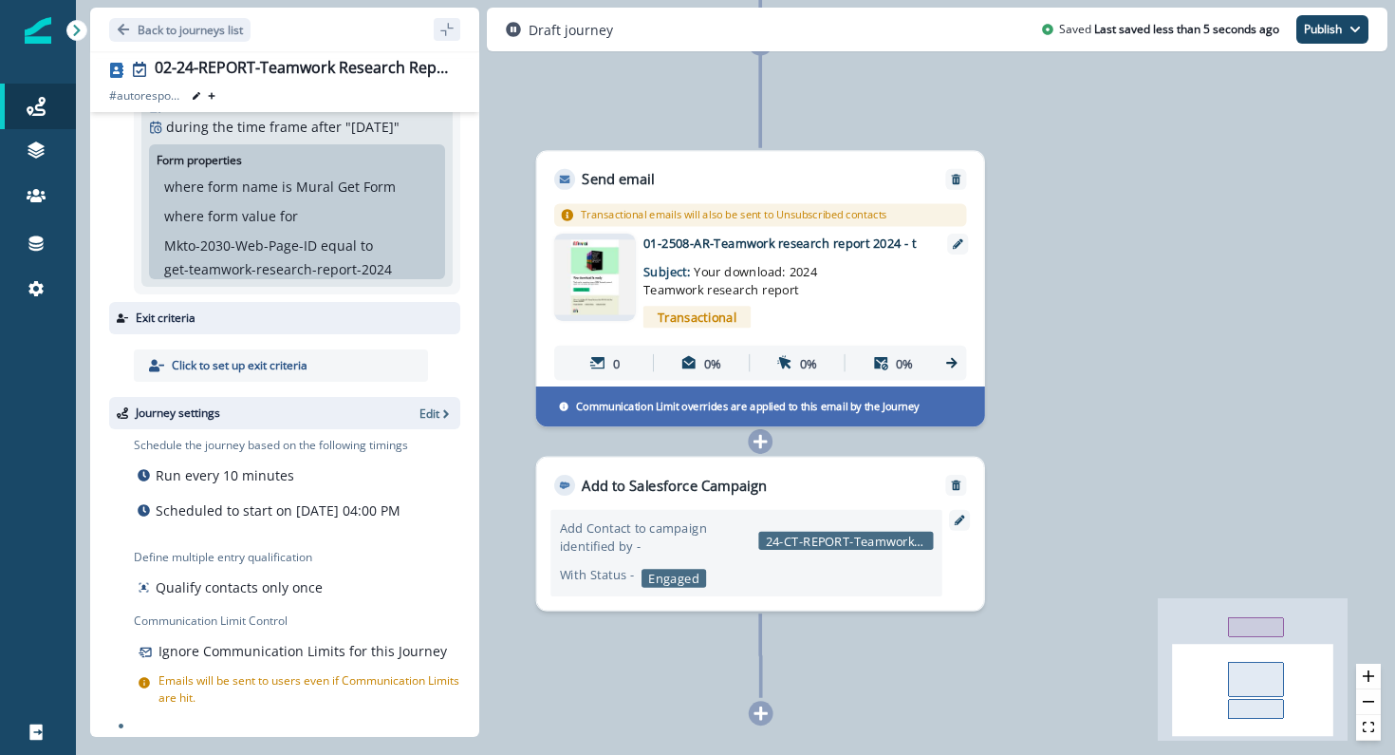
scroll to position [159, 0]
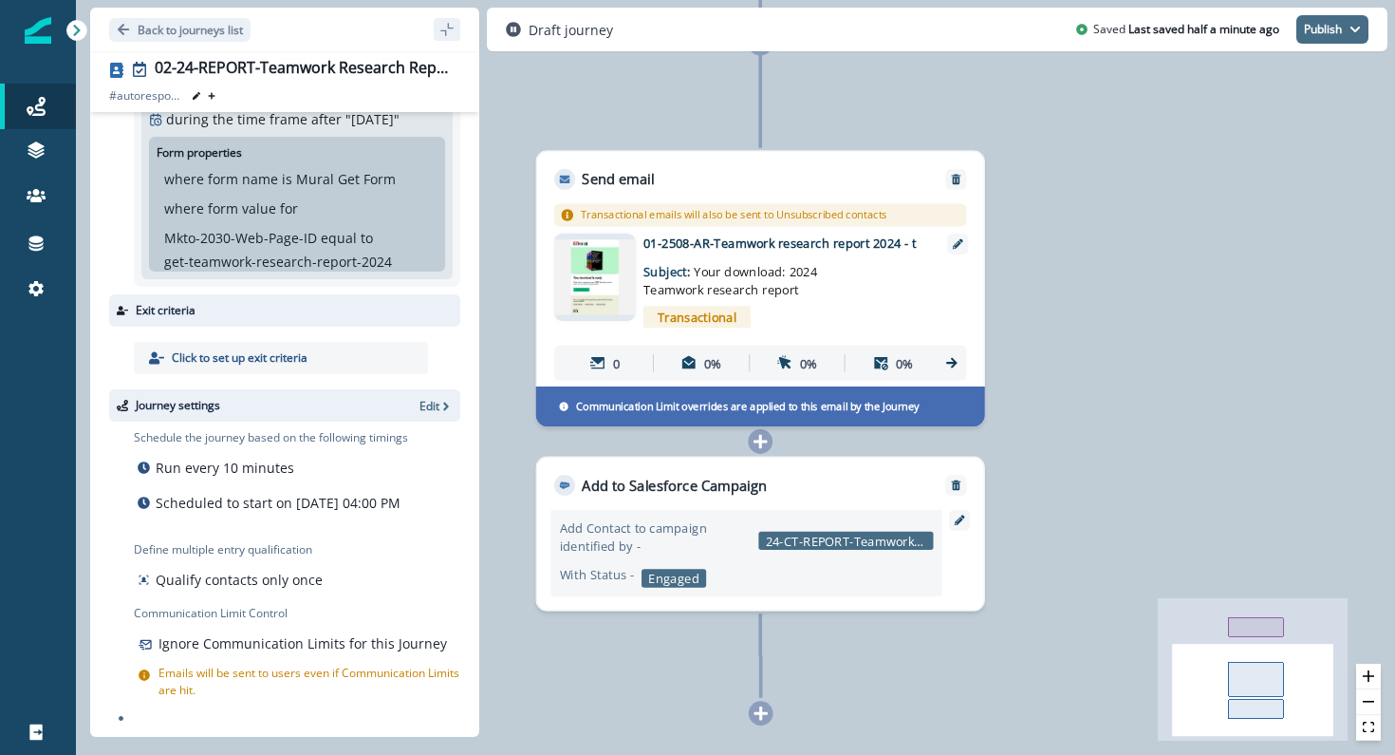
click at [1330, 30] on button "Publish" at bounding box center [1333, 29] width 72 height 28
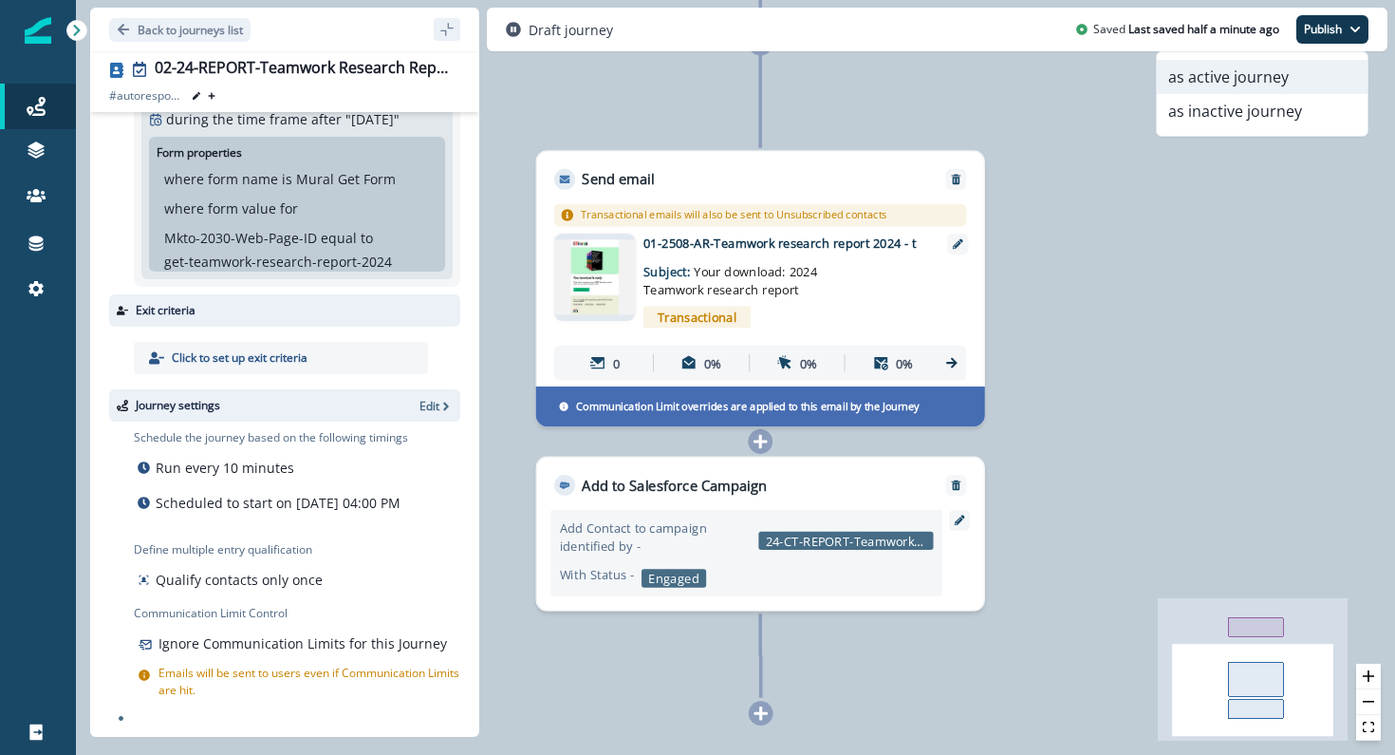
click at [1254, 72] on button "as active journey" at bounding box center [1262, 77] width 211 height 34
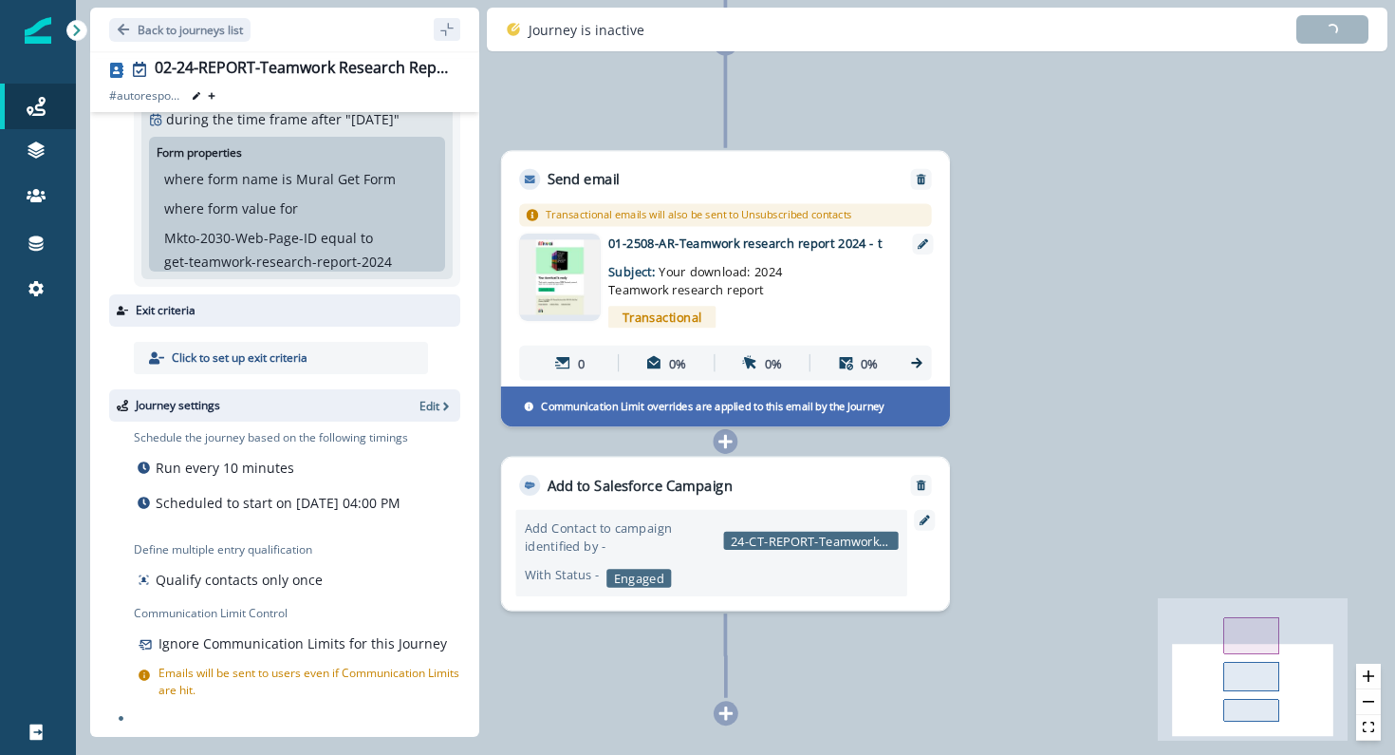
scroll to position [153, 0]
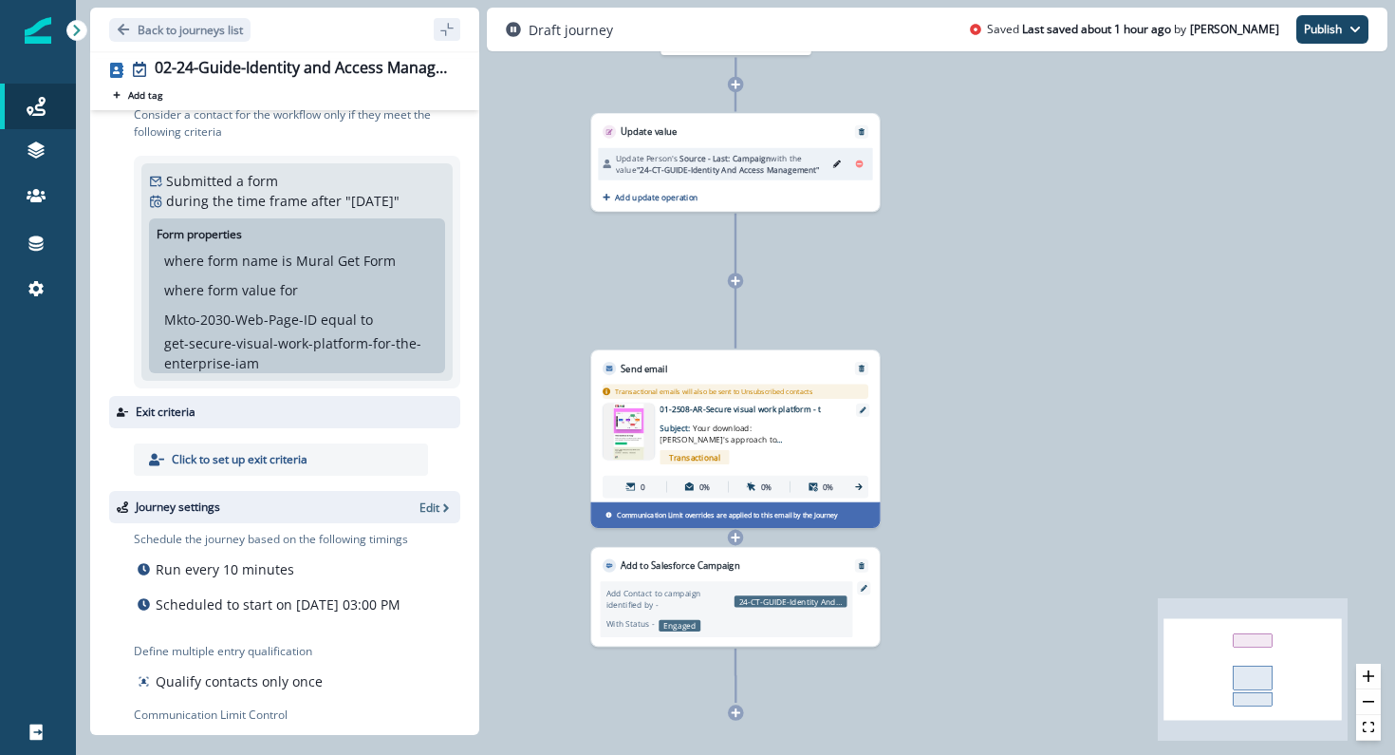
scroll to position [57, 0]
click at [438, 511] on p "Edit" at bounding box center [430, 505] width 20 height 16
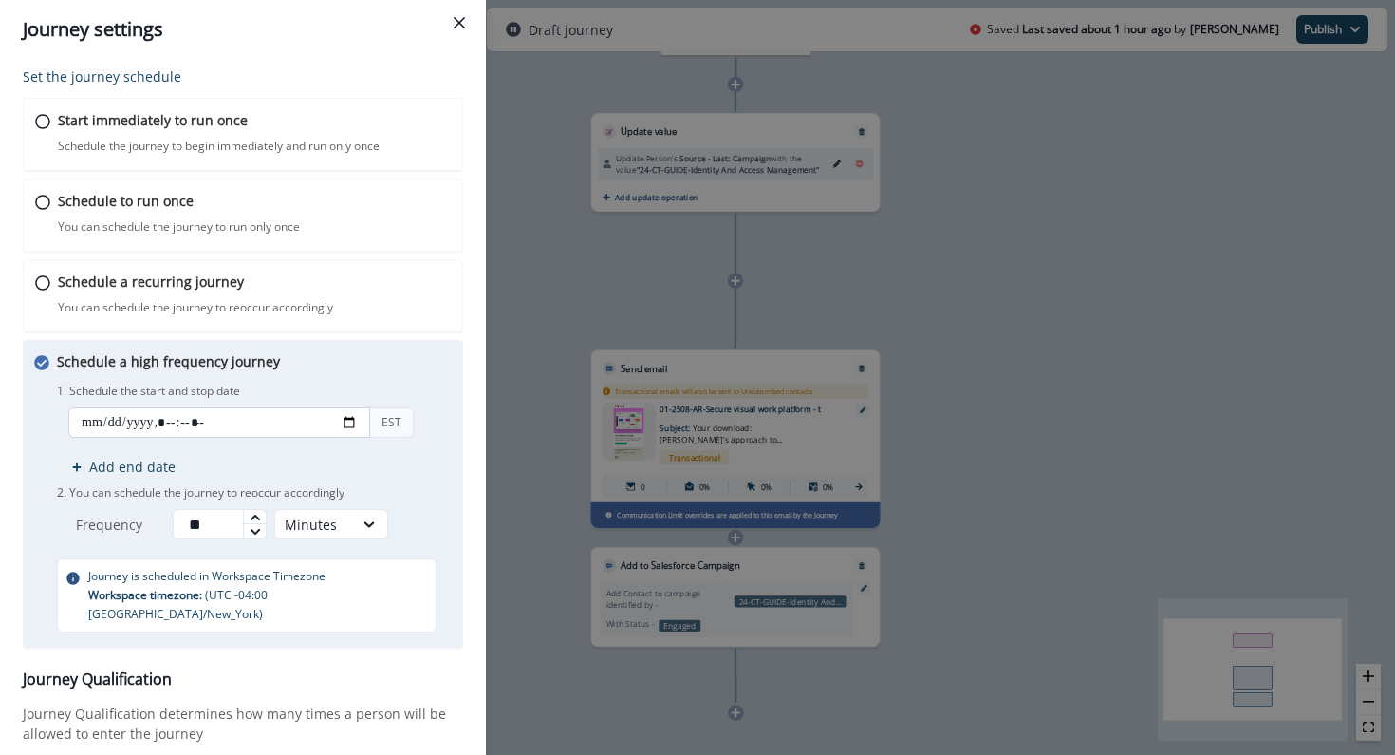
click at [346, 416] on input "datetime-local" at bounding box center [219, 422] width 302 height 30
type input "**********"
click at [454, 409] on div "Schedule a high frequency journey You can schedule the journey to reoccur in br…" at bounding box center [243, 494] width 440 height 308
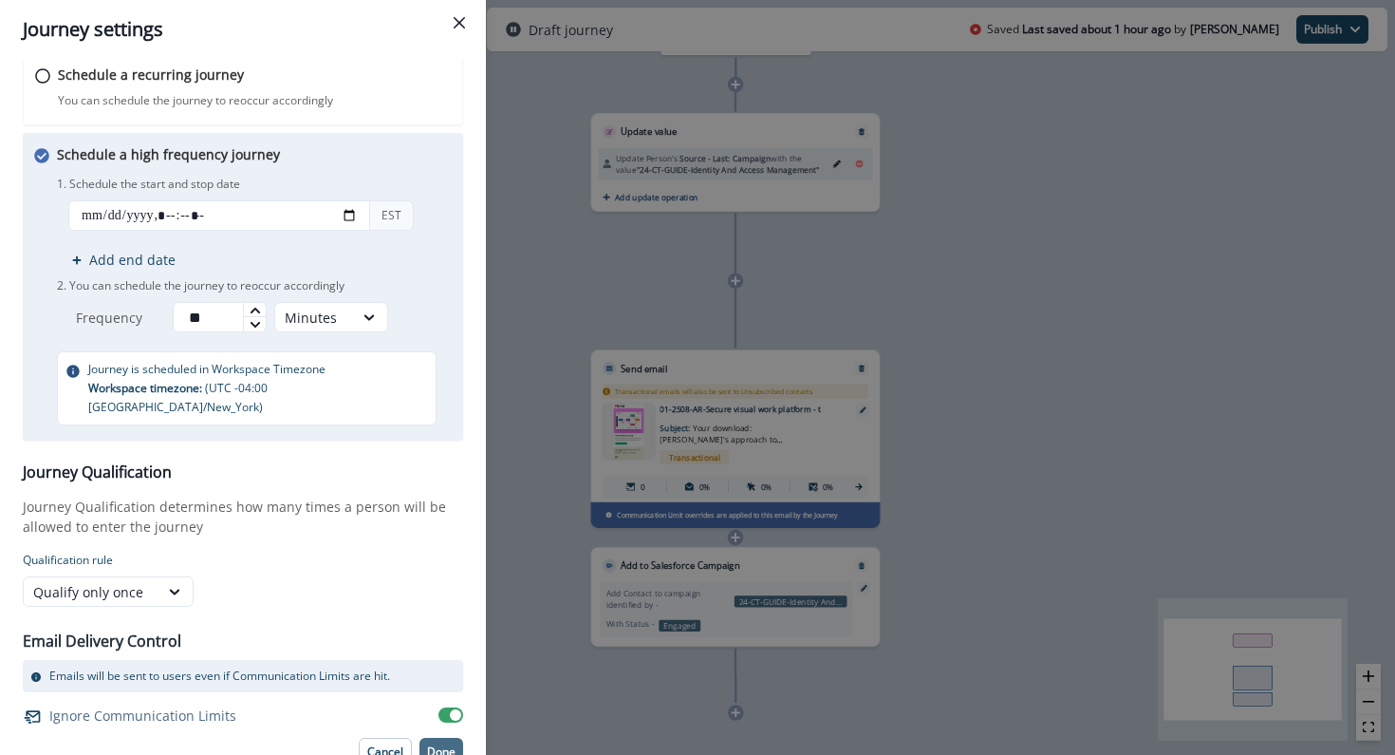
click at [438, 745] on p "Done" at bounding box center [441, 751] width 28 height 13
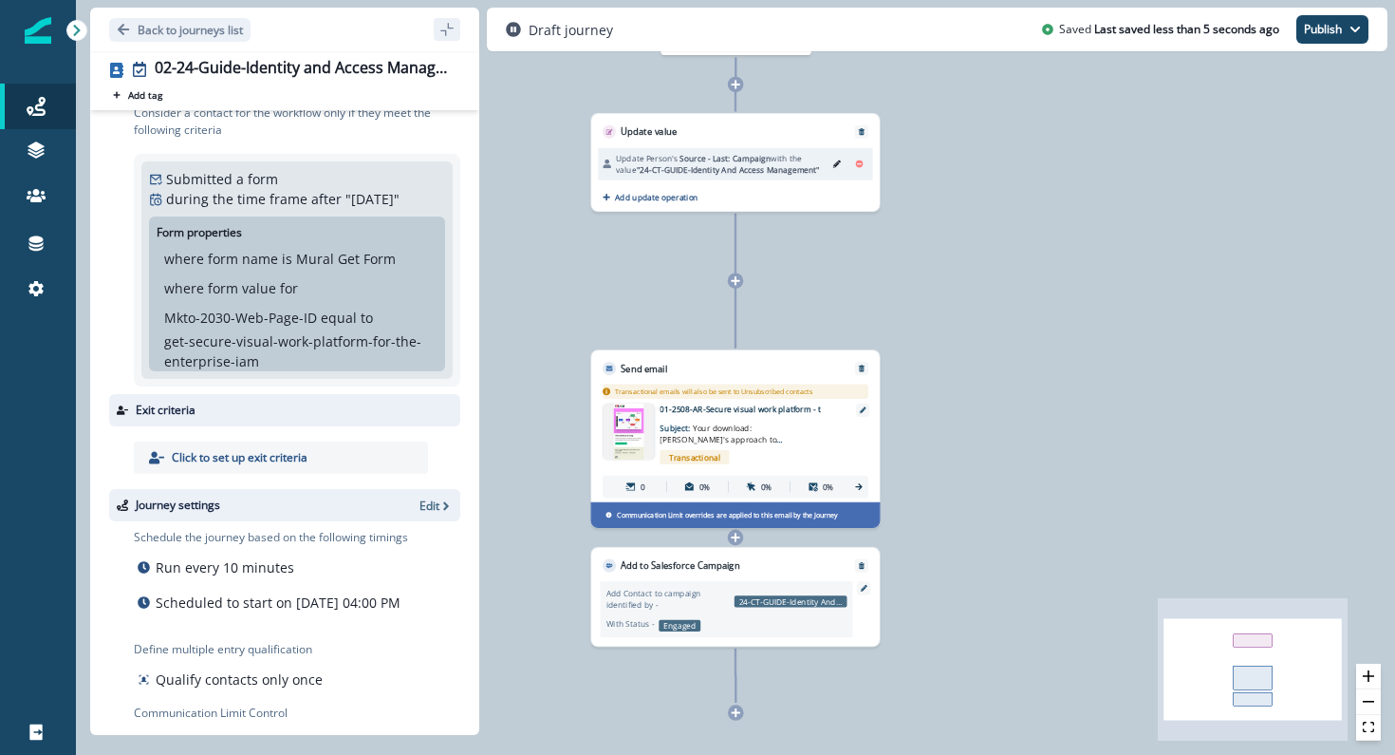
click at [631, 426] on img at bounding box center [628, 431] width 51 height 56
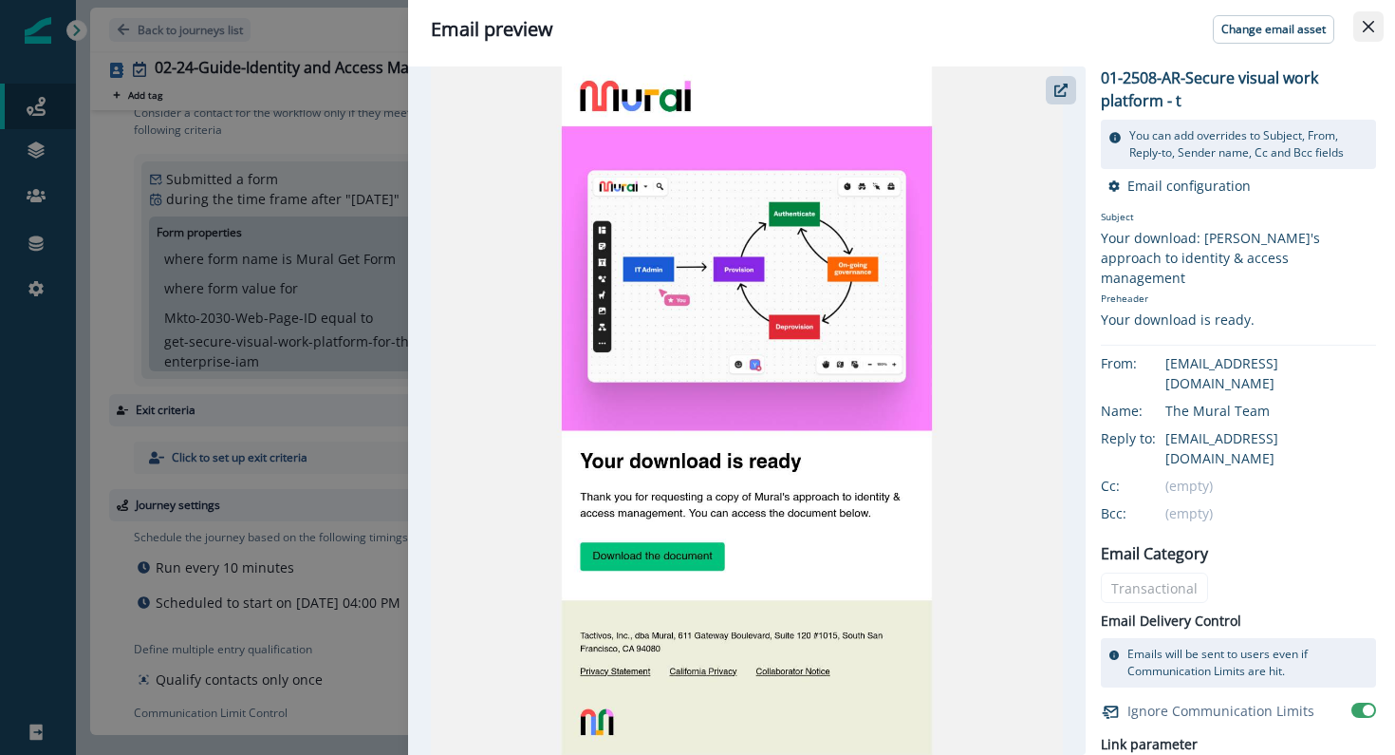
click at [1366, 32] on button "Close" at bounding box center [1369, 26] width 30 height 30
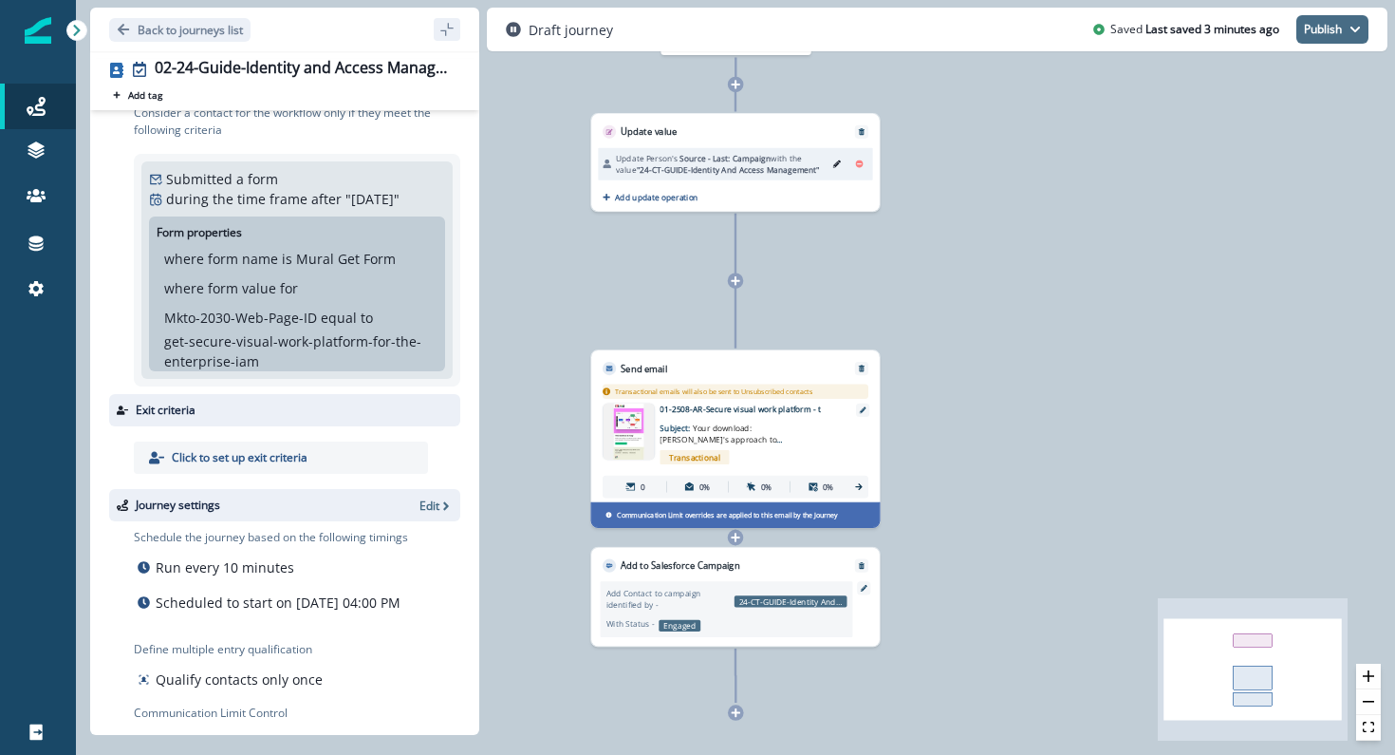
click at [1330, 37] on button "Publish" at bounding box center [1333, 29] width 72 height 28
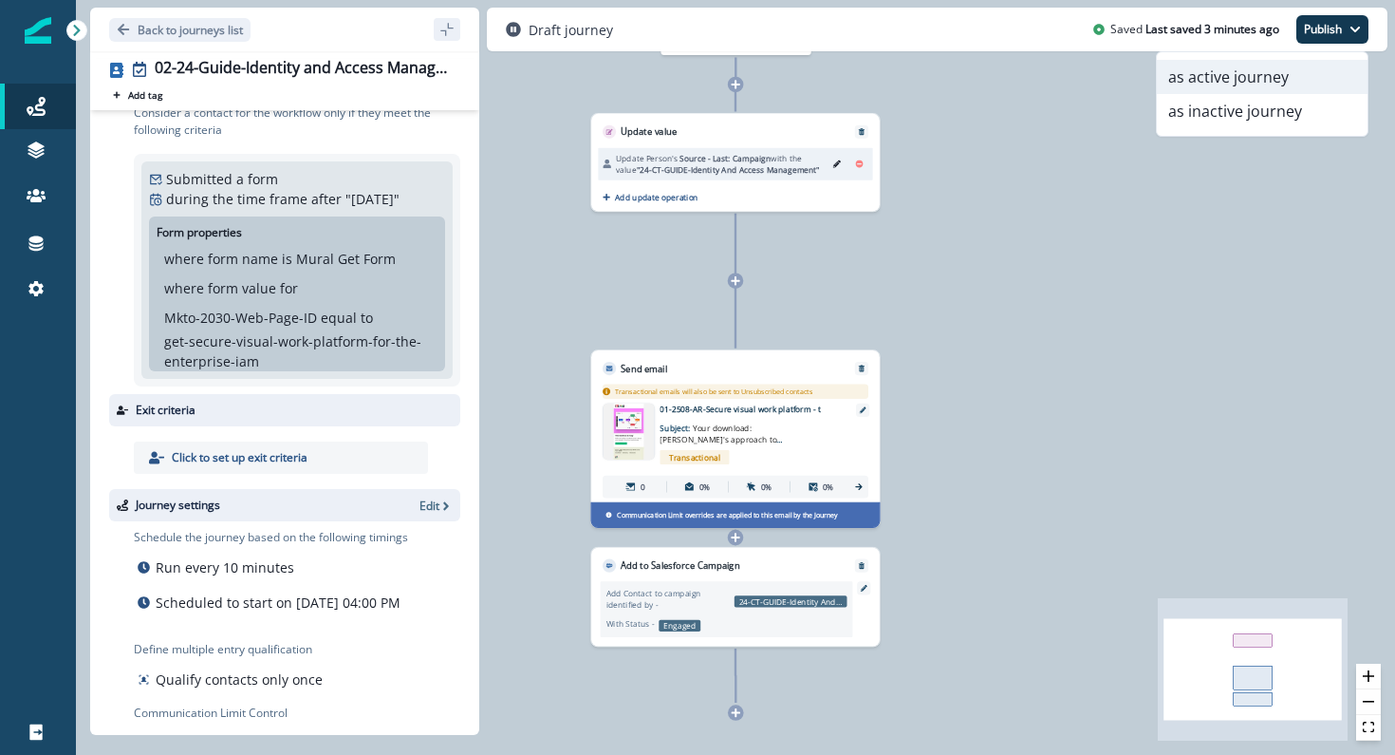
click at [1270, 81] on button "as active journey" at bounding box center [1262, 77] width 211 height 34
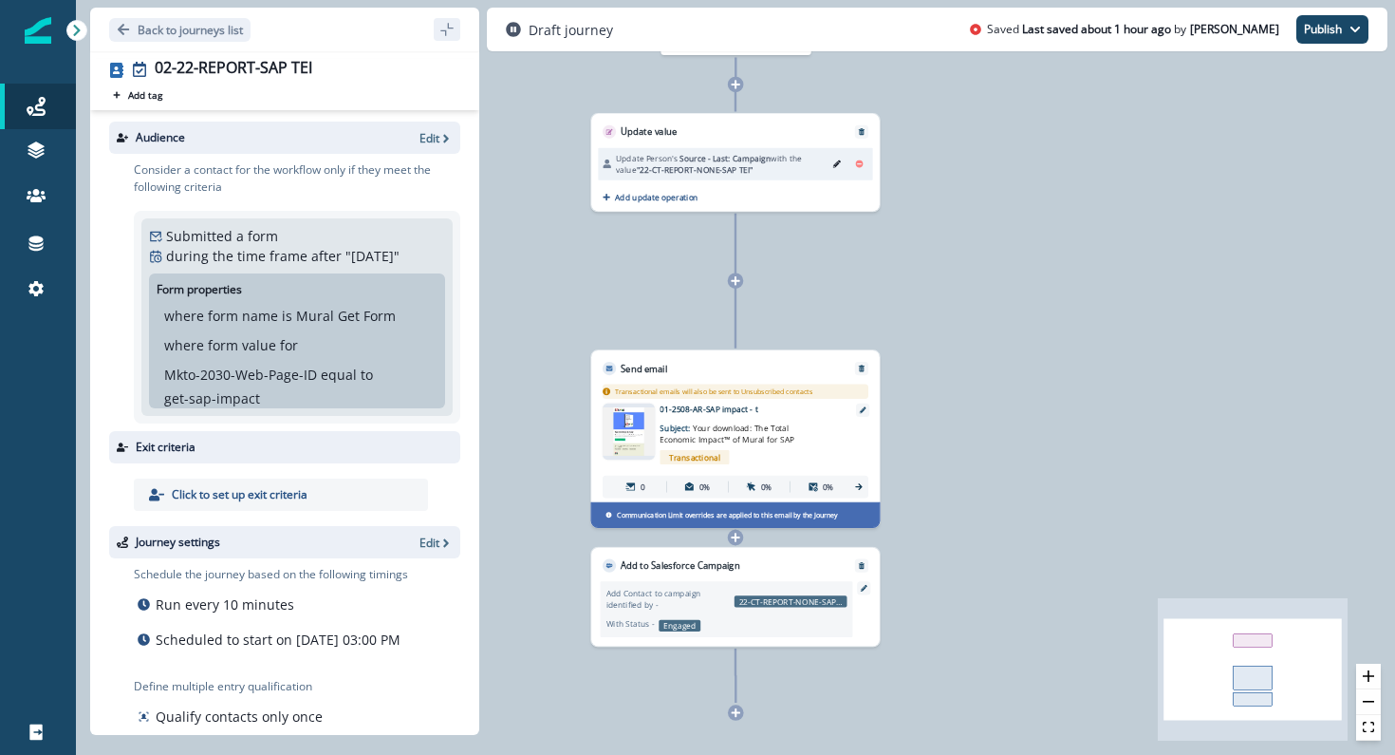
click at [630, 427] on img at bounding box center [629, 431] width 52 height 49
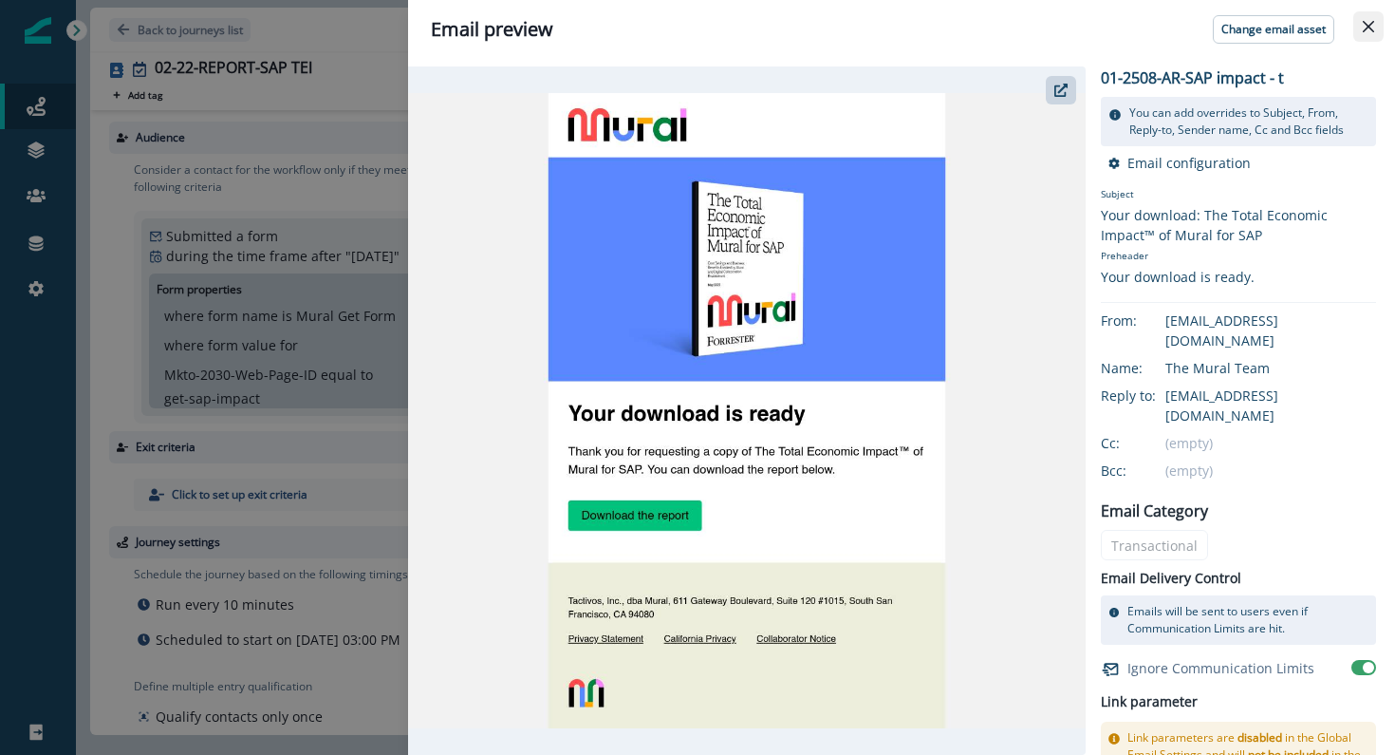
click at [1377, 19] on button "Close" at bounding box center [1369, 26] width 30 height 30
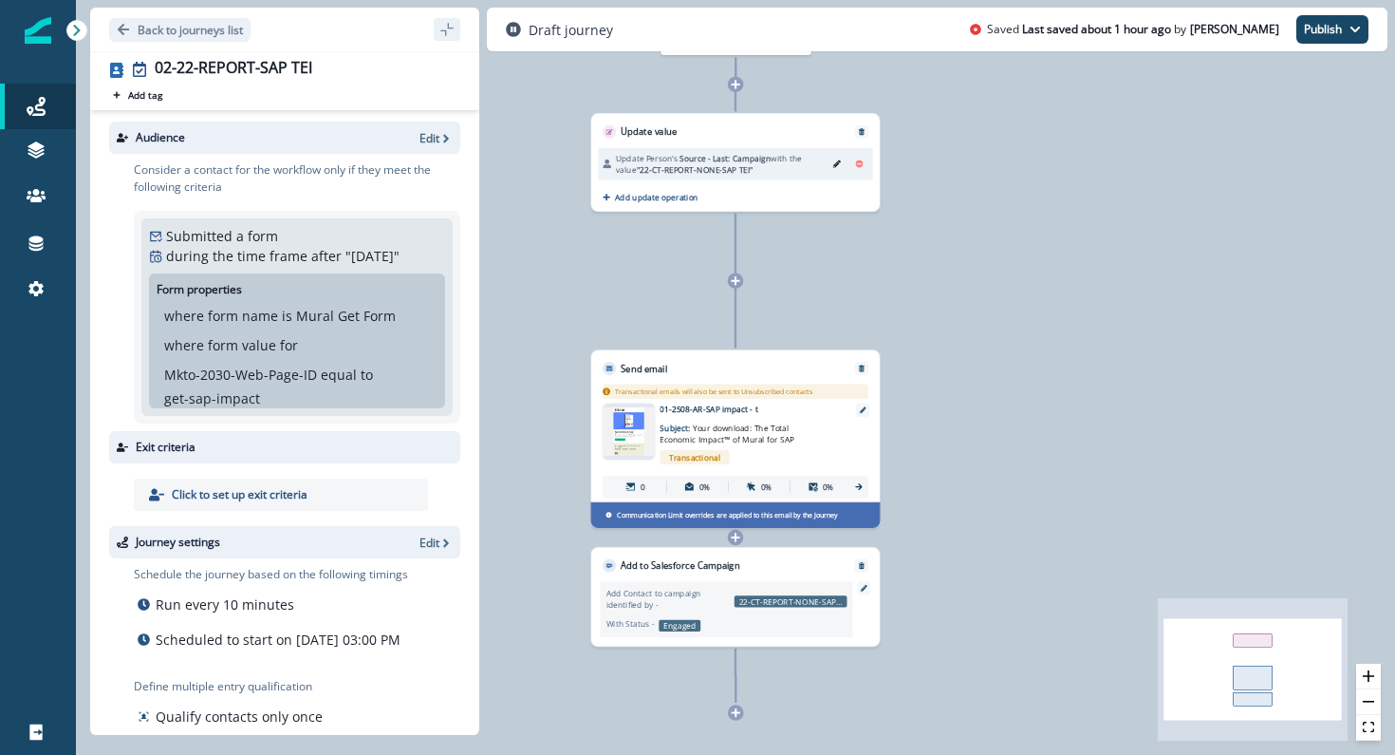
click at [327, 645] on p "Scheduled to start on [DATE] 03:00 PM" at bounding box center [278, 639] width 245 height 20
click at [443, 537] on icon "button" at bounding box center [445, 542] width 13 height 13
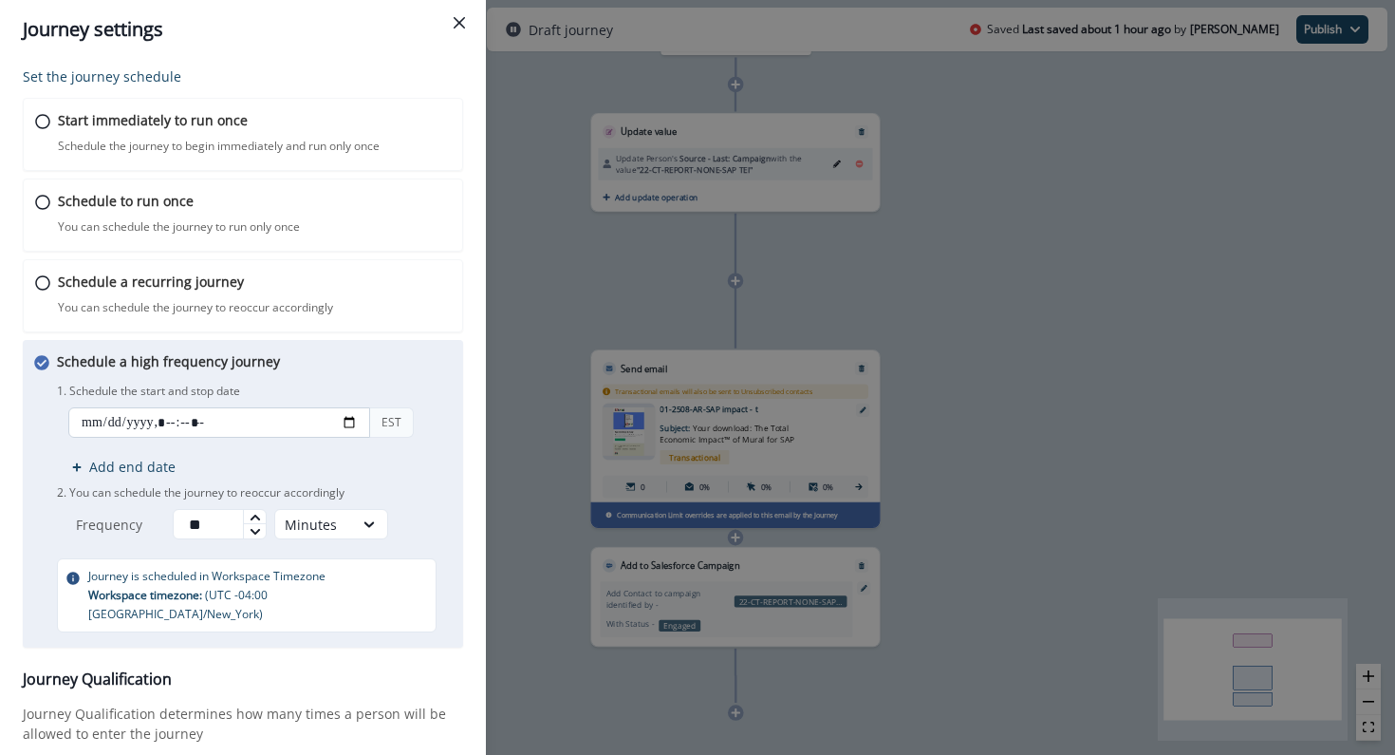
click at [346, 427] on input "datetime-local" at bounding box center [219, 422] width 302 height 30
type input "**********"
click at [430, 309] on div "Schedule a recurring journey You can schedule the journey to reoccur accordingl…" at bounding box center [254, 293] width 397 height 45
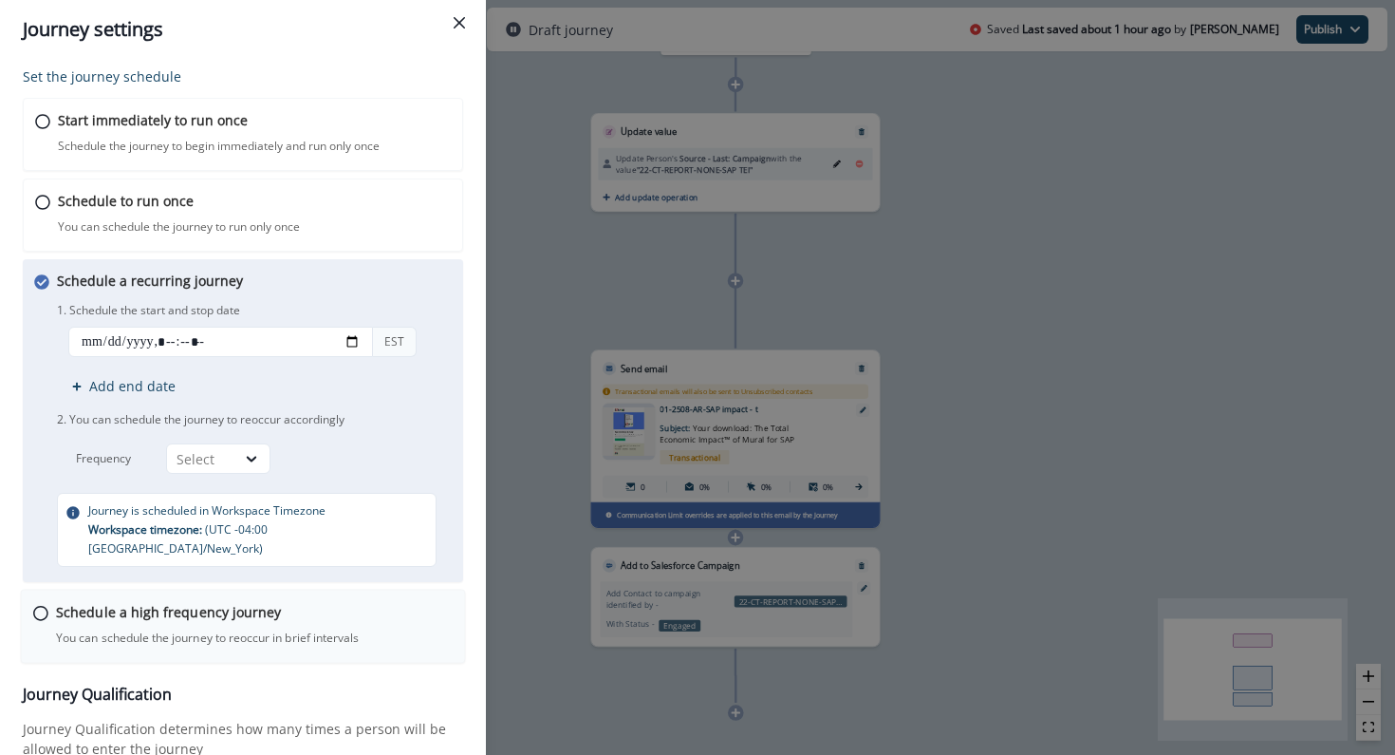
click at [276, 602] on div "Schedule a high frequency journey You can schedule the journey to reoccur in br…" at bounding box center [254, 624] width 397 height 45
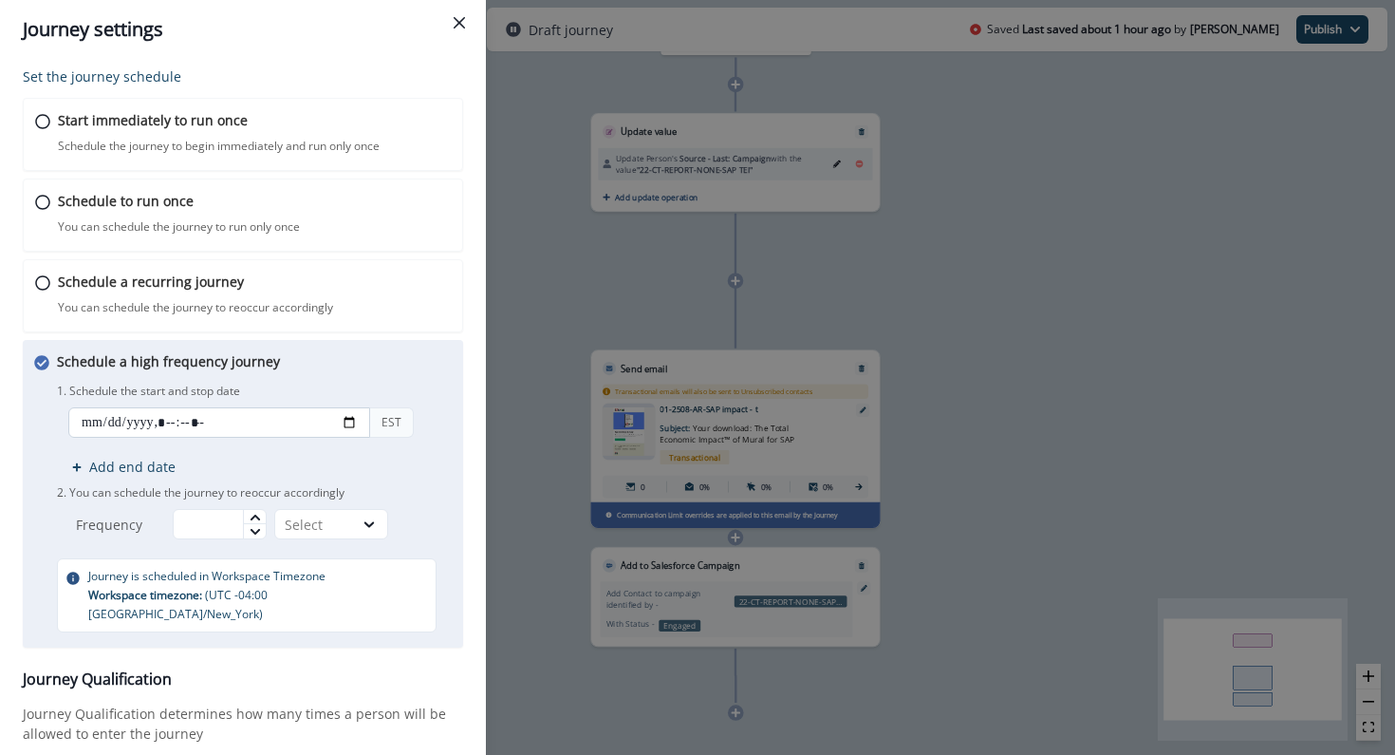
click at [349, 418] on input "datetime-local" at bounding box center [219, 422] width 302 height 30
type input "**********"
click at [456, 523] on div "Schedule a high frequency journey You can schedule the journey to reoccur in br…" at bounding box center [243, 494] width 440 height 308
click at [226, 521] on input "text" at bounding box center [220, 524] width 94 height 30
type input "**"
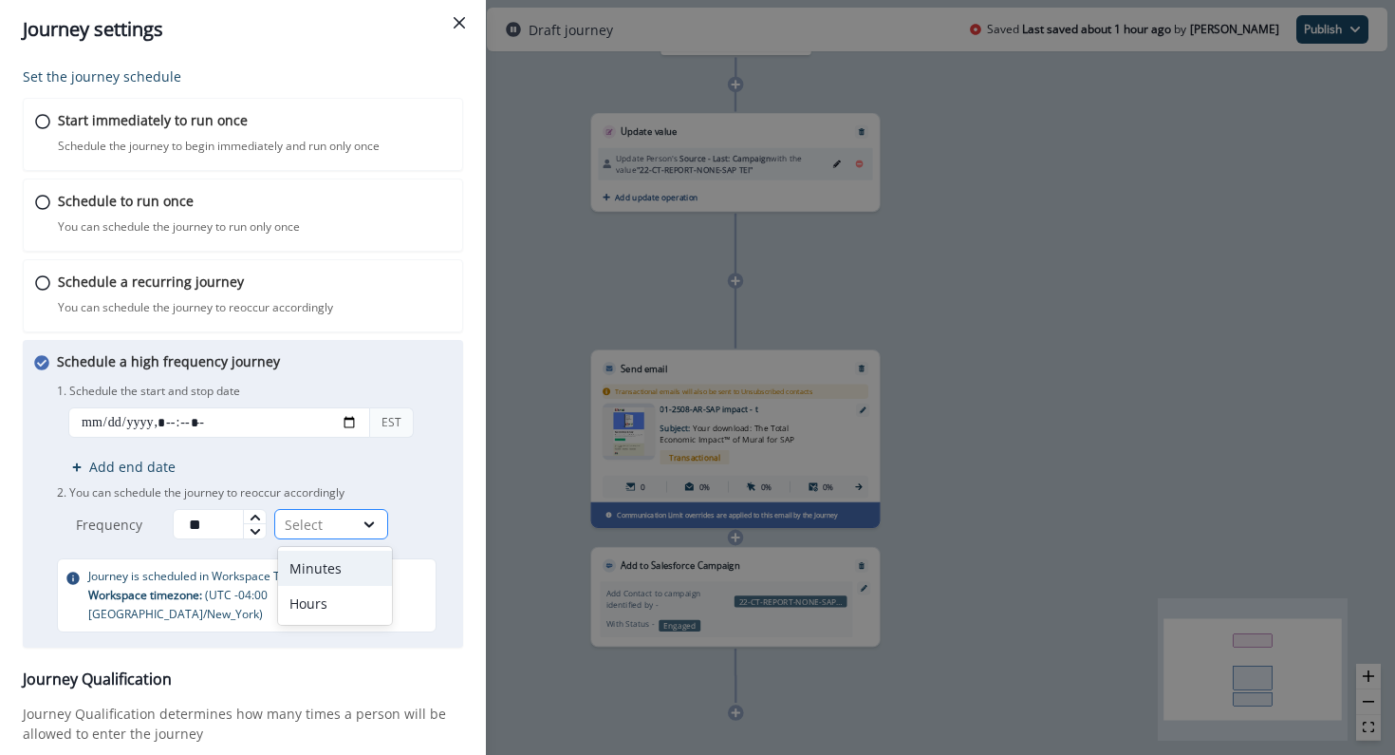
click at [314, 521] on div "Select" at bounding box center [314, 524] width 59 height 20
click at [315, 558] on div "Minutes" at bounding box center [335, 568] width 114 height 35
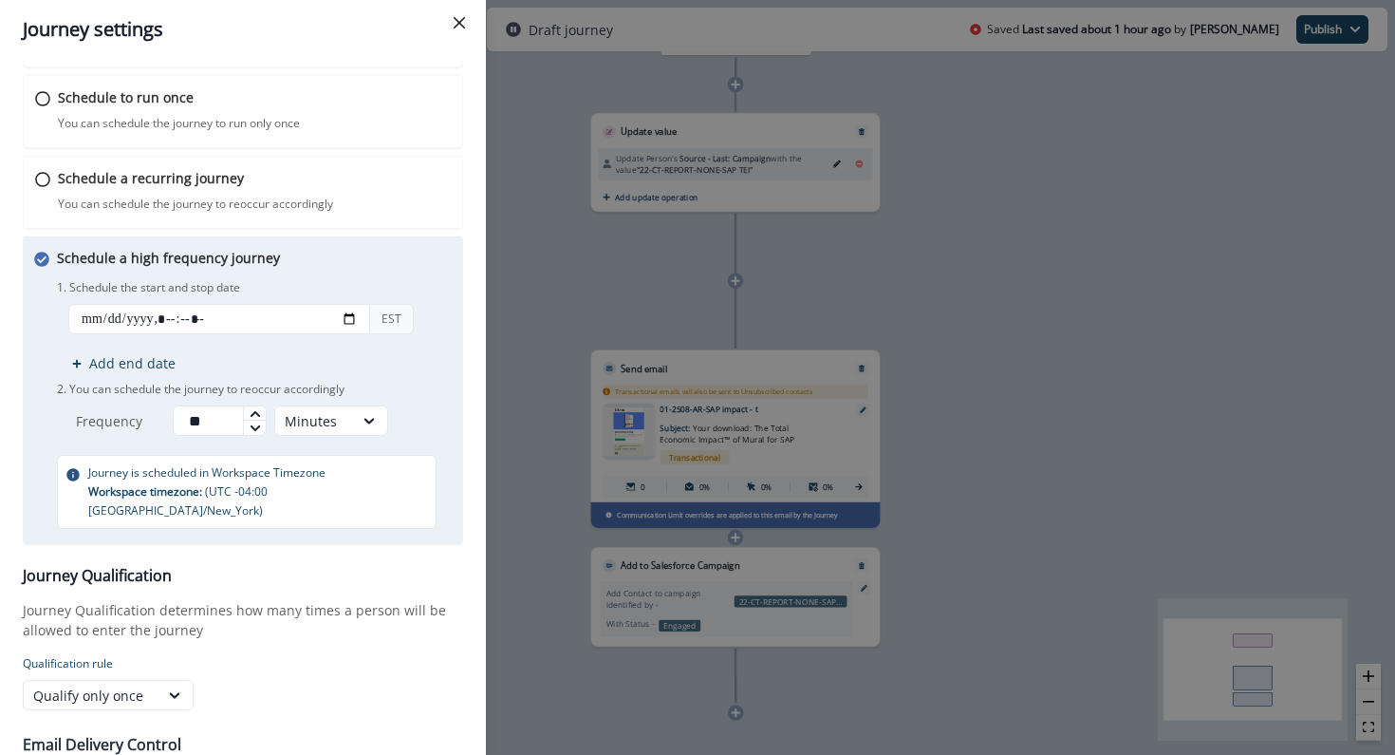
scroll to position [207, 0]
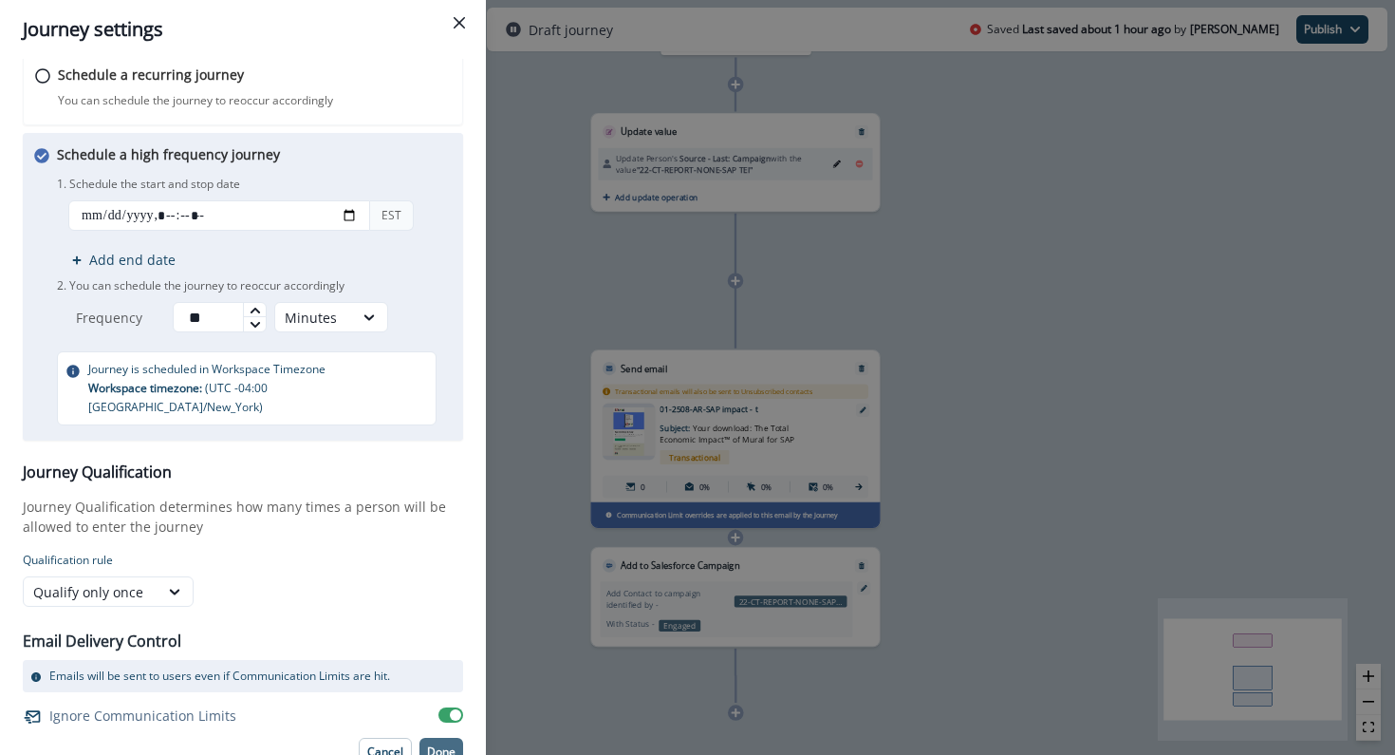
click at [442, 745] on p "Done" at bounding box center [441, 751] width 28 height 13
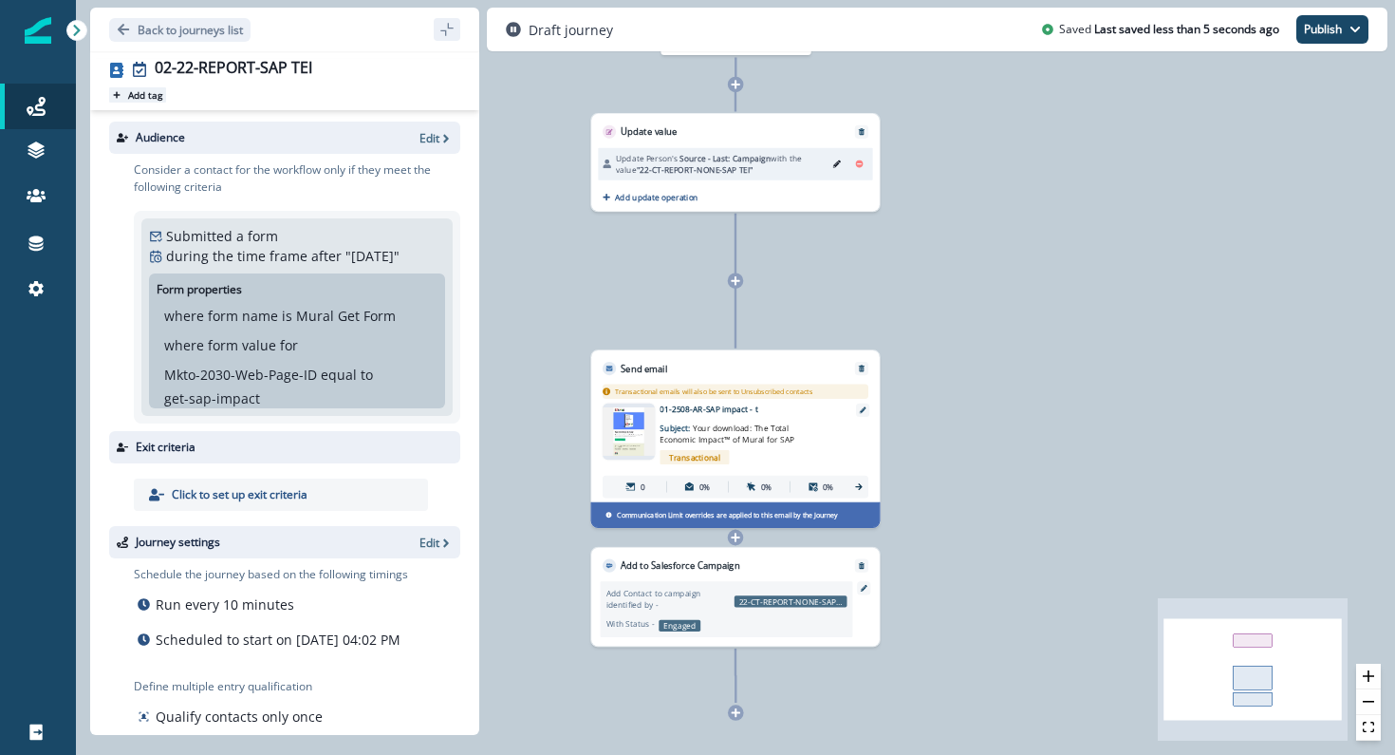
click at [159, 99] on p "Add tag" at bounding box center [145, 94] width 34 height 11
click at [230, 116] on div at bounding box center [325, 117] width 258 height 23
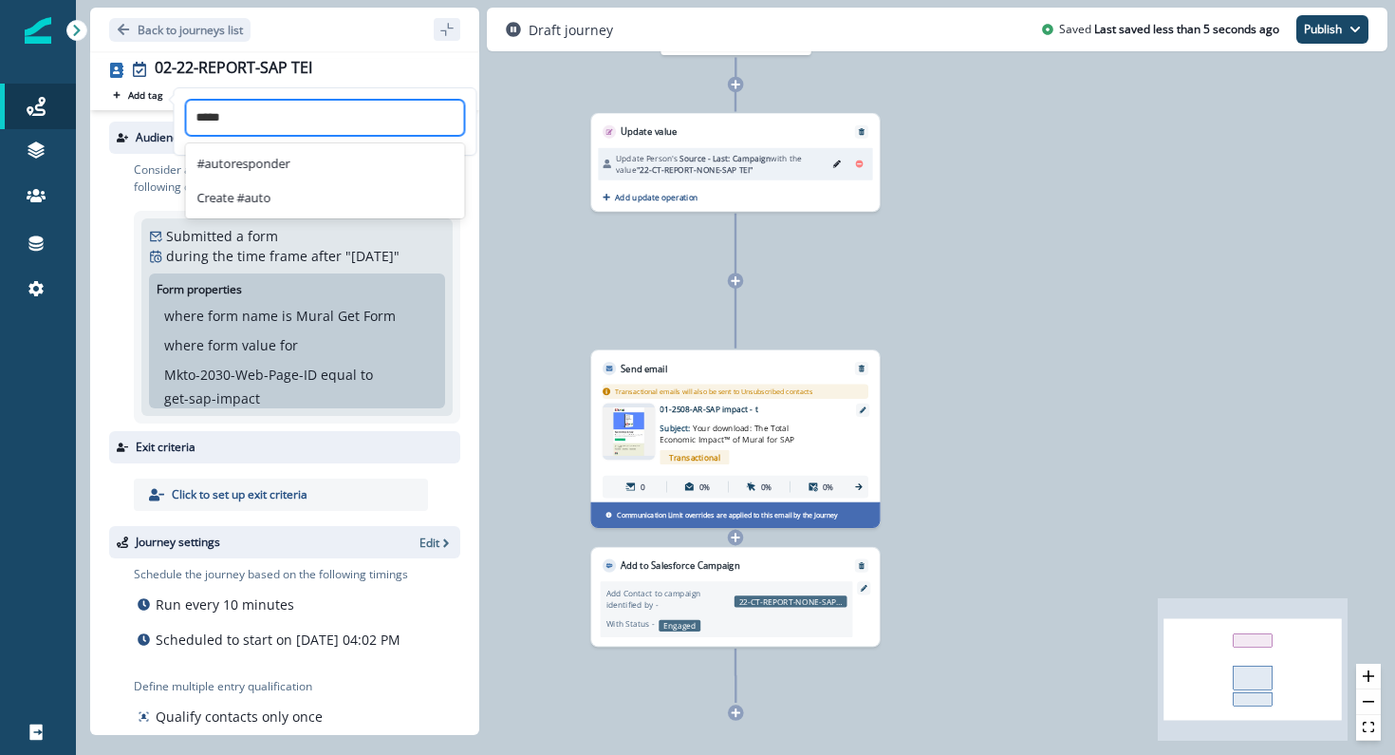
type input "******"
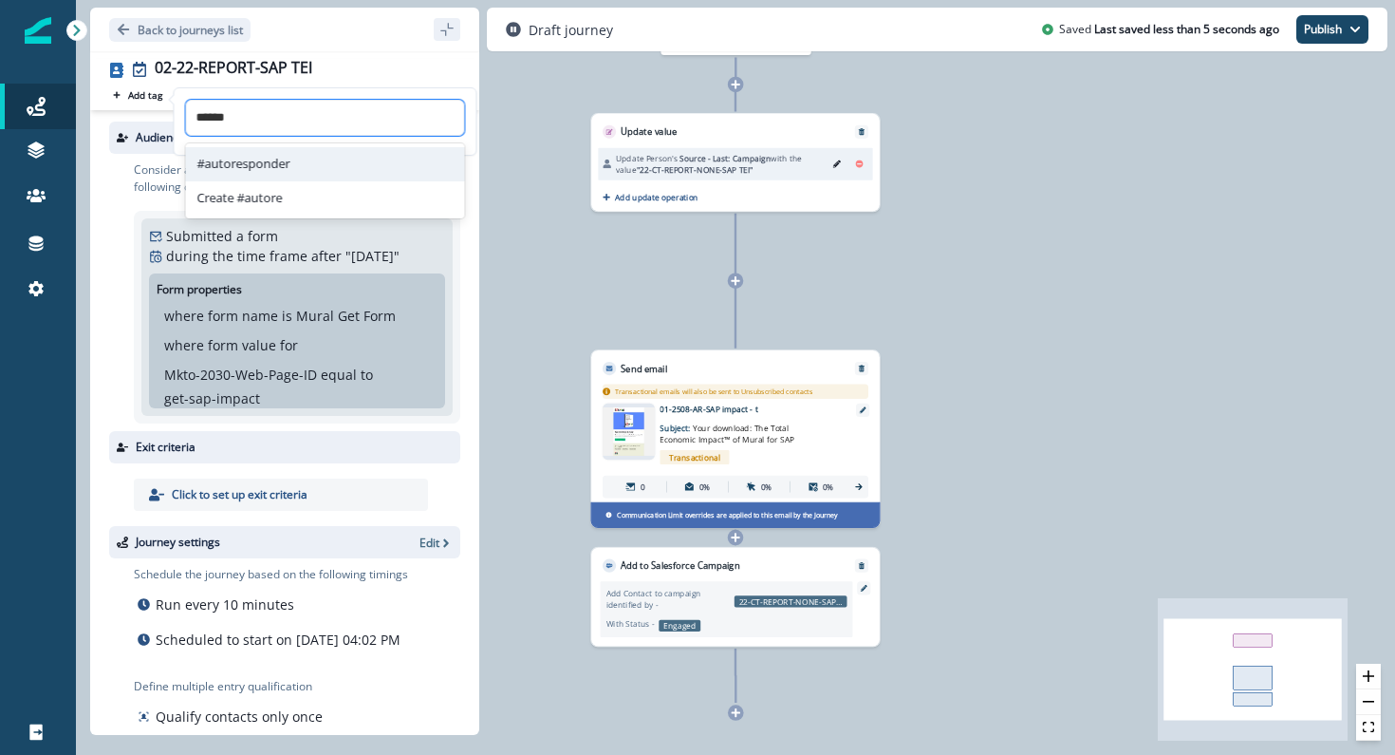
click at [304, 172] on div "#autoresponder" at bounding box center [325, 164] width 279 height 34
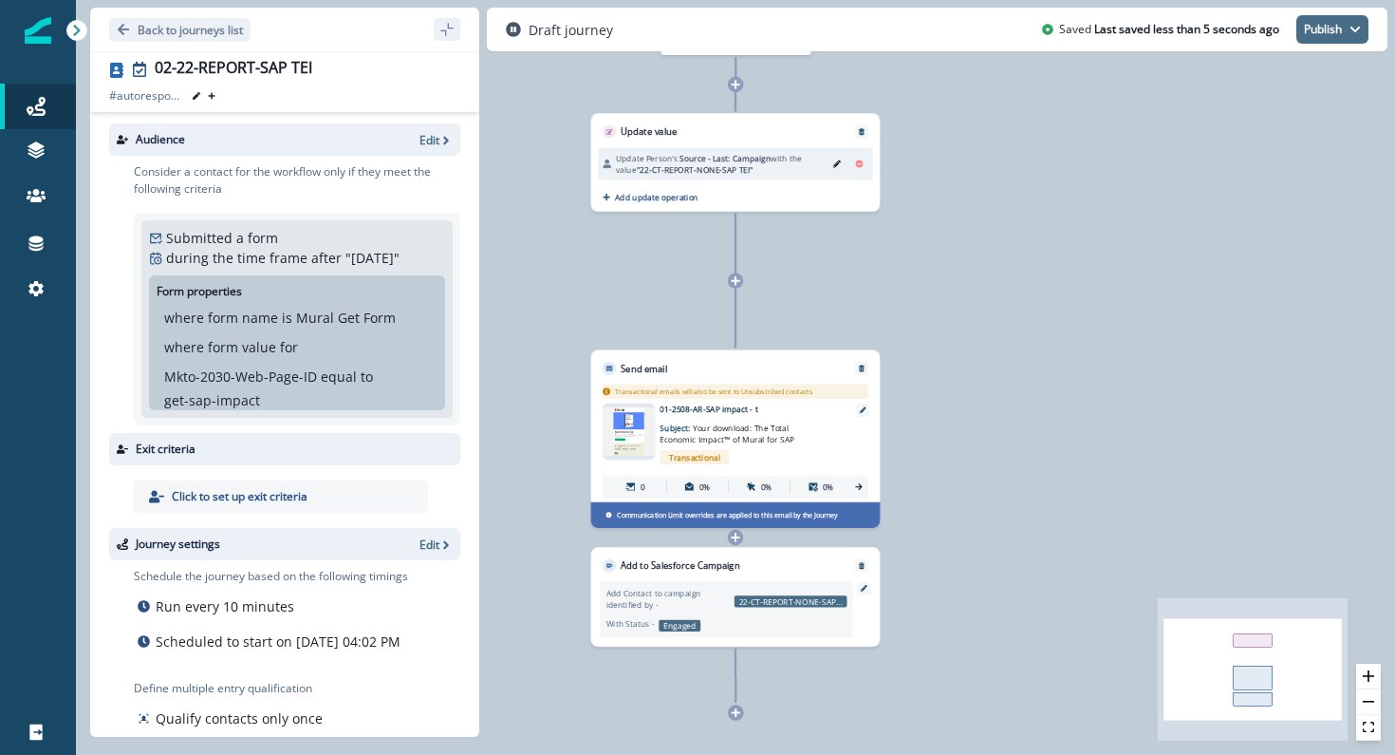
click at [1326, 29] on button "Publish" at bounding box center [1333, 29] width 72 height 28
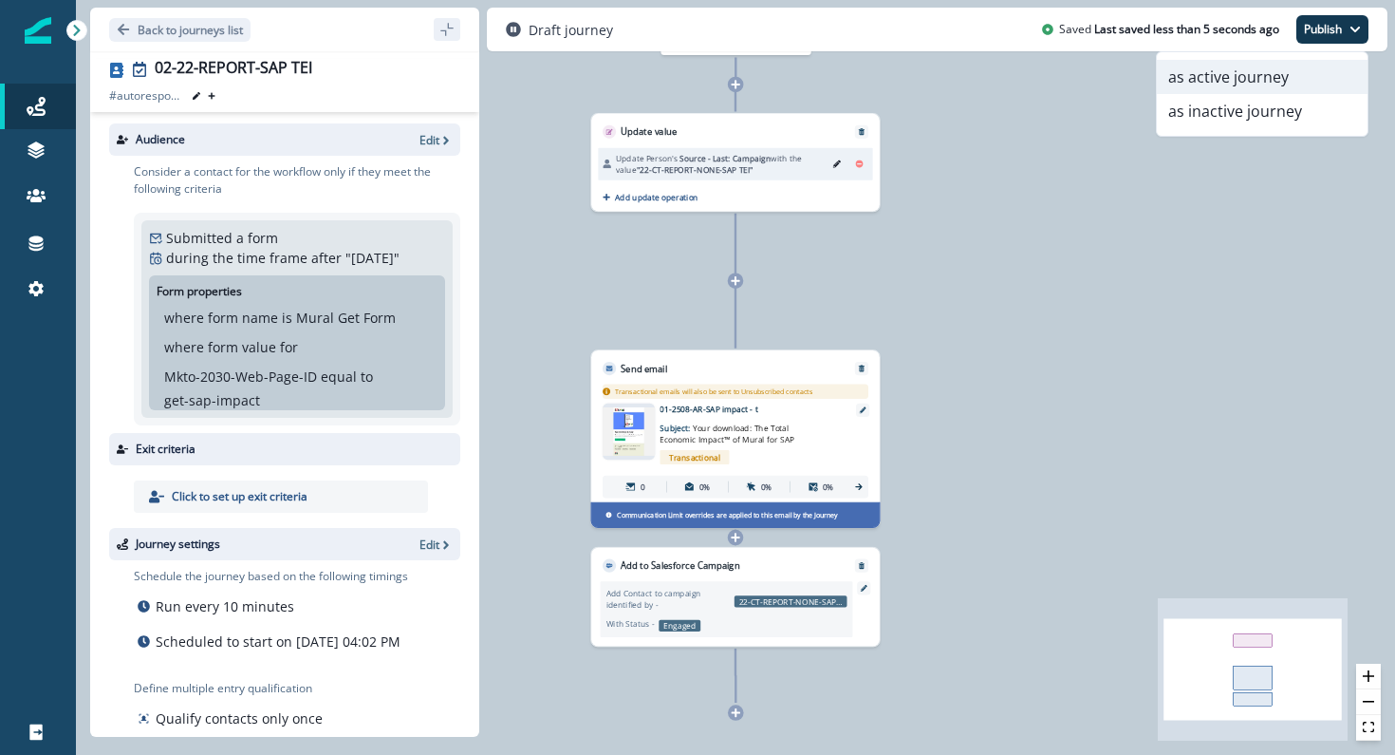
click at [1290, 70] on button "as active journey" at bounding box center [1262, 77] width 211 height 34
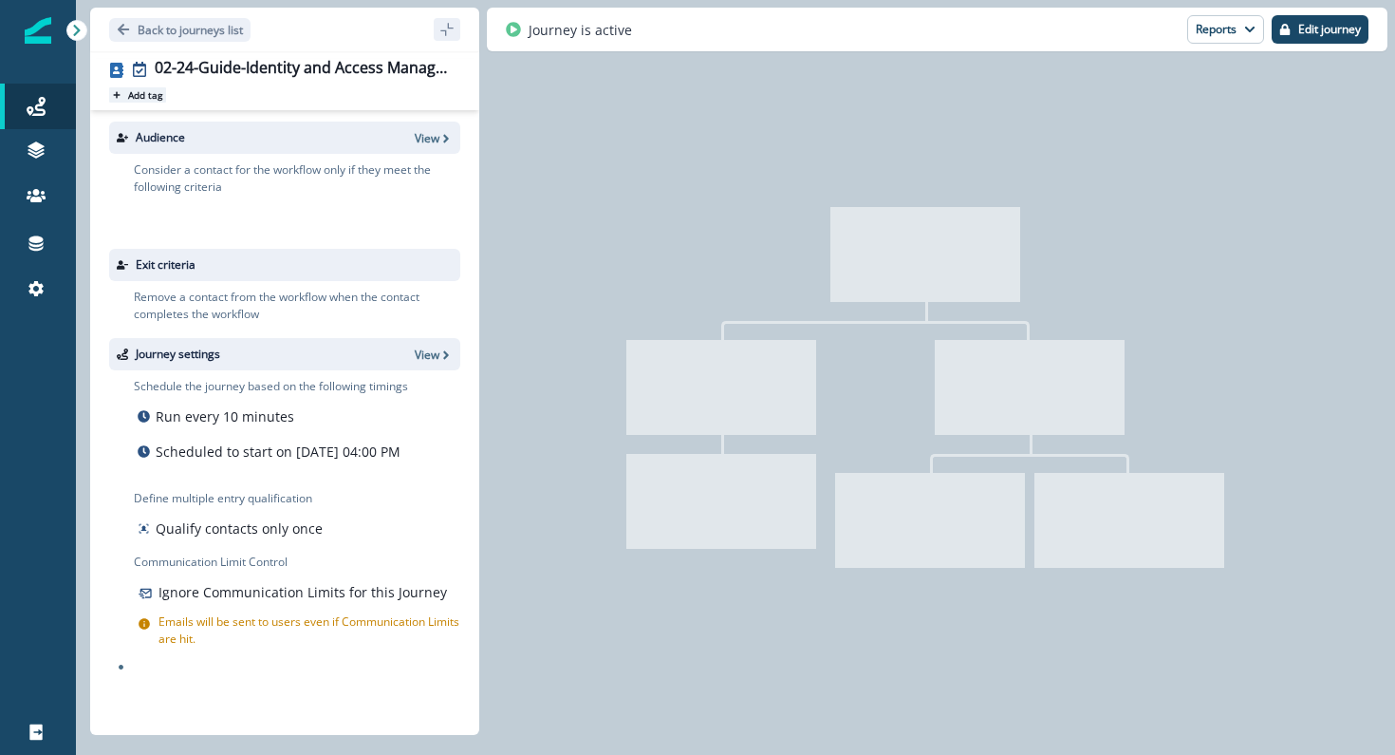
click at [143, 92] on p "Add tag" at bounding box center [145, 94] width 34 height 11
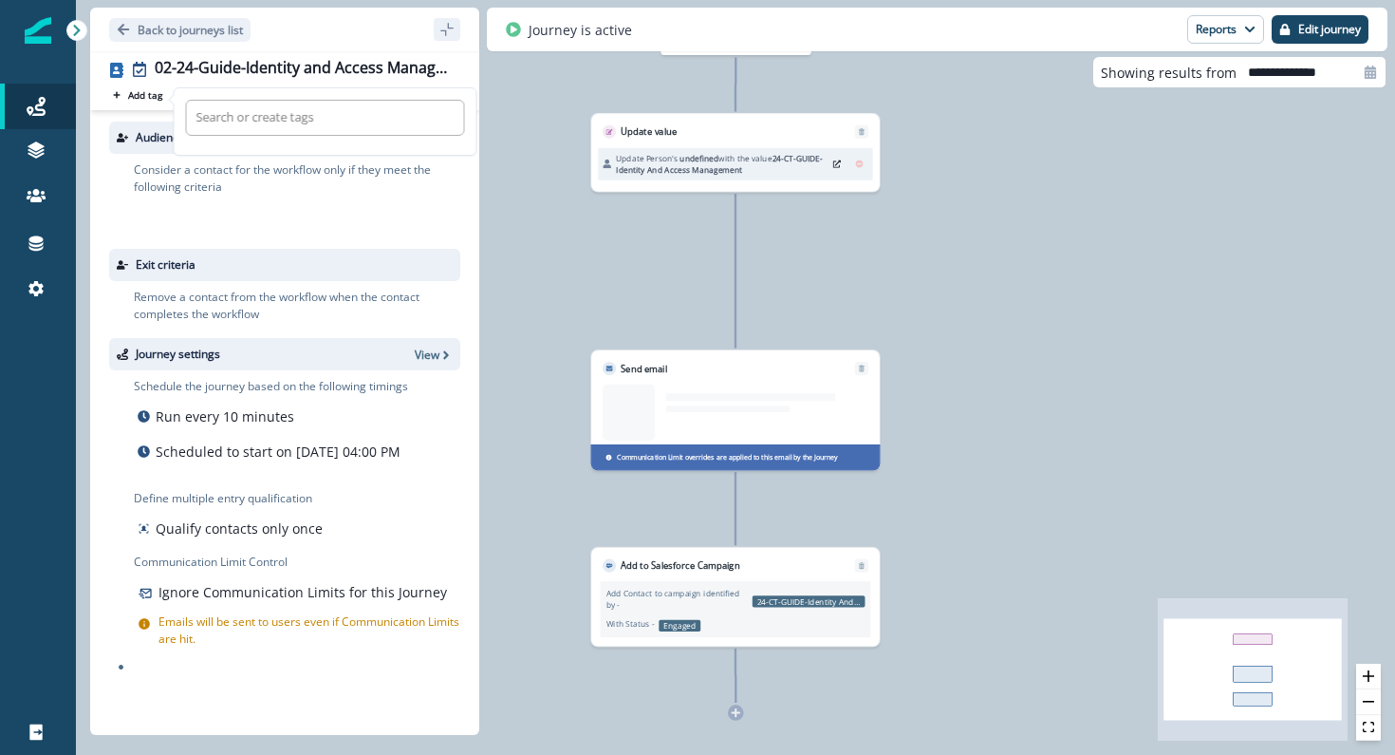
click at [207, 113] on div at bounding box center [325, 117] width 258 height 23
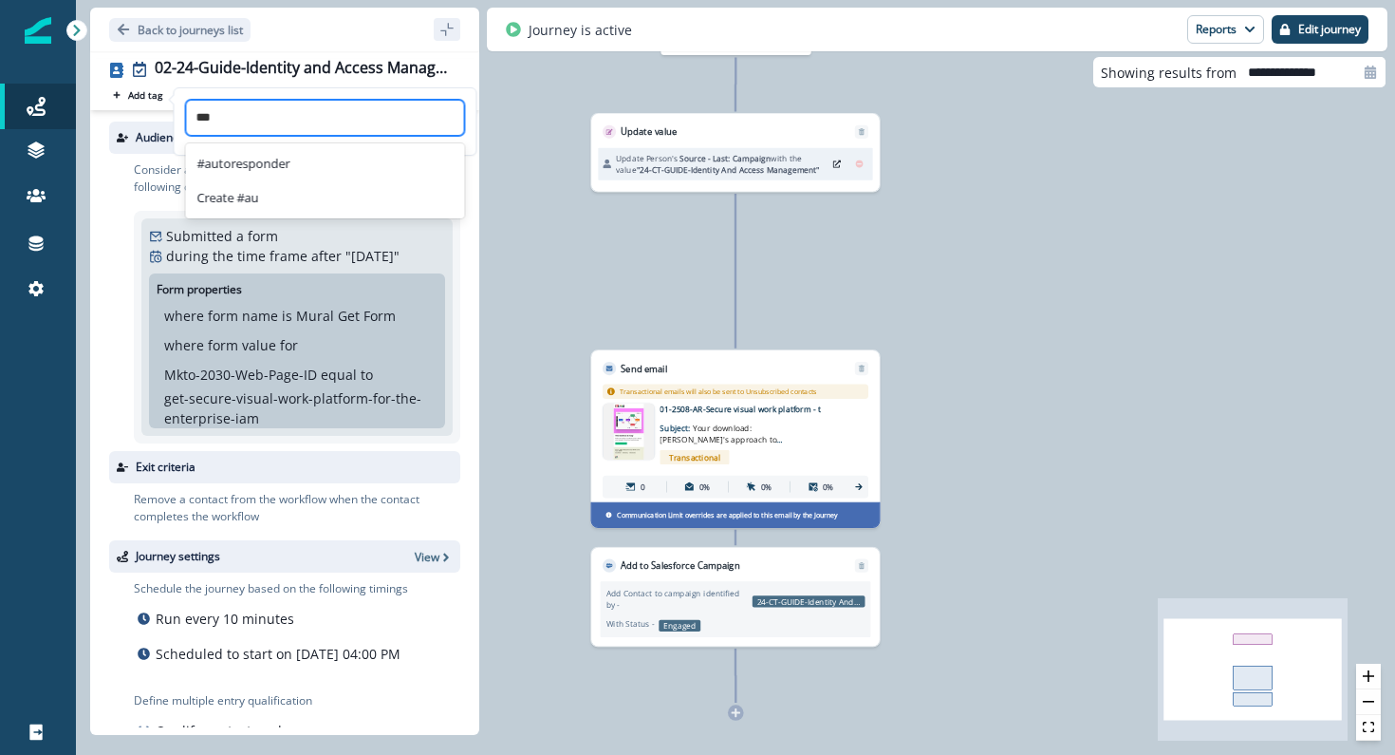
type input "****"
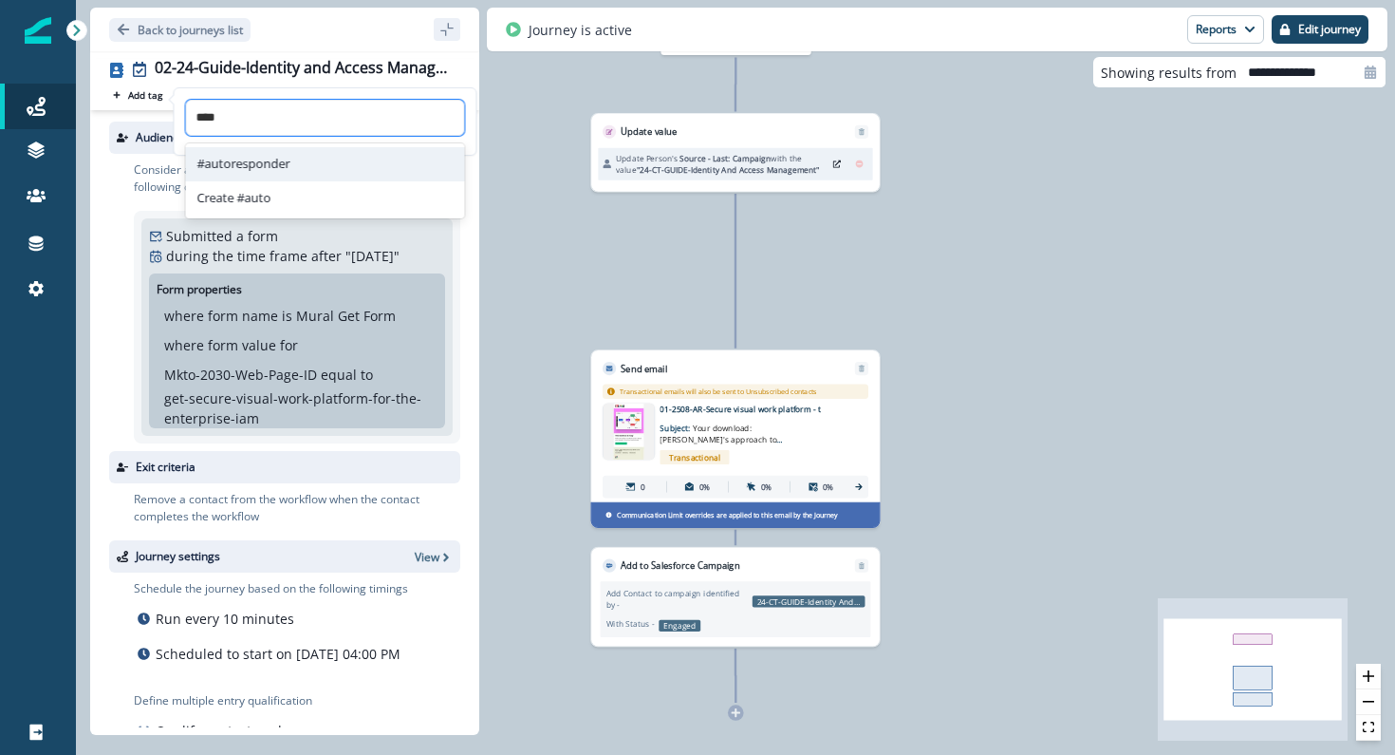
click at [266, 153] on div "#autoresponder" at bounding box center [325, 164] width 279 height 34
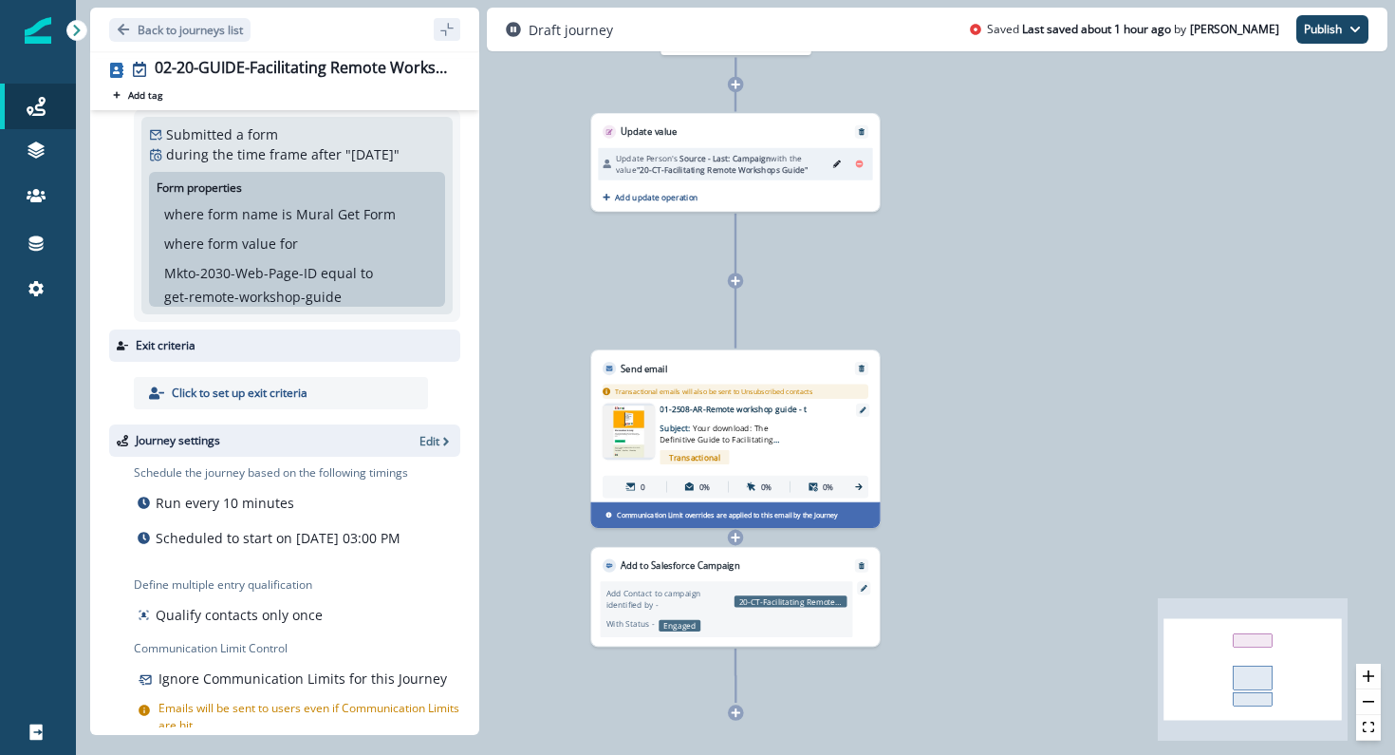
scroll to position [105, 0]
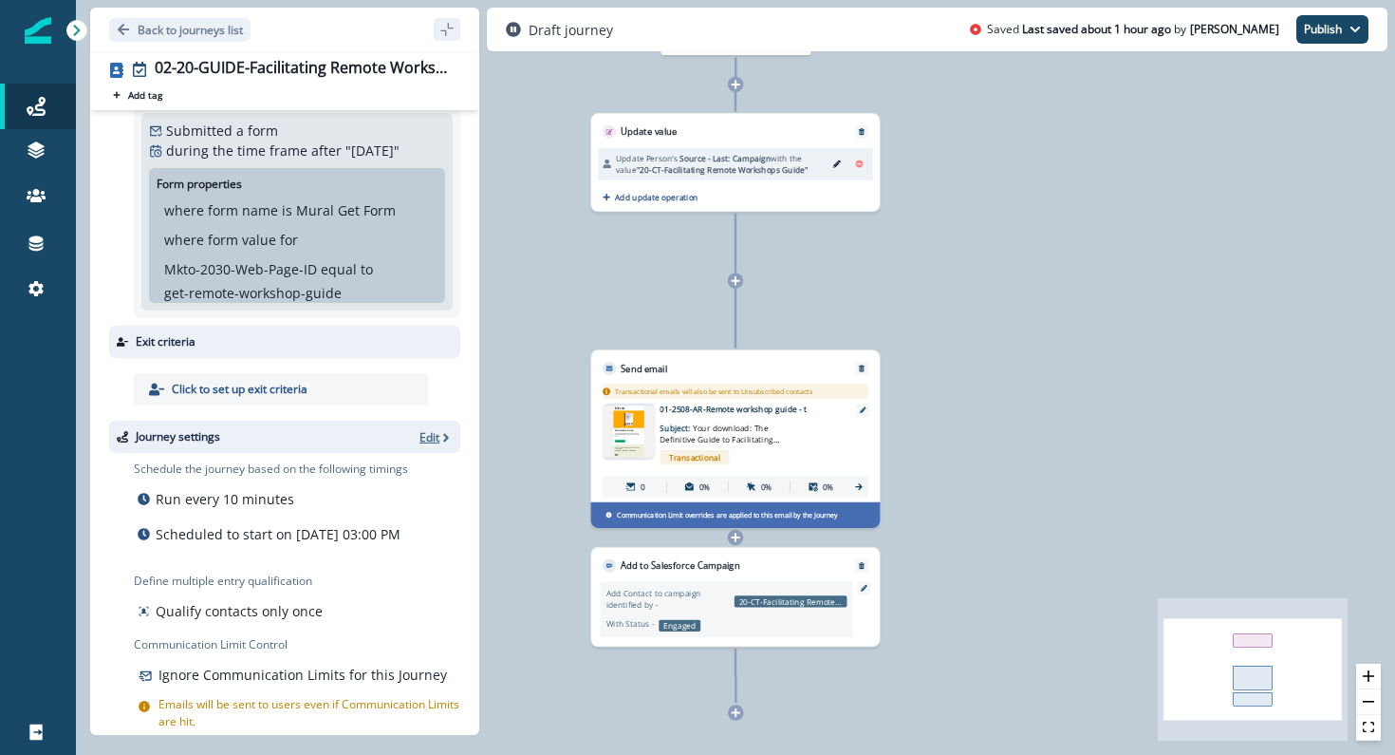
click at [426, 437] on p "Edit" at bounding box center [430, 437] width 20 height 16
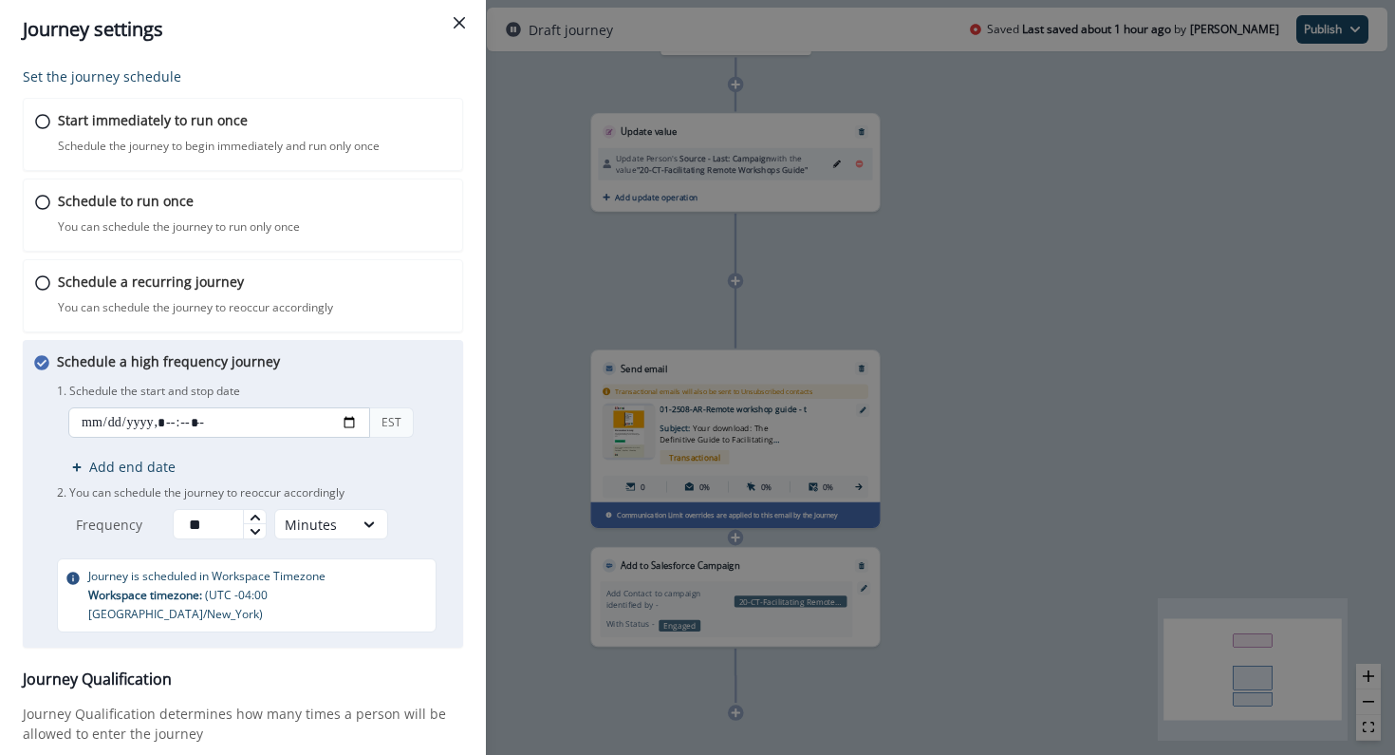
click at [346, 421] on input "datetime-local" at bounding box center [219, 422] width 302 height 30
type input "**********"
click at [418, 395] on p "1. Schedule the start and stop date" at bounding box center [254, 391] width 395 height 17
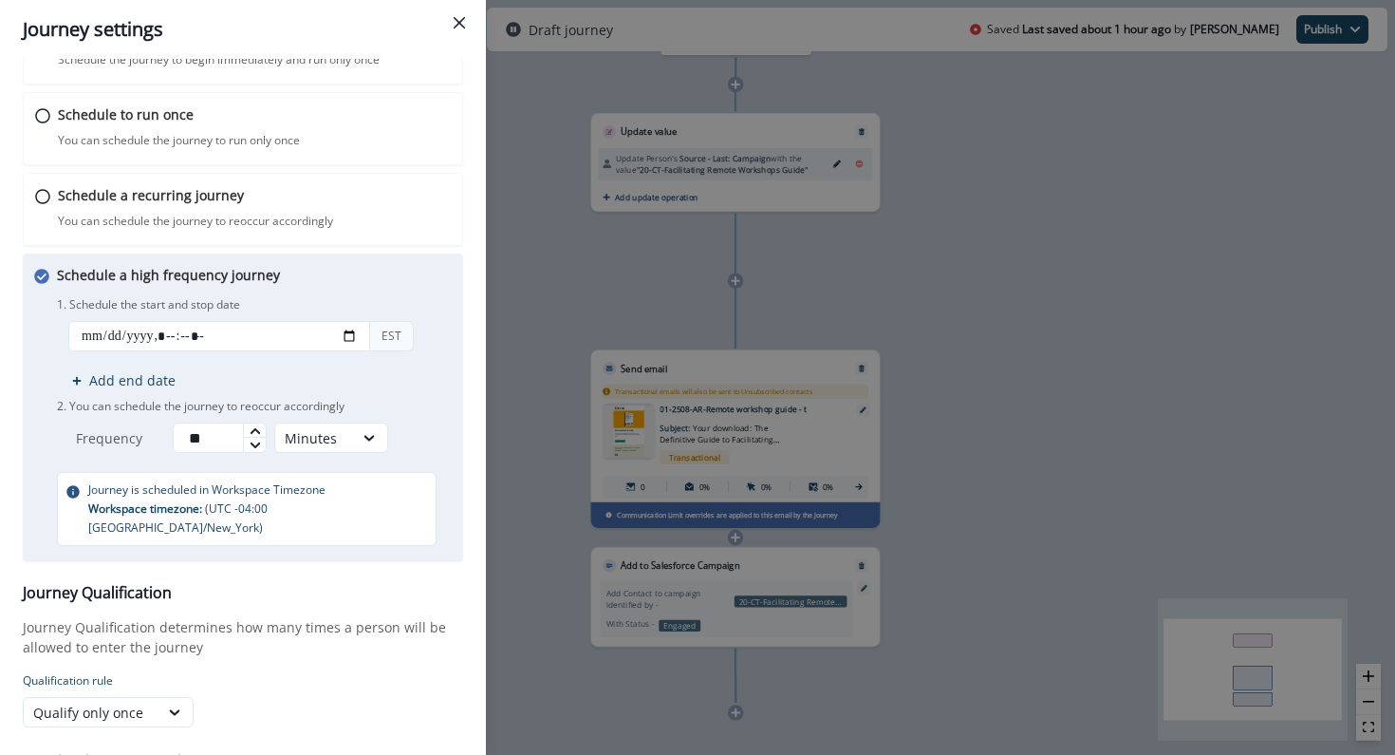
scroll to position [207, 0]
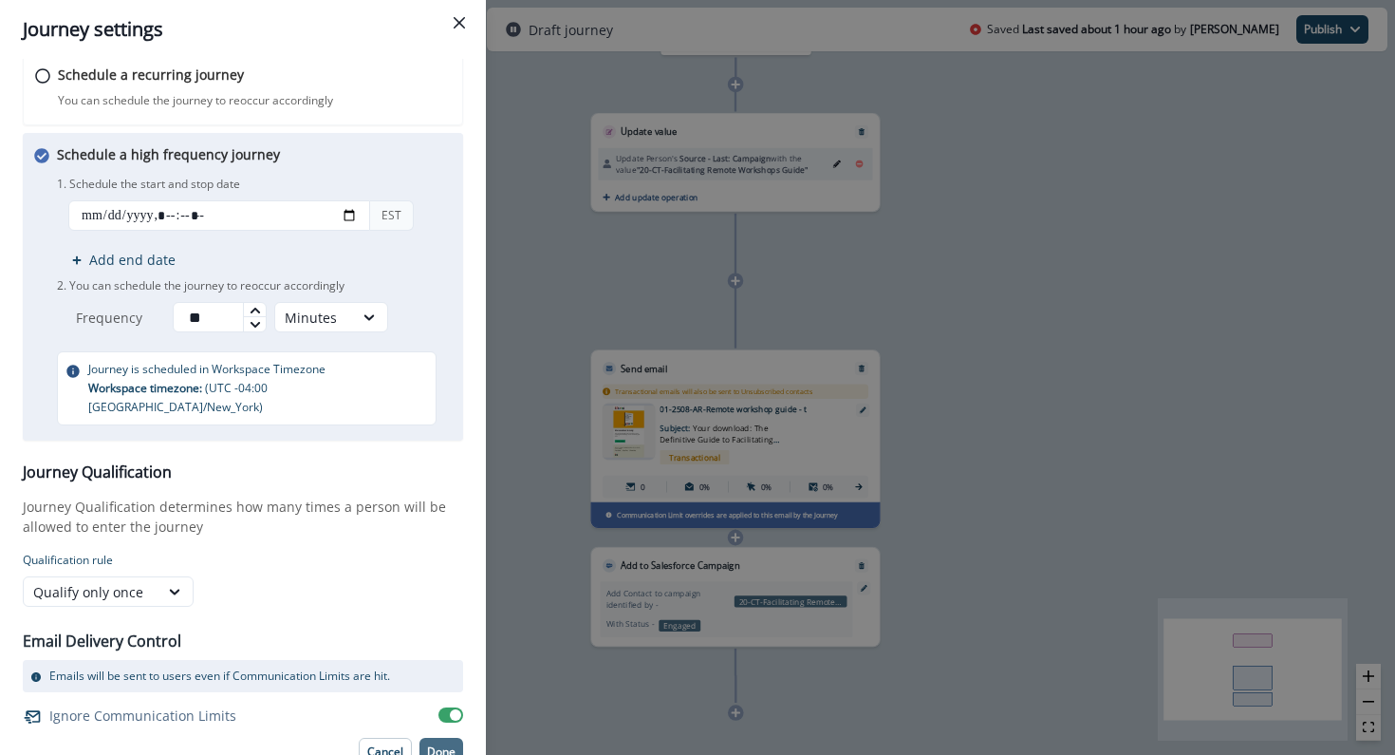
click at [440, 745] on p "Done" at bounding box center [441, 751] width 28 height 13
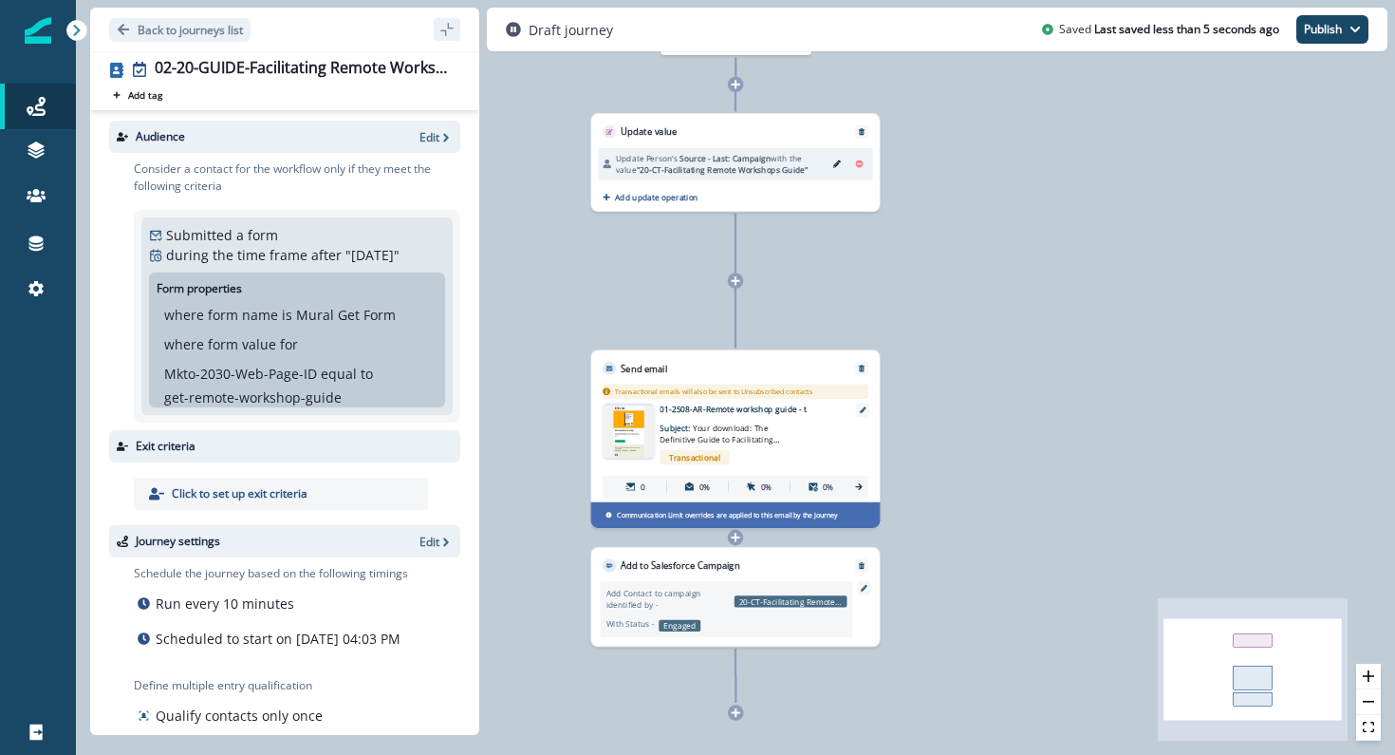
scroll to position [0, 0]
click at [140, 103] on div "02-20-GUIDE-Facilitating Remote Workshops Guide Add tag Search or create tags" at bounding box center [284, 84] width 389 height 51
click at [140, 97] on p "Add tag" at bounding box center [145, 94] width 34 height 11
click at [215, 117] on div at bounding box center [325, 117] width 258 height 23
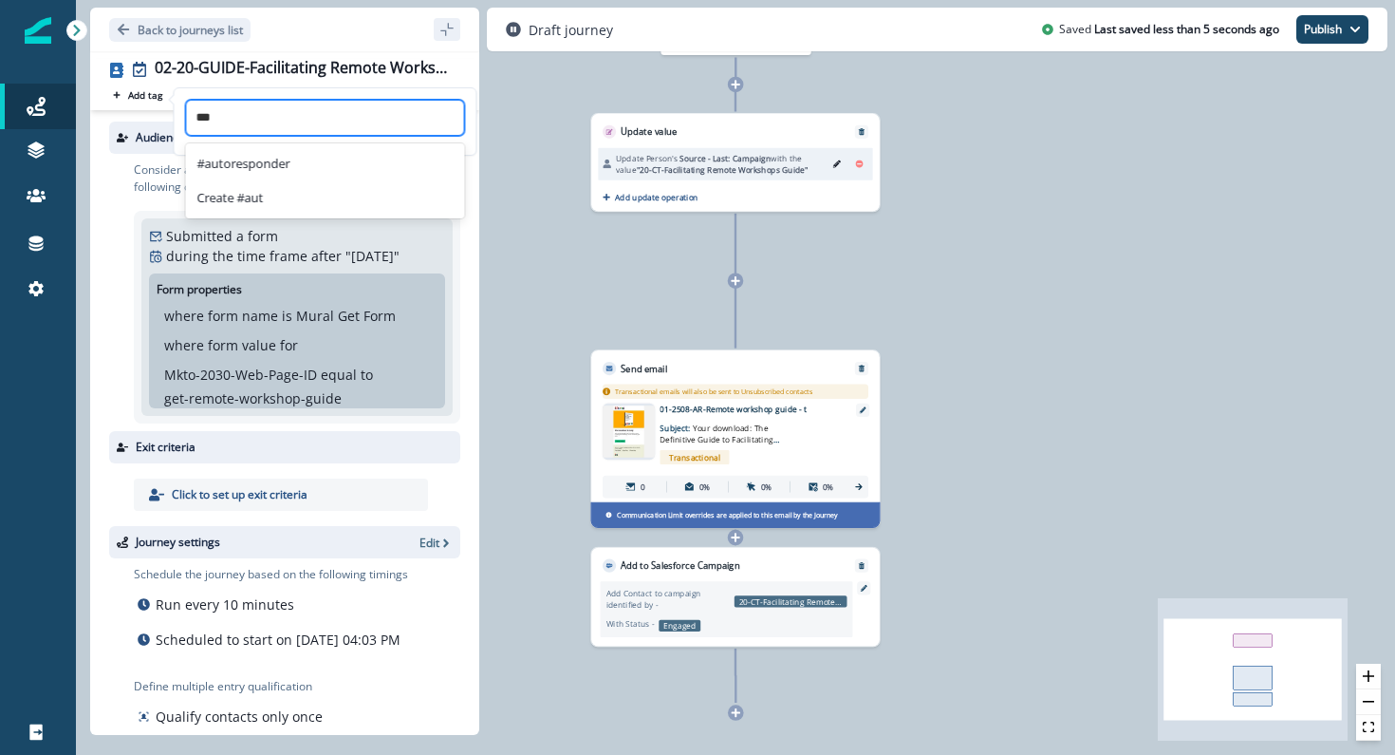
type input "****"
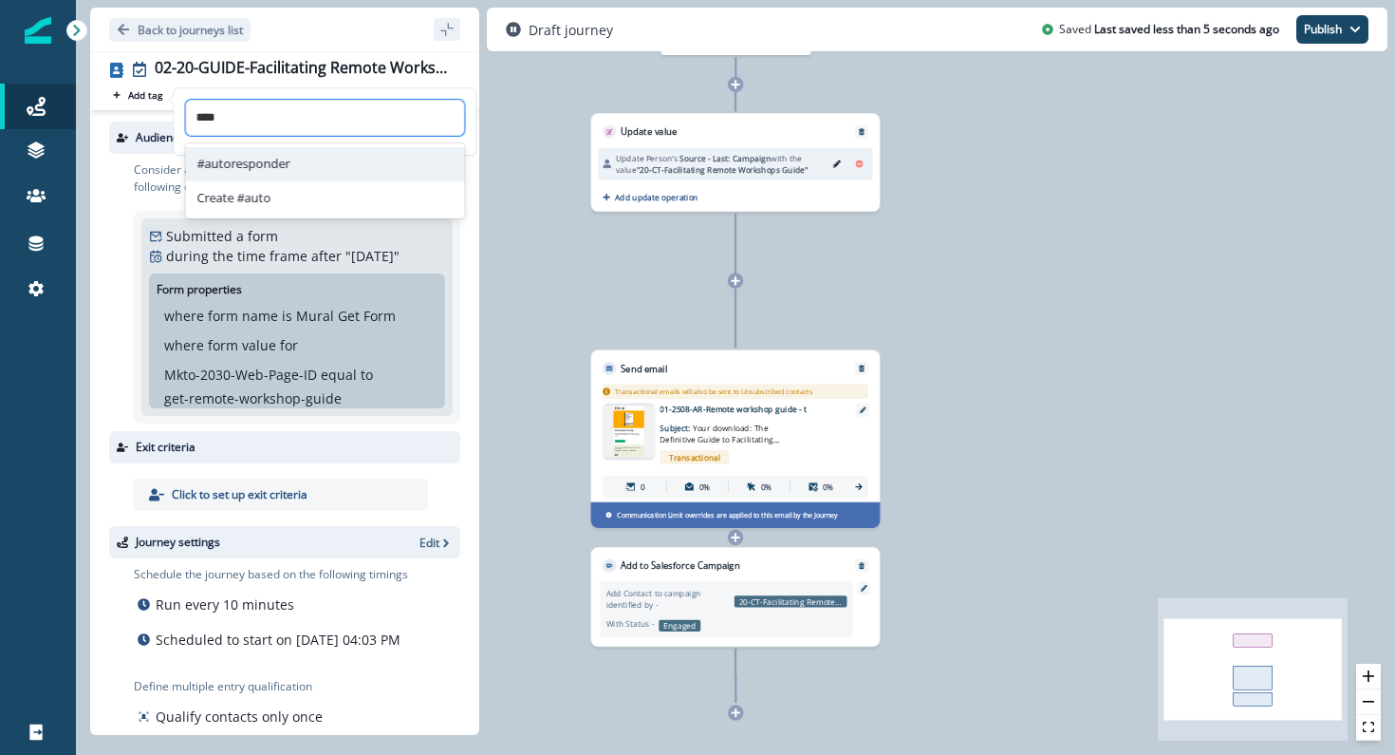
click at [278, 172] on div "#autoresponder" at bounding box center [325, 164] width 279 height 34
click at [632, 422] on img at bounding box center [629, 431] width 52 height 52
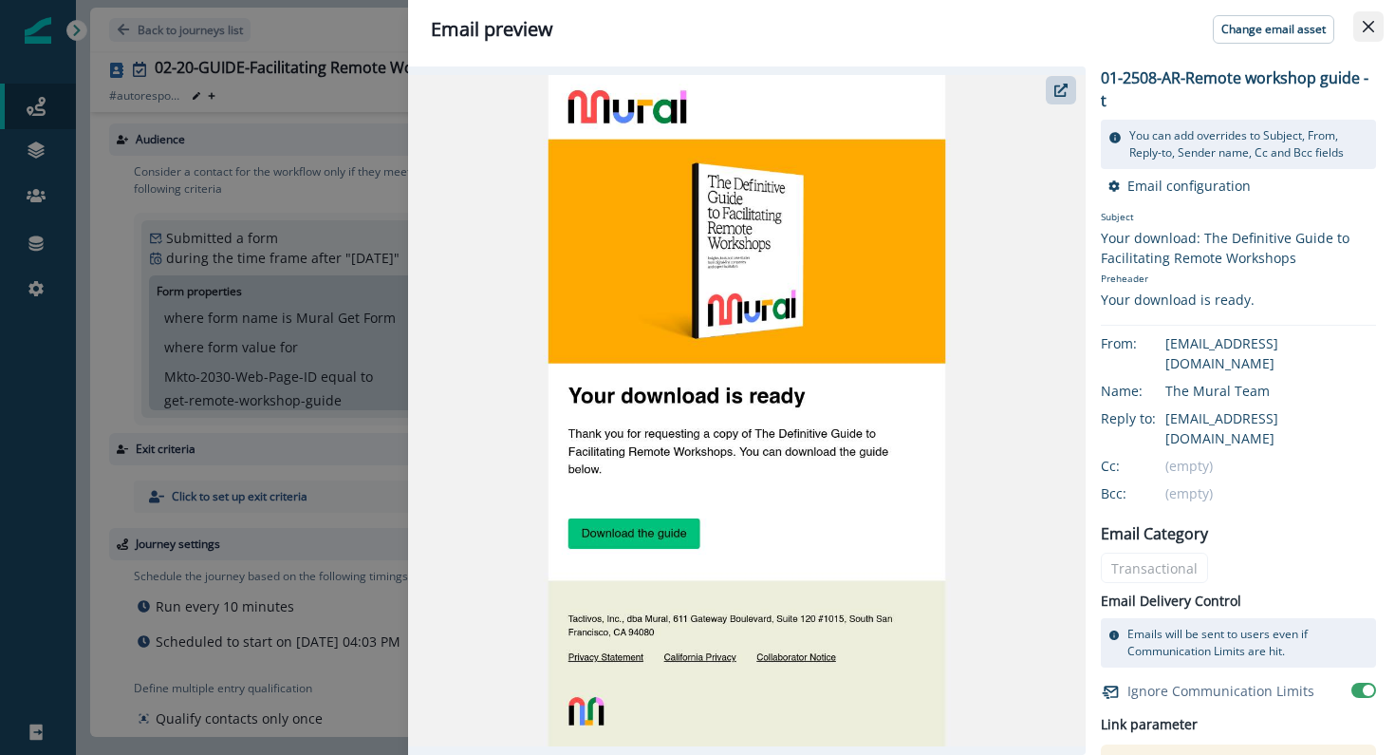
click at [1370, 14] on button "Close" at bounding box center [1369, 26] width 30 height 30
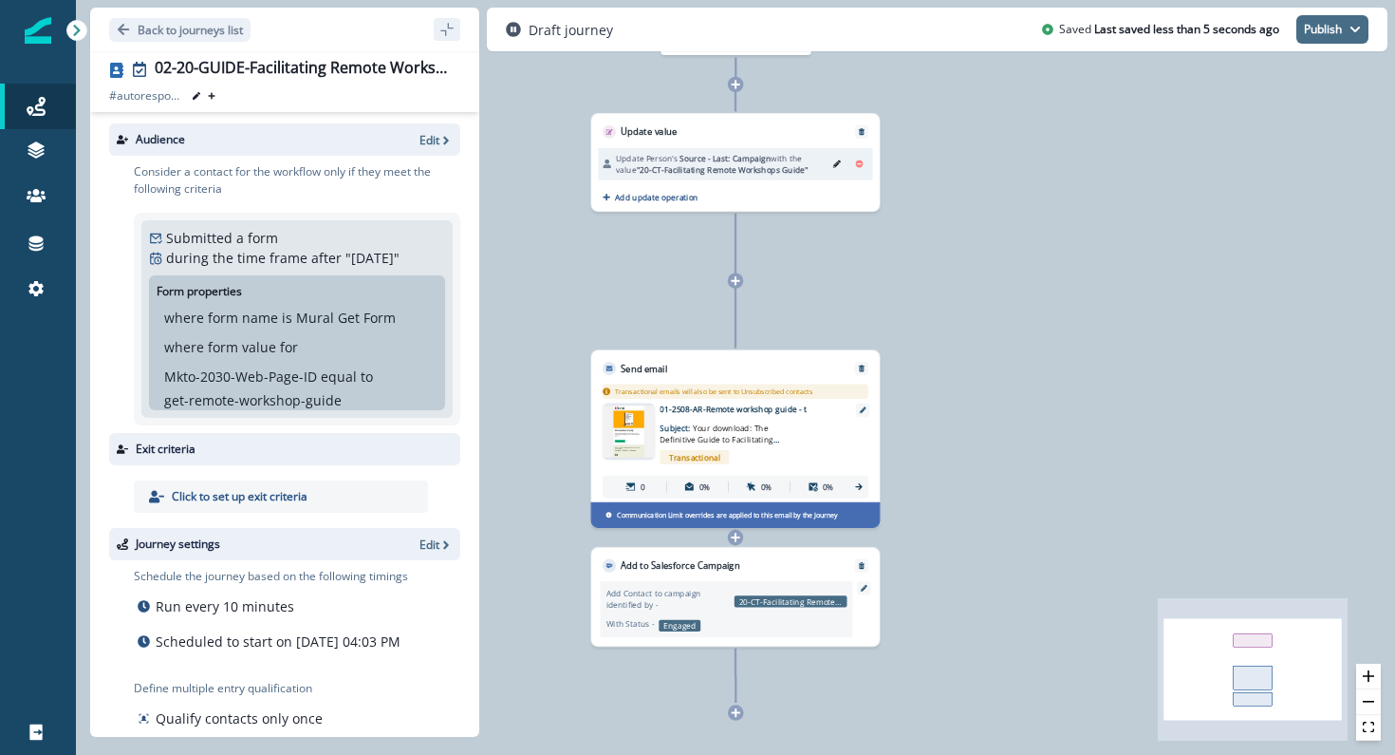
click at [1350, 40] on button "Publish" at bounding box center [1333, 29] width 72 height 28
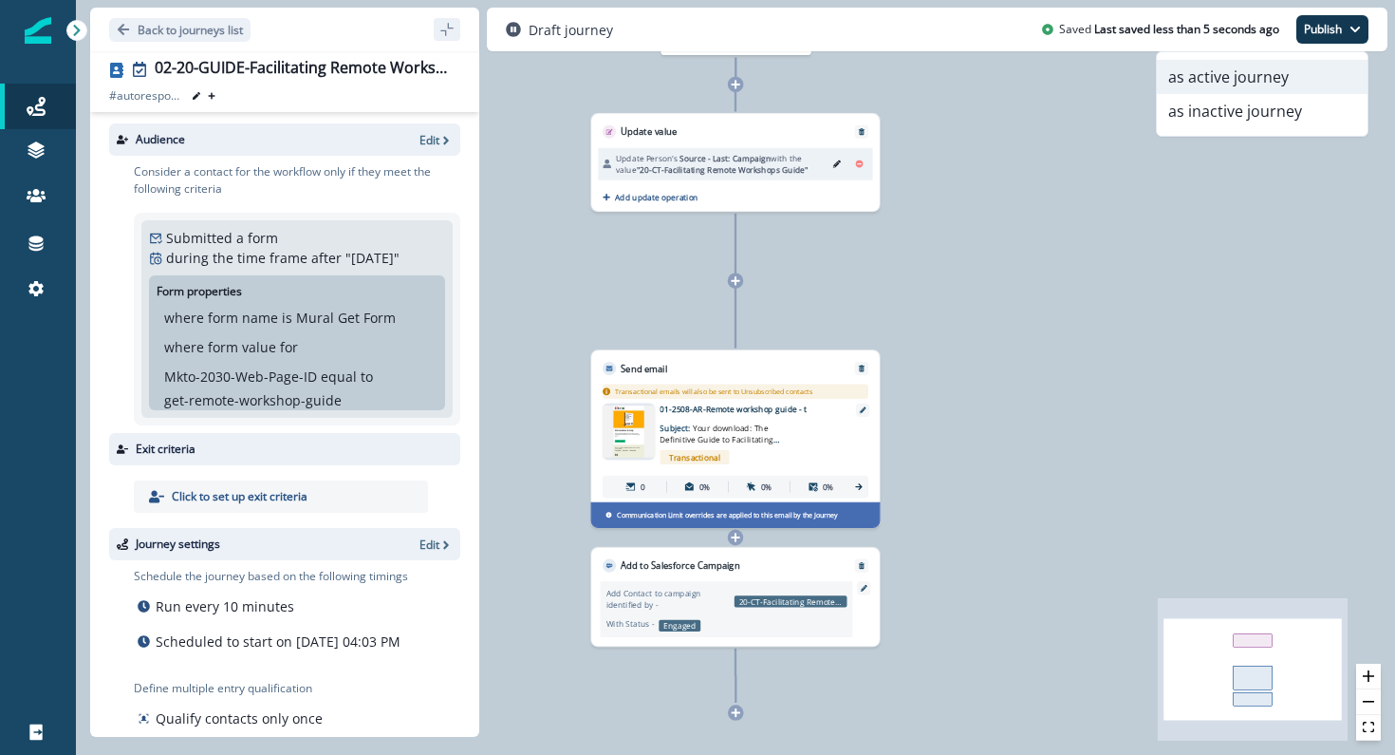
click at [1307, 63] on button "as active journey" at bounding box center [1262, 77] width 211 height 34
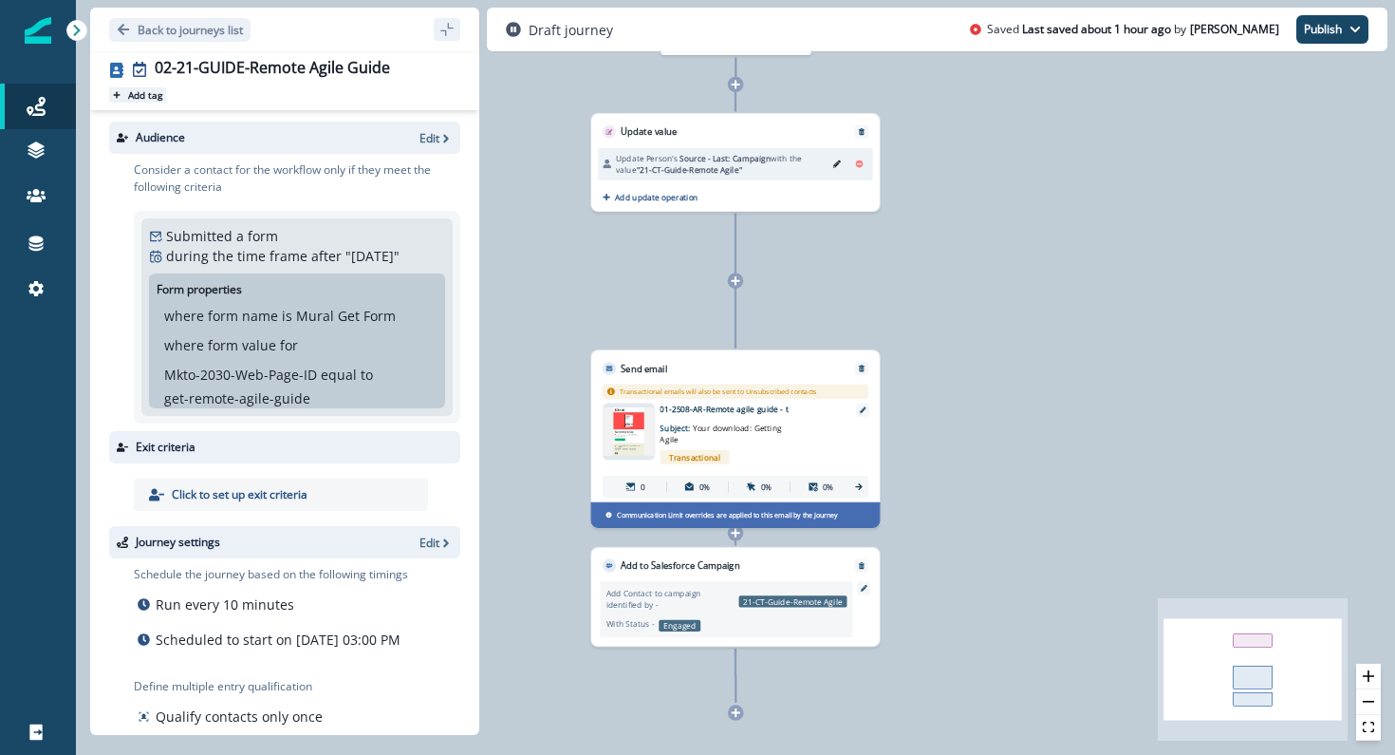
click at [137, 99] on p "Add tag" at bounding box center [145, 94] width 34 height 11
click at [222, 116] on div at bounding box center [325, 117] width 258 height 23
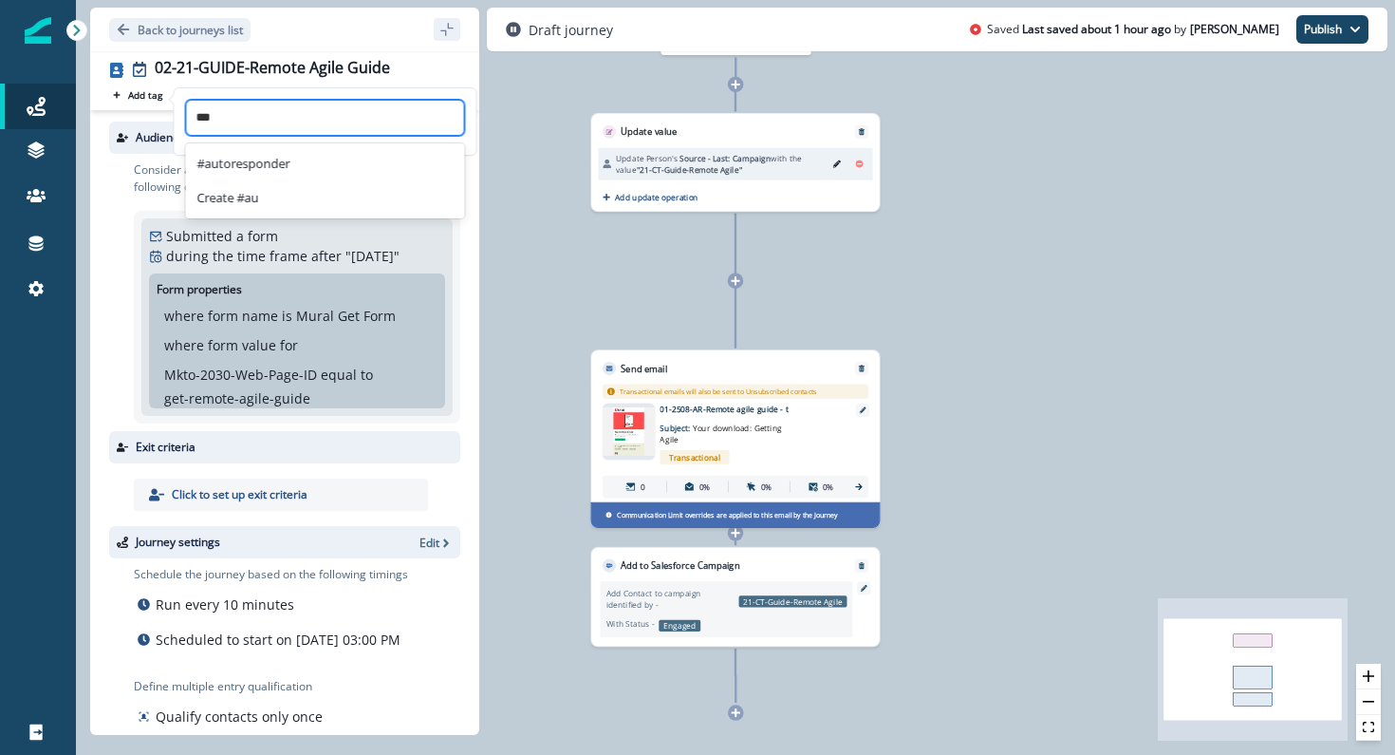
type input "****"
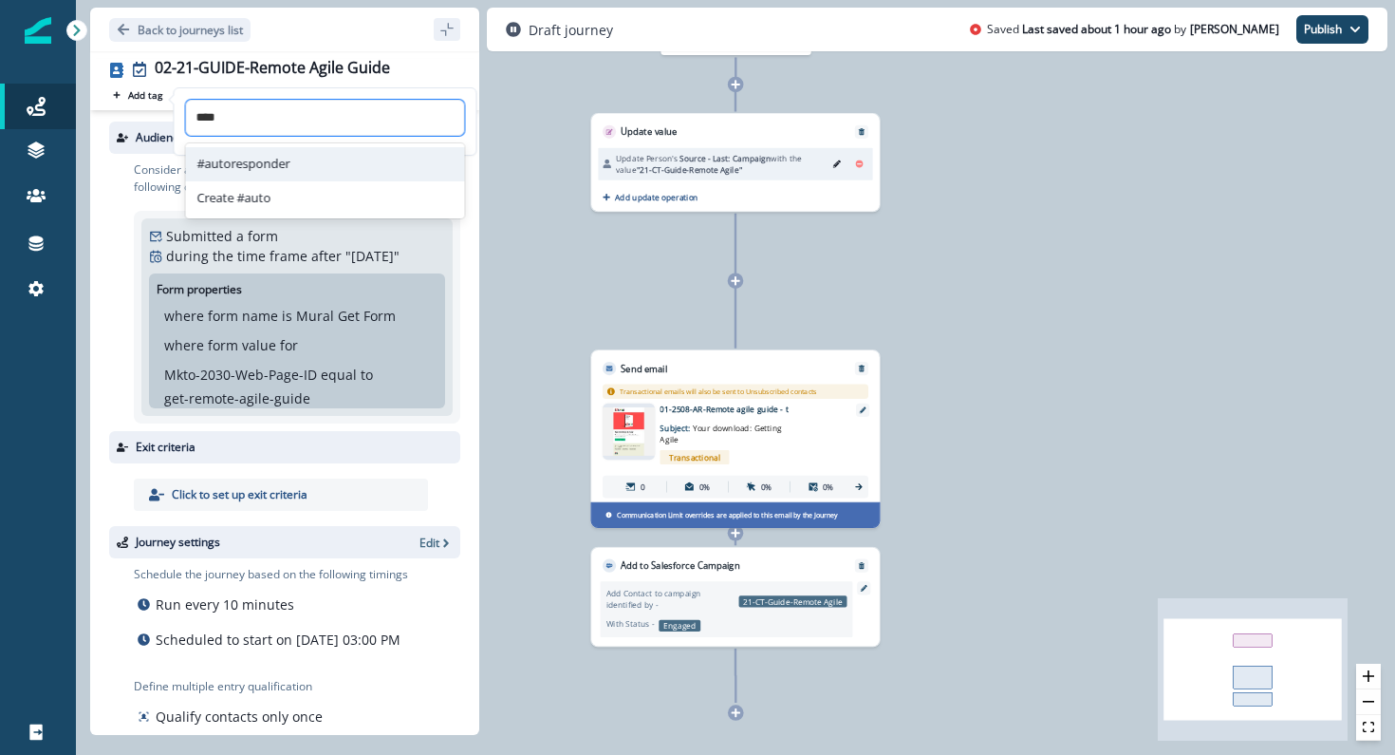
click at [260, 158] on div "#autoresponder" at bounding box center [325, 164] width 279 height 34
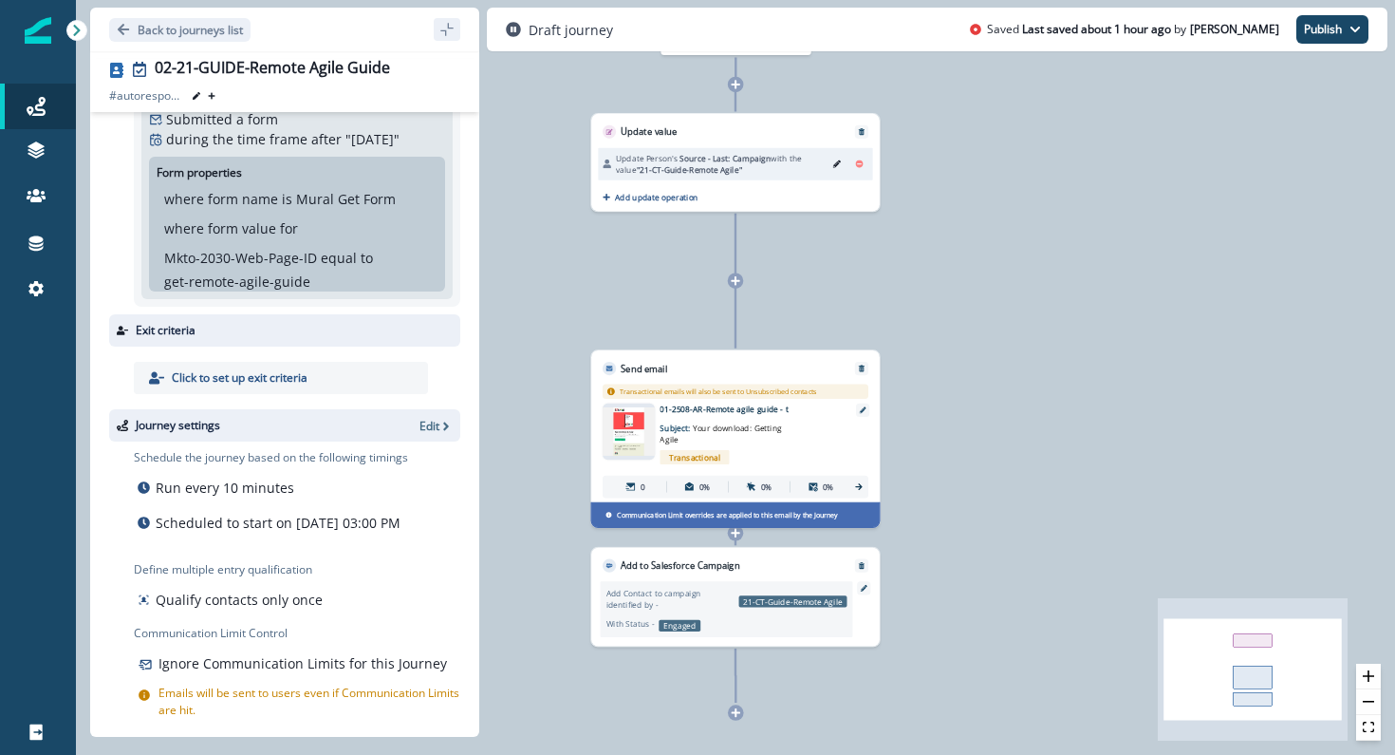
scroll to position [123, 0]
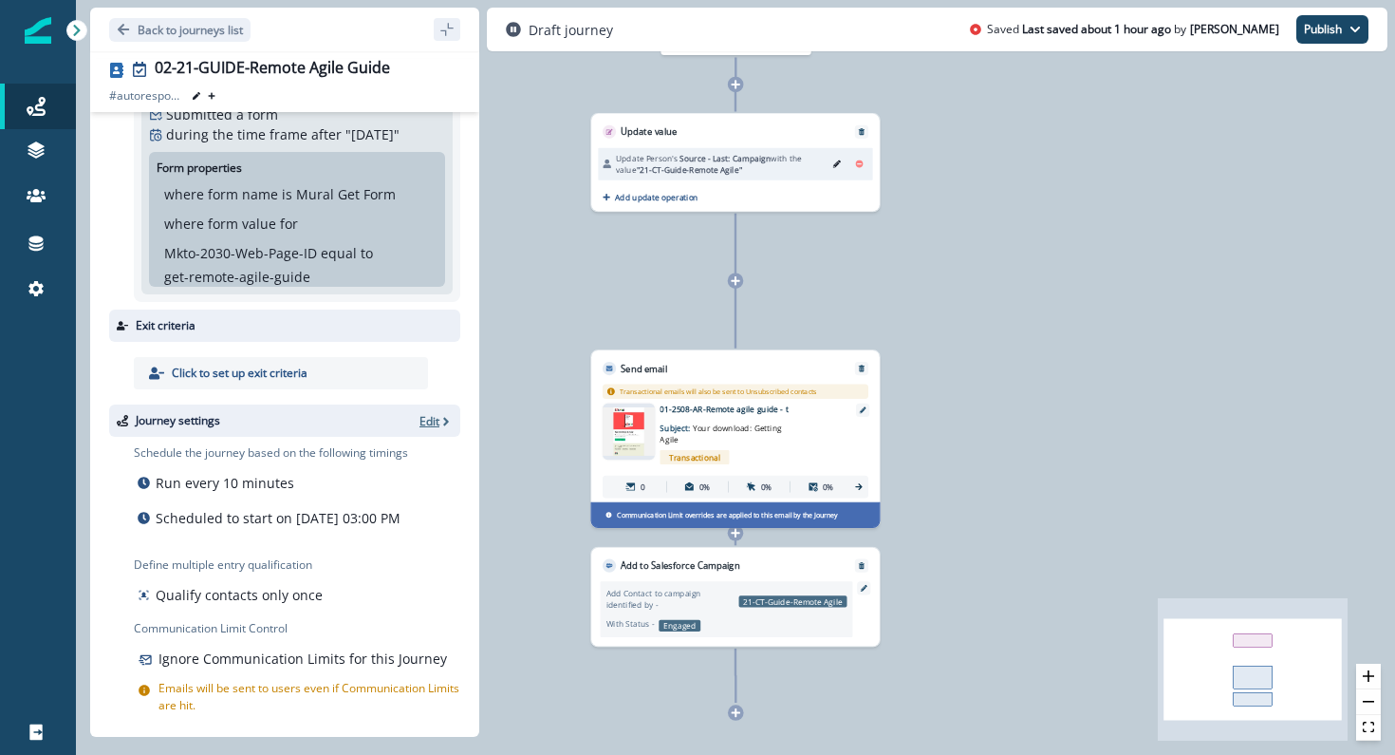
click at [440, 422] on icon "button" at bounding box center [445, 421] width 13 height 13
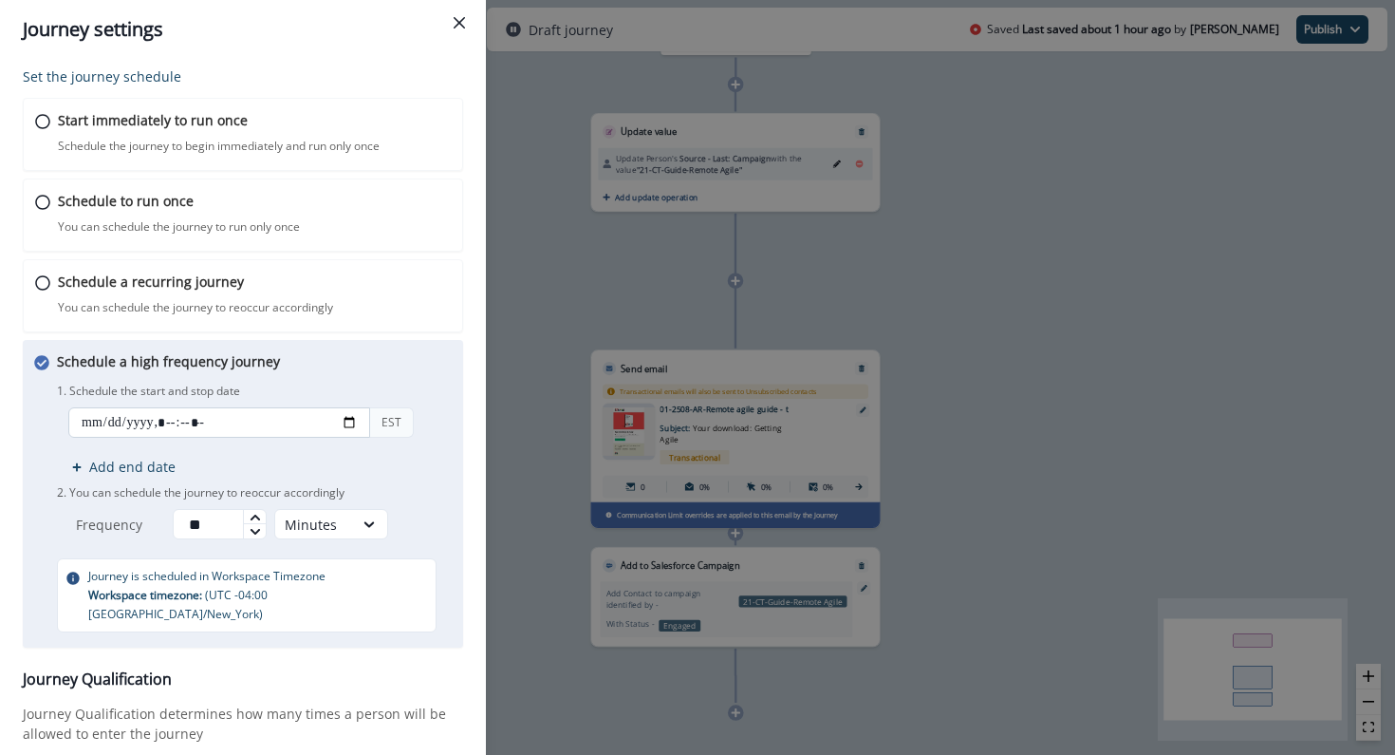
click at [353, 419] on input "datetime-local" at bounding box center [219, 422] width 302 height 30
type input "**********"
click at [439, 392] on p "1. Schedule the start and stop date" at bounding box center [254, 391] width 395 height 17
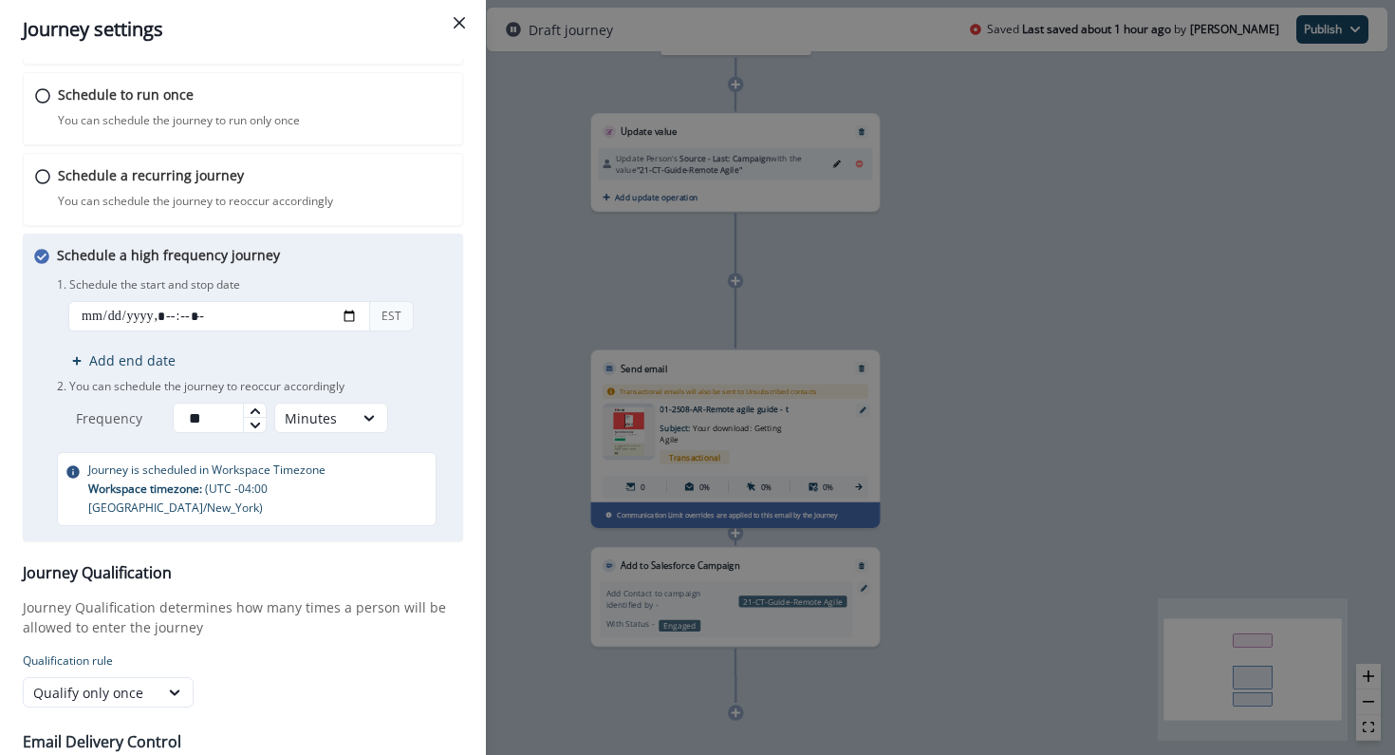
scroll to position [207, 0]
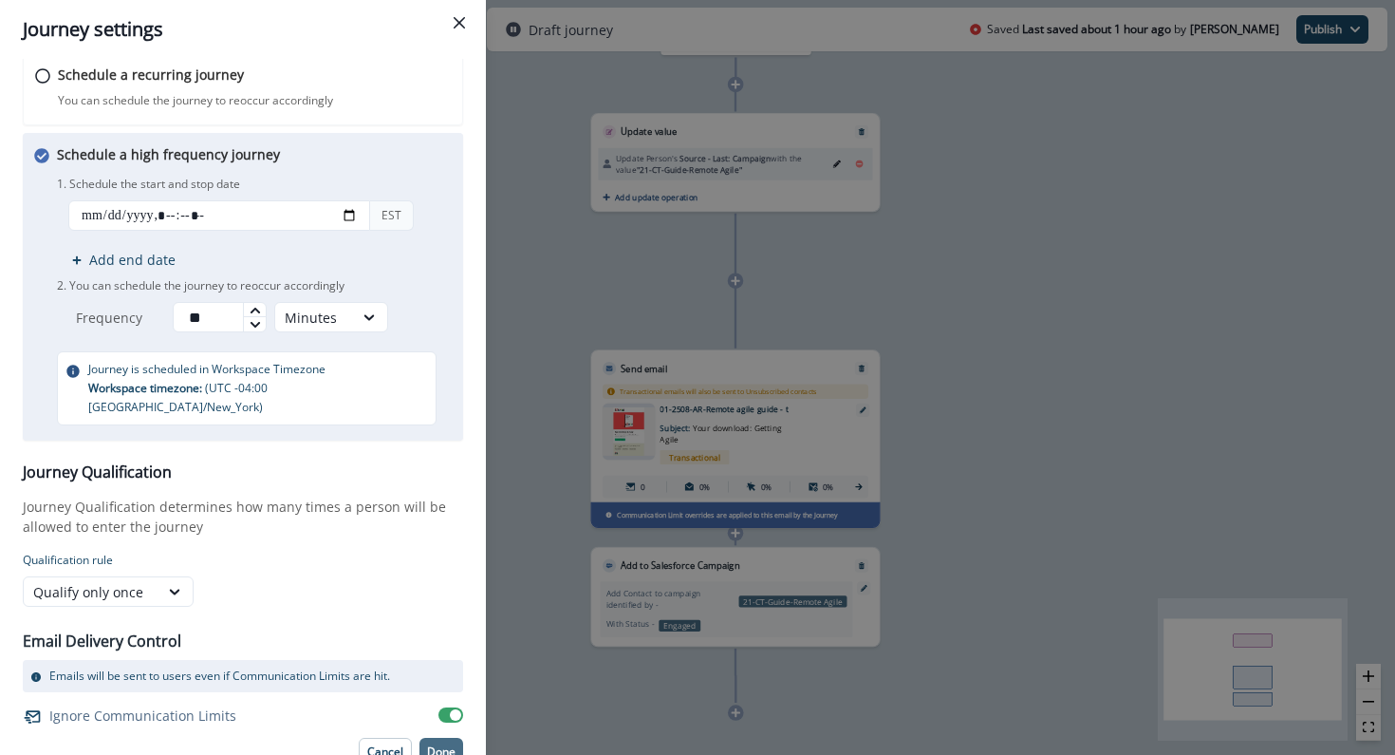
click at [443, 745] on p "Done" at bounding box center [441, 751] width 28 height 13
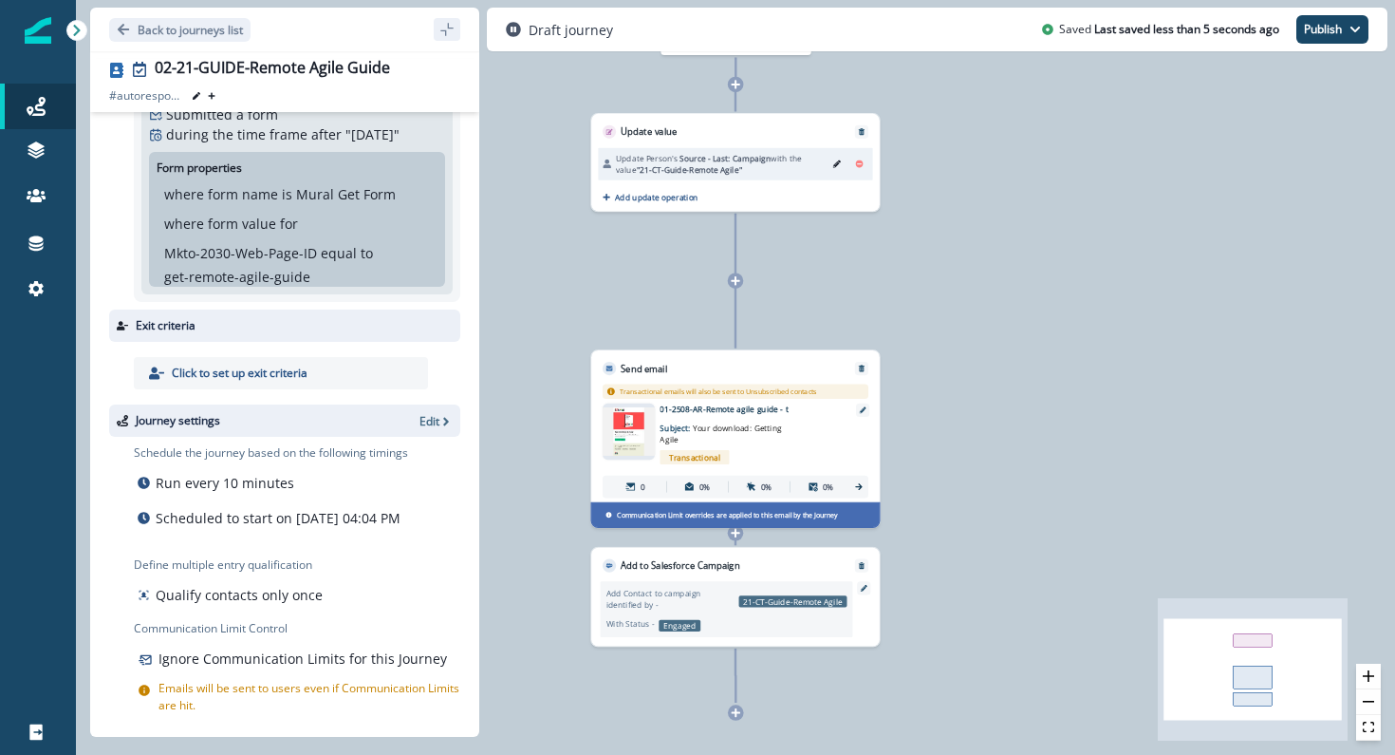
click at [635, 421] on img at bounding box center [629, 431] width 52 height 49
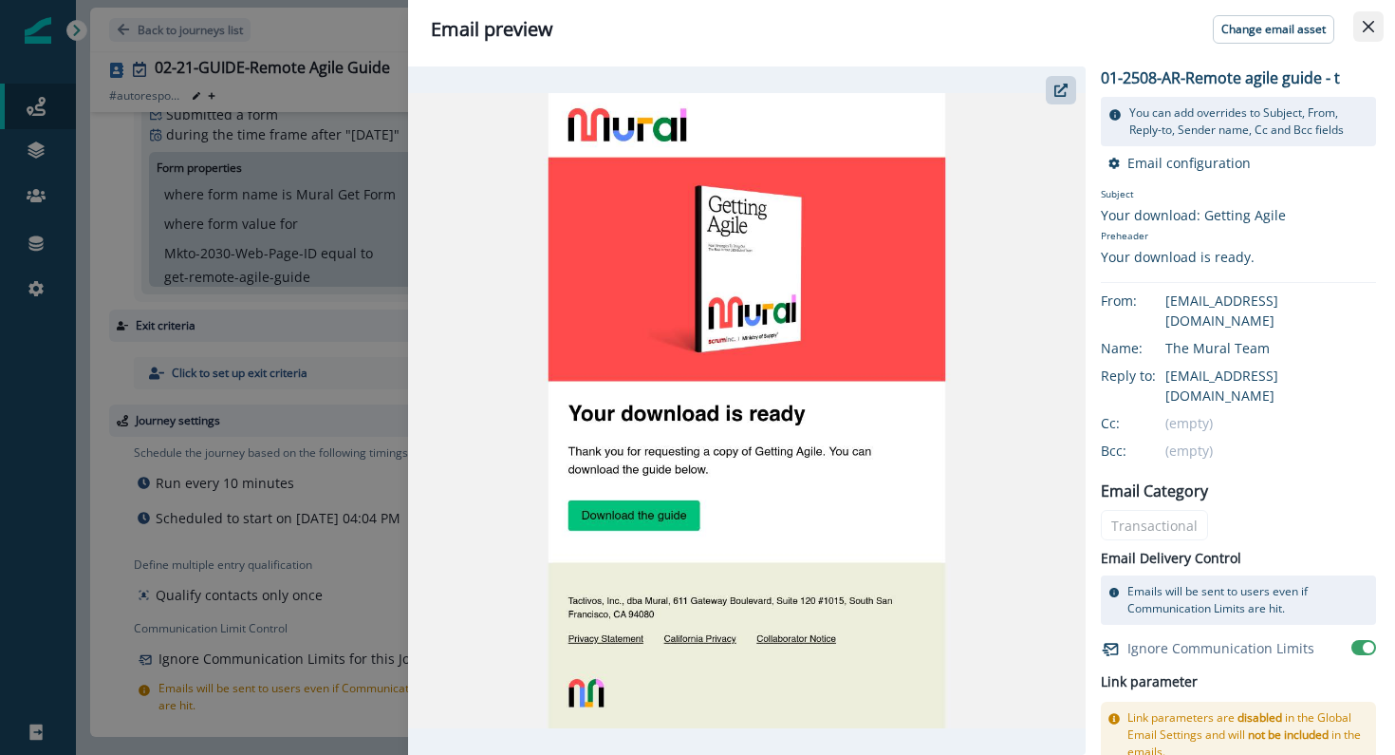
click at [1373, 23] on icon "Close" at bounding box center [1368, 26] width 11 height 11
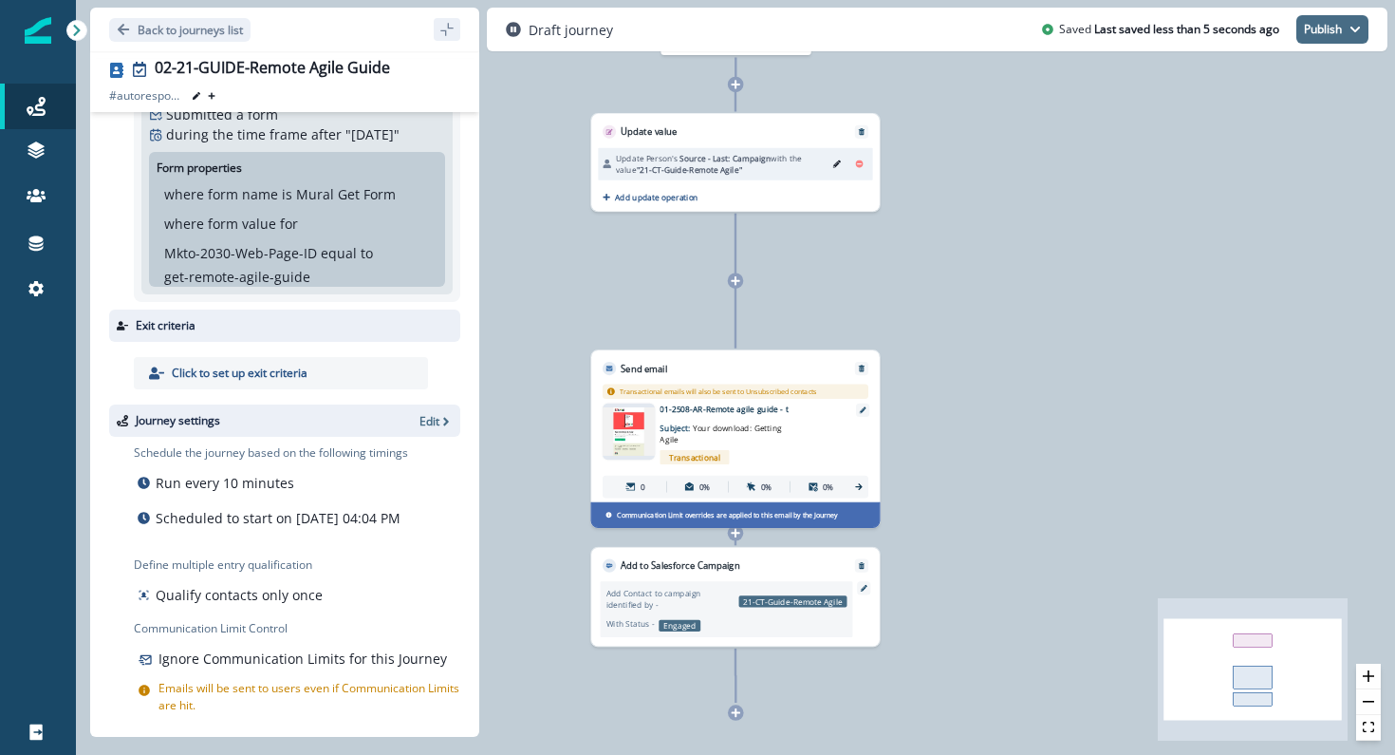
click at [1326, 40] on button "Publish" at bounding box center [1333, 29] width 72 height 28
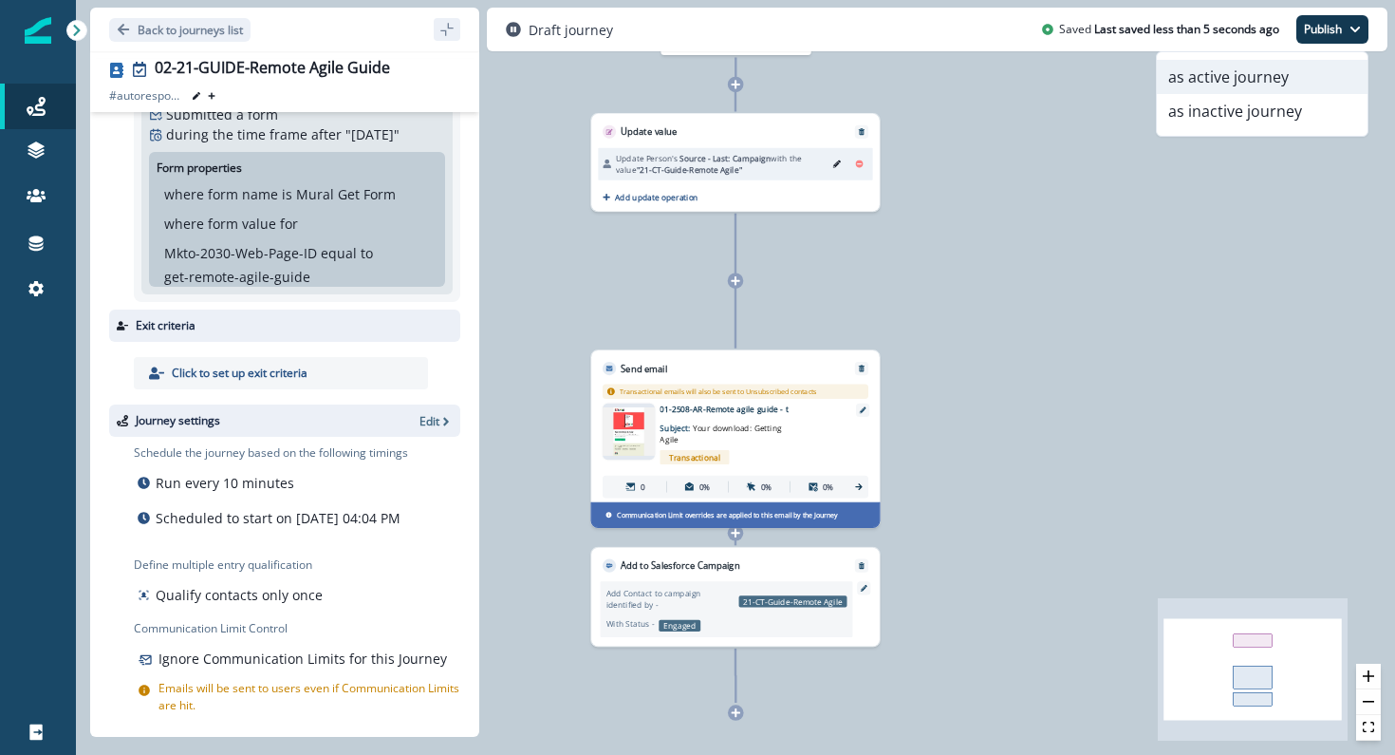
click at [1293, 74] on button "as active journey" at bounding box center [1262, 77] width 211 height 34
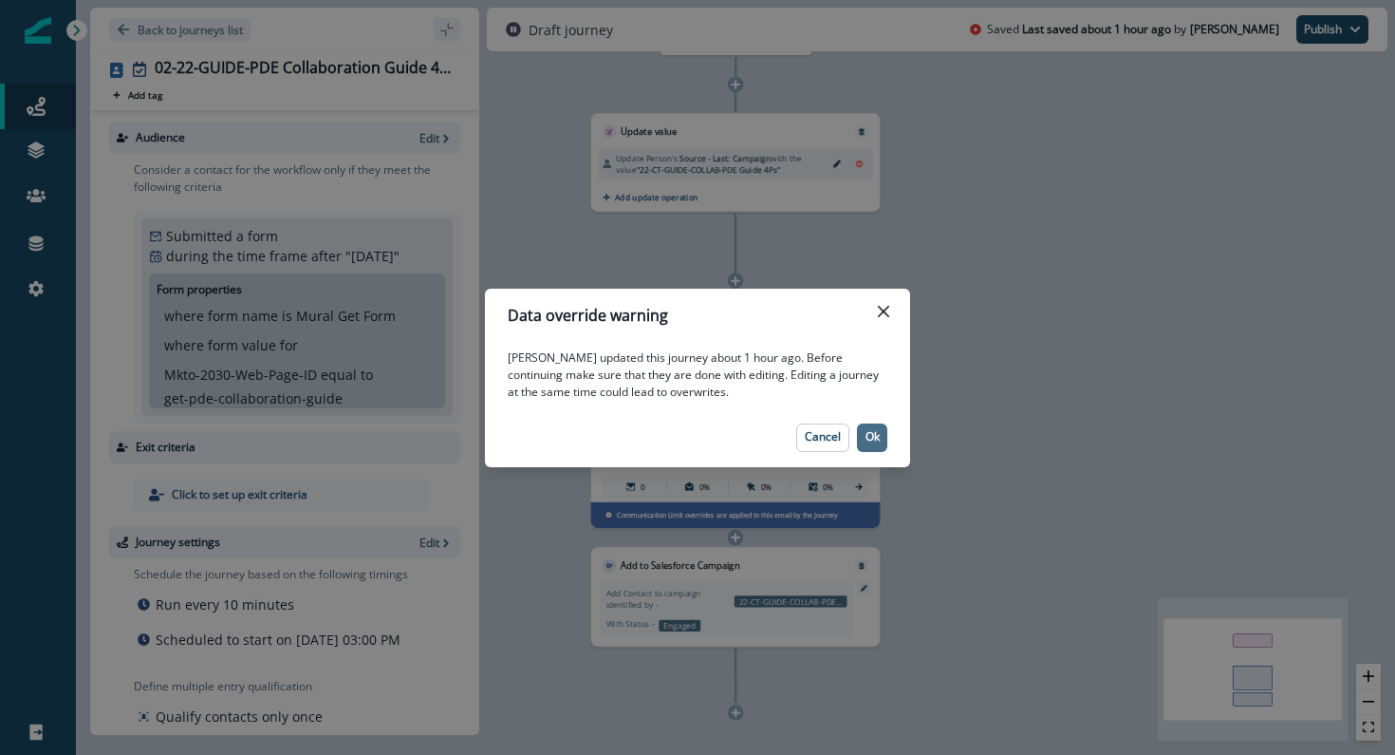
click at [871, 425] on button "Ok" at bounding box center [872, 437] width 30 height 28
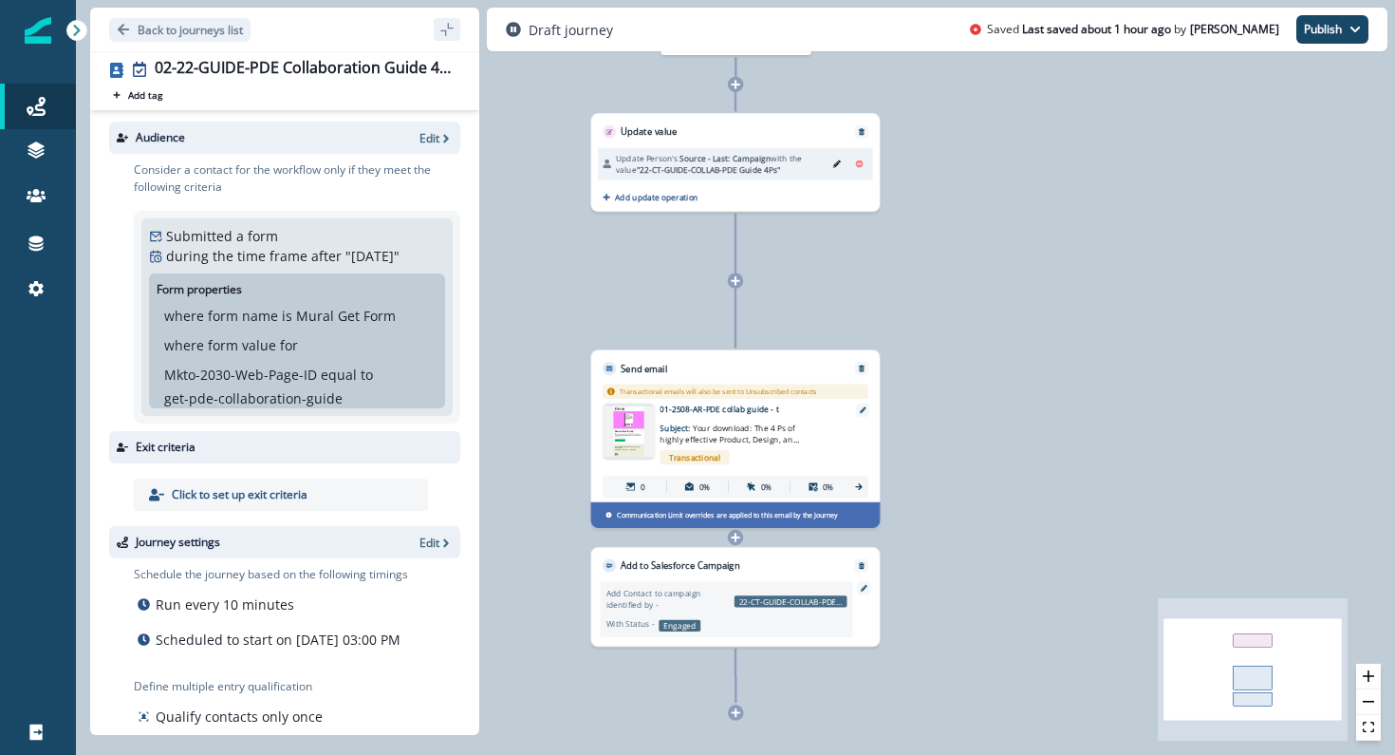
scroll to position [13, 0]
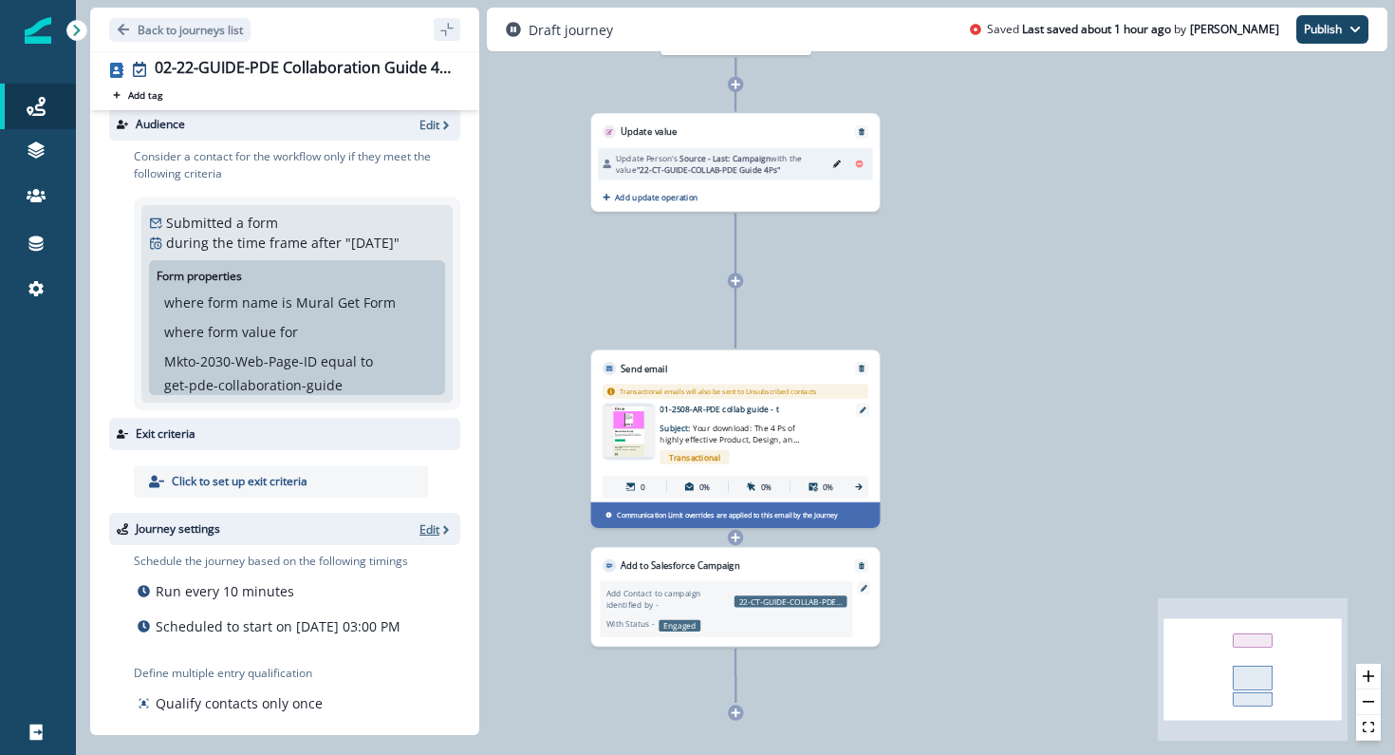
click at [438, 529] on p "Edit" at bounding box center [430, 529] width 20 height 16
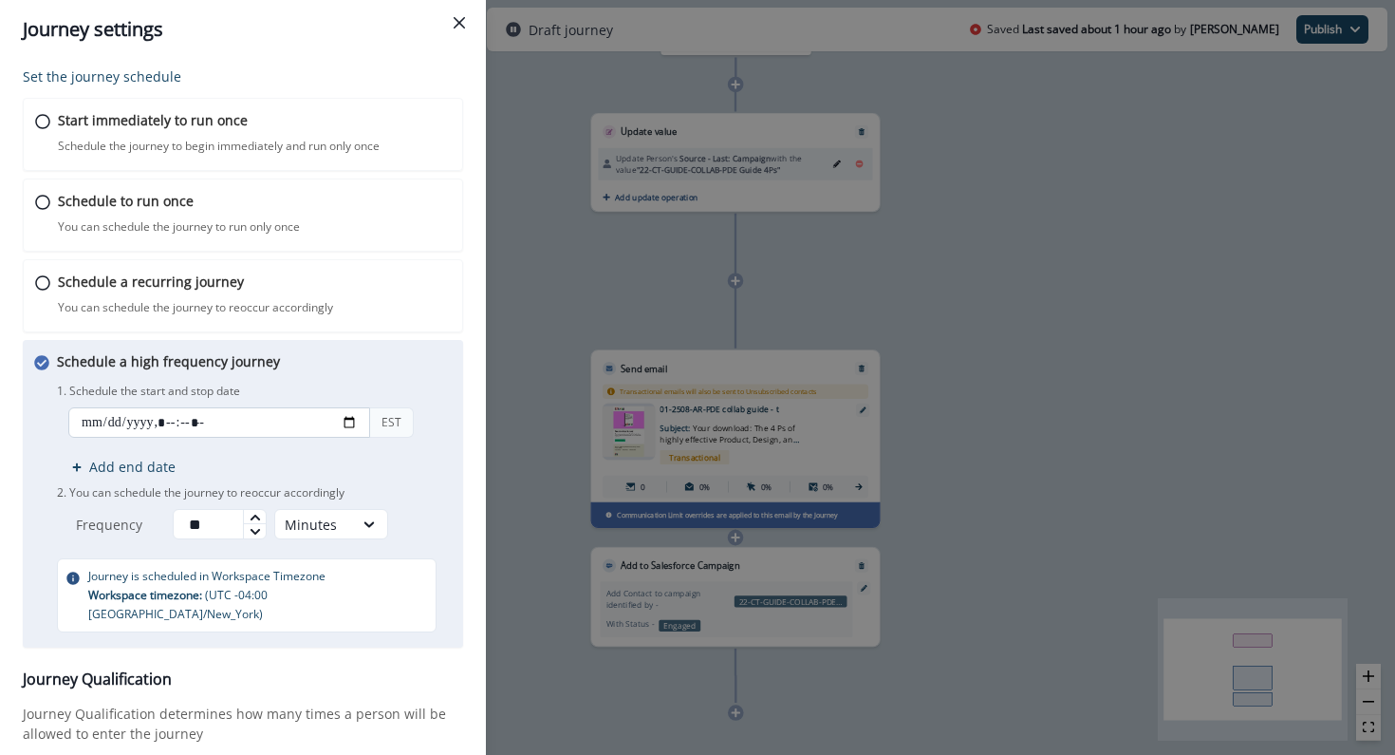
click at [346, 420] on input "datetime-local" at bounding box center [219, 422] width 302 height 30
type input "**********"
click at [430, 401] on div "1. Schedule the start and stop date EST Add end date 2. You can schedule the jo…" at bounding box center [254, 459] width 395 height 160
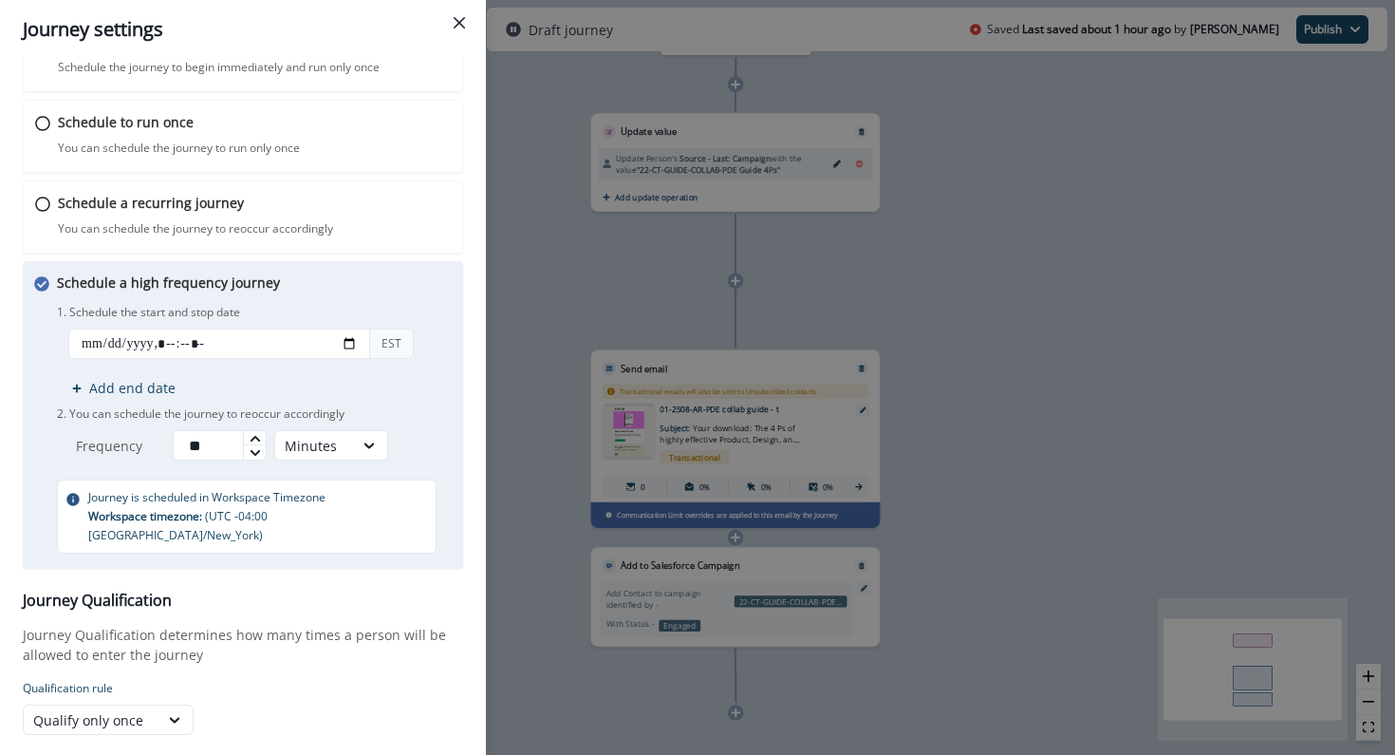
scroll to position [207, 0]
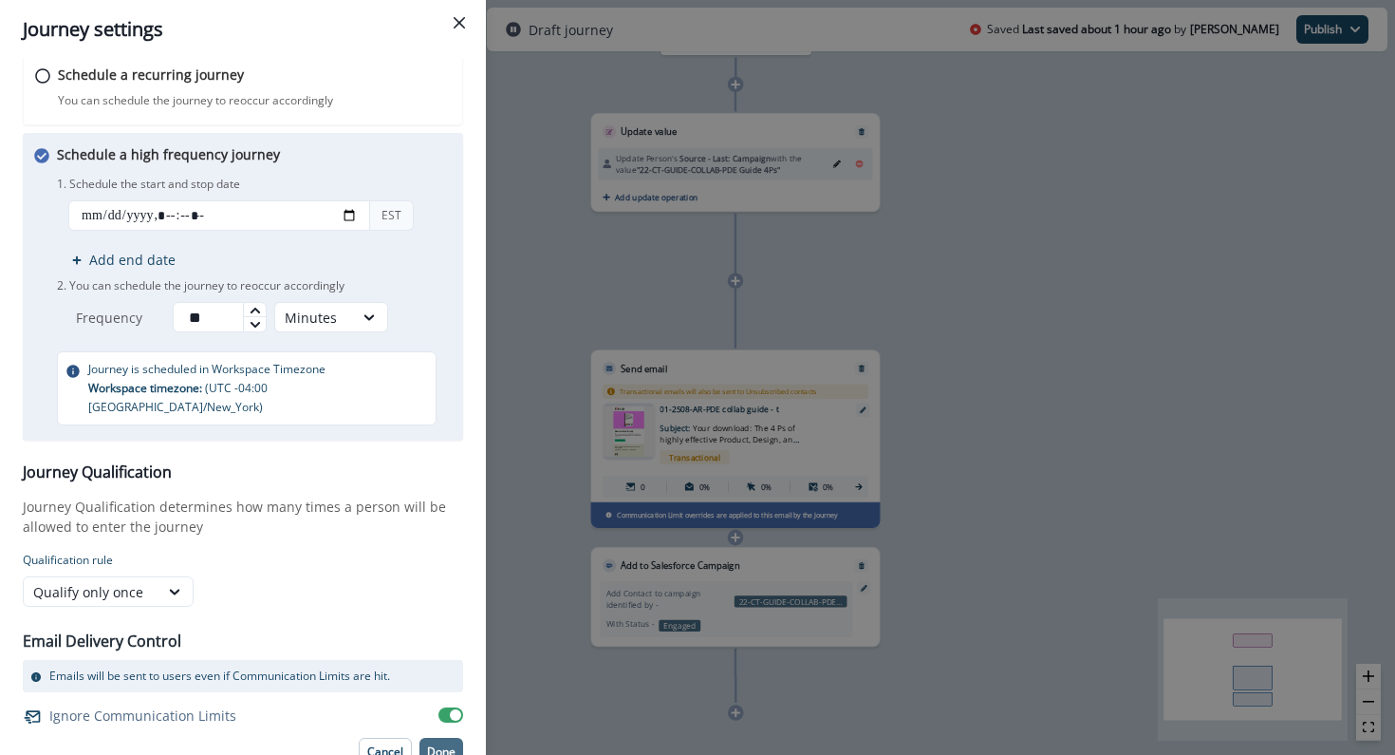
click at [450, 745] on p "Done" at bounding box center [441, 751] width 28 height 13
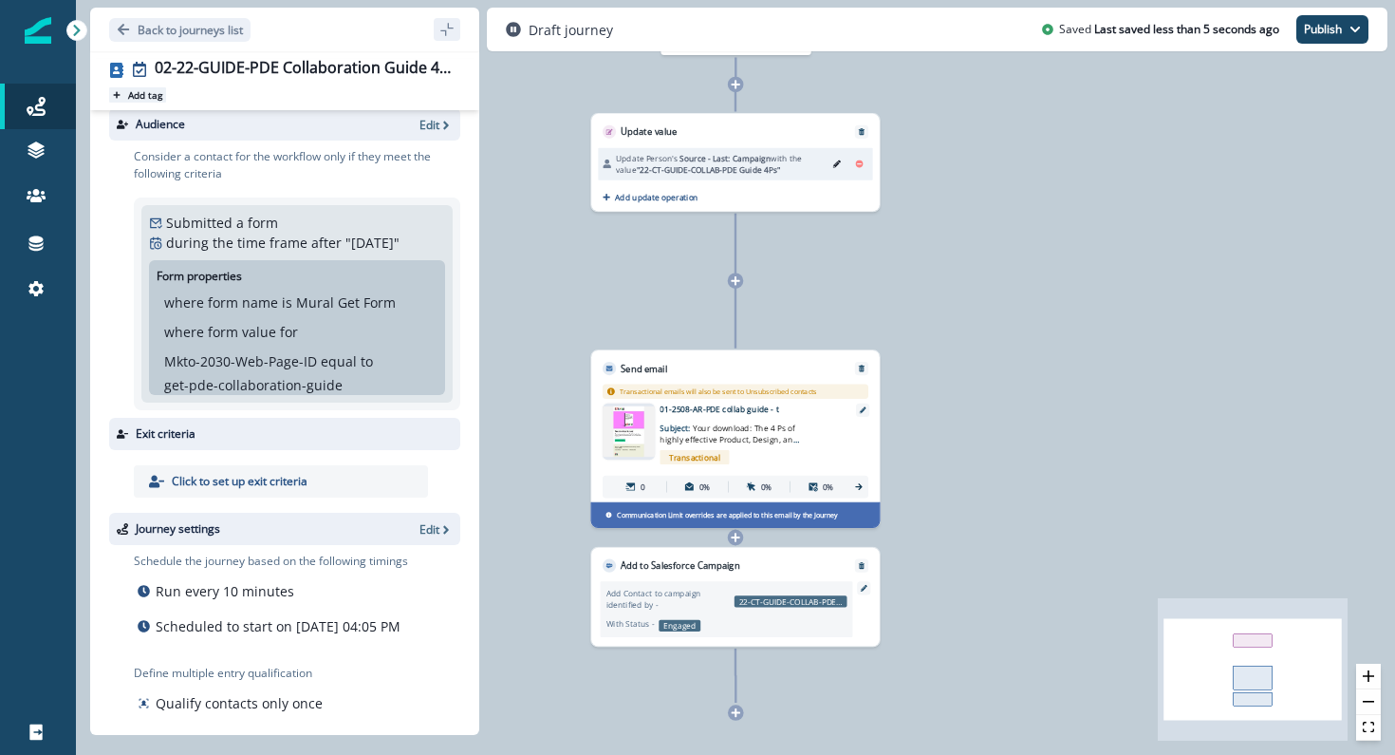
click at [146, 96] on p "Add tag" at bounding box center [145, 94] width 34 height 11
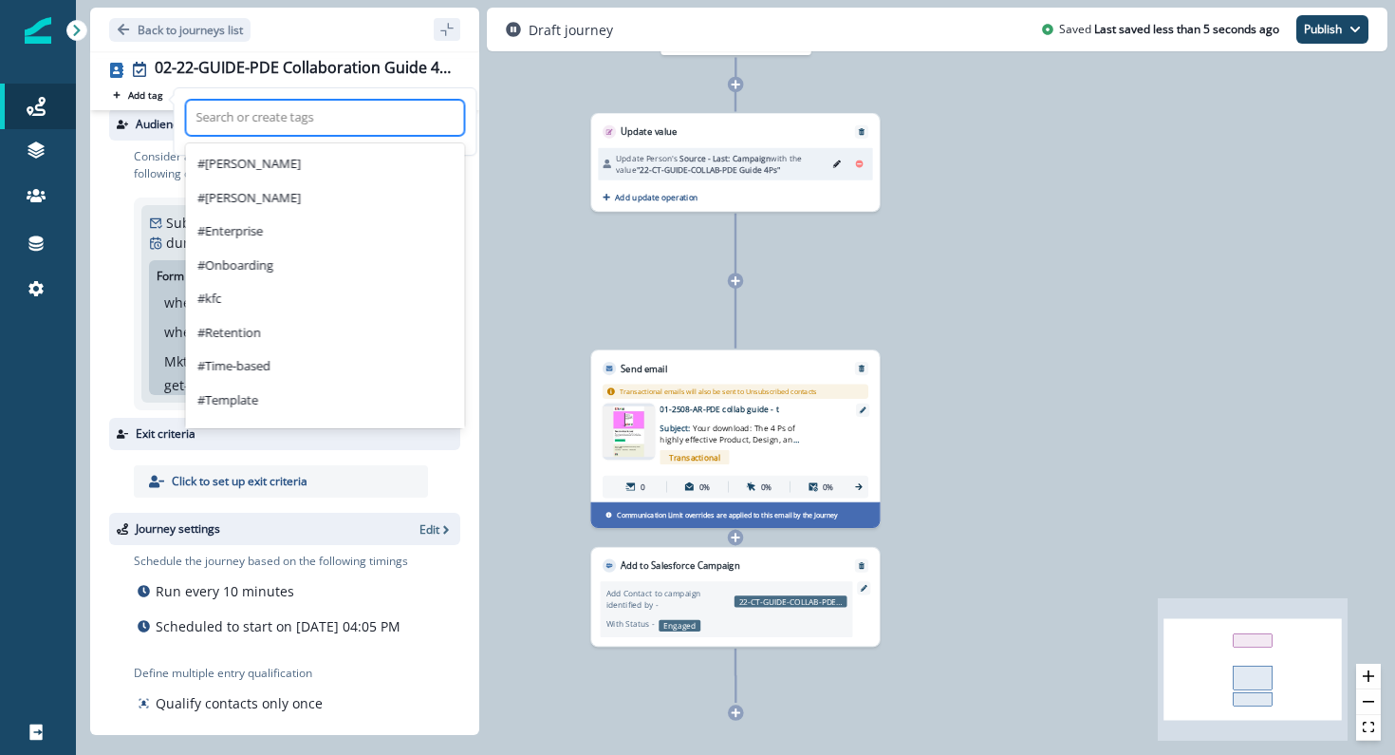
click at [215, 121] on div at bounding box center [325, 117] width 258 height 23
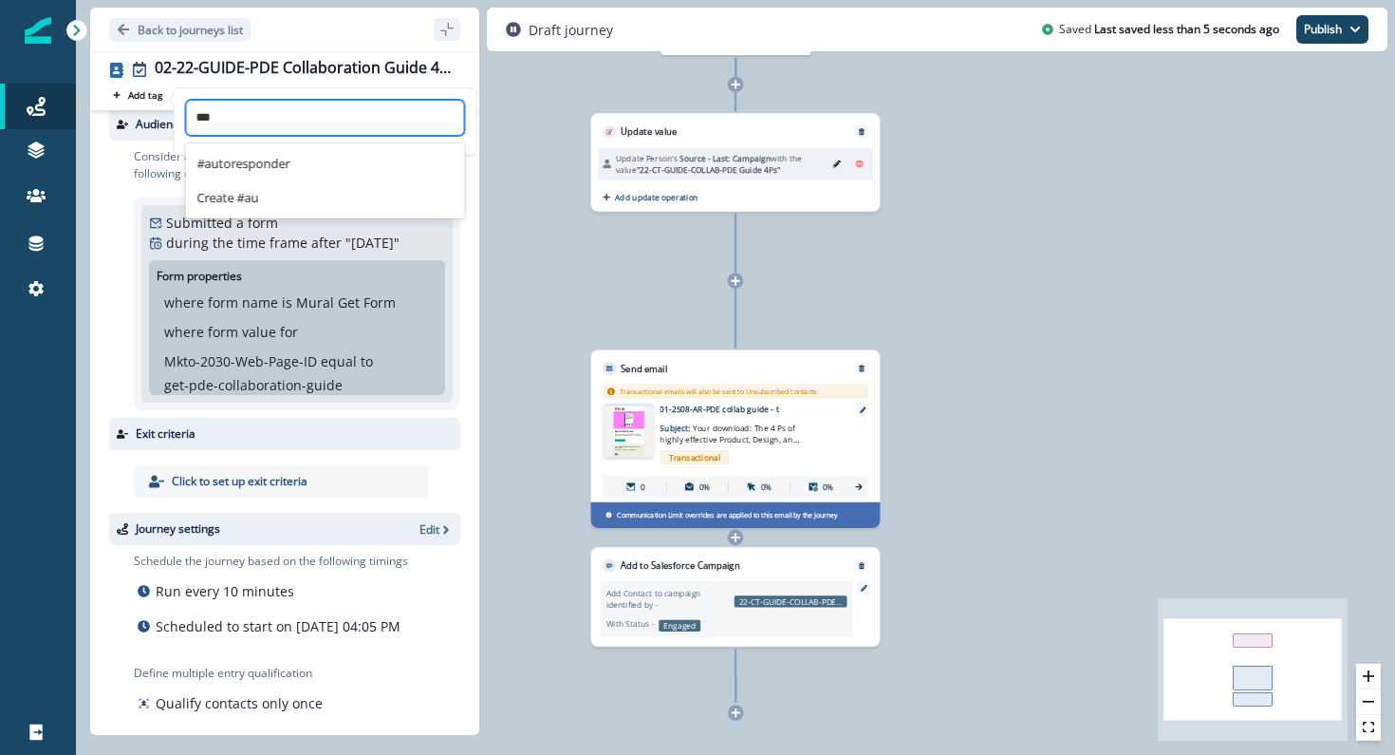
type input "****"
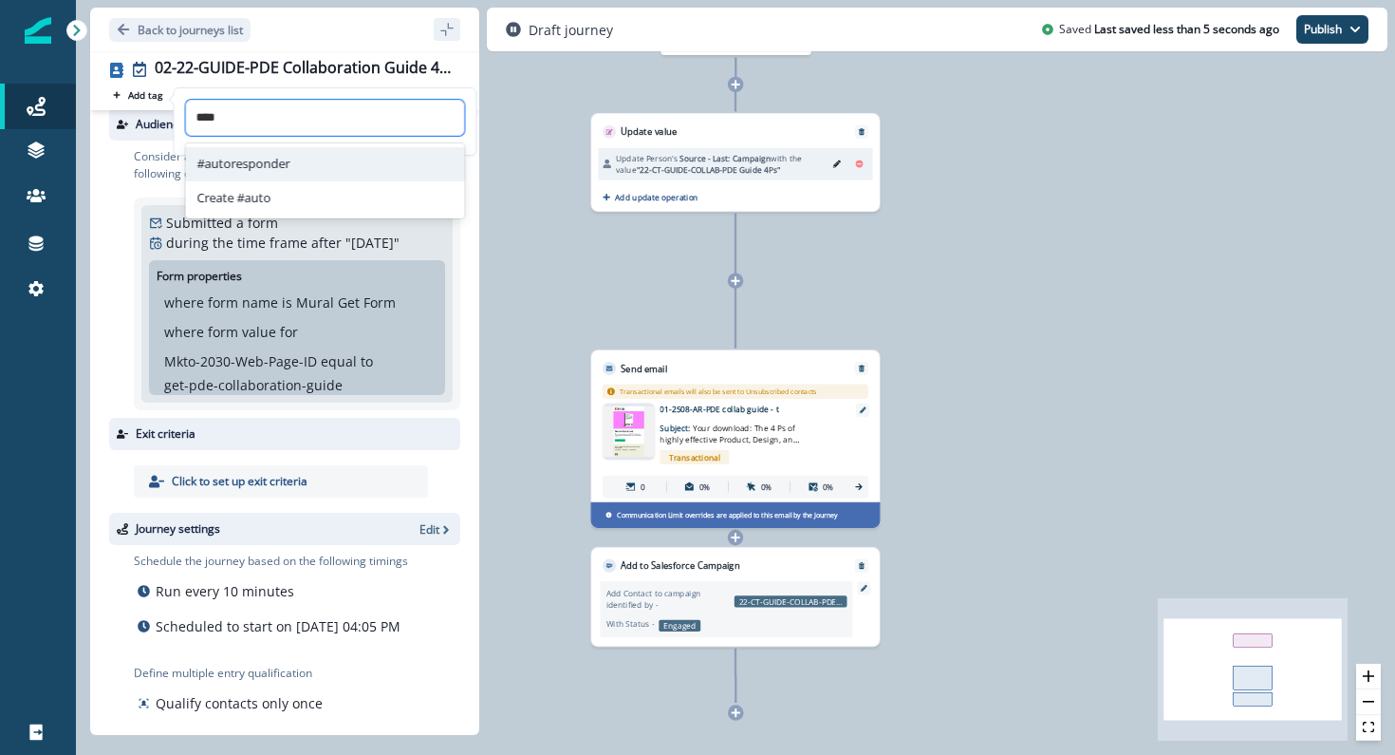
drag, startPoint x: 274, startPoint y: 180, endPoint x: 284, endPoint y: 152, distance: 30.0
click at [284, 152] on div "#autoresponder Create #auto" at bounding box center [325, 180] width 279 height 75
click at [285, 155] on div "#autoresponder" at bounding box center [325, 164] width 279 height 34
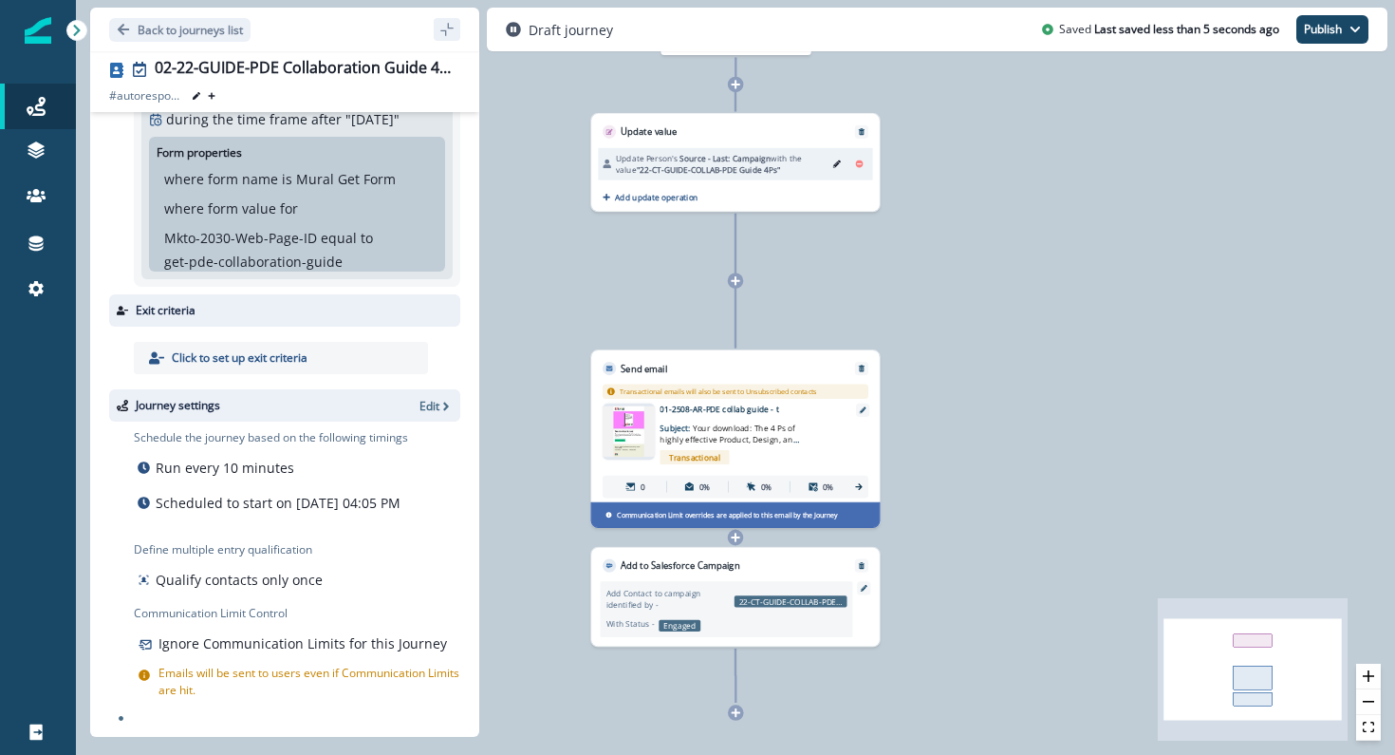
scroll to position [159, 0]
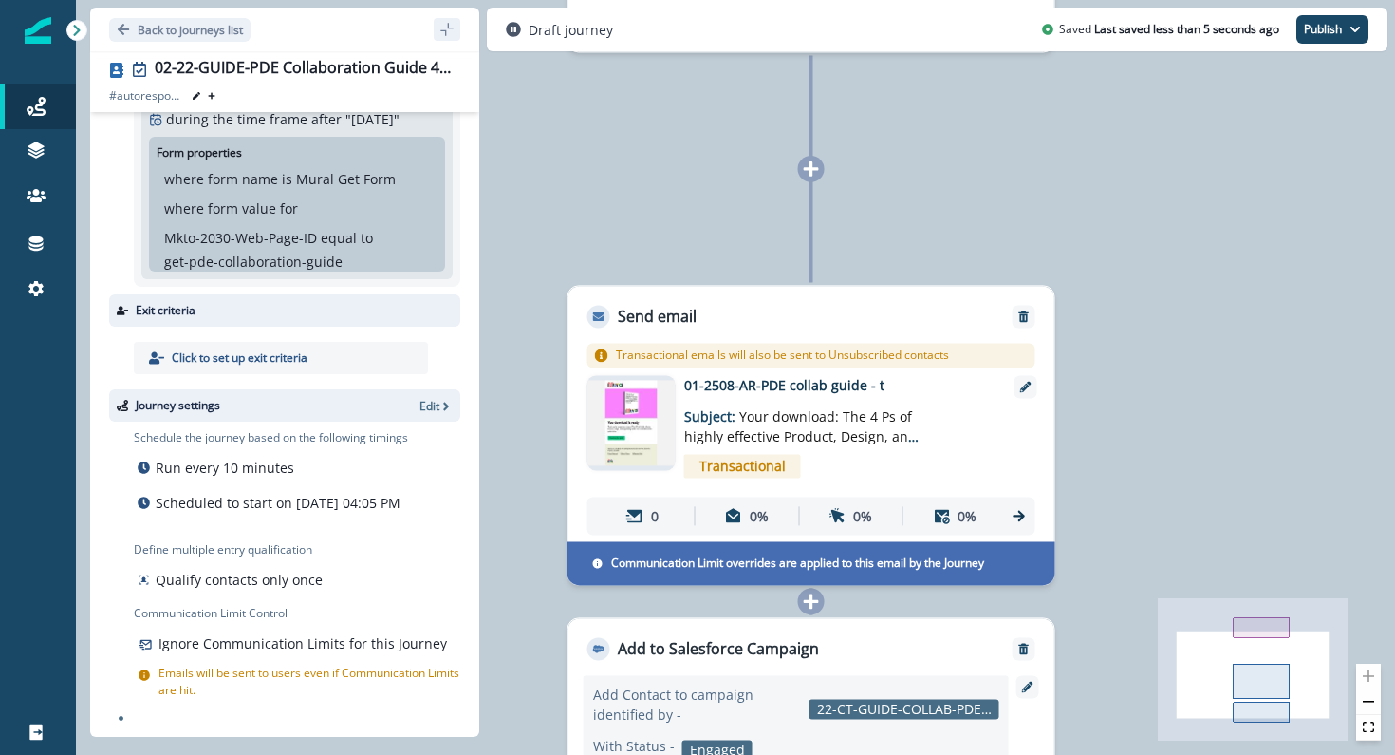
click at [619, 418] on img at bounding box center [632, 423] width 88 height 85
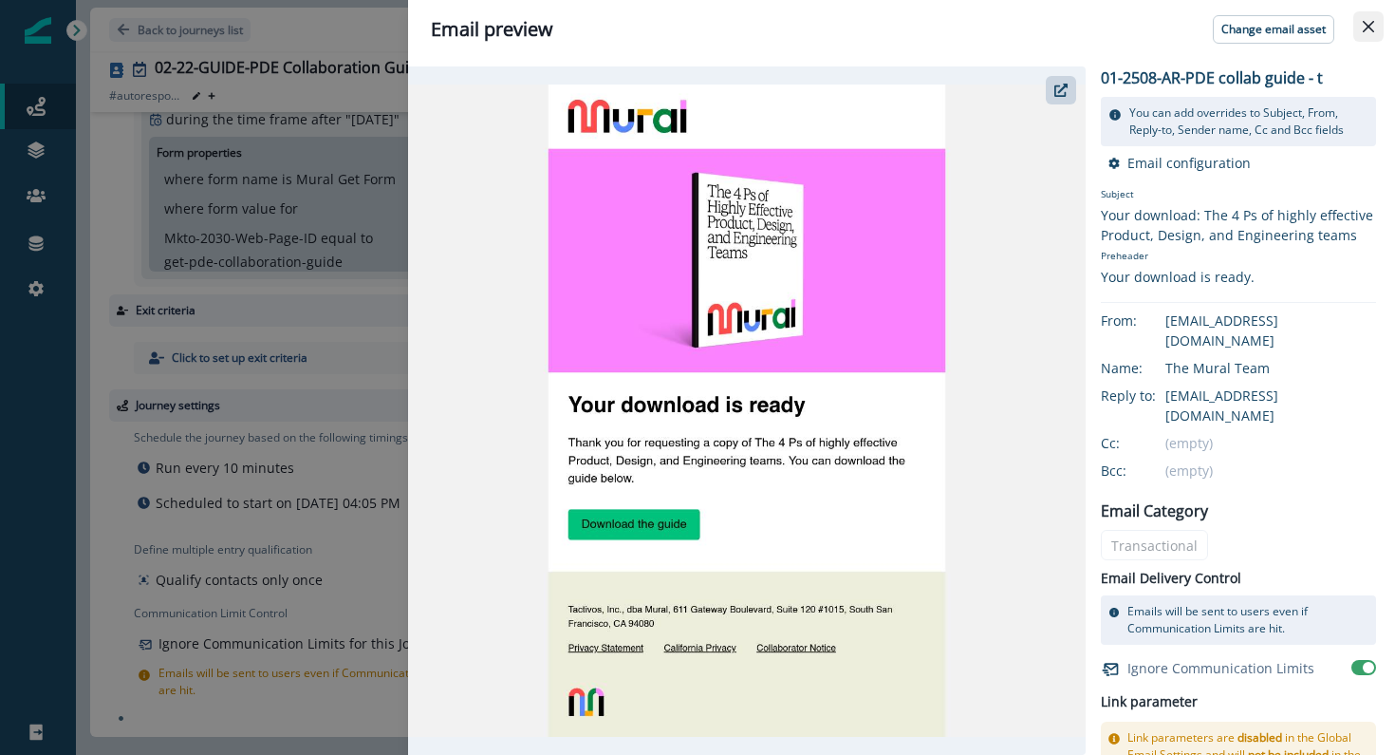
click at [1371, 24] on icon "Close" at bounding box center [1368, 26] width 11 height 11
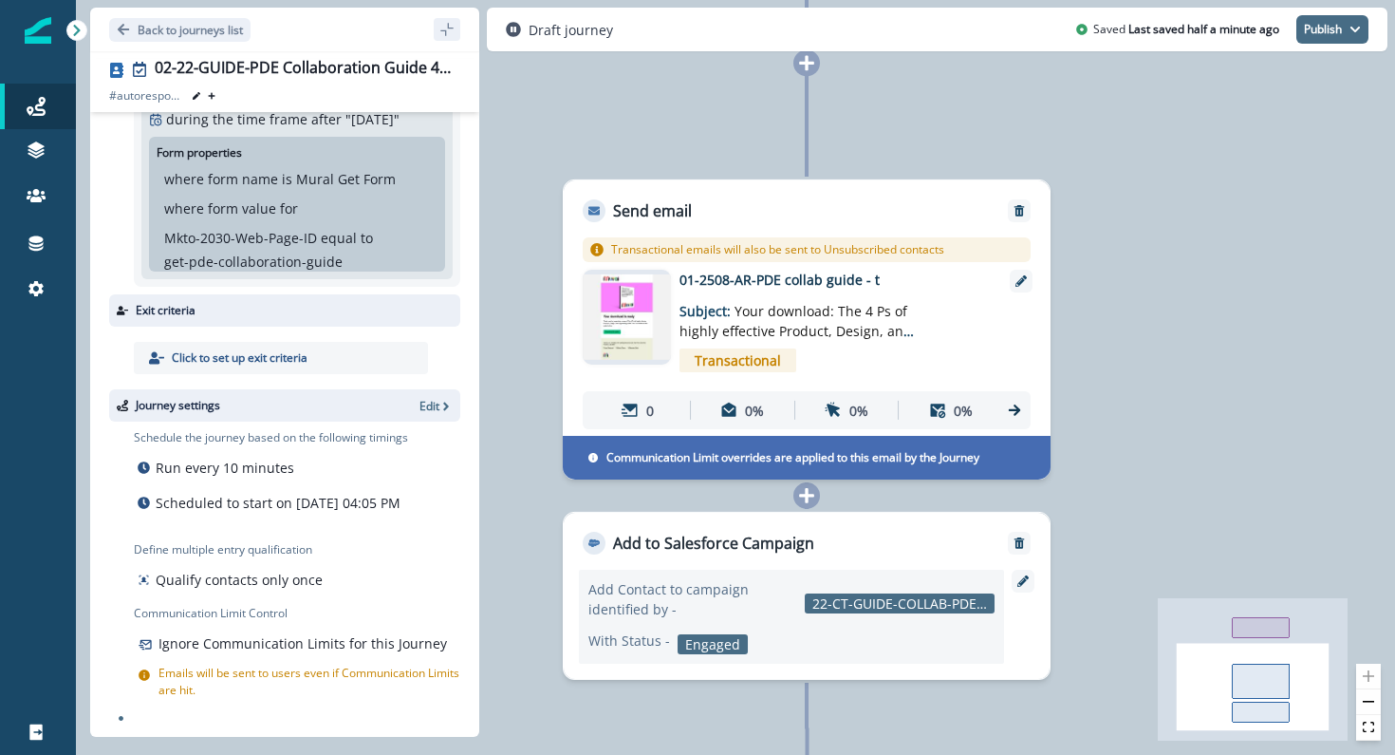
click at [1332, 30] on button "Publish" at bounding box center [1333, 29] width 72 height 28
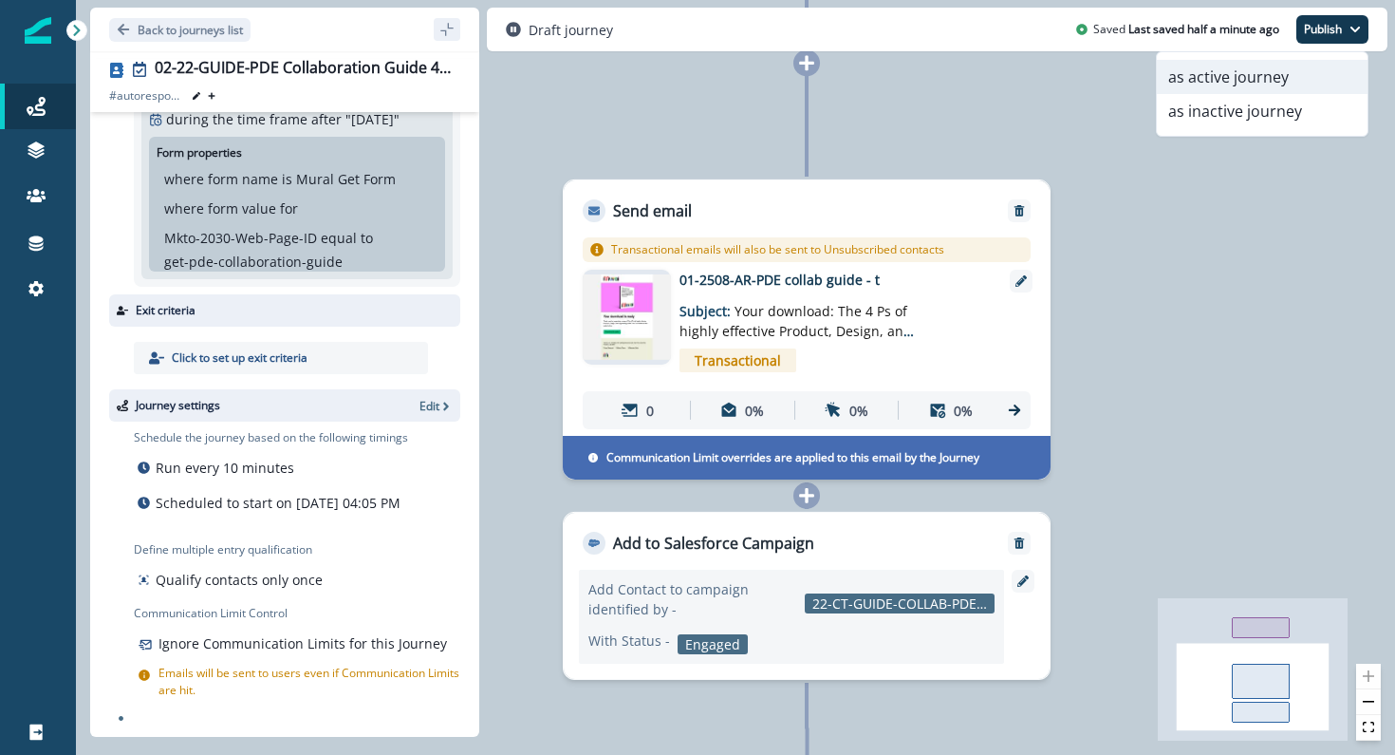
click at [1284, 71] on button "as active journey" at bounding box center [1262, 77] width 211 height 34
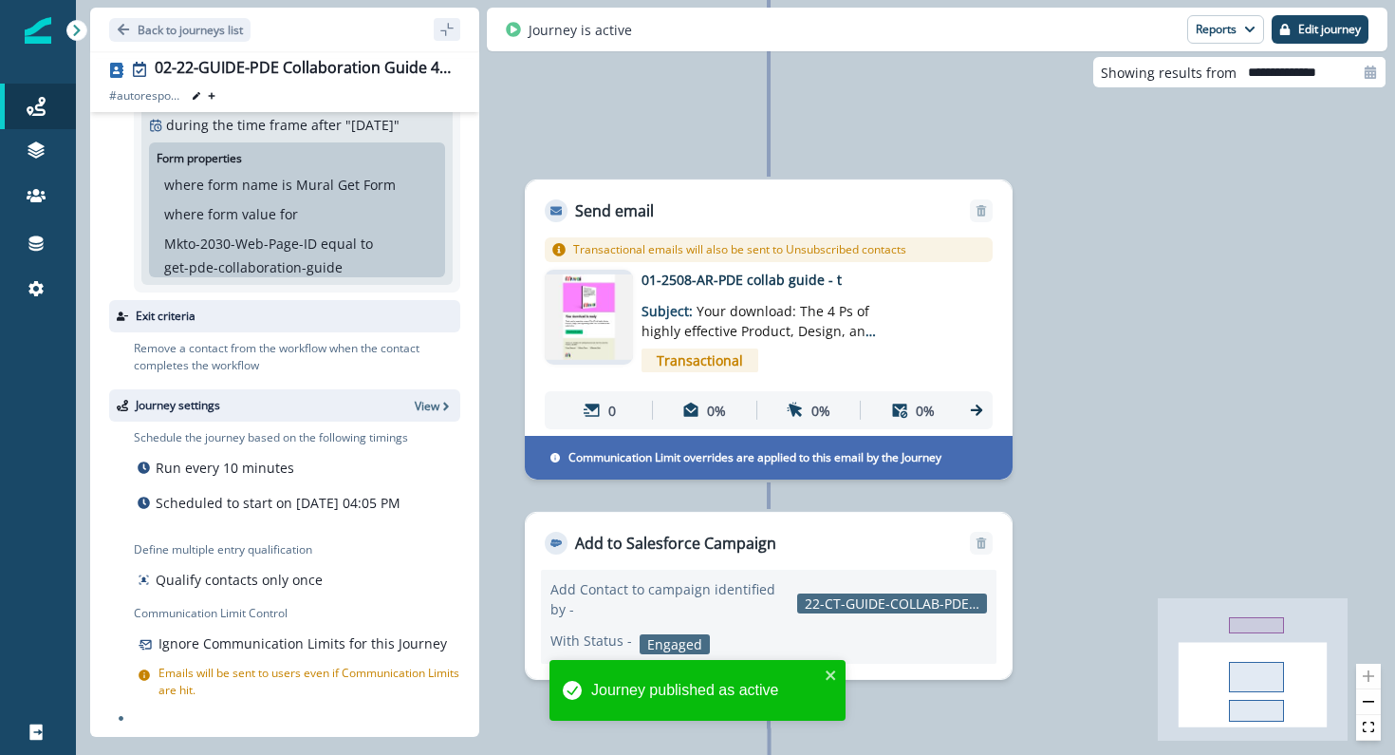
scroll to position [153, 0]
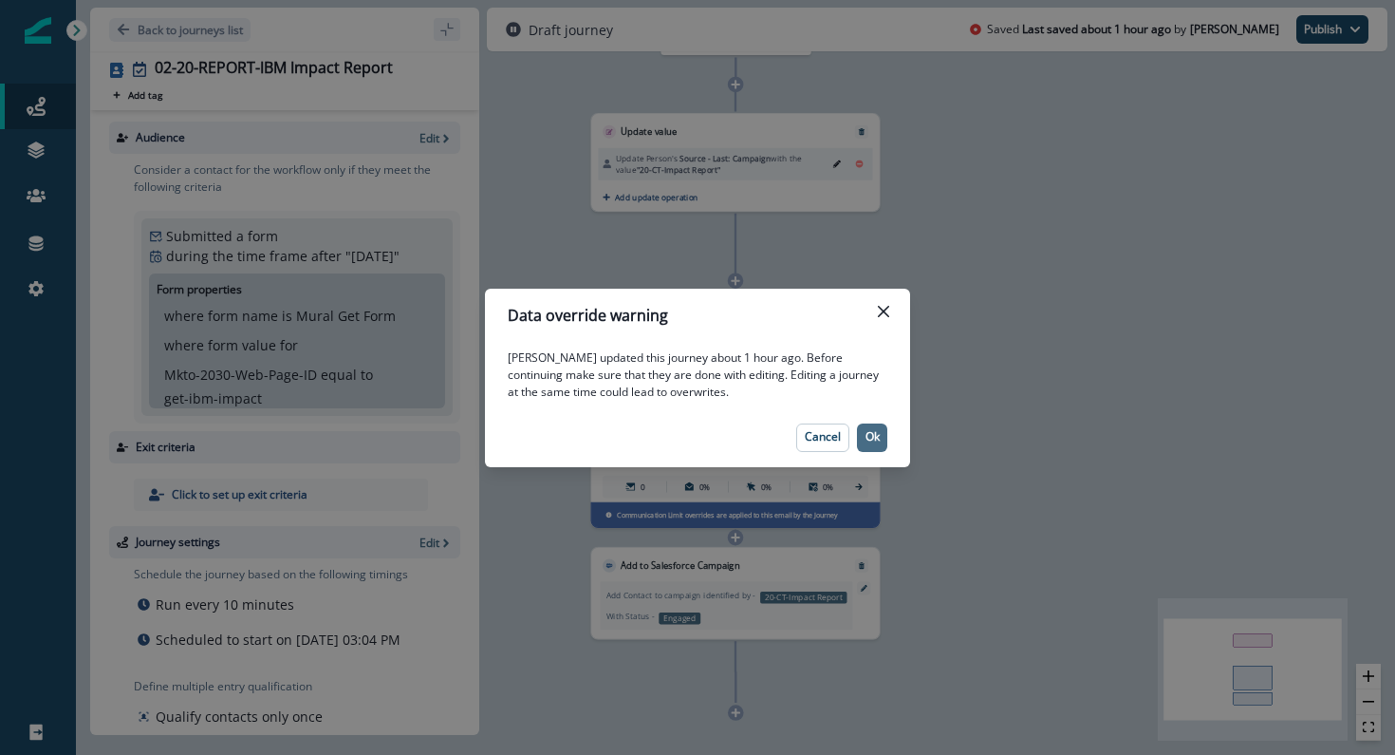
click at [868, 440] on p "Ok" at bounding box center [873, 436] width 14 height 13
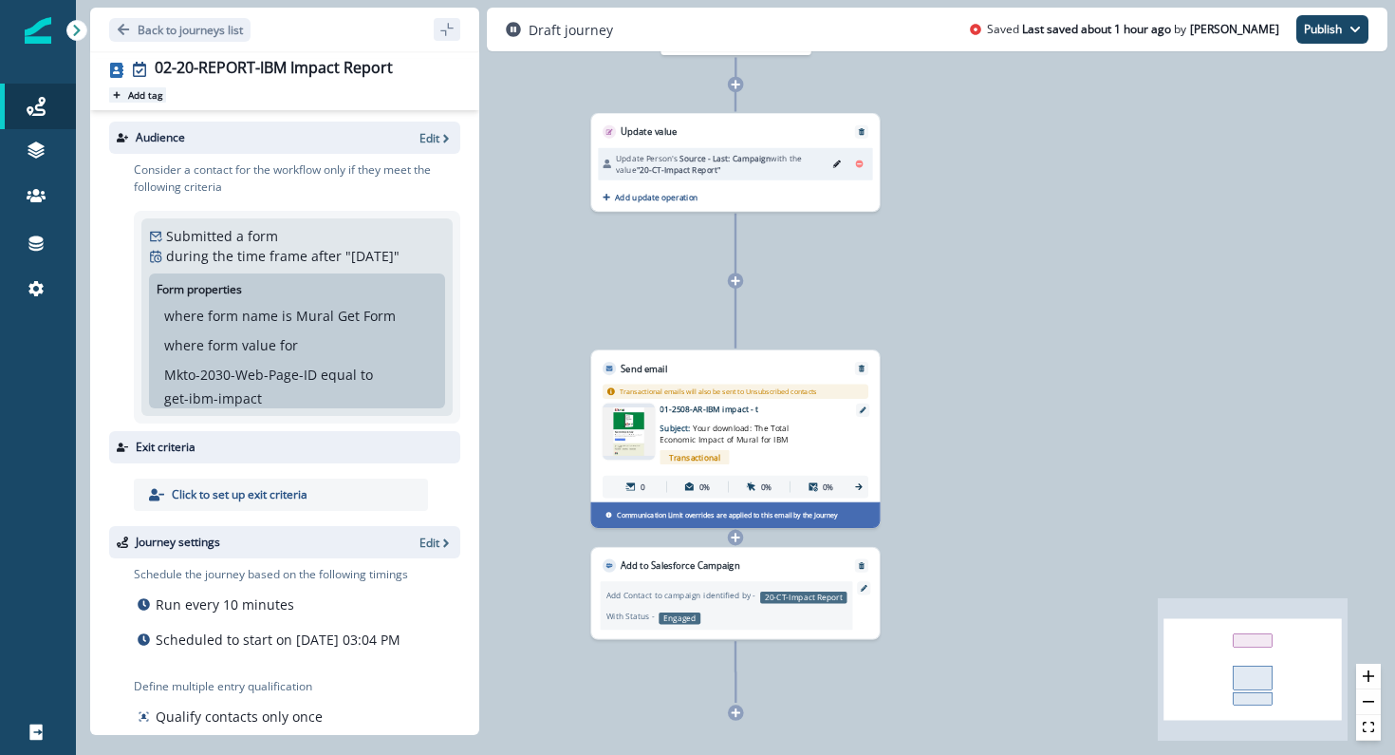
click at [147, 94] on p "Add tag" at bounding box center [145, 94] width 34 height 11
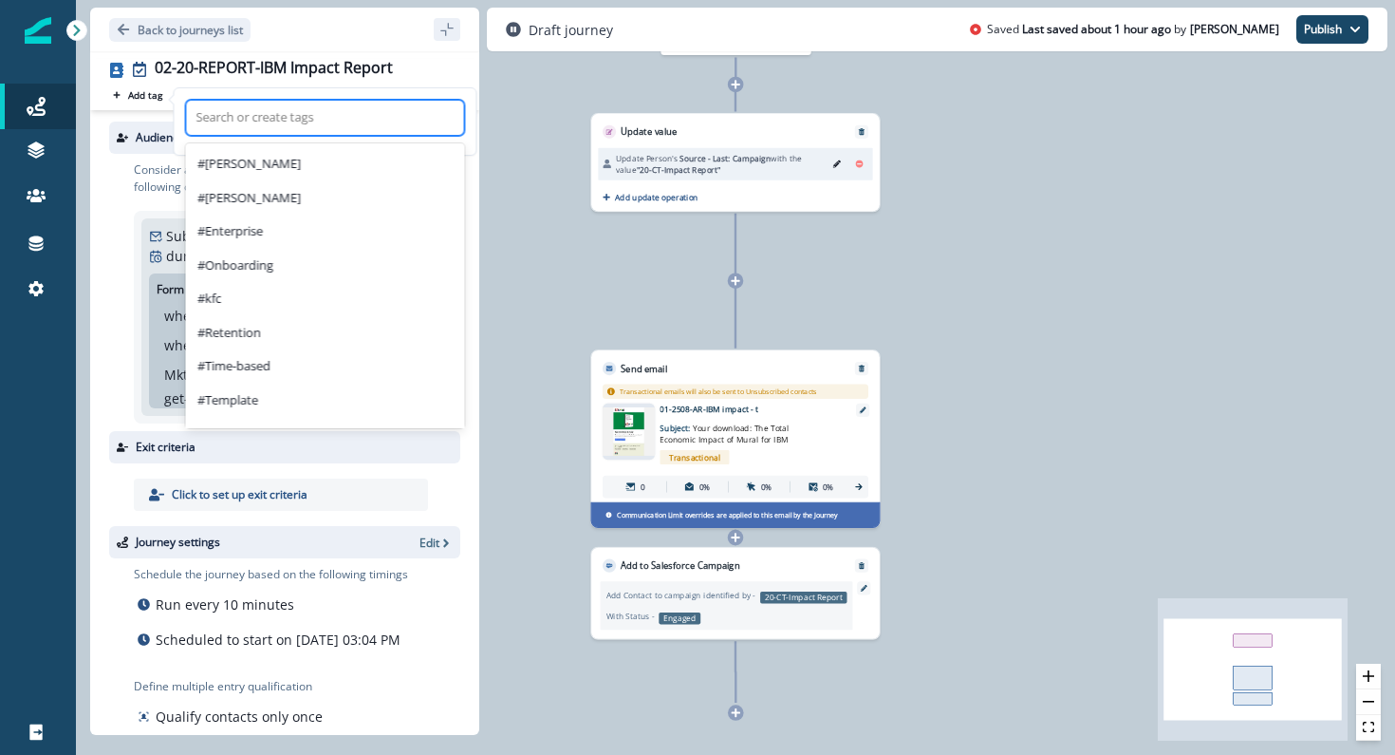
click at [234, 130] on div "Search or create tags" at bounding box center [325, 118] width 277 height 30
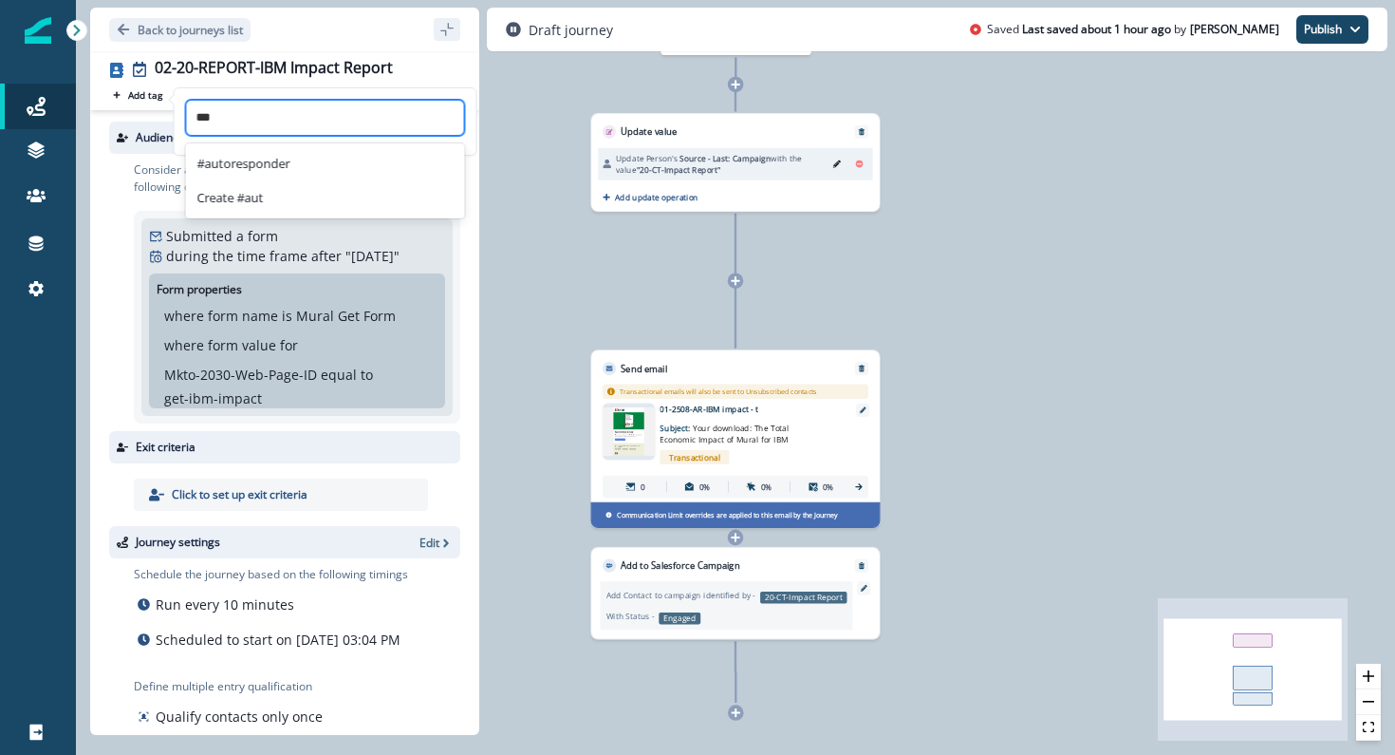
type input "****"
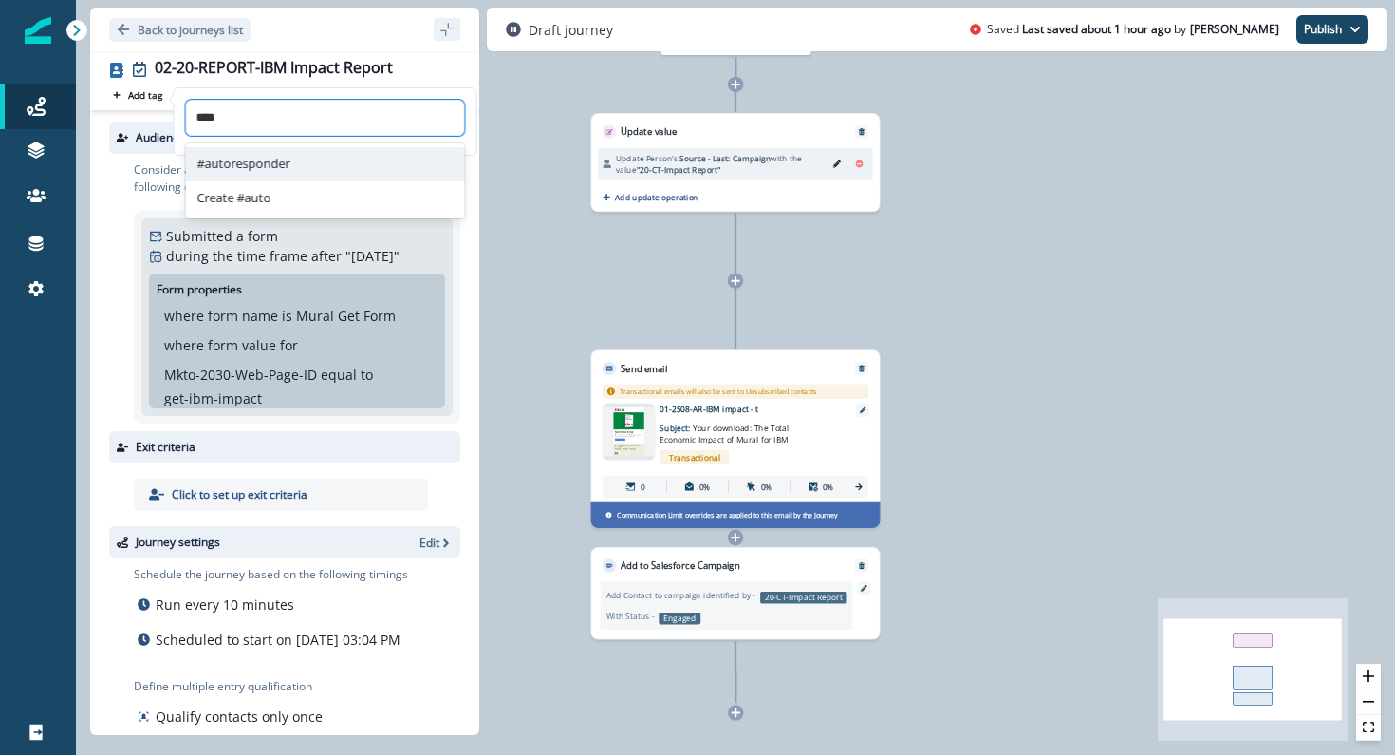
click at [256, 155] on div "#autoresponder" at bounding box center [325, 164] width 279 height 34
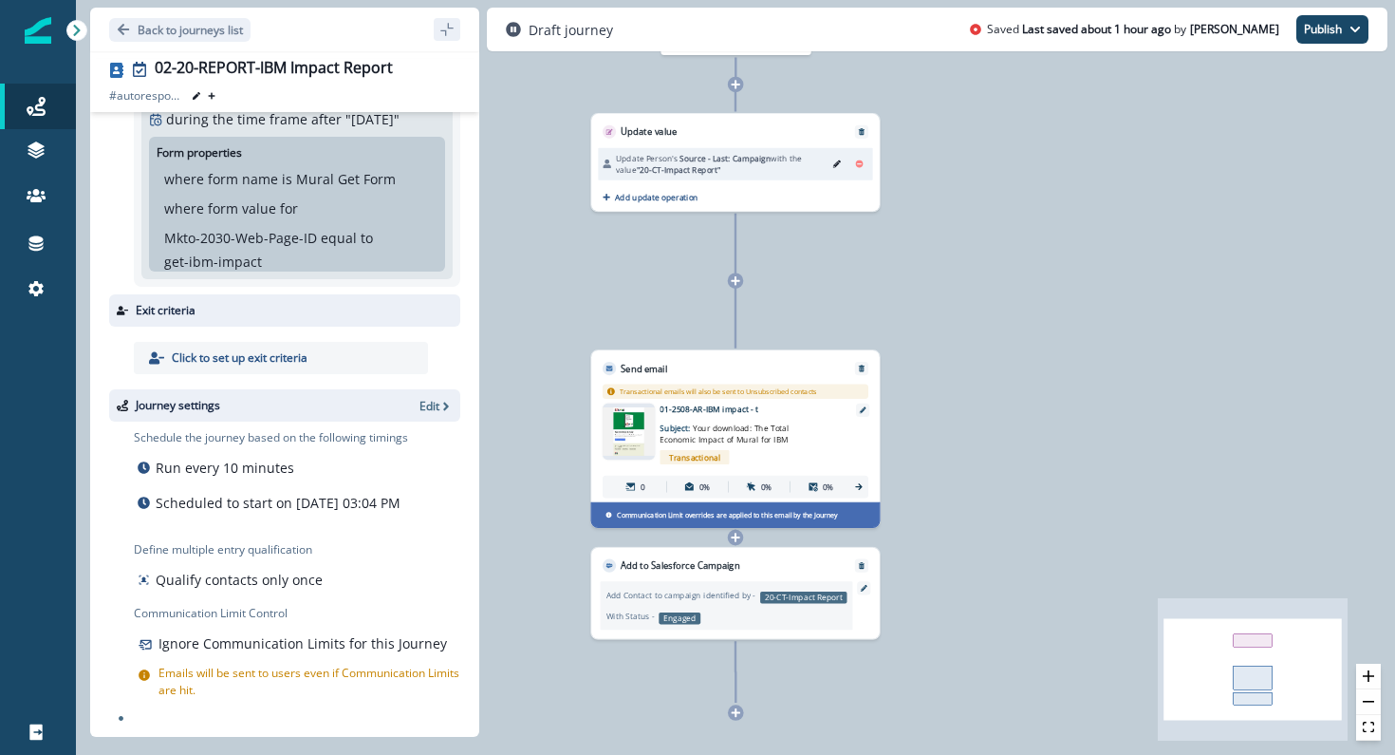
scroll to position [159, 0]
click at [436, 398] on p "Edit" at bounding box center [430, 406] width 20 height 16
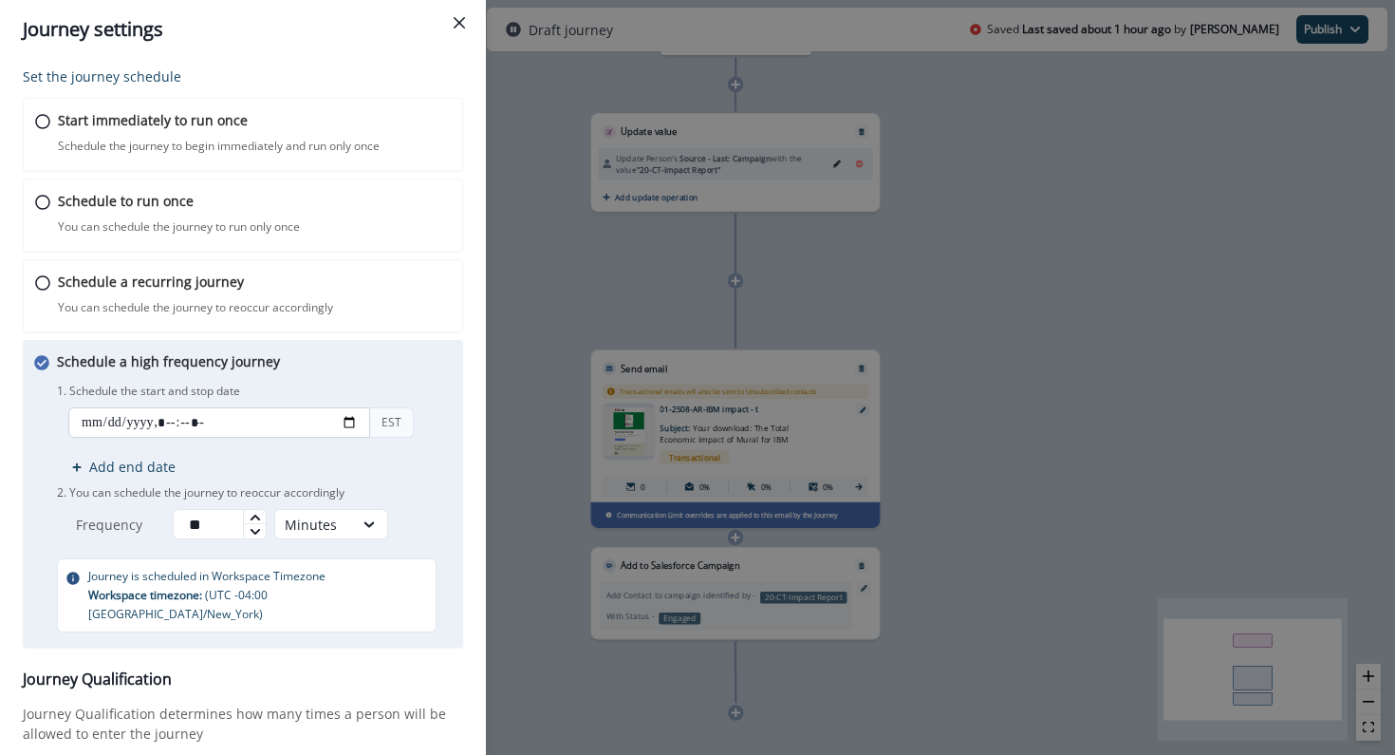
click at [349, 421] on input "datetime-local" at bounding box center [219, 422] width 302 height 30
type input "**********"
click at [407, 399] on p "1. Schedule the start and stop date" at bounding box center [254, 391] width 395 height 17
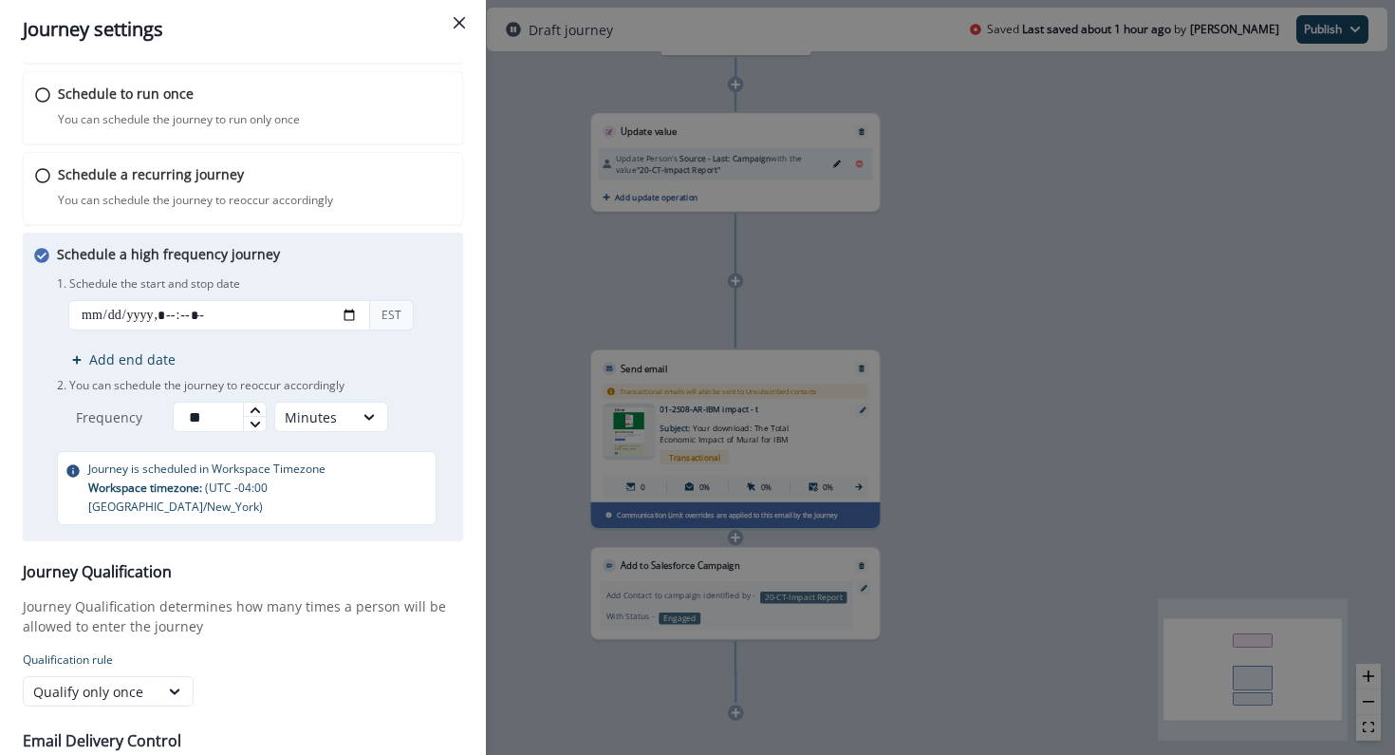
scroll to position [207, 0]
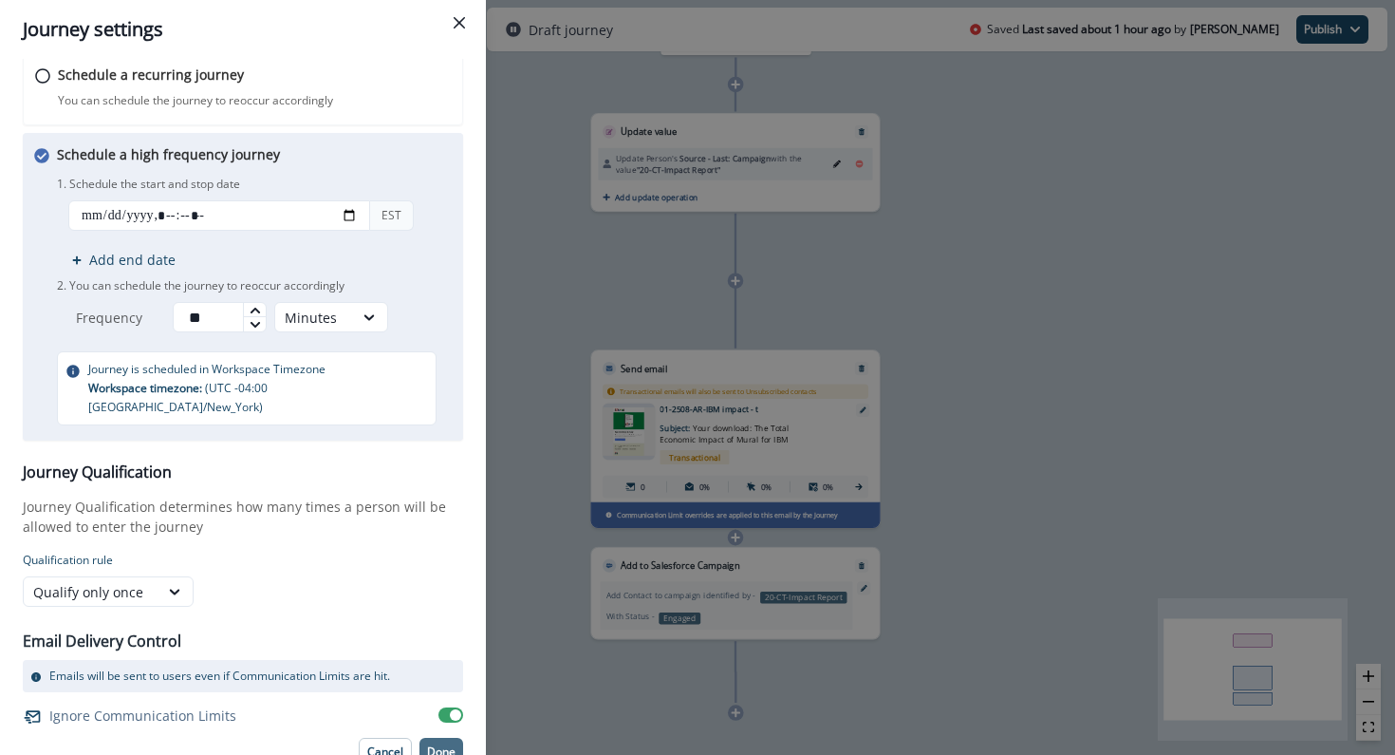
click at [449, 740] on button "Done" at bounding box center [442, 752] width 44 height 28
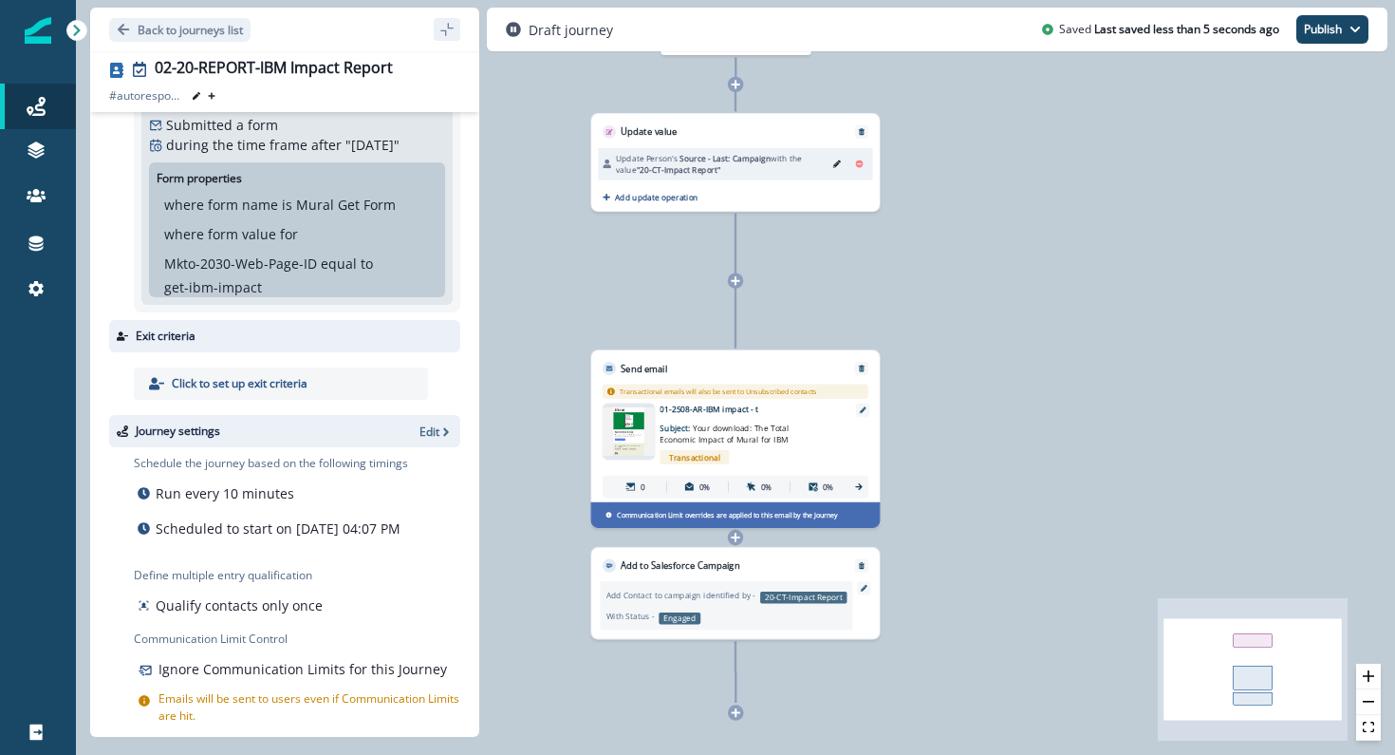
scroll to position [159, 0]
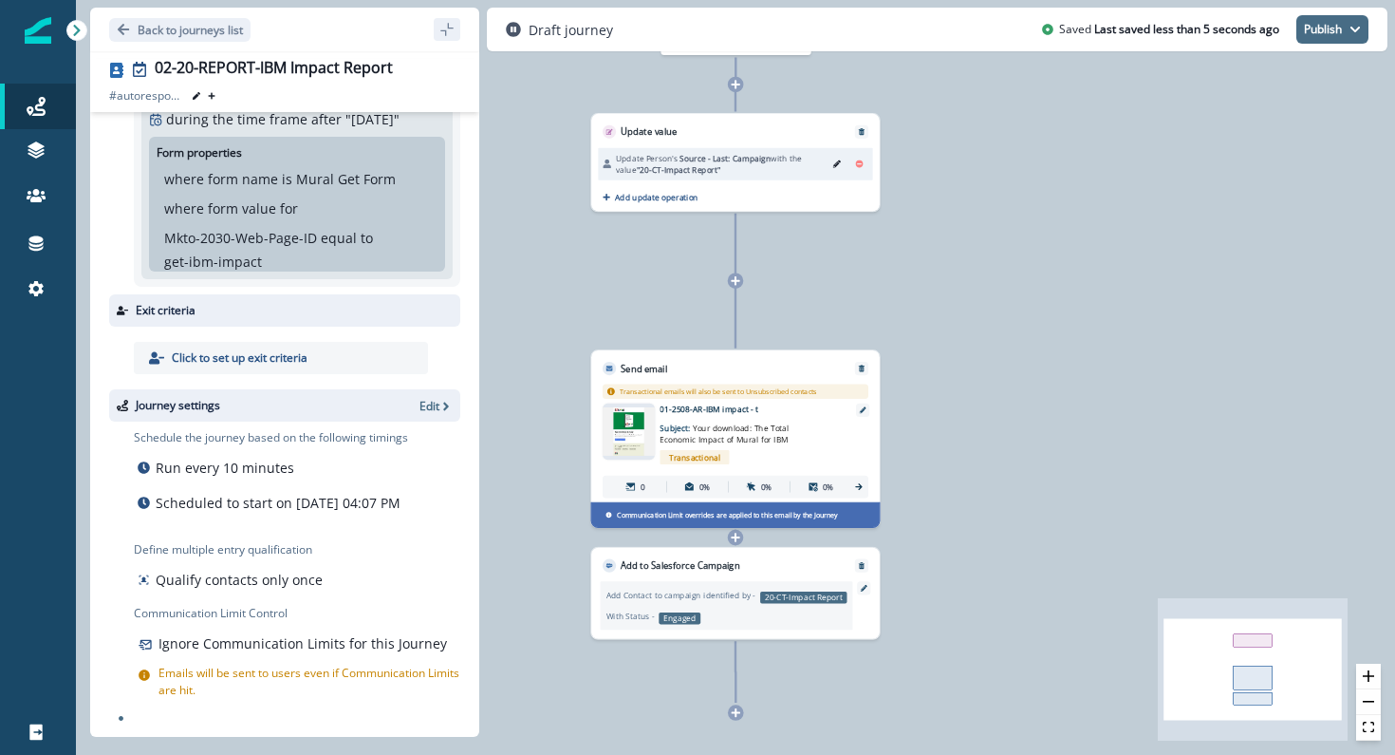
click at [1326, 17] on button "Publish" at bounding box center [1333, 29] width 72 height 28
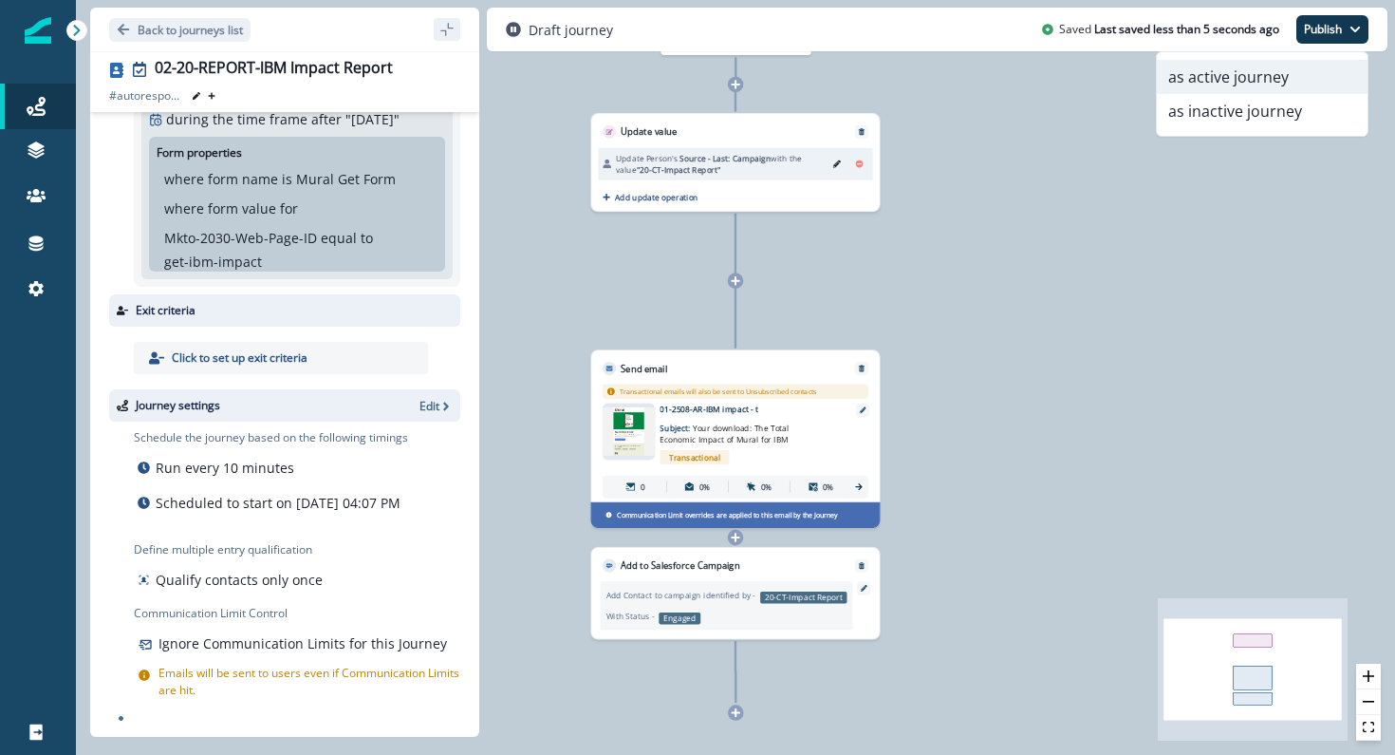
click at [1292, 84] on button "as active journey" at bounding box center [1262, 77] width 211 height 34
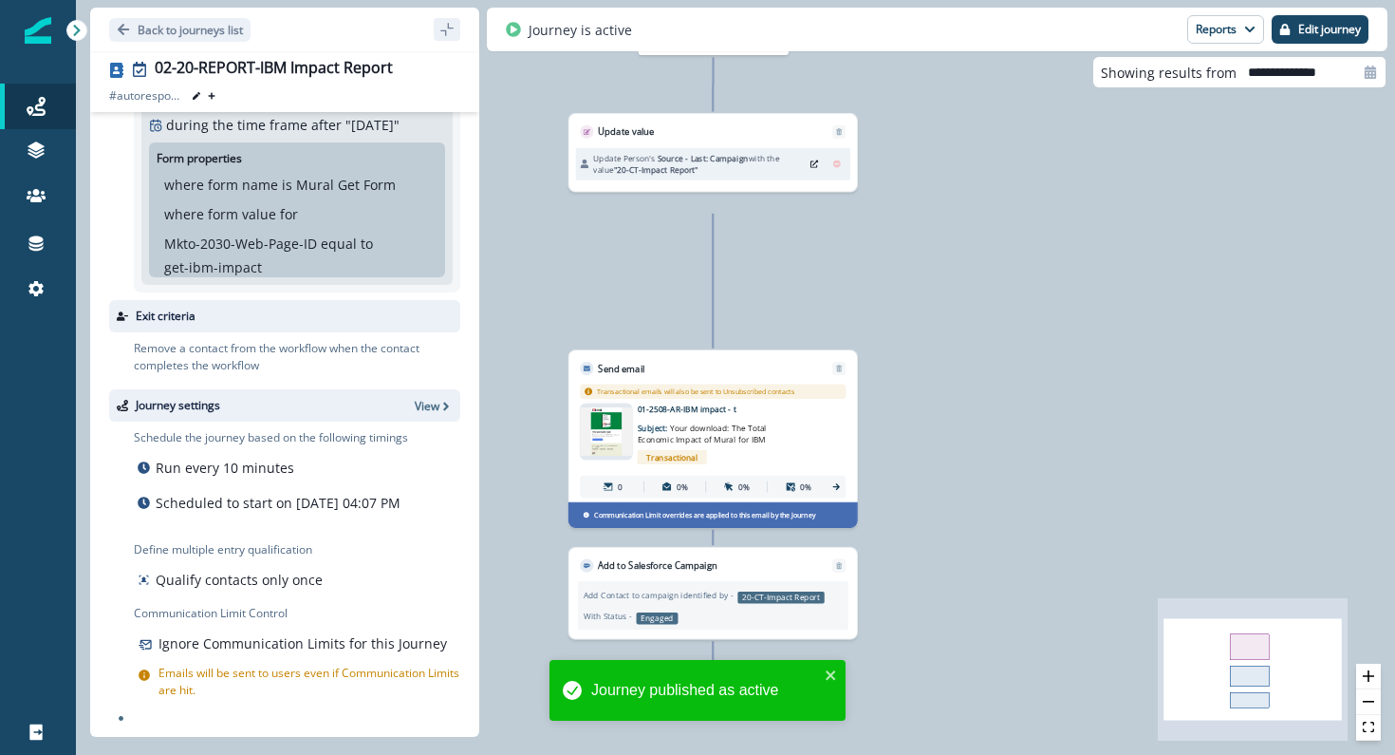
scroll to position [153, 0]
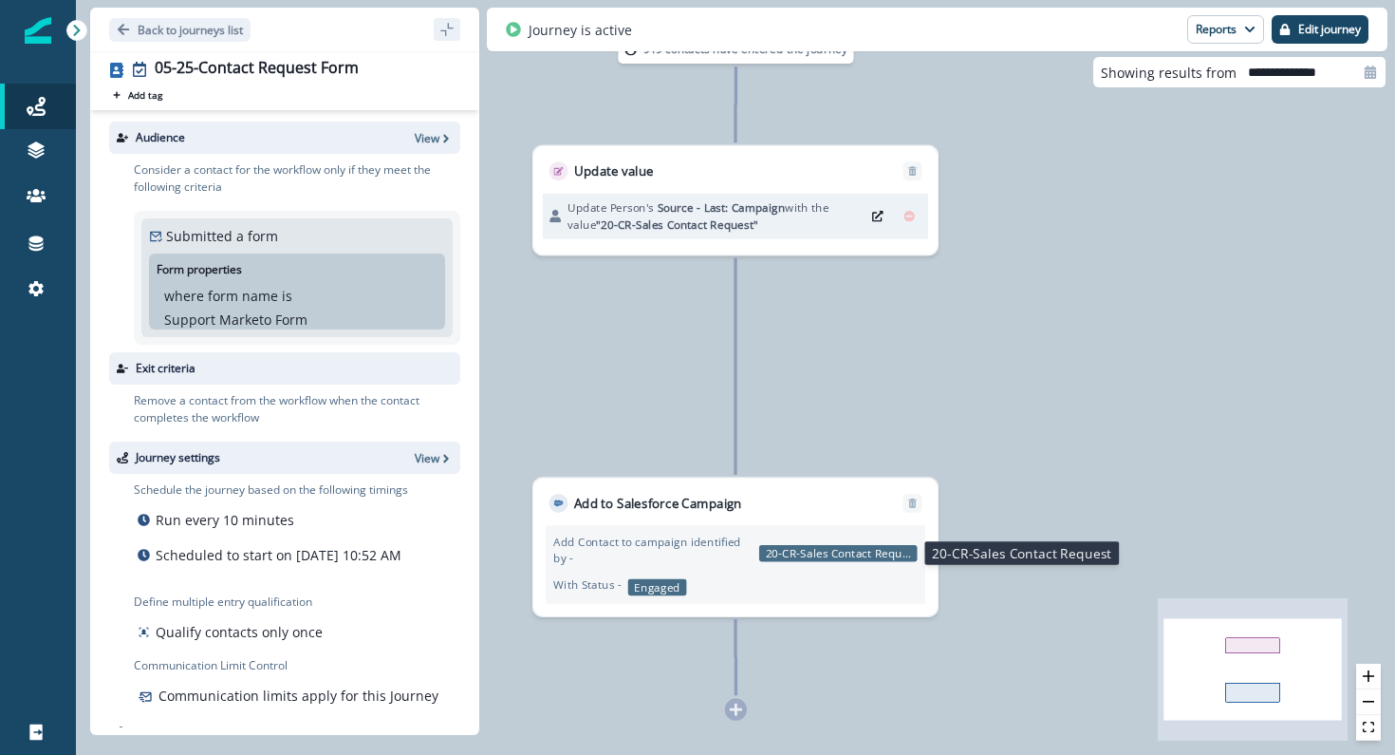
click at [794, 557] on p "20-CR-Sales Contact Request" at bounding box center [838, 553] width 159 height 16
click at [1309, 36] on button "Edit journey" at bounding box center [1320, 29] width 97 height 28
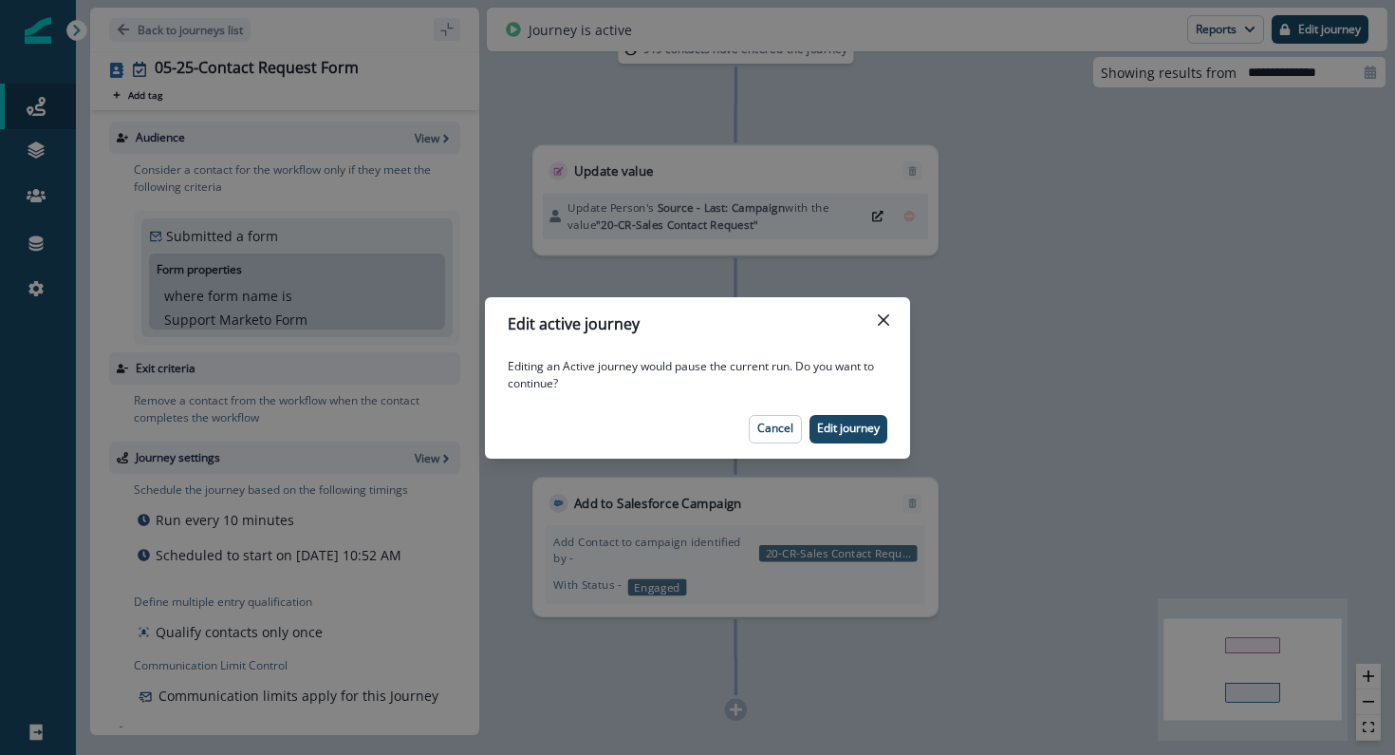
click at [860, 404] on footer "Cancel Edit journey" at bounding box center [697, 429] width 425 height 59
click at [860, 415] on button "Edit journey" at bounding box center [849, 429] width 78 height 28
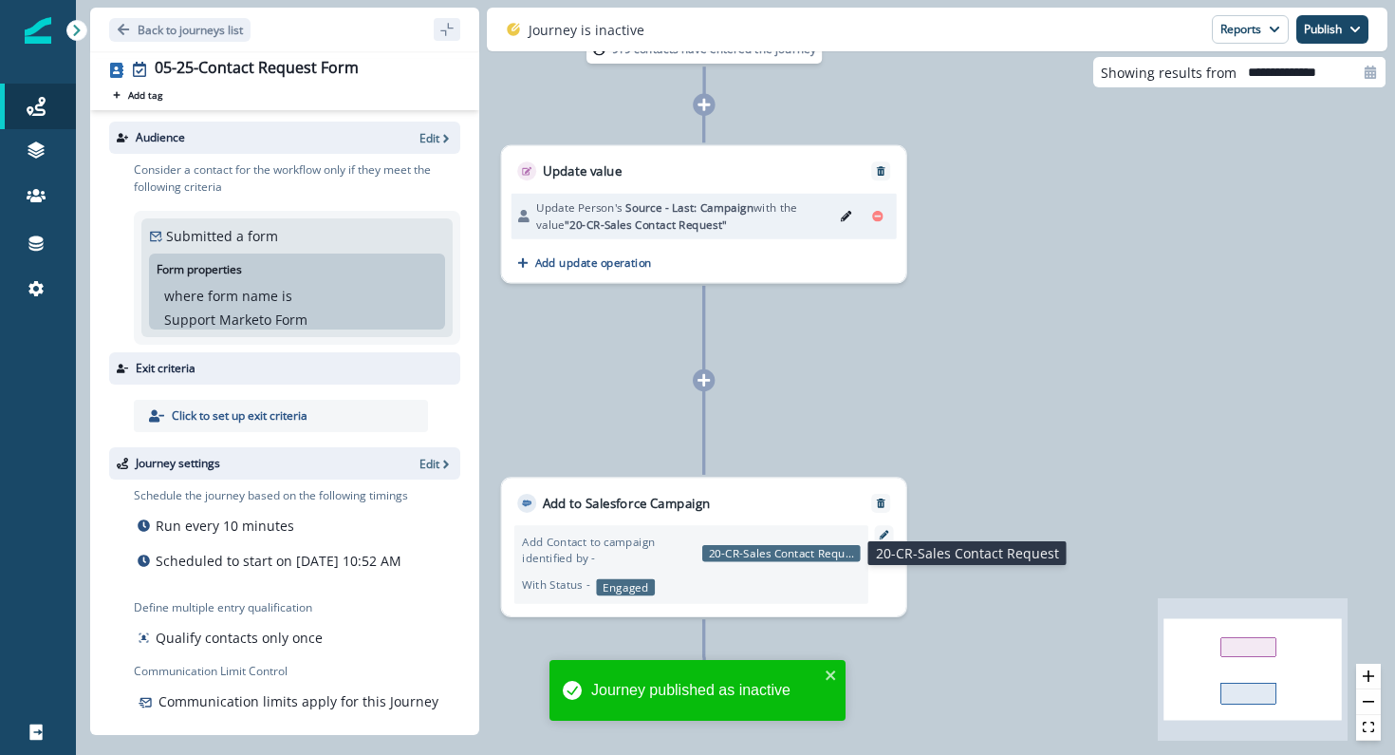
click at [791, 546] on p "20-CR-Sales Contact Request" at bounding box center [781, 553] width 159 height 16
click at [900, 534] on div "Add Contact to campaign identified by - 20-CR-Sales Contact Request With Status…" at bounding box center [704, 564] width 404 height 103
click at [889, 534] on div at bounding box center [884, 534] width 19 height 19
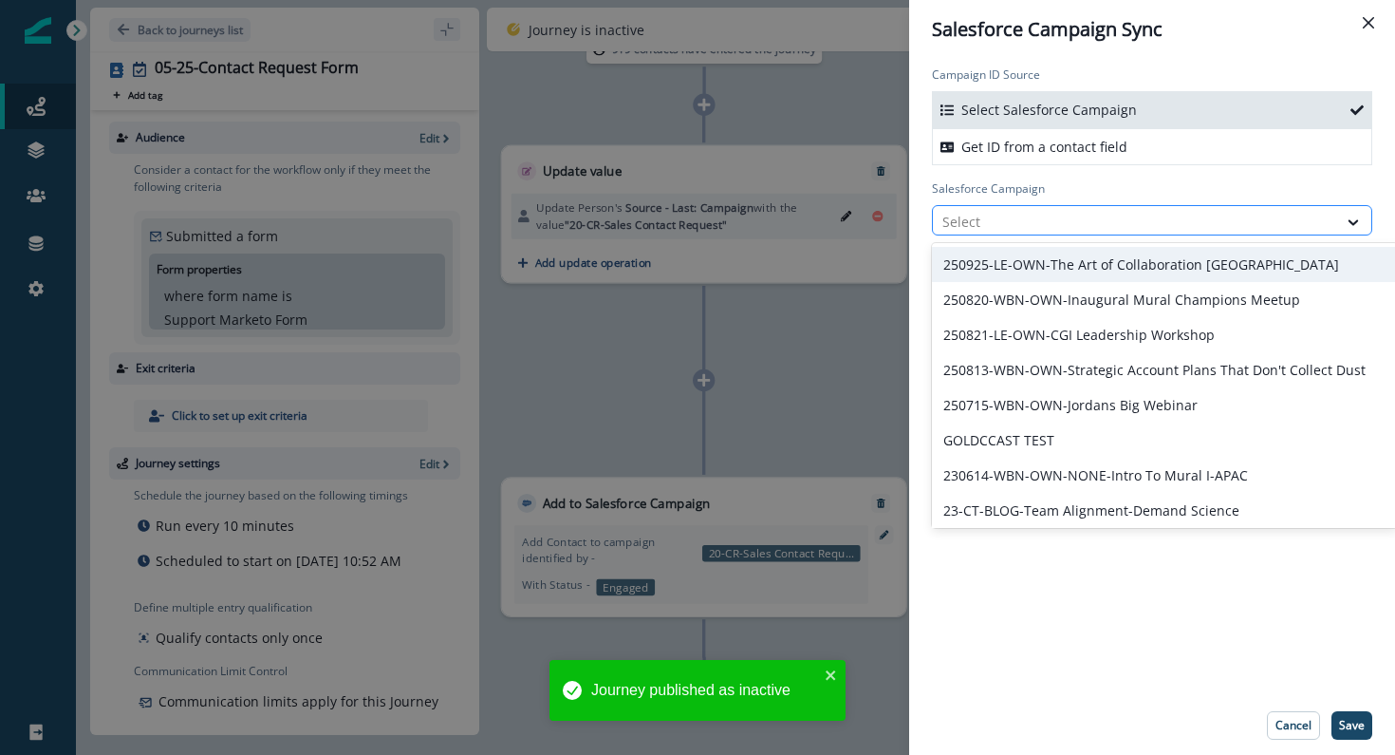
click at [1029, 230] on div at bounding box center [1135, 222] width 385 height 24
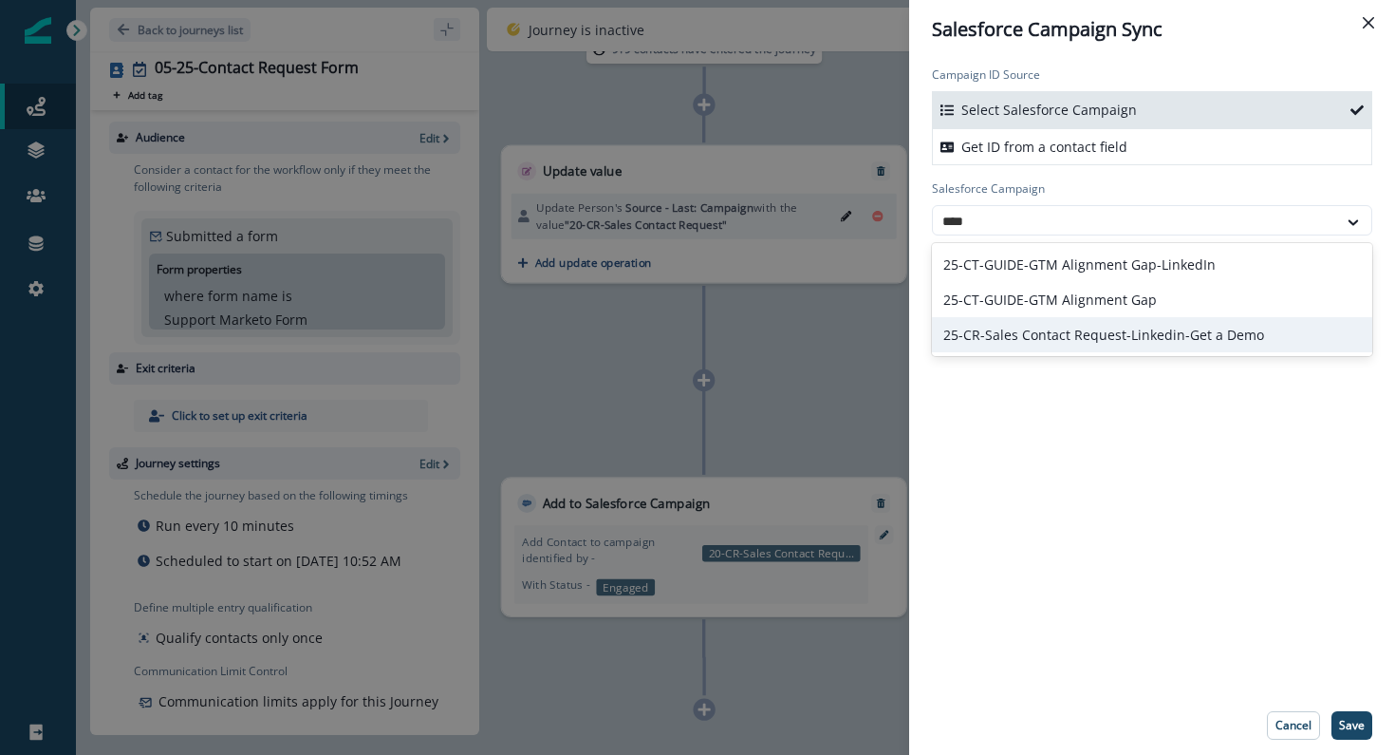
type input "*****"
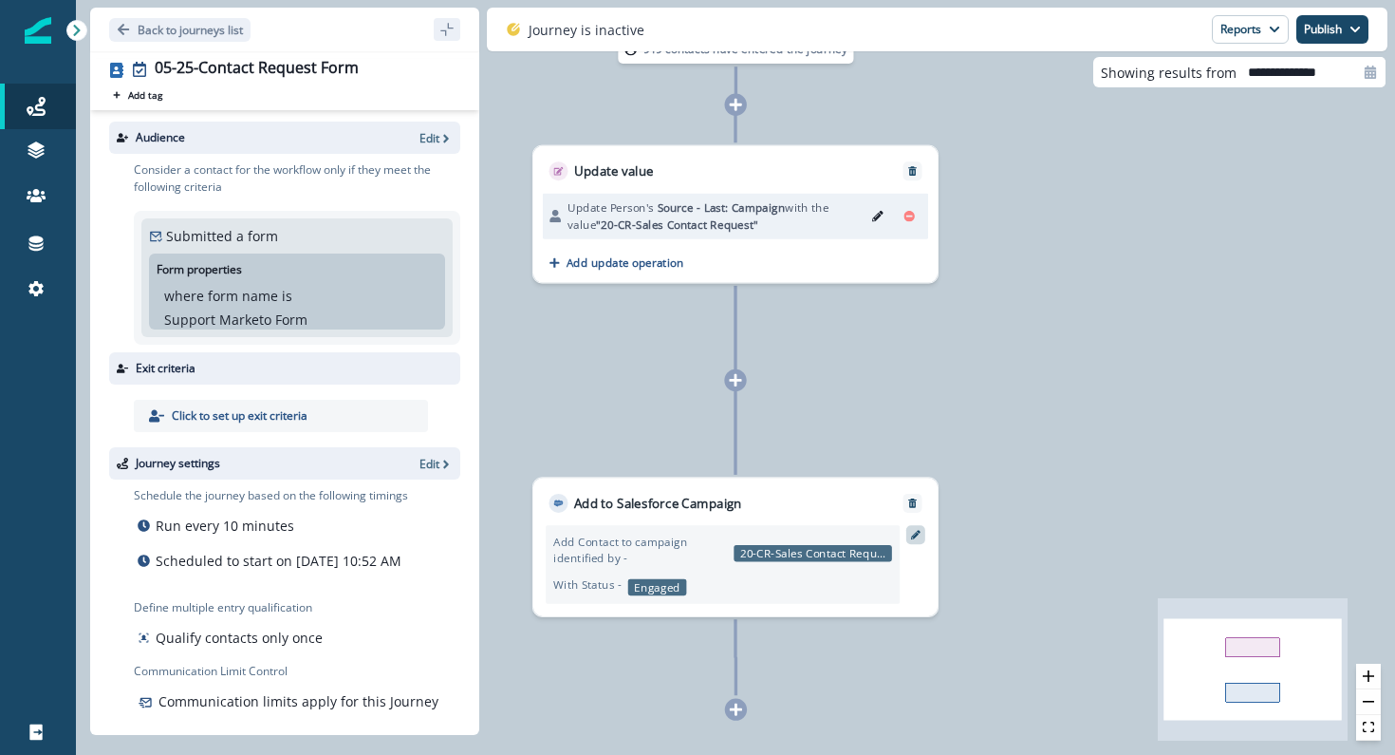
click at [922, 541] on div at bounding box center [916, 534] width 19 height 19
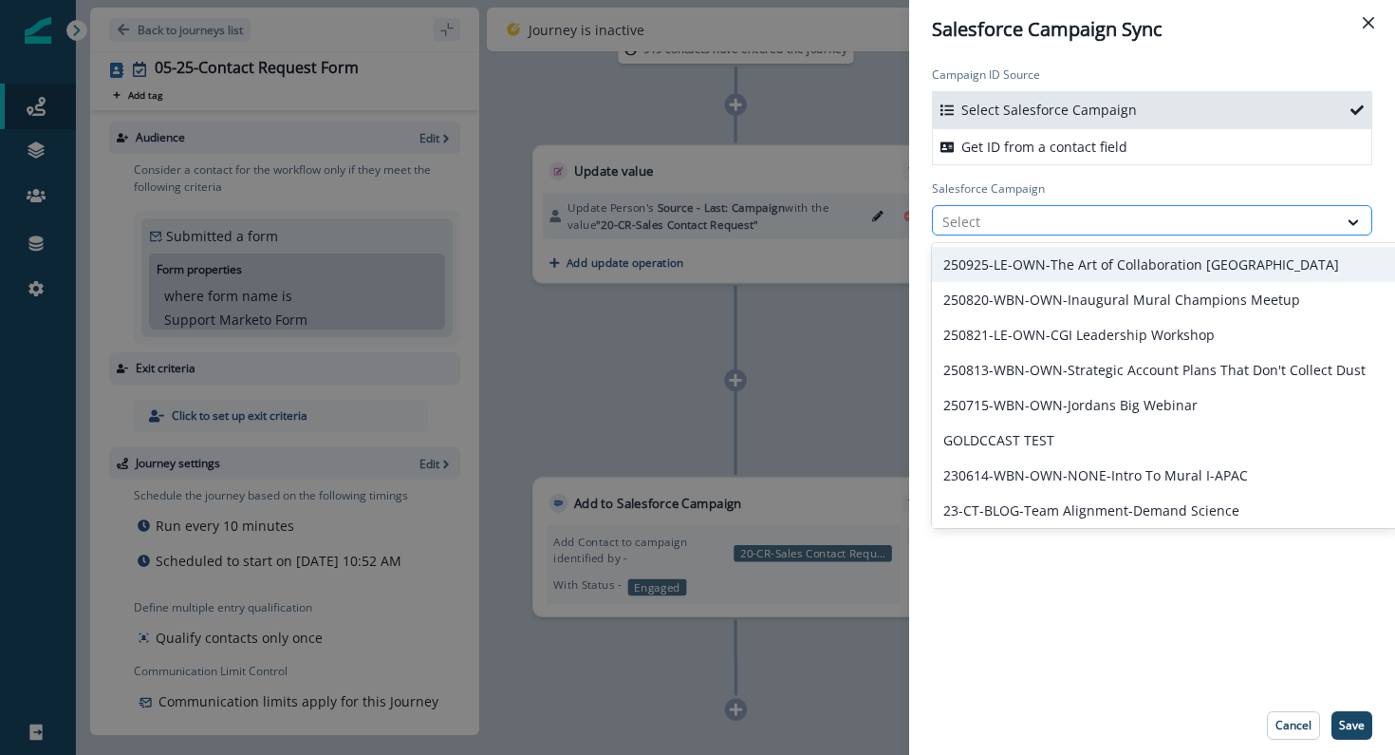
click at [1026, 214] on div at bounding box center [1135, 222] width 385 height 24
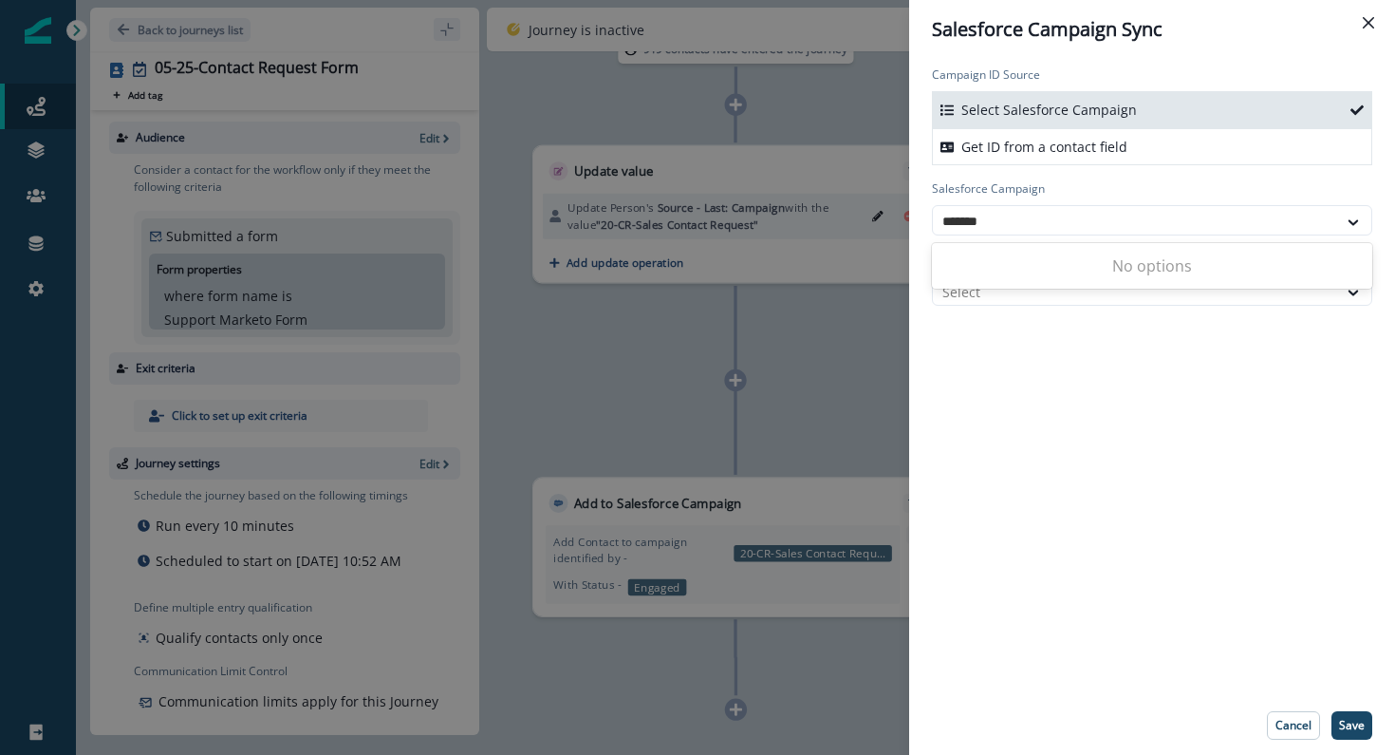
type input "*******"
click at [1084, 386] on div "Campaign ID Source Select Salesforce Campaign Get ID from a contact field Sales…" at bounding box center [1152, 377] width 486 height 637
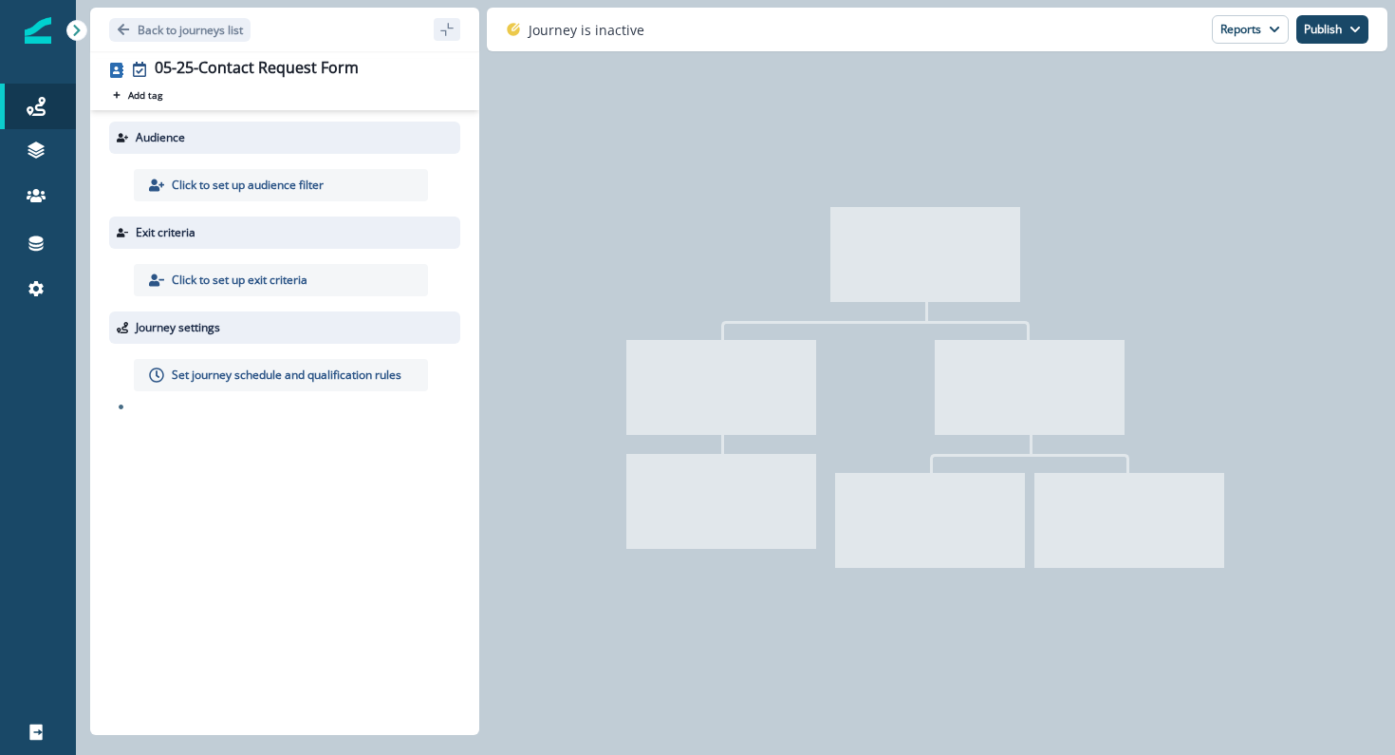
type input "**********"
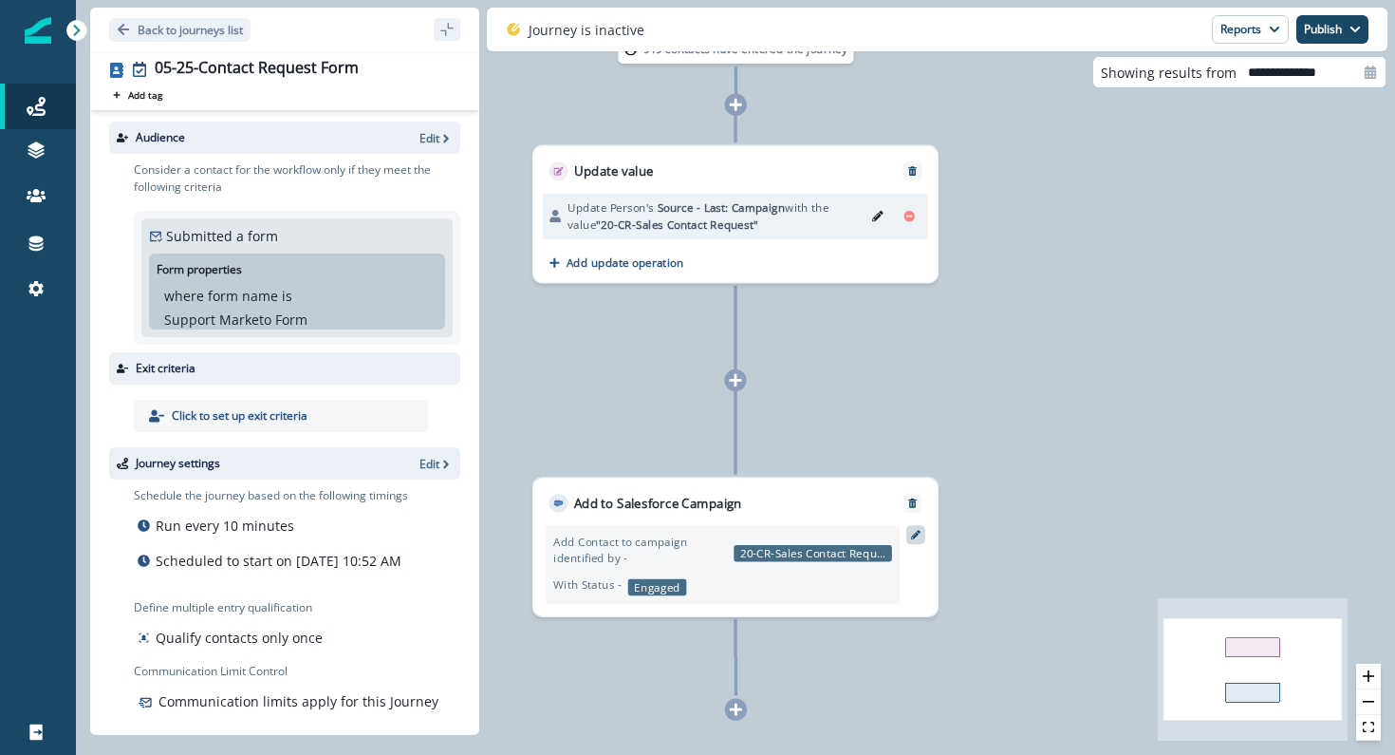
click at [916, 538] on icon at bounding box center [915, 534] width 9 height 9
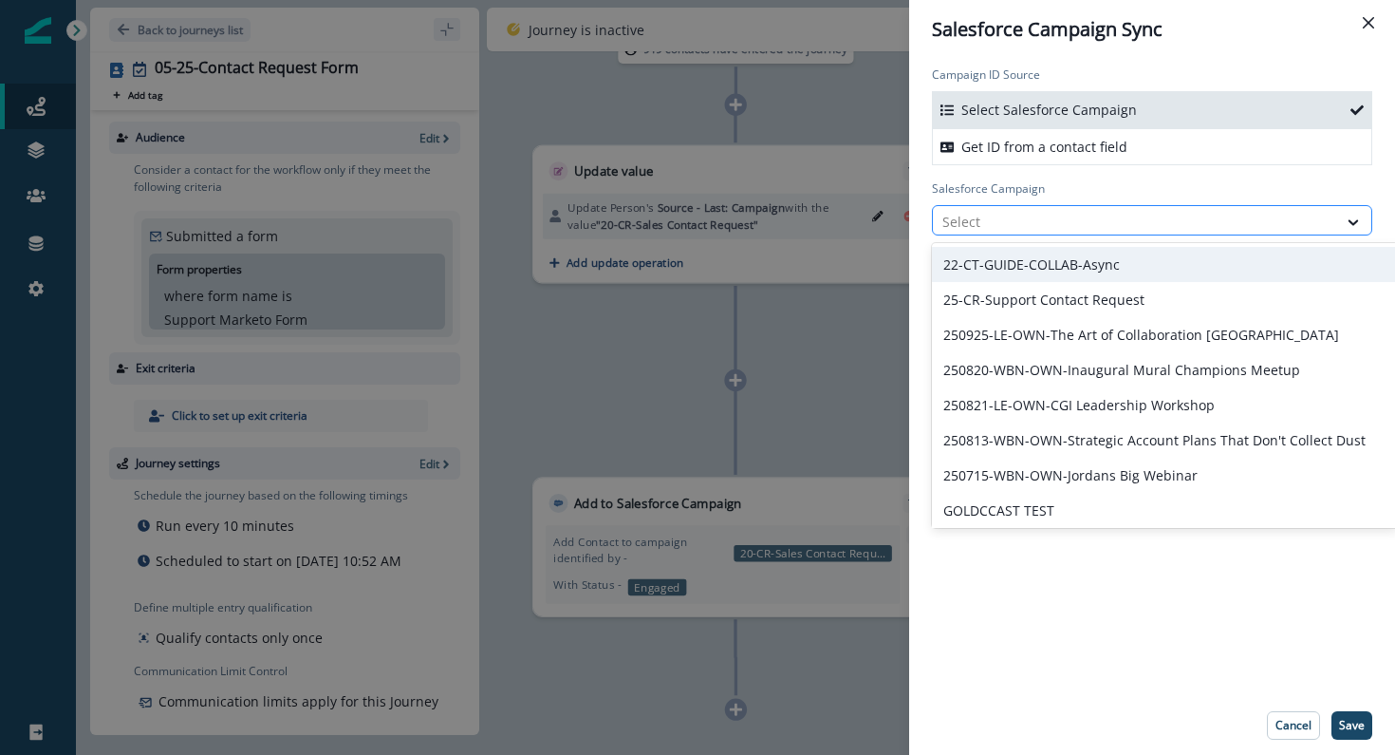
click at [1025, 222] on div at bounding box center [1135, 222] width 385 height 24
type input "**"
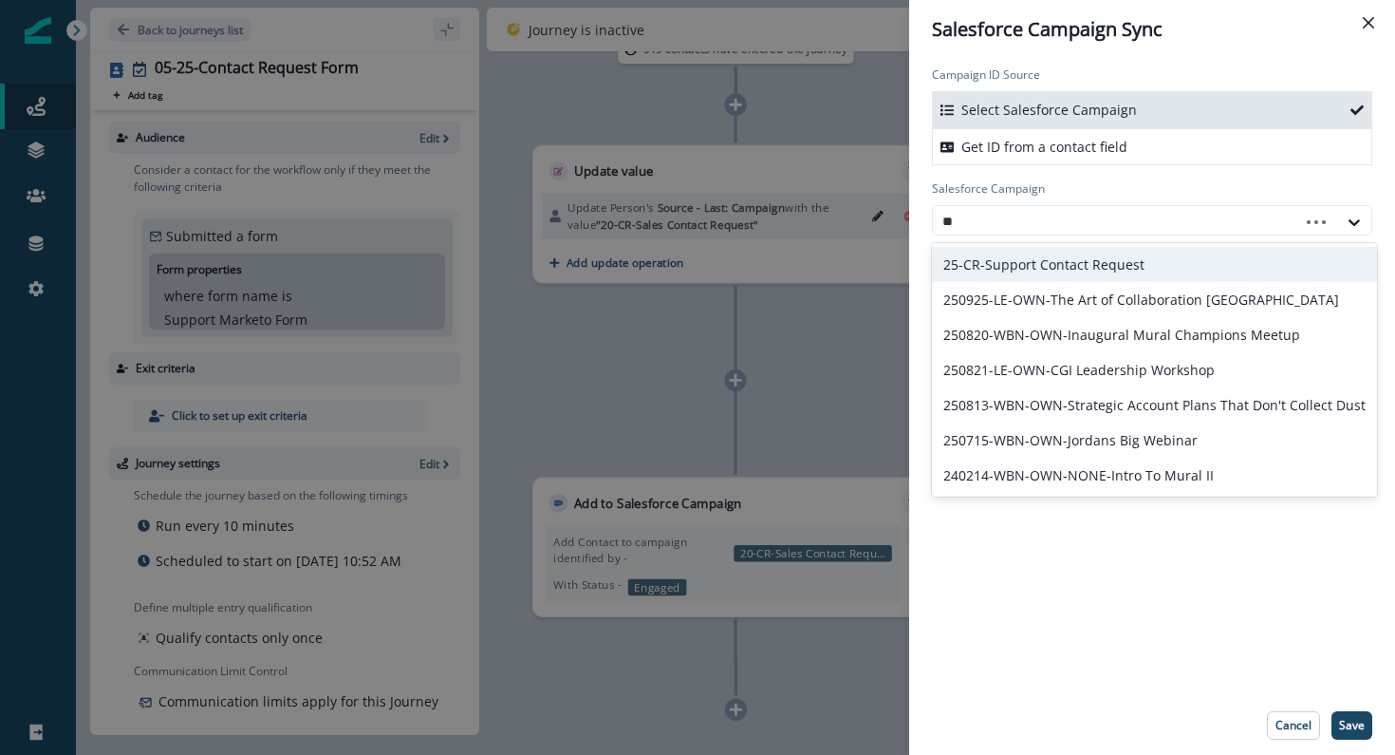
click at [1019, 256] on div "25-CR-Support Contact Request 250925-LE-OWN-The Art of Collaboration London 250…" at bounding box center [1154, 369] width 445 height 253
click at [1067, 276] on div "25-CR-Support Contact Request" at bounding box center [1218, 264] width 572 height 35
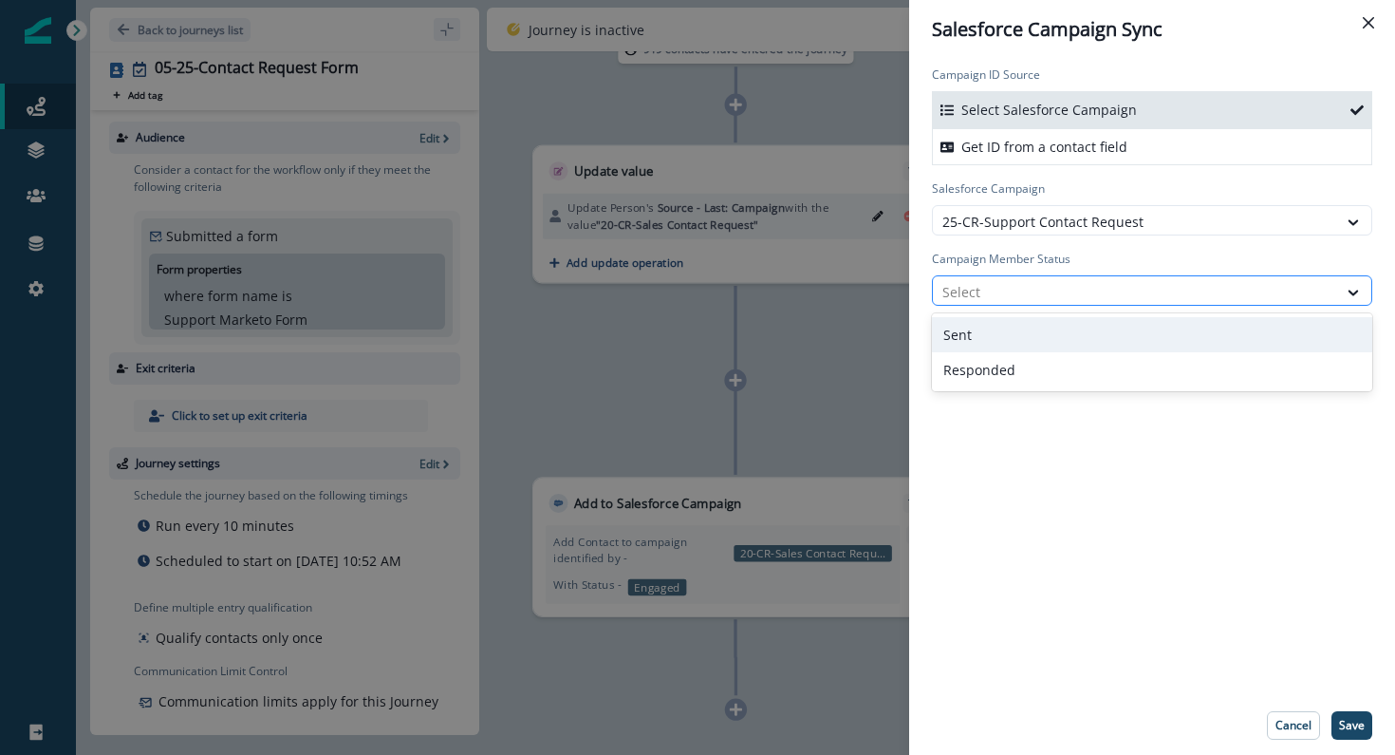
click at [1066, 283] on div at bounding box center [1135, 292] width 385 height 24
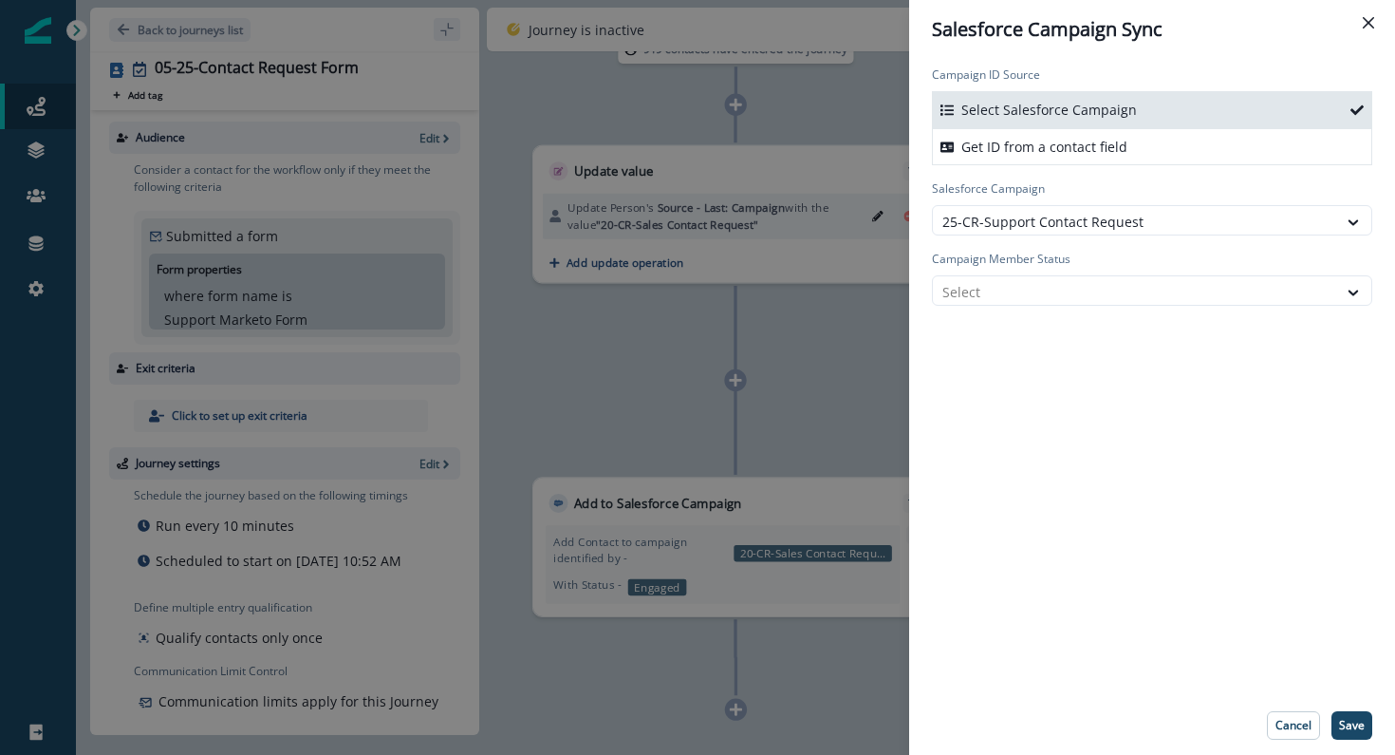
click at [1074, 497] on div "Campaign ID Source Select Salesforce Campaign Get ID from a contact field Sales…" at bounding box center [1152, 377] width 486 height 637
click at [982, 290] on div at bounding box center [1135, 292] width 385 height 24
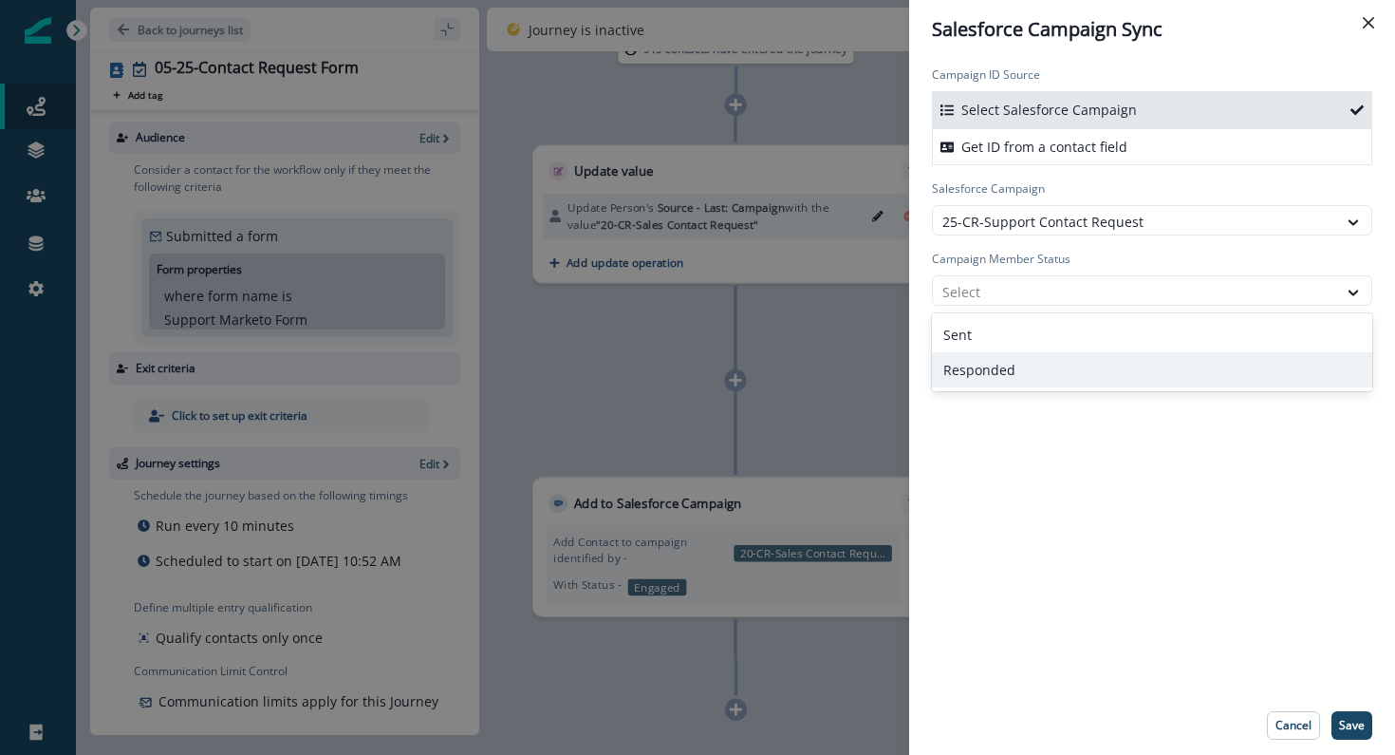
click at [986, 364] on div "Responded" at bounding box center [1152, 369] width 440 height 35
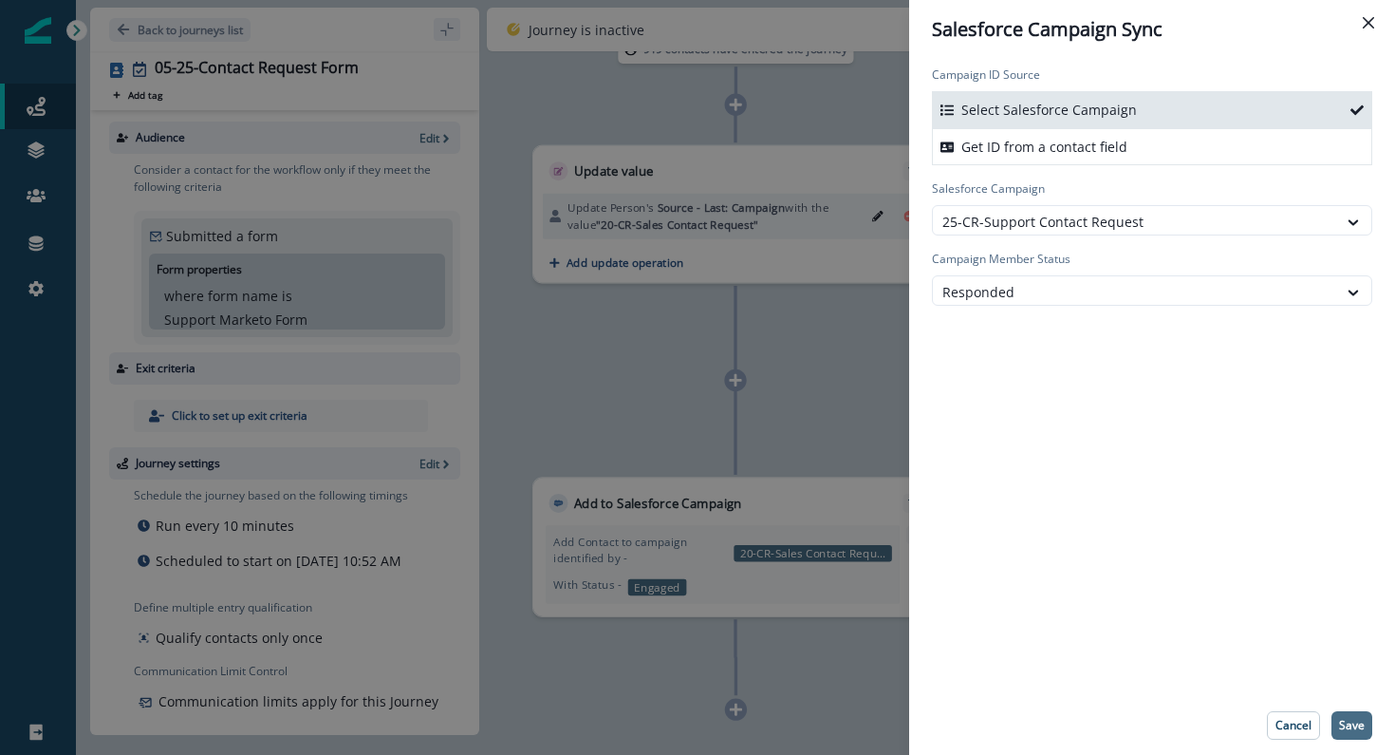
click at [1357, 723] on p "Save" at bounding box center [1352, 725] width 26 height 13
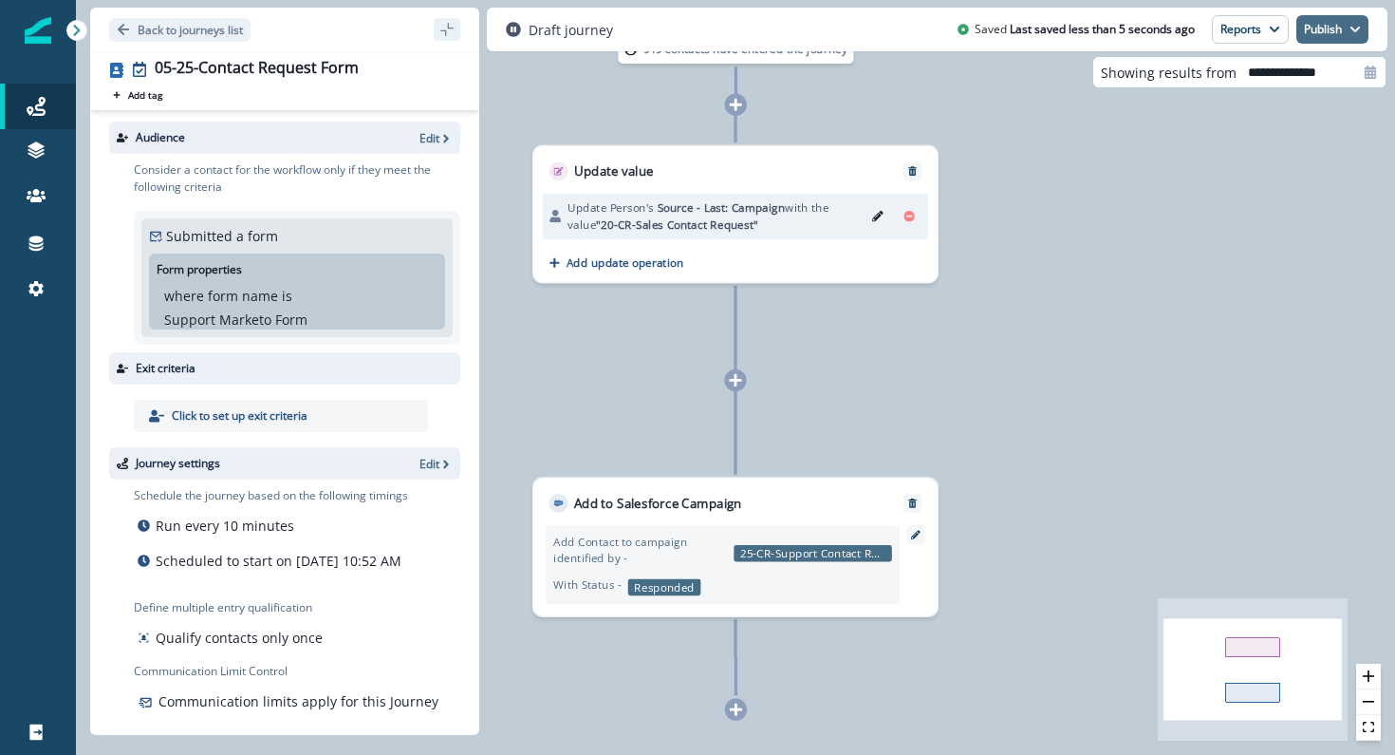
click at [1334, 21] on button "Publish" at bounding box center [1333, 29] width 72 height 28
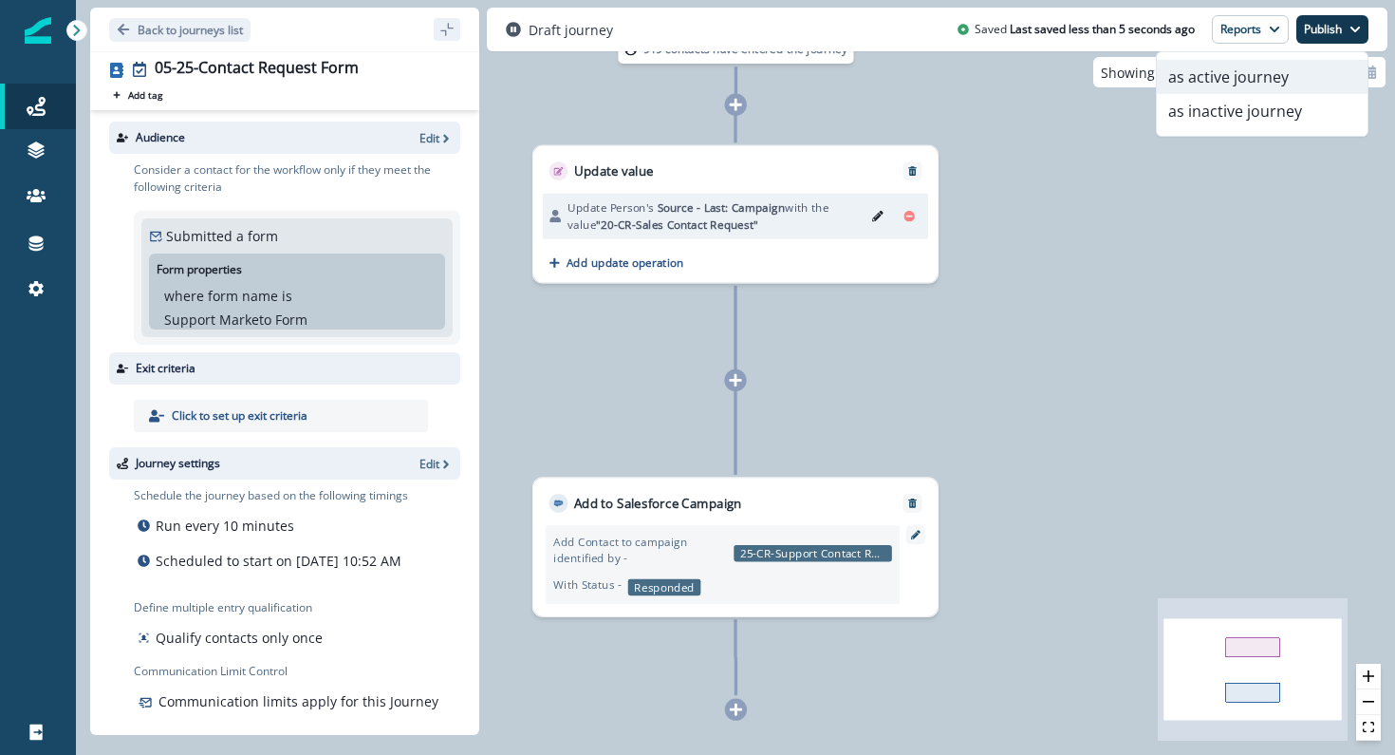
click at [1271, 71] on button "as active journey" at bounding box center [1262, 77] width 211 height 34
